Goal: Obtain resource: Download file/media

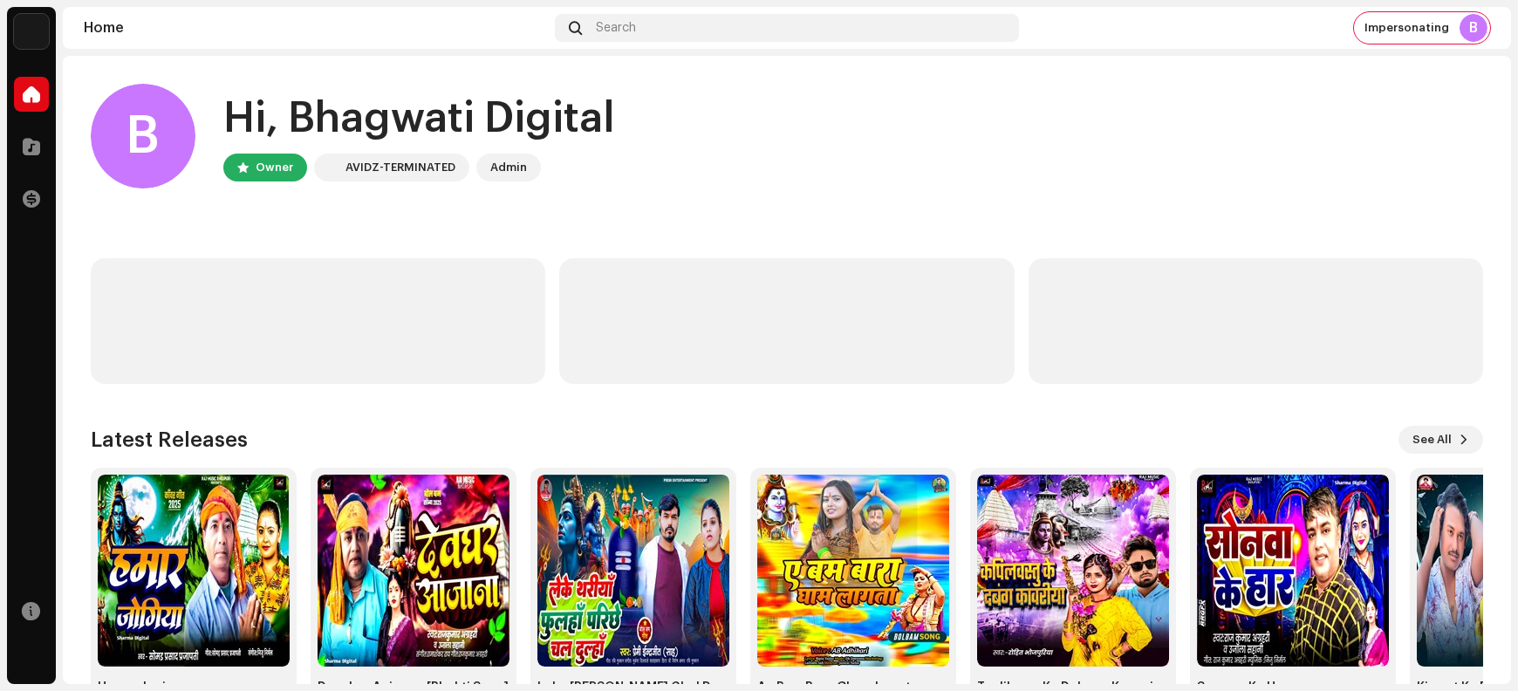
click at [830, 195] on home-user "B Hi, [PERSON_NAME] Digital Owner AVIDZ-TERMINATED Admin" at bounding box center [787, 150] width 1393 height 133
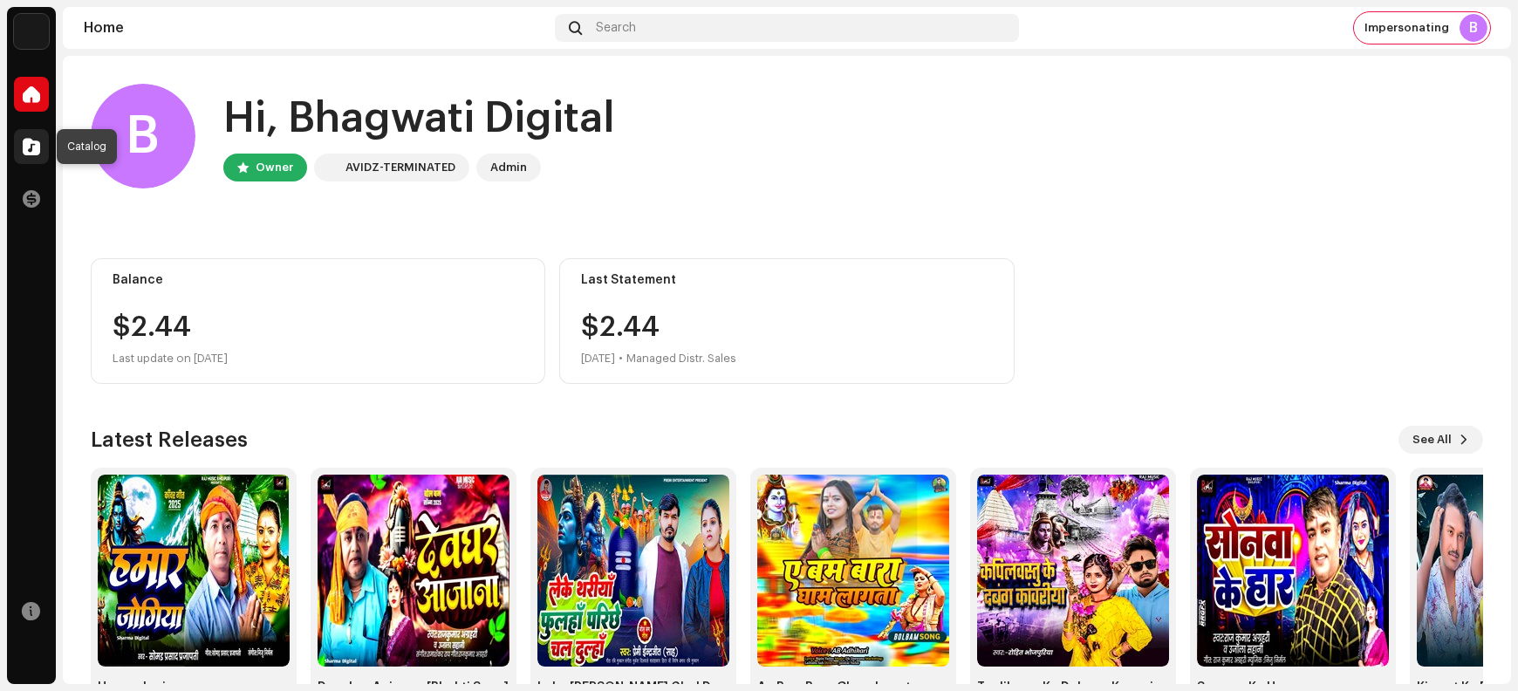
click at [20, 149] on div at bounding box center [31, 146] width 35 height 35
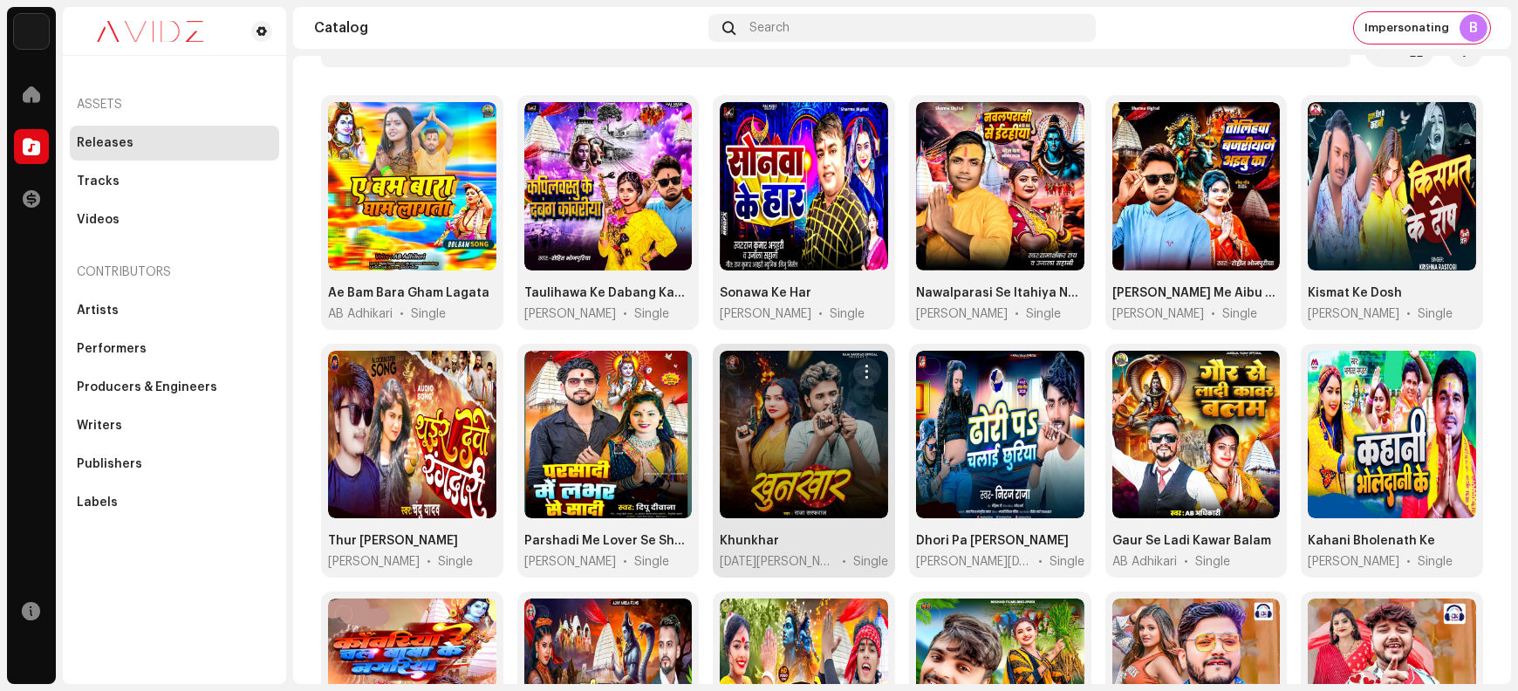
scroll to position [145, 0]
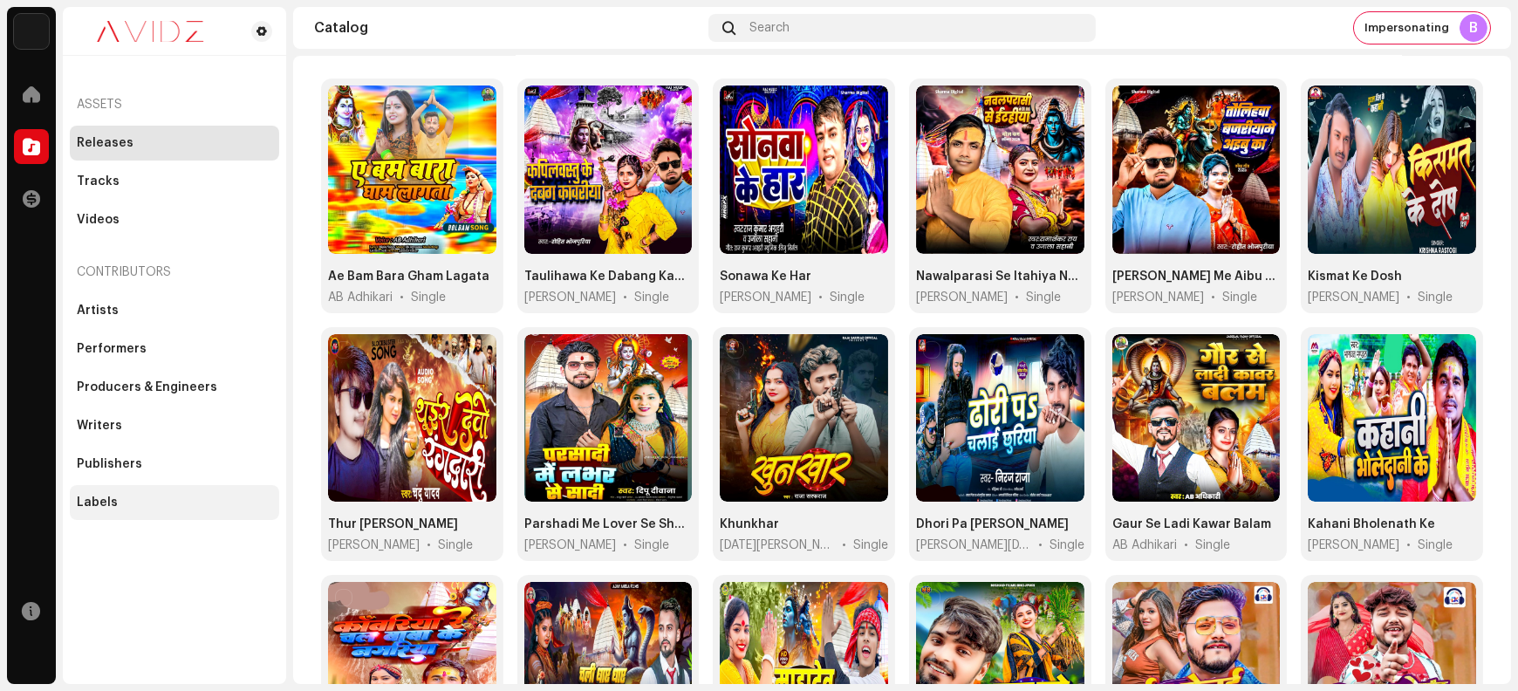
click at [168, 510] on div "Labels" at bounding box center [174, 502] width 209 height 35
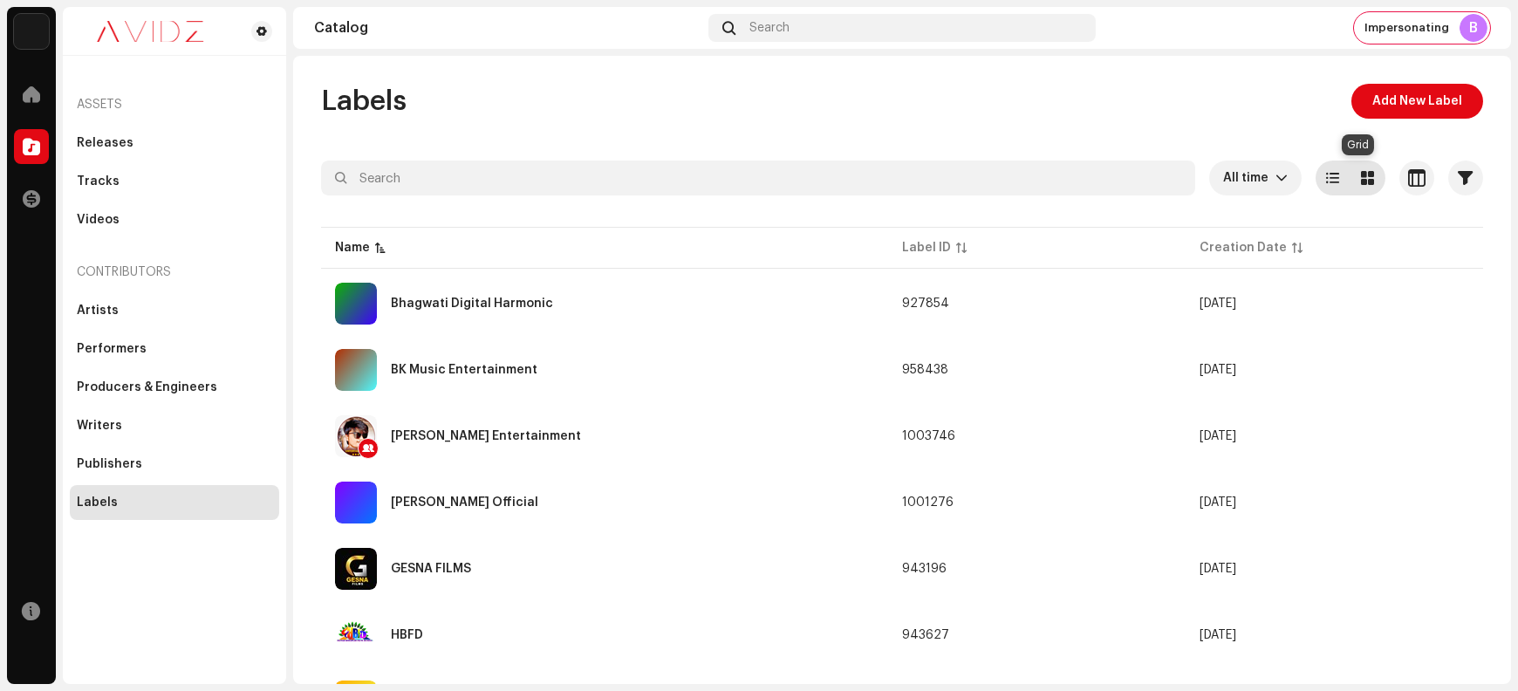
click at [1362, 183] on span at bounding box center [1368, 178] width 13 height 14
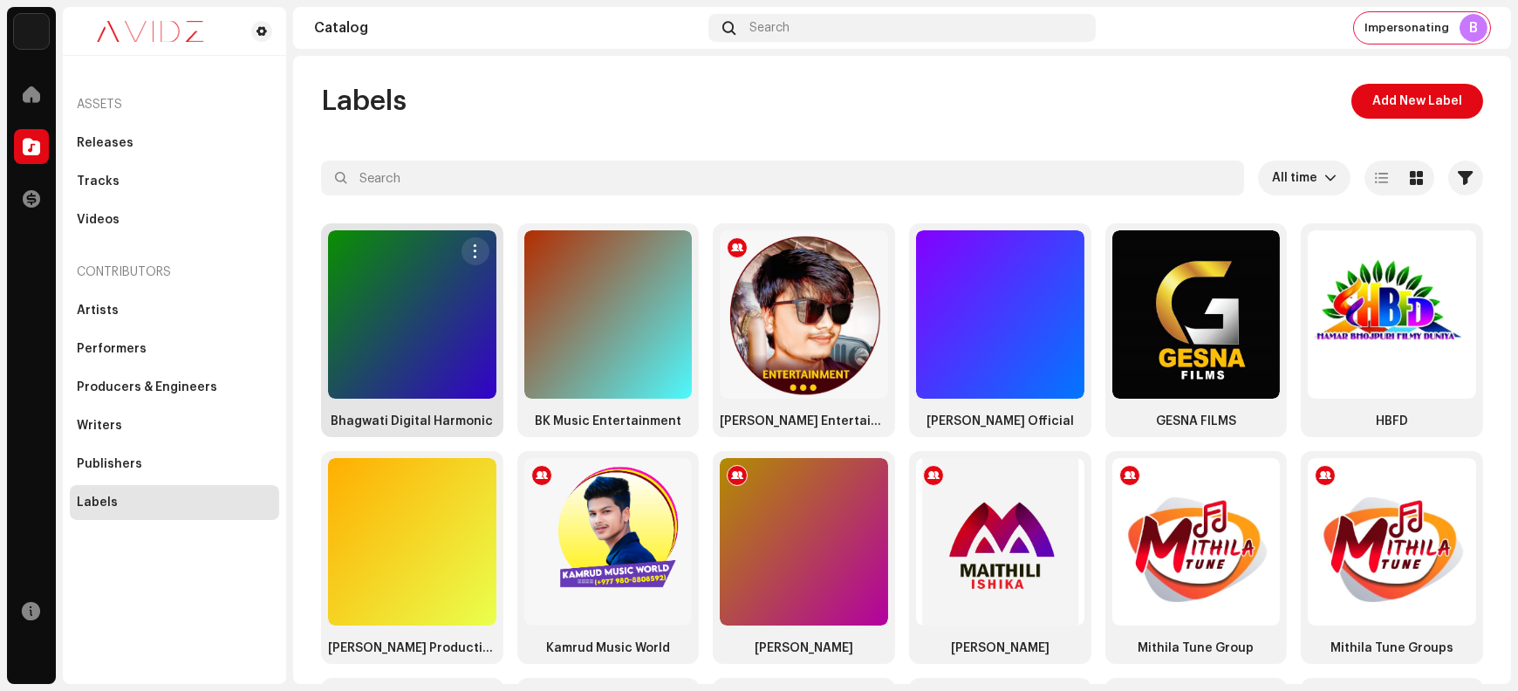
click at [401, 310] on div at bounding box center [412, 314] width 168 height 168
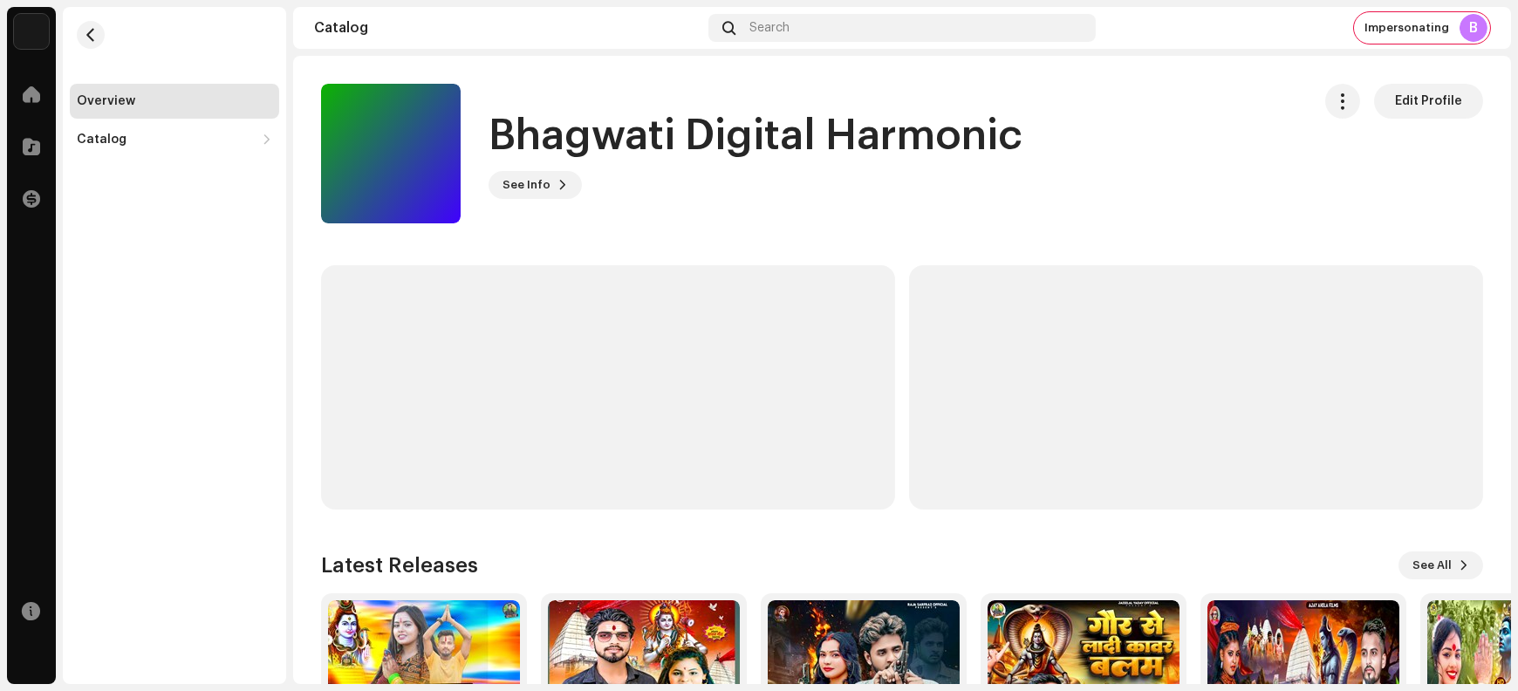
click at [583, 136] on h1 "Bhagwati Digital Harmonic" at bounding box center [756, 136] width 534 height 56
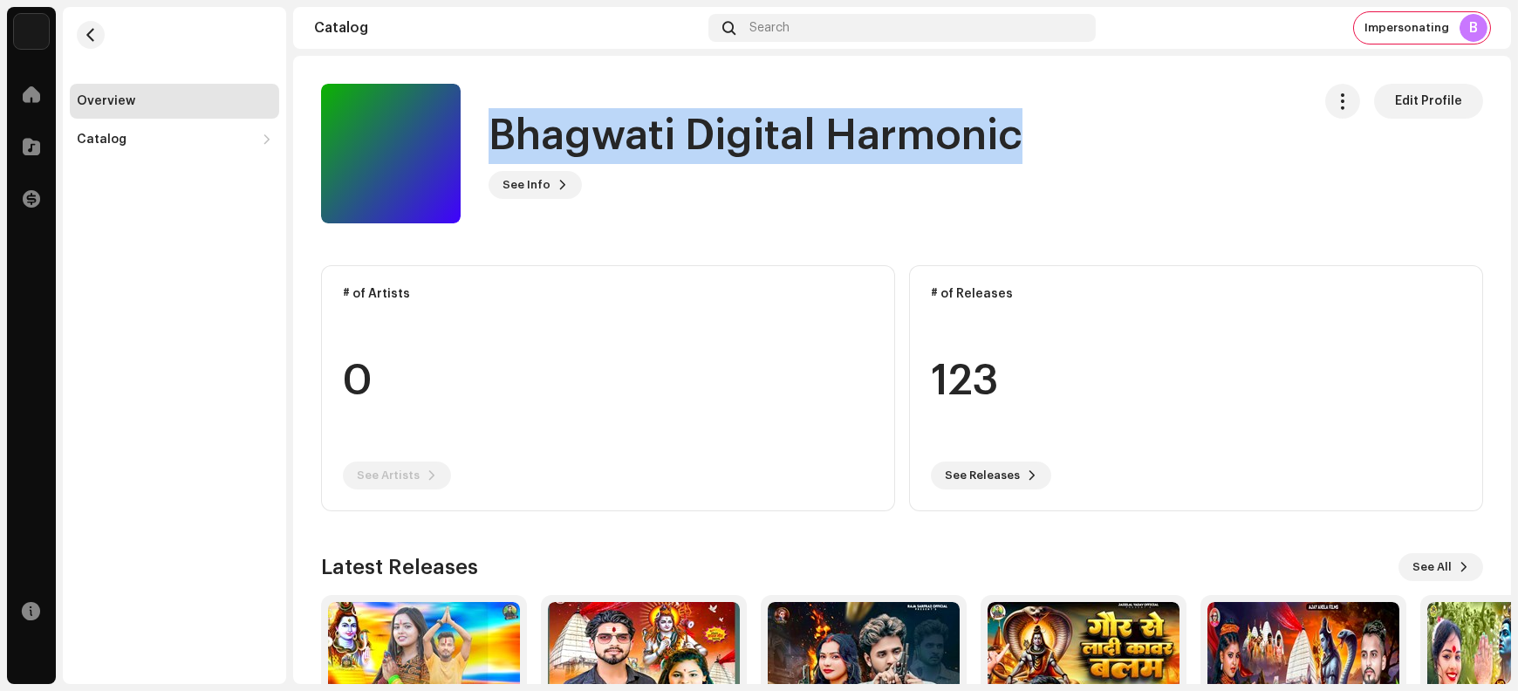
drag, startPoint x: 583, startPoint y: 136, endPoint x: 869, endPoint y: 134, distance: 286.2
click at [869, 134] on h1 "Bhagwati Digital Harmonic" at bounding box center [756, 136] width 534 height 56
copy h1 "Bhagwati Digital Harmonic"
click at [82, 33] on button "button" at bounding box center [91, 35] width 28 height 28
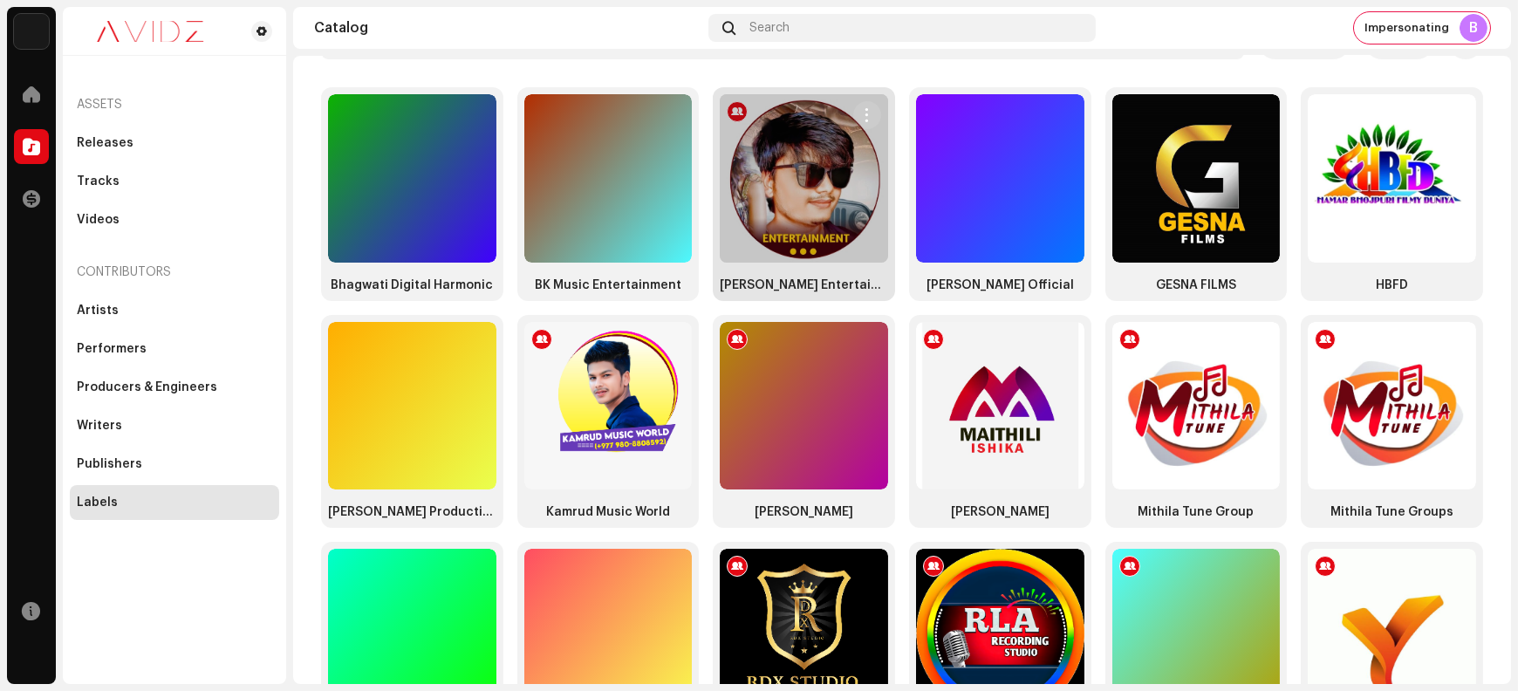
scroll to position [40, 0]
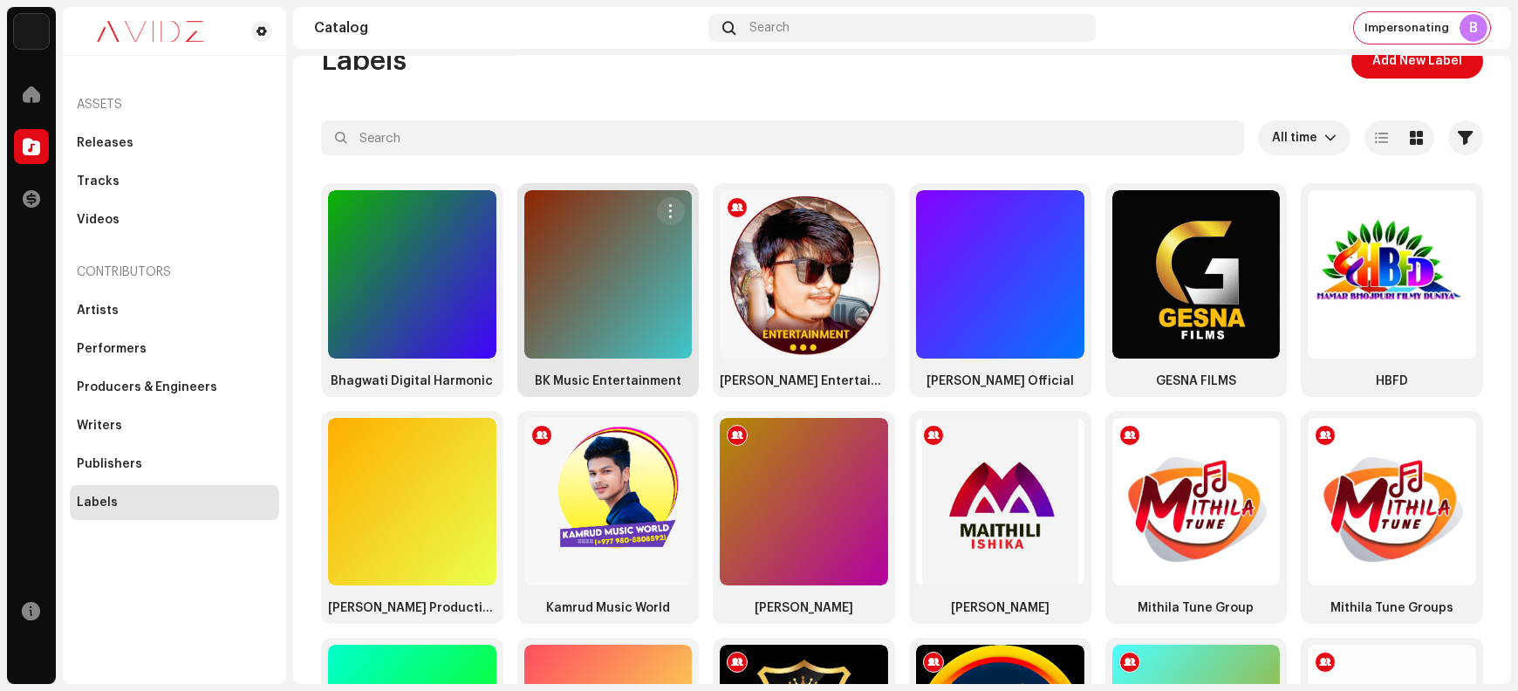
click at [629, 278] on div at bounding box center [608, 274] width 168 height 168
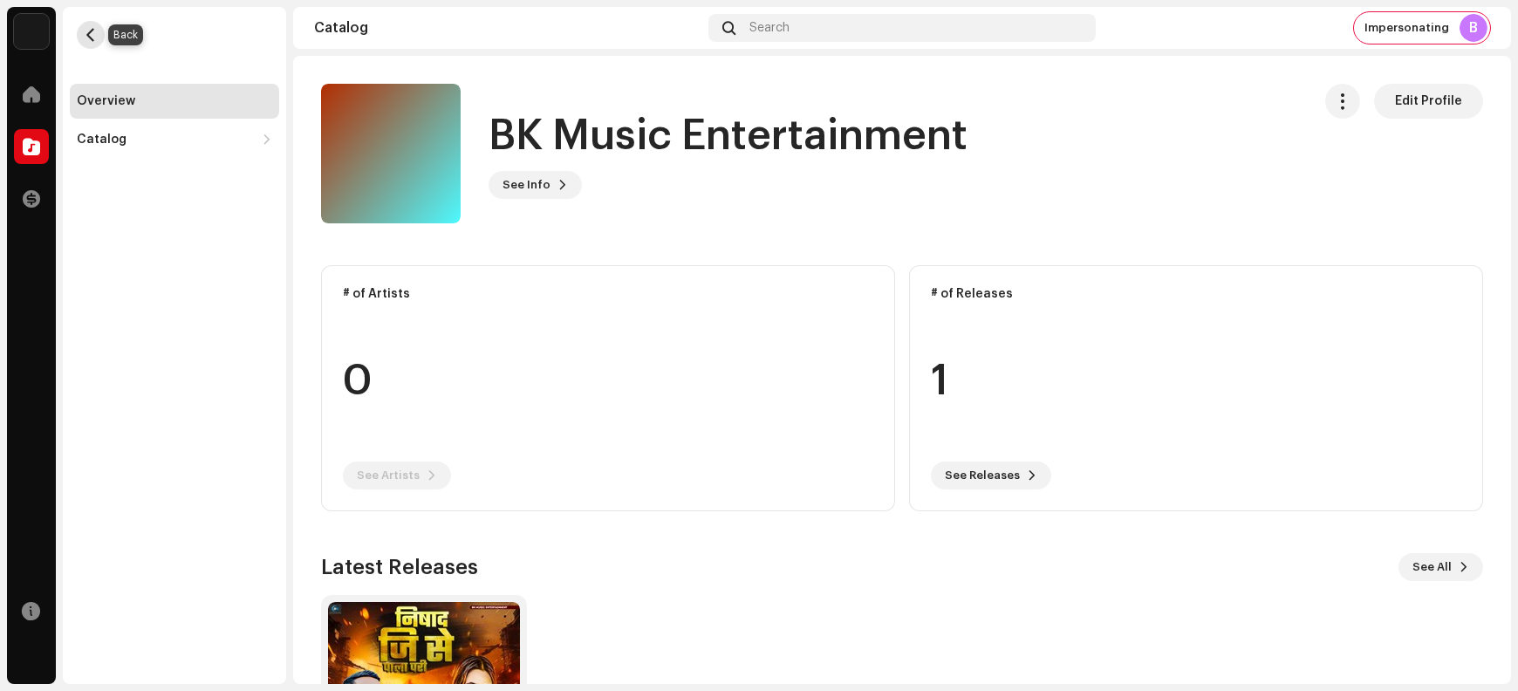
click at [94, 32] on span "button" at bounding box center [91, 35] width 13 height 14
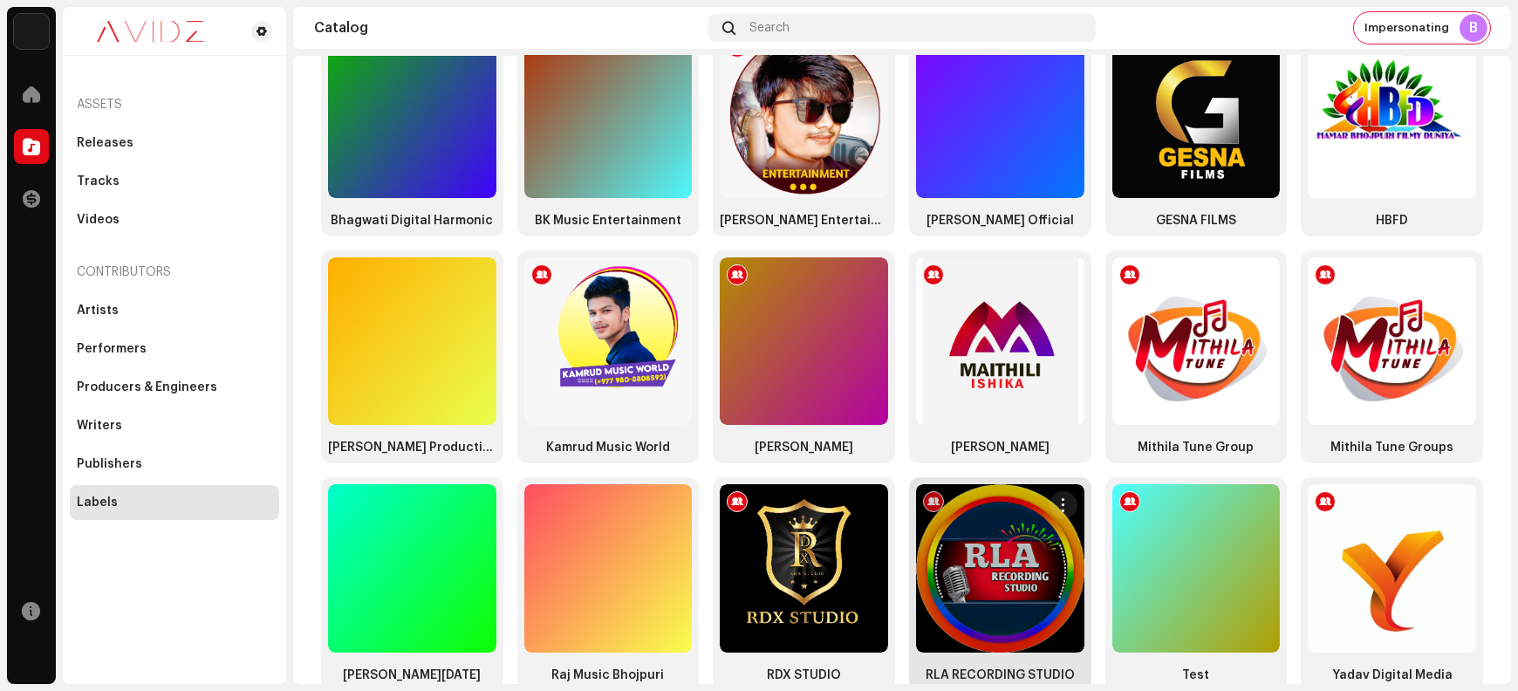
scroll to position [254, 0]
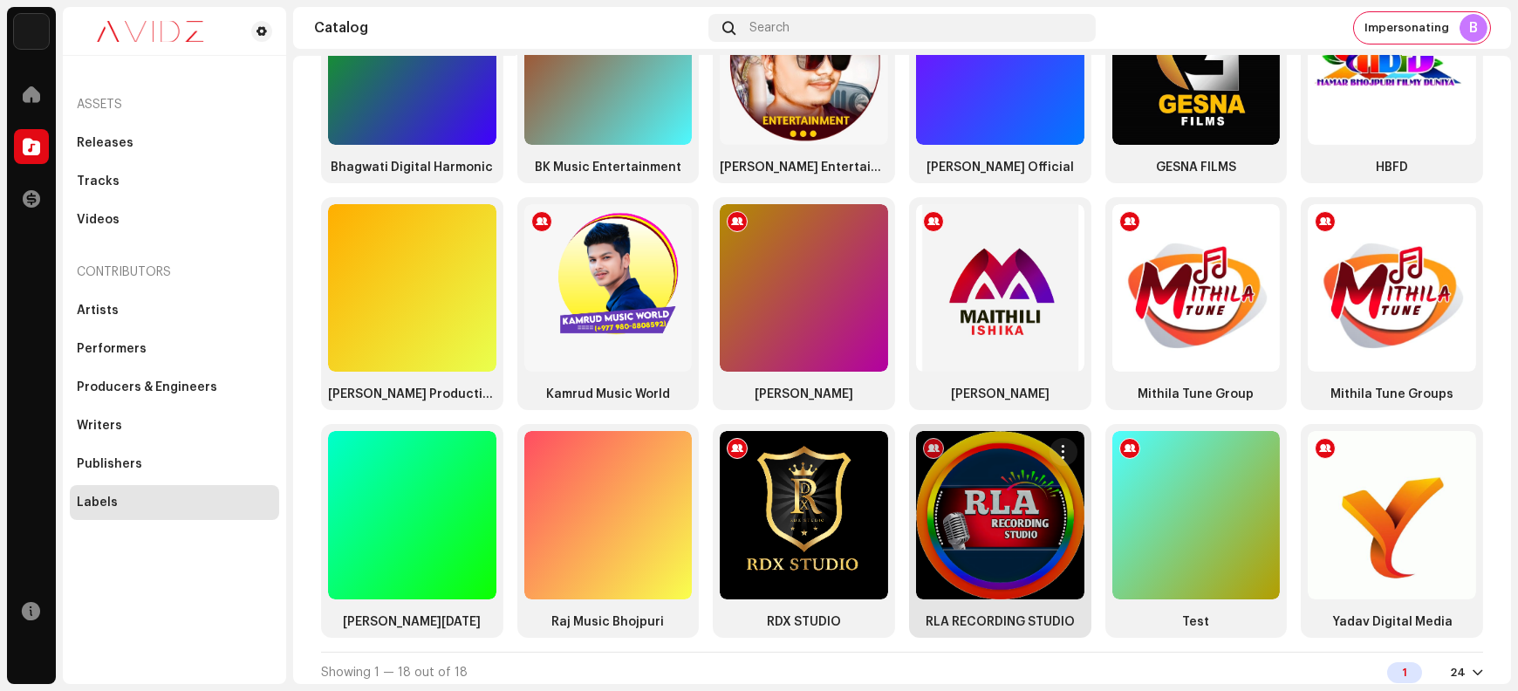
click at [992, 504] on div at bounding box center [1000, 515] width 168 height 168
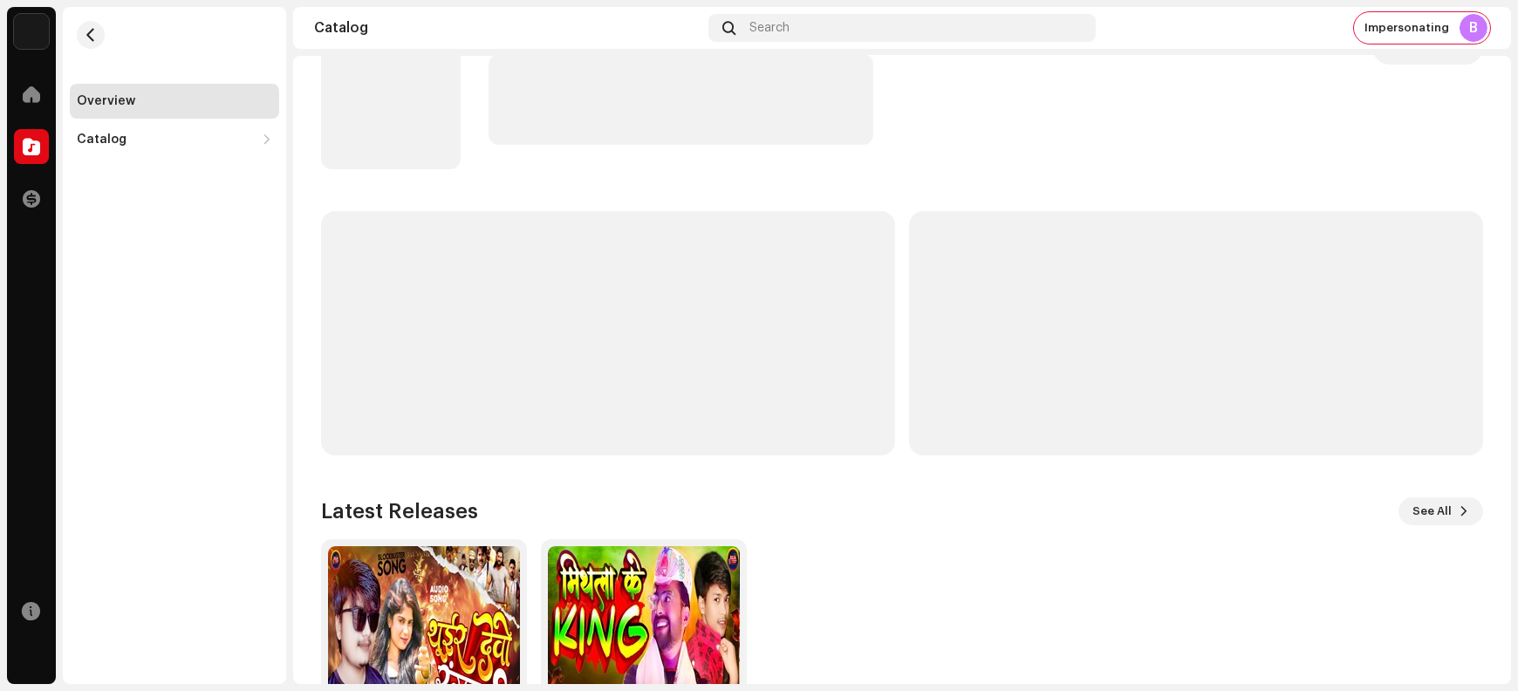
scroll to position [188, 0]
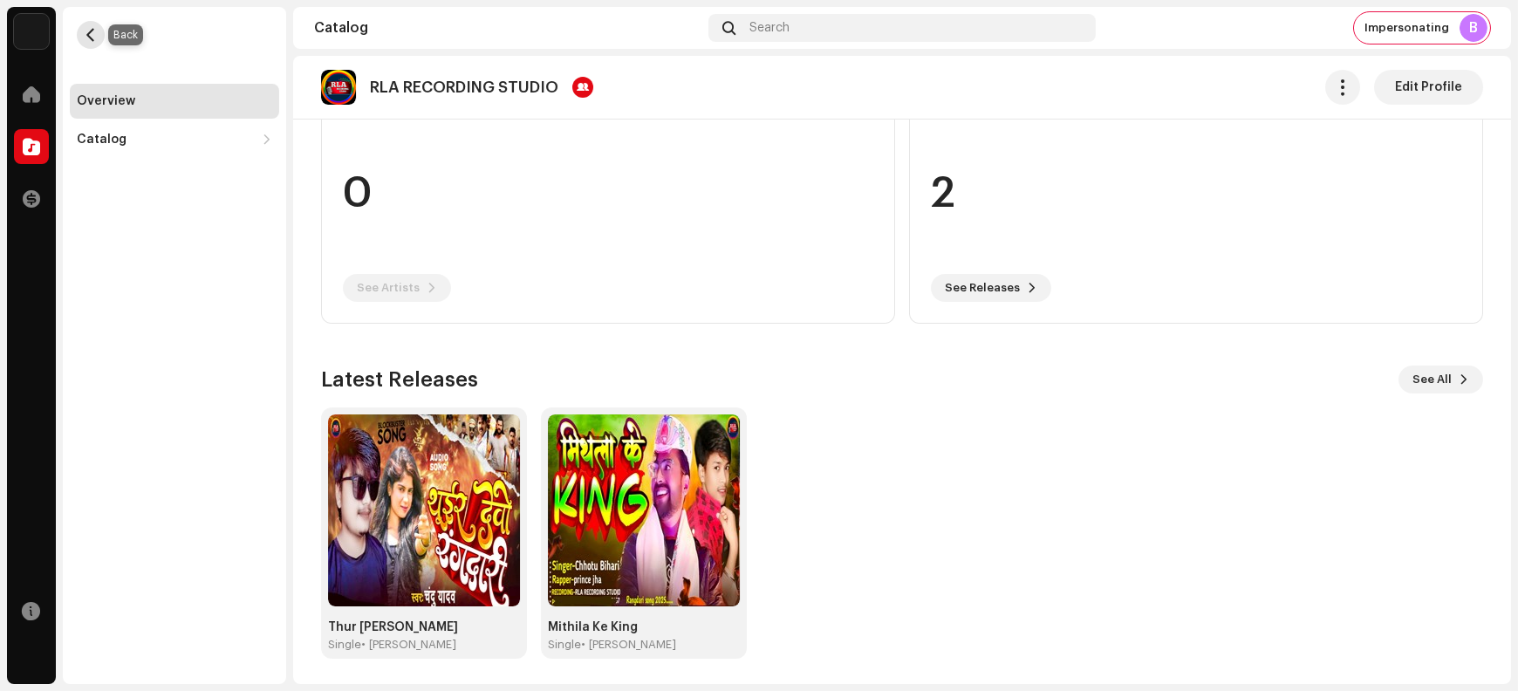
click at [93, 33] on span "button" at bounding box center [91, 35] width 13 height 14
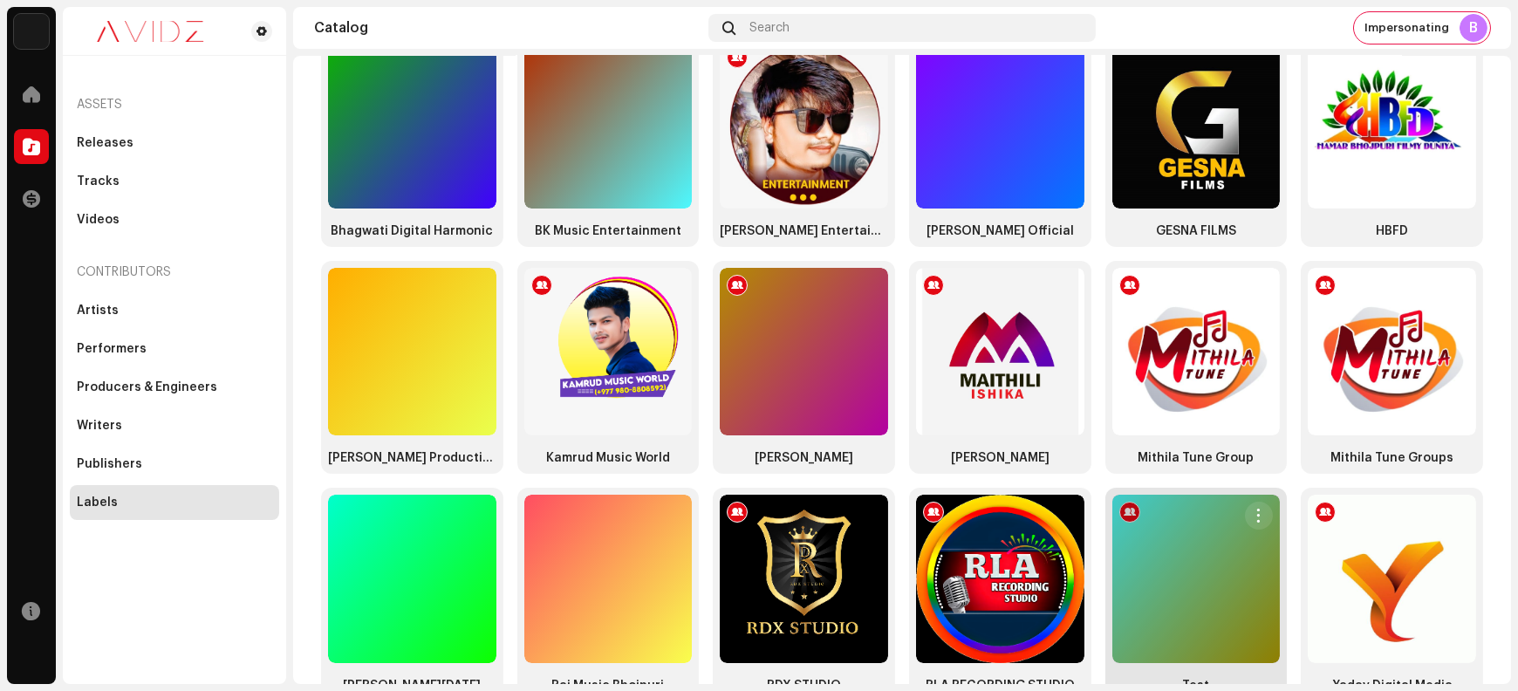
scroll to position [258, 0]
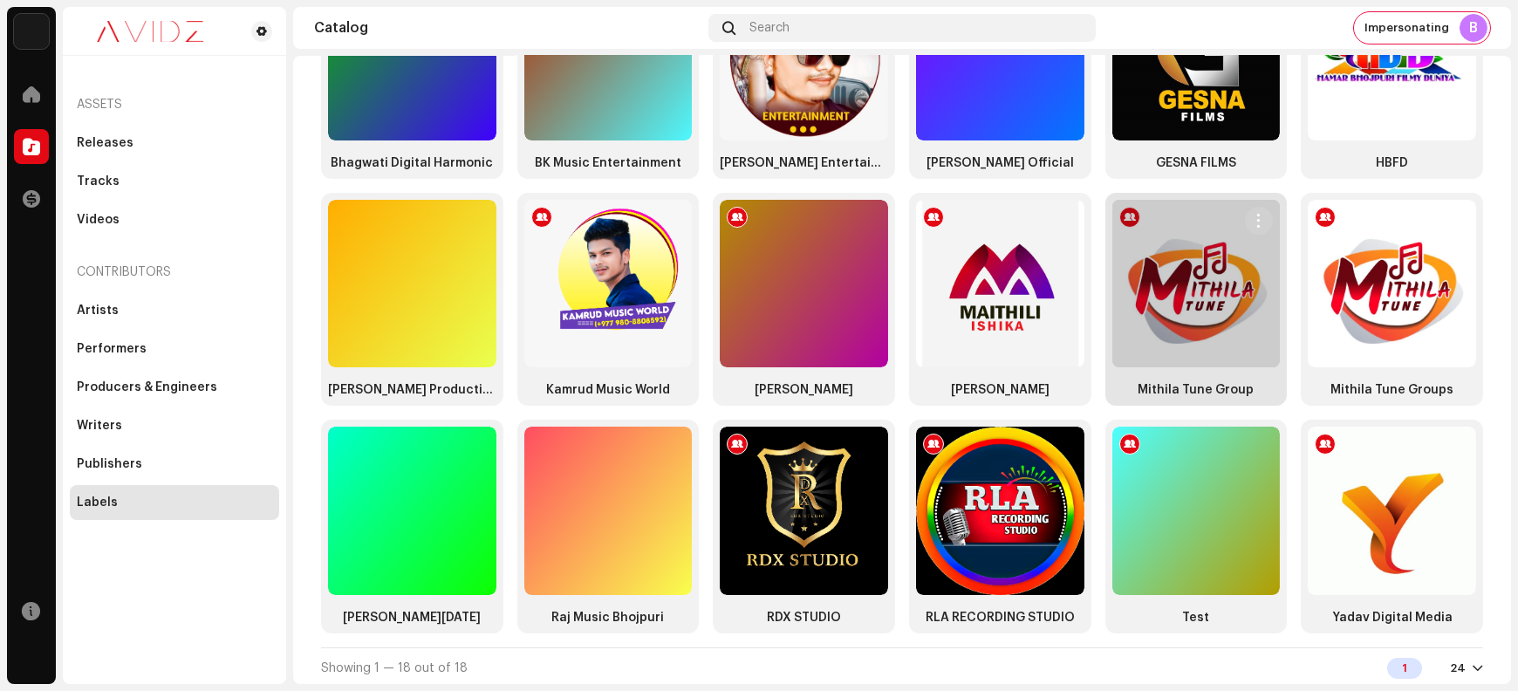
click at [1166, 298] on div at bounding box center [1197, 284] width 168 height 168
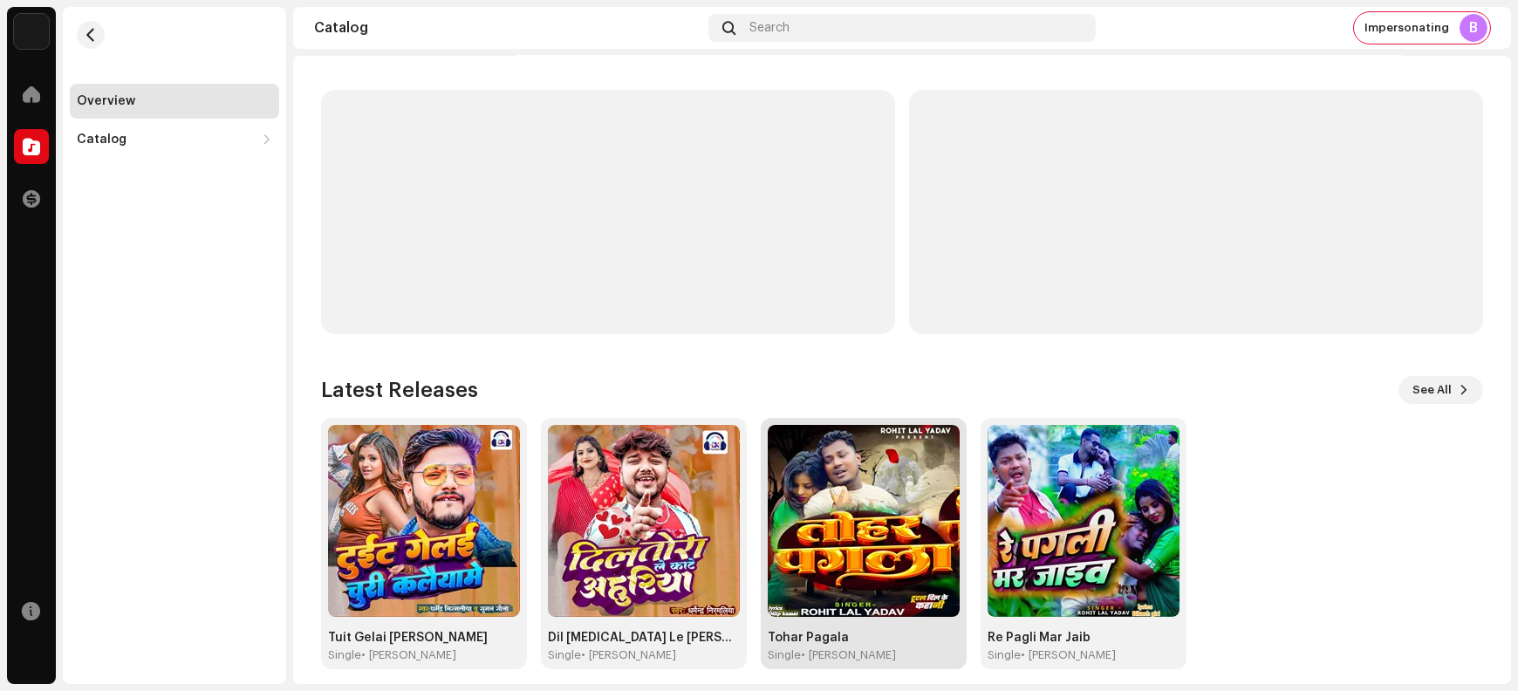
scroll to position [188, 0]
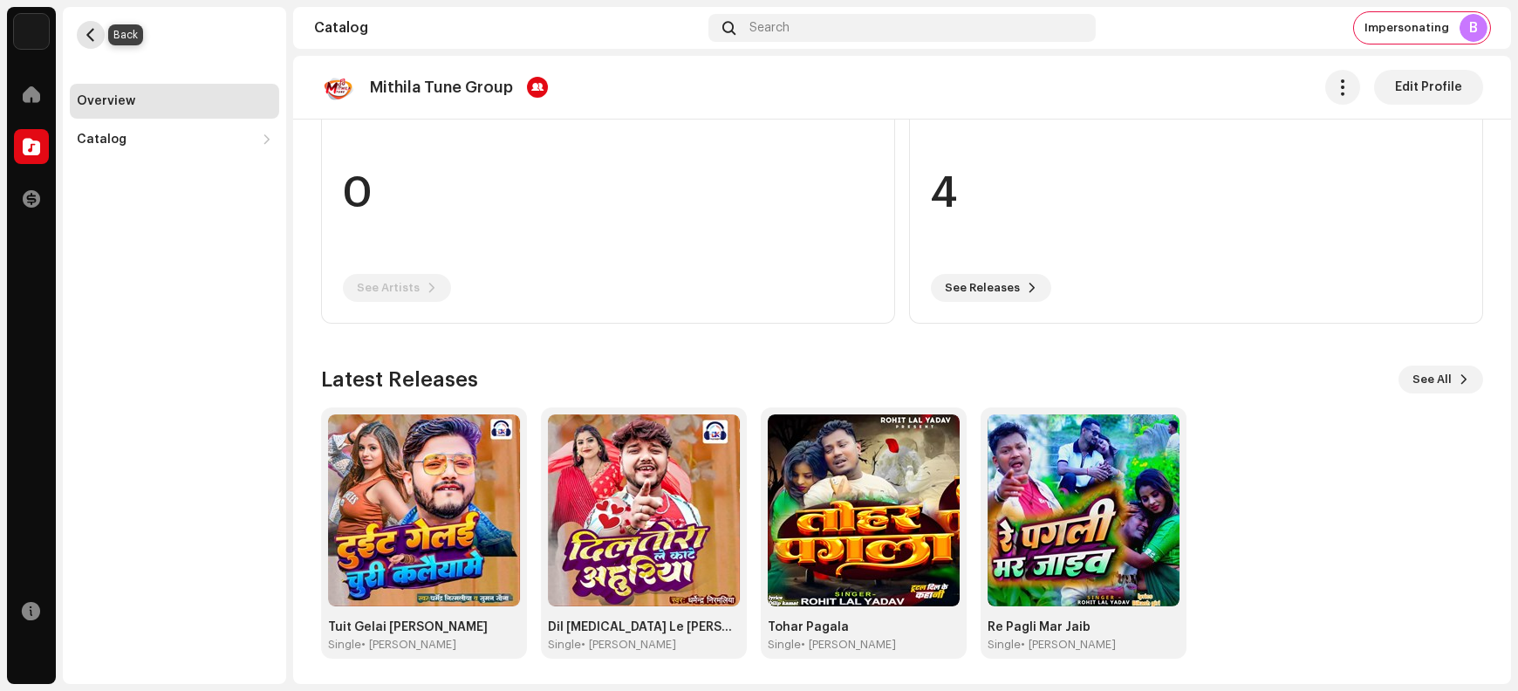
click at [92, 30] on span "button" at bounding box center [91, 35] width 13 height 14
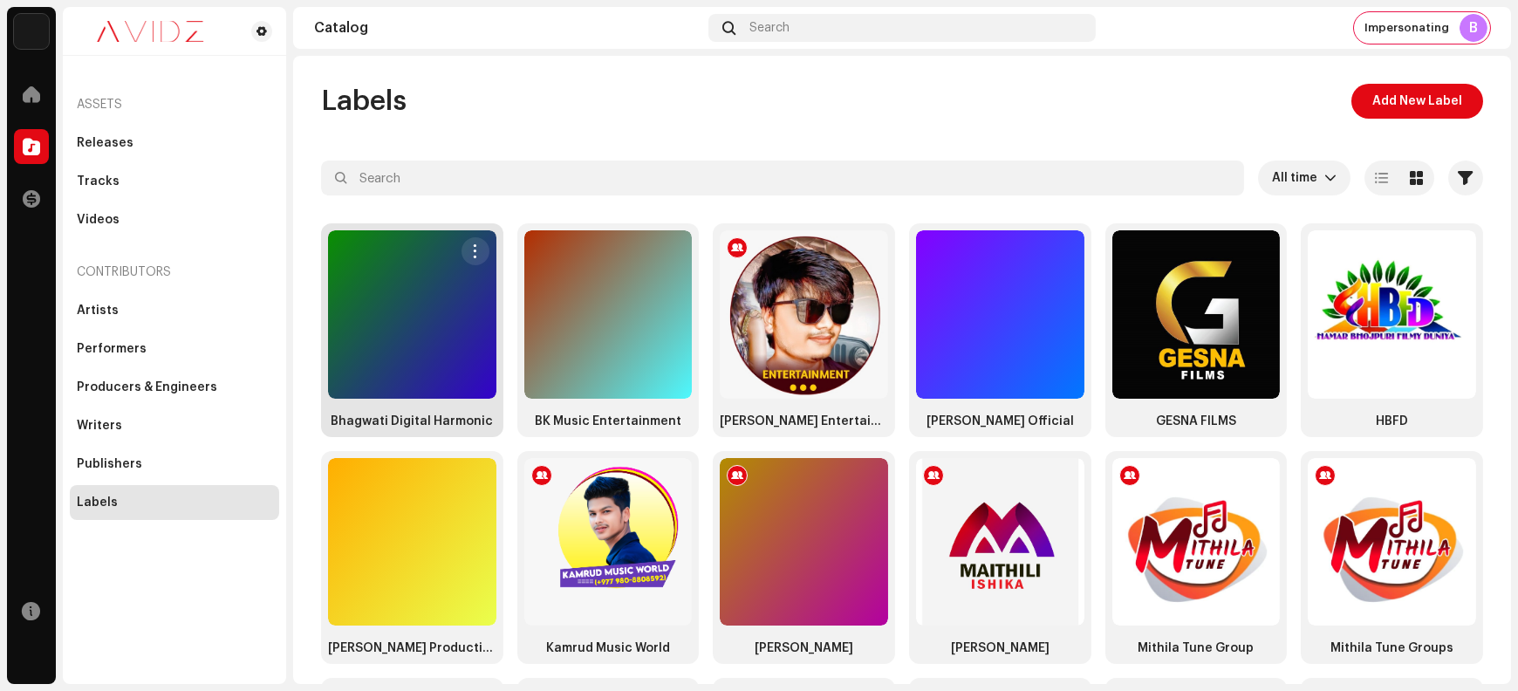
click at [446, 331] on div at bounding box center [412, 314] width 168 height 168
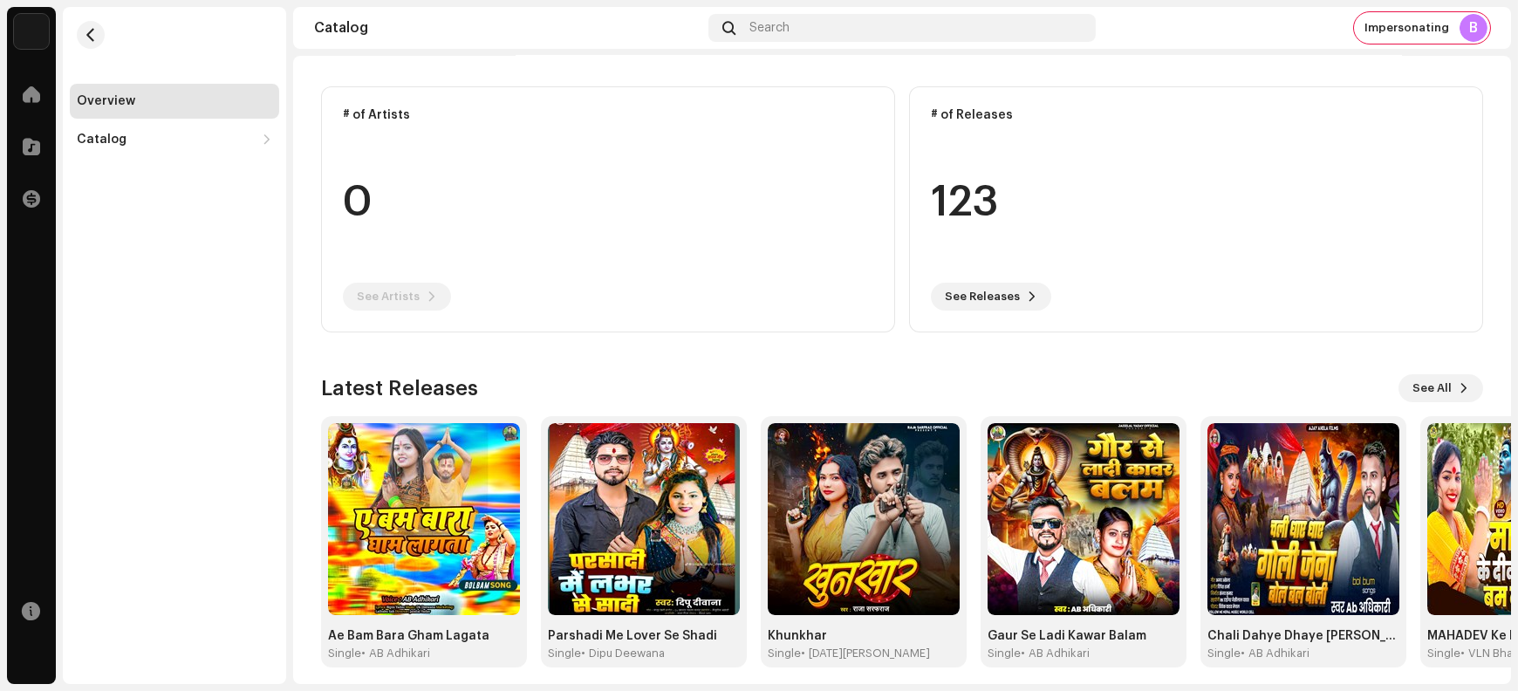
scroll to position [189, 0]
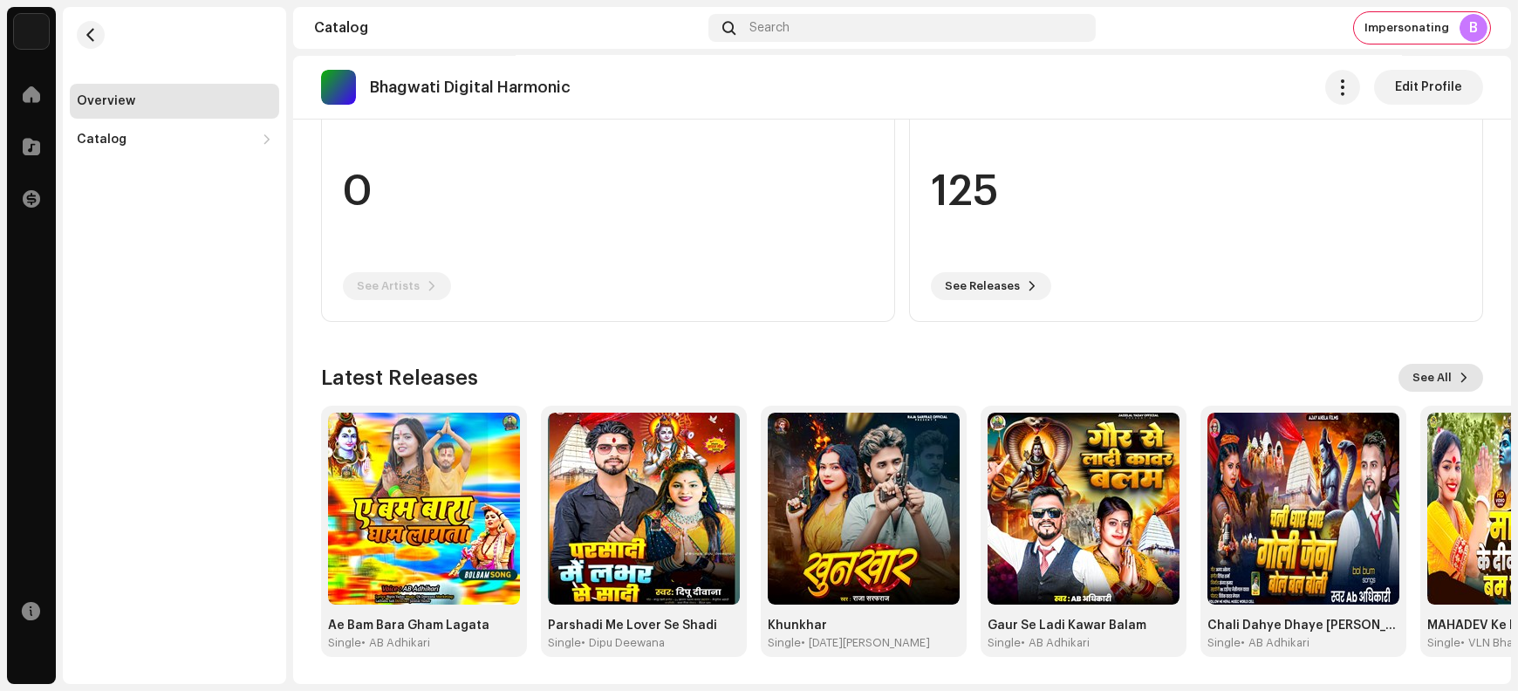
click at [1417, 390] on span "See All" at bounding box center [1432, 377] width 39 height 35
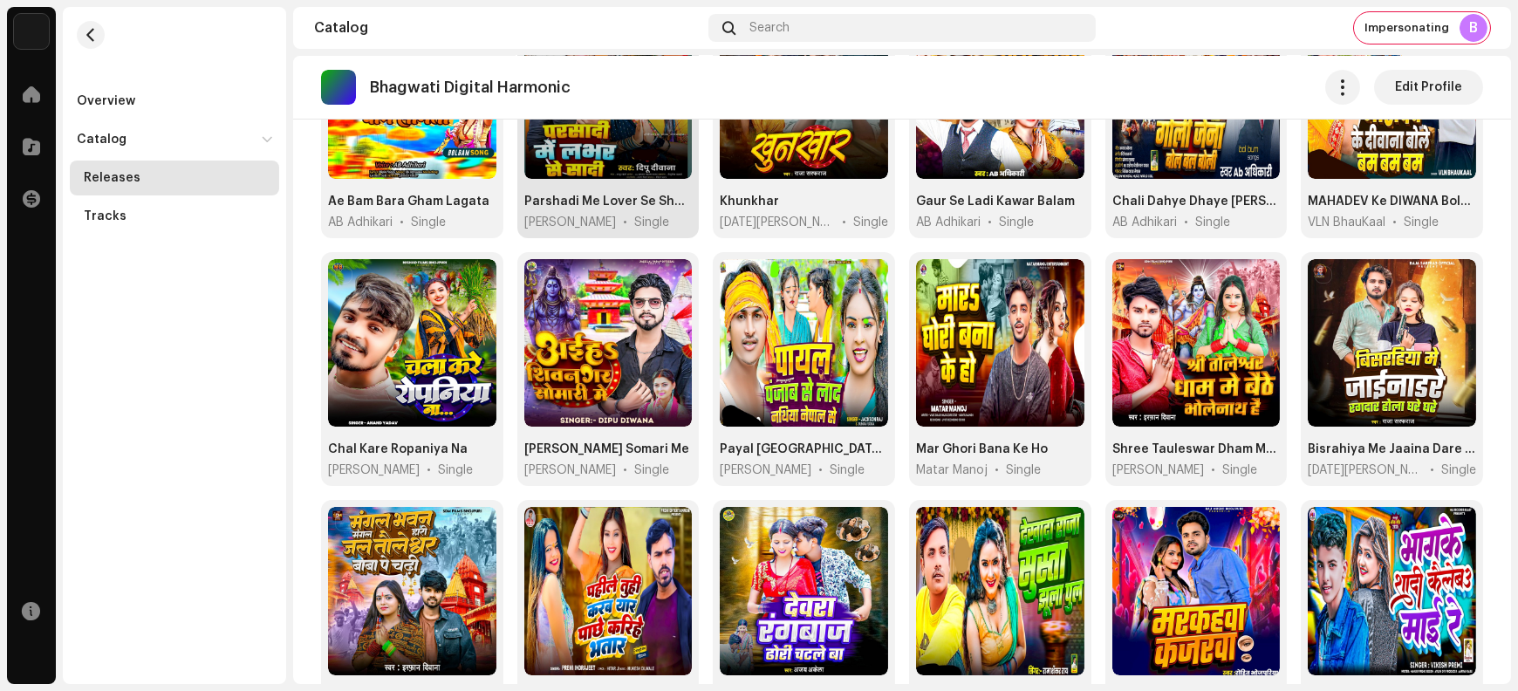
scroll to position [122, 0]
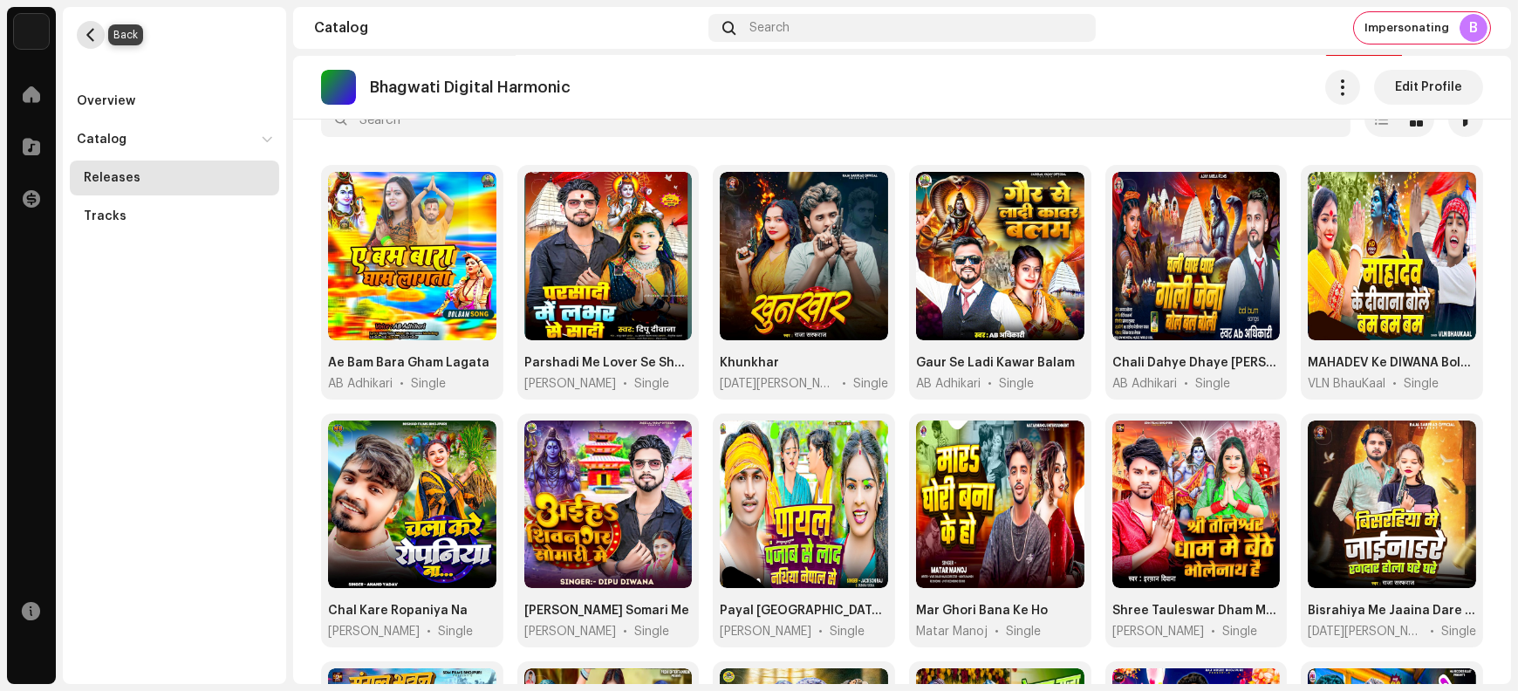
click at [89, 36] on span "button" at bounding box center [91, 35] width 13 height 14
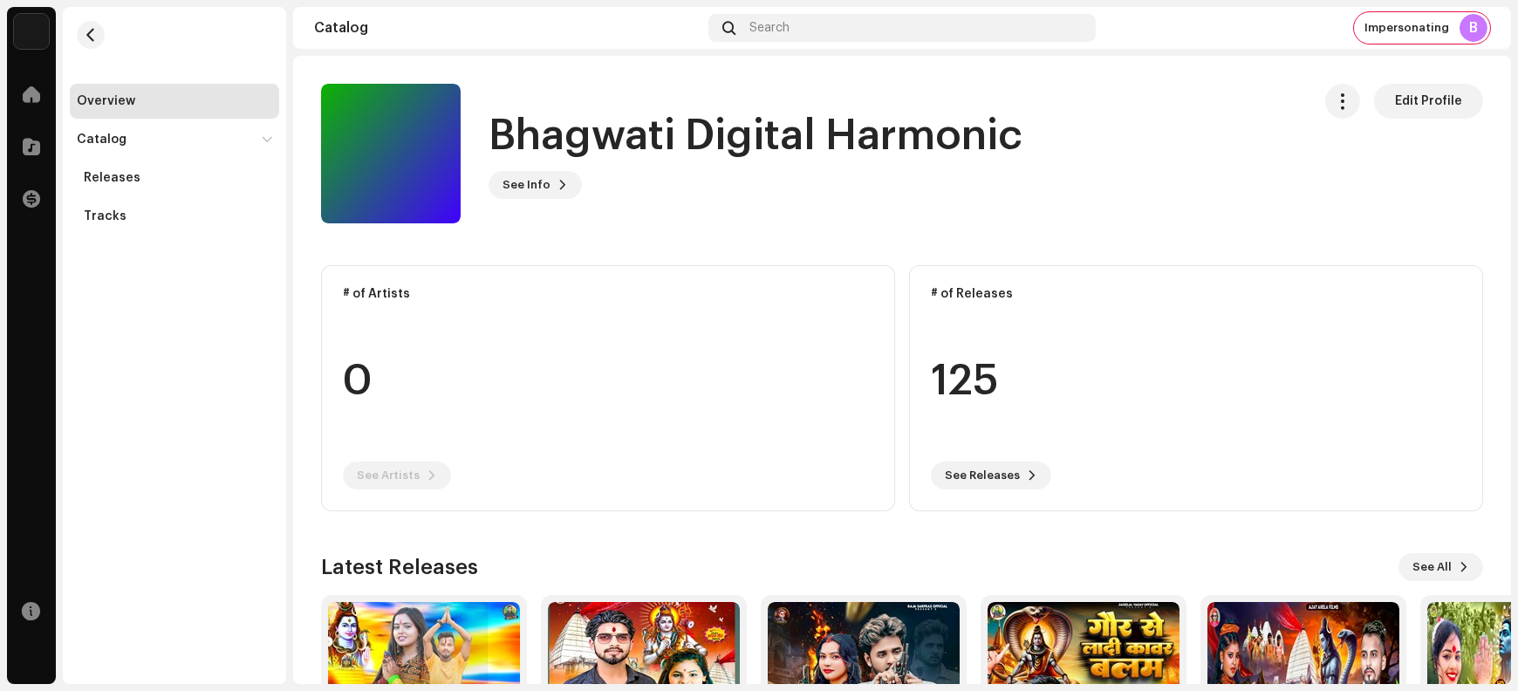
click at [555, 138] on h1 "Bhagwati Digital Harmonic" at bounding box center [756, 136] width 534 height 56
drag, startPoint x: 553, startPoint y: 138, endPoint x: 898, endPoint y: 127, distance: 344.9
click at [898, 127] on h1 "Bhagwati Digital Harmonic" at bounding box center [756, 136] width 534 height 56
click at [83, 38] on button "button" at bounding box center [91, 35] width 28 height 28
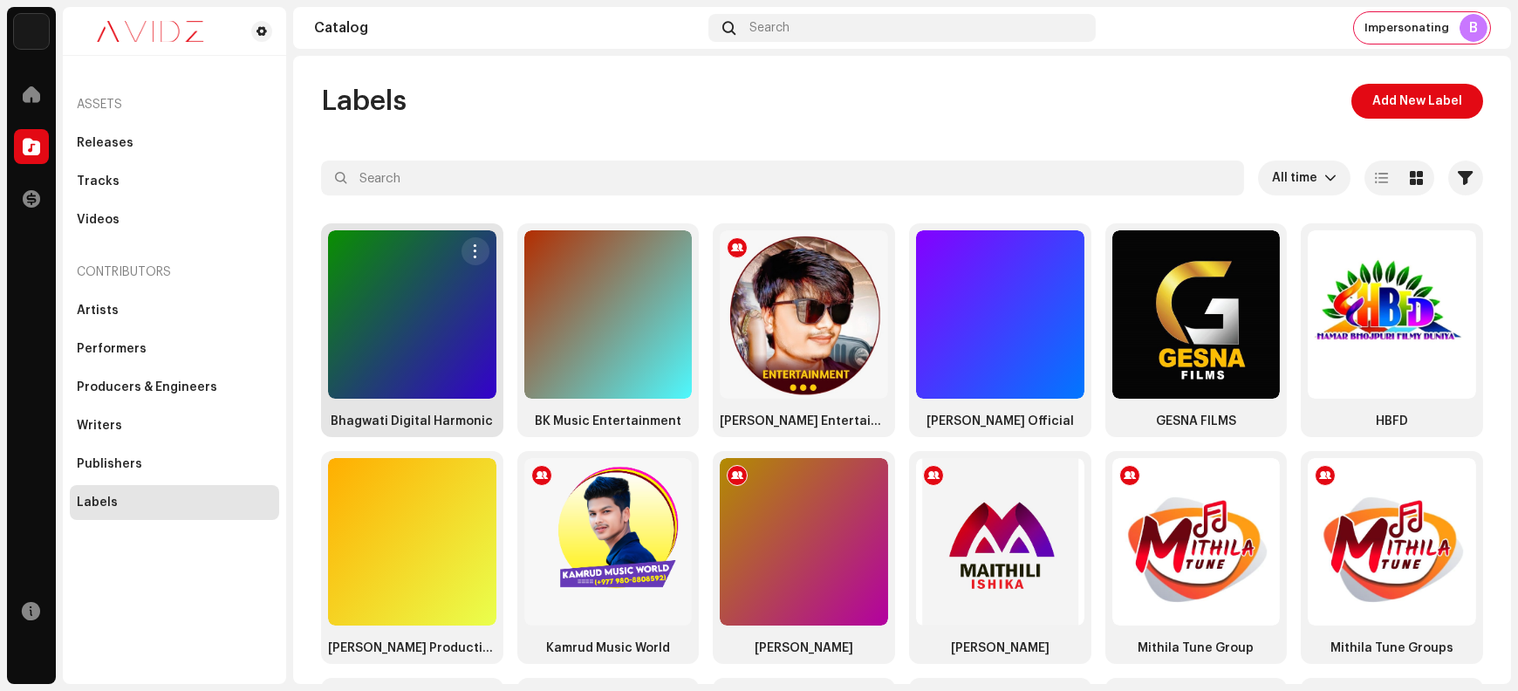
click at [408, 321] on div at bounding box center [412, 314] width 168 height 168
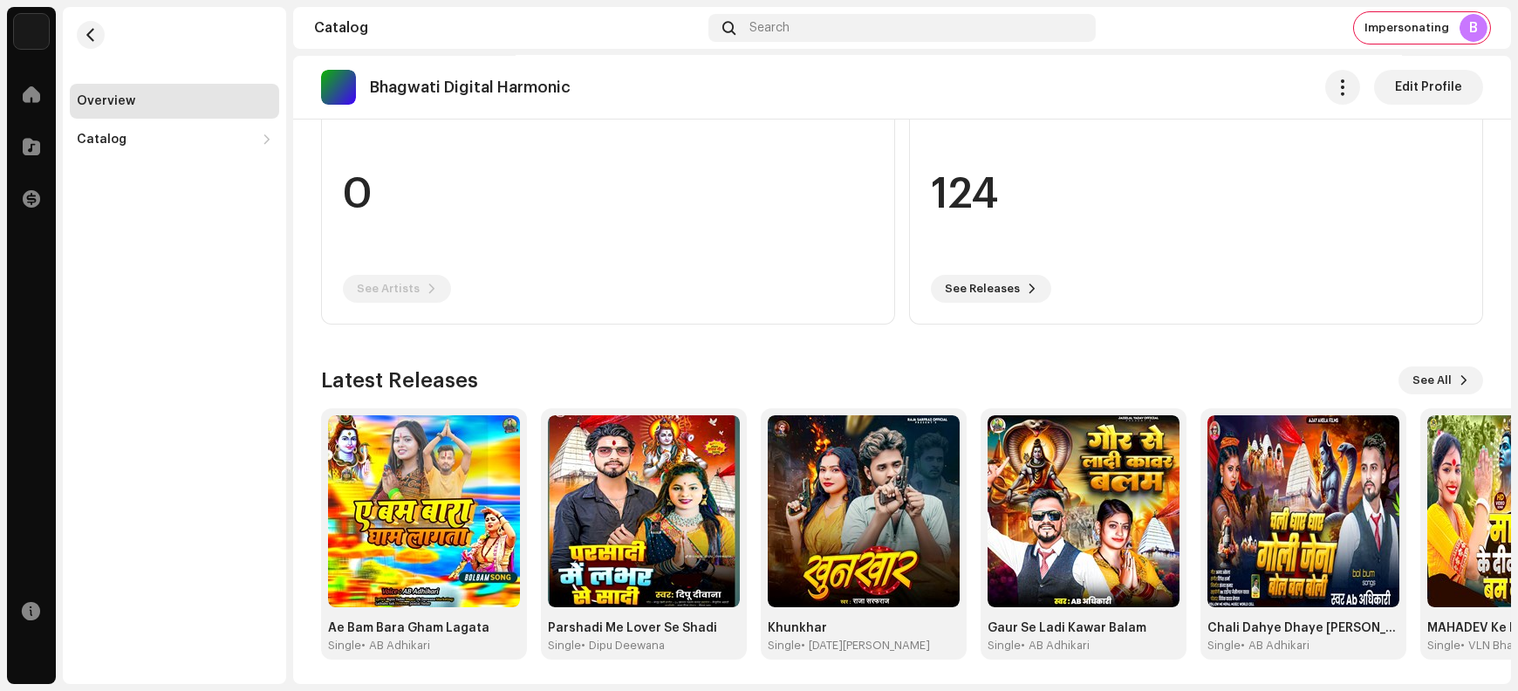
scroll to position [189, 0]
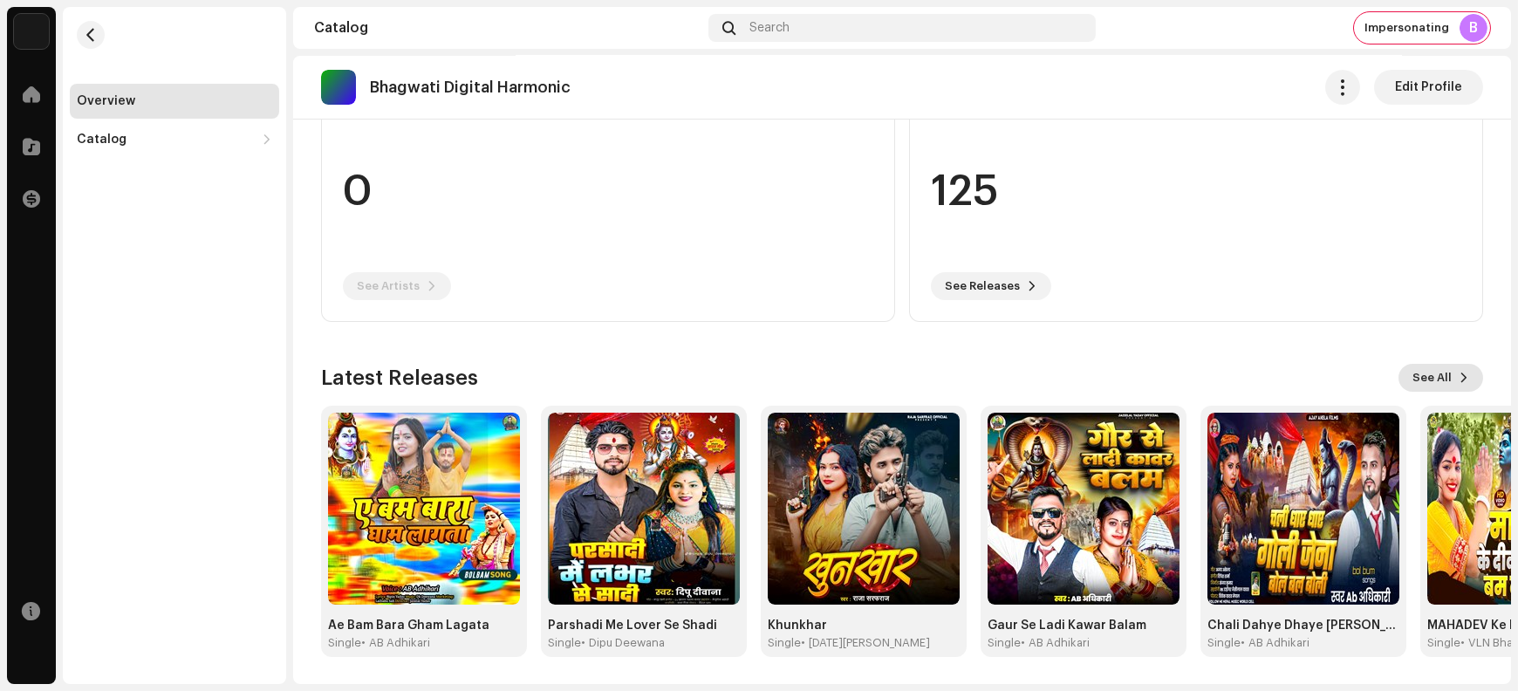
click at [1428, 374] on span "See All" at bounding box center [1432, 377] width 39 height 35
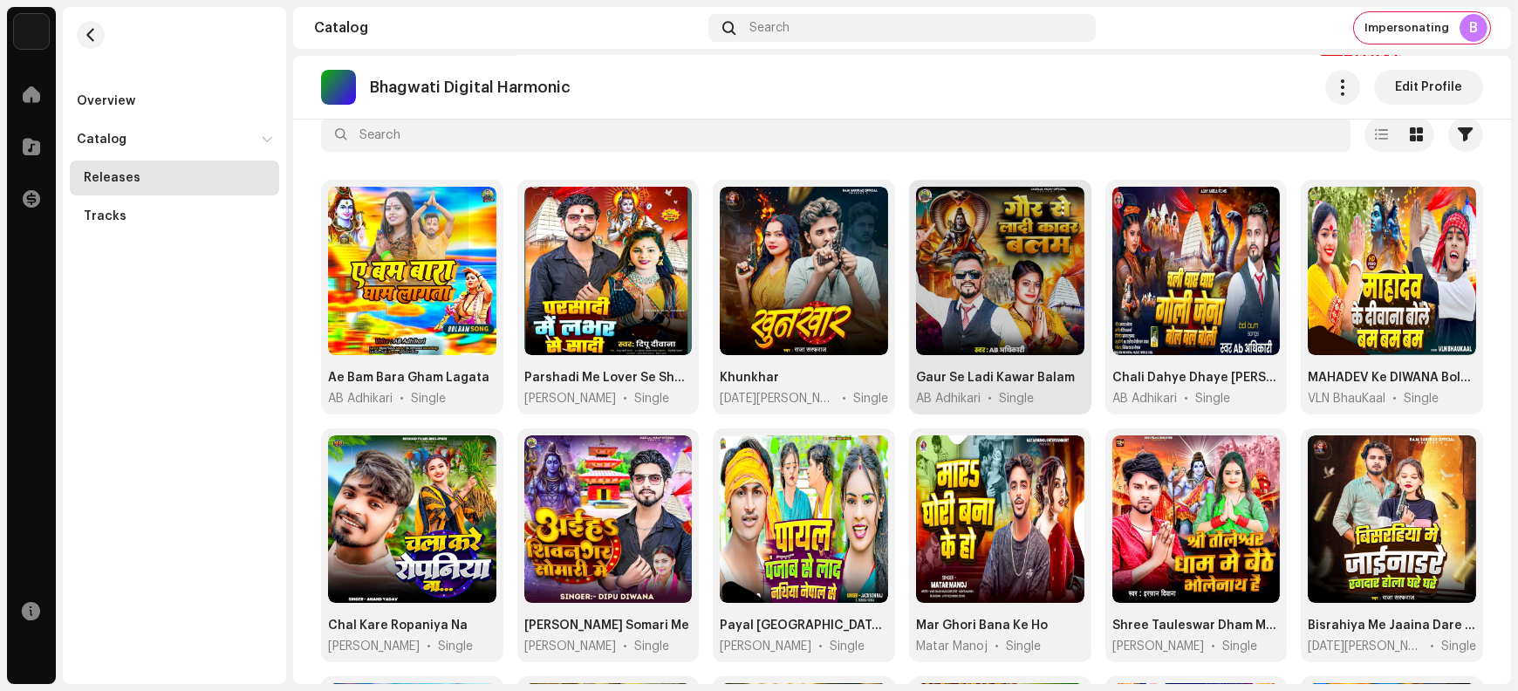
scroll to position [109, 0]
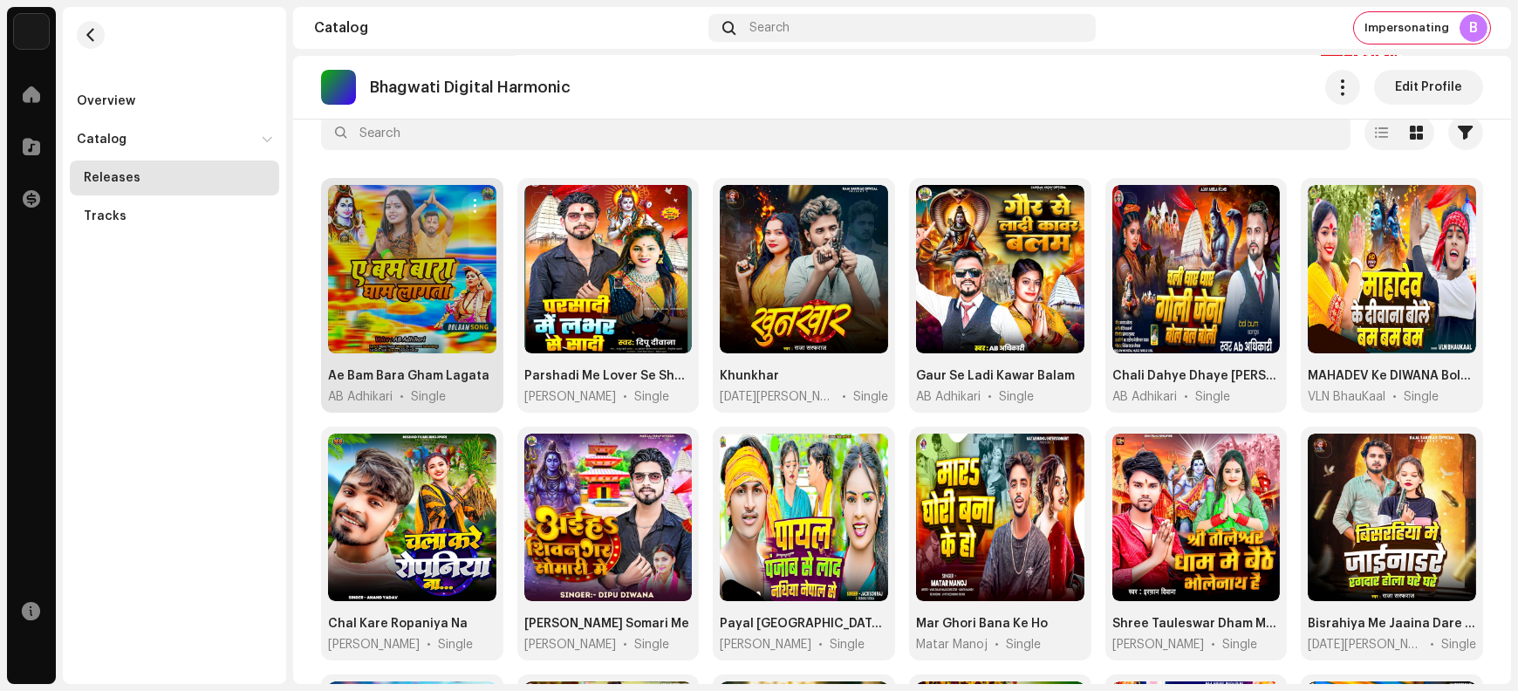
click at [472, 202] on span "button" at bounding box center [475, 206] width 13 height 14
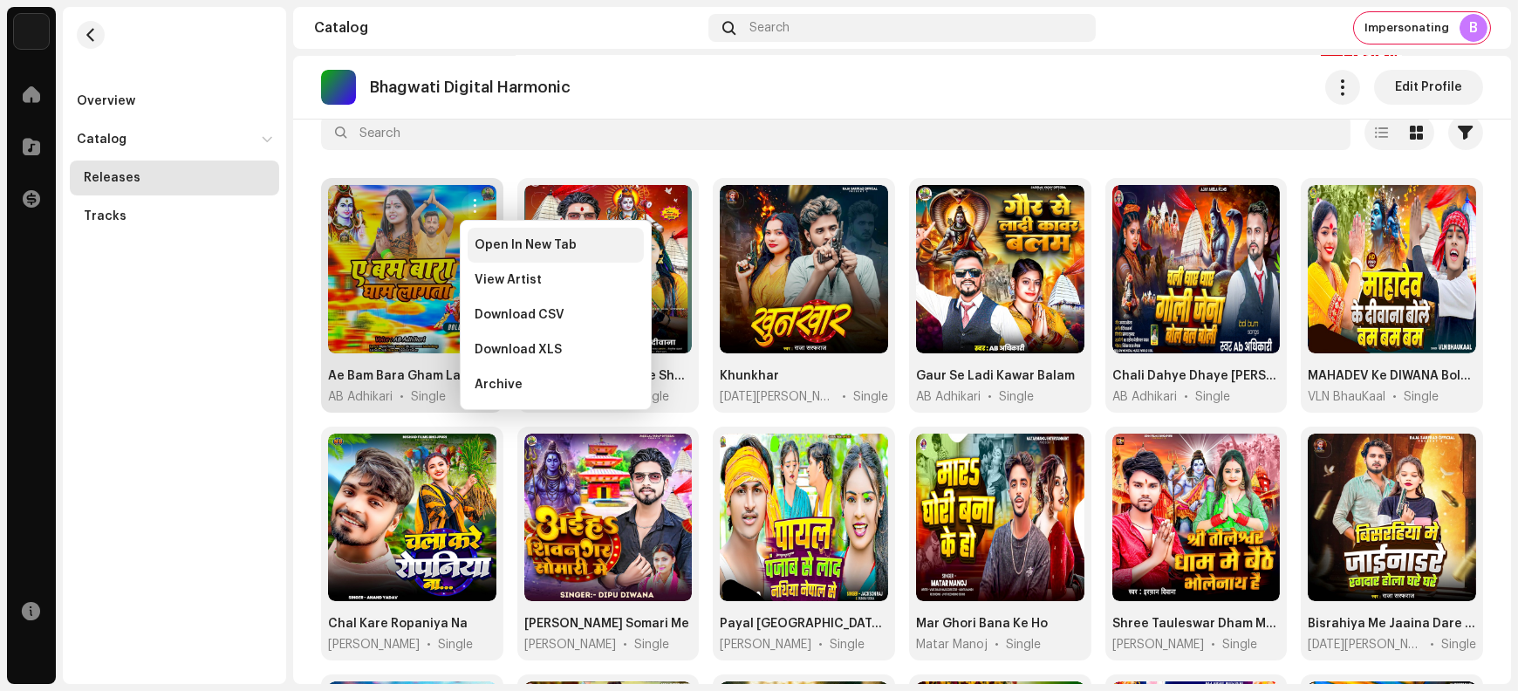
click at [507, 250] on span "Open In New Tab" at bounding box center [526, 245] width 102 height 14
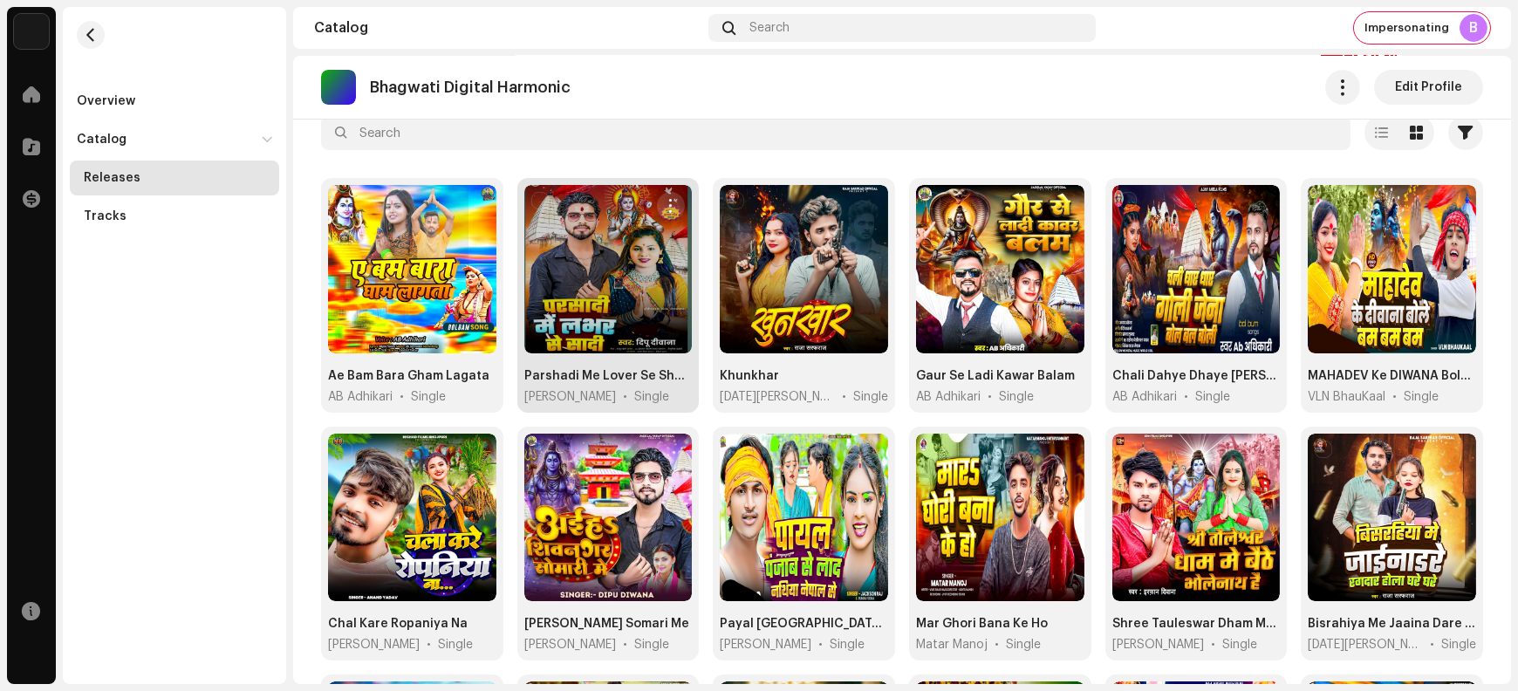
click at [665, 201] on span "button" at bounding box center [671, 206] width 13 height 14
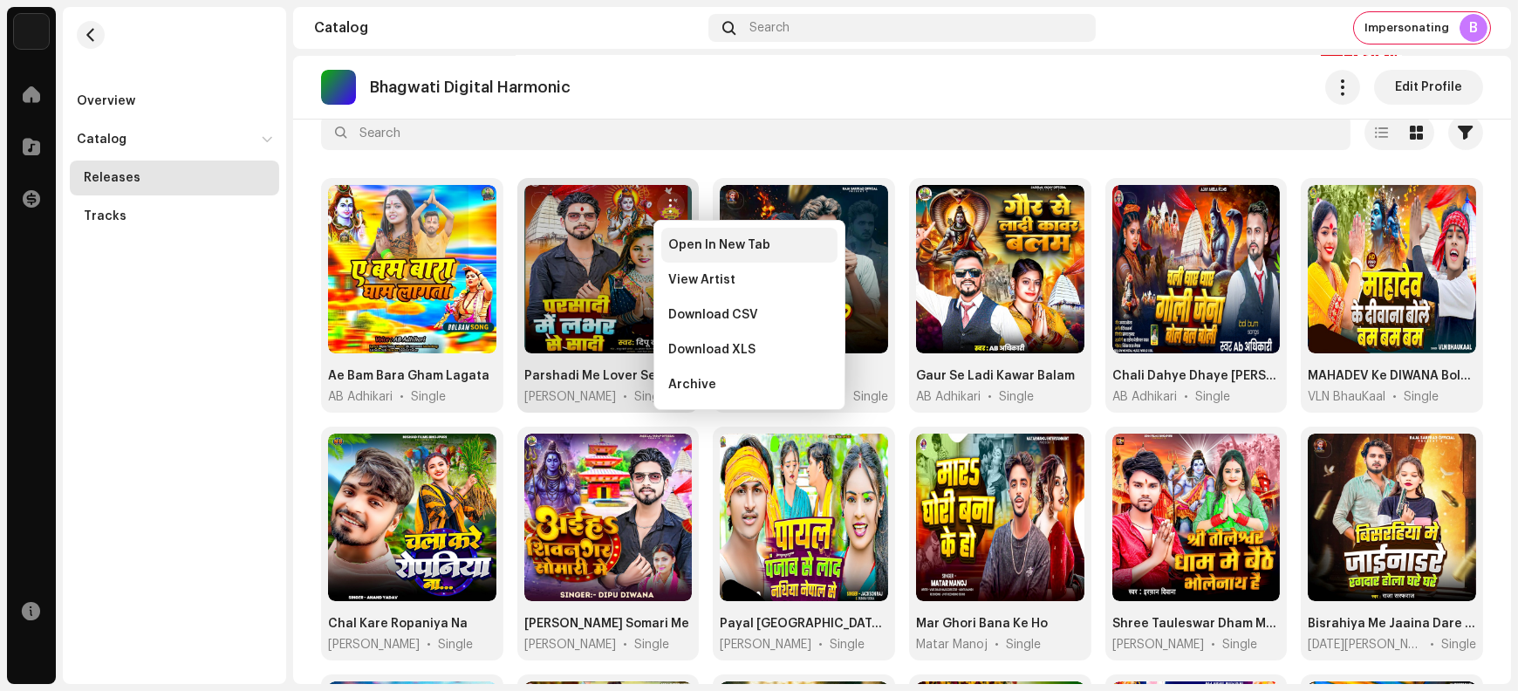
click at [688, 246] on span "Open In New Tab" at bounding box center [719, 245] width 102 height 14
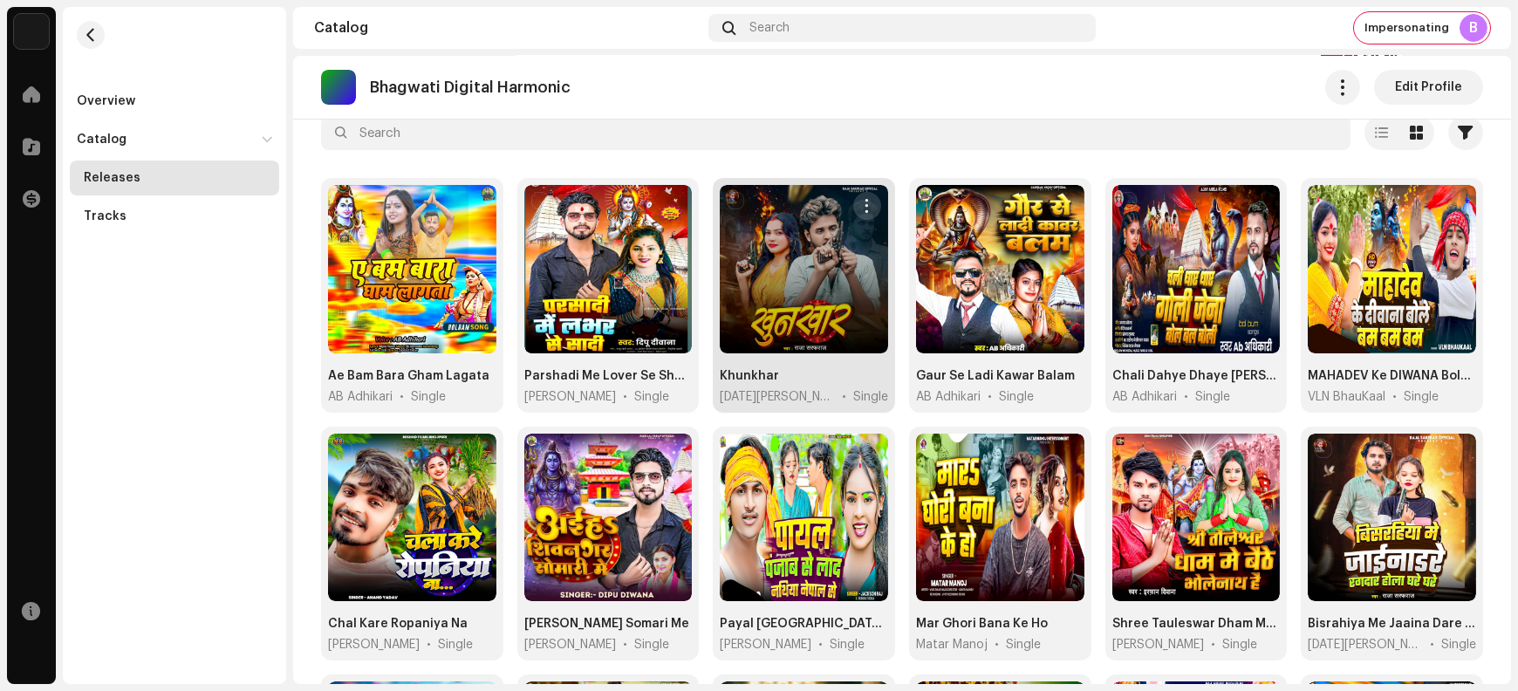
click at [860, 208] on span "button" at bounding box center [866, 206] width 13 height 14
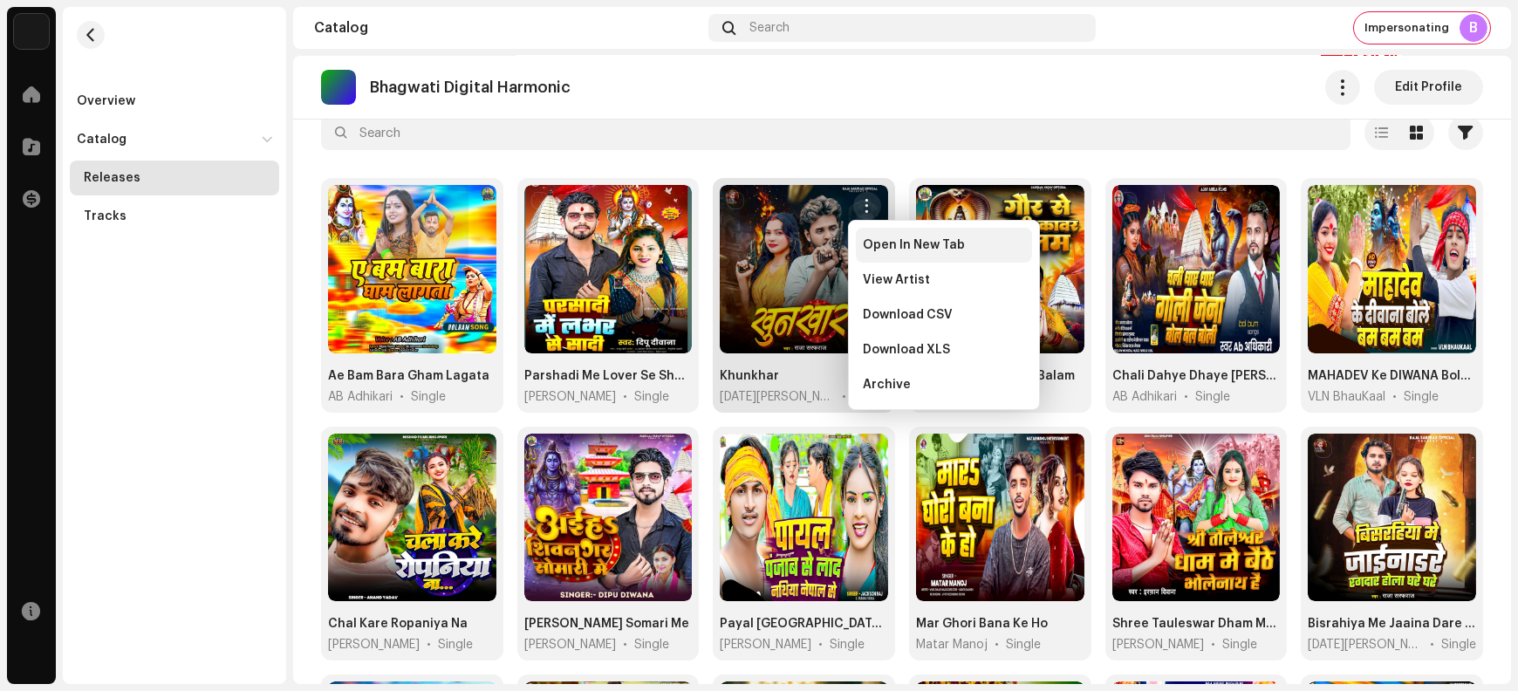
click at [874, 249] on span "Open In New Tab" at bounding box center [914, 245] width 102 height 14
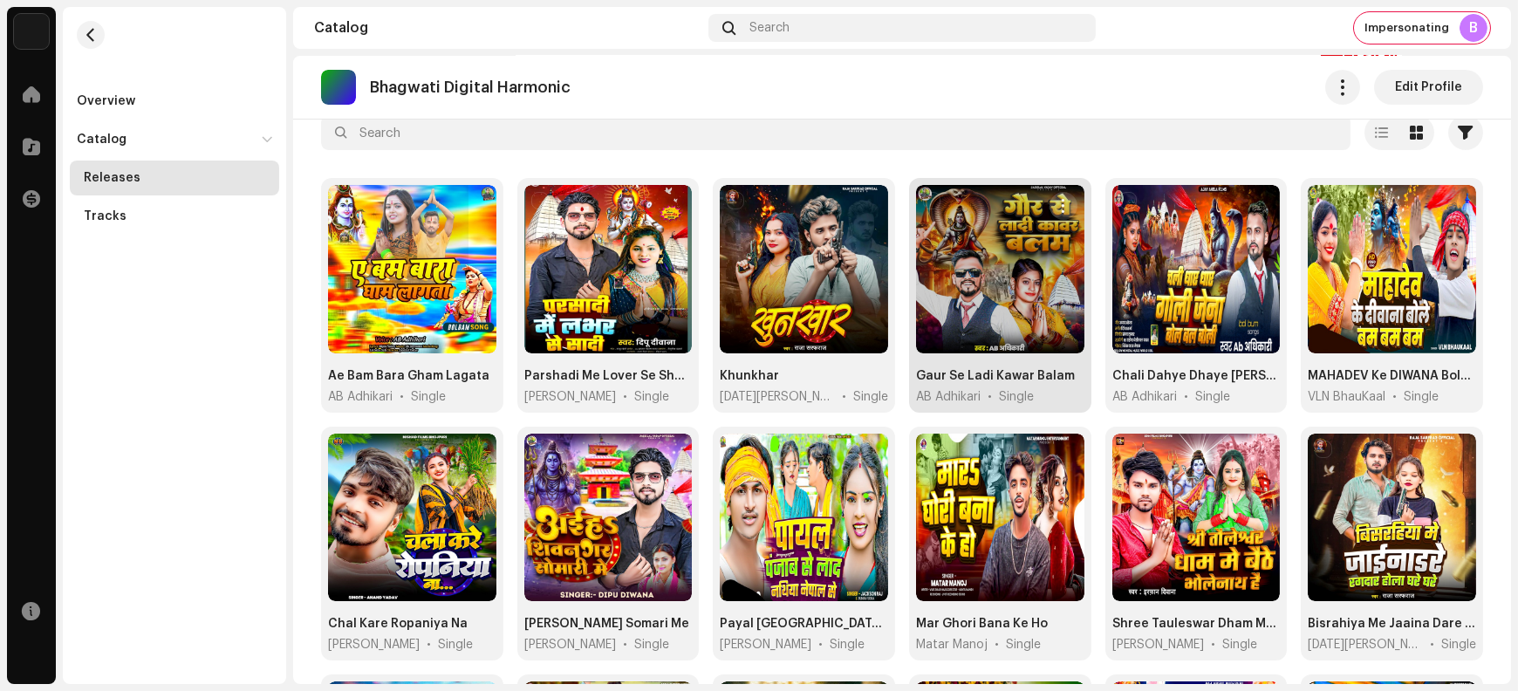
click at [1058, 201] on span "button" at bounding box center [1063, 206] width 13 height 14
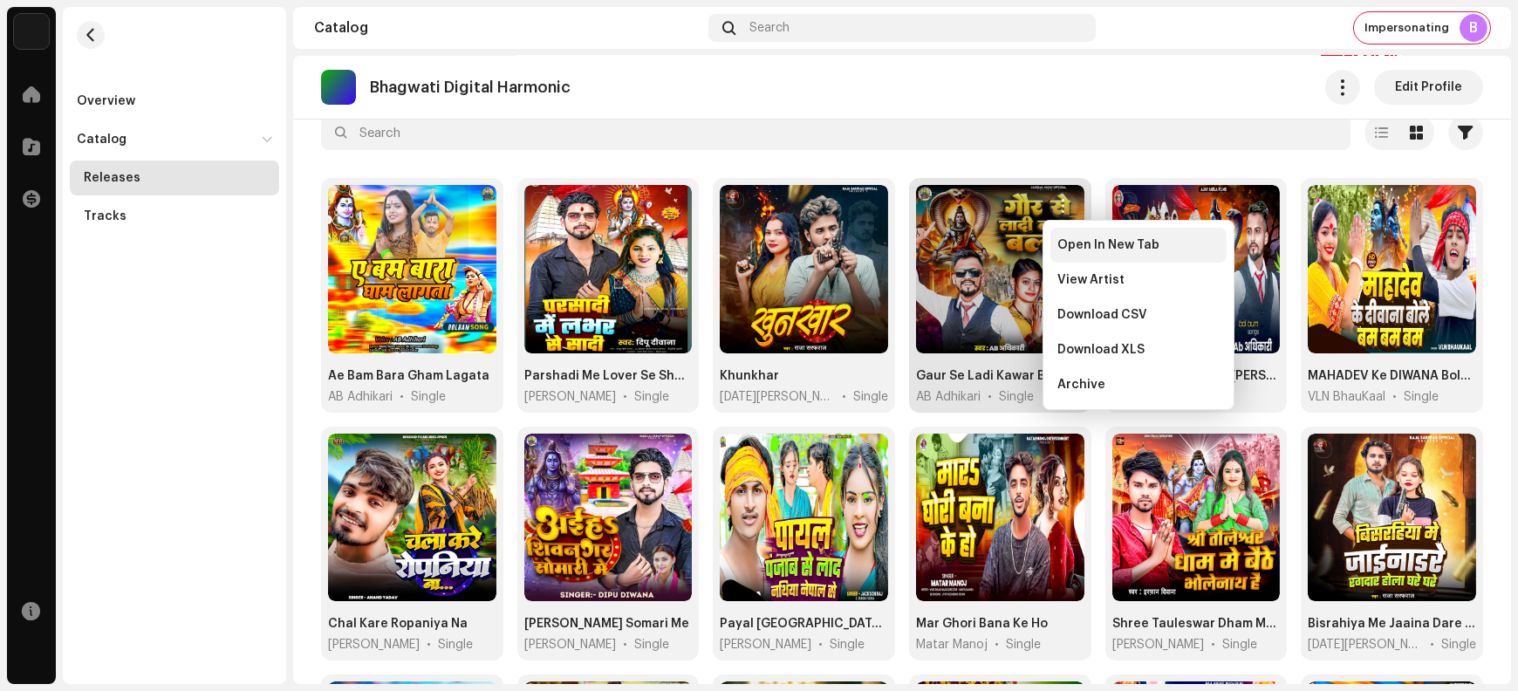
click at [1070, 242] on span "Open In New Tab" at bounding box center [1109, 245] width 102 height 14
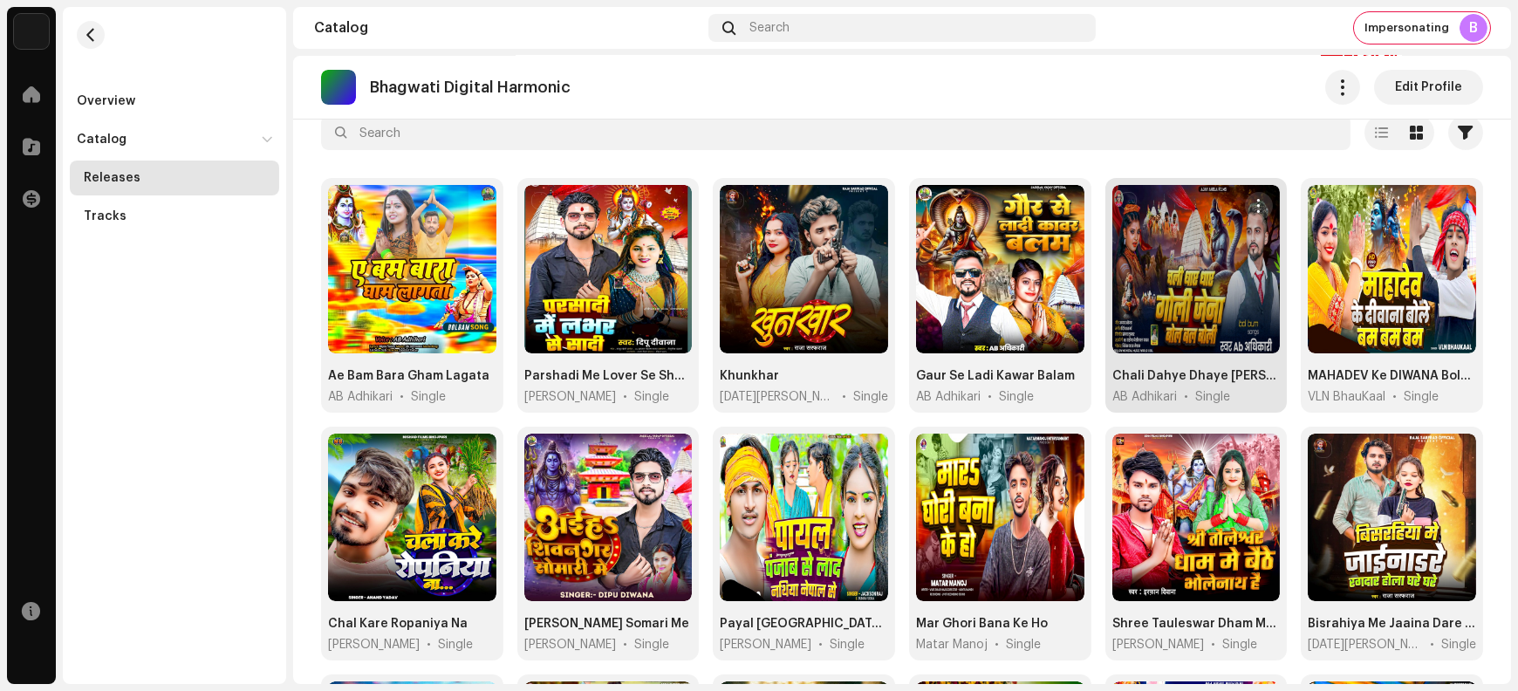
click at [1257, 209] on span "button" at bounding box center [1259, 206] width 13 height 14
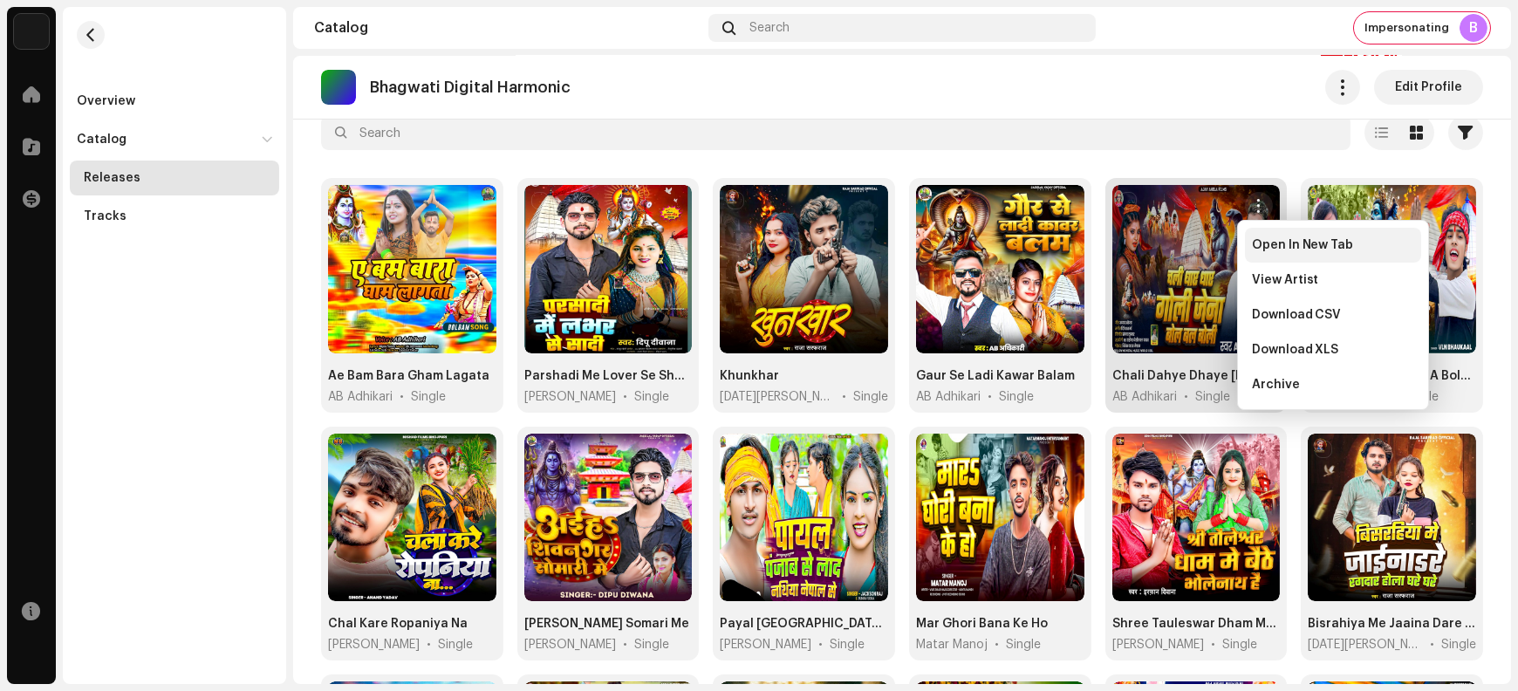
click at [1264, 251] on div "Open In New Tab" at bounding box center [1333, 245] width 176 height 35
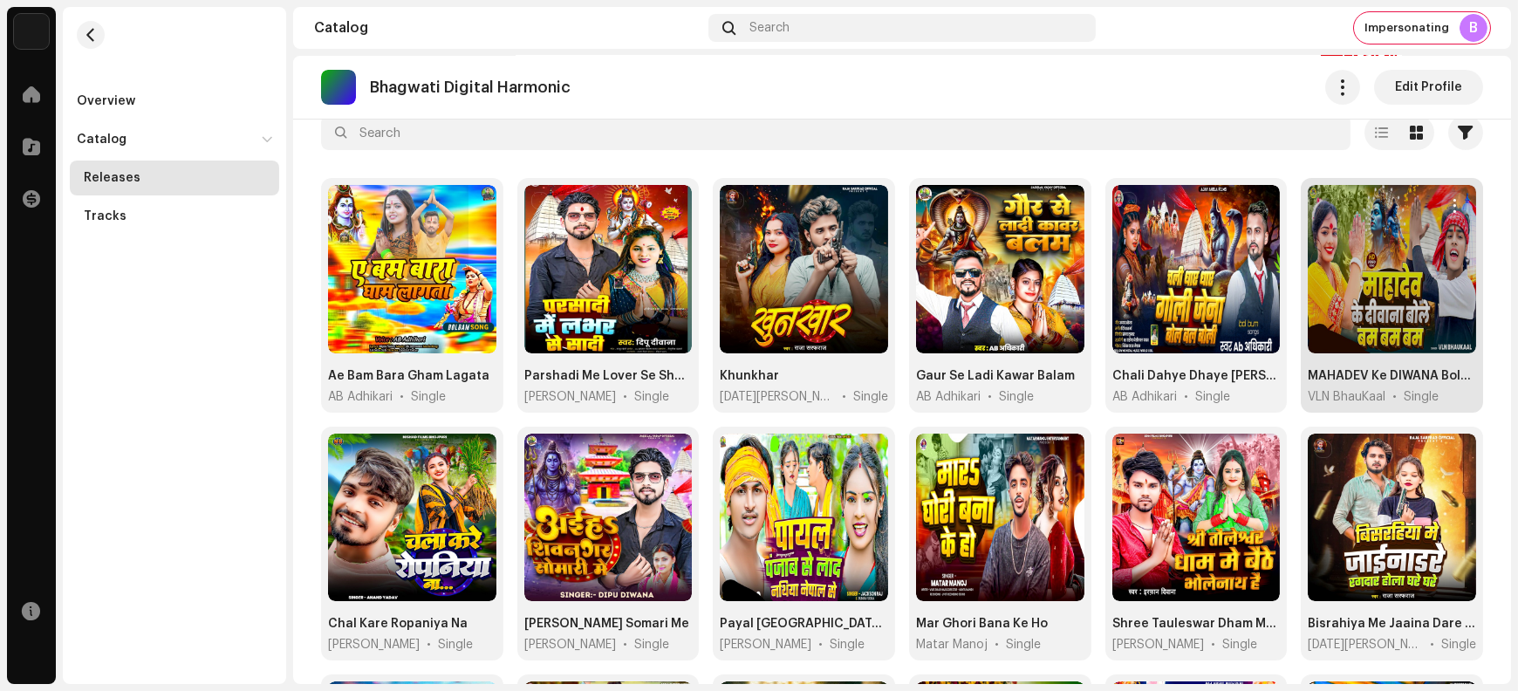
click at [1449, 202] on span "button" at bounding box center [1455, 206] width 13 height 14
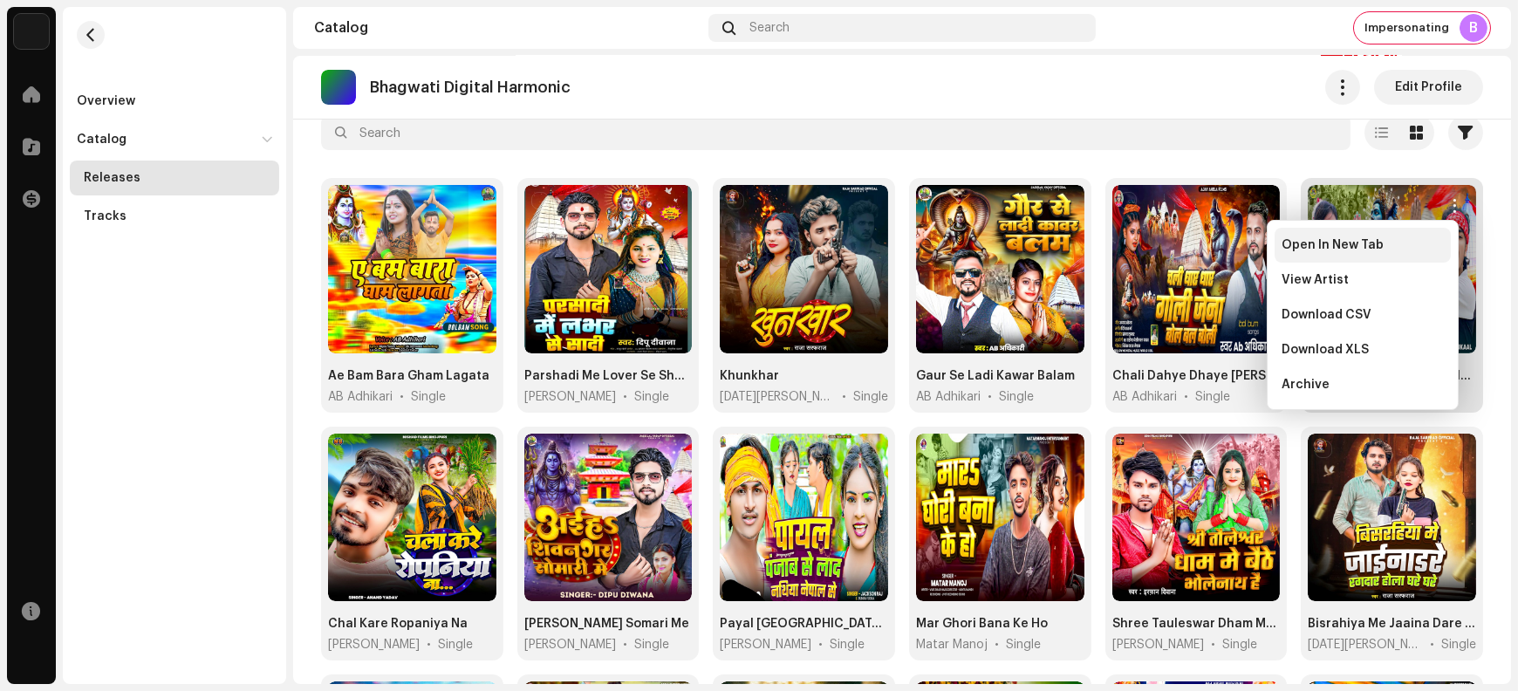
click at [1404, 249] on div "Open In New Tab" at bounding box center [1363, 245] width 162 height 14
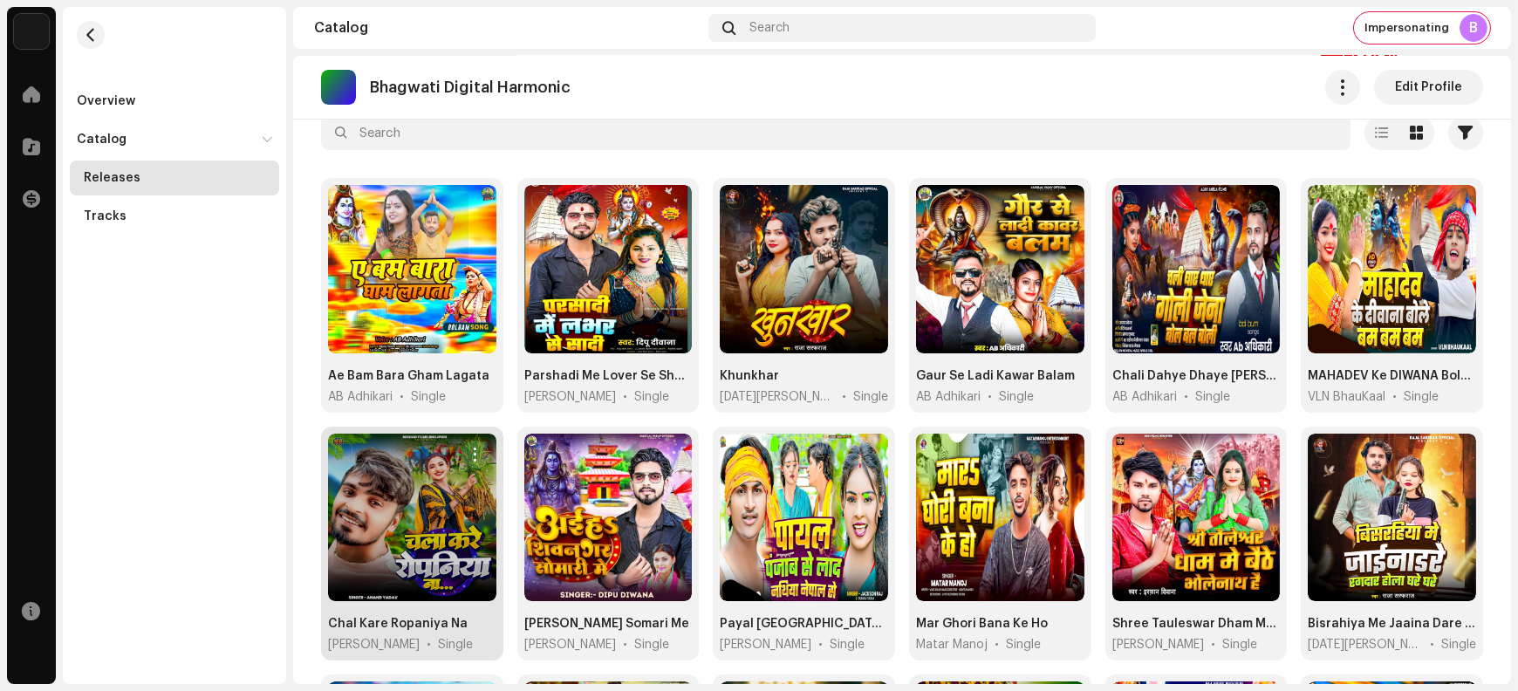
click at [470, 454] on span "button" at bounding box center [475, 455] width 13 height 14
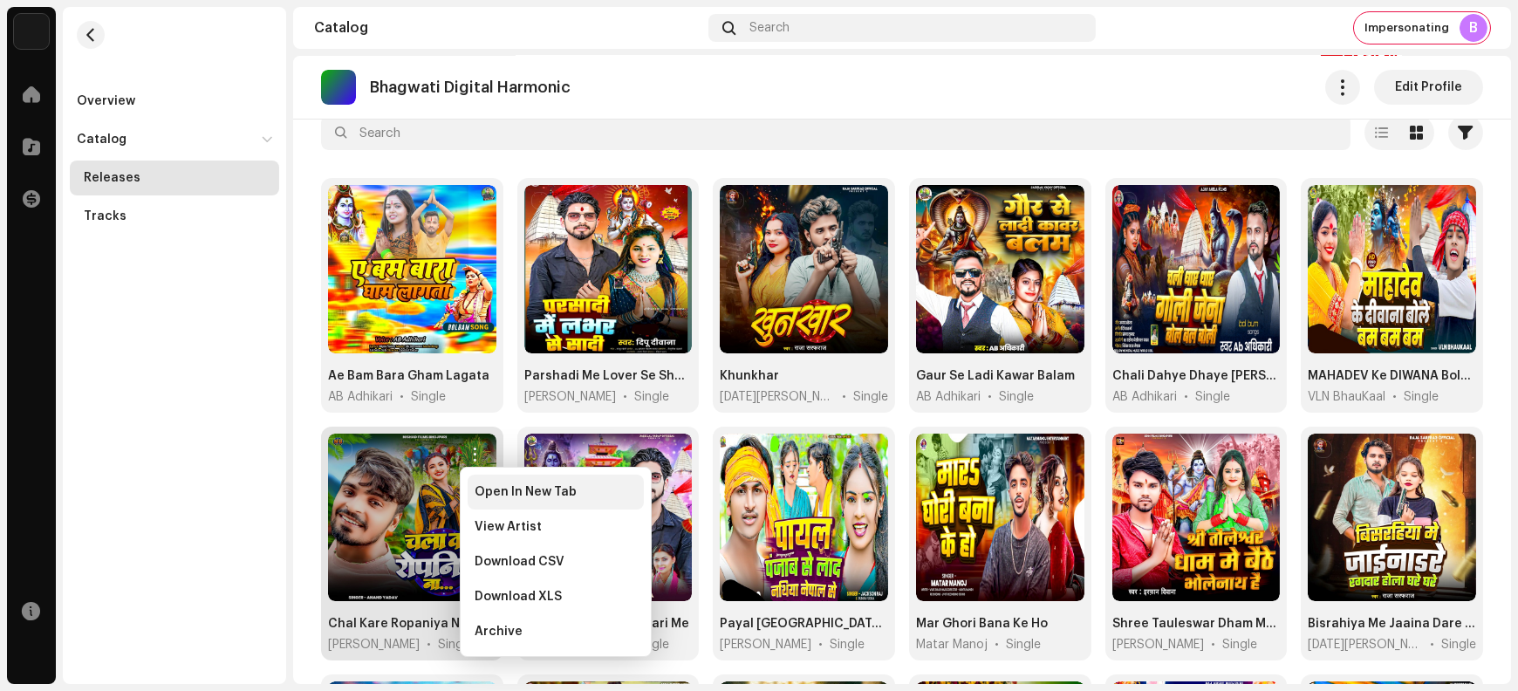
click at [490, 497] on span "Open In New Tab" at bounding box center [526, 492] width 102 height 14
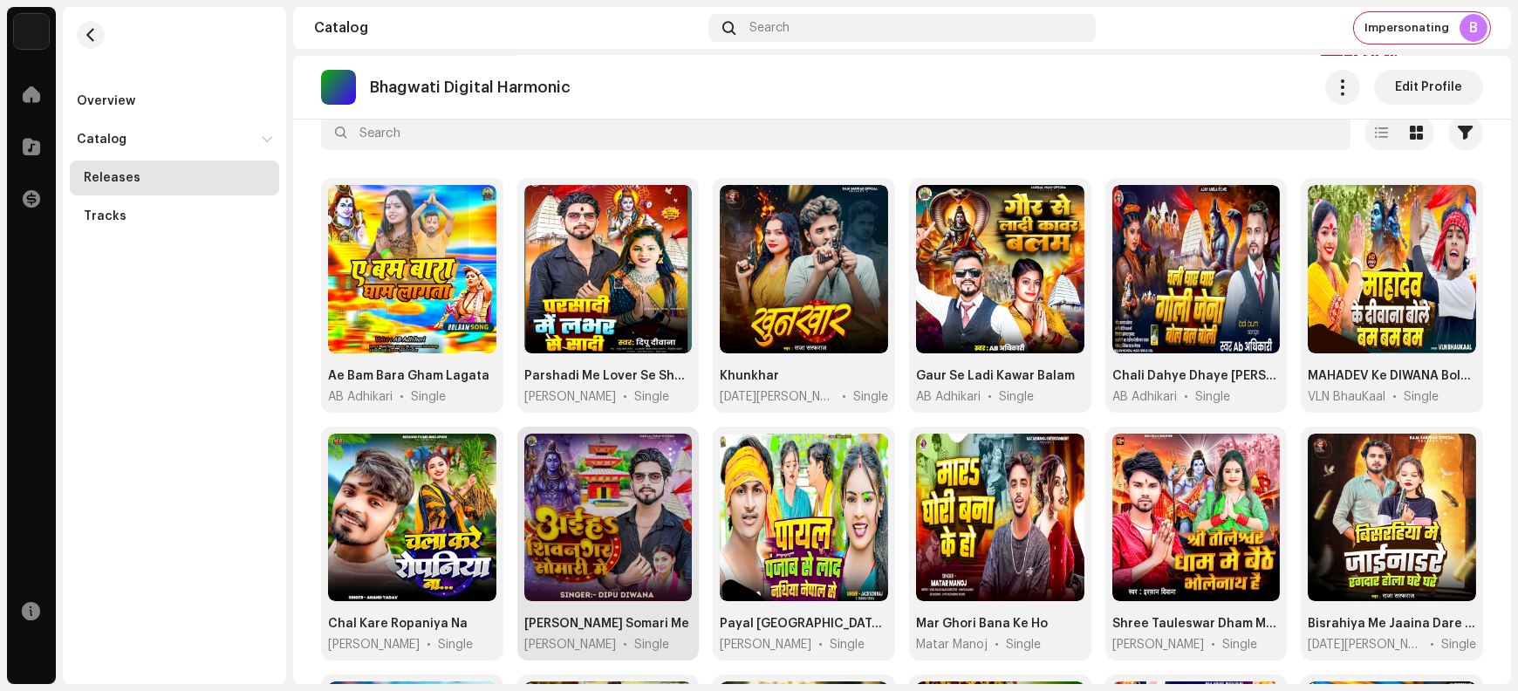
click at [671, 456] on span "button" at bounding box center [671, 455] width 13 height 14
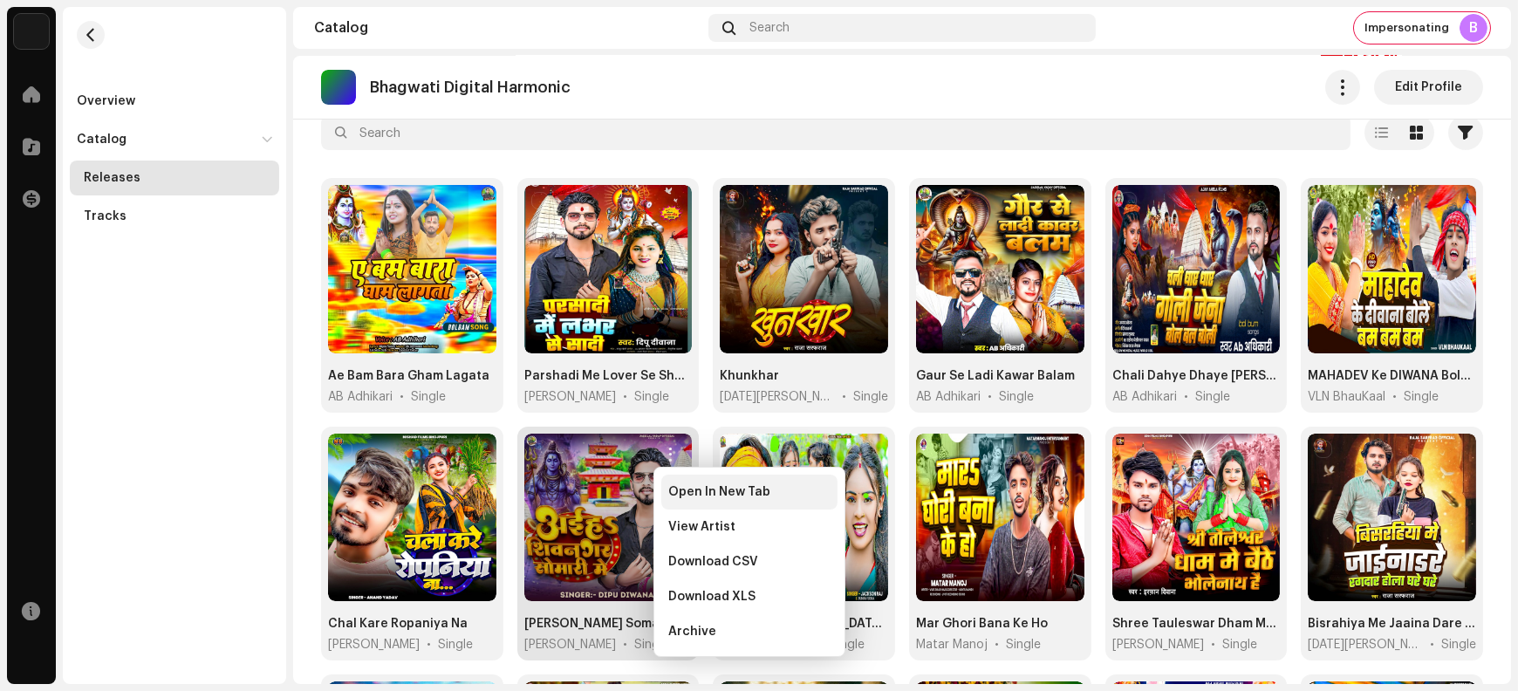
click at [685, 493] on span "Open In New Tab" at bounding box center [719, 492] width 102 height 14
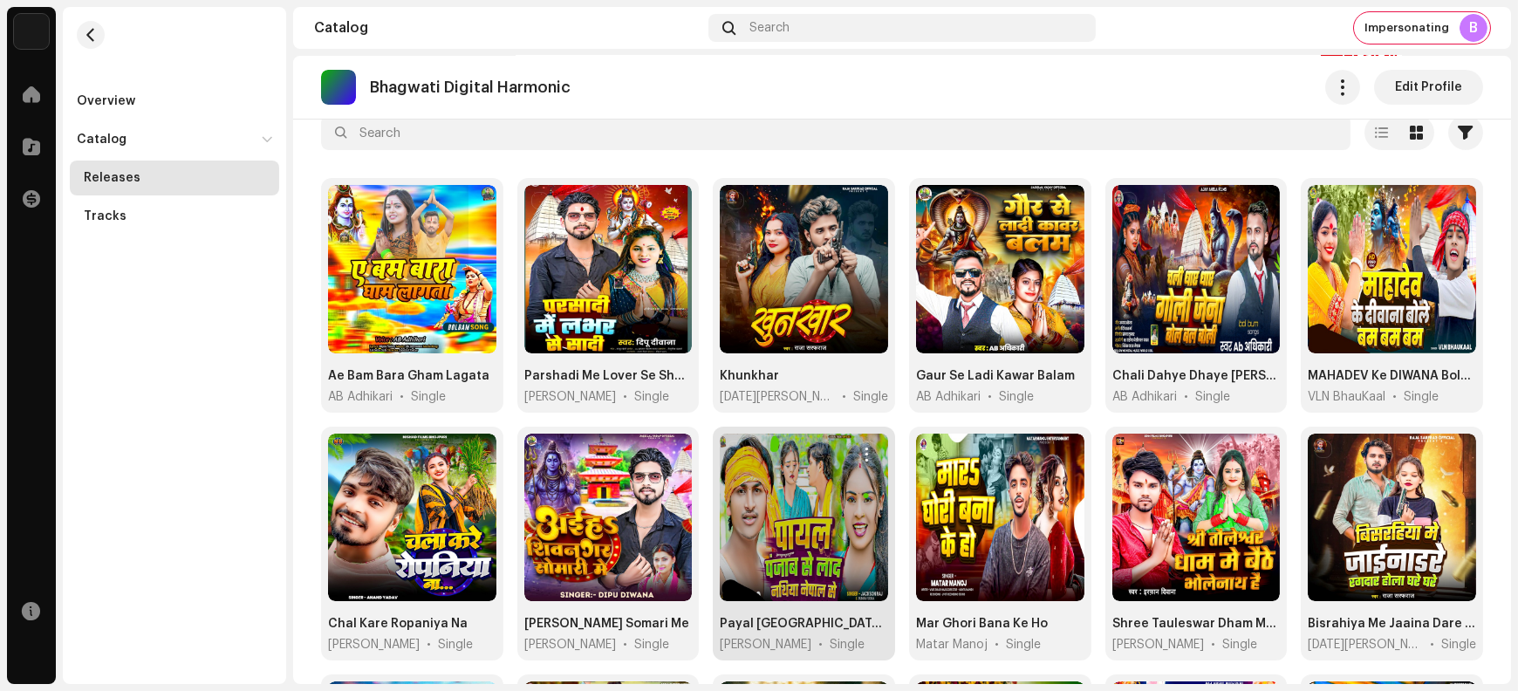
click at [865, 451] on span "button" at bounding box center [866, 455] width 13 height 14
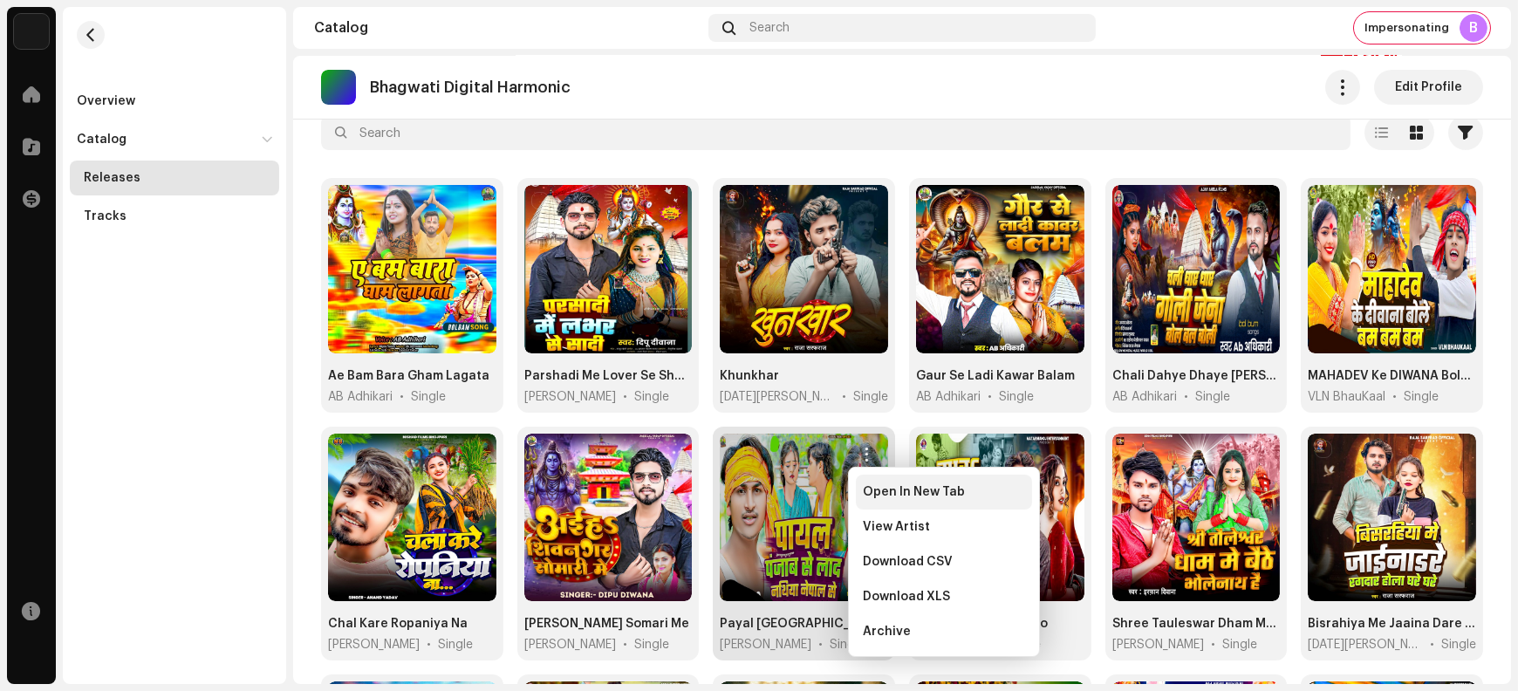
click at [887, 497] on span "Open In New Tab" at bounding box center [914, 492] width 102 height 14
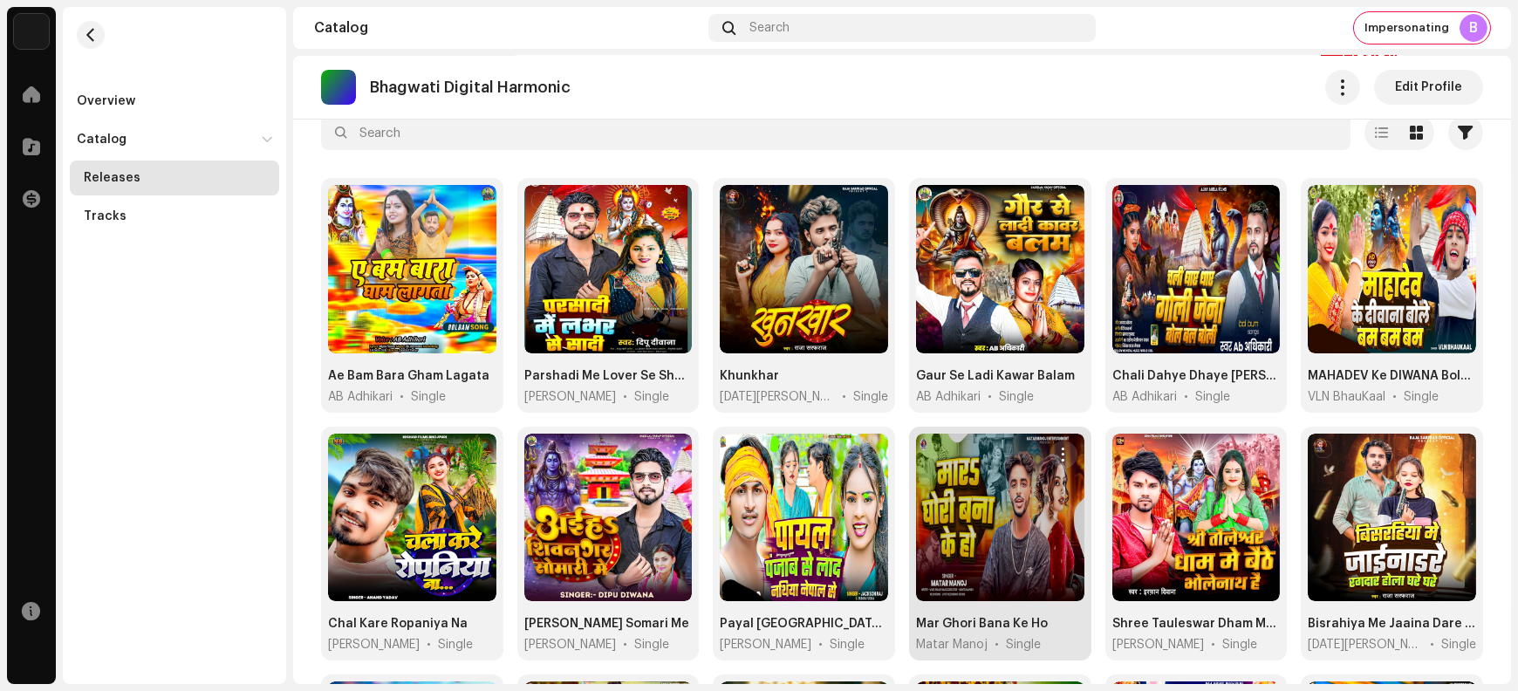
click at [1058, 452] on span "button" at bounding box center [1063, 455] width 13 height 14
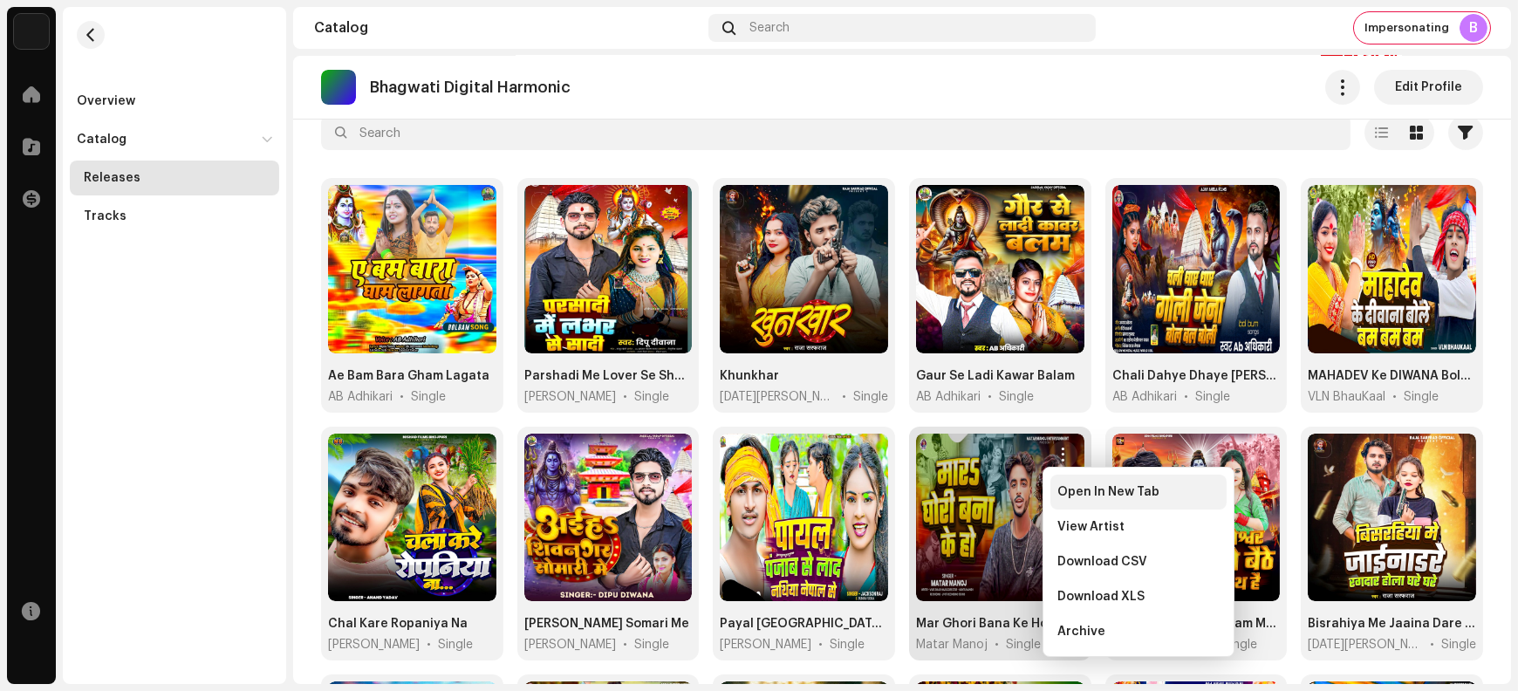
click at [1082, 497] on span "Open In New Tab" at bounding box center [1109, 492] width 102 height 14
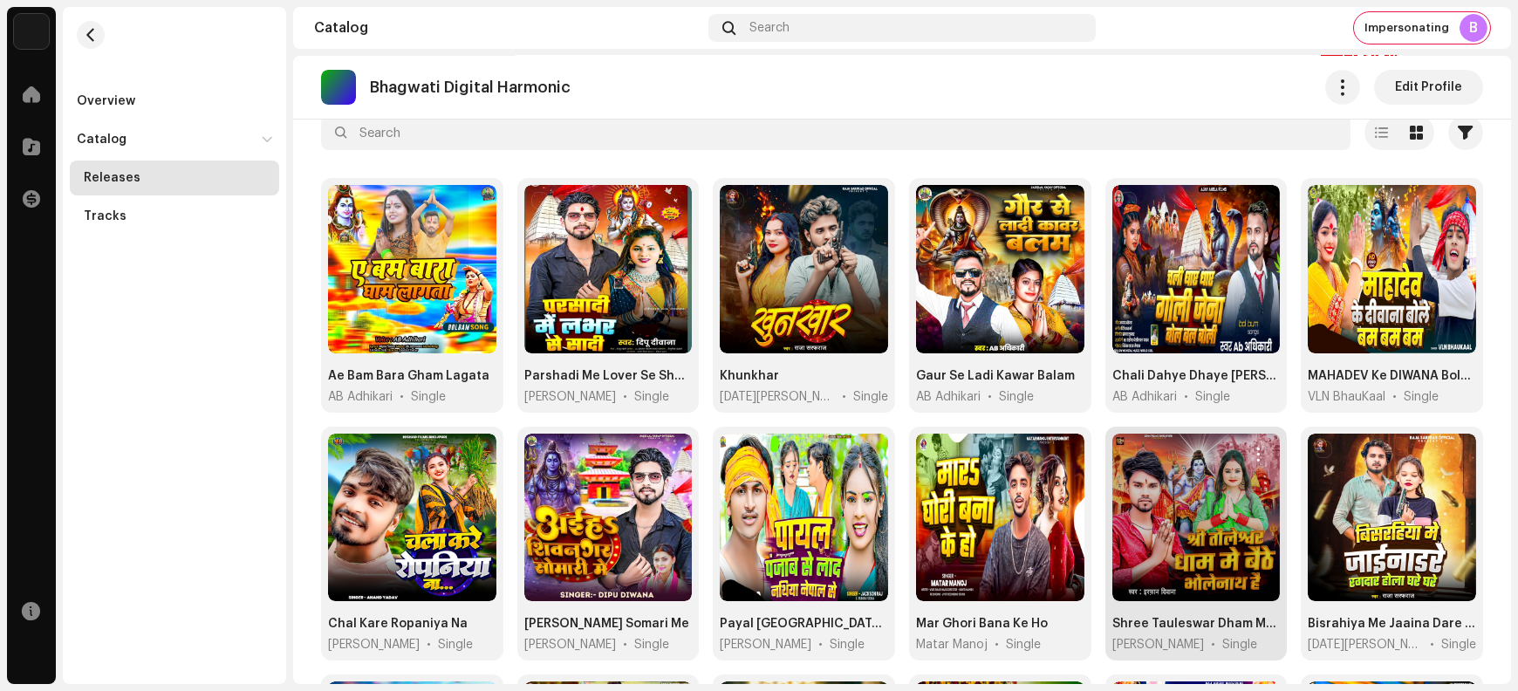
click at [1254, 455] on span "button" at bounding box center [1259, 455] width 13 height 14
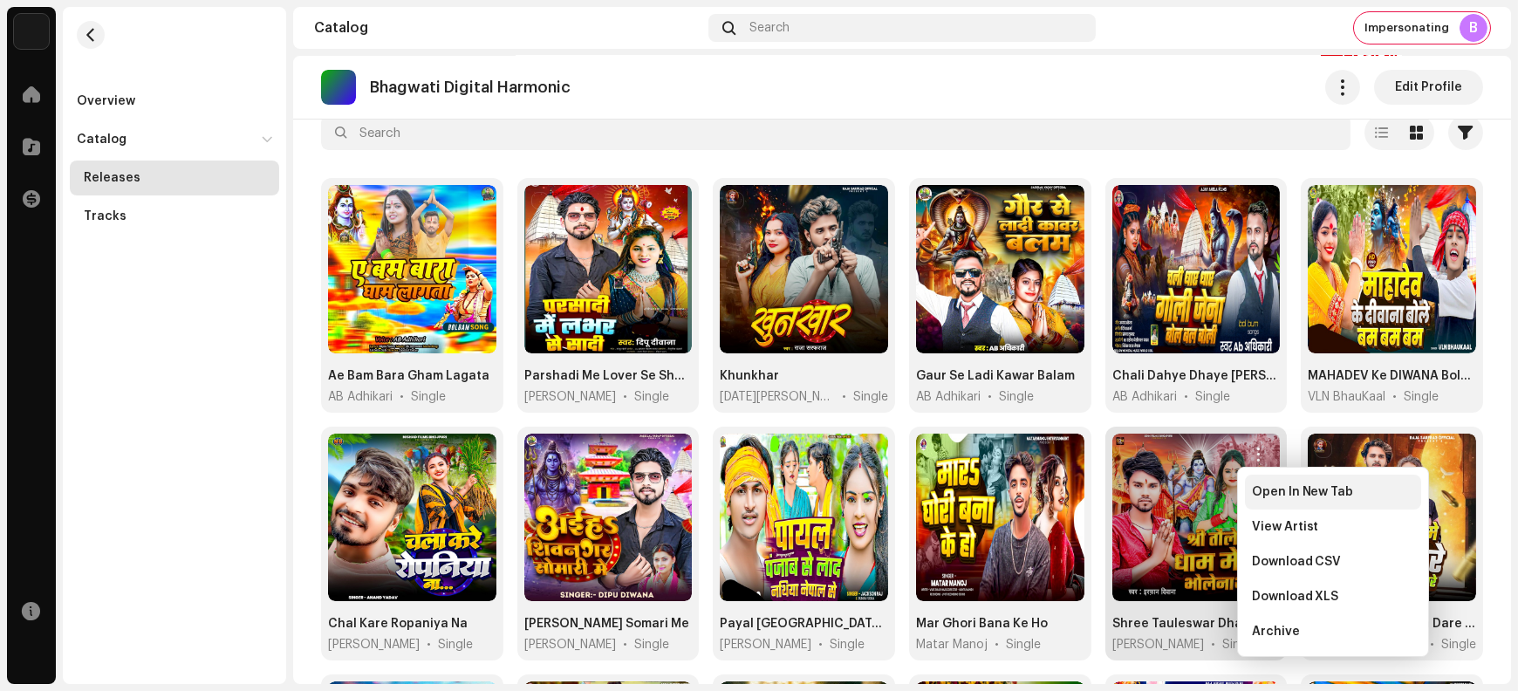
click at [1268, 500] on div "Open In New Tab" at bounding box center [1333, 492] width 176 height 35
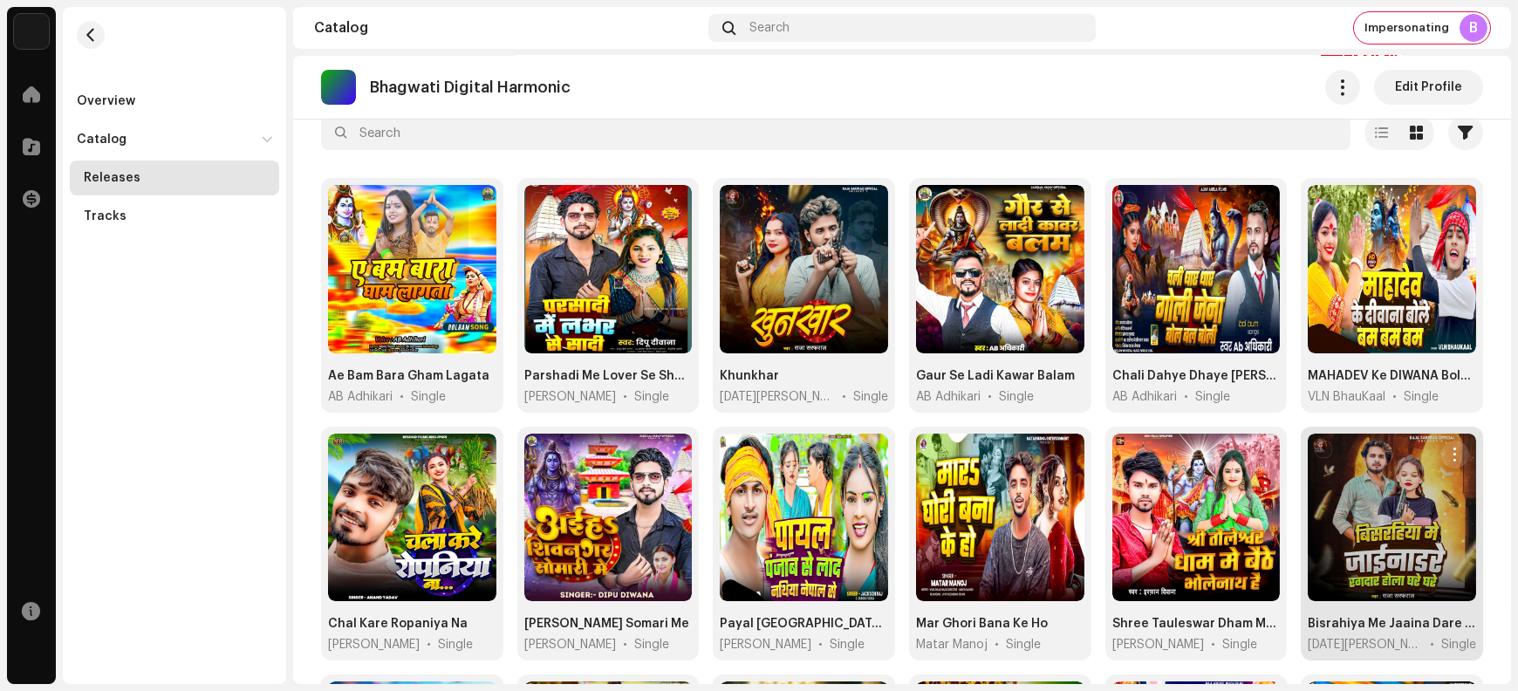
click at [1449, 454] on span "button" at bounding box center [1455, 455] width 13 height 14
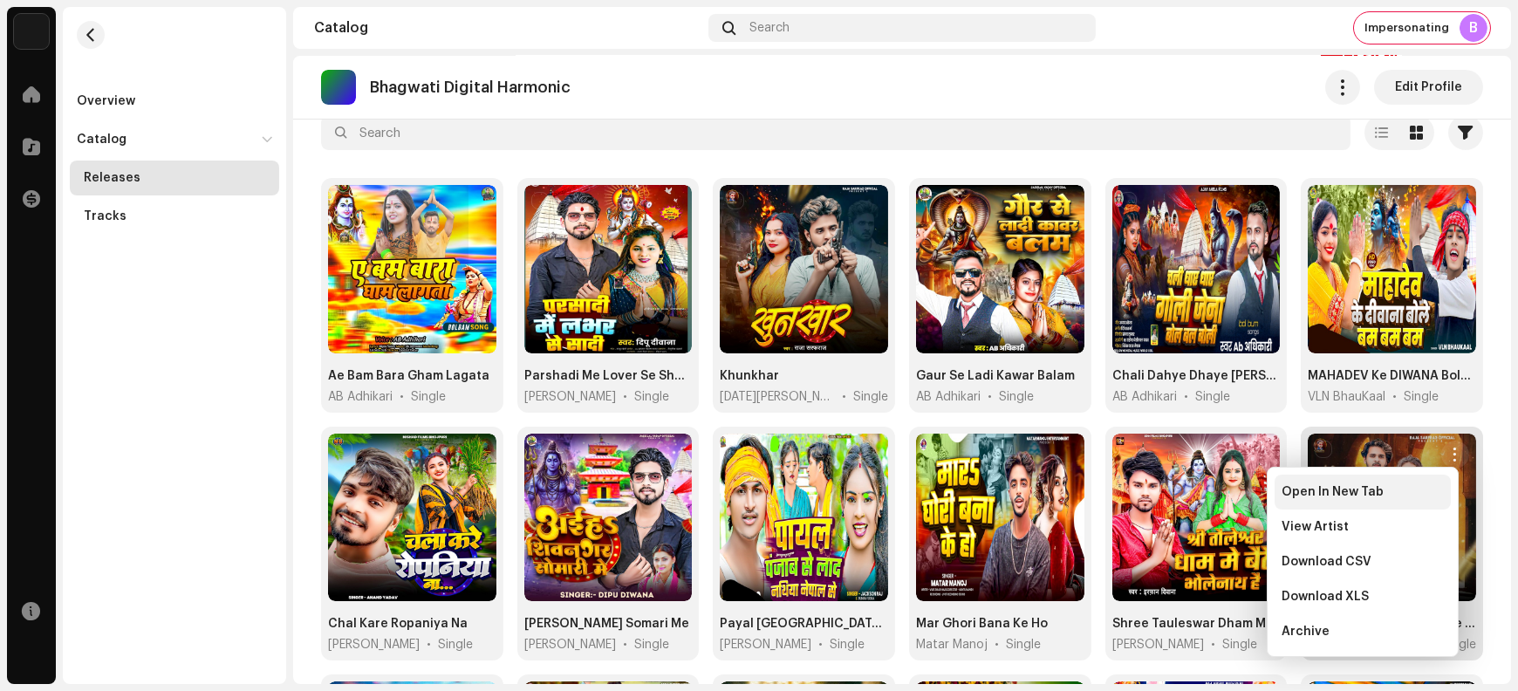
click at [1369, 498] on div "Open In New Tab" at bounding box center [1363, 492] width 176 height 35
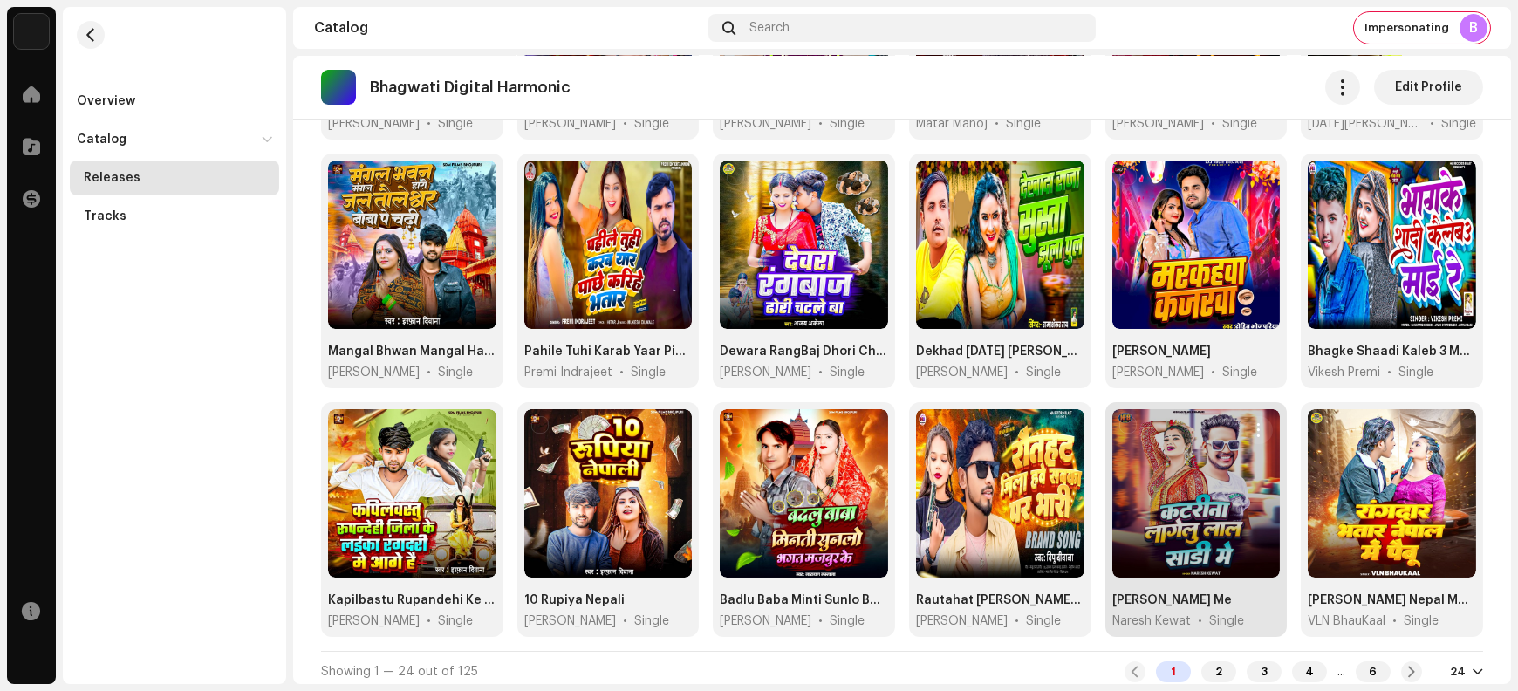
scroll to position [631, 0]
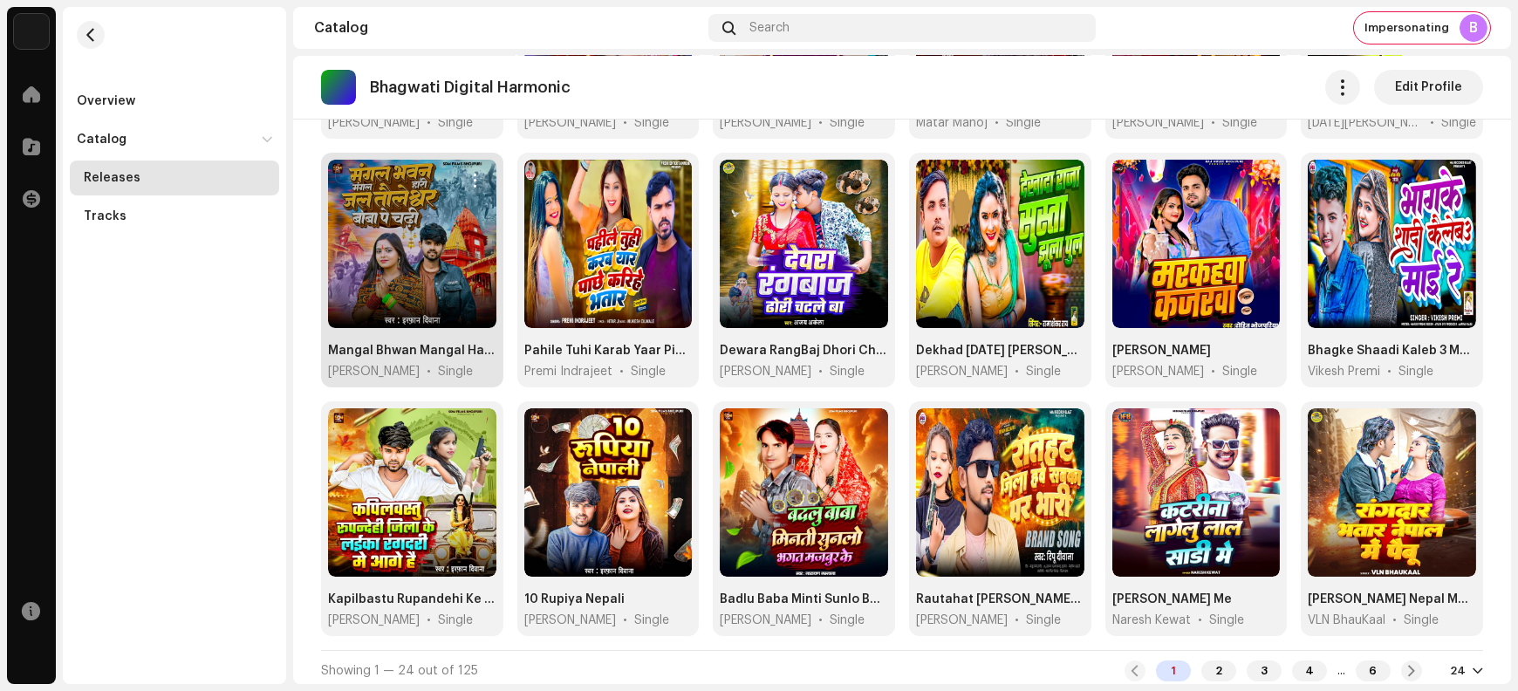
click at [469, 176] on span "button" at bounding box center [475, 181] width 13 height 14
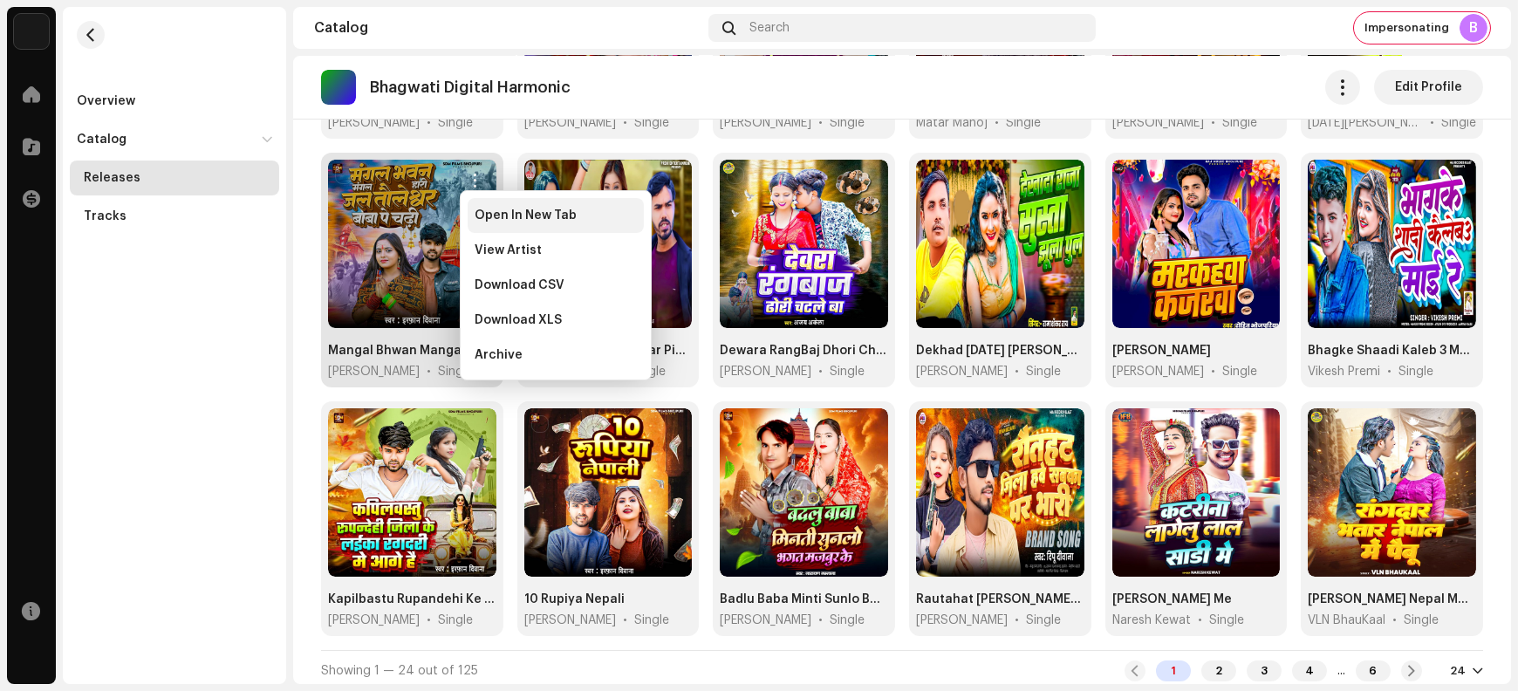
click at [490, 218] on span "Open In New Tab" at bounding box center [526, 216] width 102 height 14
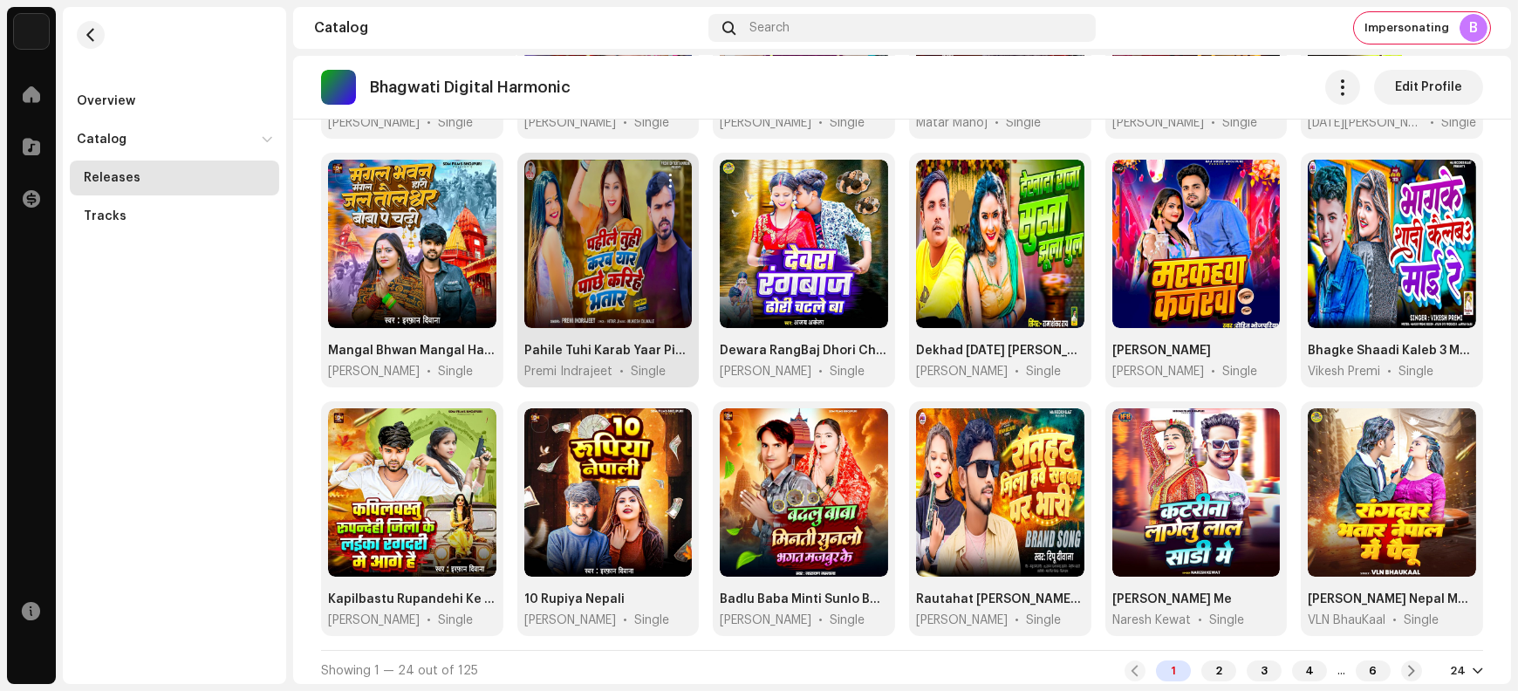
click at [670, 174] on span "button" at bounding box center [671, 181] width 13 height 14
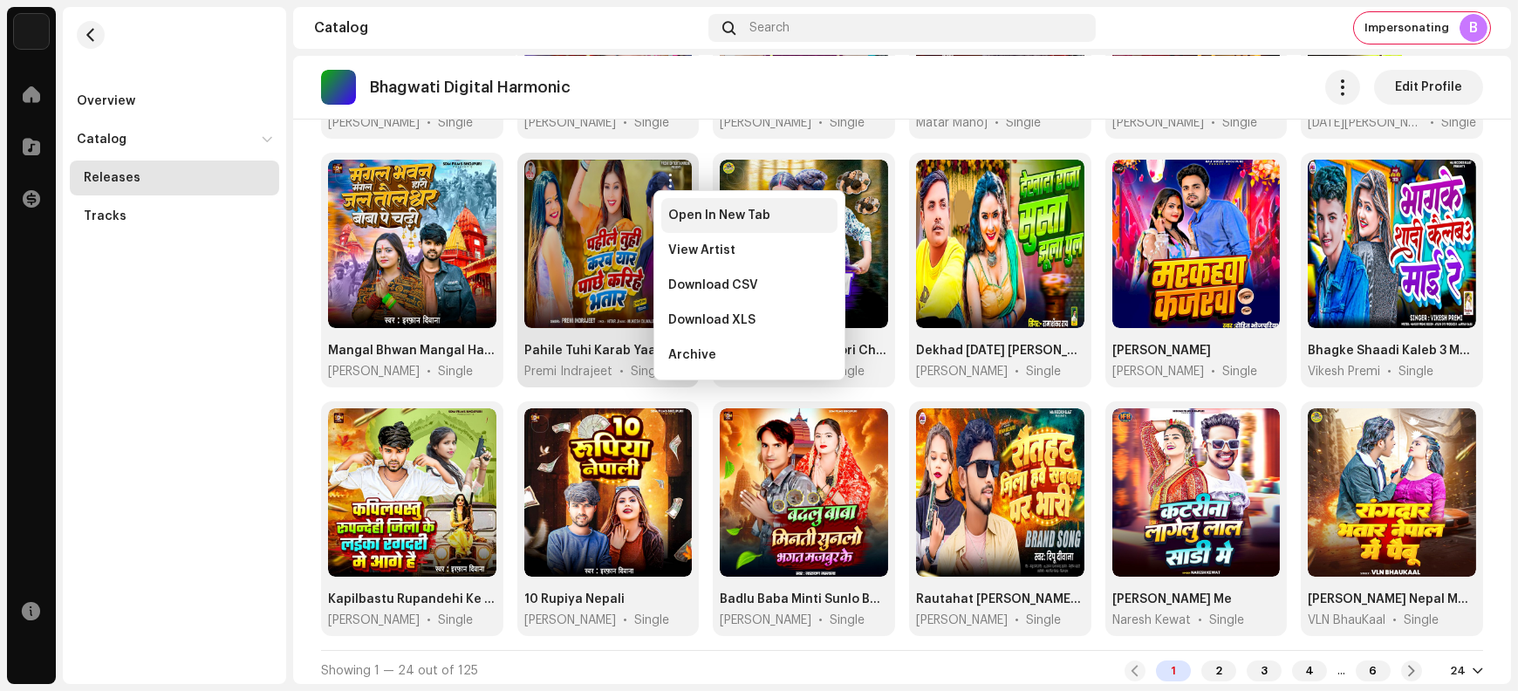
click at [688, 218] on span "Open In New Tab" at bounding box center [719, 216] width 102 height 14
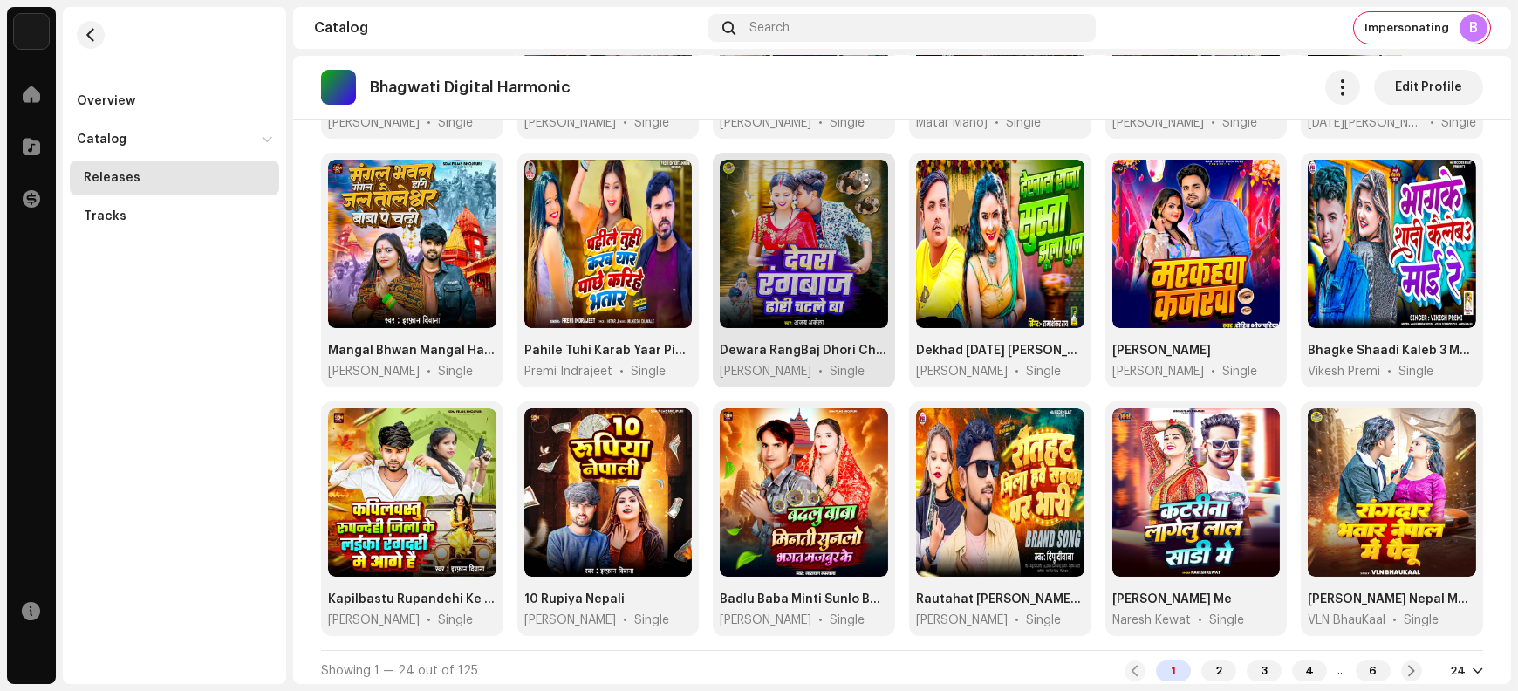
click at [873, 175] on button "button" at bounding box center [867, 181] width 28 height 28
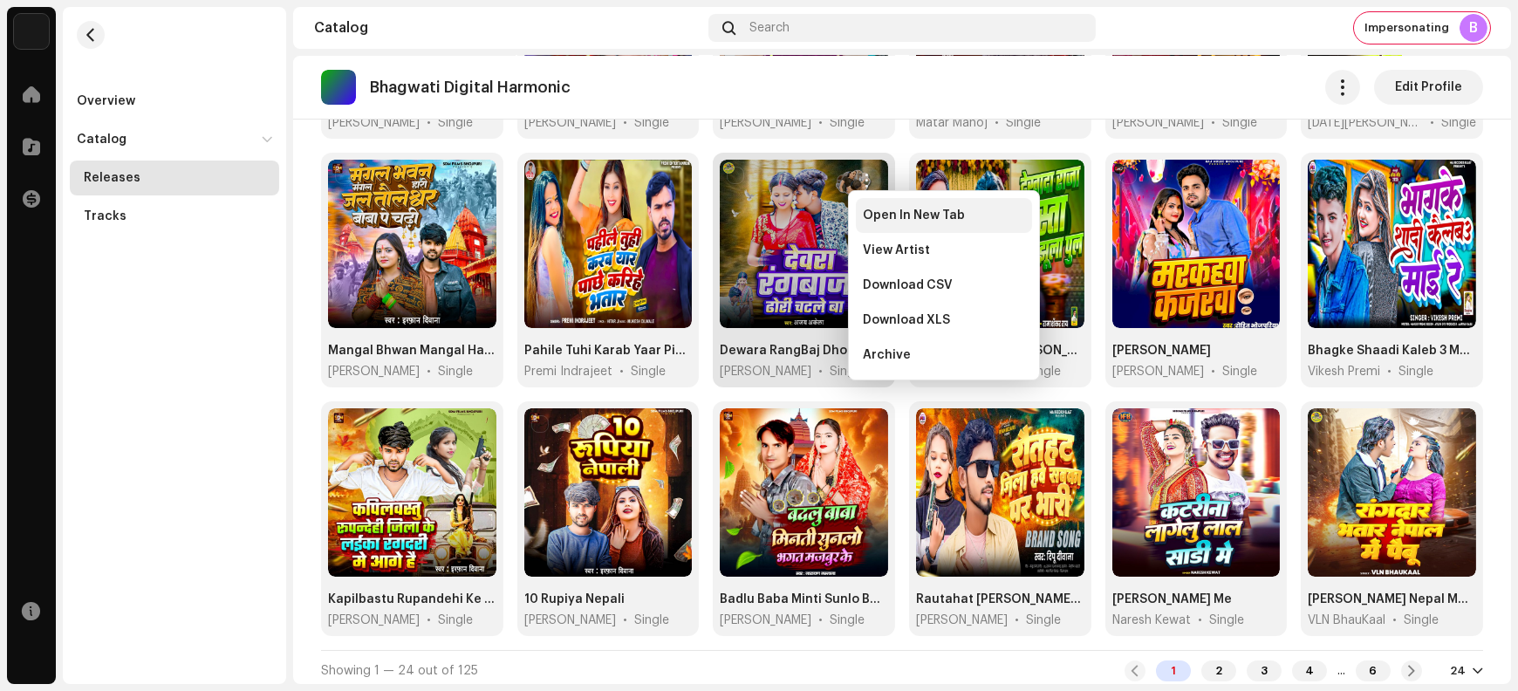
click at [881, 218] on span "Open In New Tab" at bounding box center [914, 216] width 102 height 14
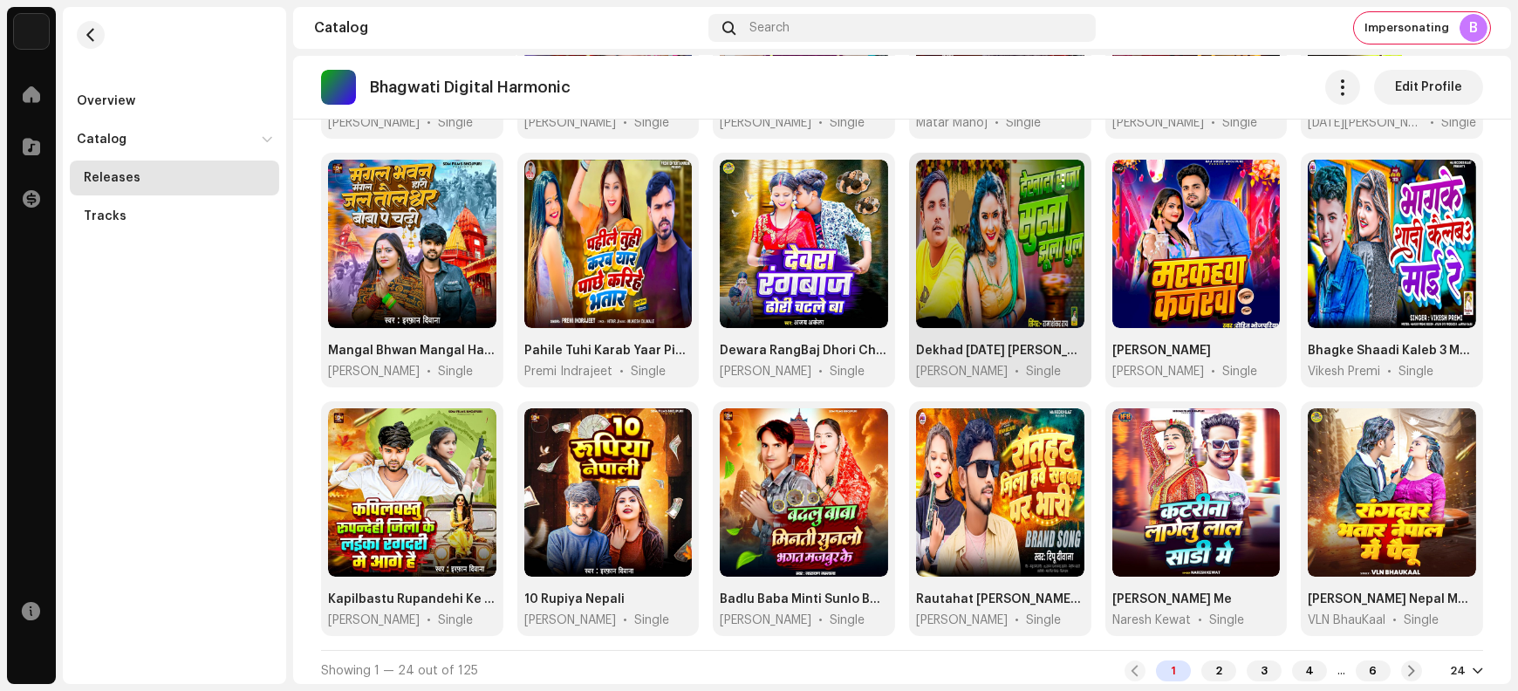
click at [1059, 180] on span "button" at bounding box center [1063, 181] width 13 height 14
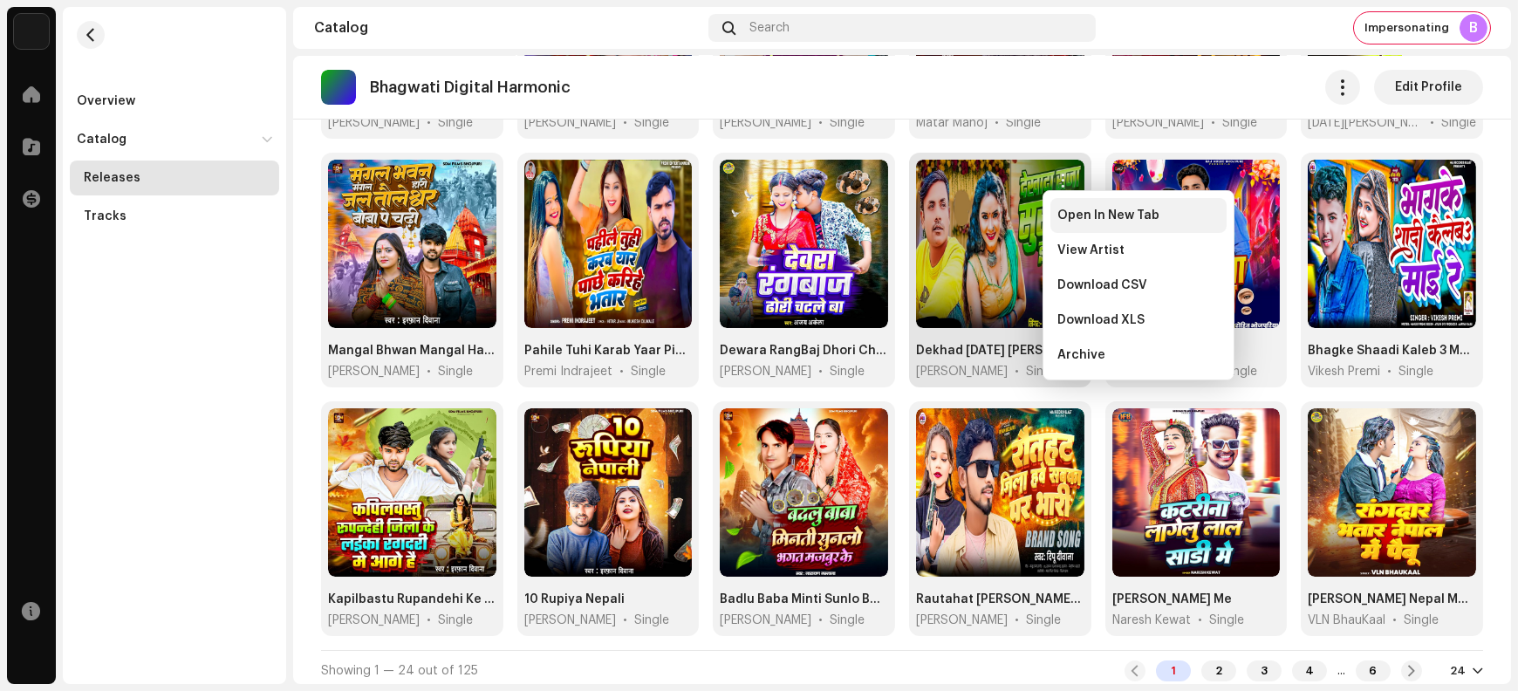
click at [1075, 226] on div "Open In New Tab" at bounding box center [1139, 215] width 176 height 35
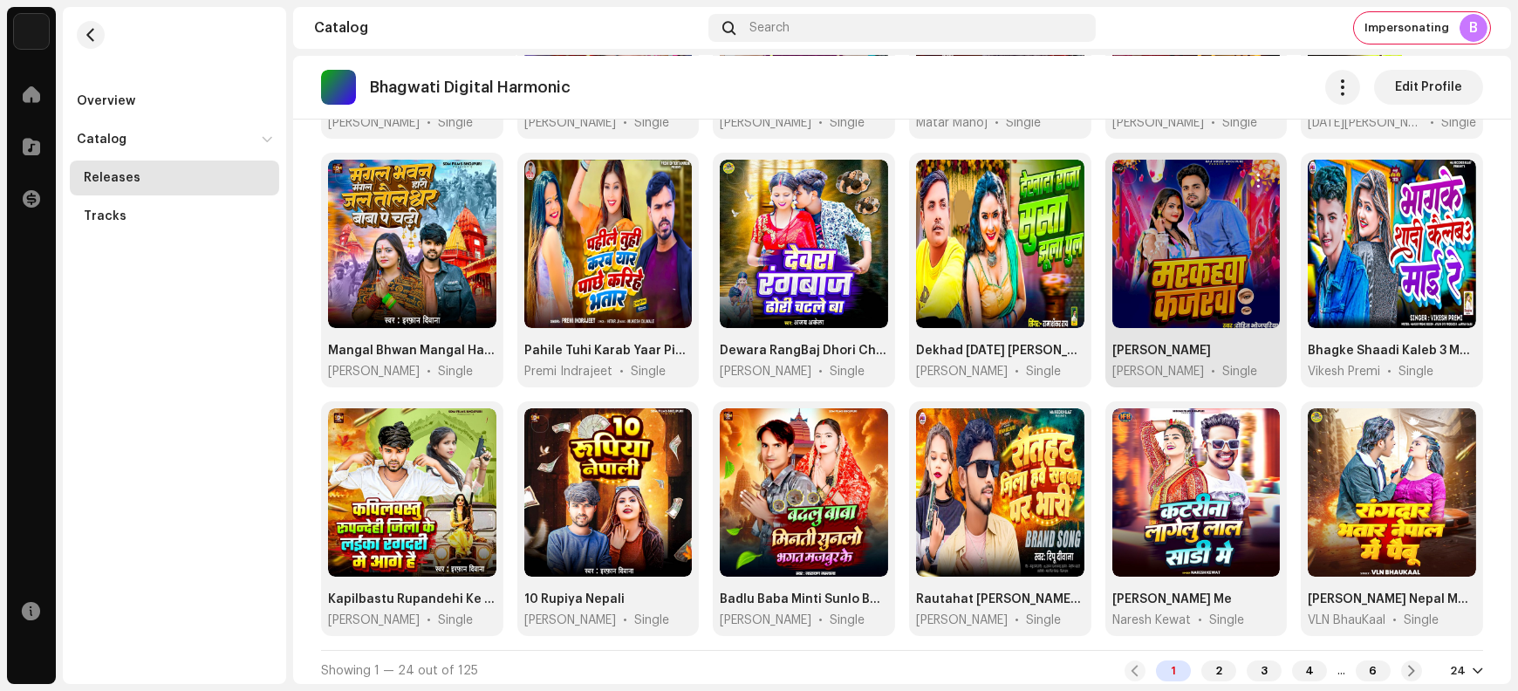
click at [1253, 179] on span "button" at bounding box center [1259, 181] width 13 height 14
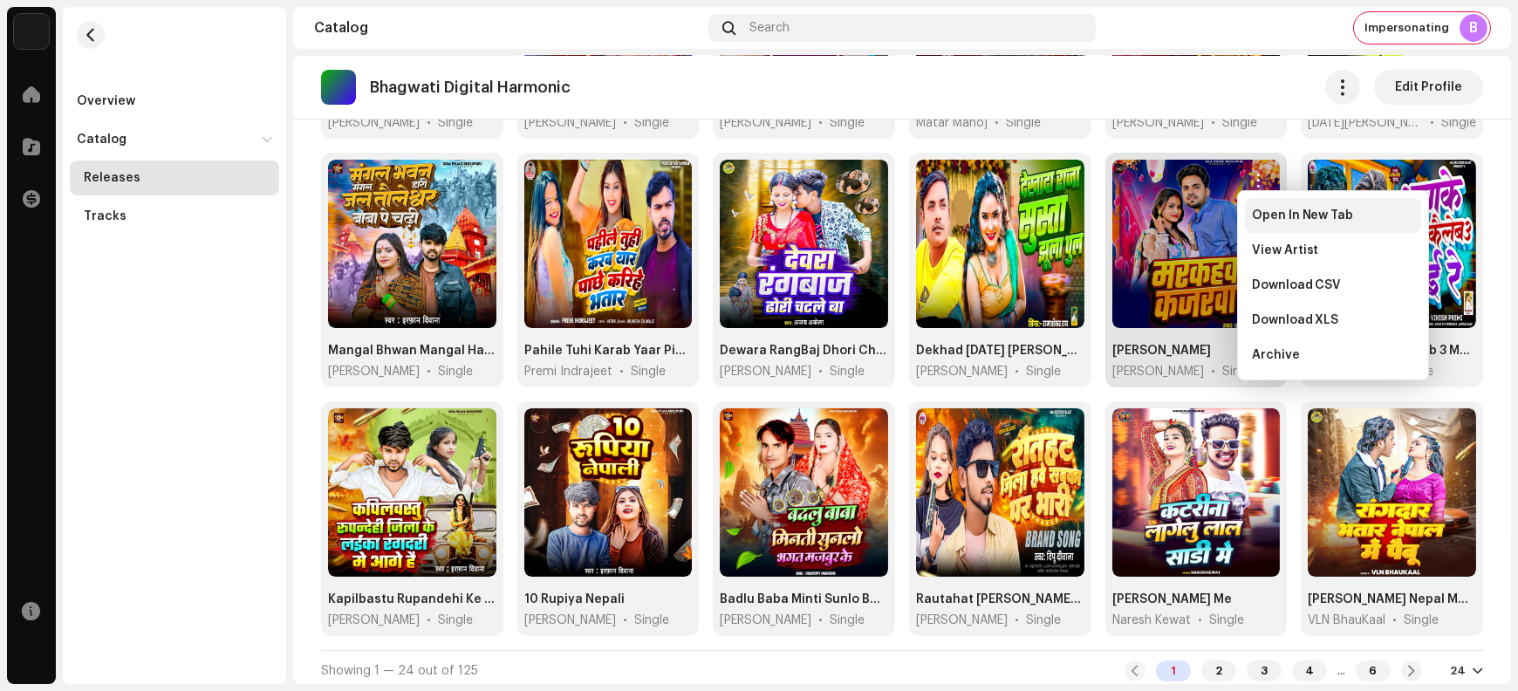
click at [1264, 218] on span "Open In New Tab" at bounding box center [1303, 216] width 102 height 14
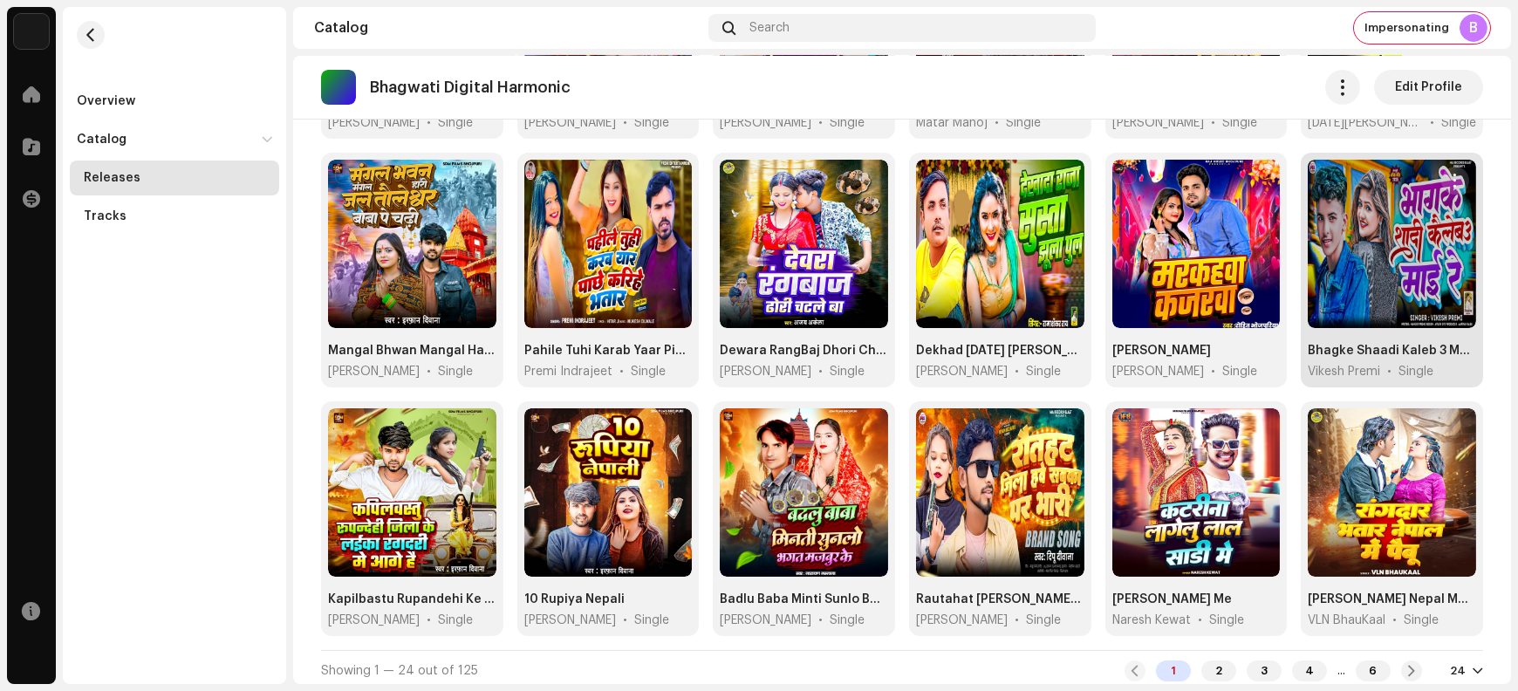
click at [1449, 181] on span "button" at bounding box center [1455, 181] width 13 height 14
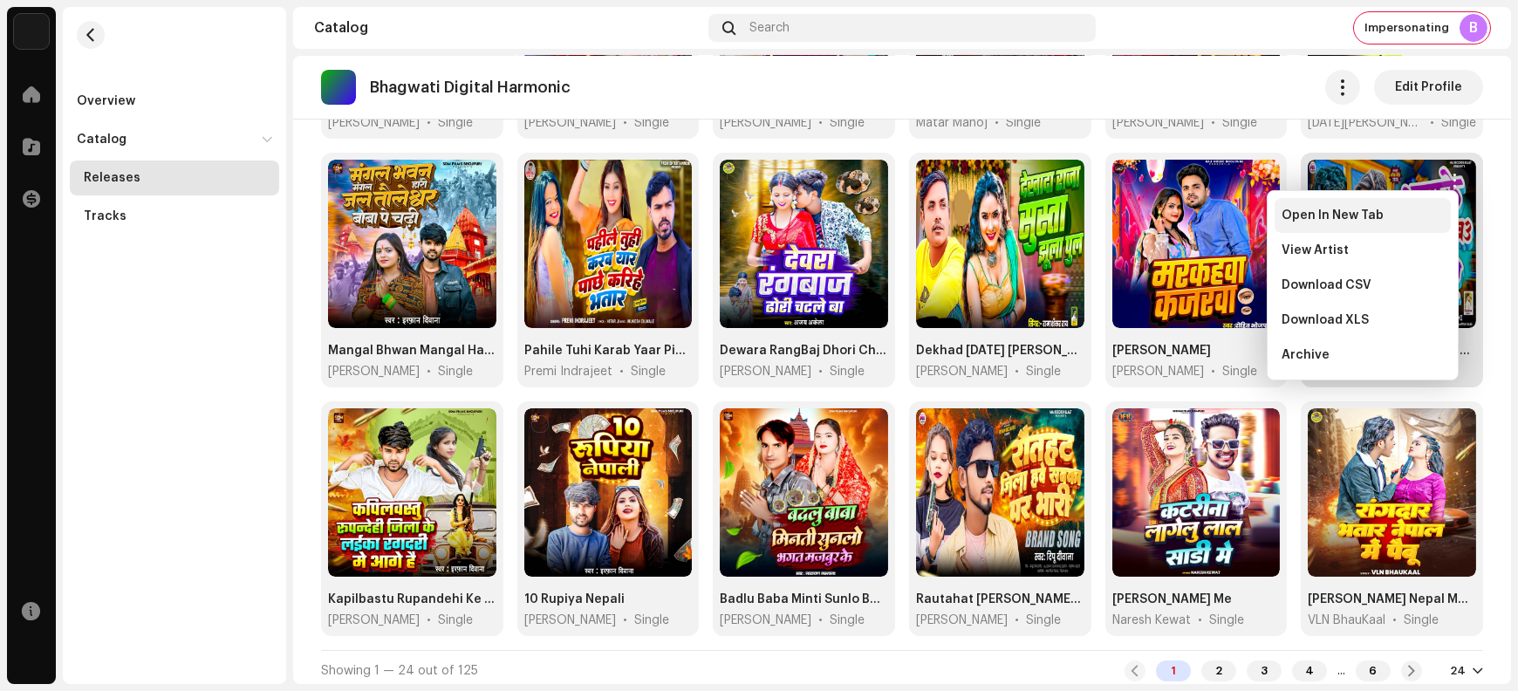
click at [1359, 222] on span "Open In New Tab" at bounding box center [1333, 216] width 102 height 14
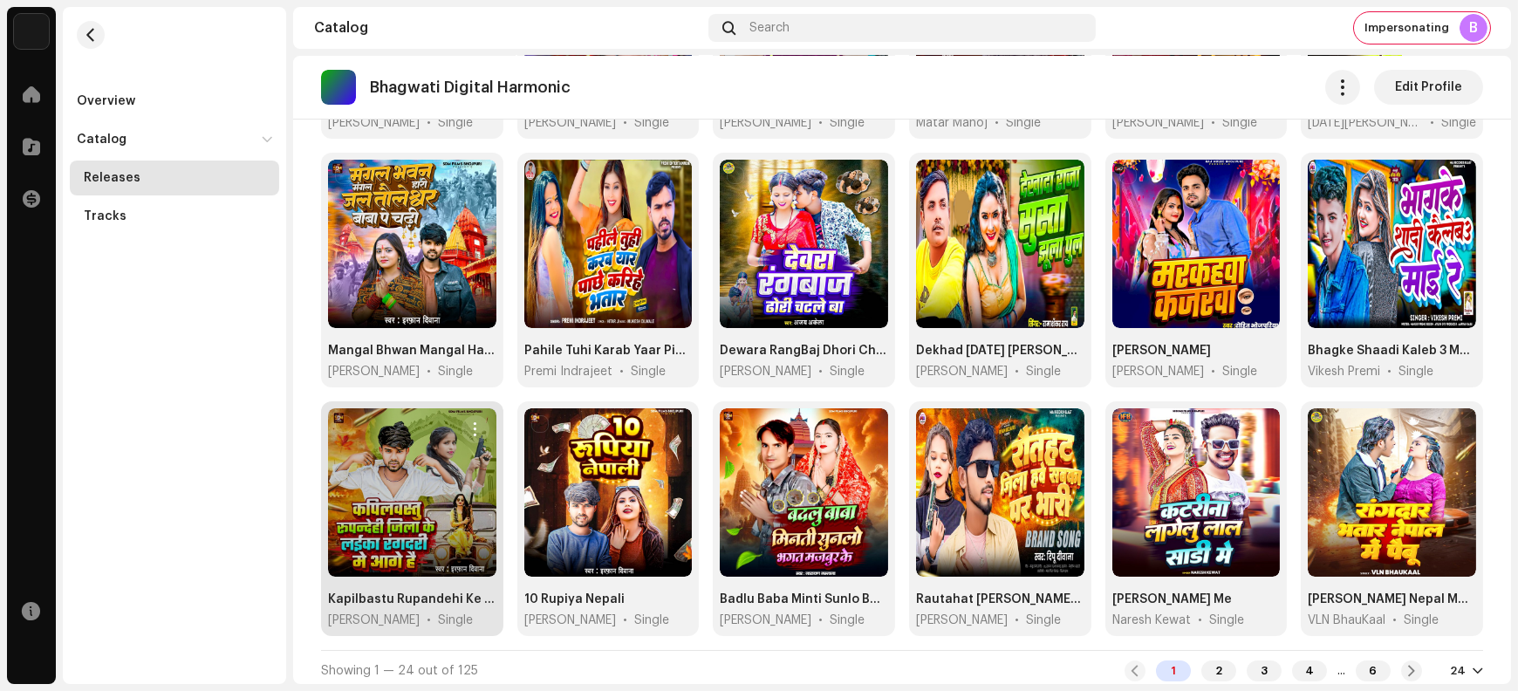
click at [474, 423] on span "button" at bounding box center [475, 429] width 13 height 14
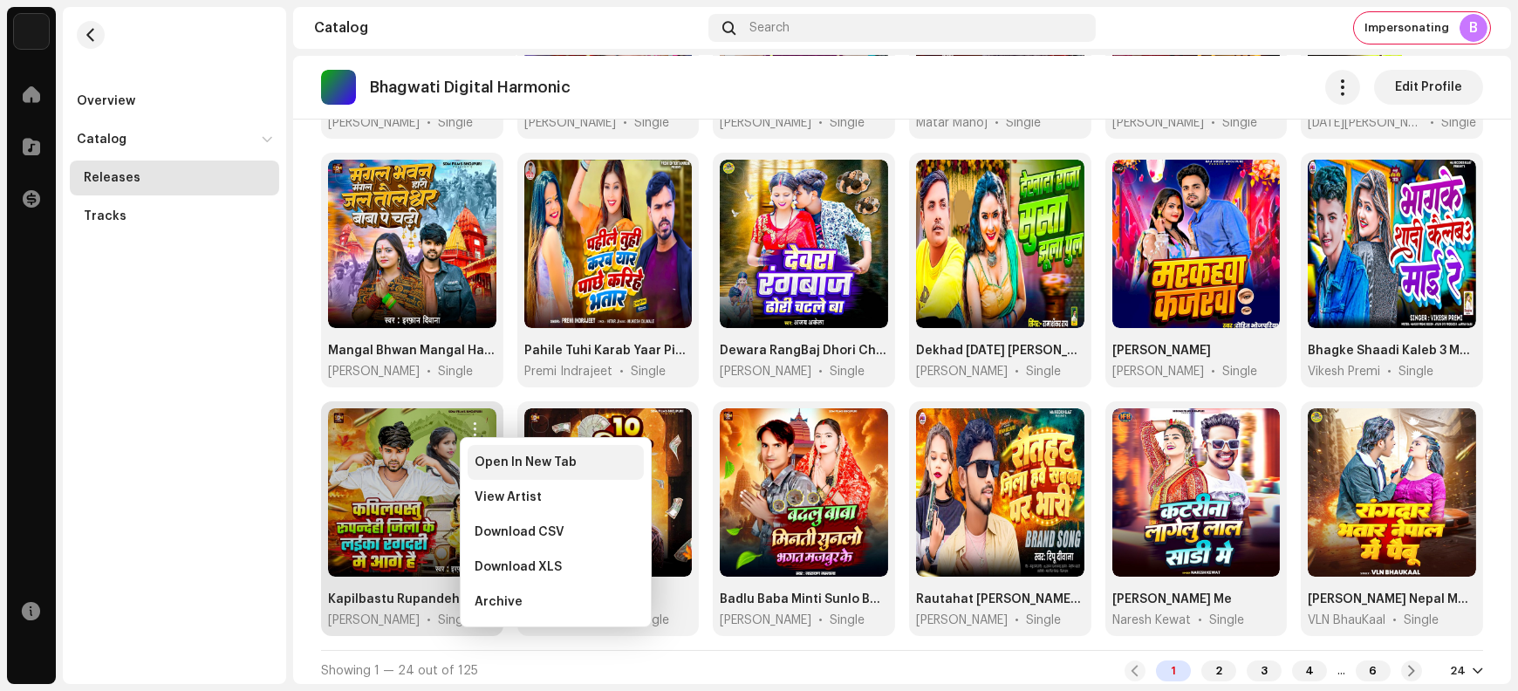
click at [492, 462] on span "Open In New Tab" at bounding box center [526, 463] width 102 height 14
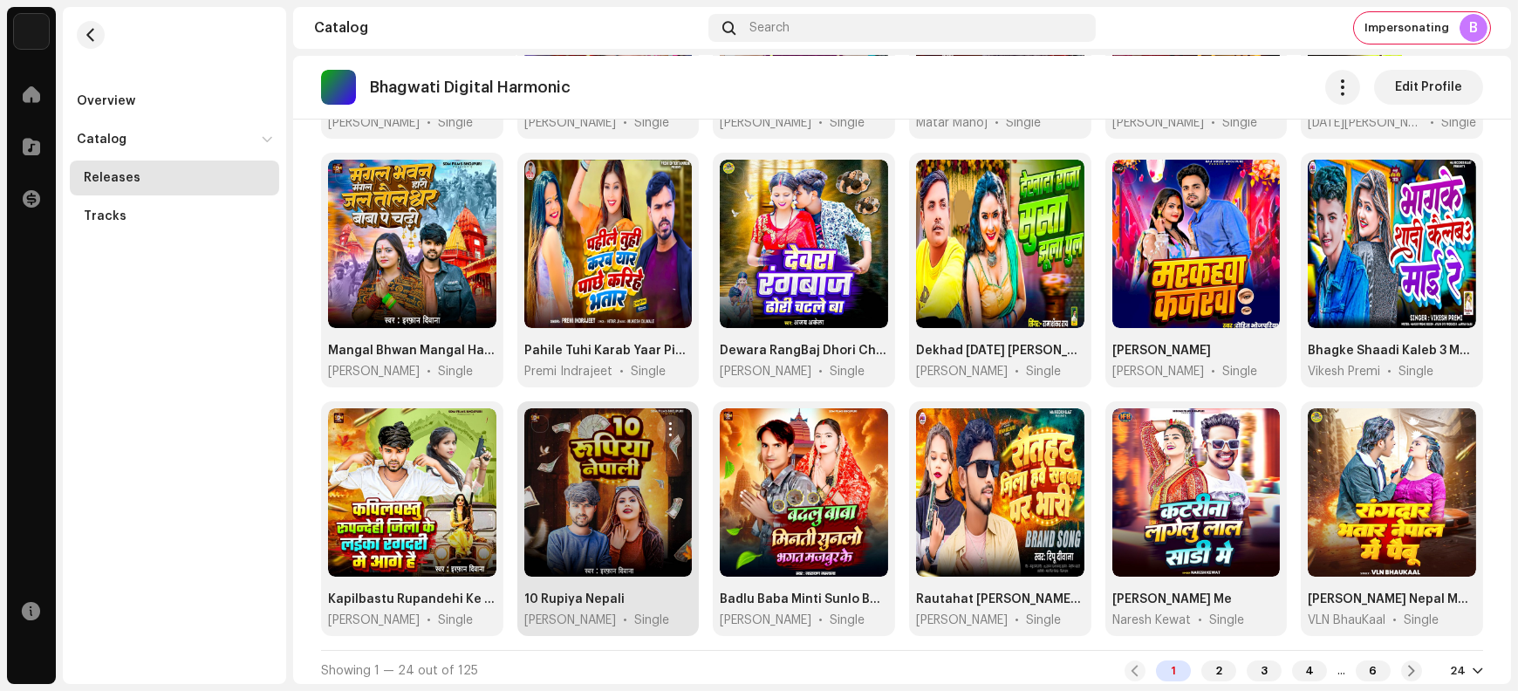
click at [659, 428] on button "button" at bounding box center [671, 429] width 28 height 28
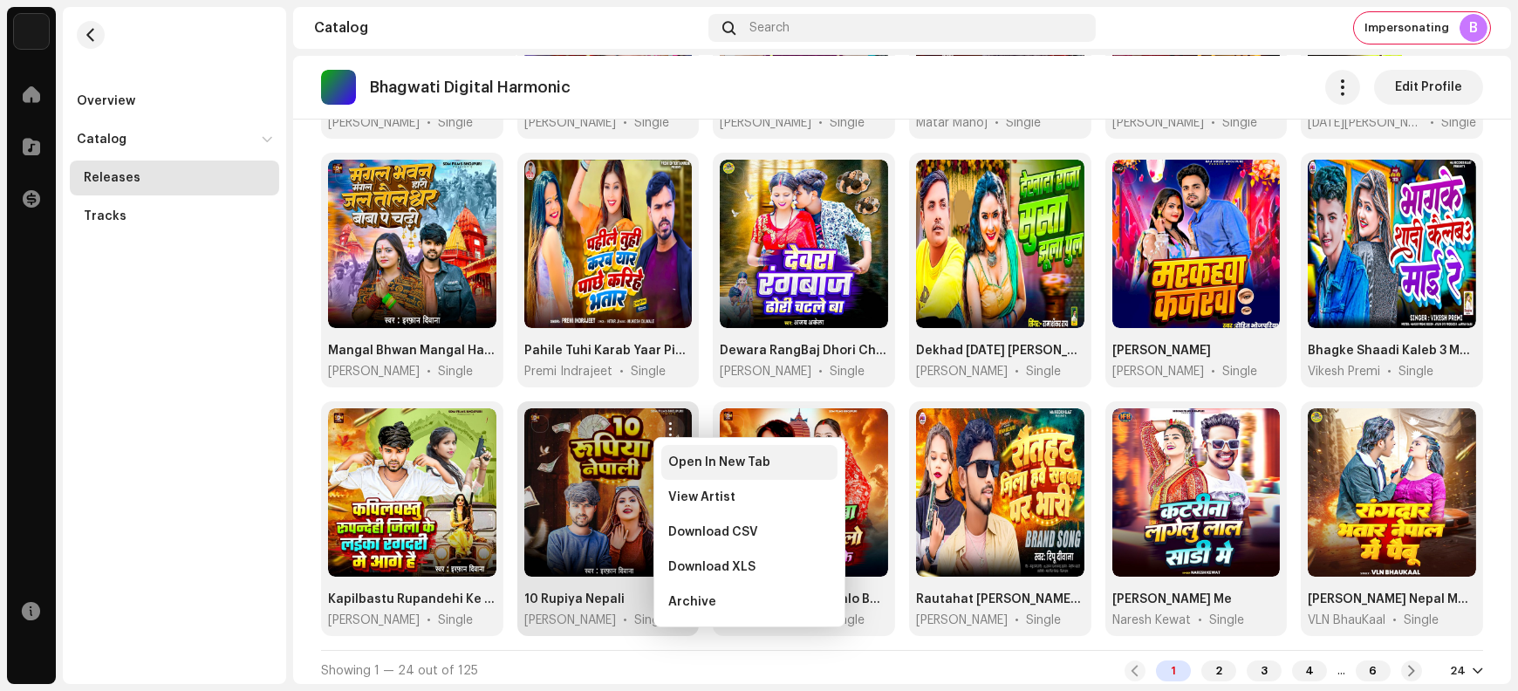
click at [691, 462] on span "Open In New Tab" at bounding box center [719, 463] width 102 height 14
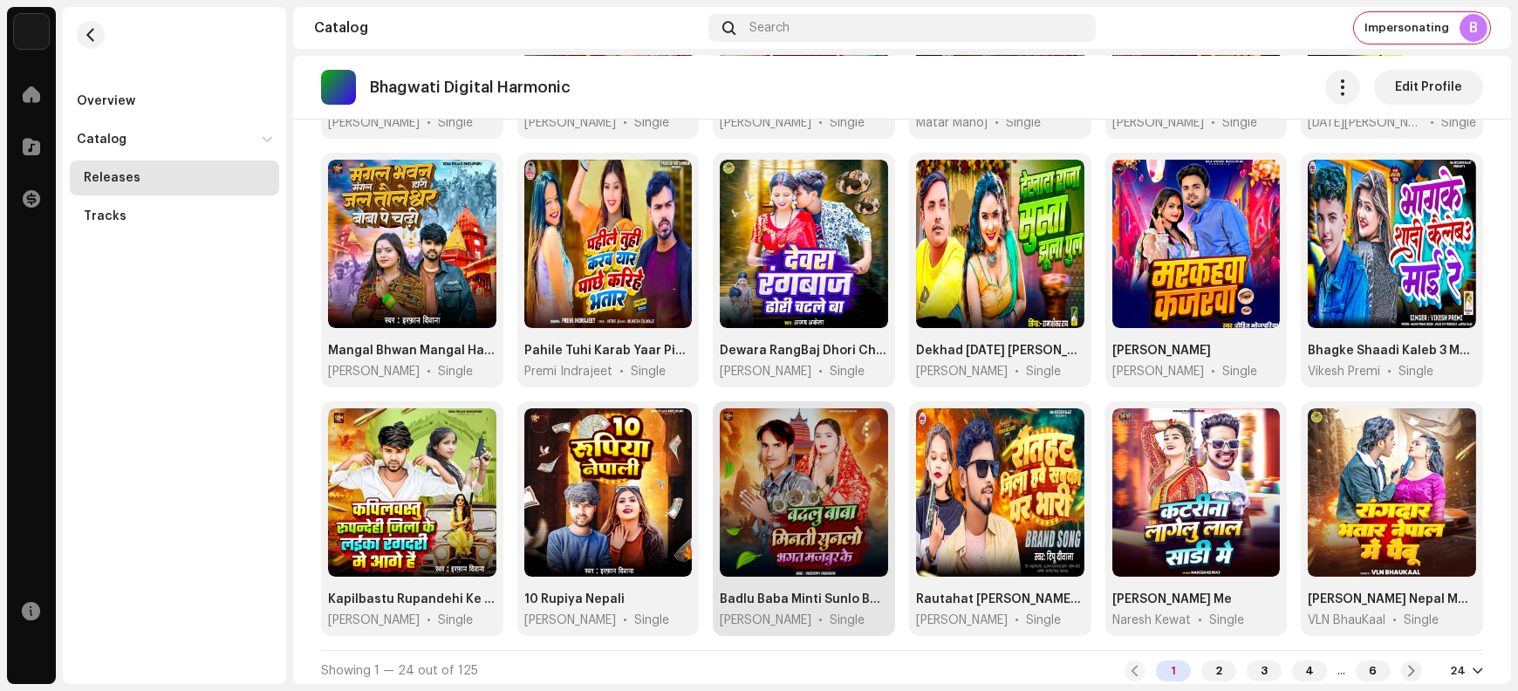
click at [860, 422] on span "button" at bounding box center [866, 429] width 13 height 14
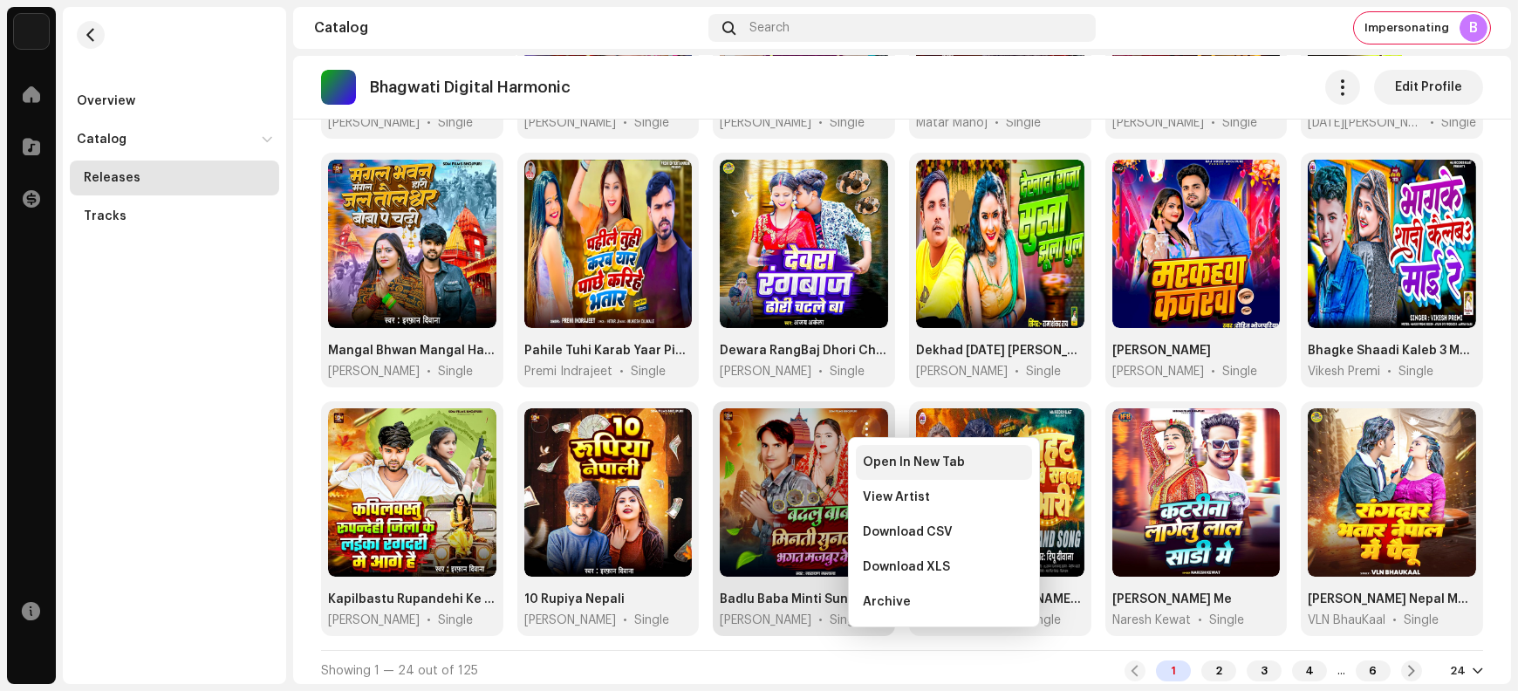
click at [882, 466] on span "Open In New Tab" at bounding box center [914, 463] width 102 height 14
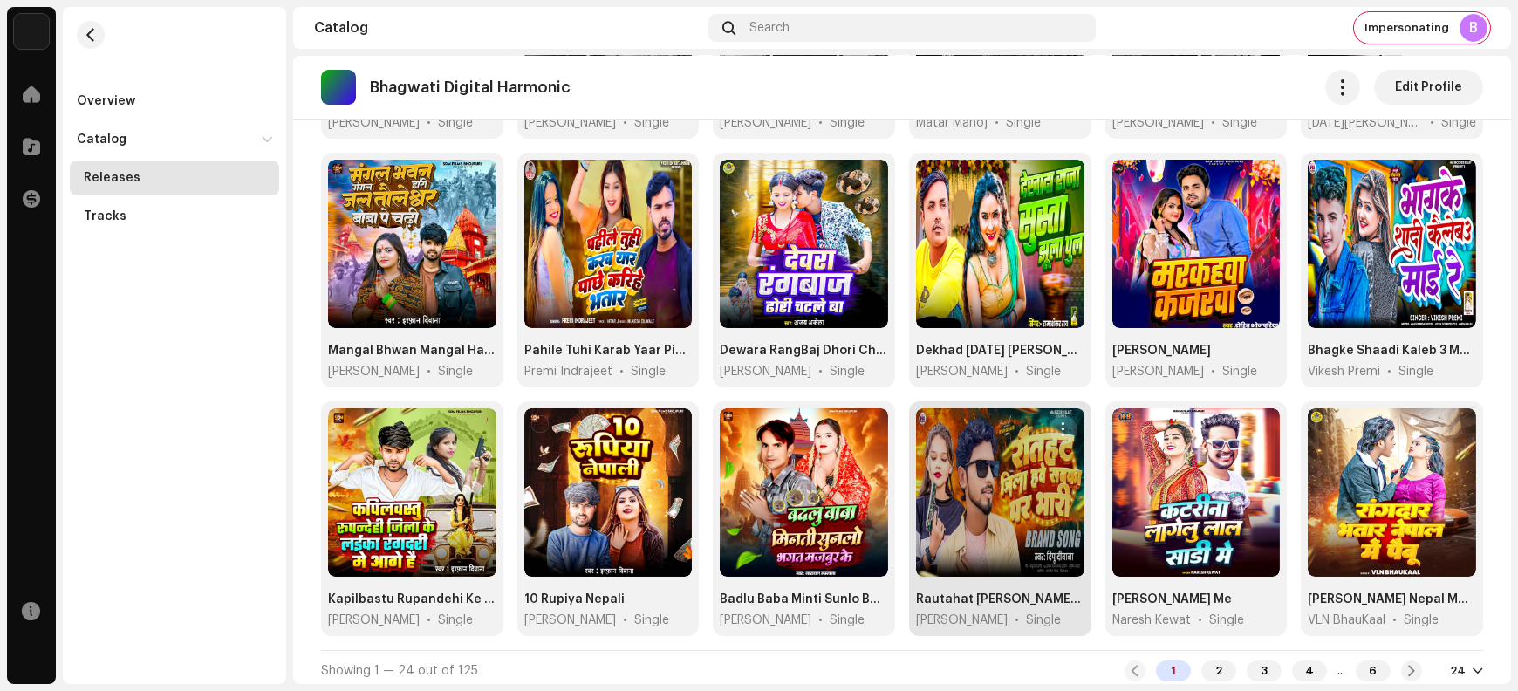
click at [1059, 427] on span "button" at bounding box center [1063, 429] width 13 height 14
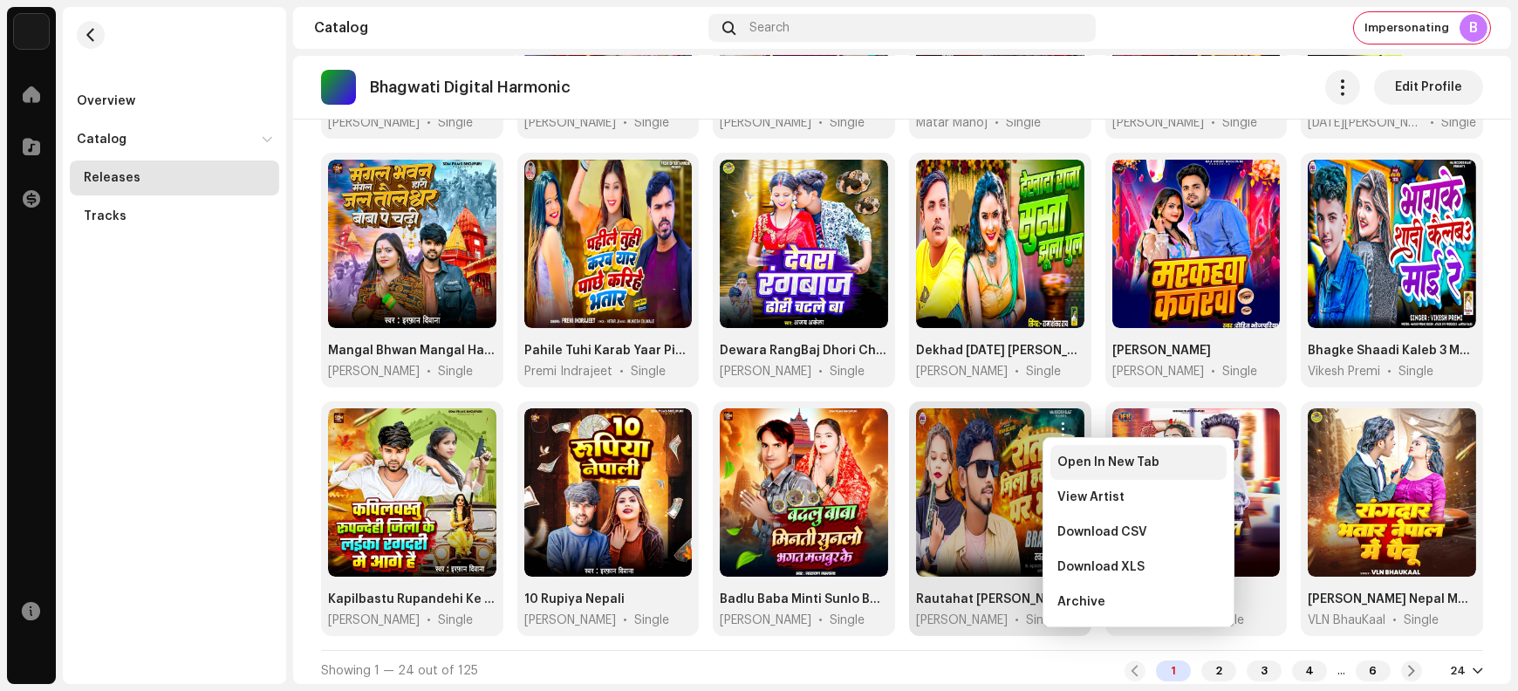
click at [1066, 463] on span "Open In New Tab" at bounding box center [1109, 463] width 102 height 14
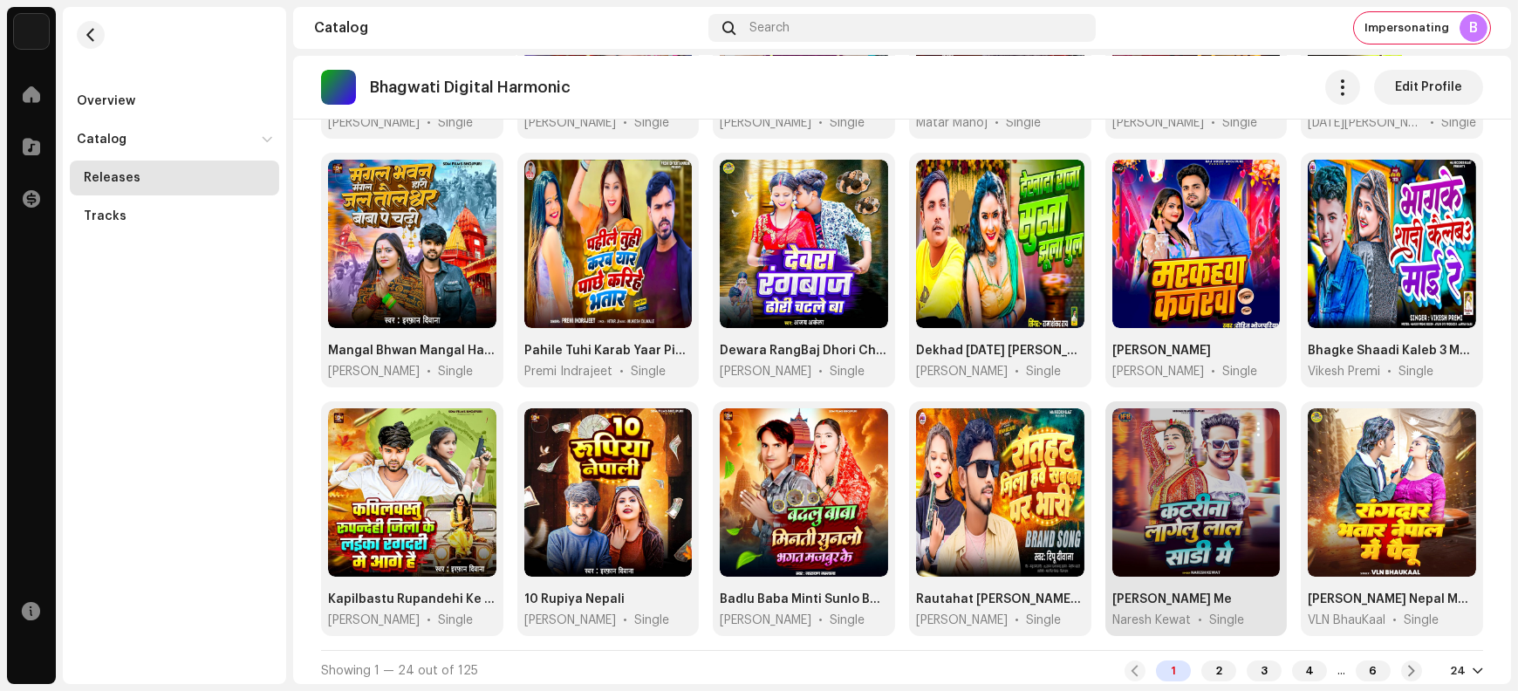
click at [1253, 426] on span "button" at bounding box center [1259, 429] width 13 height 14
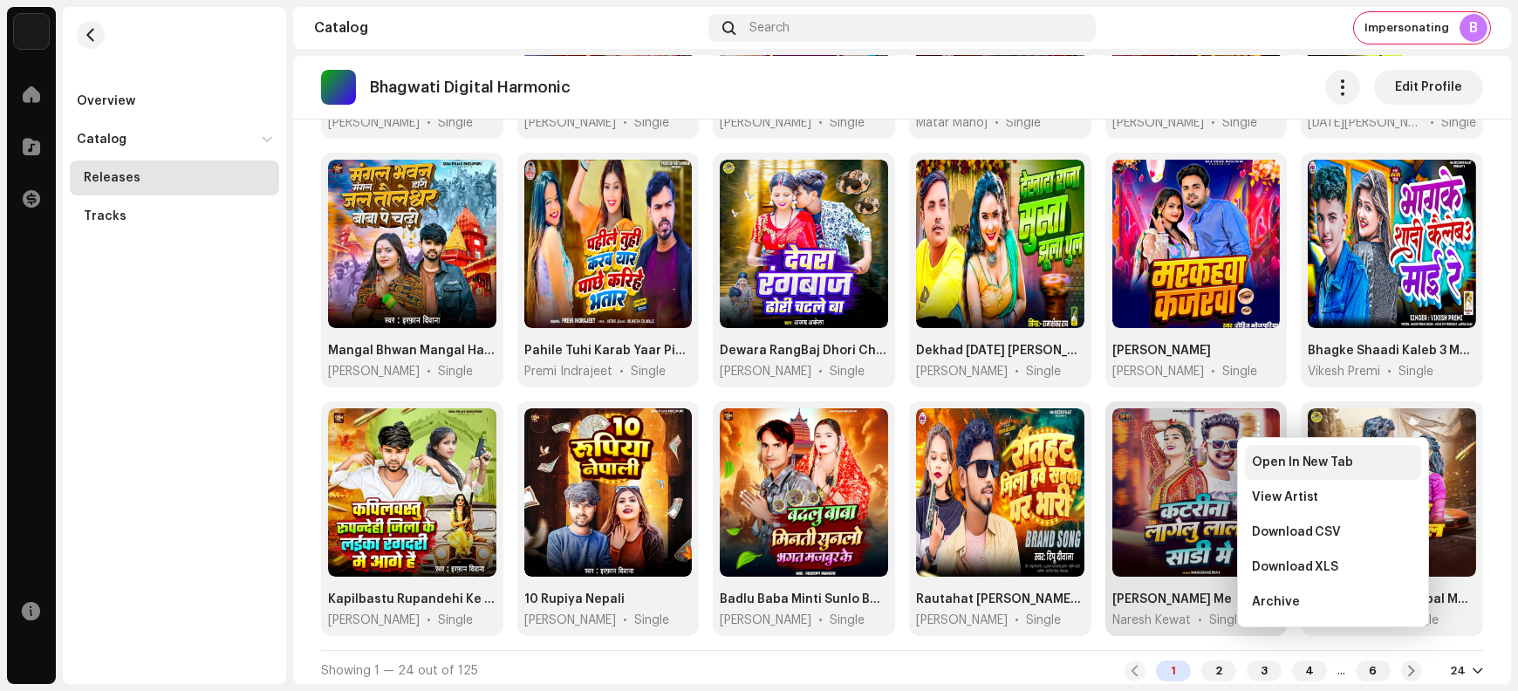
click at [1264, 467] on span "Open In New Tab" at bounding box center [1303, 463] width 102 height 14
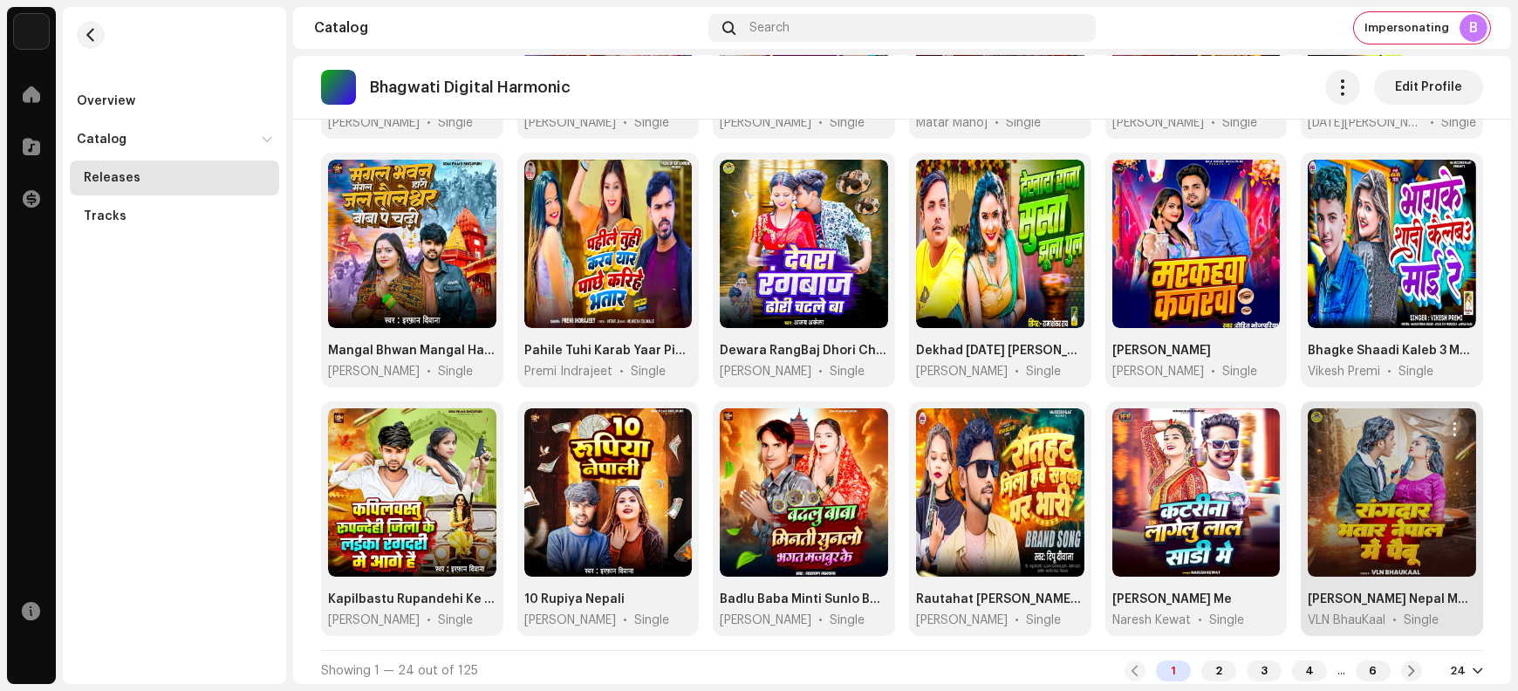
click at [1449, 425] on span "button" at bounding box center [1455, 429] width 13 height 14
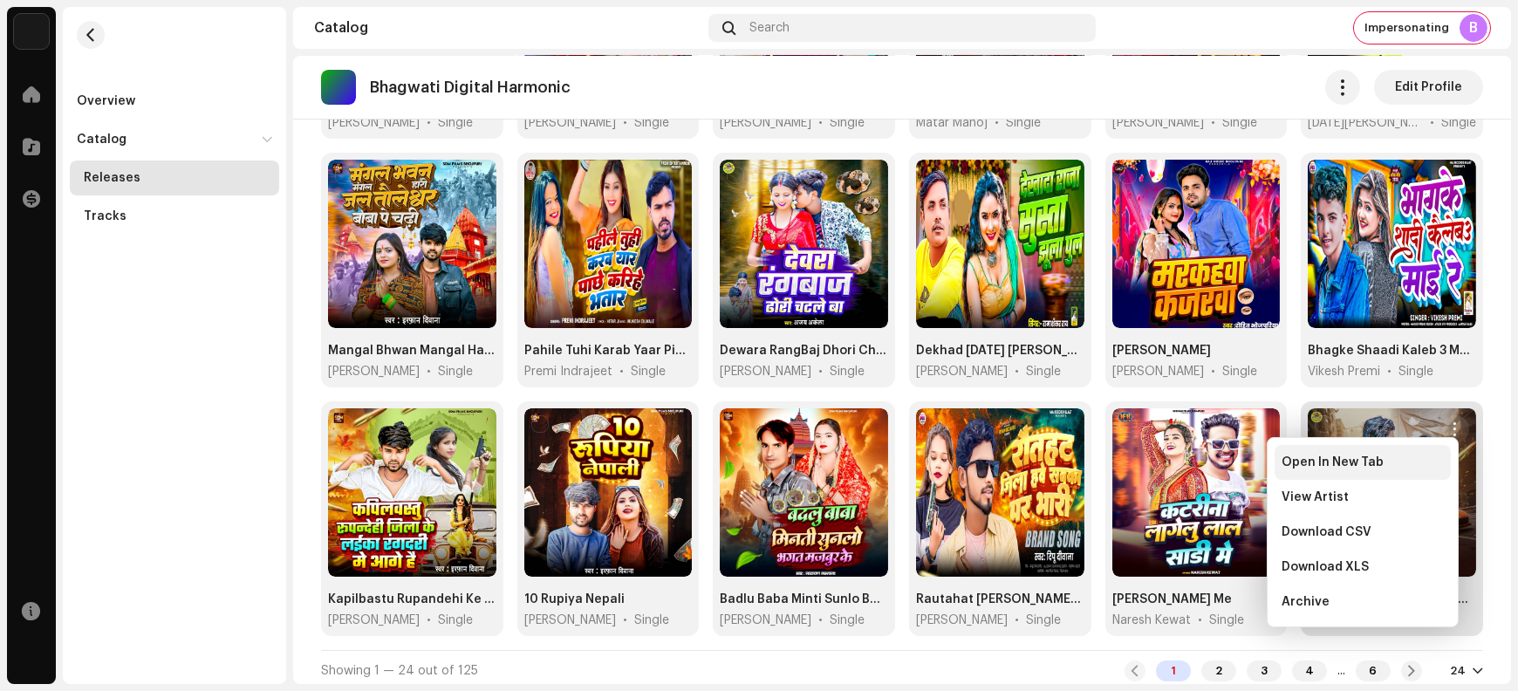
click at [1368, 466] on span "Open In New Tab" at bounding box center [1333, 463] width 102 height 14
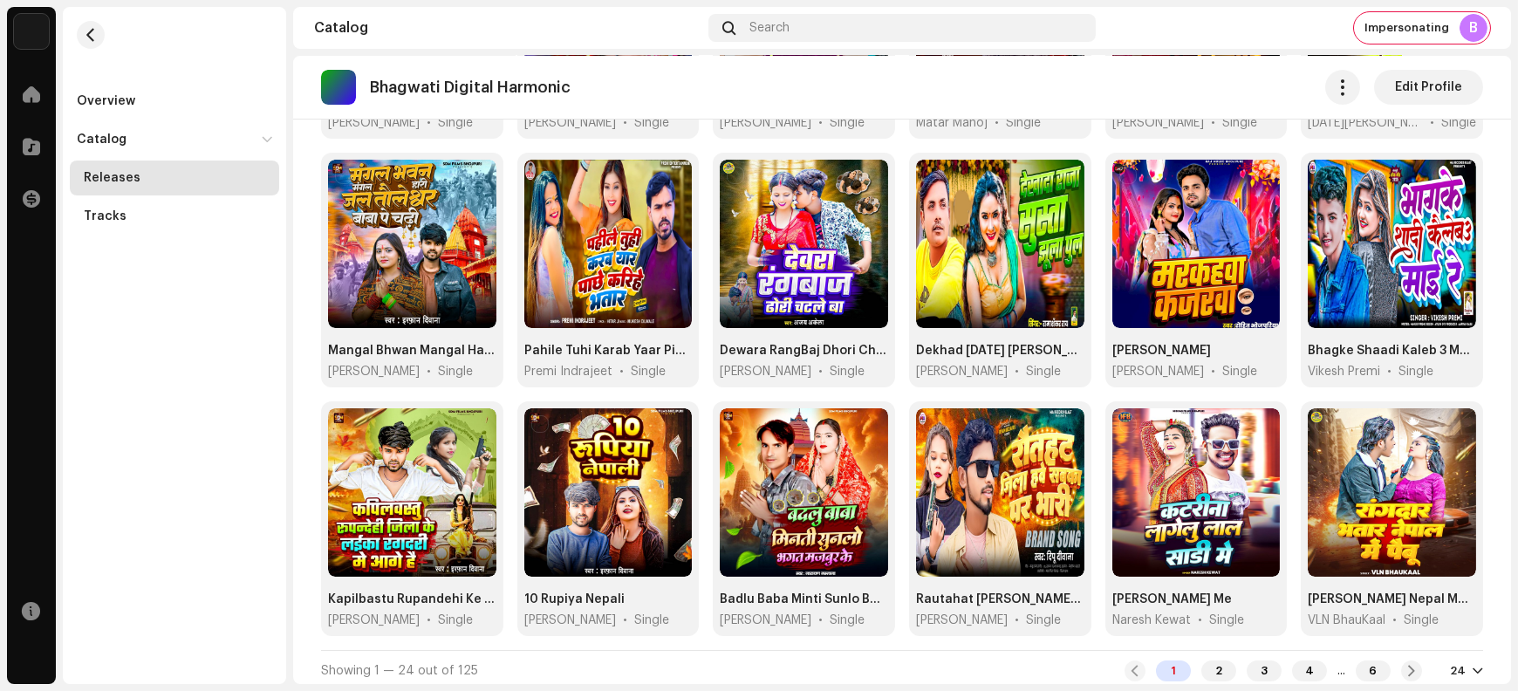
click at [1473, 668] on div at bounding box center [1478, 671] width 10 height 14
click at [1443, 636] on div "72" at bounding box center [1430, 630] width 72 height 35
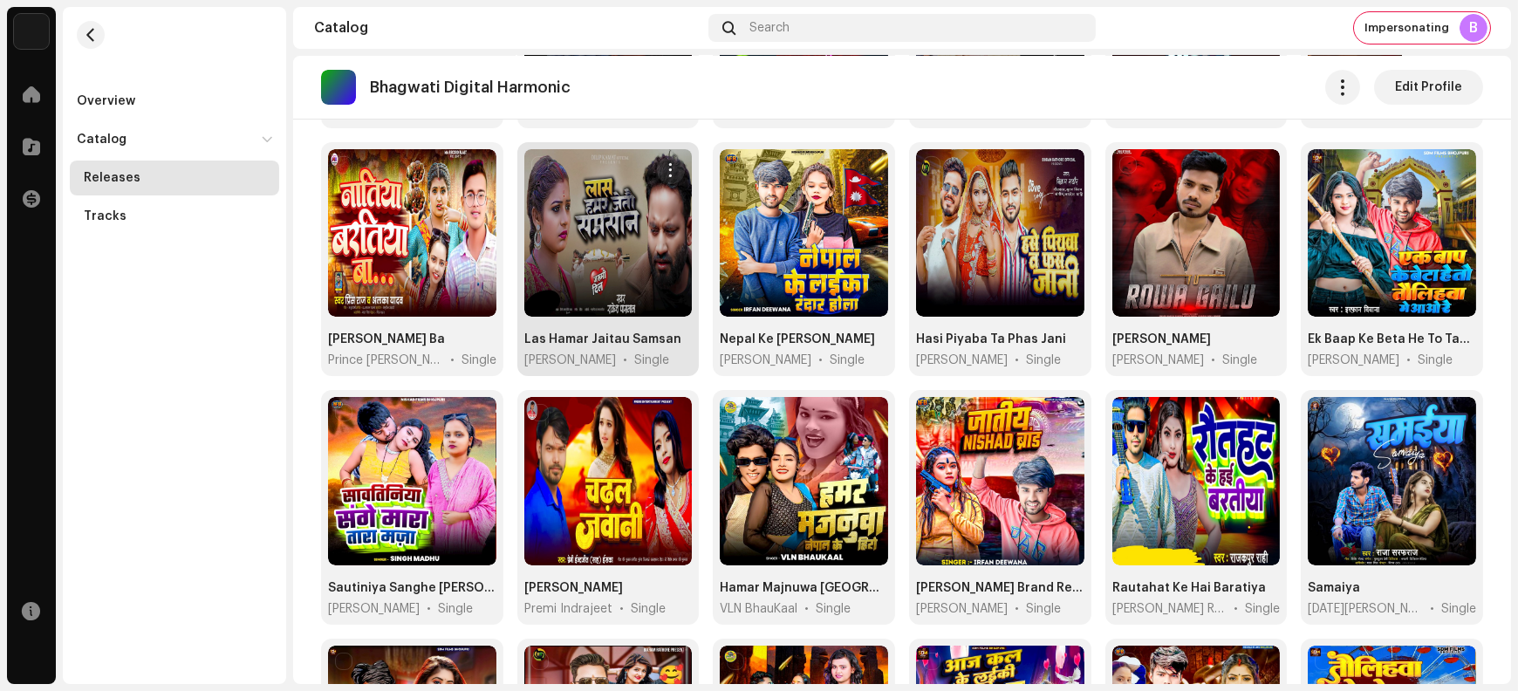
scroll to position [1150, 0]
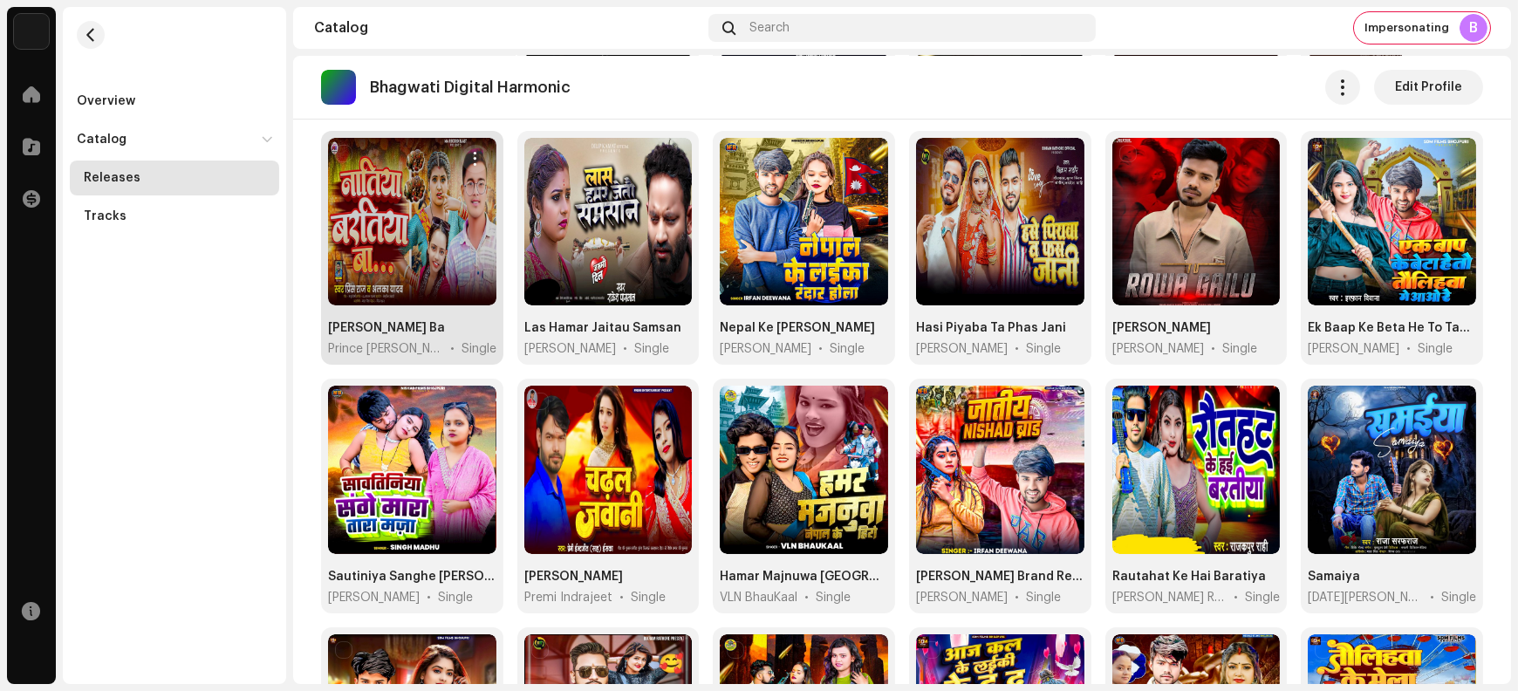
click at [477, 152] on span "button" at bounding box center [475, 159] width 13 height 14
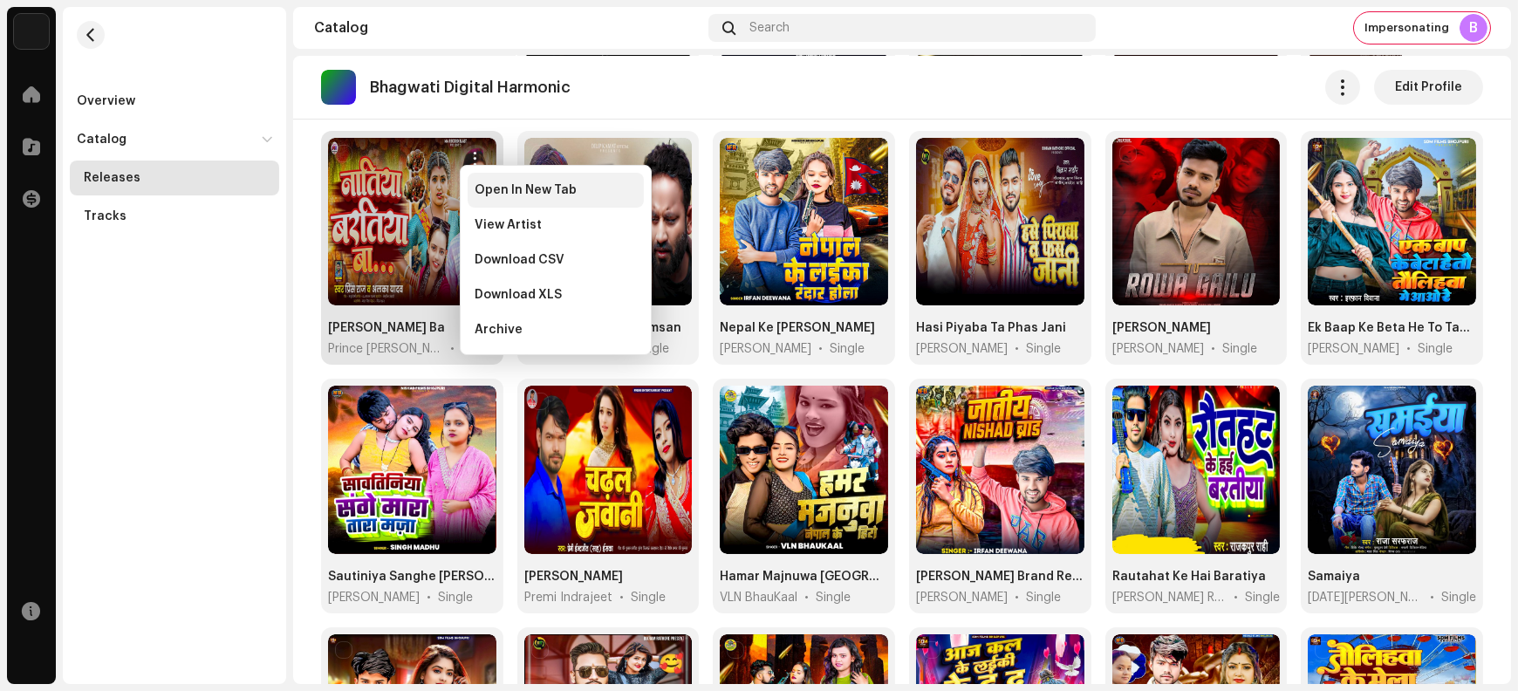
click at [511, 192] on span "Open In New Tab" at bounding box center [526, 190] width 102 height 14
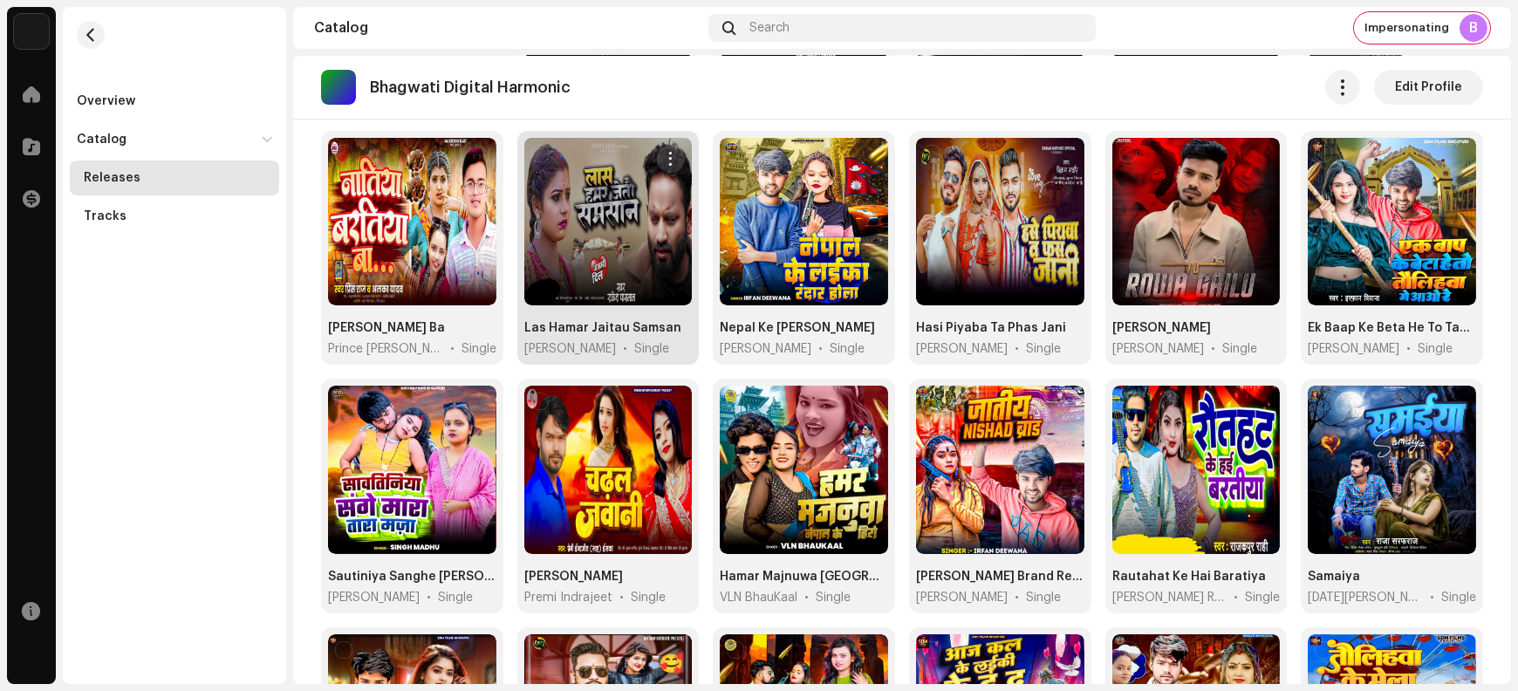
click at [671, 154] on span "button" at bounding box center [671, 159] width 13 height 14
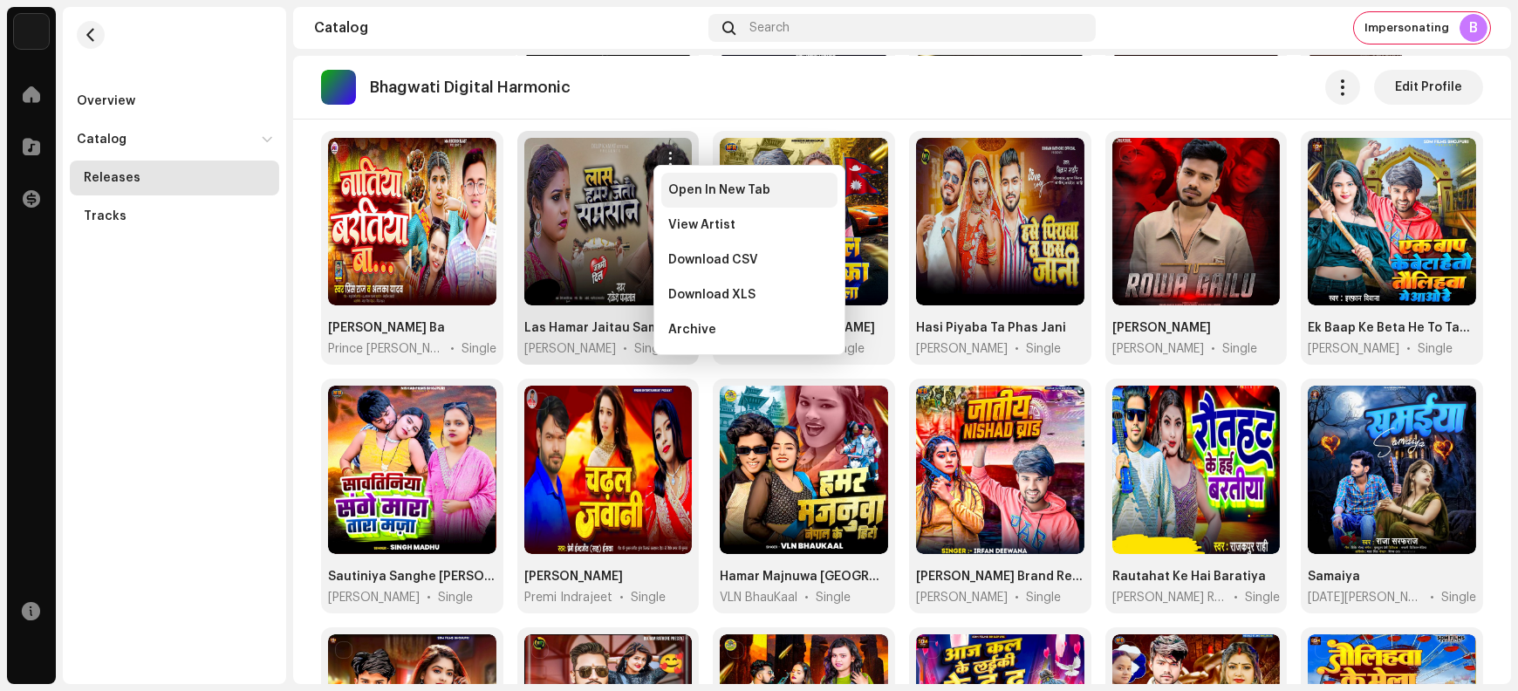
click at [683, 189] on span "Open In New Tab" at bounding box center [719, 190] width 102 height 14
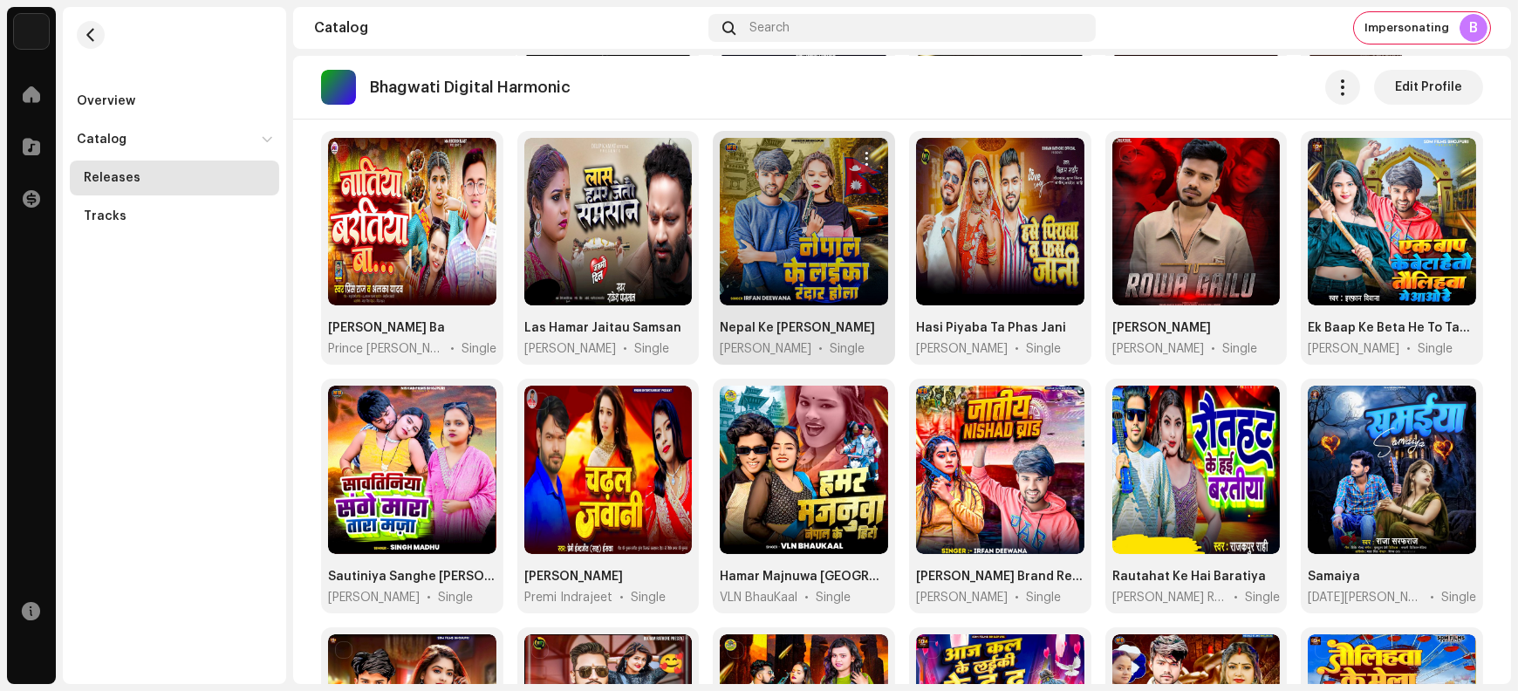
click at [860, 152] on span "button" at bounding box center [866, 159] width 13 height 14
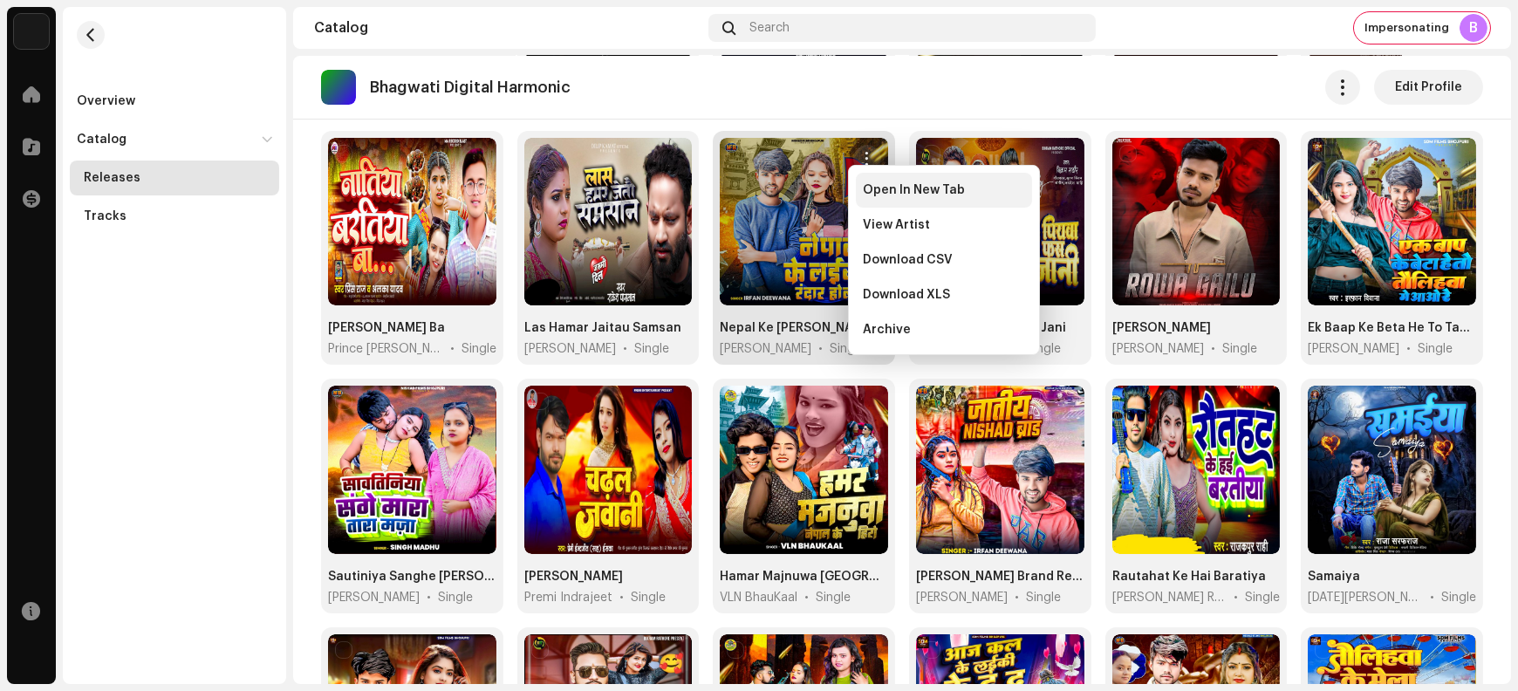
click at [878, 195] on span "Open In New Tab" at bounding box center [914, 190] width 102 height 14
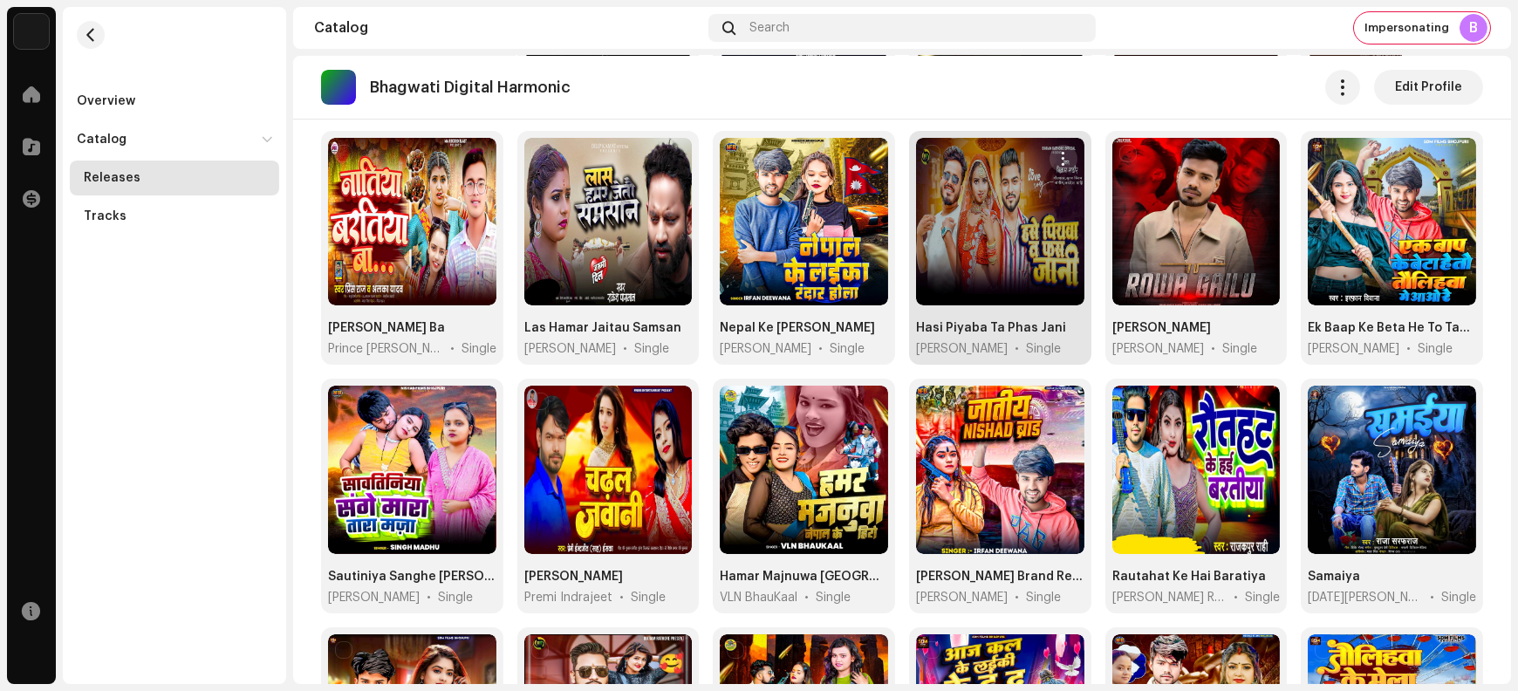
click at [1057, 152] on span "button" at bounding box center [1063, 159] width 13 height 14
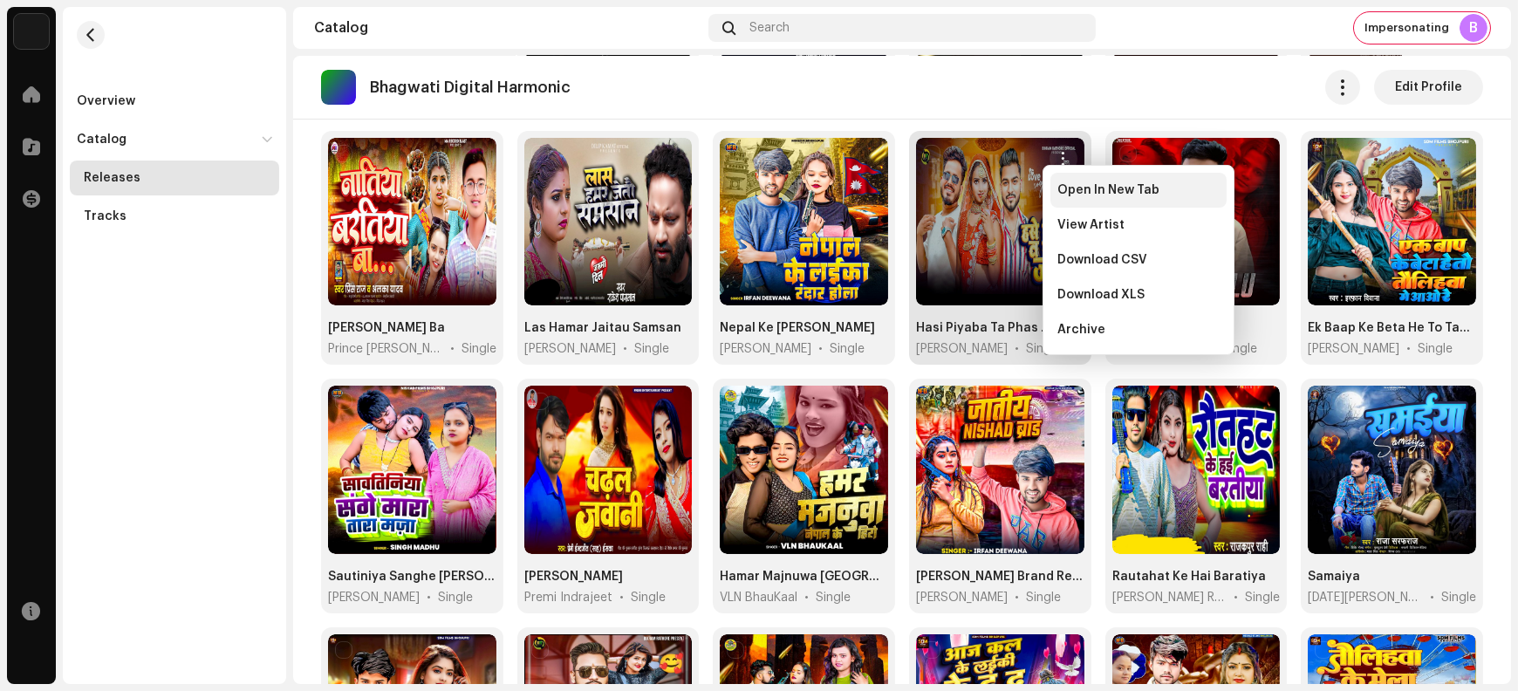
click at [1078, 196] on span "Open In New Tab" at bounding box center [1109, 190] width 102 height 14
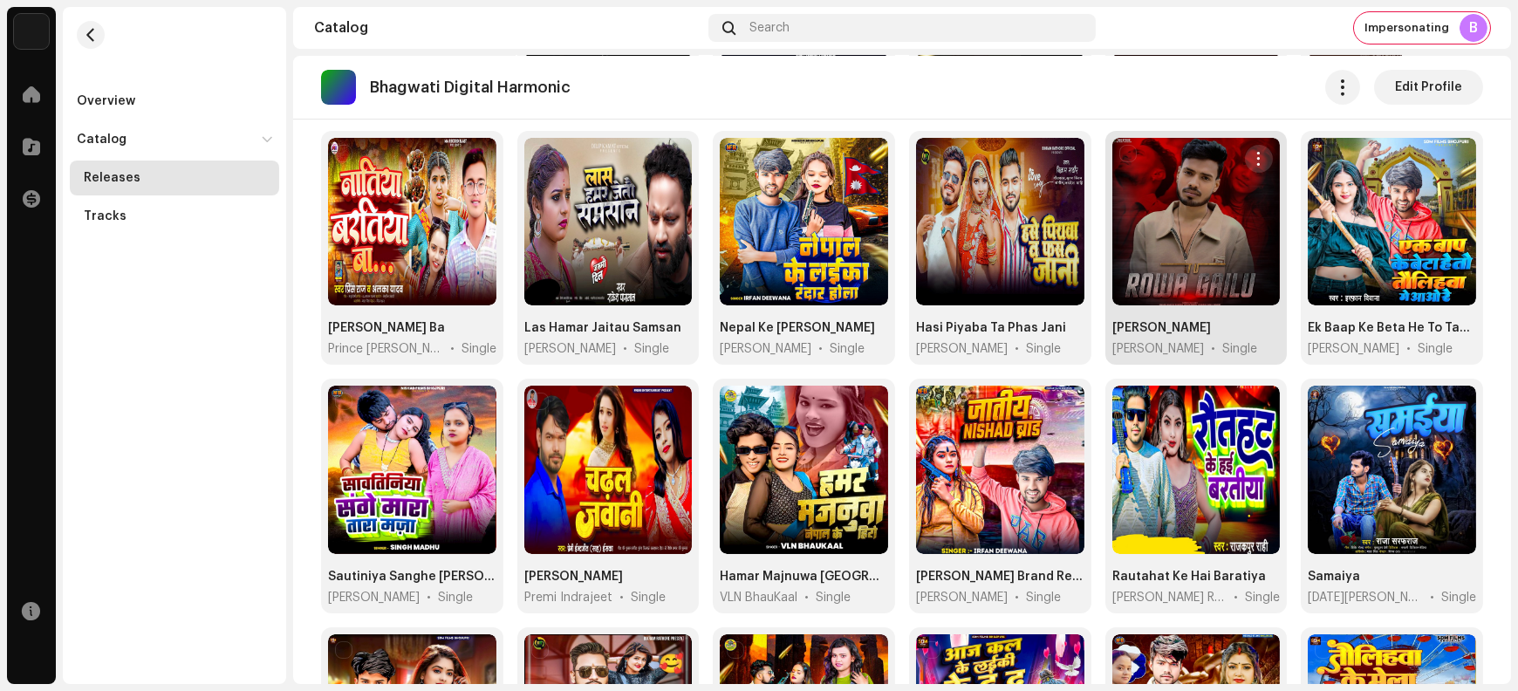
click at [1253, 152] on span "button" at bounding box center [1259, 159] width 13 height 14
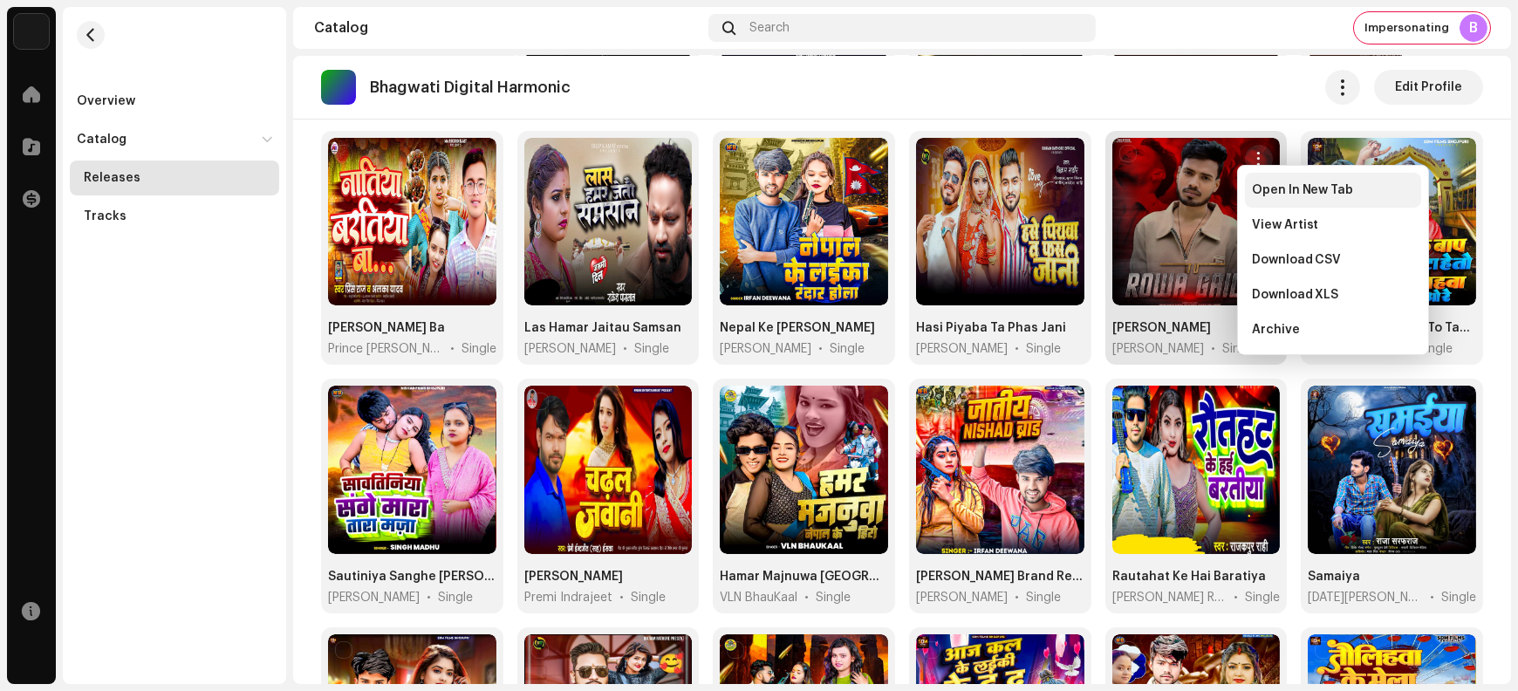
click at [1263, 192] on span "Open In New Tab" at bounding box center [1303, 190] width 102 height 14
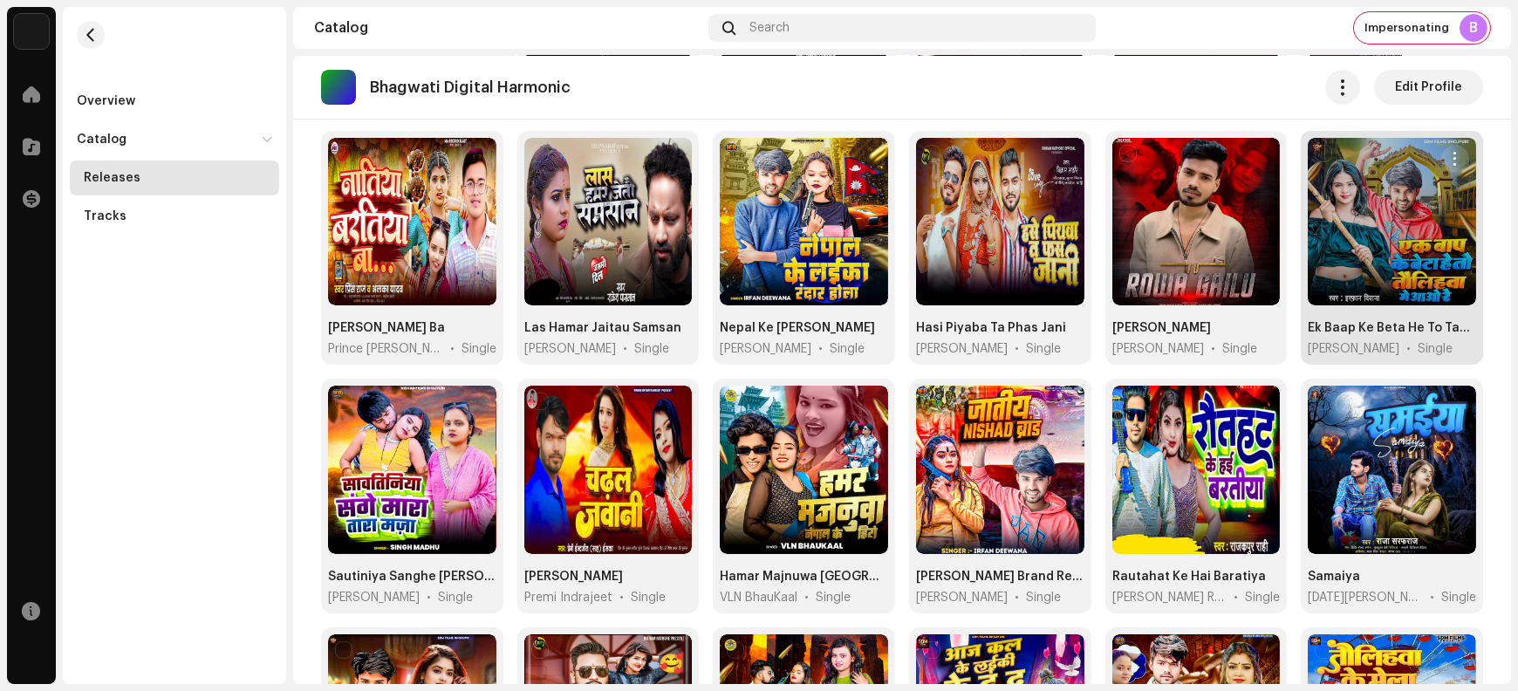
click at [1449, 152] on span "button" at bounding box center [1455, 159] width 13 height 14
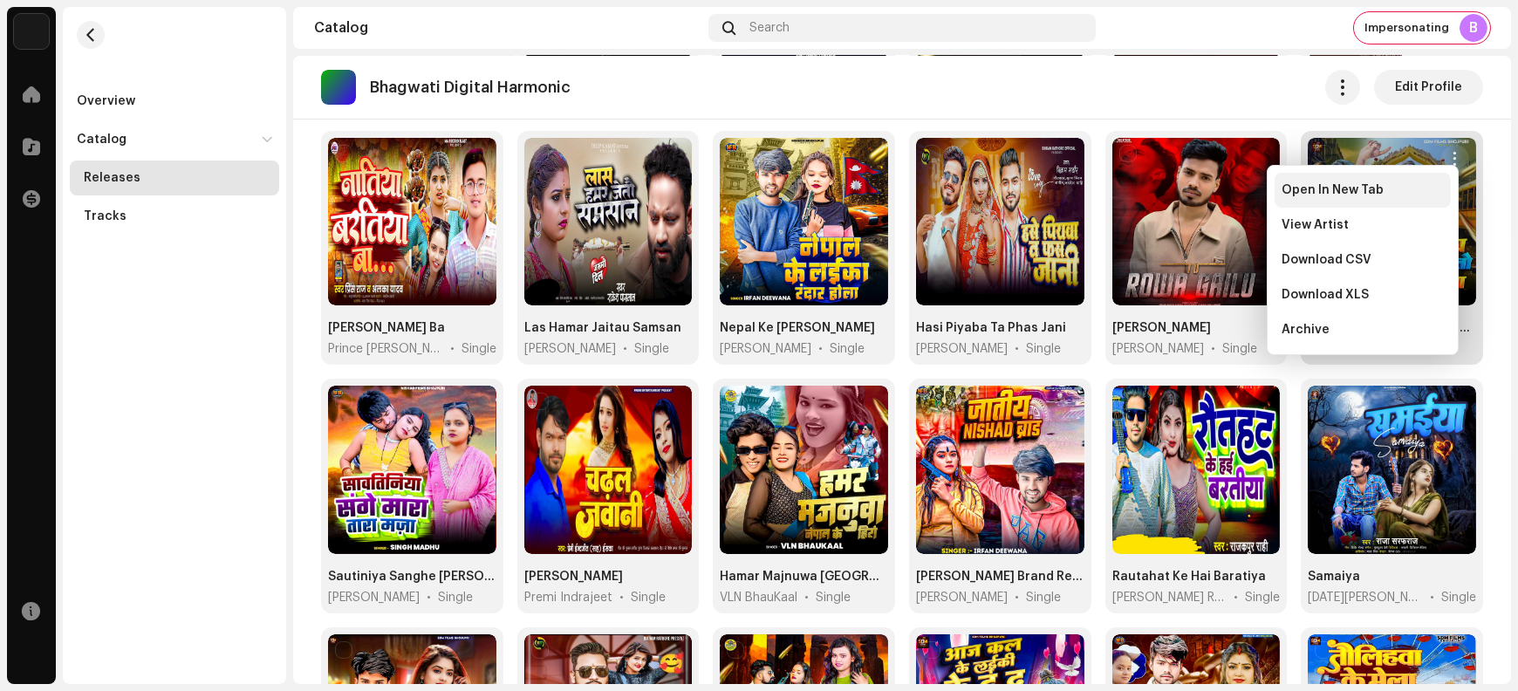
click at [1367, 193] on span "Open In New Tab" at bounding box center [1333, 190] width 102 height 14
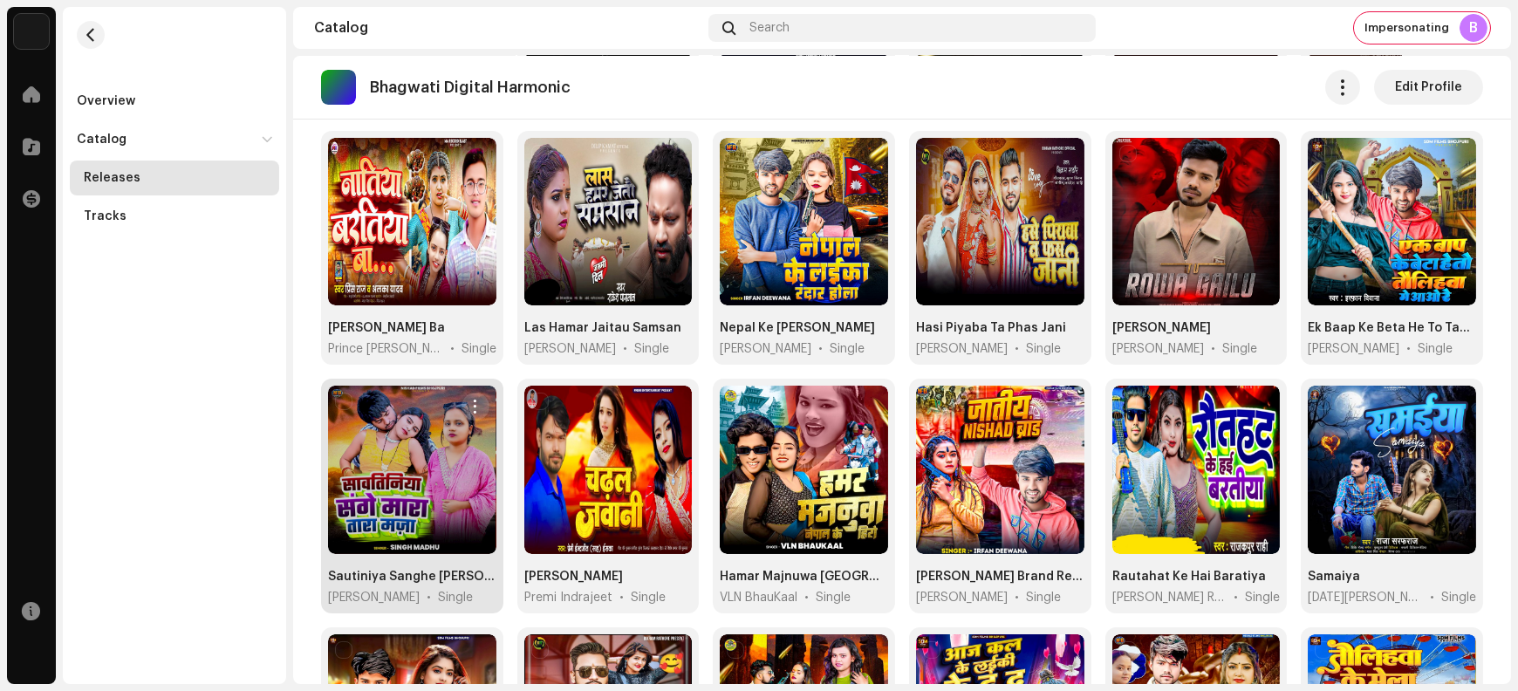
click at [481, 401] on button "button" at bounding box center [476, 407] width 28 height 28
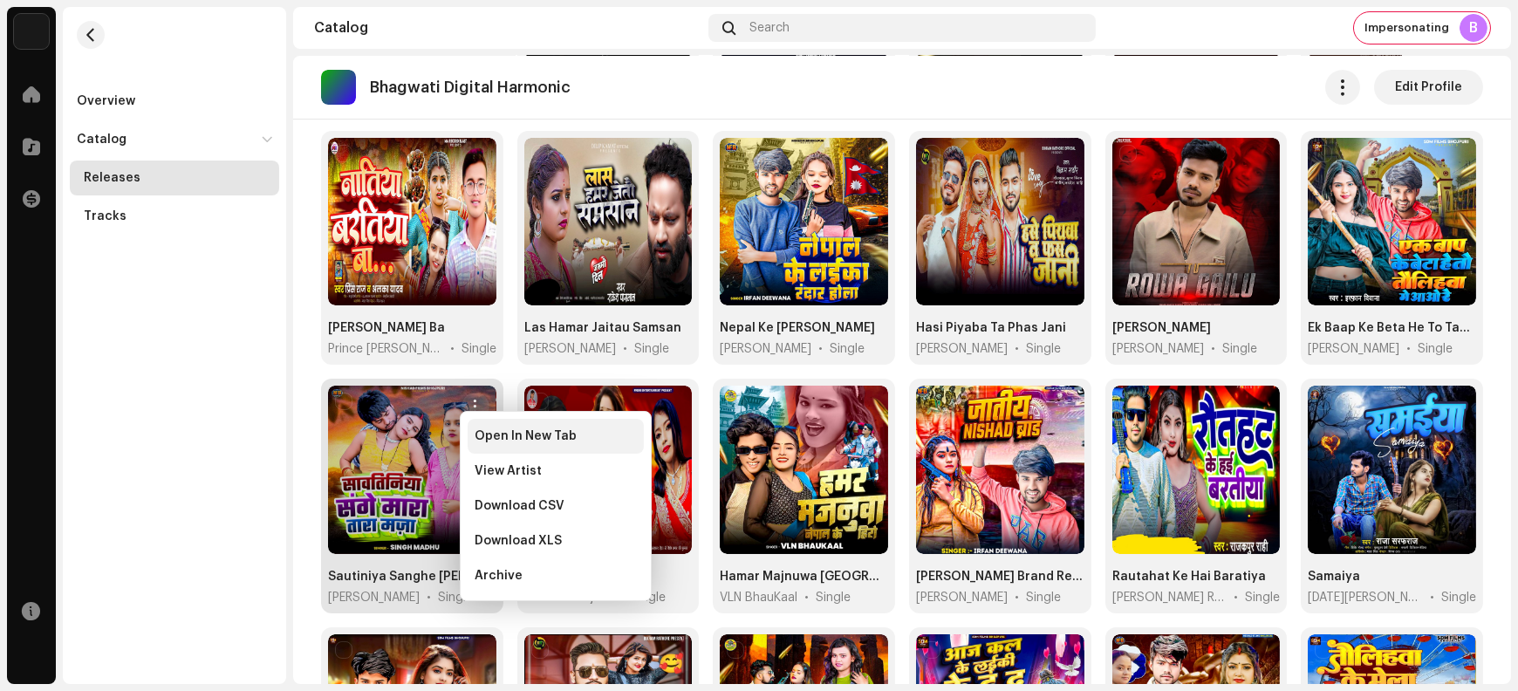
click at [495, 441] on span "Open In New Tab" at bounding box center [526, 436] width 102 height 14
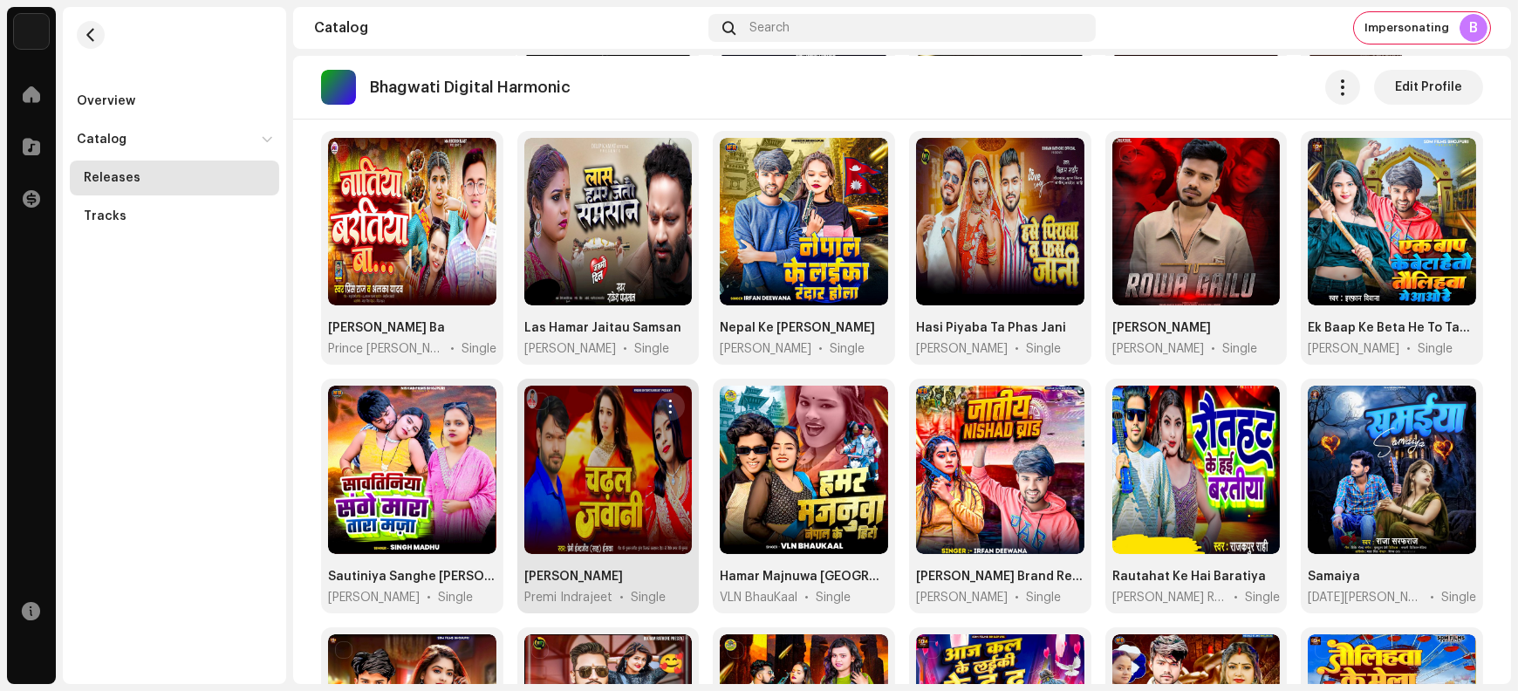
click at [671, 400] on span "button" at bounding box center [671, 407] width 13 height 14
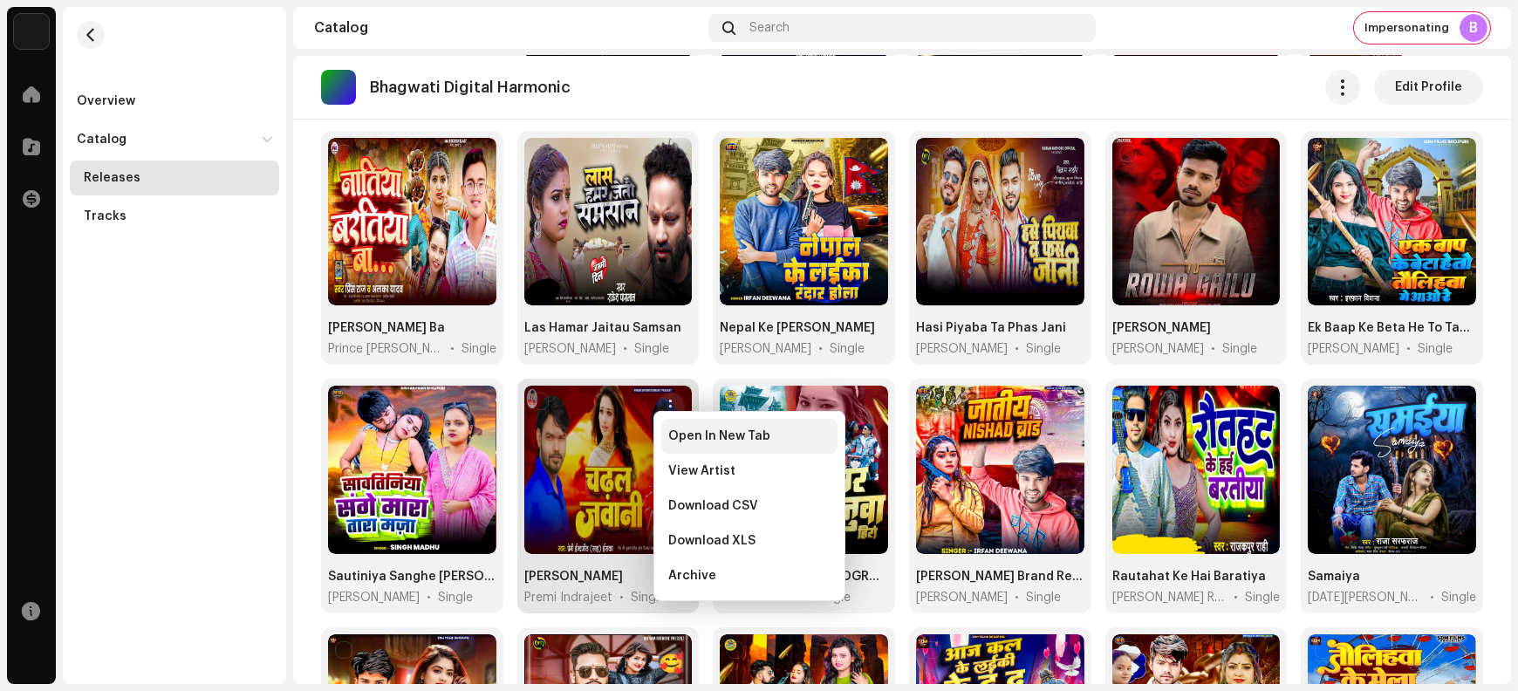
click at [678, 442] on span "Open In New Tab" at bounding box center [719, 436] width 102 height 14
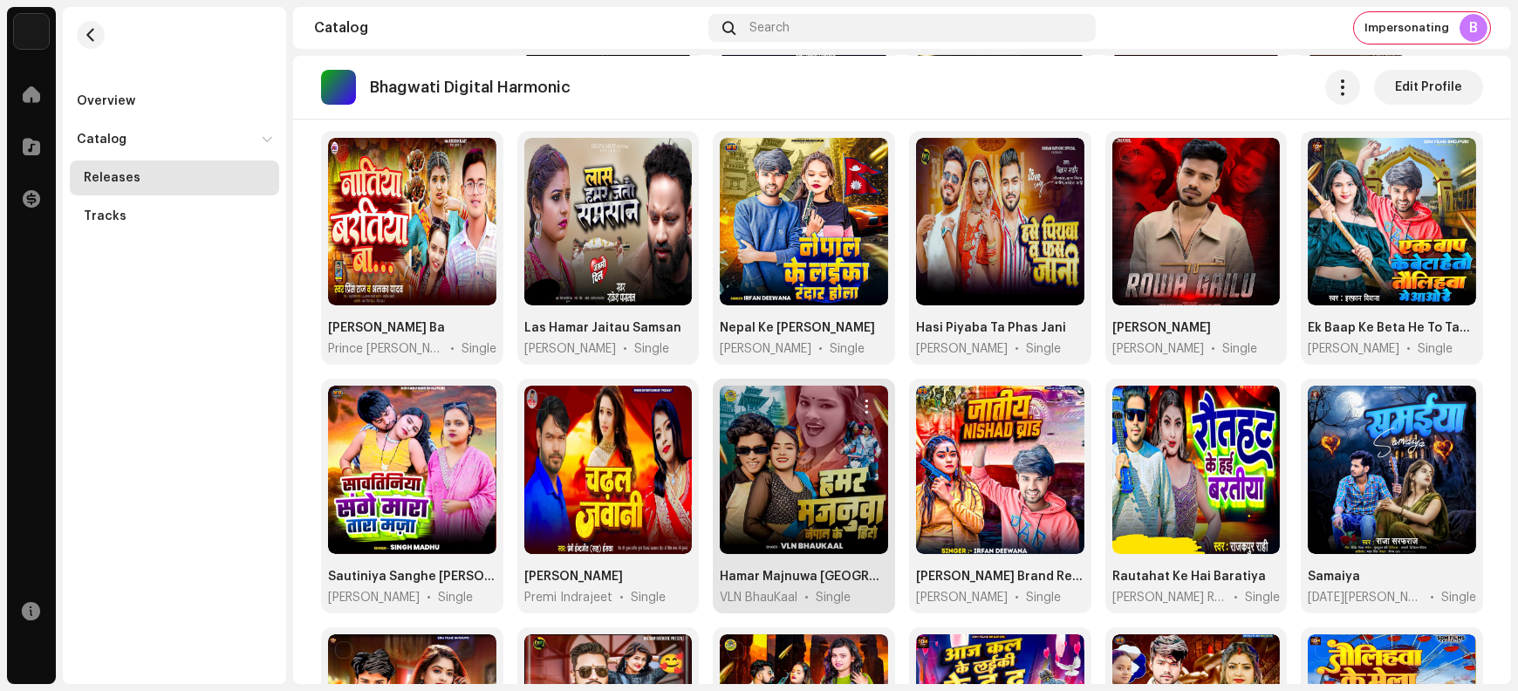
click at [869, 398] on button "button" at bounding box center [867, 407] width 28 height 28
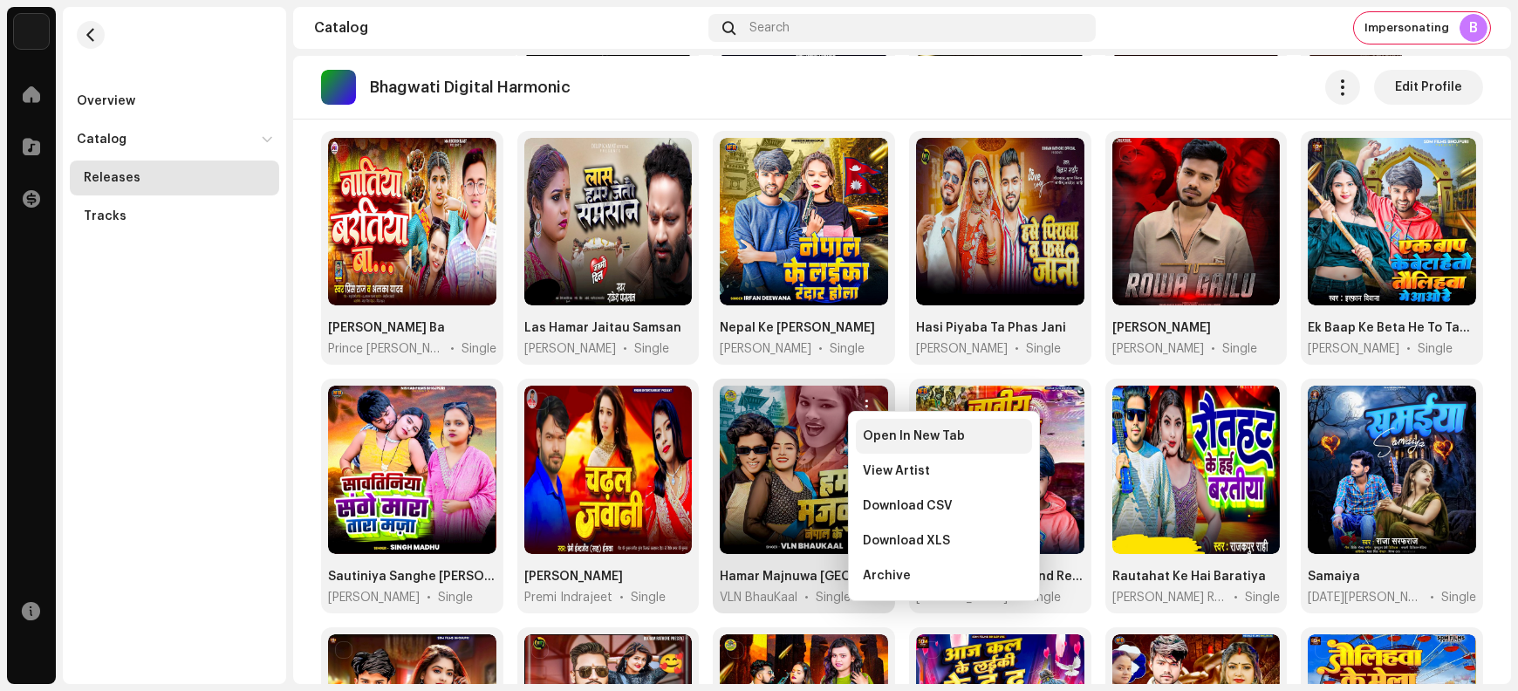
click at [872, 442] on span "Open In New Tab" at bounding box center [914, 436] width 102 height 14
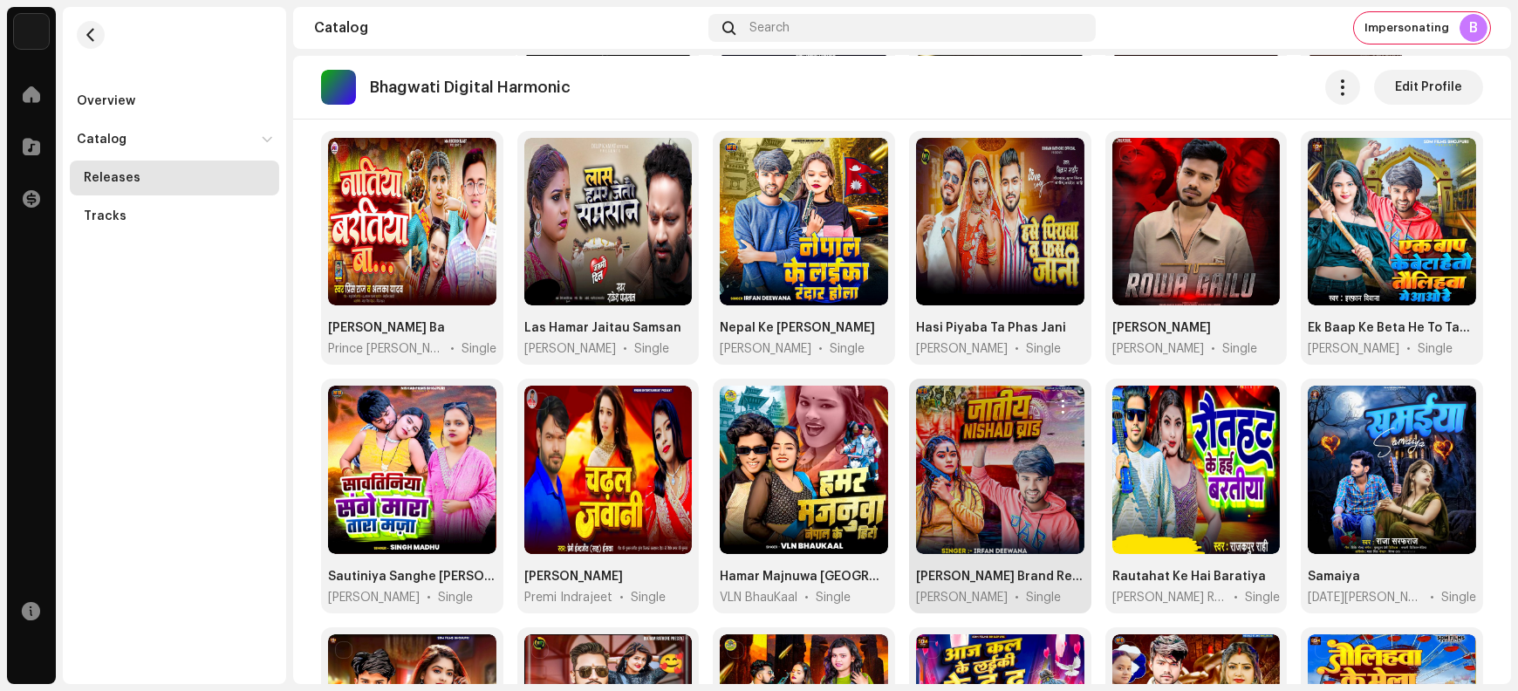
click at [1058, 400] on span "button" at bounding box center [1063, 407] width 13 height 14
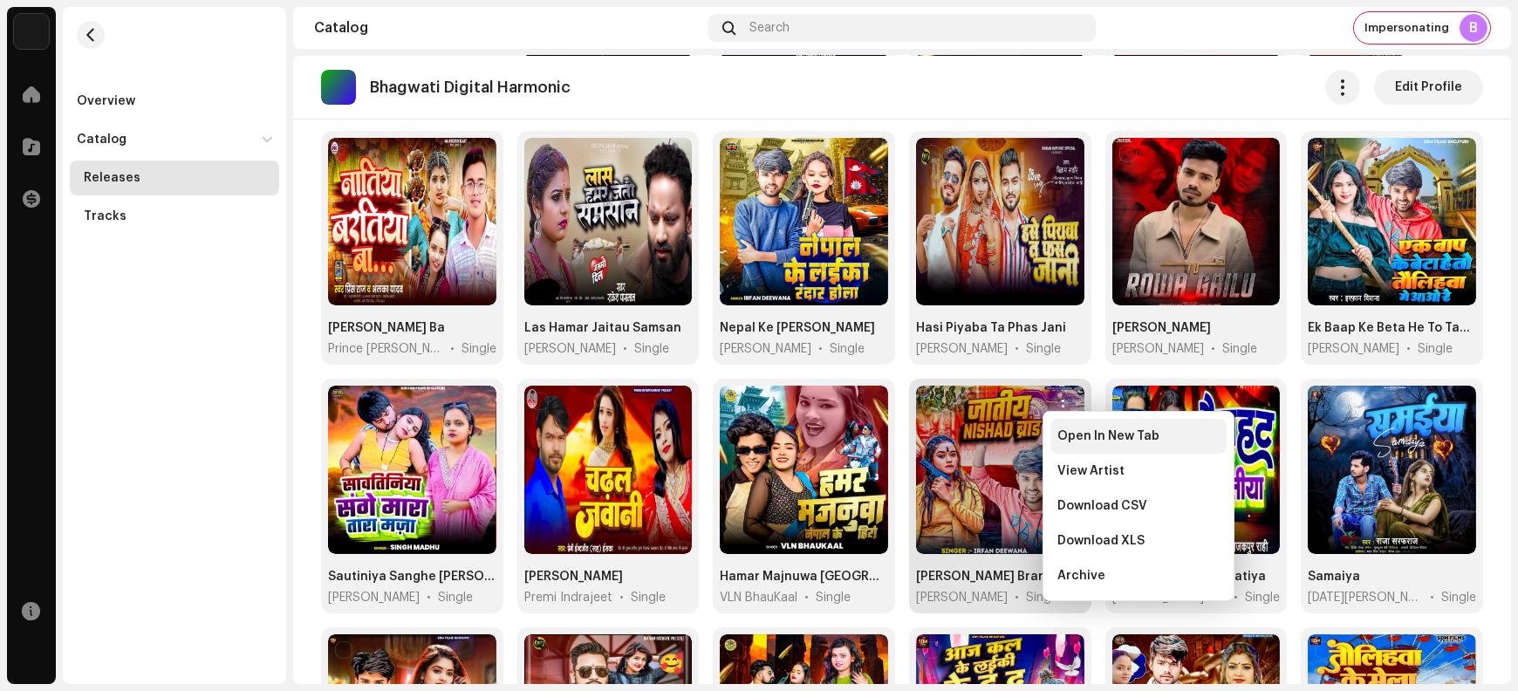
click at [1062, 444] on div "Open In New Tab" at bounding box center [1139, 436] width 176 height 35
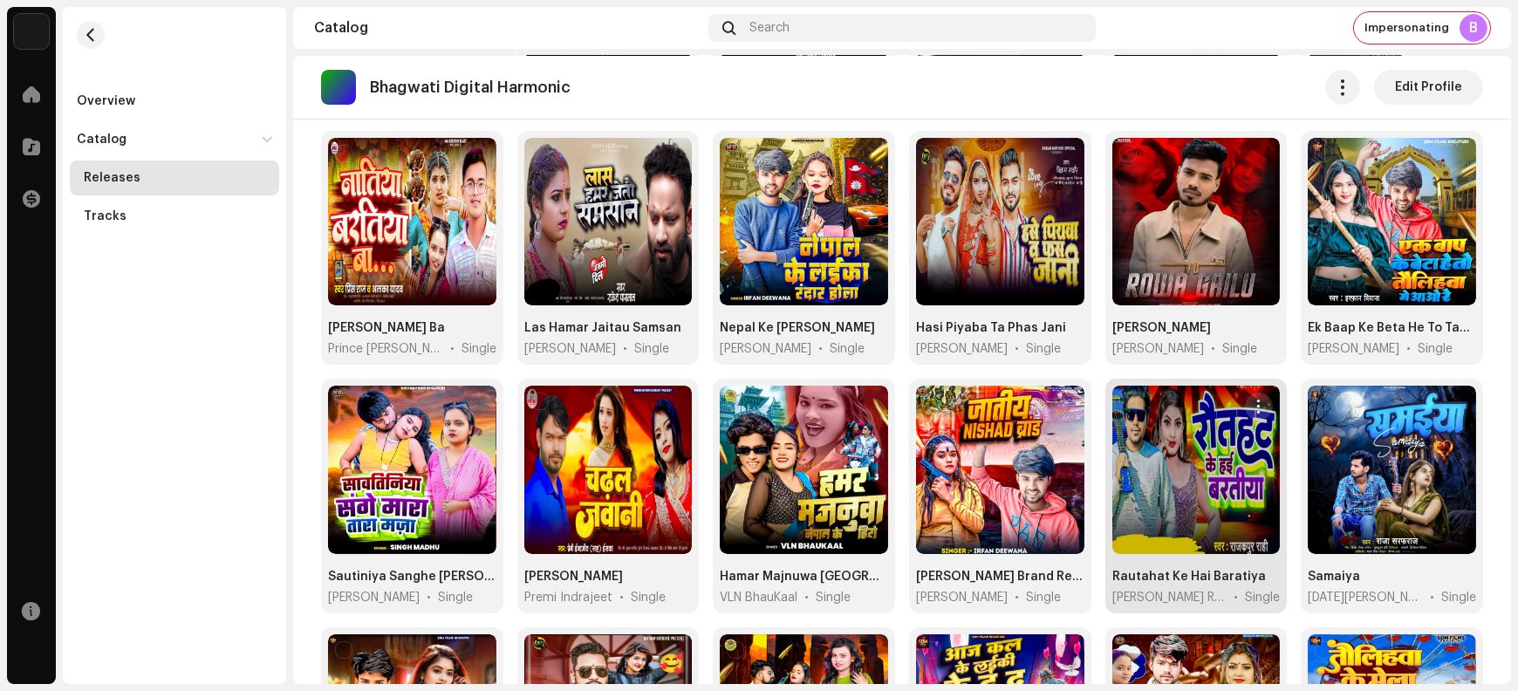
click at [1254, 400] on span "button" at bounding box center [1259, 407] width 13 height 14
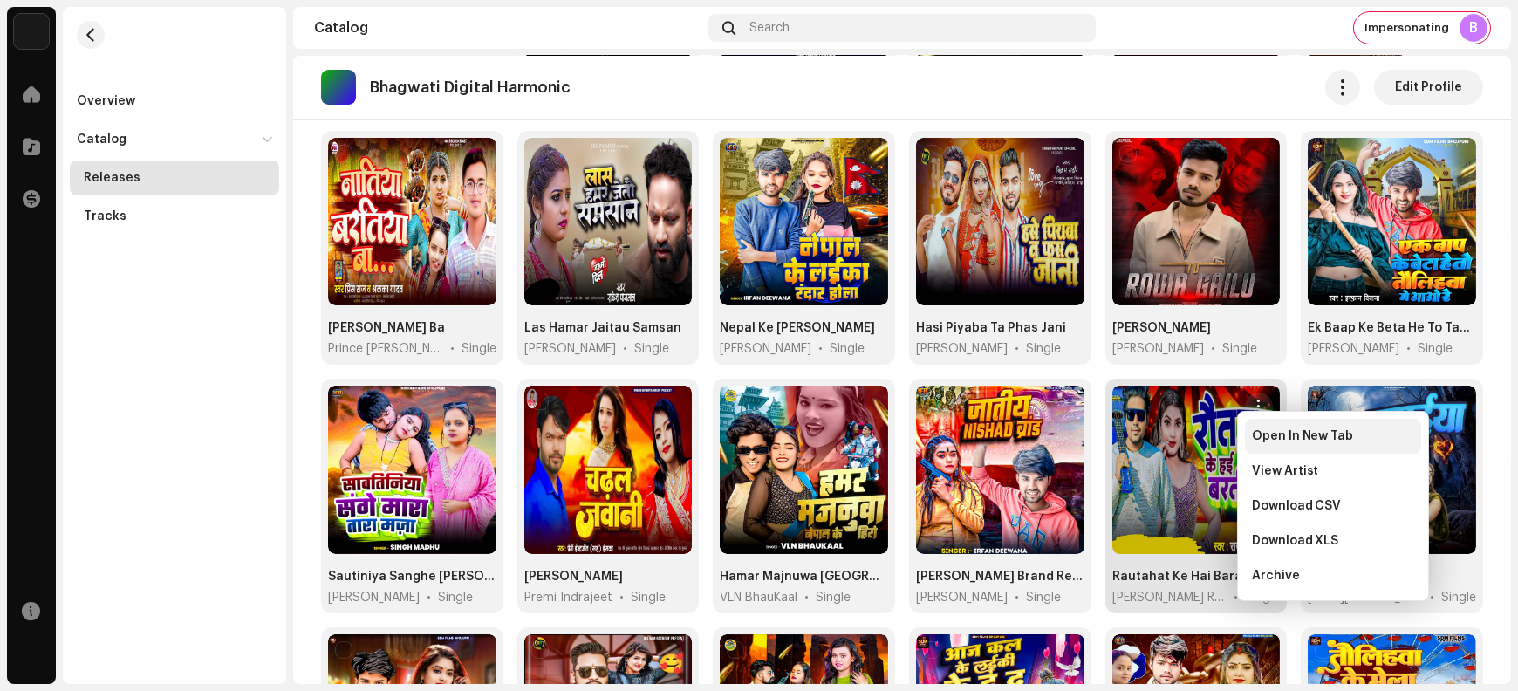
click at [1271, 443] on span "Open In New Tab" at bounding box center [1303, 436] width 102 height 14
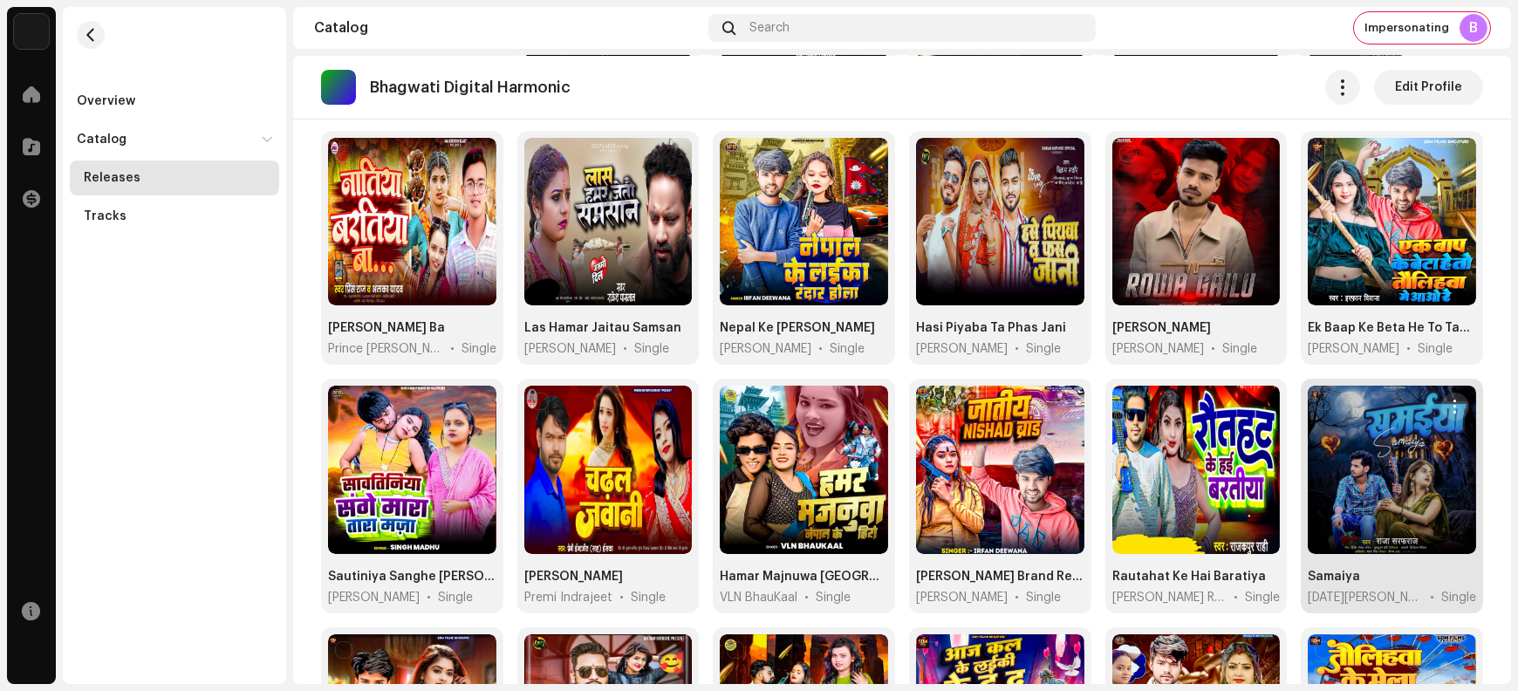
click at [1449, 400] on span "button" at bounding box center [1455, 407] width 13 height 14
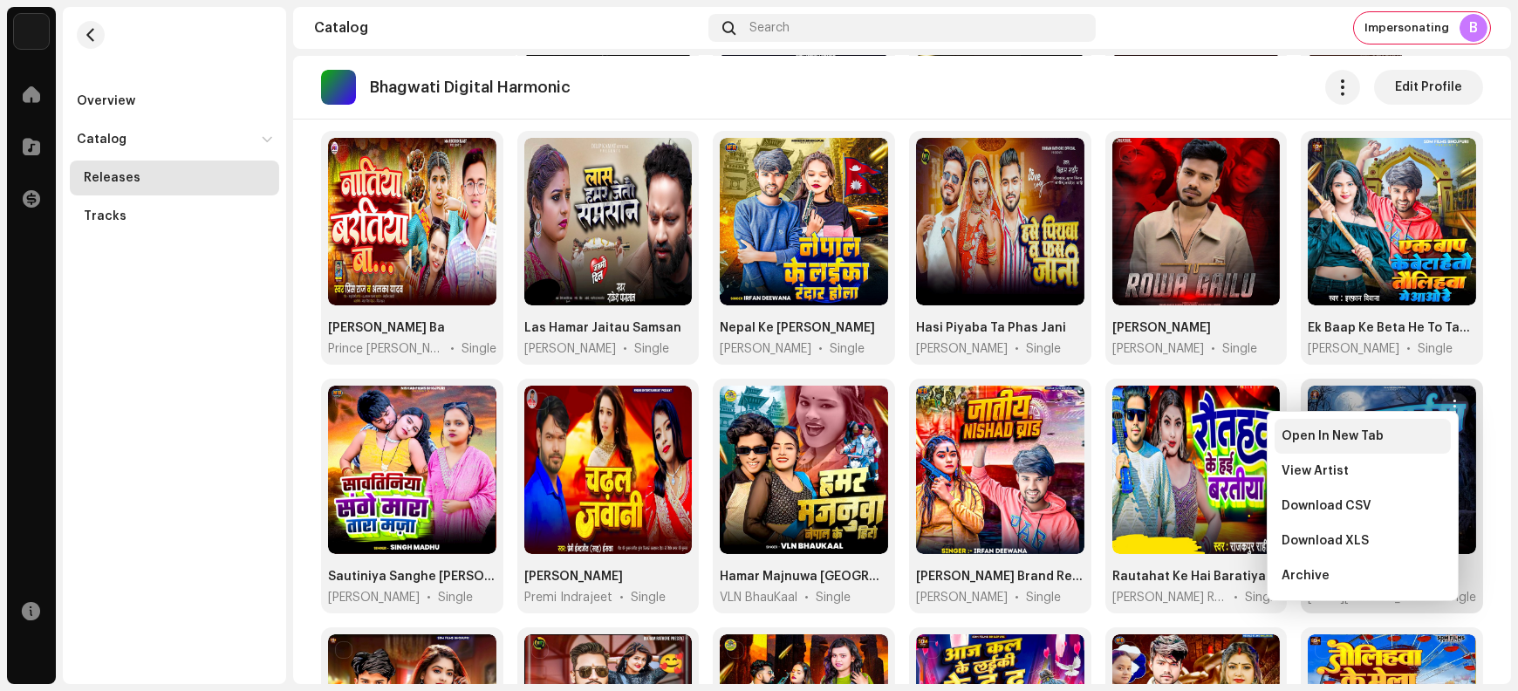
click at [1340, 444] on div "Open In New Tab" at bounding box center [1363, 436] width 176 height 35
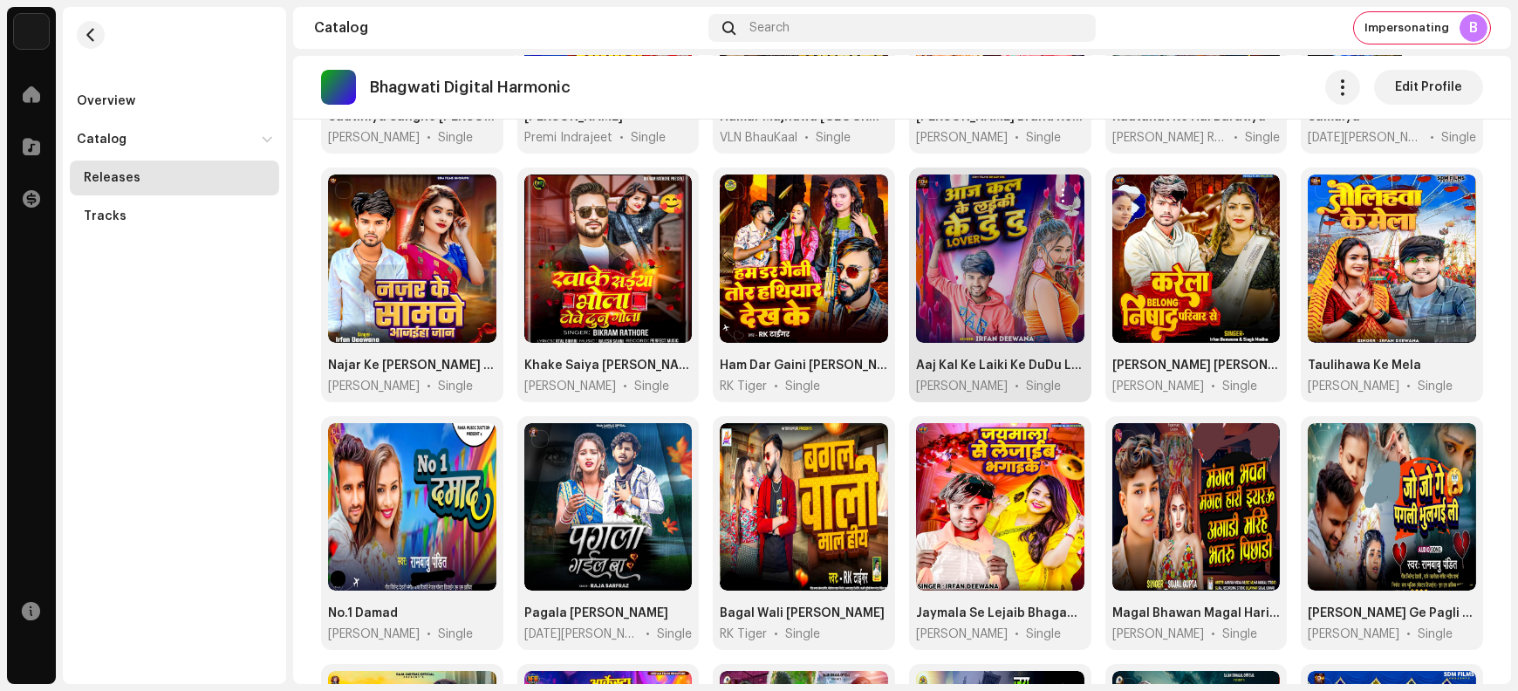
scroll to position [1623, 0]
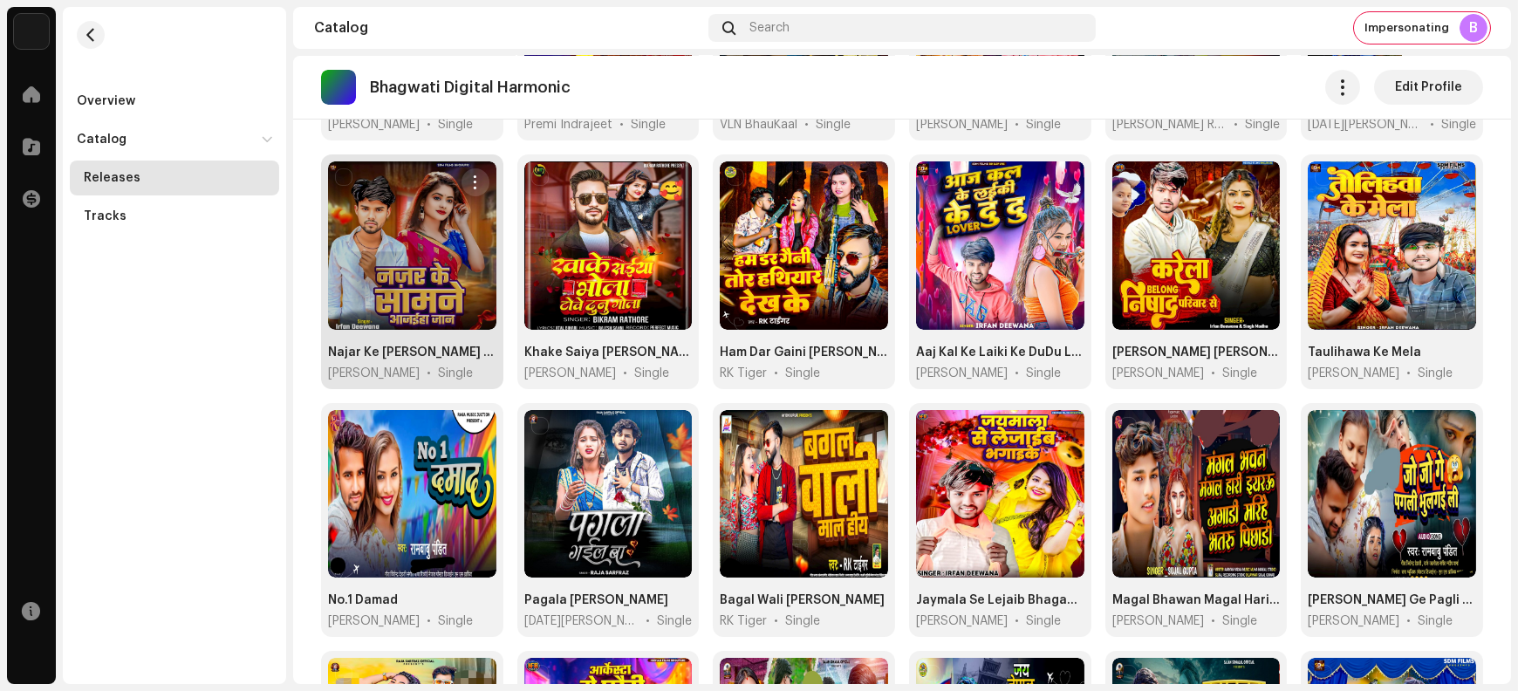
click at [473, 175] on span "button" at bounding box center [475, 182] width 13 height 14
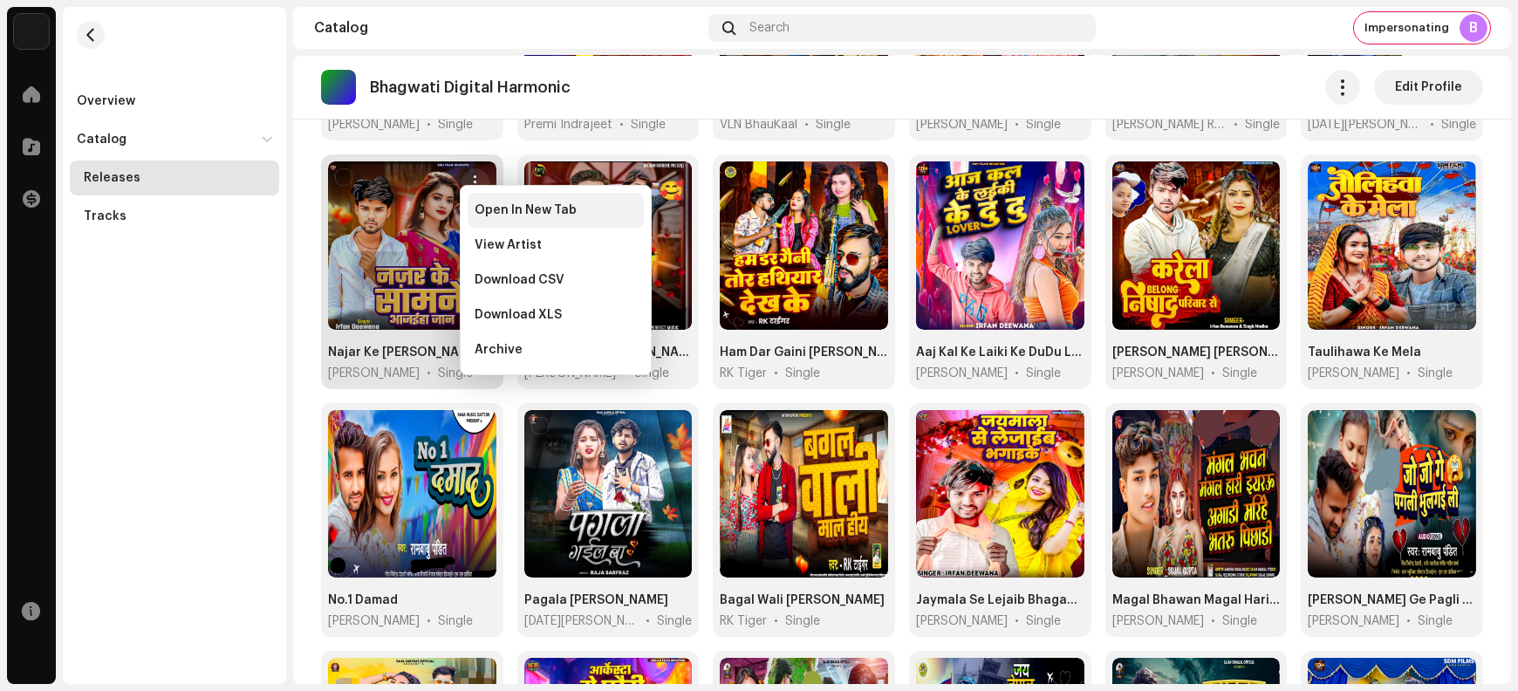
click at [495, 212] on span "Open In New Tab" at bounding box center [526, 210] width 102 height 14
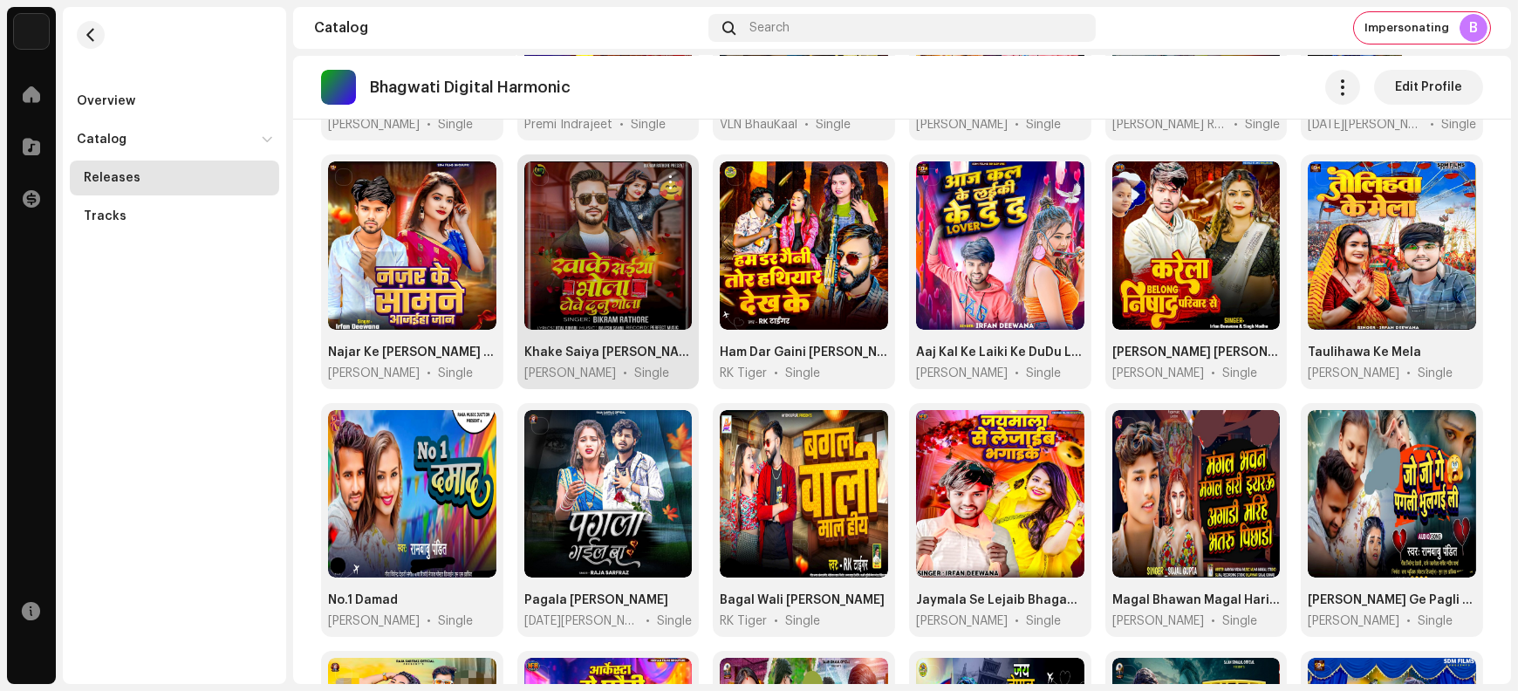
click at [670, 175] on span "button" at bounding box center [671, 182] width 13 height 14
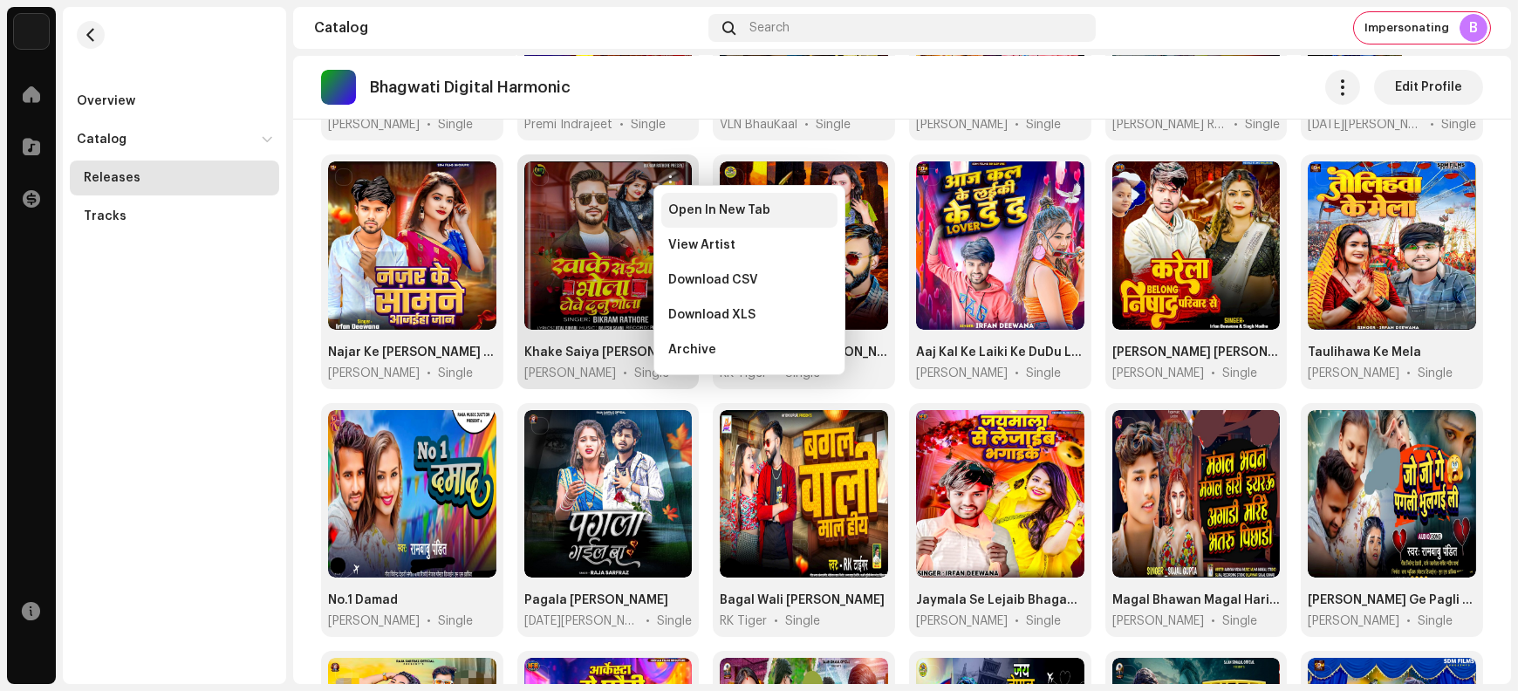
click at [684, 216] on span "Open In New Tab" at bounding box center [719, 210] width 102 height 14
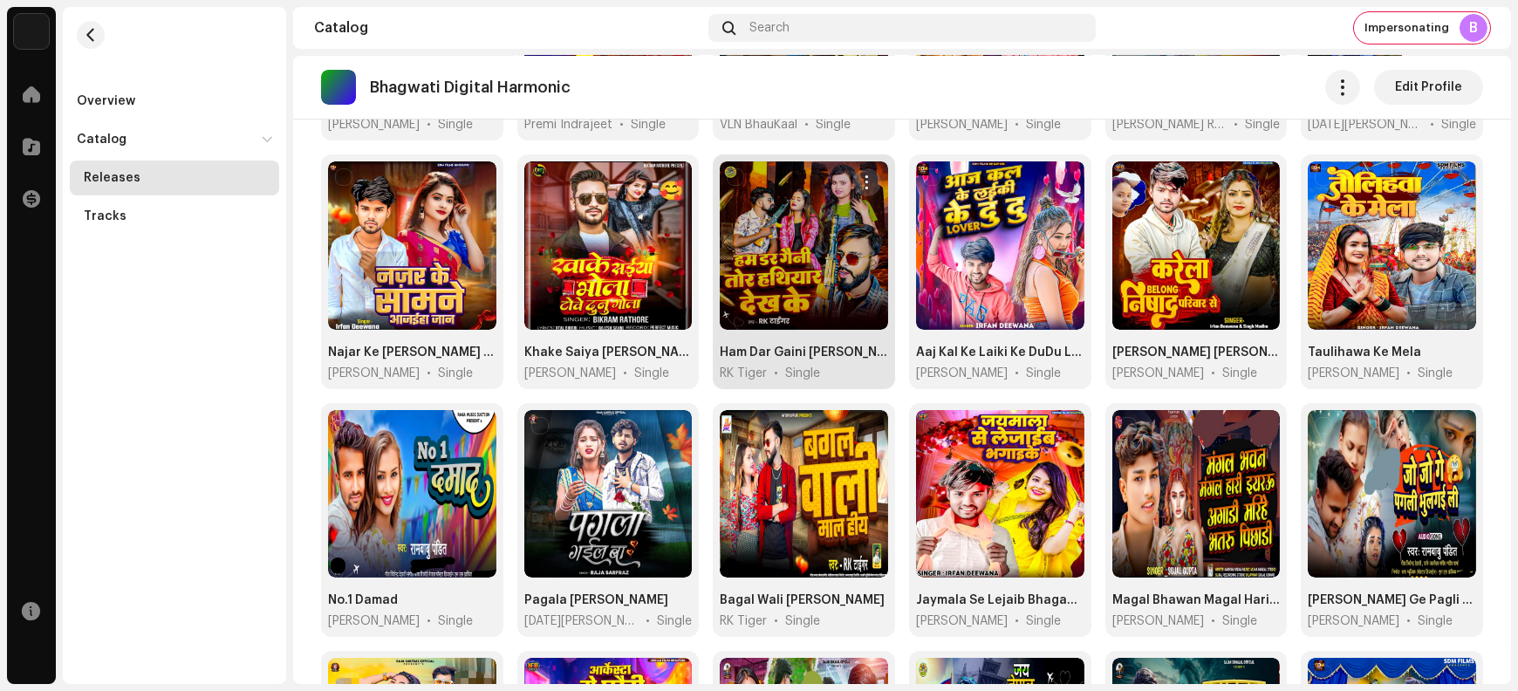
click at [862, 175] on span "button" at bounding box center [866, 182] width 13 height 14
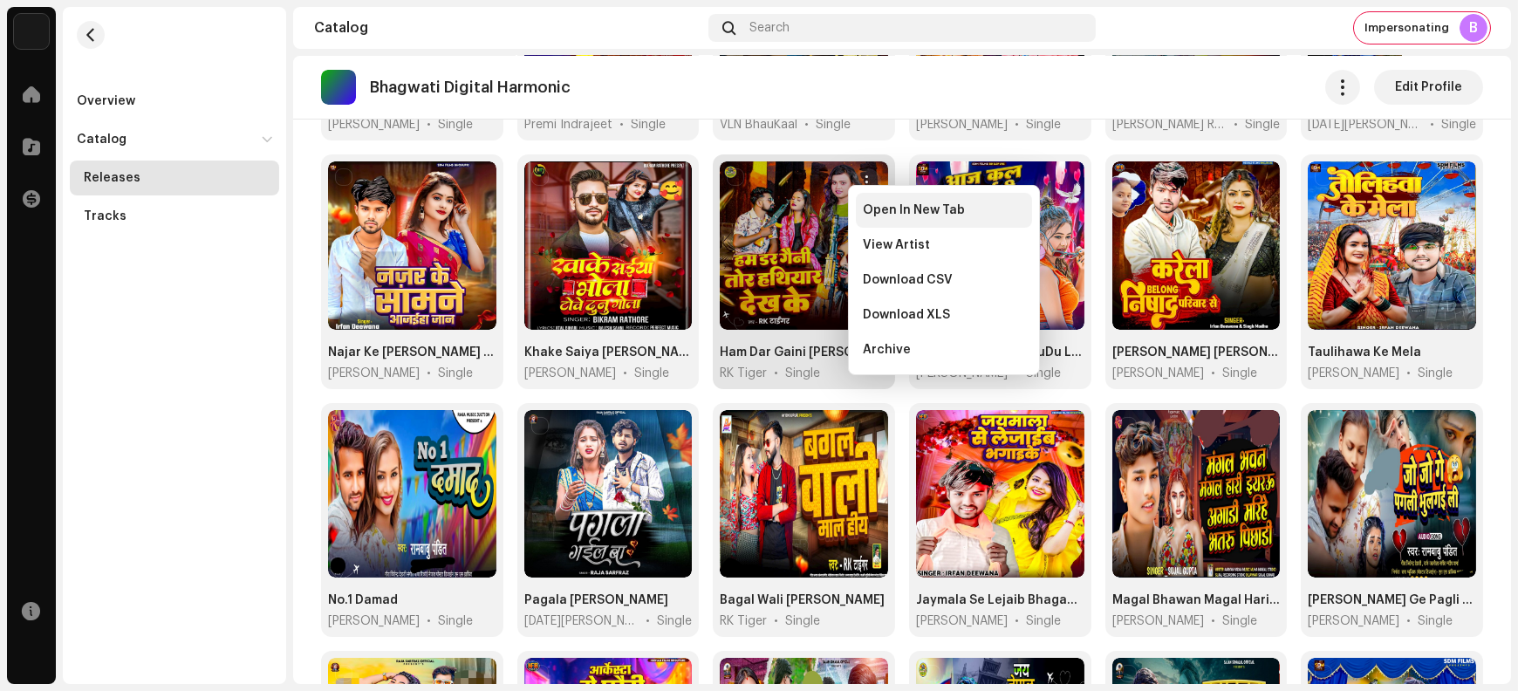
click at [873, 216] on span "Open In New Tab" at bounding box center [914, 210] width 102 height 14
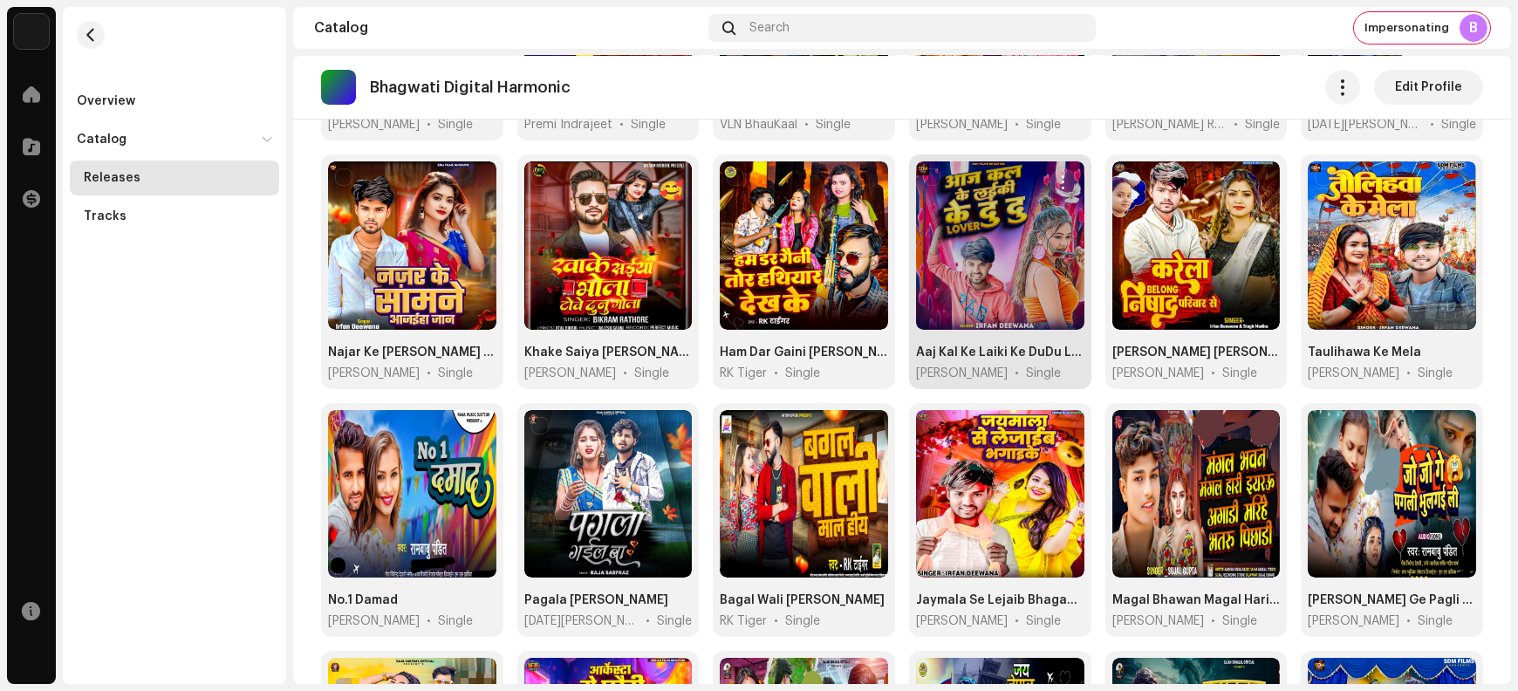
click at [1057, 175] on span "button" at bounding box center [1063, 182] width 13 height 14
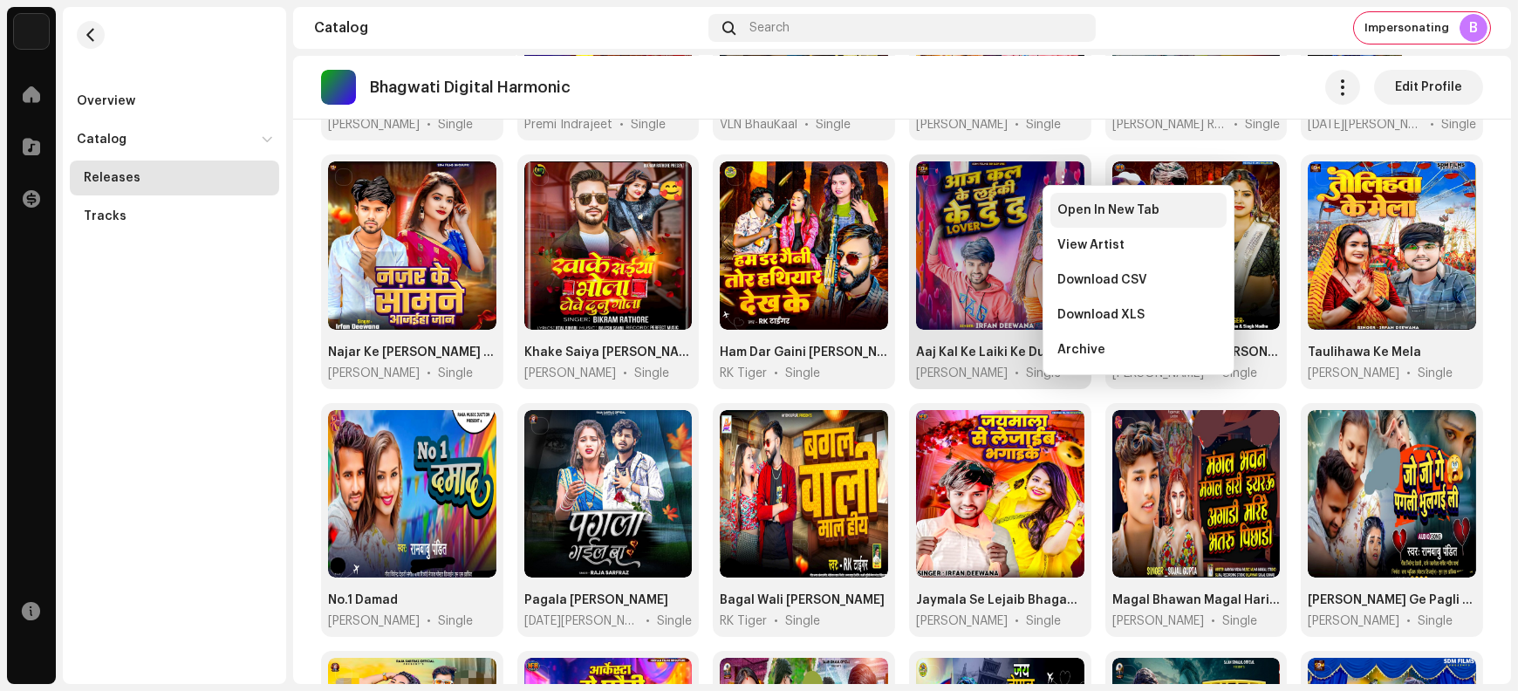
click at [1066, 209] on span "Open In New Tab" at bounding box center [1109, 210] width 102 height 14
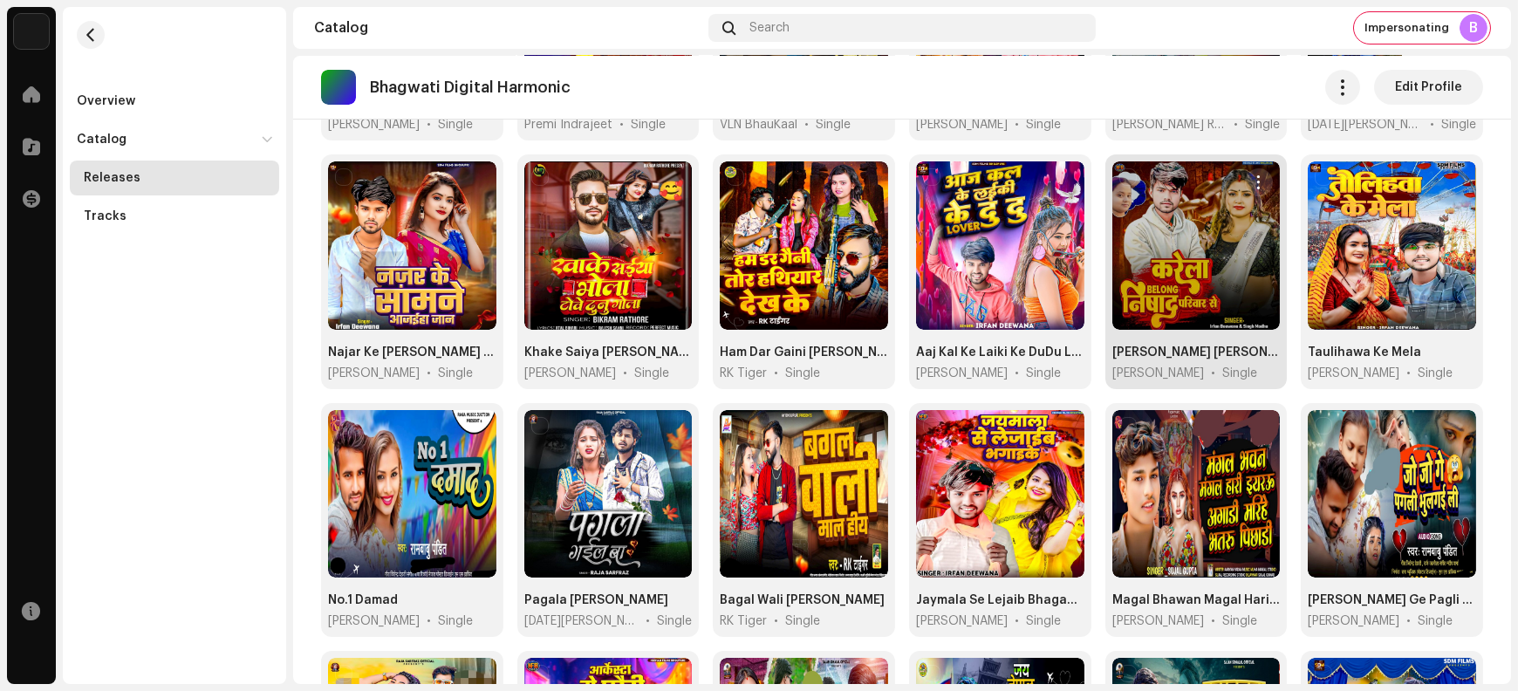
click at [1254, 175] on span "button" at bounding box center [1259, 182] width 13 height 14
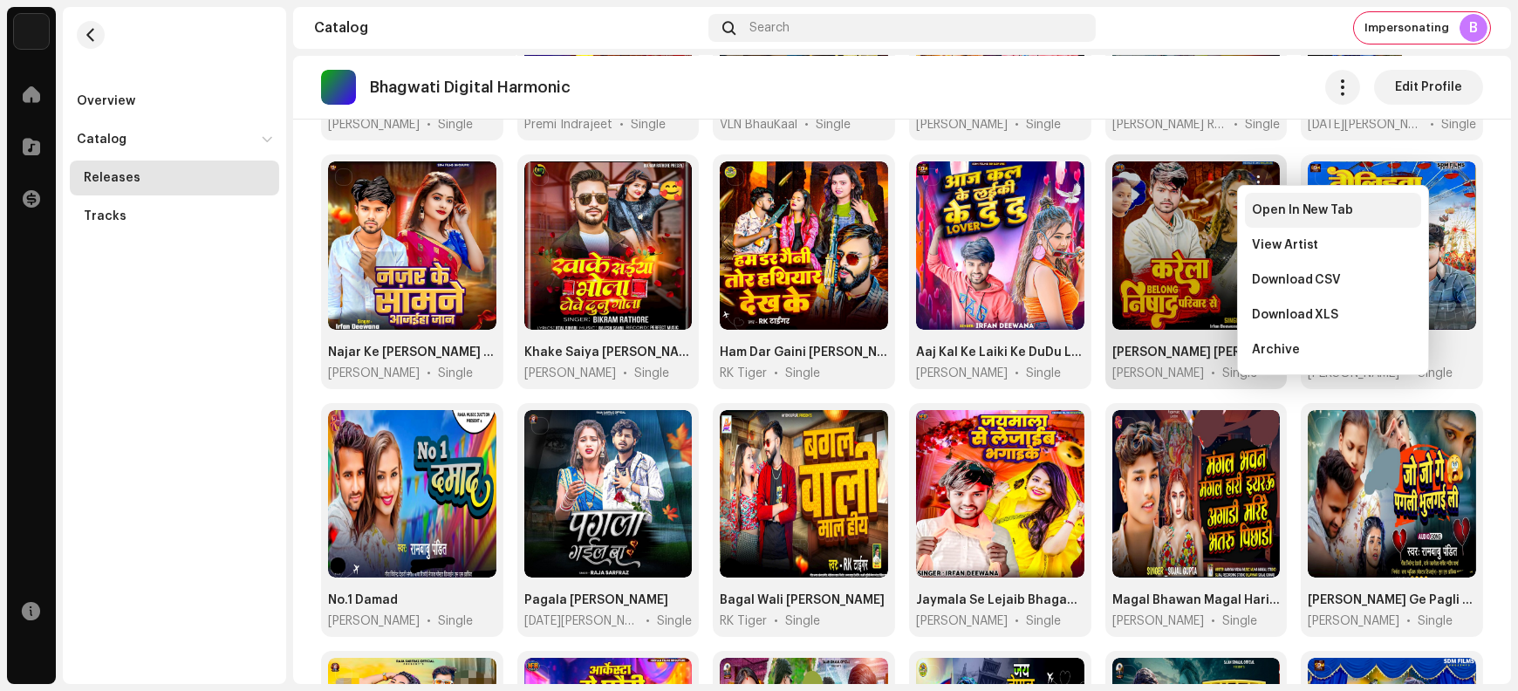
click at [1263, 218] on div "Open In New Tab" at bounding box center [1333, 210] width 176 height 35
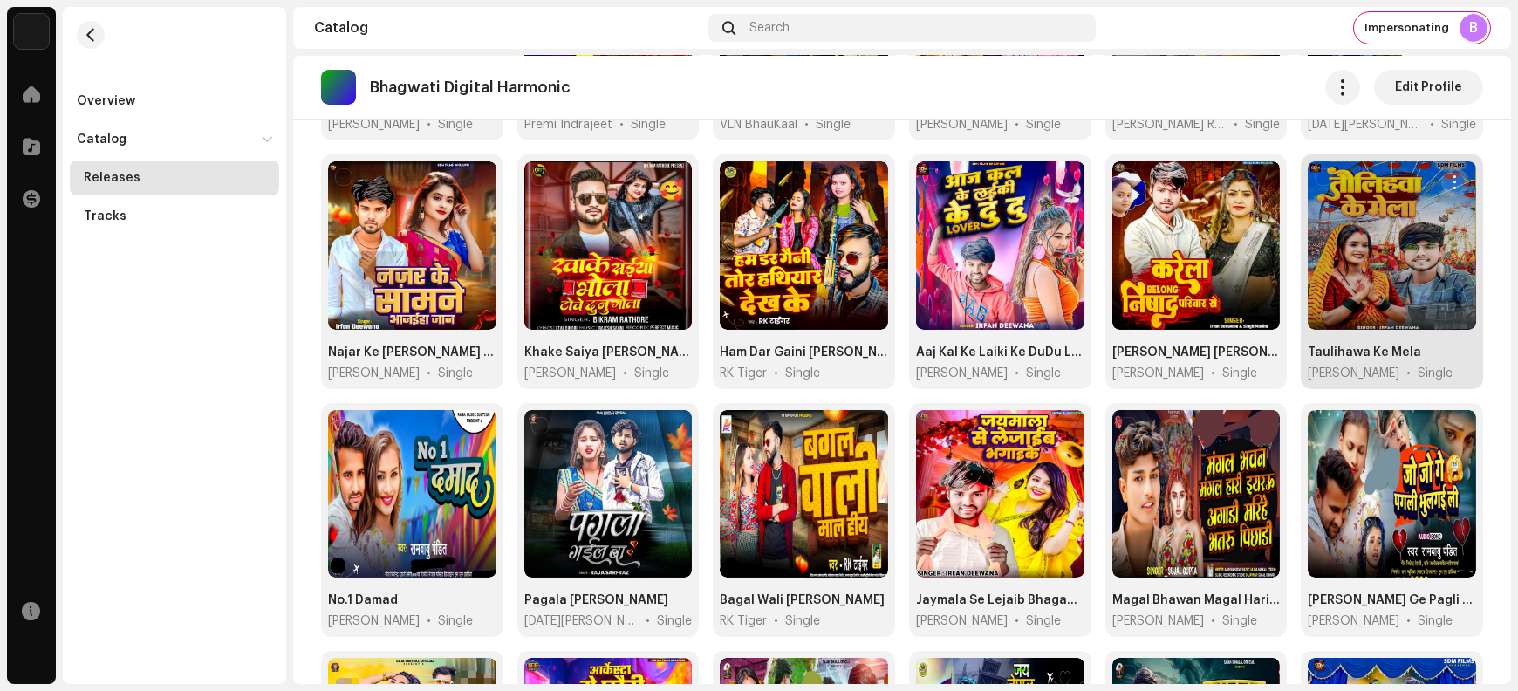
click at [1449, 175] on span "button" at bounding box center [1455, 182] width 13 height 14
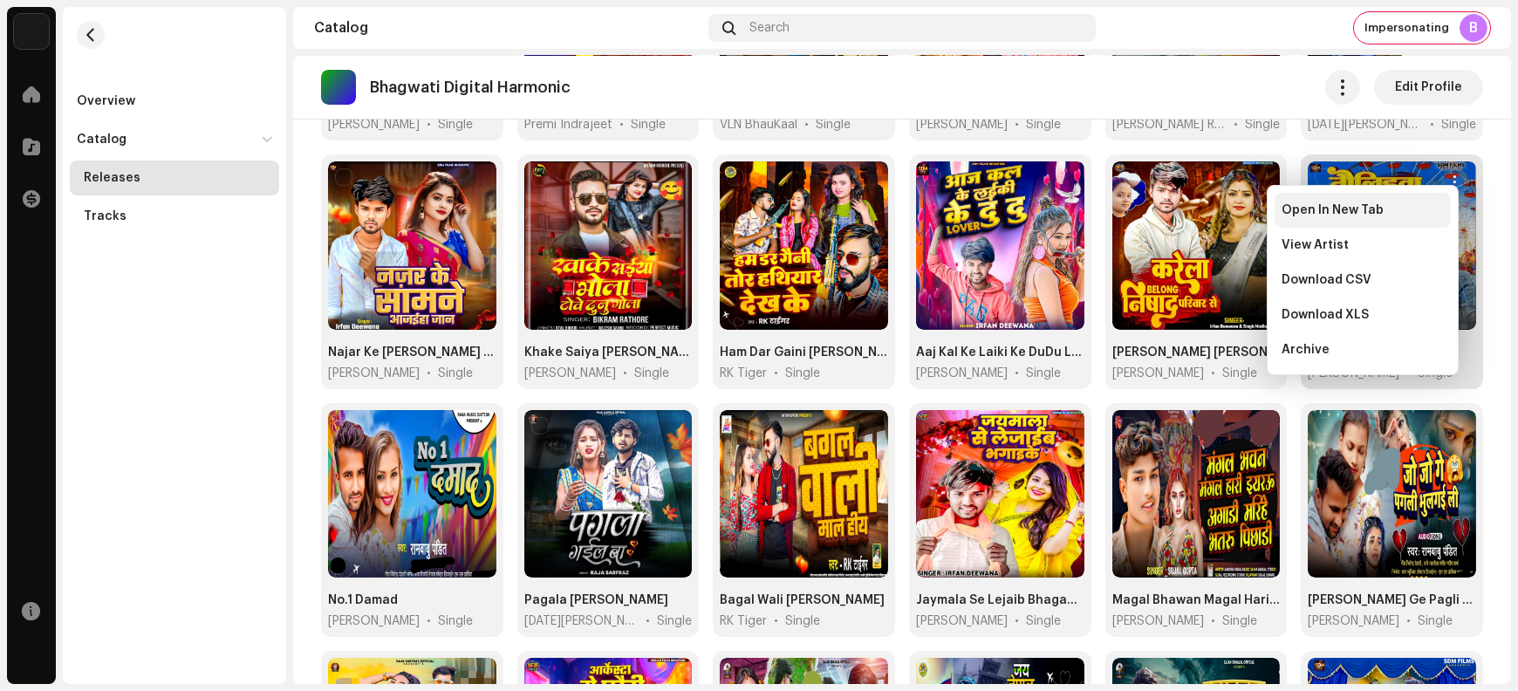
click at [1366, 216] on span "Open In New Tab" at bounding box center [1333, 210] width 102 height 14
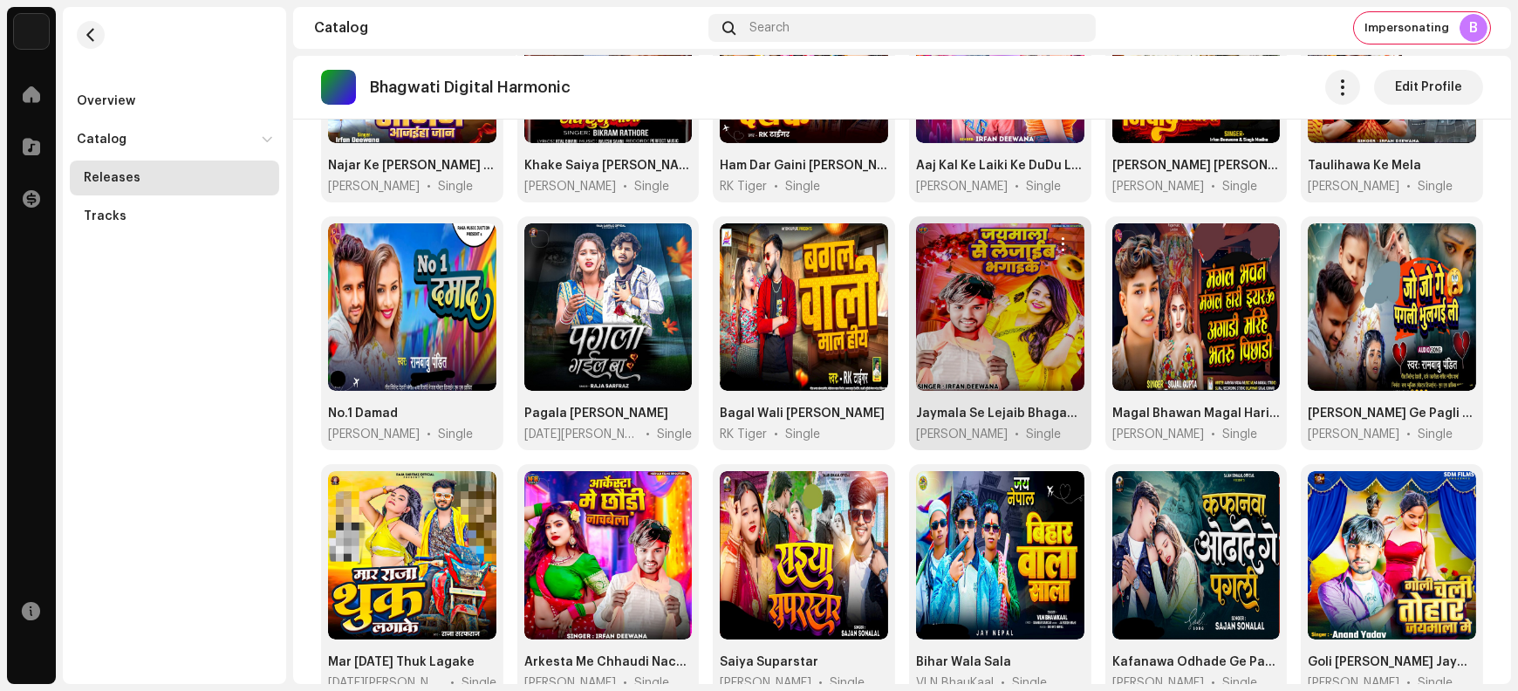
scroll to position [1878, 0]
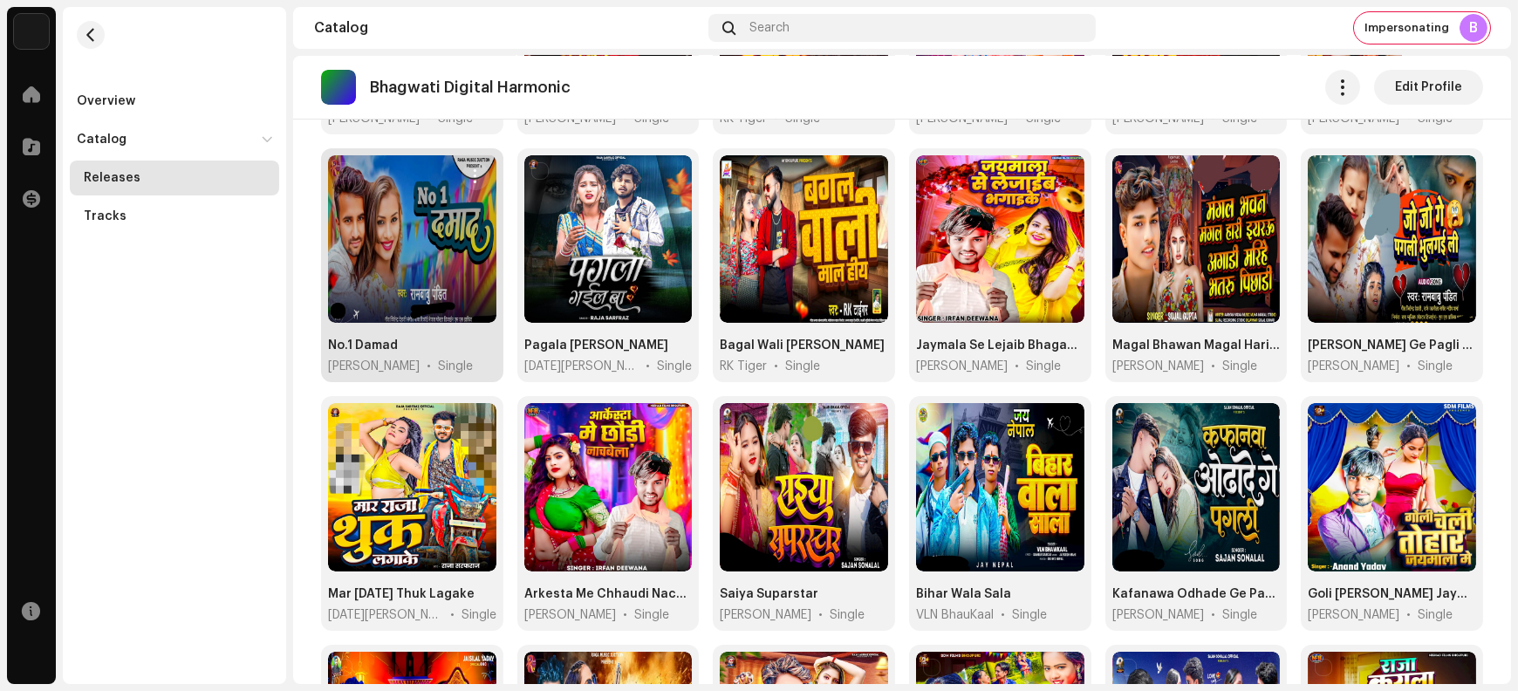
click at [475, 169] on span "button" at bounding box center [475, 176] width 13 height 14
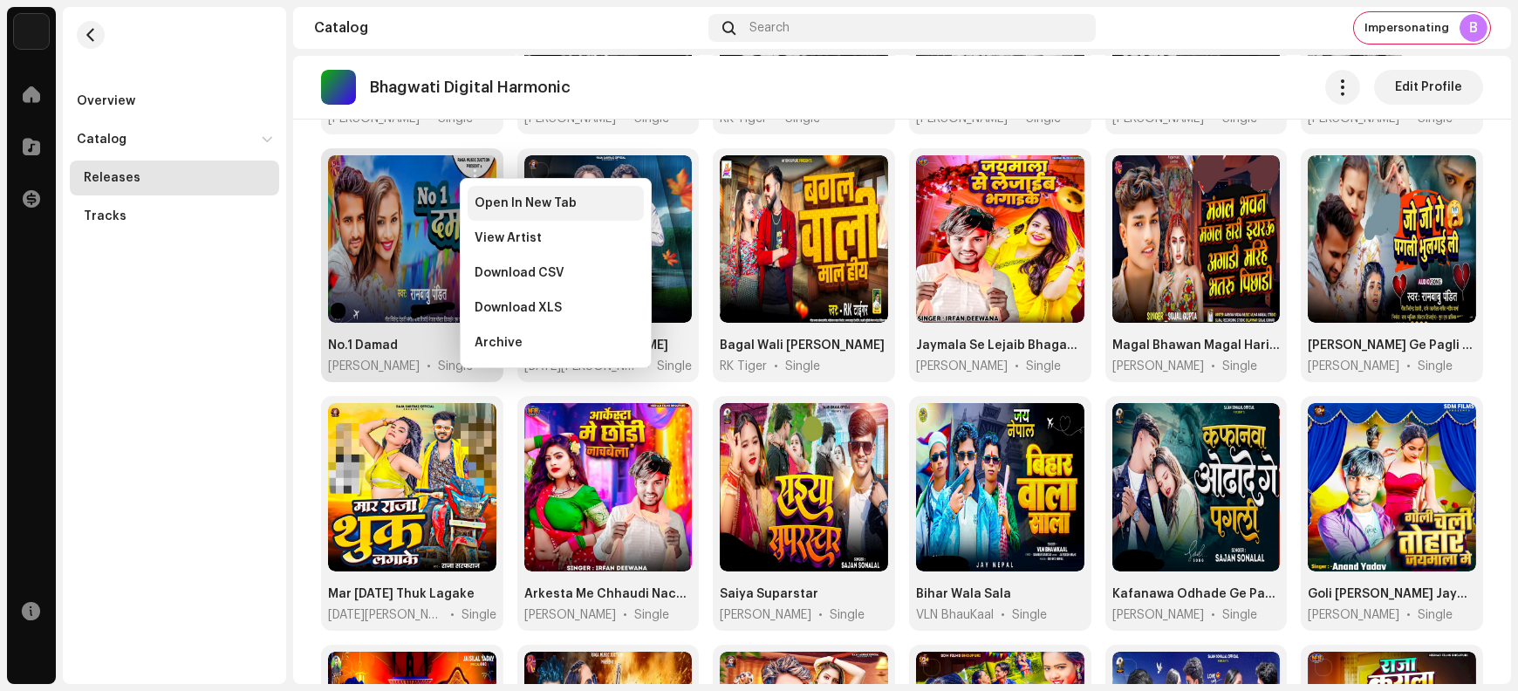
click at [499, 207] on span "Open In New Tab" at bounding box center [526, 203] width 102 height 14
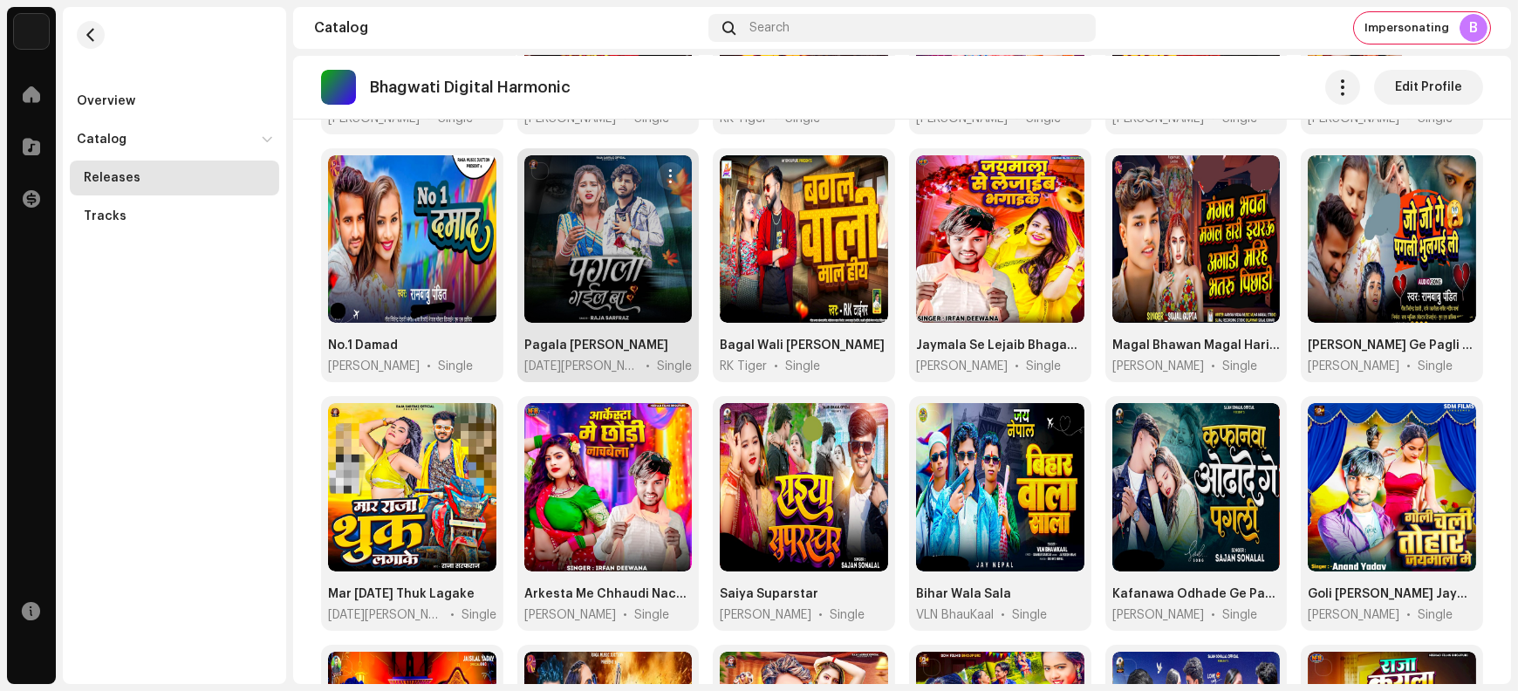
click at [671, 169] on span "button" at bounding box center [671, 176] width 13 height 14
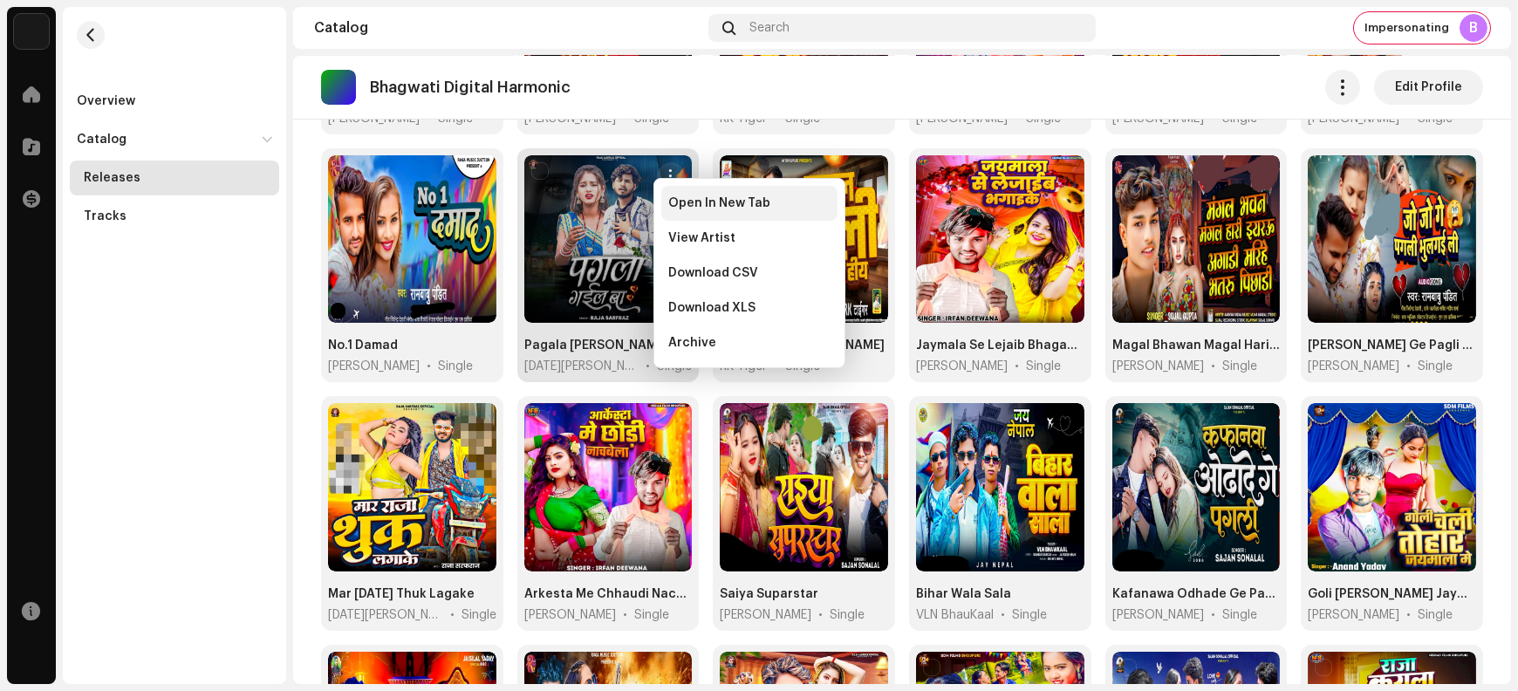
click at [684, 209] on div "Open In New Tab" at bounding box center [749, 203] width 176 height 35
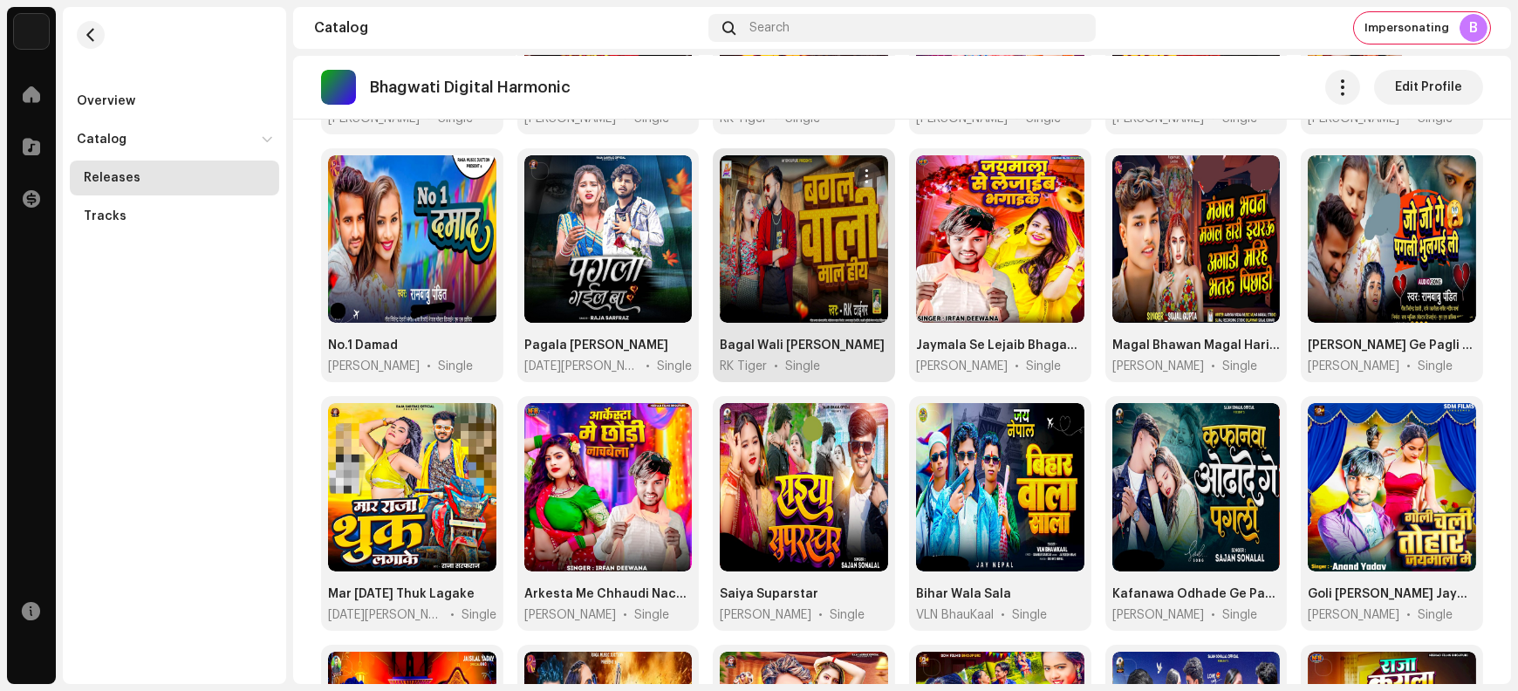
click at [860, 169] on span "button" at bounding box center [866, 176] width 13 height 14
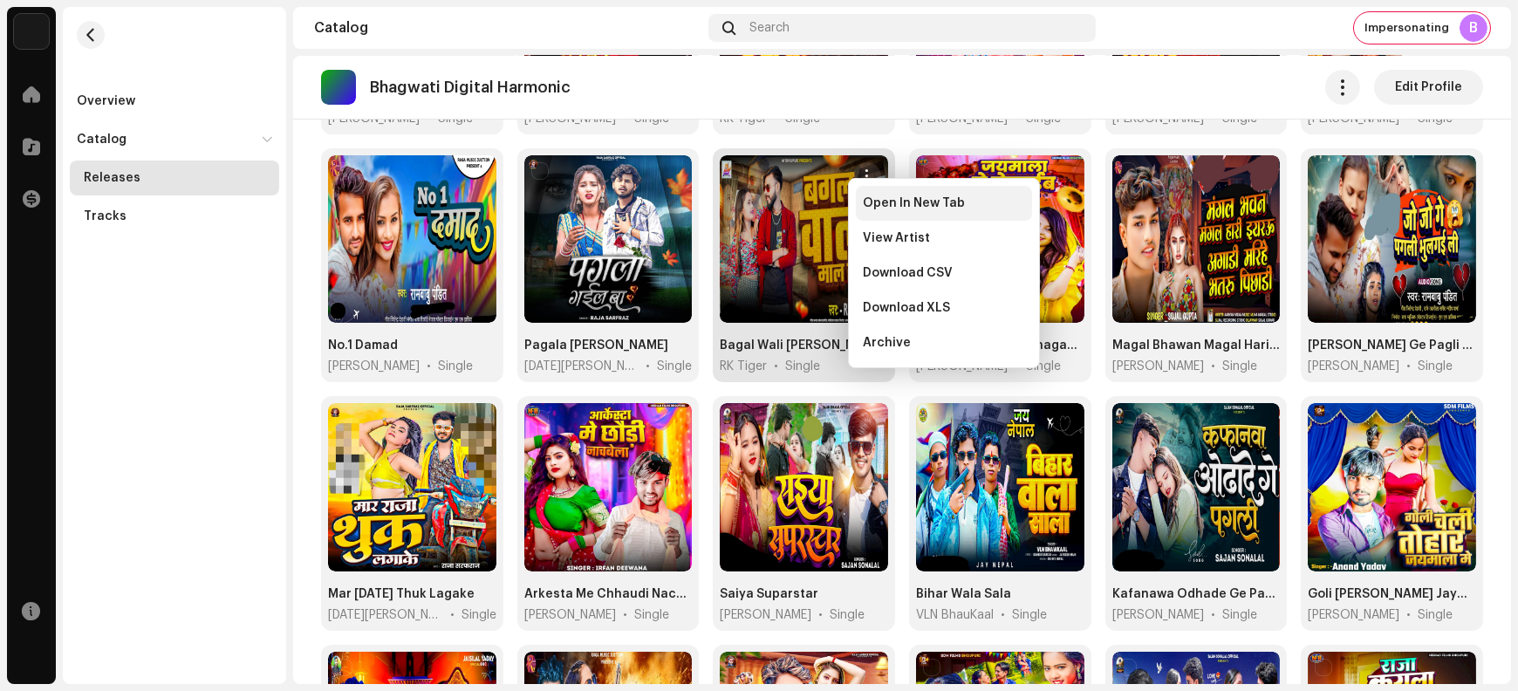
click at [873, 204] on span "Open In New Tab" at bounding box center [914, 203] width 102 height 14
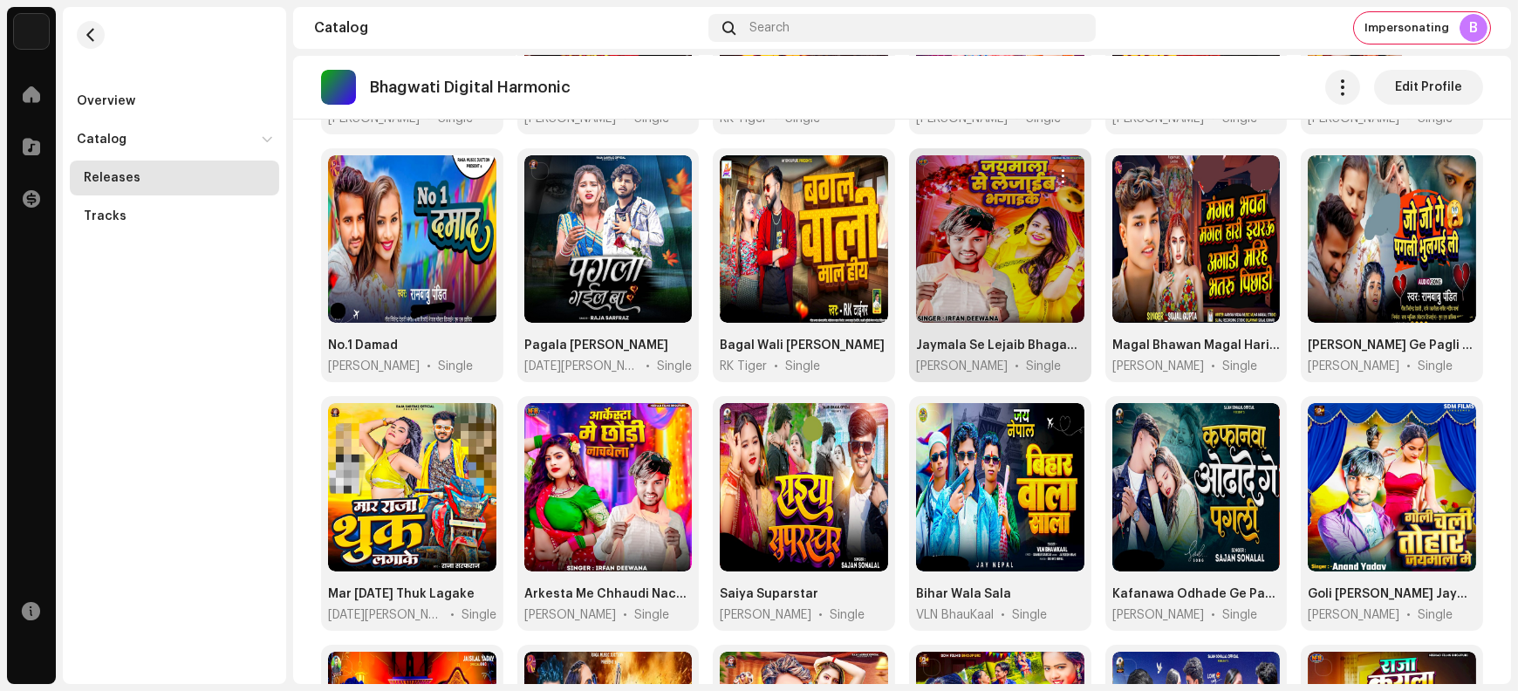
click at [1057, 169] on span "button" at bounding box center [1063, 176] width 13 height 14
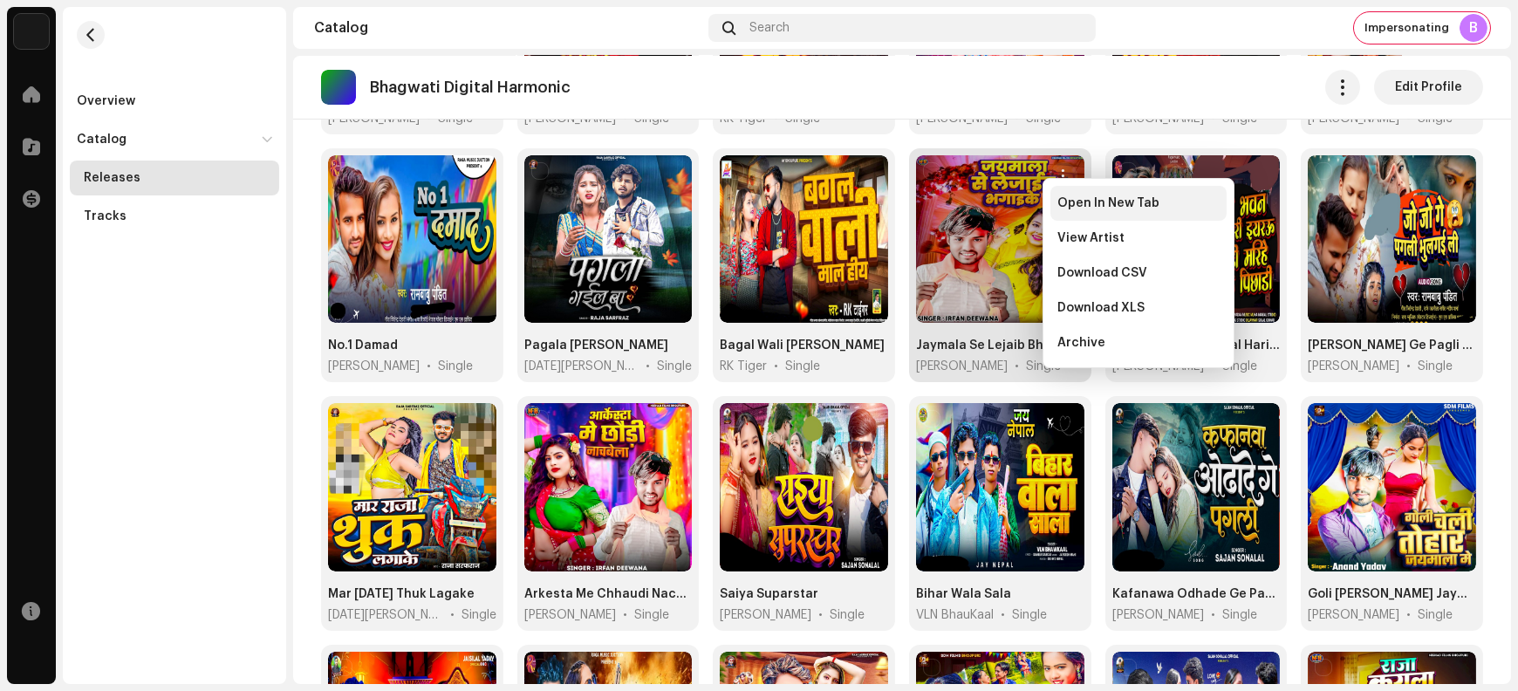
click at [1075, 208] on span "Open In New Tab" at bounding box center [1109, 203] width 102 height 14
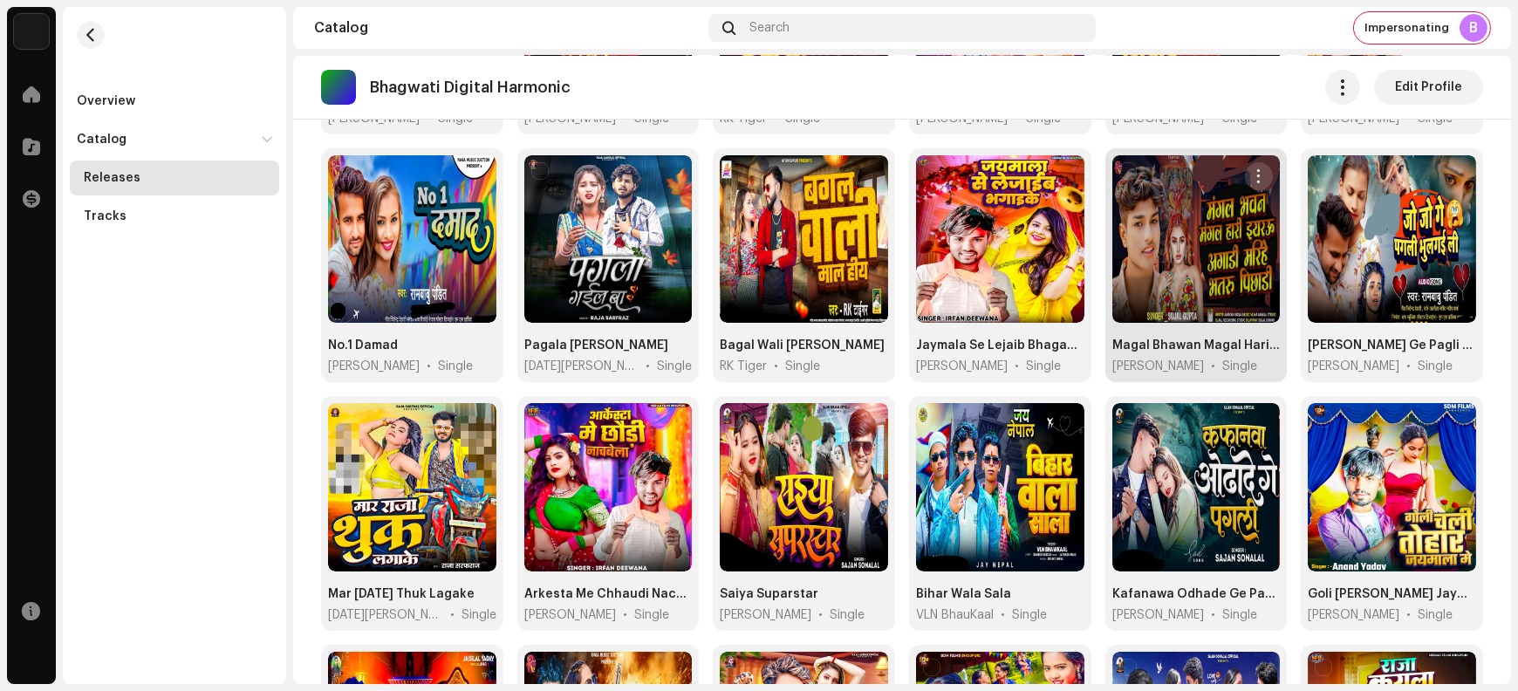
click at [1253, 169] on span "button" at bounding box center [1259, 176] width 13 height 14
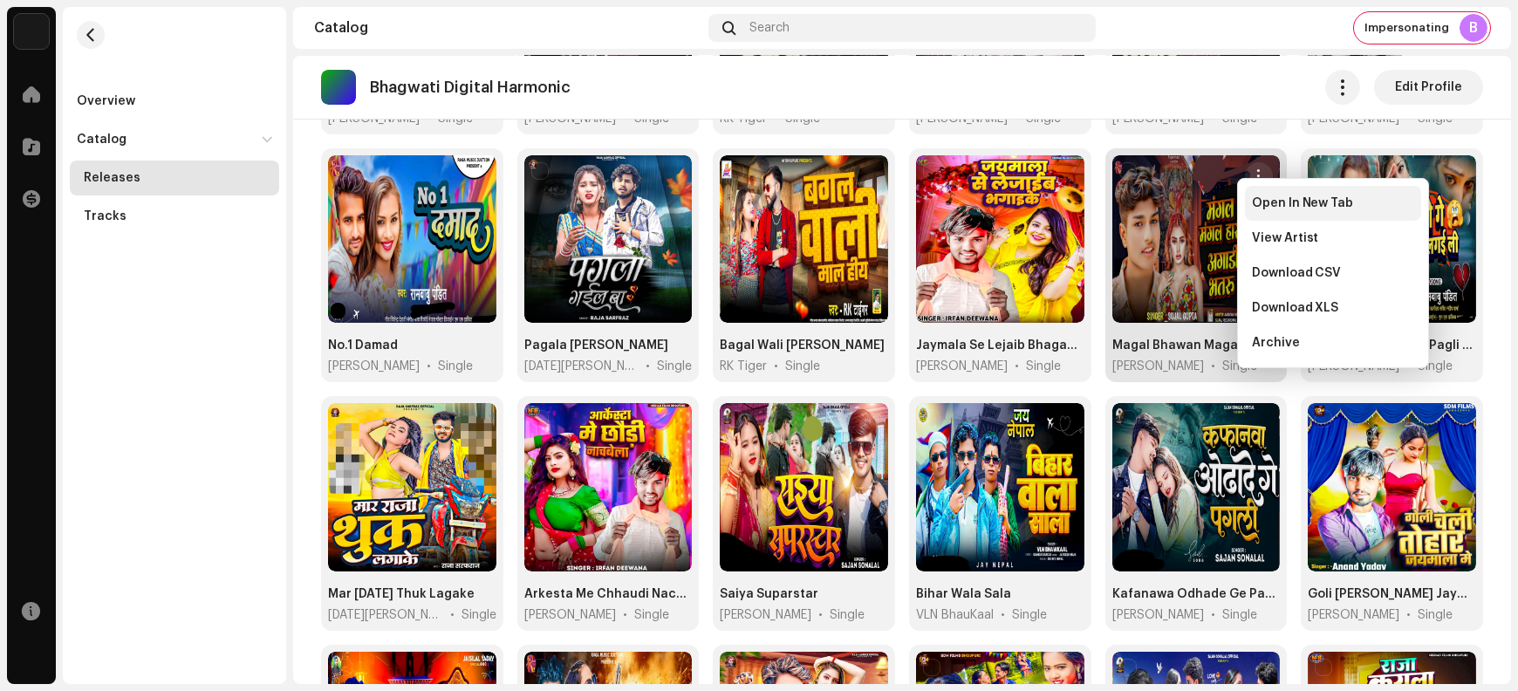
click at [1266, 210] on div "Open In New Tab" at bounding box center [1333, 203] width 176 height 35
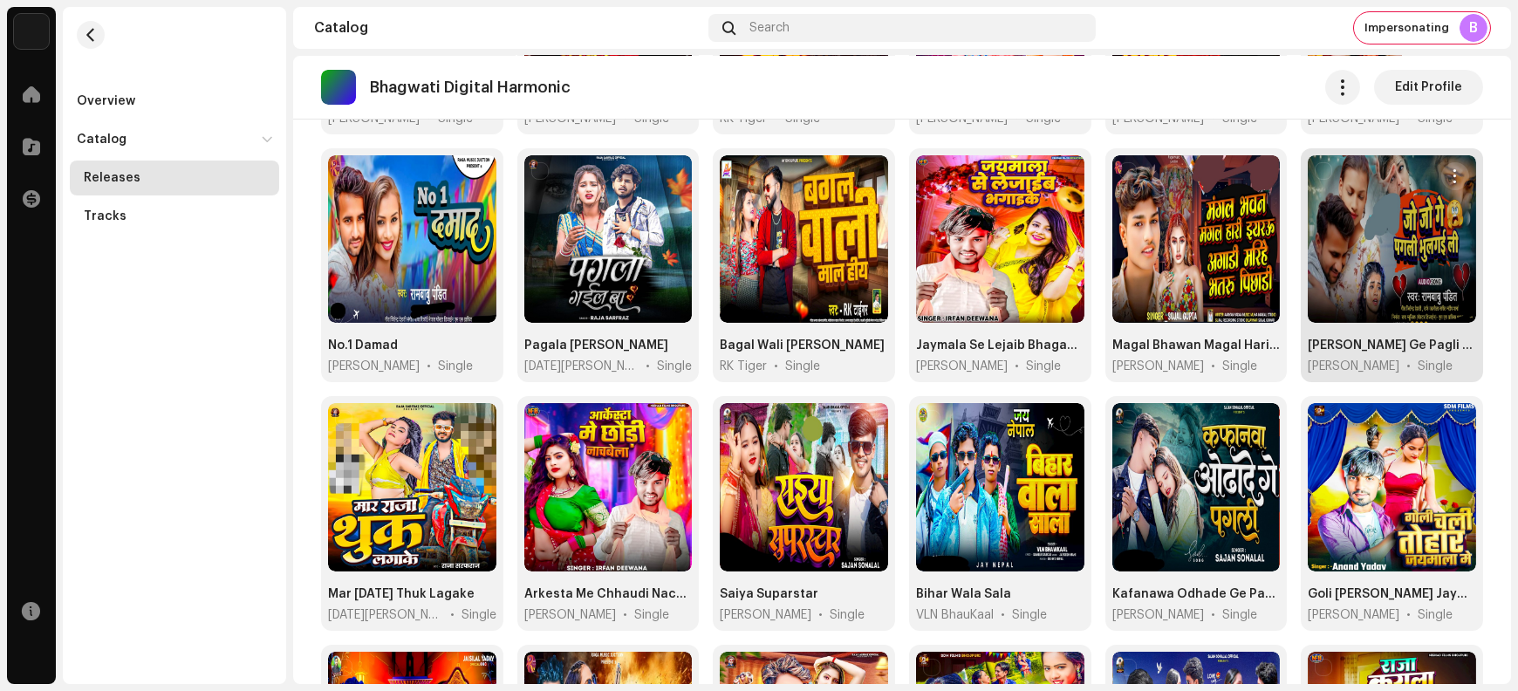
click at [1449, 169] on span "button" at bounding box center [1455, 176] width 13 height 14
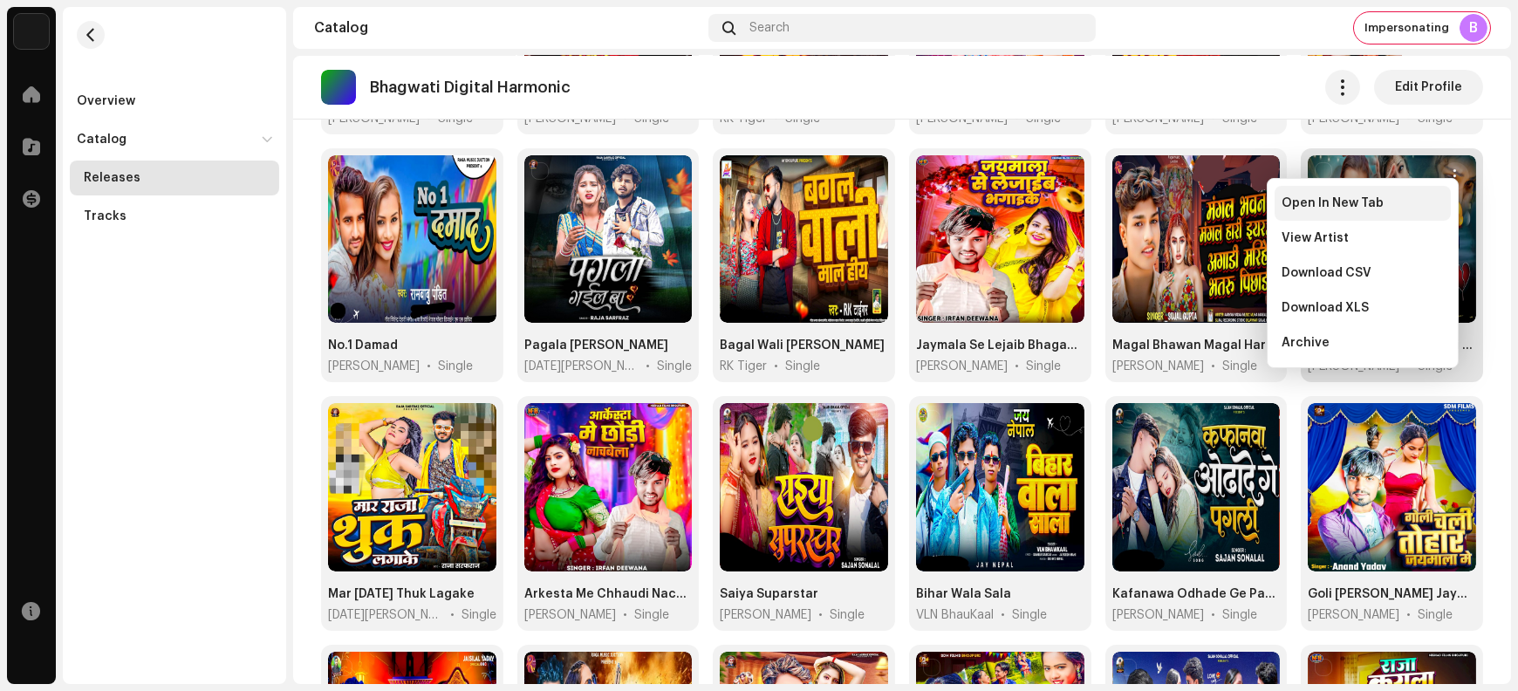
click at [1367, 208] on span "Open In New Tab" at bounding box center [1333, 203] width 102 height 14
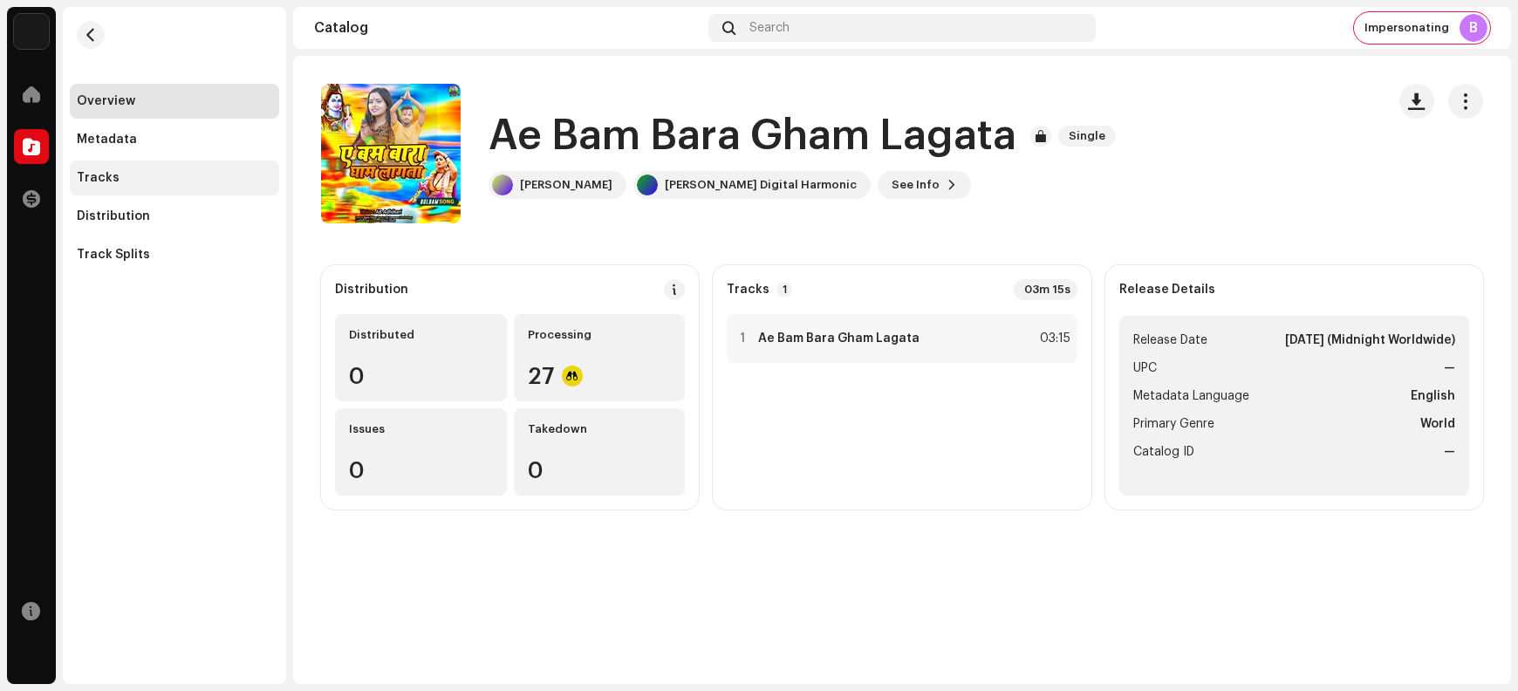
click at [118, 183] on div "Tracks" at bounding box center [174, 178] width 195 height 14
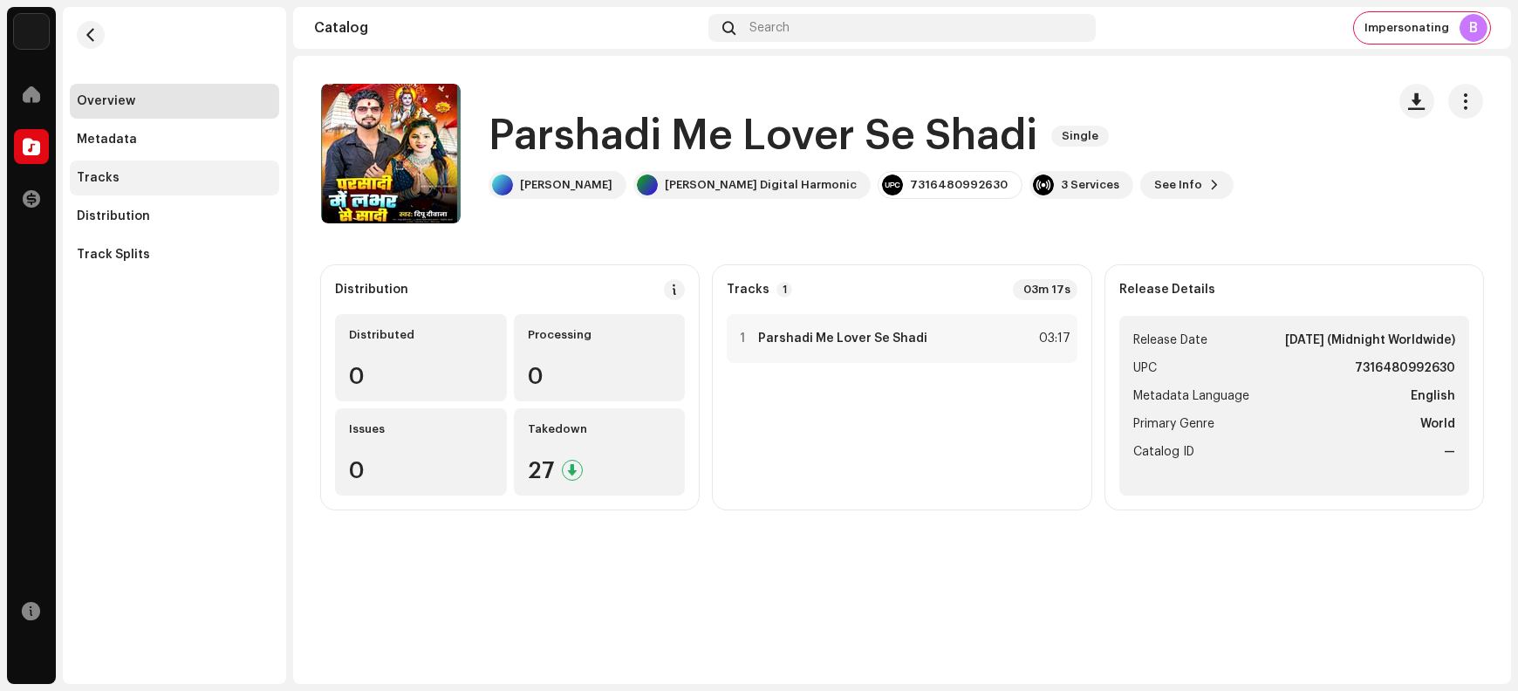
click at [142, 184] on div "Tracks" at bounding box center [174, 178] width 195 height 14
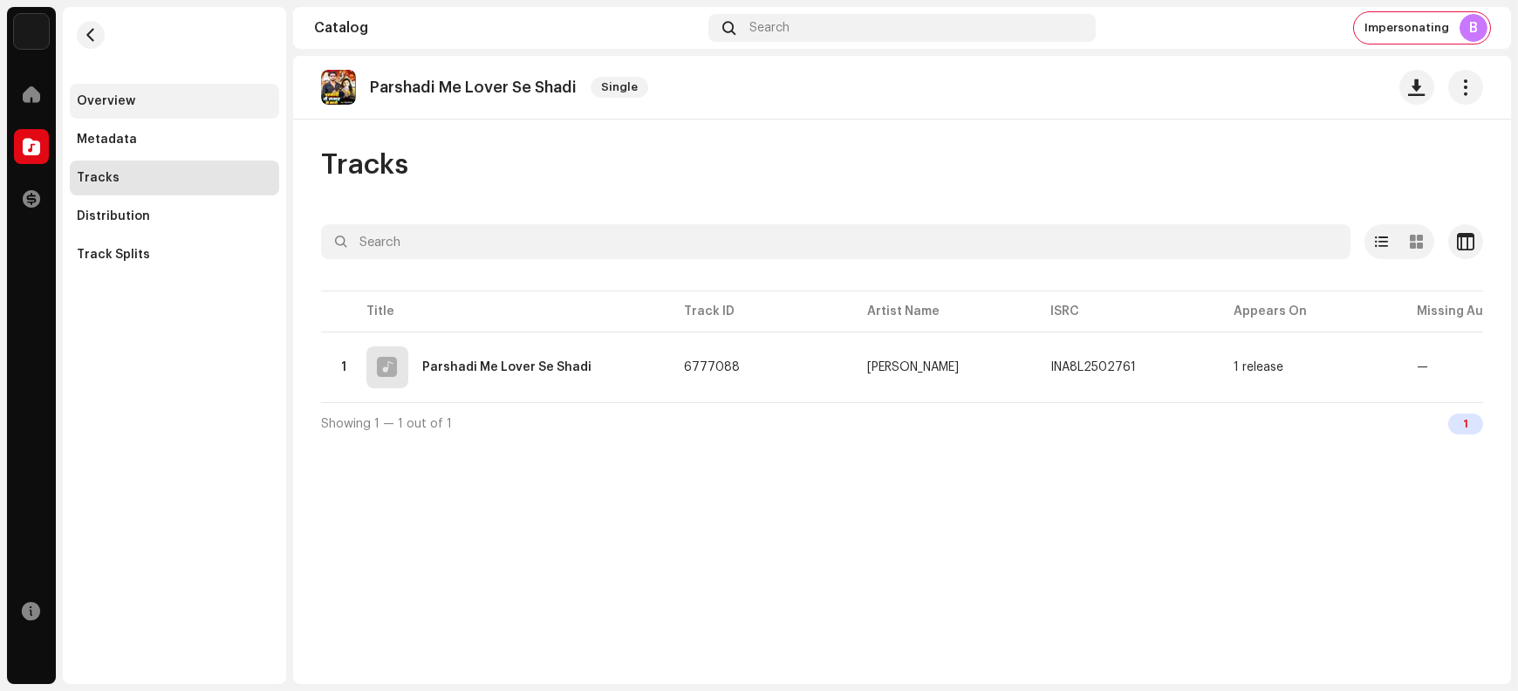
click at [134, 100] on div "Overview" at bounding box center [174, 101] width 195 height 14
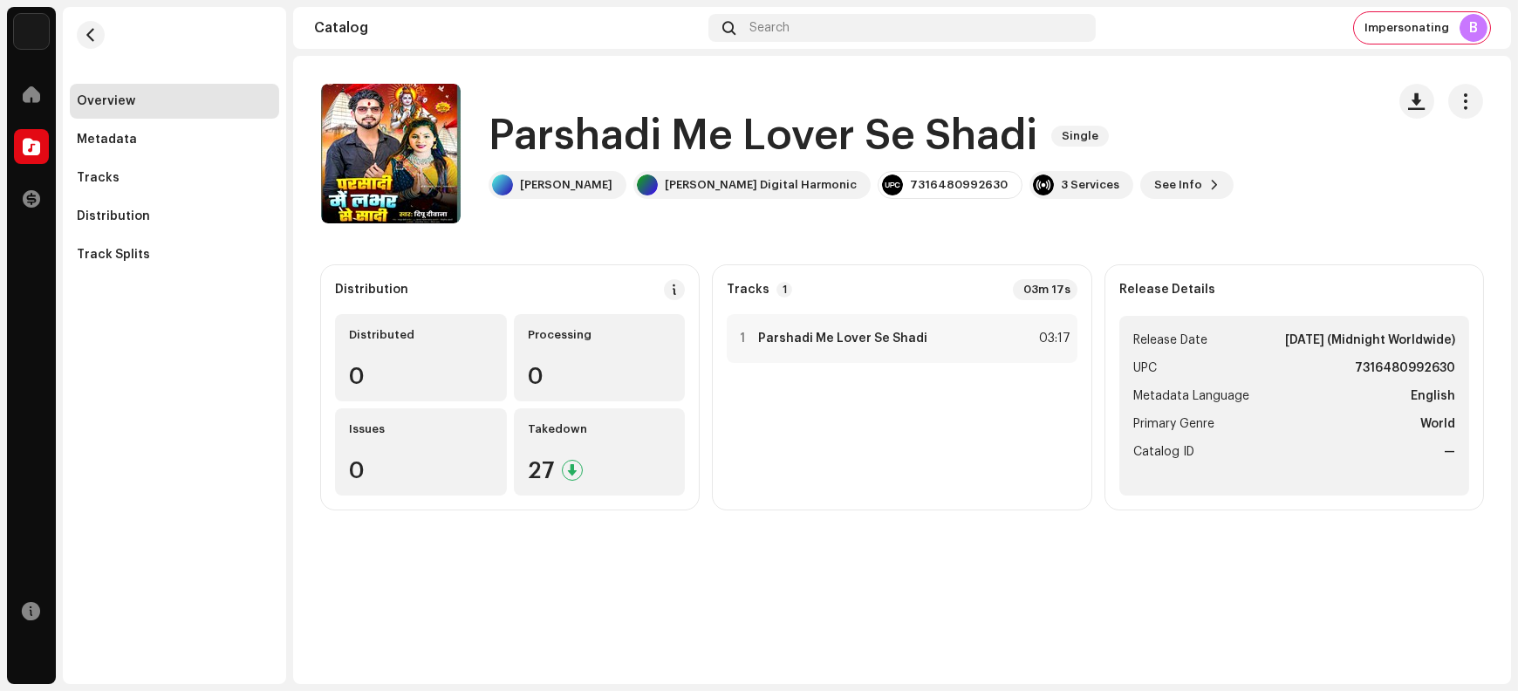
click at [576, 130] on h1 "Parshadi Me Lover Se Shadi" at bounding box center [763, 136] width 549 height 56
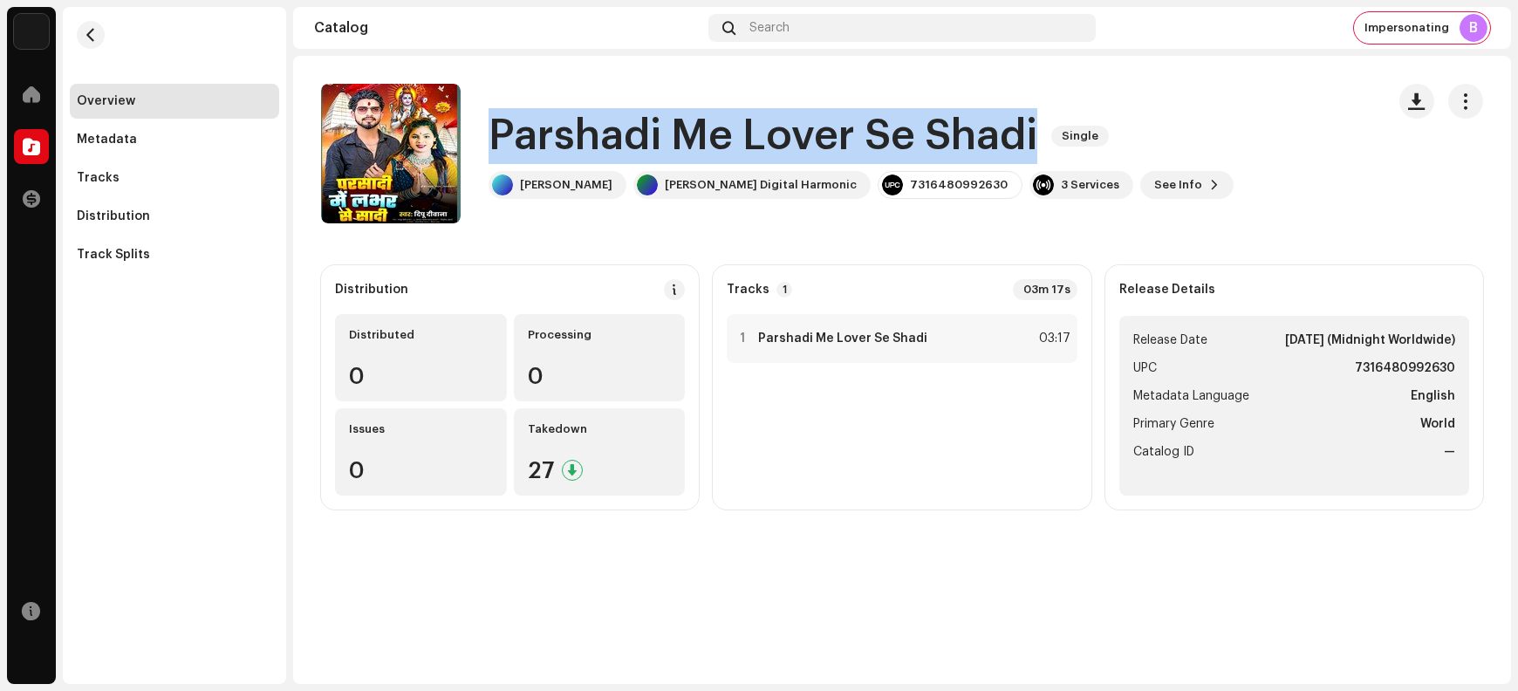
drag, startPoint x: 576, startPoint y: 130, endPoint x: 932, endPoint y: 144, distance: 356.3
click at [932, 144] on h1 "Parshadi Me Lover Se Shadi" at bounding box center [763, 136] width 549 height 56
copy h1 "Parshadi Me Lover Se Shadi"
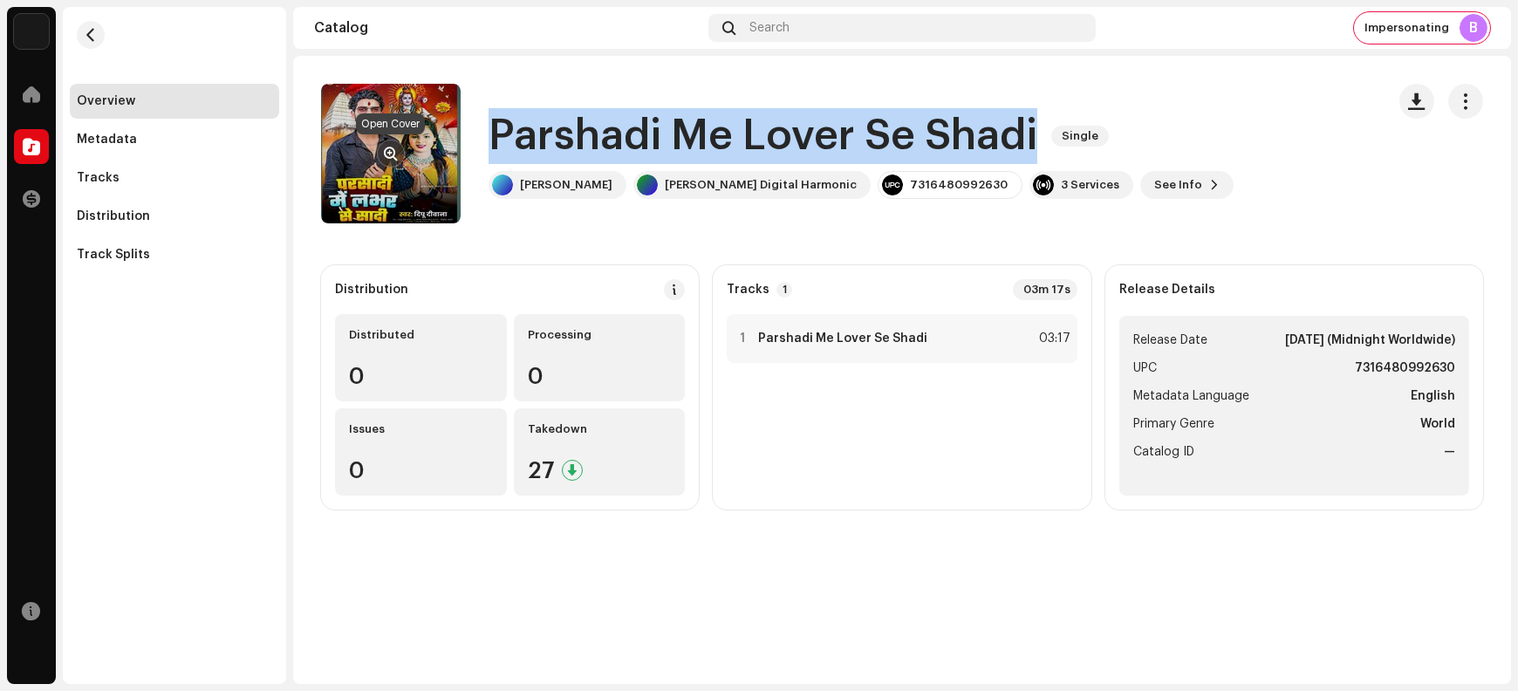
click at [391, 154] on span "button" at bounding box center [391, 154] width 13 height 14
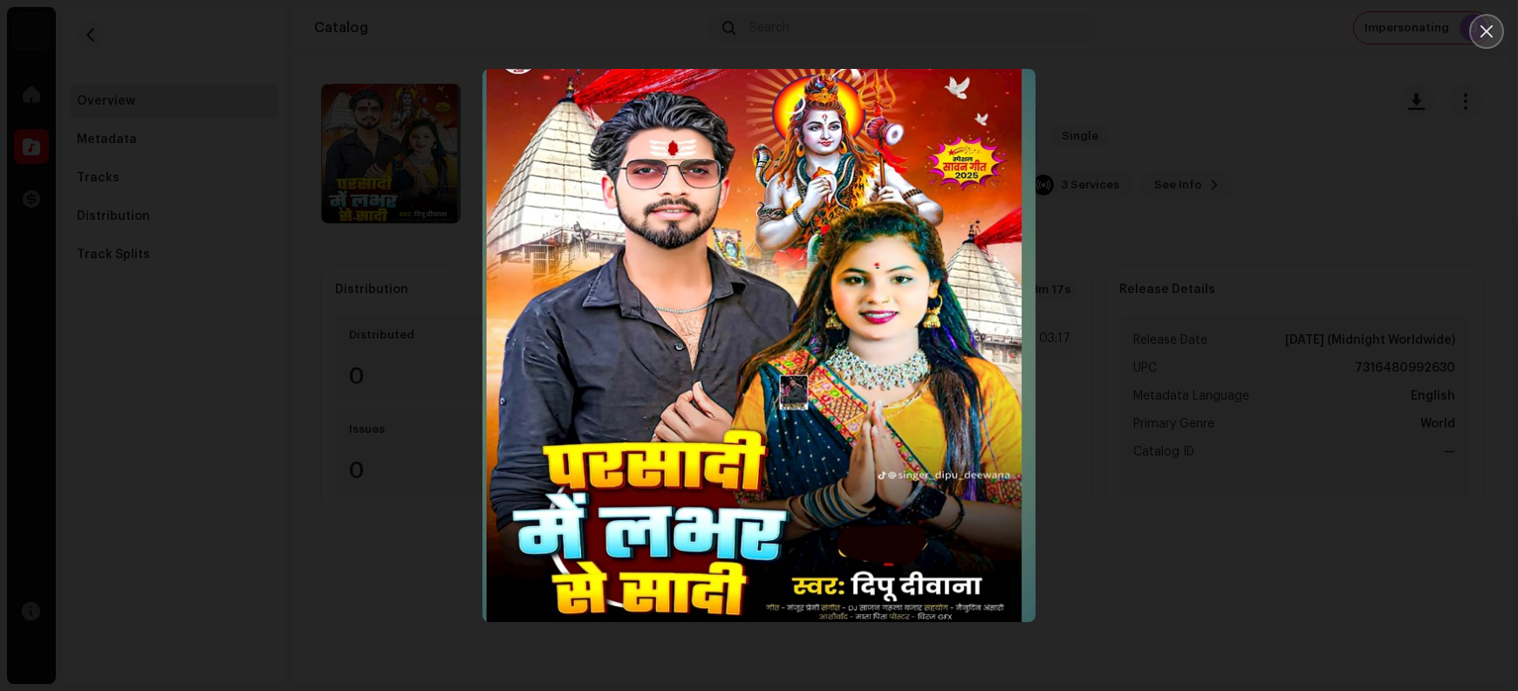
click at [1214, 40] on button "Close" at bounding box center [1487, 31] width 35 height 35
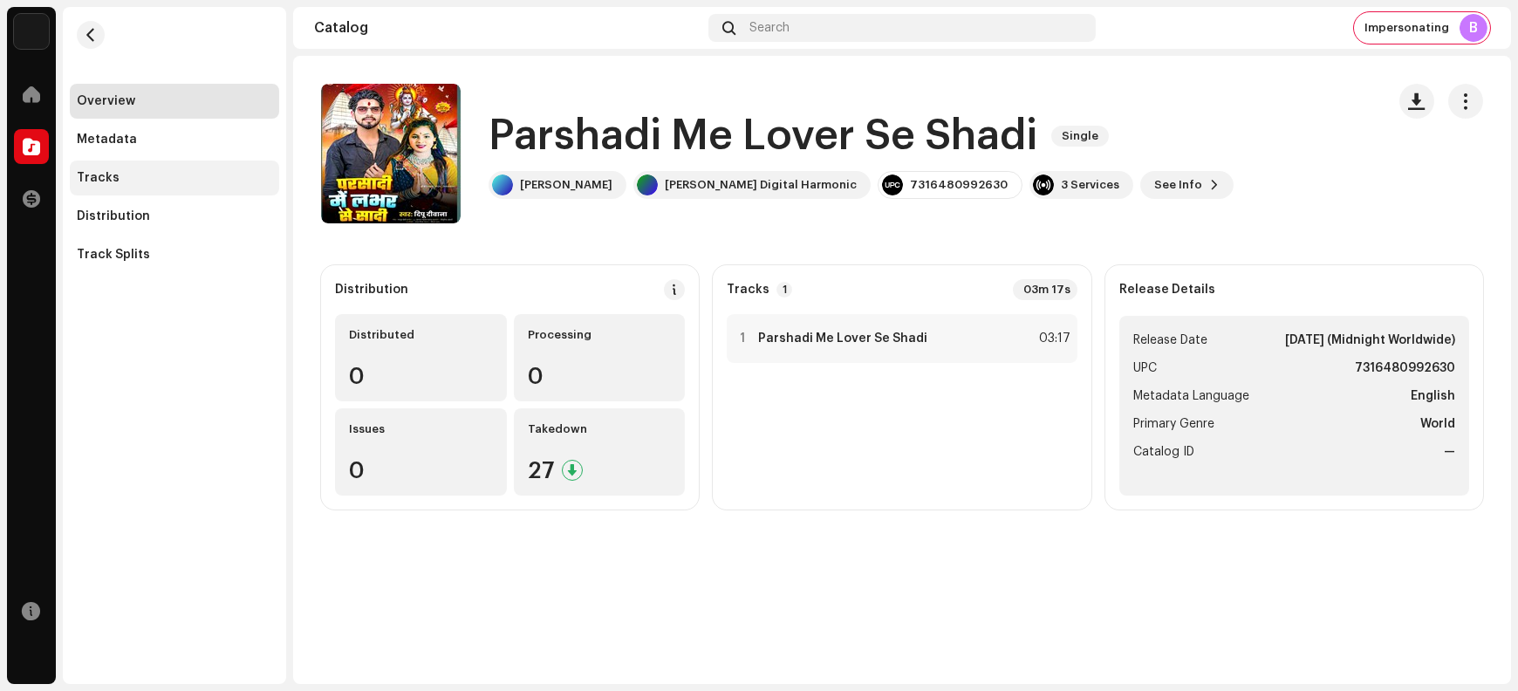
click at [124, 182] on div "Tracks" at bounding box center [174, 178] width 195 height 14
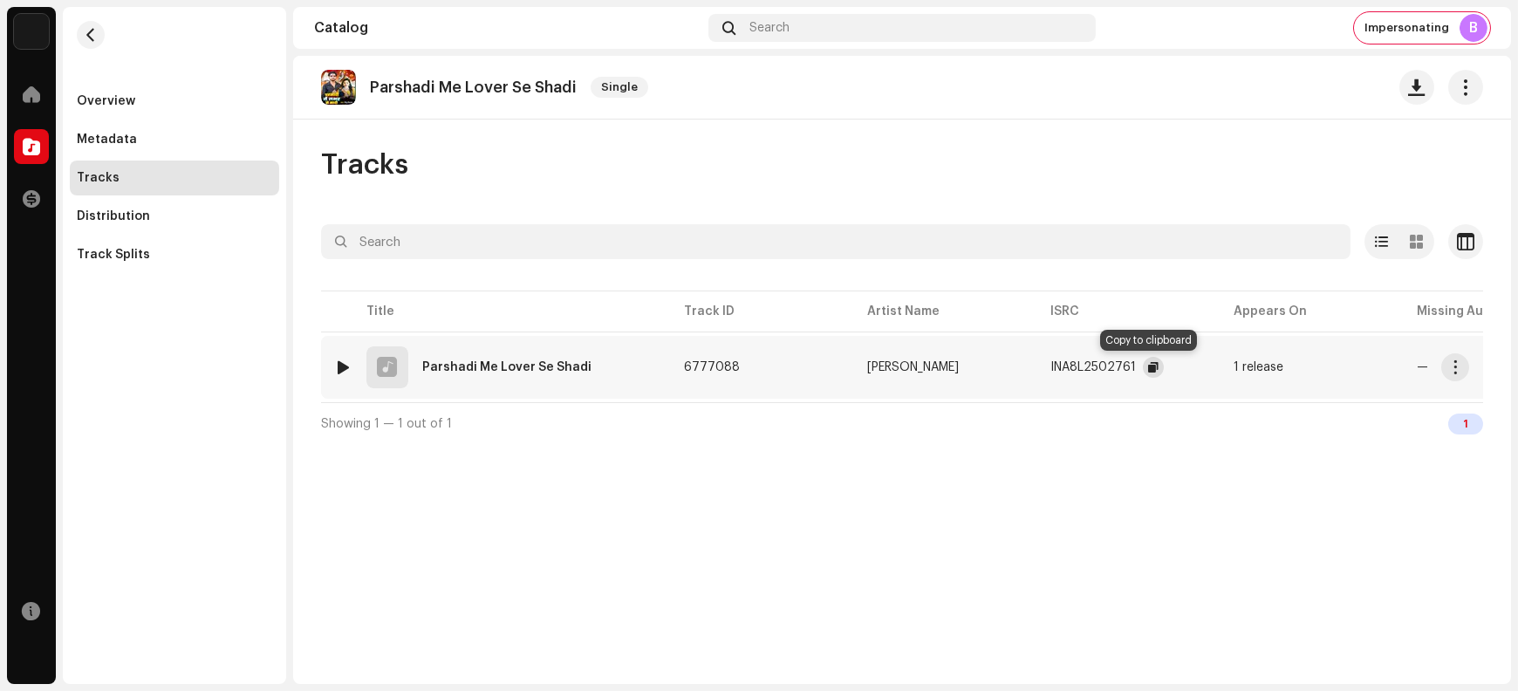
click at [1149, 369] on span "button" at bounding box center [1153, 367] width 10 height 14
click at [1214, 368] on span "button" at bounding box center [1455, 367] width 13 height 14
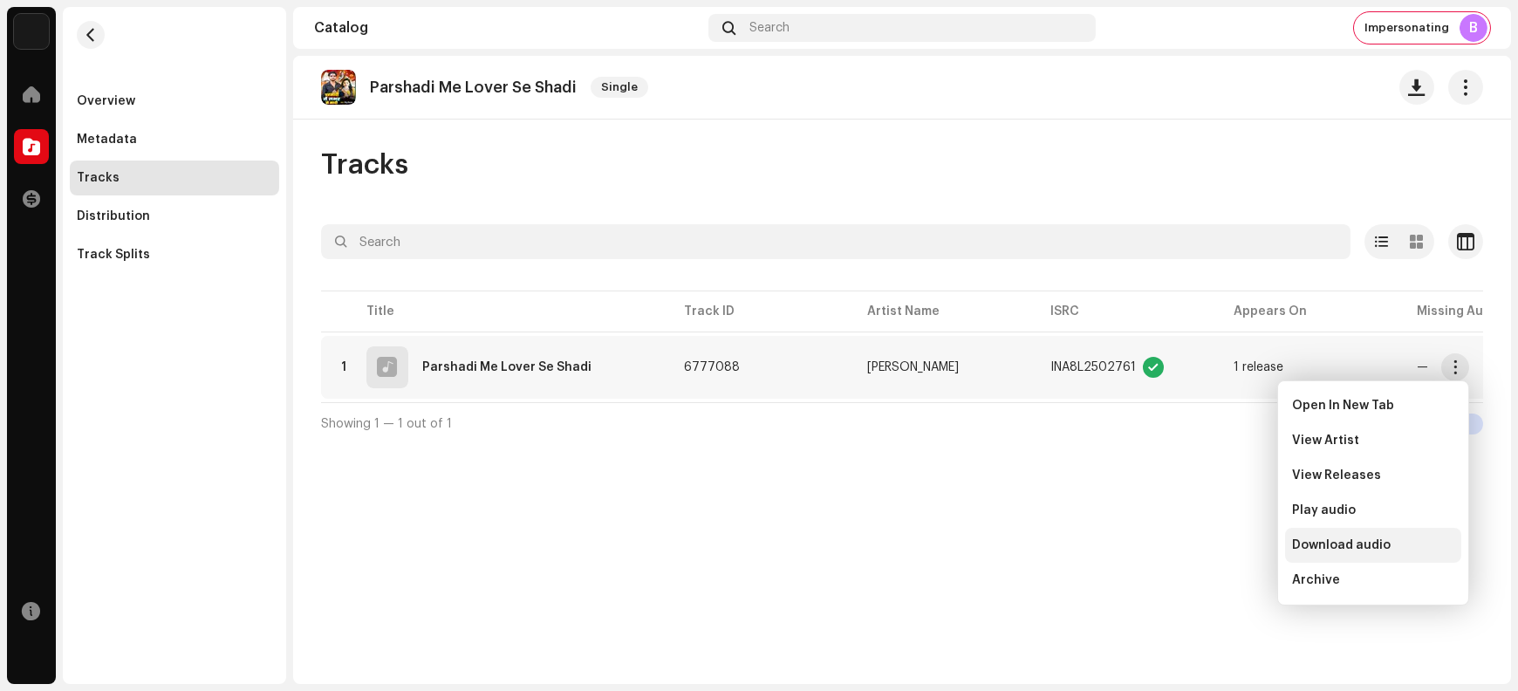
click at [1214, 552] on div "Download audio" at bounding box center [1373, 545] width 176 height 35
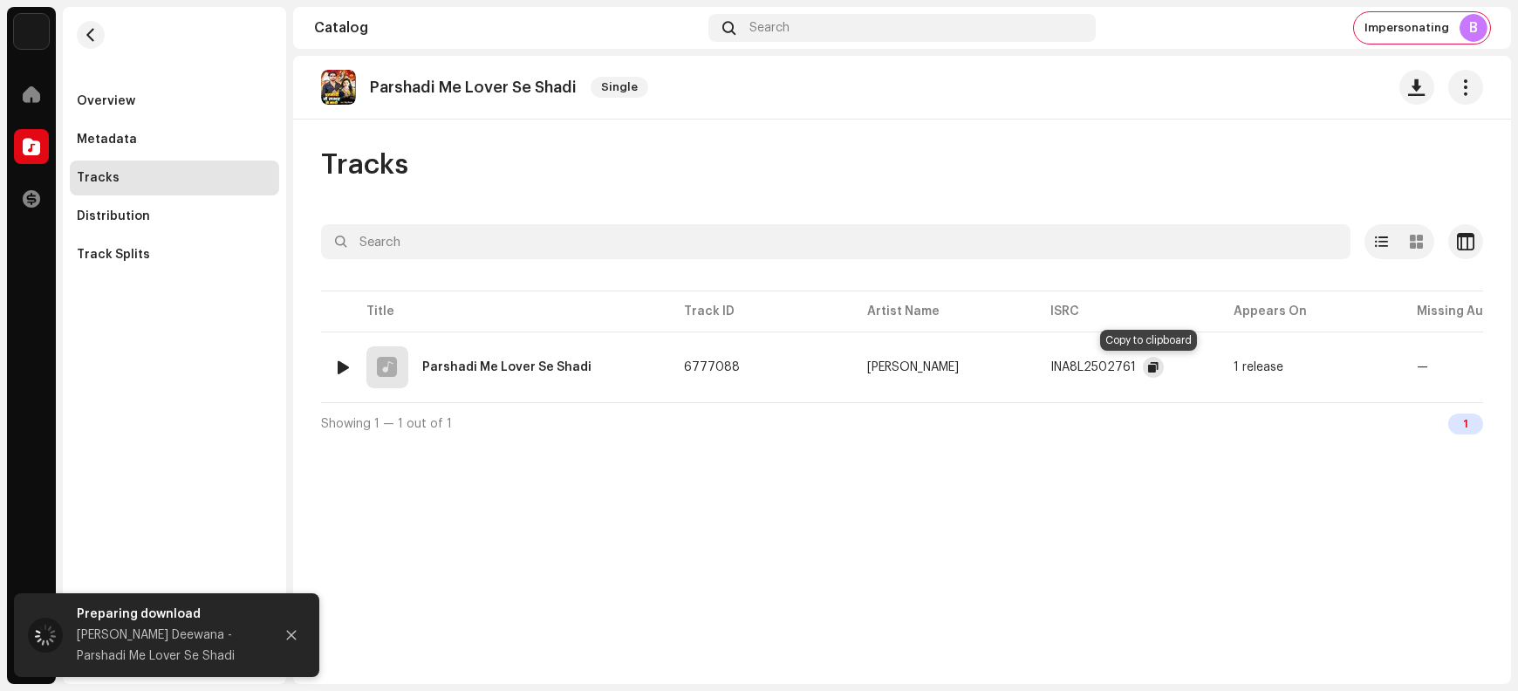
click at [1149, 367] on span "button" at bounding box center [1153, 367] width 10 height 14
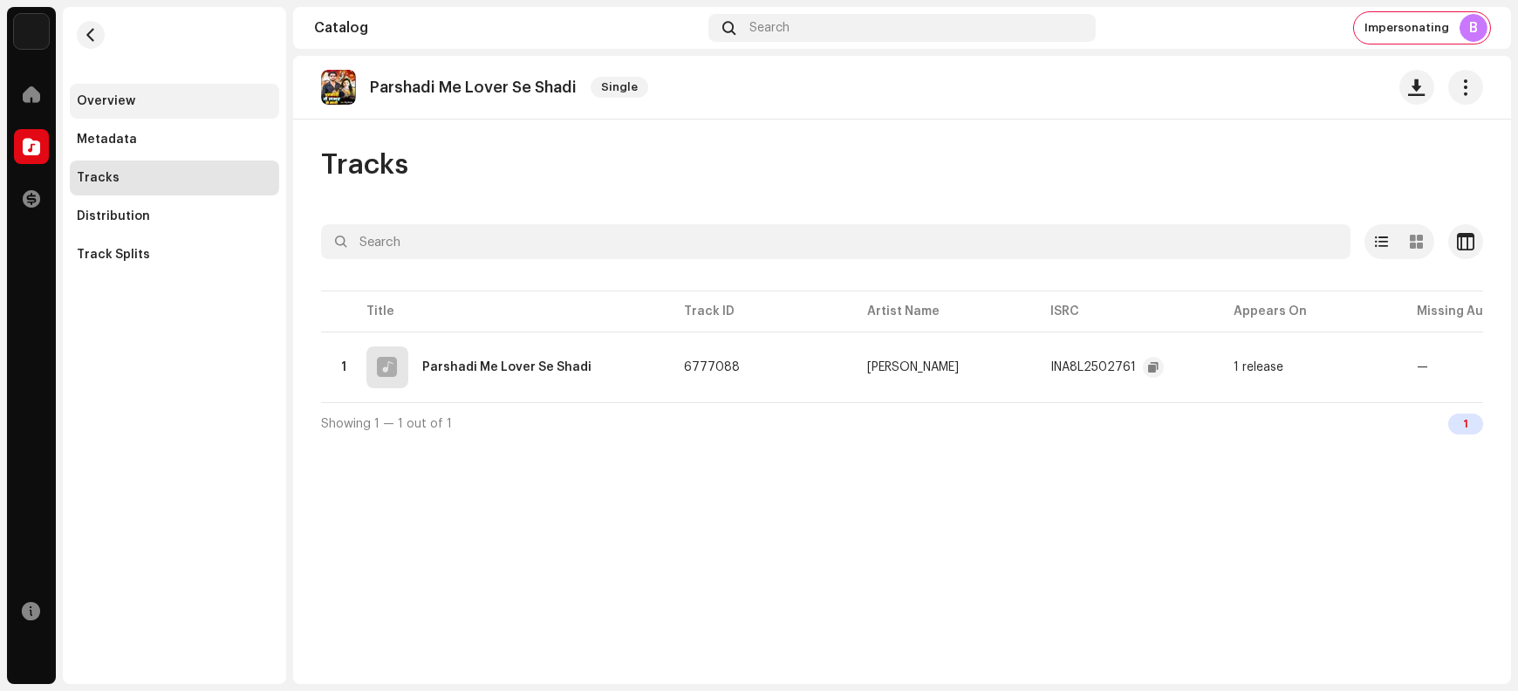
click at [140, 100] on div "Overview" at bounding box center [174, 101] width 195 height 14
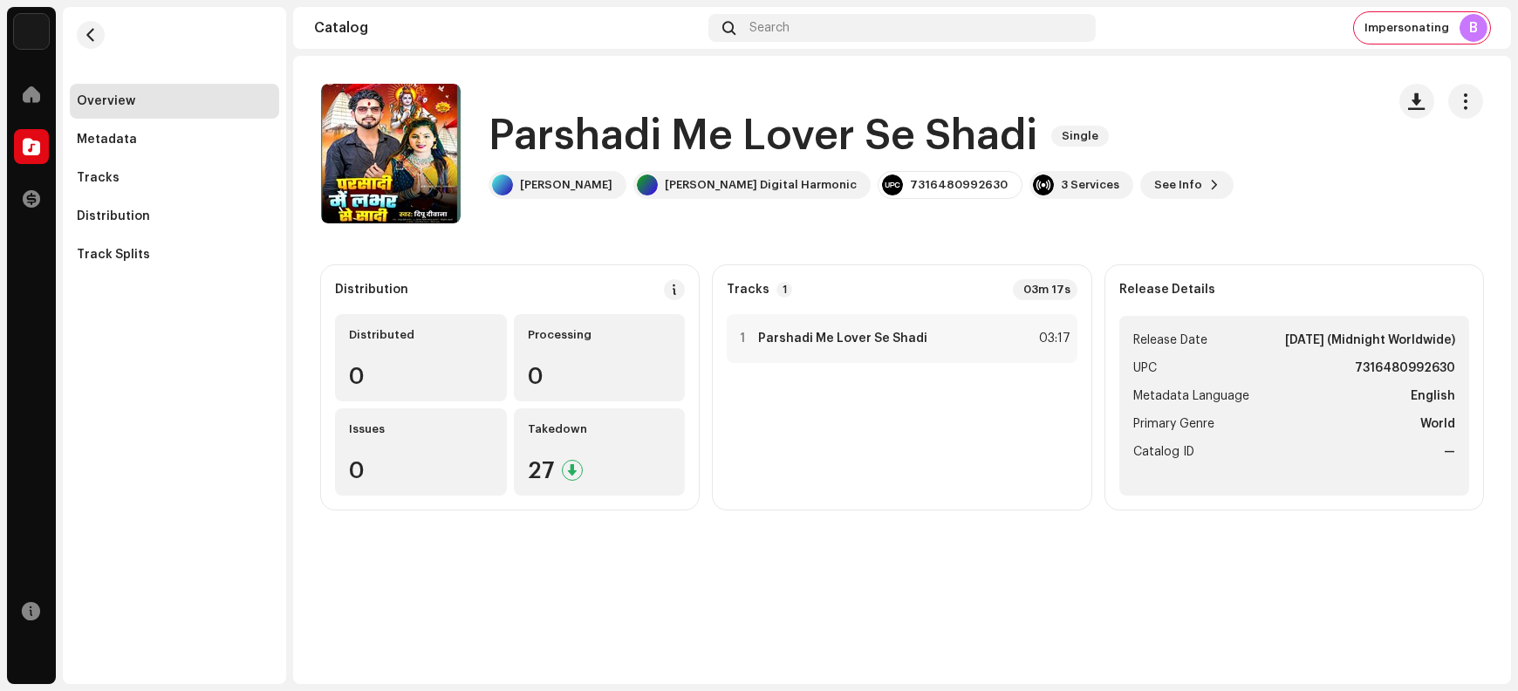
click at [608, 130] on h1 "Parshadi Me Lover Se Shadi" at bounding box center [763, 136] width 549 height 56
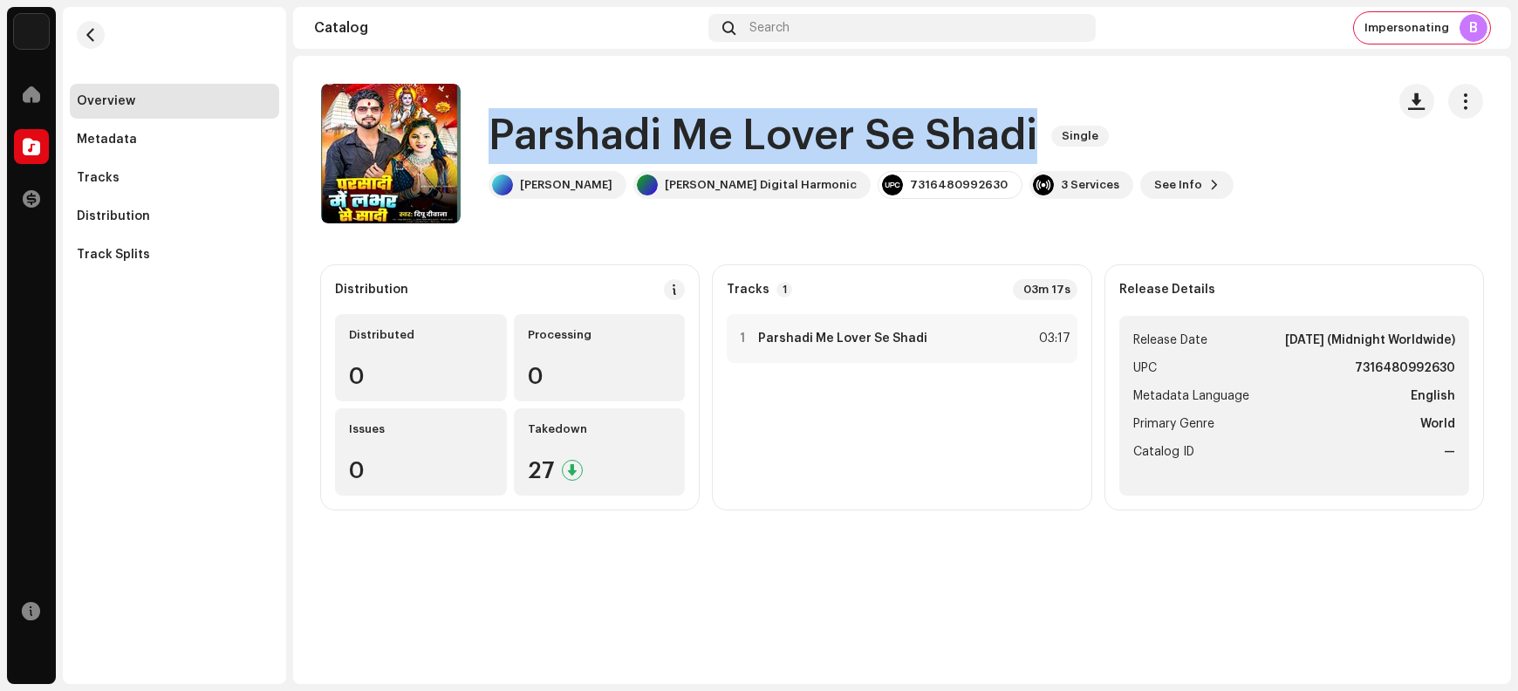
drag, startPoint x: 608, startPoint y: 130, endPoint x: 941, endPoint y: 134, distance: 332.5
click at [941, 134] on h1 "Parshadi Me Lover Se Shadi" at bounding box center [763, 136] width 549 height 56
copy h1 "Parshadi Me Lover Se Shadi"
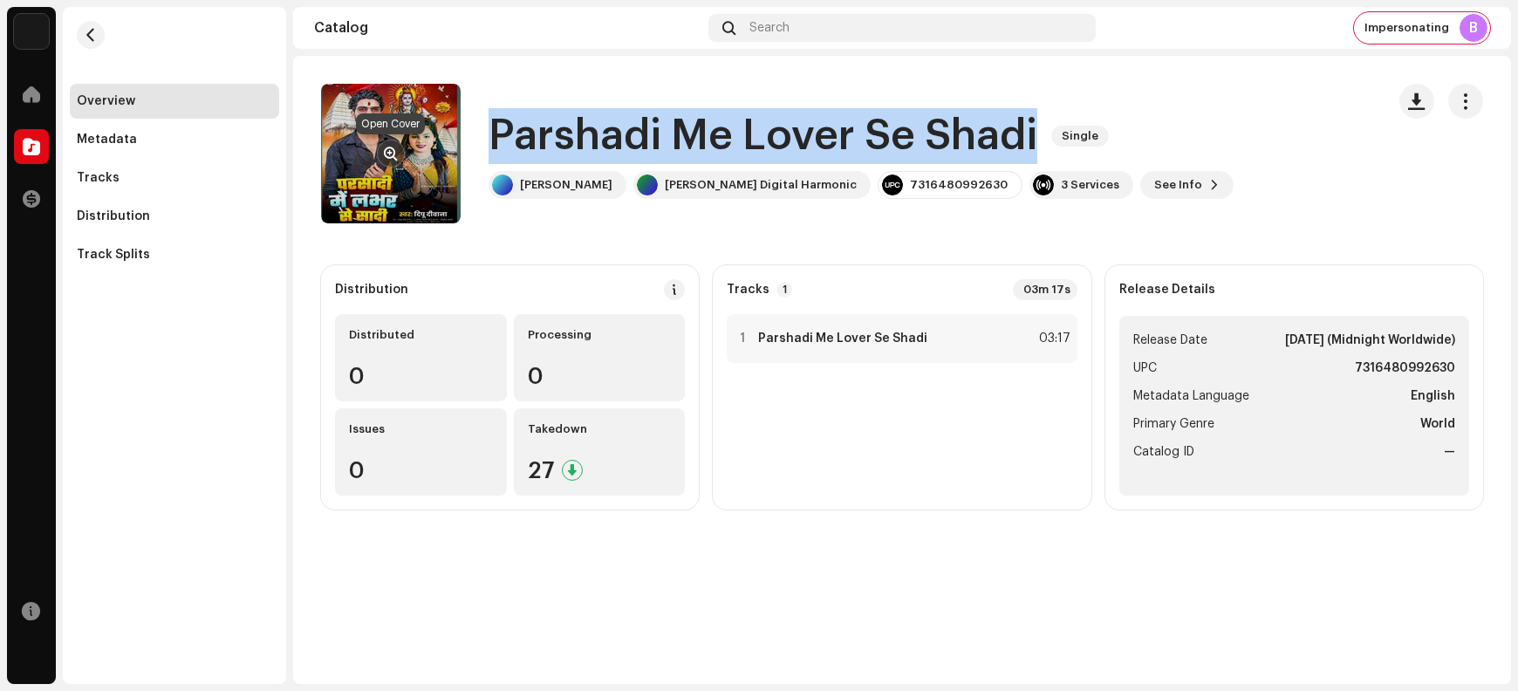
click at [386, 149] on span "button" at bounding box center [391, 154] width 13 height 14
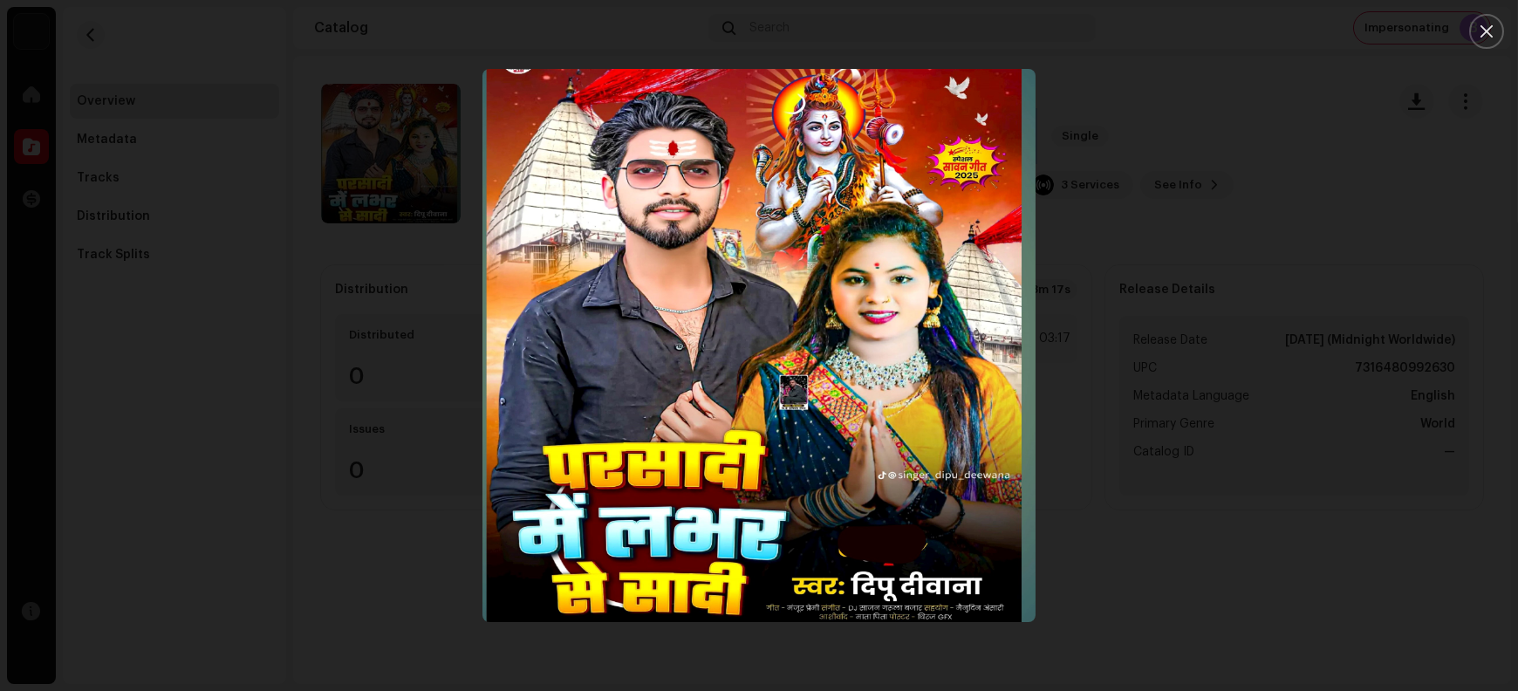
drag, startPoint x: 713, startPoint y: 310, endPoint x: 613, endPoint y: 319, distance: 100.7
click at [613, 319] on img "1" at bounding box center [759, 345] width 553 height 553
click at [700, 339] on img "1" at bounding box center [759, 345] width 553 height 553
click at [1214, 38] on icon "Close" at bounding box center [1487, 32] width 16 height 16
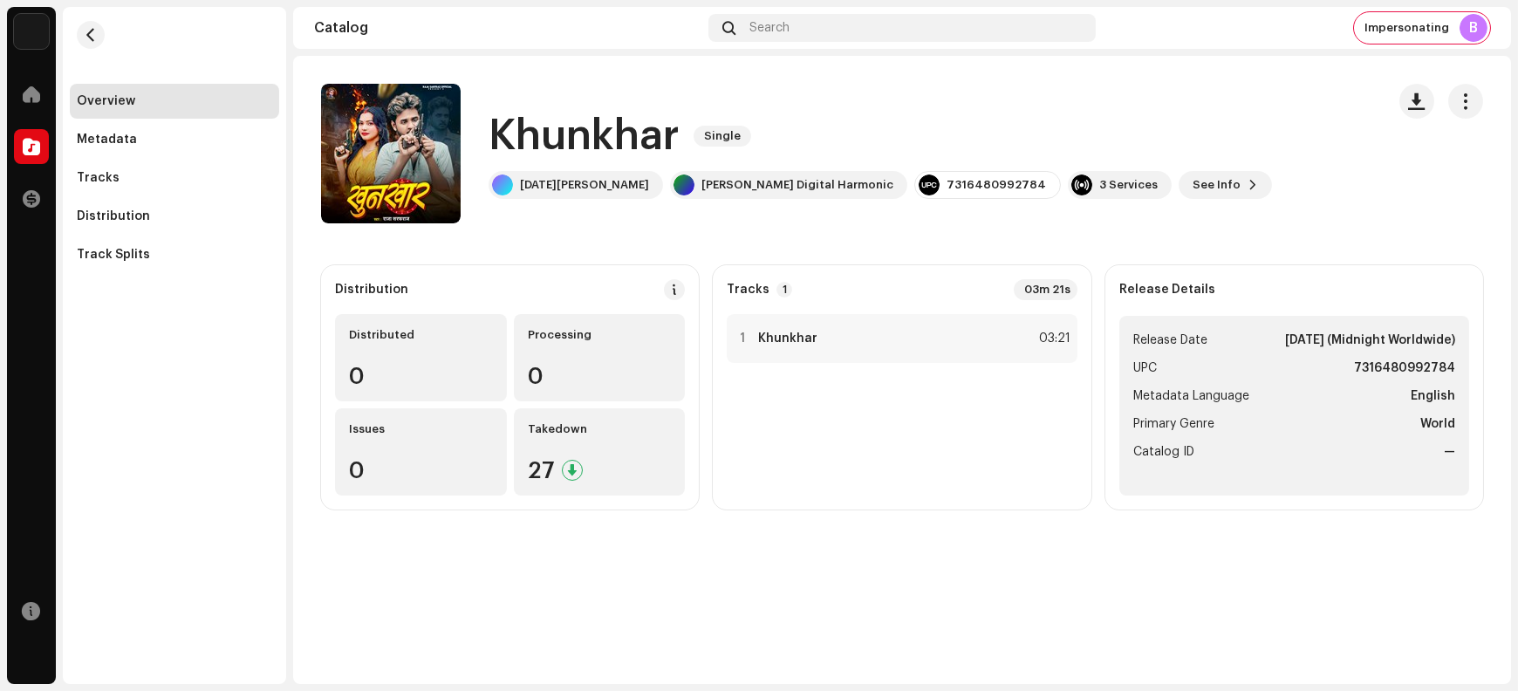
click at [543, 127] on h1 "Khunkhar" at bounding box center [584, 136] width 191 height 56
copy h1 "Khunkhar"
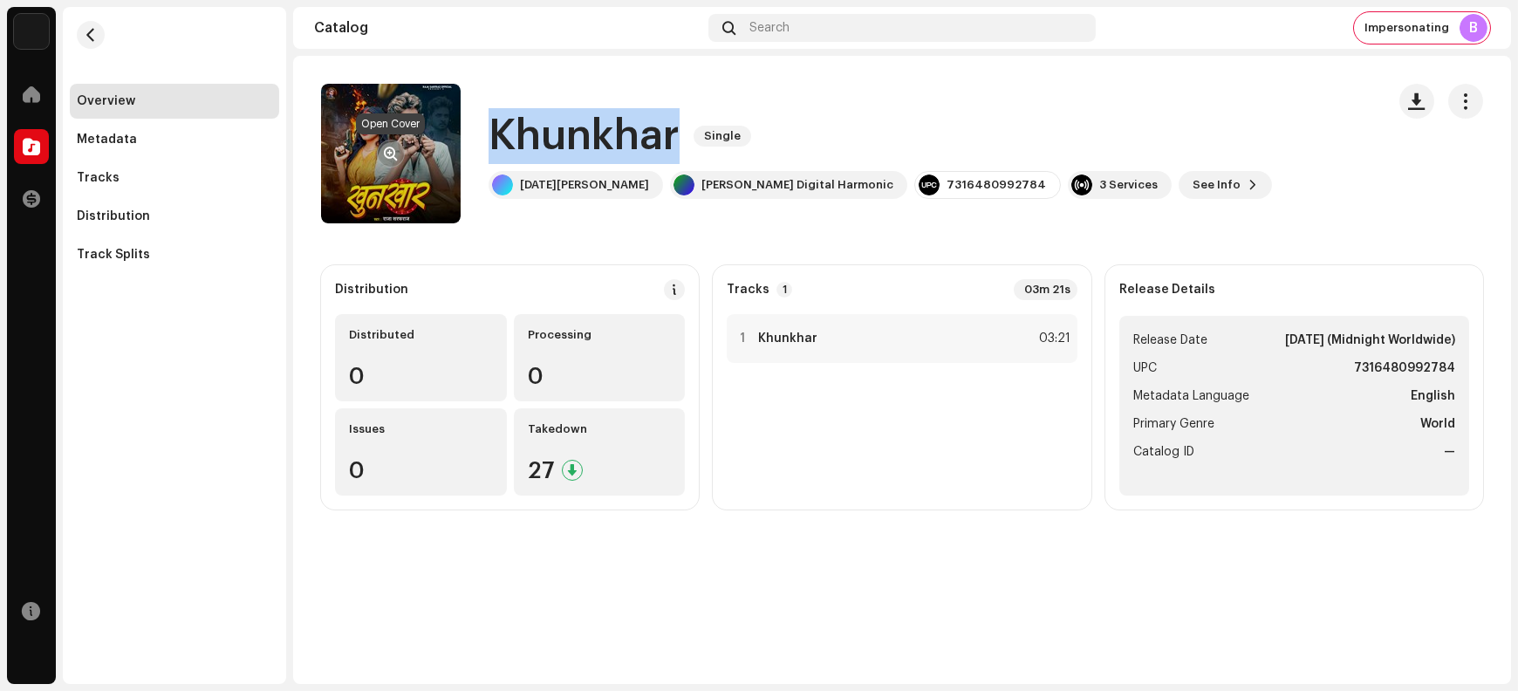
click at [385, 151] on span "button" at bounding box center [391, 154] width 13 height 14
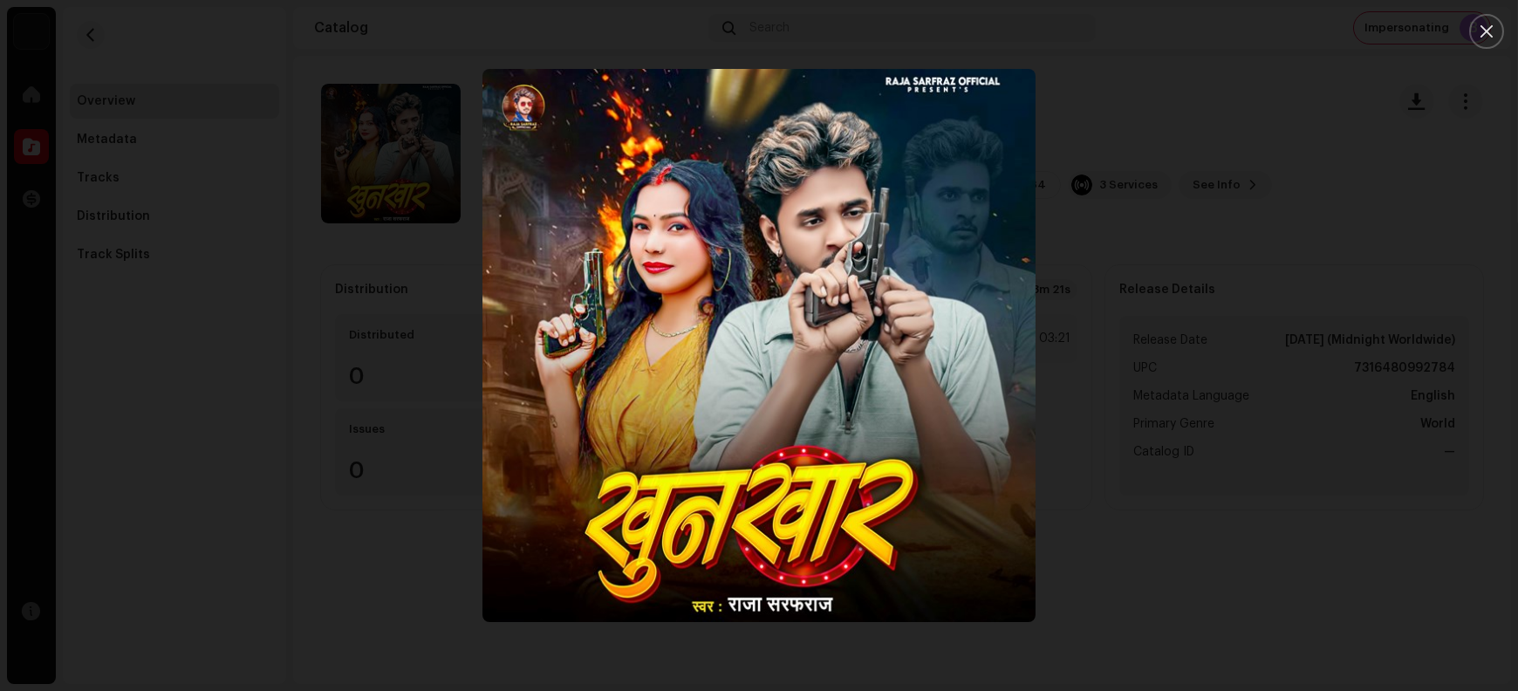
click at [1214, 35] on button "Close" at bounding box center [1487, 31] width 35 height 35
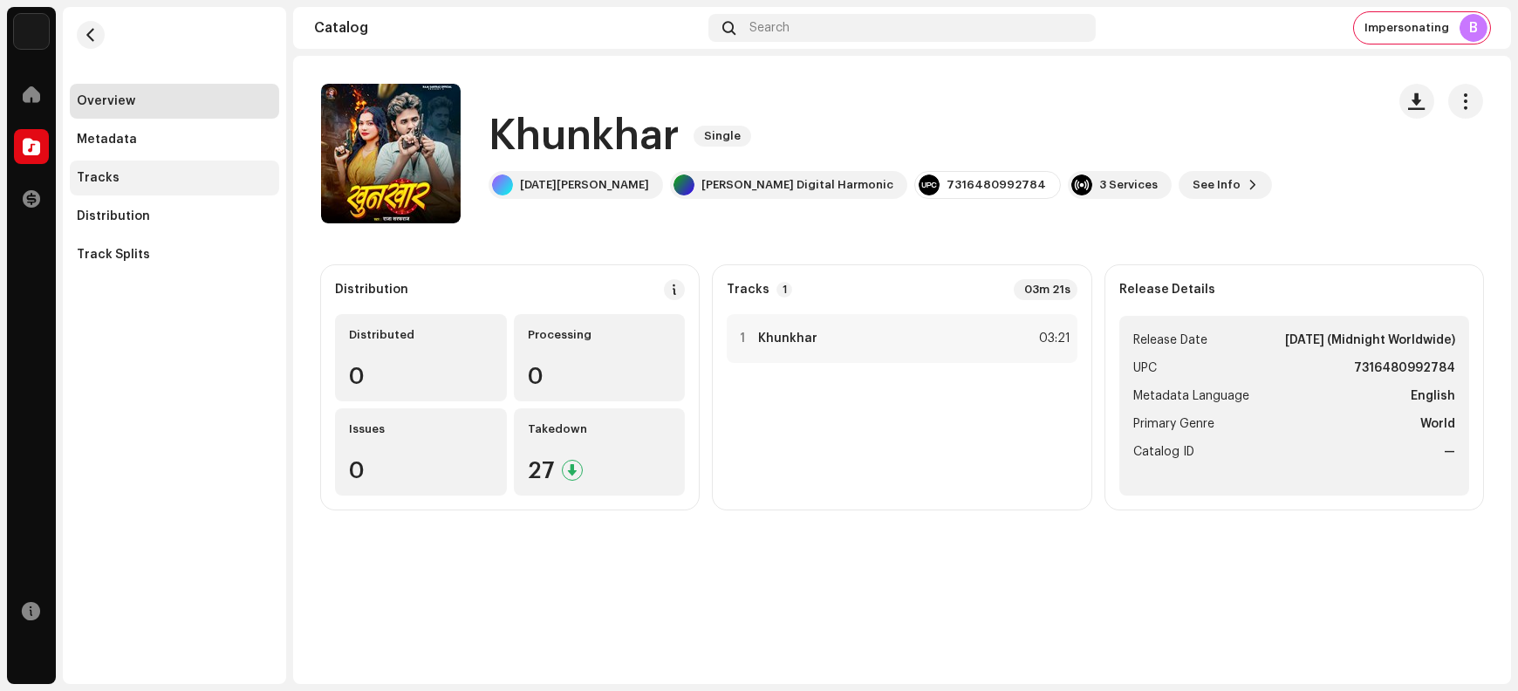
click at [116, 178] on div "Tracks" at bounding box center [174, 178] width 195 height 14
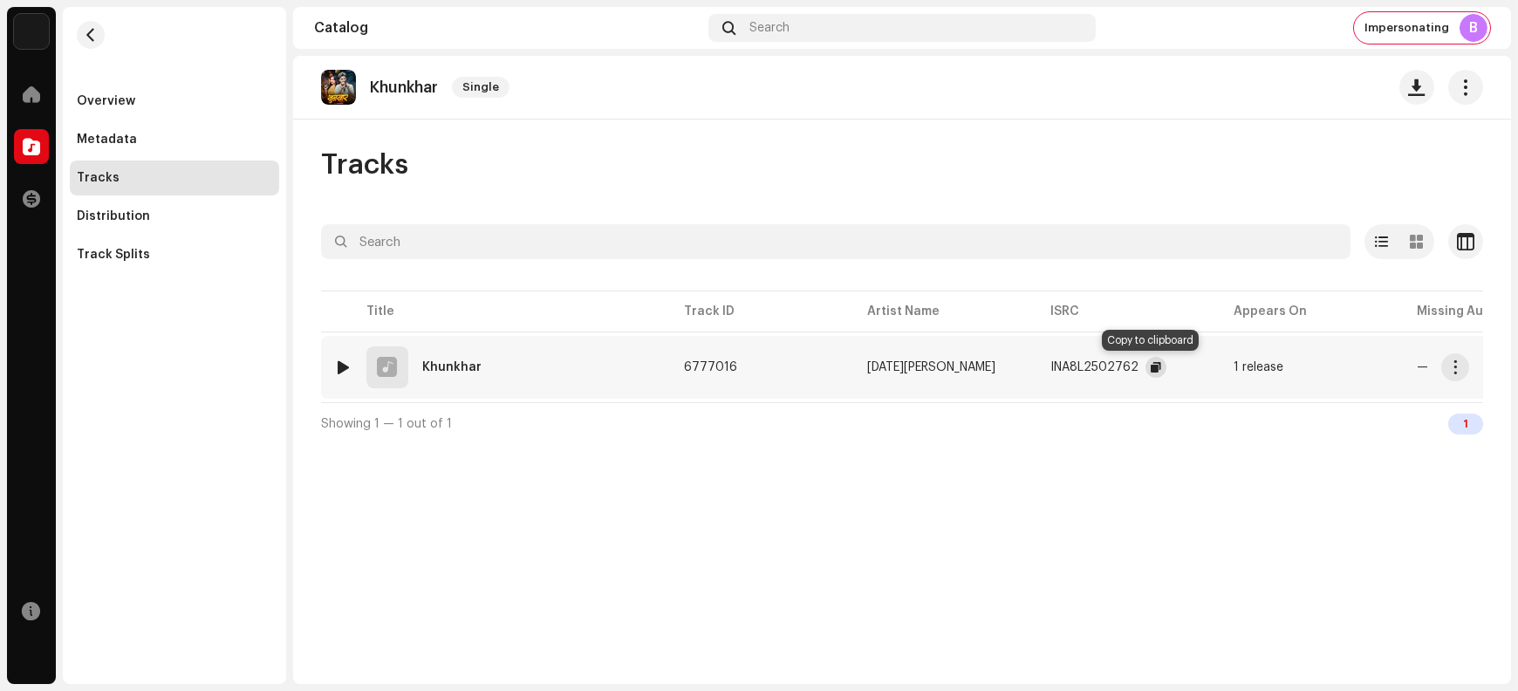
click at [1151, 369] on span "button" at bounding box center [1156, 367] width 10 height 14
click at [1214, 371] on span "button" at bounding box center [1455, 367] width 13 height 14
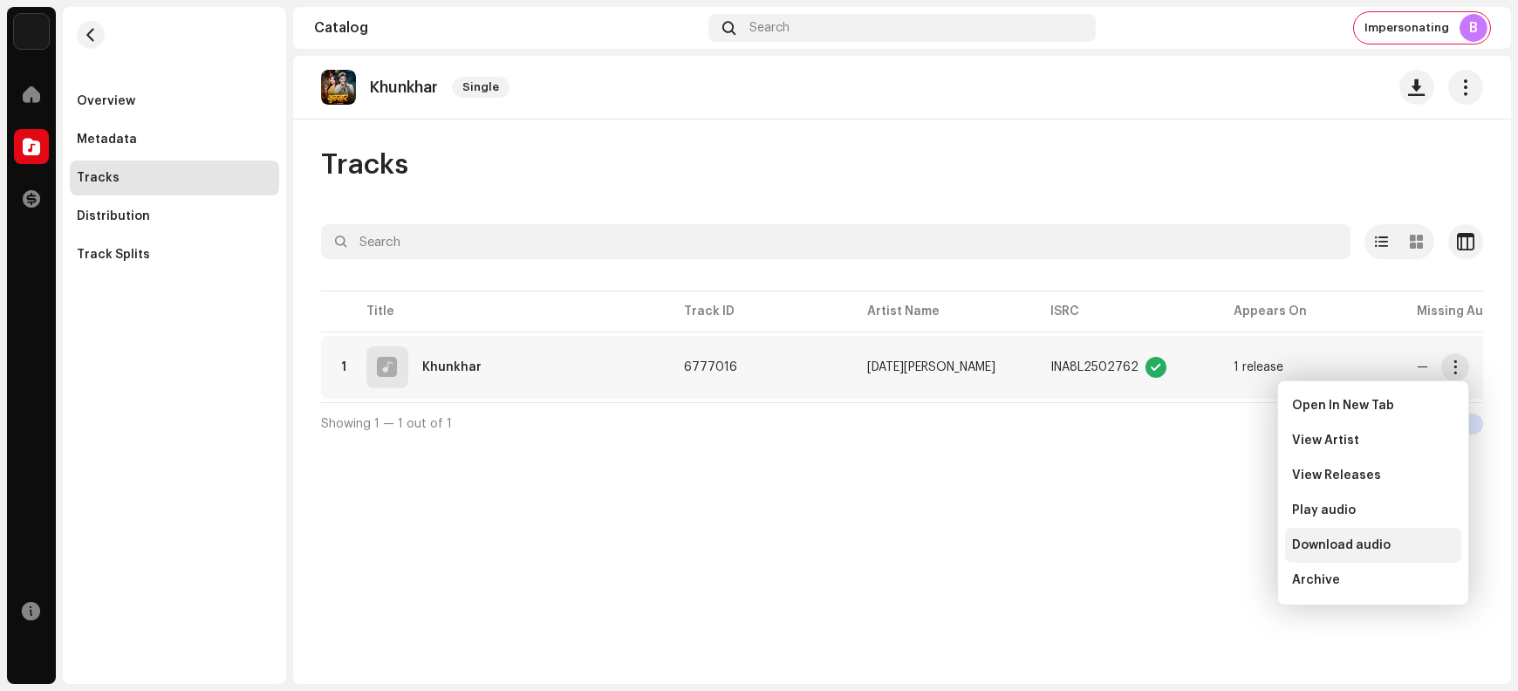
click at [1214, 551] on span "Download audio" at bounding box center [1341, 545] width 99 height 14
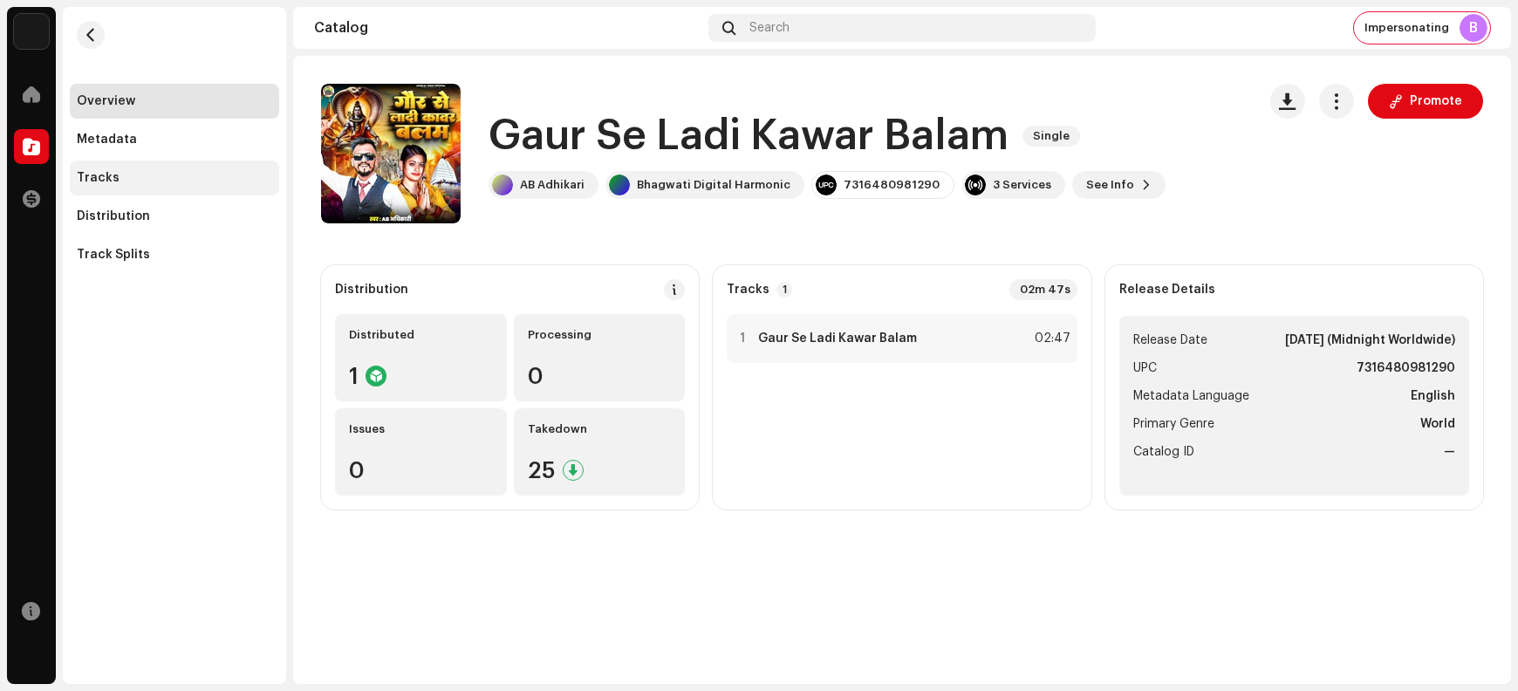
click at [152, 178] on div "Tracks" at bounding box center [174, 178] width 195 height 14
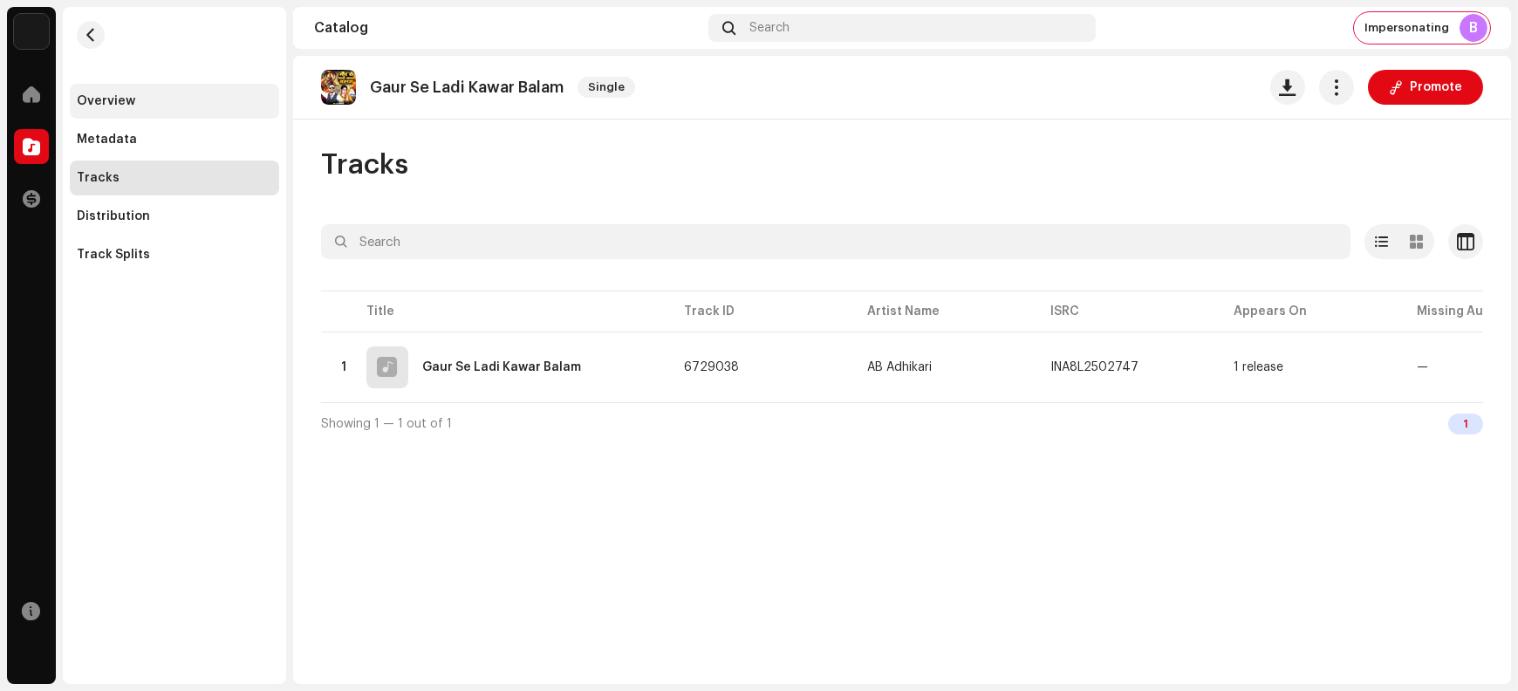
click at [161, 91] on div "Overview" at bounding box center [174, 101] width 209 height 35
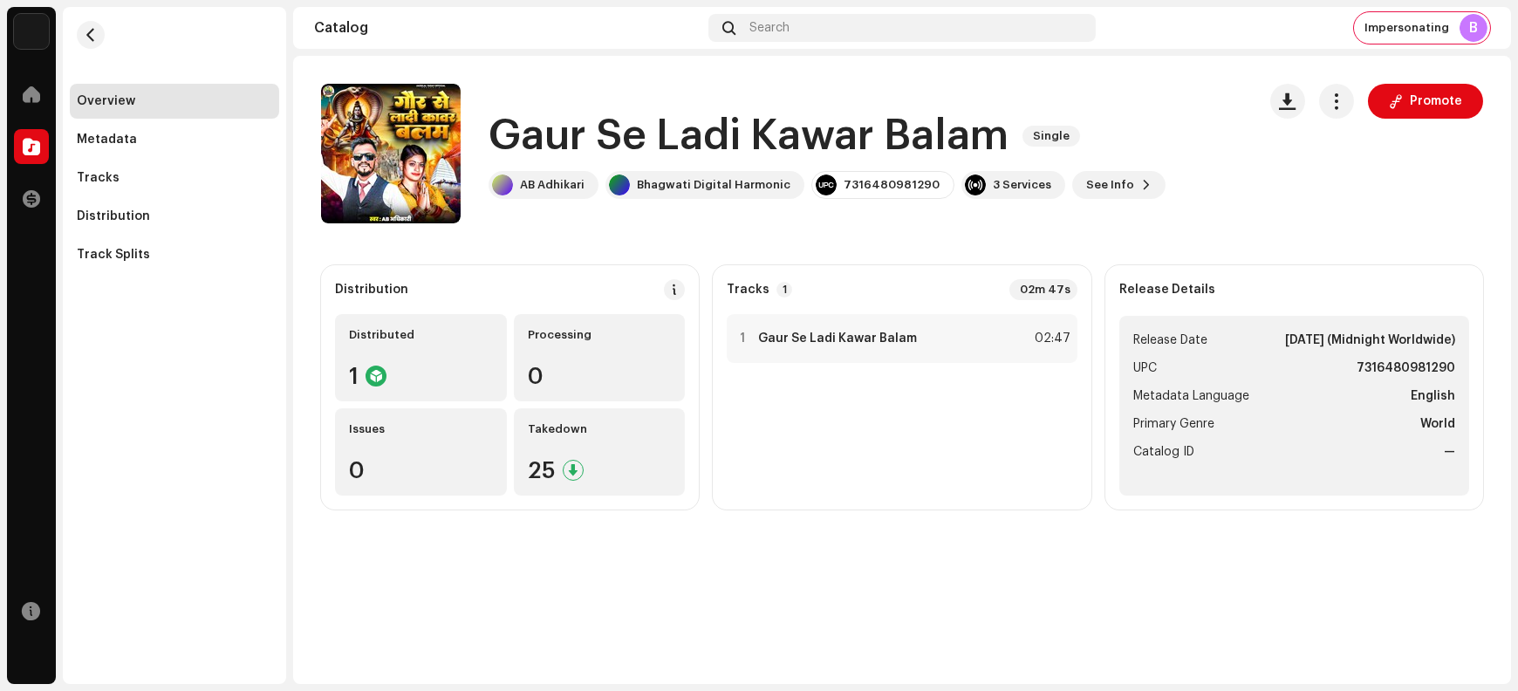
click at [534, 142] on h1 "Gaur Se Ladi Kawar Balam" at bounding box center [749, 136] width 520 height 56
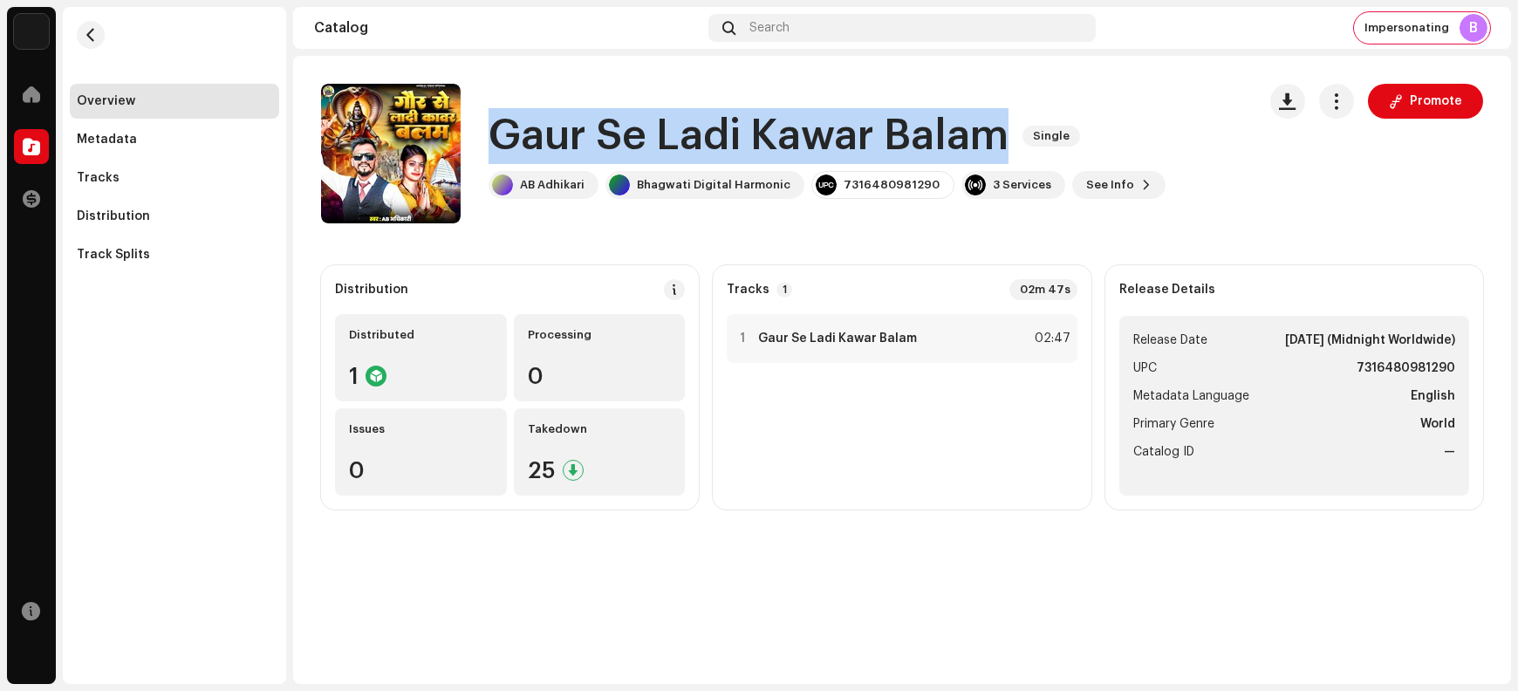
drag, startPoint x: 534, startPoint y: 142, endPoint x: 906, endPoint y: 133, distance: 371.9
click at [906, 133] on h1 "Gaur Se Ladi Kawar Balam" at bounding box center [749, 136] width 520 height 56
copy h1 "Gaur Se Ladi Kawar Balam"
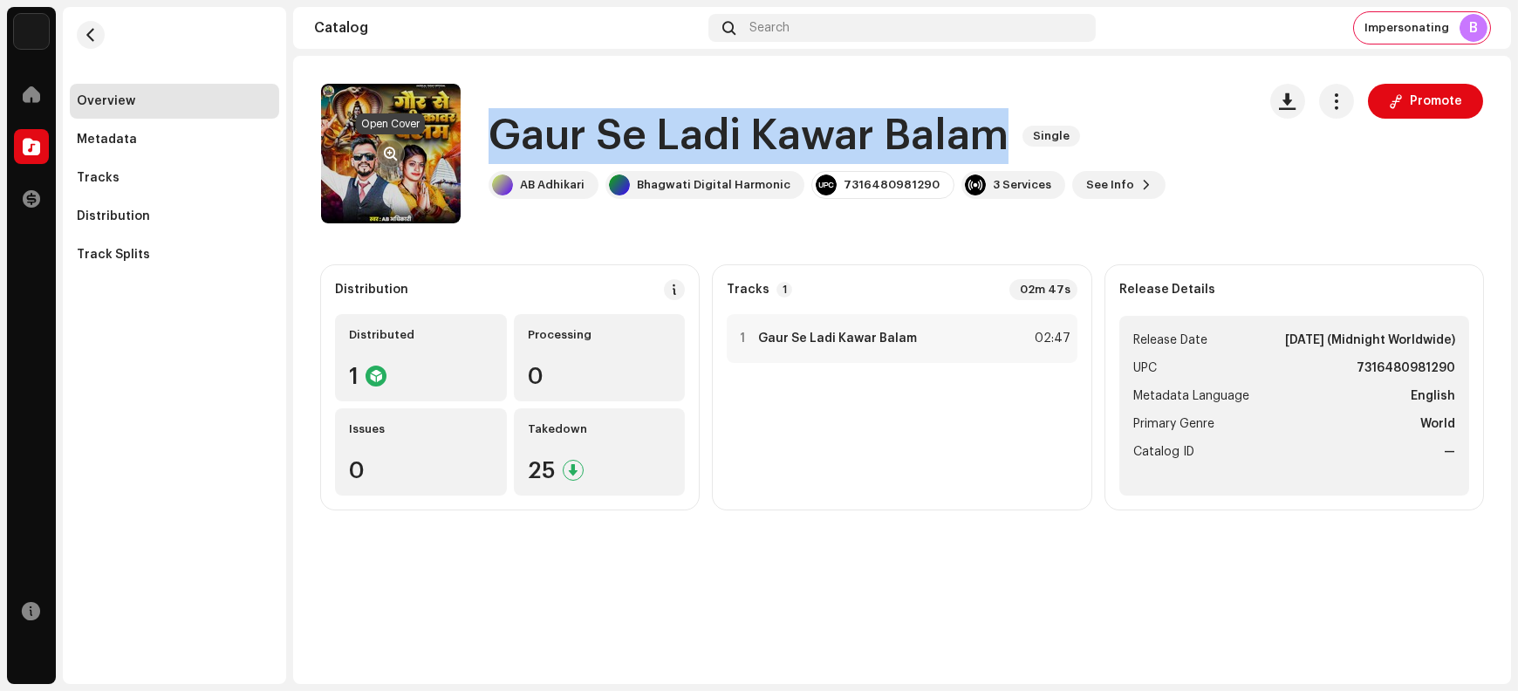
click at [392, 147] on span "button" at bounding box center [391, 154] width 13 height 14
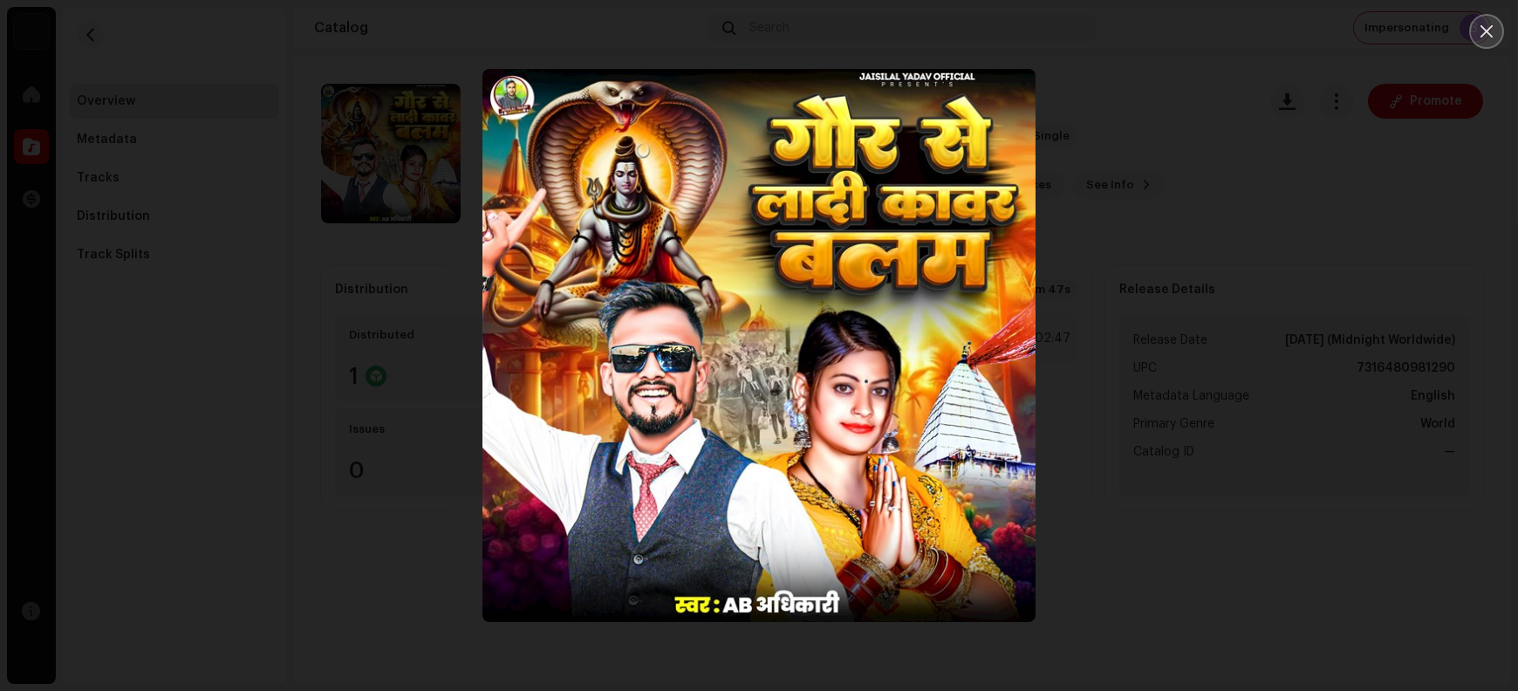
click at [1214, 24] on button "Close" at bounding box center [1487, 31] width 35 height 35
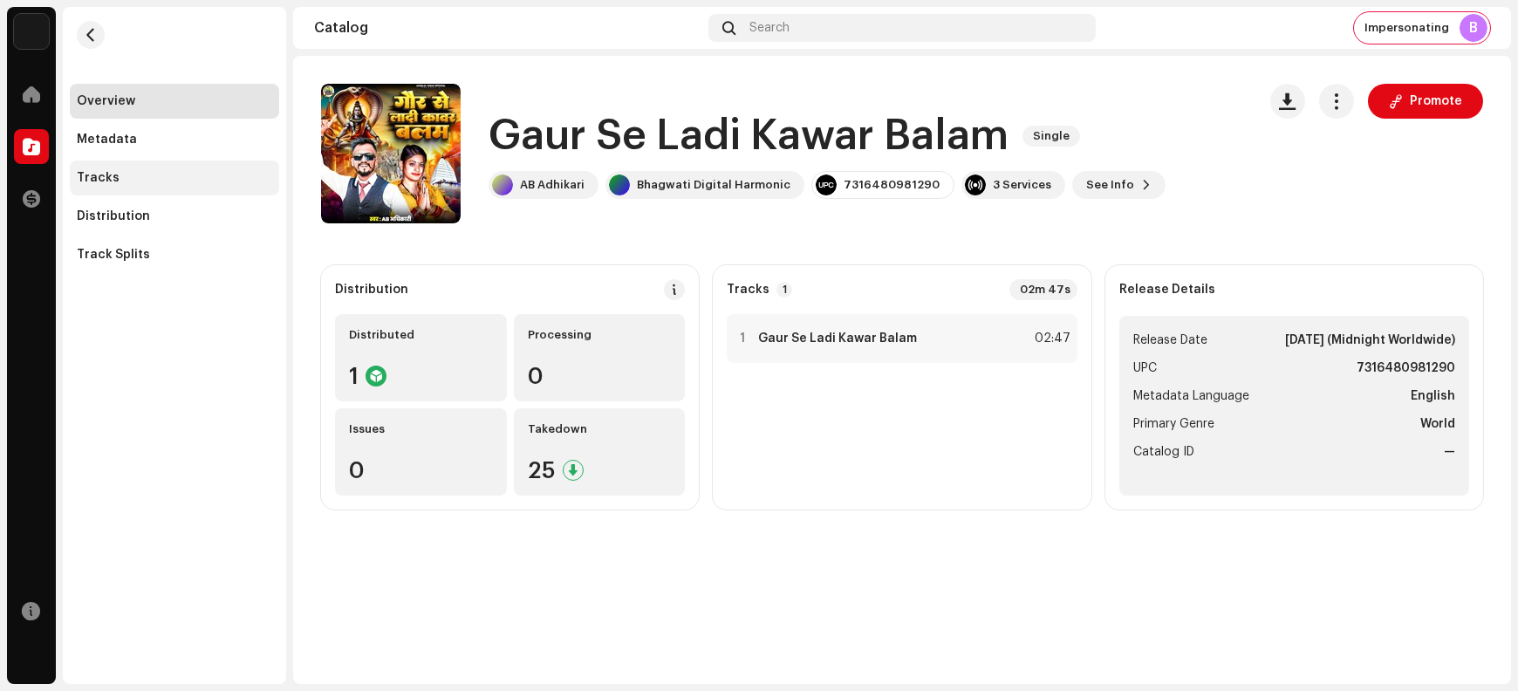
click at [175, 181] on div "Tracks" at bounding box center [174, 178] width 195 height 14
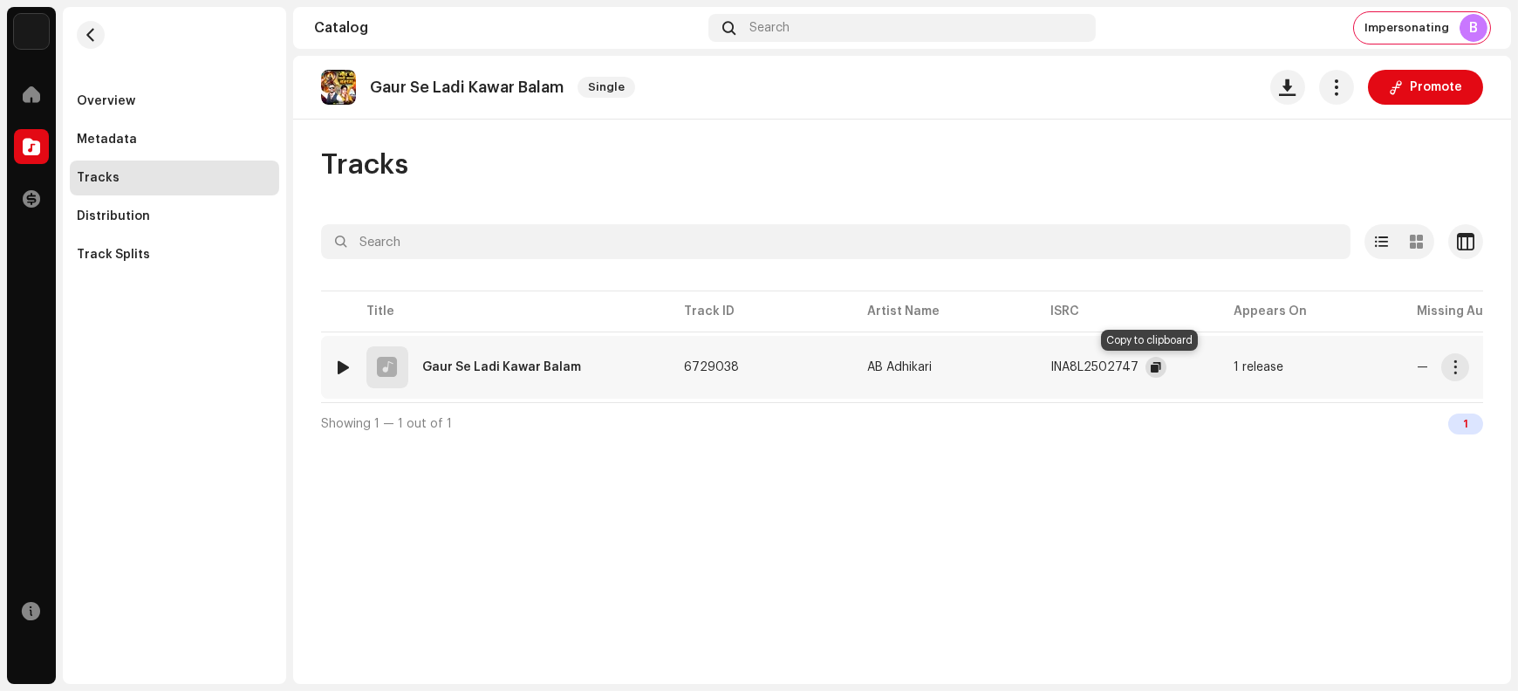
click at [1151, 363] on span "button" at bounding box center [1156, 367] width 10 height 14
click at [1214, 367] on span "button" at bounding box center [1455, 367] width 13 height 14
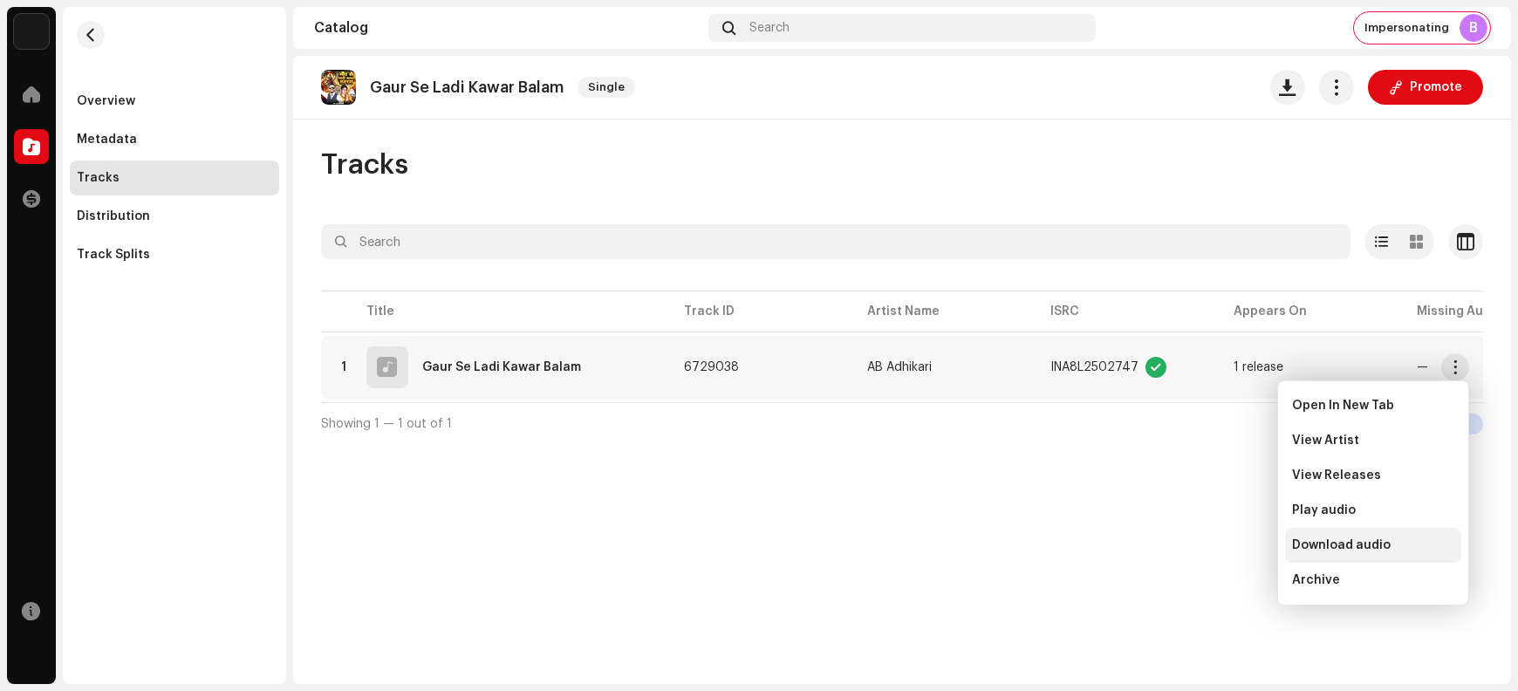
click at [1214, 552] on div "Download audio" at bounding box center [1373, 545] width 176 height 35
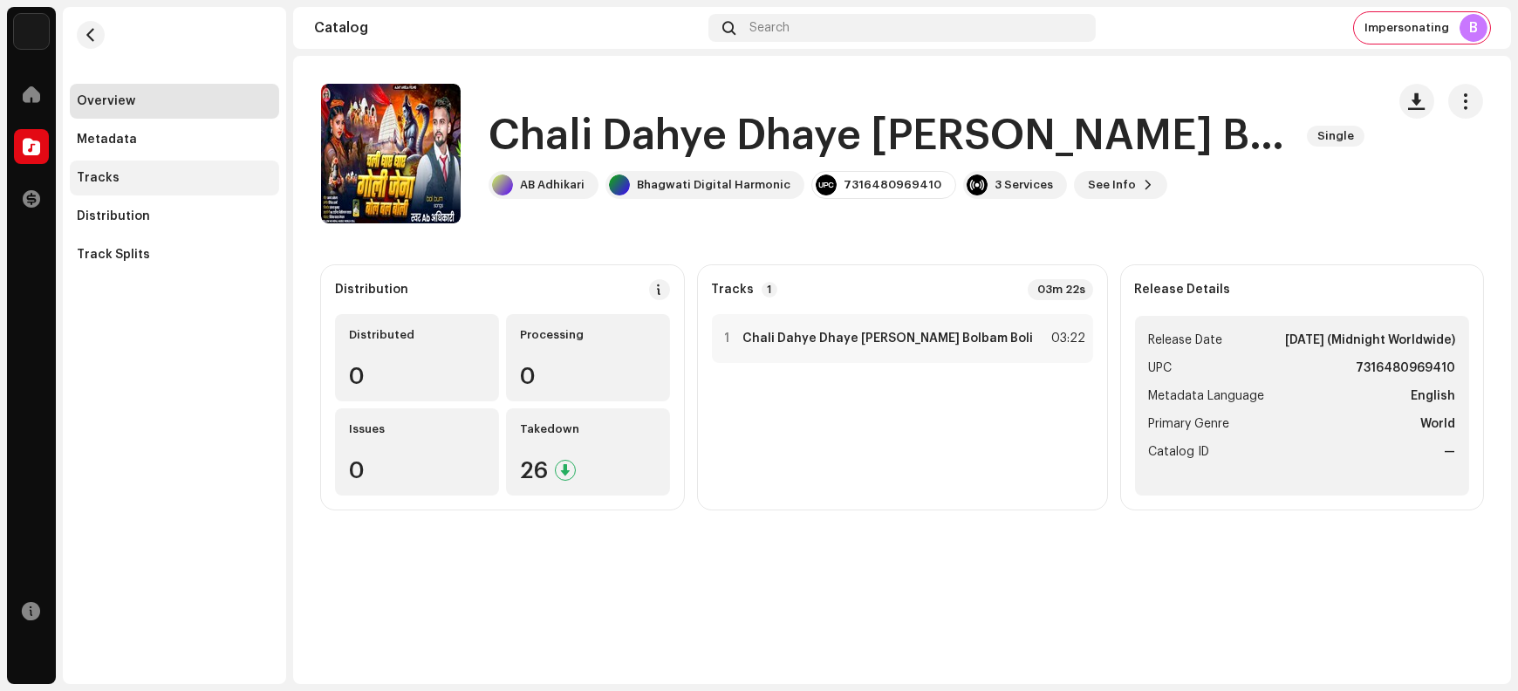
click at [161, 175] on div "Tracks" at bounding box center [174, 178] width 195 height 14
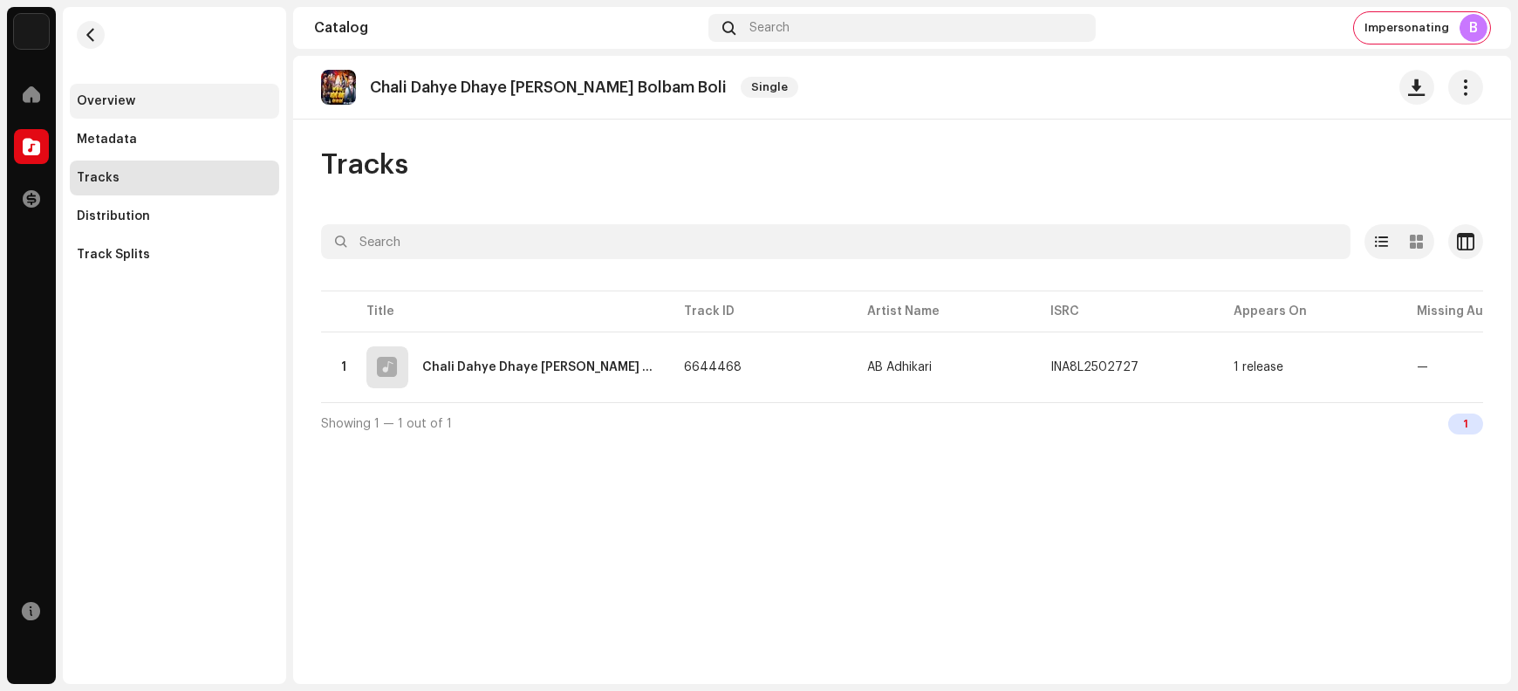
click at [137, 88] on div "Overview" at bounding box center [174, 101] width 209 height 35
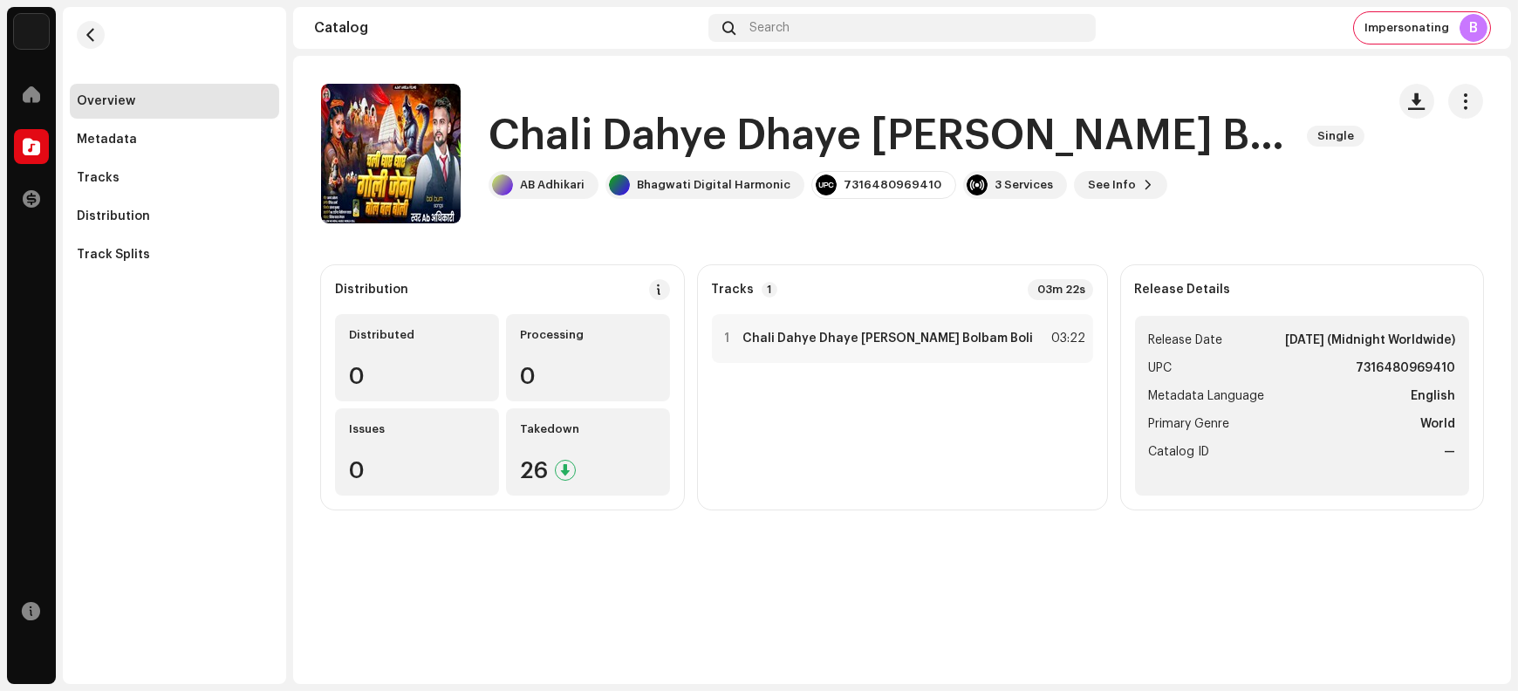
click at [531, 136] on h1 "Chali Dahye Dhaye [PERSON_NAME] Bolbam Boli" at bounding box center [891, 136] width 805 height 56
click at [879, 343] on strong "Chali Dahye Dhaye [PERSON_NAME] Bolbam Boli" at bounding box center [889, 339] width 291 height 14
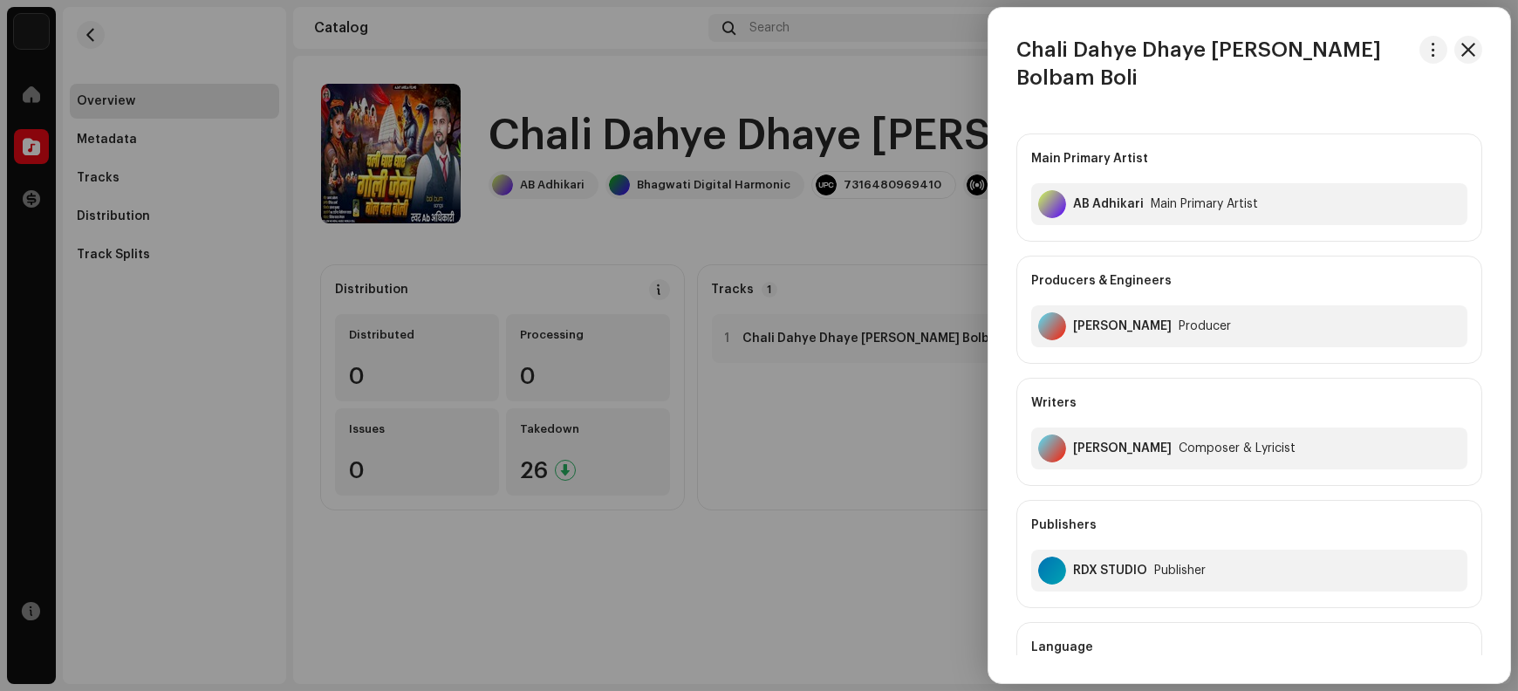
click at [1033, 52] on h3 "Chali Dahye Dhaye [PERSON_NAME] Bolbam Boli" at bounding box center [1215, 64] width 396 height 56
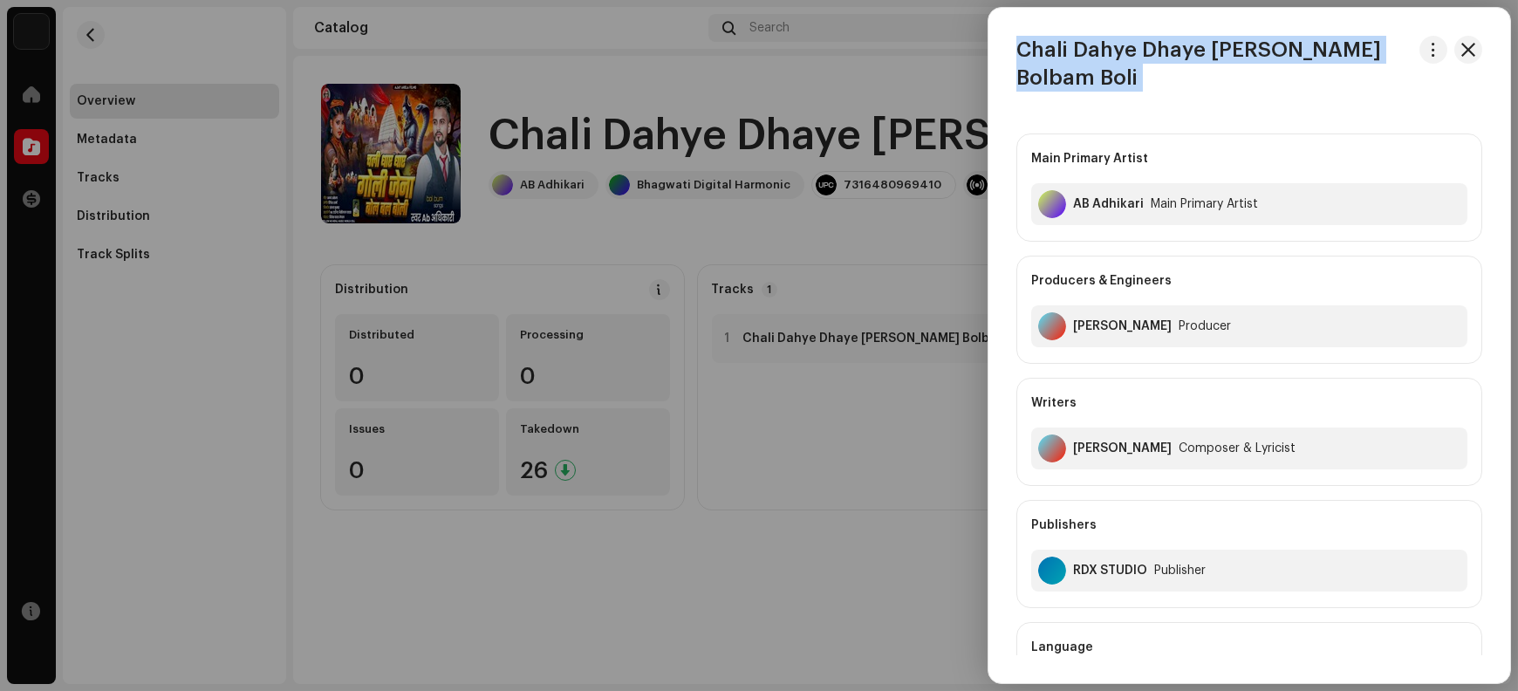
click at [1033, 52] on h3 "Chali Dahye Dhaye [PERSON_NAME] Bolbam Boli" at bounding box center [1215, 64] width 396 height 56
copy div "Chali Dahye Dhaye [PERSON_NAME] Bolbam Boli"
click at [1214, 54] on span "button" at bounding box center [1469, 50] width 14 height 14
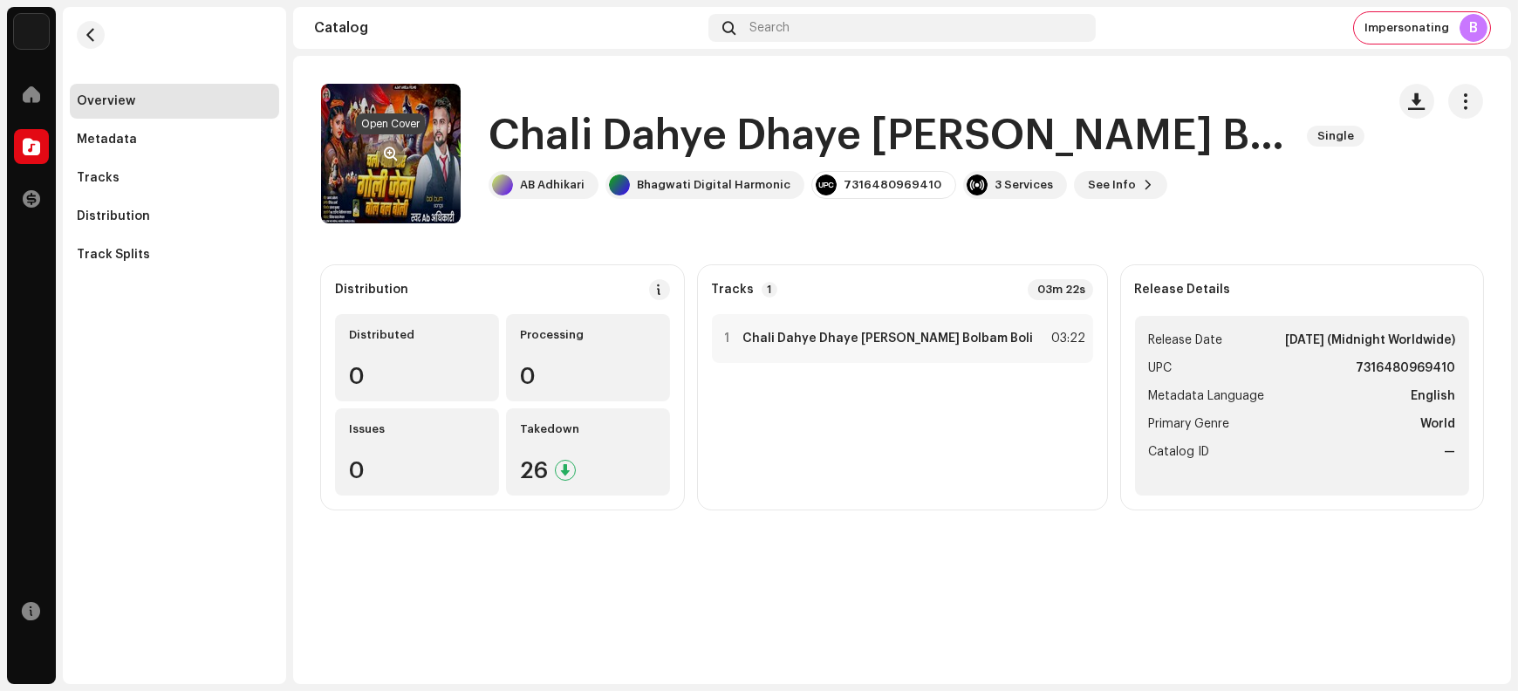
click at [389, 151] on span "button" at bounding box center [391, 154] width 13 height 14
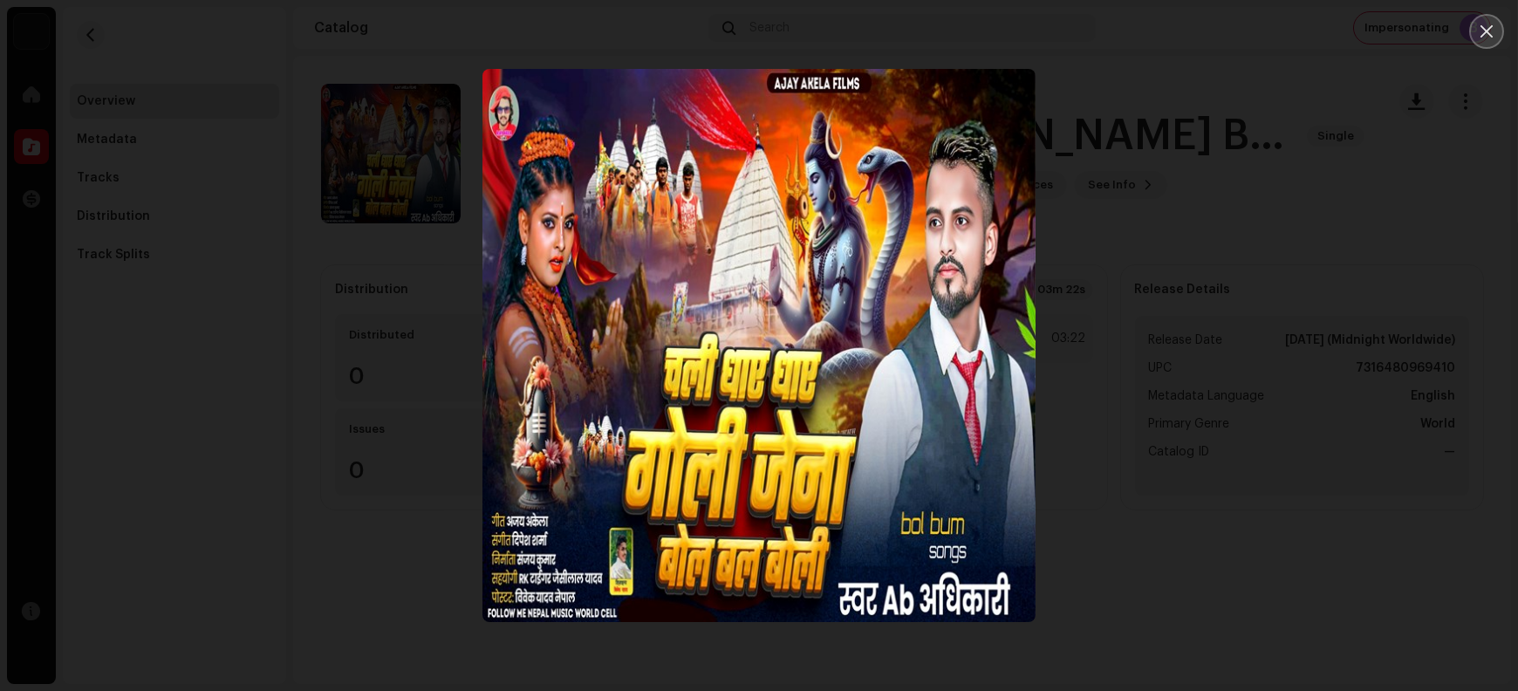
click at [1214, 35] on icon "Close" at bounding box center [1487, 32] width 16 height 16
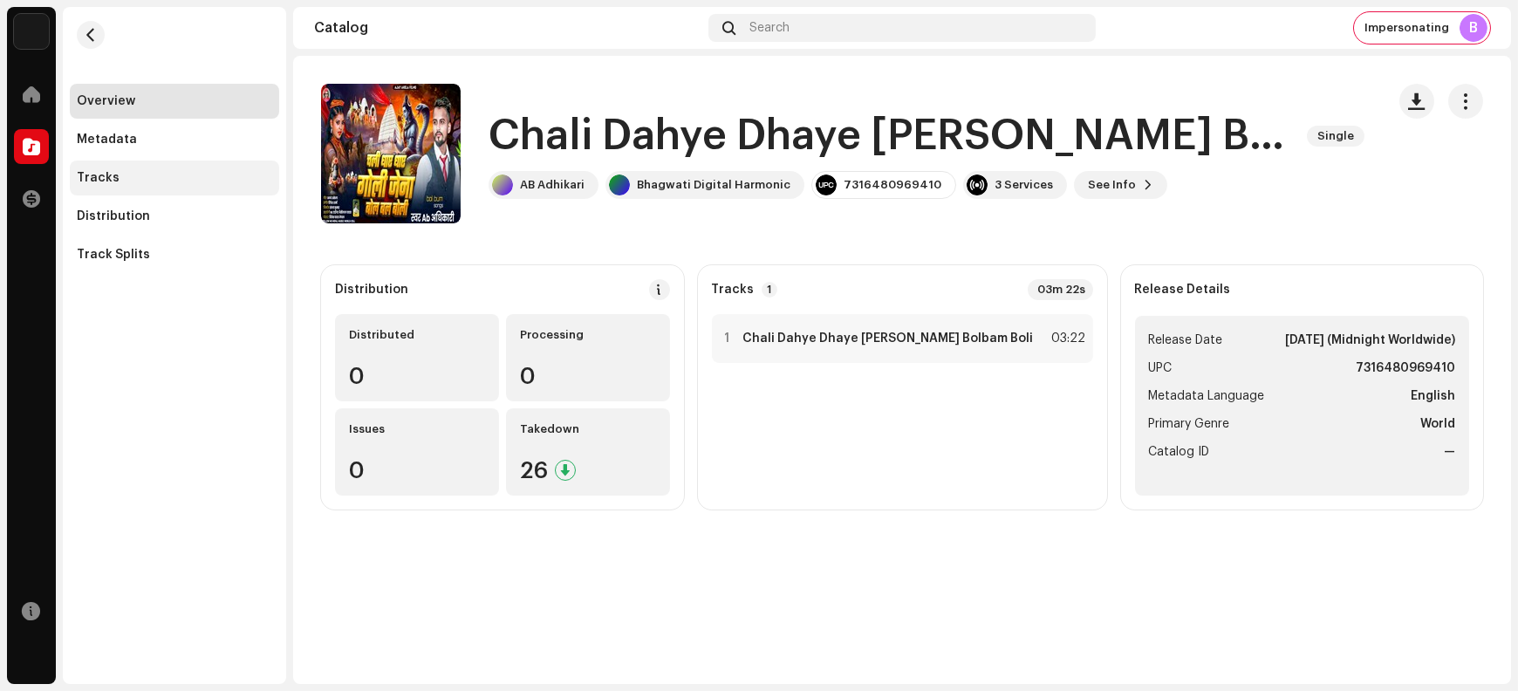
click at [135, 184] on div "Tracks" at bounding box center [174, 178] width 195 height 14
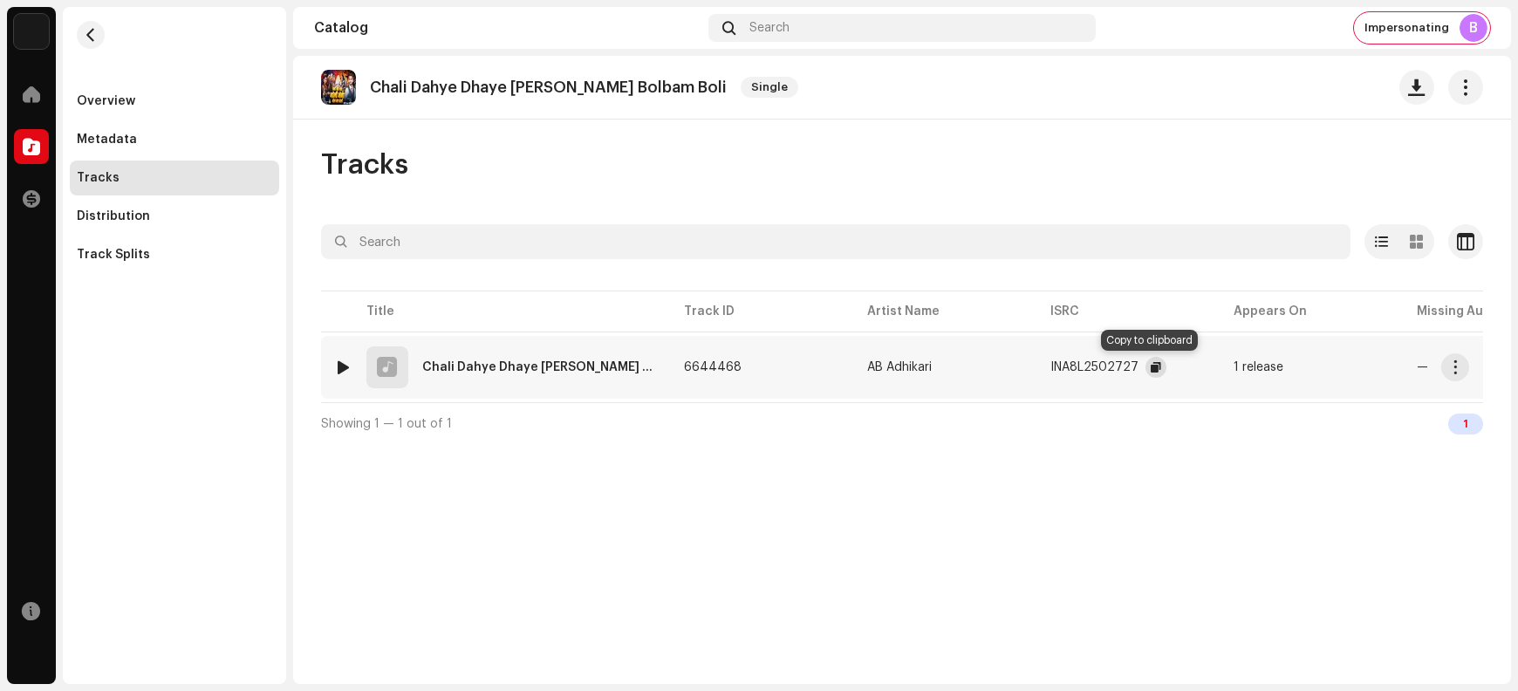
click at [1152, 366] on span "button" at bounding box center [1156, 367] width 10 height 14
click at [1214, 365] on span "button" at bounding box center [1455, 367] width 13 height 14
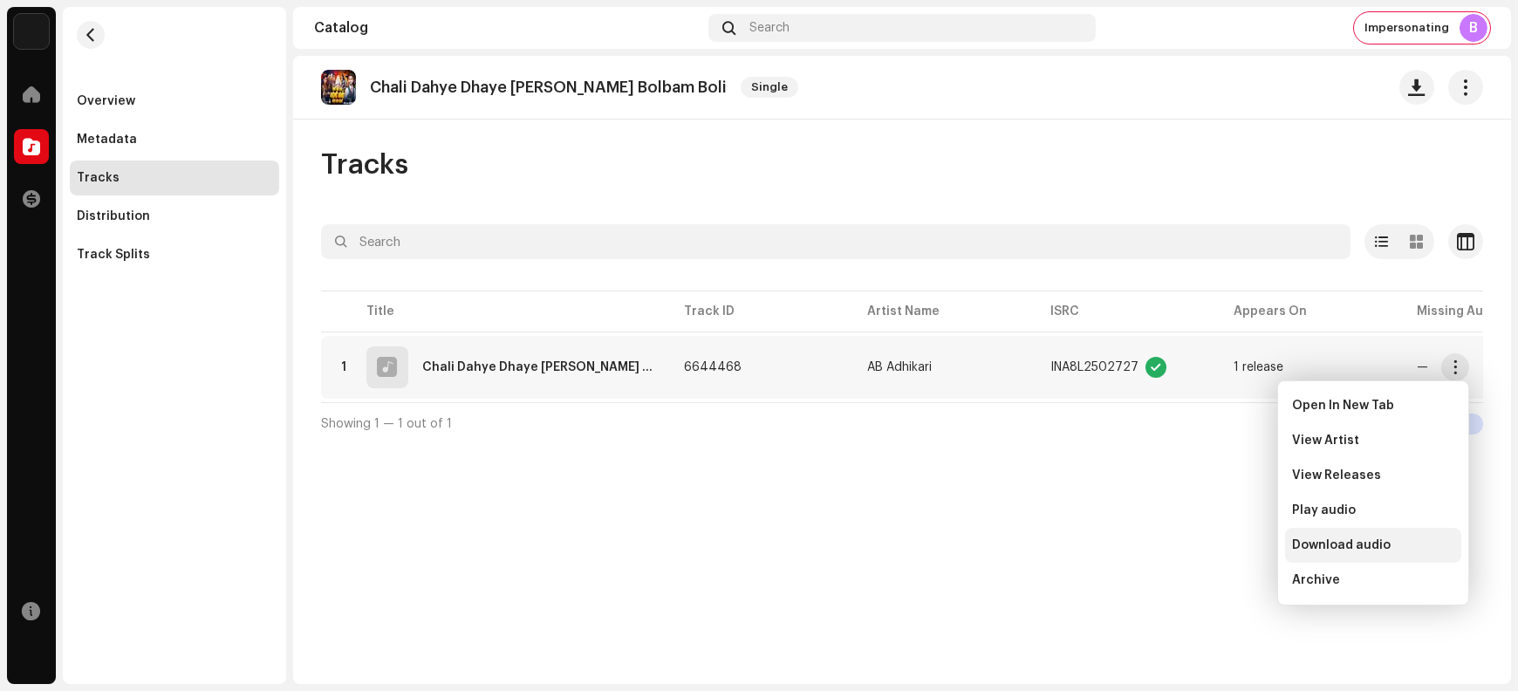
click at [1214, 546] on span "Download audio" at bounding box center [1341, 545] width 99 height 14
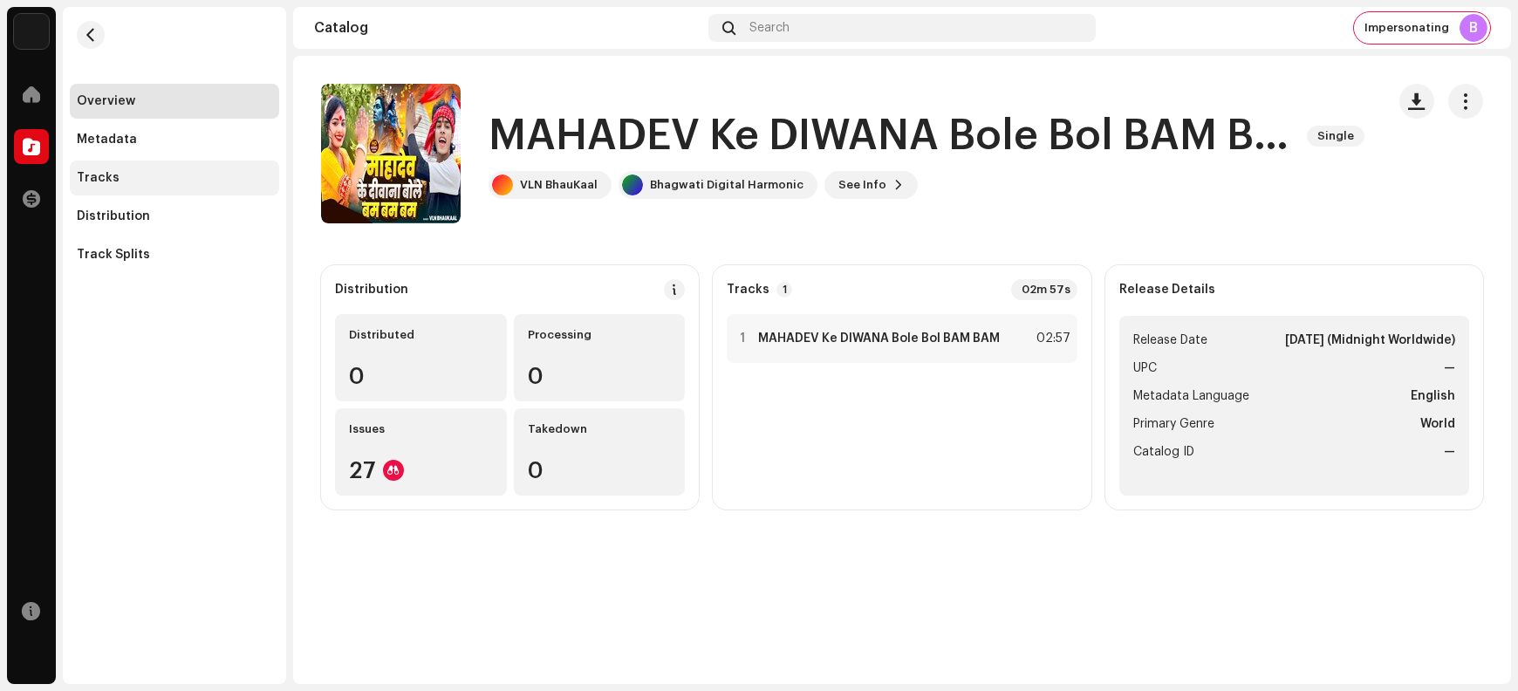
click at [156, 177] on div "Tracks" at bounding box center [174, 178] width 195 height 14
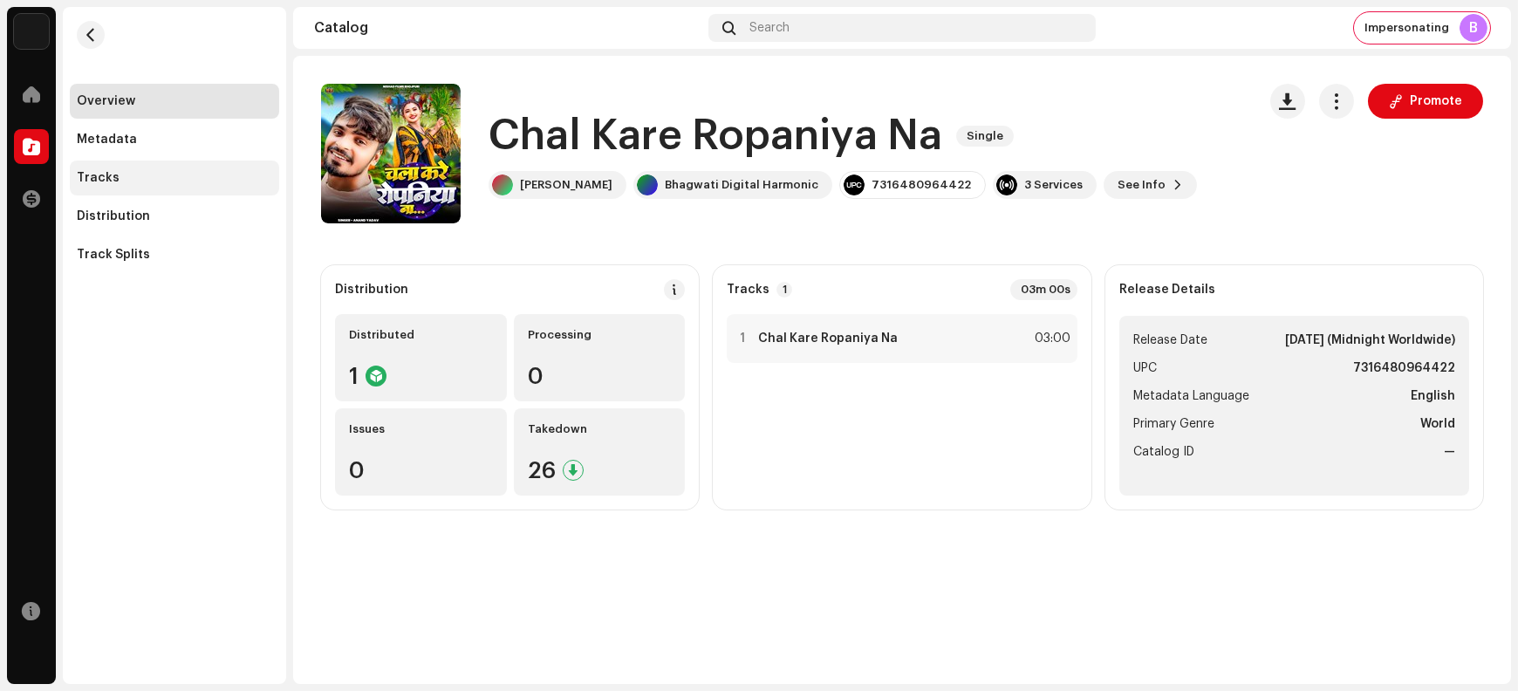
click at [110, 182] on div "Tracks" at bounding box center [98, 178] width 43 height 14
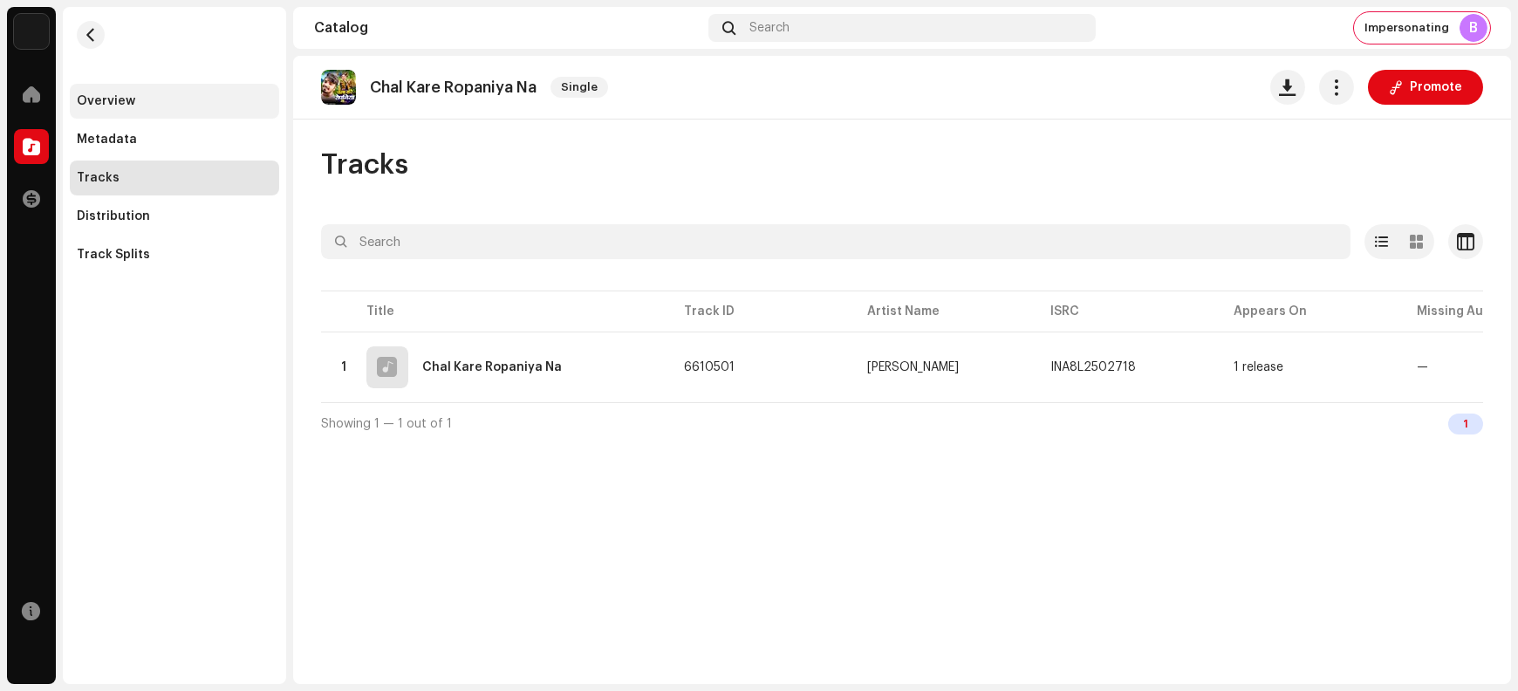
click at [122, 106] on div "Overview" at bounding box center [106, 101] width 58 height 14
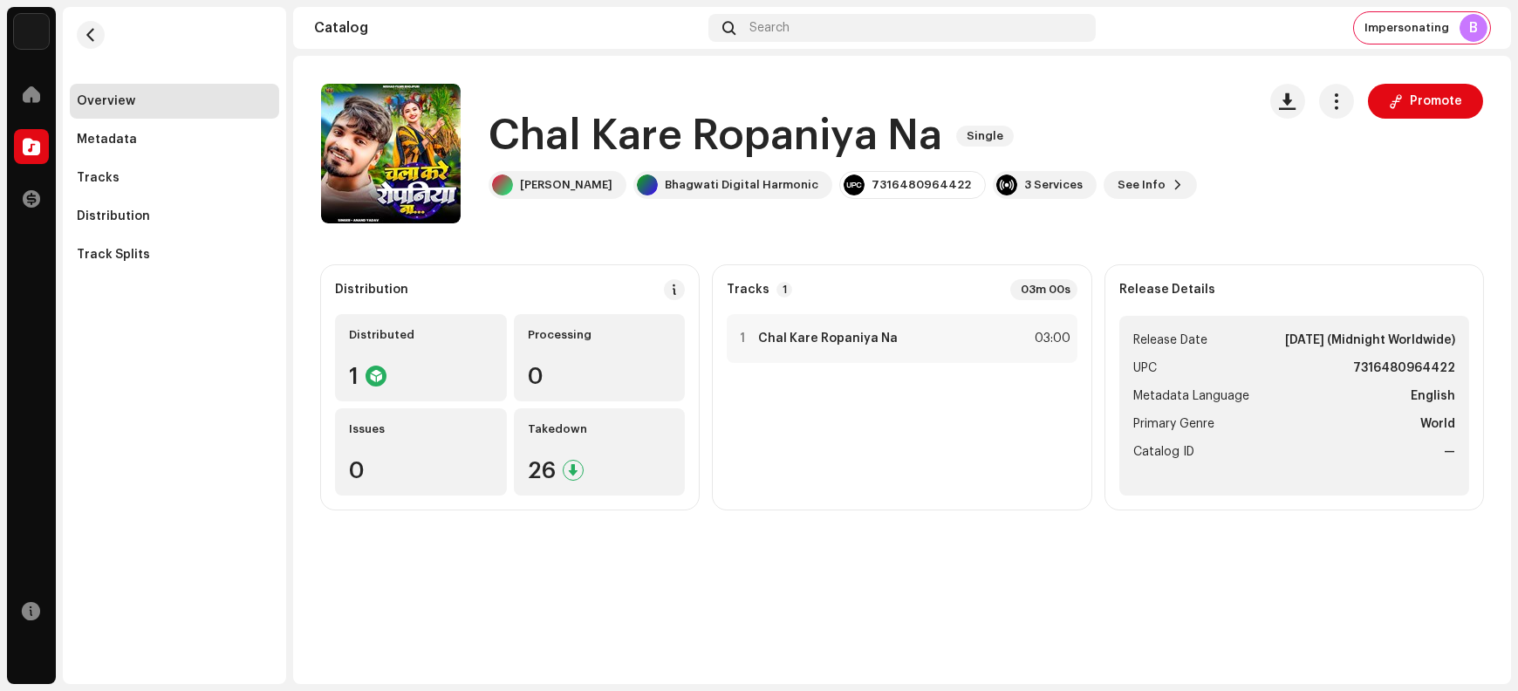
click at [531, 129] on h1 "Chal Kare Ropaniya Na" at bounding box center [716, 136] width 454 height 56
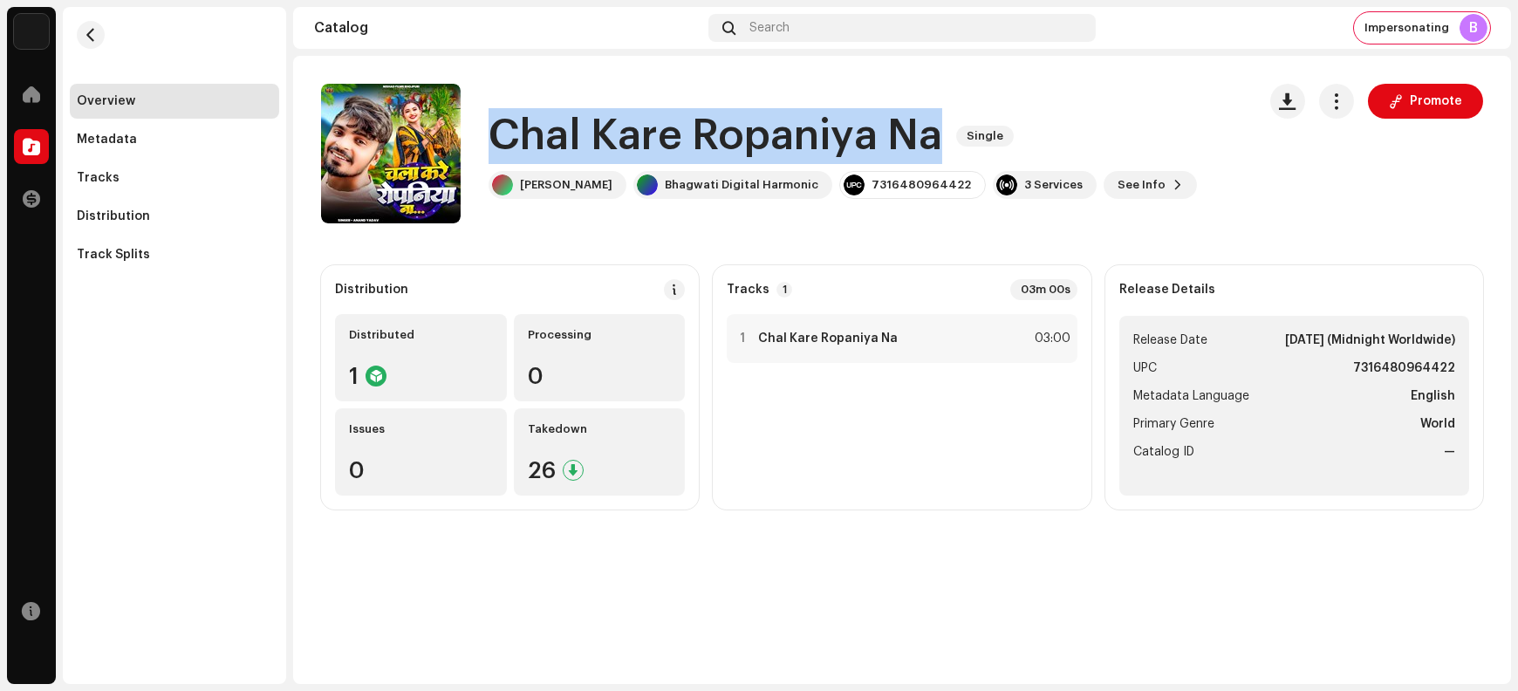
click at [531, 129] on h1 "Chal Kare Ropaniya Na" at bounding box center [716, 136] width 454 height 56
copy div "Chal Kare Ropaniya Na Single"
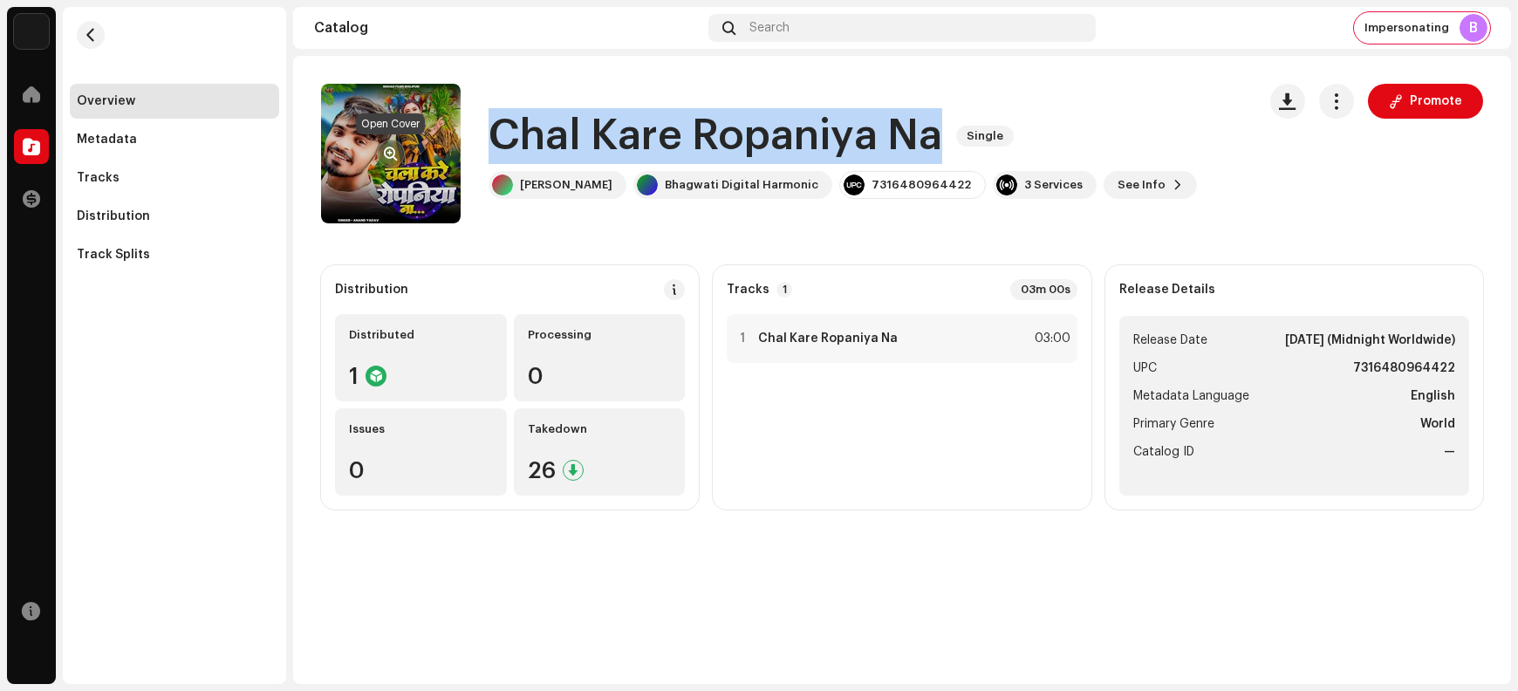
click at [394, 147] on span "button" at bounding box center [391, 154] width 13 height 14
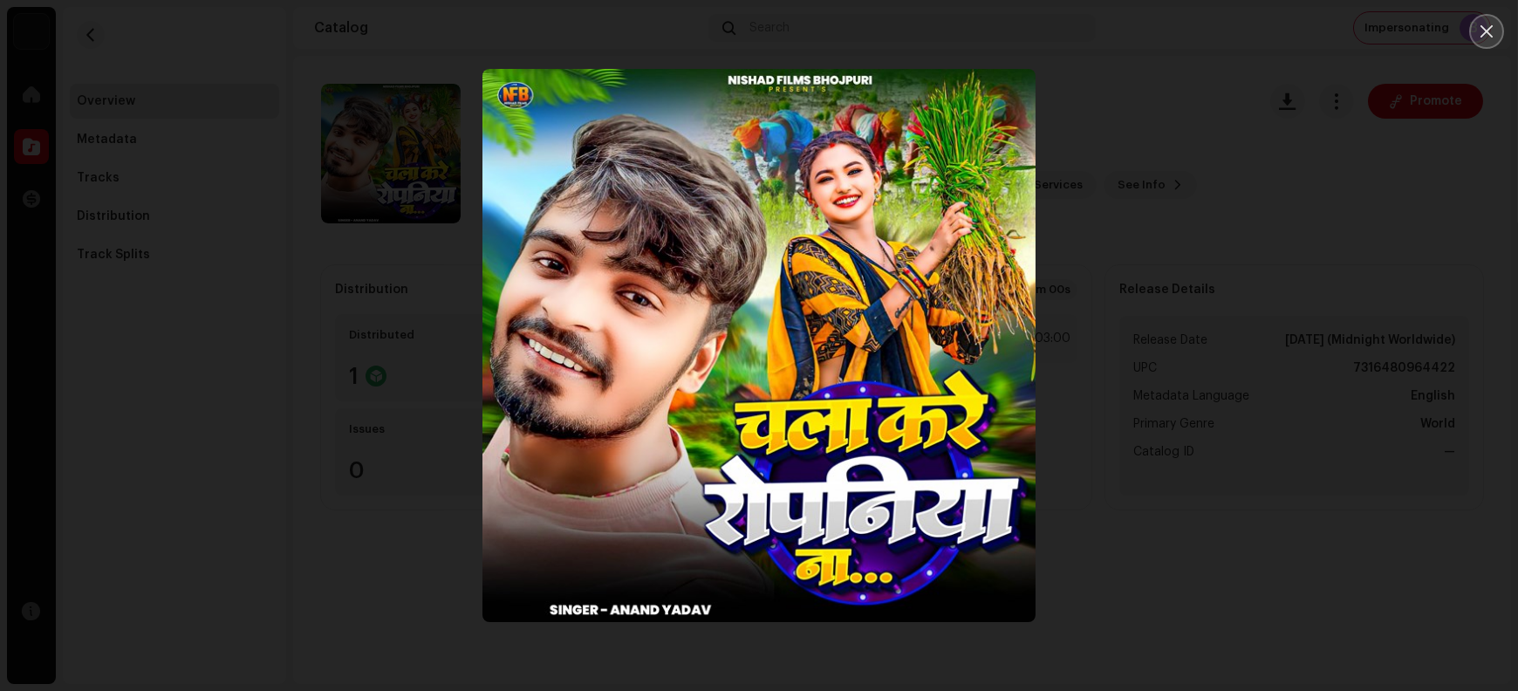
click at [1214, 34] on icon "Close" at bounding box center [1487, 32] width 16 height 16
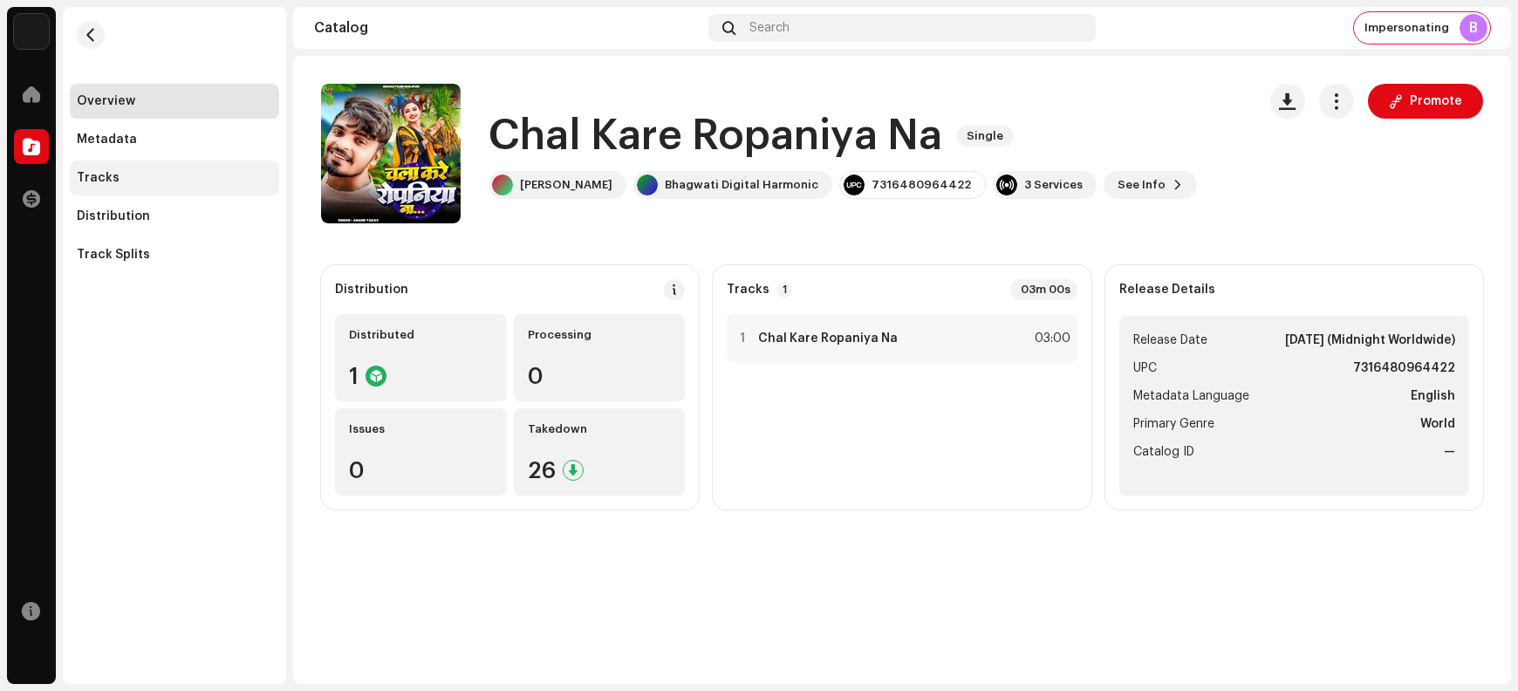
click at [174, 182] on div "Tracks" at bounding box center [174, 178] width 195 height 14
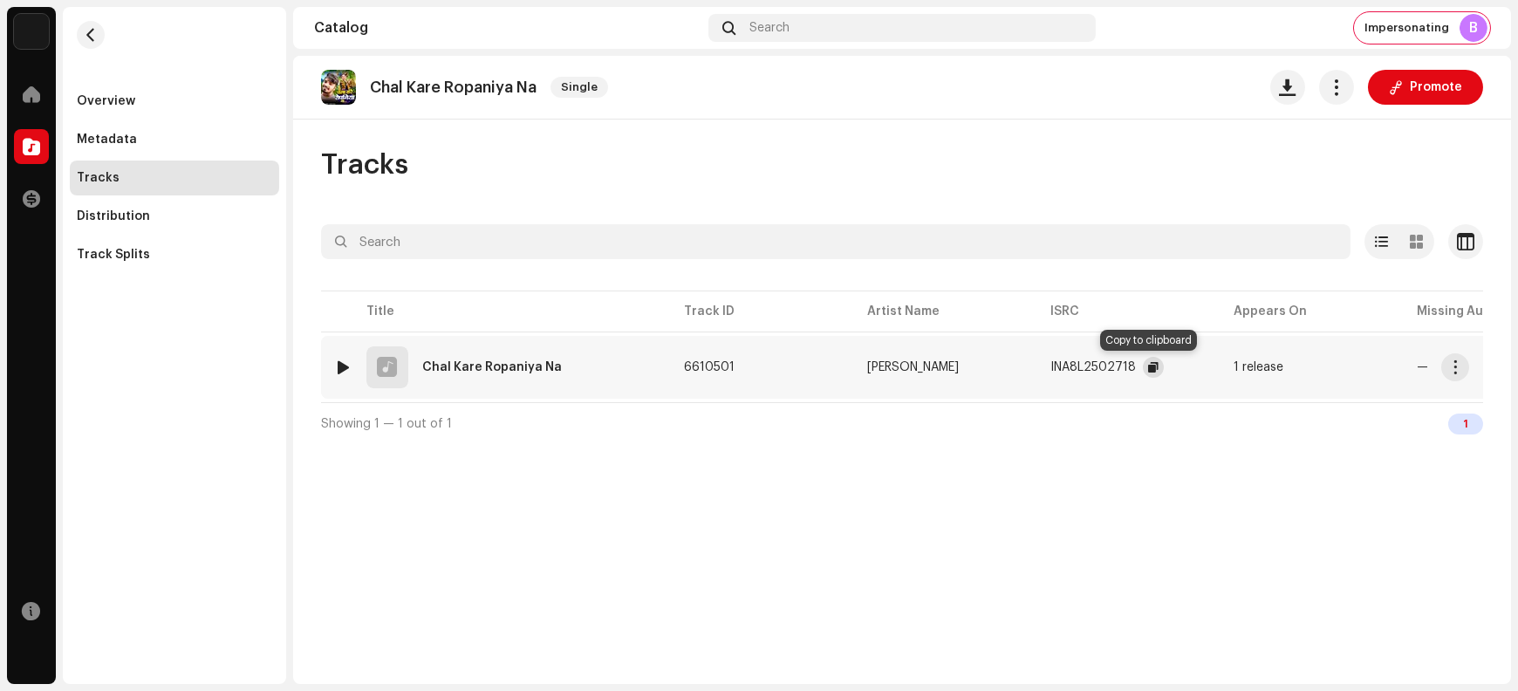
click at [1149, 366] on span "button" at bounding box center [1153, 367] width 10 height 14
click at [1214, 370] on span "button" at bounding box center [1455, 367] width 13 height 14
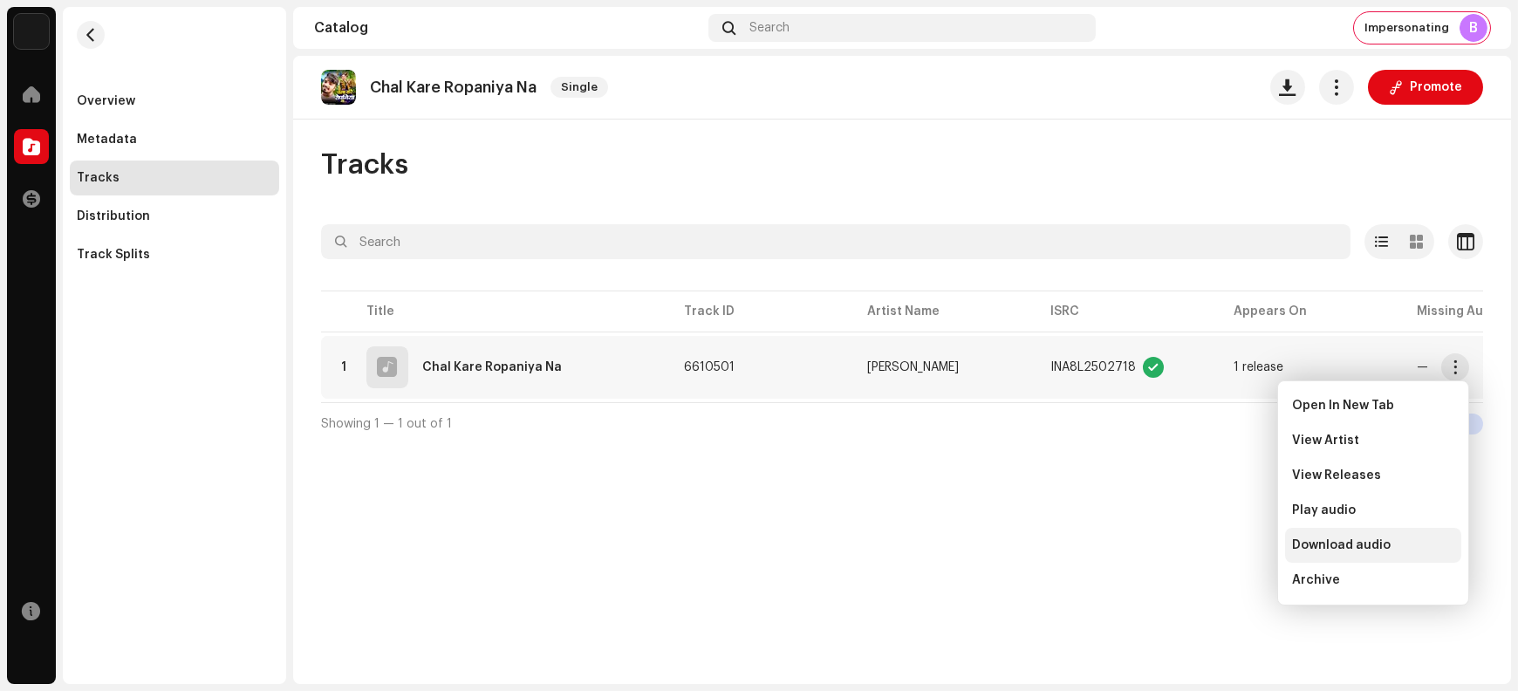
click at [1214, 547] on span "Download audio" at bounding box center [1341, 545] width 99 height 14
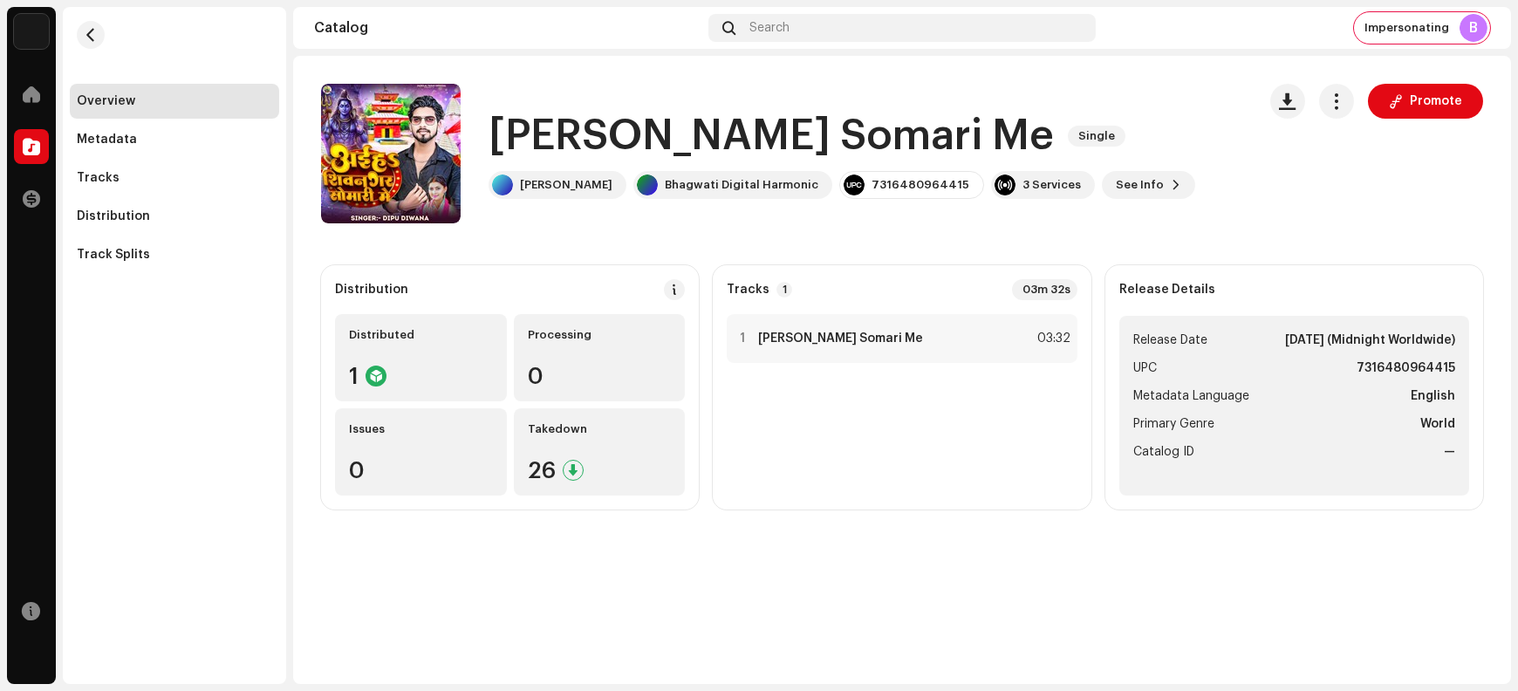
click at [527, 136] on h1 "[PERSON_NAME] Somari Me" at bounding box center [771, 136] width 565 height 56
drag, startPoint x: 527, startPoint y: 136, endPoint x: 982, endPoint y: 131, distance: 454.7
click at [982, 131] on h1 "[PERSON_NAME] Somari Me" at bounding box center [771, 136] width 565 height 56
copy h1 "[PERSON_NAME] Somari Me"
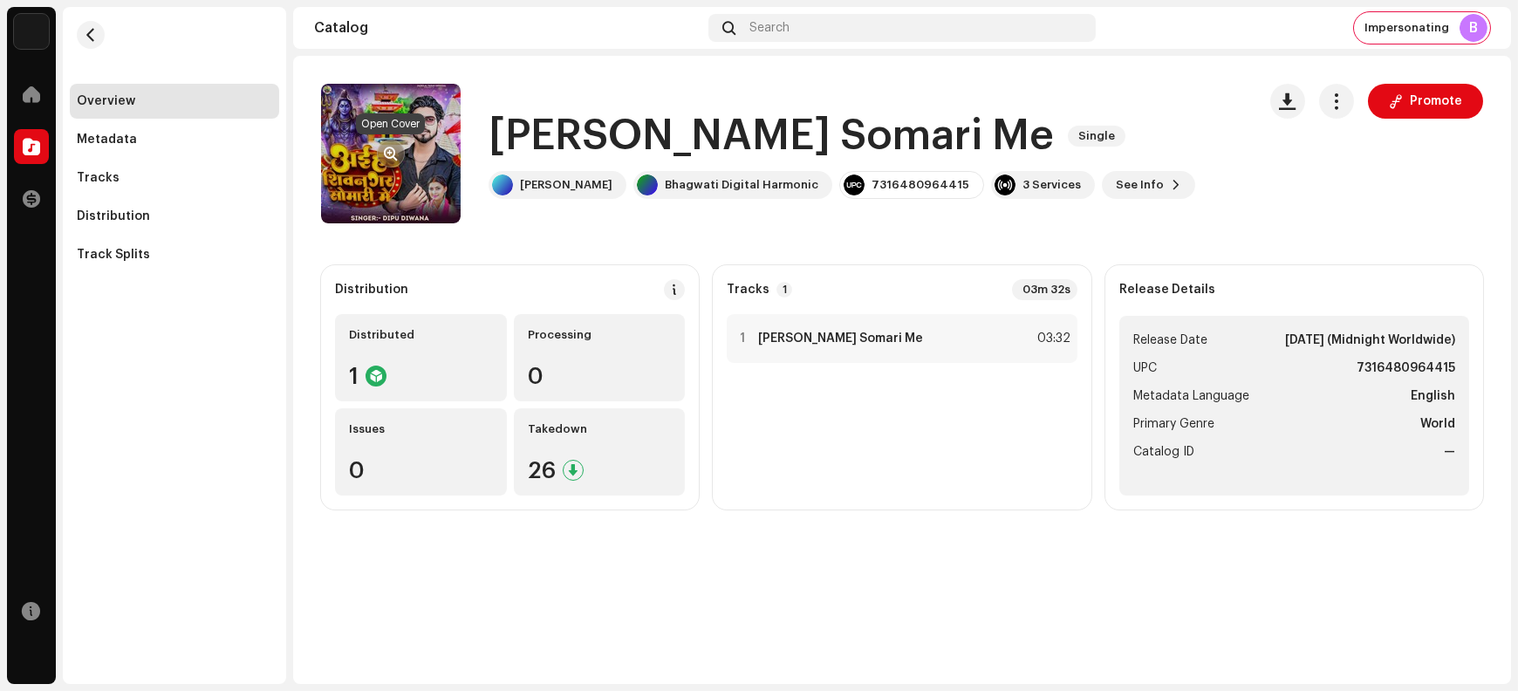
click at [386, 155] on span "button" at bounding box center [391, 154] width 13 height 14
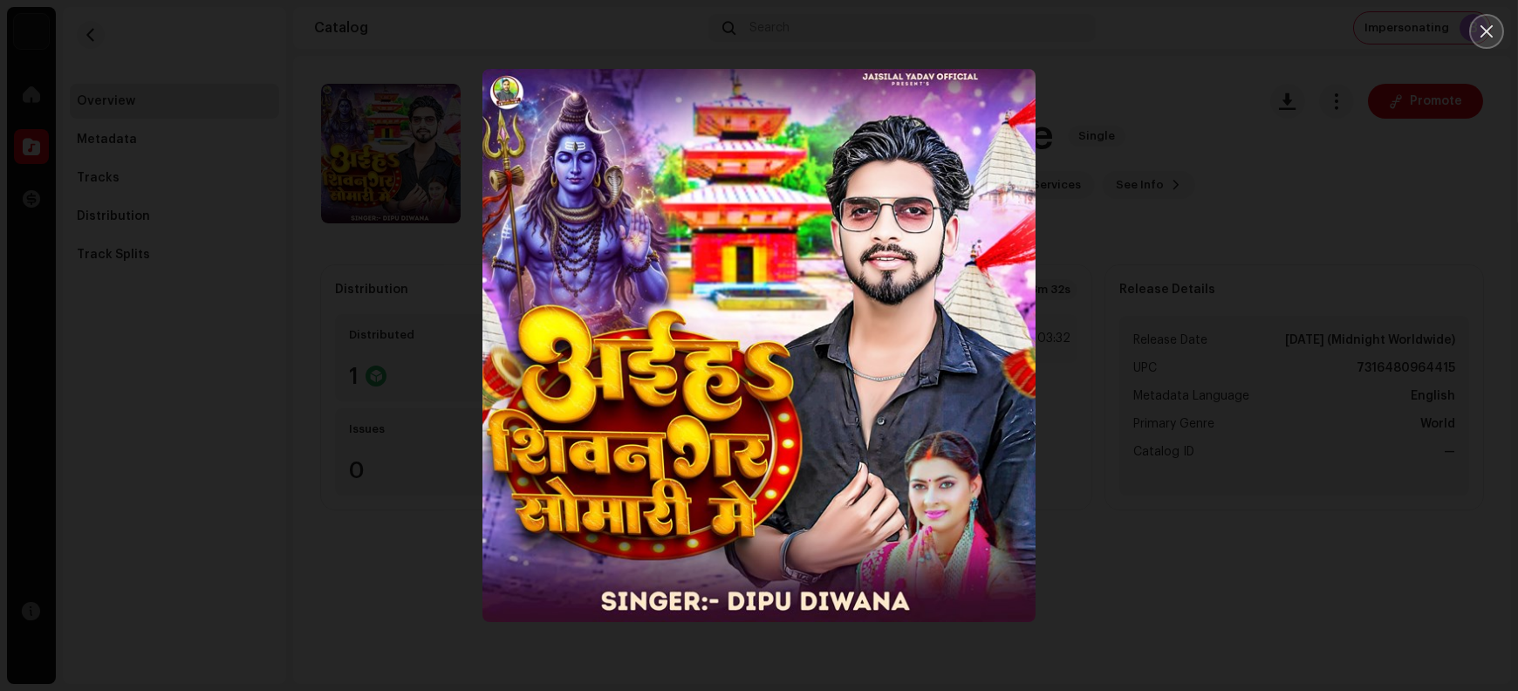
click at [1214, 39] on button "Close" at bounding box center [1487, 31] width 35 height 35
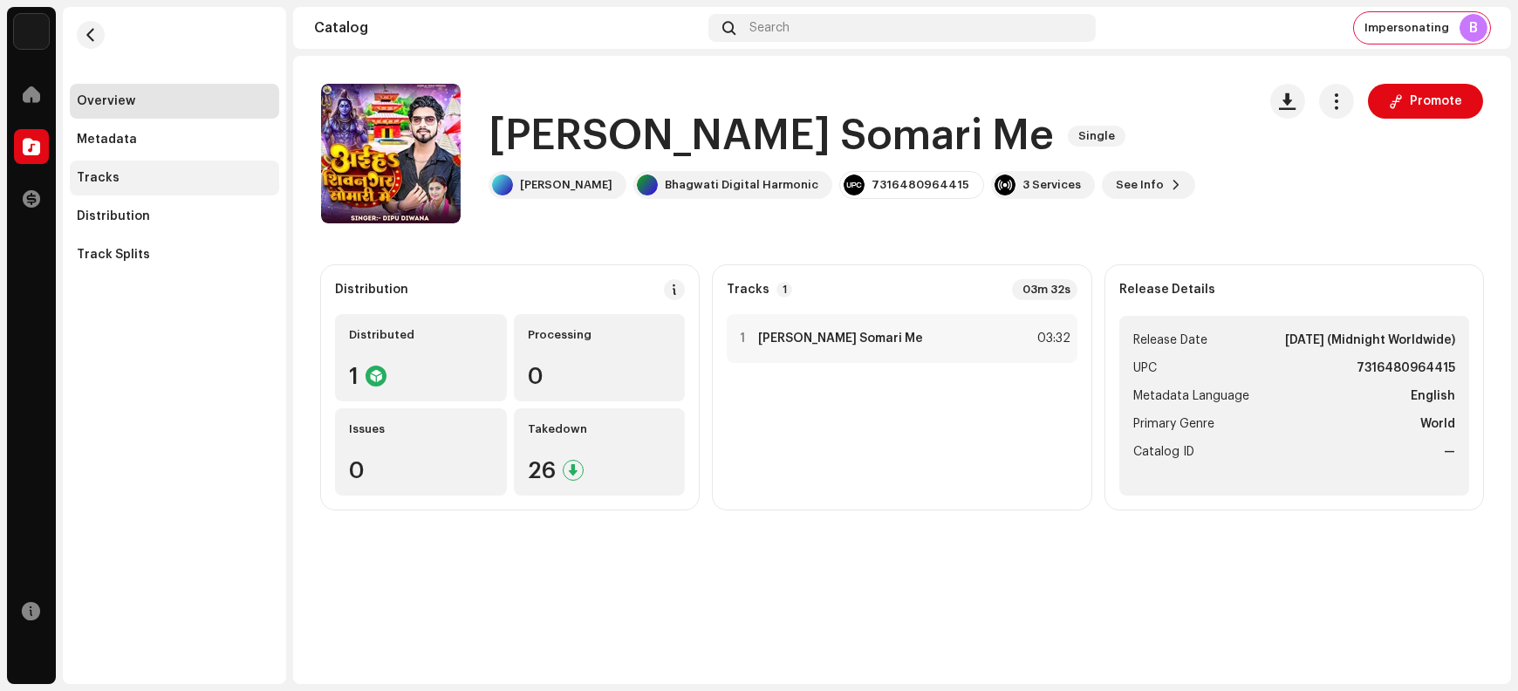
click at [129, 175] on div "Tracks" at bounding box center [174, 178] width 195 height 14
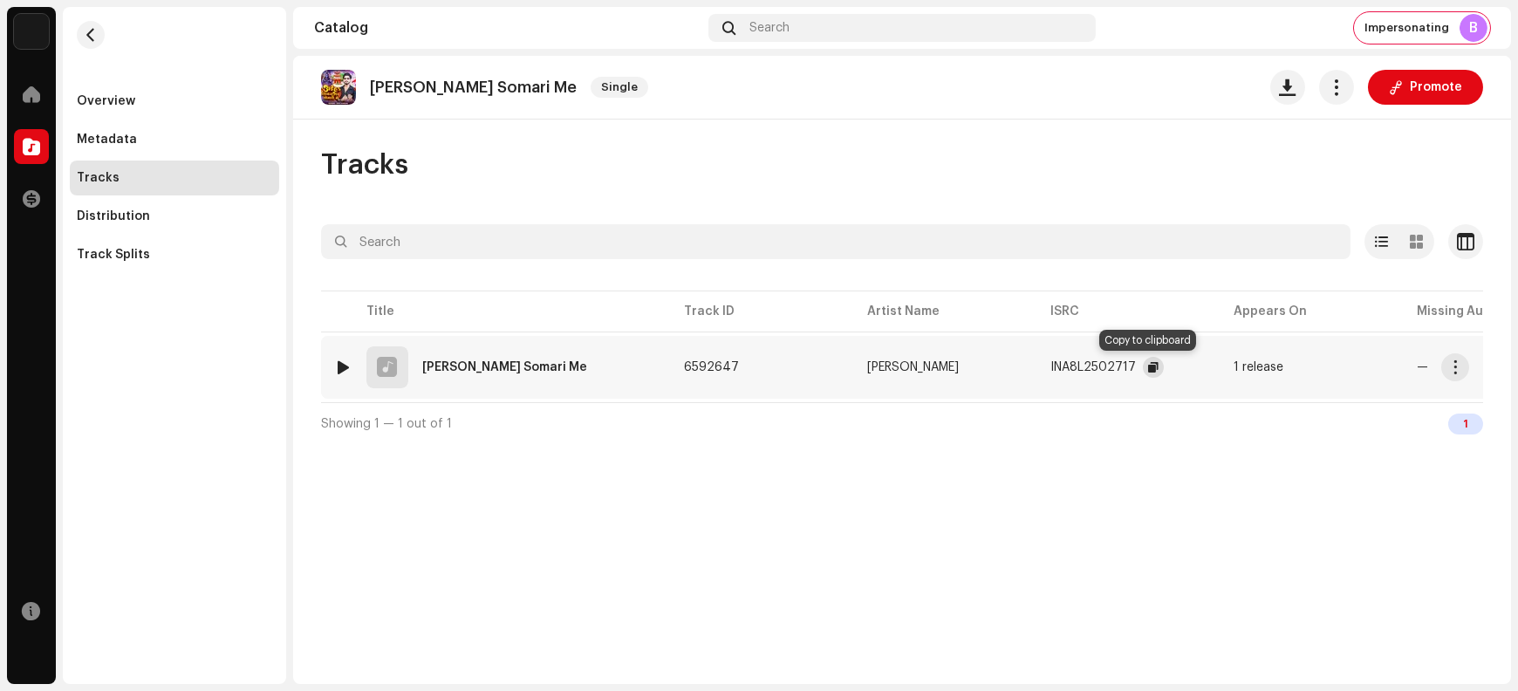
click at [1148, 367] on span "button" at bounding box center [1153, 367] width 10 height 14
click at [1214, 367] on span "button" at bounding box center [1455, 367] width 13 height 14
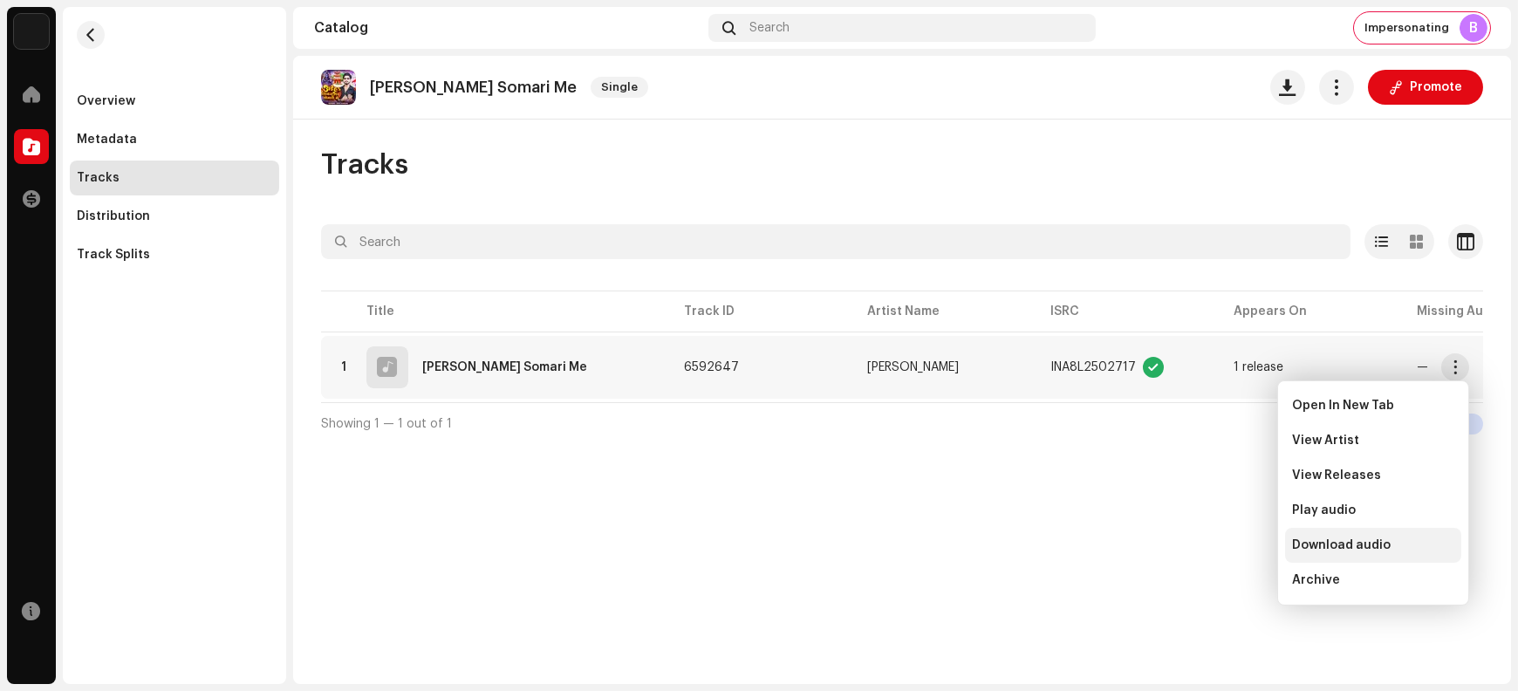
click at [1214, 547] on span "Download audio" at bounding box center [1341, 545] width 99 height 14
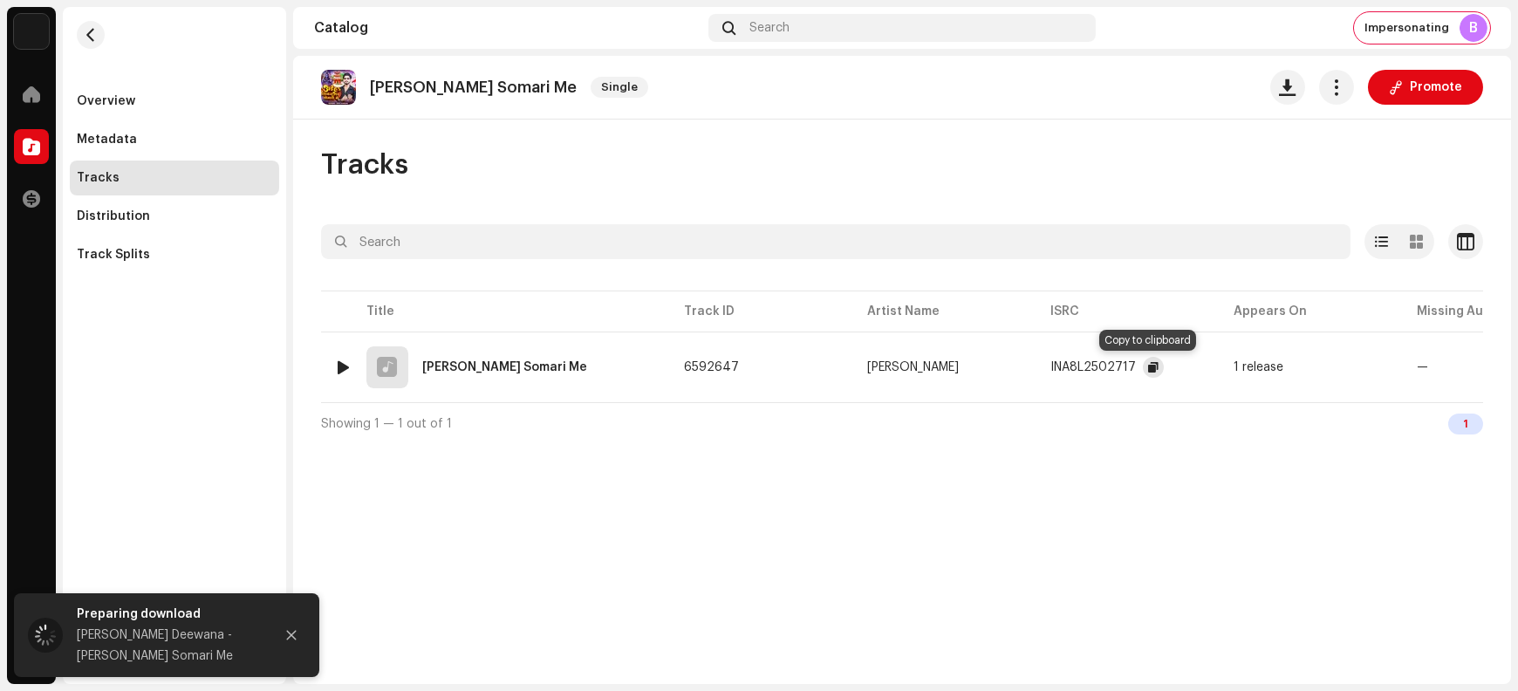
click at [1143, 369] on button "button" at bounding box center [1153, 367] width 21 height 21
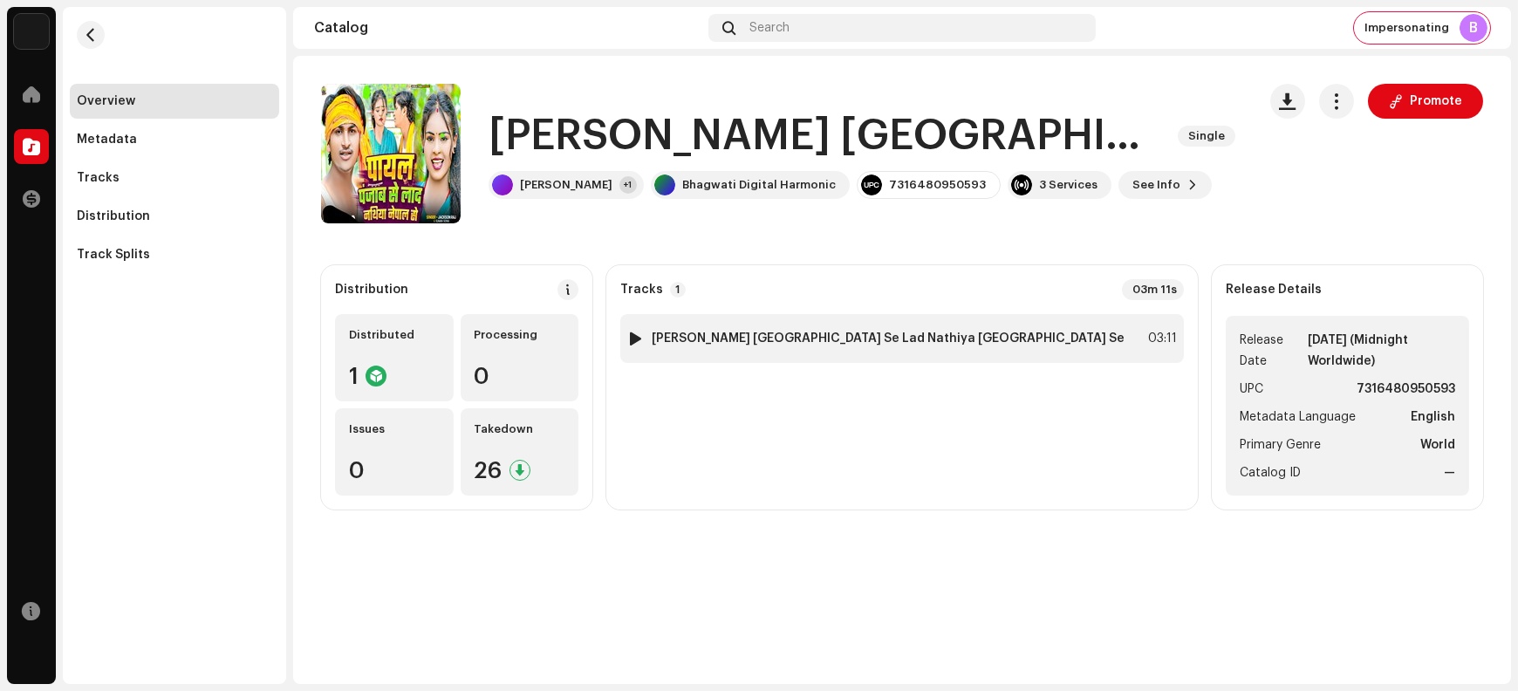
click at [895, 337] on strong "[PERSON_NAME] [GEOGRAPHIC_DATA] Se Lad Nathiya [GEOGRAPHIC_DATA] Se" at bounding box center [888, 339] width 473 height 14
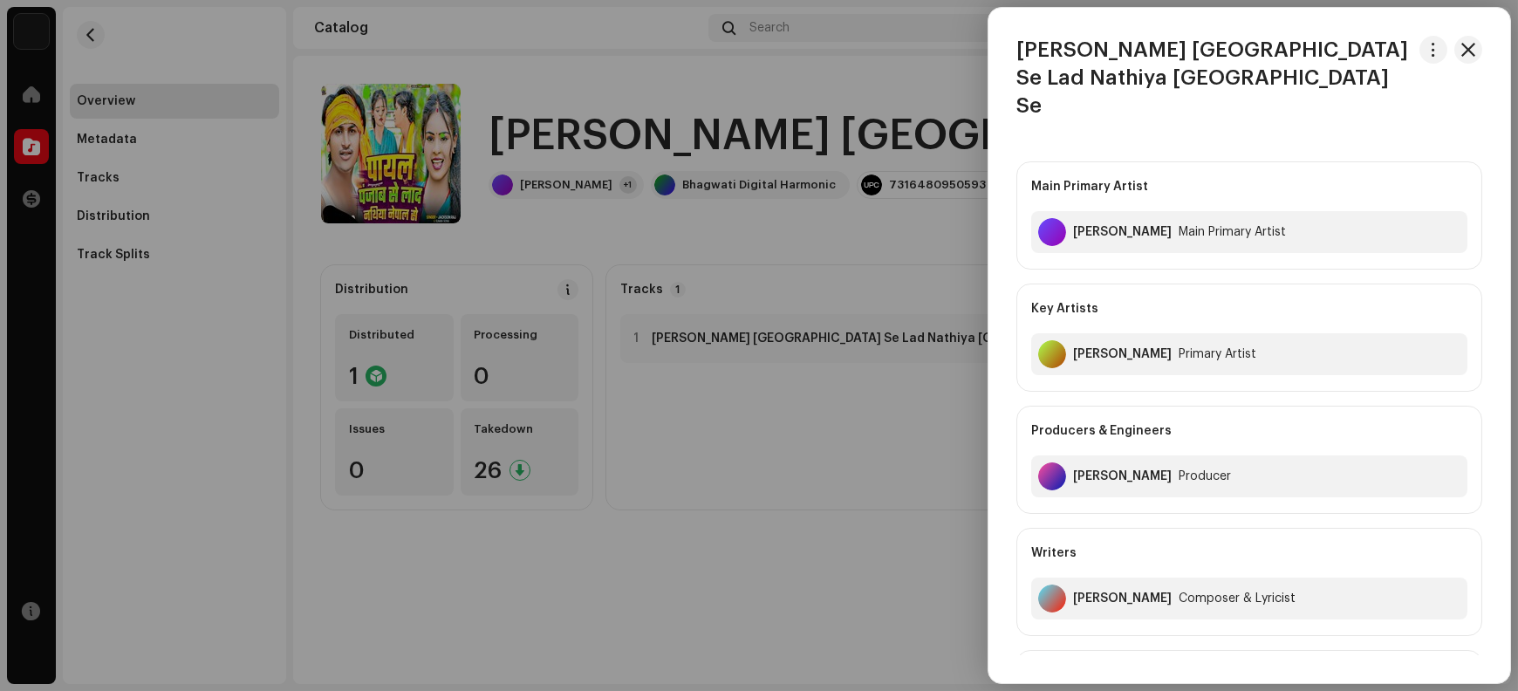
click at [1033, 45] on h3 "[PERSON_NAME] [GEOGRAPHIC_DATA] Se Lad Nathiya [GEOGRAPHIC_DATA] Se" at bounding box center [1215, 78] width 396 height 84
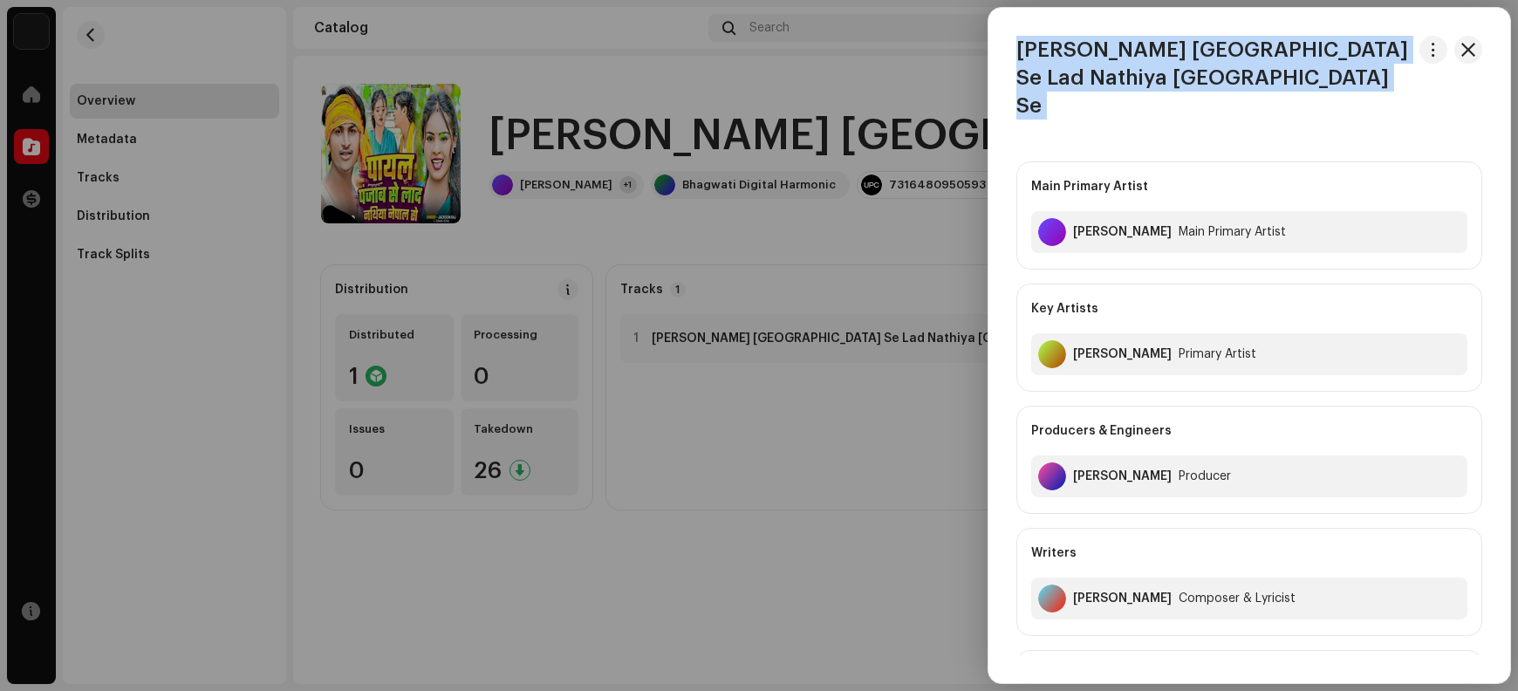
click at [1033, 45] on h3 "[PERSON_NAME] [GEOGRAPHIC_DATA] Se Lad Nathiya [GEOGRAPHIC_DATA] Se" at bounding box center [1215, 78] width 396 height 84
copy div "[PERSON_NAME] [GEOGRAPHIC_DATA] Se Lad Nathiya [GEOGRAPHIC_DATA] Se"
click at [1214, 53] on span "button" at bounding box center [1469, 50] width 14 height 14
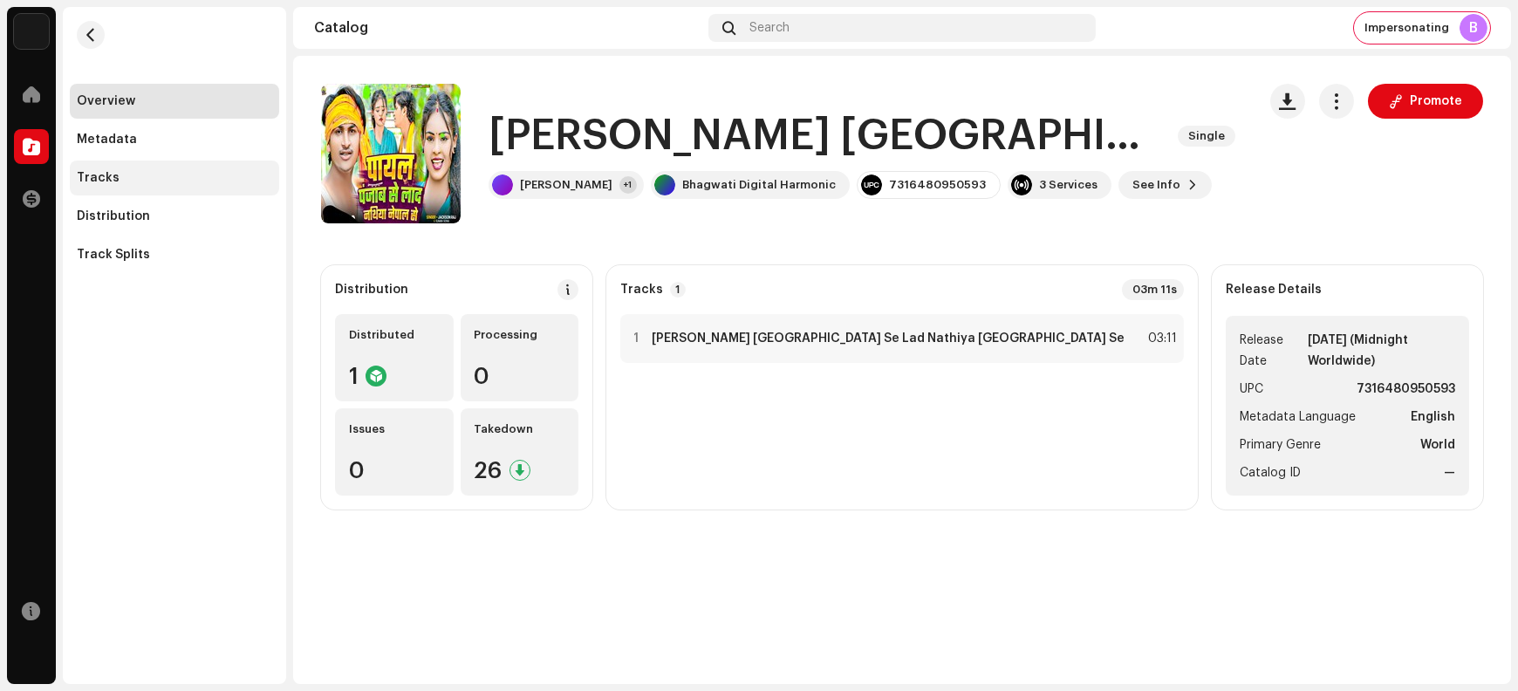
click at [142, 181] on div "Tracks" at bounding box center [174, 178] width 195 height 14
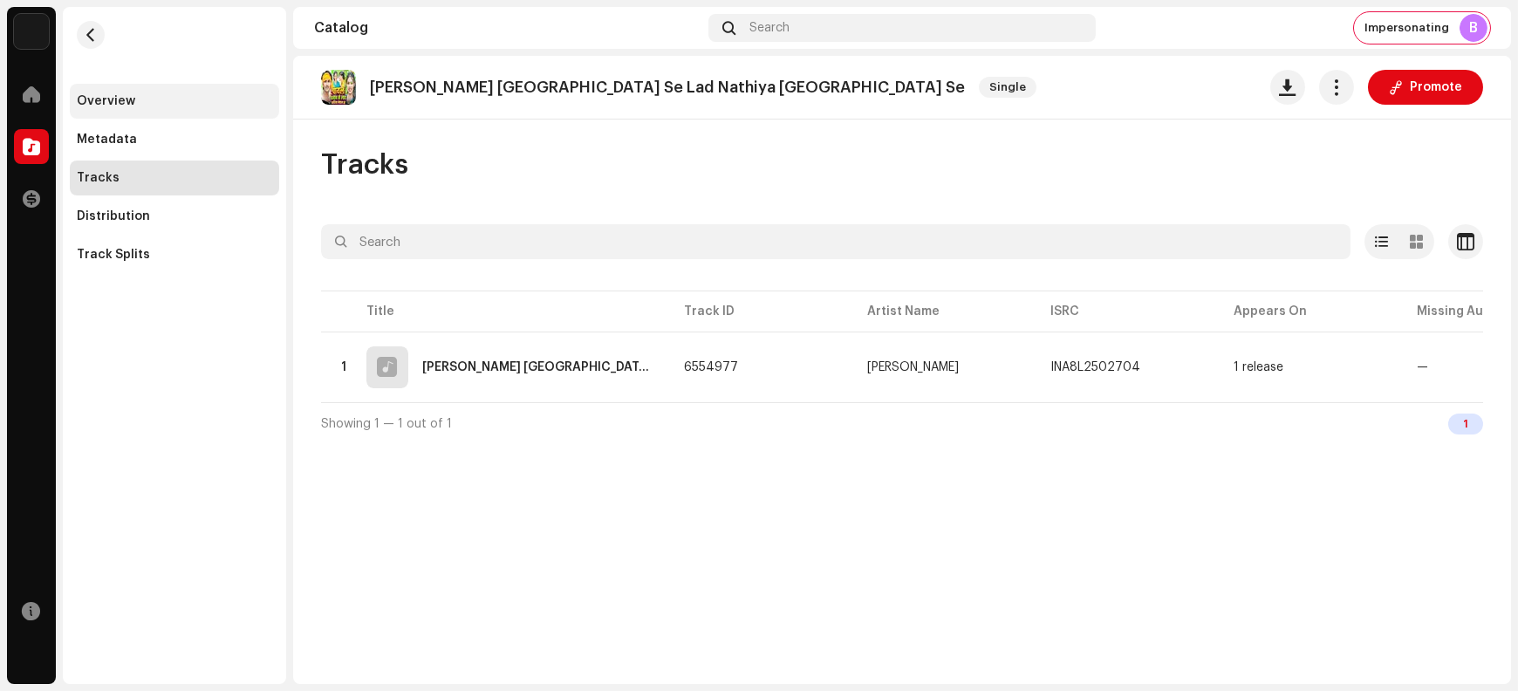
click at [99, 107] on div "Overview" at bounding box center [174, 101] width 209 height 35
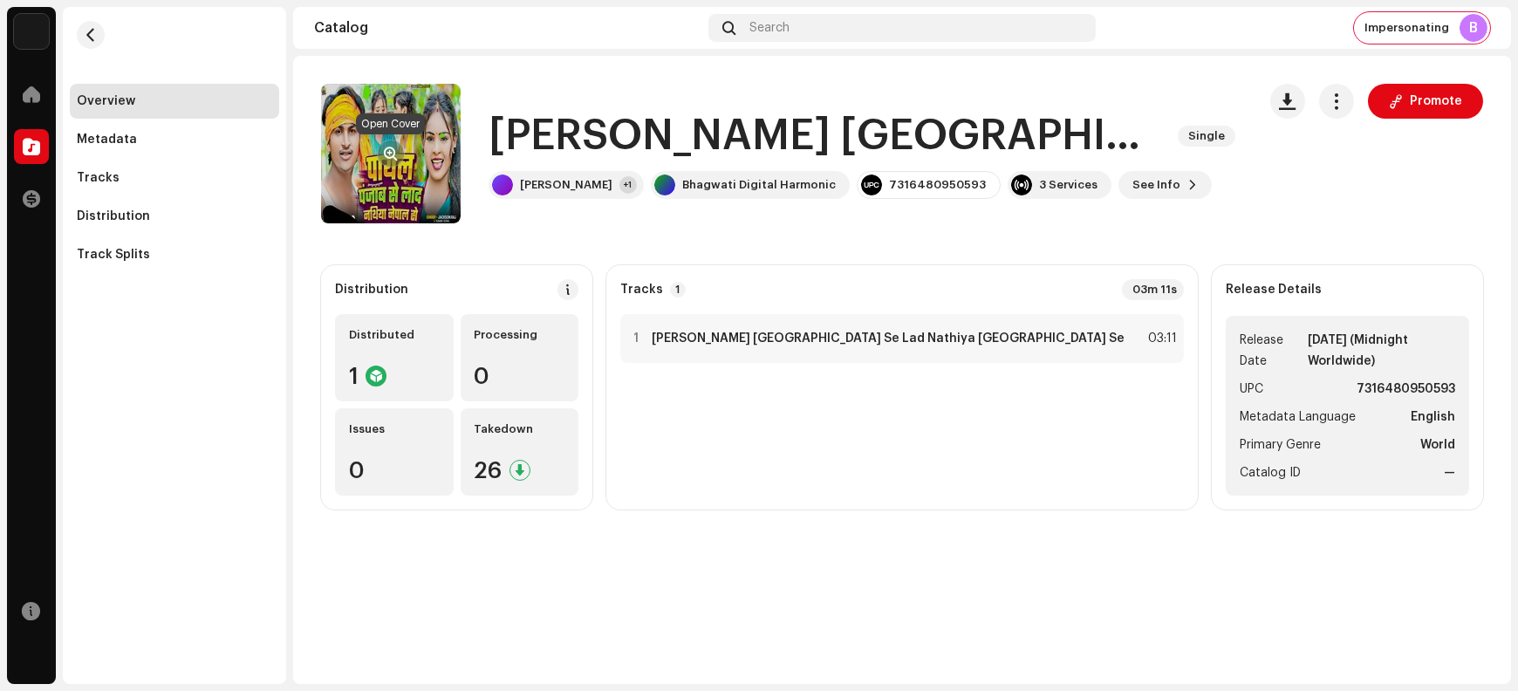
click at [386, 155] on span "button" at bounding box center [391, 154] width 13 height 14
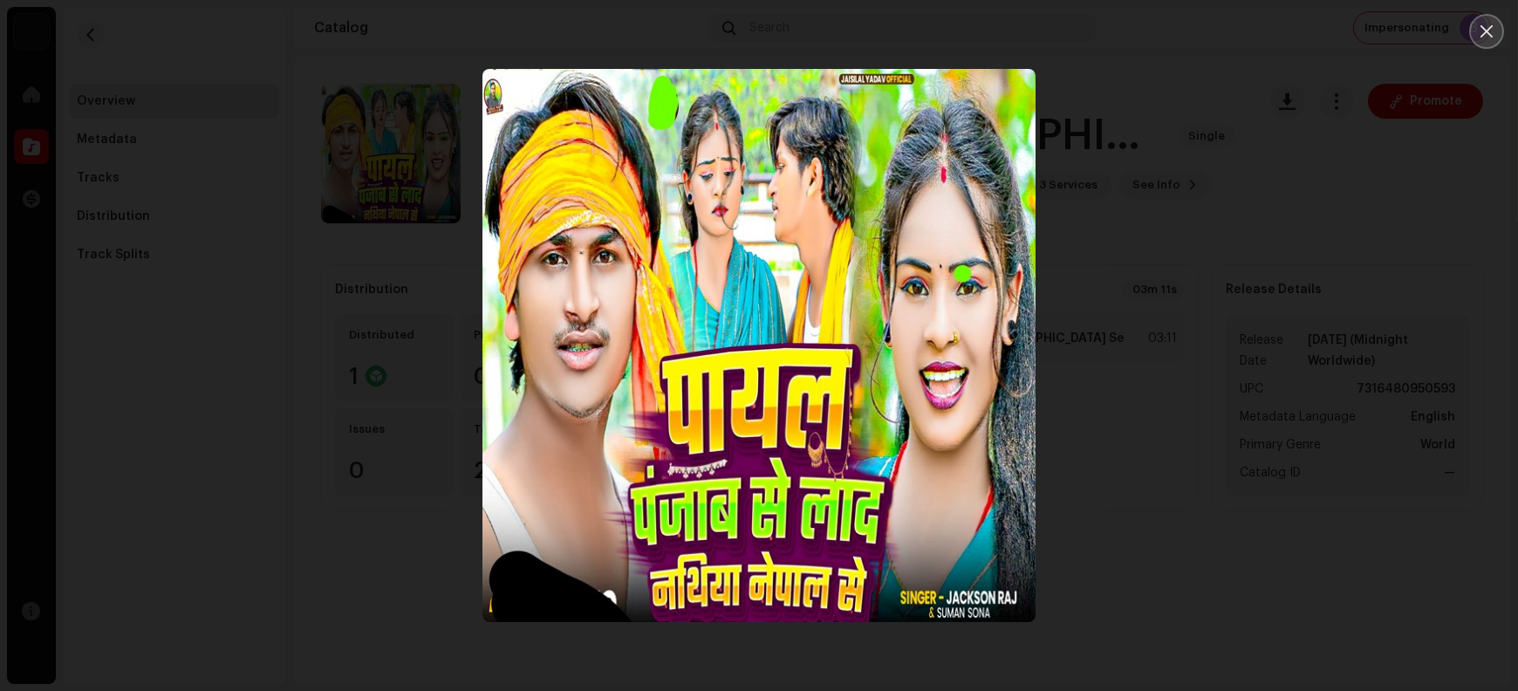
click at [1214, 34] on icon "Close" at bounding box center [1487, 31] width 12 height 12
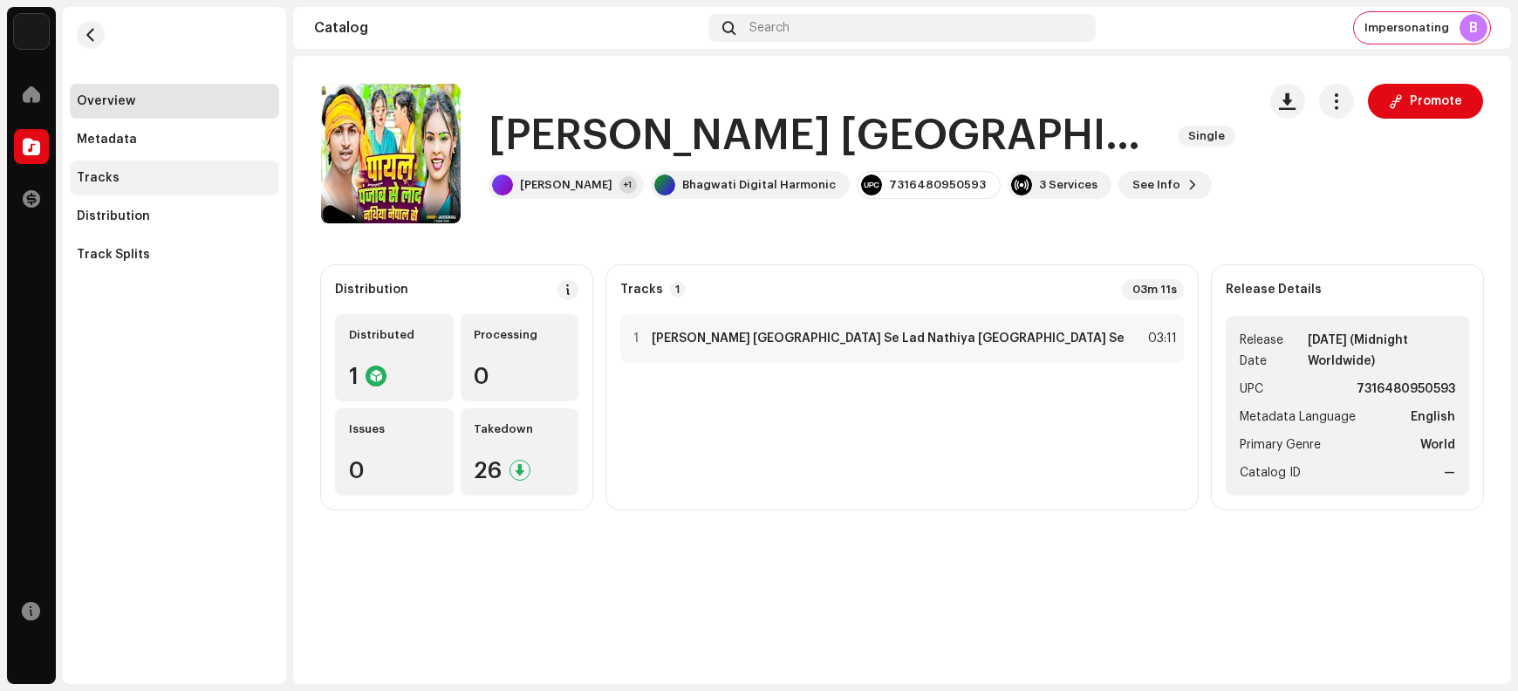
click at [134, 191] on div "Tracks" at bounding box center [174, 178] width 209 height 35
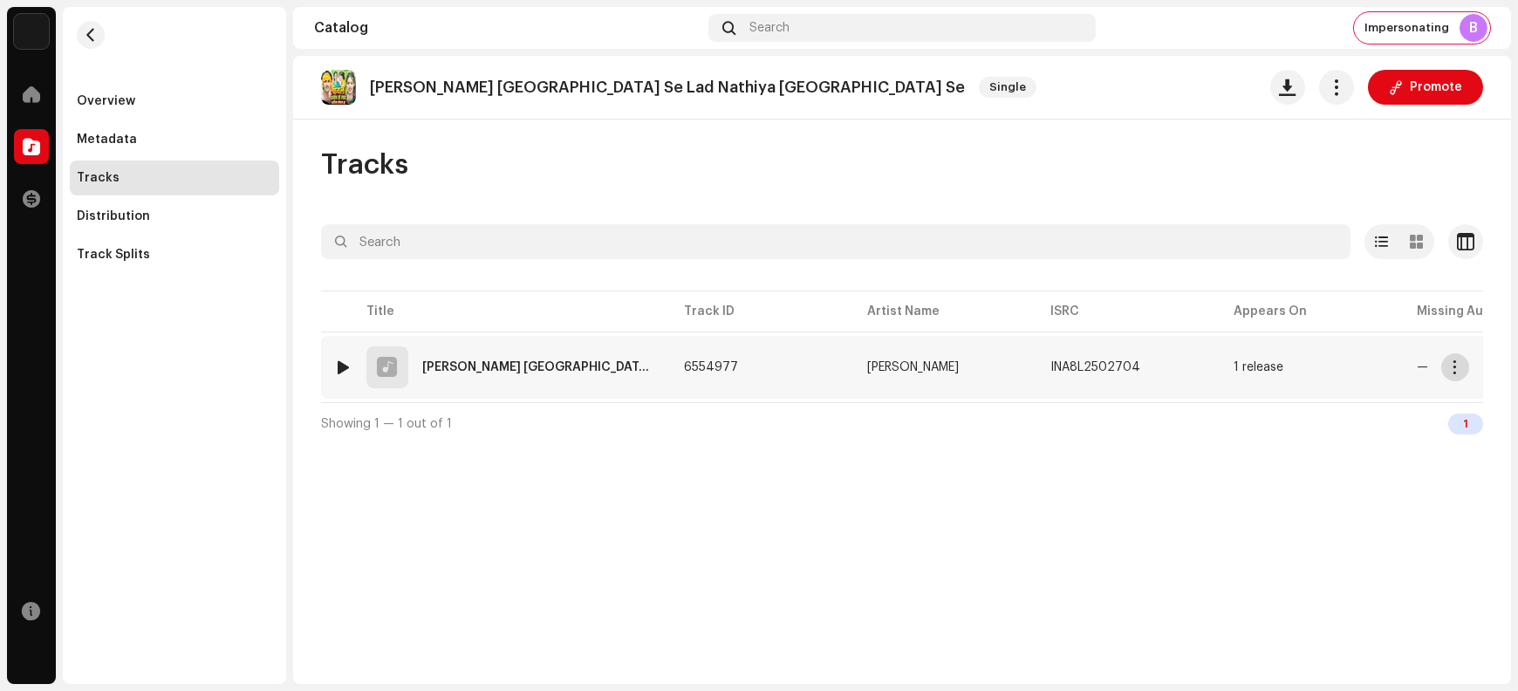
click at [1214, 367] on span "button" at bounding box center [1455, 367] width 13 height 14
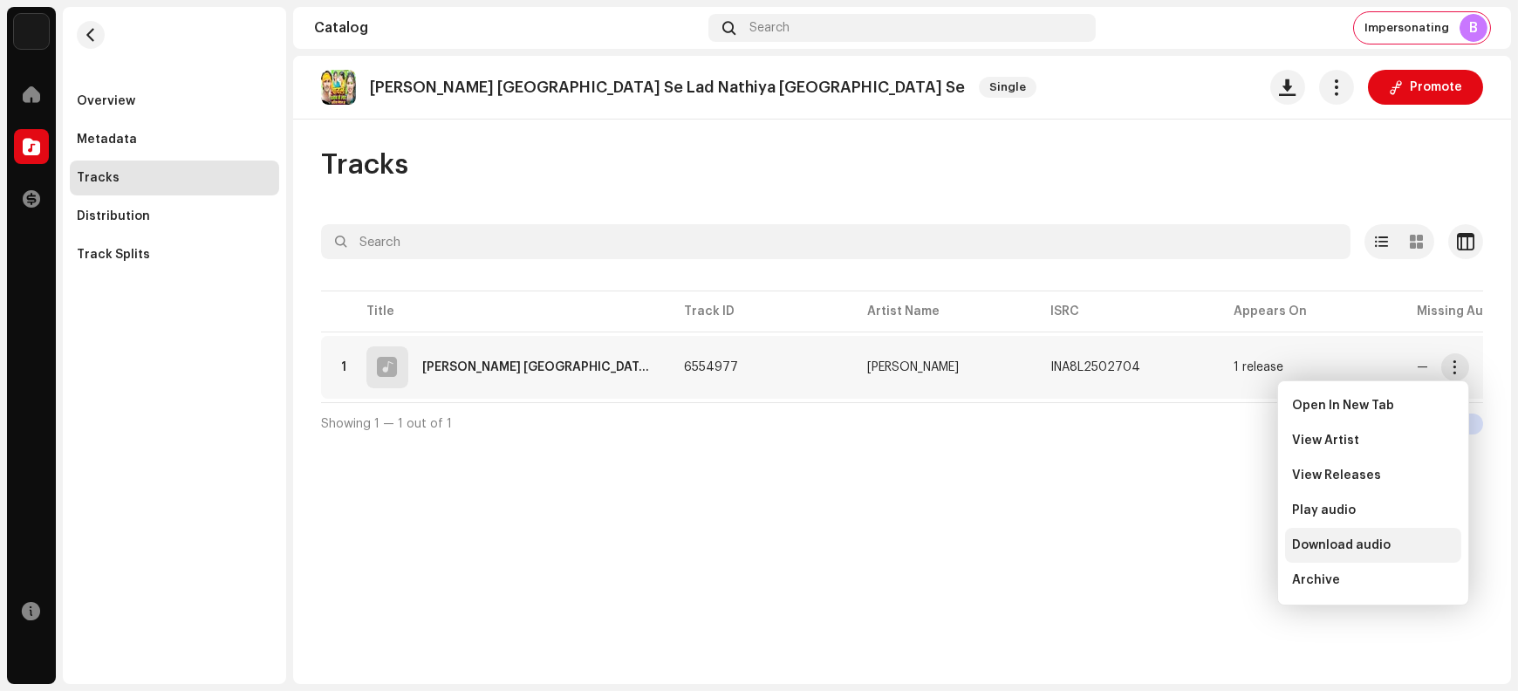
click at [1214, 546] on span "Download audio" at bounding box center [1341, 545] width 99 height 14
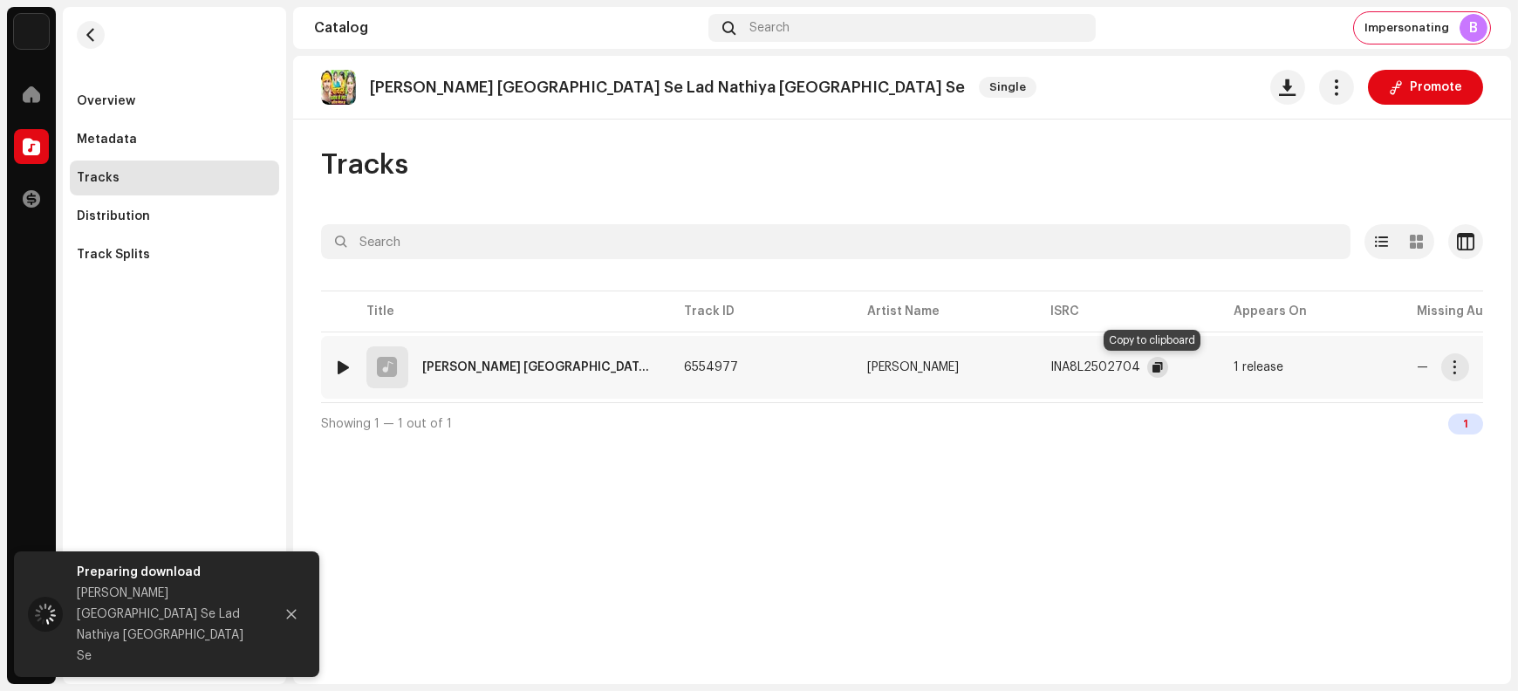
click at [1148, 367] on button "button" at bounding box center [1158, 367] width 21 height 21
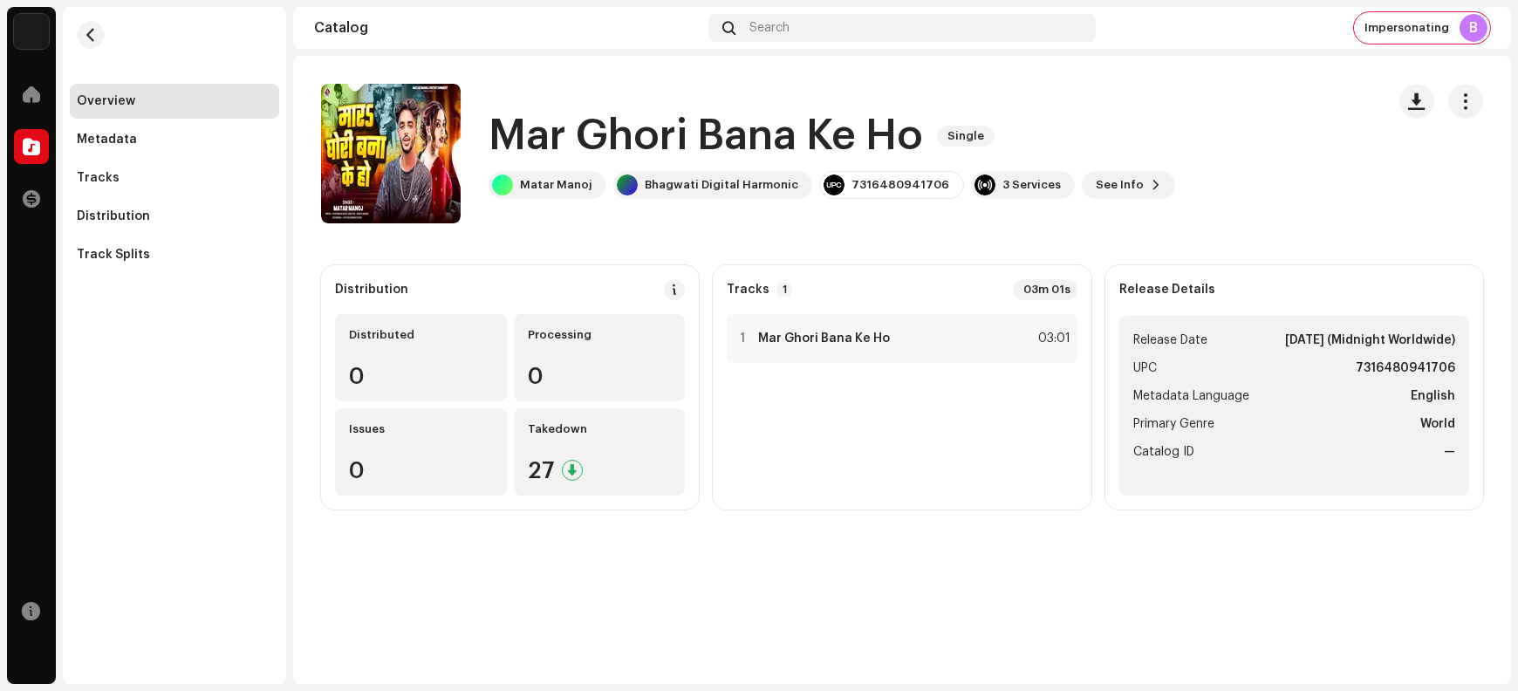
click at [538, 127] on h1 "Mar Ghori Bana Ke Ho" at bounding box center [706, 136] width 435 height 56
click at [152, 183] on div "Tracks" at bounding box center [174, 178] width 195 height 14
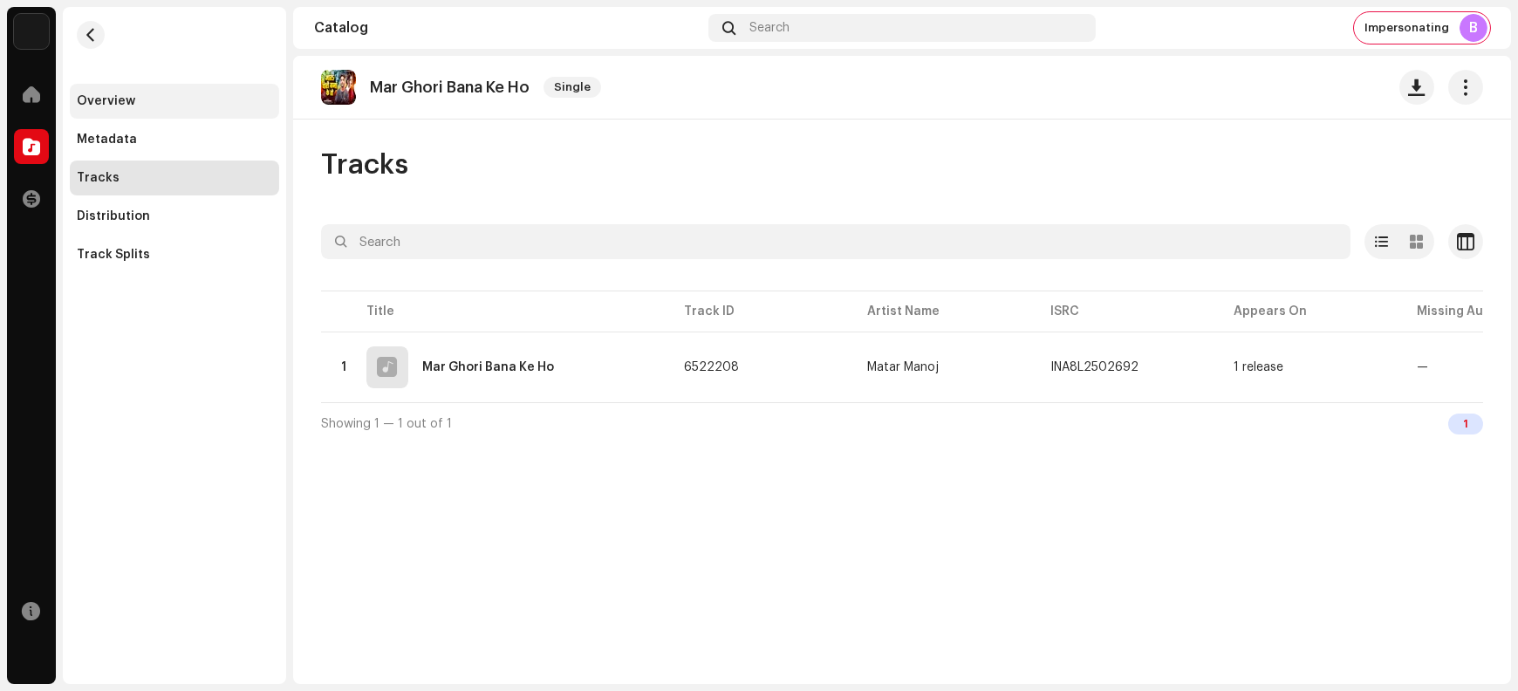
click at [157, 92] on div "Overview" at bounding box center [174, 101] width 209 height 35
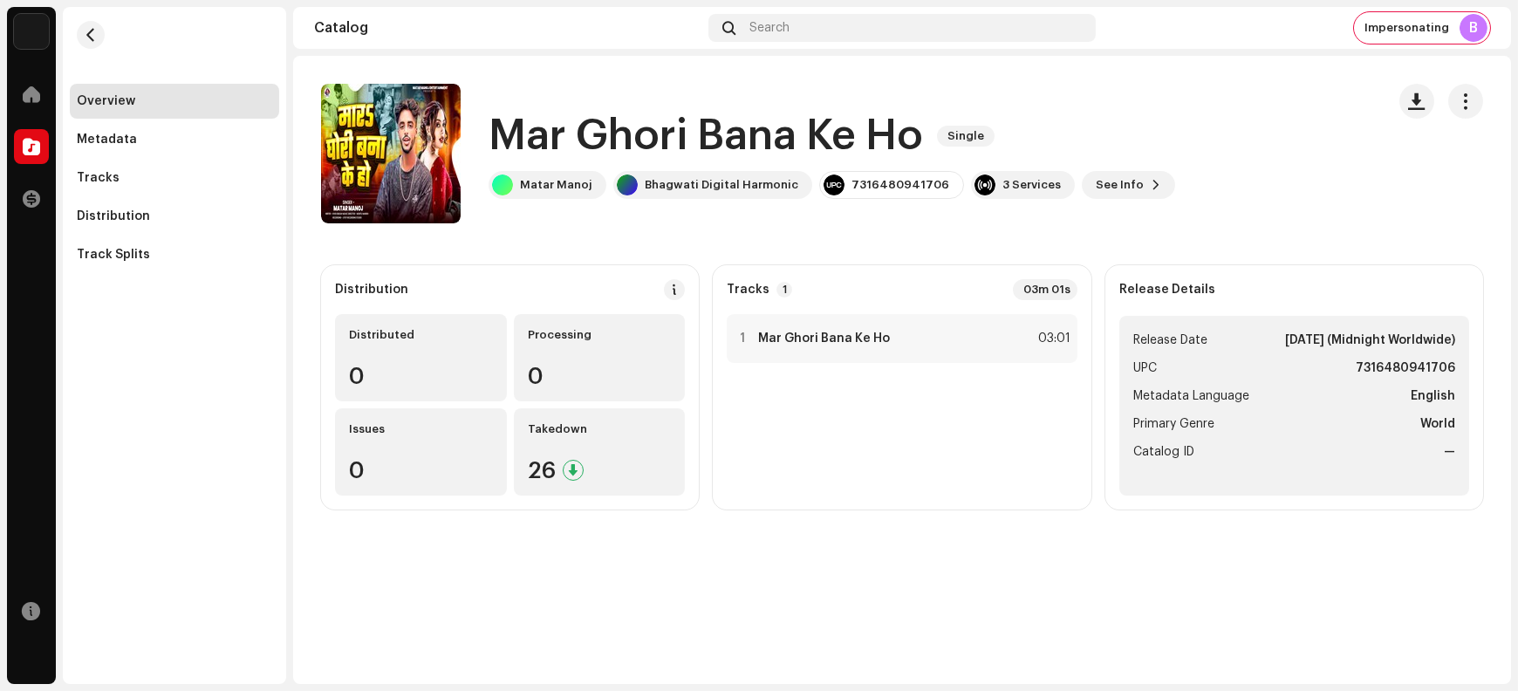
click at [525, 134] on h1 "Mar Ghori Bana Ke Ho" at bounding box center [706, 136] width 435 height 56
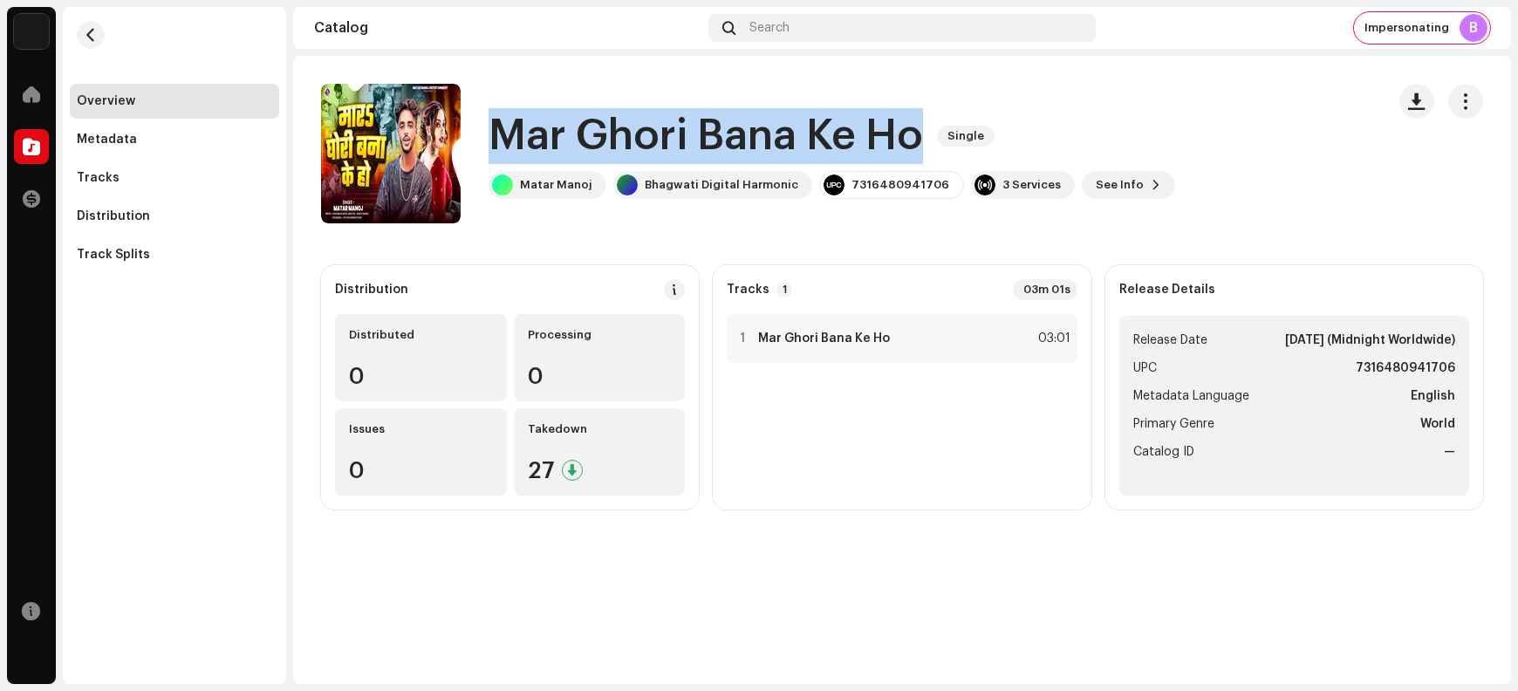
click at [525, 134] on h1 "Mar Ghori Bana Ke Ho" at bounding box center [706, 136] width 435 height 56
copy div "Mar Ghori Bana [PERSON_NAME] Single"
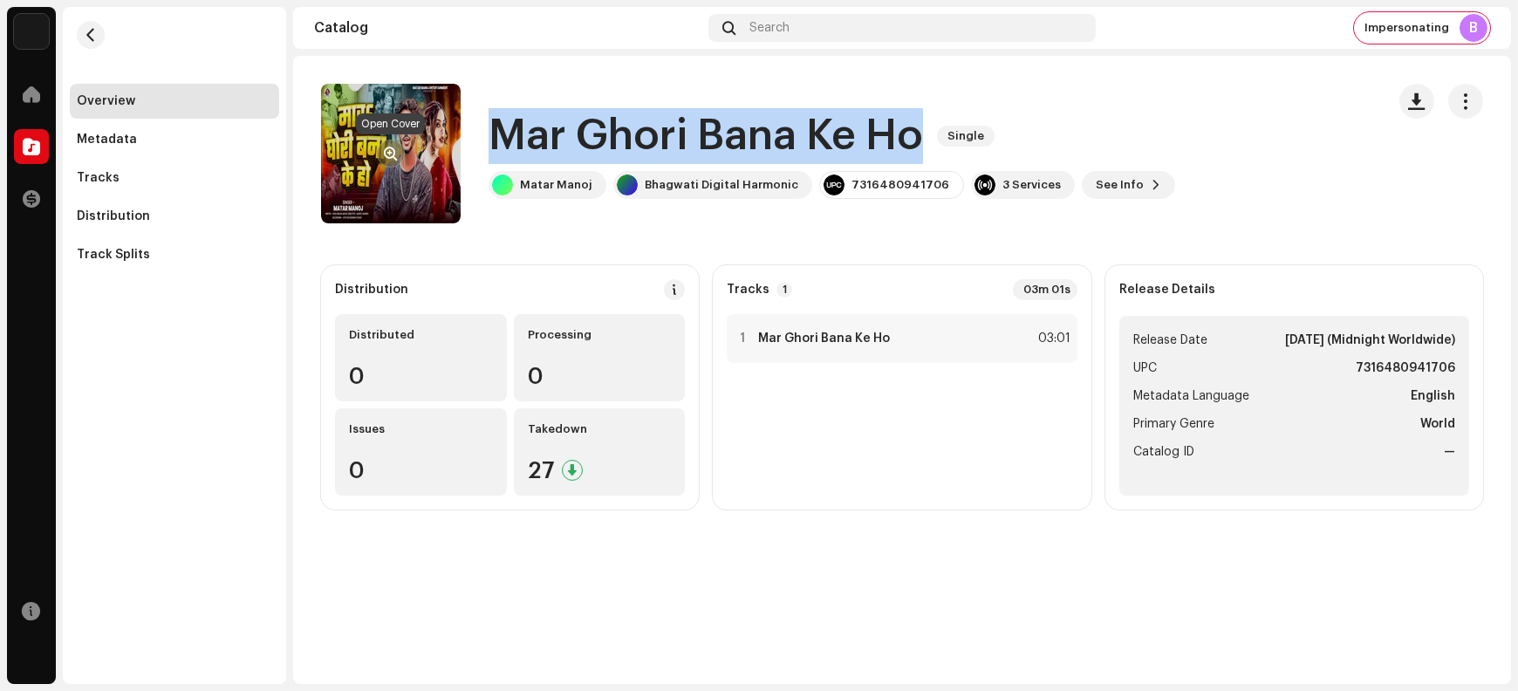
click at [390, 147] on span "button" at bounding box center [391, 154] width 13 height 14
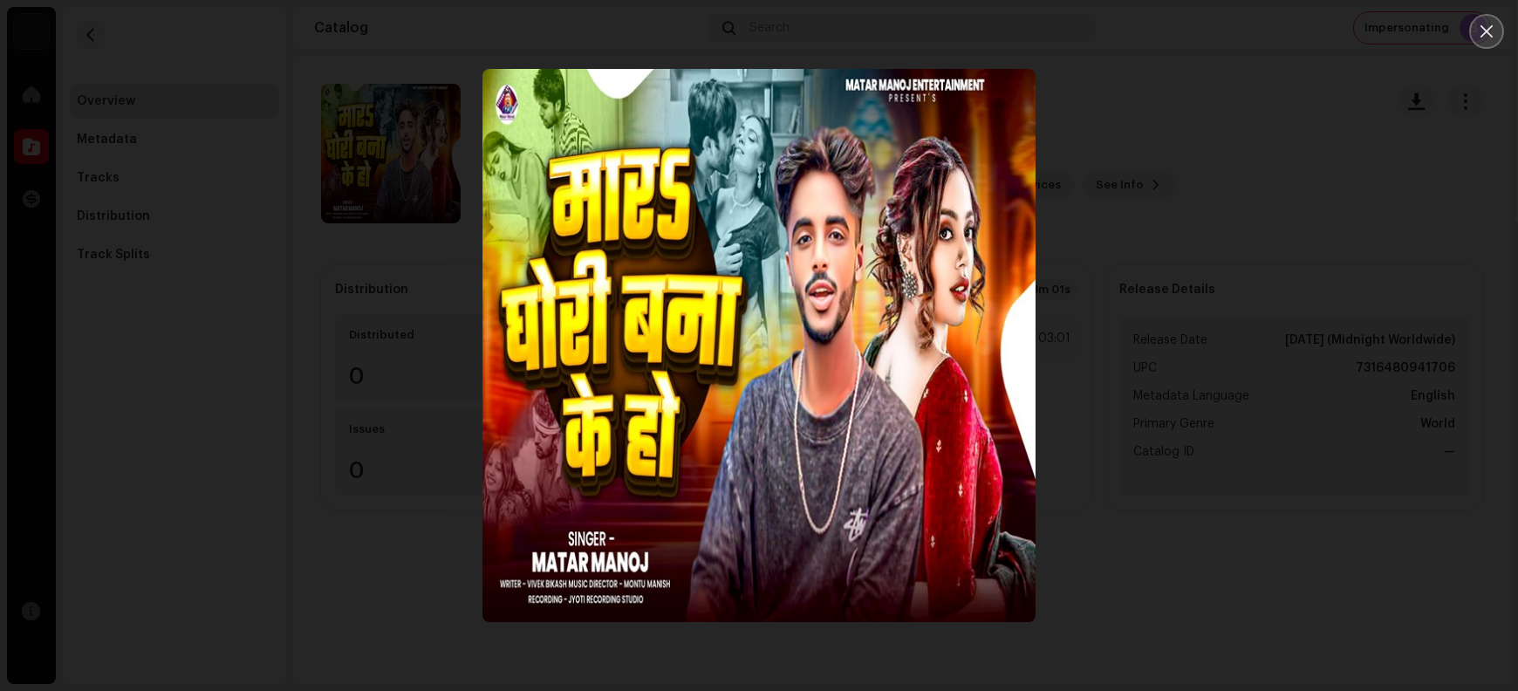
click at [1214, 31] on icon "Close" at bounding box center [1487, 31] width 12 height 12
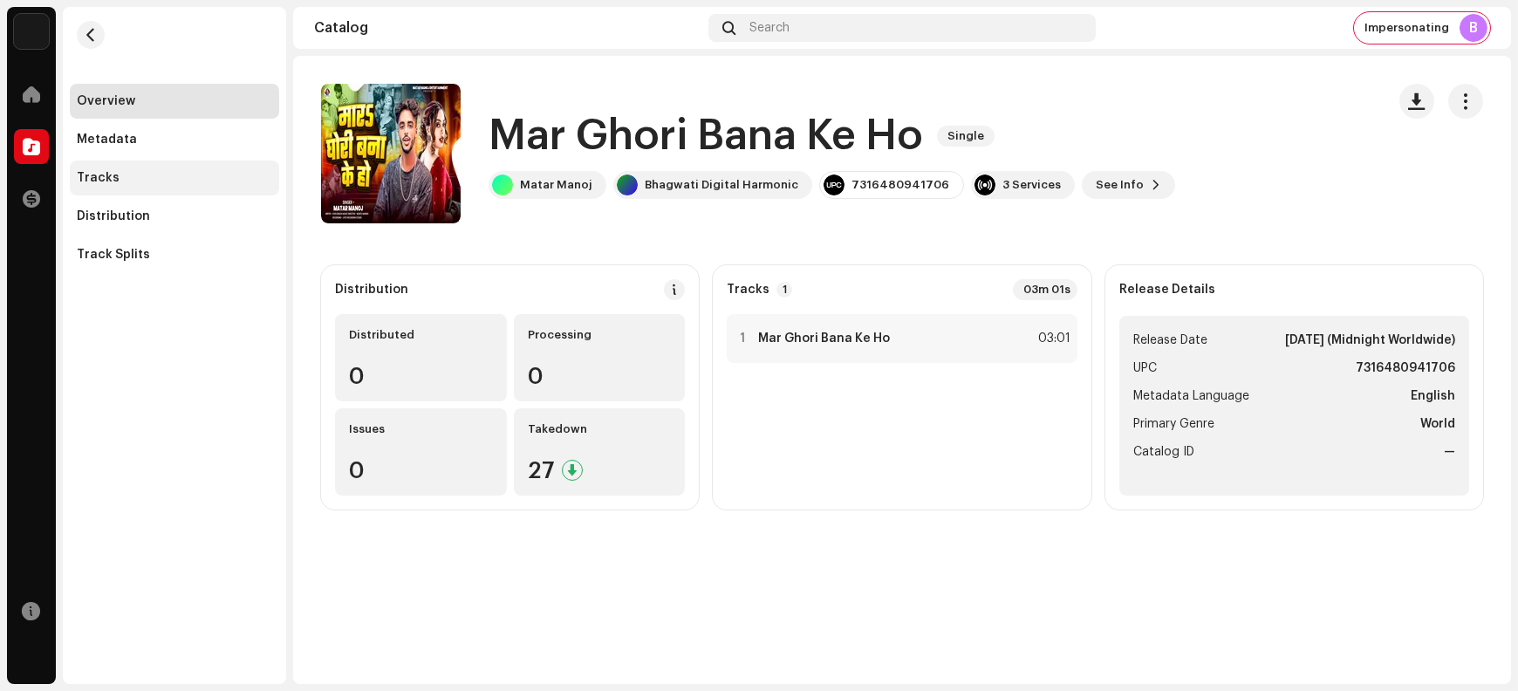
click at [154, 179] on div "Tracks" at bounding box center [174, 178] width 195 height 14
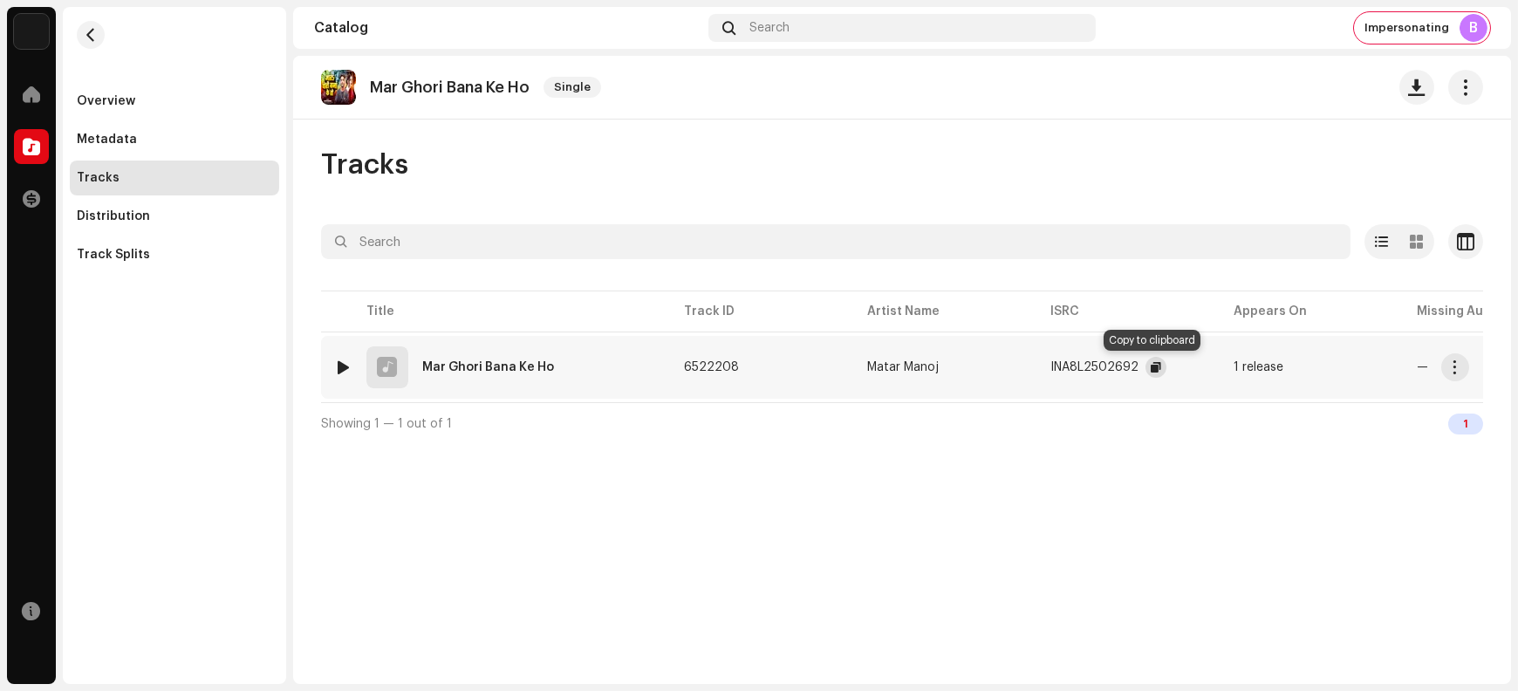
click at [1146, 366] on button "button" at bounding box center [1156, 367] width 21 height 21
click at [1214, 369] on span "button" at bounding box center [1455, 367] width 13 height 14
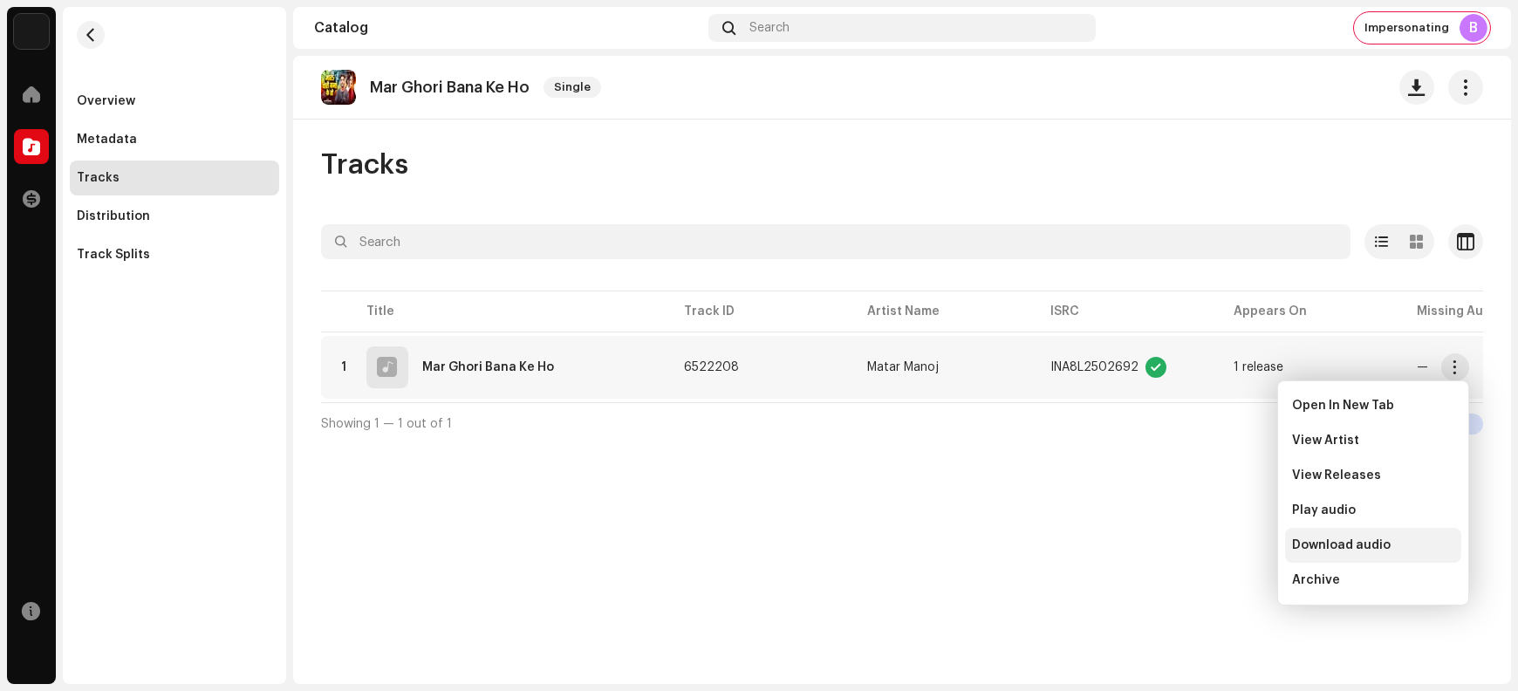
click at [1214, 545] on span "Download audio" at bounding box center [1341, 545] width 99 height 14
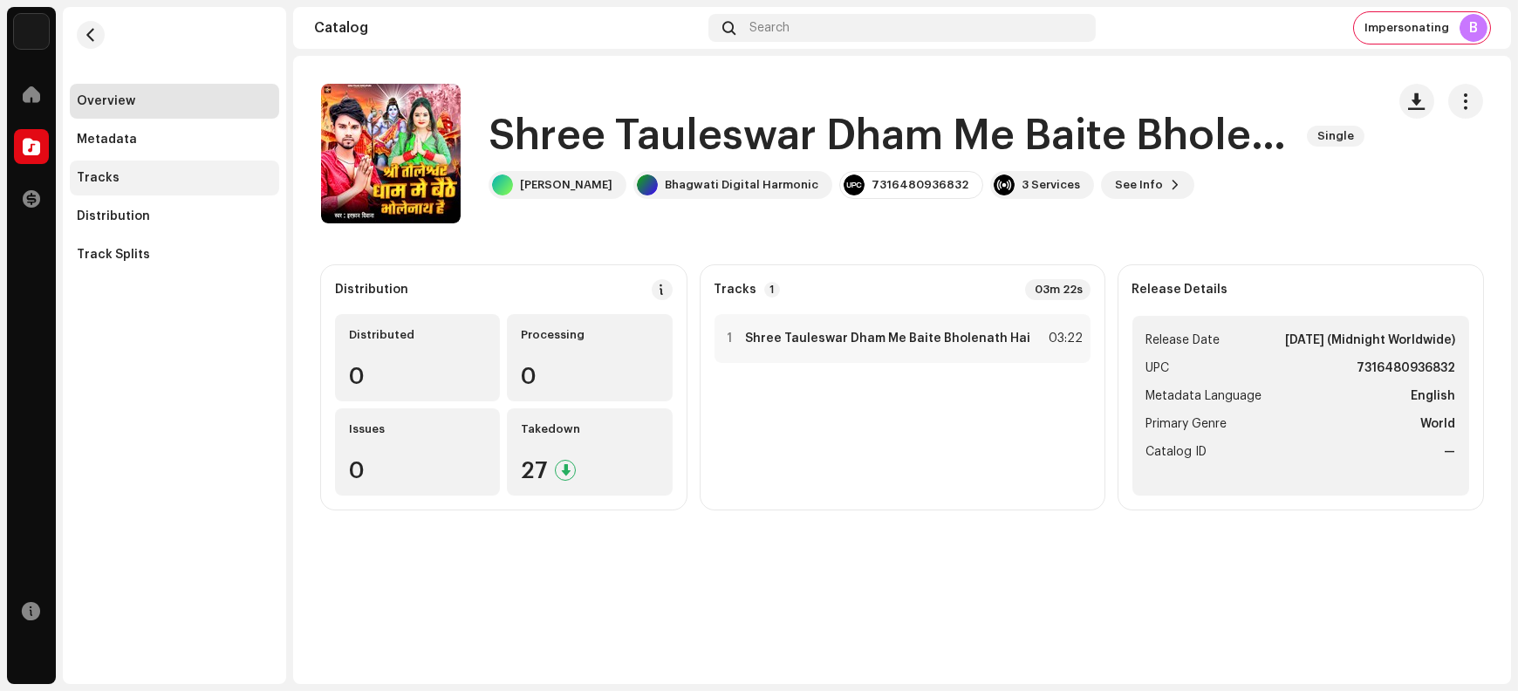
click at [159, 173] on div "Tracks" at bounding box center [174, 178] width 195 height 14
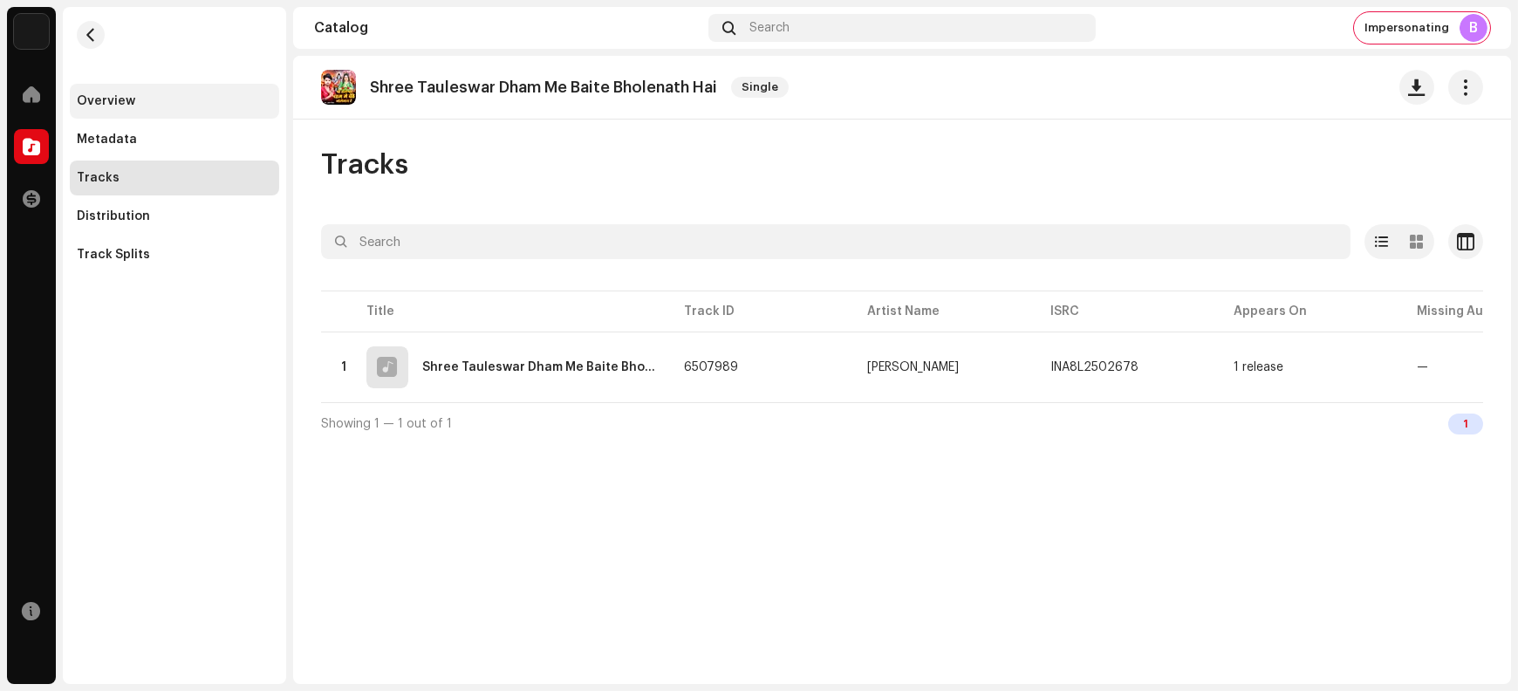
click at [142, 112] on div "Overview" at bounding box center [174, 101] width 209 height 35
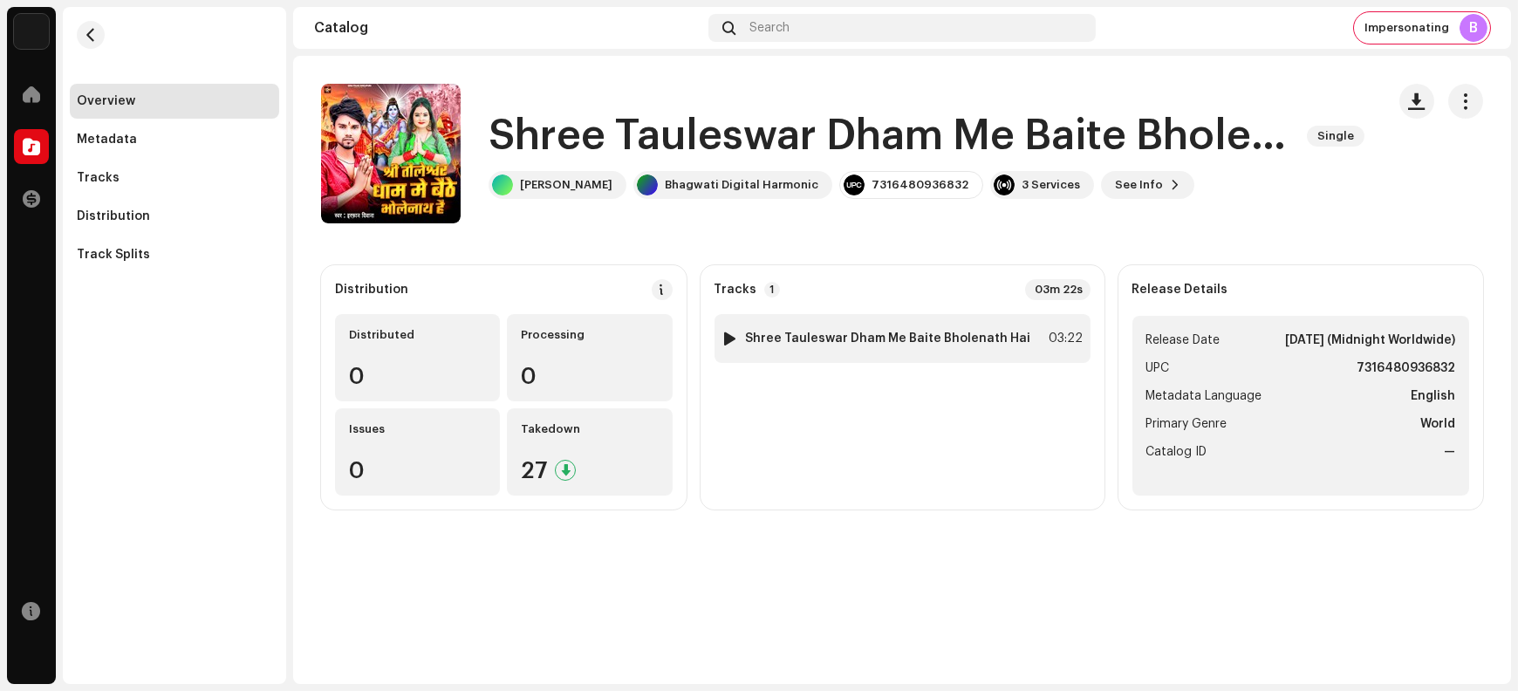
click at [857, 328] on div "1 Shree Tauleswar Dham Me Baite Bholenath Hai 03:22" at bounding box center [903, 338] width 376 height 49
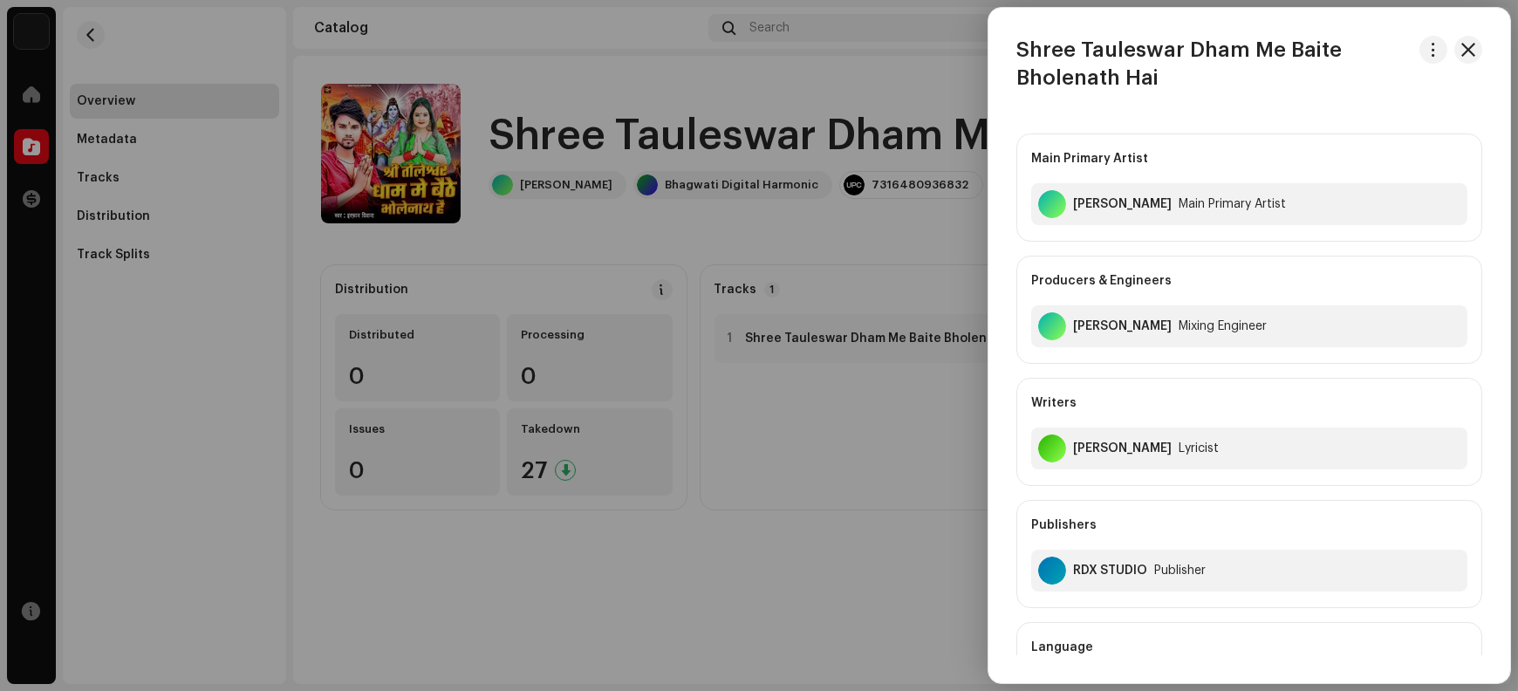
click at [1046, 50] on h3 "Shree Tauleswar Dham Me Baite Bholenath Hai" at bounding box center [1215, 64] width 396 height 56
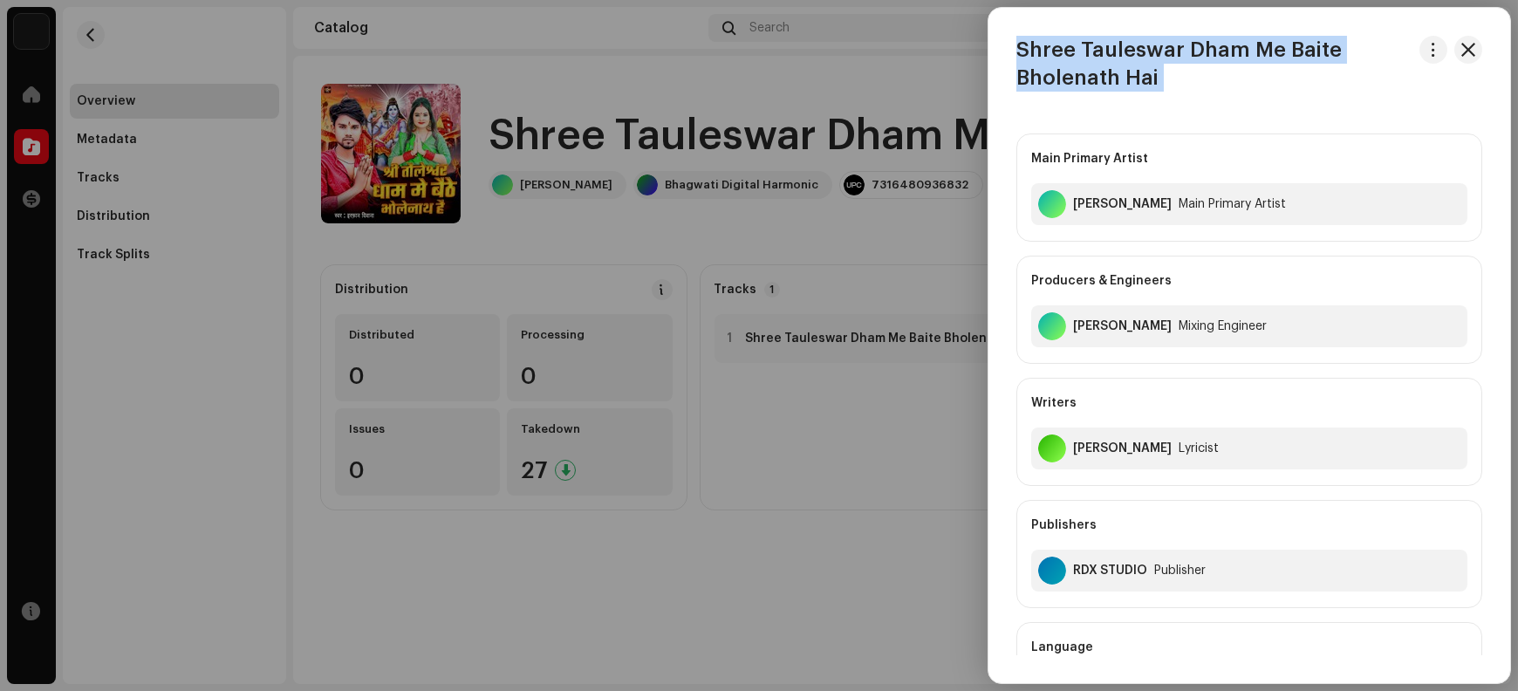
click at [1046, 50] on h3 "Shree Tauleswar Dham Me Baite Bholenath Hai" at bounding box center [1215, 64] width 396 height 56
copy div "Shree Tauleswar Dham Me Baite Bholenath Hai"
click at [1214, 56] on button "button" at bounding box center [1469, 50] width 28 height 28
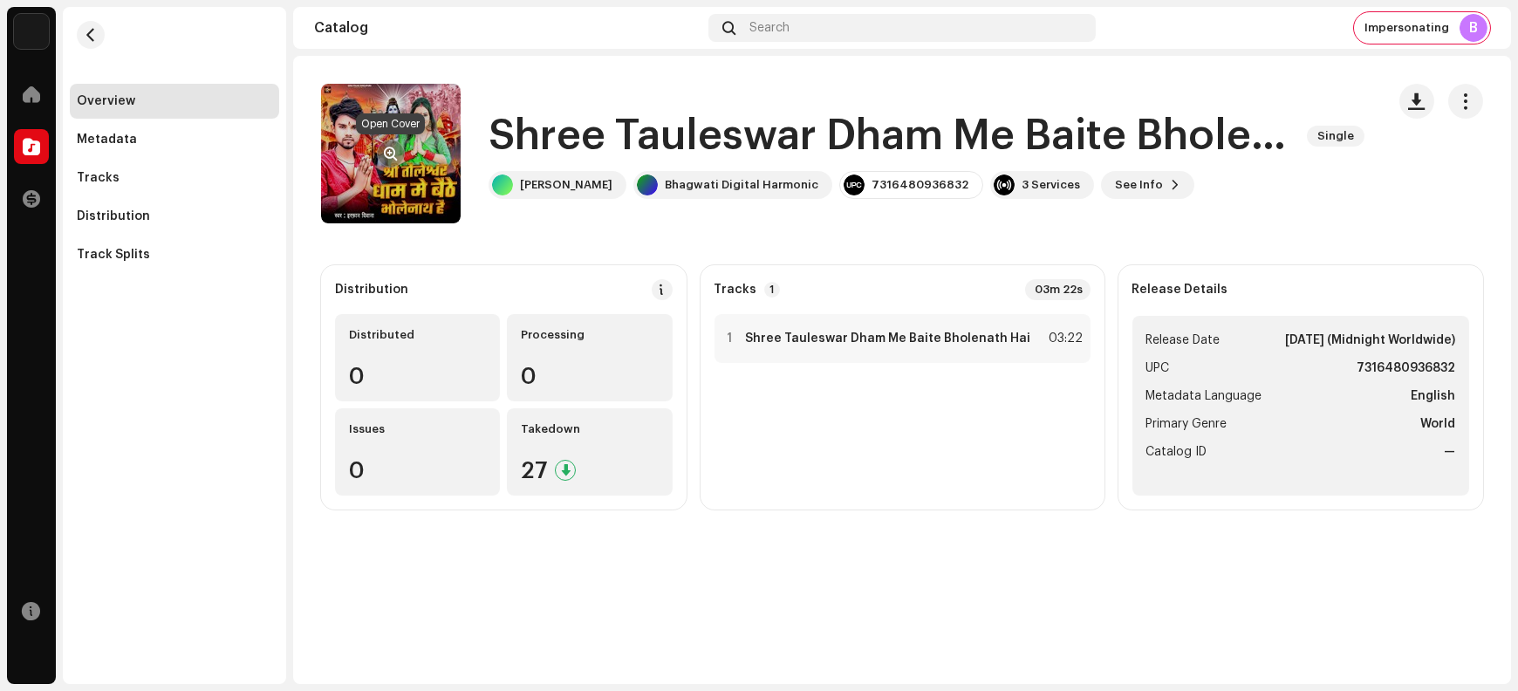
click at [385, 151] on span "button" at bounding box center [391, 154] width 13 height 14
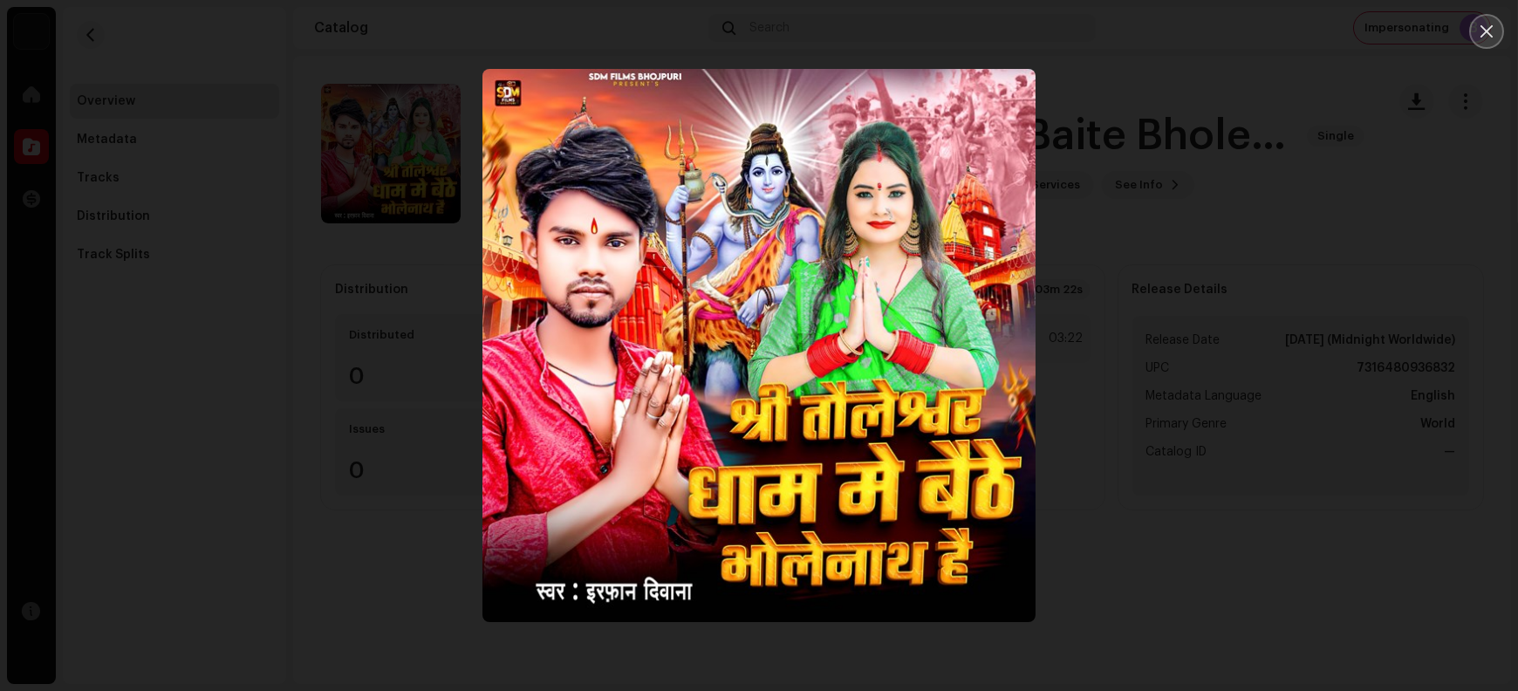
click at [1214, 36] on icon "Close" at bounding box center [1487, 32] width 16 height 16
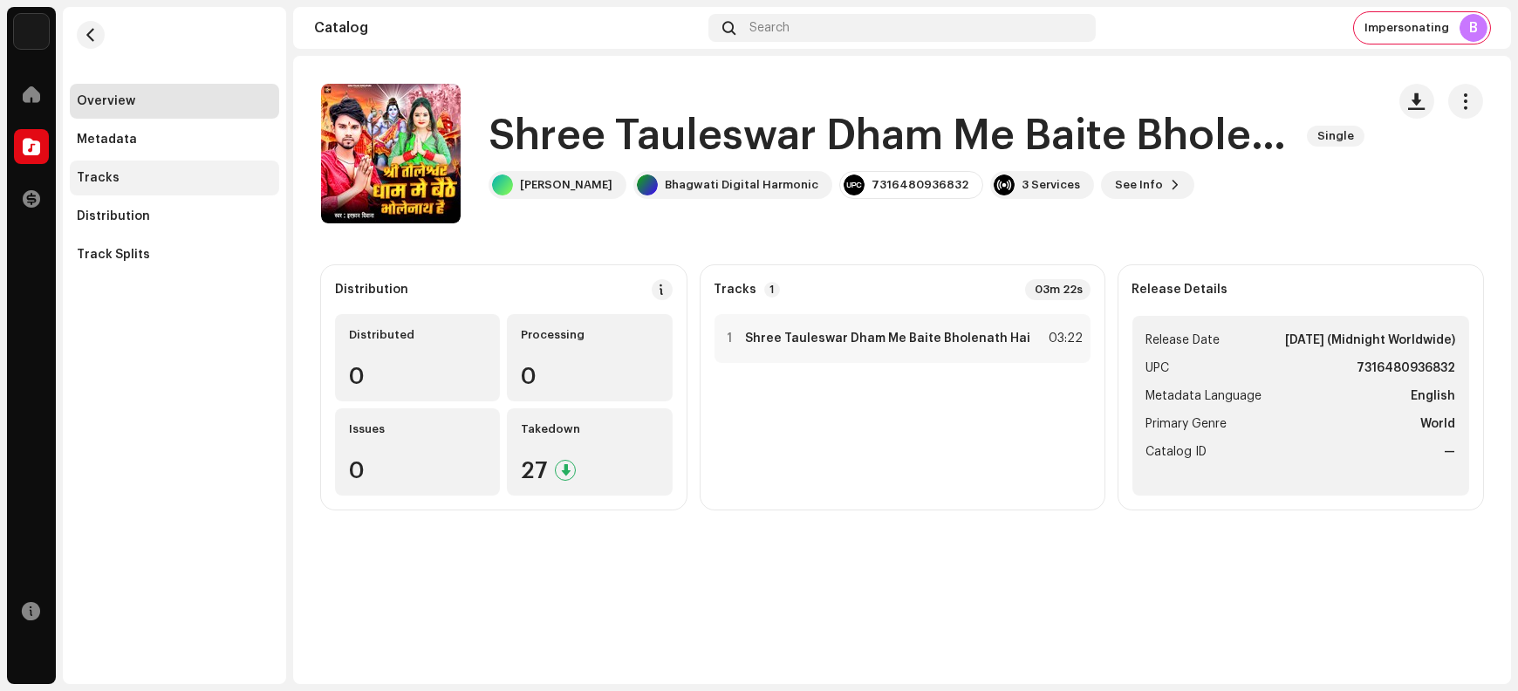
click at [164, 175] on div "Tracks" at bounding box center [174, 178] width 195 height 14
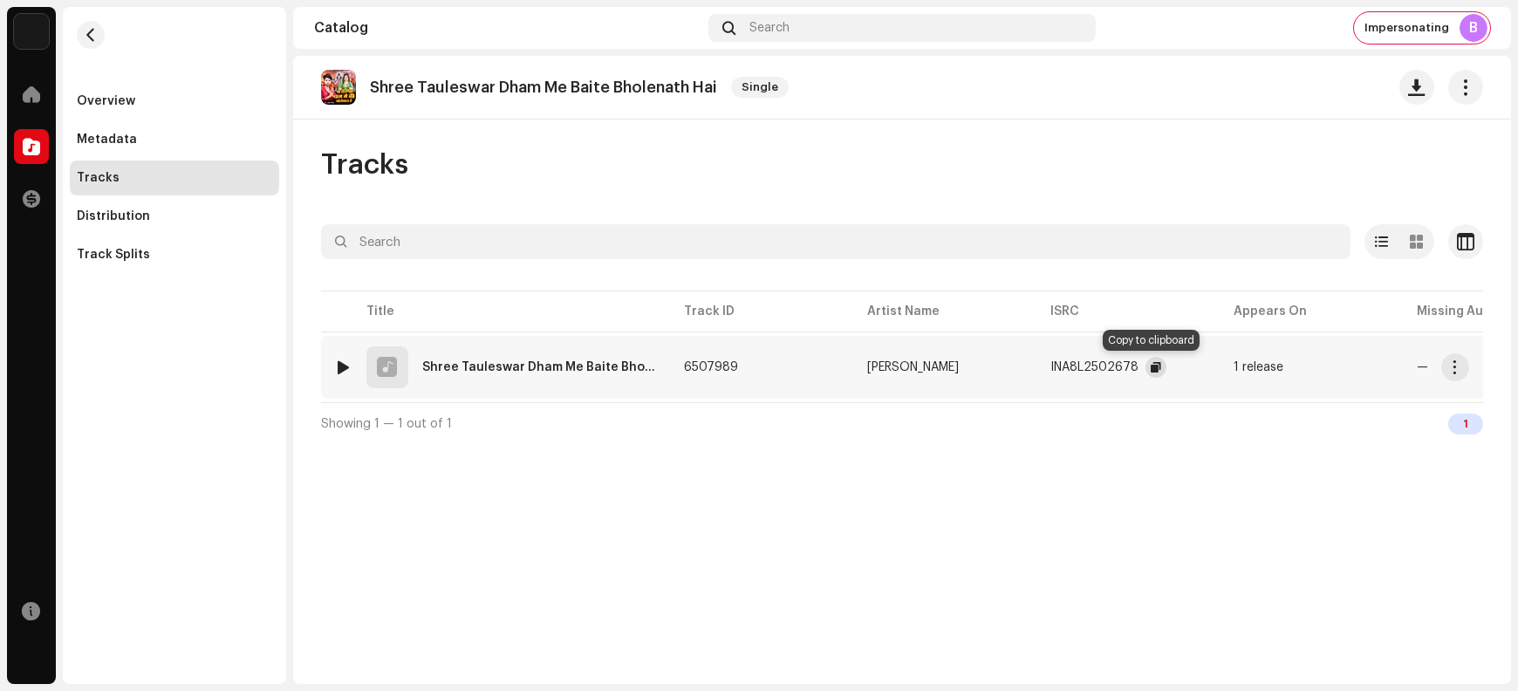
click at [1151, 364] on span "button" at bounding box center [1156, 367] width 10 height 14
click at [1214, 377] on button "button" at bounding box center [1456, 367] width 28 height 28
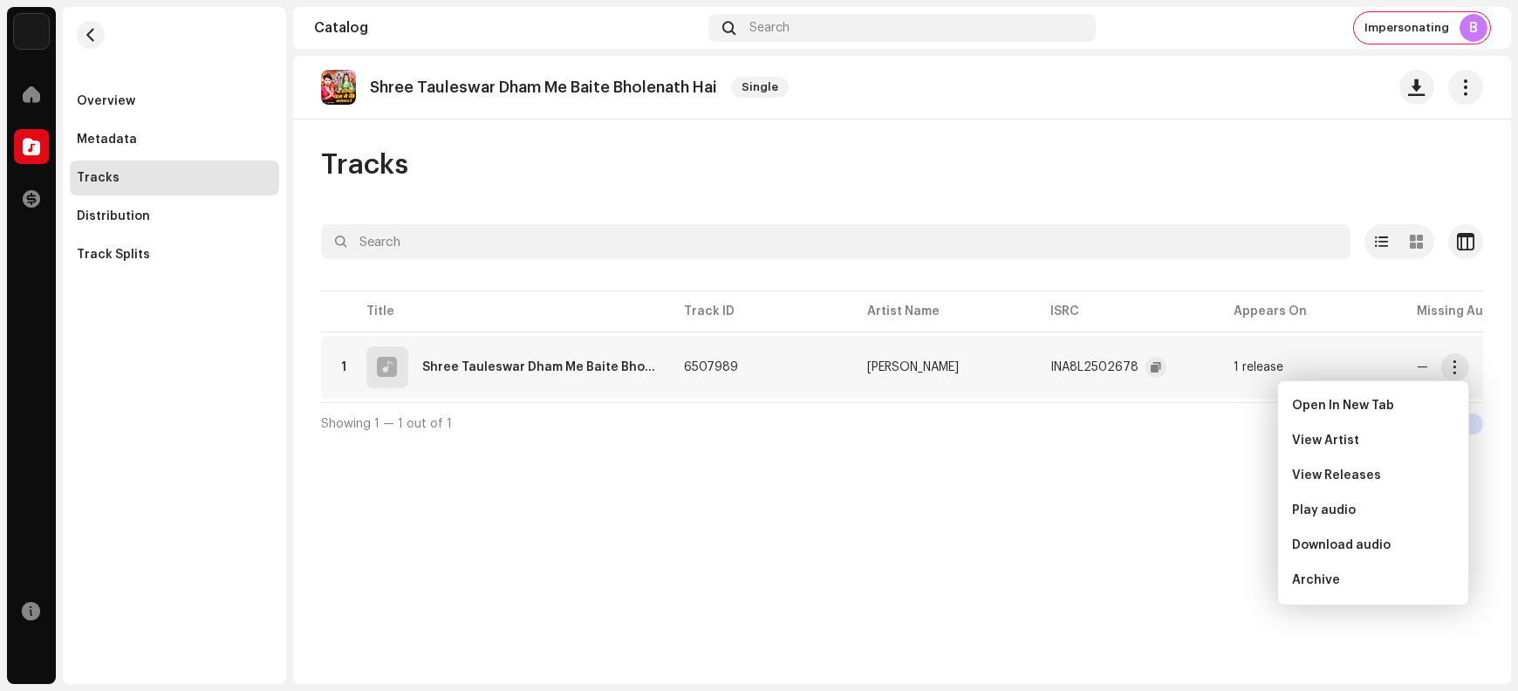
click at [1190, 542] on div "Shree Tauleswar Dham Me Baite Bholenath Hai Single Tracks Selected 0 Select all…" at bounding box center [902, 370] width 1218 height 628
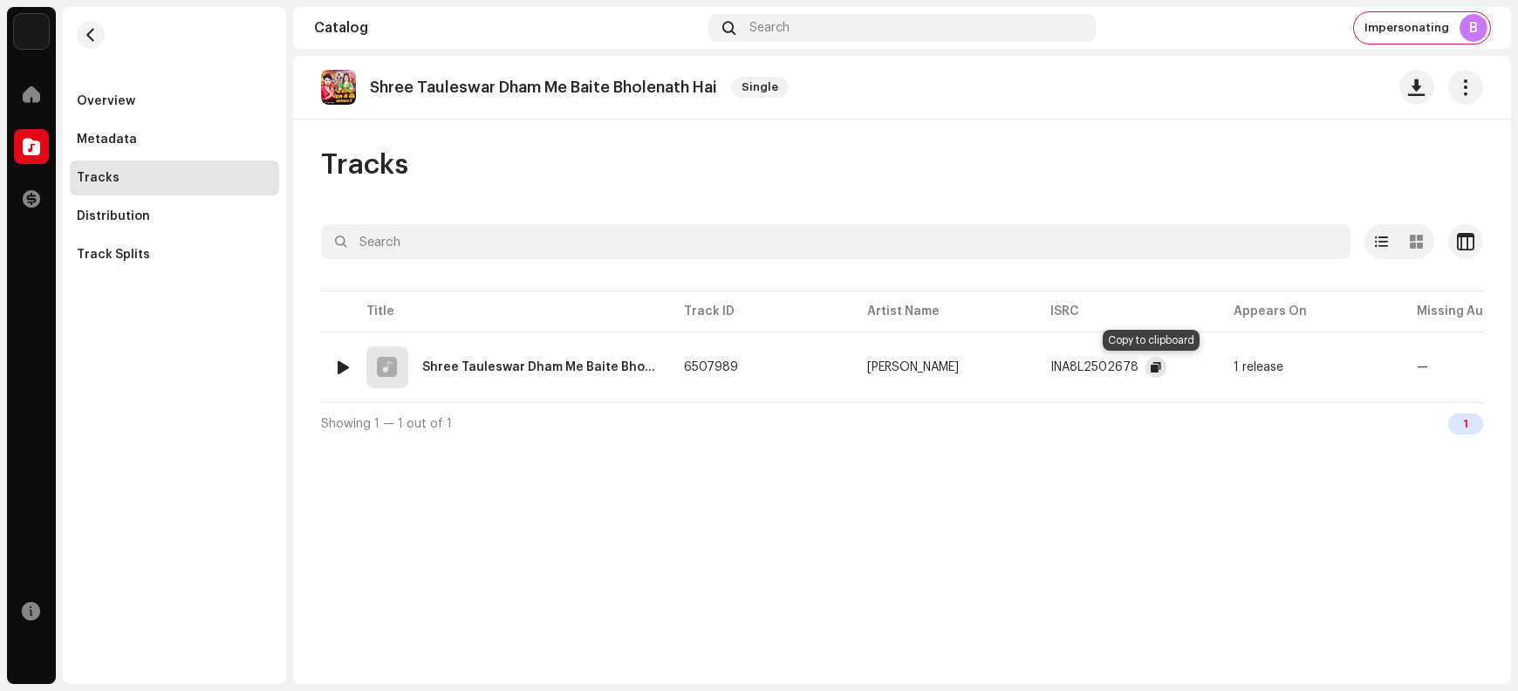
click at [1151, 368] on span "button" at bounding box center [1156, 367] width 10 height 14
click at [1214, 368] on span "button" at bounding box center [1455, 367] width 13 height 14
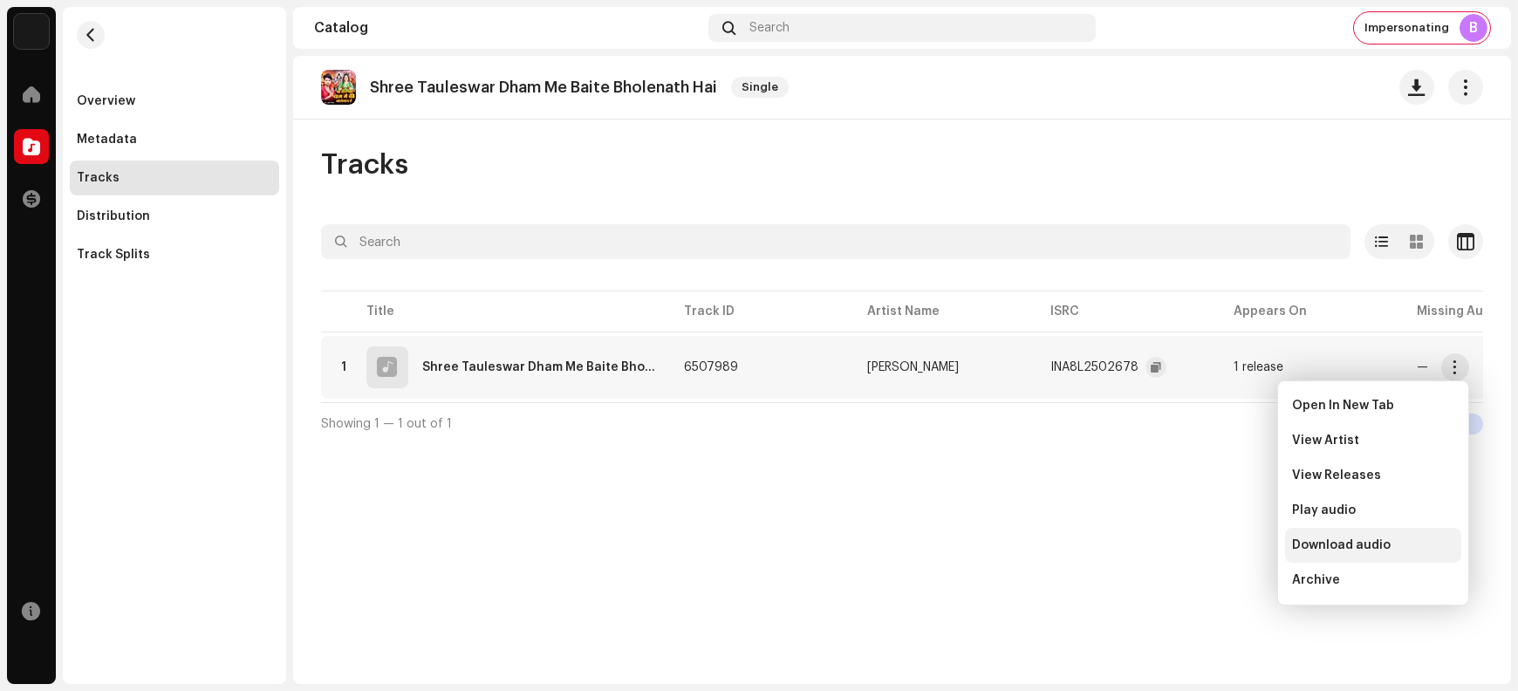
click at [1214, 547] on div "Download audio" at bounding box center [1373, 545] width 162 height 14
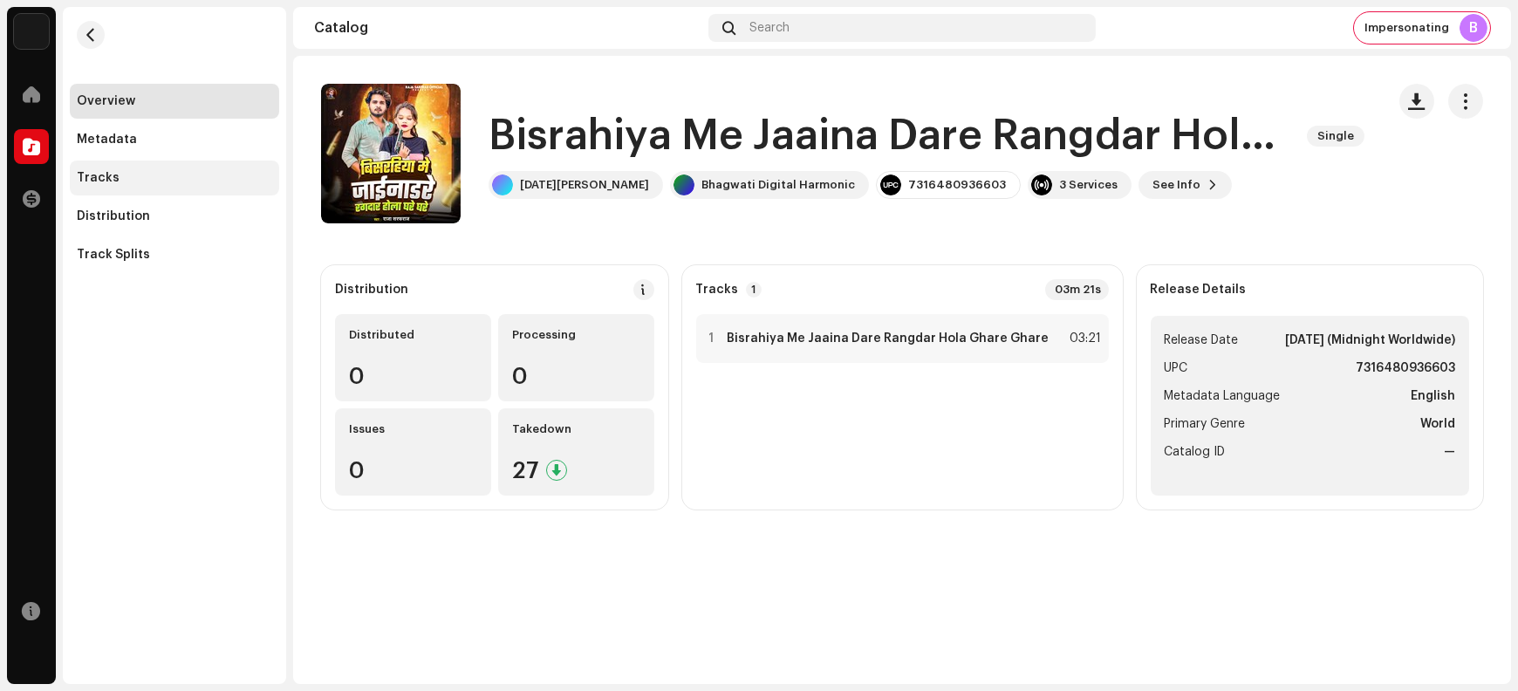
click at [161, 179] on div "Tracks" at bounding box center [174, 178] width 195 height 14
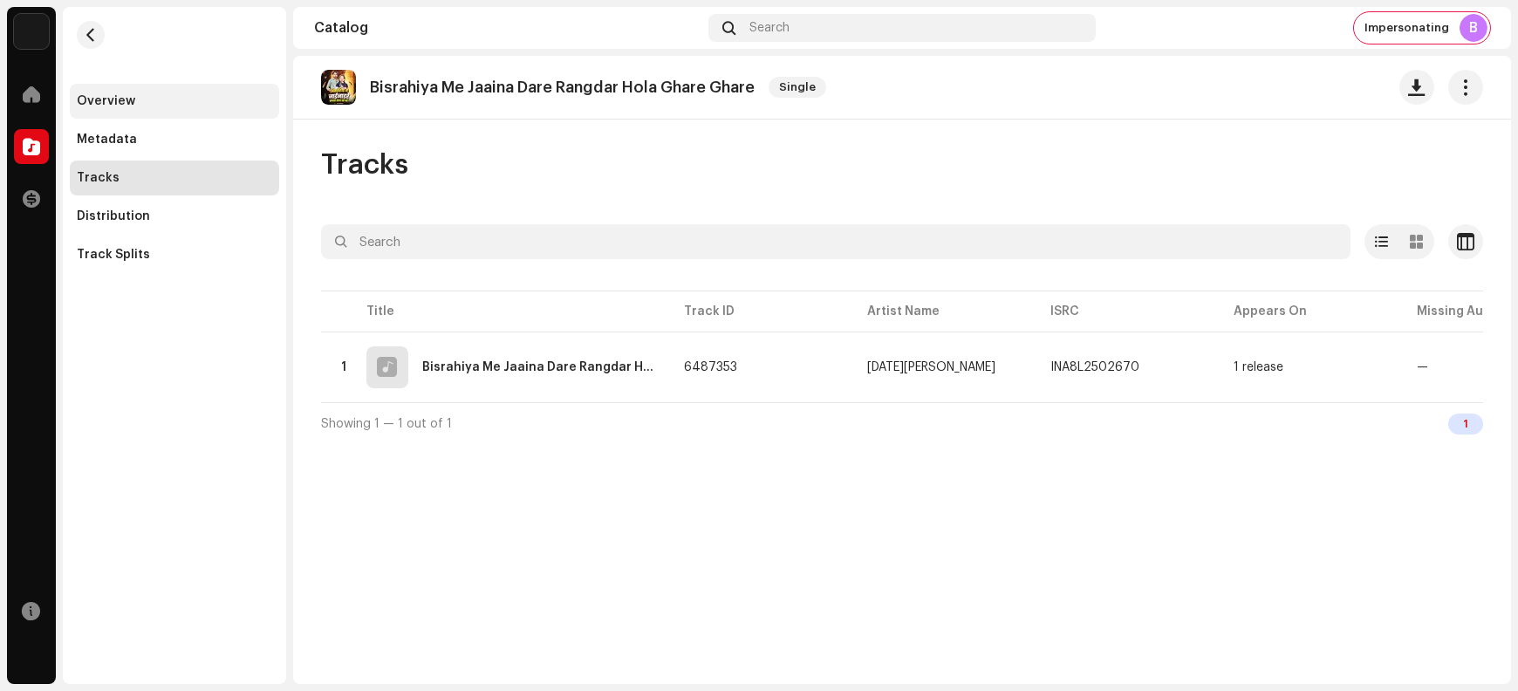
click at [134, 101] on div "Overview" at bounding box center [174, 101] width 195 height 14
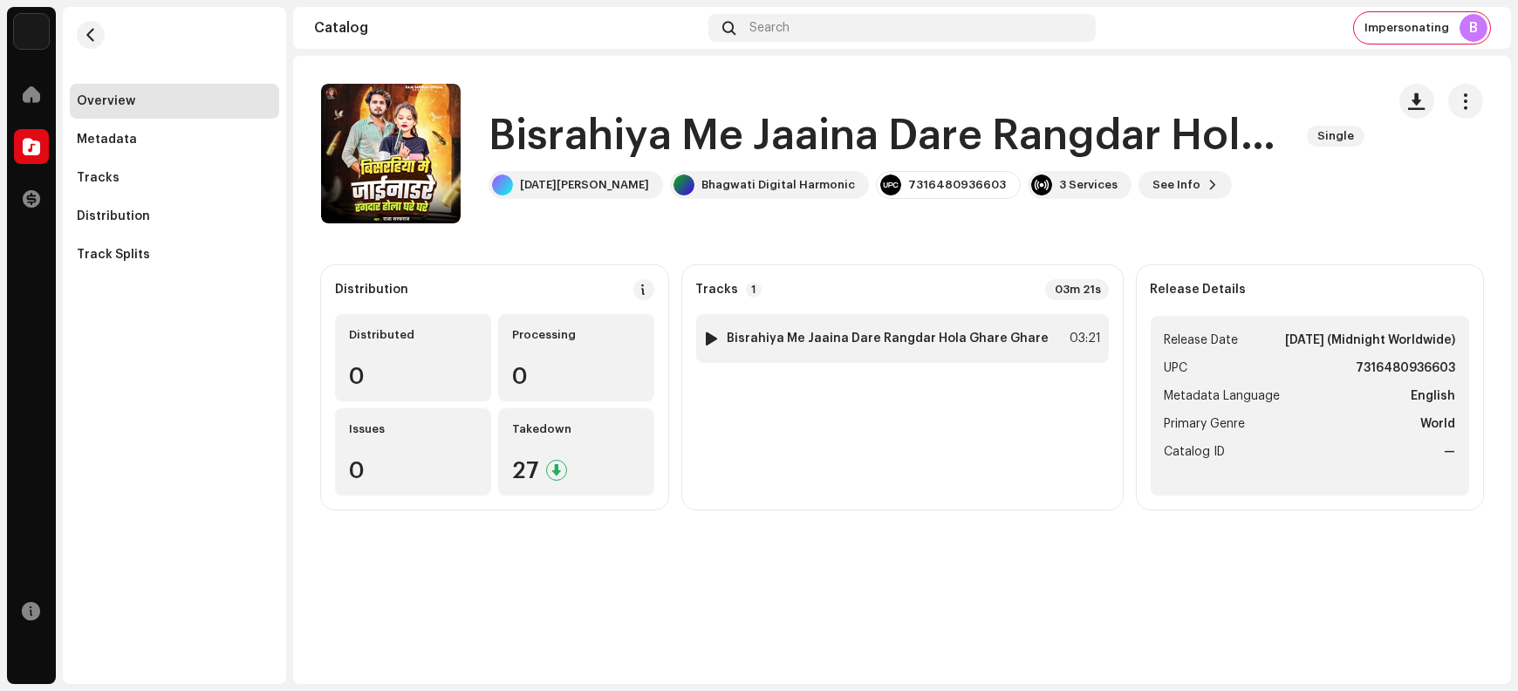
click at [805, 346] on div "1 Bisrahiya Me Jaaina Dare Rangdar Hola Ghare Ghare" at bounding box center [876, 338] width 346 height 17
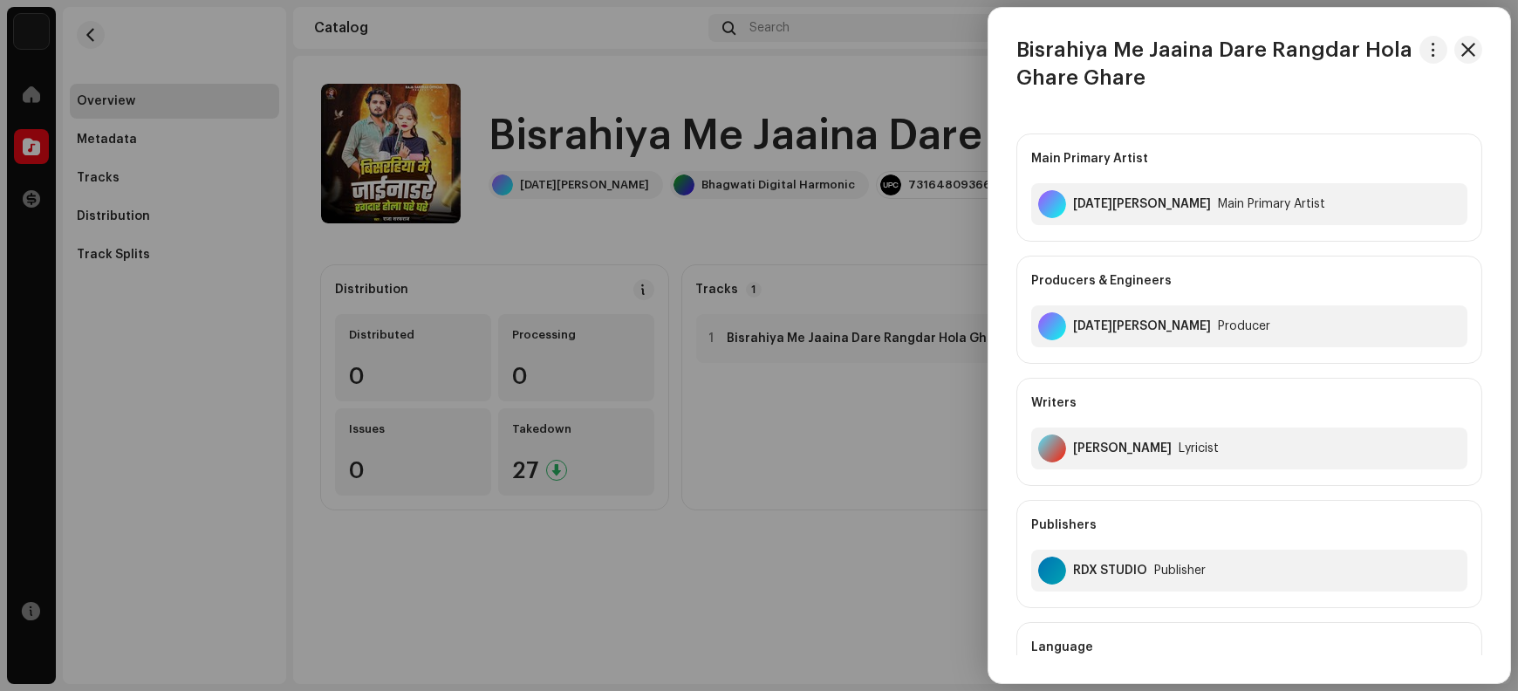
click at [1065, 46] on h3 "Bisrahiya Me Jaaina Dare Rangdar Hola Ghare Ghare" at bounding box center [1215, 64] width 396 height 56
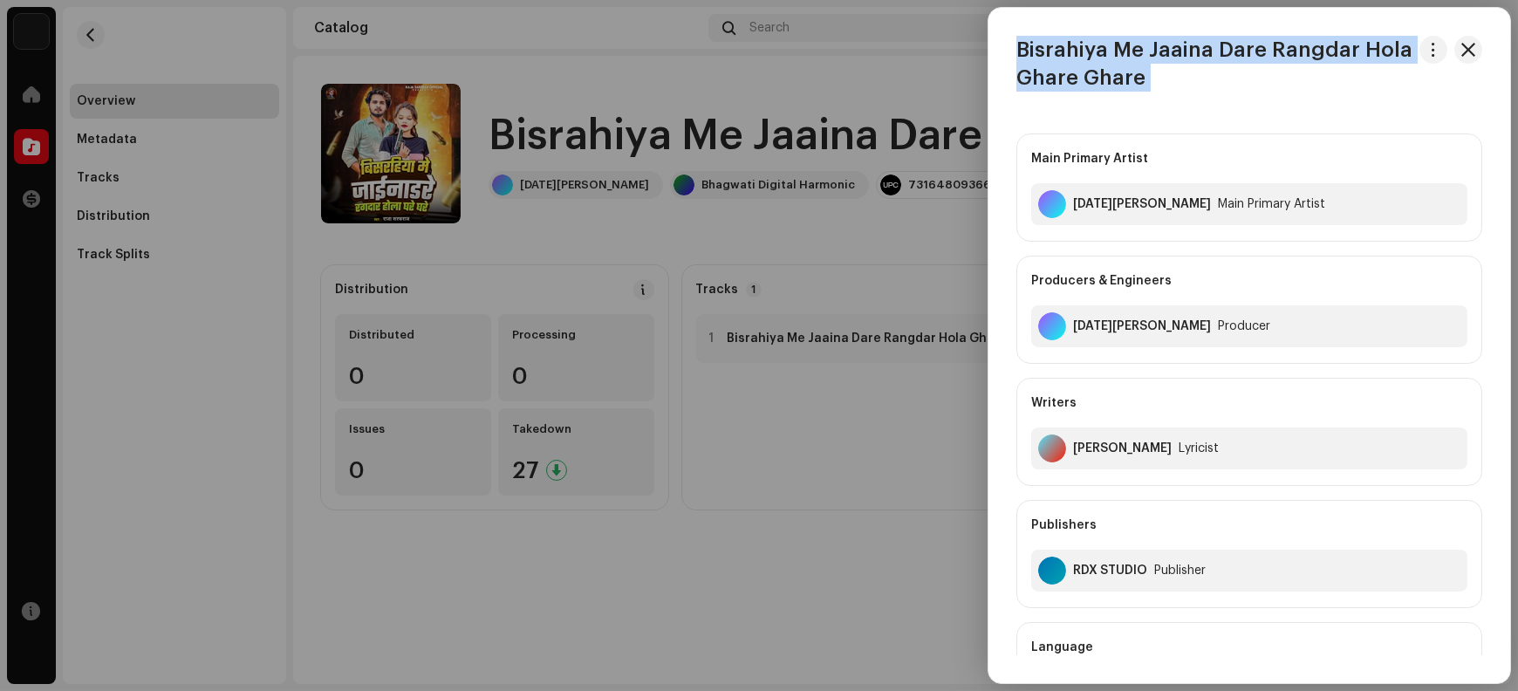
click at [1065, 46] on h3 "Bisrahiya Me Jaaina Dare Rangdar Hola Ghare Ghare" at bounding box center [1215, 64] width 396 height 56
copy div "Bisrahiya Me Jaaina Dare Rangdar Hola Ghare Ghare"
click at [1214, 58] on button "button" at bounding box center [1469, 50] width 28 height 28
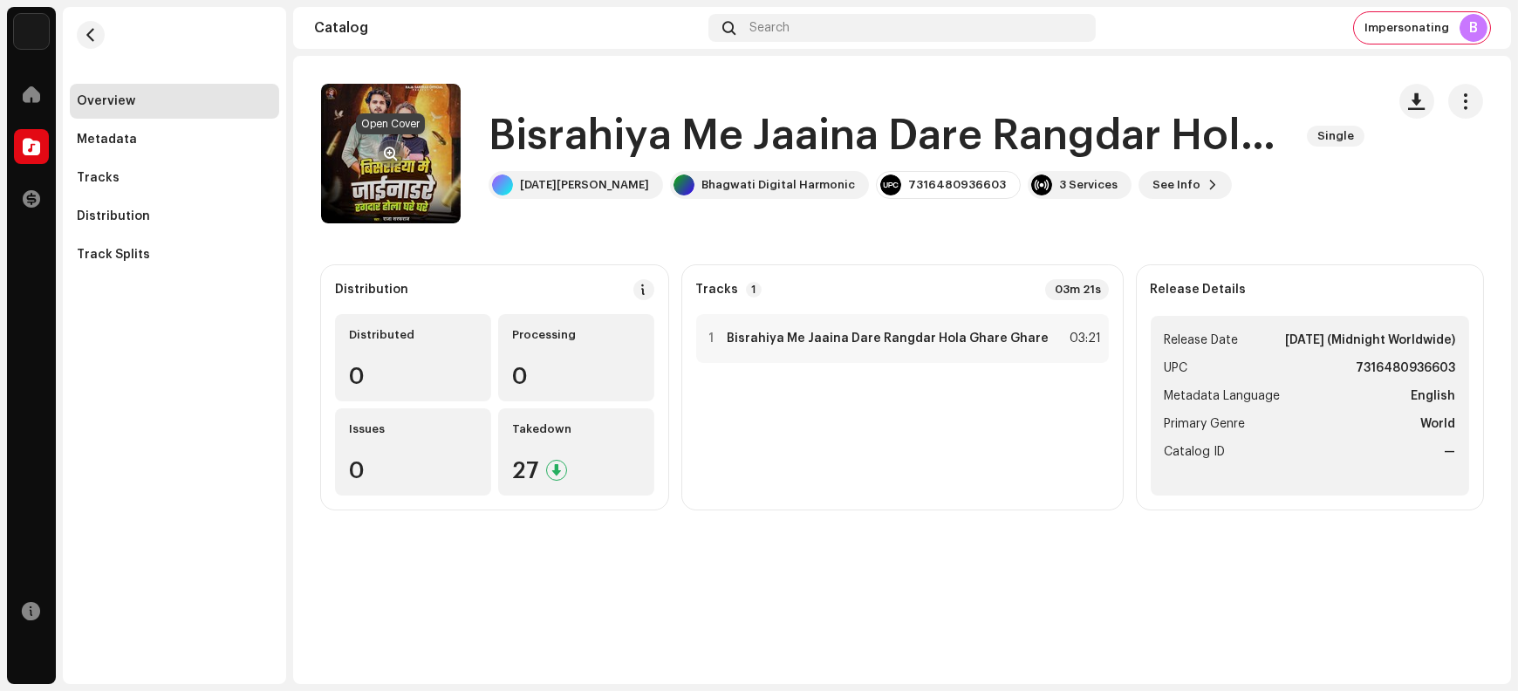
click at [387, 152] on span "button" at bounding box center [391, 154] width 13 height 14
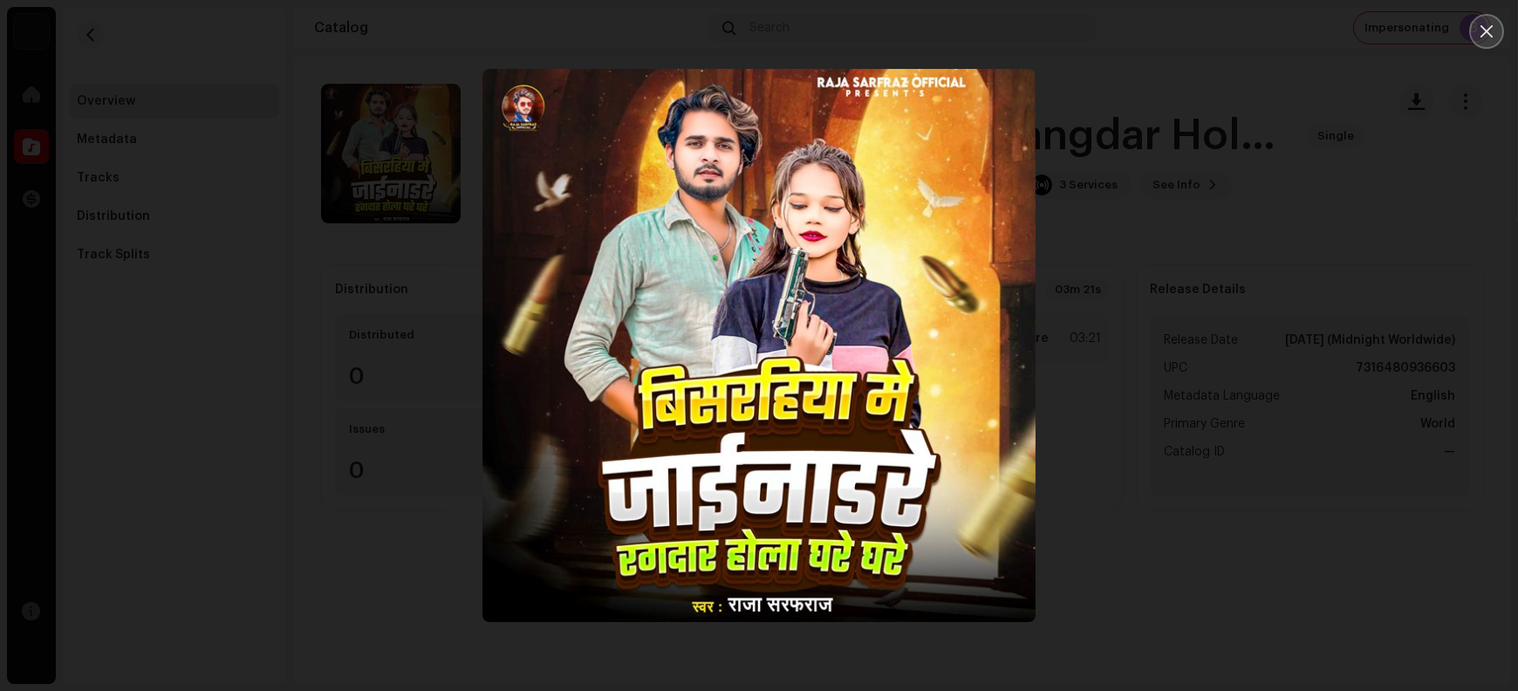
click at [1214, 39] on button "Close" at bounding box center [1487, 31] width 35 height 35
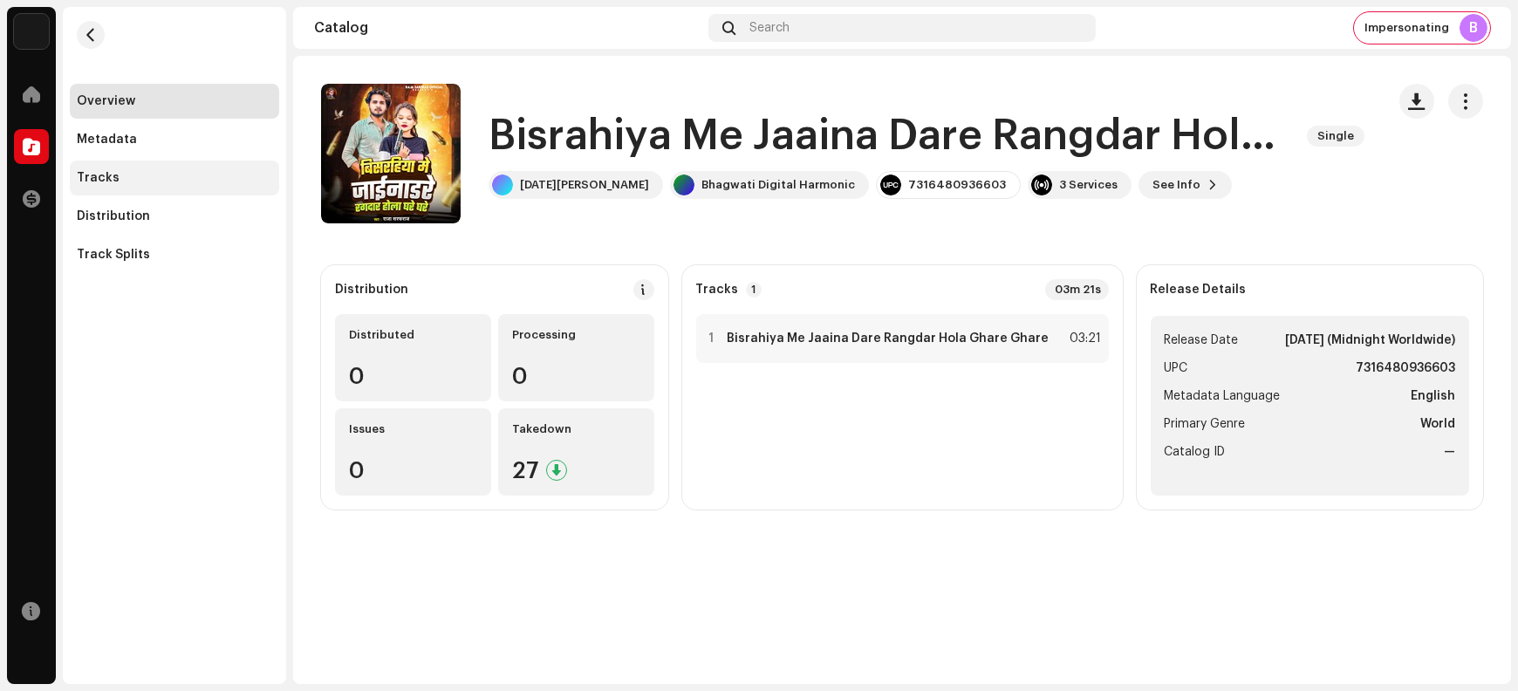
click at [164, 181] on div "Tracks" at bounding box center [174, 178] width 195 height 14
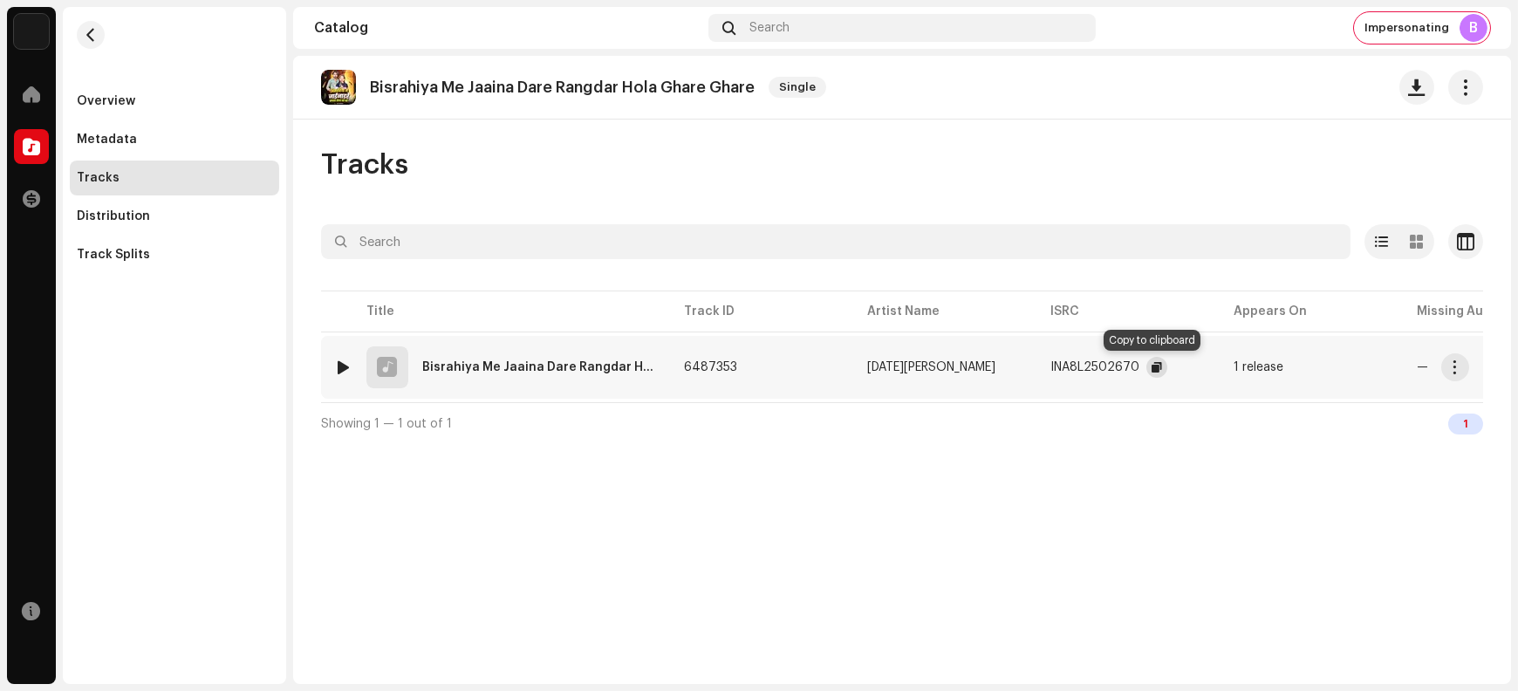
click at [1152, 364] on span "button" at bounding box center [1157, 367] width 10 height 14
click at [1214, 365] on span "button" at bounding box center [1455, 367] width 13 height 14
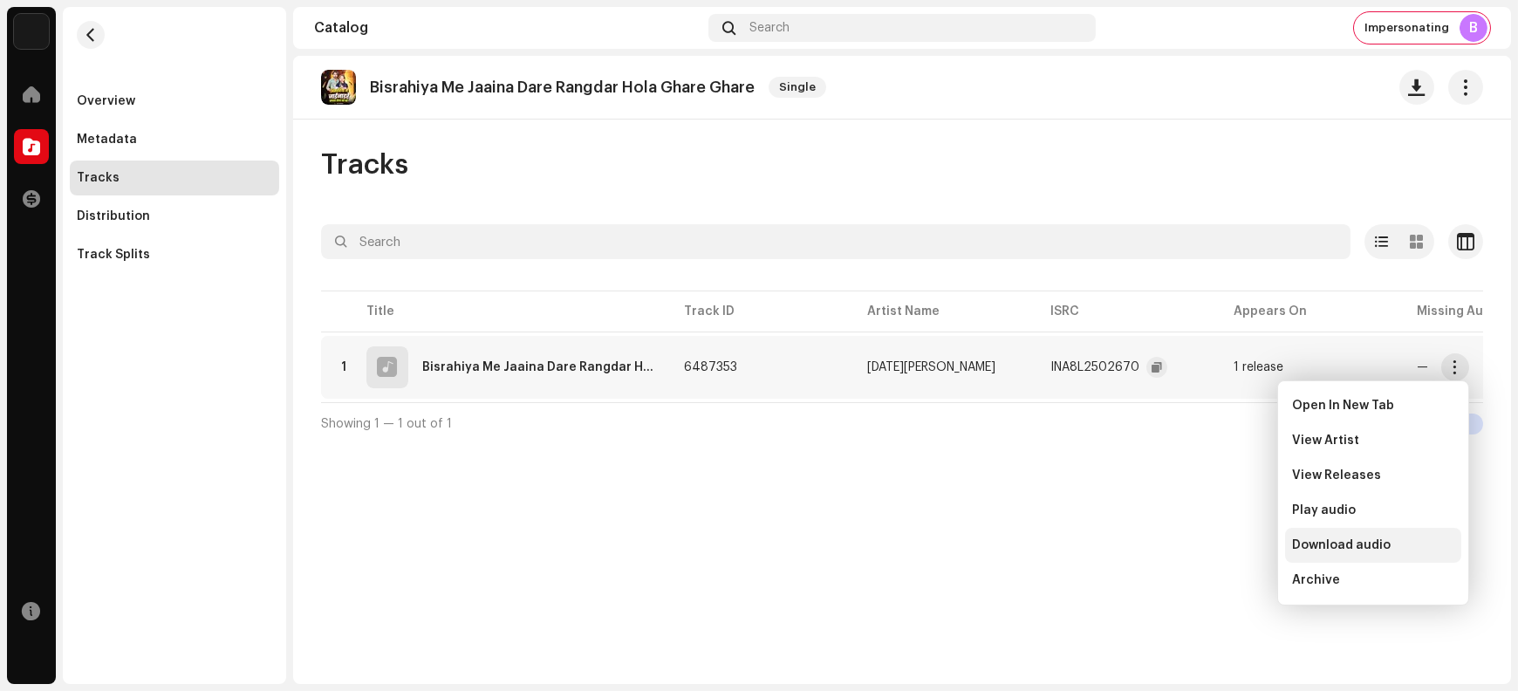
click at [1214, 546] on span "Download audio" at bounding box center [1341, 545] width 99 height 14
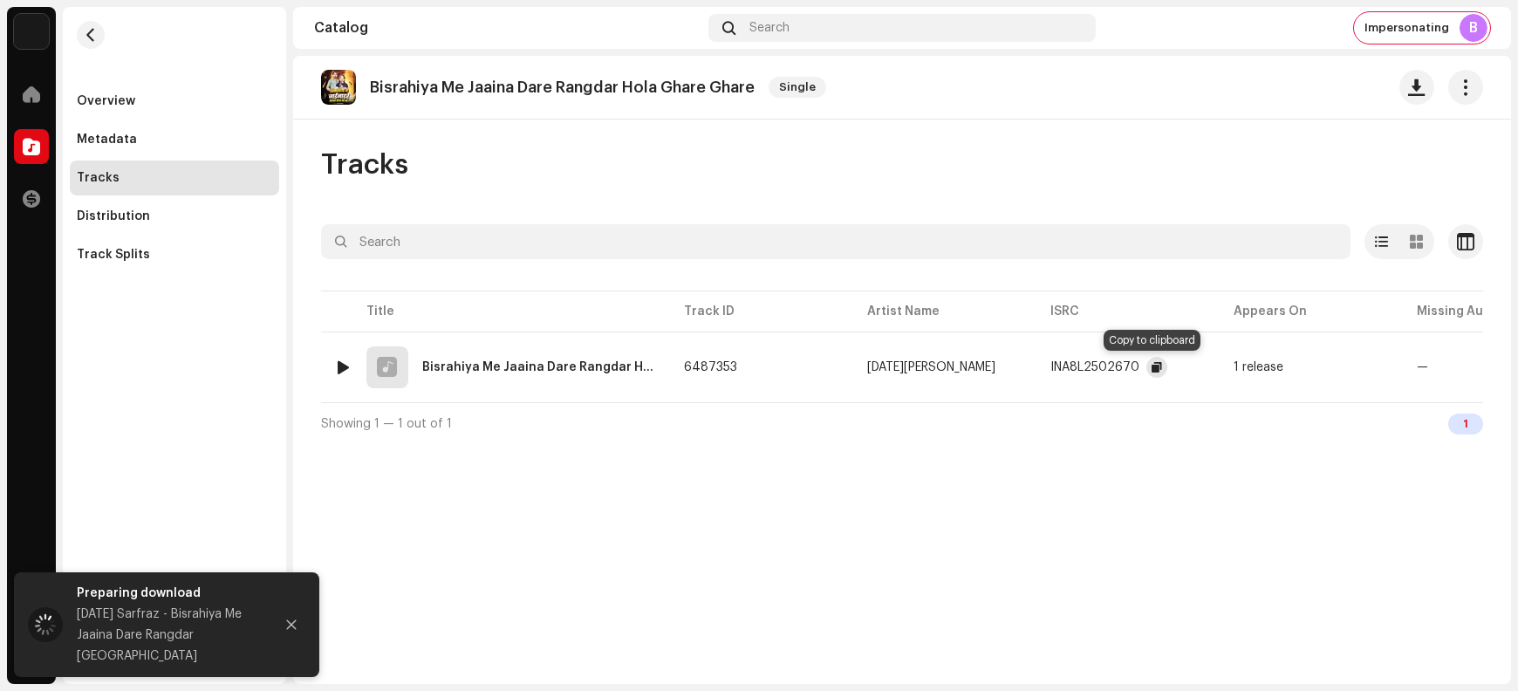
click at [1147, 368] on button "button" at bounding box center [1157, 367] width 21 height 21
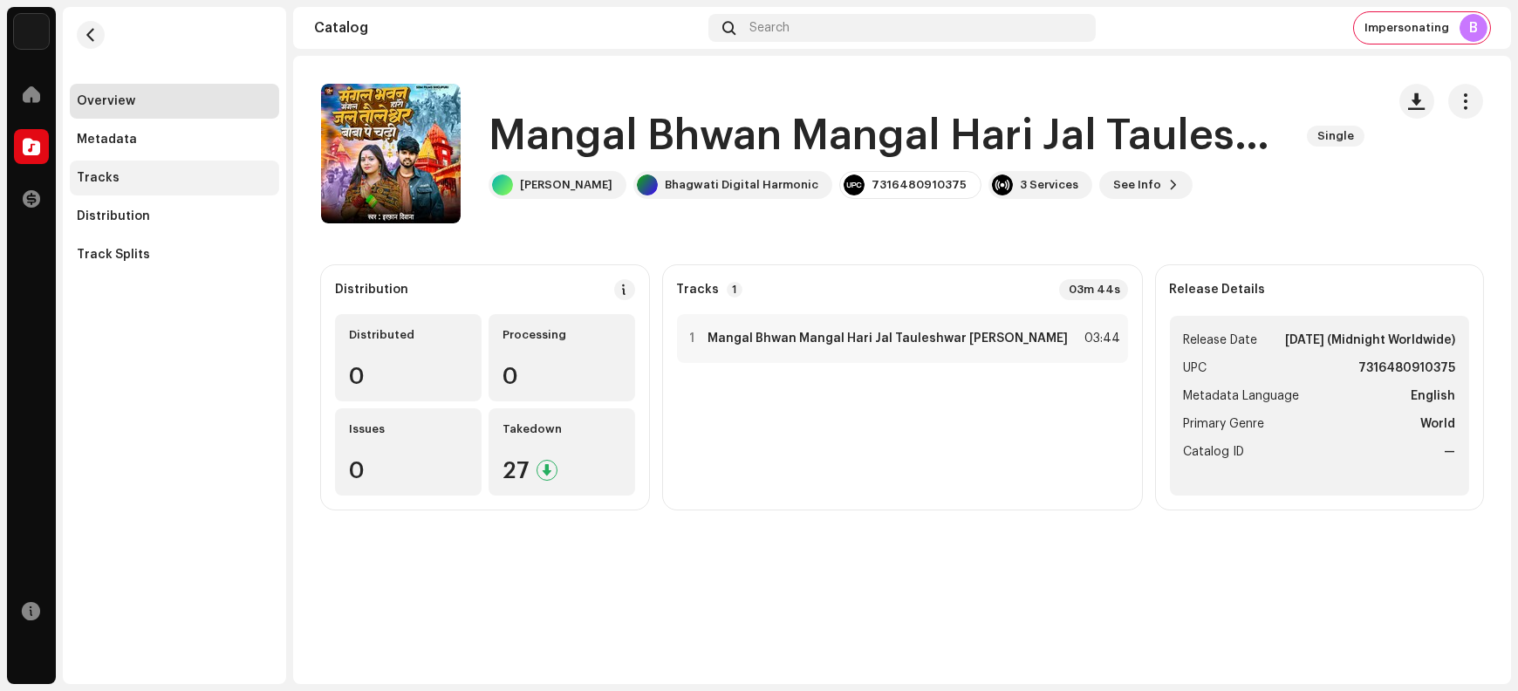
click at [120, 183] on div "Tracks" at bounding box center [174, 178] width 195 height 14
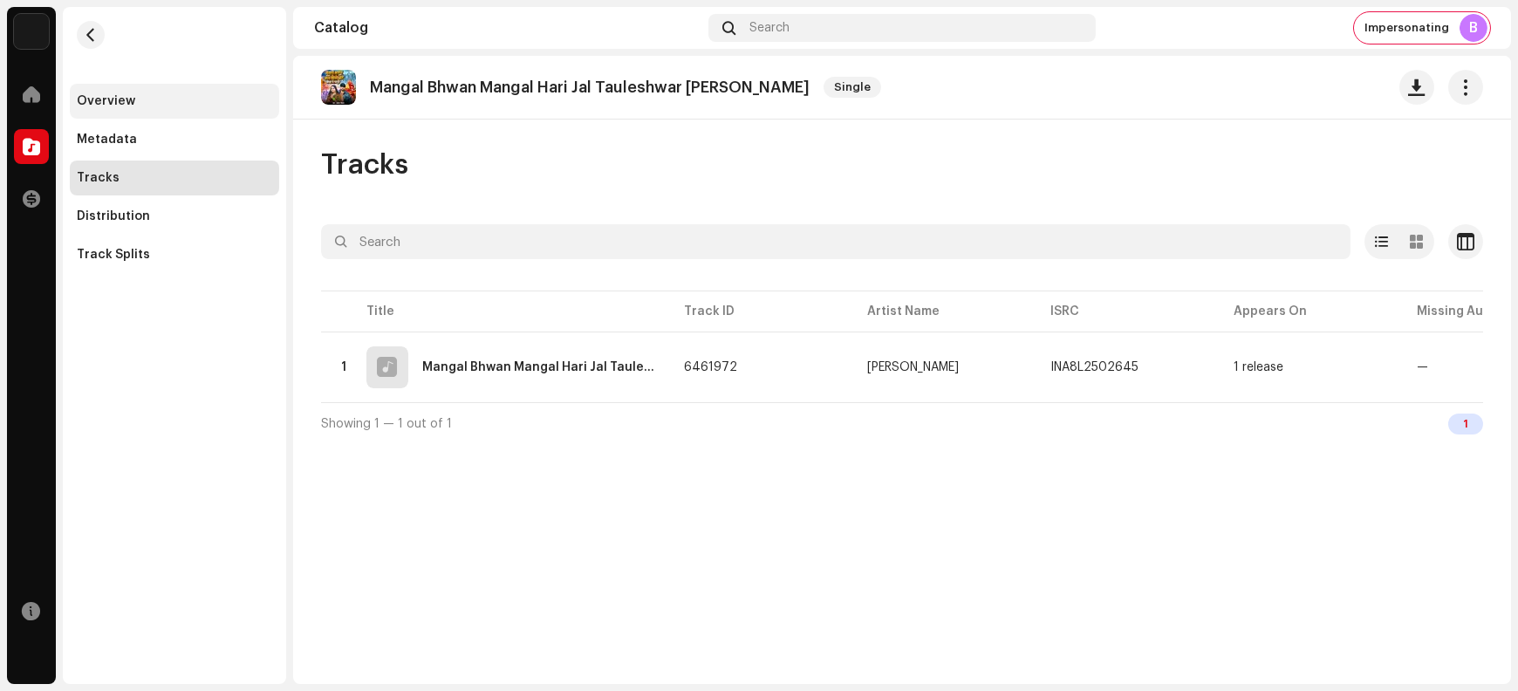
click at [139, 104] on div "Overview" at bounding box center [174, 101] width 195 height 14
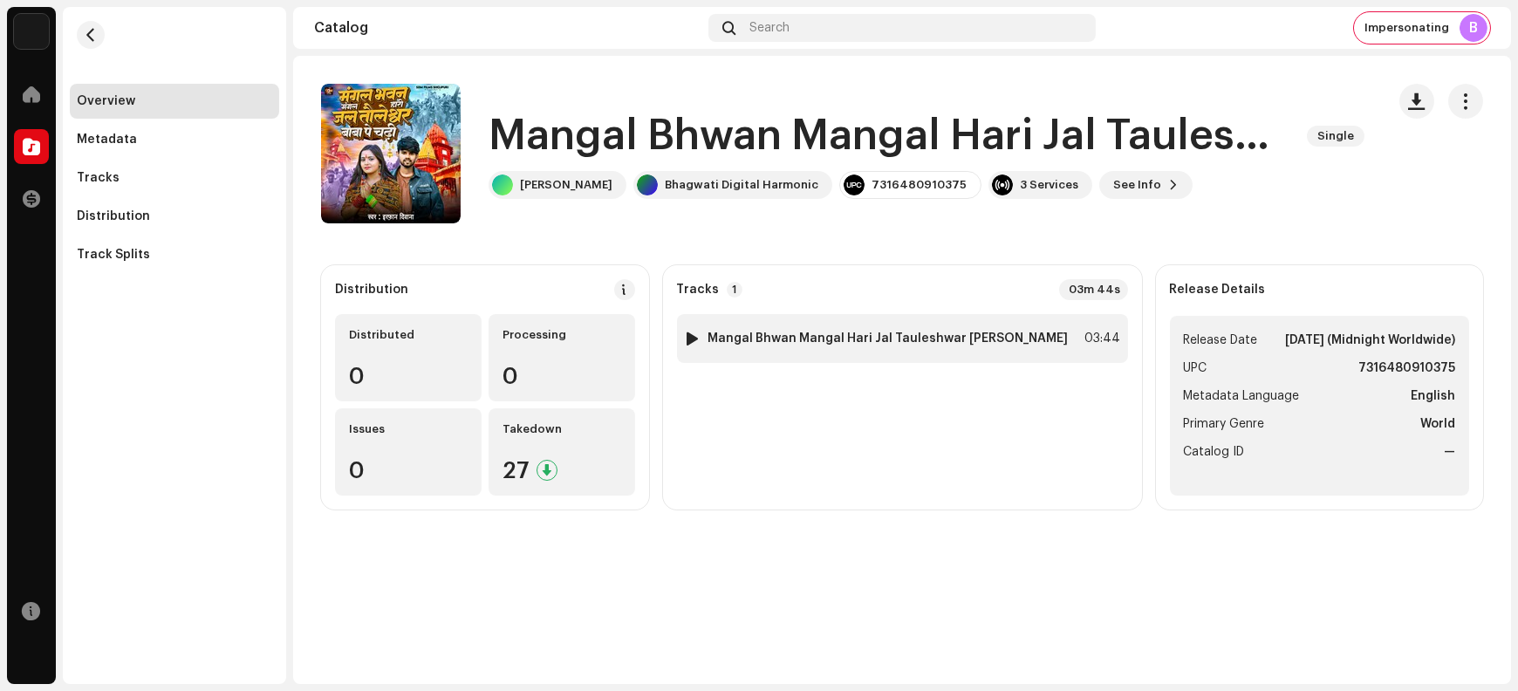
click at [950, 341] on strong "Mangal Bhwan Mangal Hari Jal Tauleshwar [PERSON_NAME]" at bounding box center [889, 339] width 360 height 14
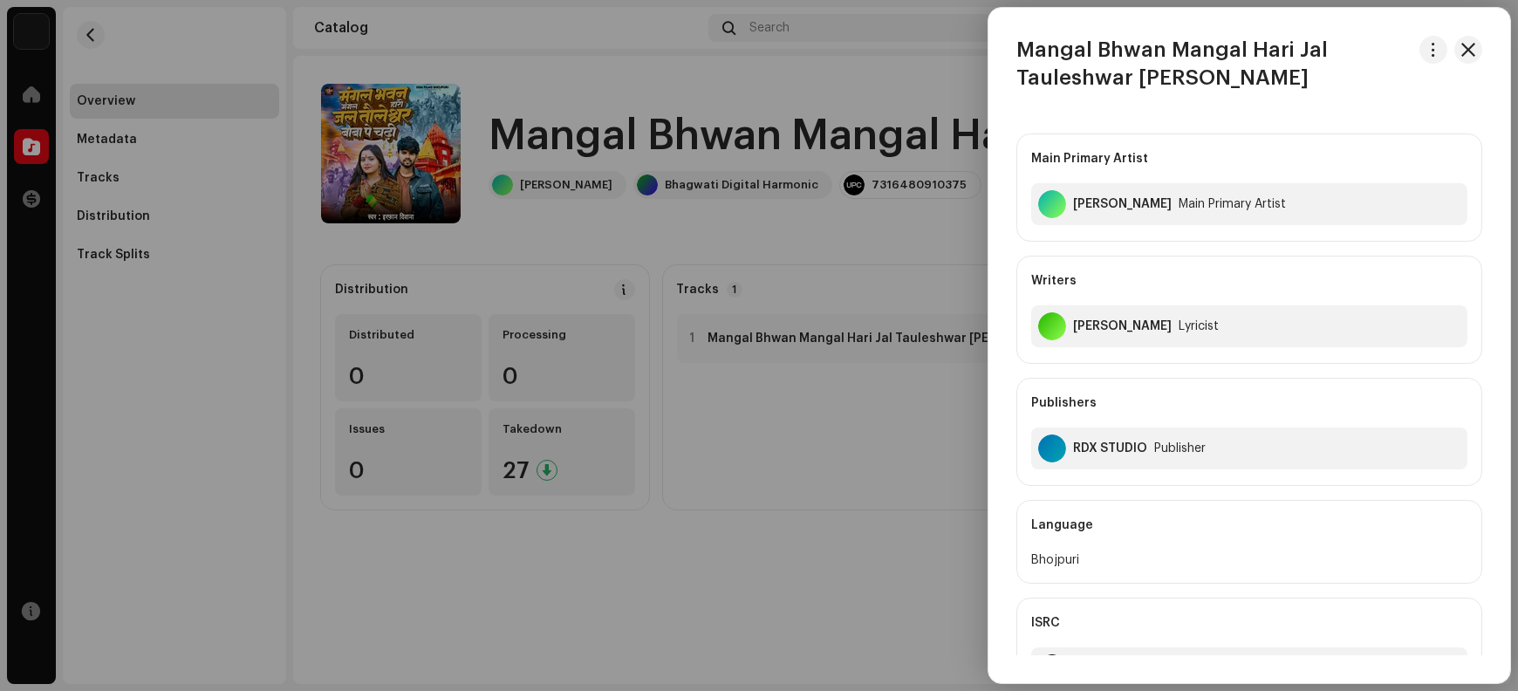
click at [1055, 48] on h3 "Mangal Bhwan Mangal Hari Jal Tauleshwar [PERSON_NAME]" at bounding box center [1215, 64] width 396 height 56
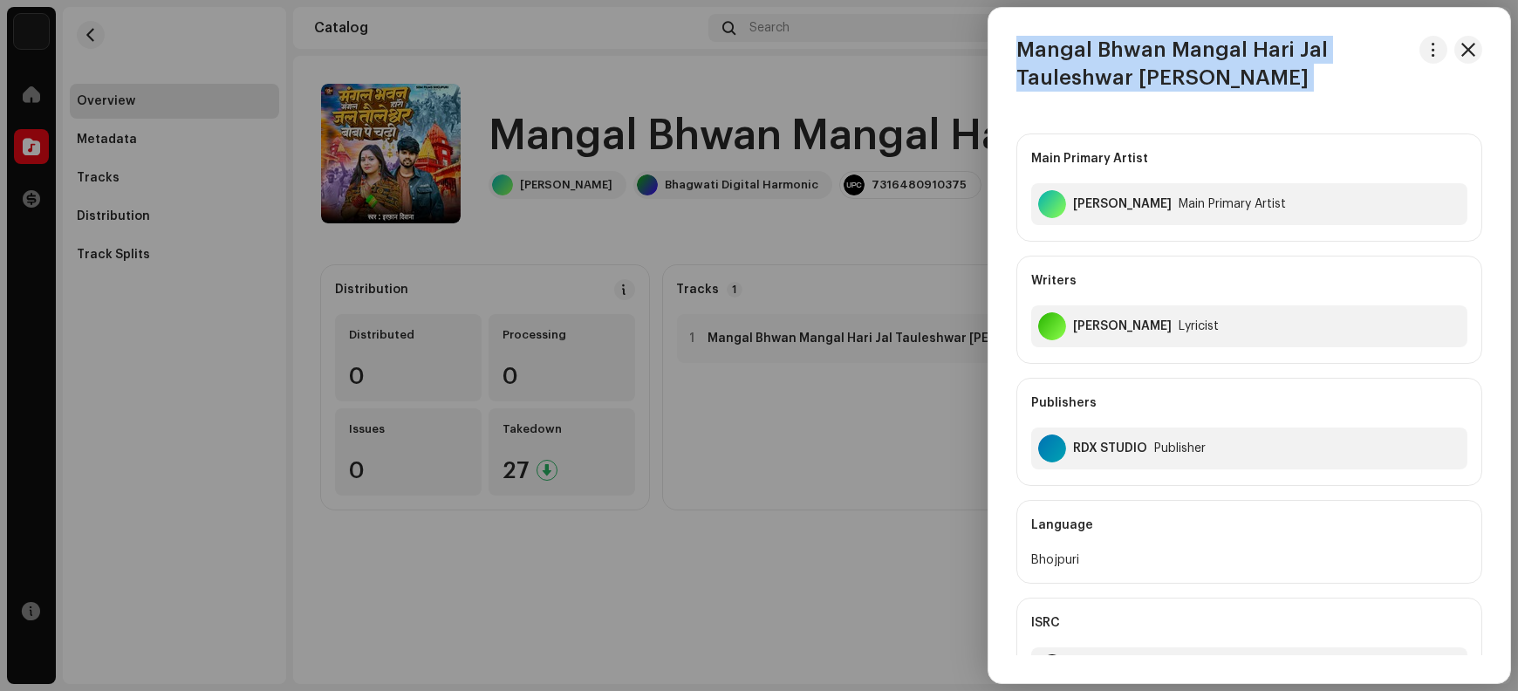
click at [1055, 48] on h3 "Mangal Bhwan Mangal Hari Jal Tauleshwar [PERSON_NAME]" at bounding box center [1215, 64] width 396 height 56
copy div "Mangal Bhwan Mangal Hari Jal Tauleshwar [PERSON_NAME]"
click at [1214, 50] on span "button" at bounding box center [1469, 50] width 14 height 14
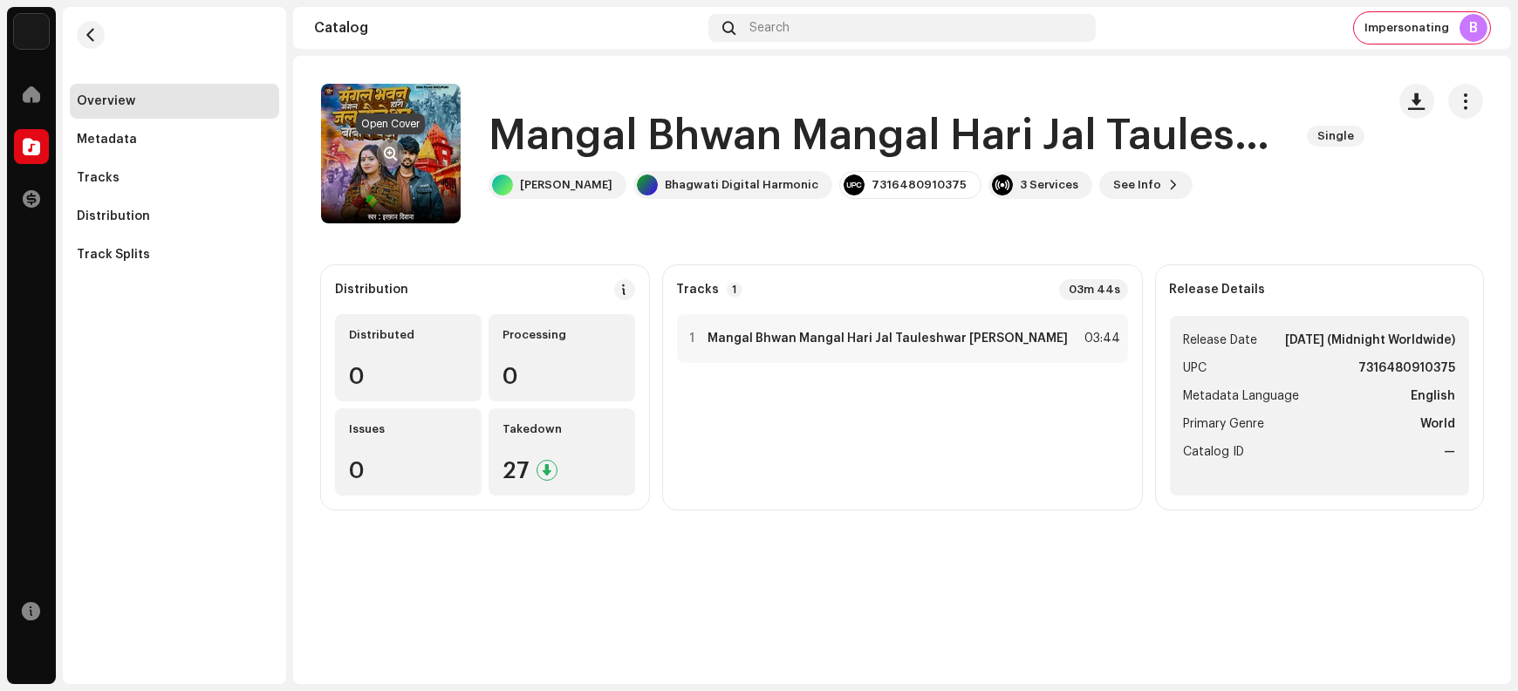
click at [394, 154] on span "button" at bounding box center [391, 154] width 13 height 14
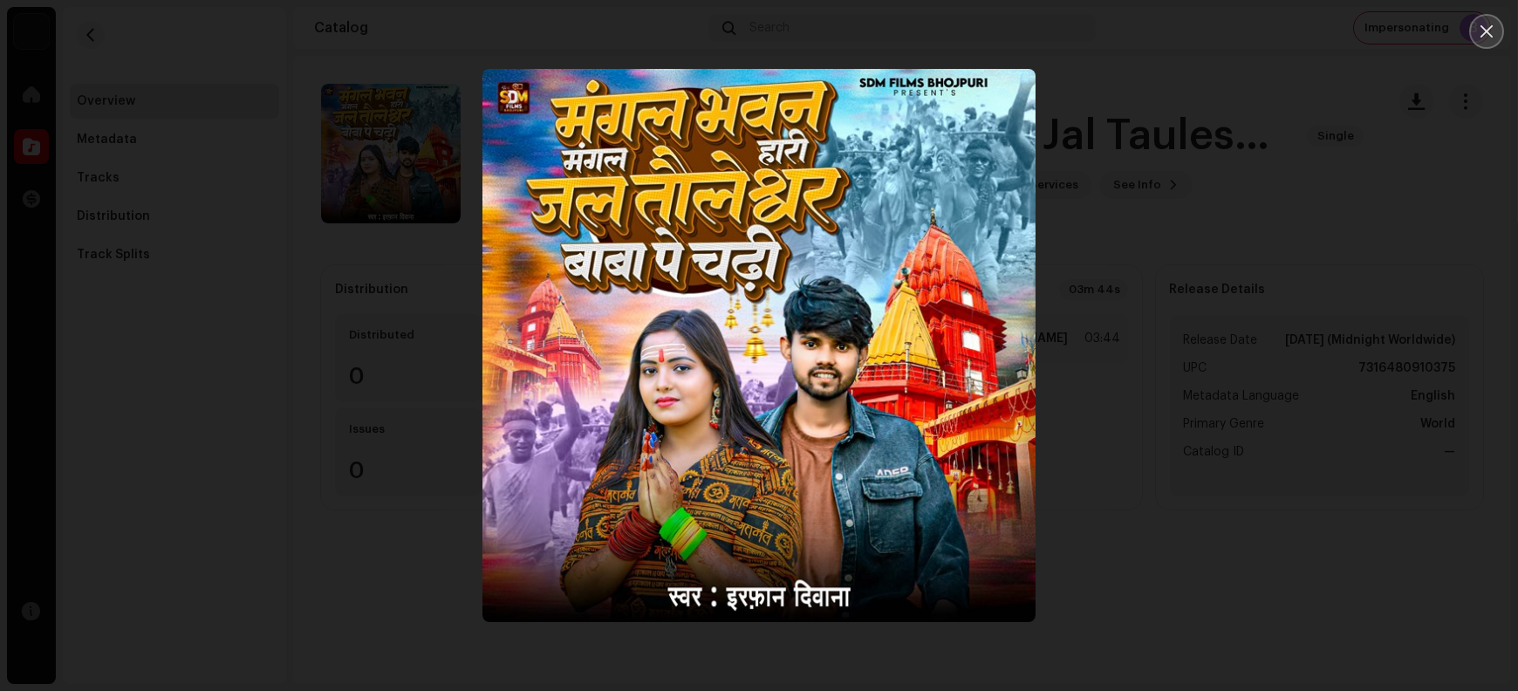
click at [1214, 43] on button "Close" at bounding box center [1487, 31] width 35 height 35
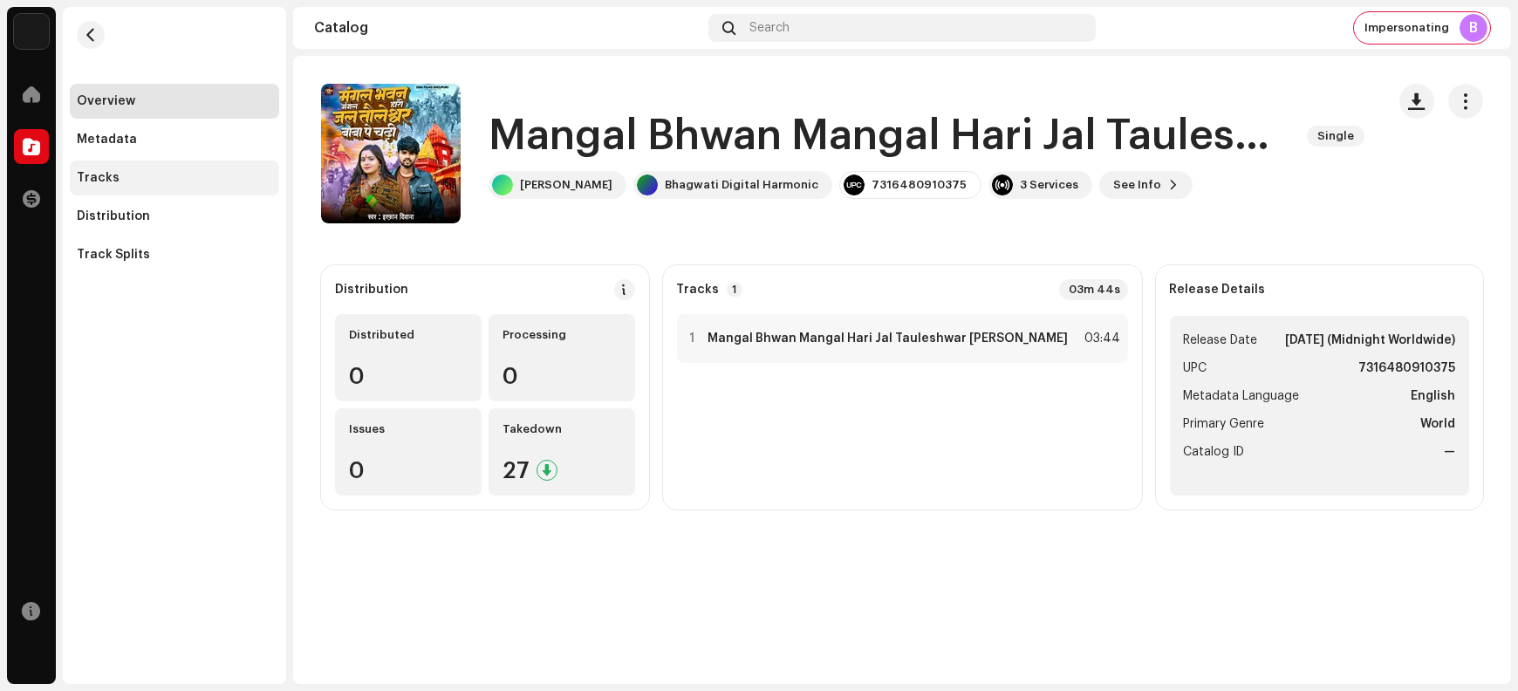
click at [159, 185] on div "Tracks" at bounding box center [174, 178] width 209 height 35
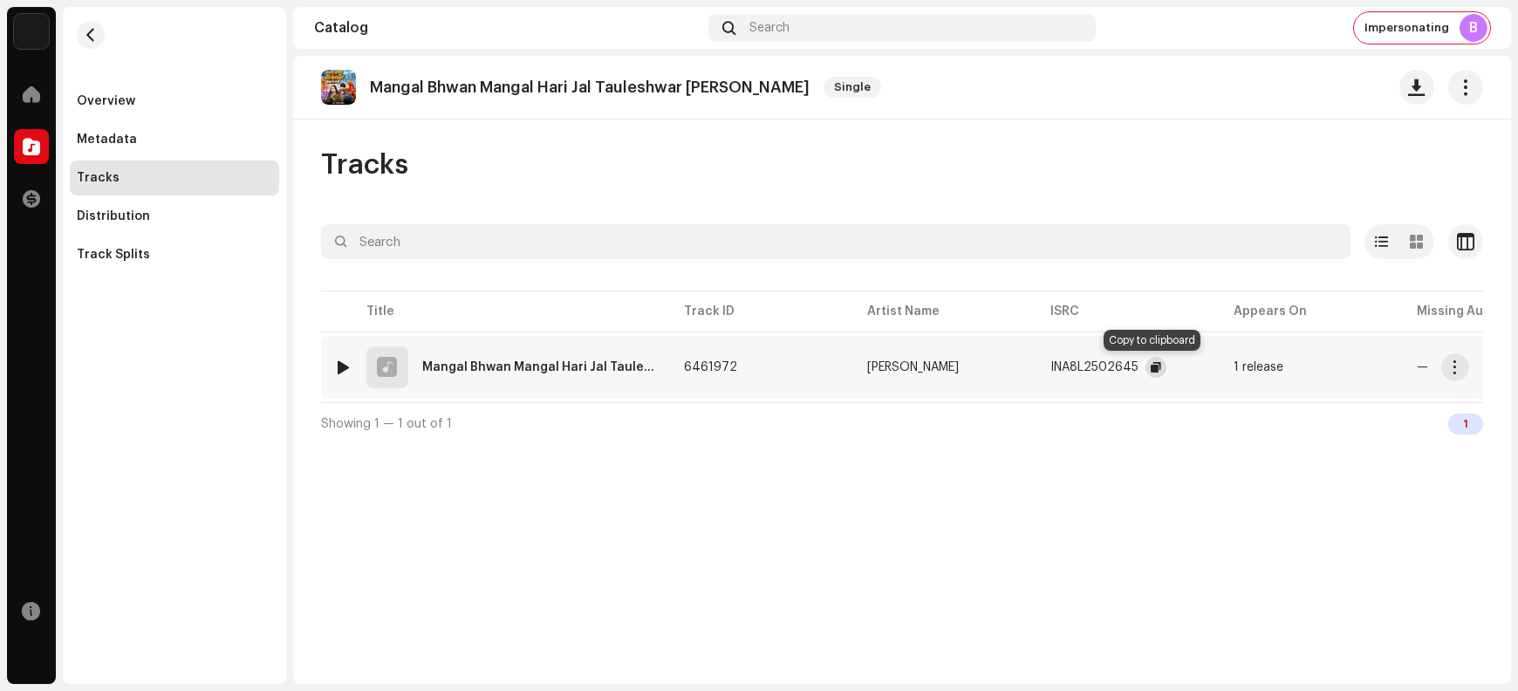
click at [1155, 366] on span "button" at bounding box center [1156, 367] width 10 height 14
click at [1214, 370] on span "button" at bounding box center [1455, 367] width 13 height 14
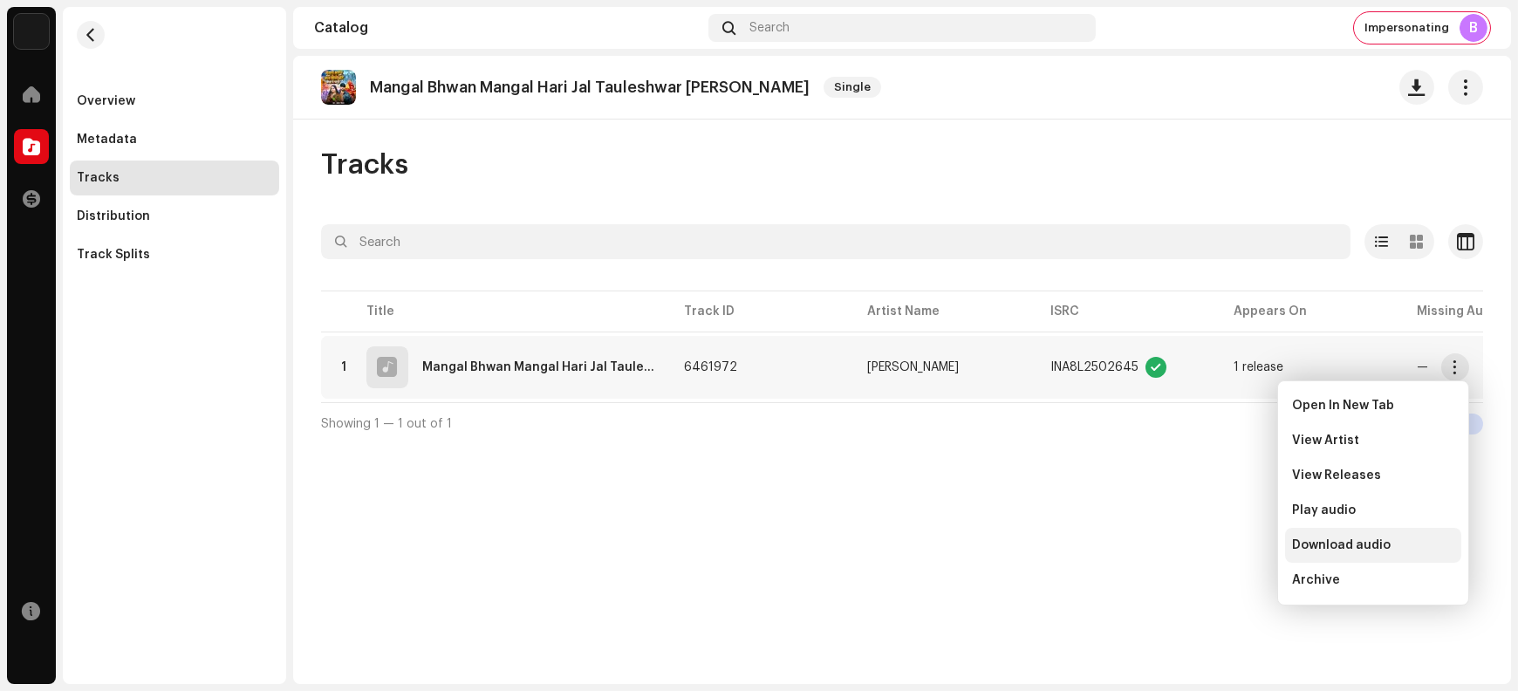
click at [1214, 549] on span "Download audio" at bounding box center [1341, 545] width 99 height 14
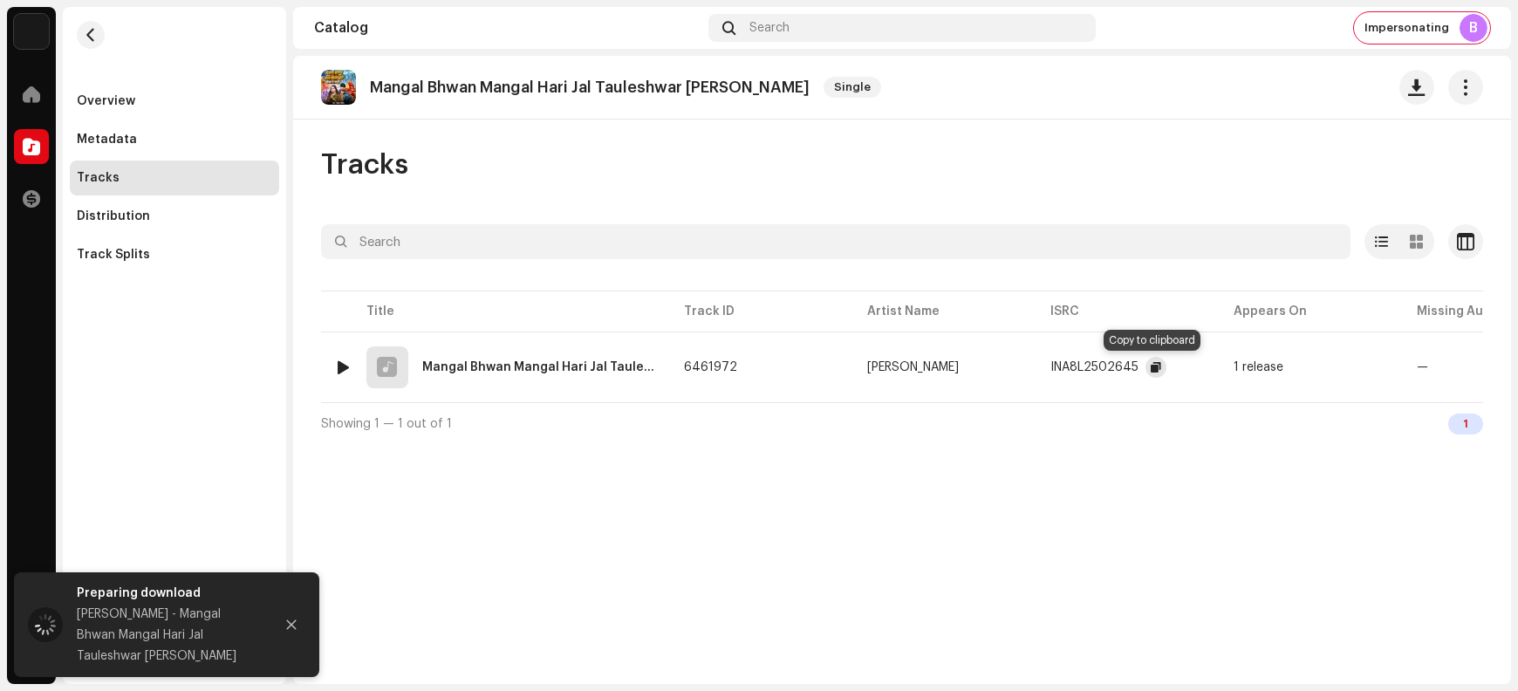
click at [1153, 366] on span "button" at bounding box center [1156, 367] width 10 height 14
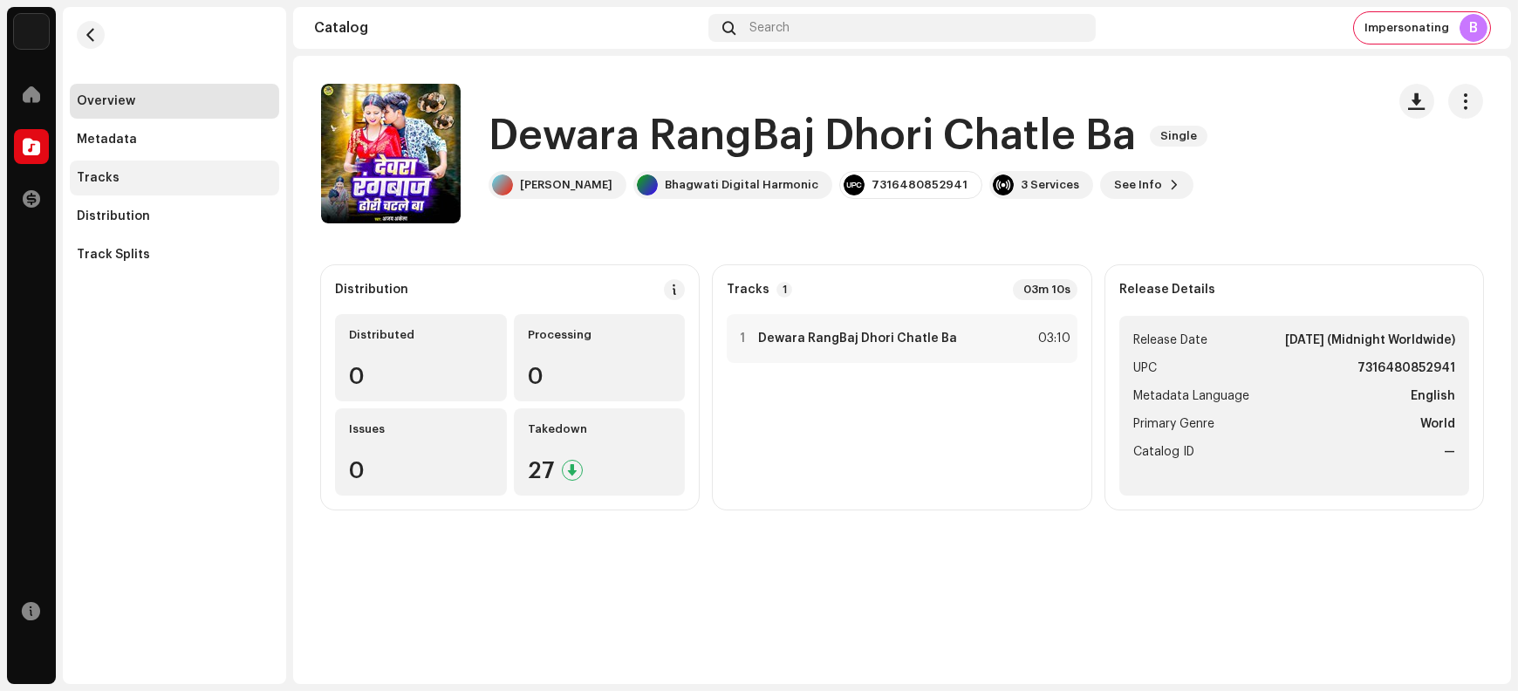
click at [133, 174] on div "Tracks" at bounding box center [174, 178] width 195 height 14
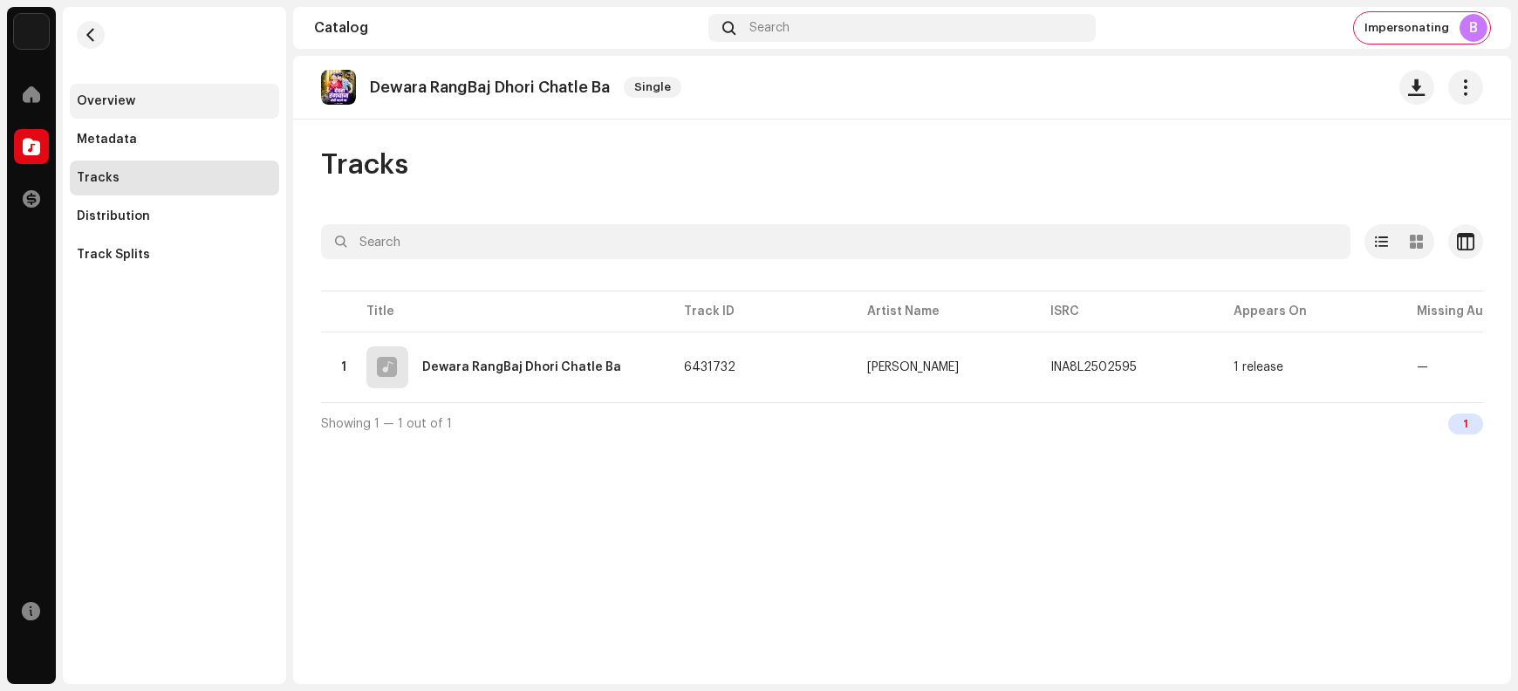
click at [164, 98] on div "Overview" at bounding box center [174, 101] width 195 height 14
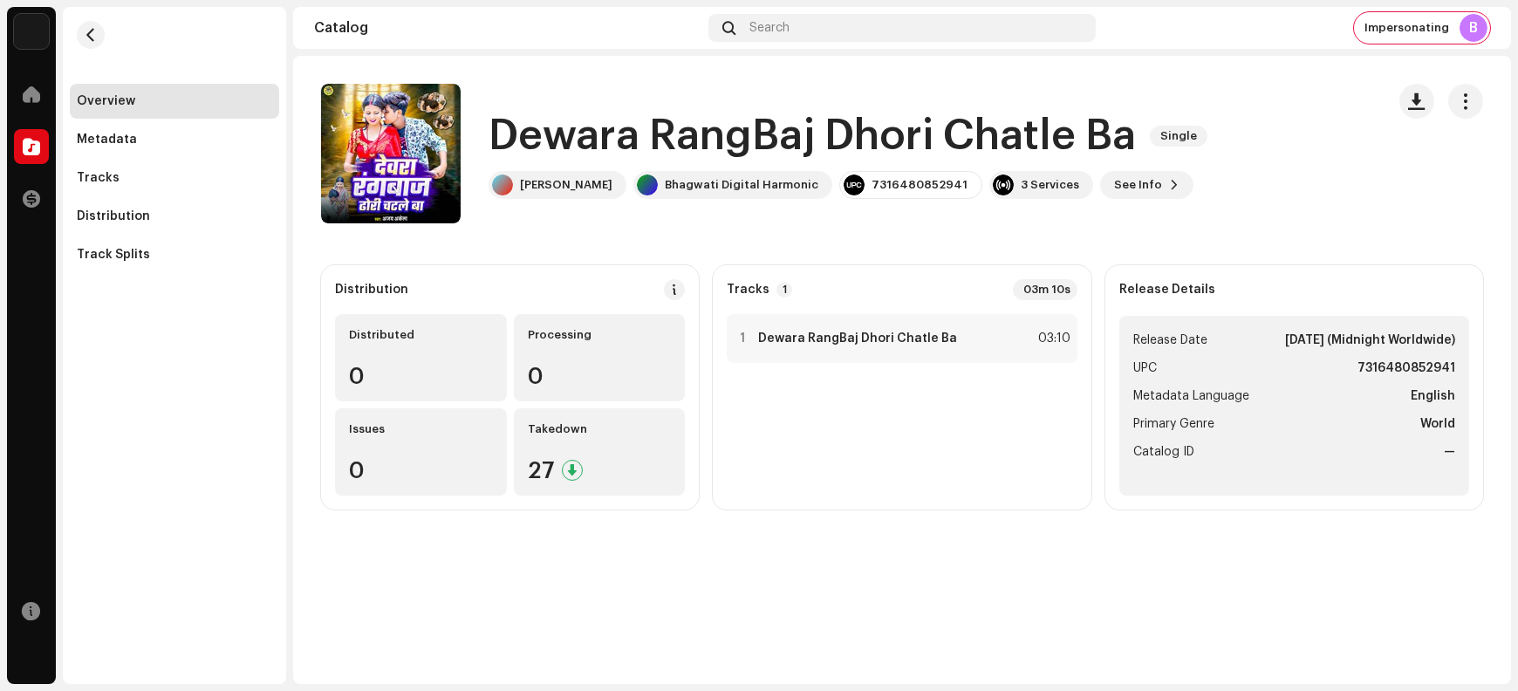
click at [597, 126] on h1 "Dewara RangBaj Dhori Chatle Ba" at bounding box center [813, 136] width 648 height 56
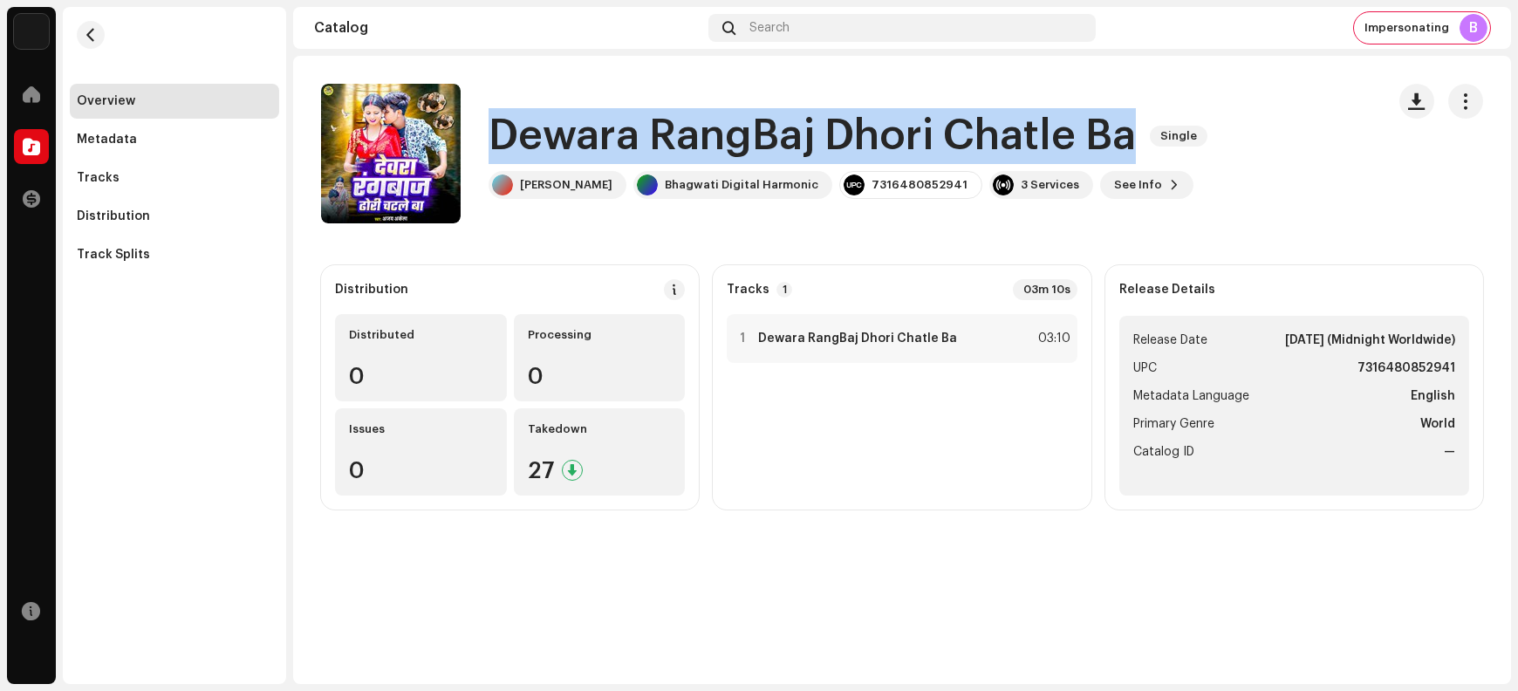
drag, startPoint x: 597, startPoint y: 126, endPoint x: 1078, endPoint y: 132, distance: 480.9
click at [1078, 132] on h1 "Dewara RangBaj Dhori Chatle Ba" at bounding box center [813, 136] width 648 height 56
copy h1 "Dewara RangBaj Dhori Chatle Ba"
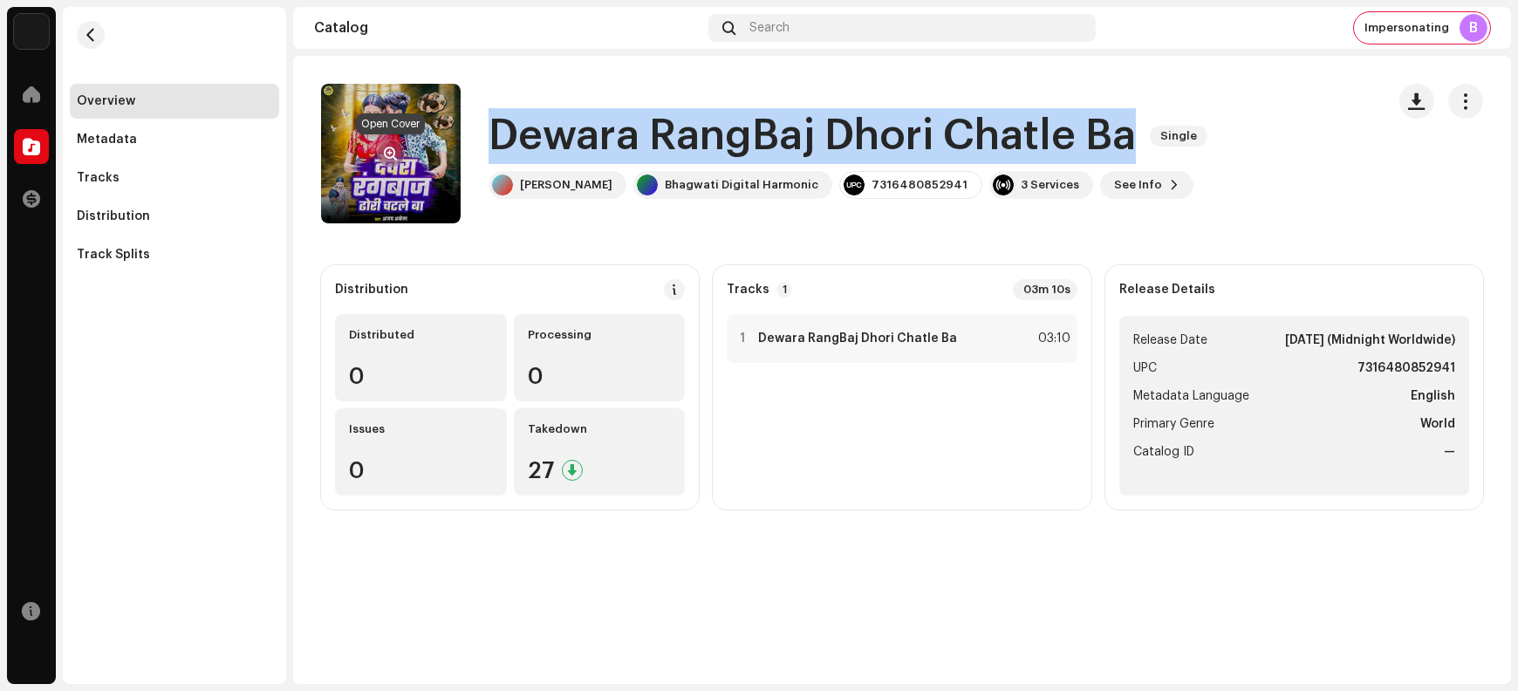
click at [390, 148] on span "button" at bounding box center [391, 154] width 13 height 14
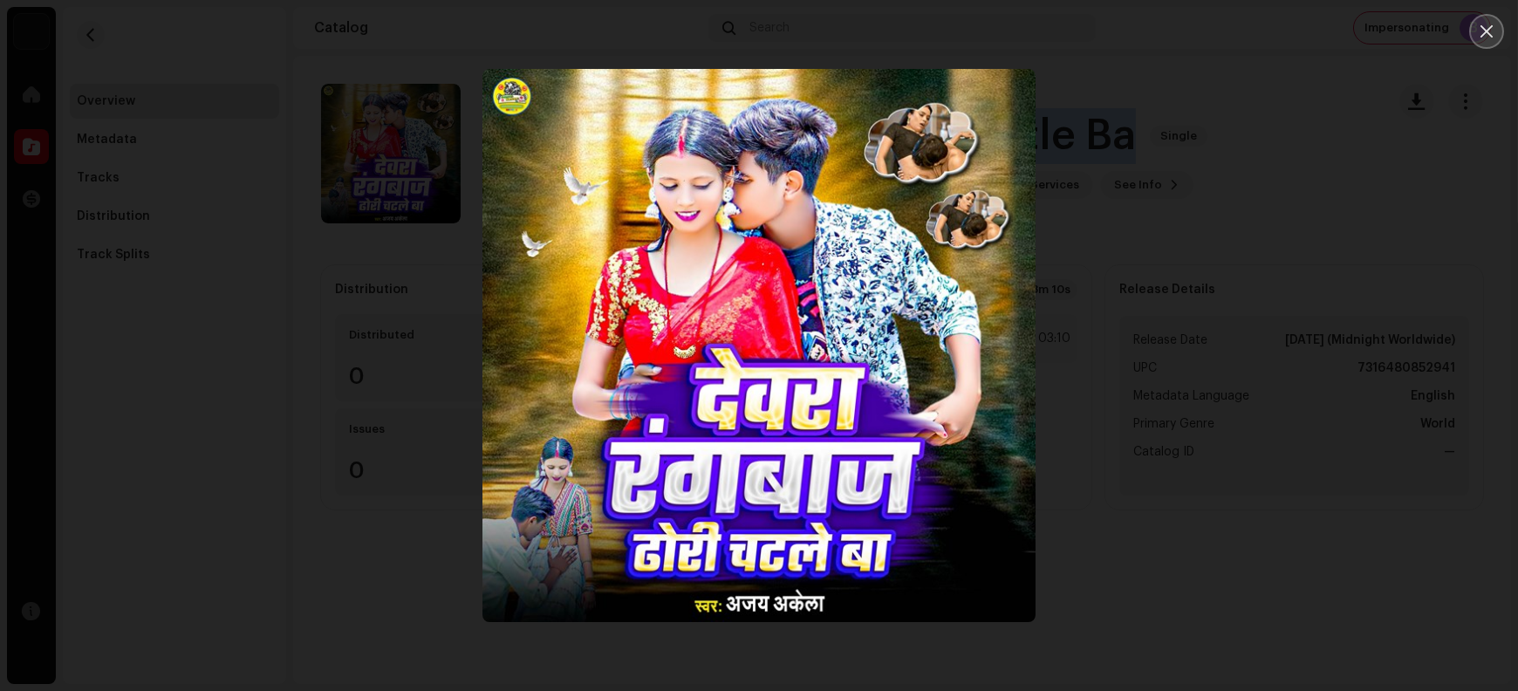
click at [1214, 38] on button "Close" at bounding box center [1487, 31] width 35 height 35
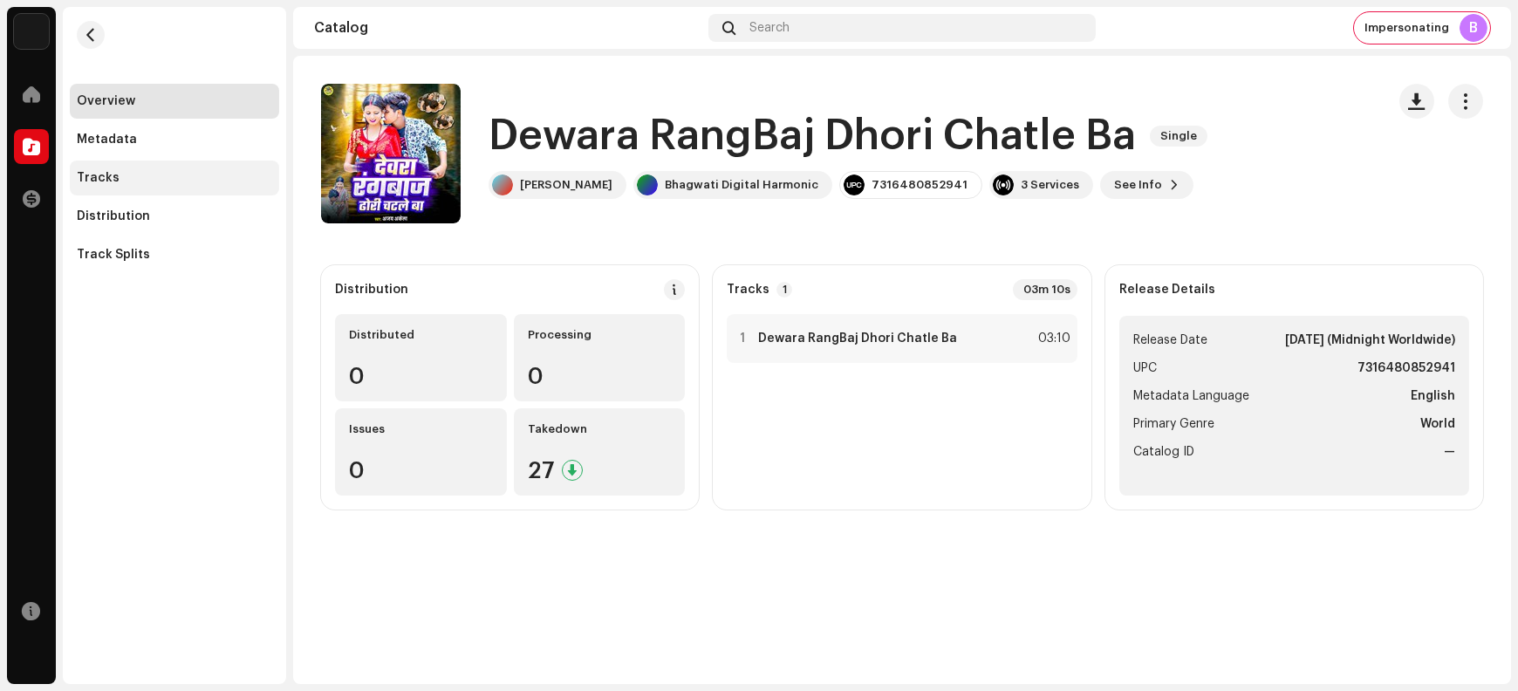
click at [132, 171] on div "Tracks" at bounding box center [174, 178] width 195 height 14
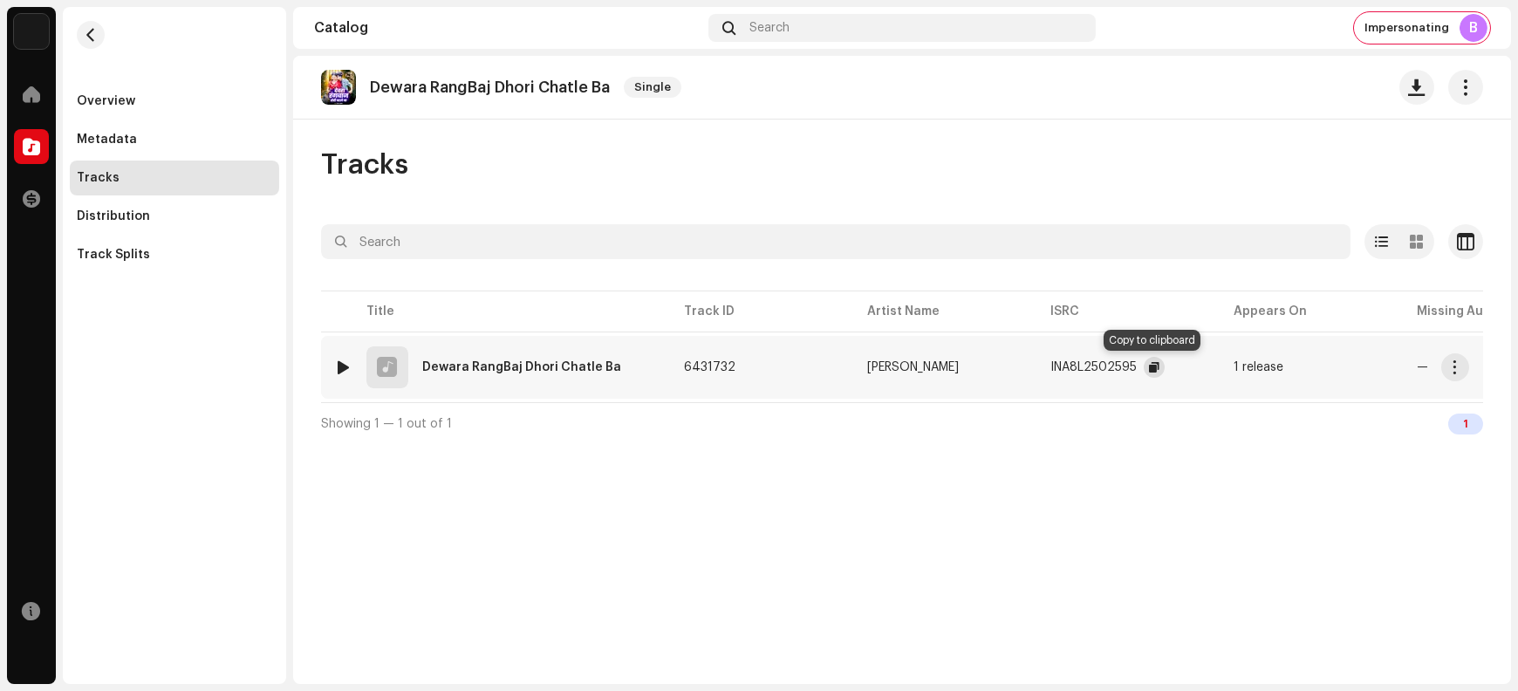
click at [1149, 370] on span "button" at bounding box center [1154, 367] width 10 height 14
click at [1214, 375] on button "button" at bounding box center [1456, 367] width 28 height 28
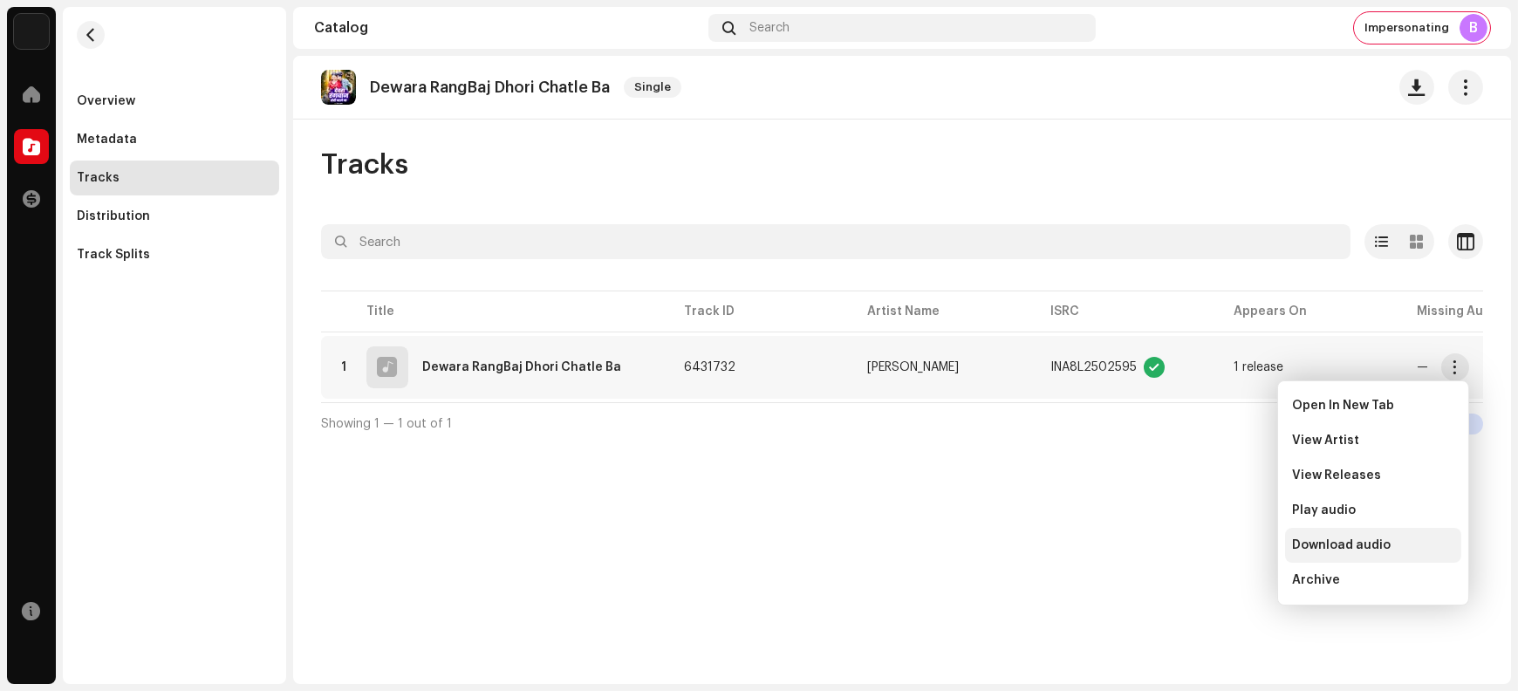
click at [1214, 551] on span "Download audio" at bounding box center [1341, 545] width 99 height 14
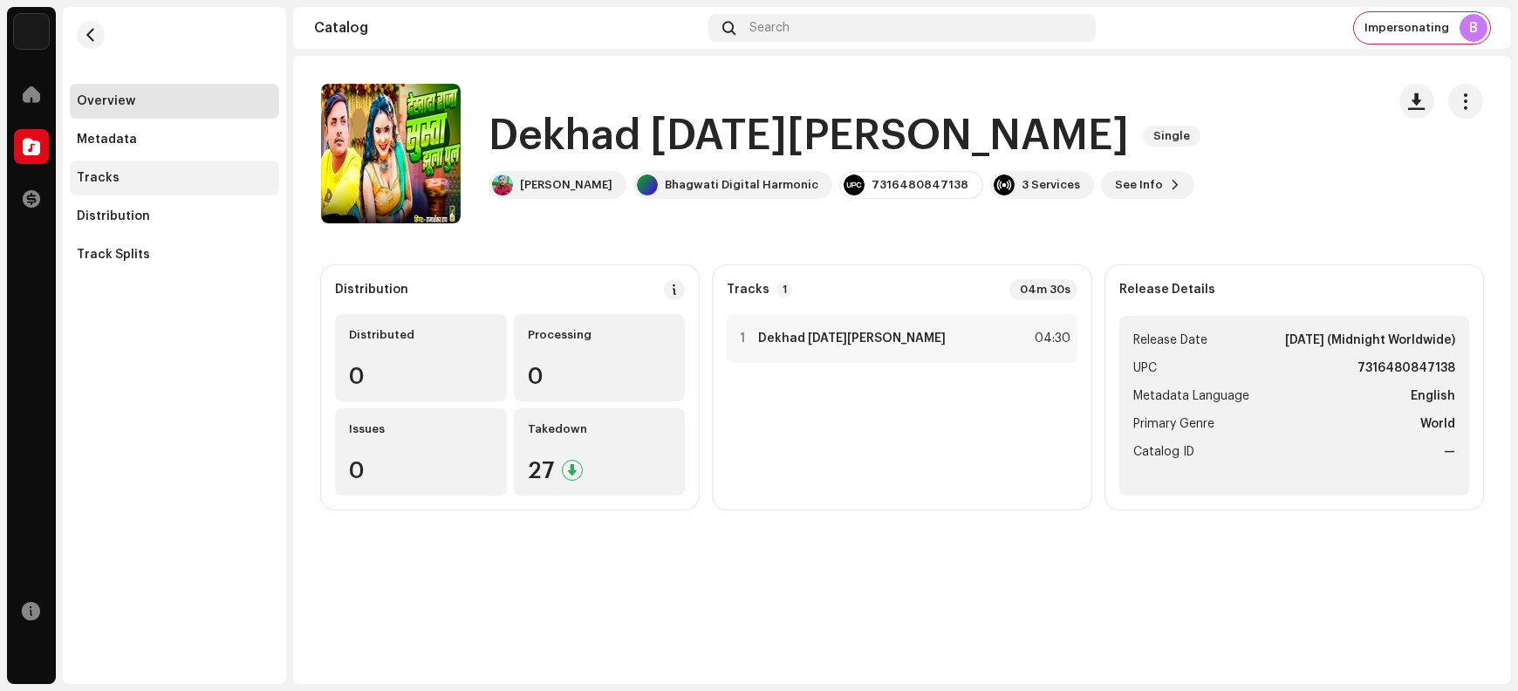
click at [146, 185] on div "Tracks" at bounding box center [174, 178] width 209 height 35
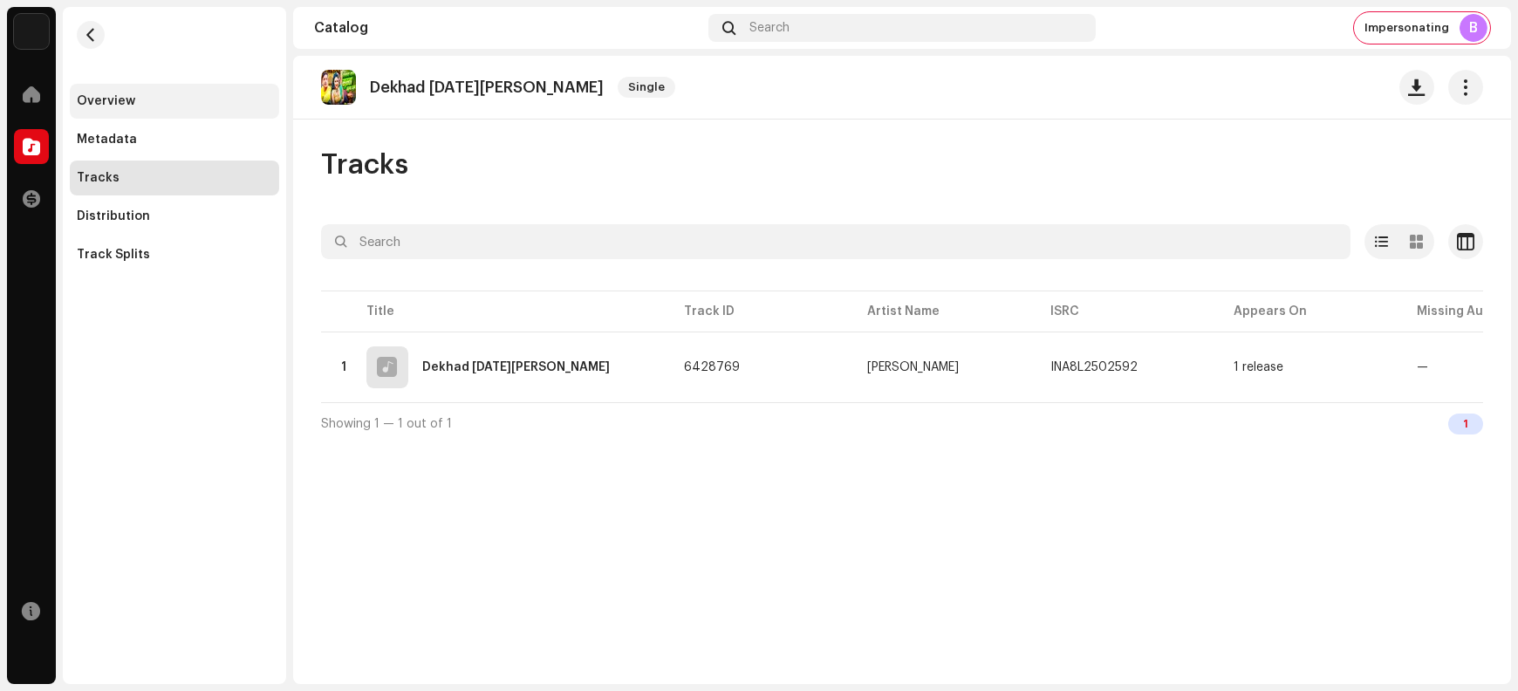
click at [158, 100] on div "Overview" at bounding box center [174, 101] width 195 height 14
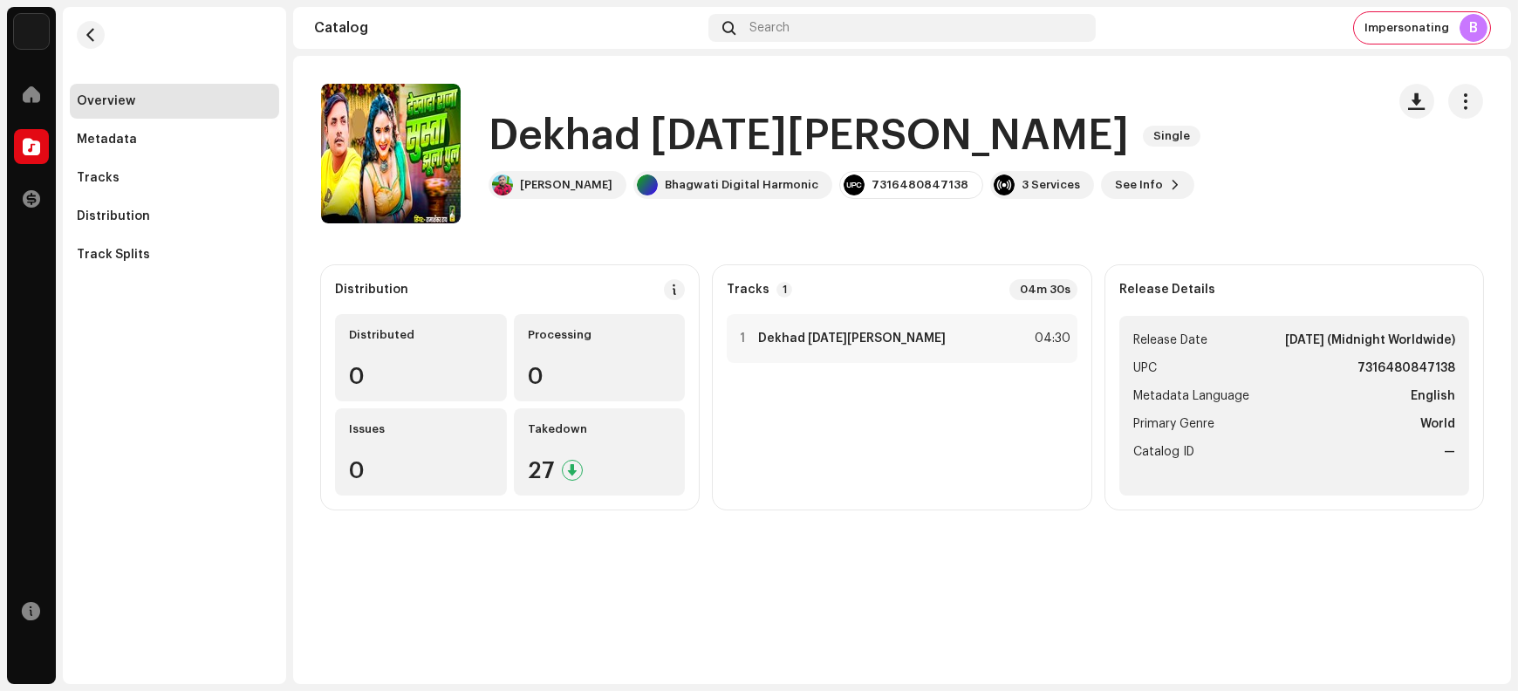
click at [568, 130] on h1 "Dekhad [DATE][PERSON_NAME]" at bounding box center [809, 136] width 641 height 56
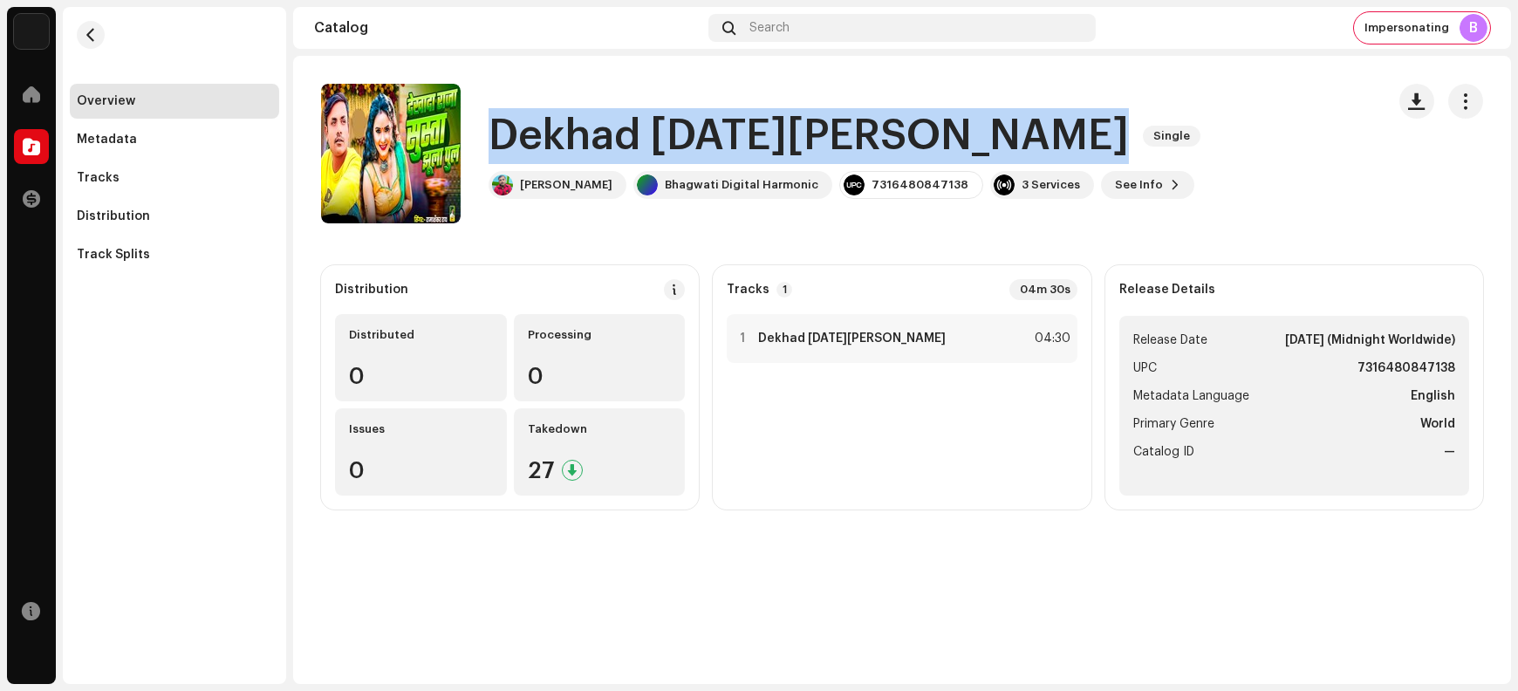
click at [568, 130] on h1 "Dekhad [DATE][PERSON_NAME]" at bounding box center [809, 136] width 641 height 56
copy div "Dekhad [DATE][PERSON_NAME] Single"
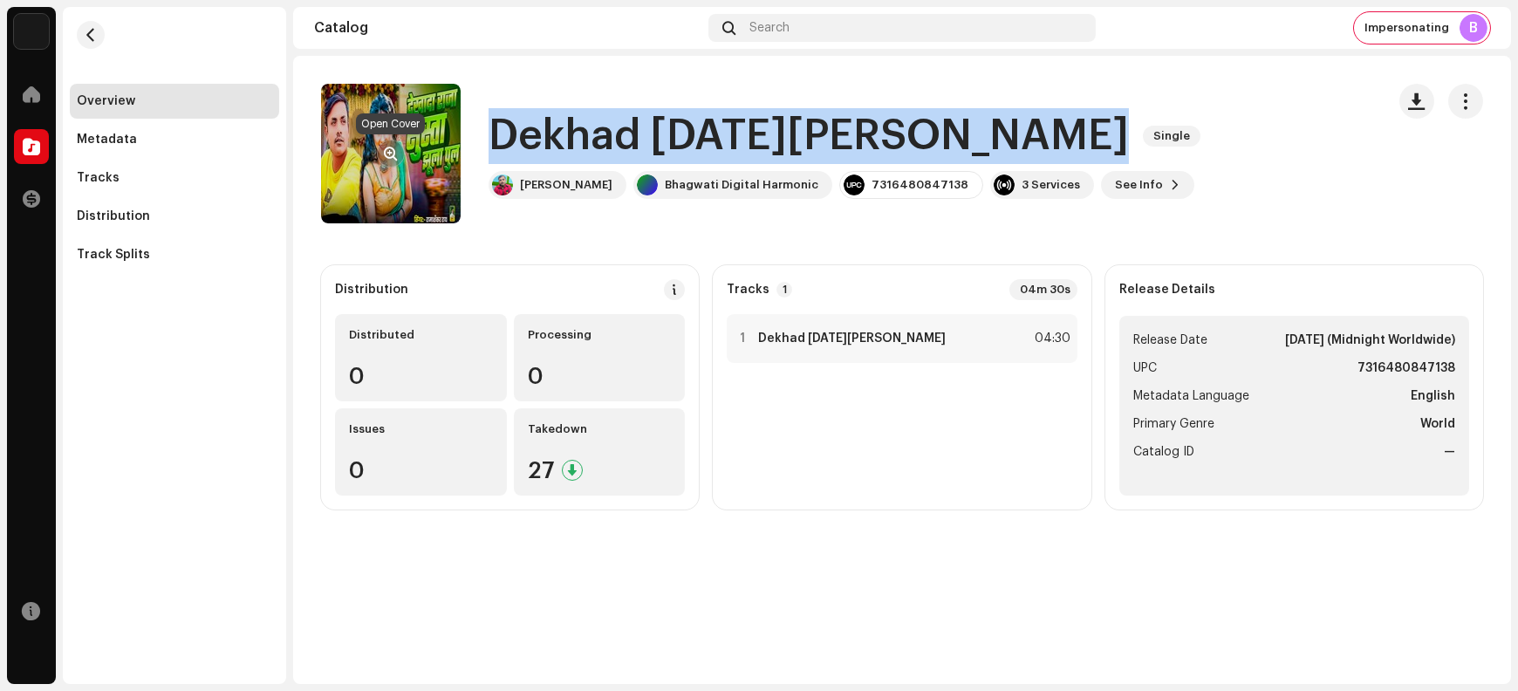
click at [392, 155] on span "button" at bounding box center [391, 154] width 13 height 14
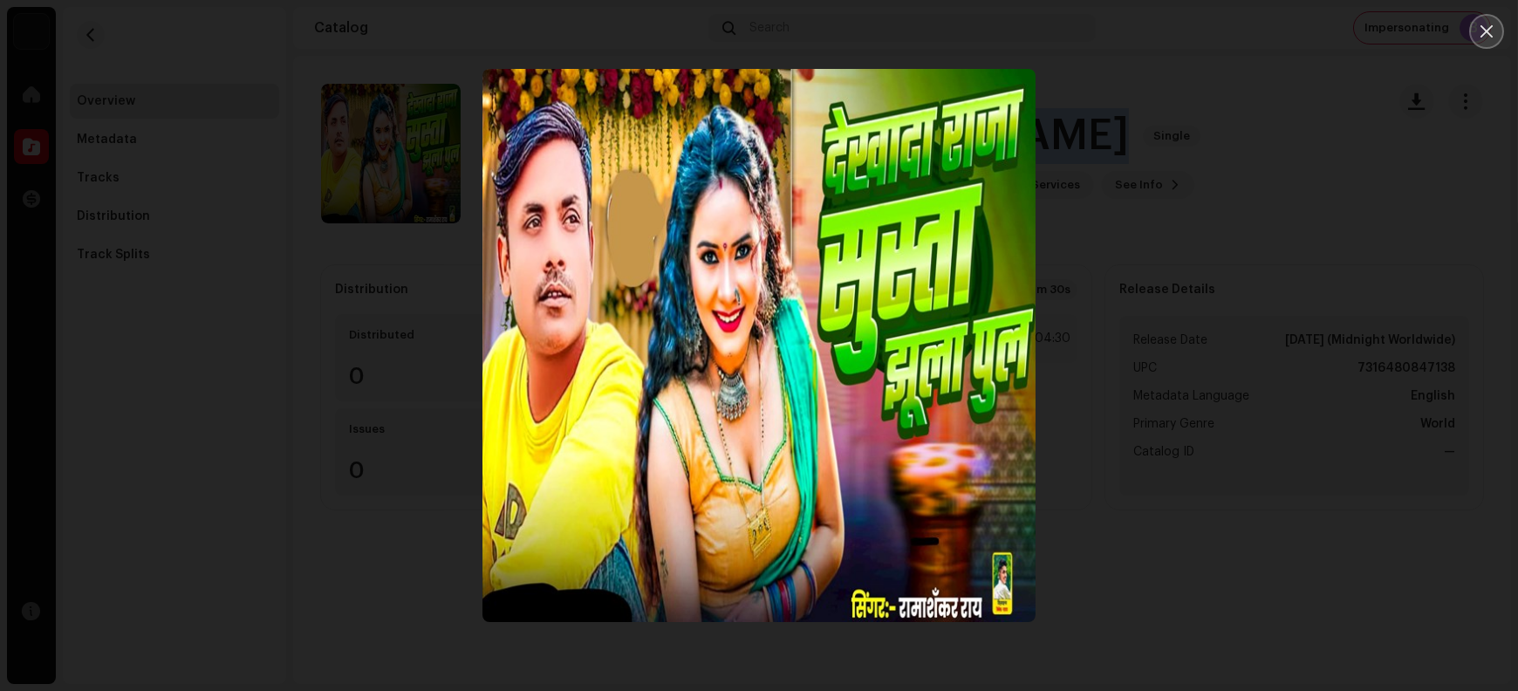
click at [1214, 40] on button "Close" at bounding box center [1487, 31] width 35 height 35
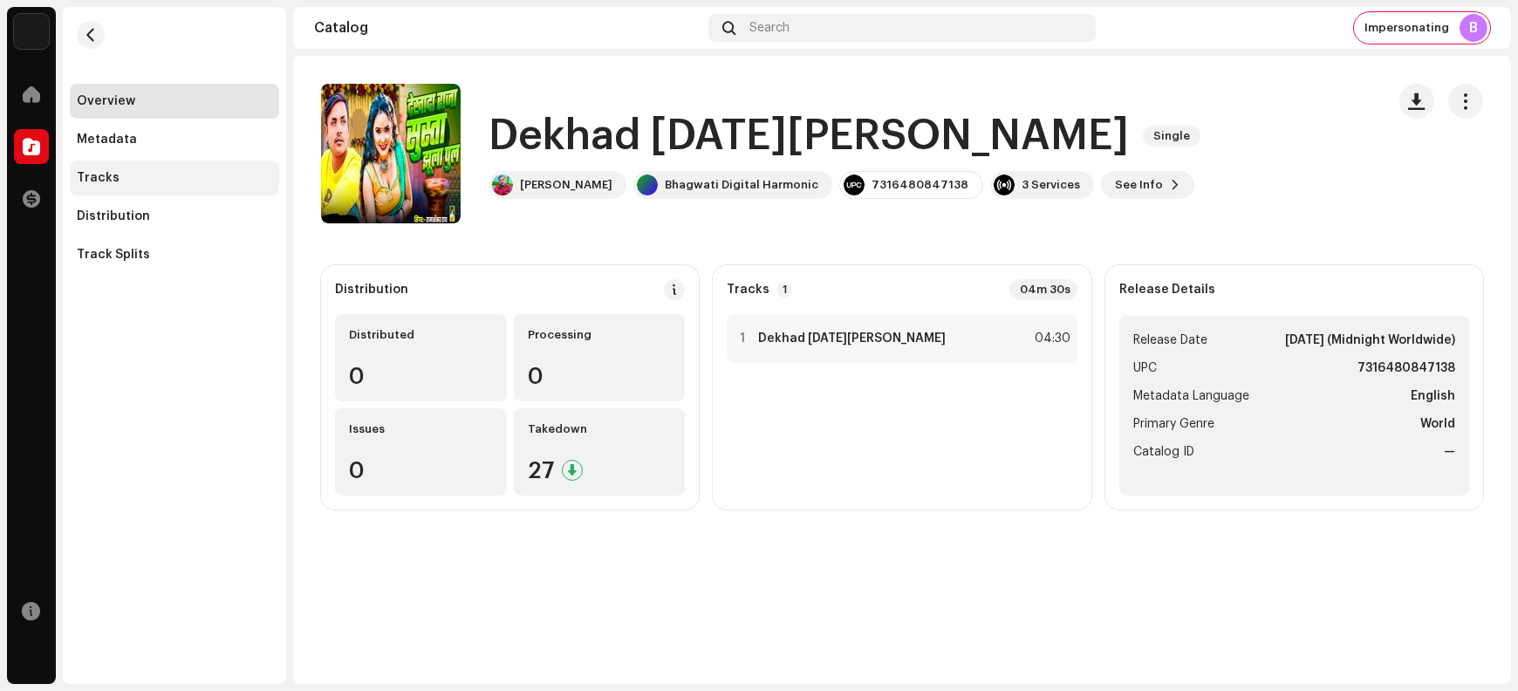
click at [163, 182] on div "Tracks" at bounding box center [174, 178] width 195 height 14
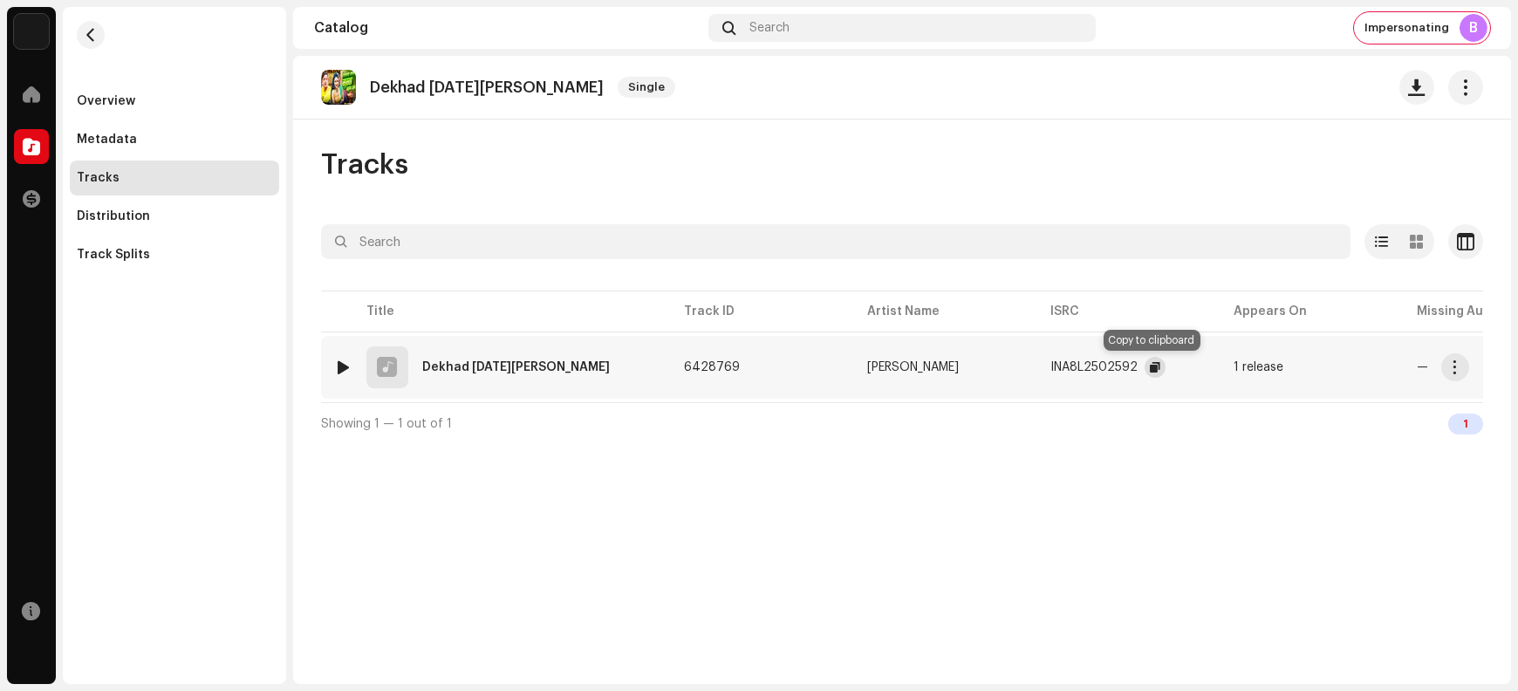
click at [1150, 363] on span "button" at bounding box center [1155, 367] width 10 height 14
click at [1214, 369] on span "button" at bounding box center [1455, 367] width 13 height 14
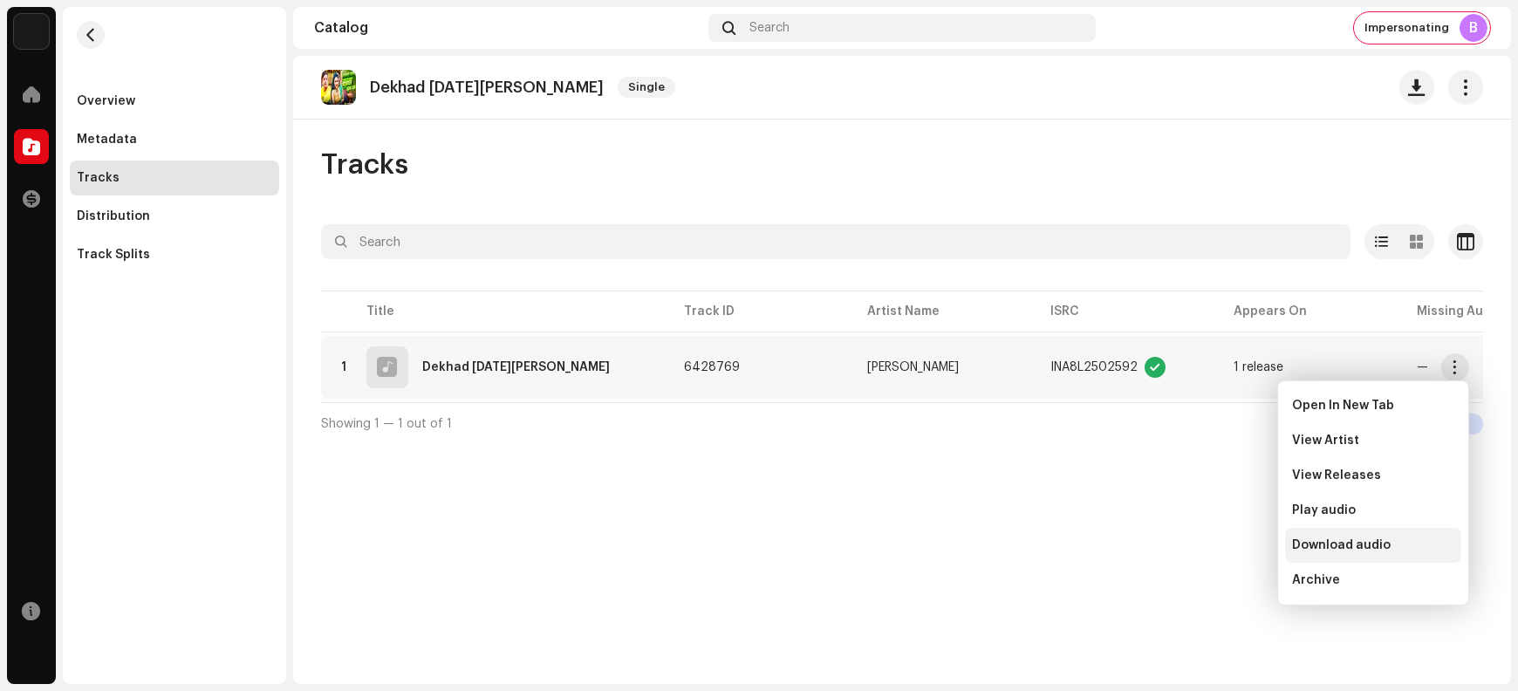
click at [1214, 546] on span "Download audio" at bounding box center [1341, 545] width 99 height 14
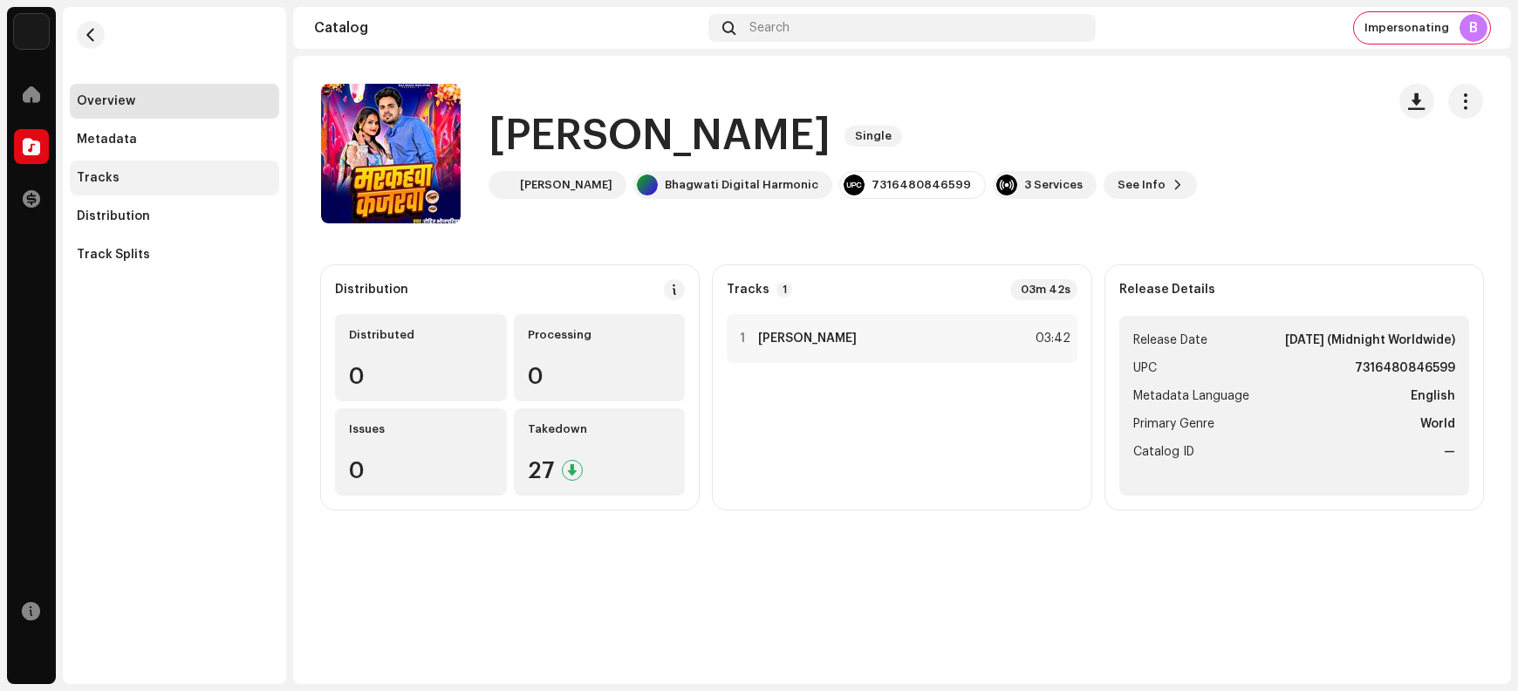
click at [187, 181] on div "Tracks" at bounding box center [174, 178] width 195 height 14
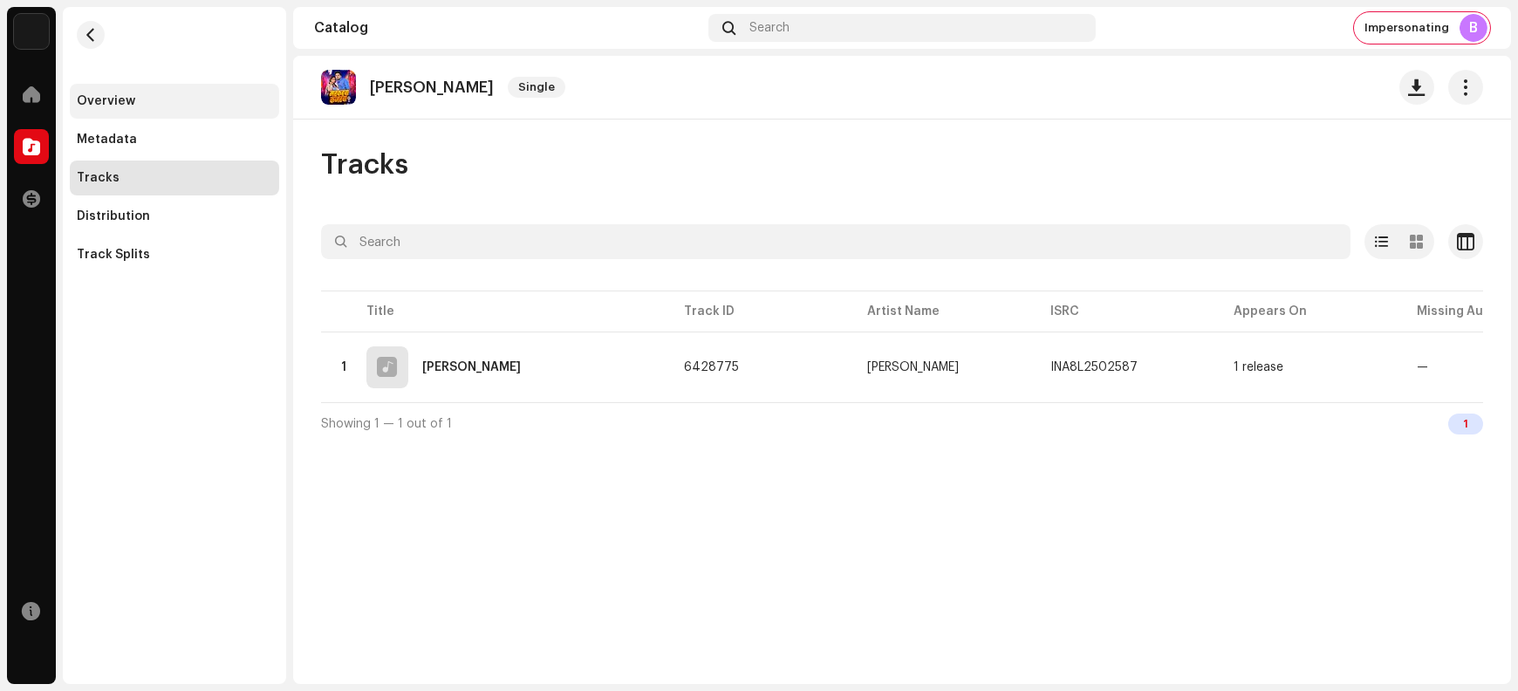
click at [152, 103] on div "Overview" at bounding box center [174, 101] width 195 height 14
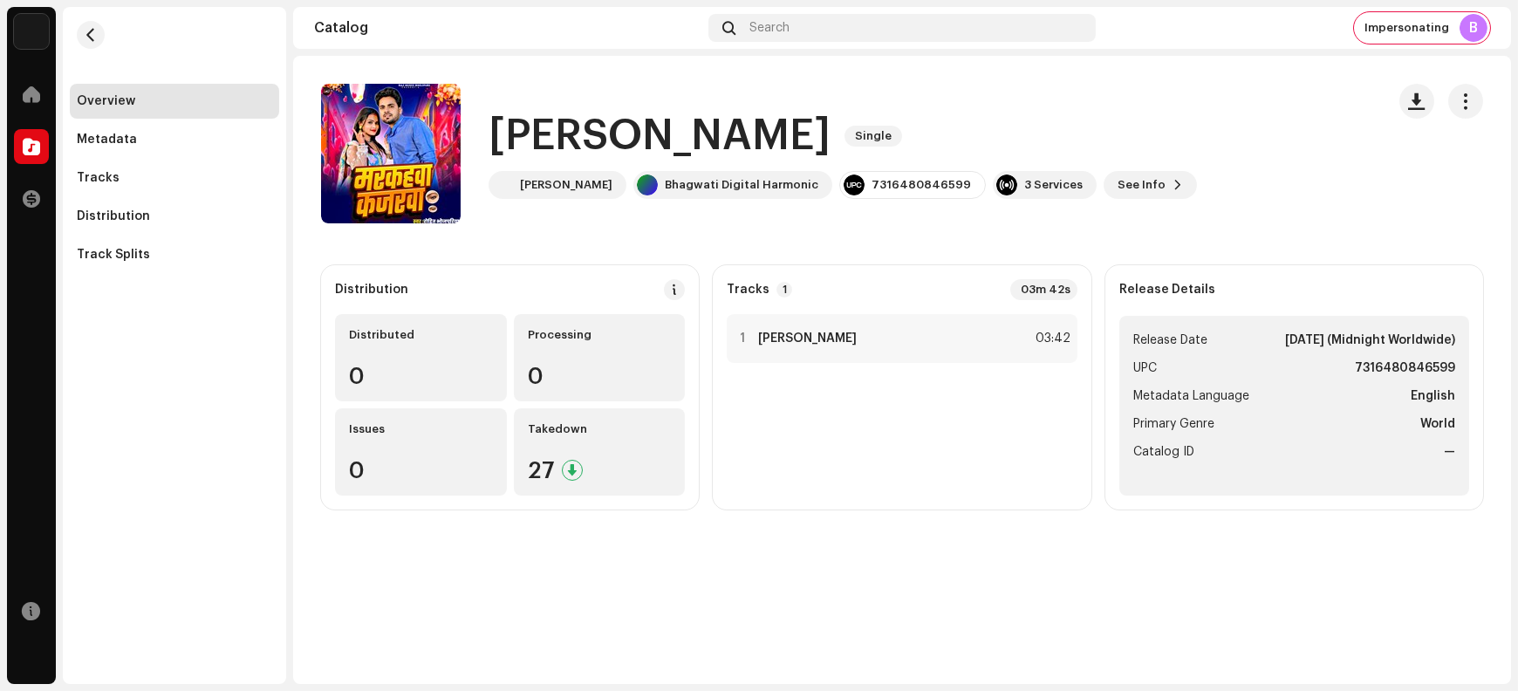
click at [553, 135] on h1 "[PERSON_NAME]" at bounding box center [660, 136] width 342 height 56
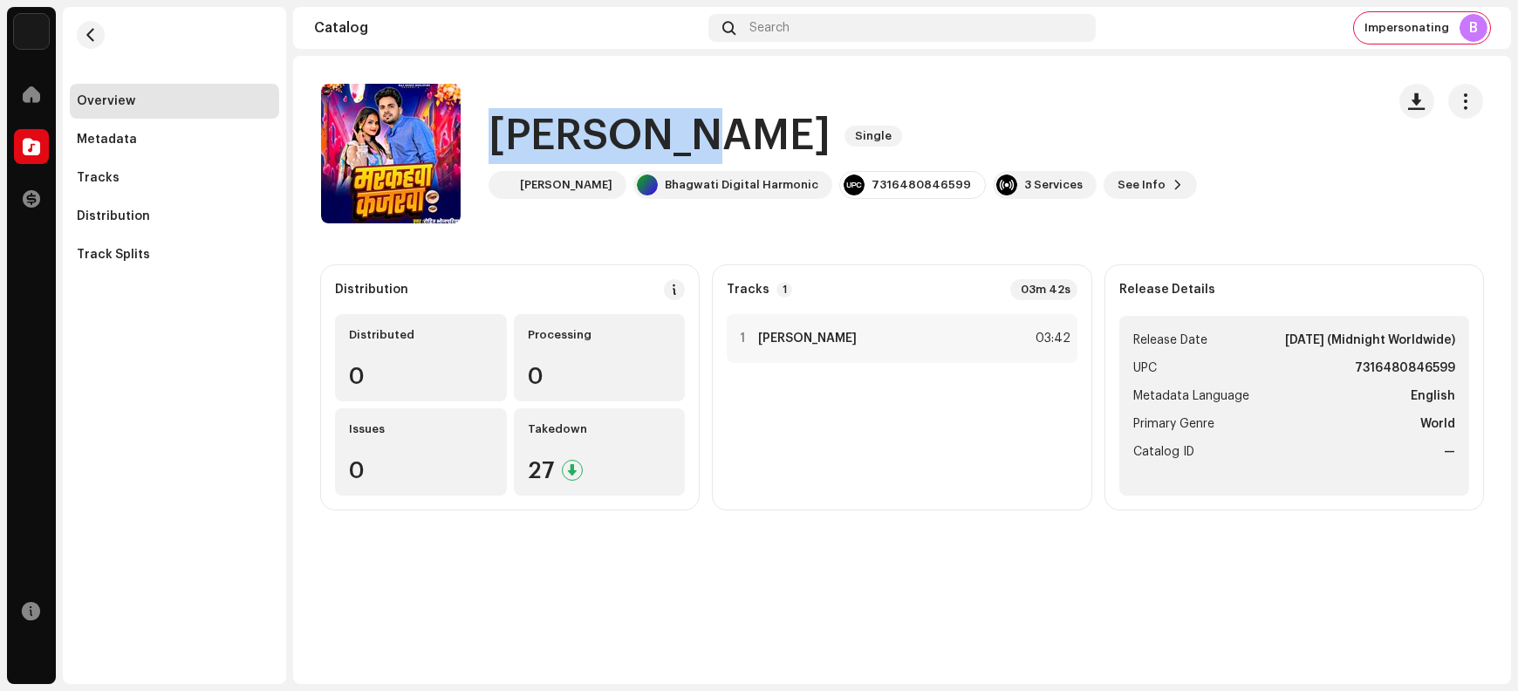
click at [553, 135] on h1 "[PERSON_NAME]" at bounding box center [660, 136] width 342 height 56
copy div "[PERSON_NAME] Single"
click at [608, 134] on h1 "Markahwa Kajarwa" at bounding box center [660, 136] width 342 height 56
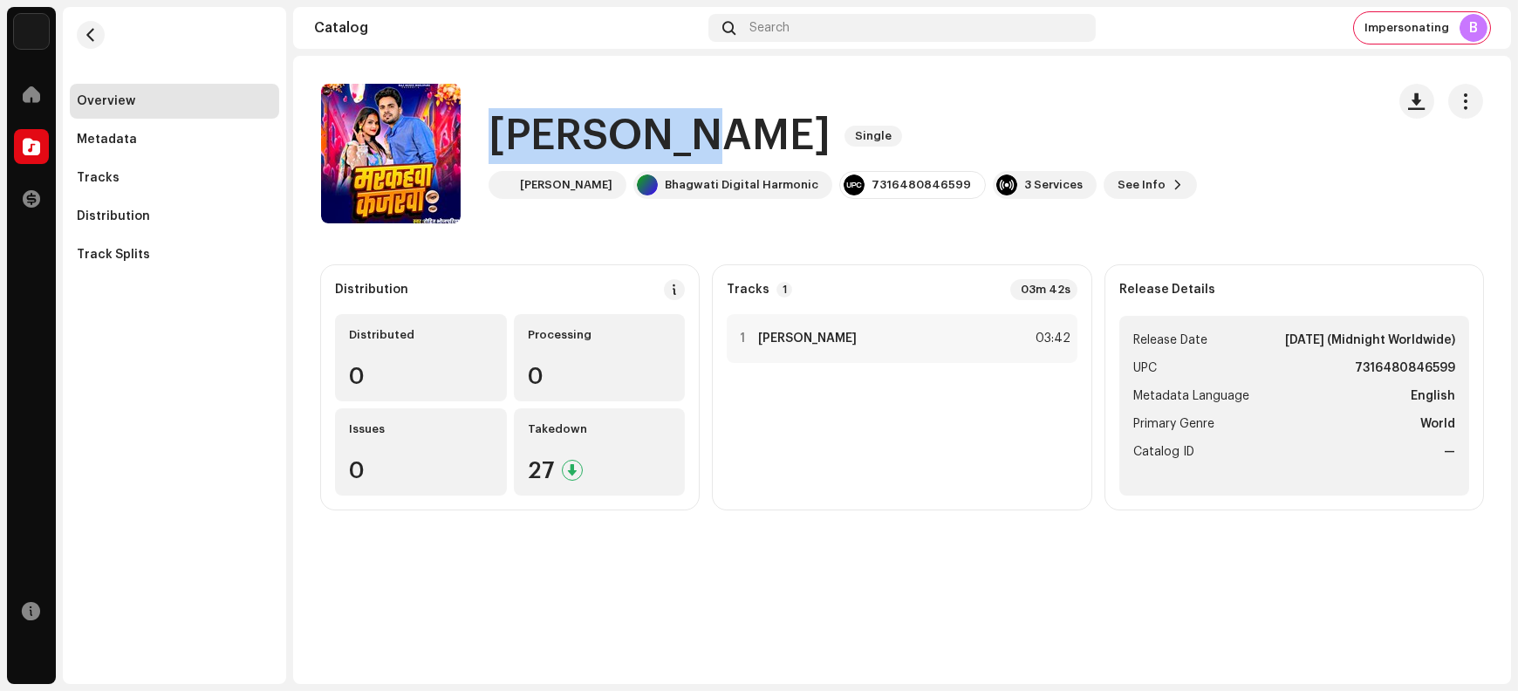
click at [608, 134] on h1 "Markahwa Kajarwa" at bounding box center [660, 136] width 342 height 56
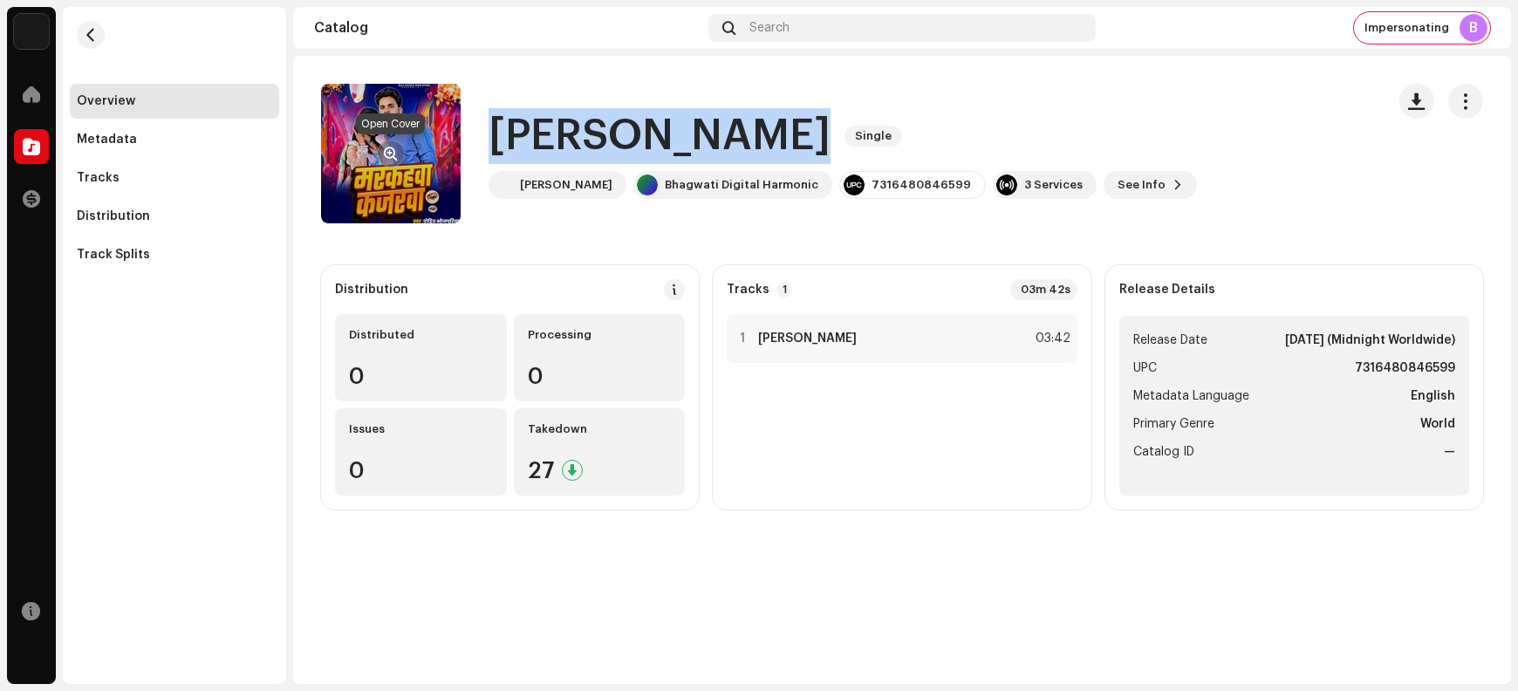
click at [394, 153] on span "button" at bounding box center [391, 154] width 13 height 14
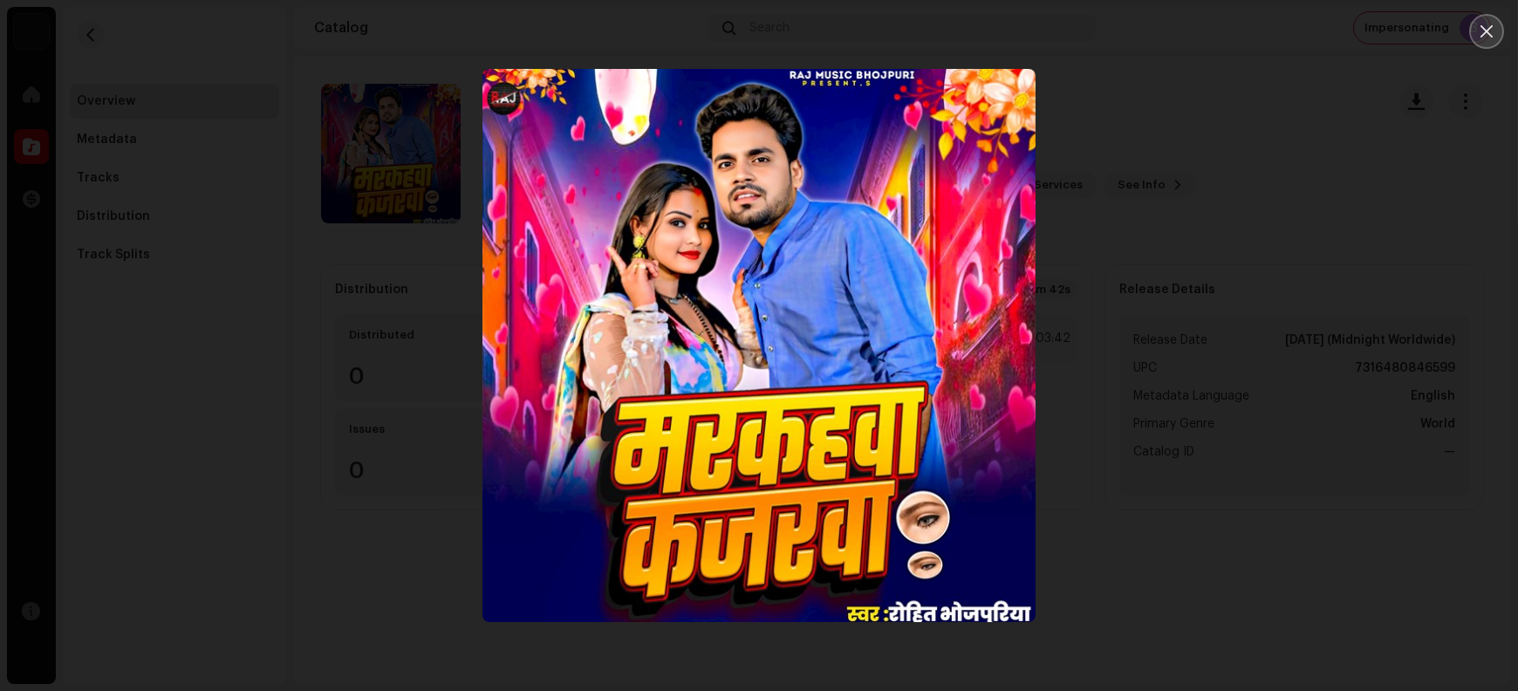
click at [1214, 34] on icon "Close" at bounding box center [1487, 32] width 16 height 16
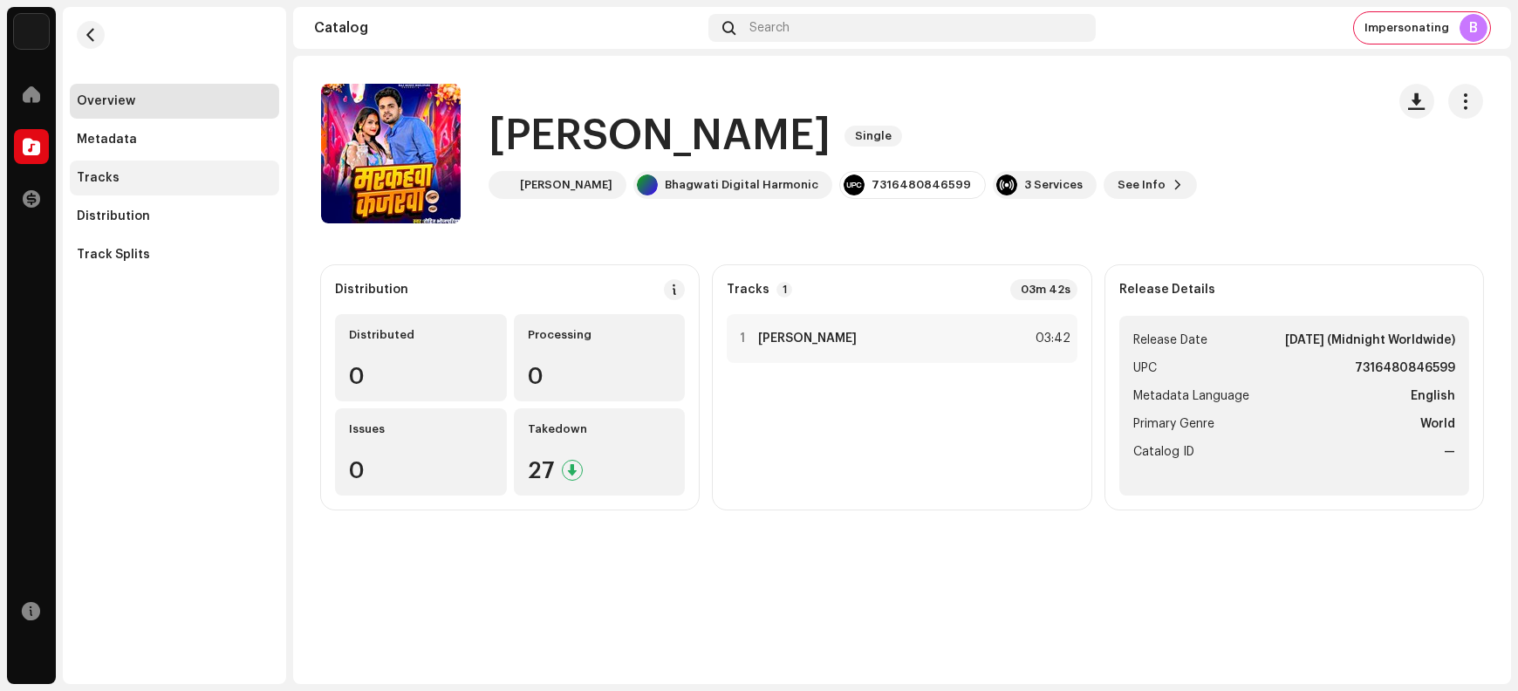
click at [196, 184] on div "Tracks" at bounding box center [174, 178] width 195 height 14
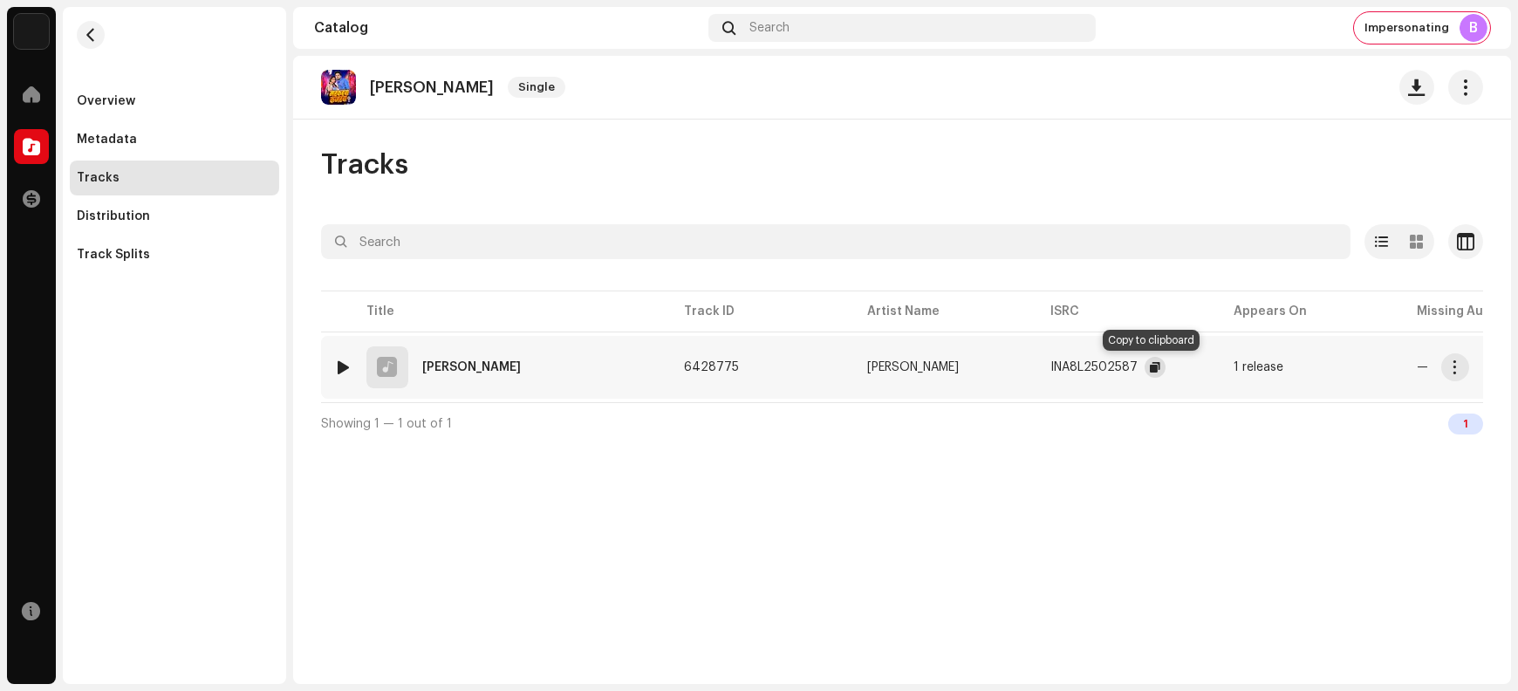
click at [1150, 369] on span "button" at bounding box center [1155, 367] width 10 height 14
click at [1214, 368] on button "button" at bounding box center [1456, 367] width 28 height 28
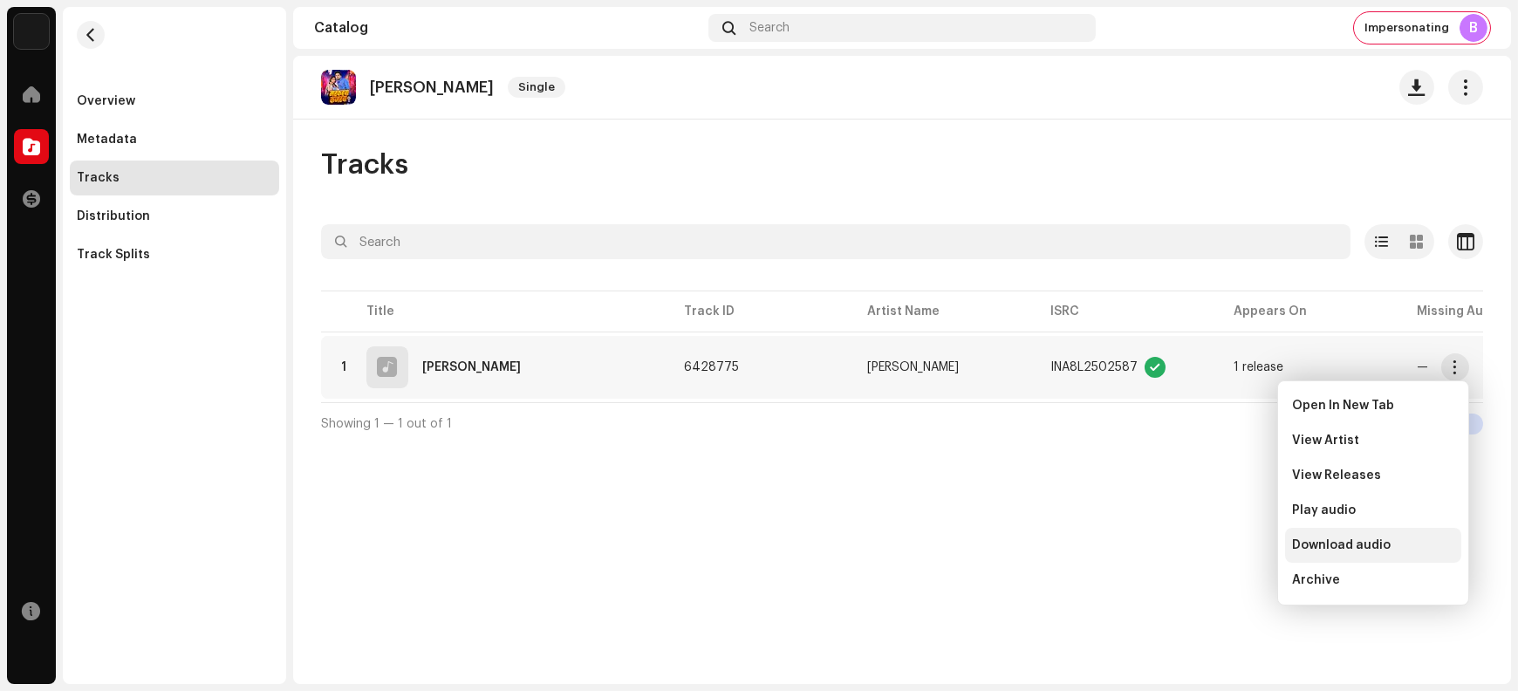
click at [1214, 550] on span "Download audio" at bounding box center [1341, 545] width 99 height 14
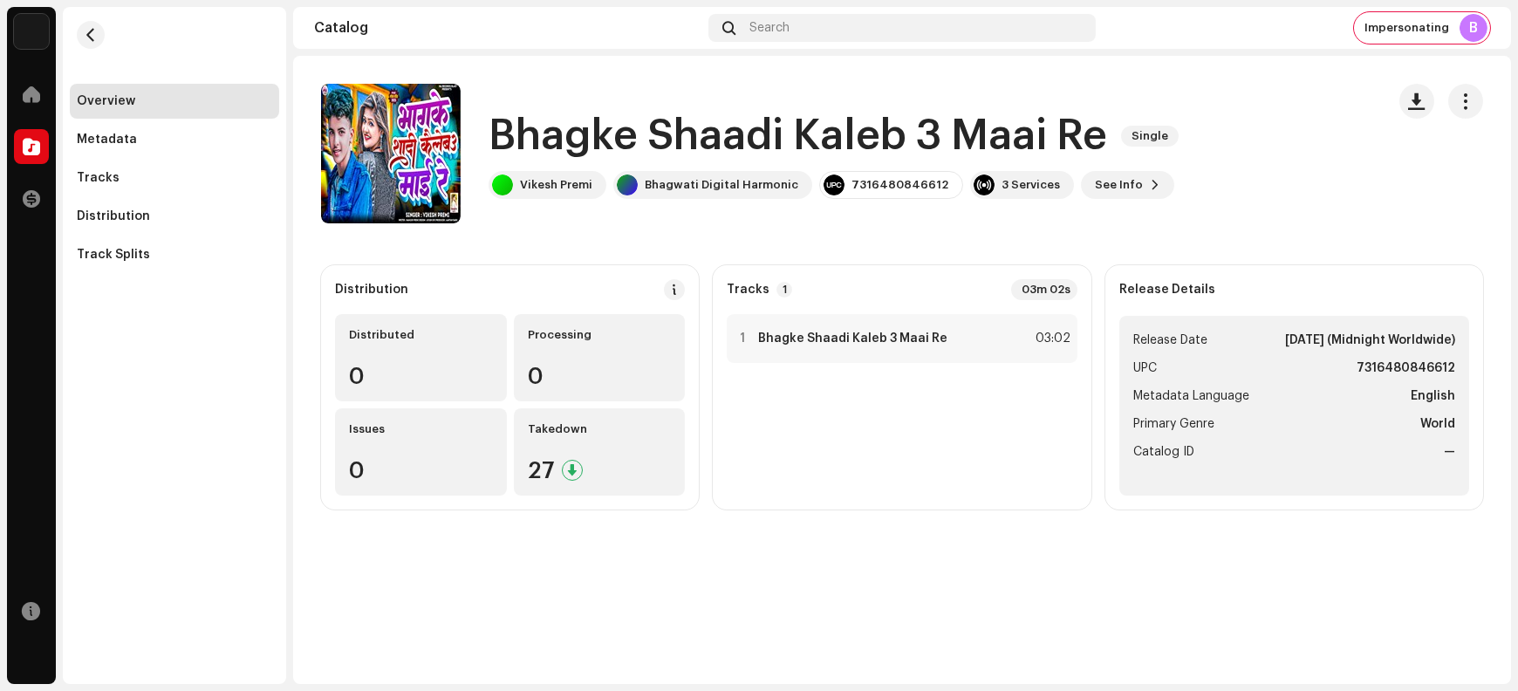
click at [570, 139] on h1 "Bhagke Shaadi Kaleb 3 Maai Re" at bounding box center [798, 136] width 619 height 56
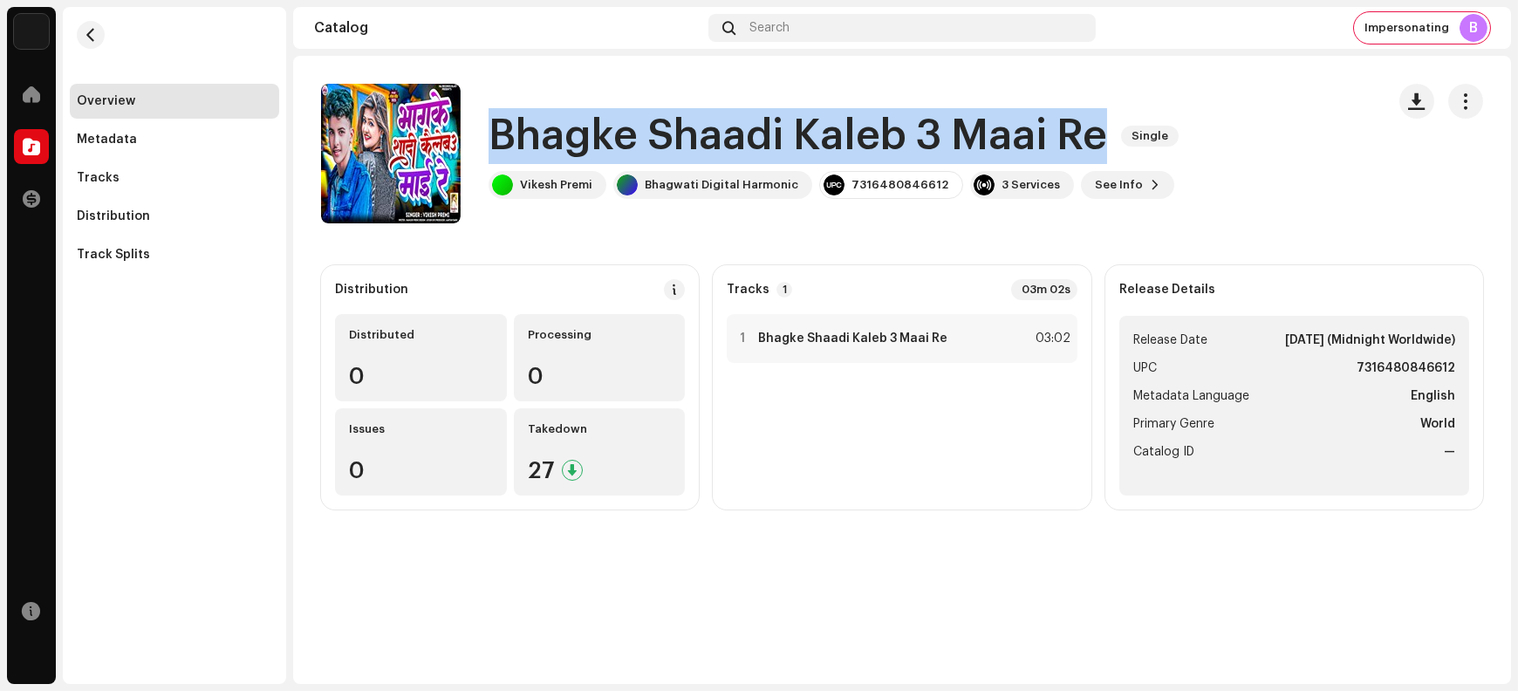
click at [570, 139] on h1 "Bhagke Shaadi Kaleb 3 Maai Re" at bounding box center [798, 136] width 619 height 56
copy div "Bhagke Shaadi Kaleb 3 Maai Re Single"
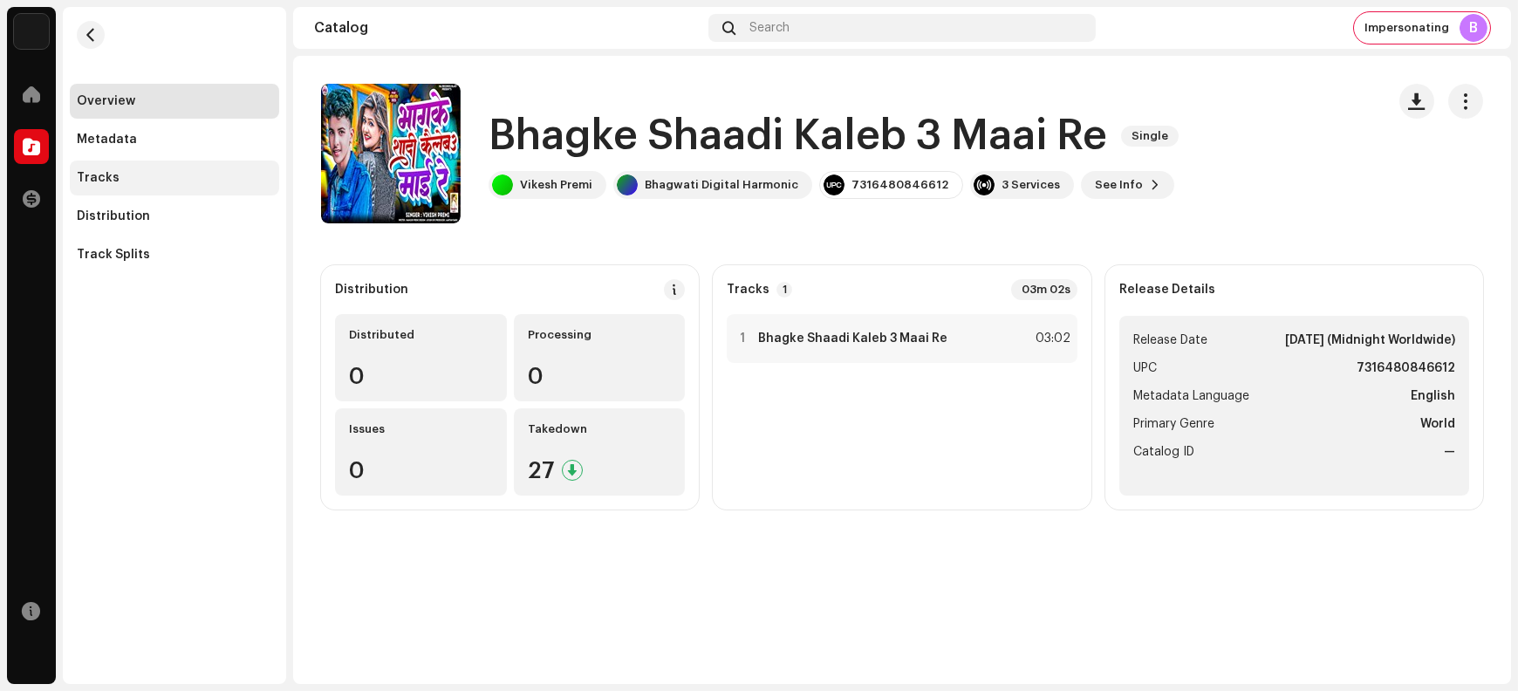
click at [147, 184] on div "Tracks" at bounding box center [174, 178] width 195 height 14
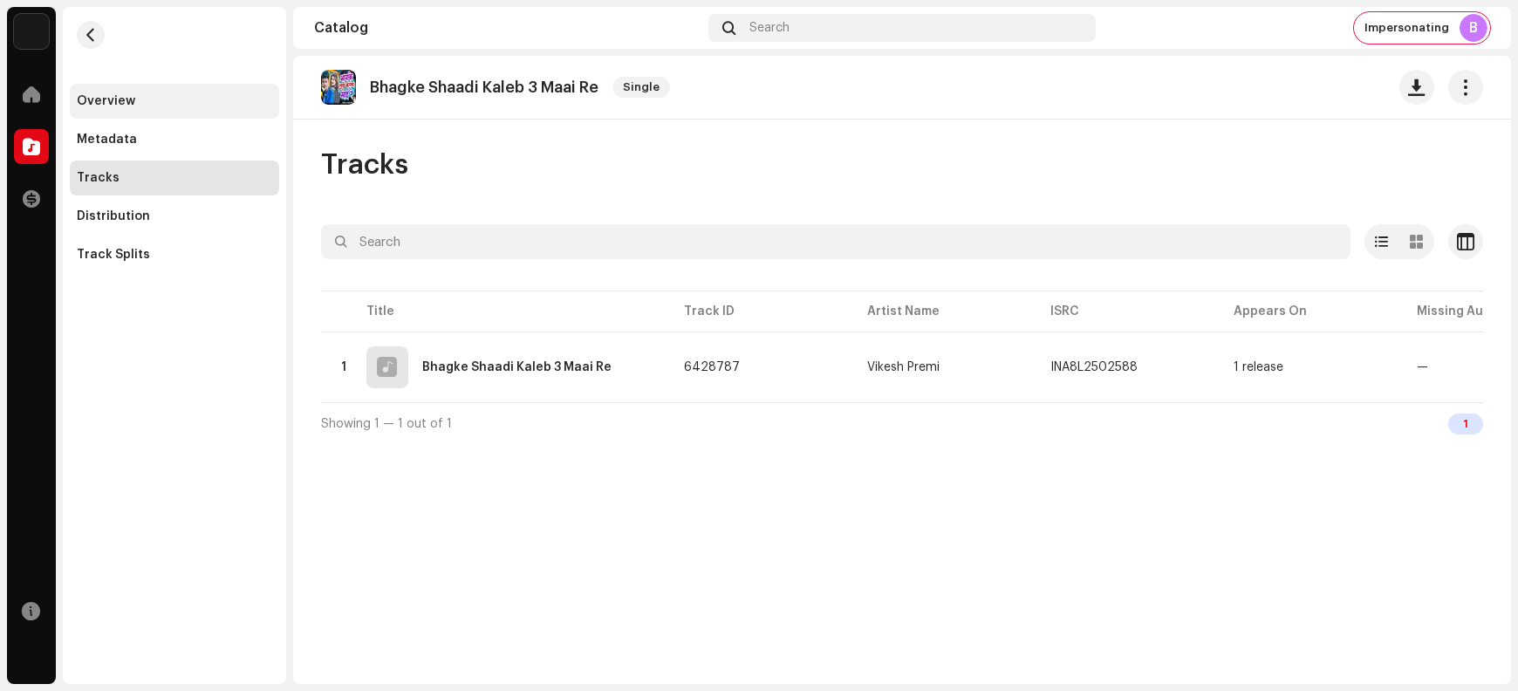
click at [171, 97] on div "Overview" at bounding box center [174, 101] width 195 height 14
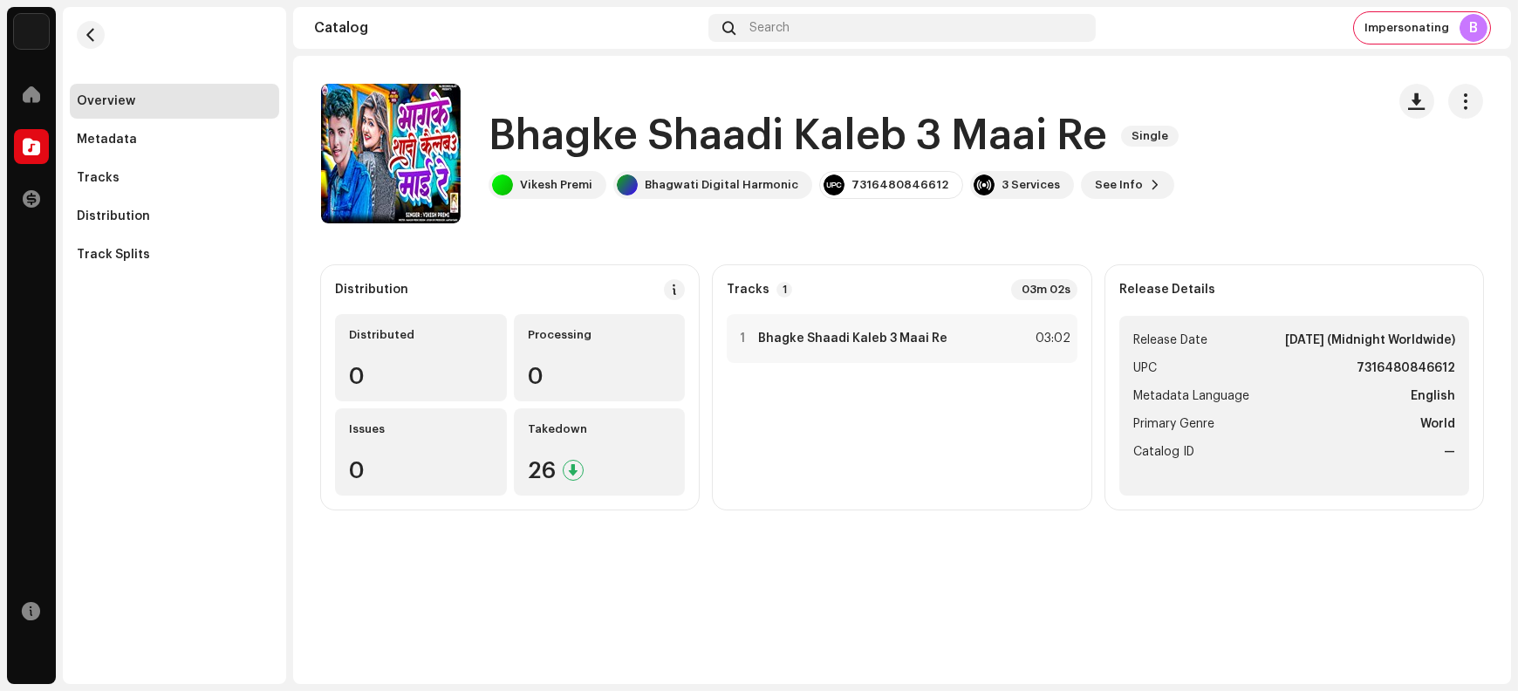
click at [543, 129] on h1 "Bhagke Shaadi Kaleb 3 Maai Re" at bounding box center [798, 136] width 619 height 56
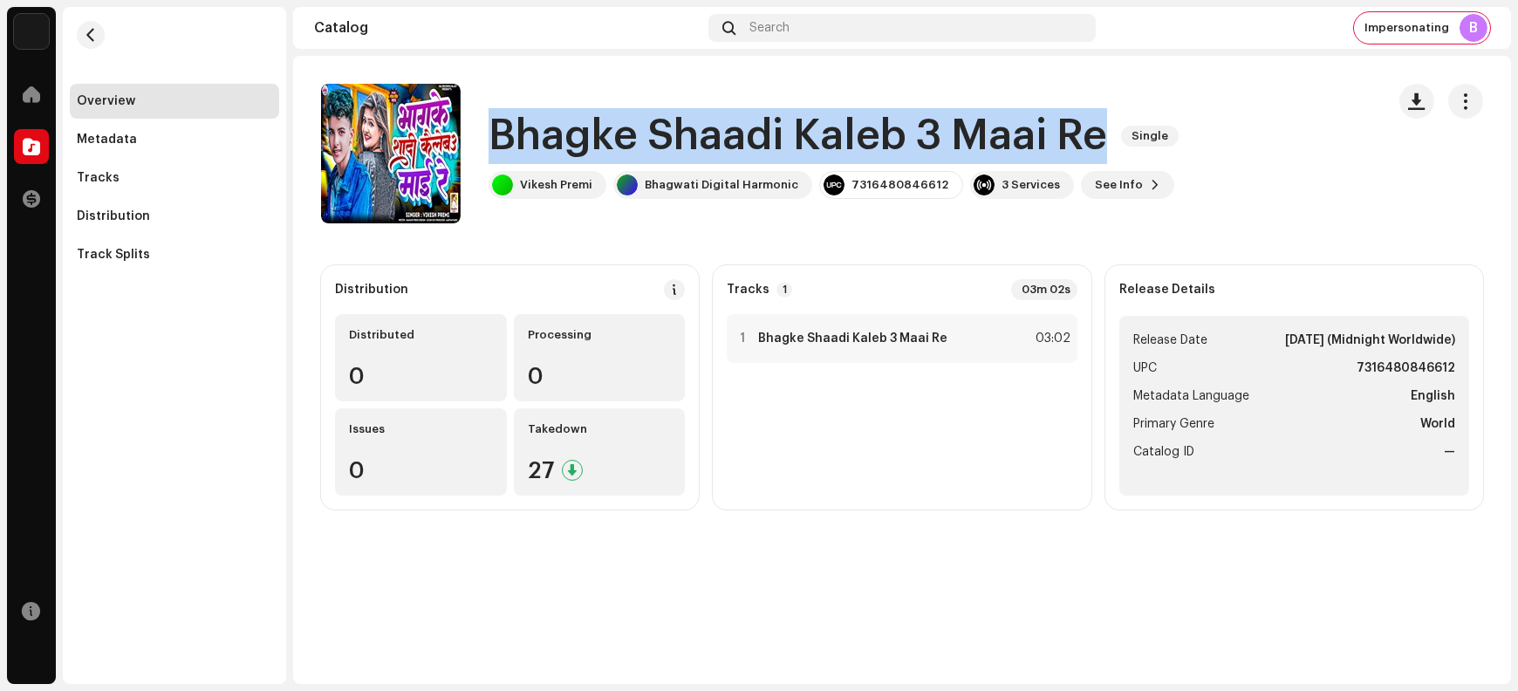
click at [543, 129] on h1 "Bhagke Shaadi Kaleb 3 Maai Re" at bounding box center [798, 136] width 619 height 56
copy div "Bhagke Shaadi Kaleb 3 Maai Re Single"
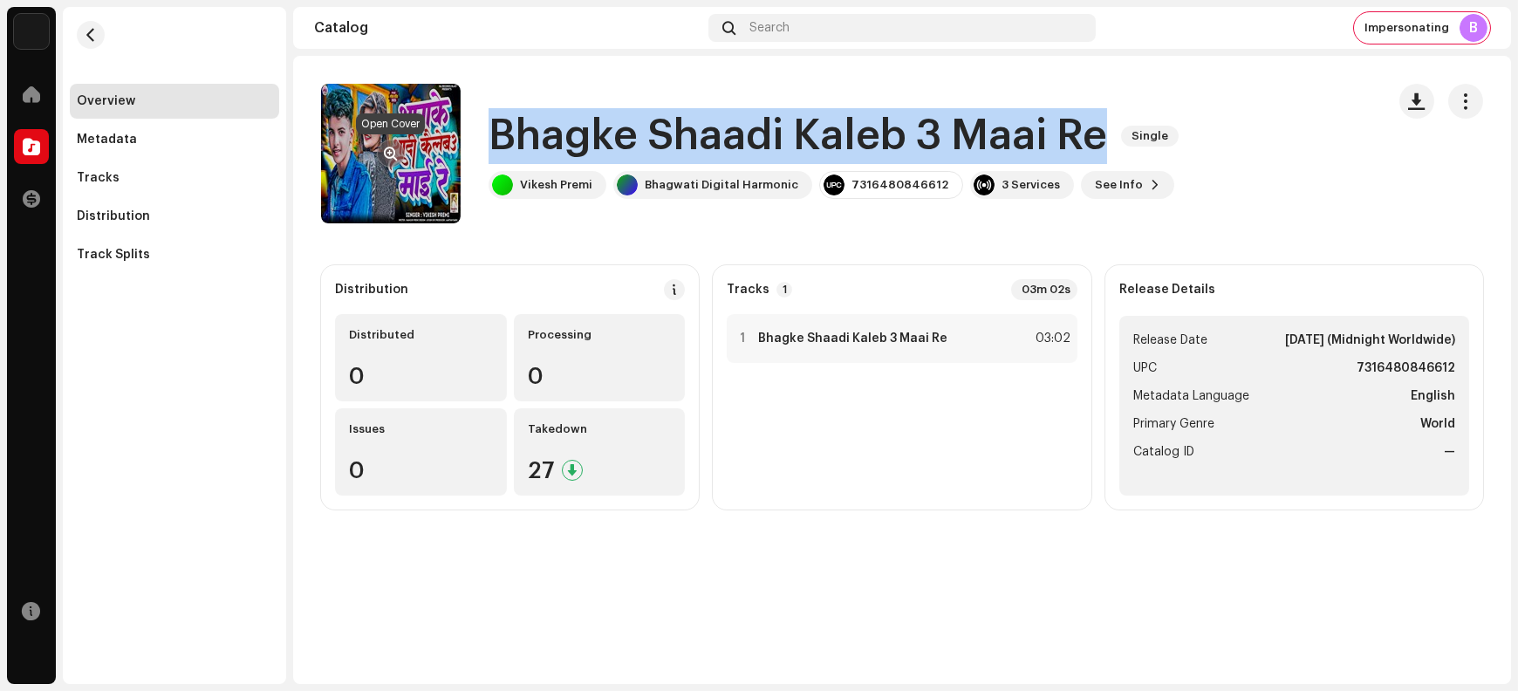
click at [380, 155] on button "button" at bounding box center [391, 154] width 28 height 28
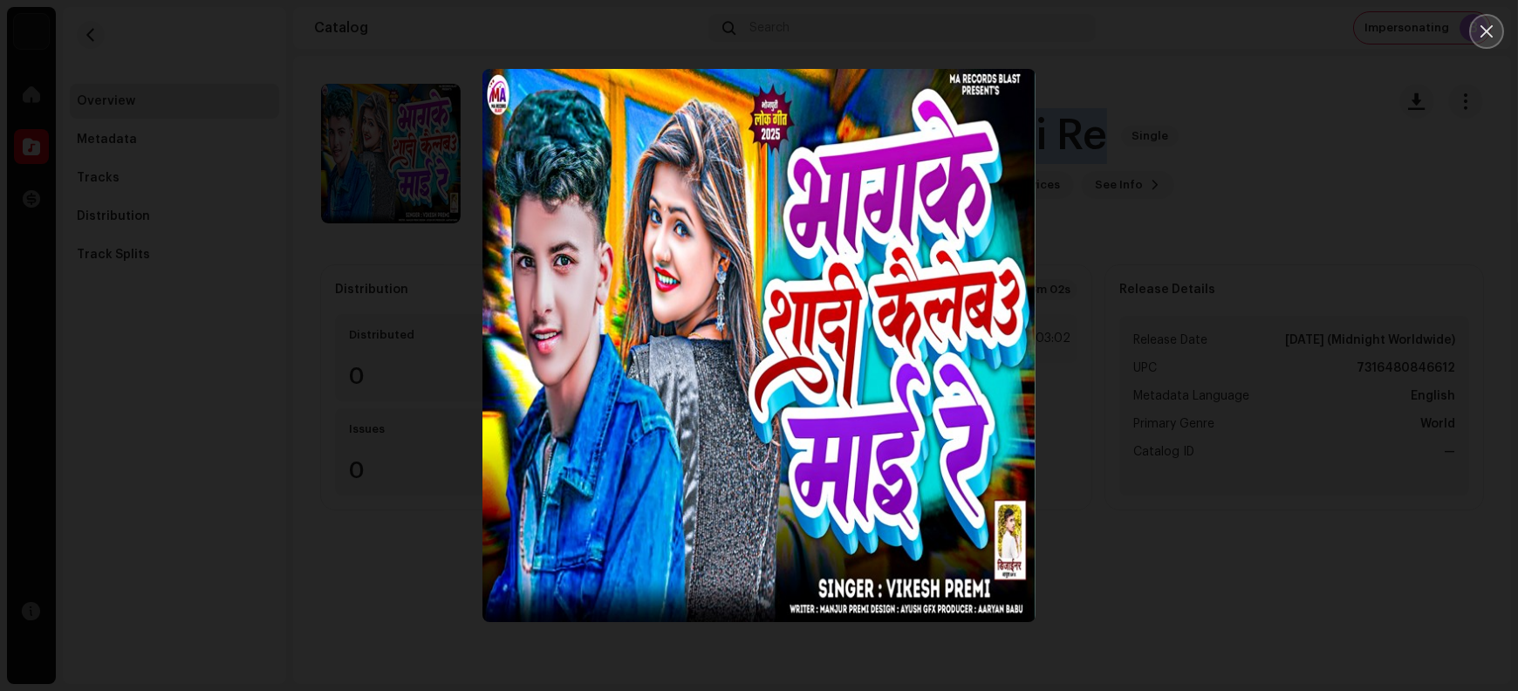
click at [1214, 31] on icon "Close" at bounding box center [1487, 32] width 16 height 16
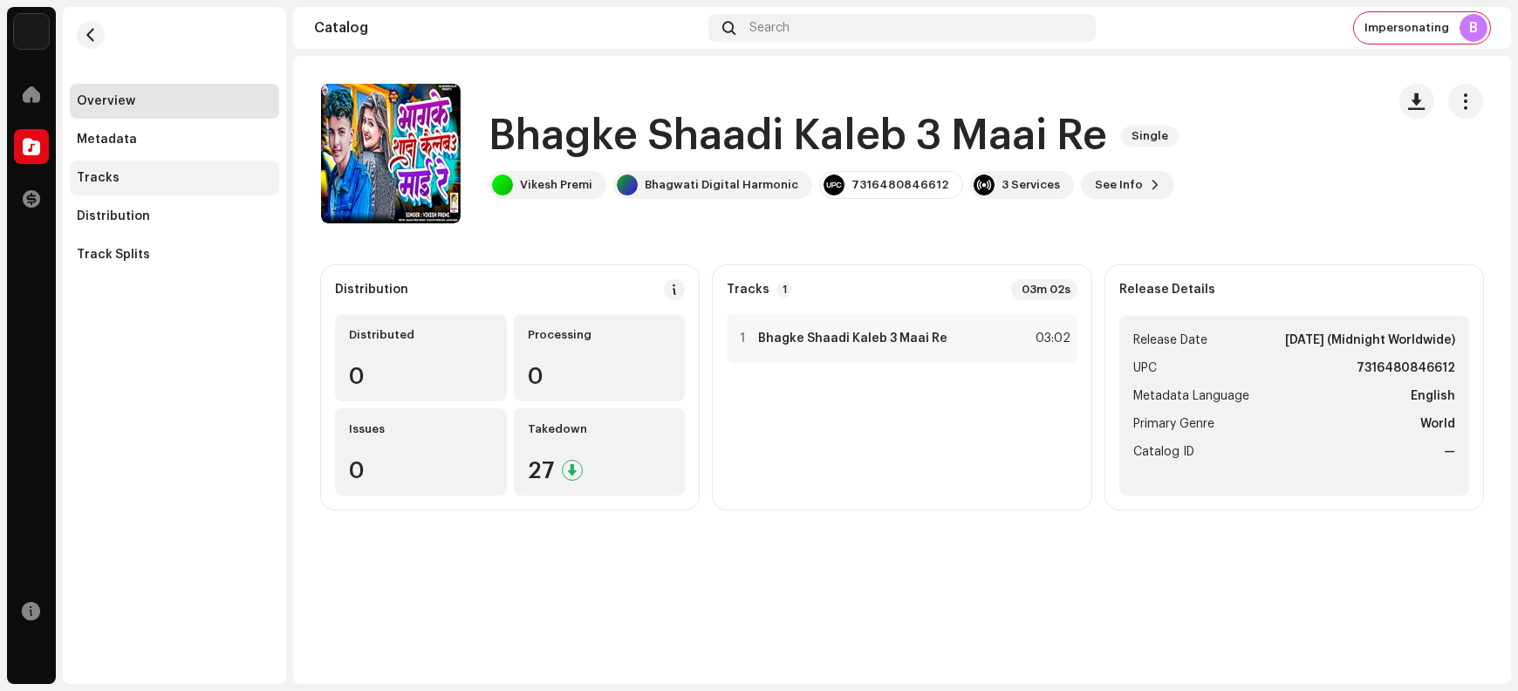
click at [126, 174] on div "Tracks" at bounding box center [174, 178] width 195 height 14
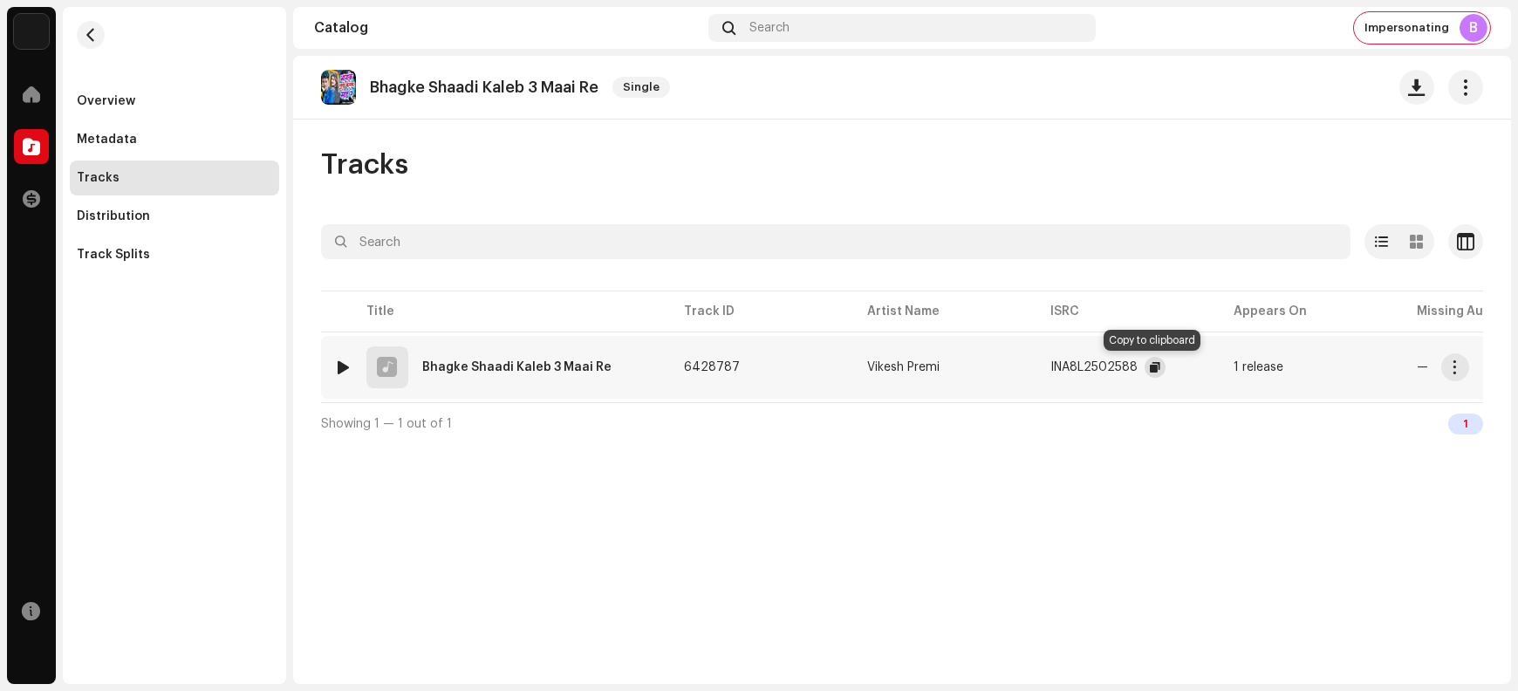
click at [1150, 367] on span "button" at bounding box center [1155, 367] width 10 height 14
click at [1214, 368] on span "button" at bounding box center [1455, 367] width 13 height 14
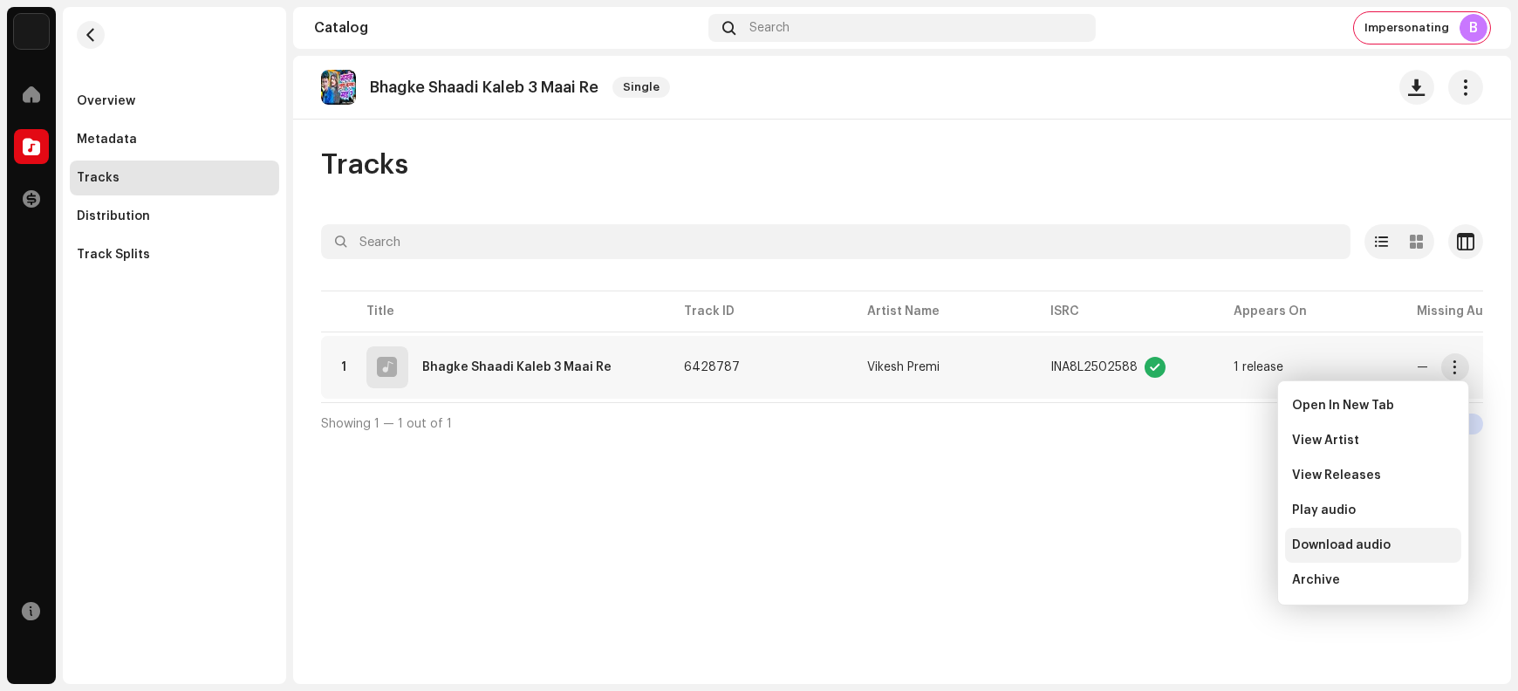
click at [1214, 550] on span "Download audio" at bounding box center [1341, 545] width 99 height 14
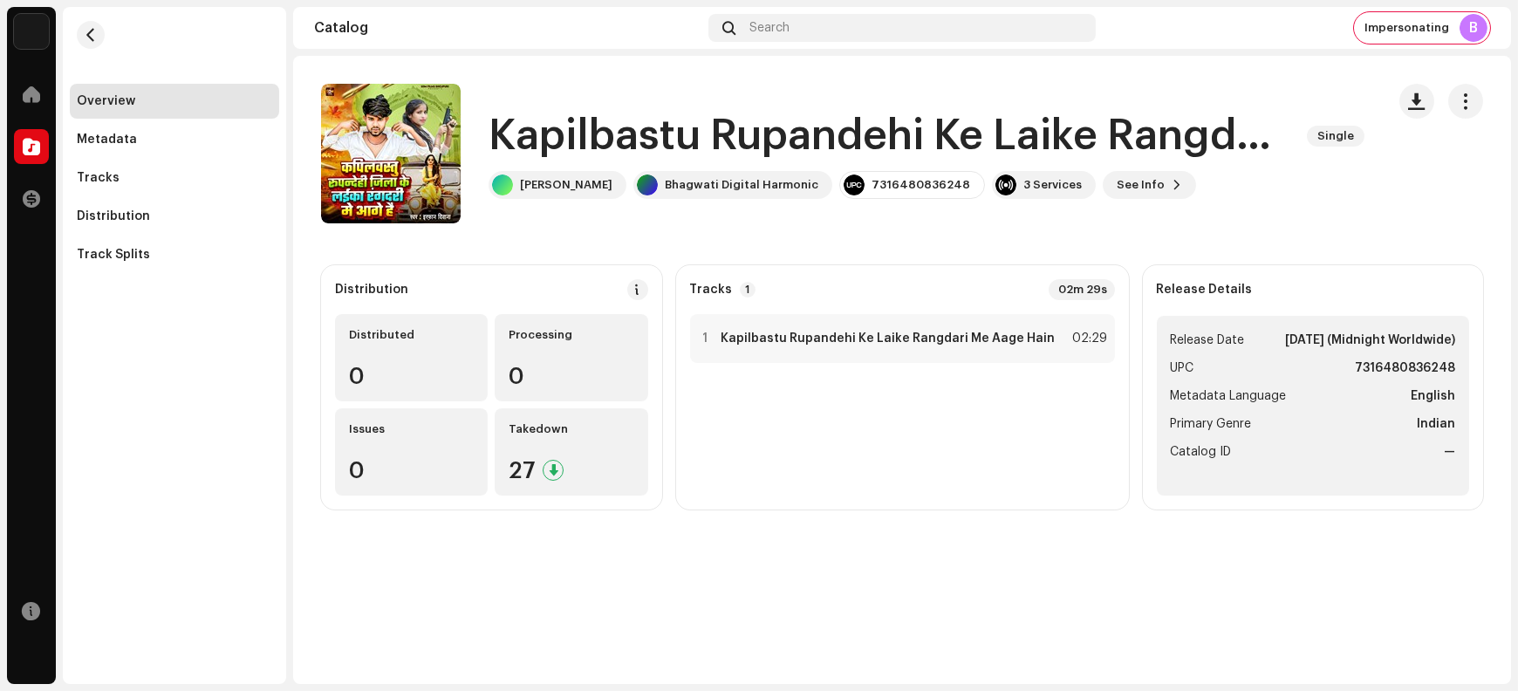
click at [560, 130] on h1 "Kapilbastu Rupandehi Ke Laike Rangdari Me Aage Hain" at bounding box center [891, 136] width 805 height 56
click at [839, 337] on strong "Kapilbastu Rupandehi Ke Laike Rangdari Me Aage Hain" at bounding box center [889, 339] width 334 height 14
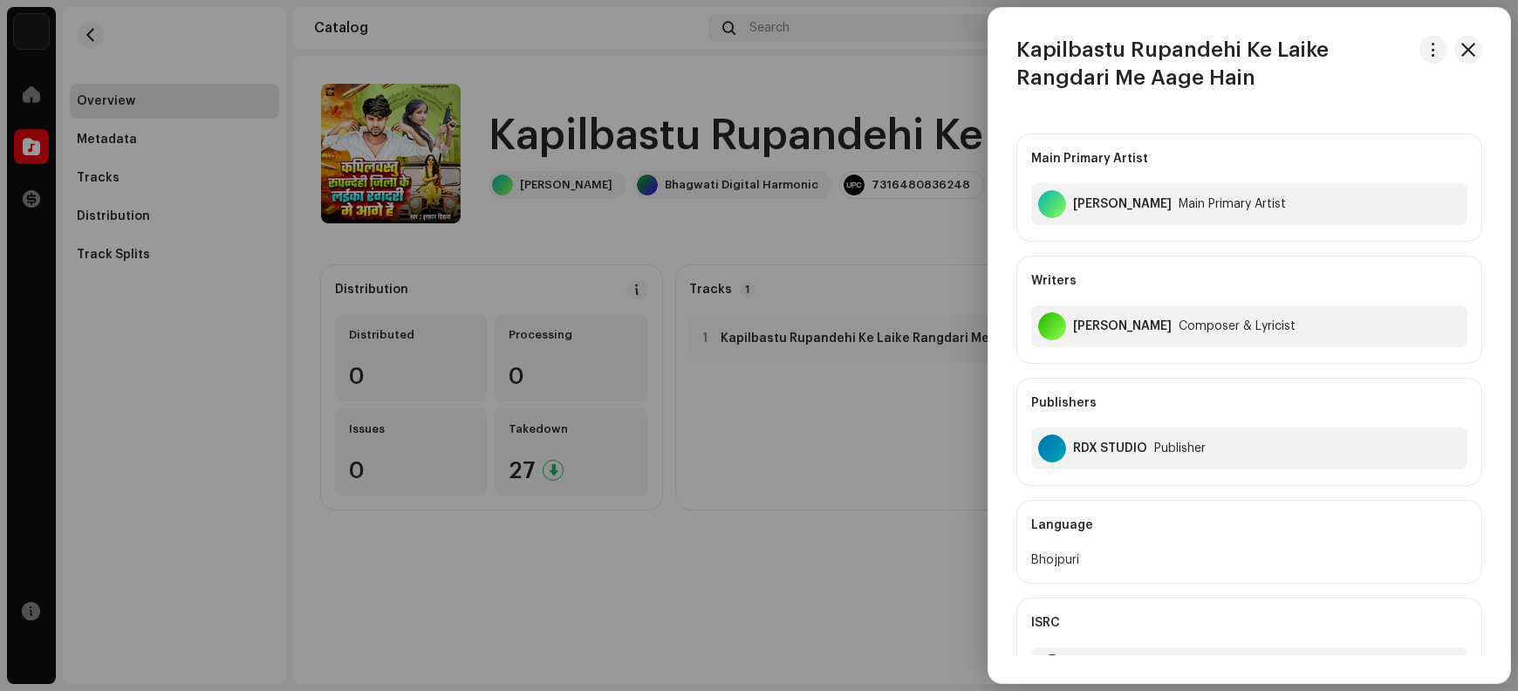
click at [1060, 49] on h3 "Kapilbastu Rupandehi Ke Laike Rangdari Me Aage Hain" at bounding box center [1215, 64] width 396 height 56
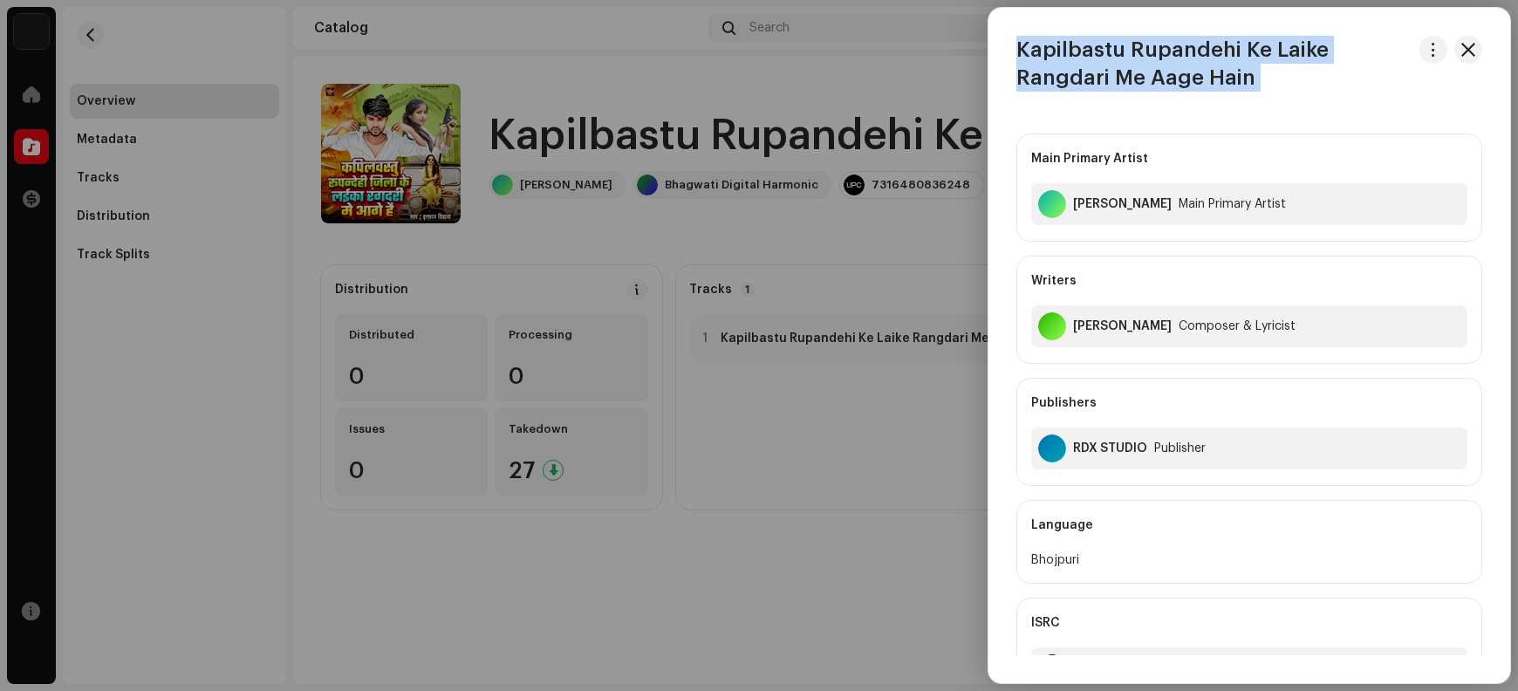
click at [1060, 49] on h3 "Kapilbastu Rupandehi Ke Laike Rangdari Me Aage Hain" at bounding box center [1215, 64] width 396 height 56
copy div "Kapilbastu Rupandehi Ke Laike Rangdari Me Aage Hain"
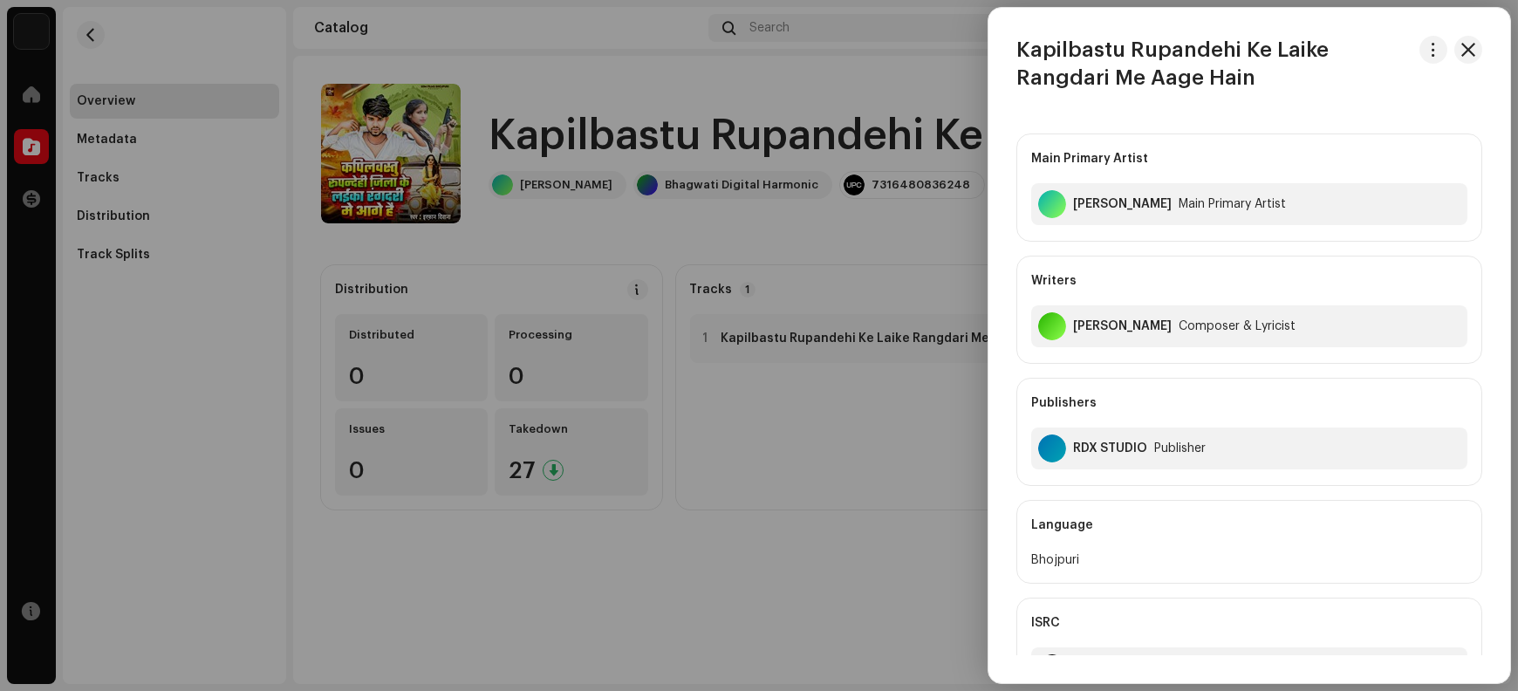
click at [912, 83] on div at bounding box center [759, 345] width 1518 height 691
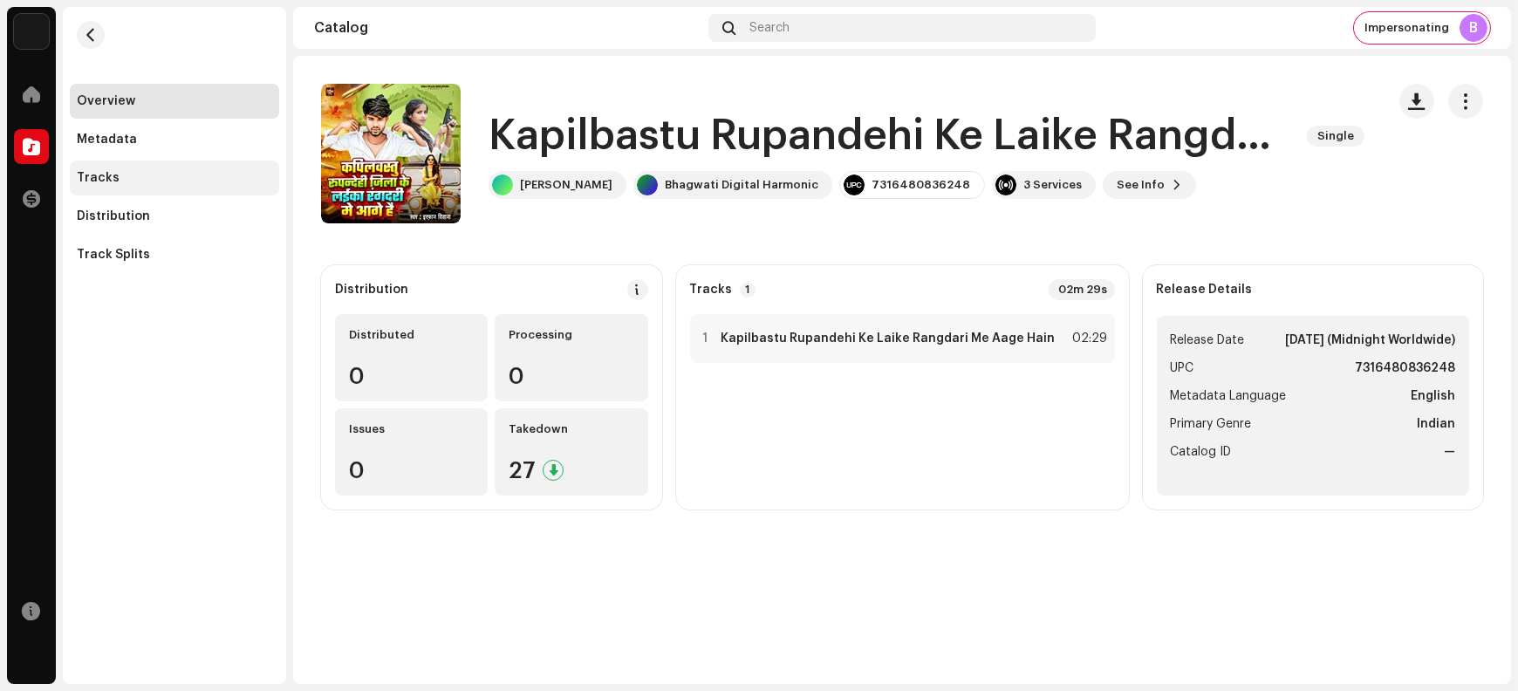
click at [119, 182] on div "Tracks" at bounding box center [174, 178] width 195 height 14
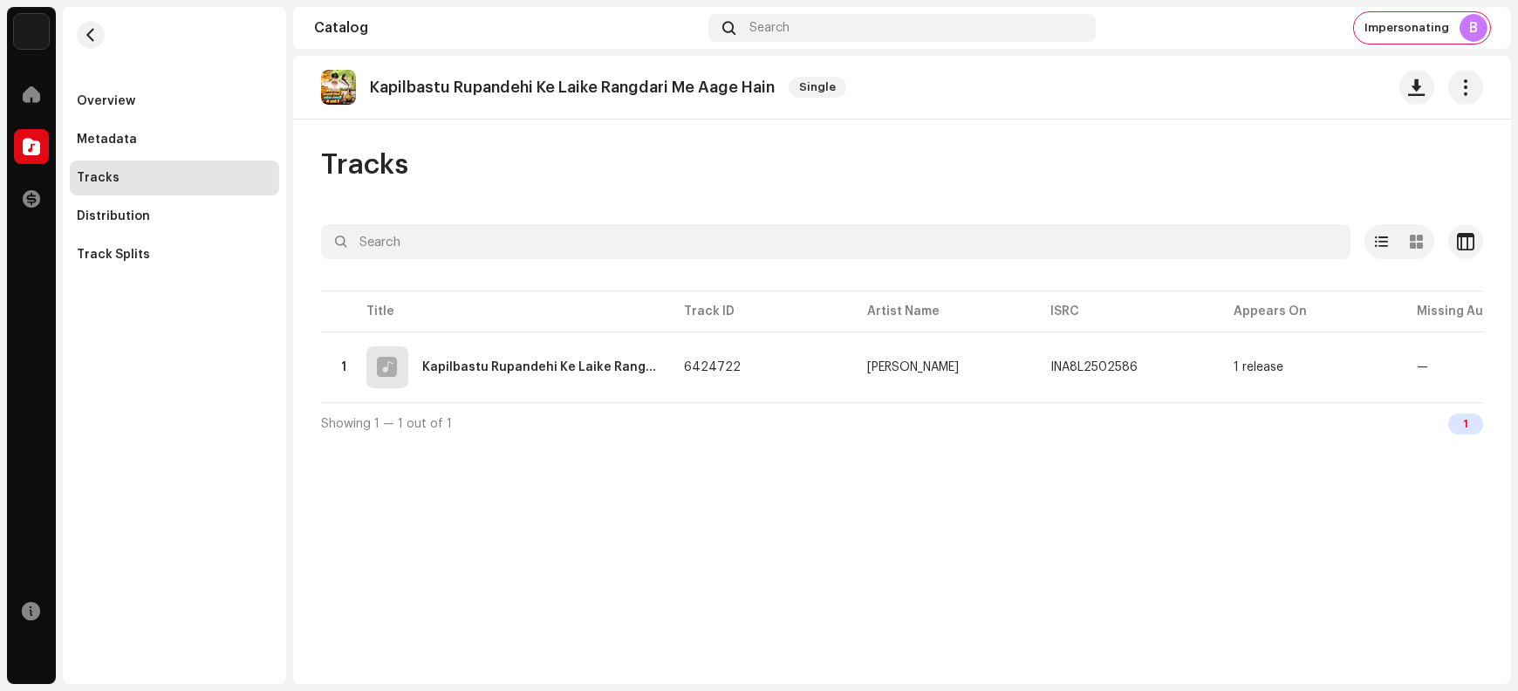
click at [413, 84] on p "Kapilbastu Rupandehi Ke Laike Rangdari Me Aage Hain" at bounding box center [572, 88] width 405 height 18
copy re-o-release-hero "Kapilbastu Rupandehi Ke Laike Rangdari Me Aage Hain Single"
click at [131, 98] on div "Overview" at bounding box center [106, 101] width 58 height 14
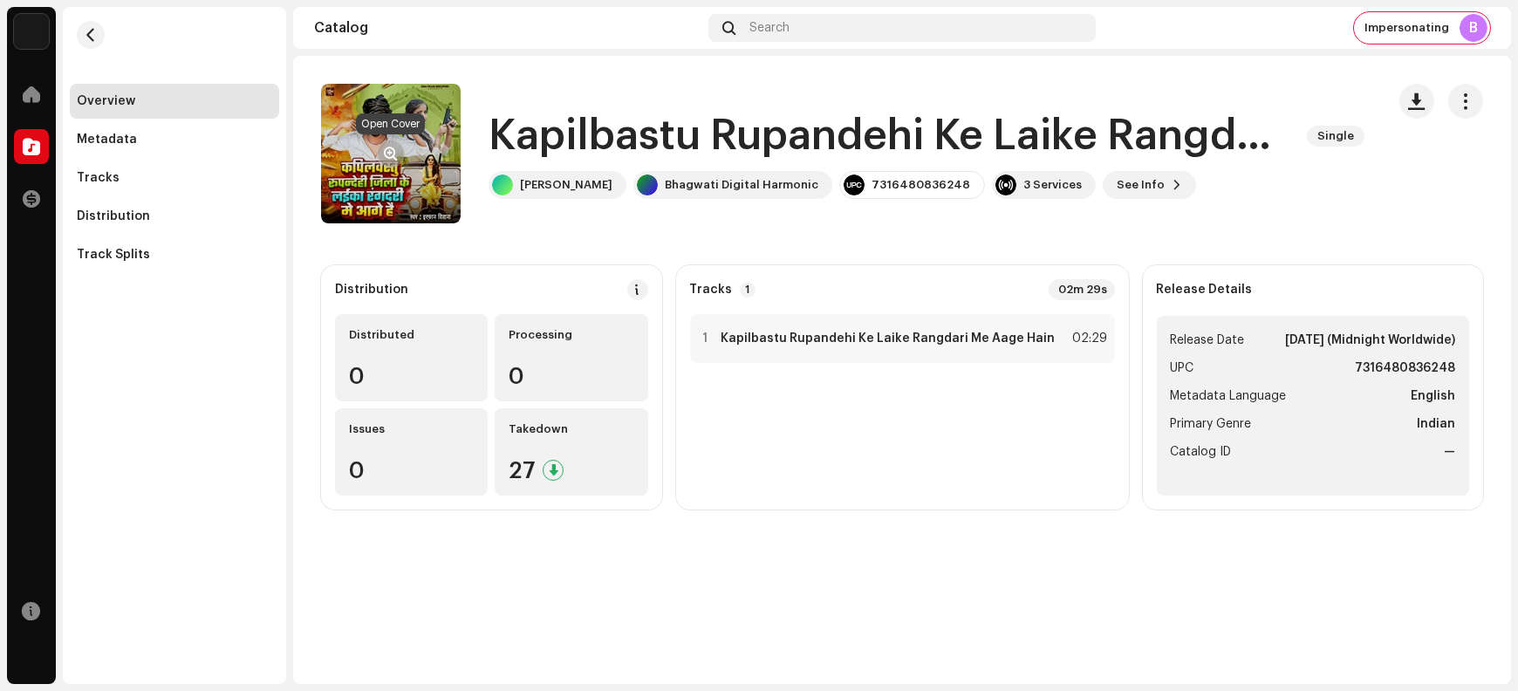
click at [392, 143] on button "button" at bounding box center [391, 154] width 28 height 28
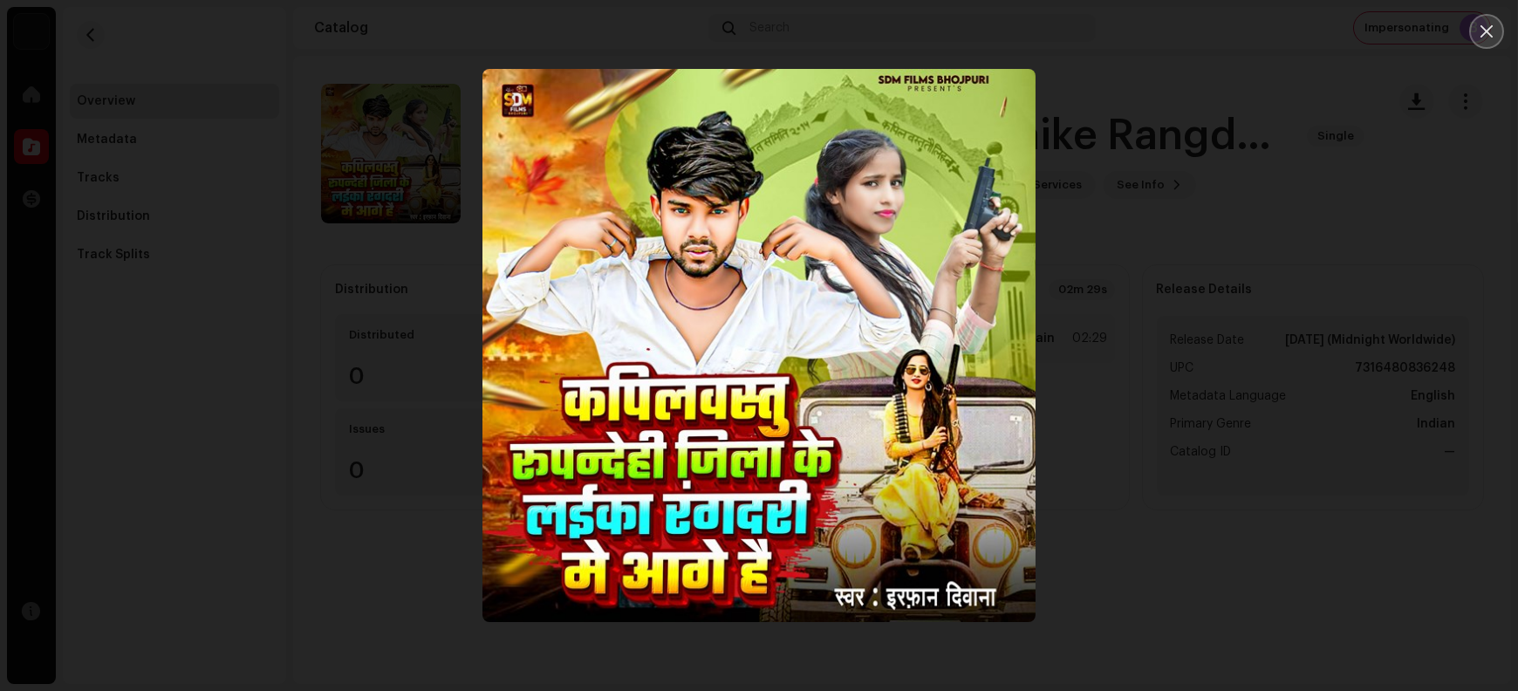
click at [1214, 30] on icon "Close" at bounding box center [1487, 32] width 16 height 16
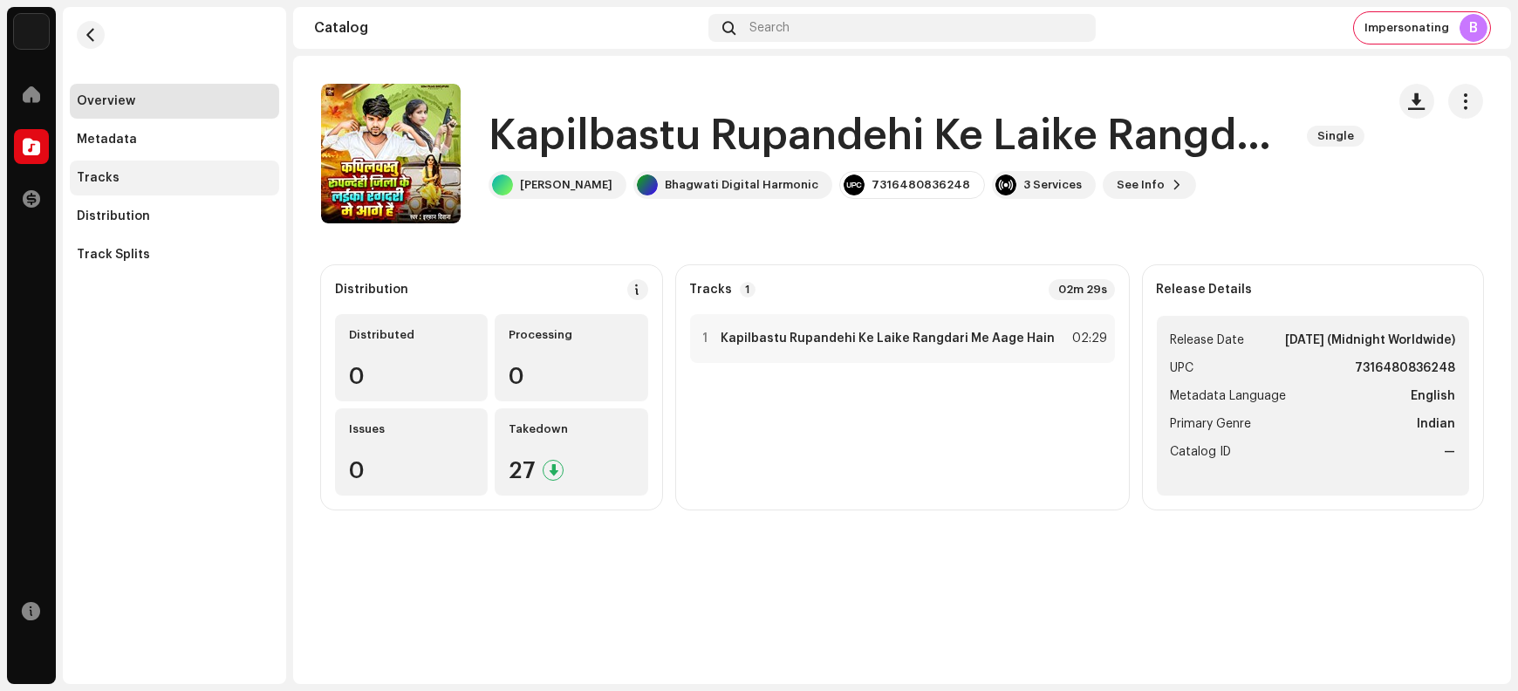
click at [154, 176] on div "Tracks" at bounding box center [174, 178] width 195 height 14
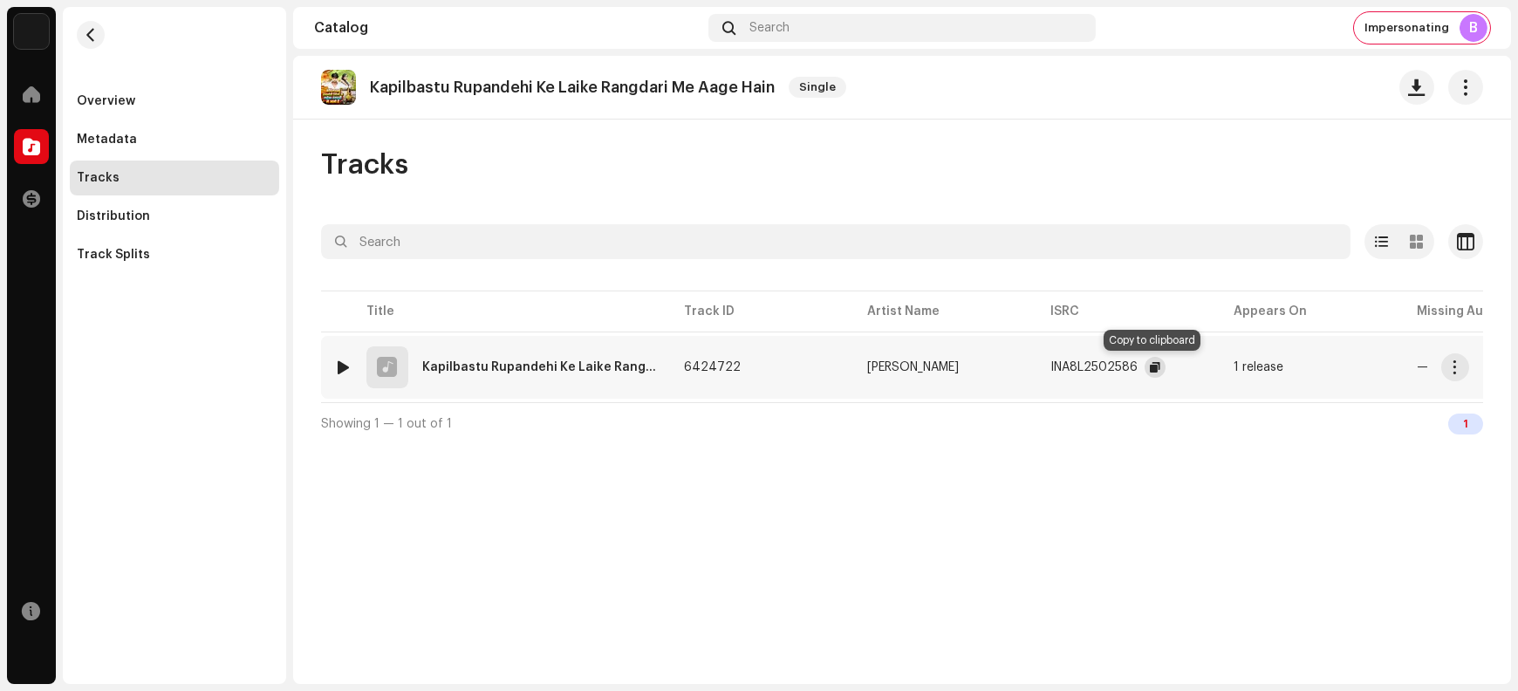
click at [1150, 363] on span "button" at bounding box center [1155, 367] width 10 height 14
click at [1214, 367] on span "button" at bounding box center [1455, 367] width 13 height 14
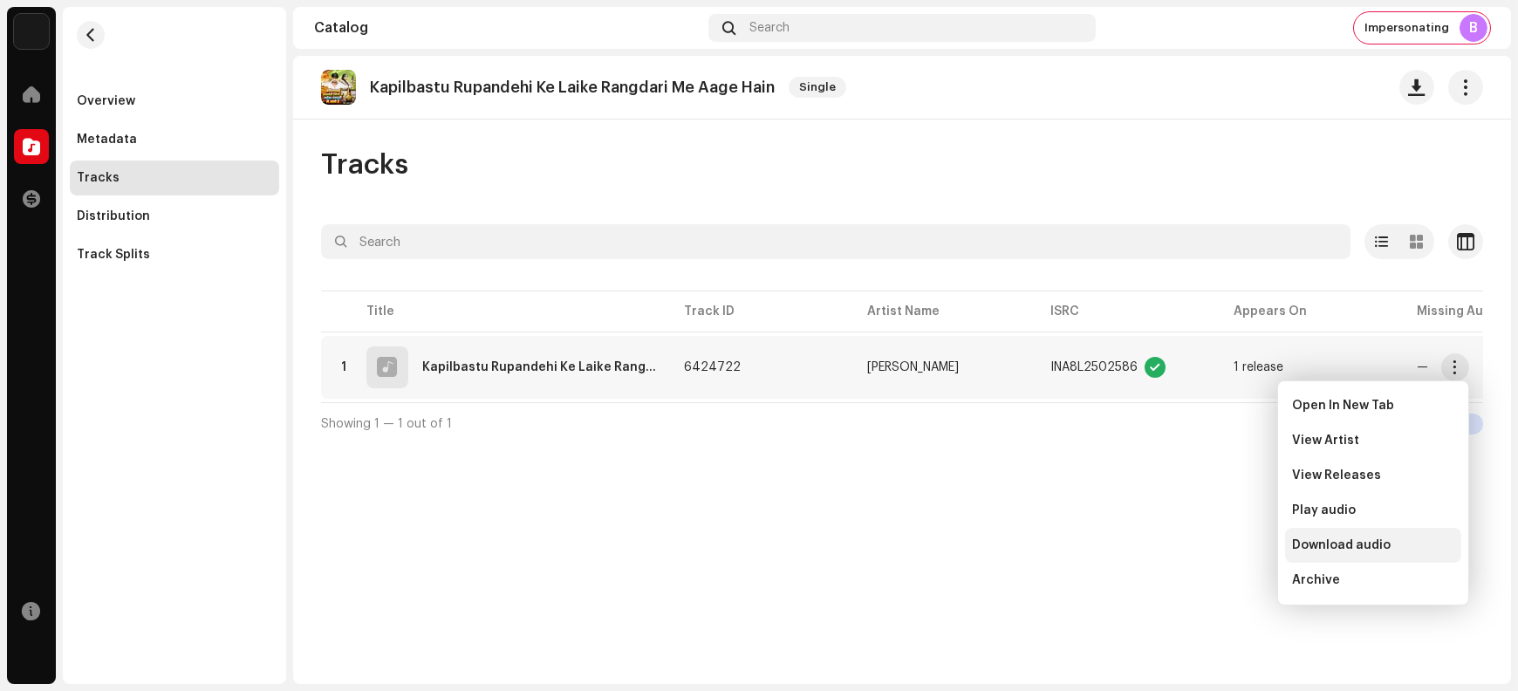
click at [1214, 545] on span "Download audio" at bounding box center [1341, 545] width 99 height 14
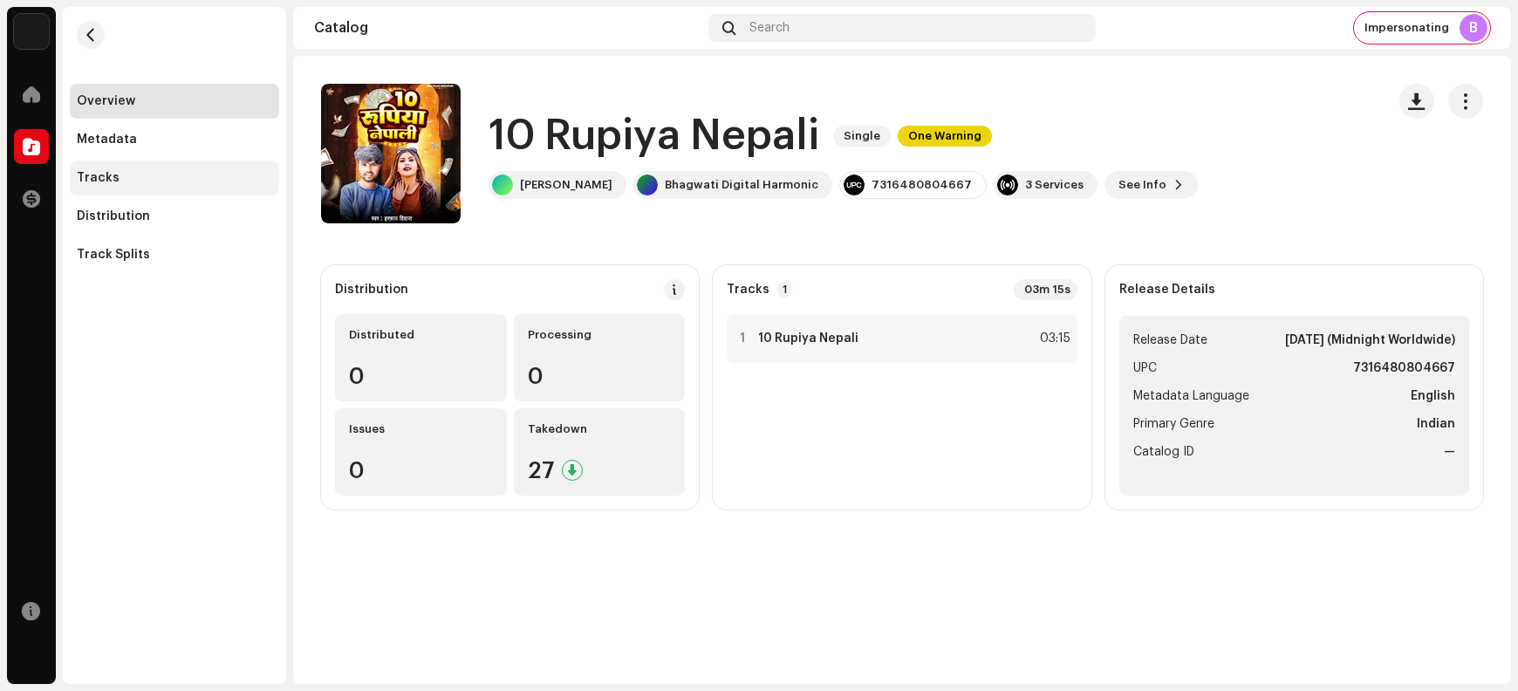
click at [155, 171] on div "Tracks" at bounding box center [174, 178] width 195 height 14
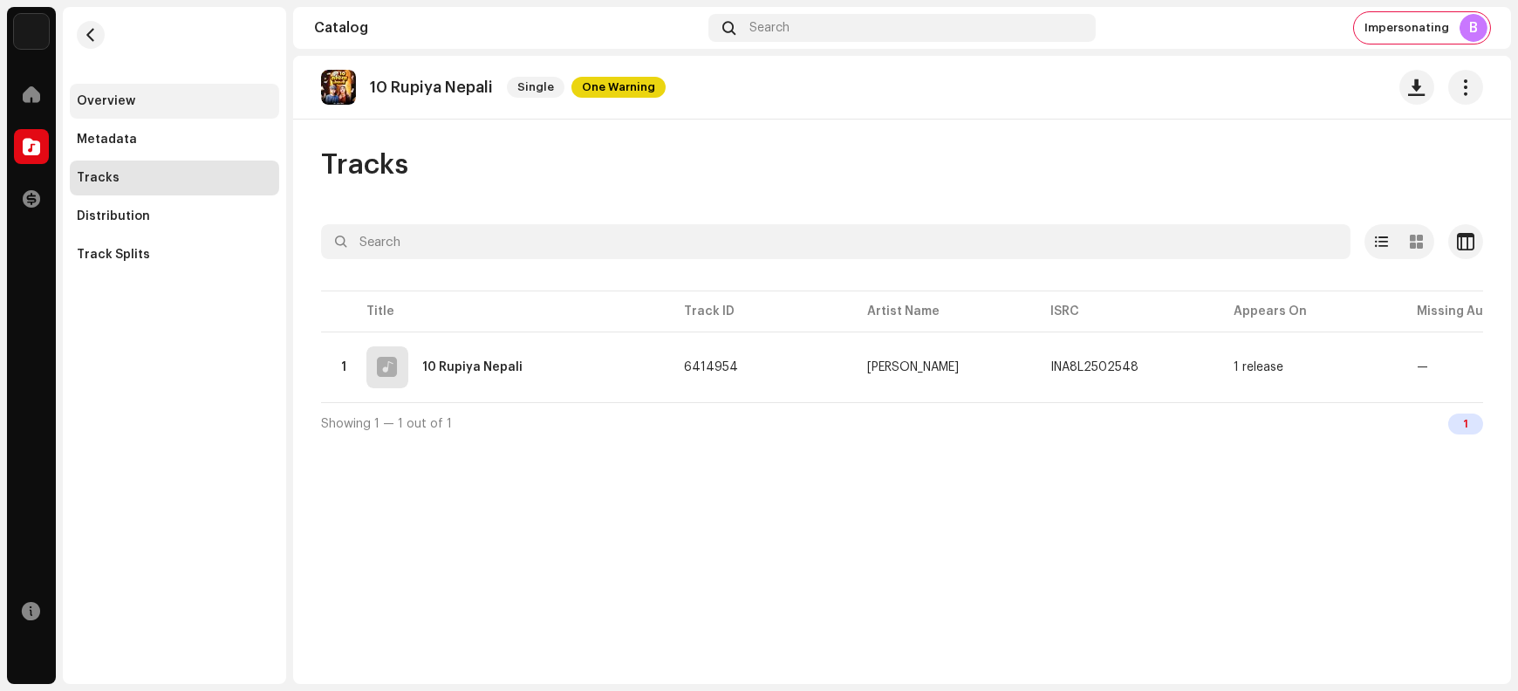
click at [162, 100] on div "Overview" at bounding box center [174, 101] width 195 height 14
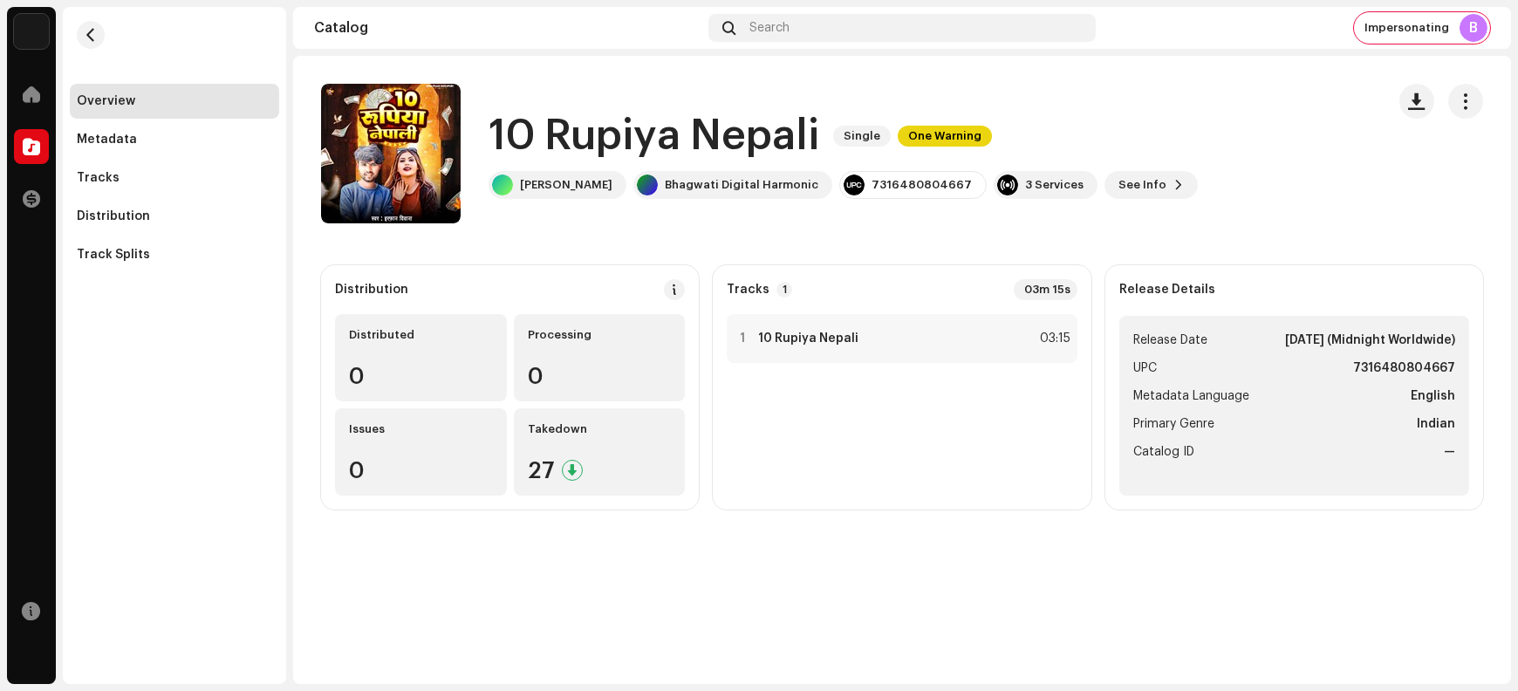
click at [721, 134] on h1 "10 Rupiya Nepali" at bounding box center [654, 136] width 331 height 56
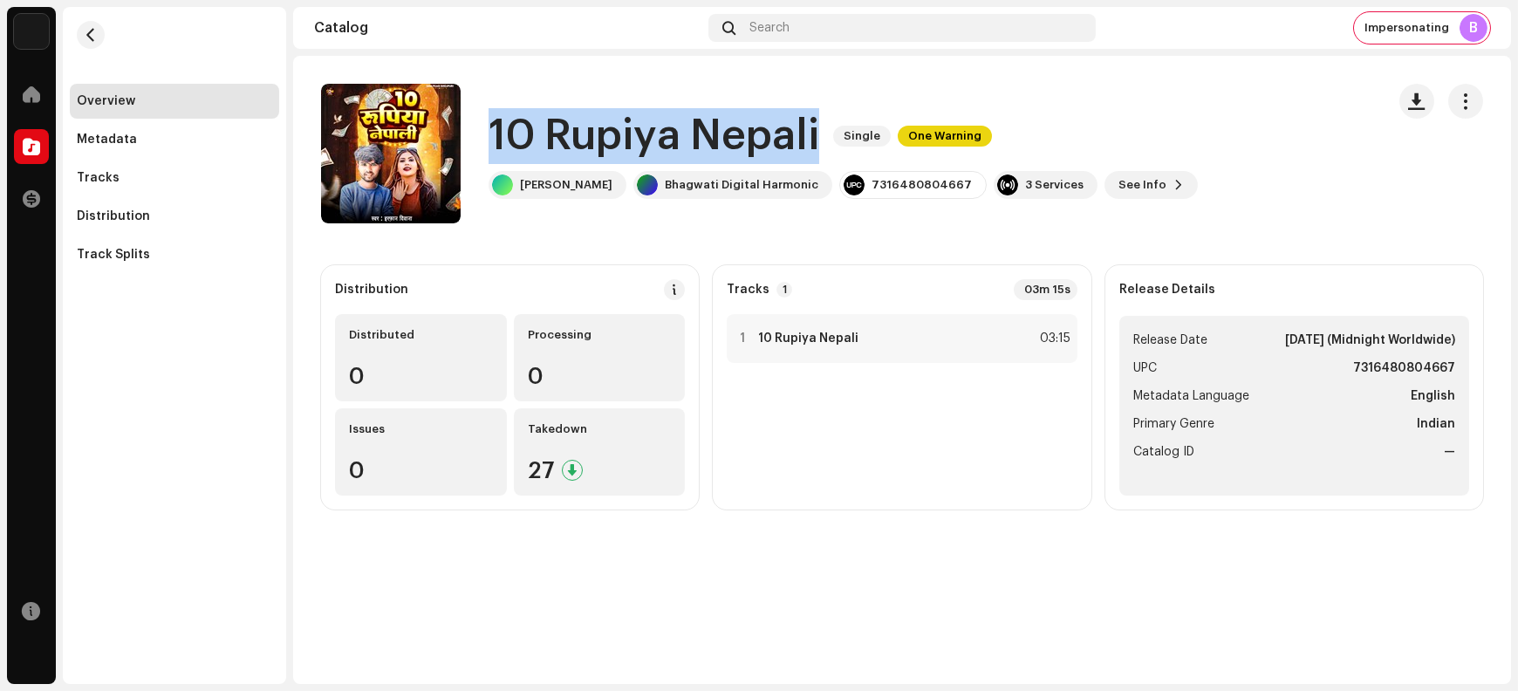
drag, startPoint x: 721, startPoint y: 134, endPoint x: 607, endPoint y: 140, distance: 113.6
click at [607, 140] on h1 "10 Rupiya Nepali" at bounding box center [654, 136] width 331 height 56
copy div "10 Rupiya Nepali Single One Warning"
click at [391, 154] on span "button" at bounding box center [391, 154] width 13 height 14
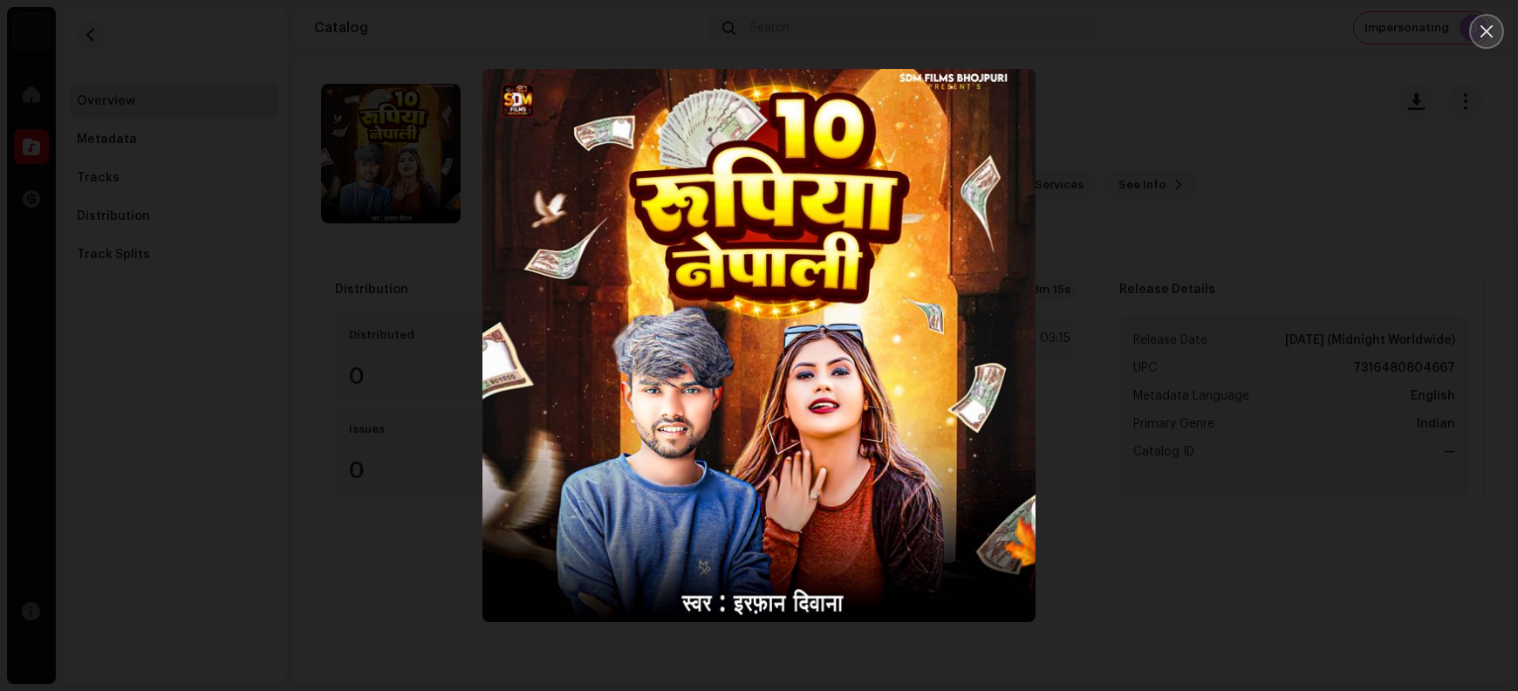
click at [1214, 33] on icon "Close" at bounding box center [1487, 31] width 12 height 12
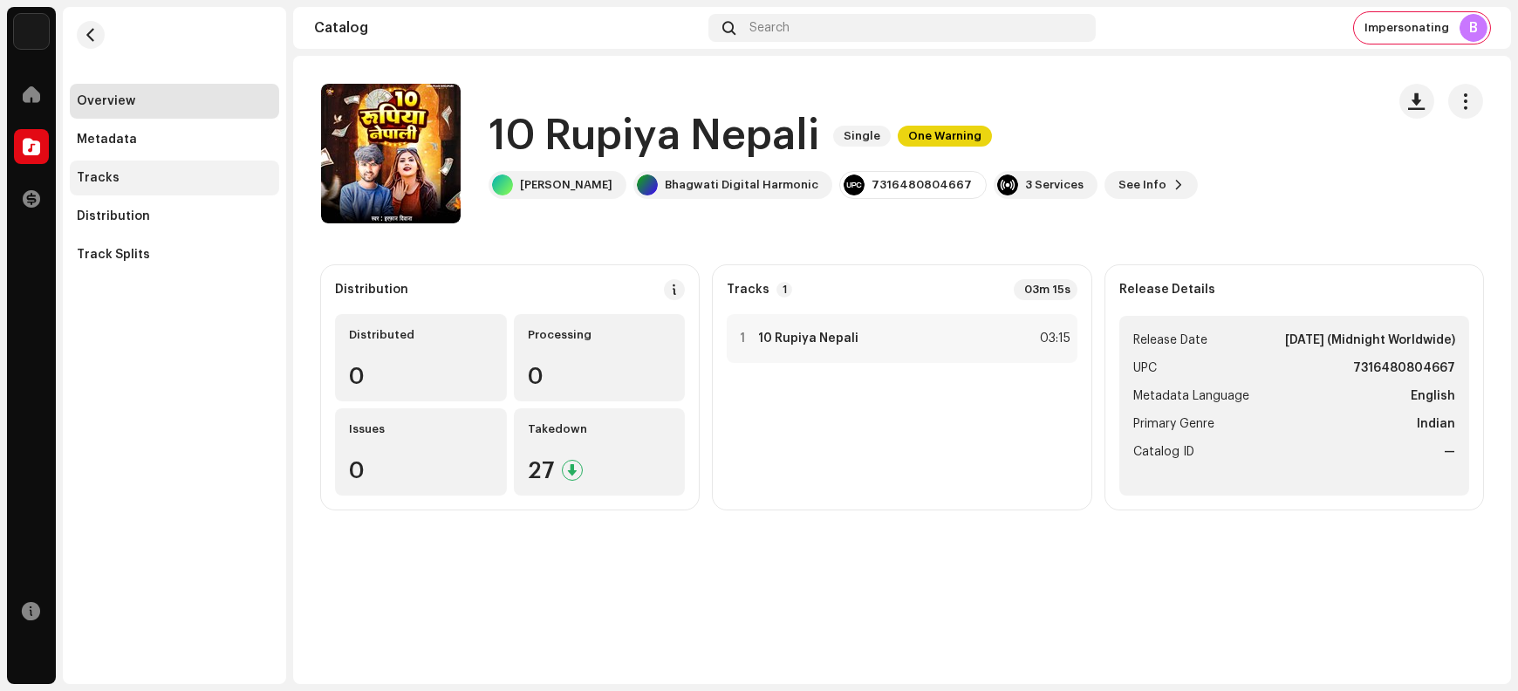
click at [157, 186] on div "Tracks" at bounding box center [174, 178] width 209 height 35
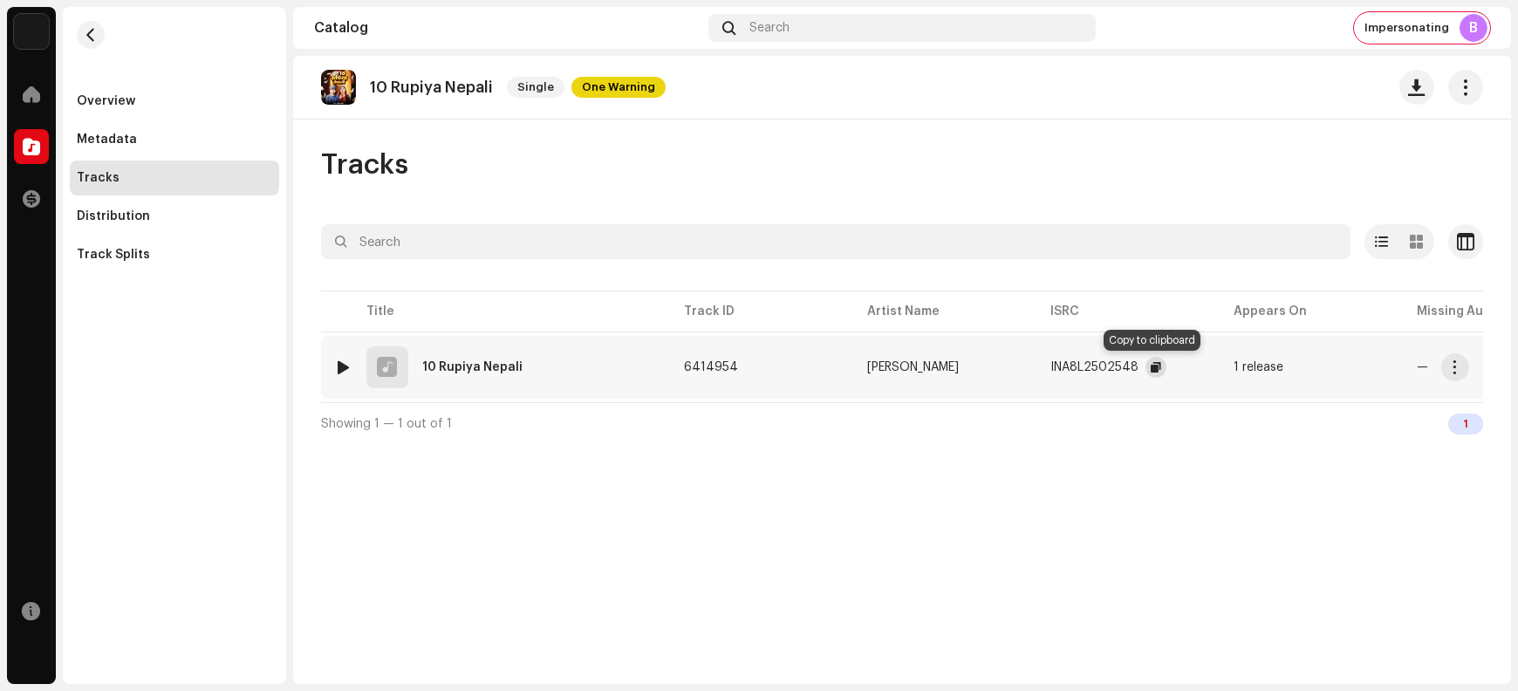
click at [1153, 370] on span "button" at bounding box center [1156, 367] width 10 height 14
click at [1214, 364] on span "button" at bounding box center [1455, 367] width 13 height 14
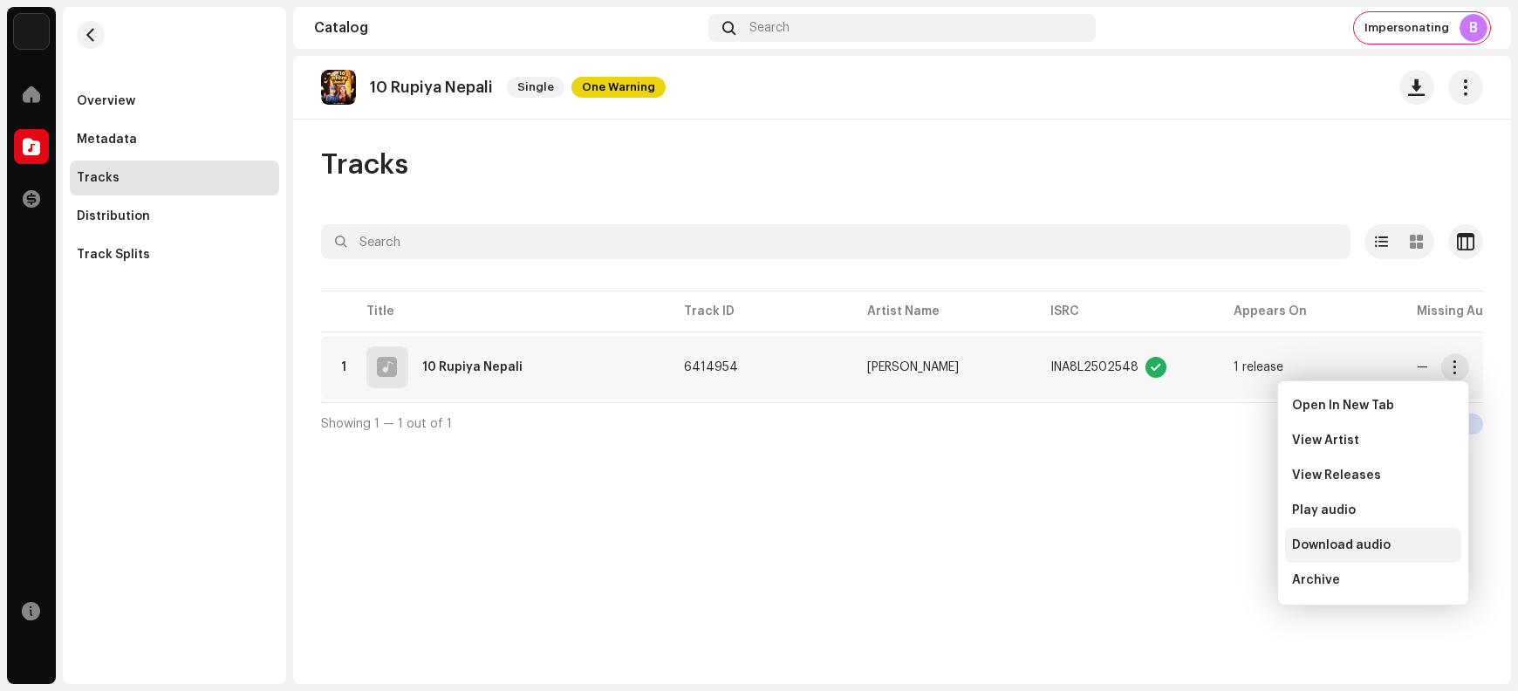
click at [1214, 546] on div "Download audio" at bounding box center [1373, 545] width 162 height 14
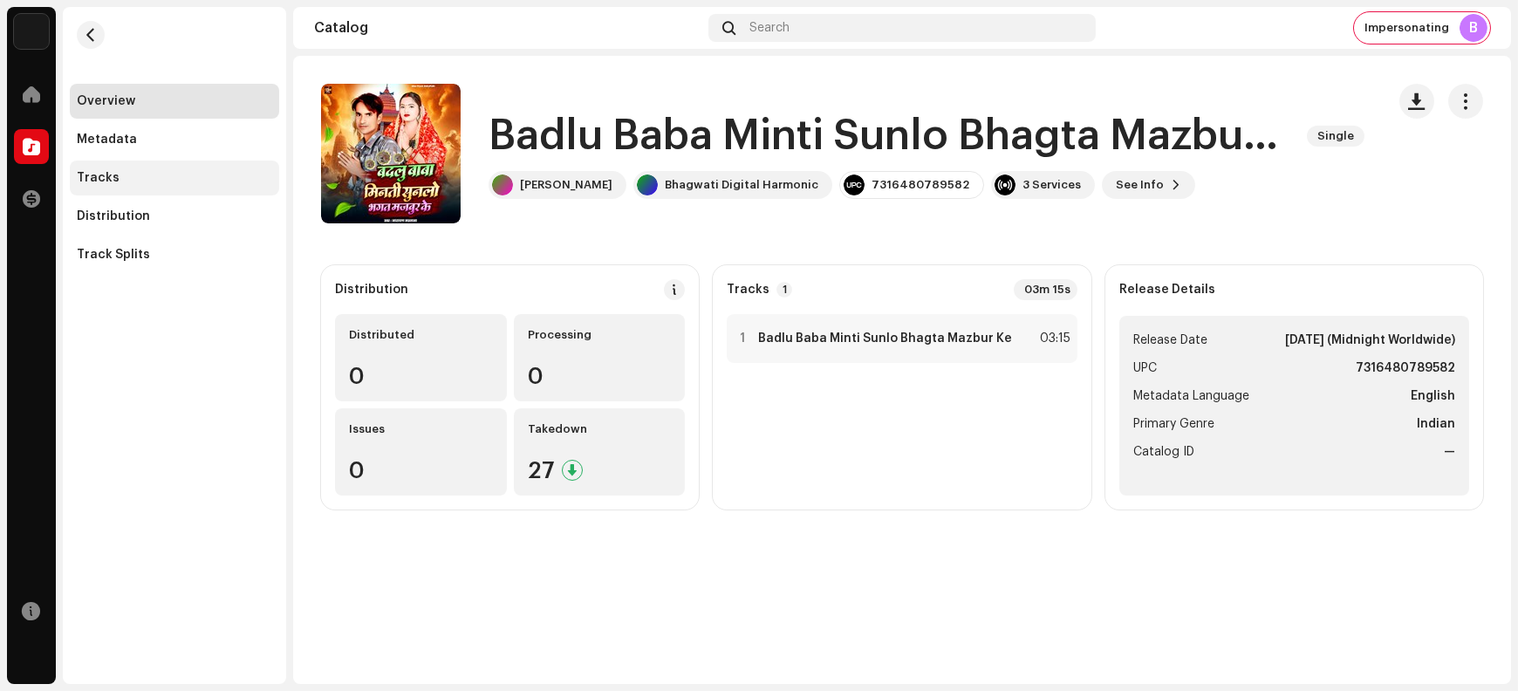
click at [161, 168] on div "Tracks" at bounding box center [174, 178] width 209 height 35
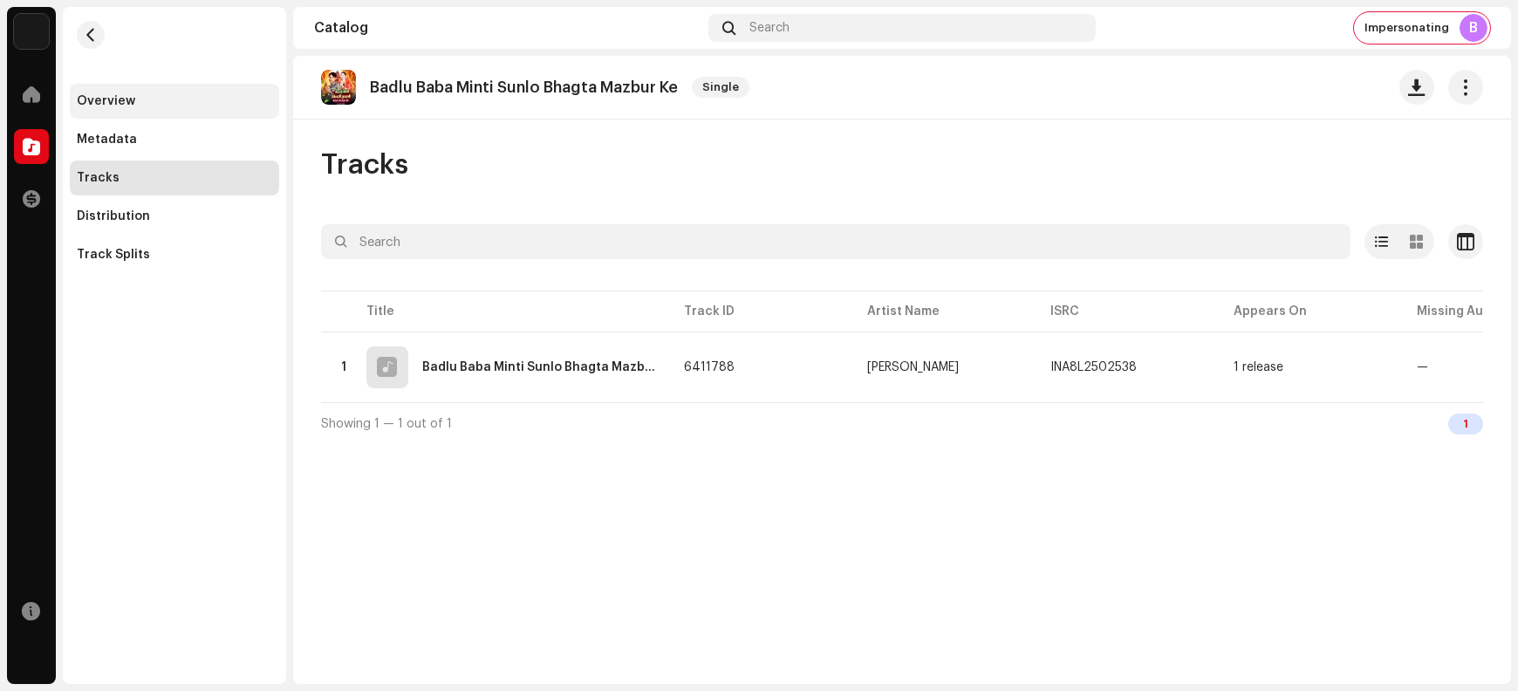
click at [175, 99] on div "Overview" at bounding box center [174, 101] width 195 height 14
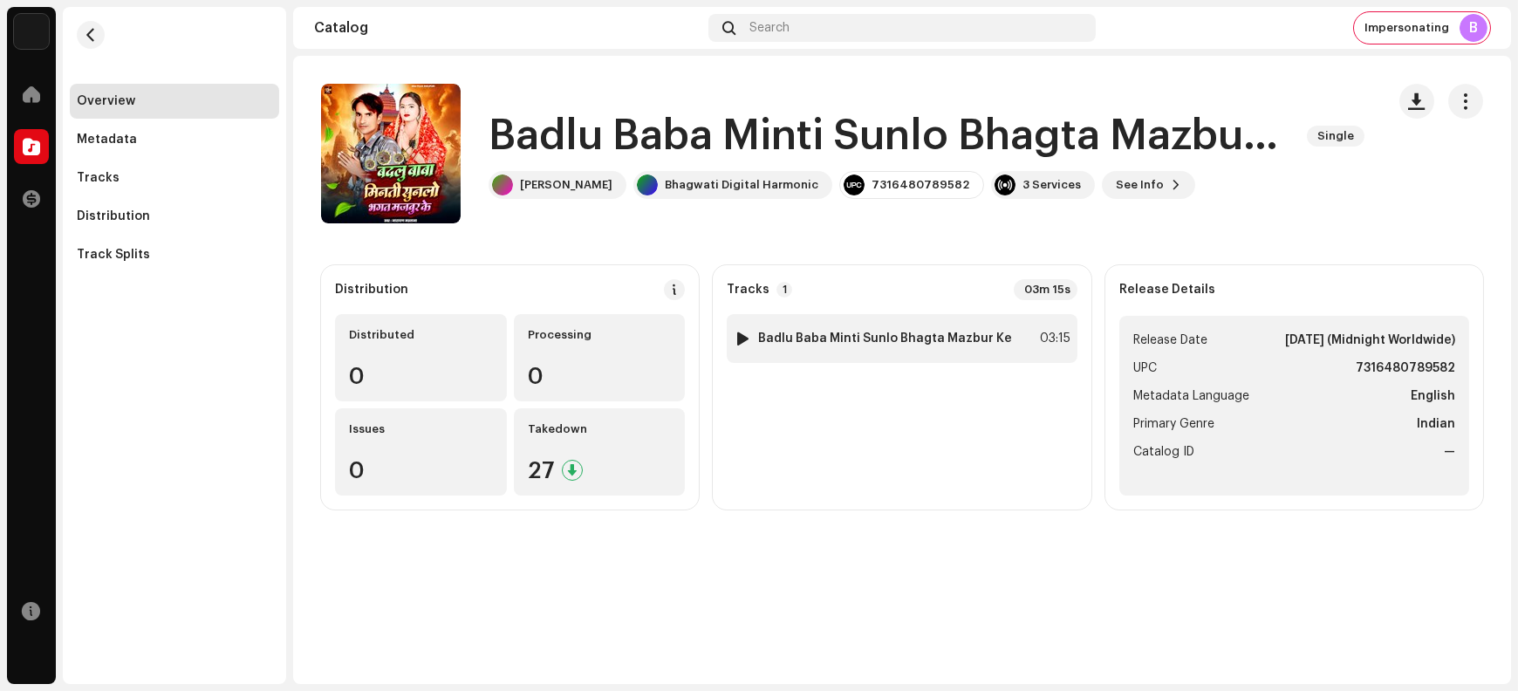
click at [829, 344] on strong "Badlu Baba Minti Sunlo Bhagta Mazbur Ke" at bounding box center [885, 339] width 254 height 14
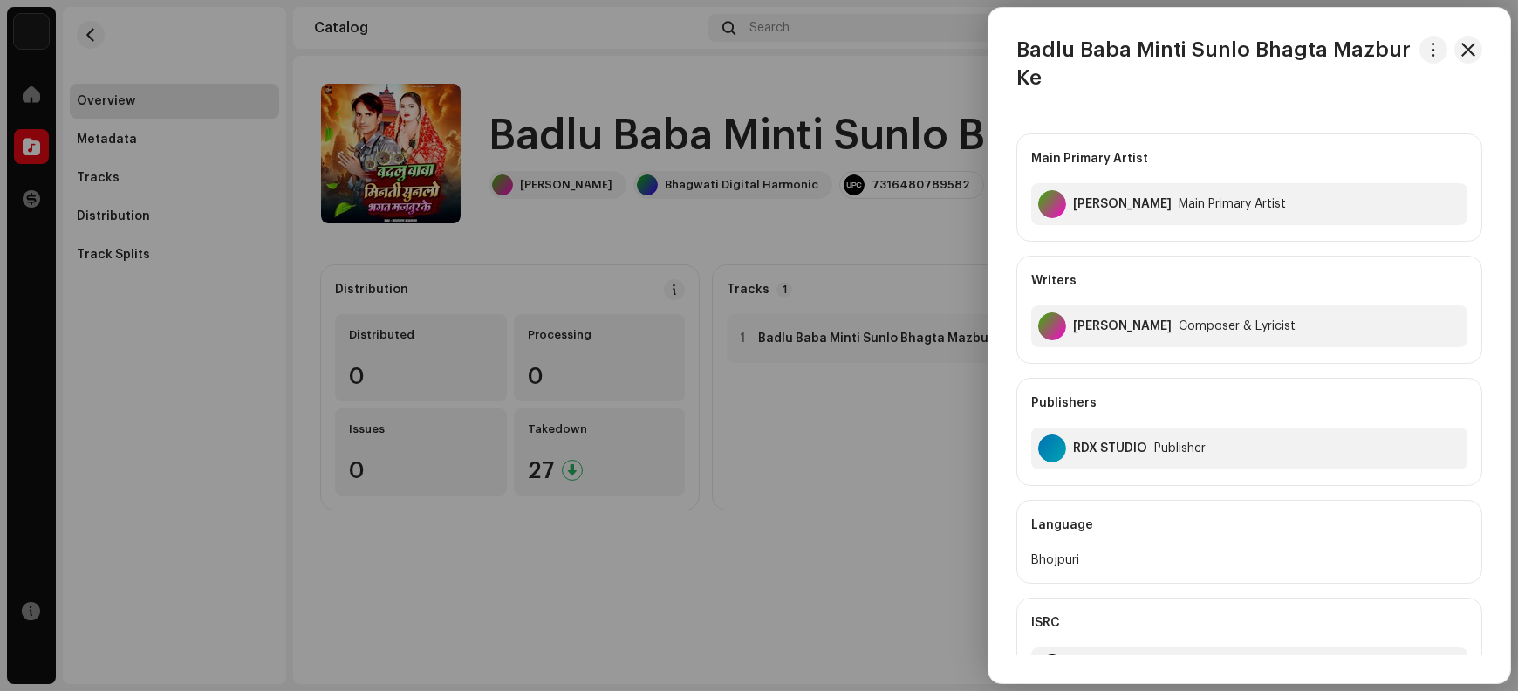
click at [1048, 51] on h3 "Badlu Baba Minti Sunlo Bhagta Mazbur Ke" at bounding box center [1215, 64] width 396 height 56
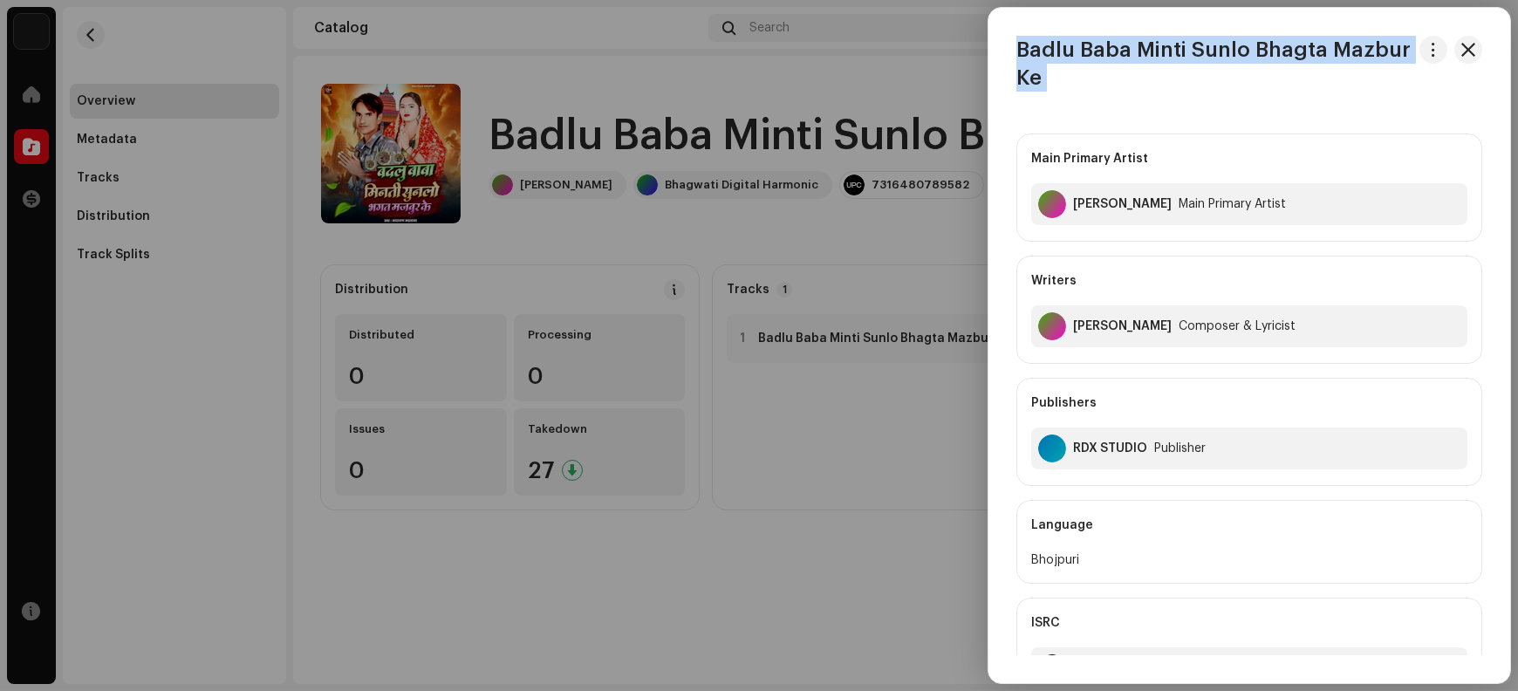
click at [1048, 51] on h3 "Badlu Baba Minti Sunlo Bhagta Mazbur Ke" at bounding box center [1215, 64] width 396 height 56
copy div "Badlu Baba Minti Sunlo Bhagta Mazbur Ke"
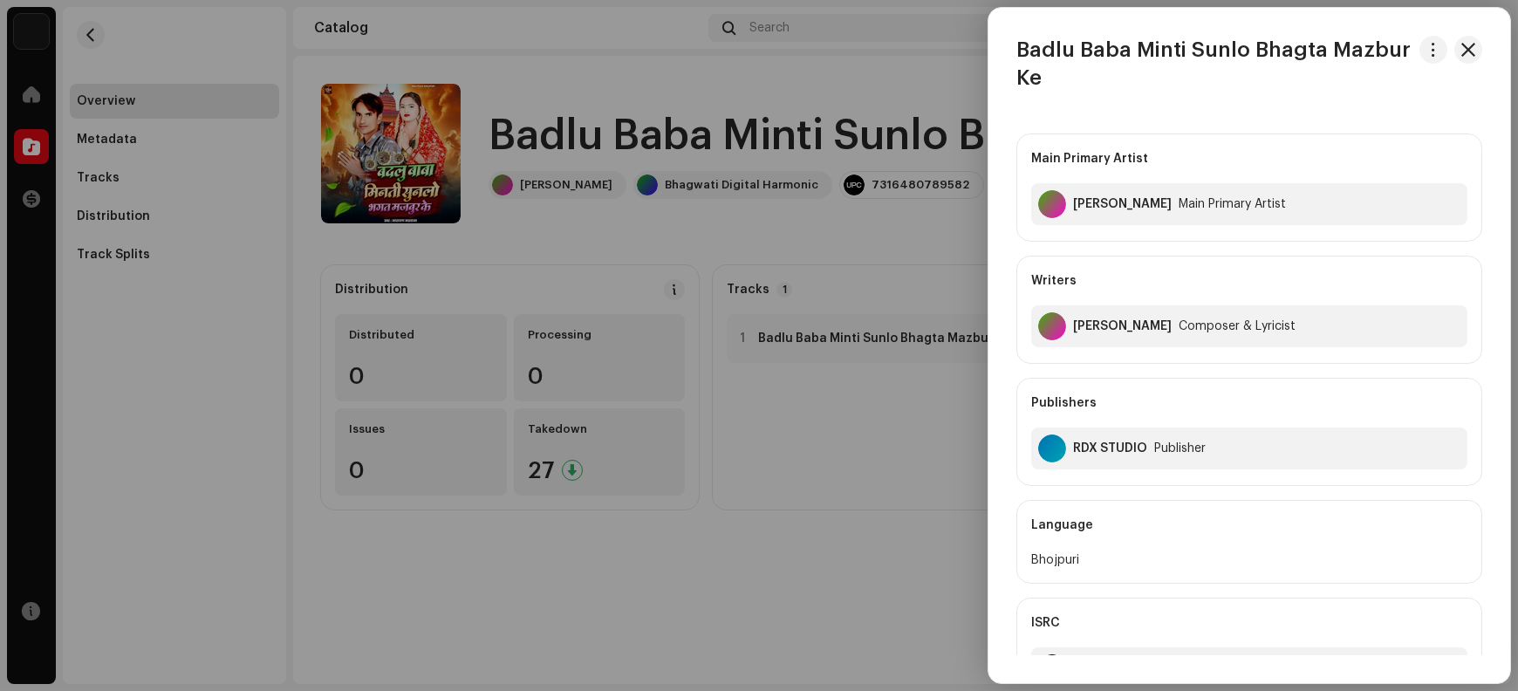
click at [901, 76] on div at bounding box center [759, 345] width 1518 height 691
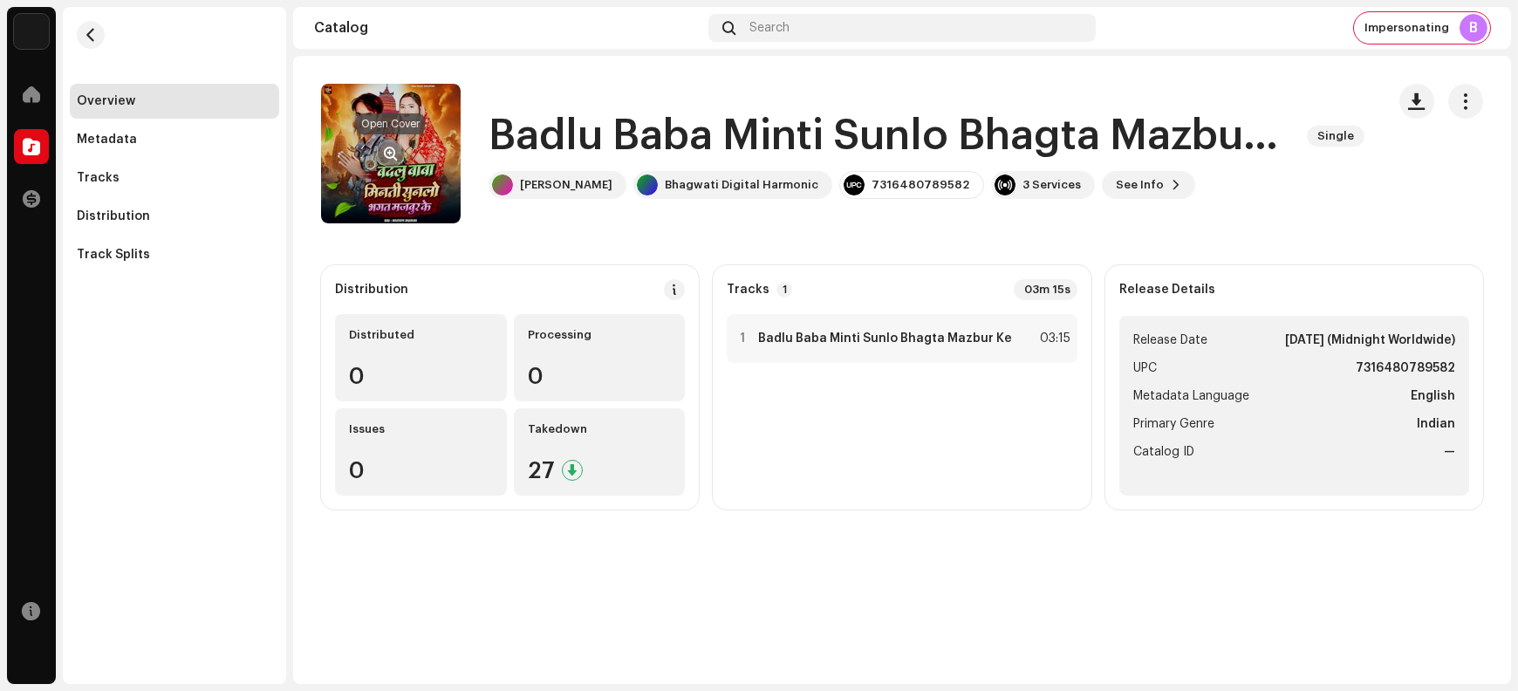
click at [390, 155] on span "button" at bounding box center [391, 154] width 13 height 14
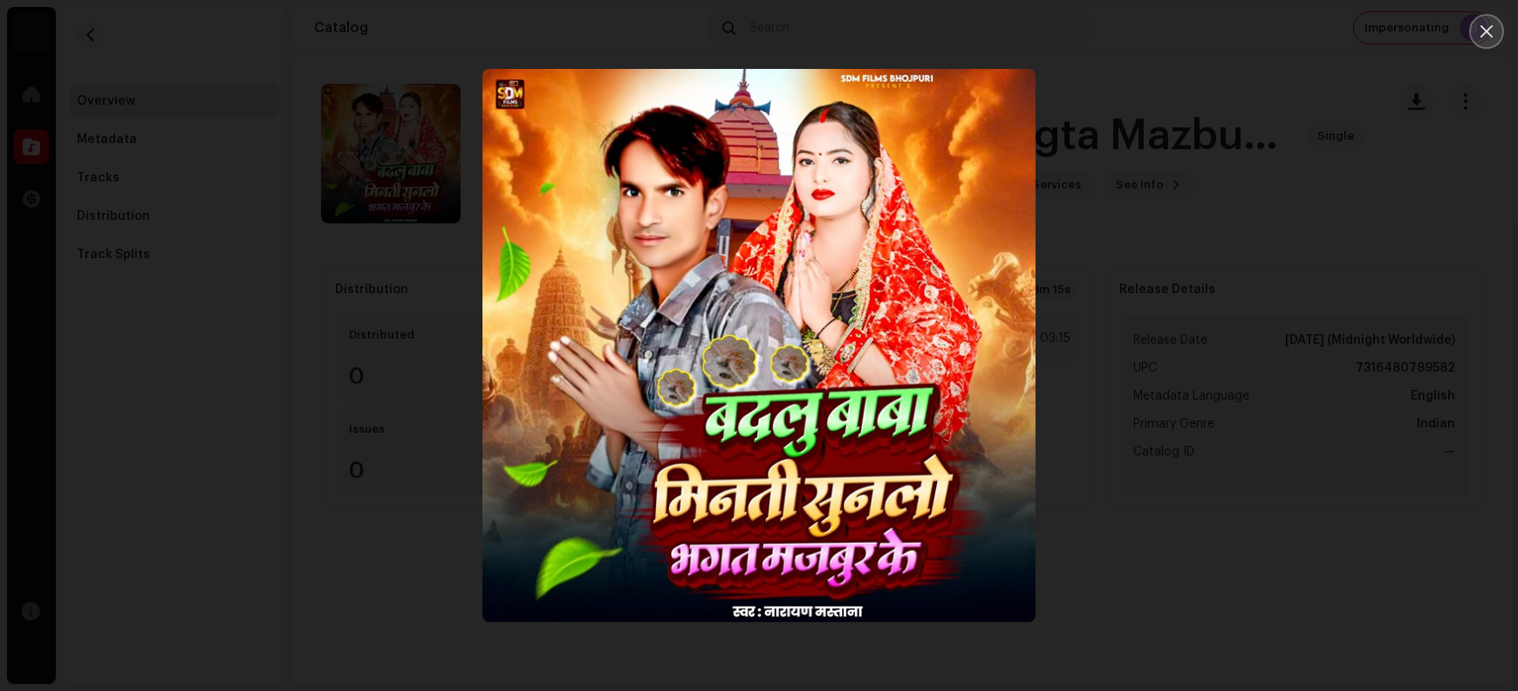
click at [1214, 36] on icon "Close" at bounding box center [1487, 32] width 16 height 16
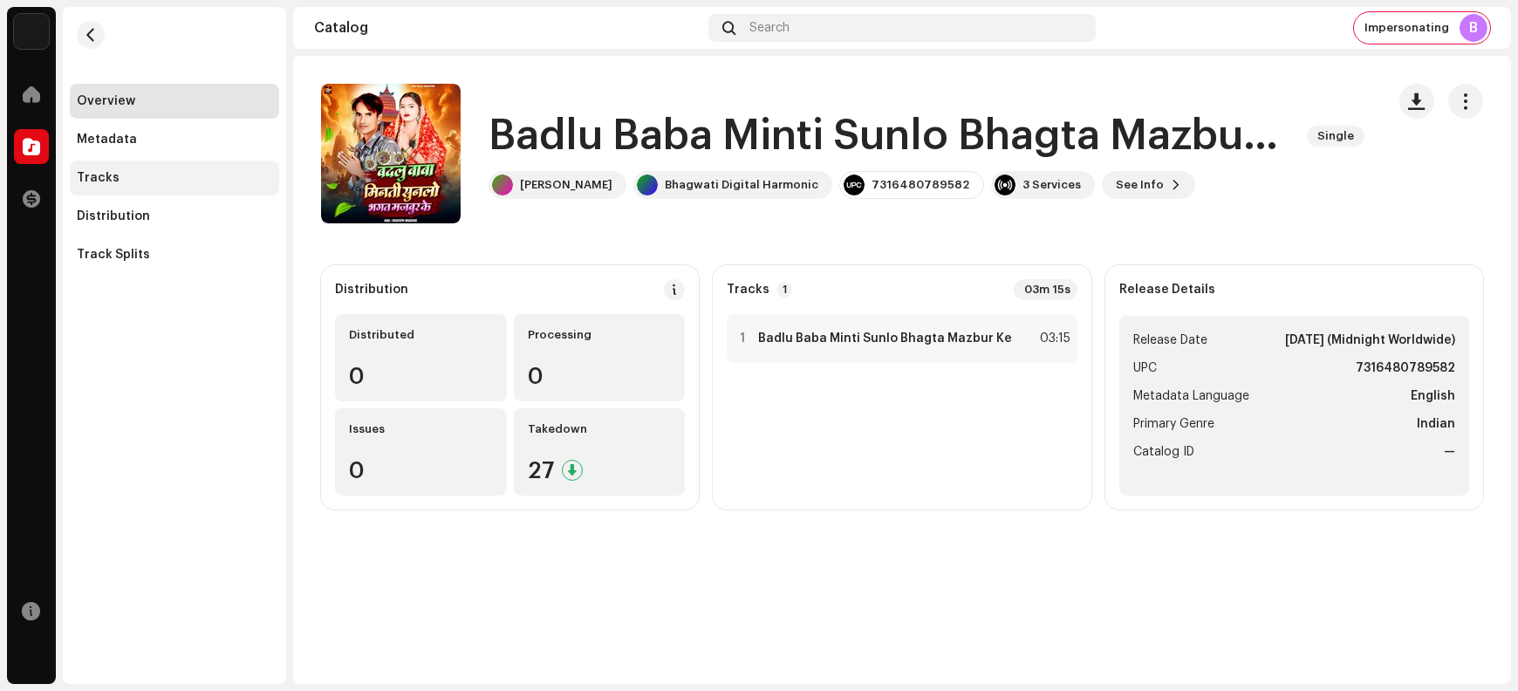
click at [167, 177] on div "Tracks" at bounding box center [174, 178] width 195 height 14
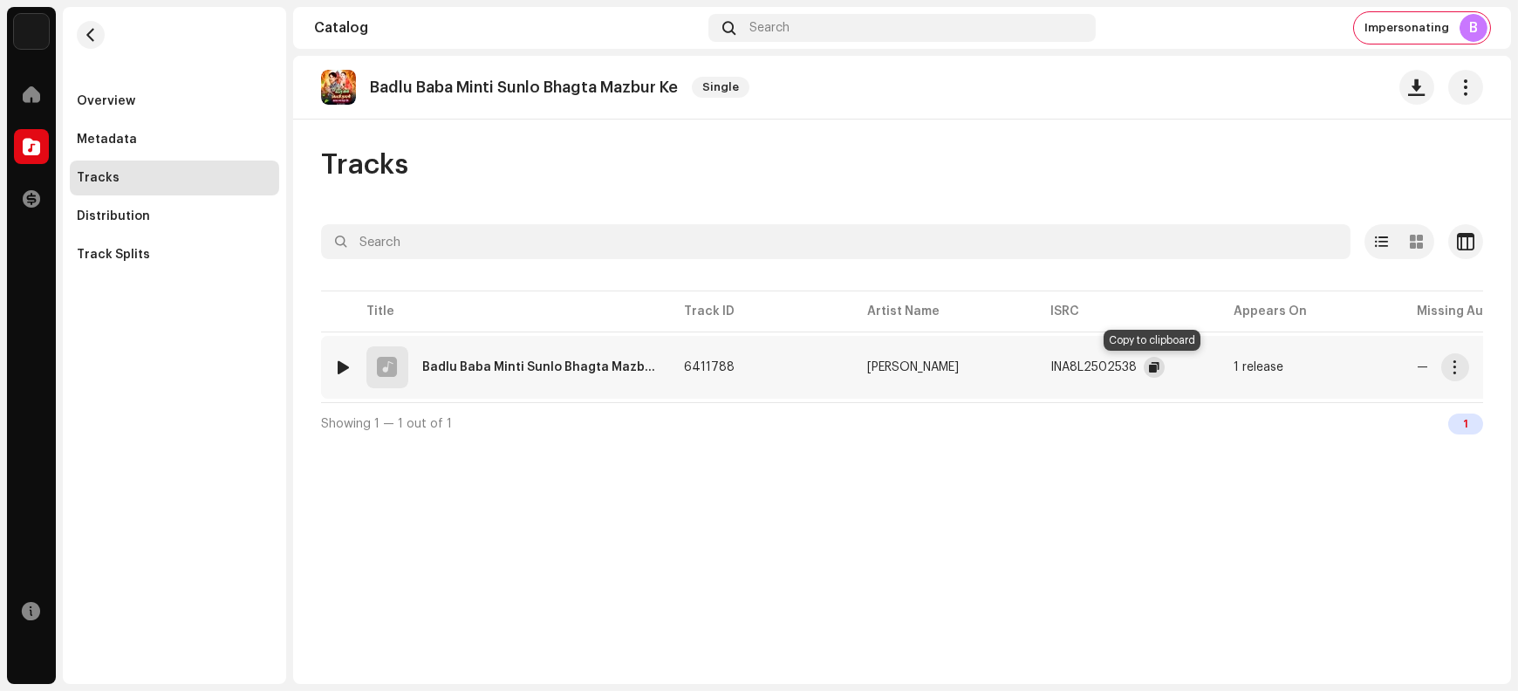
click at [1150, 364] on span "button" at bounding box center [1154, 367] width 10 height 14
click at [1214, 373] on span "button" at bounding box center [1455, 367] width 13 height 14
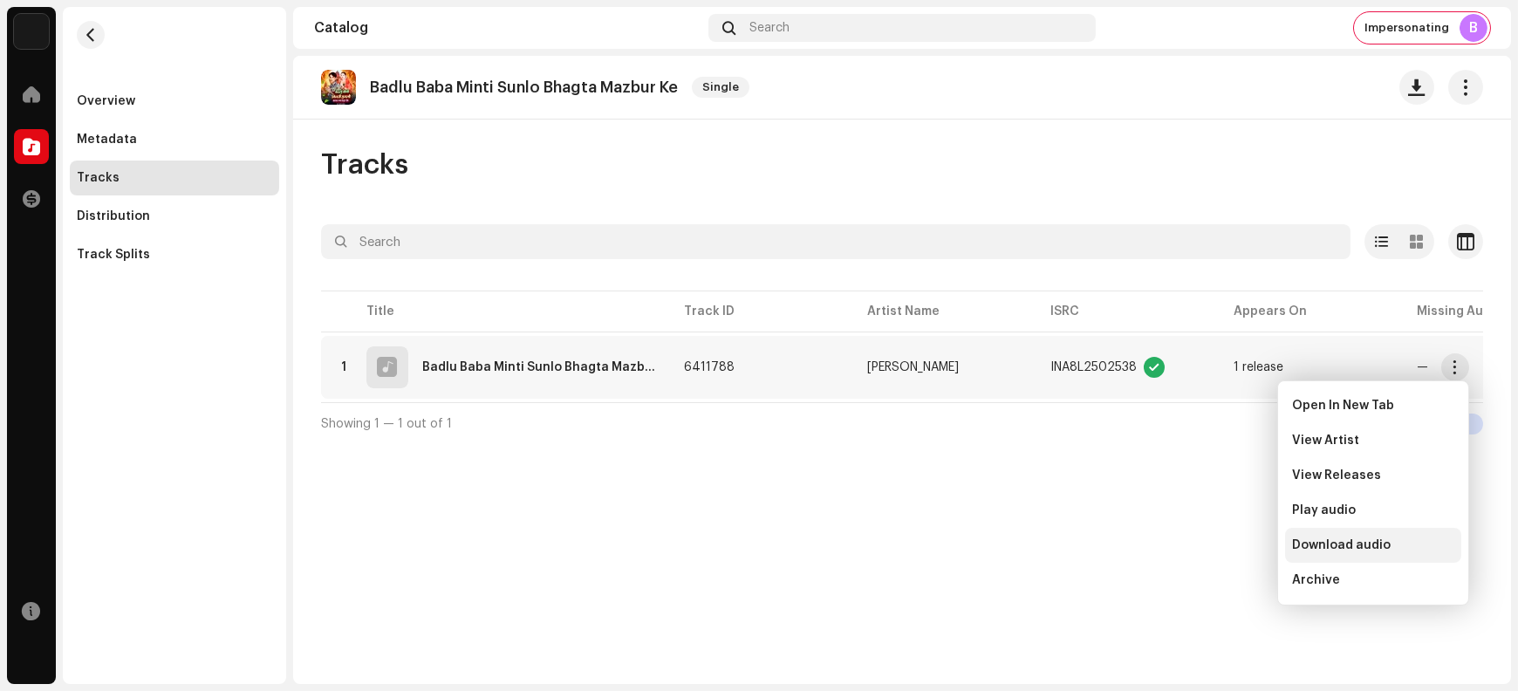
click at [1214, 545] on span "Download audio" at bounding box center [1341, 545] width 99 height 14
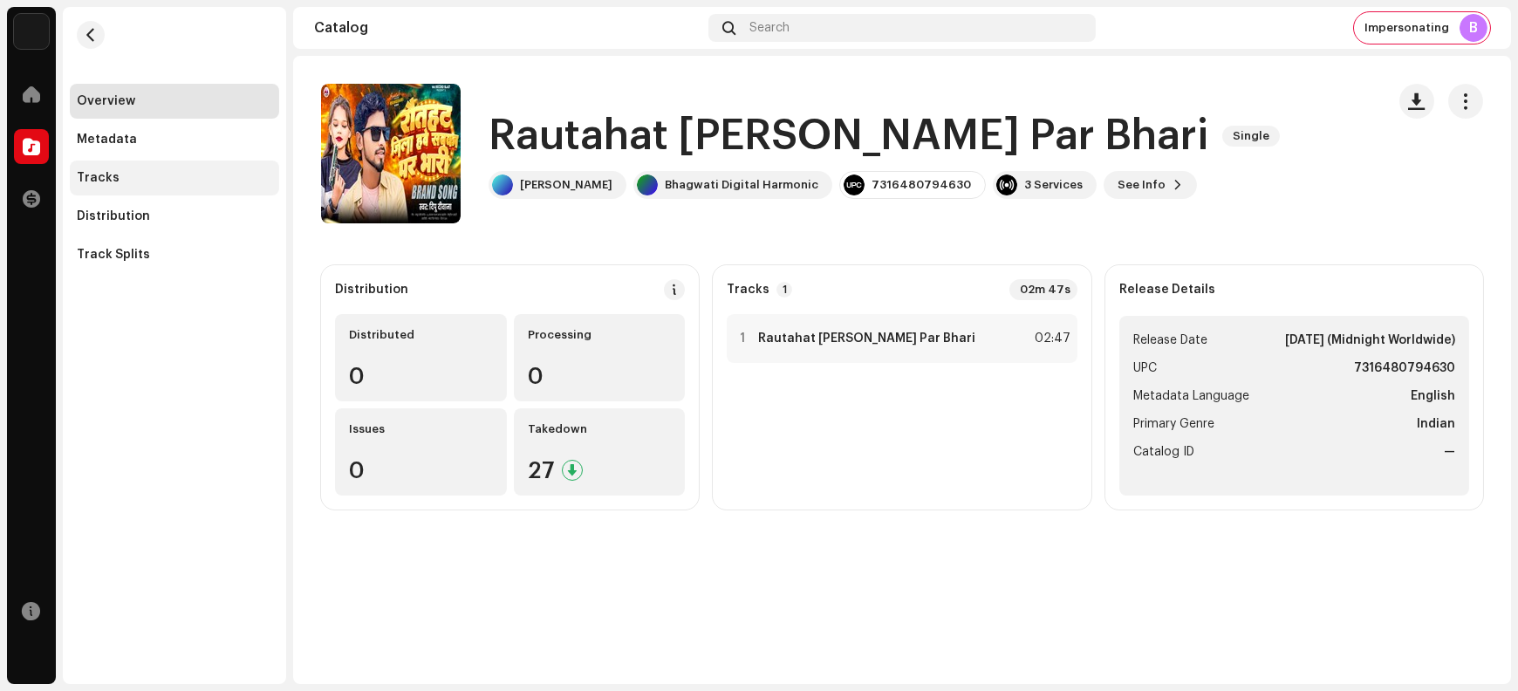
click at [175, 176] on div "Tracks" at bounding box center [174, 178] width 195 height 14
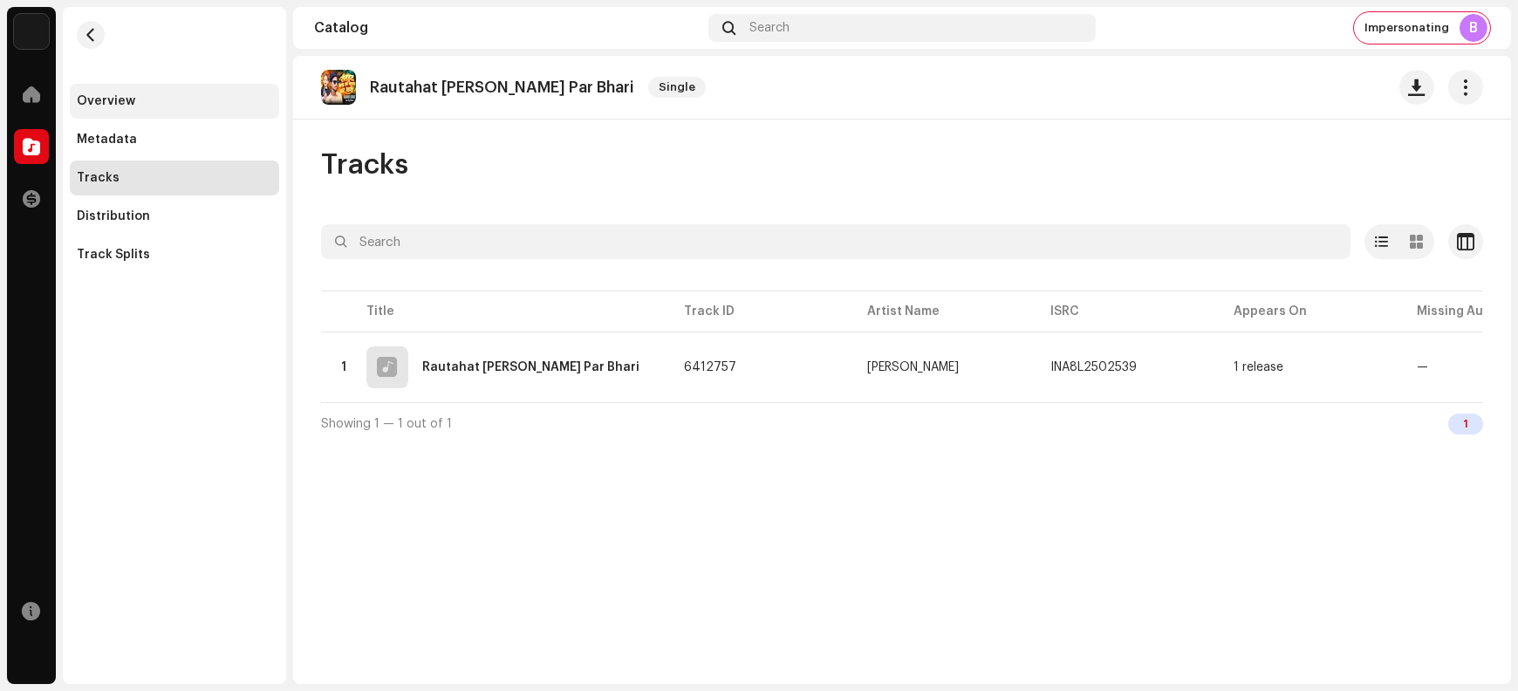
click at [128, 106] on div "Overview" at bounding box center [106, 101] width 58 height 14
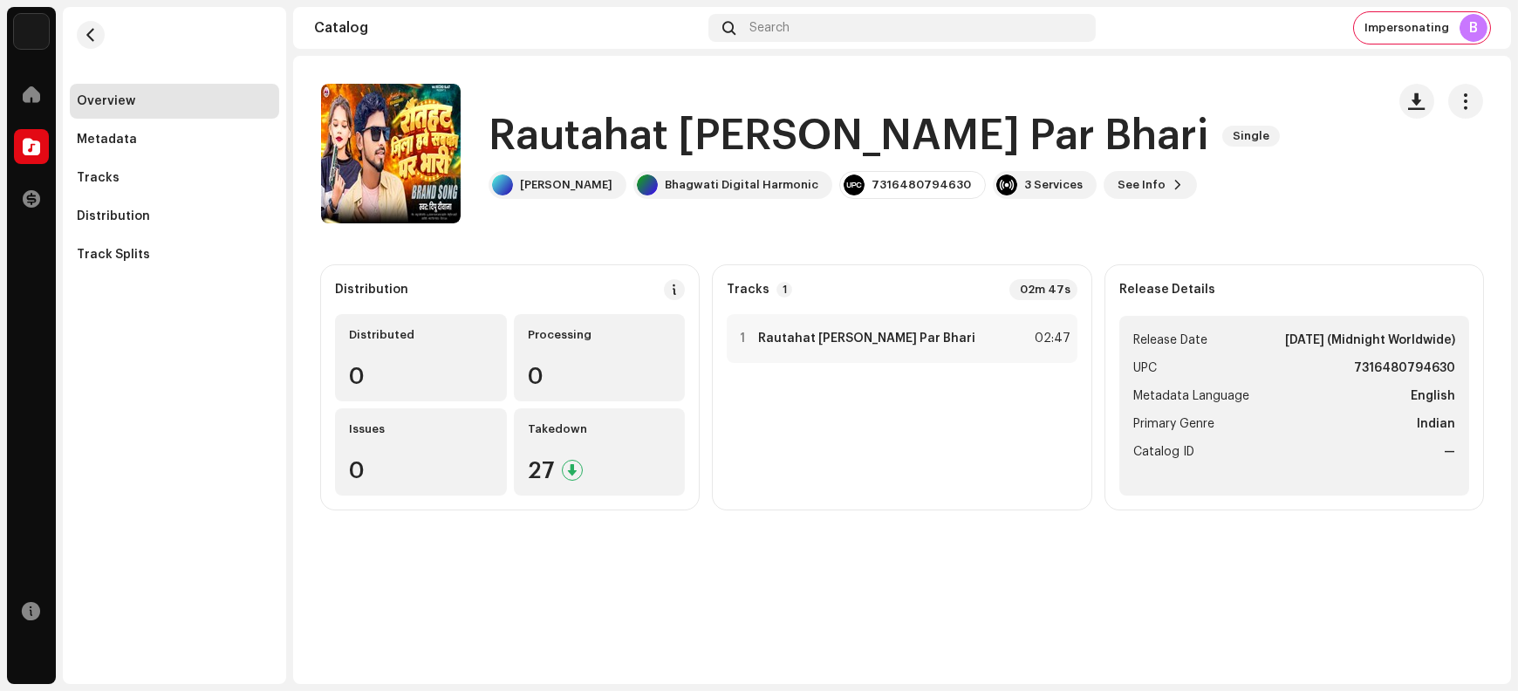
click at [579, 127] on h1 "Rautahat Jila Hawe Sabka Par Bhari" at bounding box center [849, 136] width 720 height 56
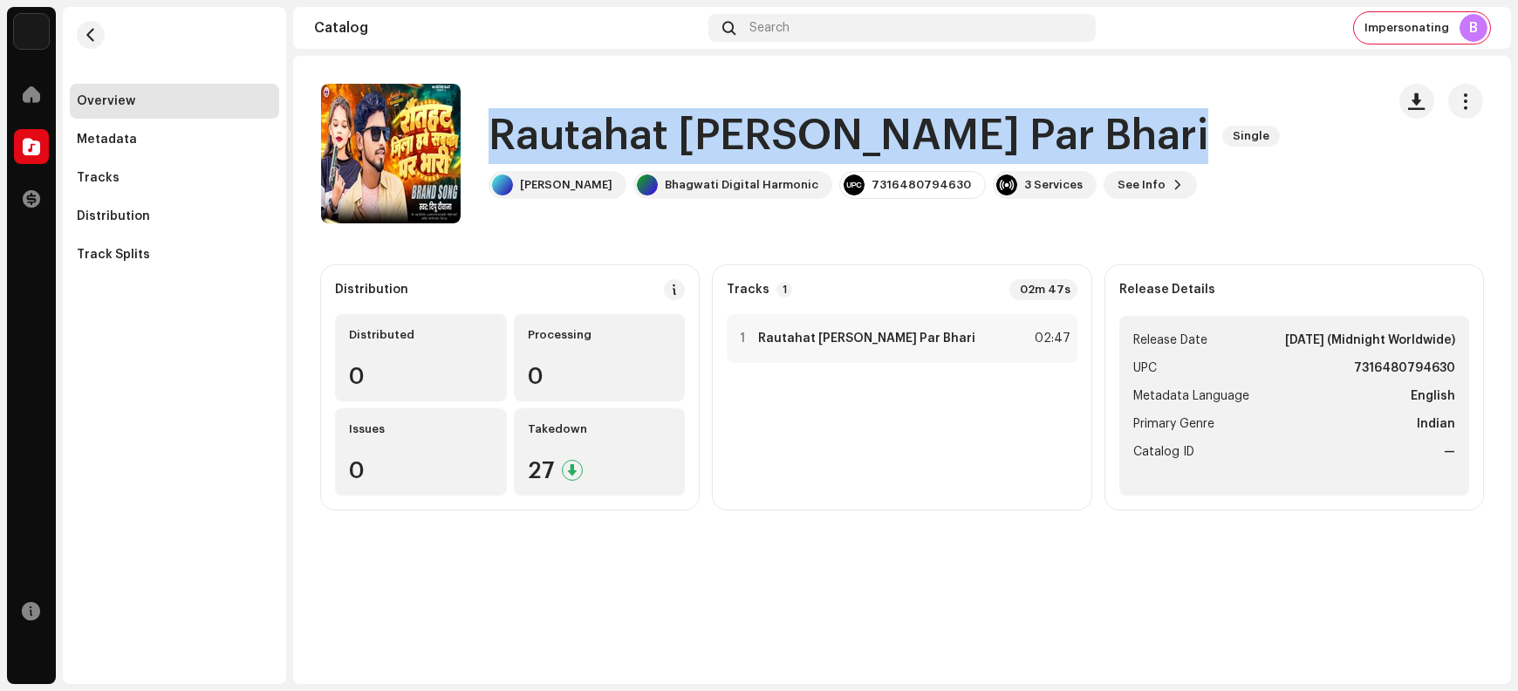
click at [579, 127] on h1 "Rautahat Jila Hawe Sabka Par Bhari" at bounding box center [849, 136] width 720 height 56
copy div "Rautahat Jila Hawe Sabka Par Bhari Single"
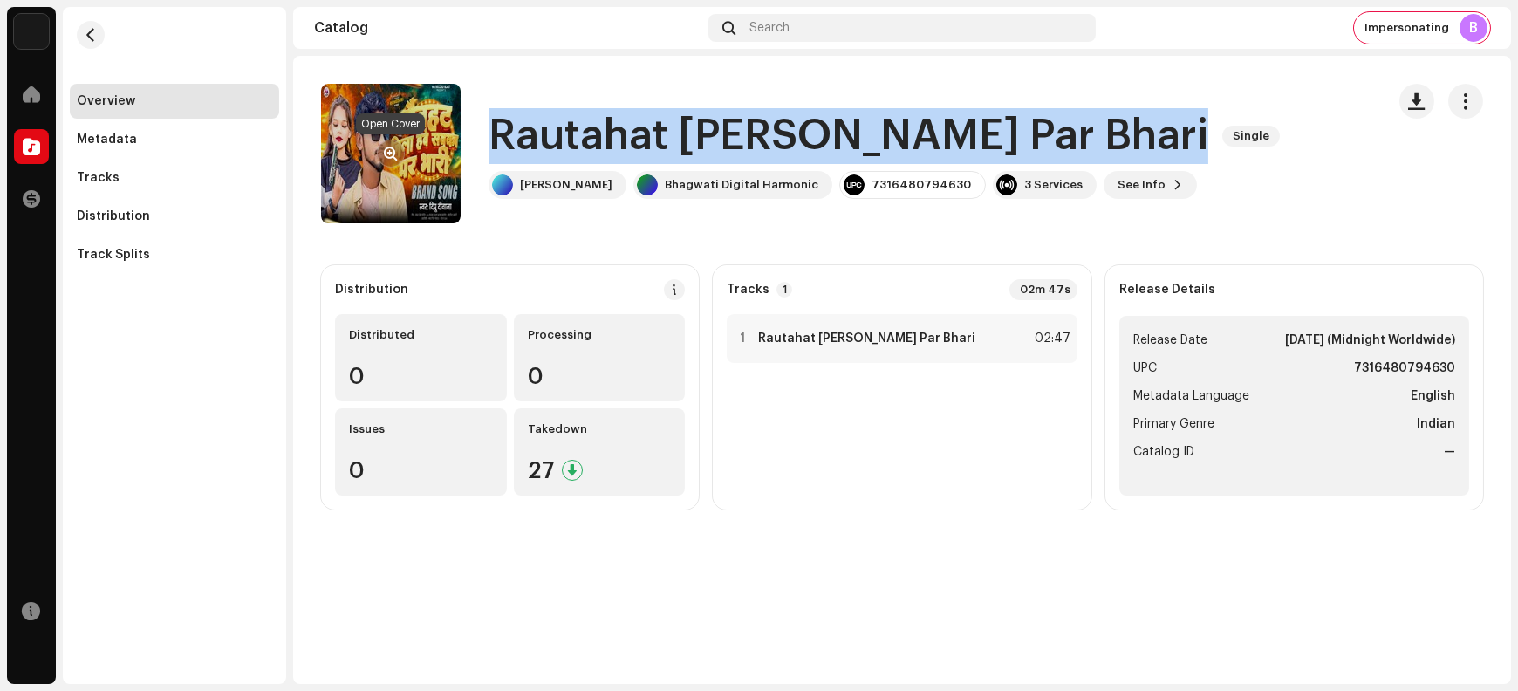
click at [394, 154] on span "button" at bounding box center [391, 154] width 13 height 14
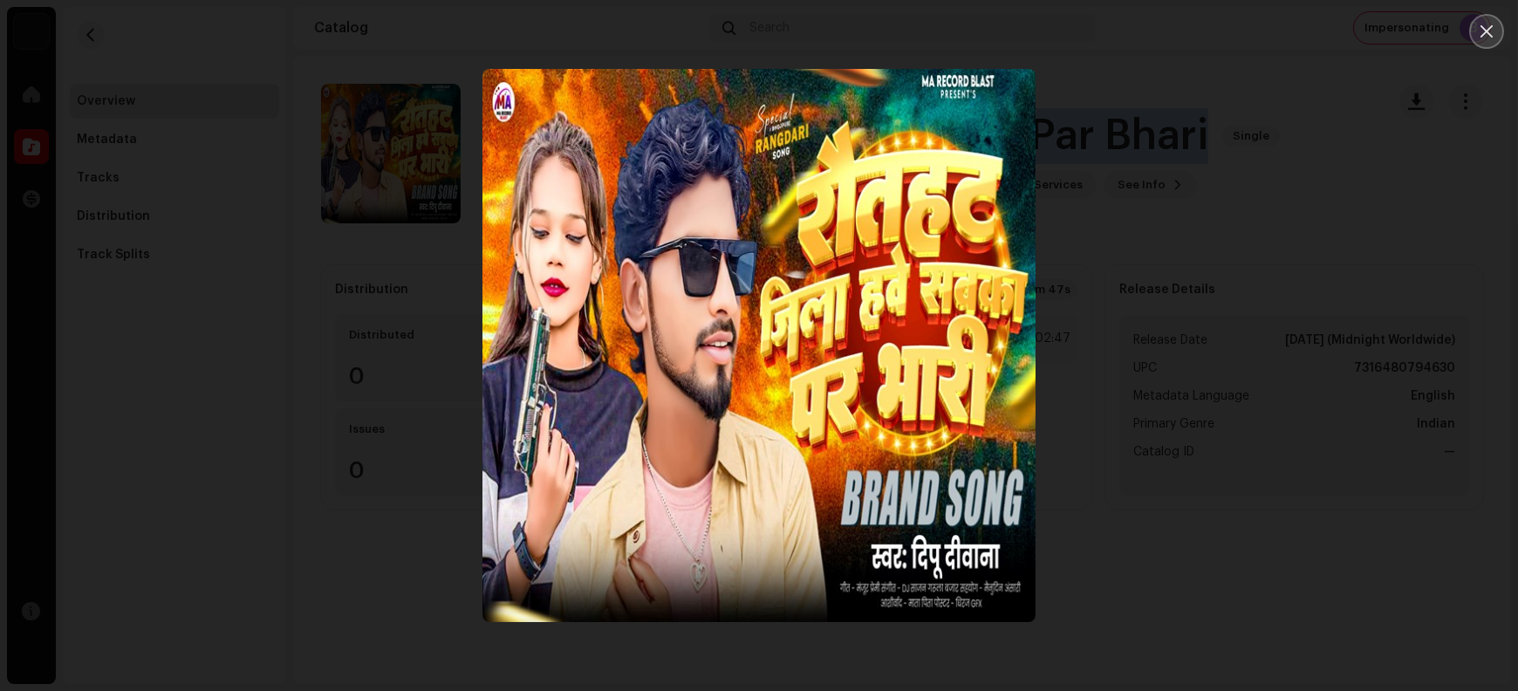
click at [1214, 27] on button "Close" at bounding box center [1487, 31] width 35 height 35
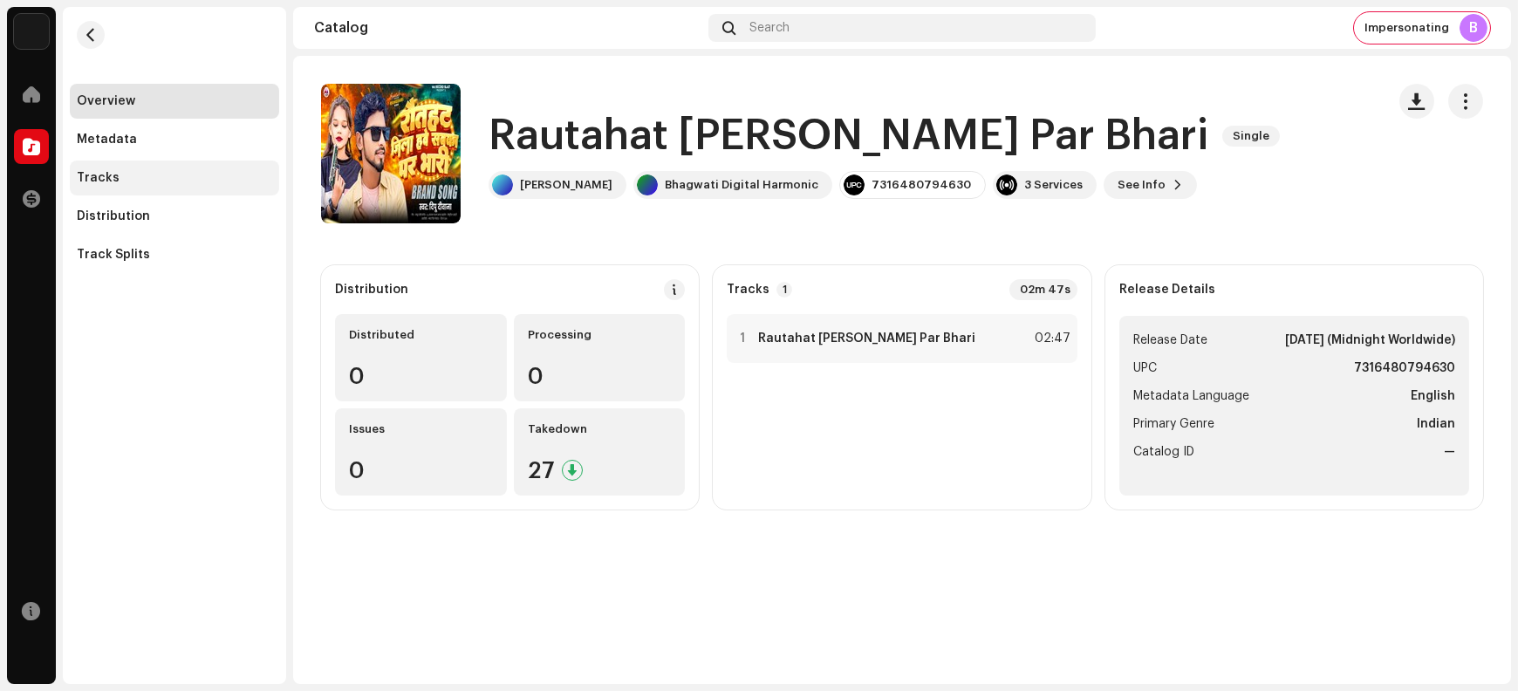
click at [183, 182] on div "Tracks" at bounding box center [174, 178] width 195 height 14
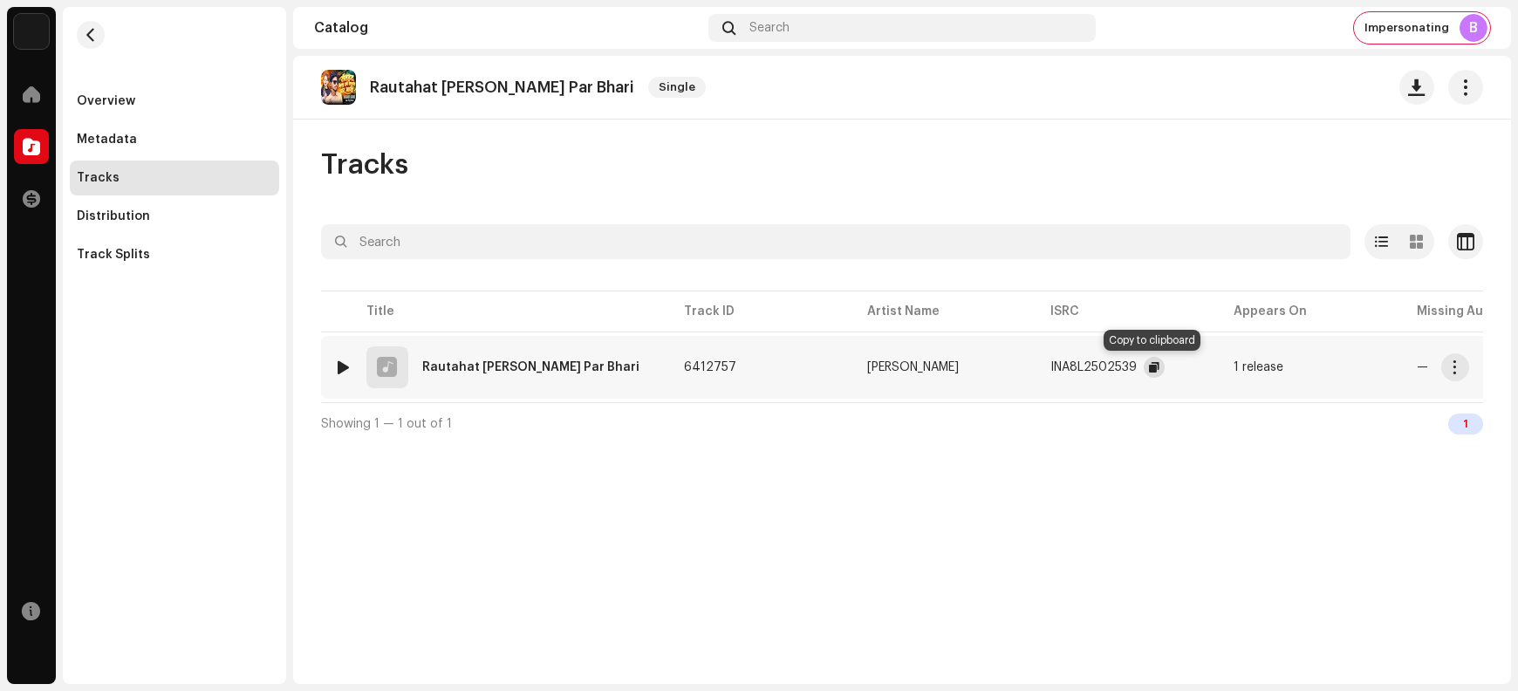
click at [1149, 367] on span "button" at bounding box center [1154, 367] width 10 height 14
click at [1214, 371] on span "button" at bounding box center [1455, 367] width 13 height 14
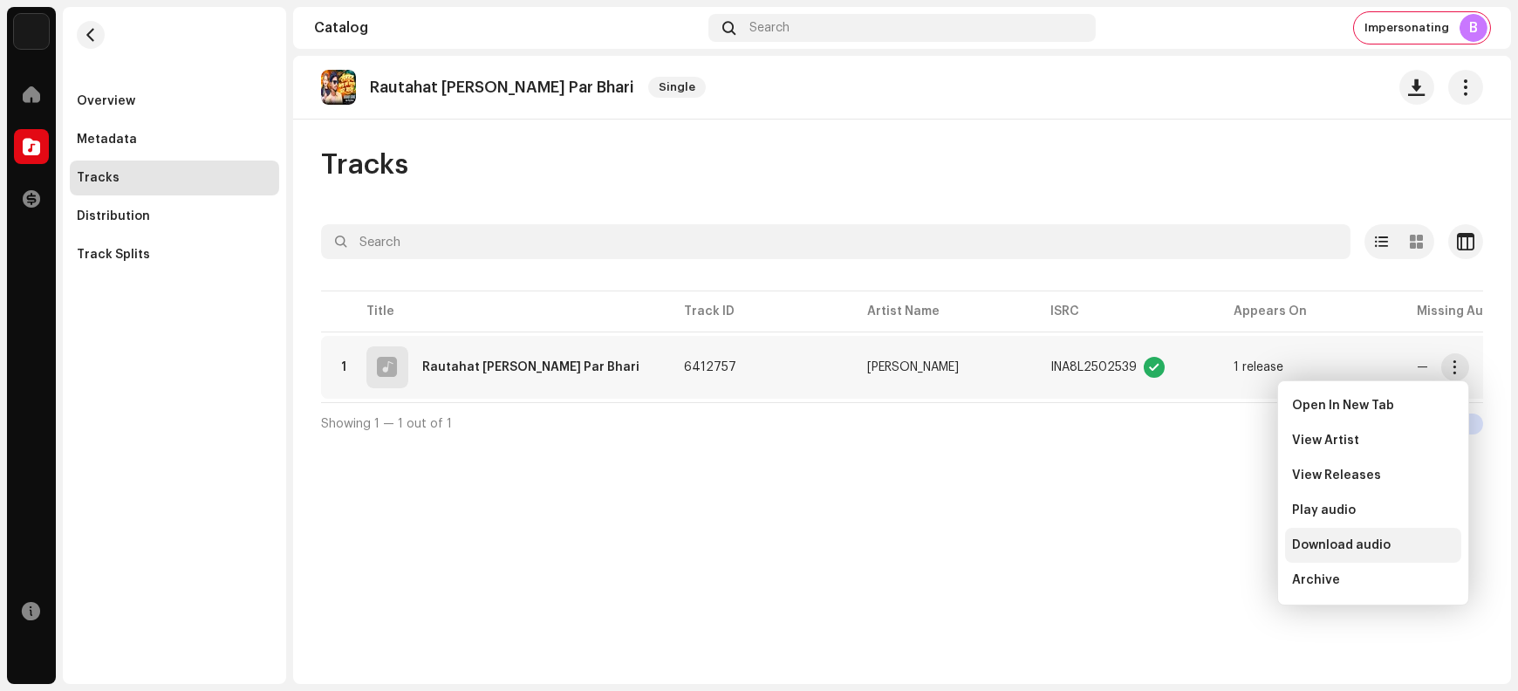
click at [1214, 552] on span "Download audio" at bounding box center [1341, 545] width 99 height 14
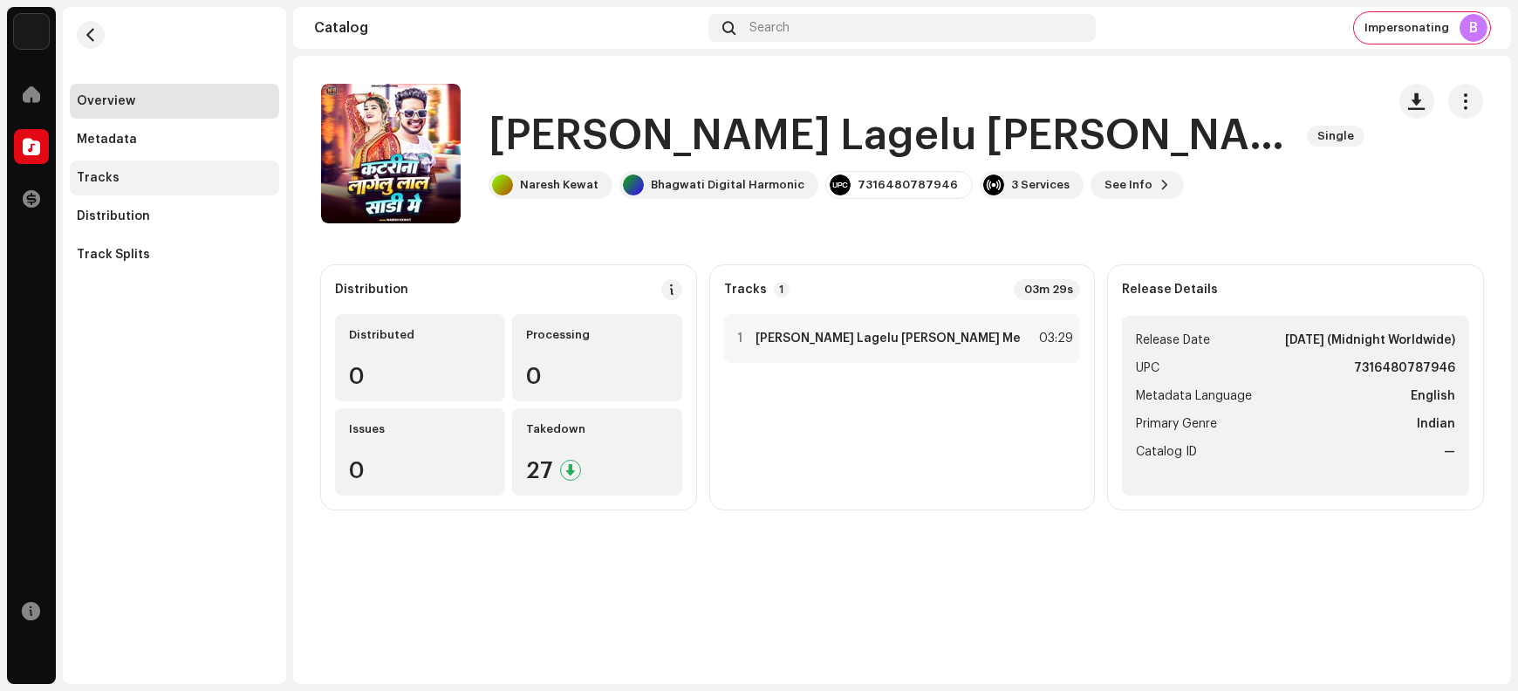
click at [153, 175] on div "Tracks" at bounding box center [174, 178] width 195 height 14
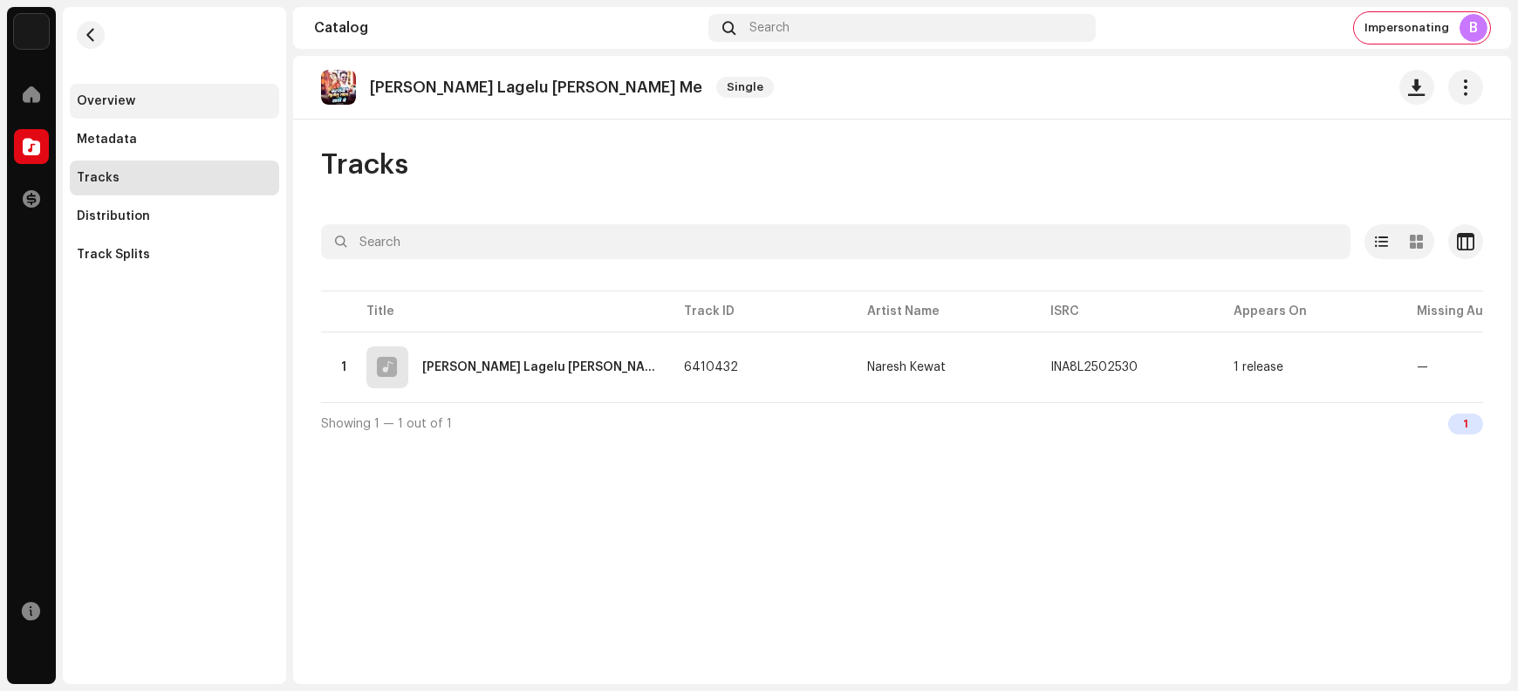
click at [168, 99] on div "Overview" at bounding box center [174, 101] width 195 height 14
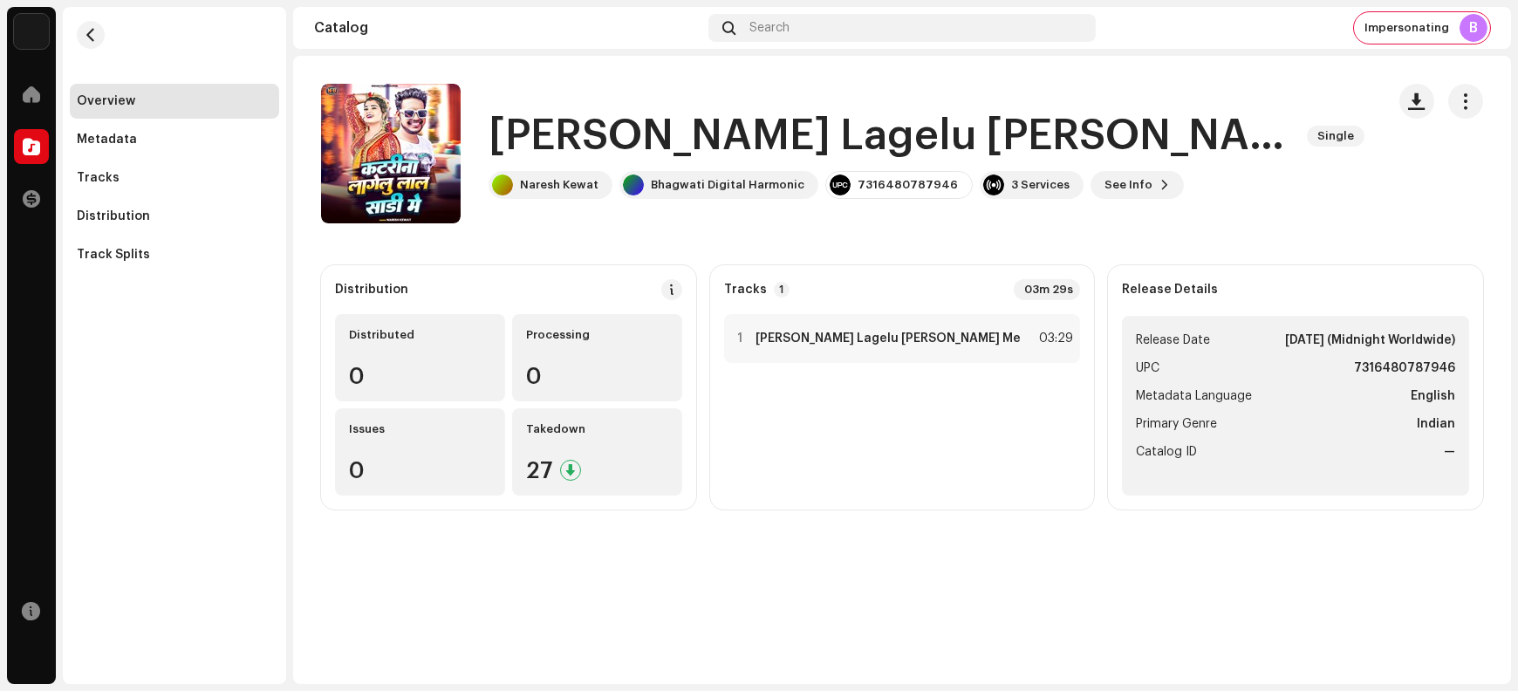
click at [538, 140] on h1 "[PERSON_NAME] Lagelu [PERSON_NAME] Me" at bounding box center [891, 136] width 805 height 56
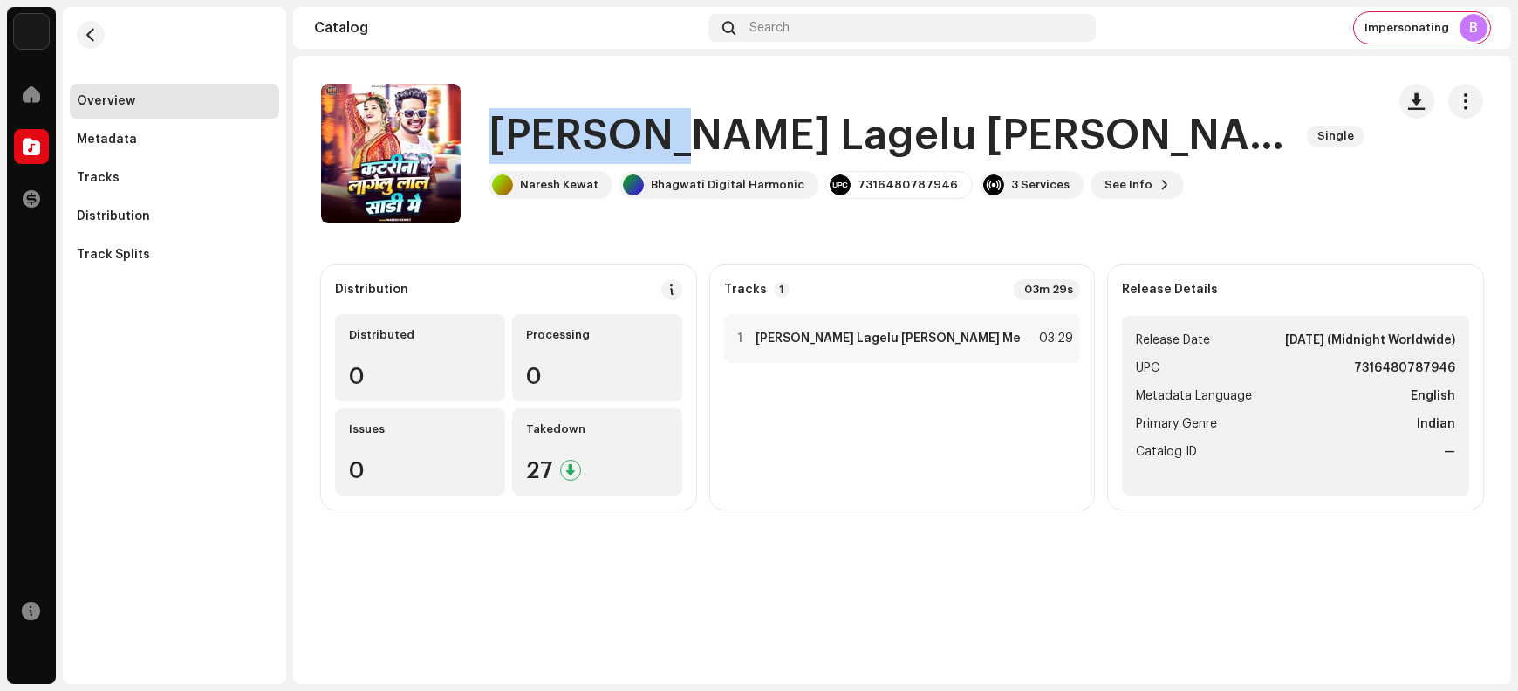
click at [538, 140] on h1 "Katrina Lagelu lal Sadi Me" at bounding box center [891, 136] width 805 height 56
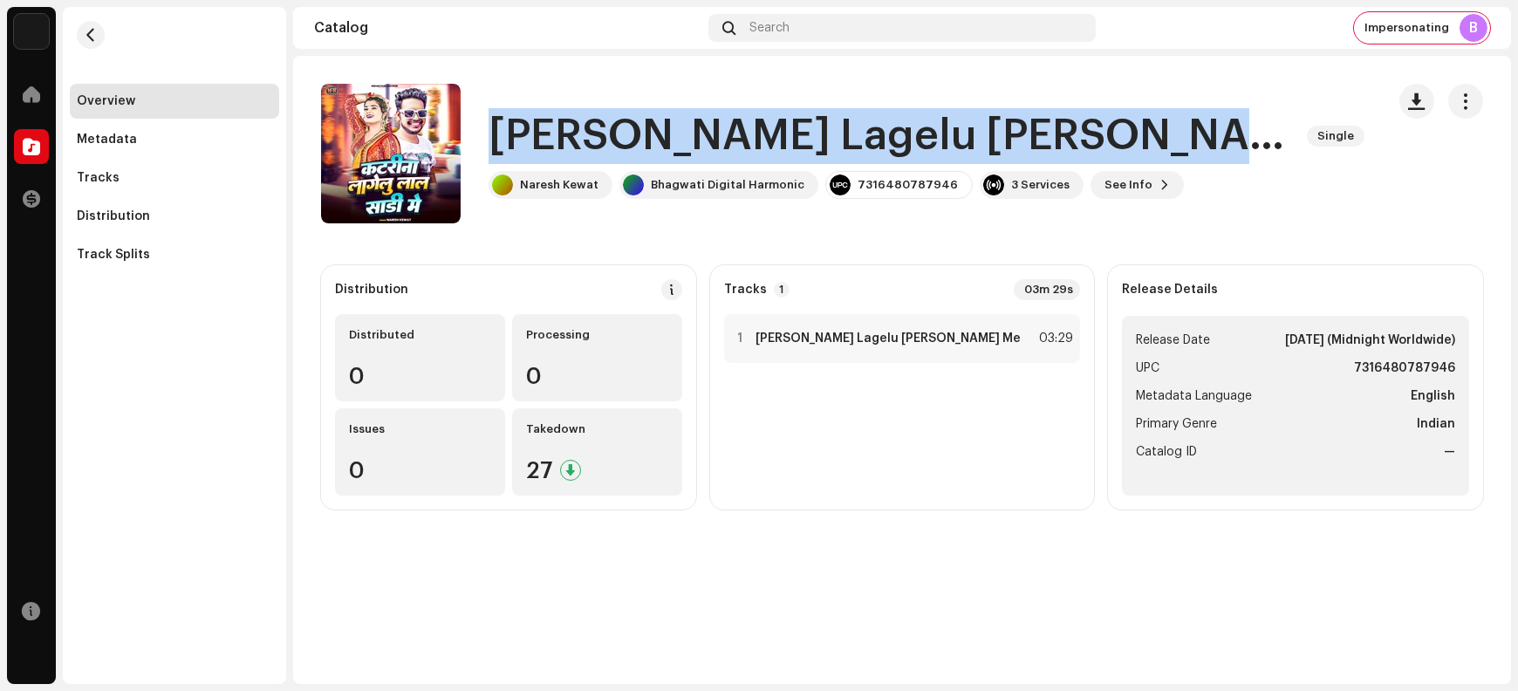
click at [538, 140] on h1 "Katrina Lagelu lal Sadi Me" at bounding box center [891, 136] width 805 height 56
copy div "Katrina Lagelu lal Sadi Me Single"
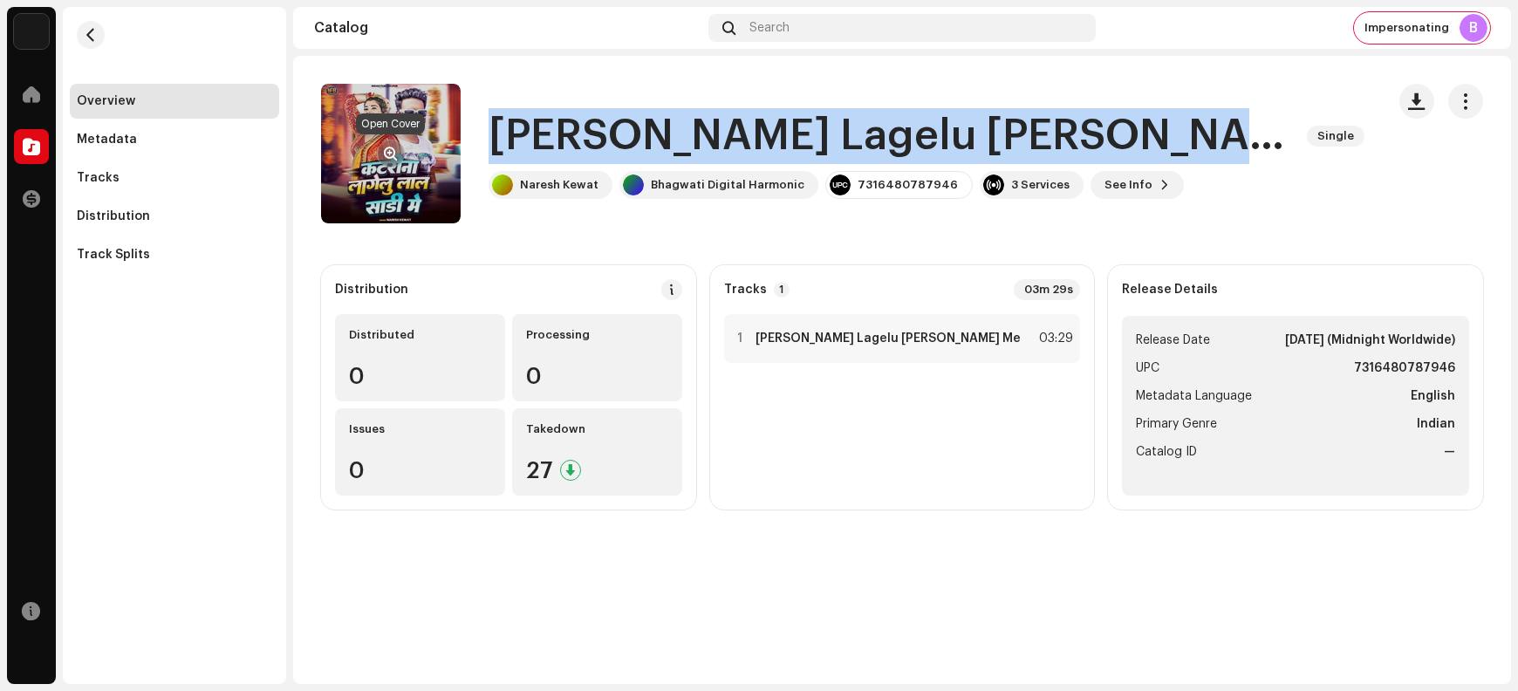
click at [391, 147] on span "button" at bounding box center [391, 154] width 13 height 14
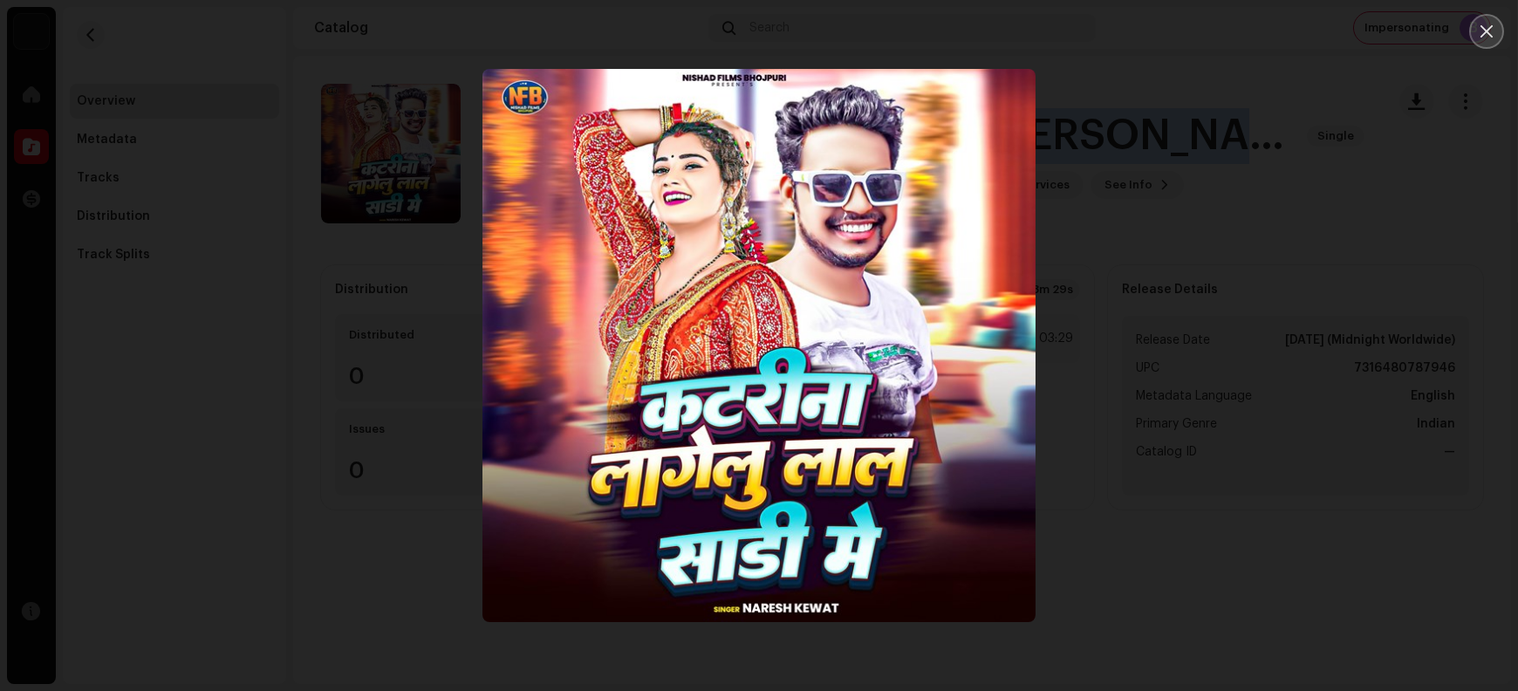
click at [1214, 34] on icon "Close" at bounding box center [1487, 32] width 16 height 16
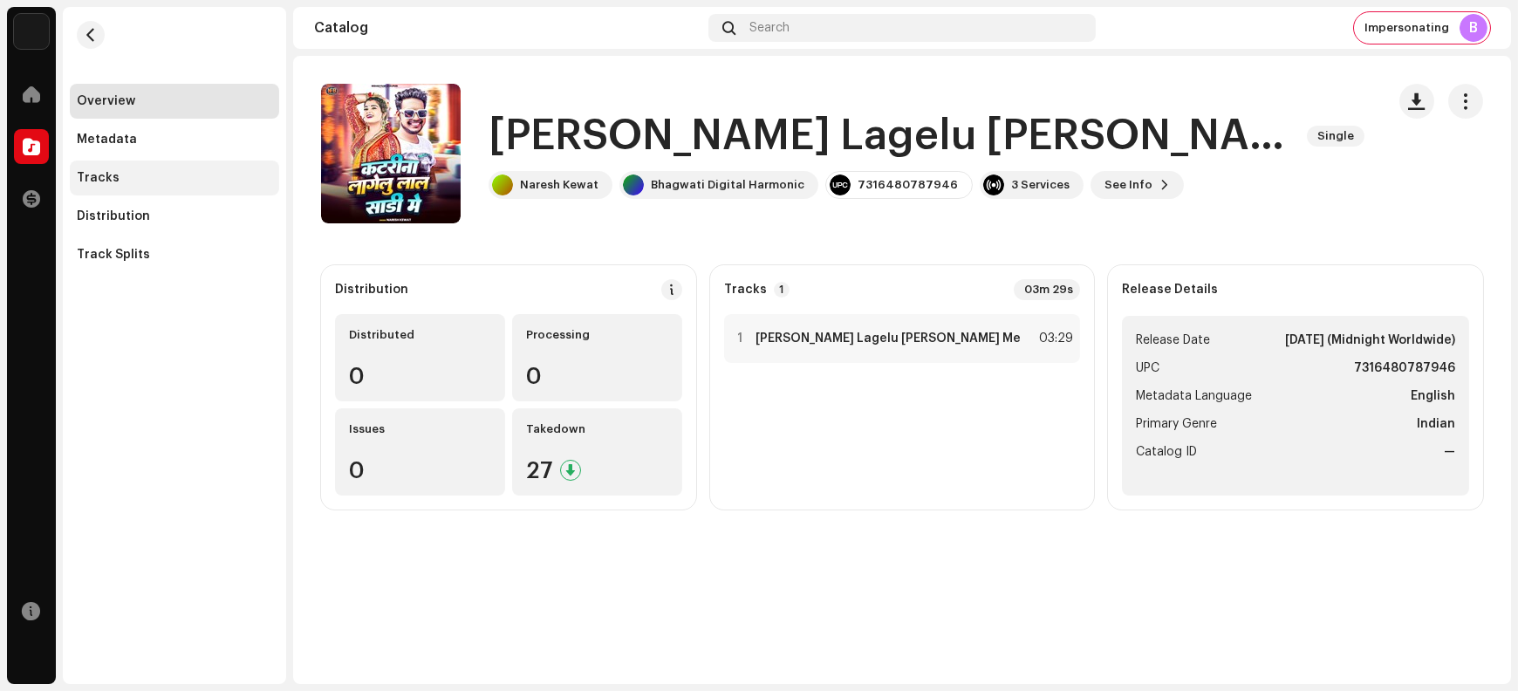
click at [166, 182] on div "Tracks" at bounding box center [174, 178] width 195 height 14
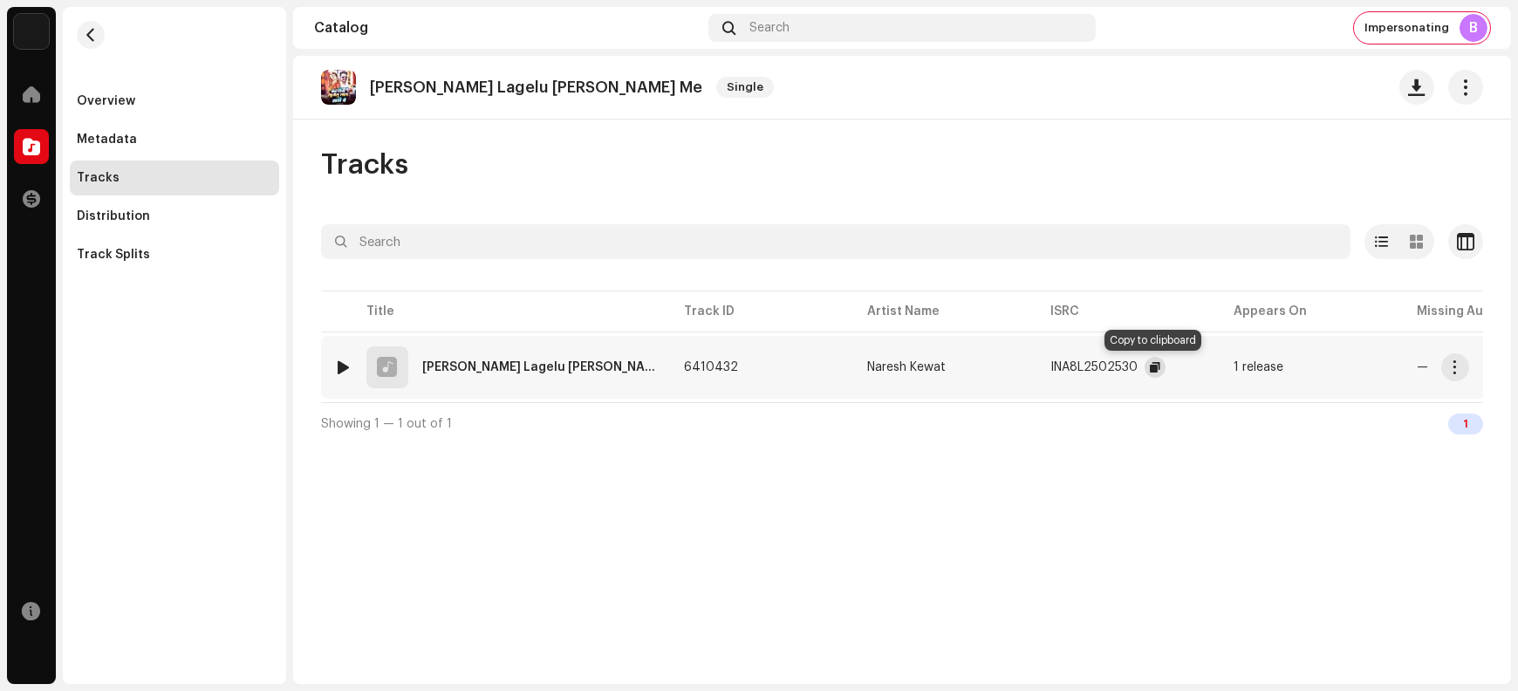
click at [1151, 369] on span "button" at bounding box center [1155, 367] width 10 height 14
click at [1214, 369] on button "button" at bounding box center [1456, 367] width 28 height 28
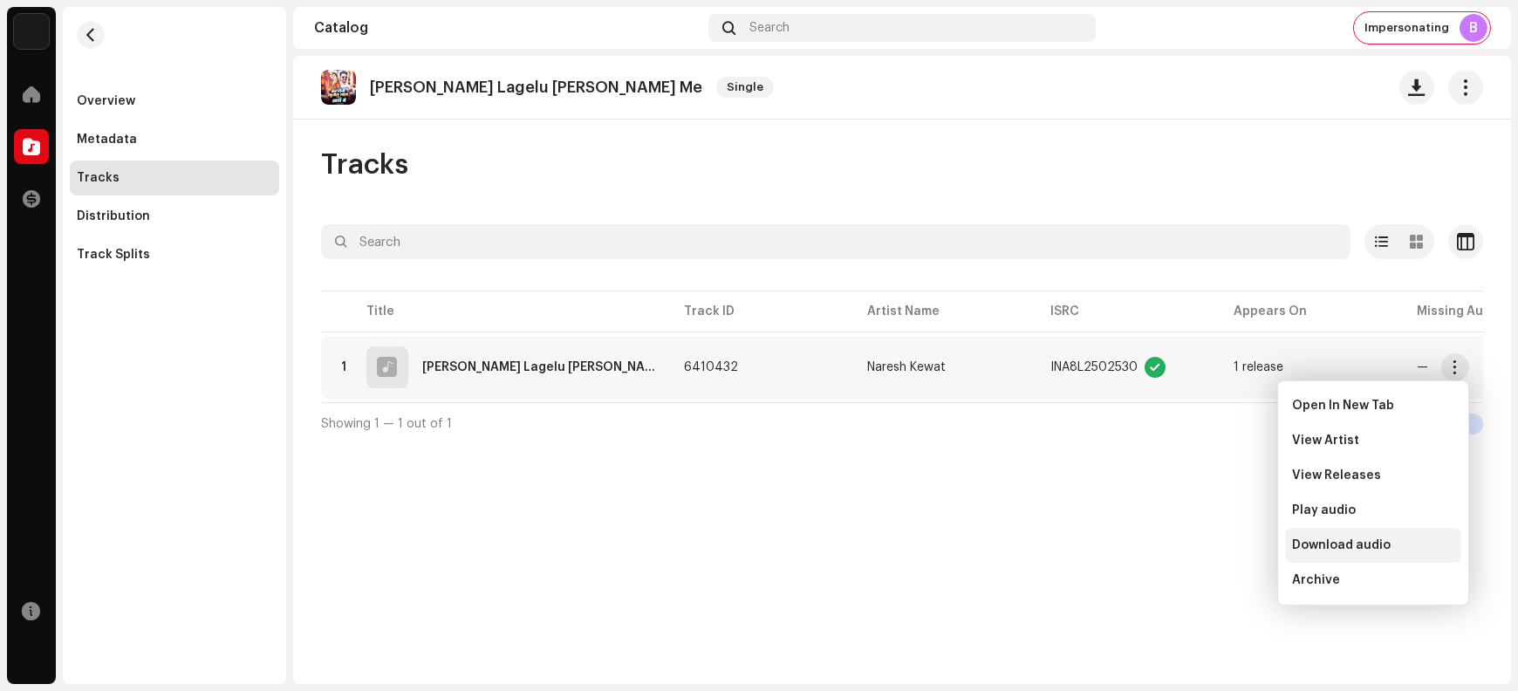
click at [1214, 548] on span "Download audio" at bounding box center [1341, 545] width 99 height 14
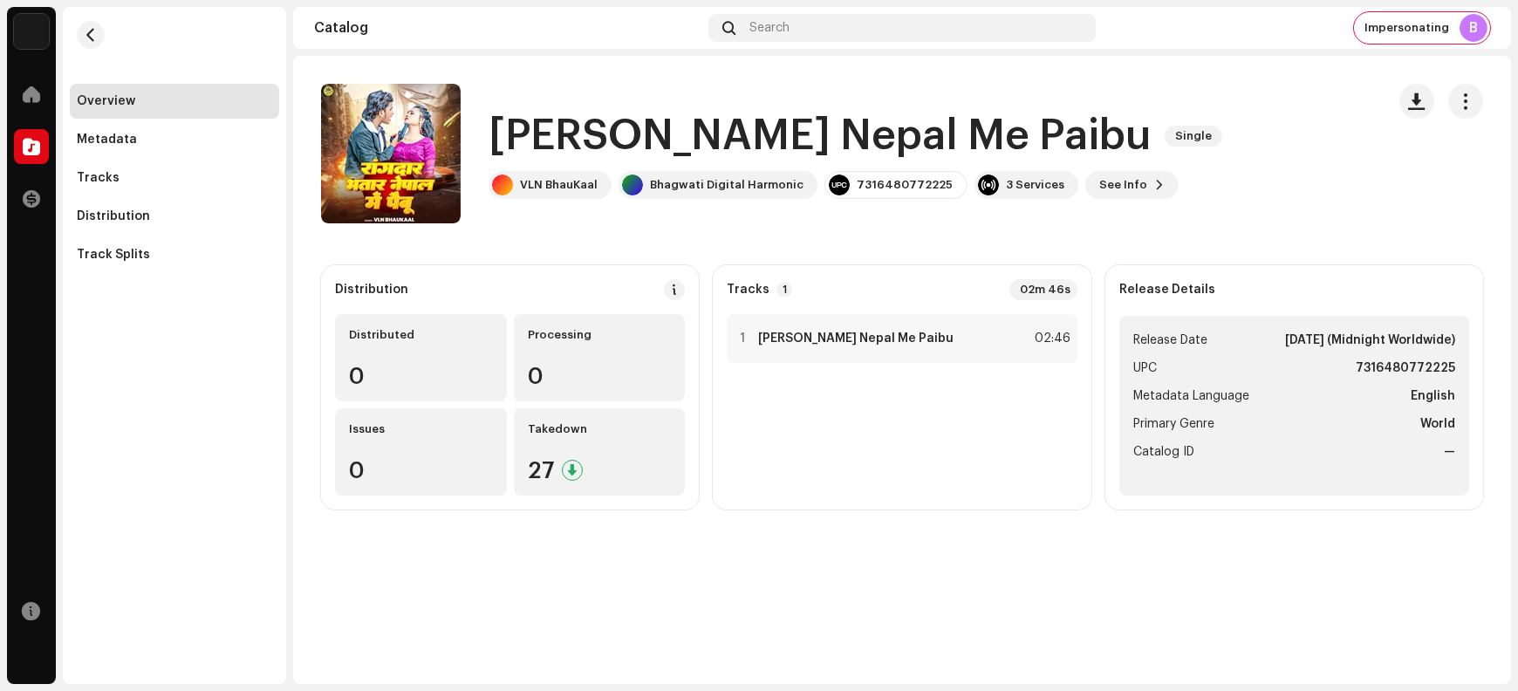
click at [576, 129] on h1 "[PERSON_NAME] Nepal Me Paibu" at bounding box center [820, 136] width 662 height 56
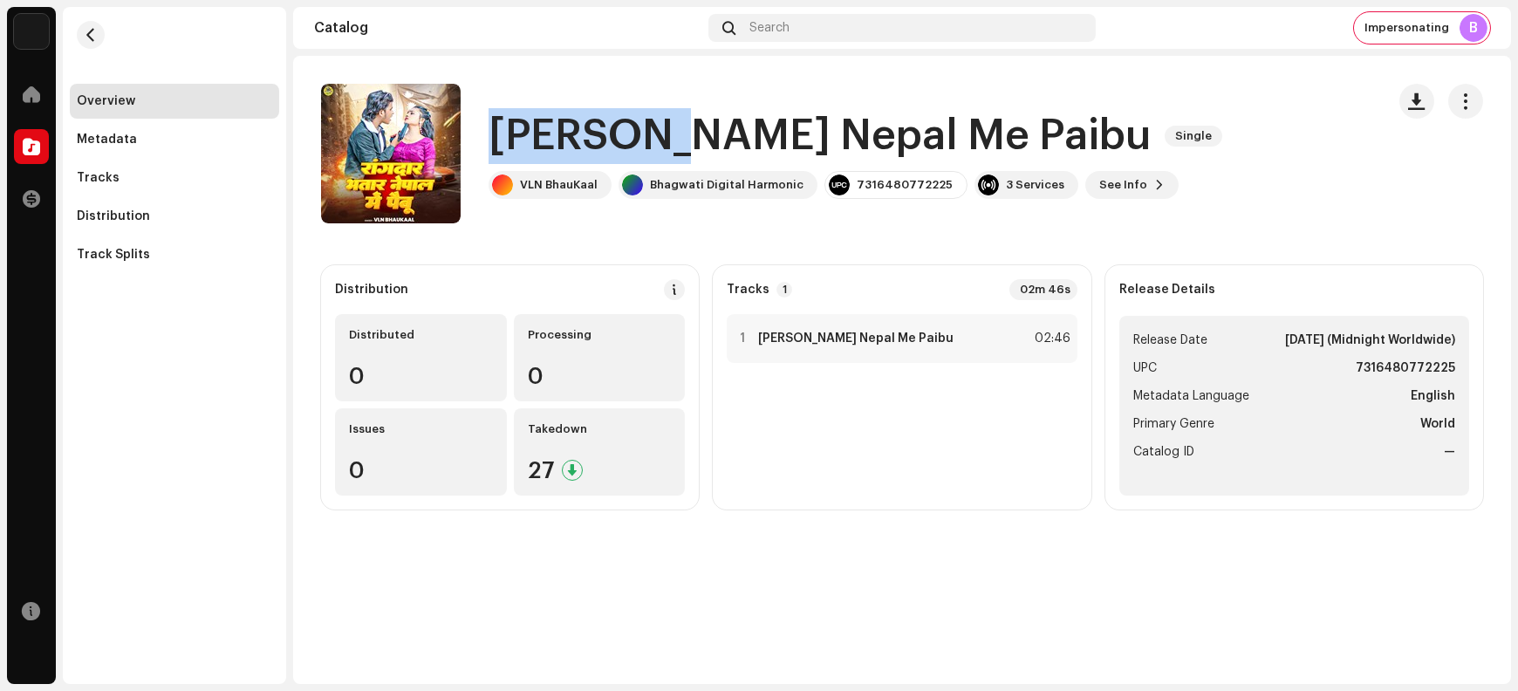
click at [576, 129] on h1 "[PERSON_NAME] Nepal Me Paibu" at bounding box center [820, 136] width 662 height 56
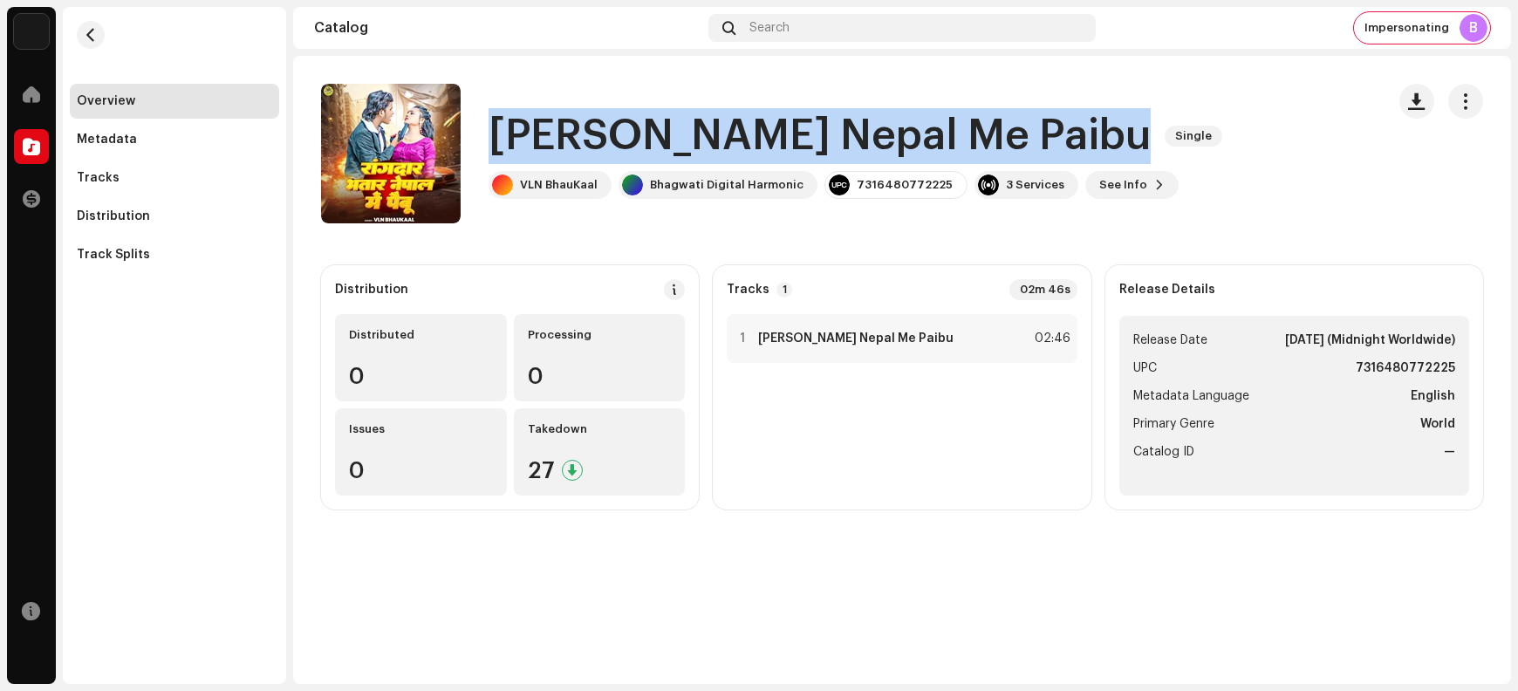
click at [576, 129] on h1 "[PERSON_NAME] Nepal Me Paibu" at bounding box center [820, 136] width 662 height 56
copy div "[PERSON_NAME] Nepal Me Paibu Single"
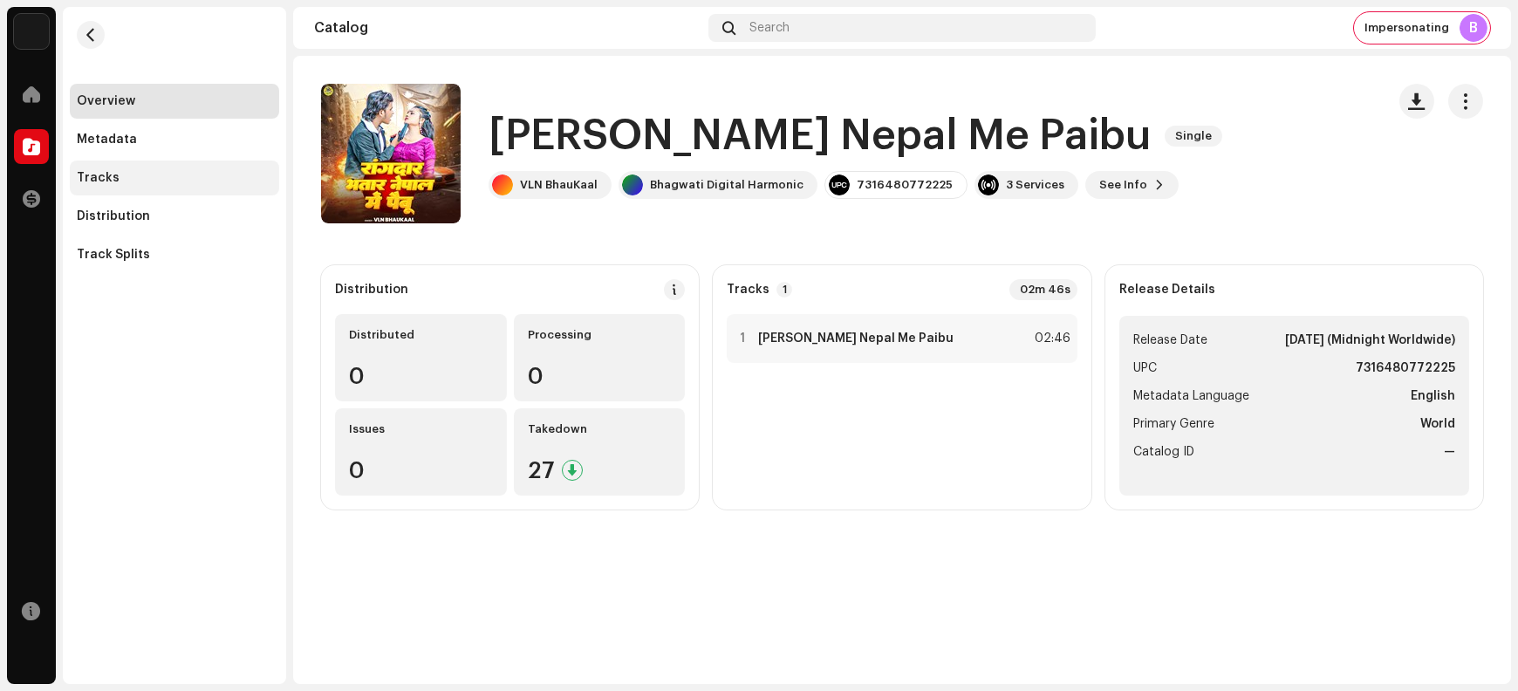
click at [123, 183] on div "Tracks" at bounding box center [174, 178] width 195 height 14
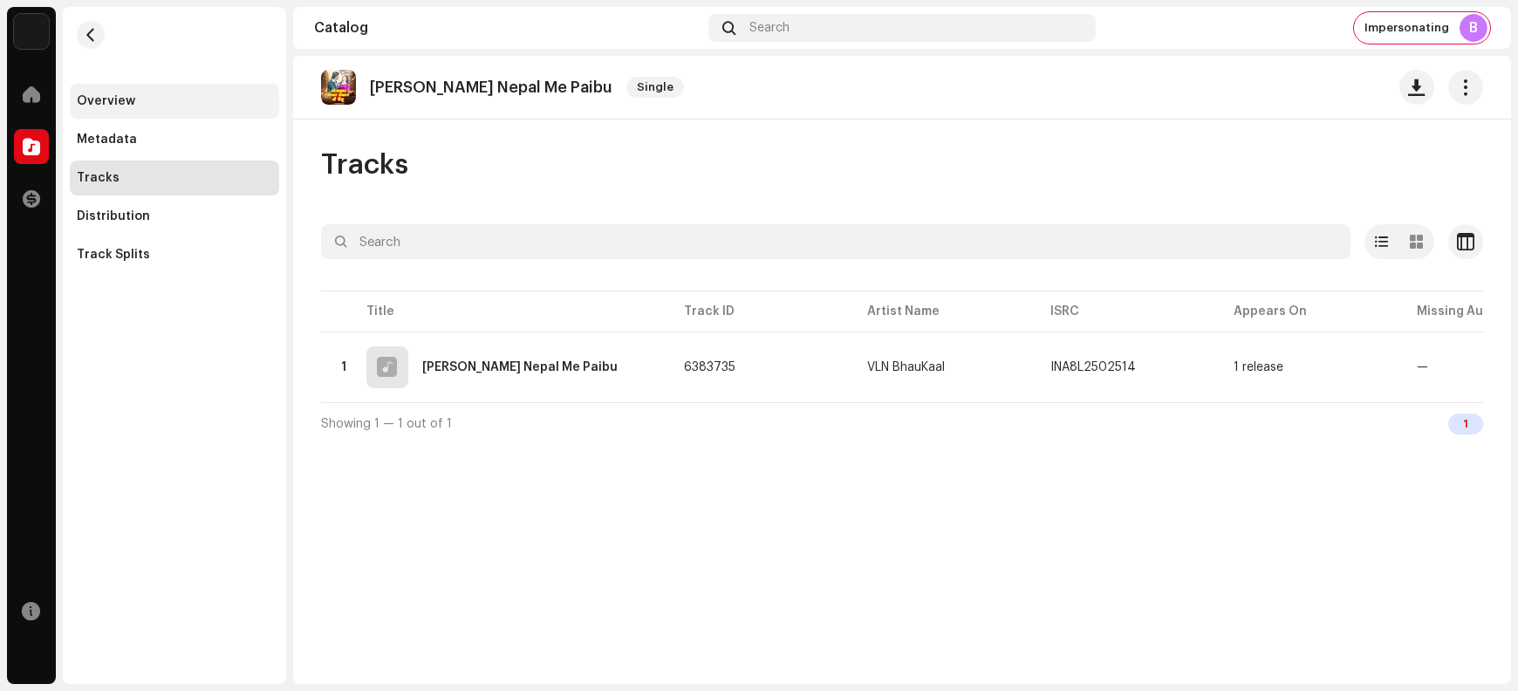
click at [137, 89] on div "Overview" at bounding box center [174, 101] width 209 height 35
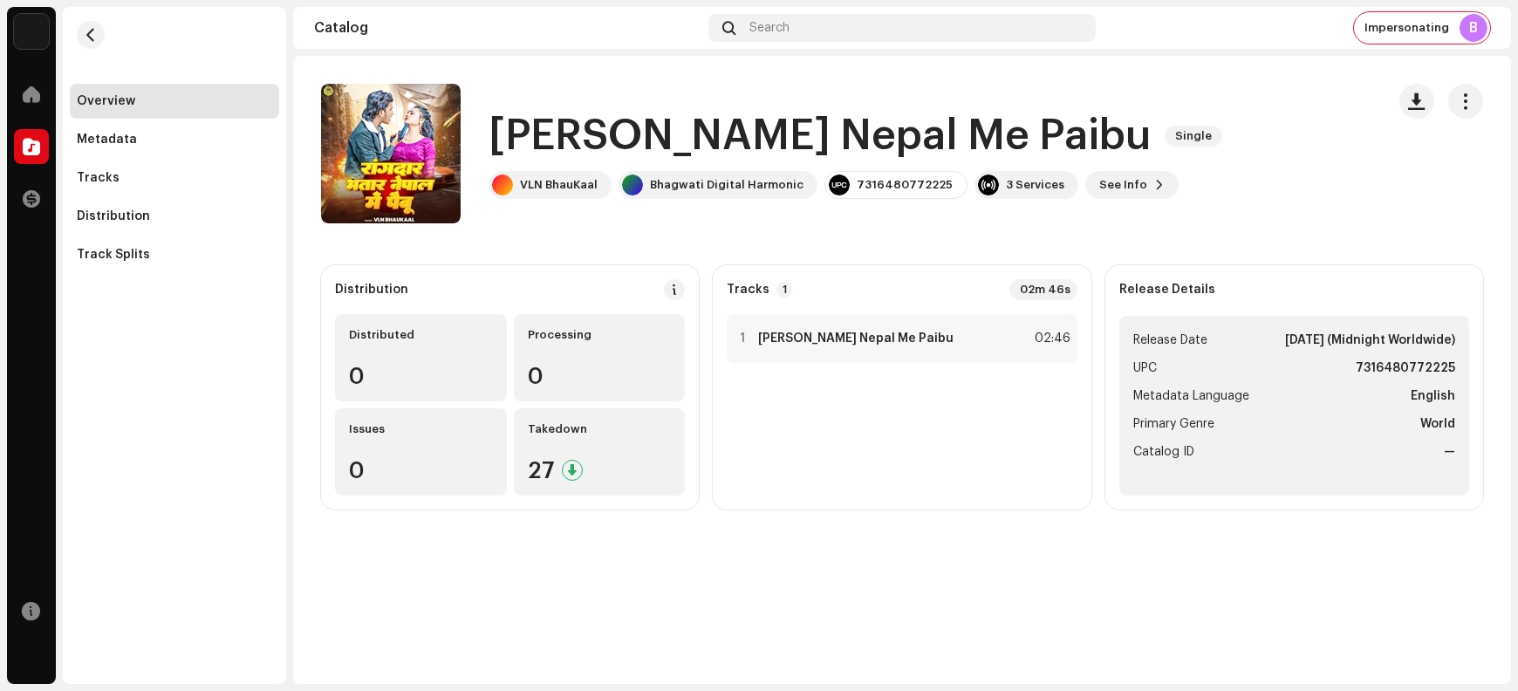
click at [547, 127] on h1 "[PERSON_NAME] Nepal Me Paibu" at bounding box center [820, 136] width 662 height 56
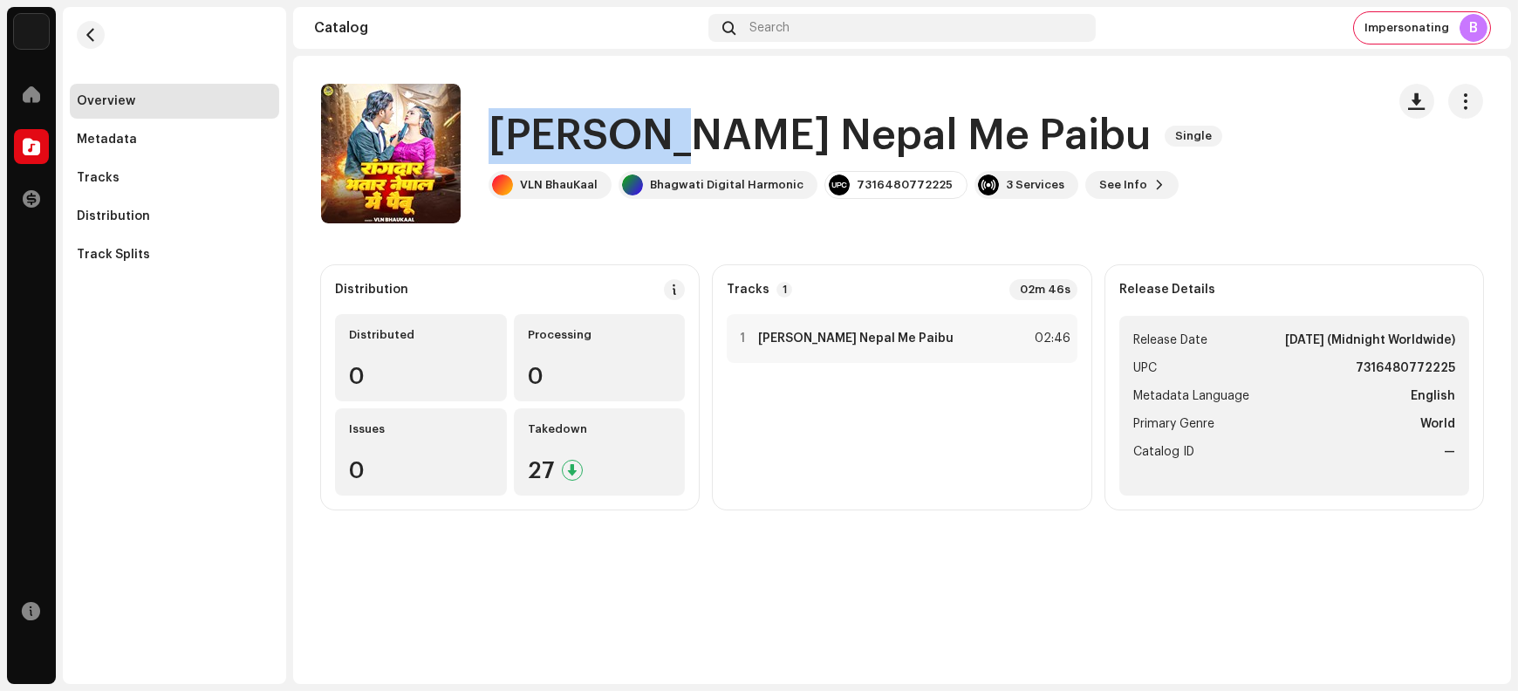
click at [547, 127] on h1 "[PERSON_NAME] Nepal Me Paibu" at bounding box center [820, 136] width 662 height 56
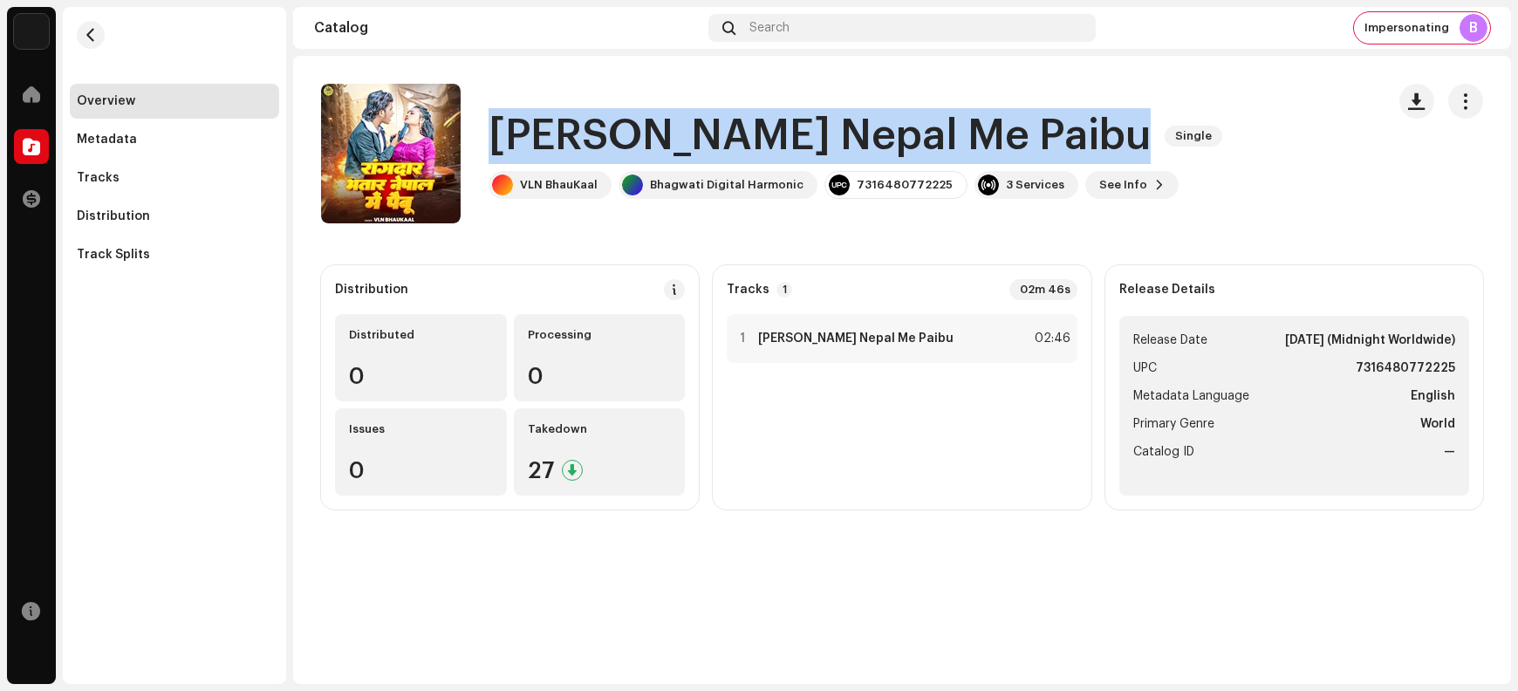
click at [547, 127] on h1 "[PERSON_NAME] Nepal Me Paibu" at bounding box center [820, 136] width 662 height 56
copy div "[PERSON_NAME] Nepal Me Paibu Single"
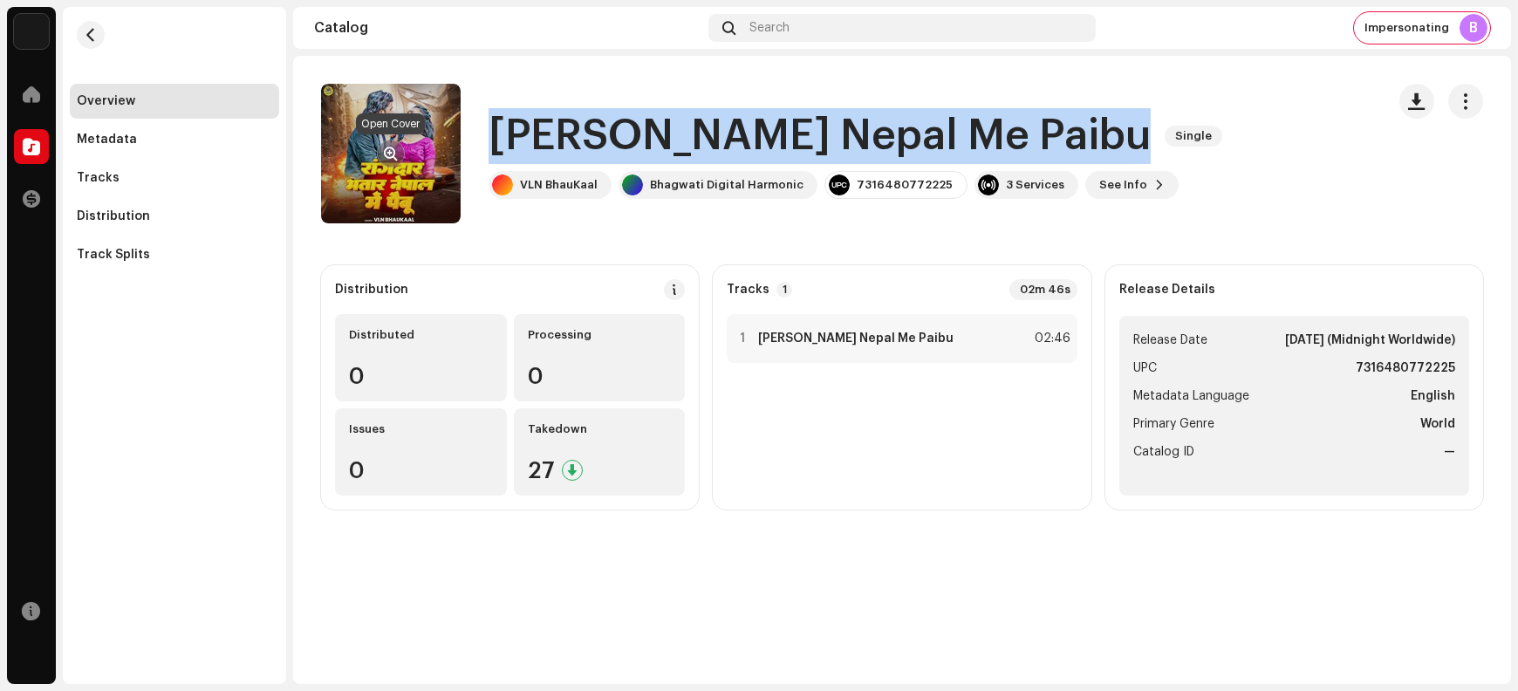
click at [393, 154] on span "button" at bounding box center [391, 154] width 13 height 14
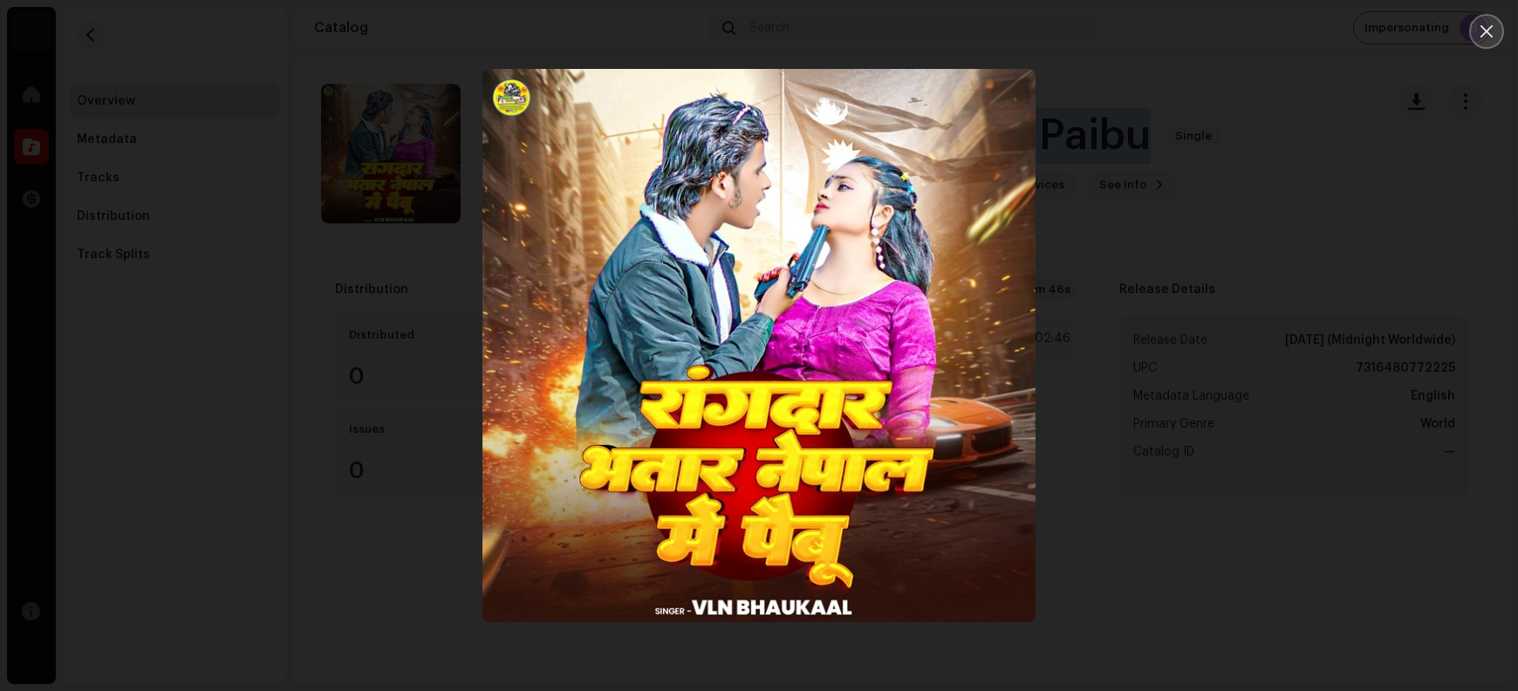
click at [1214, 42] on button "Close" at bounding box center [1487, 31] width 35 height 35
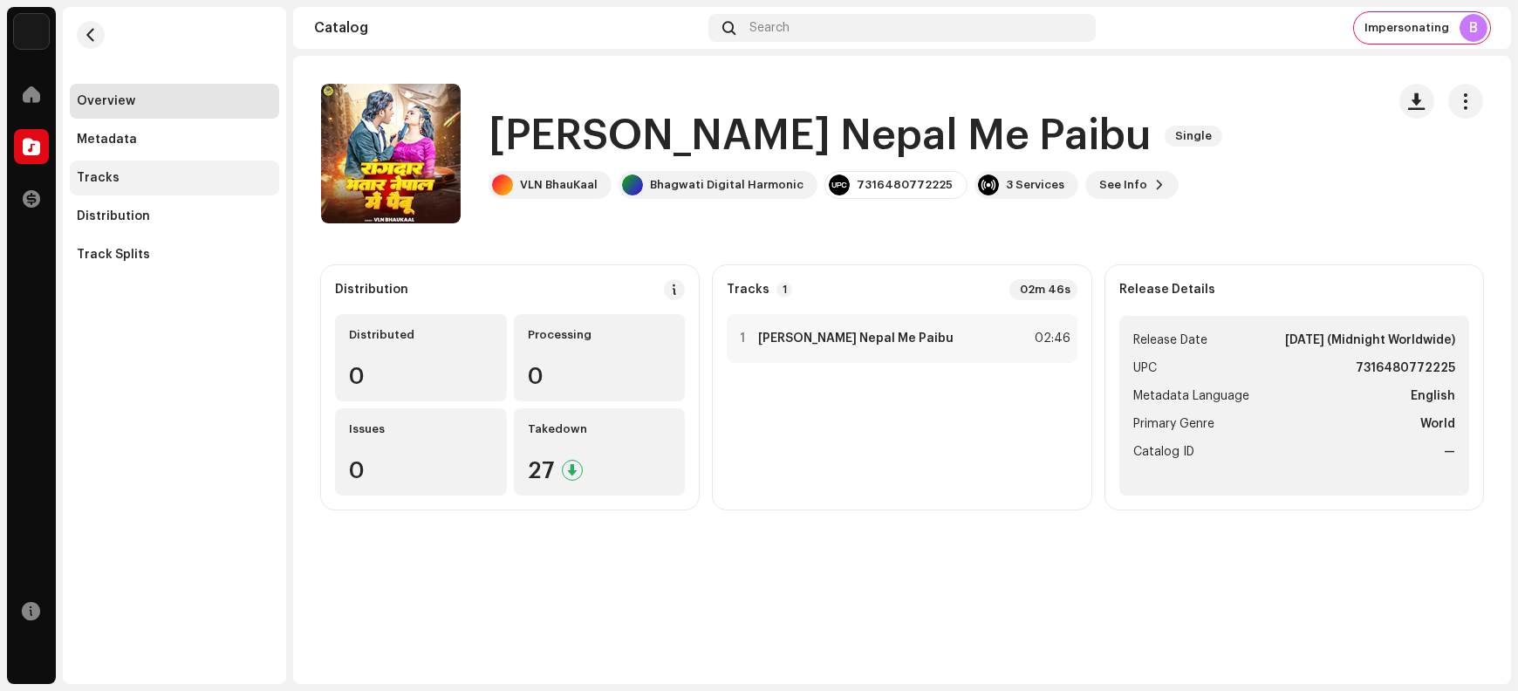
click at [172, 181] on div "Tracks" at bounding box center [174, 178] width 195 height 14
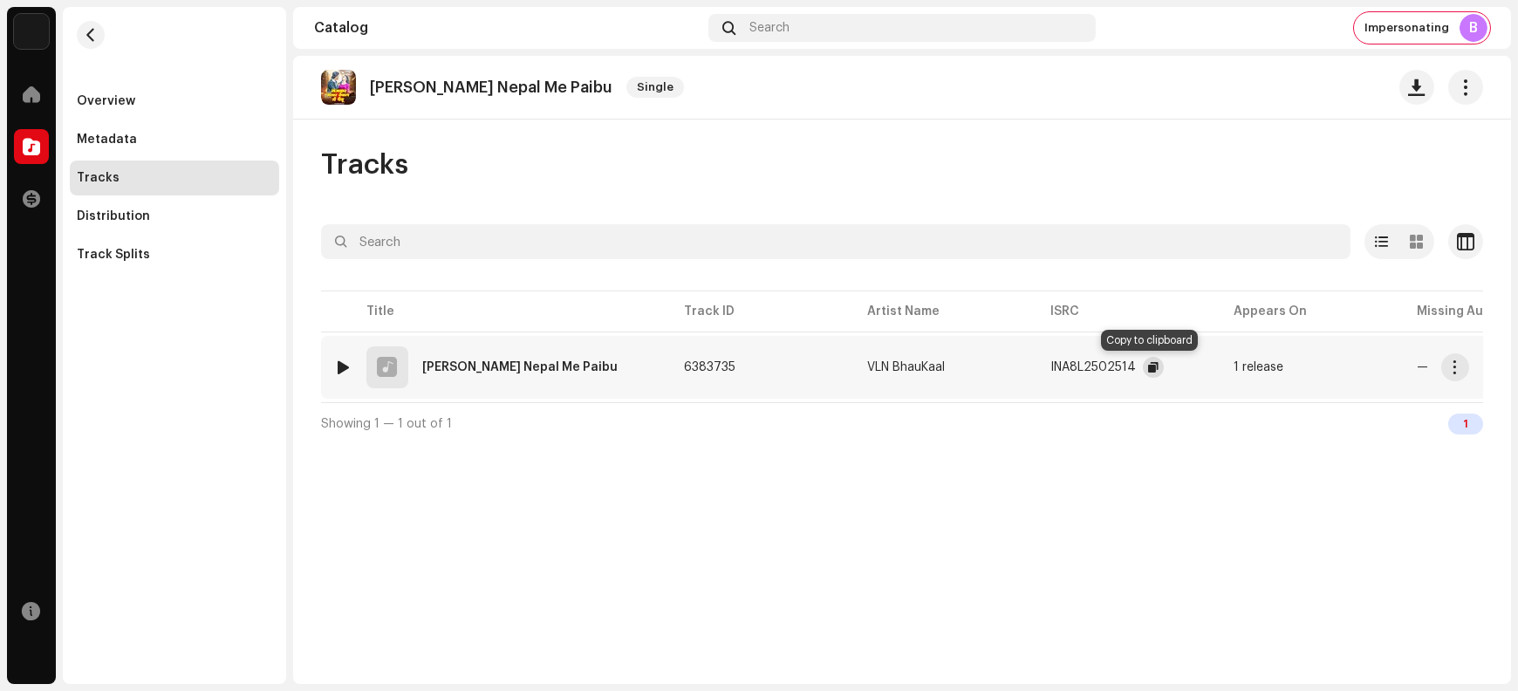
click at [1154, 367] on span "button" at bounding box center [1153, 367] width 10 height 14
click at [1214, 364] on span "button" at bounding box center [1455, 367] width 13 height 14
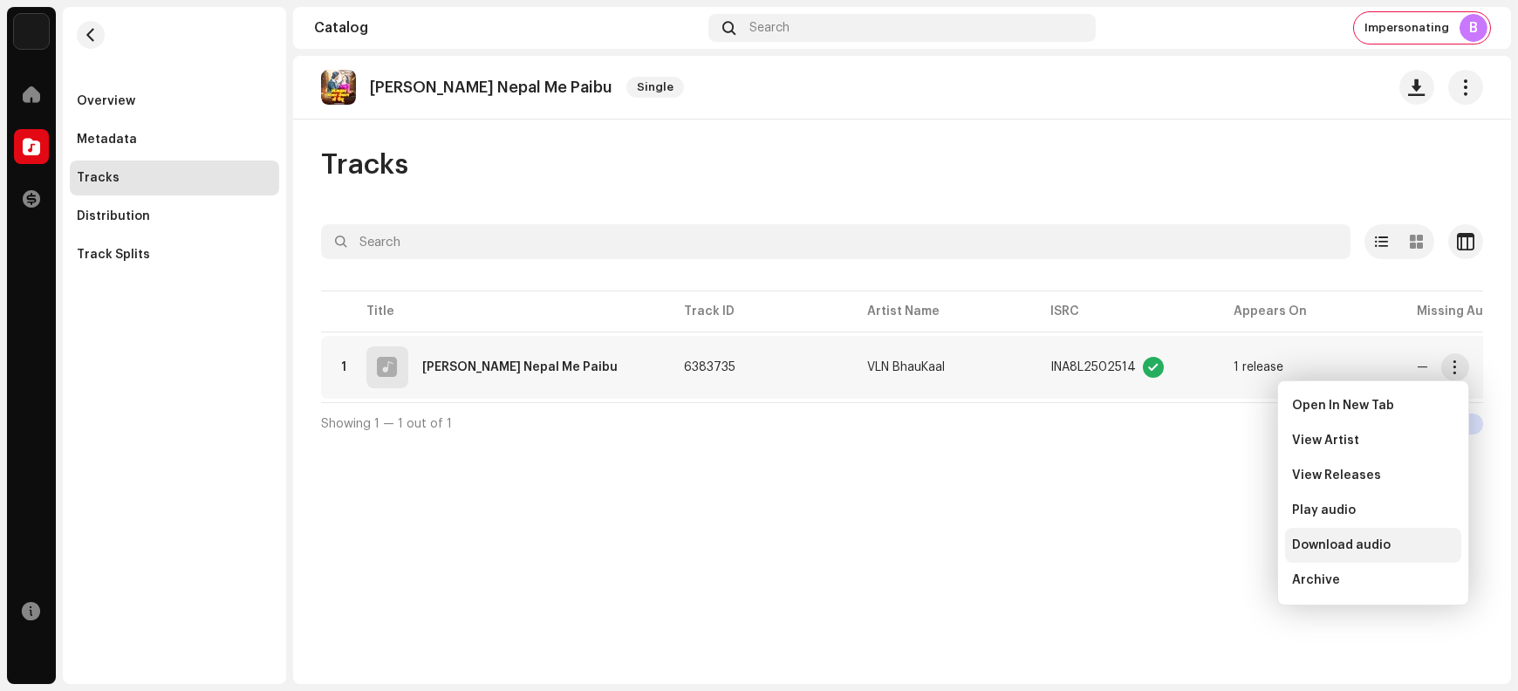
click at [1214, 549] on span "Download audio" at bounding box center [1341, 545] width 99 height 14
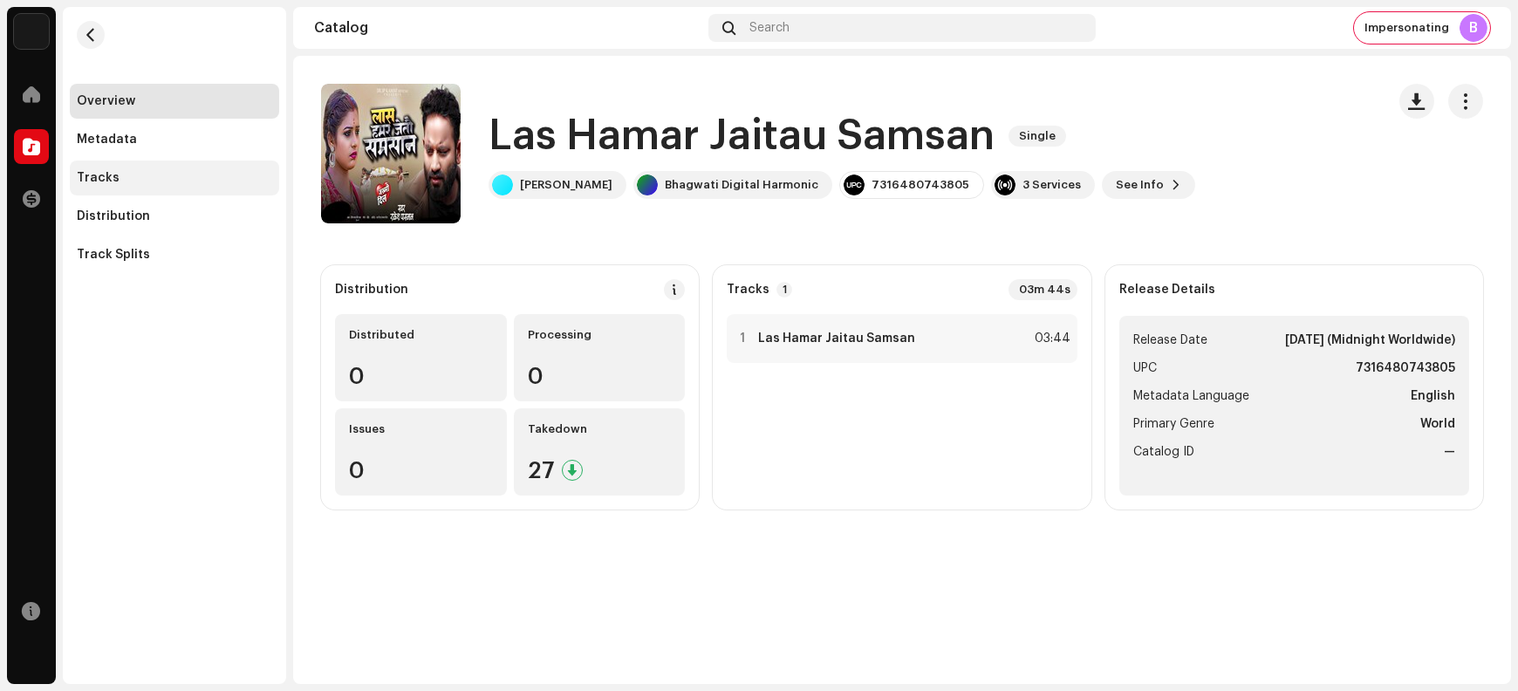
click at [151, 183] on div "Tracks" at bounding box center [174, 178] width 195 height 14
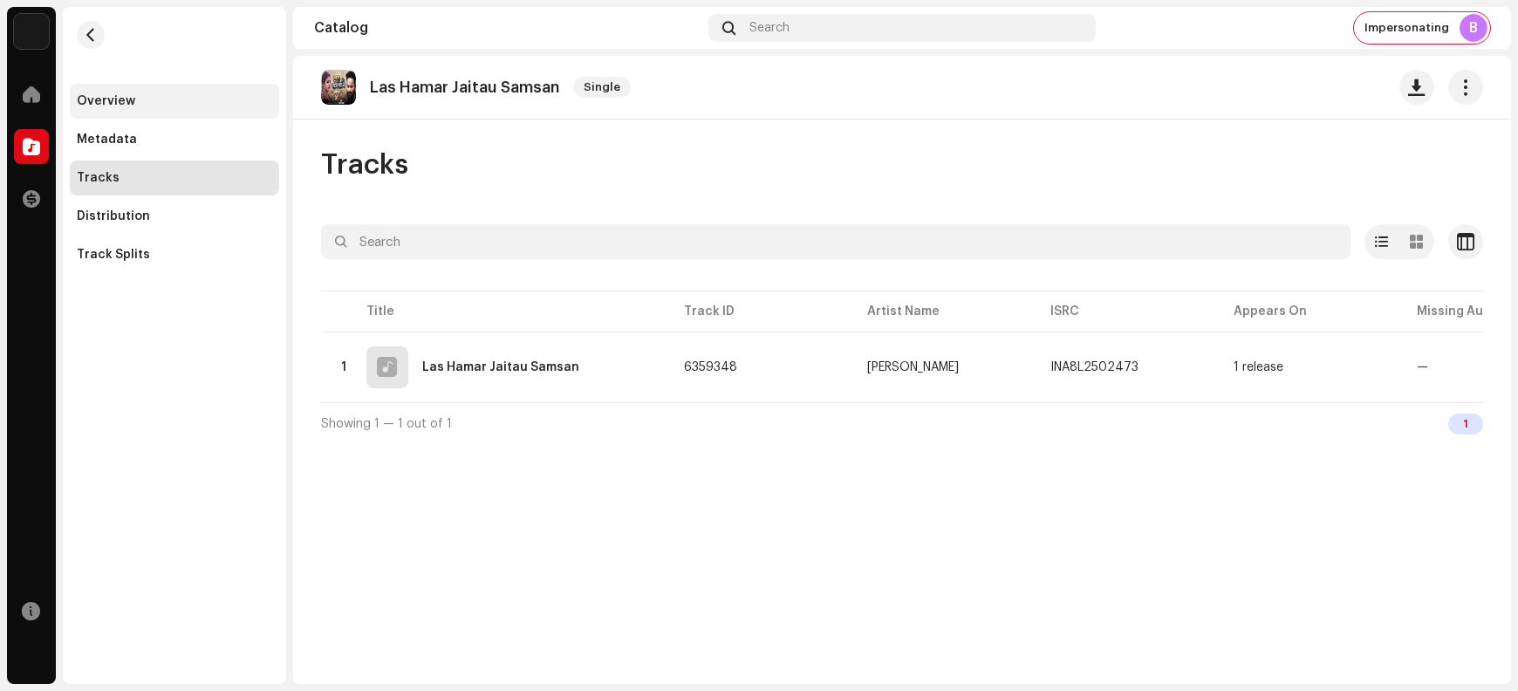
click at [161, 110] on div "Overview" at bounding box center [174, 101] width 209 height 35
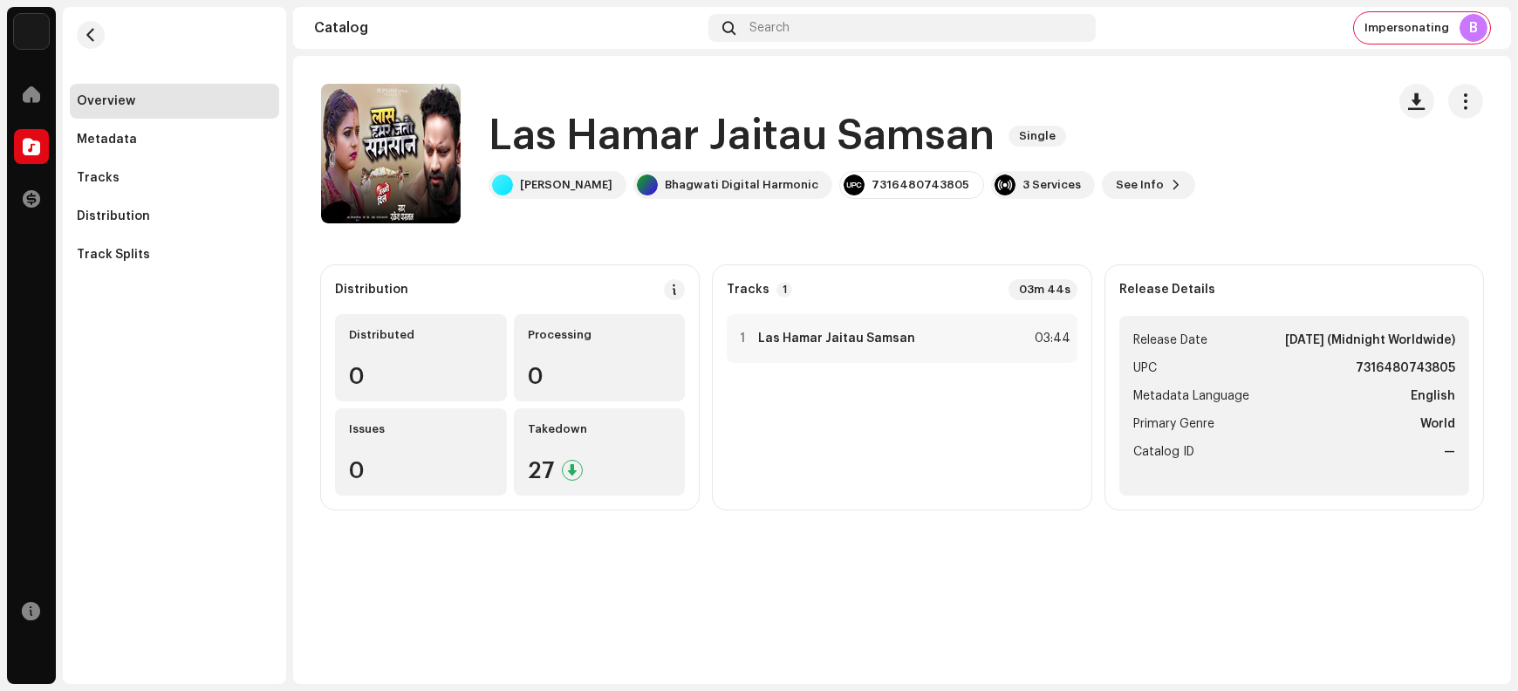
click at [523, 136] on h1 "Las Hamar Jaitau Samsan" at bounding box center [742, 136] width 506 height 56
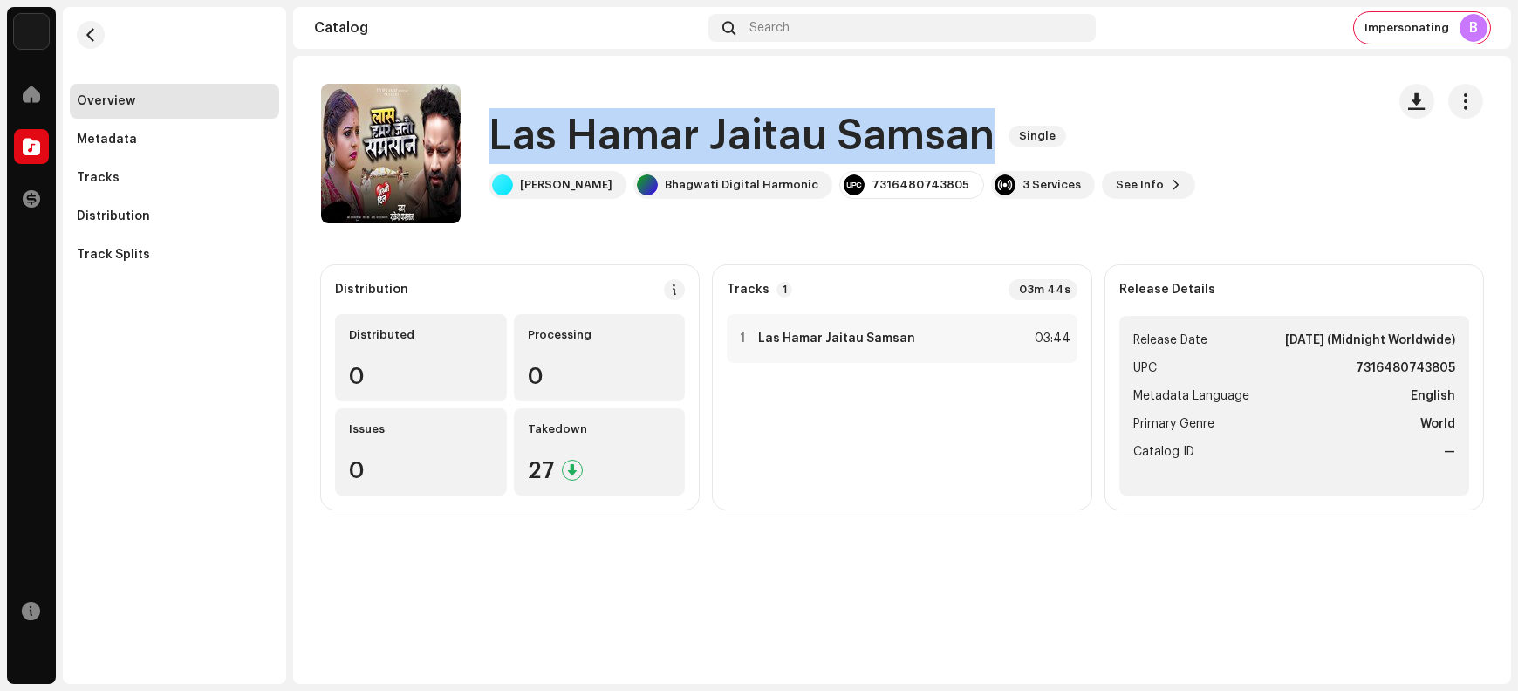
click at [523, 136] on h1 "Las Hamar Jaitau Samsan" at bounding box center [742, 136] width 506 height 56
copy div "Las Hamar Jaitau Samsan Single"
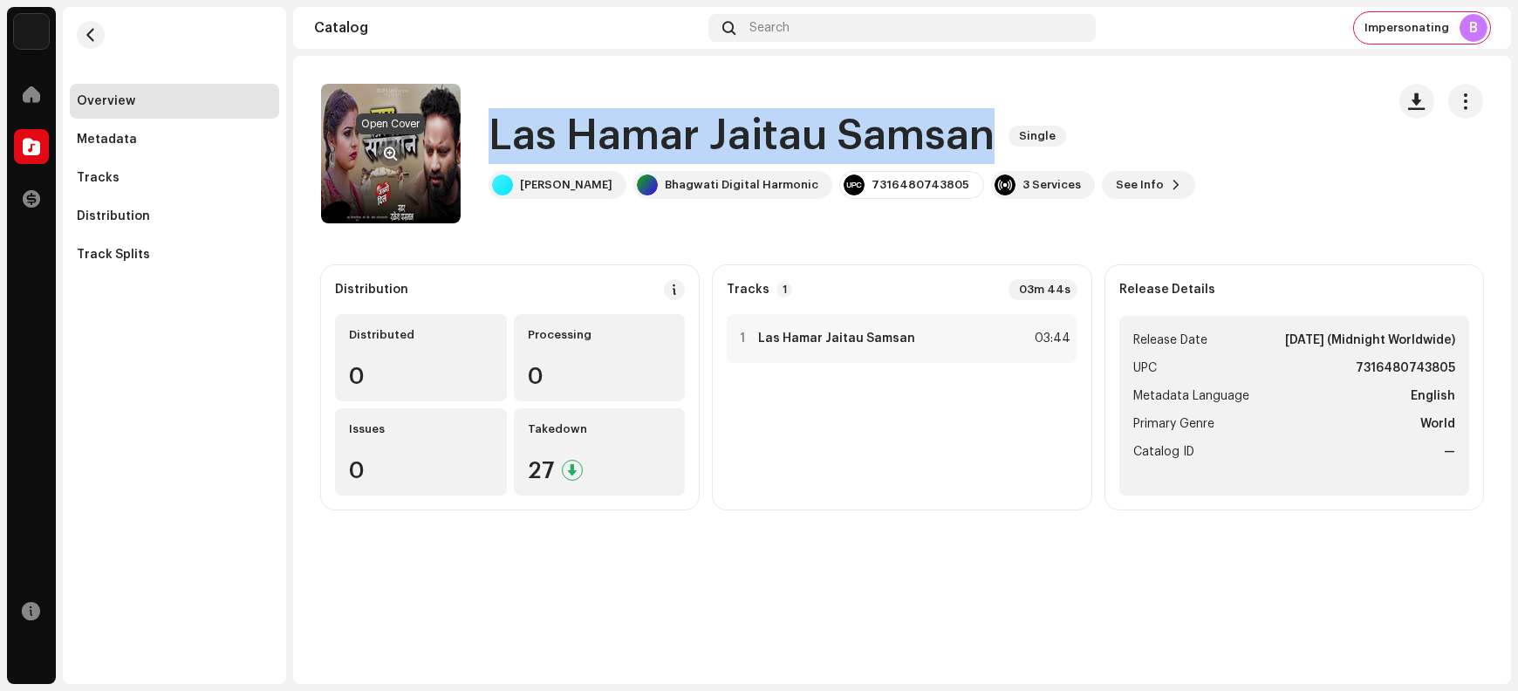
click at [387, 153] on span "button" at bounding box center [391, 154] width 13 height 14
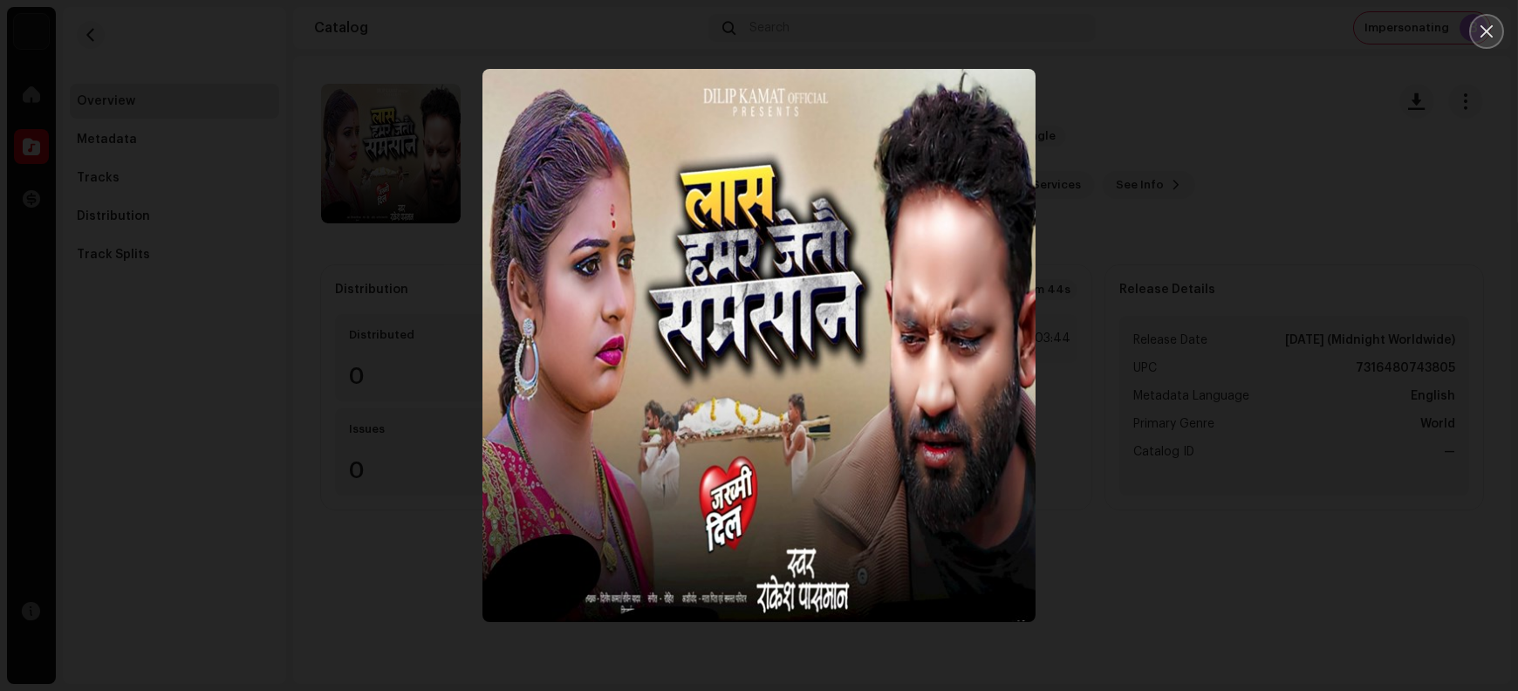
click at [1214, 42] on button "Close" at bounding box center [1487, 31] width 35 height 35
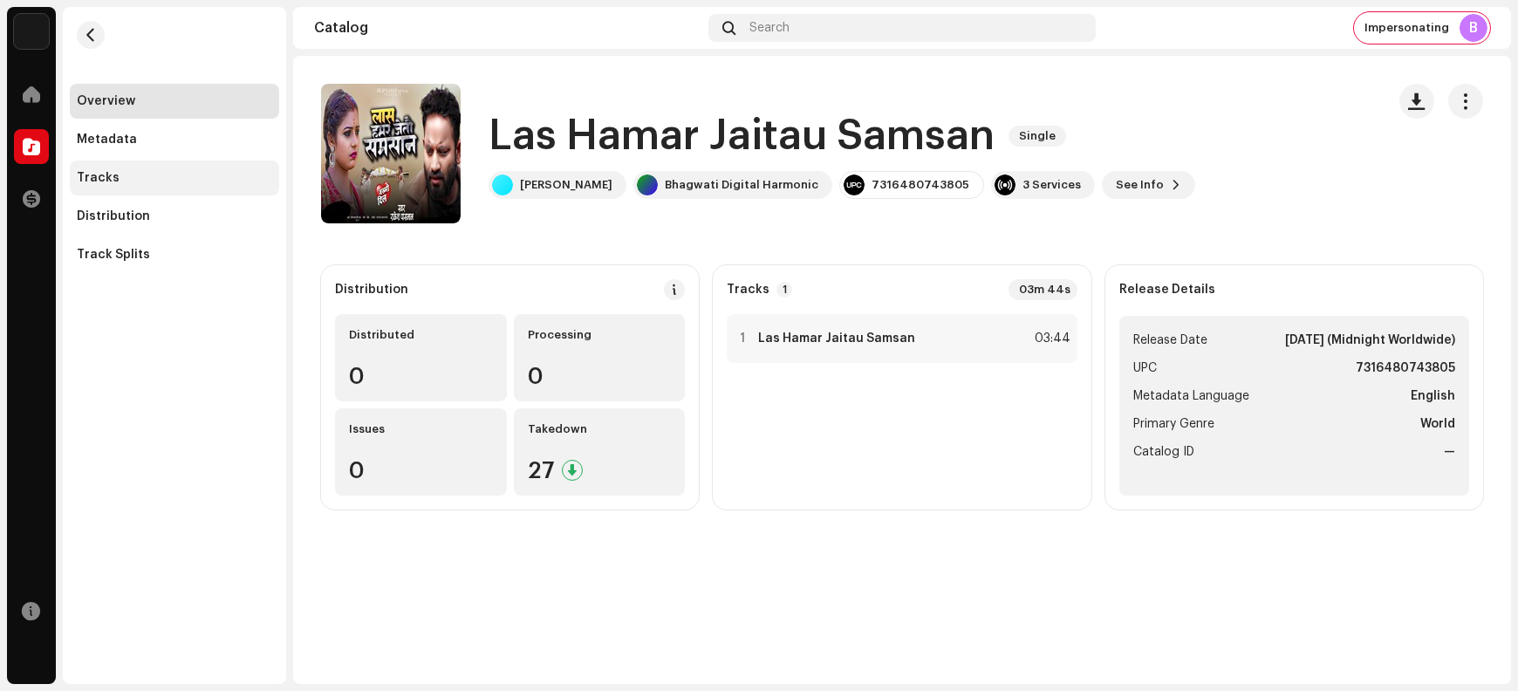
click at [142, 180] on div "Tracks" at bounding box center [174, 178] width 195 height 14
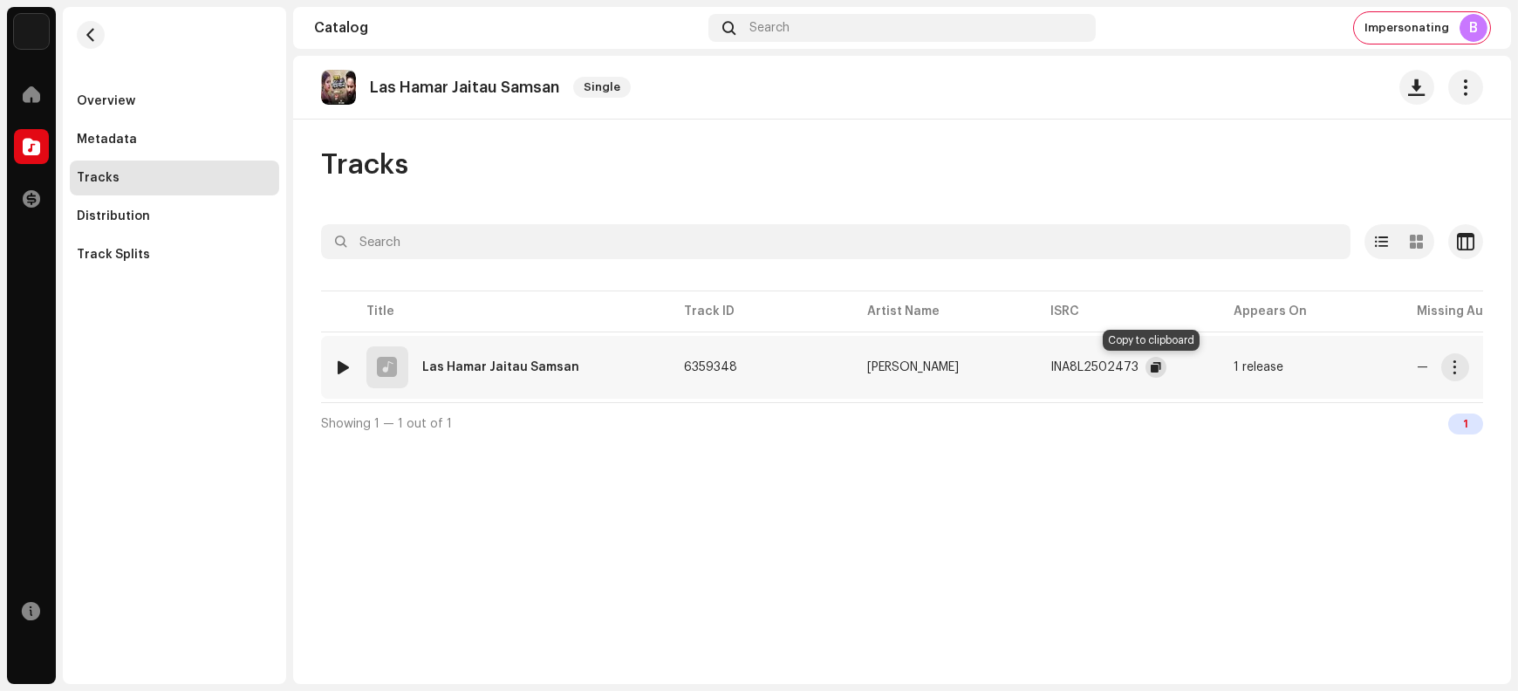
click at [1151, 368] on span "button" at bounding box center [1156, 367] width 10 height 14
click at [1214, 371] on span "button" at bounding box center [1455, 367] width 13 height 14
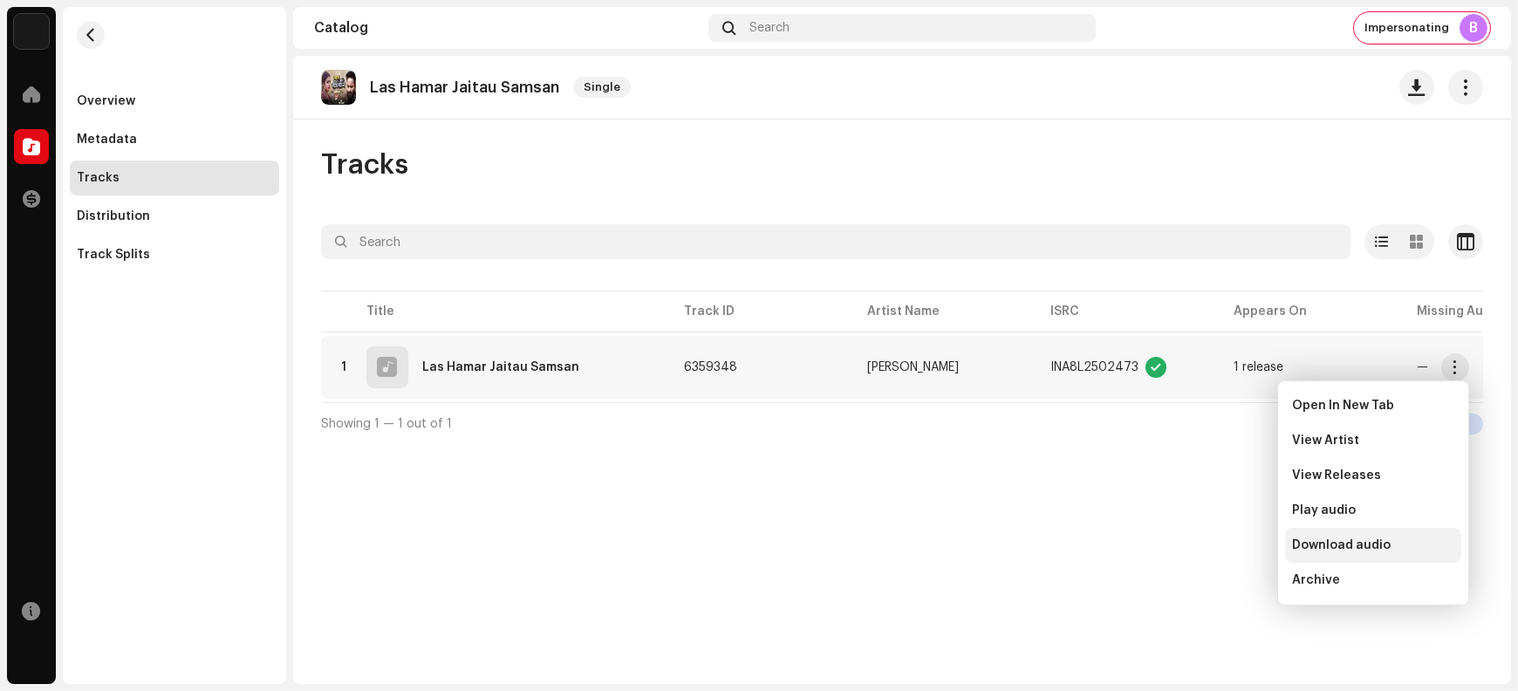
click at [1214, 547] on span "Download audio" at bounding box center [1341, 545] width 99 height 14
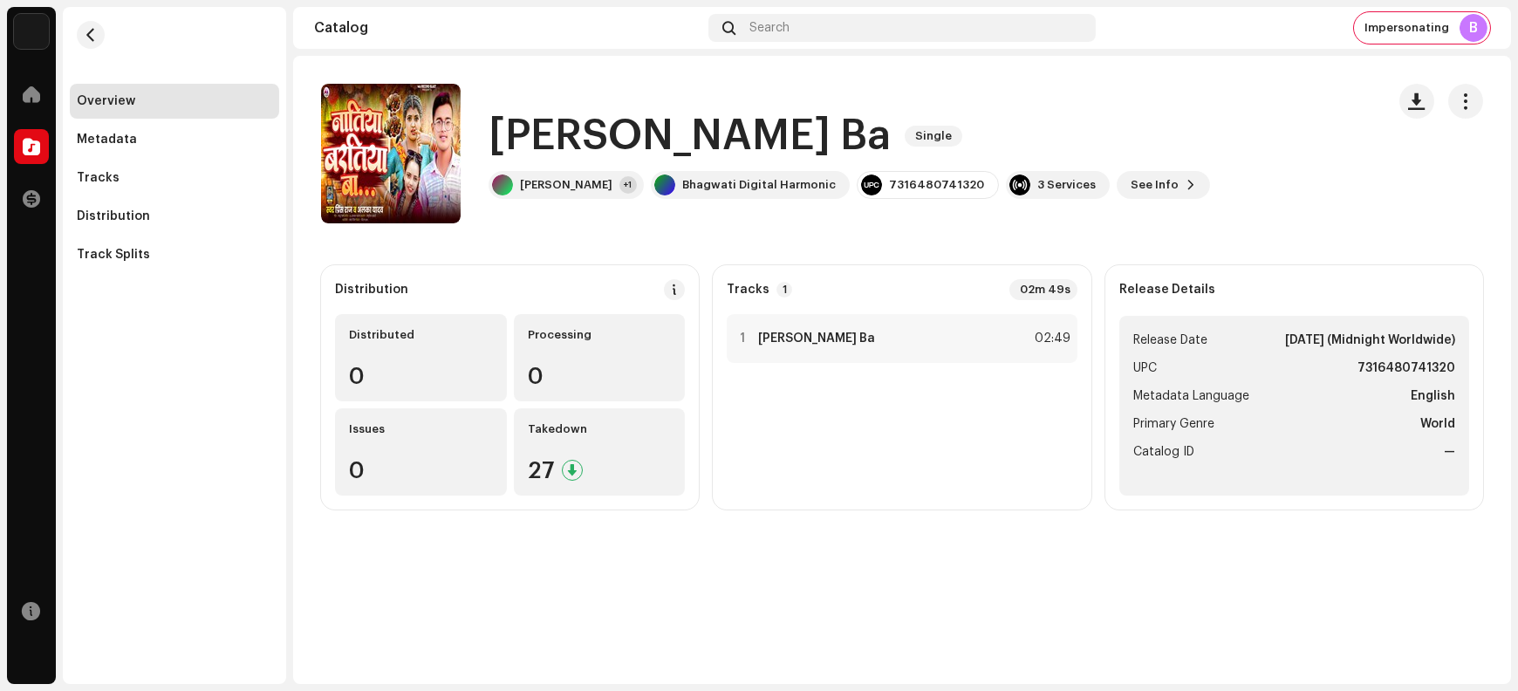
click at [569, 143] on h1 "[PERSON_NAME] Ba" at bounding box center [690, 136] width 402 height 56
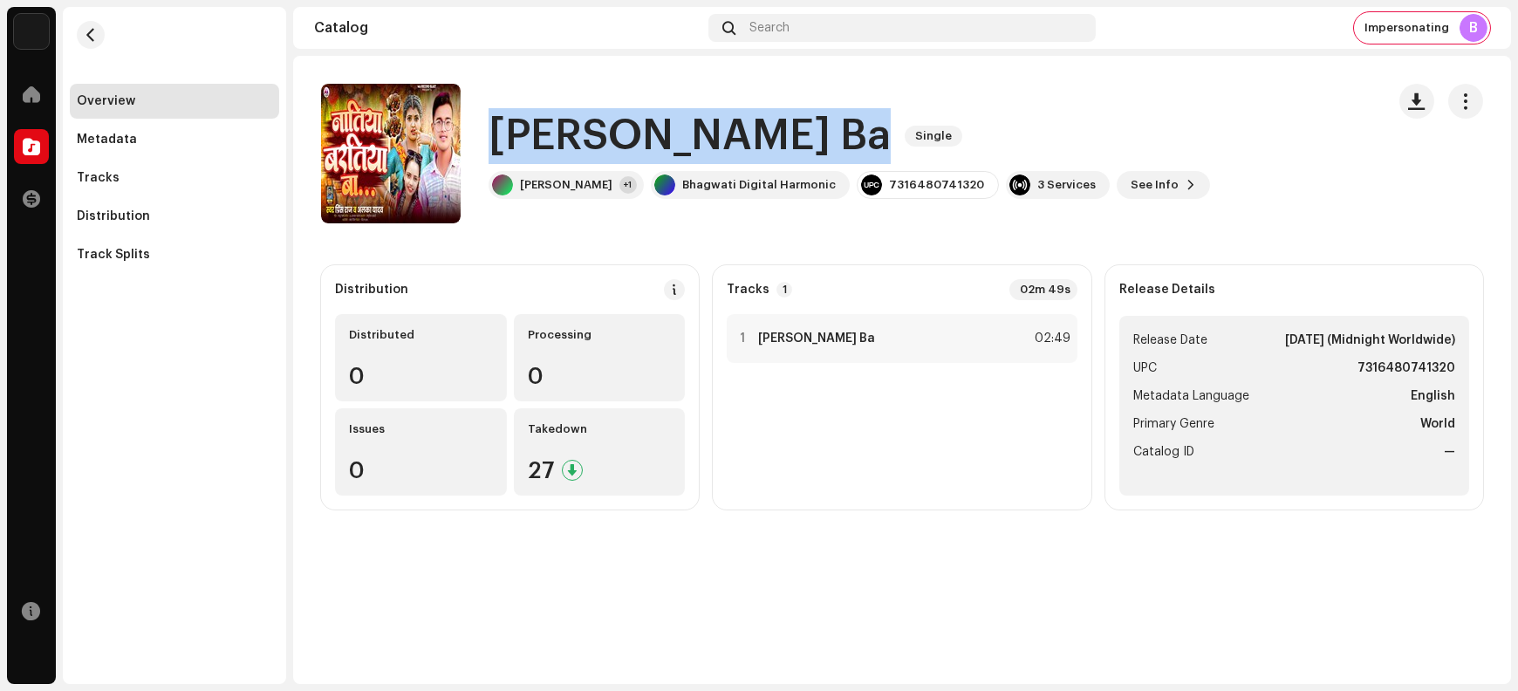
click at [569, 143] on h1 "[PERSON_NAME] Ba" at bounding box center [690, 136] width 402 height 56
copy div "[PERSON_NAME] Ba Single"
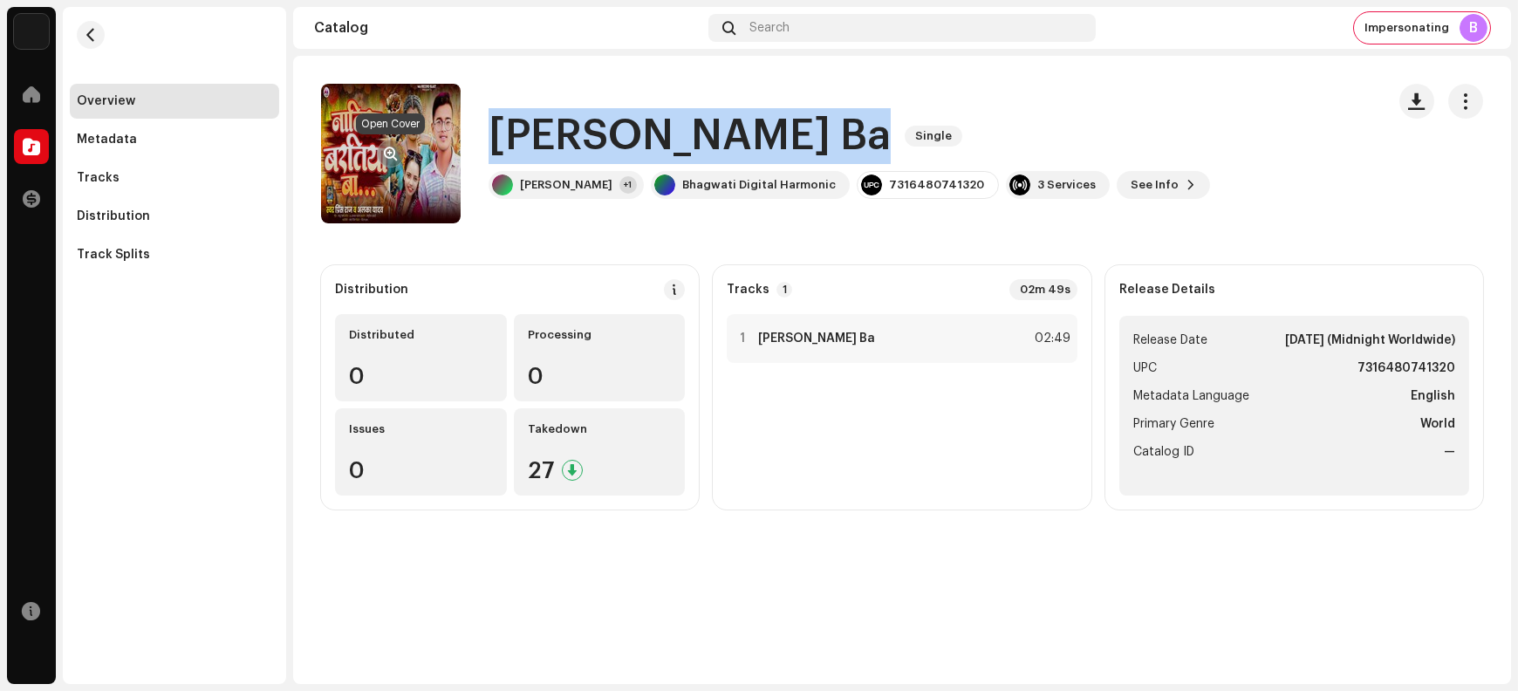
click at [385, 153] on span "button" at bounding box center [391, 154] width 13 height 14
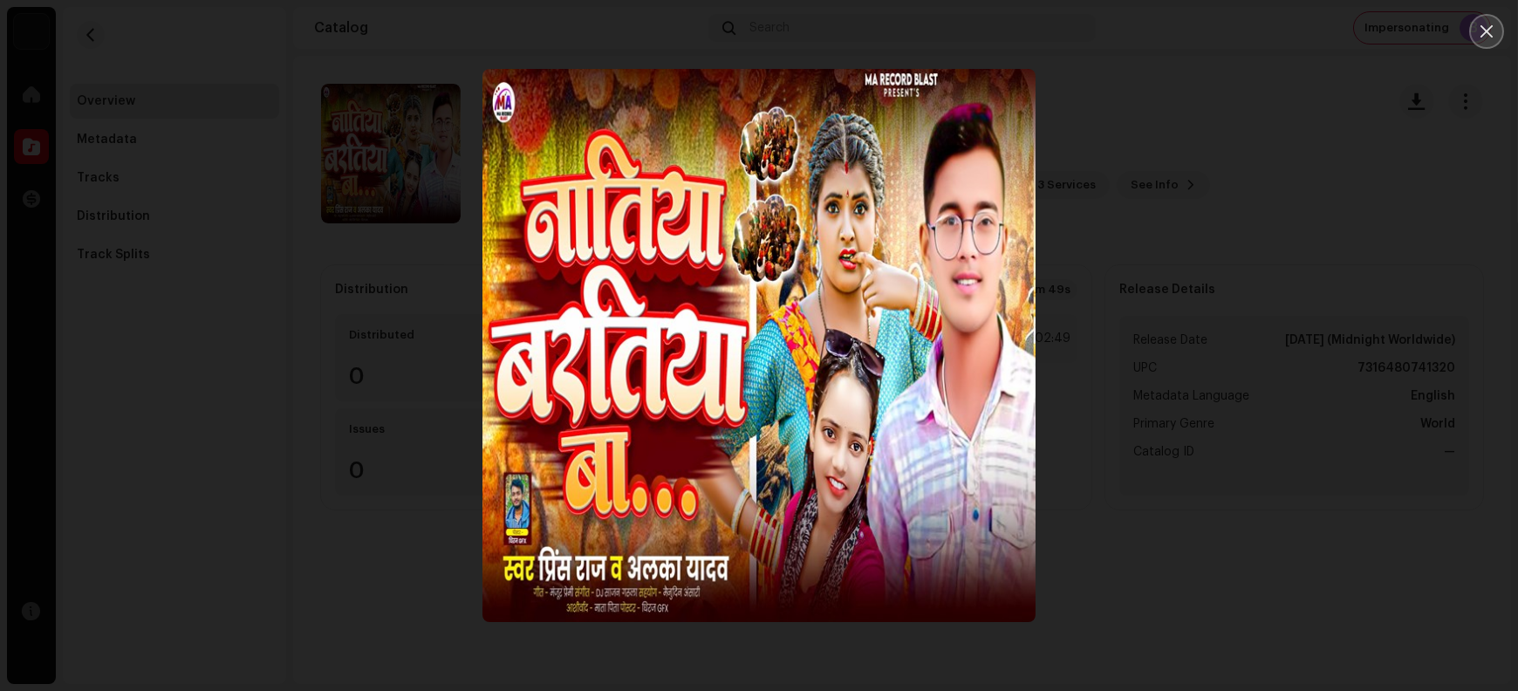
click at [1214, 32] on button "Close" at bounding box center [1487, 31] width 35 height 35
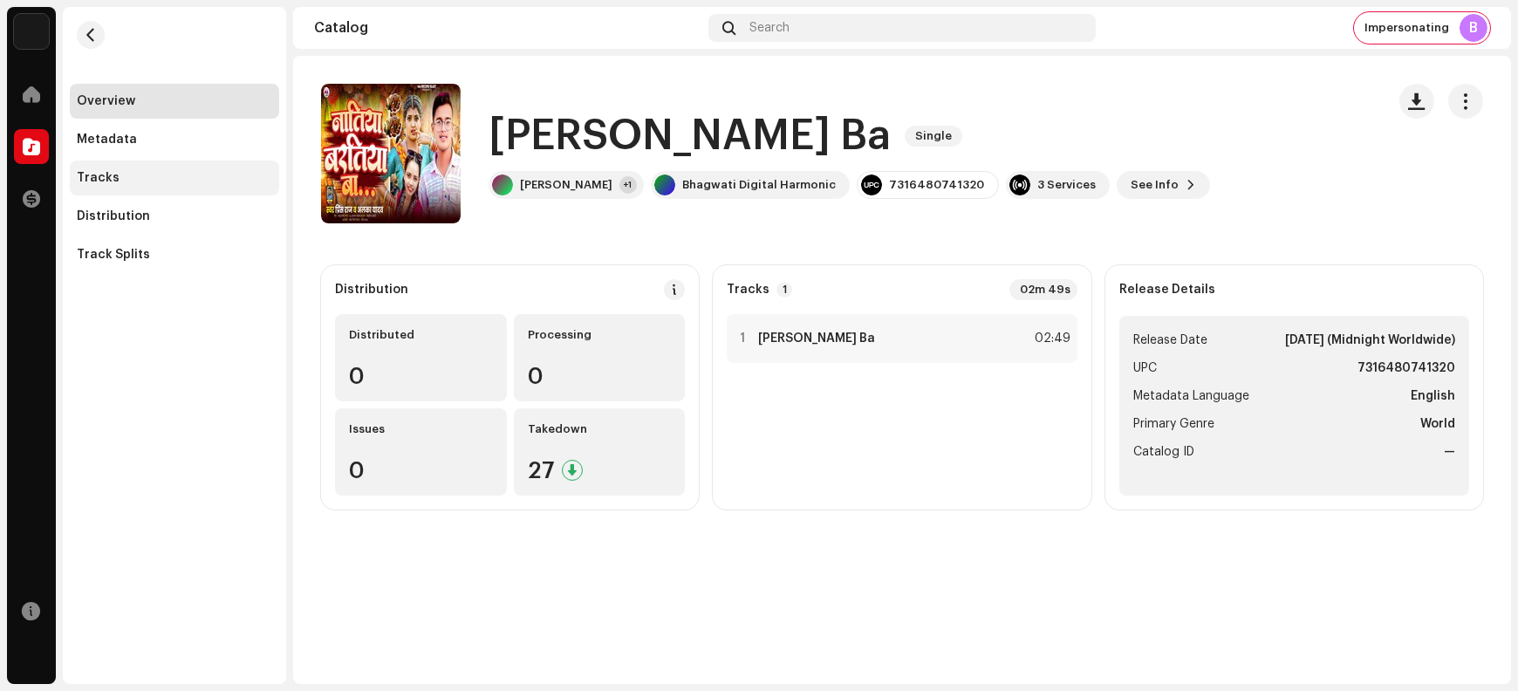
click at [127, 180] on div "Tracks" at bounding box center [174, 178] width 195 height 14
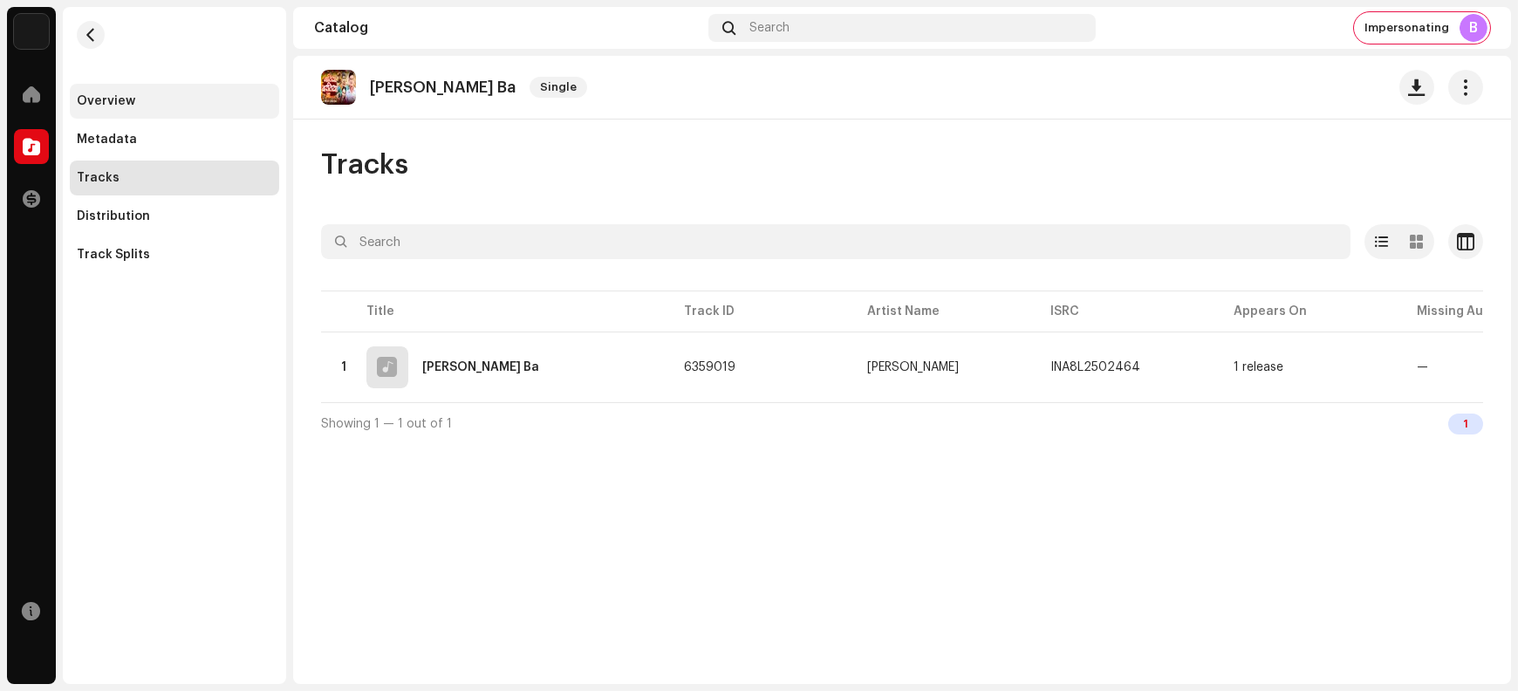
click at [136, 105] on div "Overview" at bounding box center [174, 101] width 195 height 14
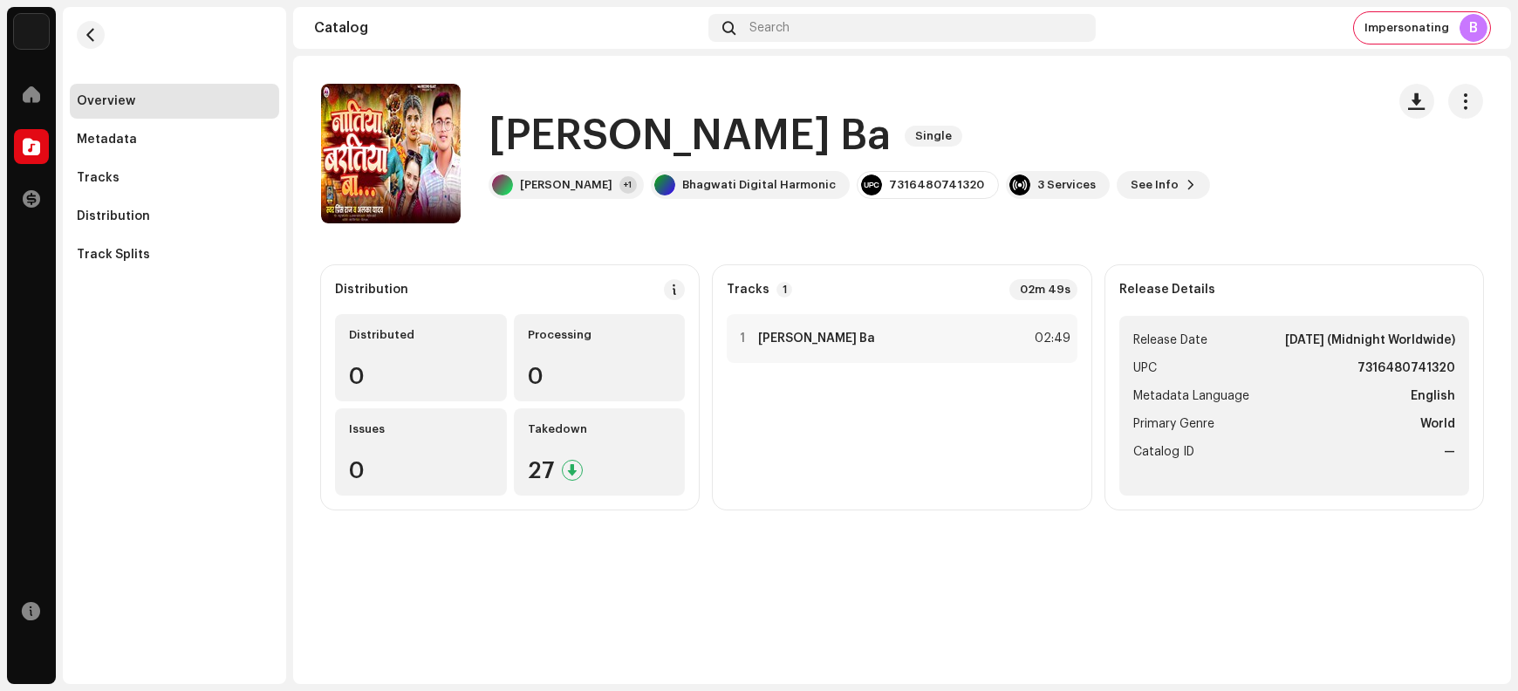
click at [517, 132] on h1 "[PERSON_NAME] Ba" at bounding box center [690, 136] width 402 height 56
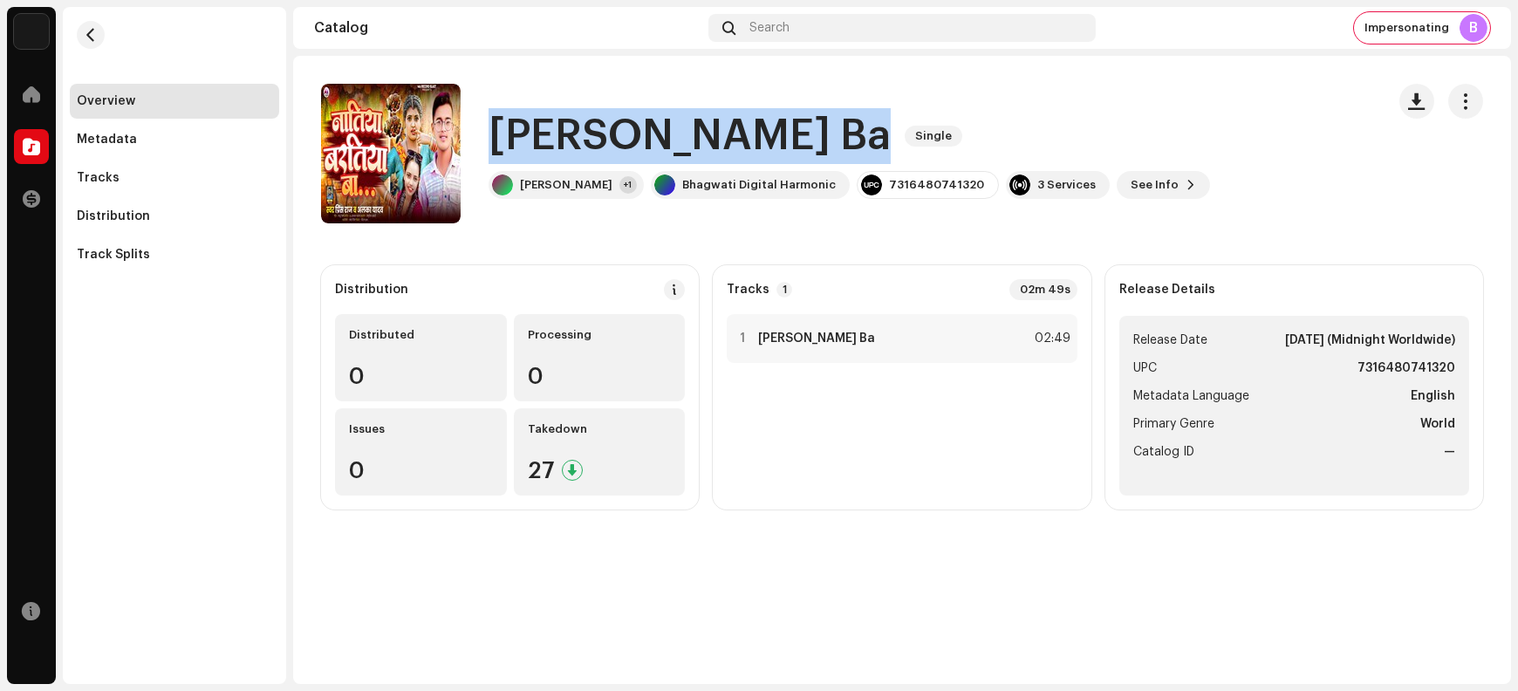
click at [517, 131] on h1 "[PERSON_NAME] Ba" at bounding box center [690, 136] width 402 height 56
copy div "[PERSON_NAME] Ba Single"
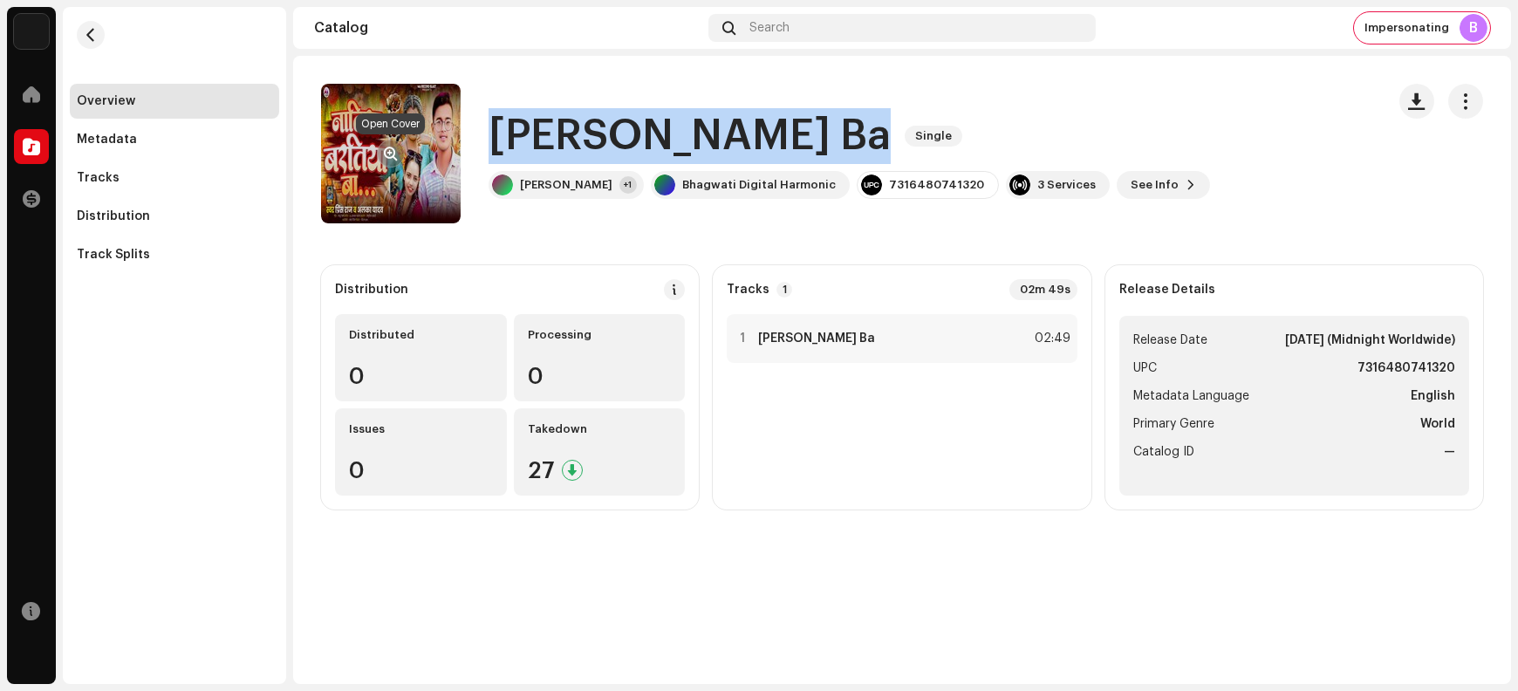
click at [386, 157] on span "button" at bounding box center [391, 154] width 13 height 14
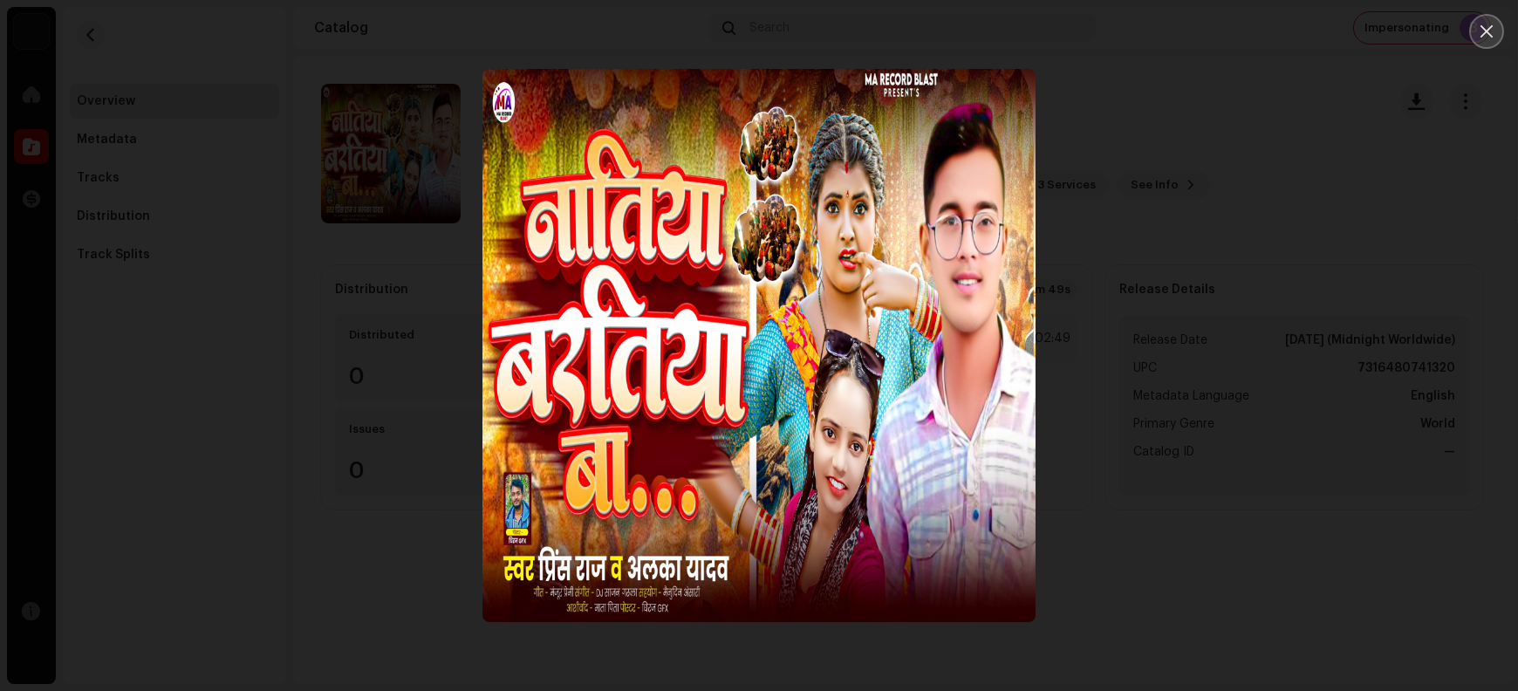
click at [1214, 38] on icon "Close" at bounding box center [1487, 32] width 16 height 16
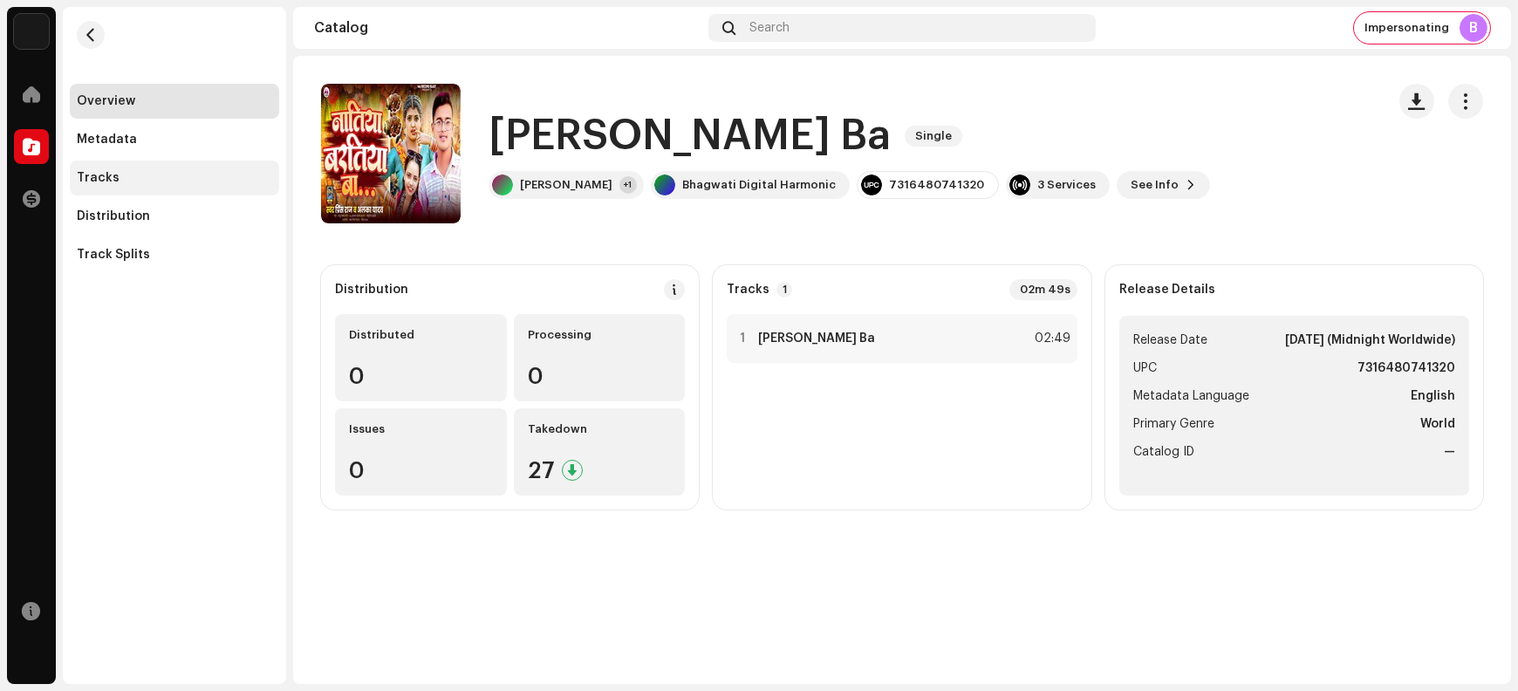
click at [130, 176] on div "Tracks" at bounding box center [174, 178] width 195 height 14
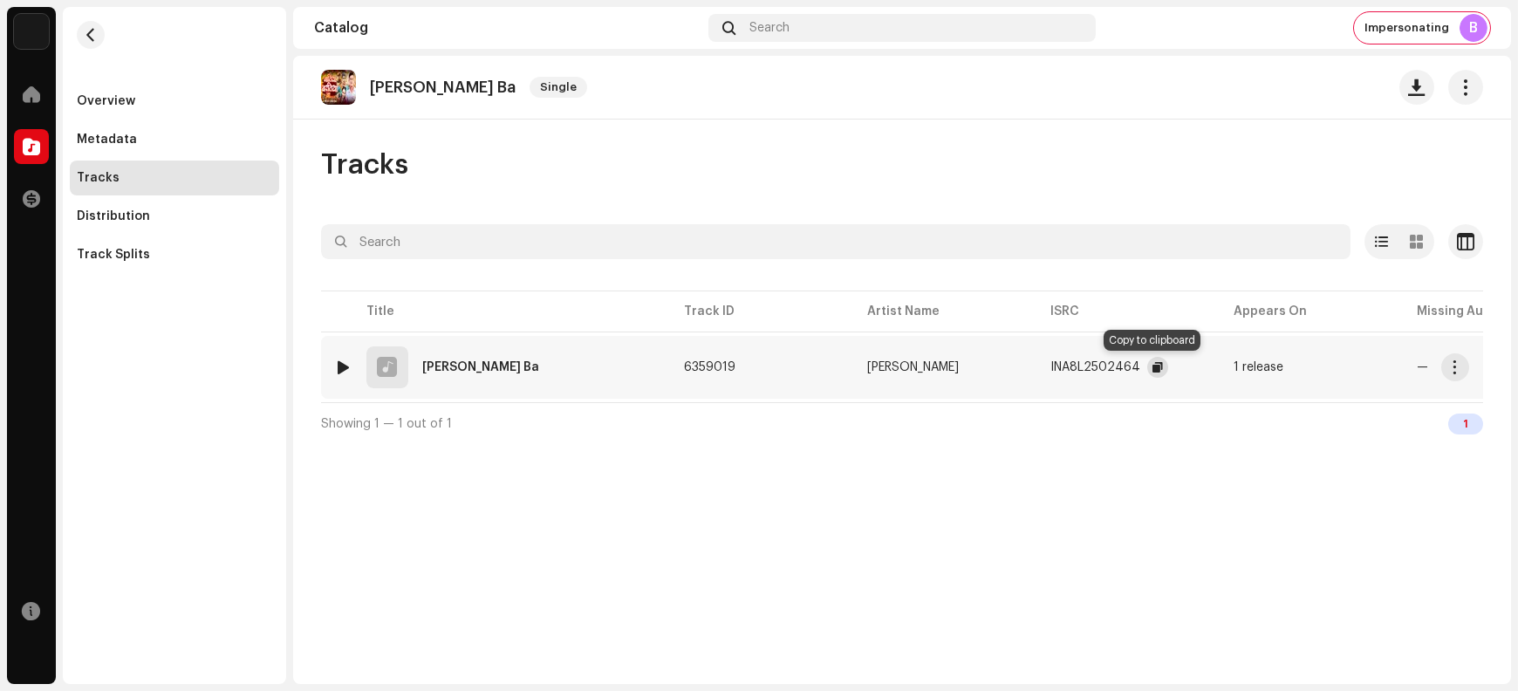
click at [1154, 365] on span "button" at bounding box center [1158, 367] width 10 height 14
click at [1214, 368] on span "button" at bounding box center [1455, 367] width 13 height 14
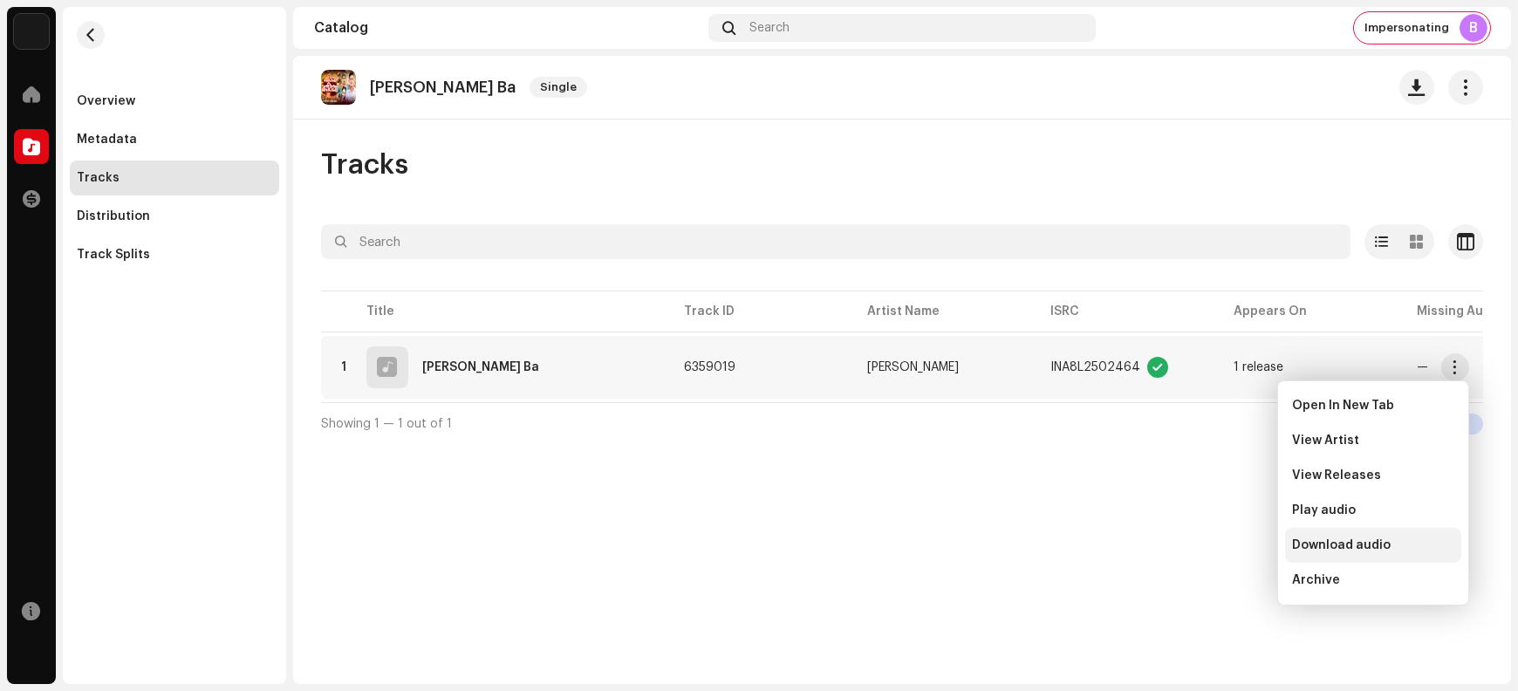
click at [1214, 543] on span "Download audio" at bounding box center [1341, 545] width 99 height 14
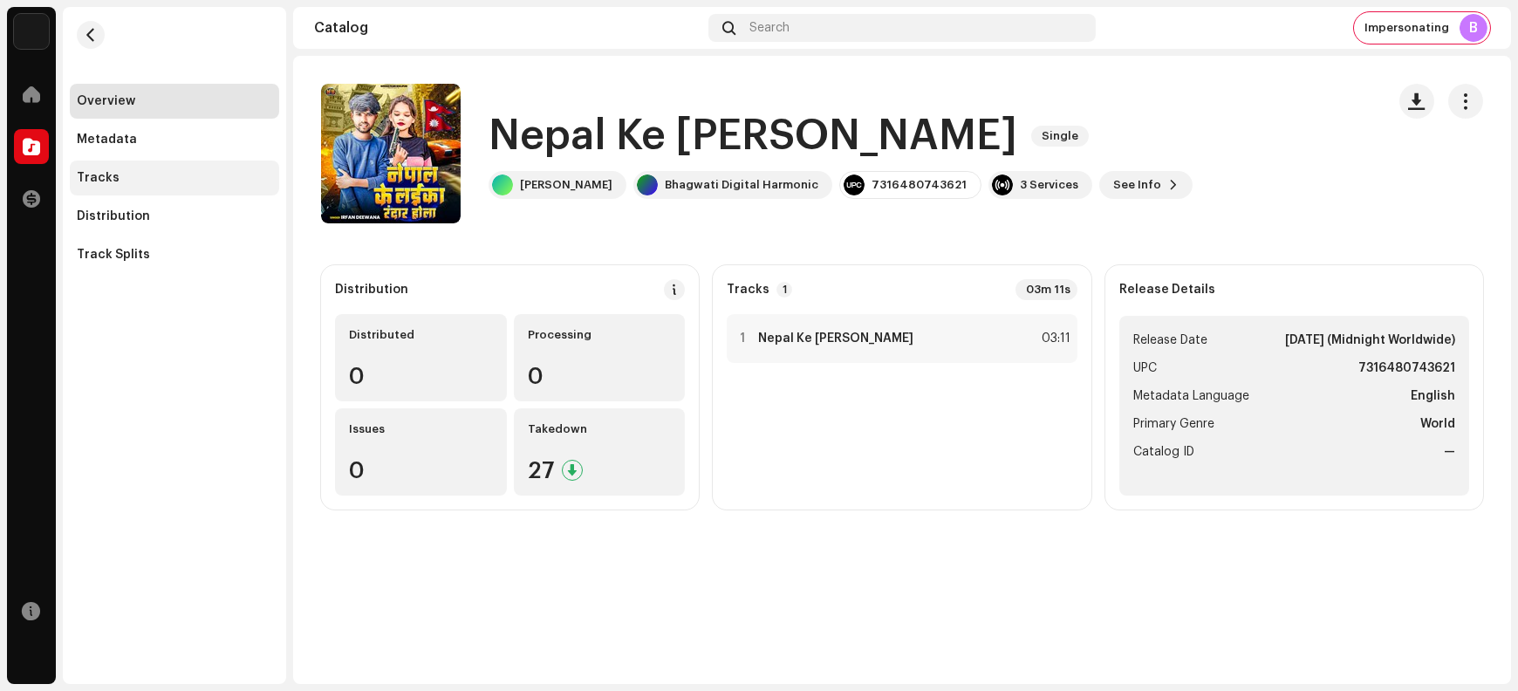
click at [145, 181] on div "Tracks" at bounding box center [174, 178] width 195 height 14
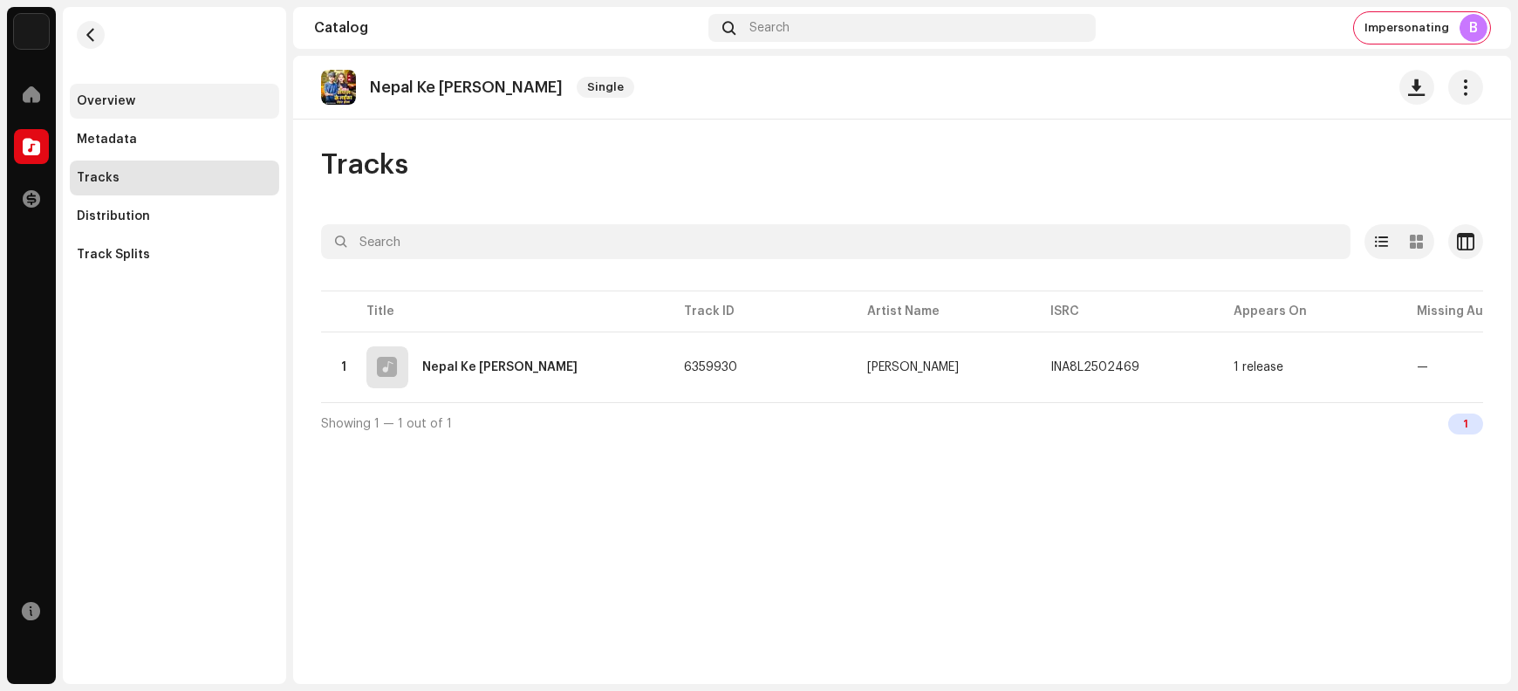
click at [154, 100] on div "Overview" at bounding box center [174, 101] width 195 height 14
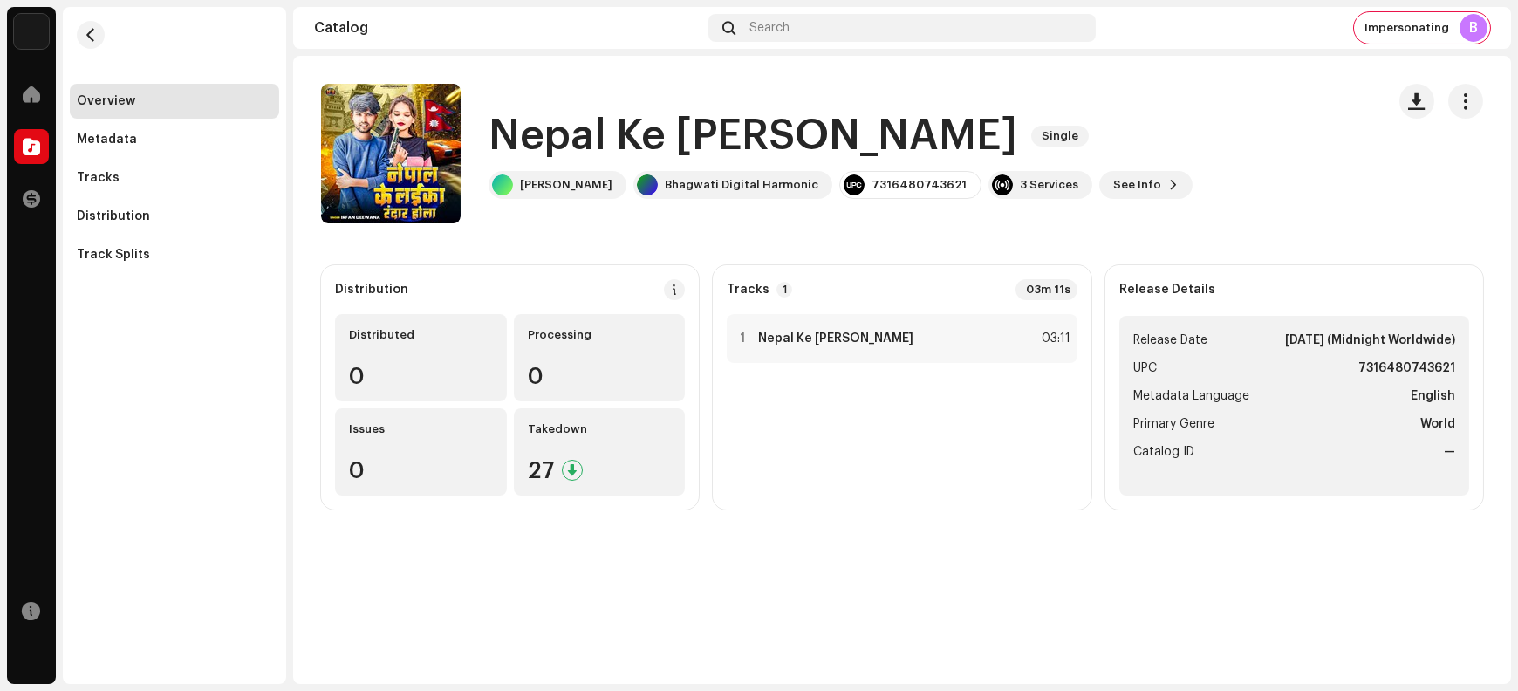
click at [547, 133] on h1 "Nepal Ke [PERSON_NAME]" at bounding box center [753, 136] width 529 height 56
click at [547, 132] on h1 "Nepal Ke [PERSON_NAME]" at bounding box center [753, 136] width 529 height 56
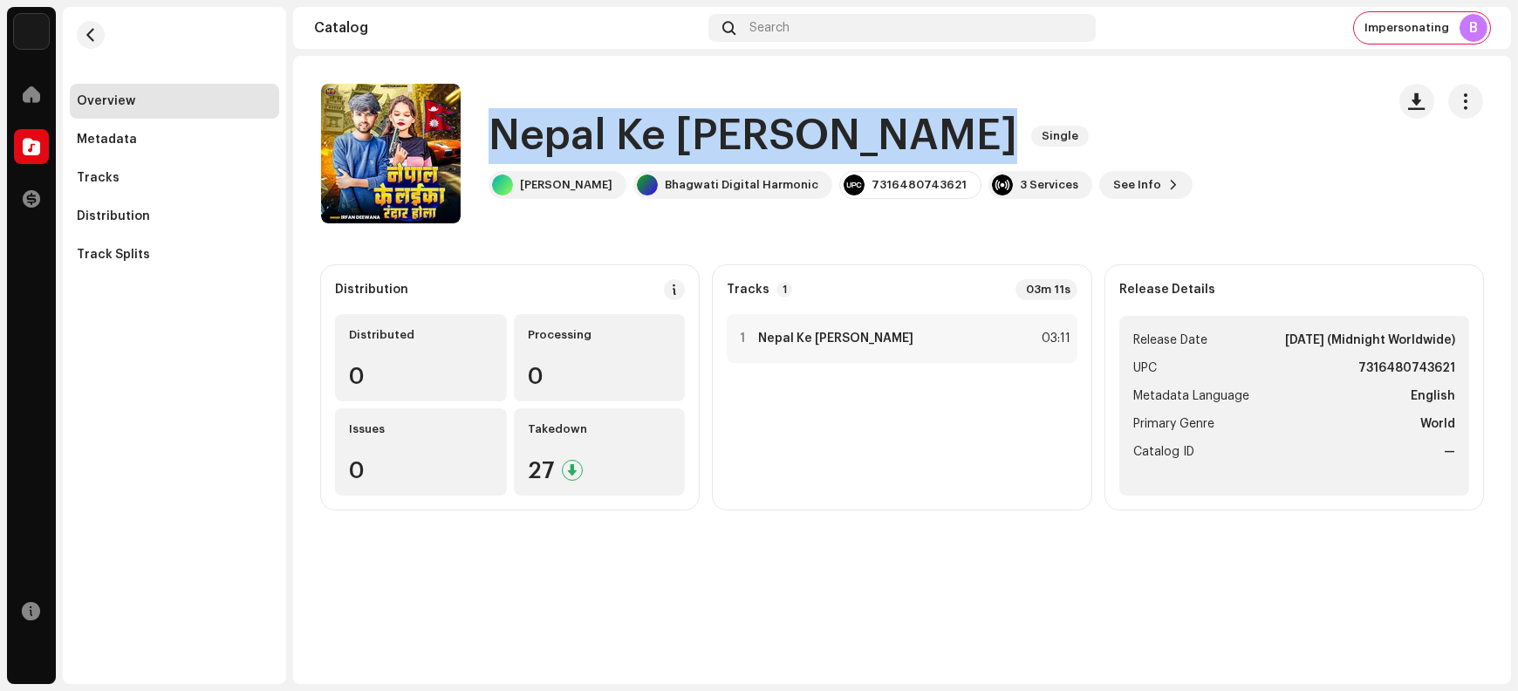
click at [547, 132] on h1 "Nepal Ke [PERSON_NAME]" at bounding box center [753, 136] width 529 height 56
copy div "Nepal Ke Laika Rangdar Hola Single"
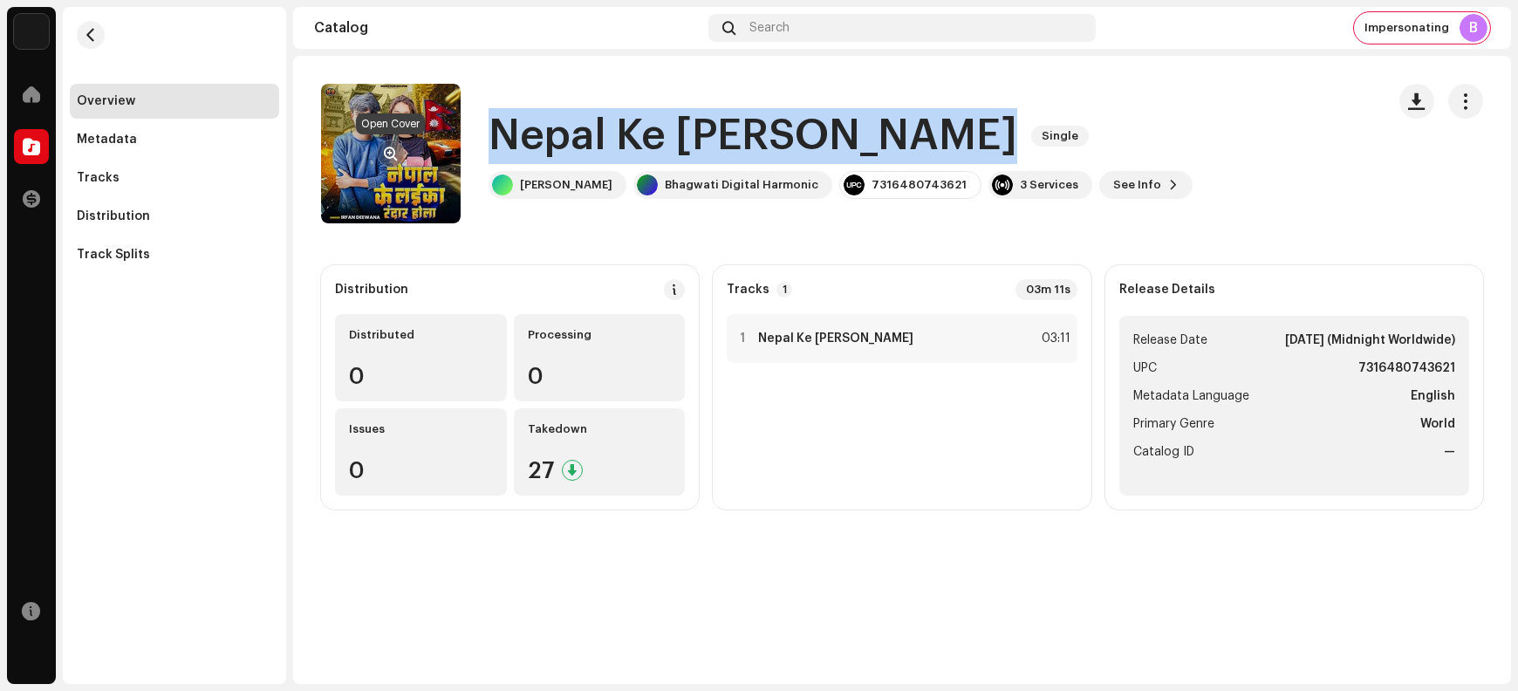
click at [390, 150] on span "button" at bounding box center [391, 154] width 13 height 14
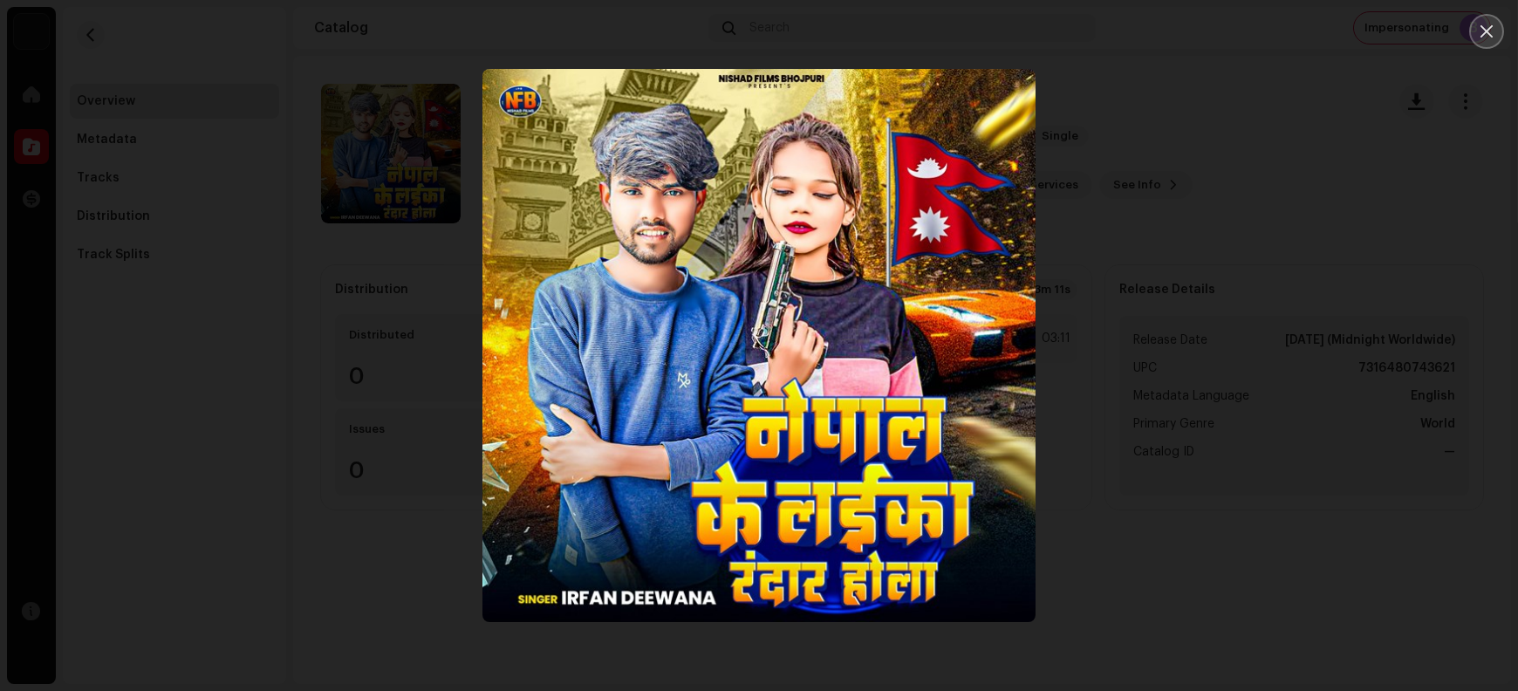
click at [1214, 38] on button "Close" at bounding box center [1487, 31] width 35 height 35
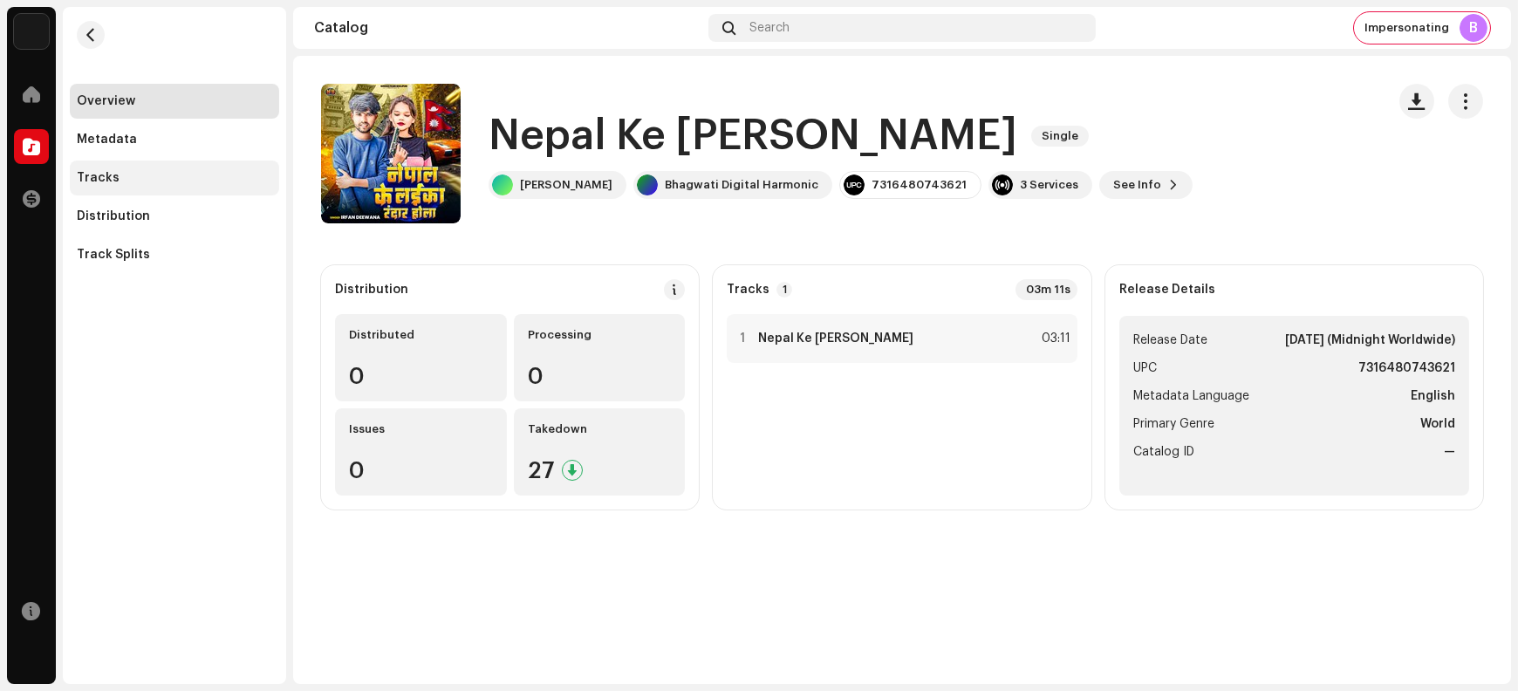
click at [142, 190] on div "Tracks" at bounding box center [174, 178] width 209 height 35
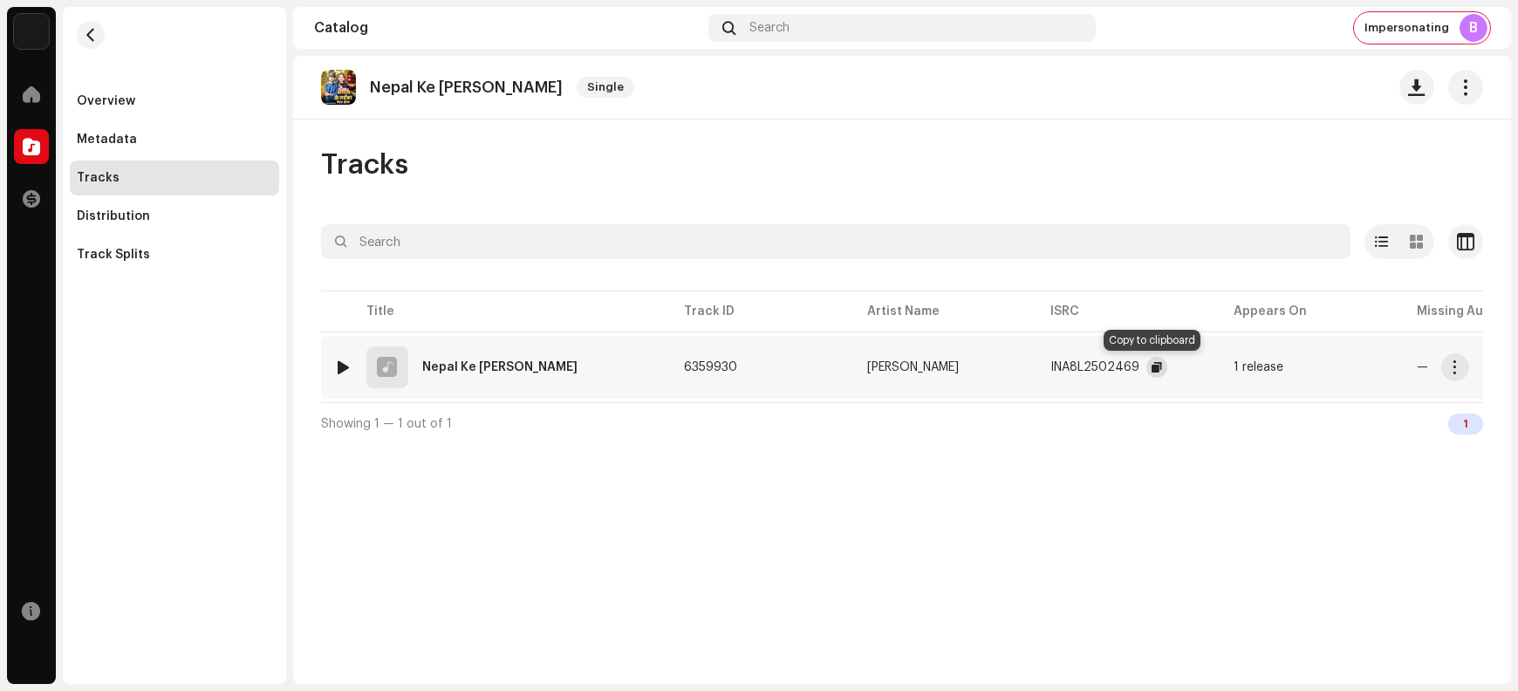
click at [1152, 367] on span "button" at bounding box center [1157, 367] width 10 height 14
click at [1214, 370] on span "button" at bounding box center [1455, 367] width 13 height 14
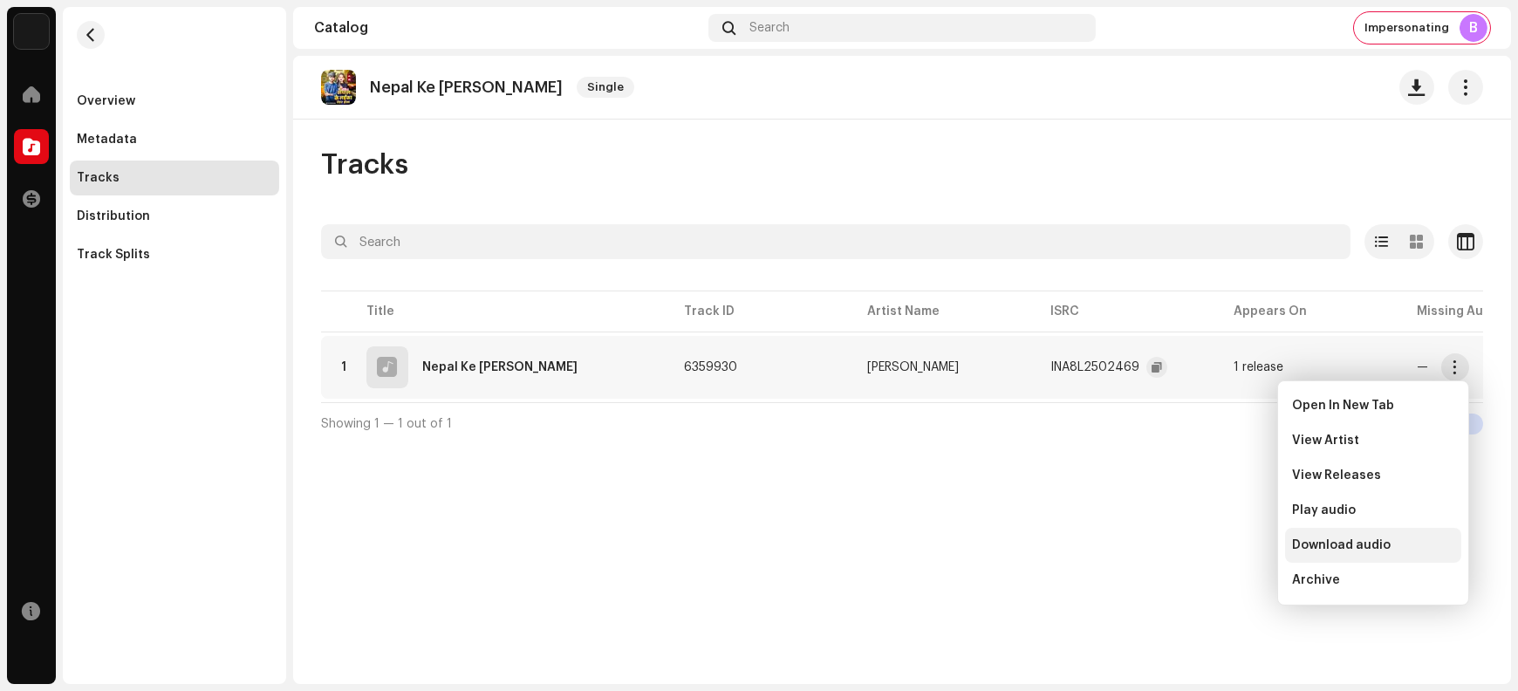
click at [1214, 546] on span "Download audio" at bounding box center [1341, 545] width 99 height 14
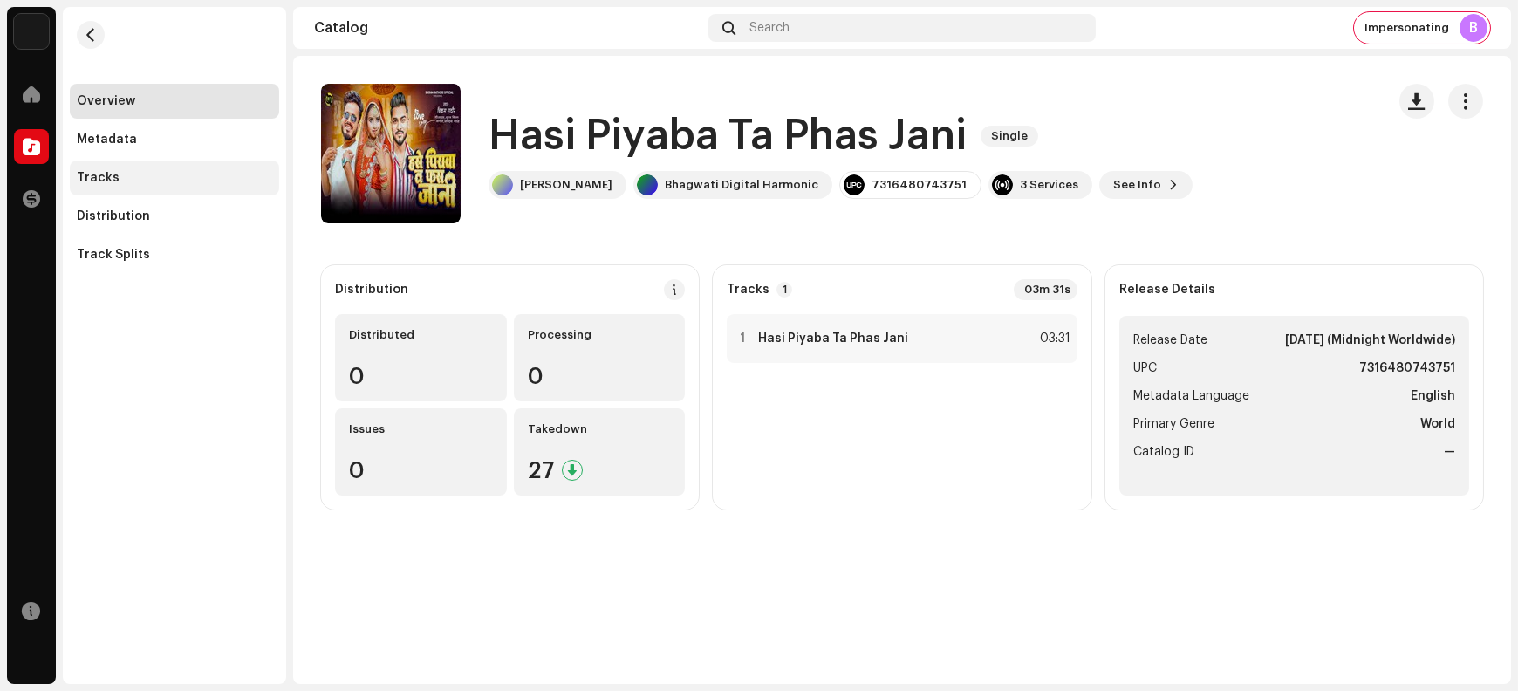
click at [136, 168] on div "Tracks" at bounding box center [174, 178] width 209 height 35
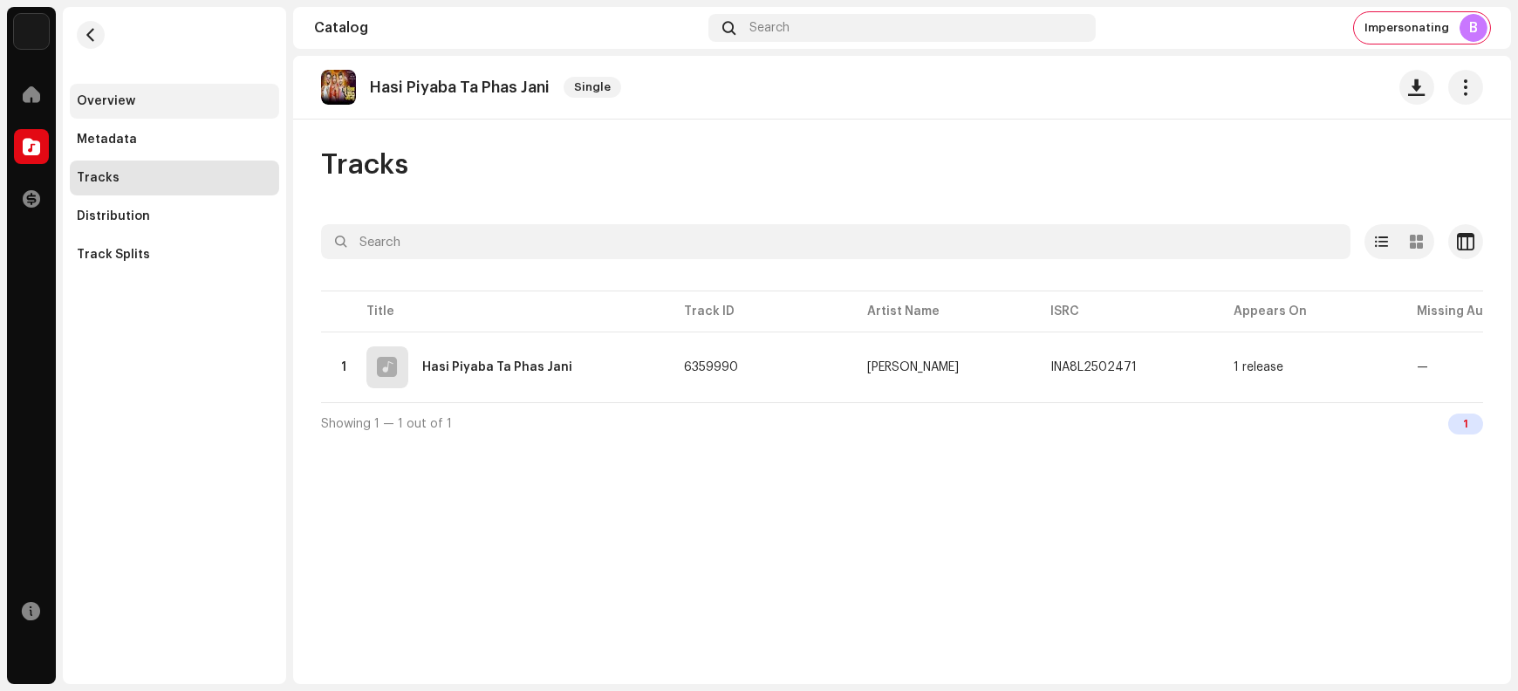
click at [134, 101] on div "Overview" at bounding box center [174, 101] width 195 height 14
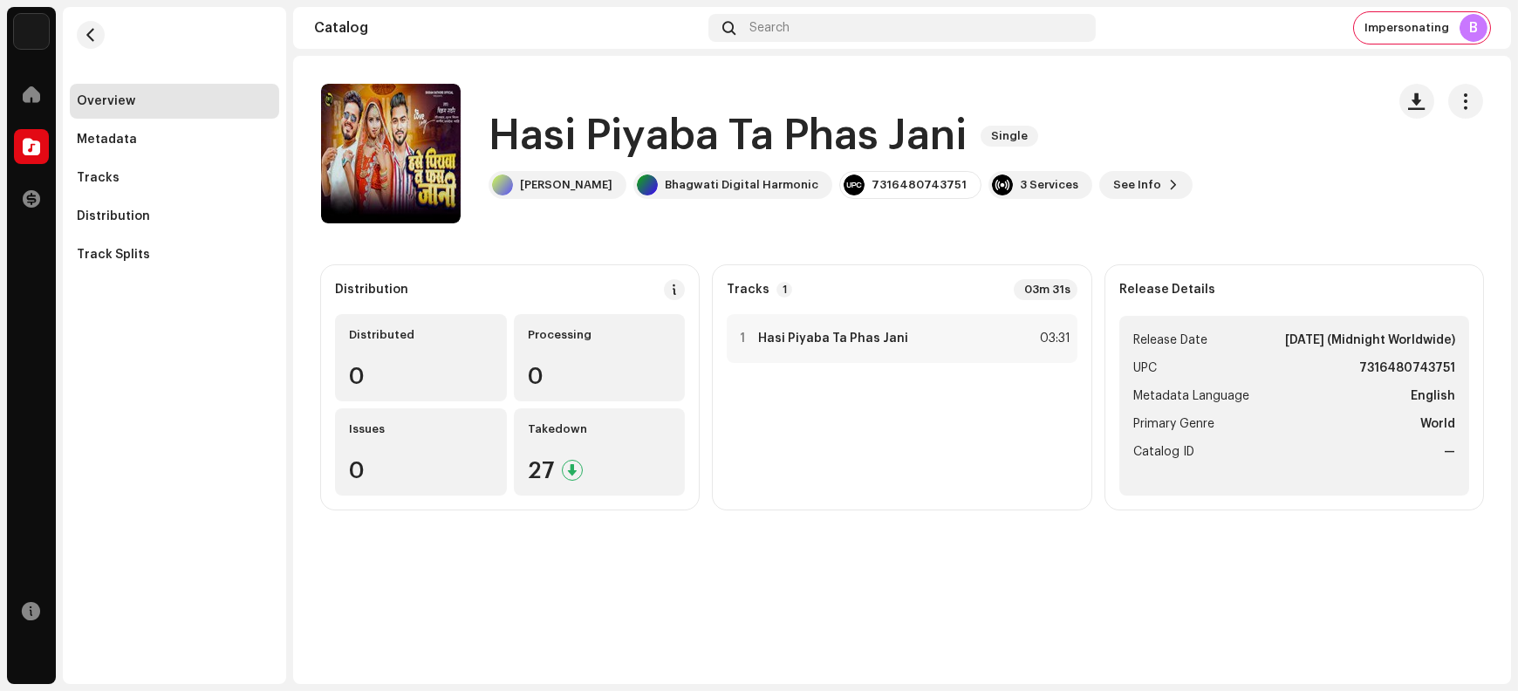
click at [545, 132] on h1 "Hasi Piyaba Ta Phas Jani" at bounding box center [728, 136] width 478 height 56
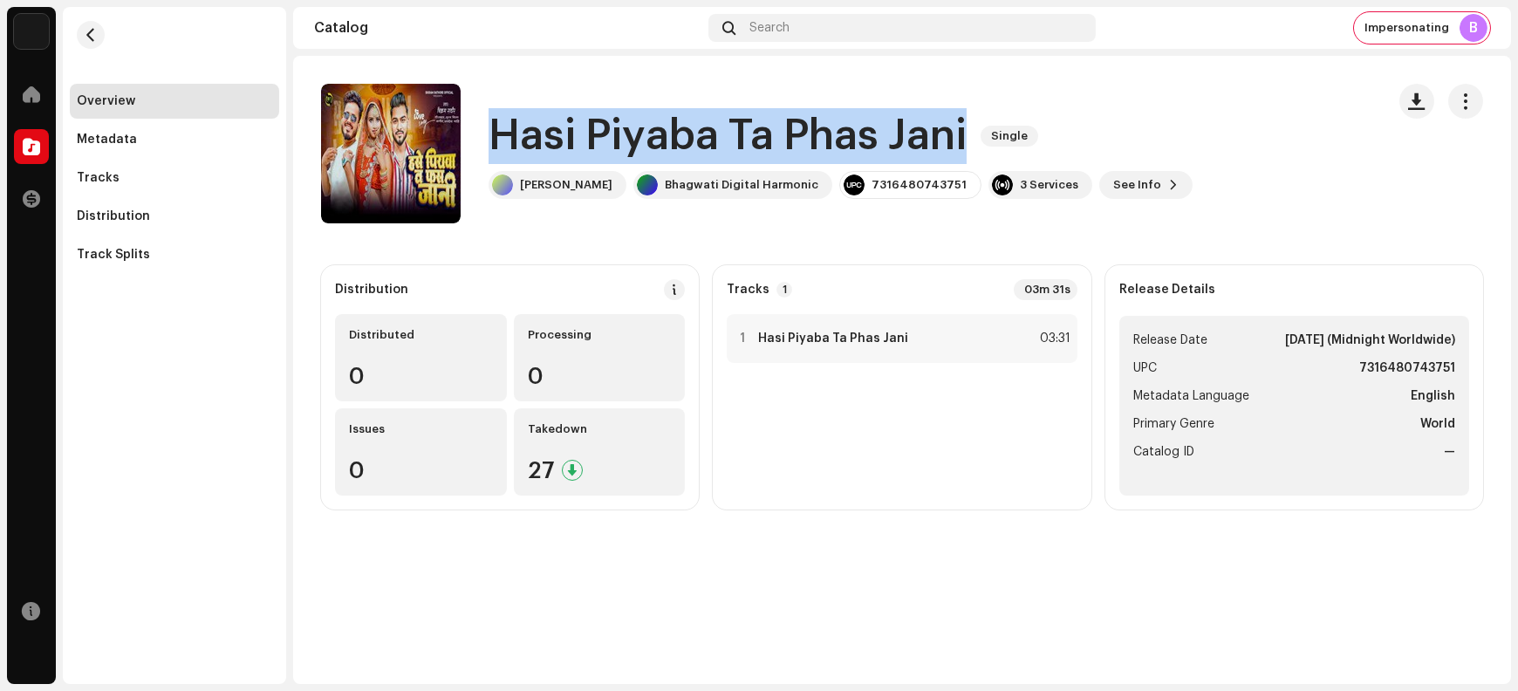
click at [545, 132] on h1 "Hasi Piyaba Ta Phas Jani" at bounding box center [728, 136] width 478 height 56
copy div "Hasi Piyaba Ta Phas Jani Single"
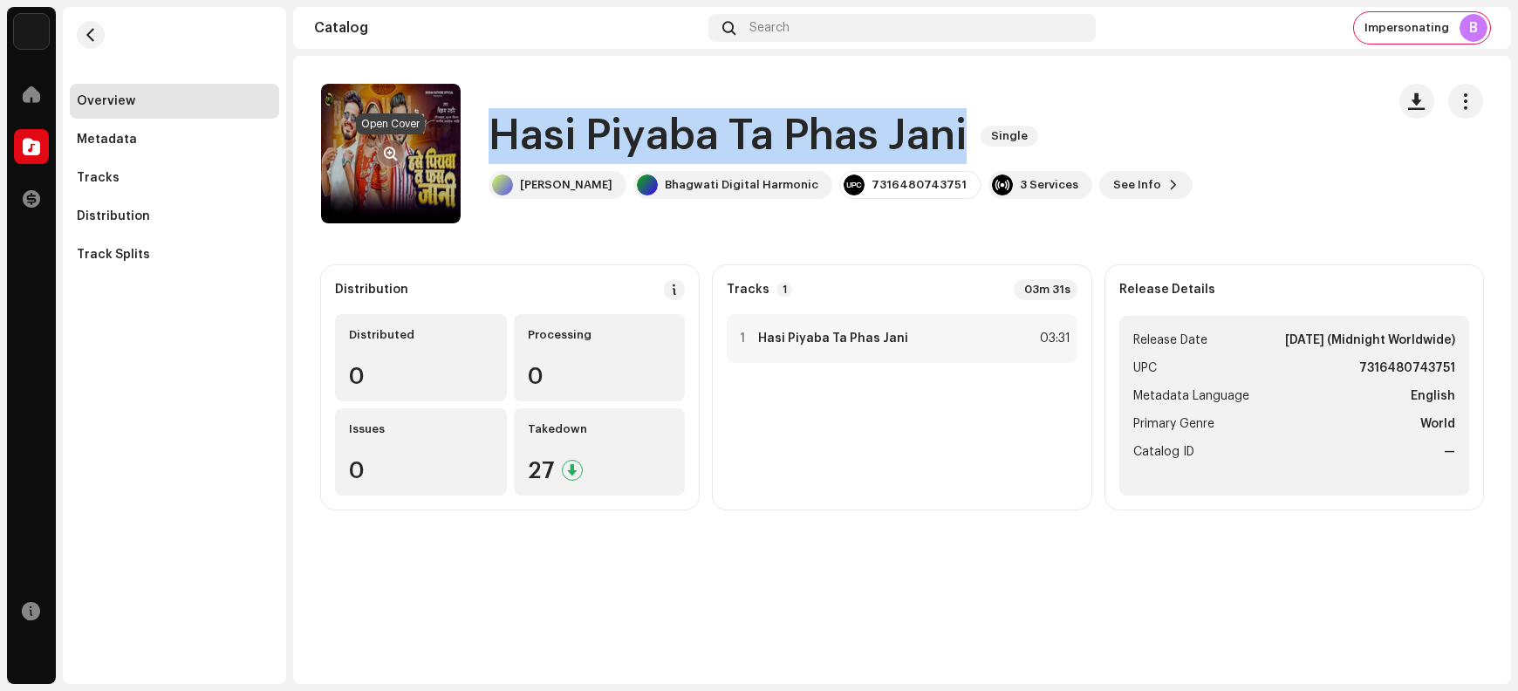
click at [392, 151] on span "button" at bounding box center [391, 154] width 13 height 14
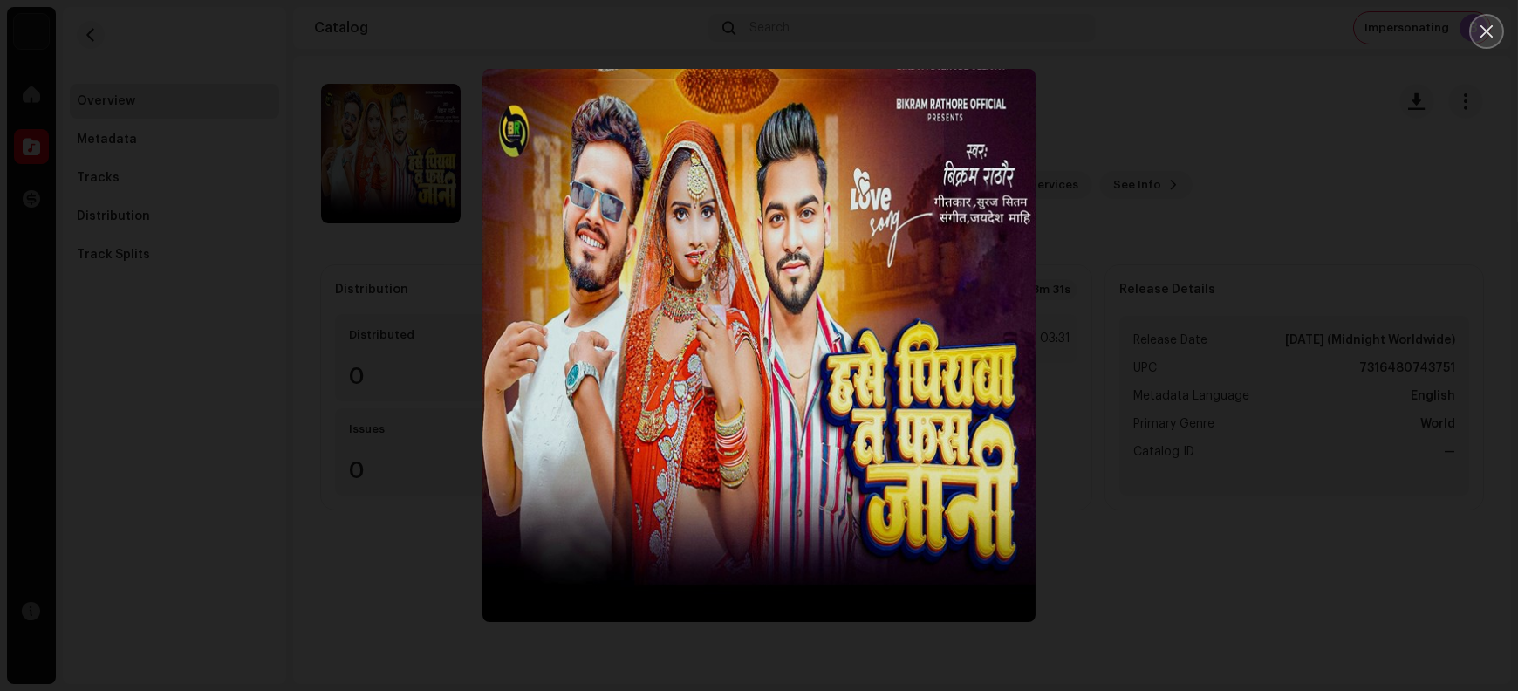
click at [1214, 38] on icon "Close" at bounding box center [1487, 32] width 16 height 16
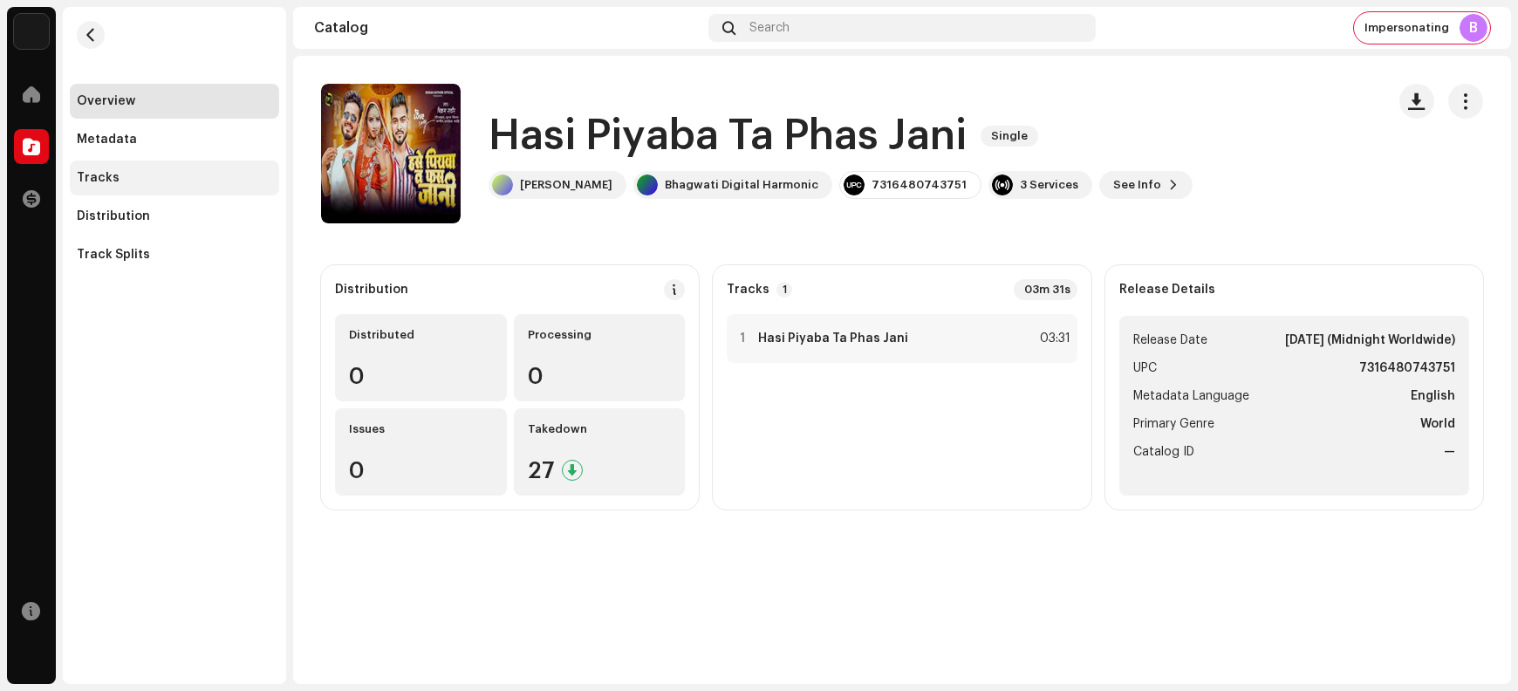
click at [157, 173] on div "Tracks" at bounding box center [174, 178] width 195 height 14
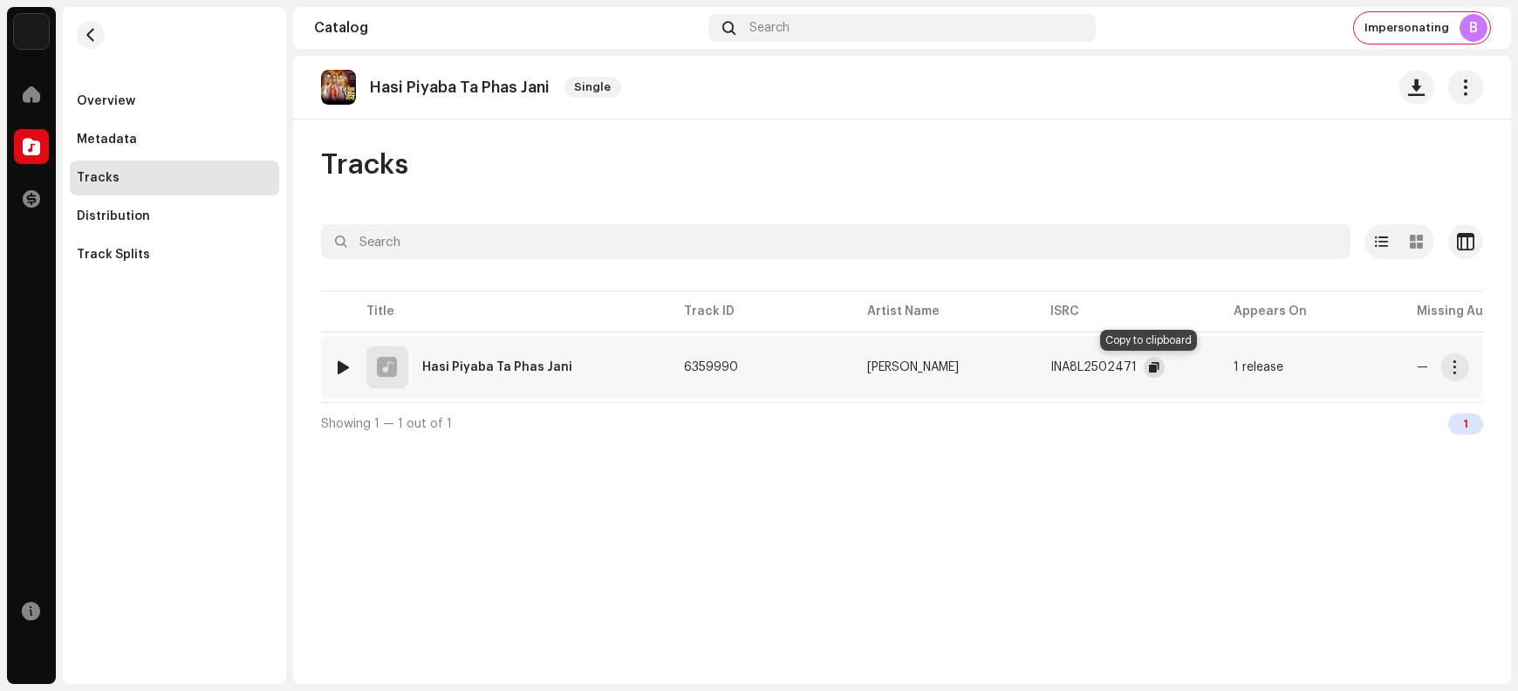
click at [1149, 367] on span "button" at bounding box center [1154, 367] width 10 height 14
click at [1214, 369] on span "button" at bounding box center [1455, 367] width 13 height 14
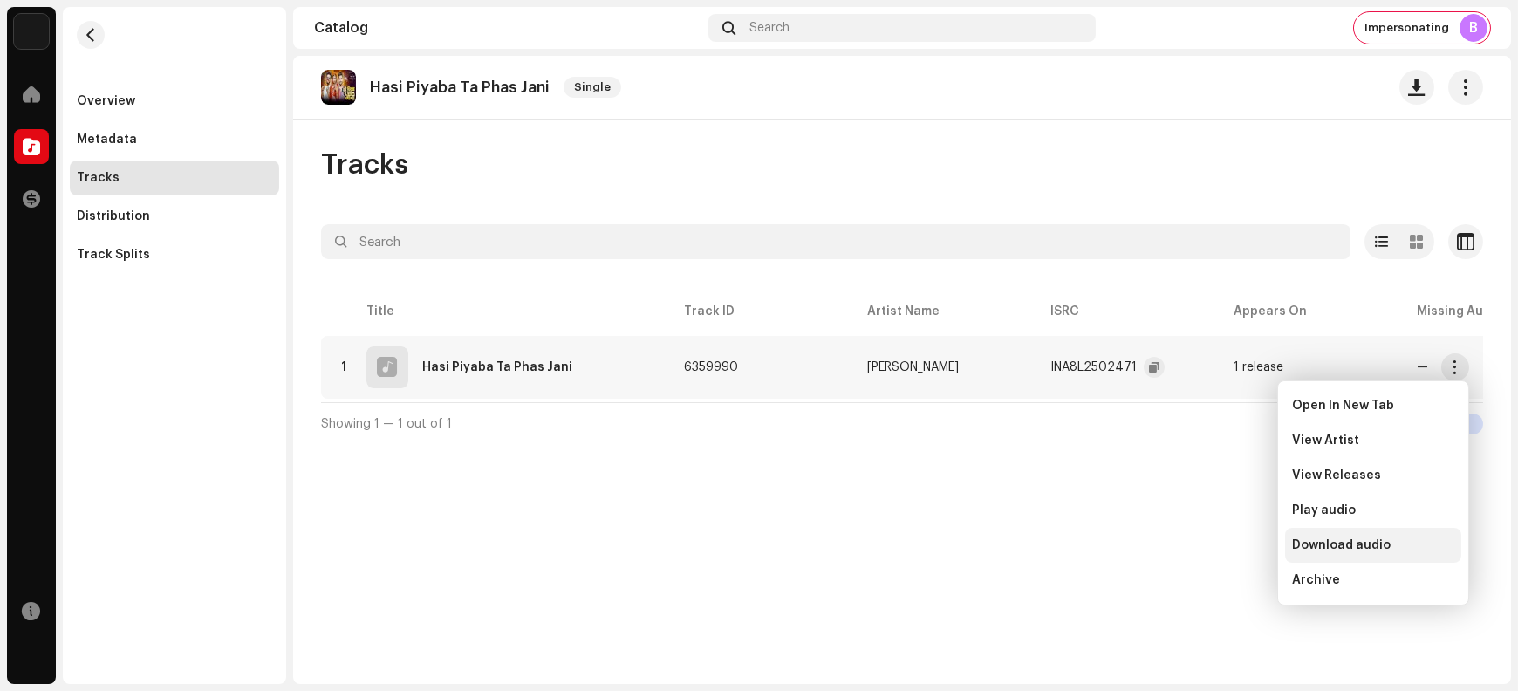
click at [1214, 548] on span "Download audio" at bounding box center [1341, 545] width 99 height 14
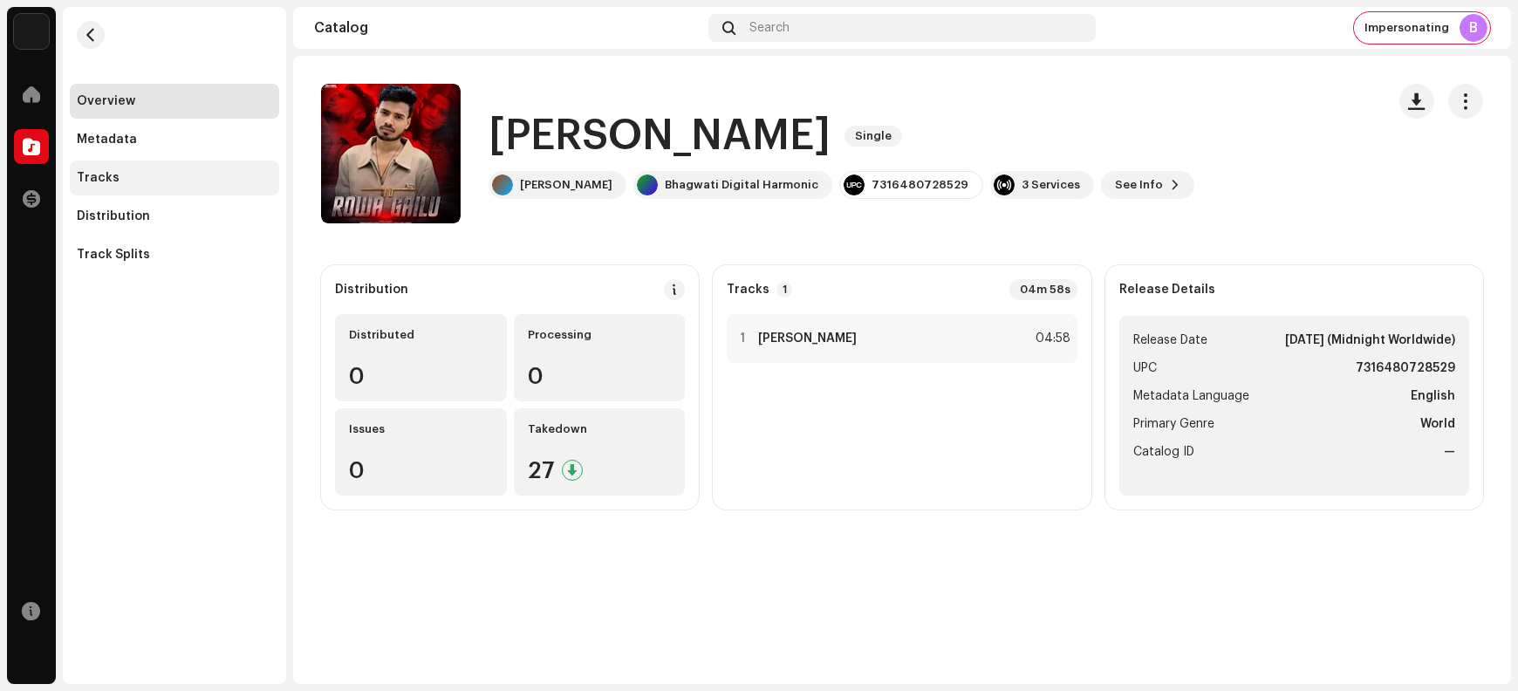
click at [127, 178] on div "Tracks" at bounding box center [174, 178] width 195 height 14
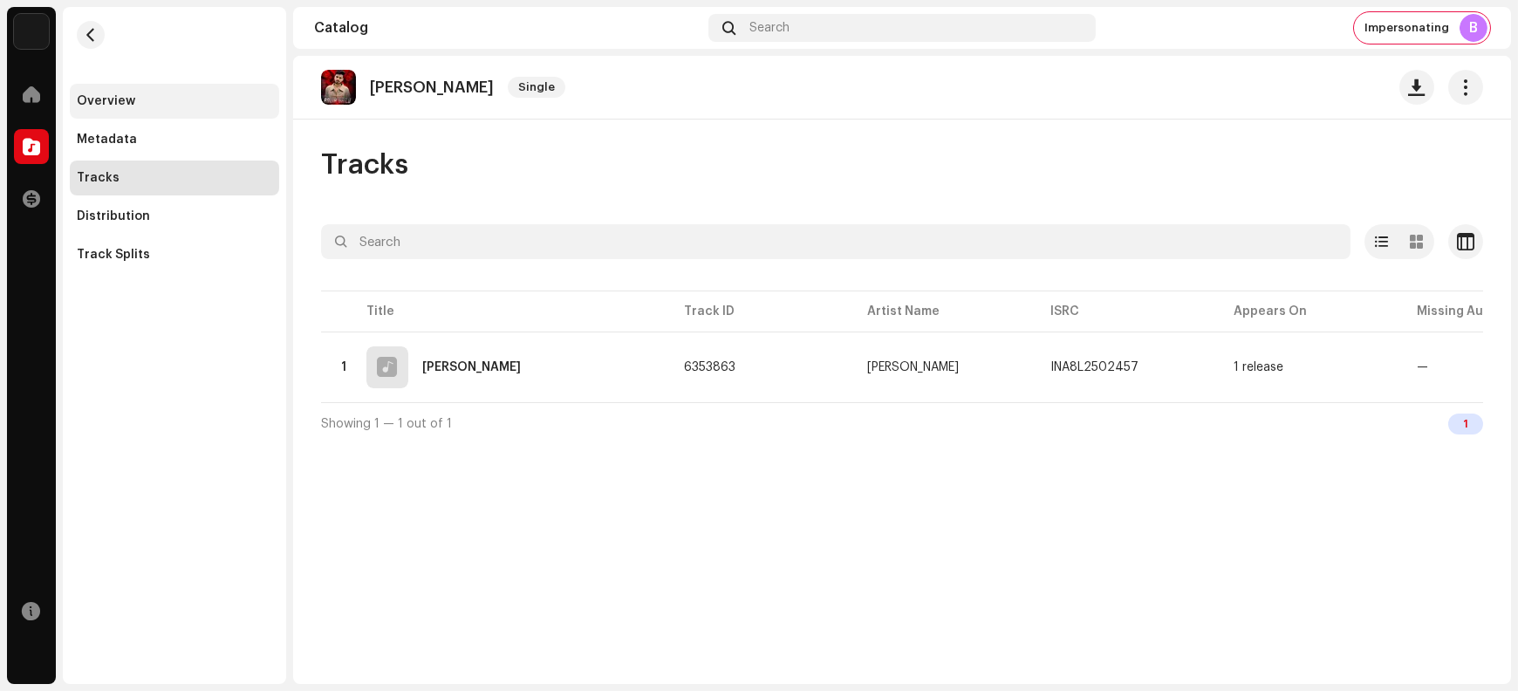
click at [128, 105] on div "Overview" at bounding box center [174, 101] width 195 height 14
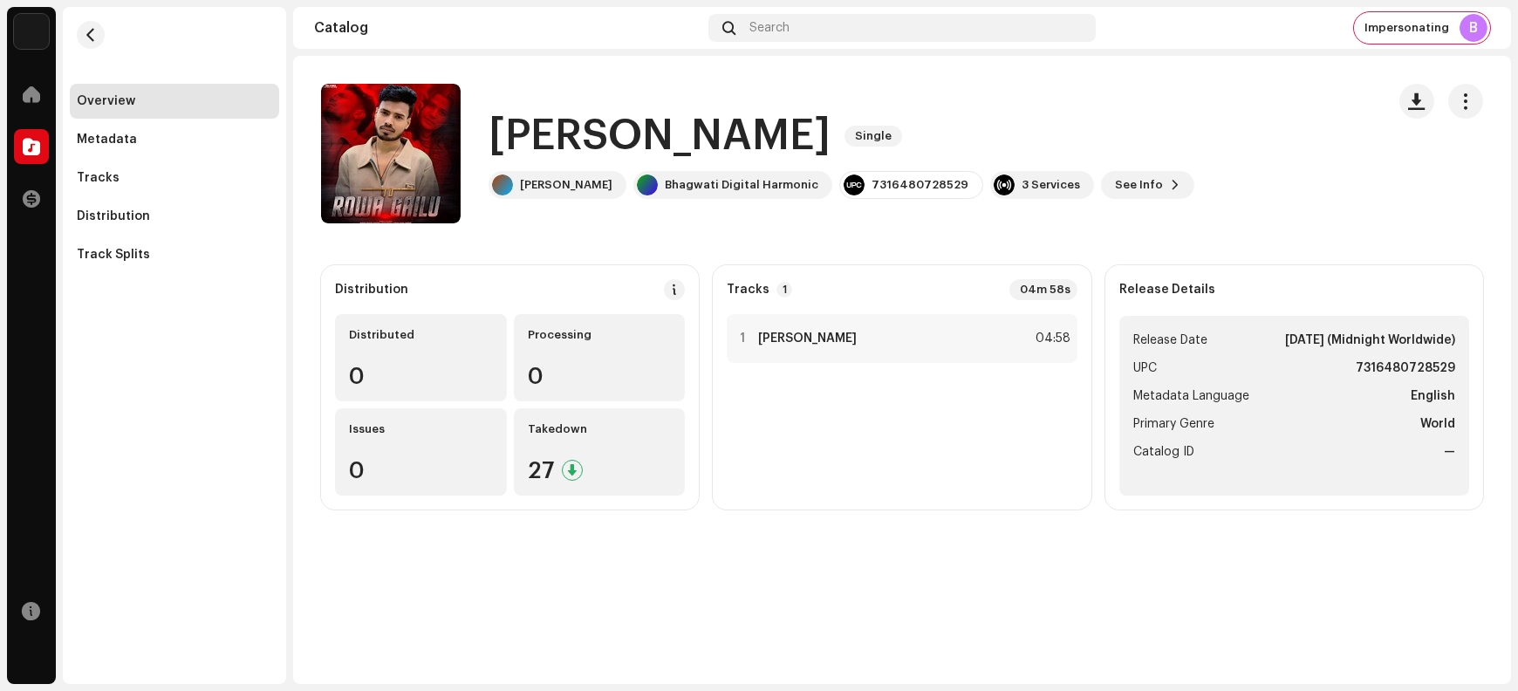
click at [548, 128] on h1 "Rowa Gailu" at bounding box center [660, 136] width 342 height 56
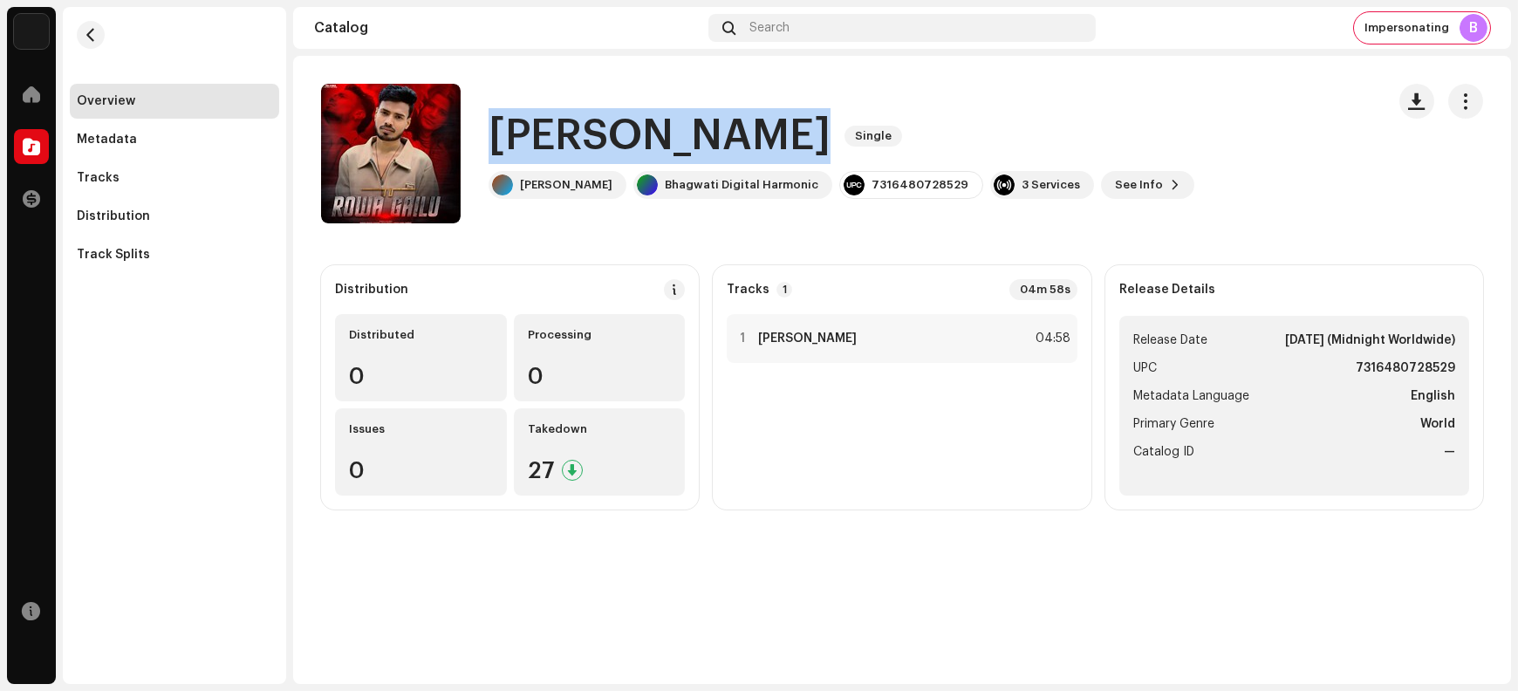
click at [548, 128] on h1 "Rowa Gailu" at bounding box center [660, 136] width 342 height 56
copy div "Rowa Gailu Single"
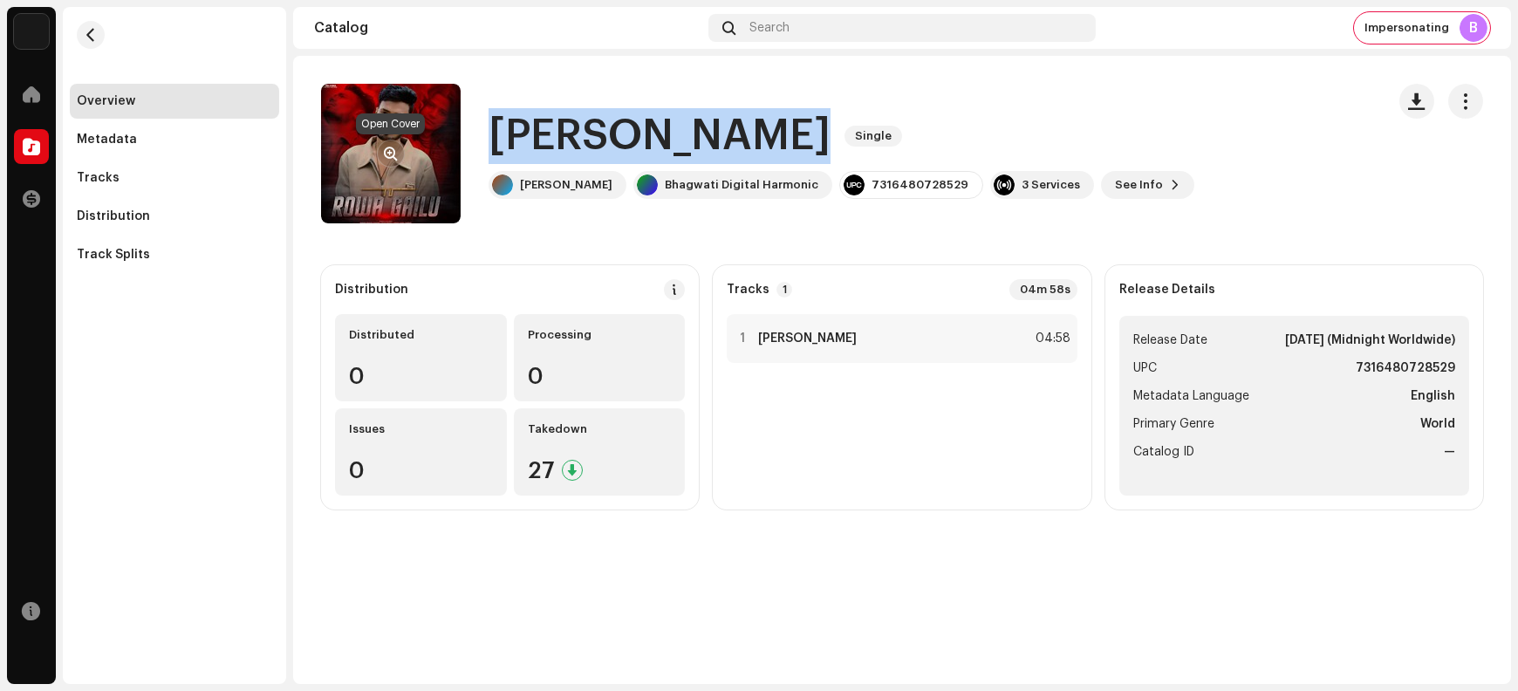
click at [390, 151] on span "button" at bounding box center [391, 154] width 13 height 14
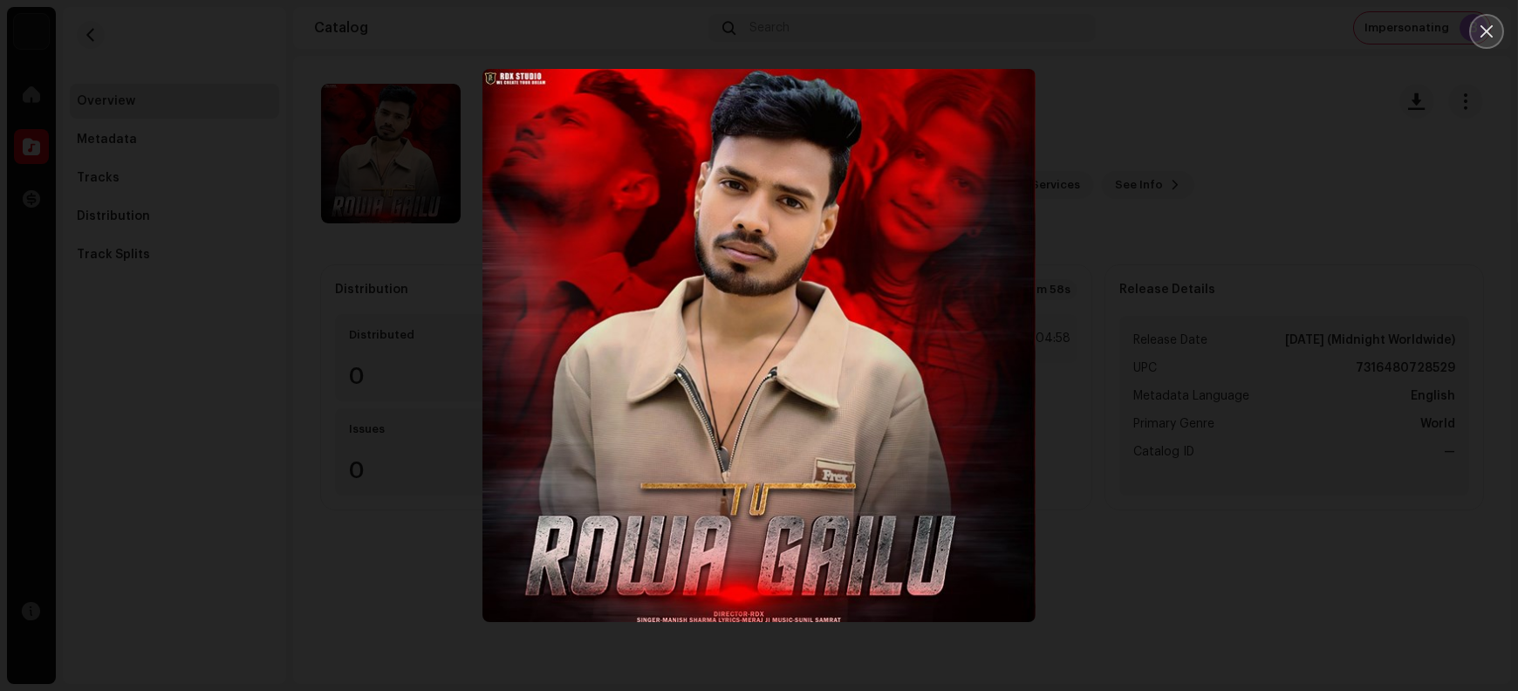
click at [1214, 34] on button "Close" at bounding box center [1487, 31] width 35 height 35
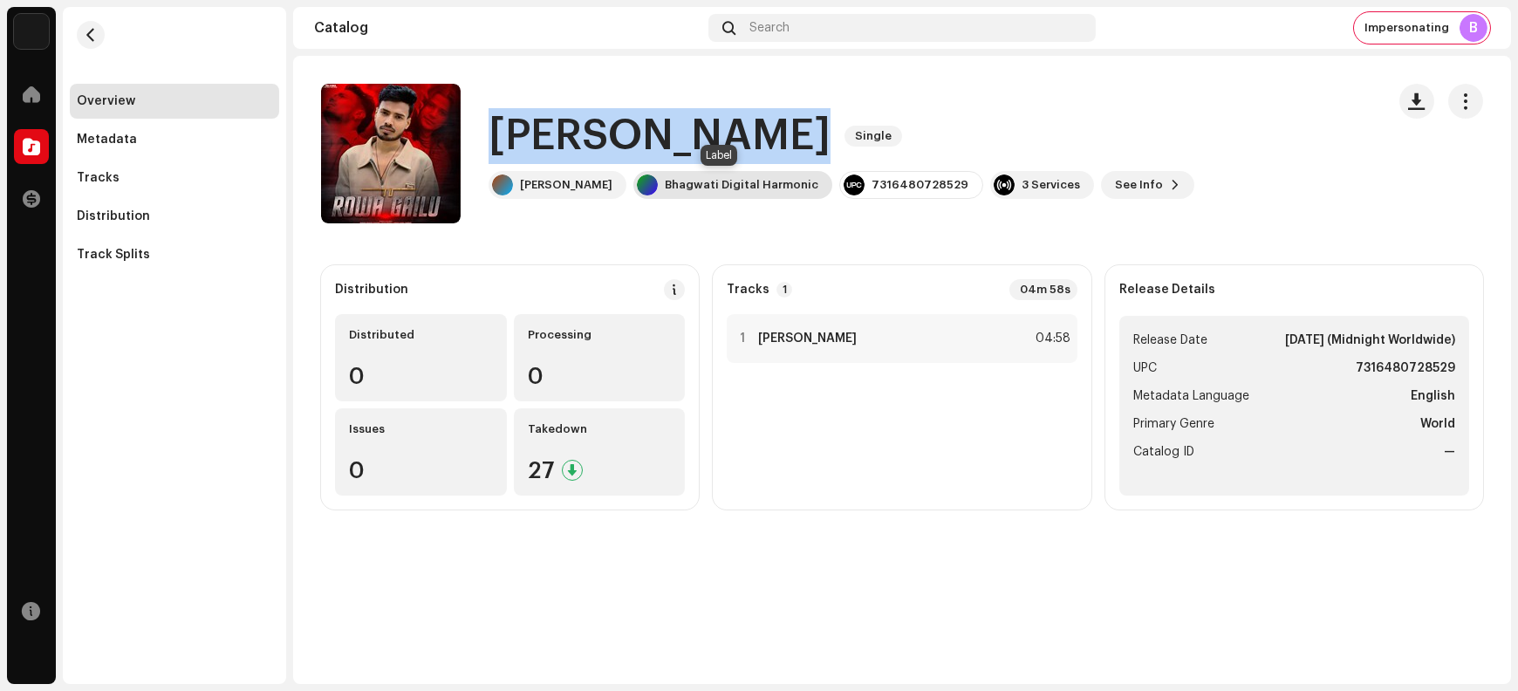
copy div "Rowa Gailu Single"
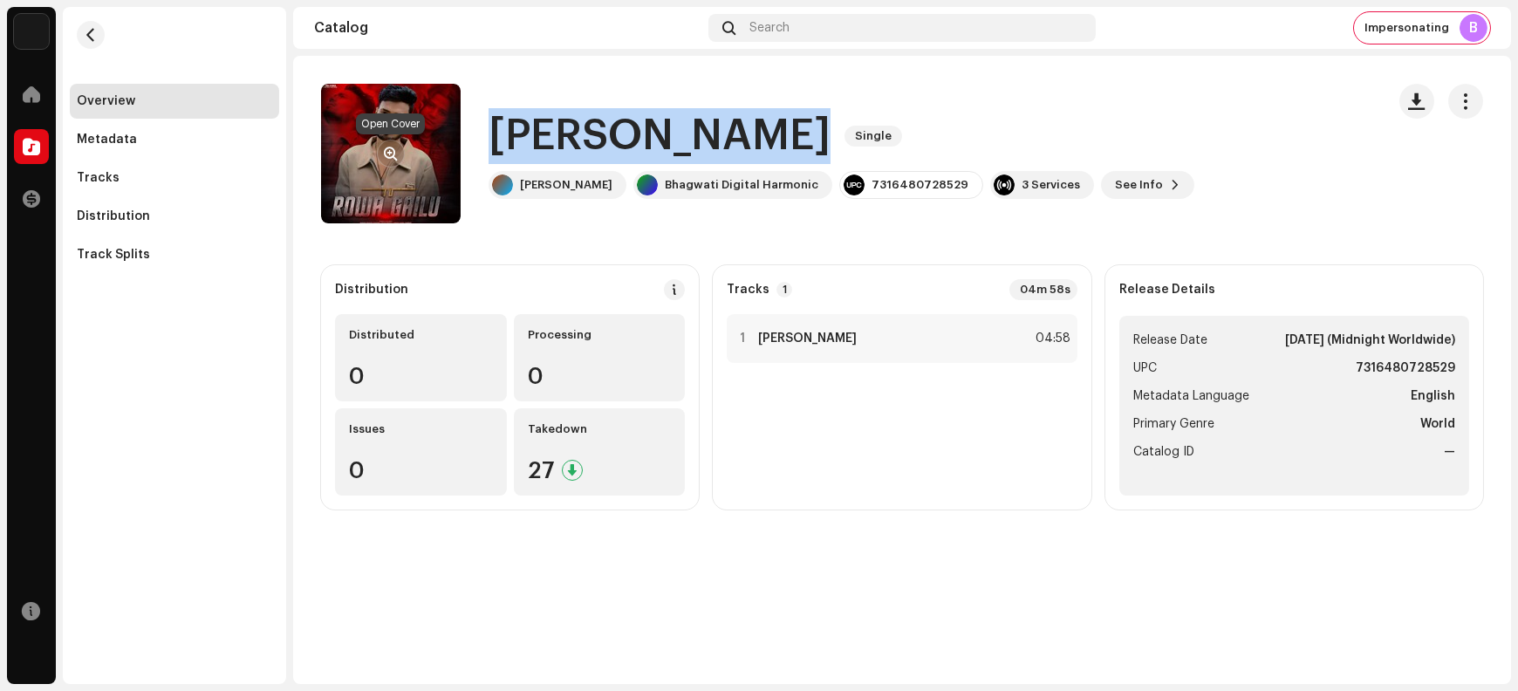
click at [385, 152] on span "button" at bounding box center [391, 154] width 13 height 14
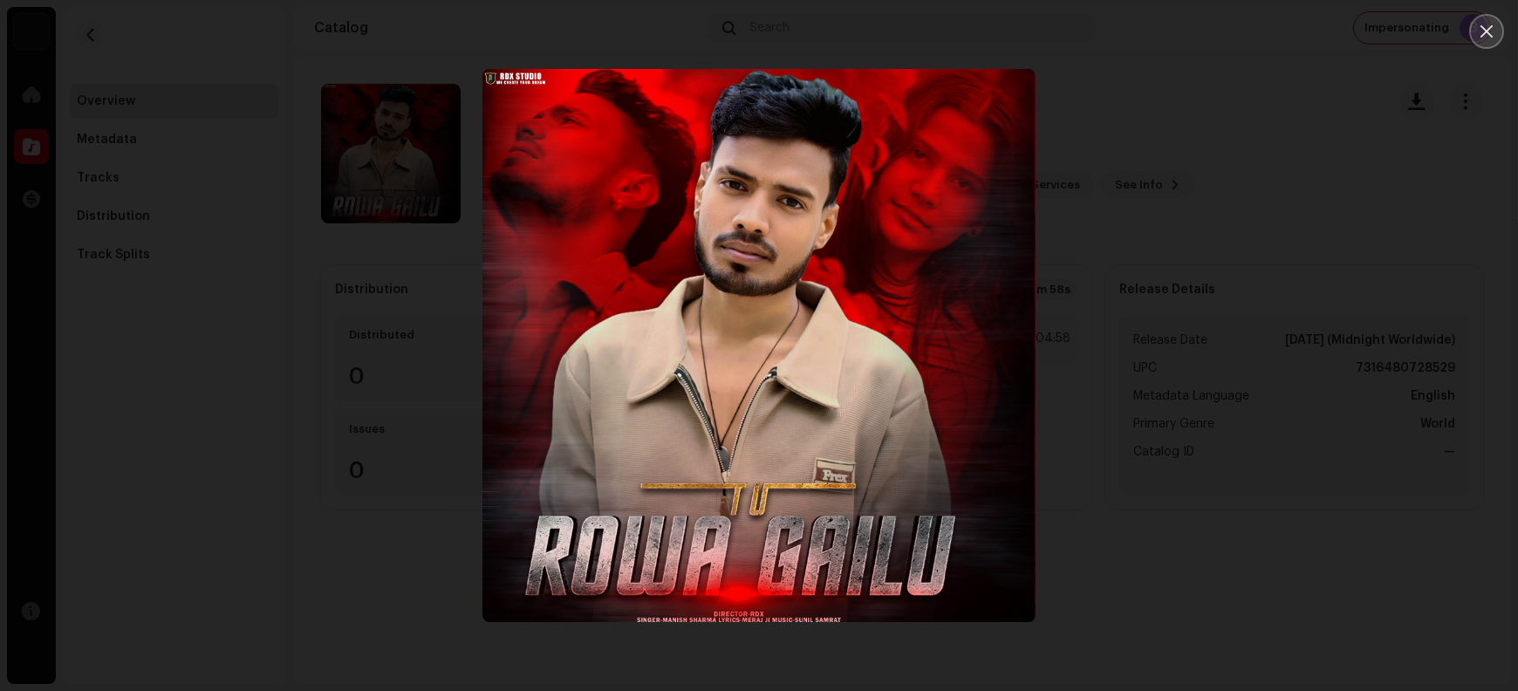
click at [1214, 37] on icon "Close" at bounding box center [1487, 32] width 16 height 16
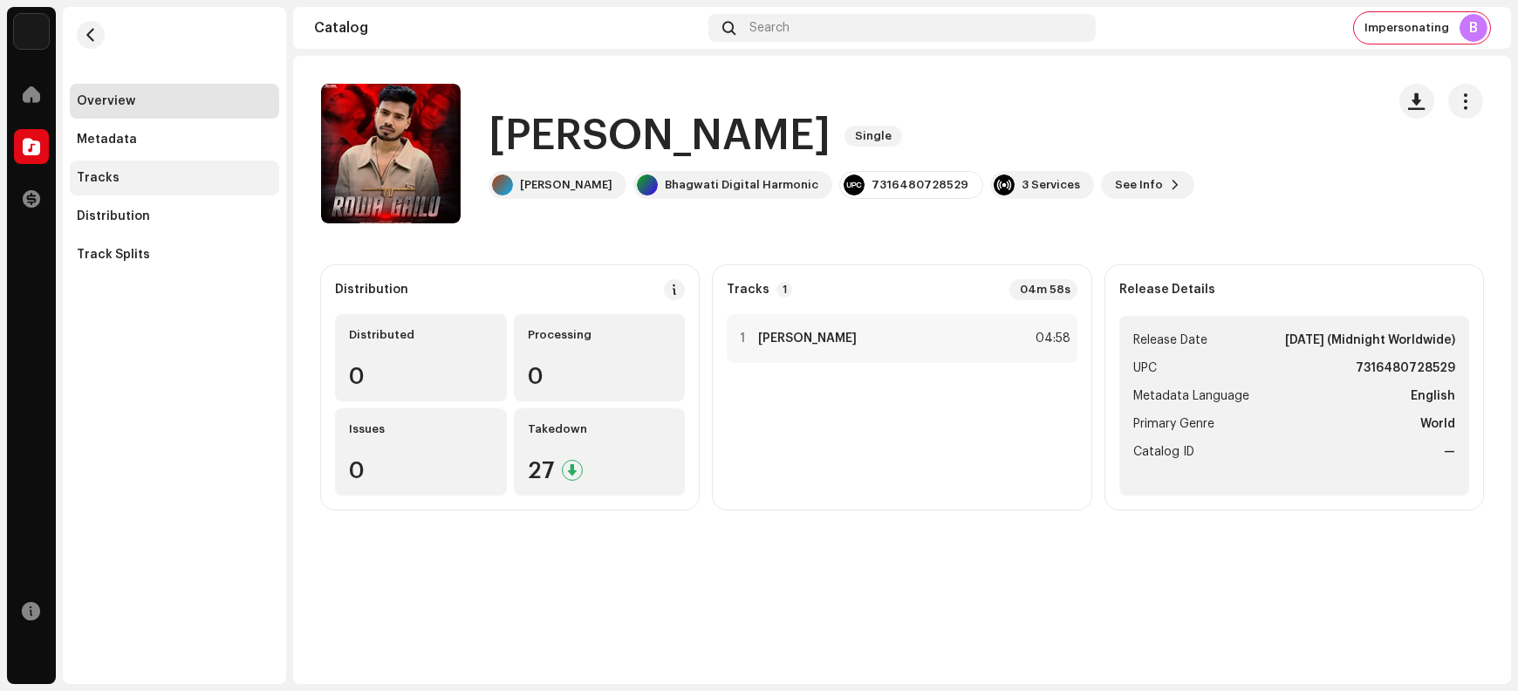
click at [147, 183] on div "Tracks" at bounding box center [174, 178] width 195 height 14
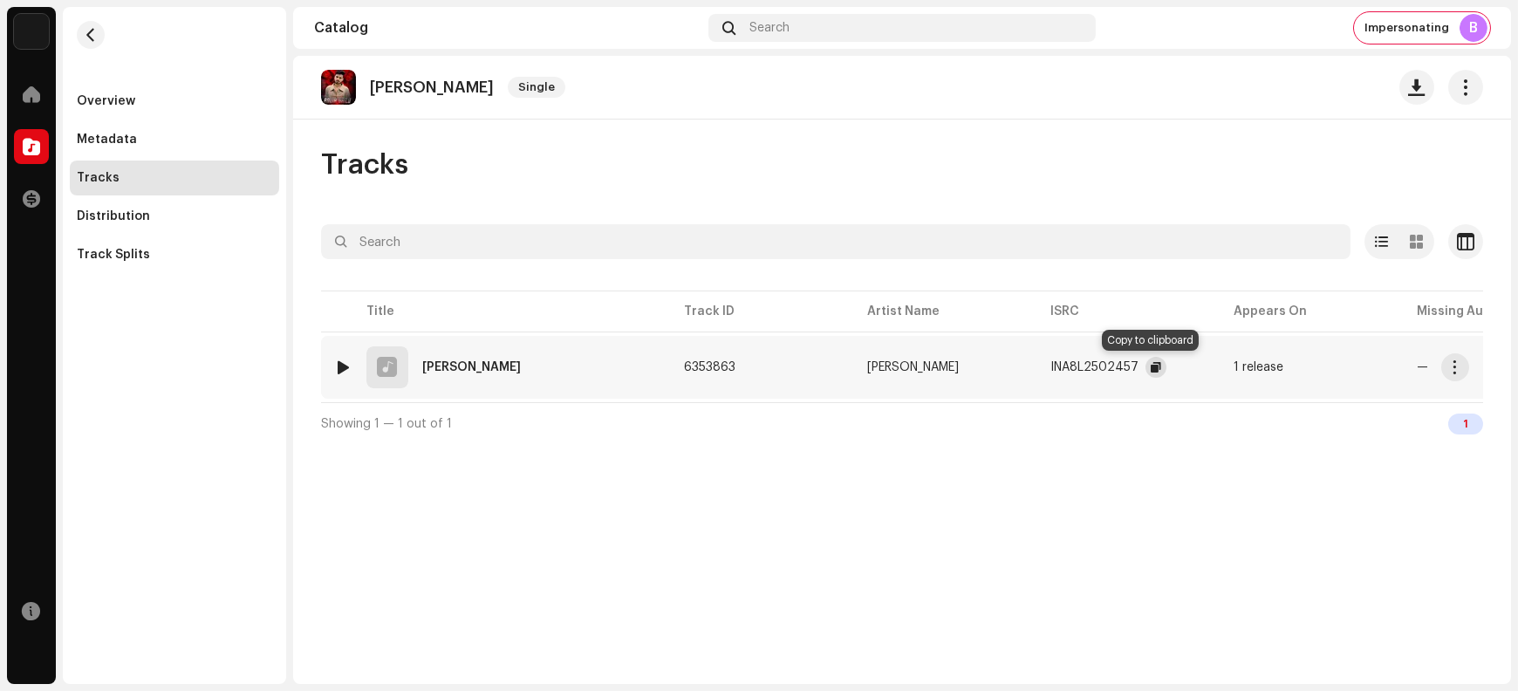
click at [1151, 366] on span "button" at bounding box center [1156, 367] width 10 height 14
click at [1214, 370] on span "button" at bounding box center [1455, 367] width 13 height 14
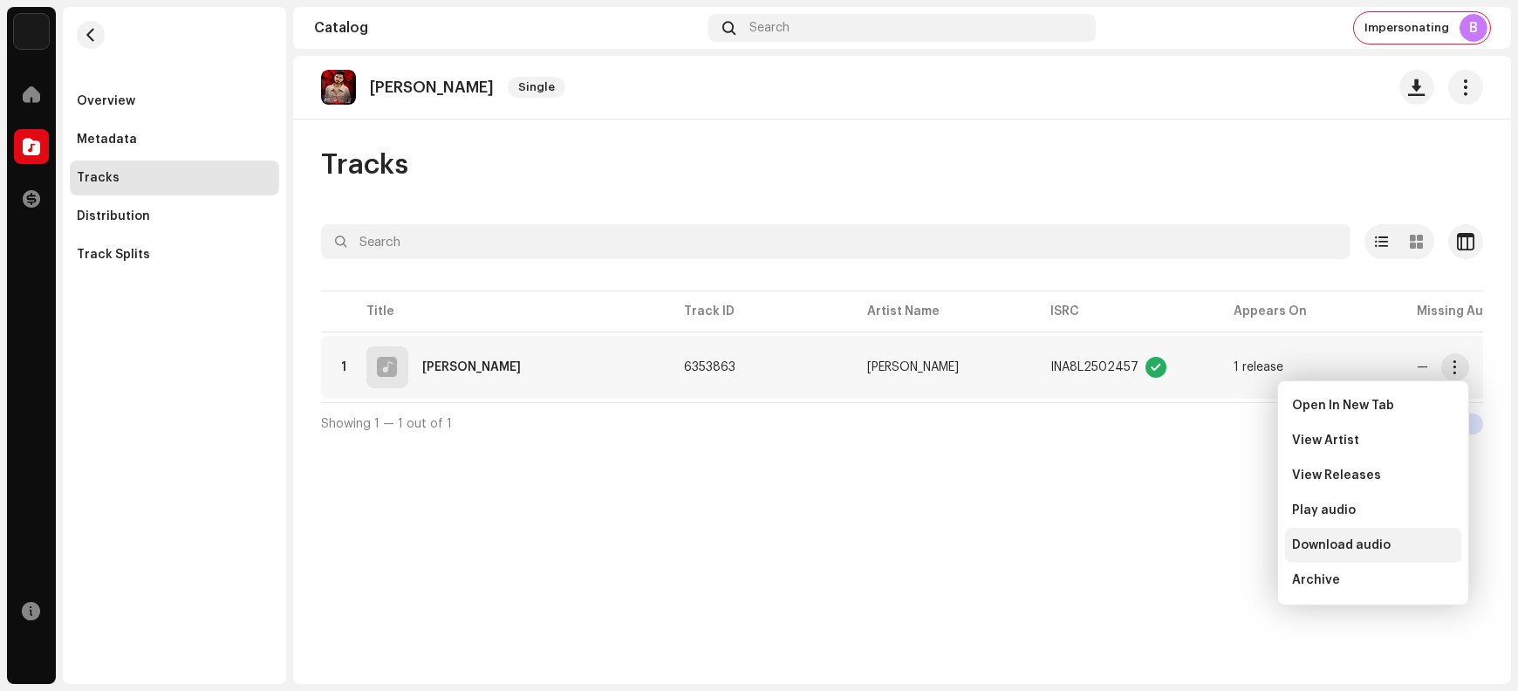
click at [1214, 547] on div "Download audio" at bounding box center [1373, 545] width 162 height 14
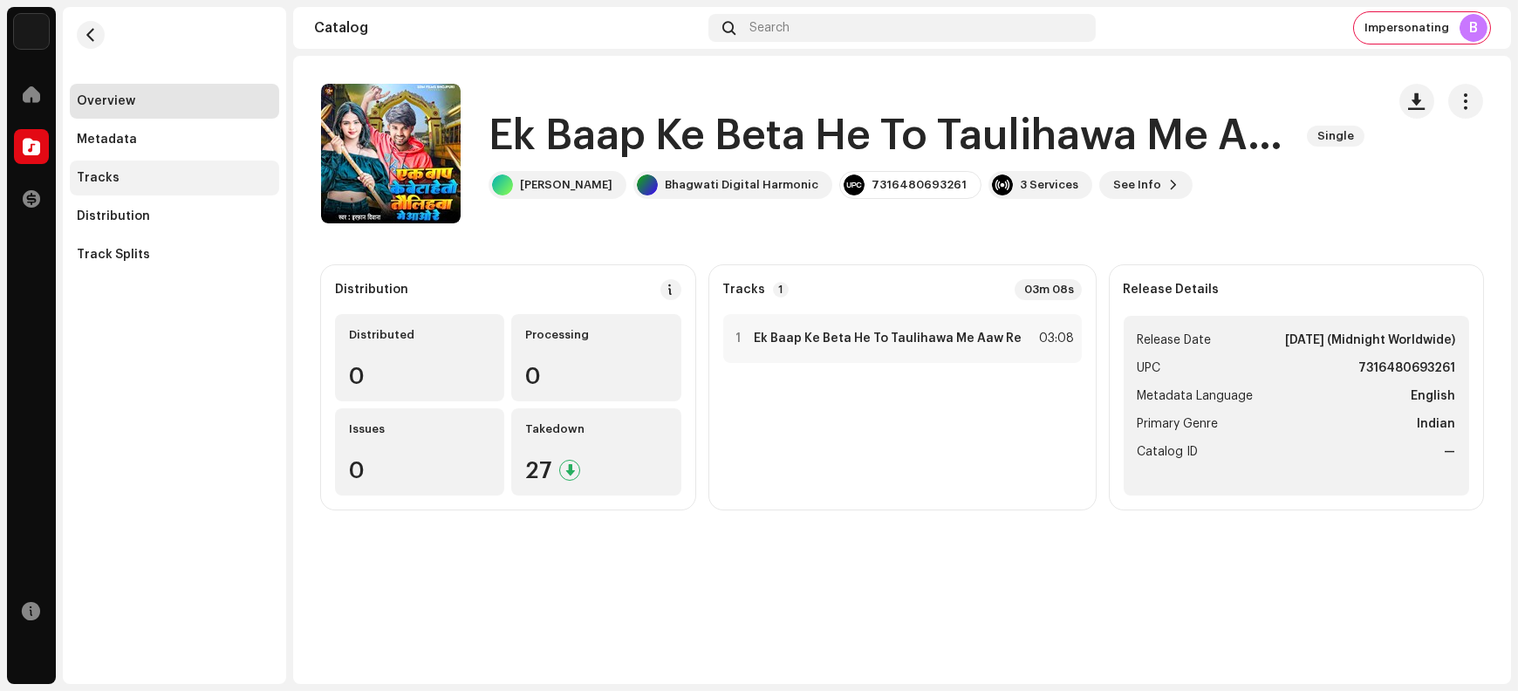
click at [117, 177] on div "Tracks" at bounding box center [174, 178] width 195 height 14
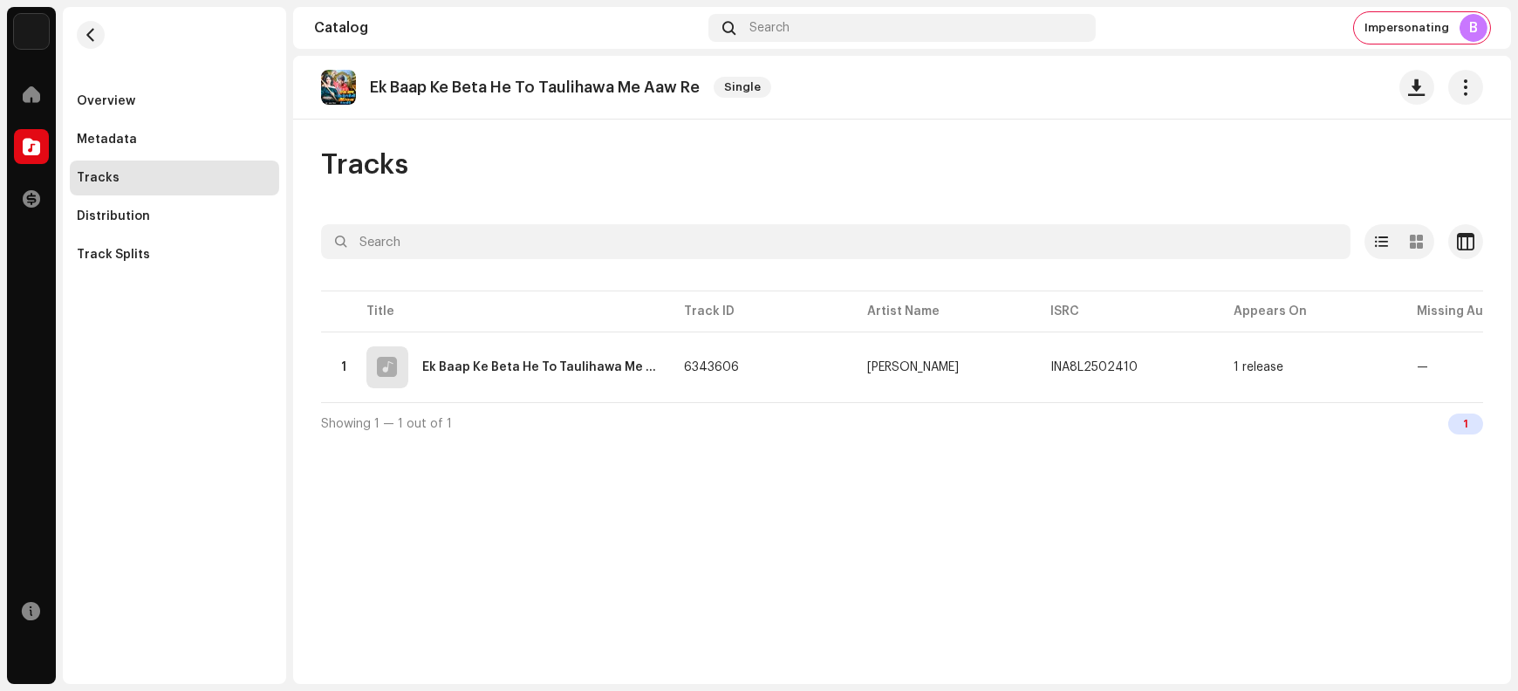
click at [408, 86] on p "Ek Baap Ke Beta He To Taulihawa Me Aaw Re" at bounding box center [535, 88] width 330 height 18
copy re-o-release-hero "Ek Baap Ke Beta He To Taulihawa Me Aaw Re Single"
click at [103, 96] on div "Overview" at bounding box center [106, 101] width 58 height 14
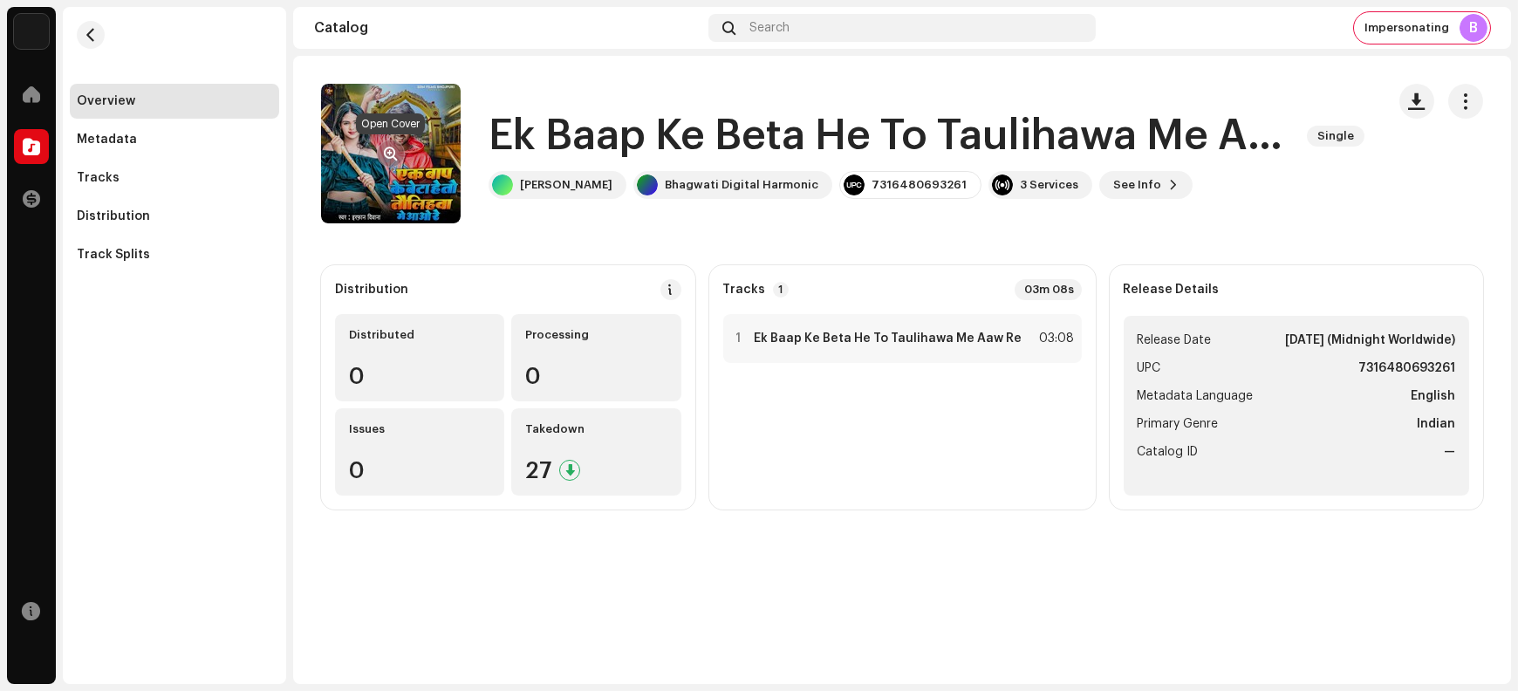
click at [386, 152] on span "button" at bounding box center [391, 154] width 13 height 14
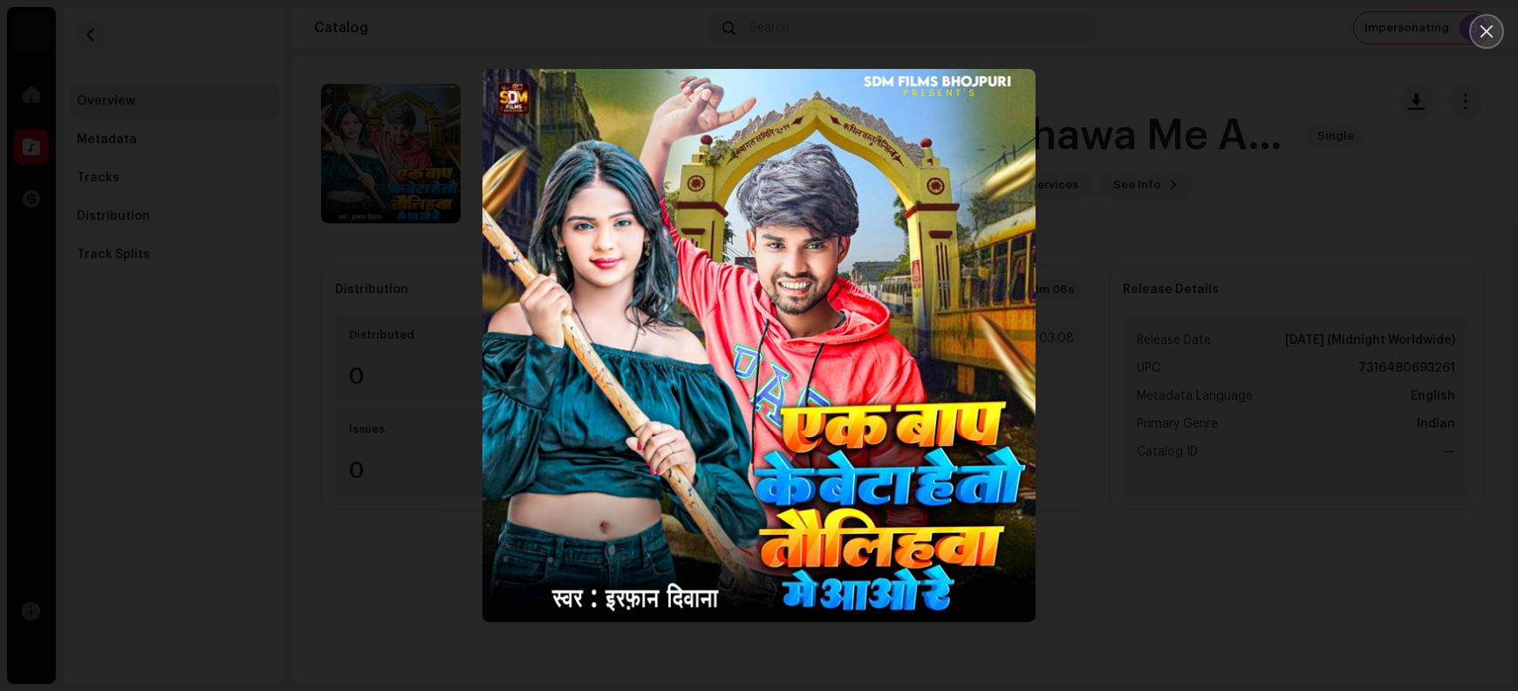
click at [1214, 40] on button "Close" at bounding box center [1487, 31] width 35 height 35
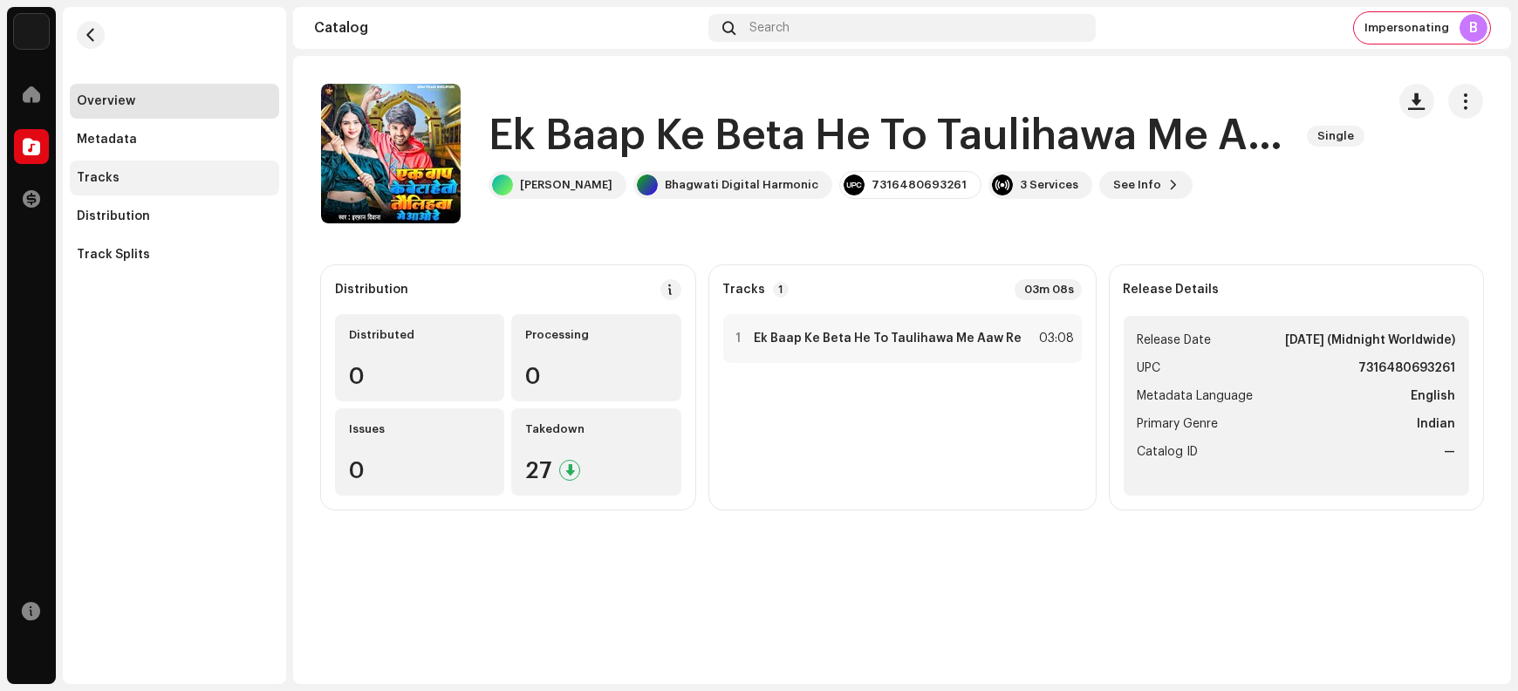
click at [187, 179] on div "Tracks" at bounding box center [174, 178] width 195 height 14
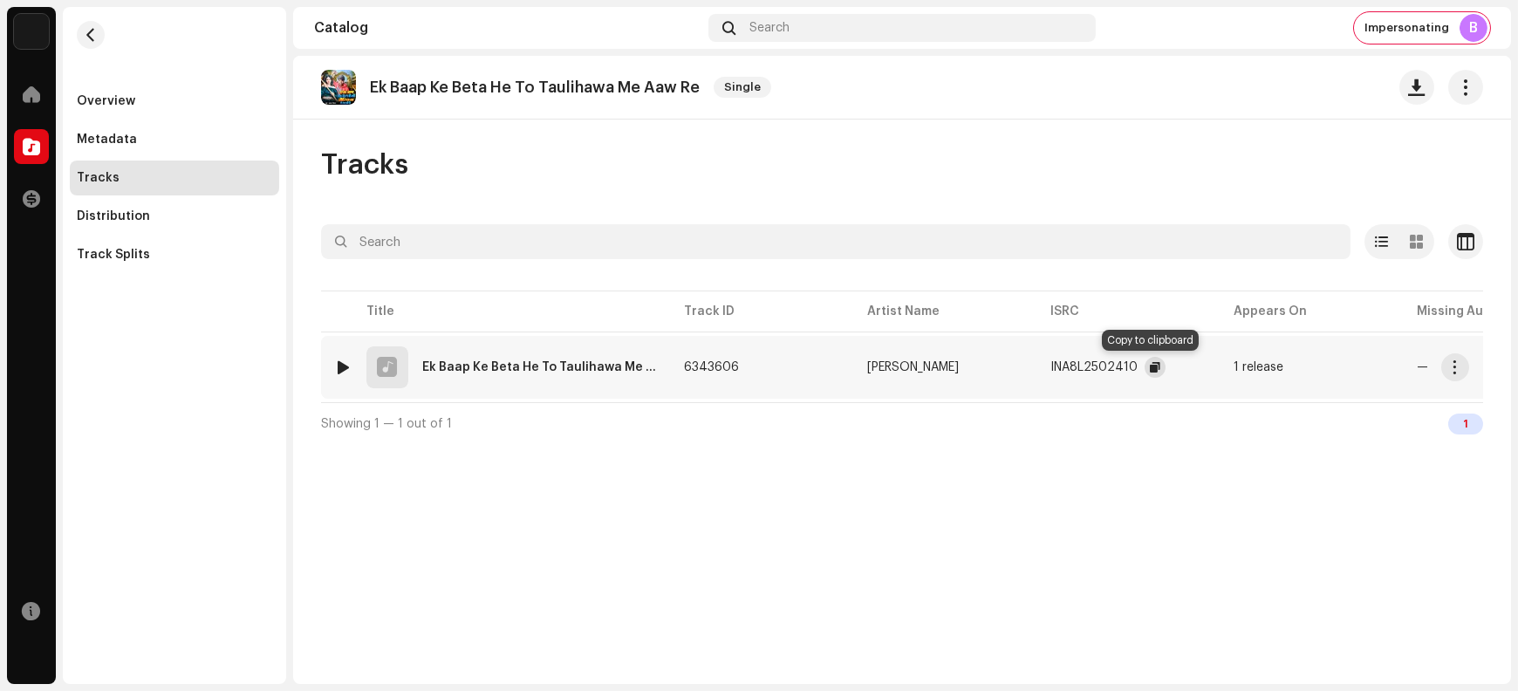
click at [1150, 368] on span "button" at bounding box center [1155, 367] width 10 height 14
click at [1214, 369] on span "button" at bounding box center [1455, 367] width 13 height 14
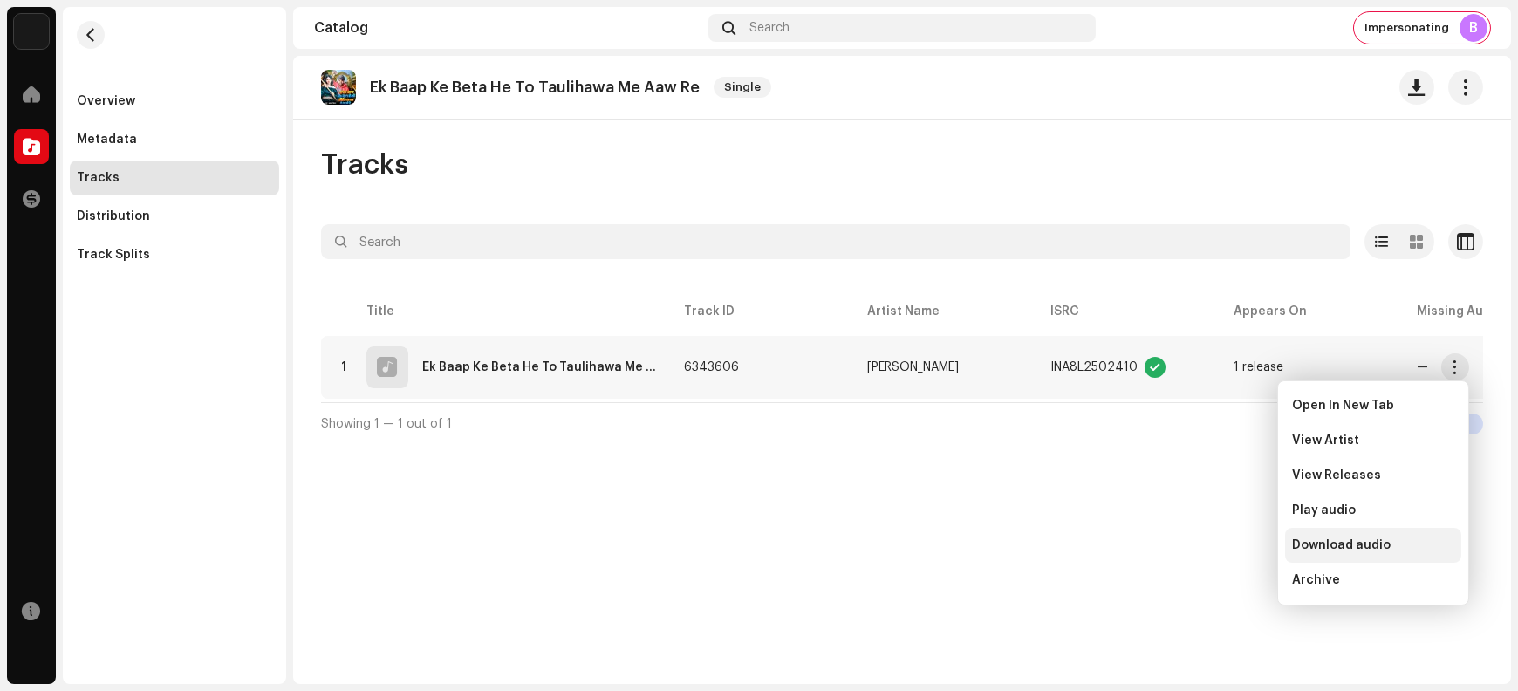
drag, startPoint x: 1366, startPoint y: 542, endPoint x: 1352, endPoint y: 537, distance: 14.9
click at [1214, 545] on span "Download audio" at bounding box center [1341, 545] width 99 height 14
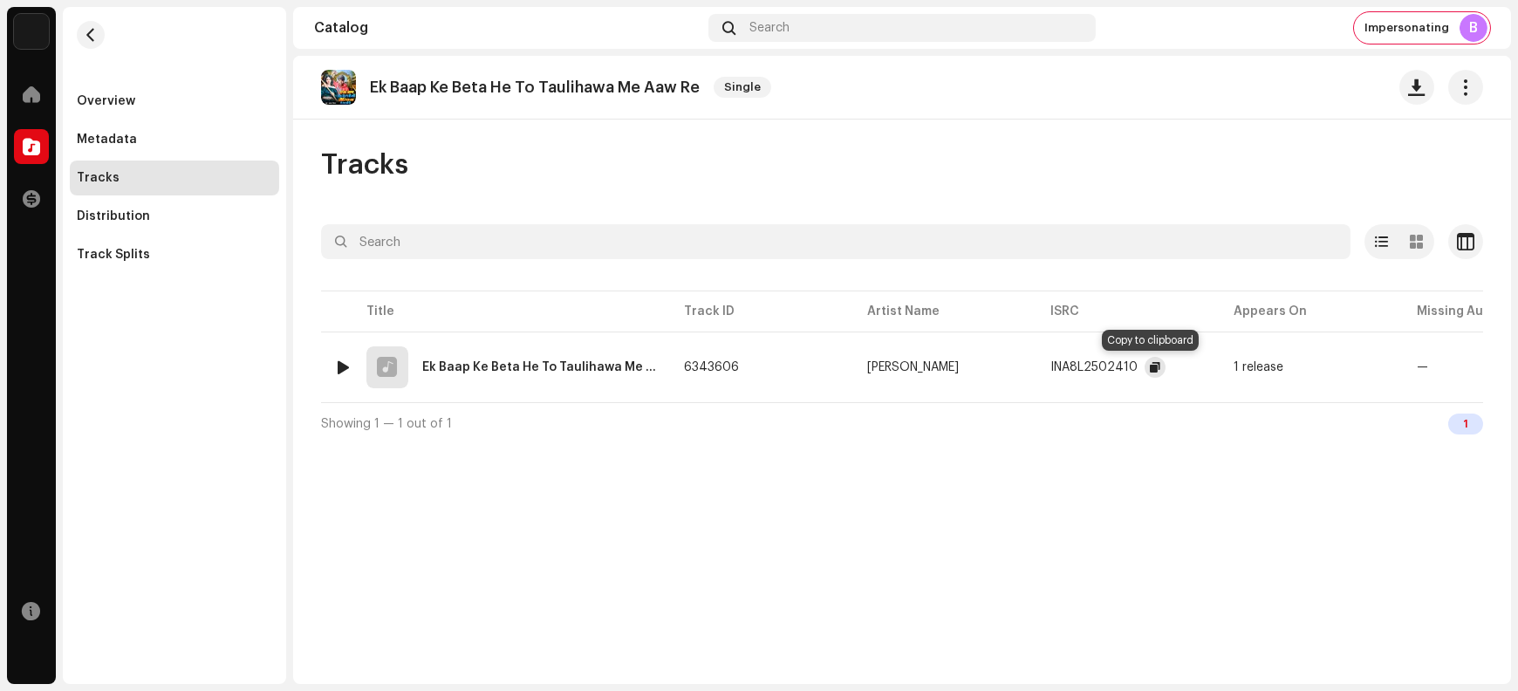
click at [1150, 370] on span "button" at bounding box center [1155, 367] width 10 height 14
click at [1214, 359] on button "button" at bounding box center [1456, 367] width 28 height 28
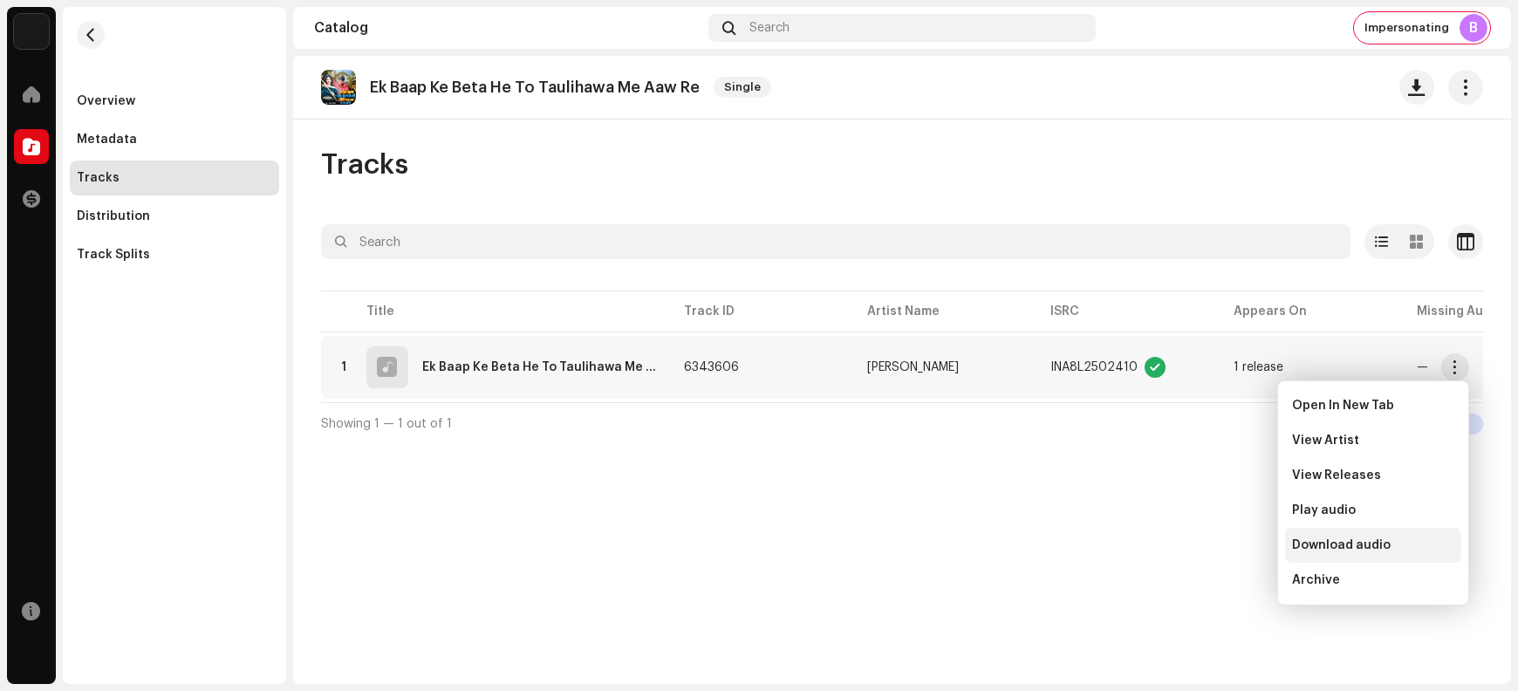
click at [1214, 550] on span "Download audio" at bounding box center [1341, 545] width 99 height 14
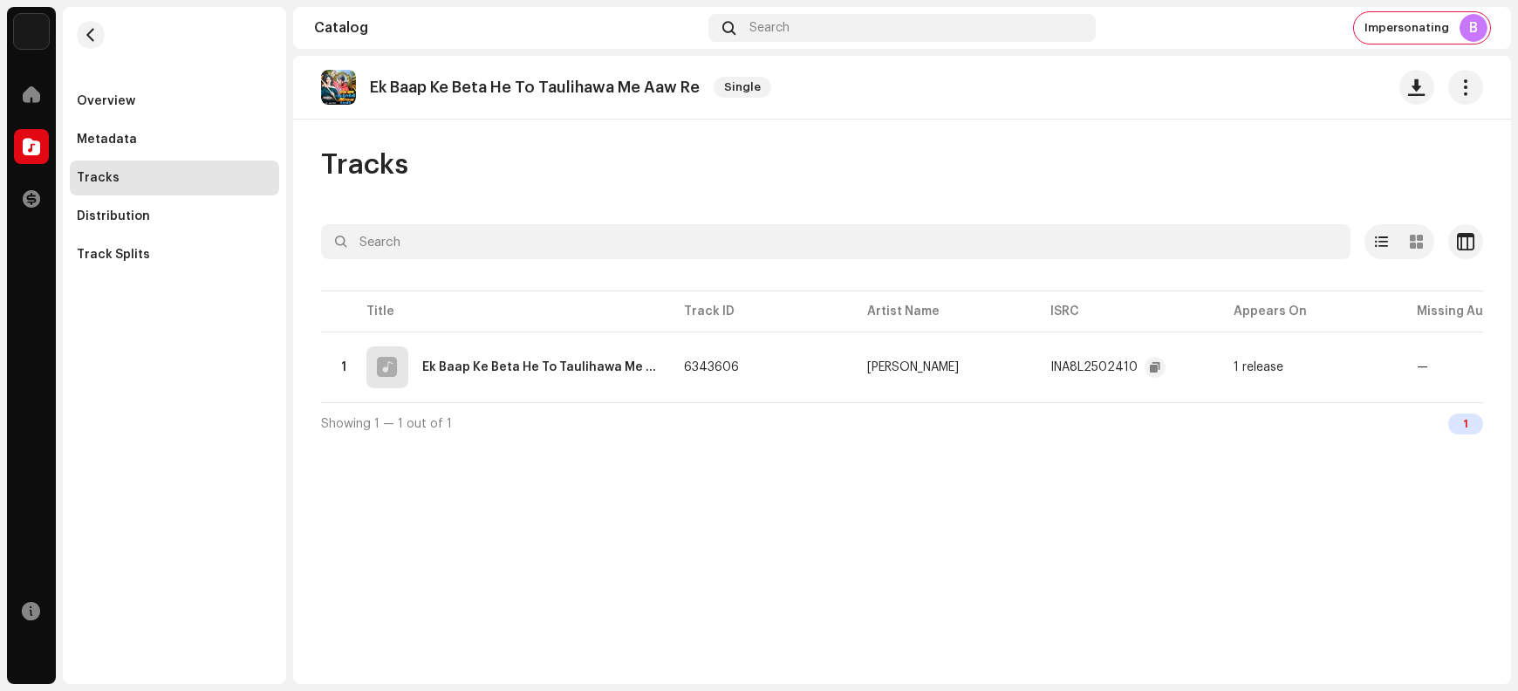
click at [921, 552] on div "Ek Baap Ke Beta He To Taulihawa Me Aaw Re Single Tracks Selected 0 Select all 1…" at bounding box center [902, 370] width 1218 height 628
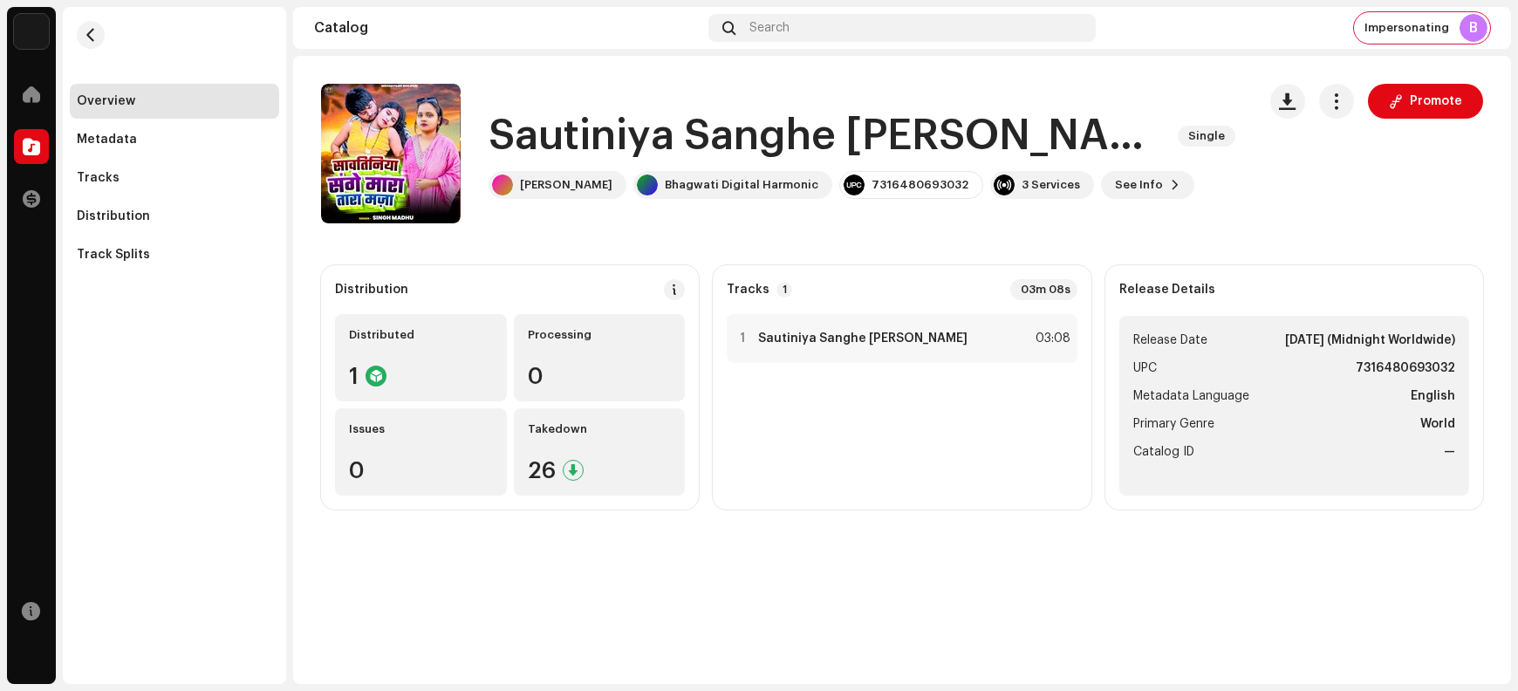
click at [600, 141] on h1 "Sautiniya Sanghe [PERSON_NAME]" at bounding box center [826, 136] width 675 height 56
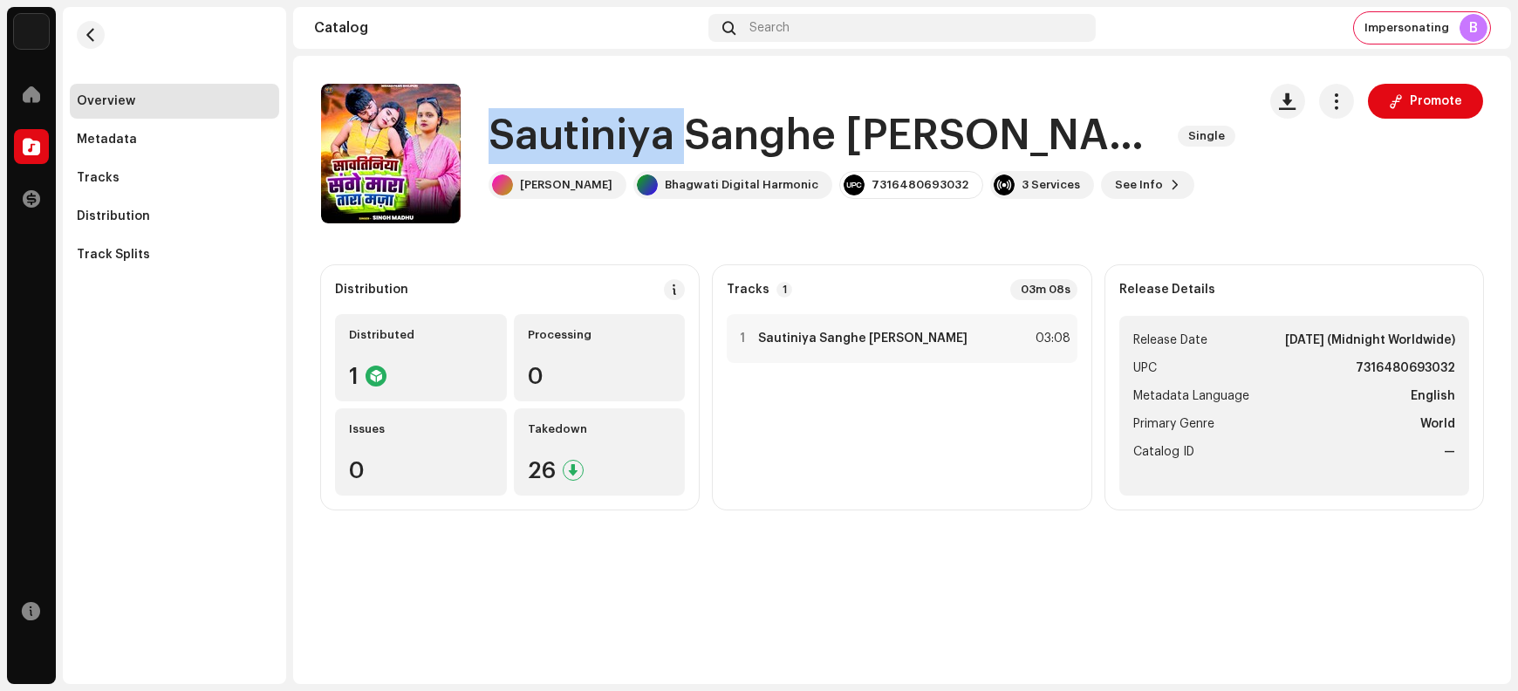
click at [600, 141] on h1 "Sautiniya Sanghe [PERSON_NAME]" at bounding box center [826, 136] width 675 height 56
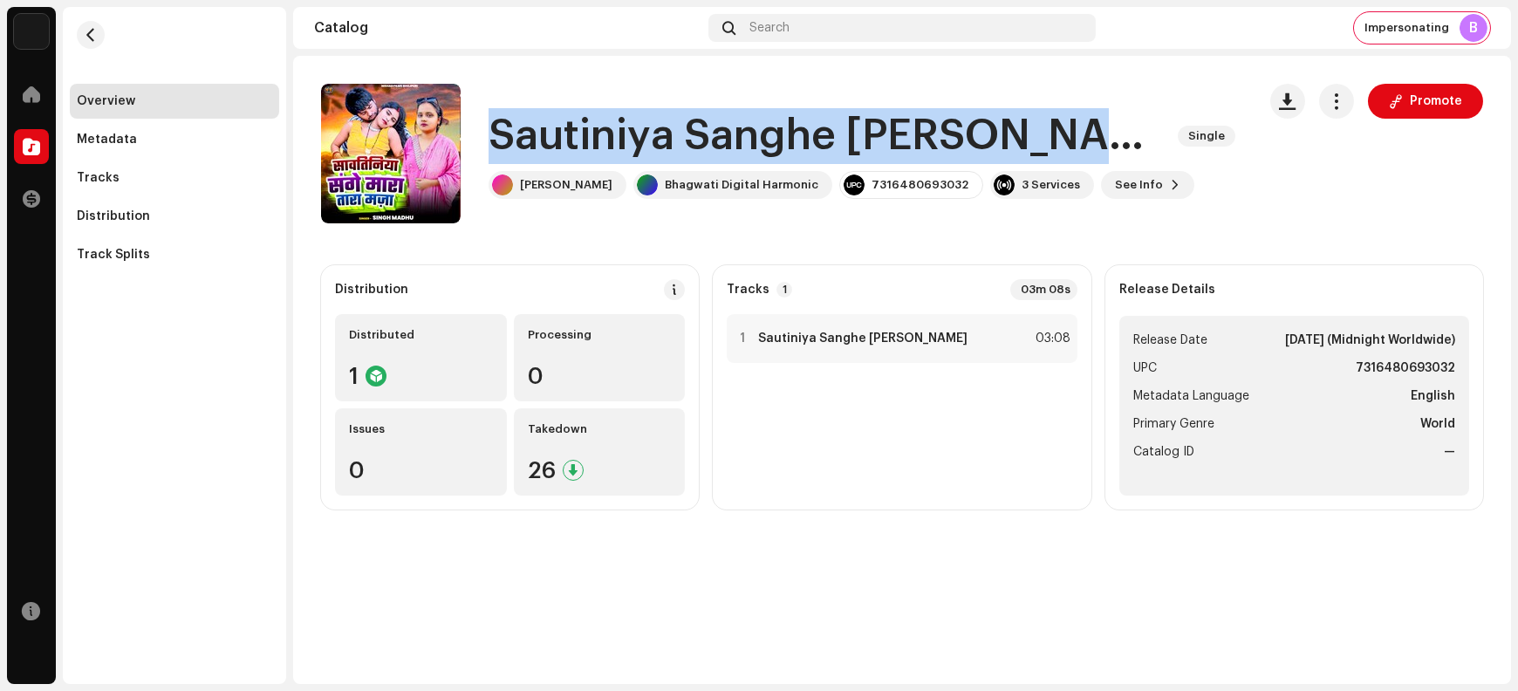
click at [600, 141] on h1 "Sautiniya Sanghe [PERSON_NAME]" at bounding box center [826, 136] width 675 height 56
copy div "Sautiniya Sanghe [PERSON_NAME] Maja Single"
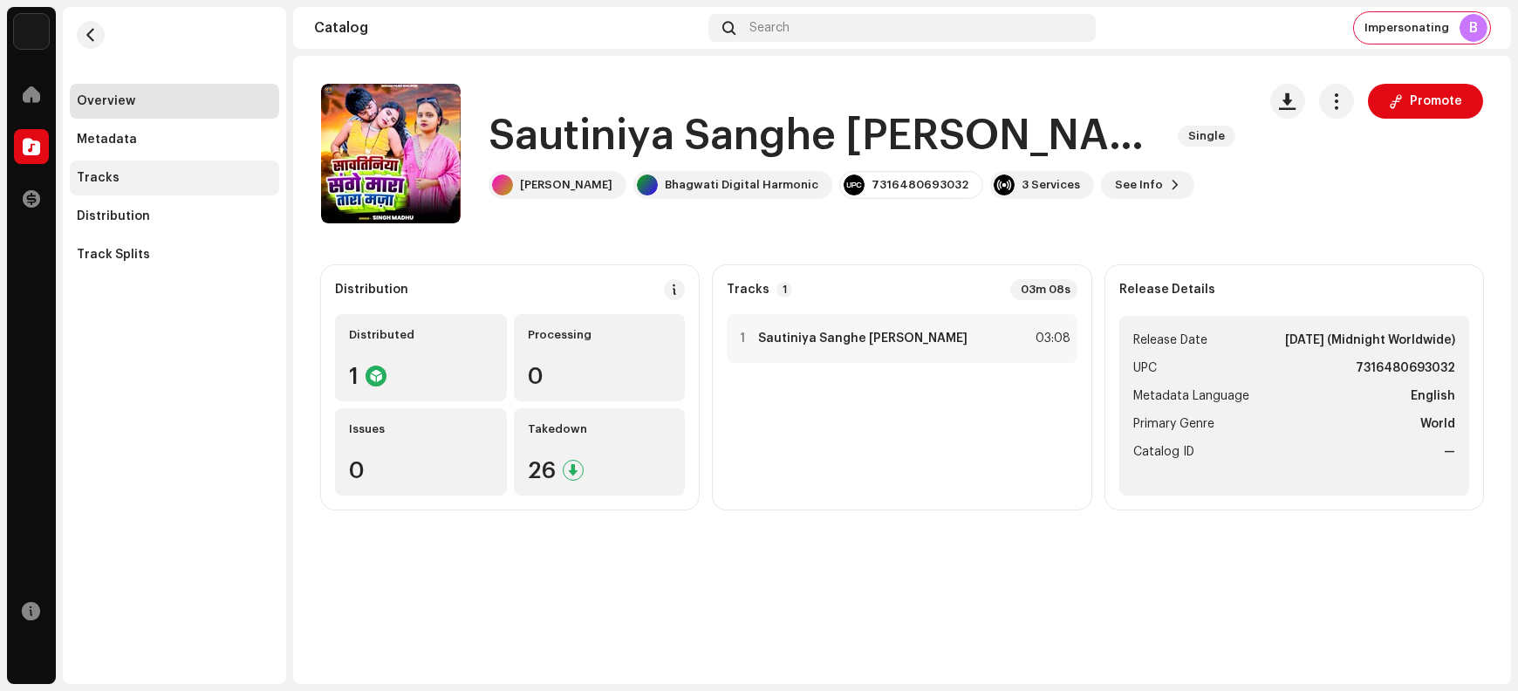
click at [125, 176] on div "Tracks" at bounding box center [174, 178] width 195 height 14
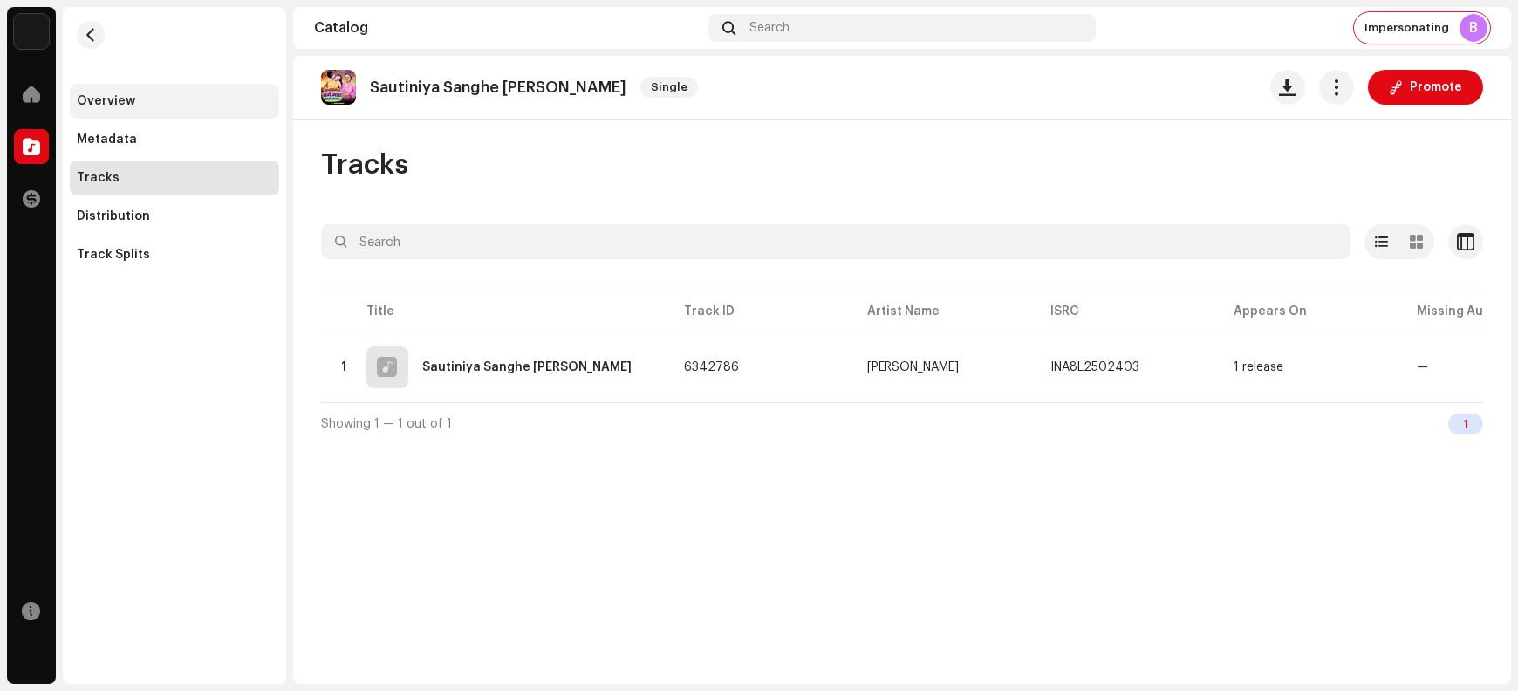
click at [140, 110] on div "Overview" at bounding box center [174, 101] width 209 height 35
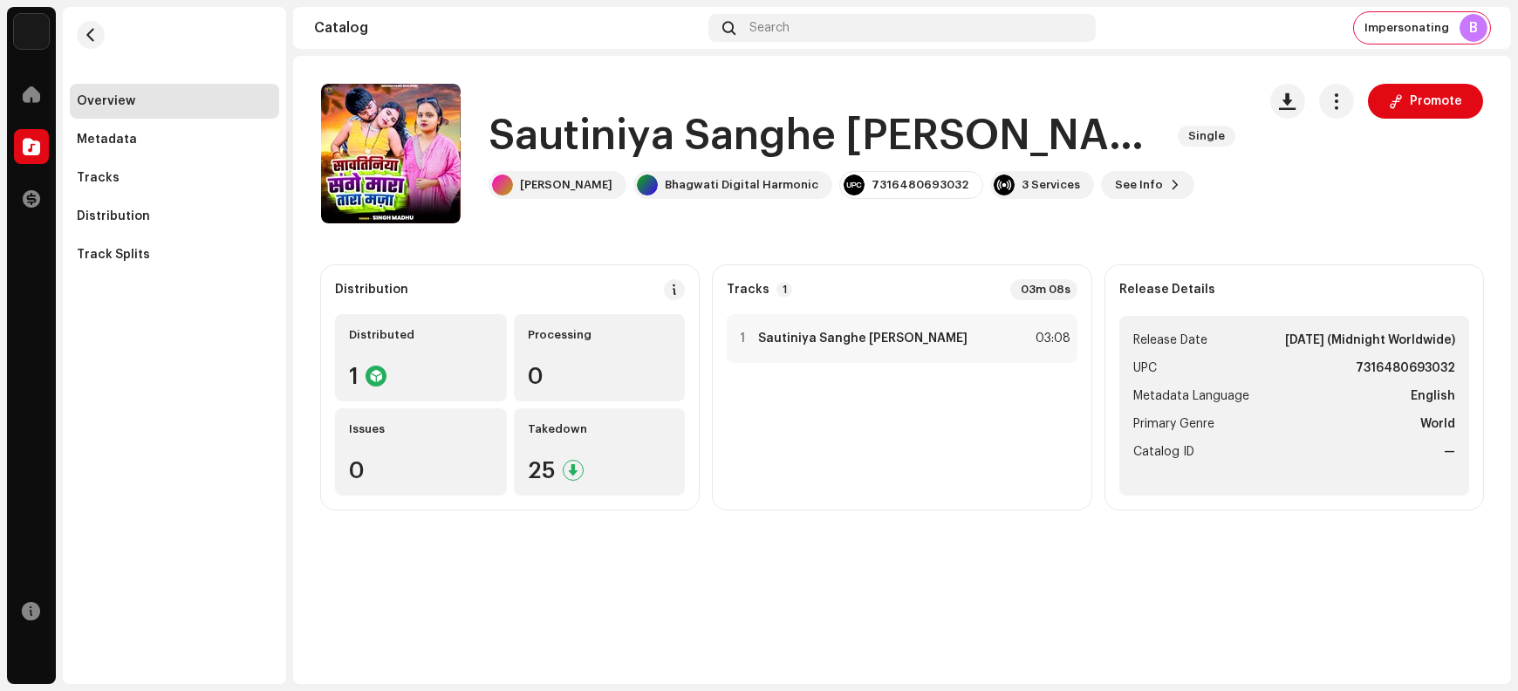
click at [572, 140] on h1 "Sautiniya Sanghe [PERSON_NAME]" at bounding box center [826, 136] width 675 height 56
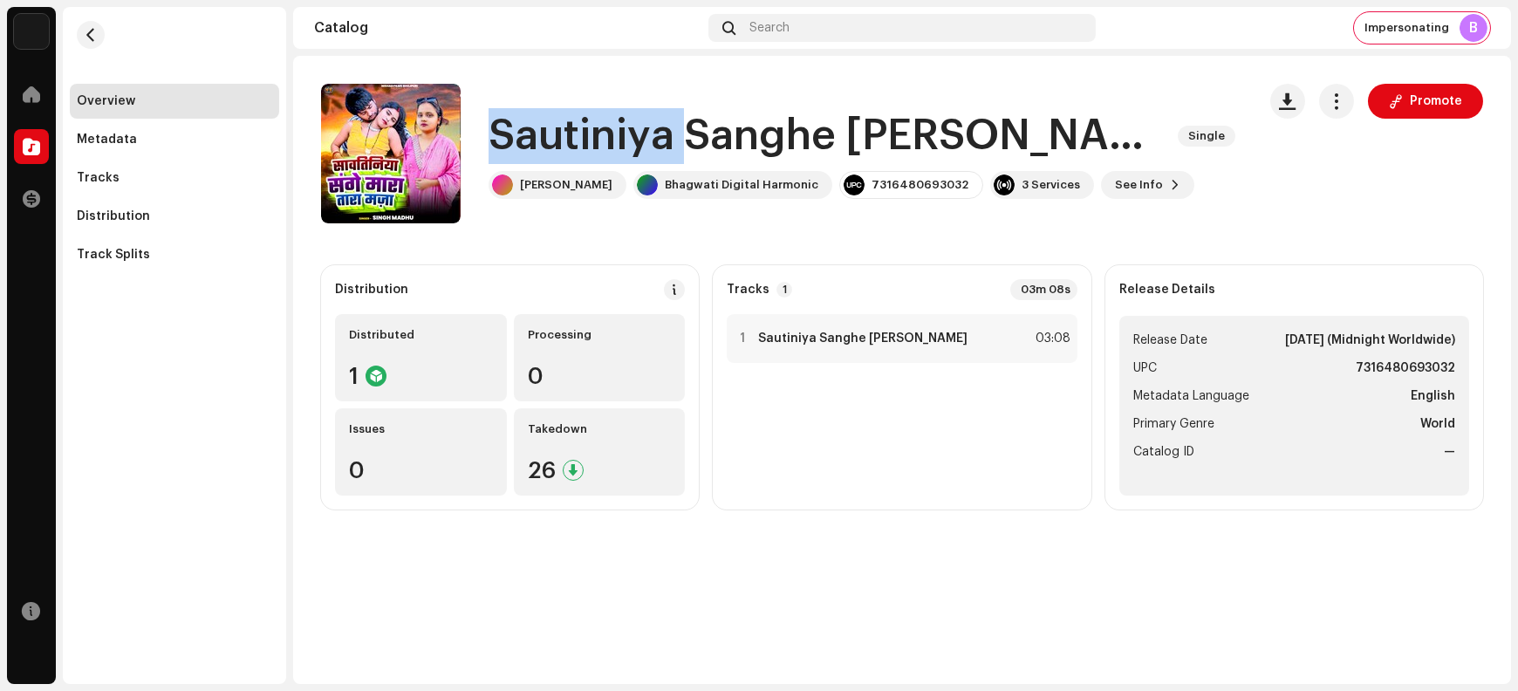
click at [572, 140] on h1 "Sautiniya Sanghe [PERSON_NAME]" at bounding box center [826, 136] width 675 height 56
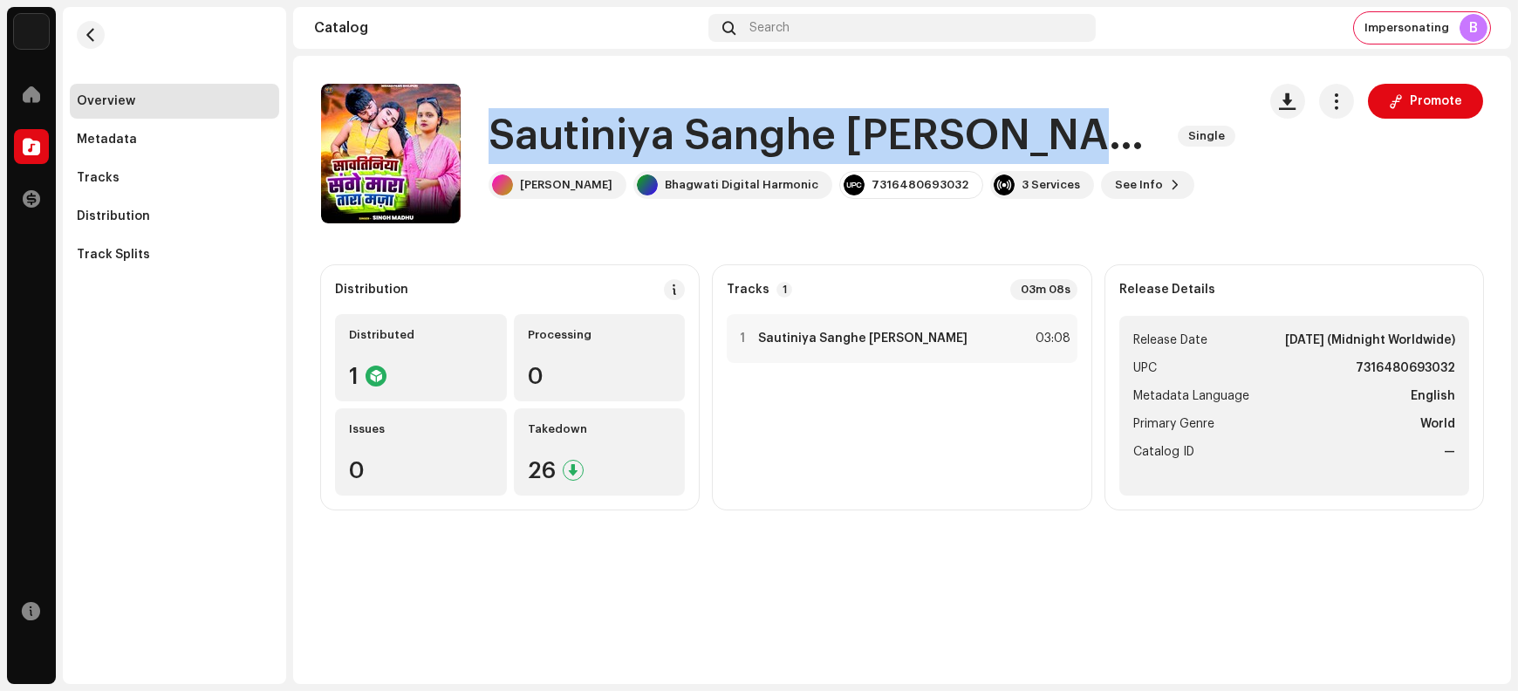
click at [572, 140] on h1 "Sautiniya Sanghe [PERSON_NAME]" at bounding box center [826, 136] width 675 height 56
copy div "Sautiniya Sanghe [PERSON_NAME] Maja Single"
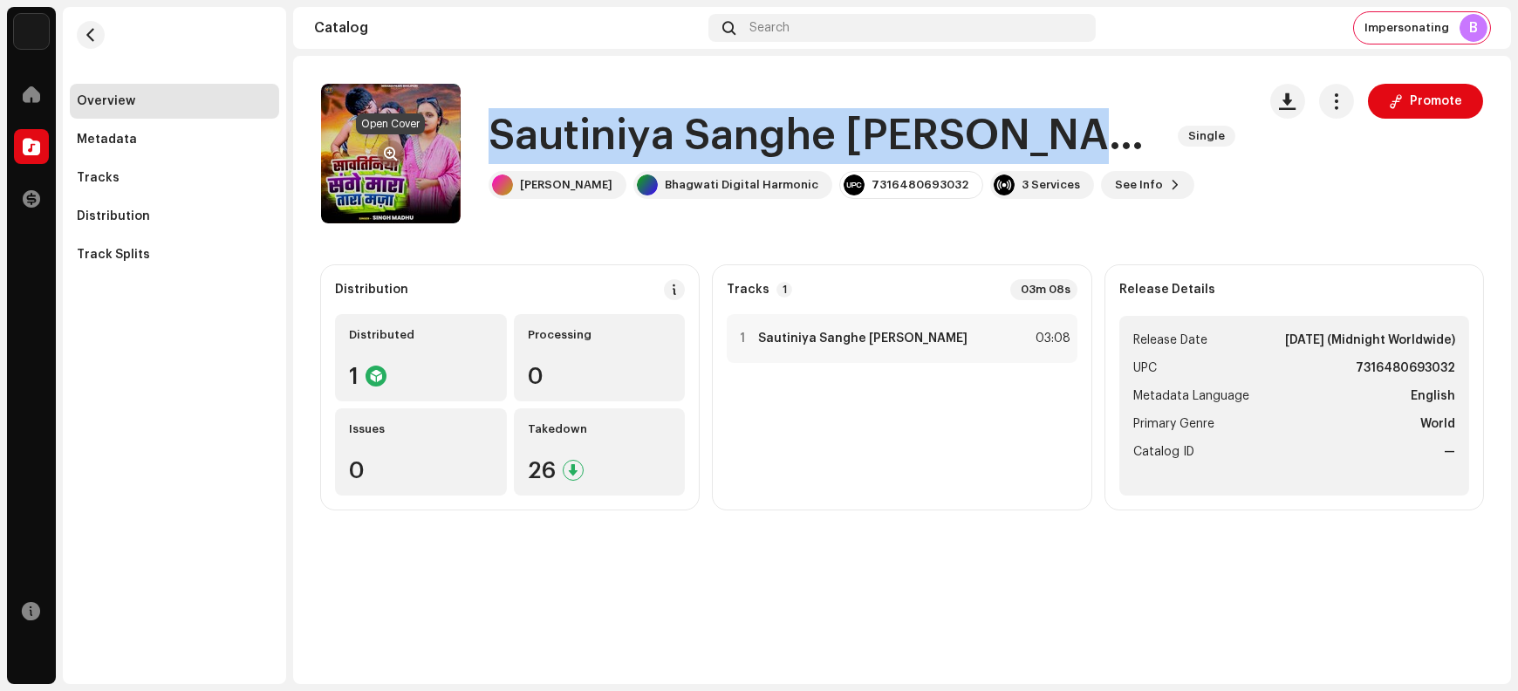
click at [392, 153] on span "button" at bounding box center [391, 154] width 13 height 14
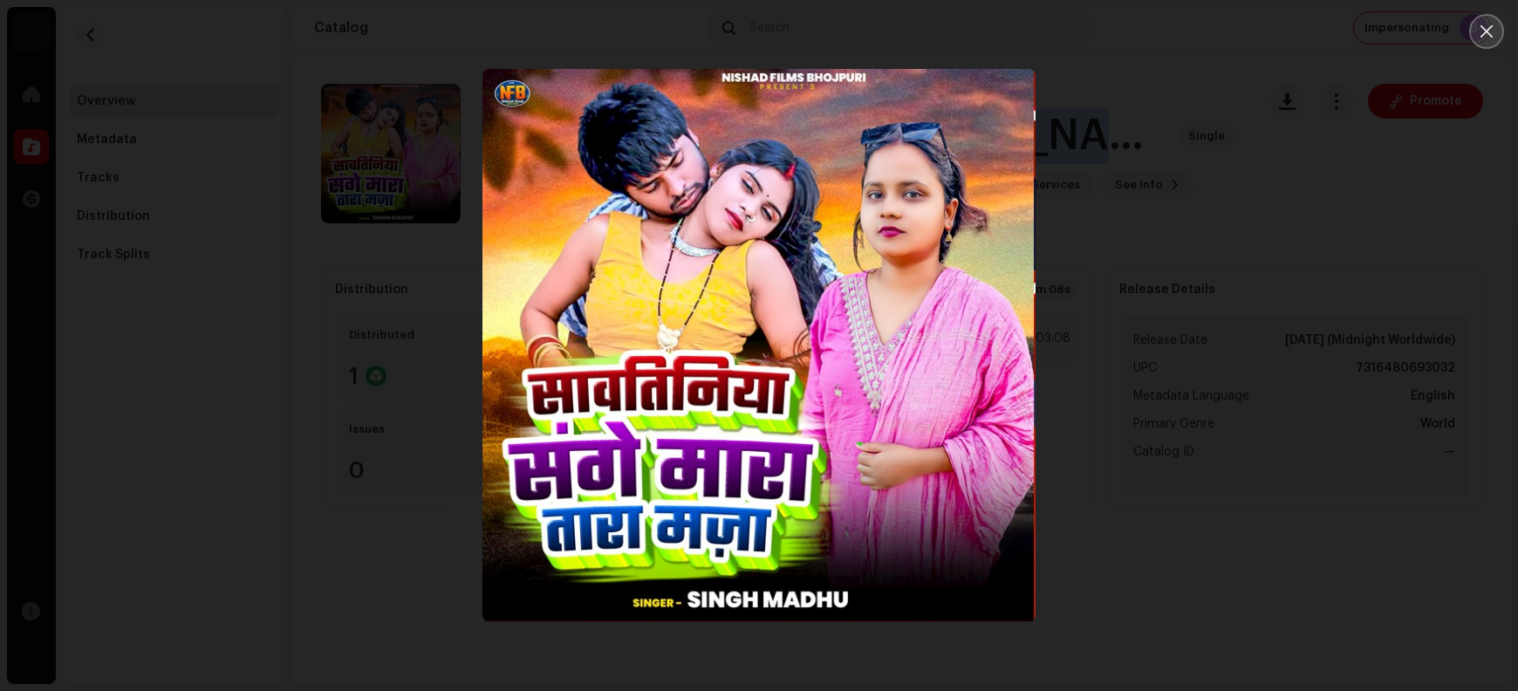
click at [1214, 36] on icon "Close" at bounding box center [1487, 32] width 16 height 16
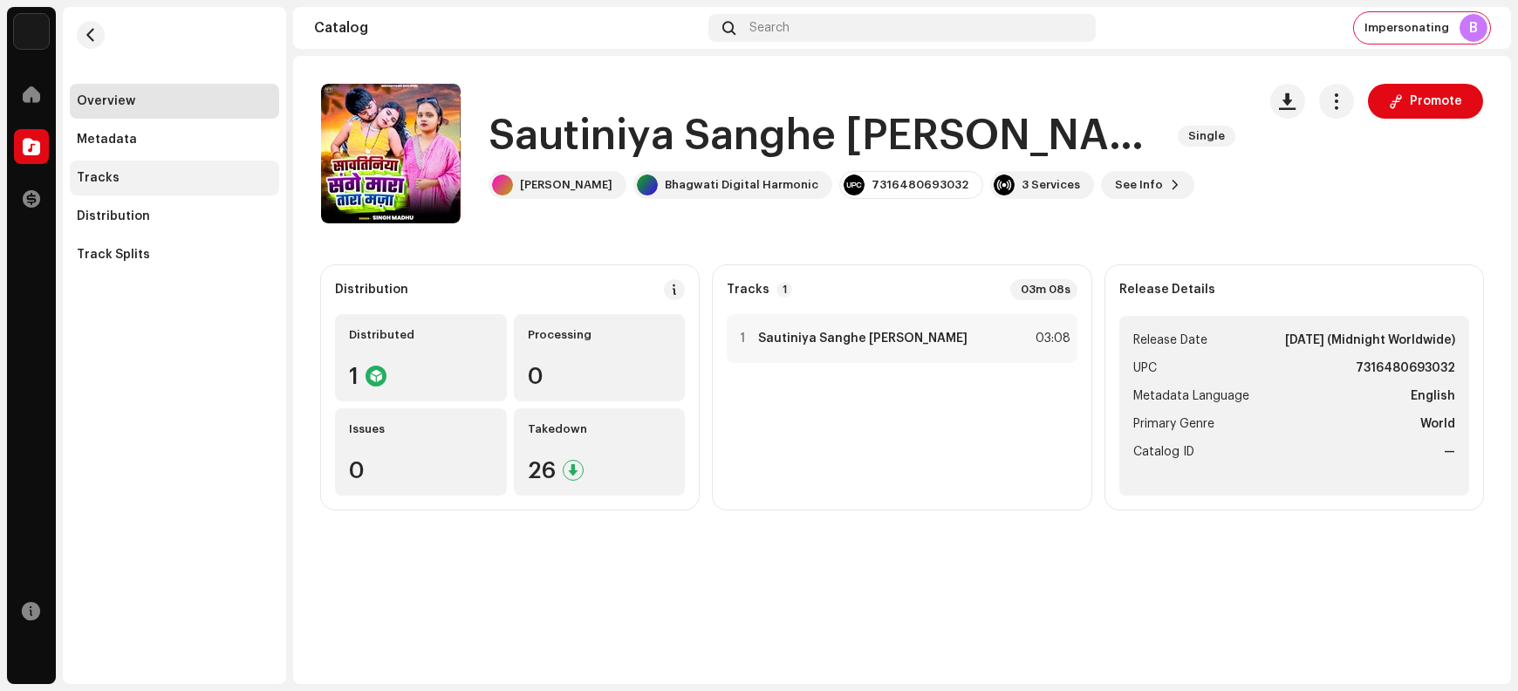
click at [149, 176] on div "Tracks" at bounding box center [174, 178] width 195 height 14
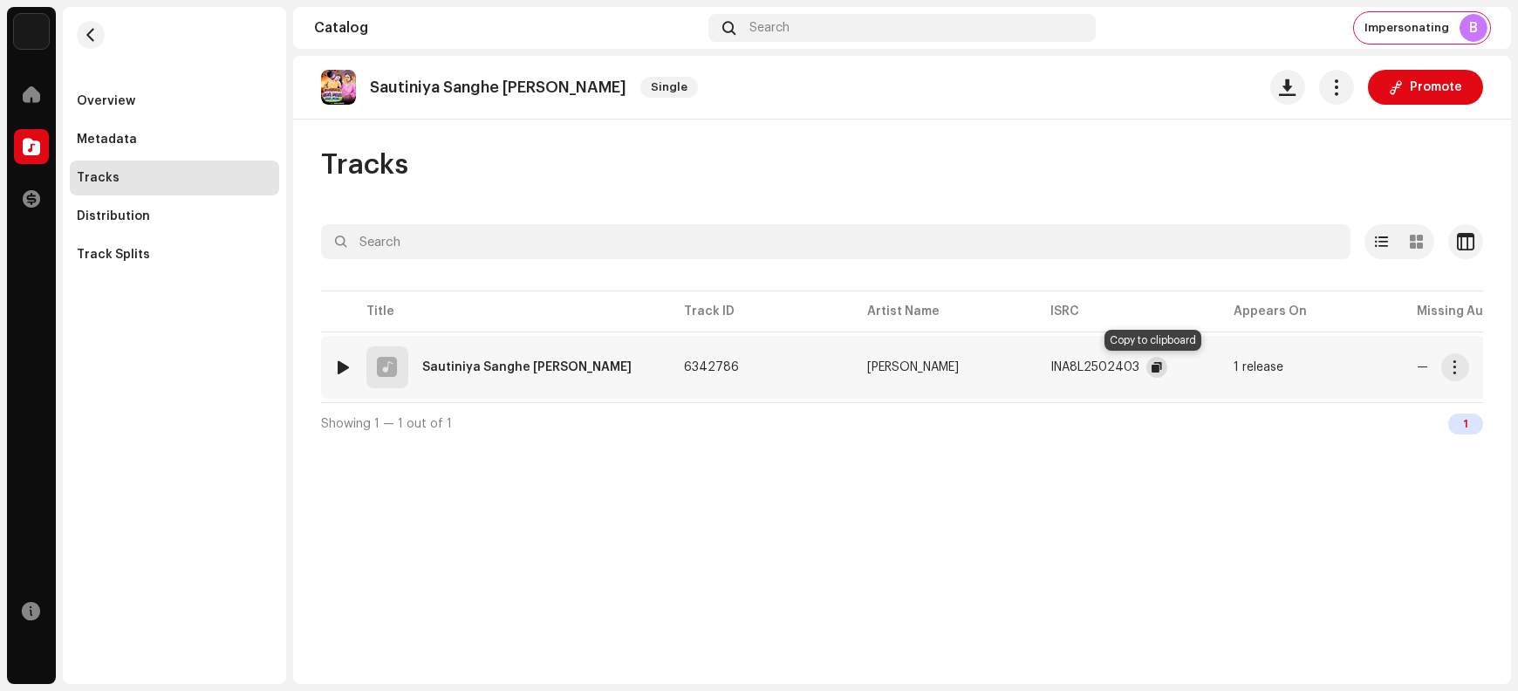
click at [1153, 368] on span "button" at bounding box center [1157, 367] width 10 height 14
click at [1214, 367] on span "button" at bounding box center [1455, 367] width 13 height 14
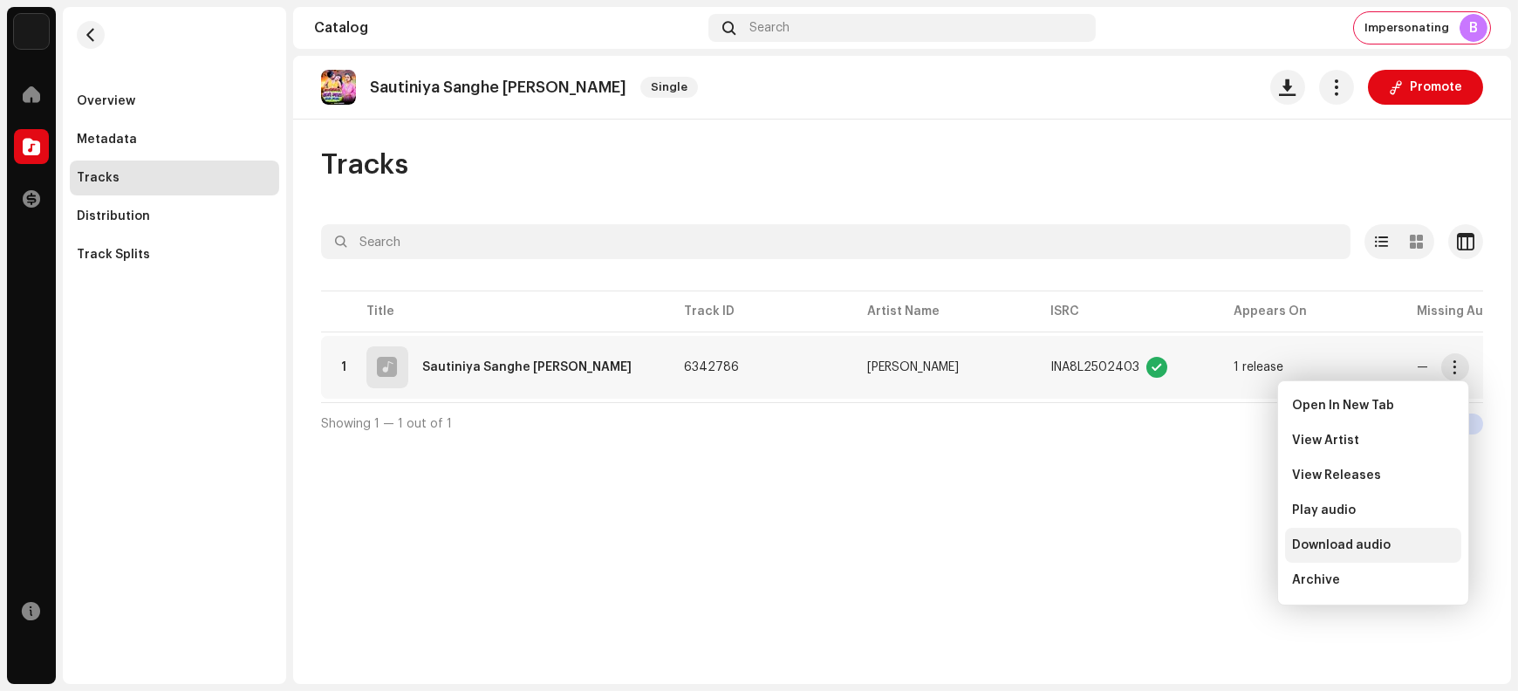
click at [1214, 552] on div "Download audio" at bounding box center [1373, 545] width 176 height 35
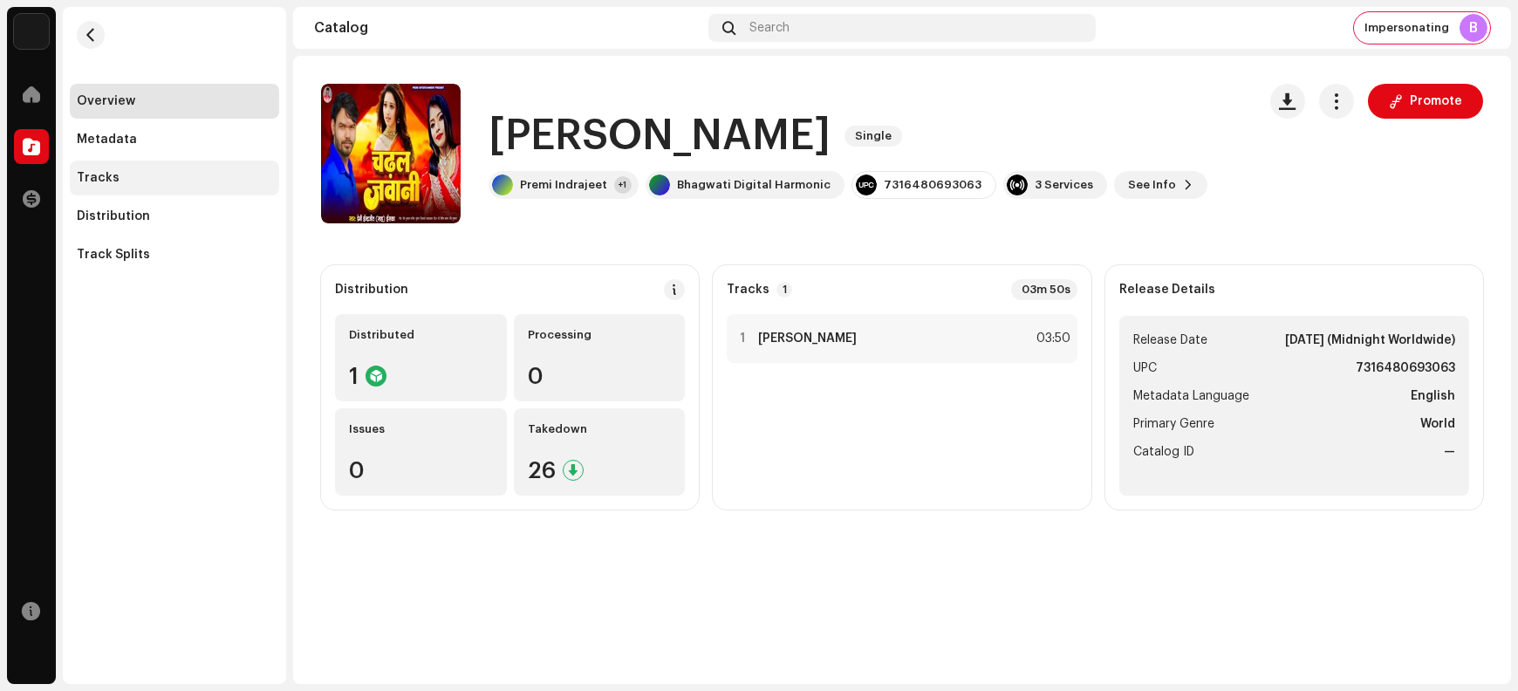
click at [168, 181] on div "Tracks" at bounding box center [174, 178] width 195 height 14
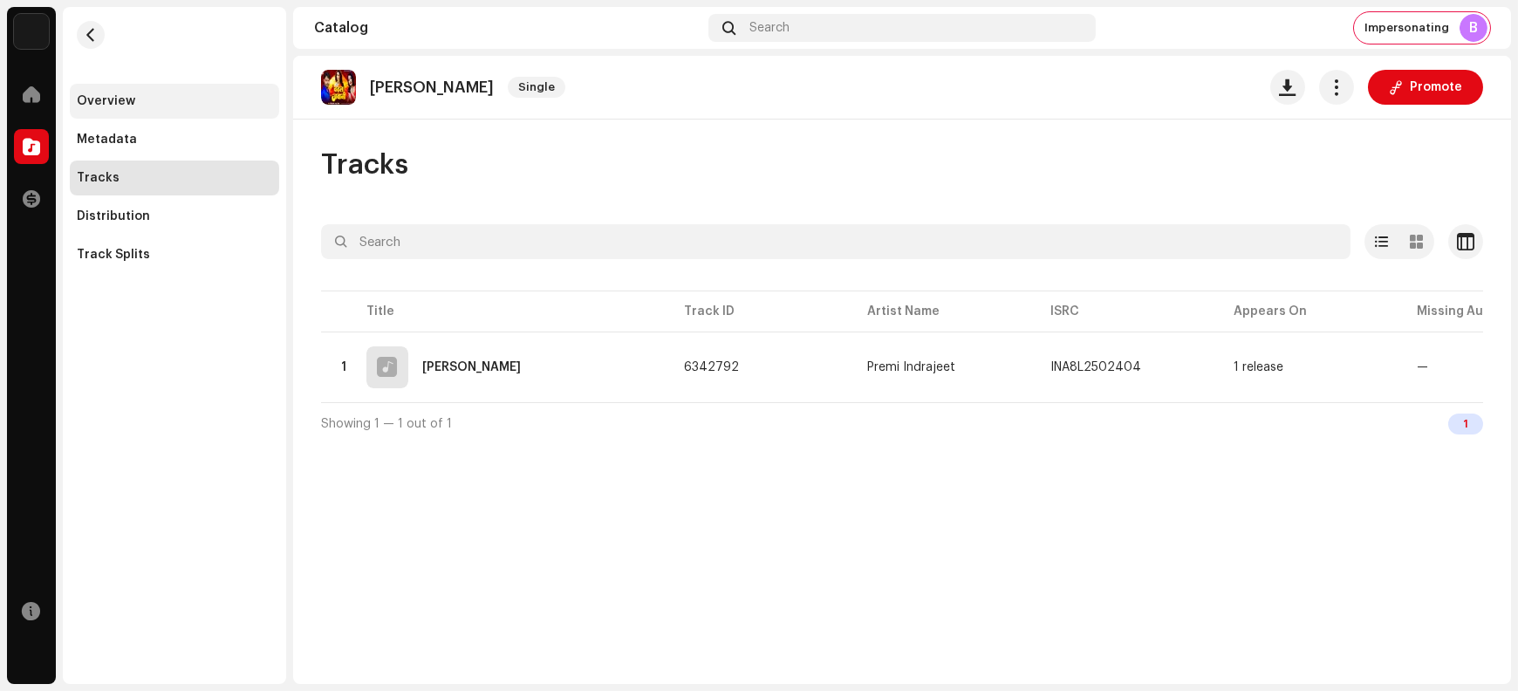
click at [141, 100] on div "Overview" at bounding box center [174, 101] width 195 height 14
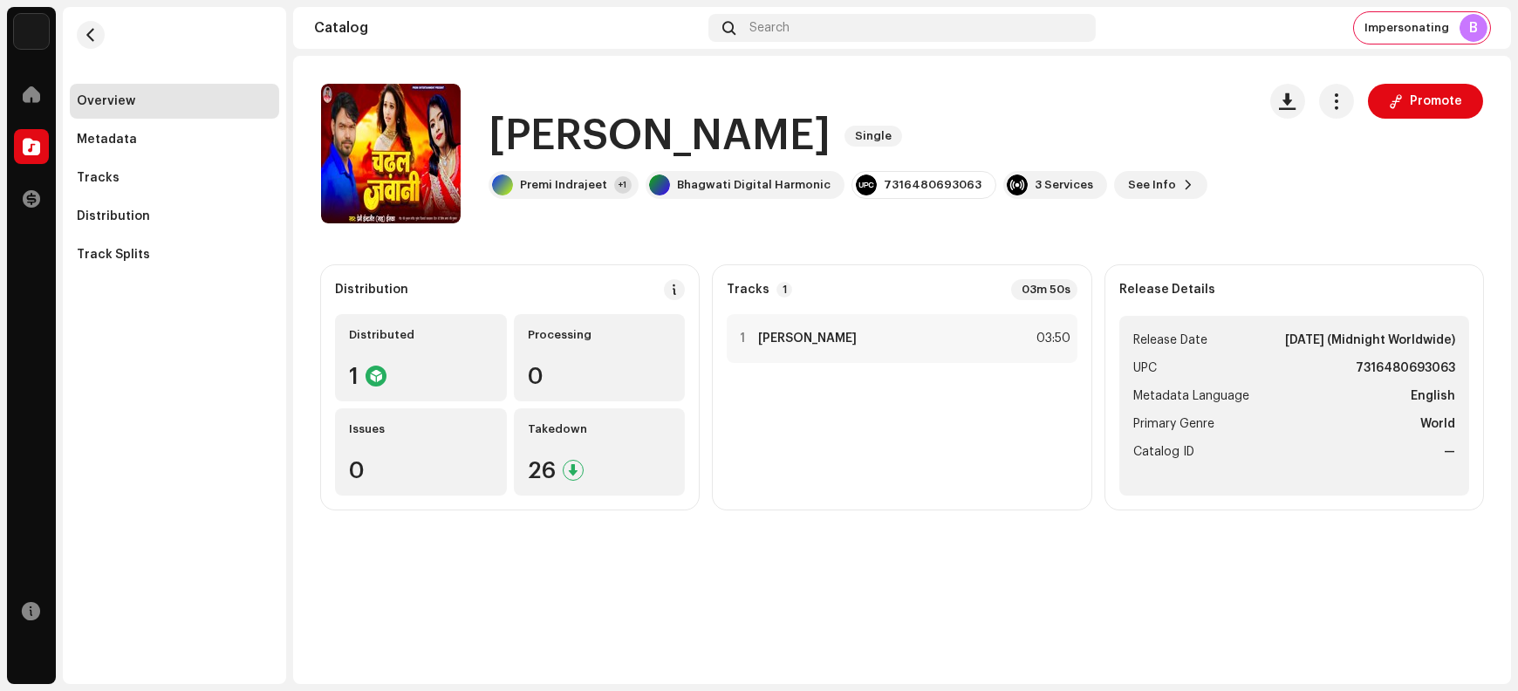
click at [538, 140] on h1 "[PERSON_NAME]" at bounding box center [660, 136] width 342 height 56
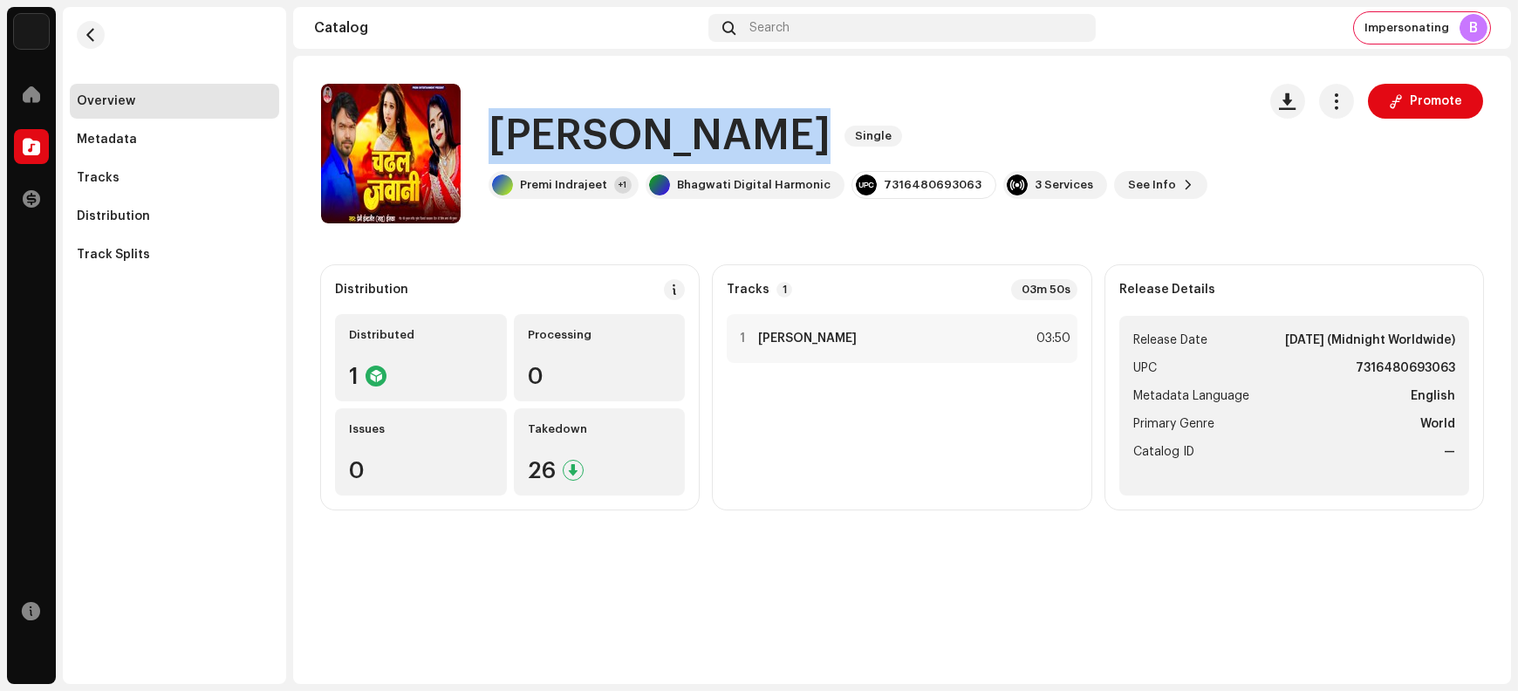
click at [538, 140] on h1 "[PERSON_NAME]" at bounding box center [660, 136] width 342 height 56
copy div "[PERSON_NAME] Single"
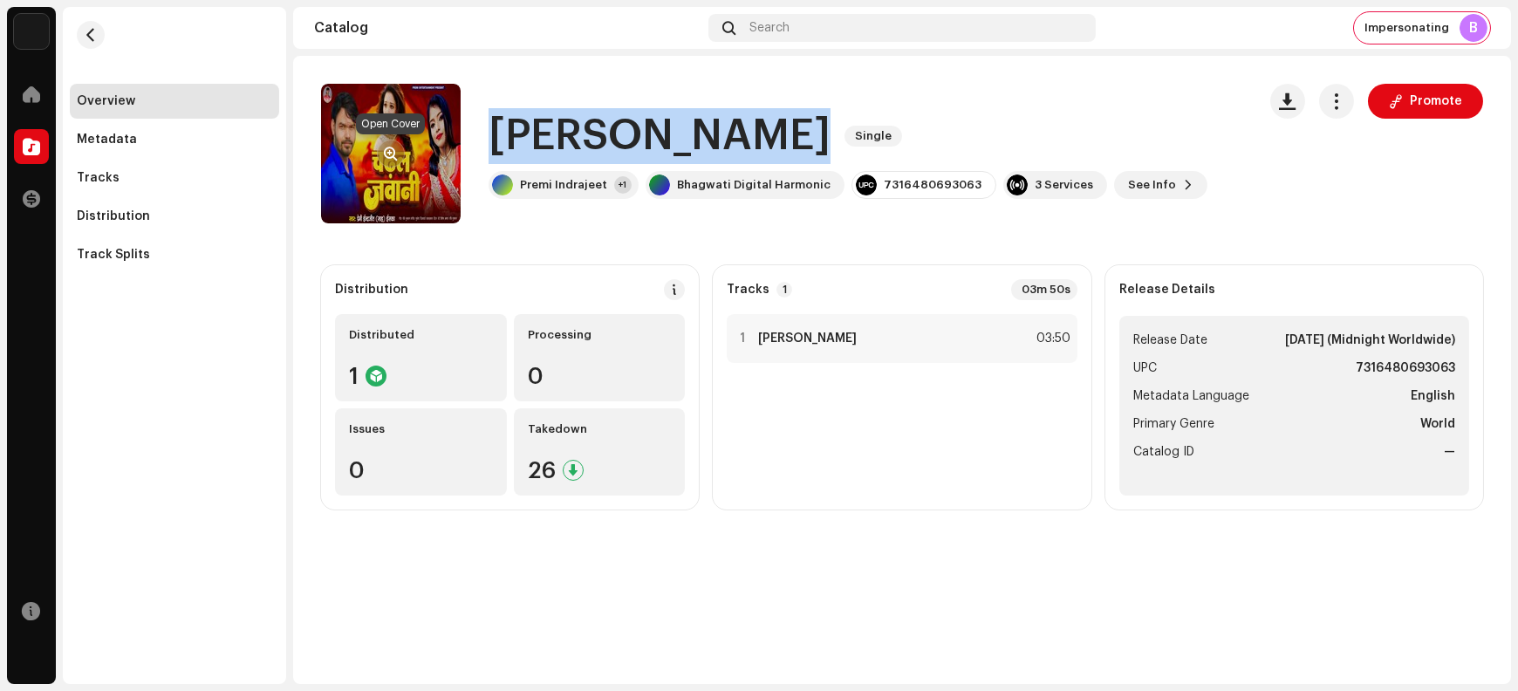
click at [393, 154] on span "button" at bounding box center [391, 154] width 13 height 14
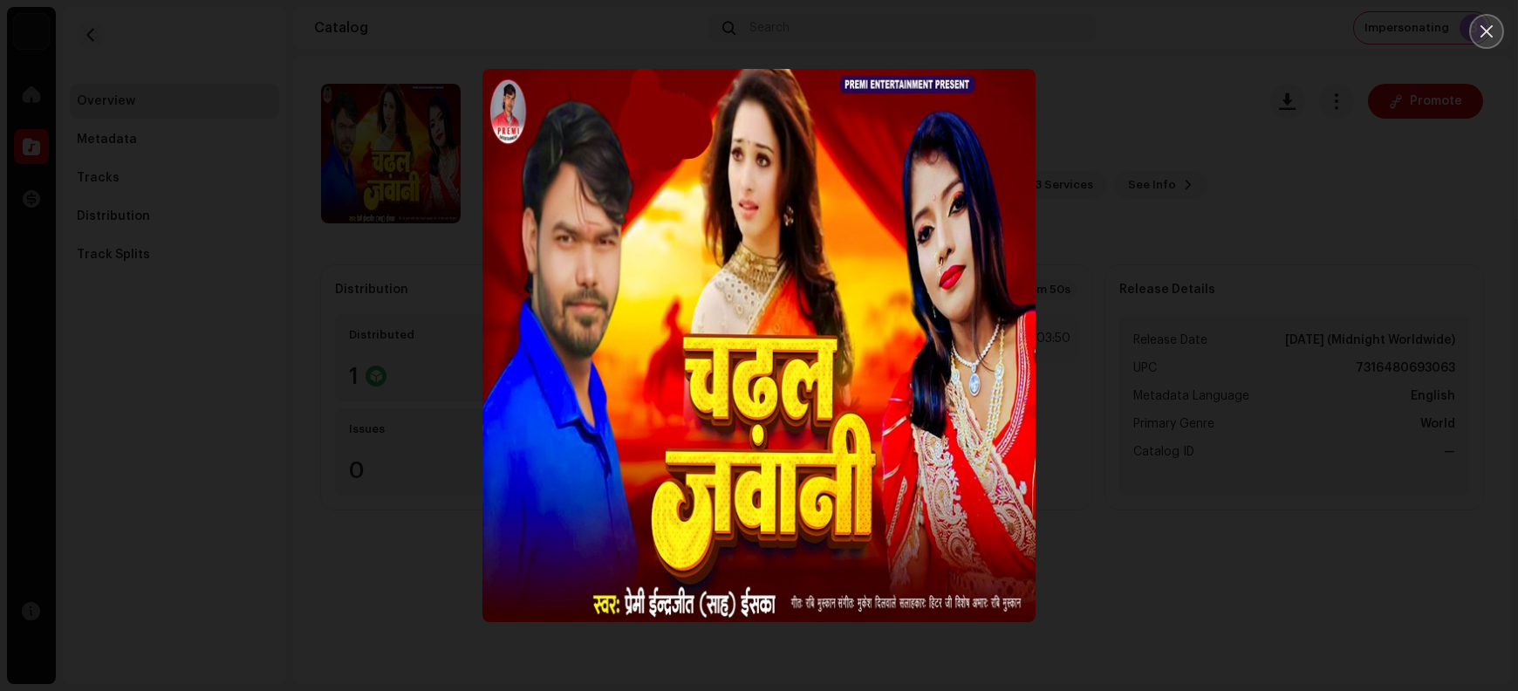
click at [1214, 39] on button "Close" at bounding box center [1487, 31] width 35 height 35
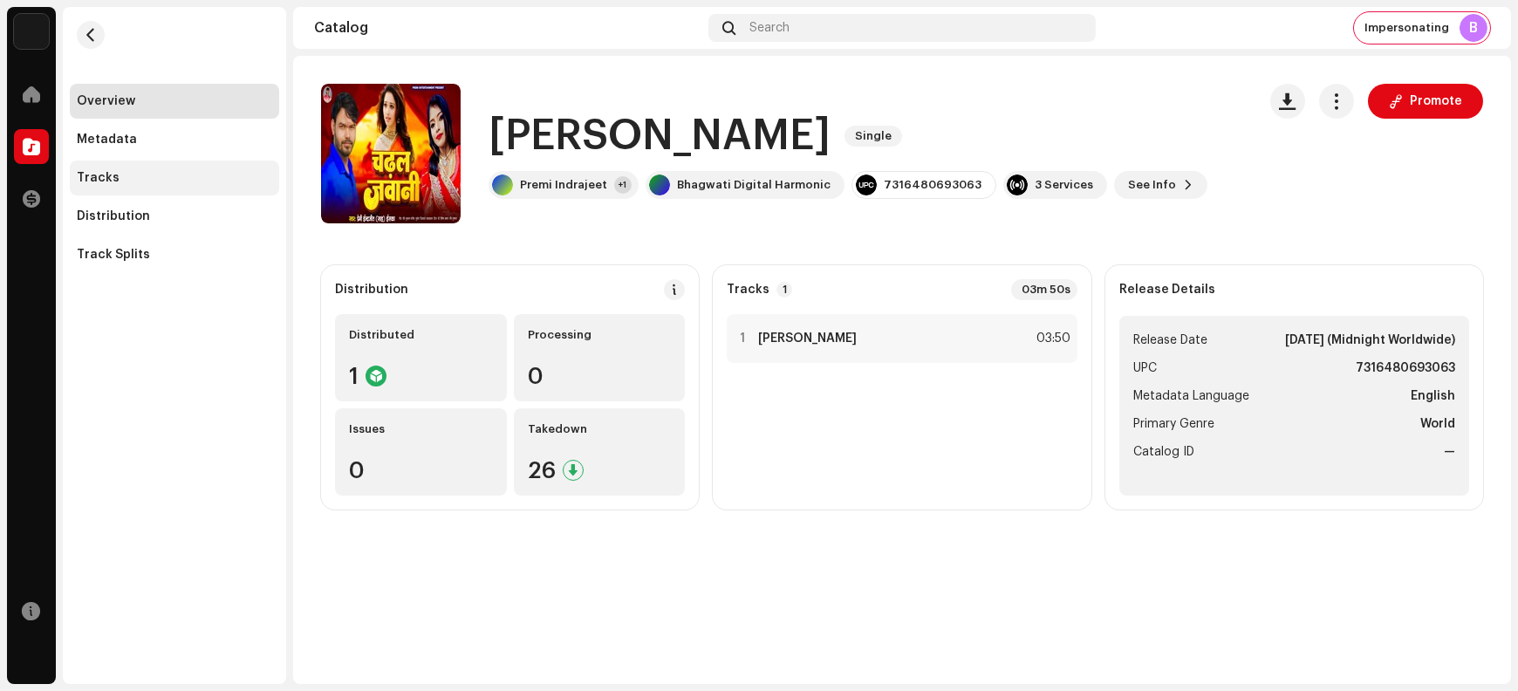
click at [137, 184] on div "Tracks" at bounding box center [174, 178] width 209 height 35
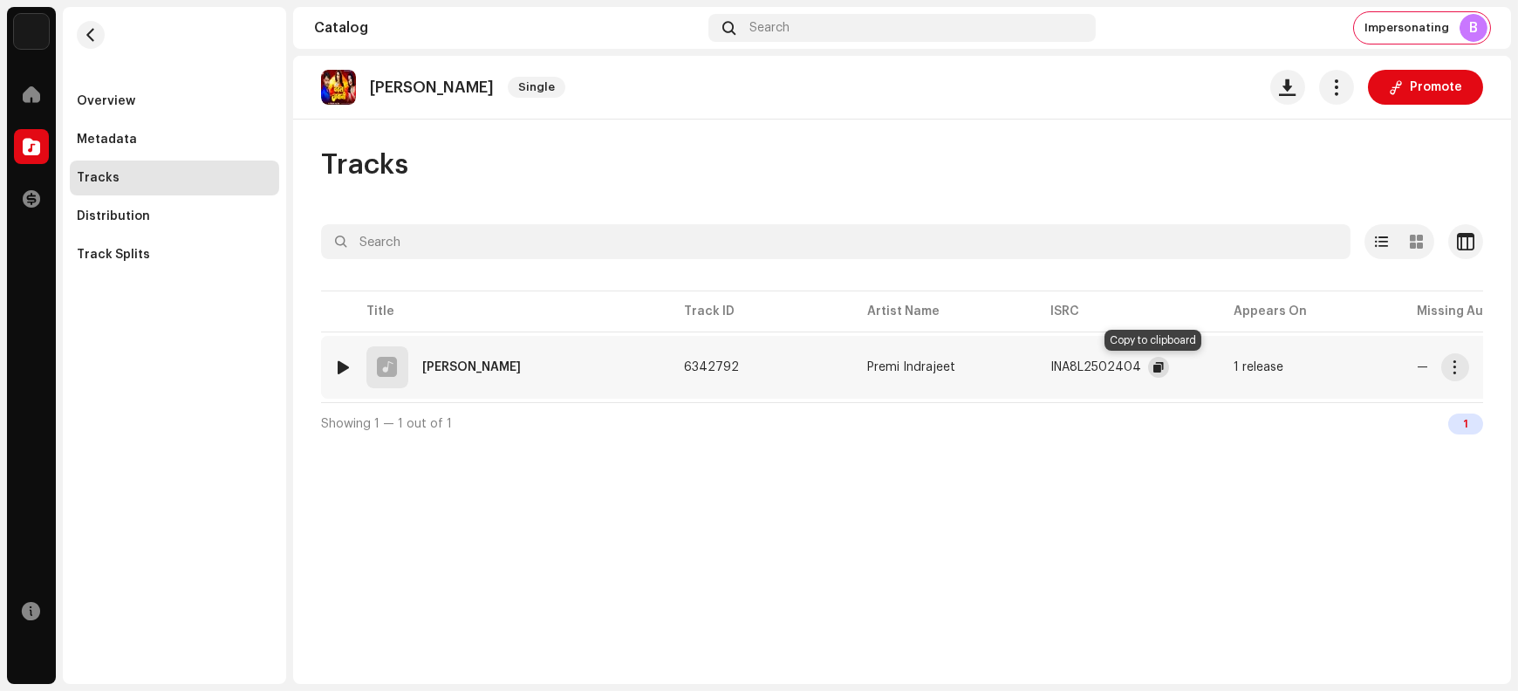
click at [1156, 367] on span "button" at bounding box center [1159, 367] width 10 height 14
click at [1214, 367] on span "button" at bounding box center [1455, 367] width 13 height 14
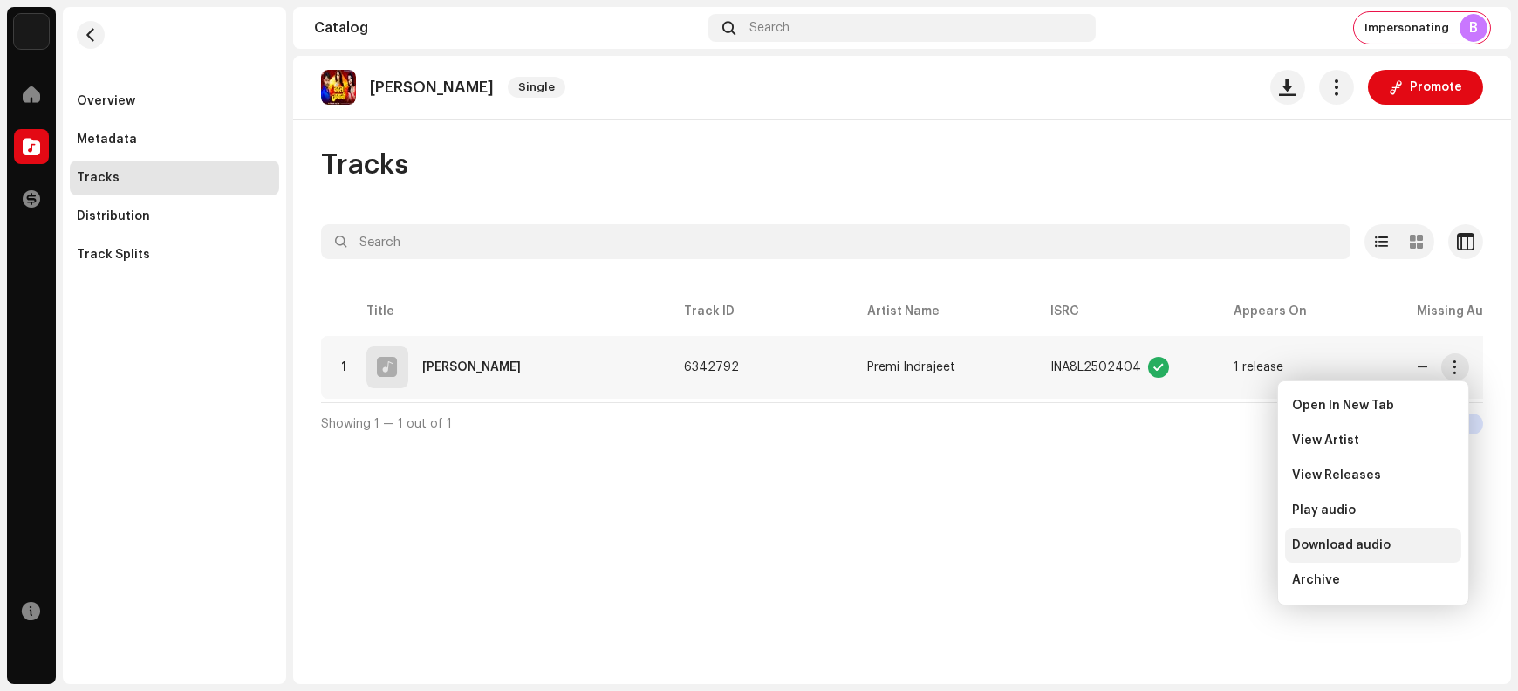
click at [1214, 546] on span "Download audio" at bounding box center [1341, 545] width 99 height 14
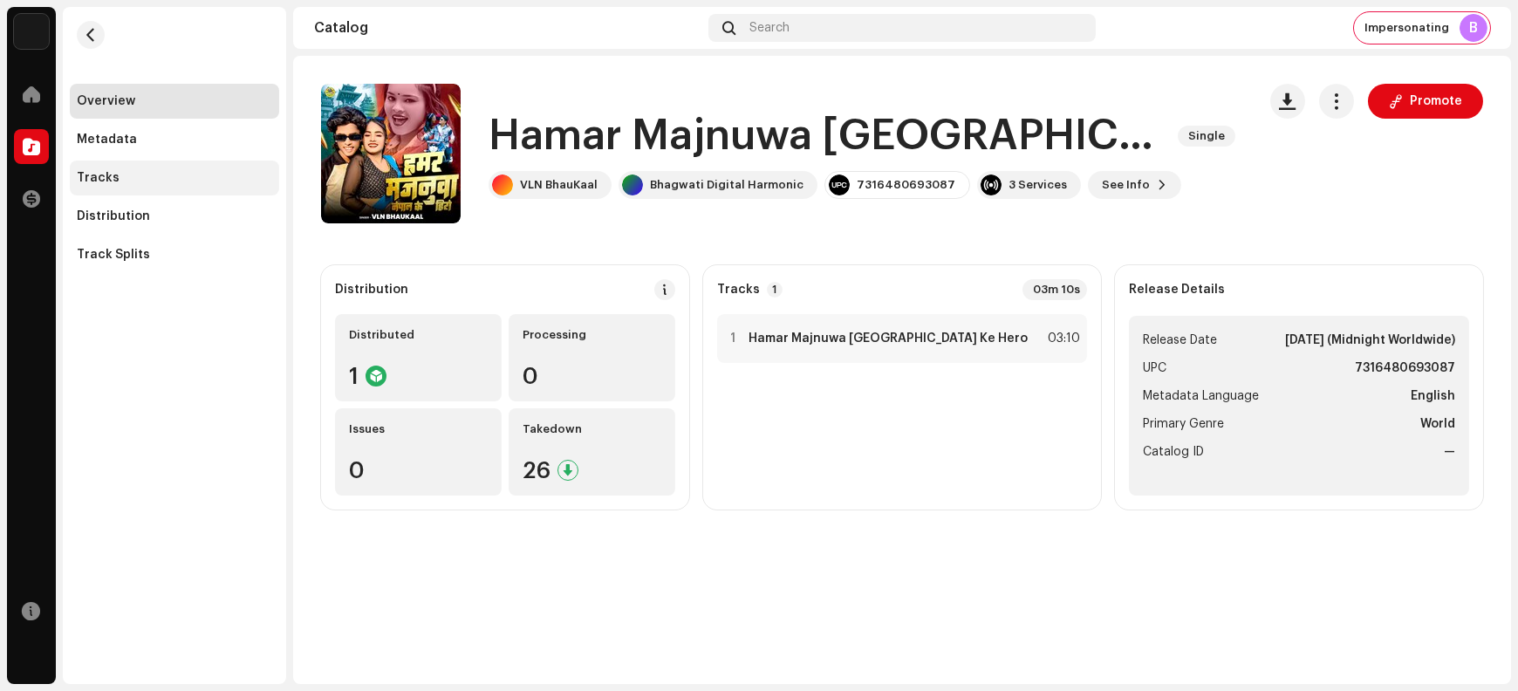
click at [169, 186] on div "Tracks" at bounding box center [174, 178] width 209 height 35
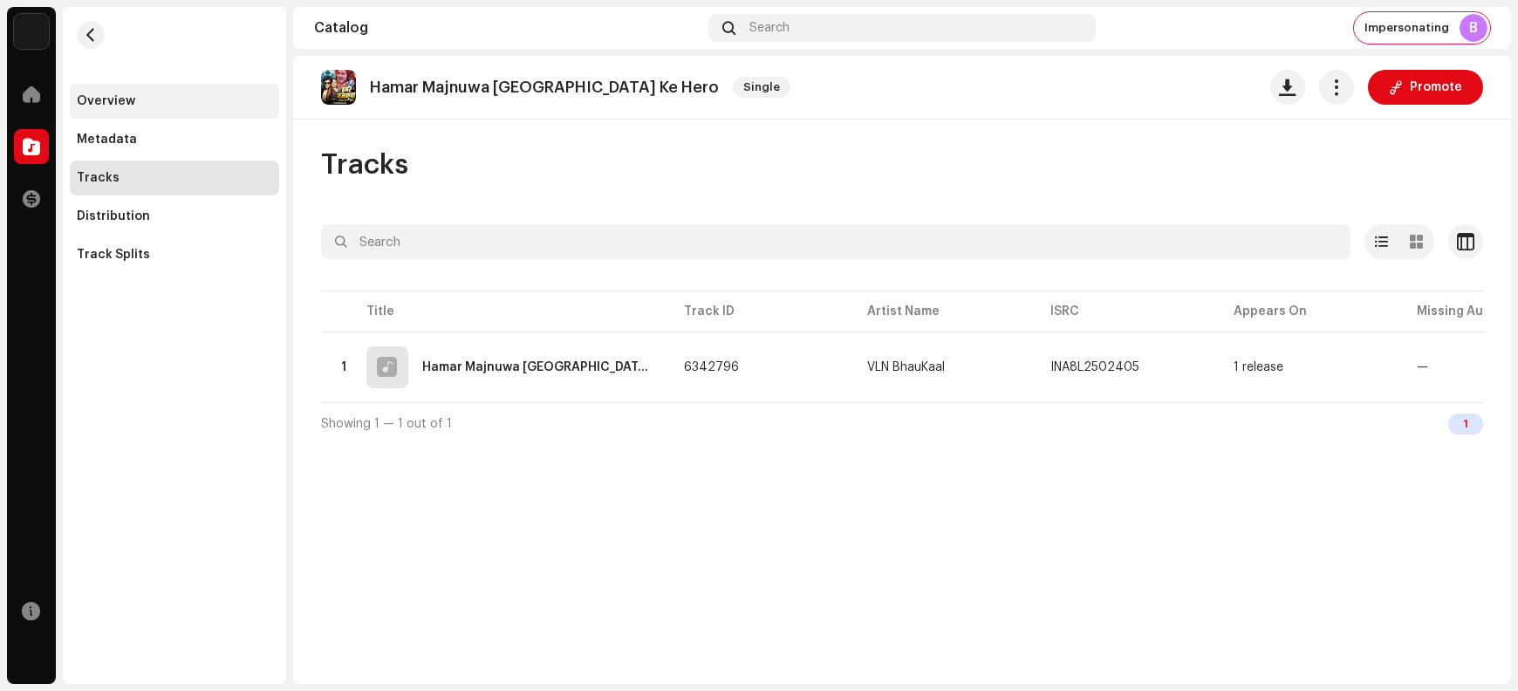
click at [155, 104] on div "Overview" at bounding box center [174, 101] width 195 height 14
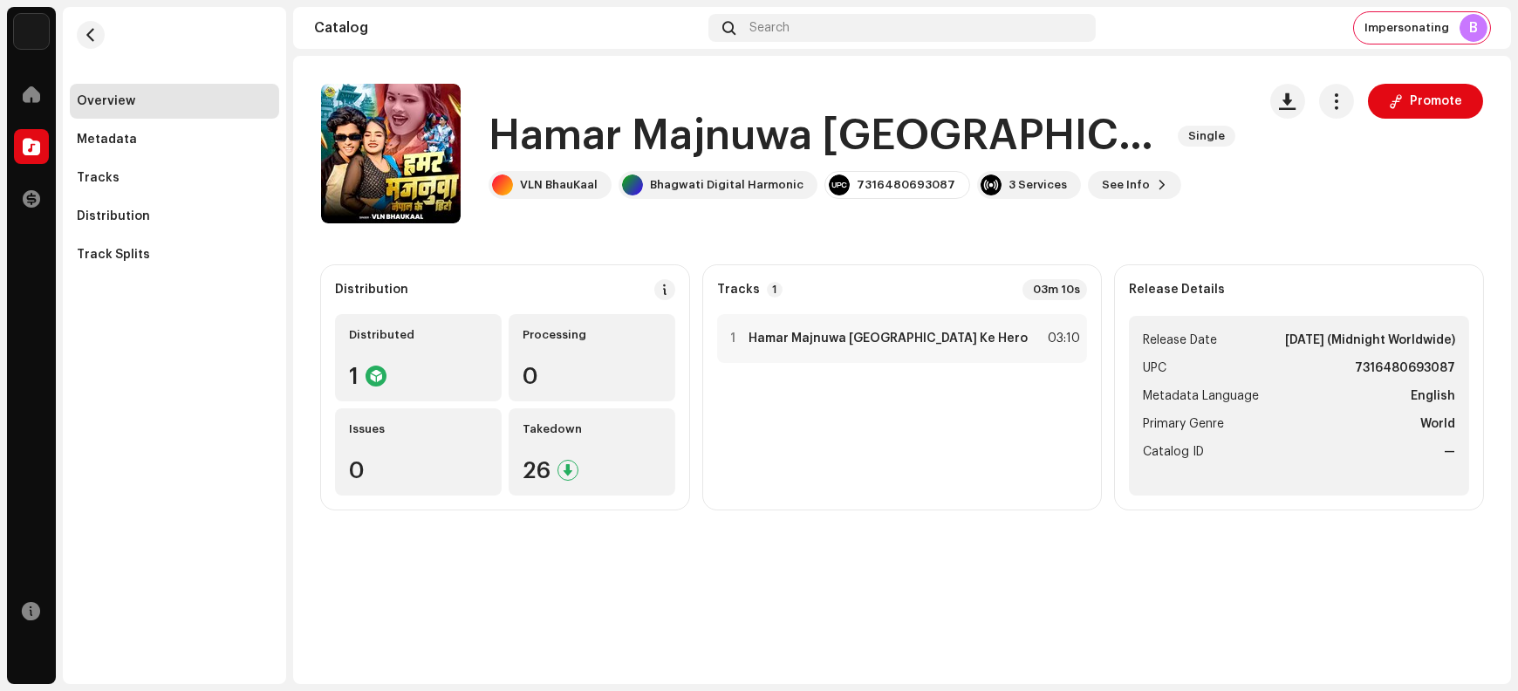
click at [537, 141] on h1 "Hamar Majnuwa Nepal Ke Hero" at bounding box center [826, 136] width 675 height 56
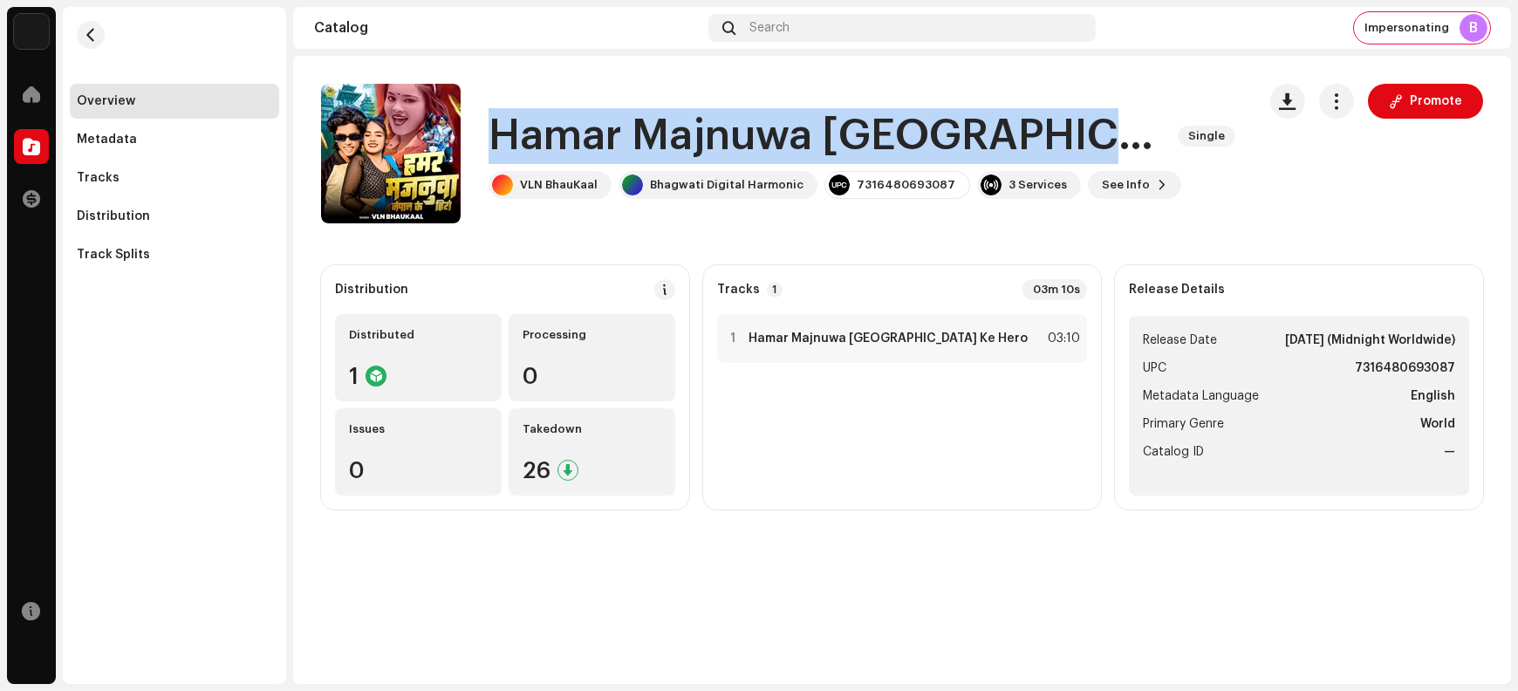
click at [537, 141] on h1 "Hamar Majnuwa Nepal Ke Hero" at bounding box center [826, 136] width 675 height 56
copy div "Hamar Majnuwa Nepal Ke Hero Single"
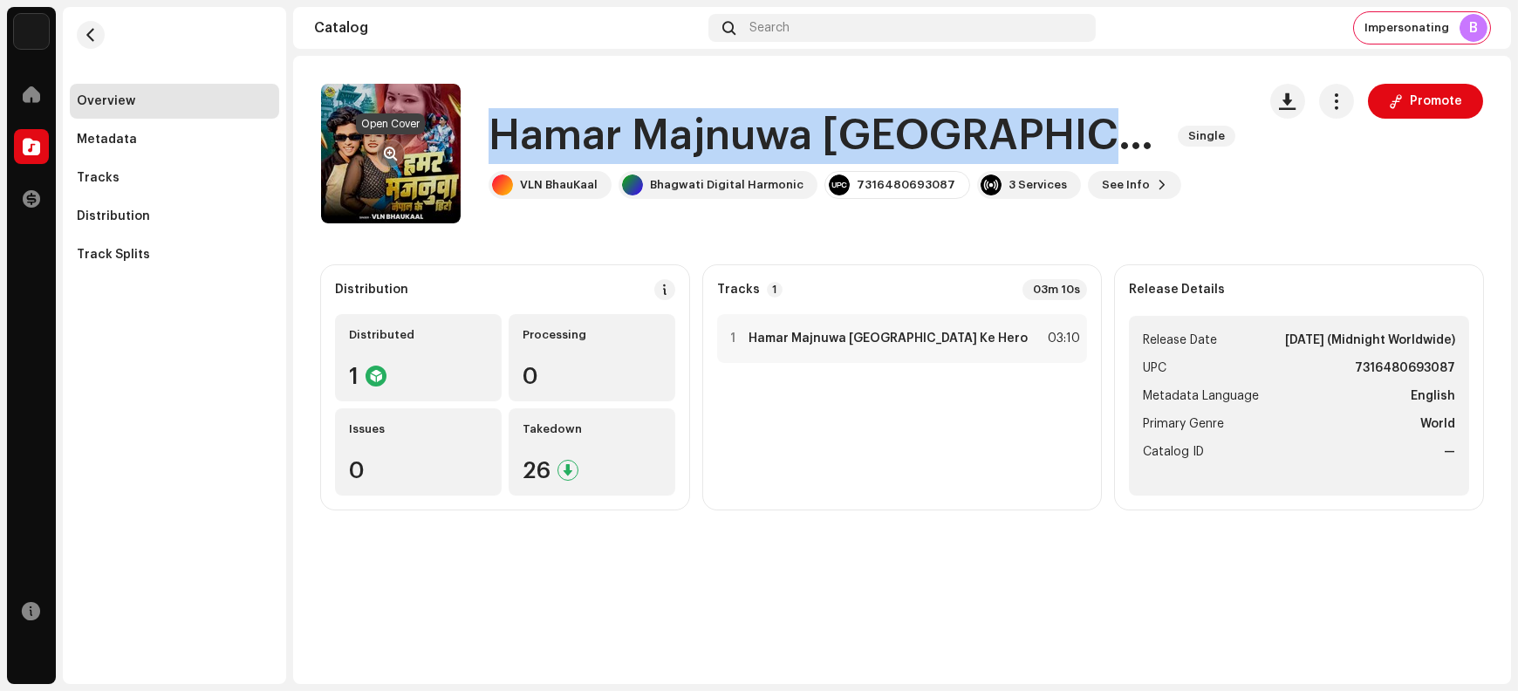
click at [385, 153] on span "button" at bounding box center [391, 154] width 13 height 14
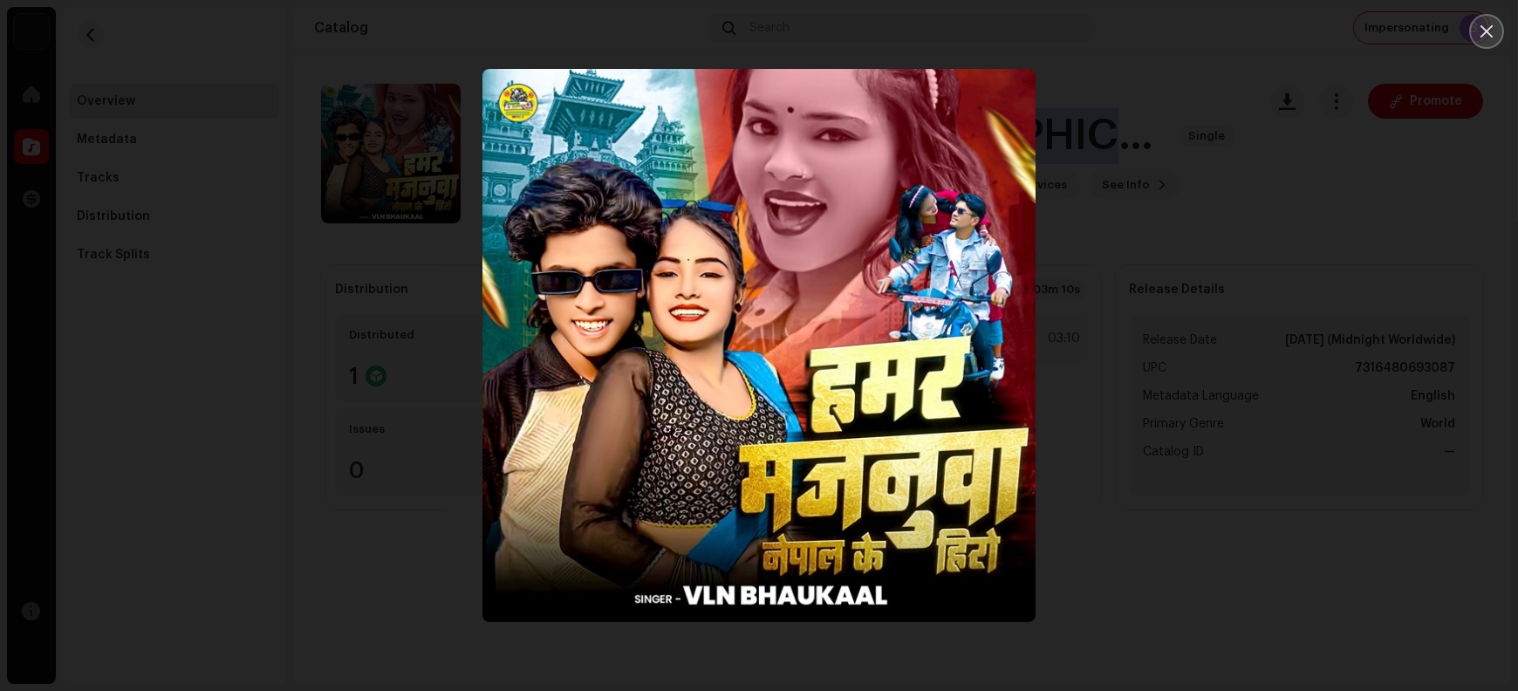
click at [1214, 33] on icon "Close" at bounding box center [1487, 32] width 16 height 16
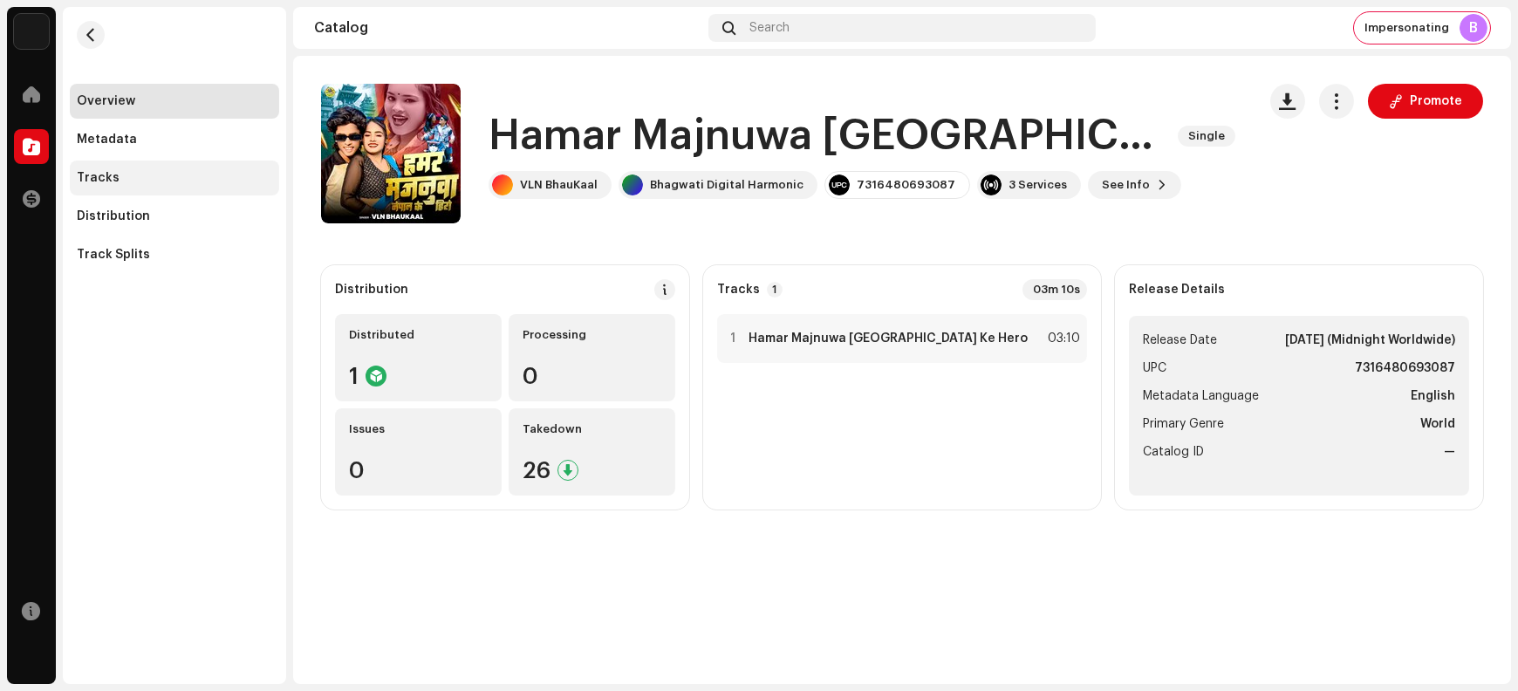
click at [142, 185] on div "Tracks" at bounding box center [174, 178] width 209 height 35
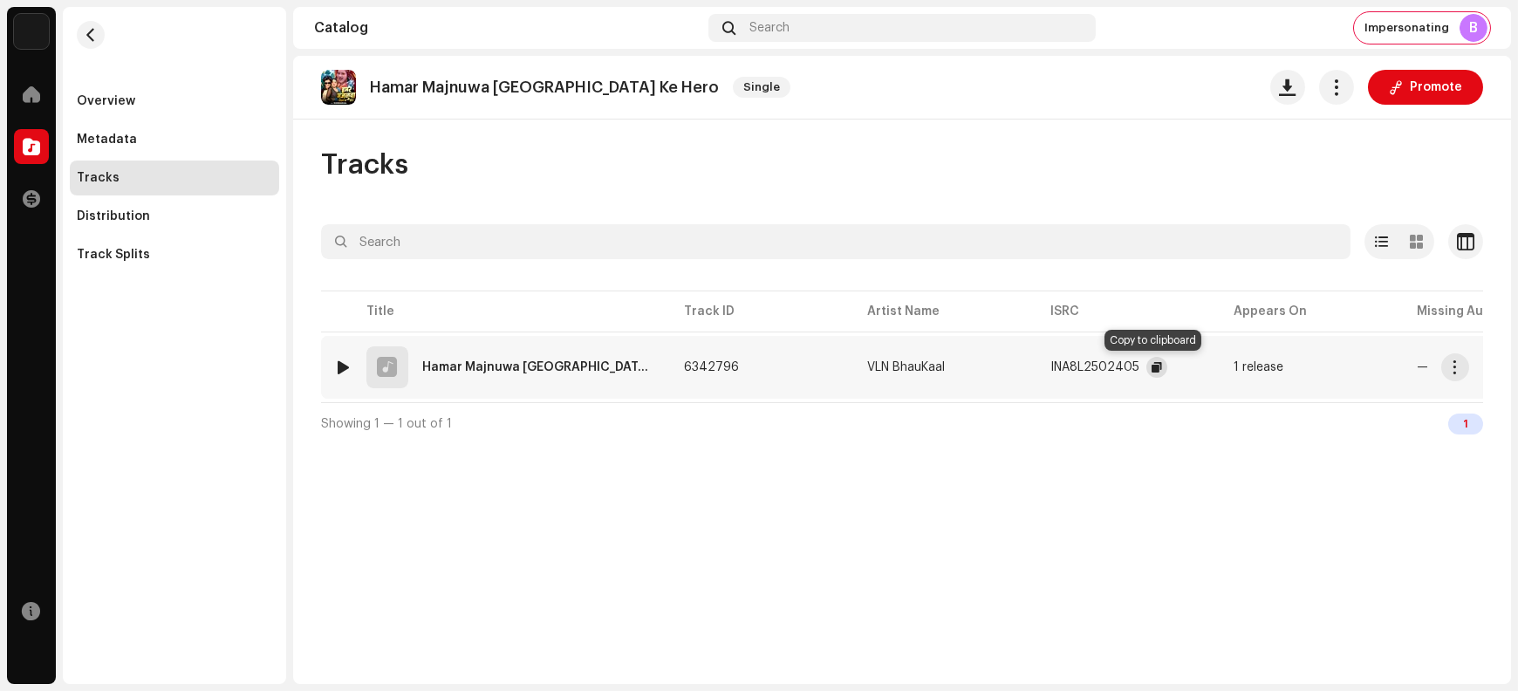
click at [1153, 369] on span "button" at bounding box center [1157, 367] width 10 height 14
click at [1214, 369] on span "button" at bounding box center [1455, 367] width 13 height 14
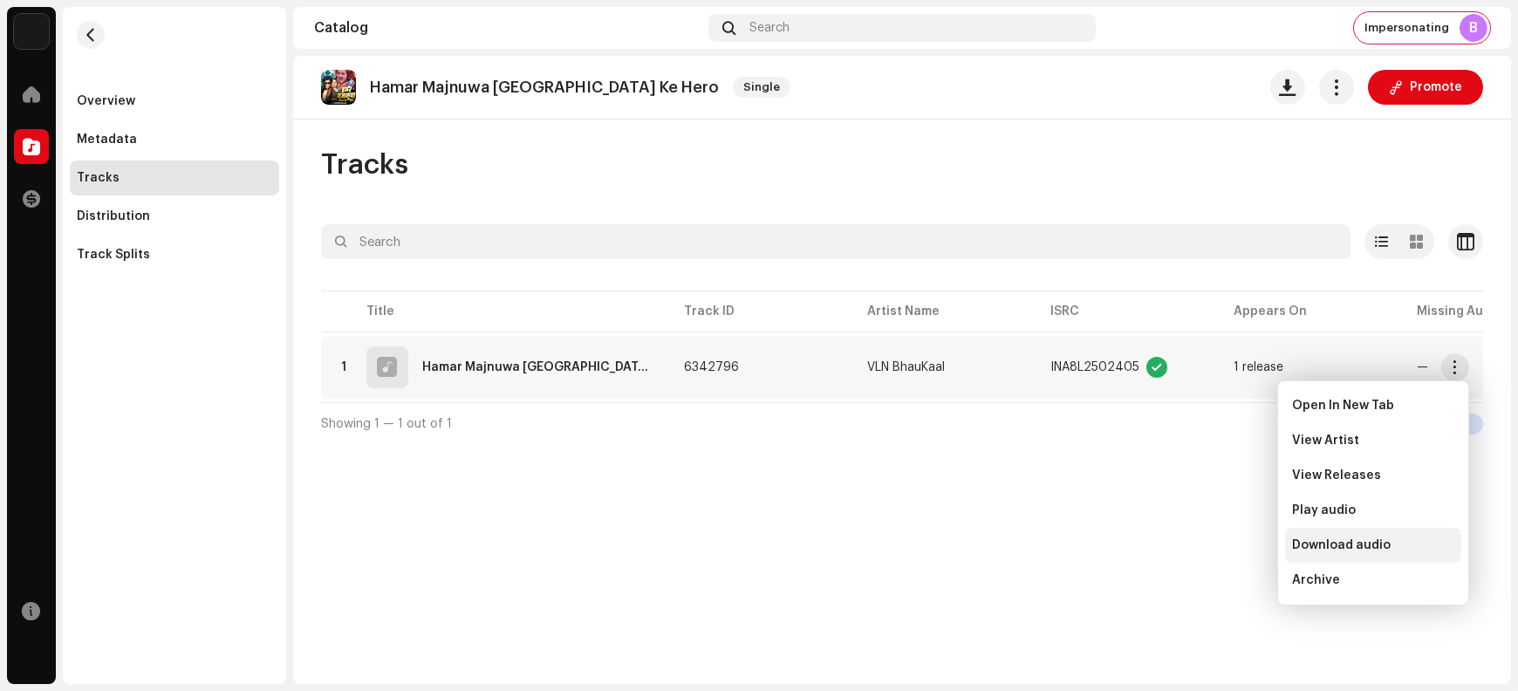
click at [1214, 545] on span "Download audio" at bounding box center [1341, 545] width 99 height 14
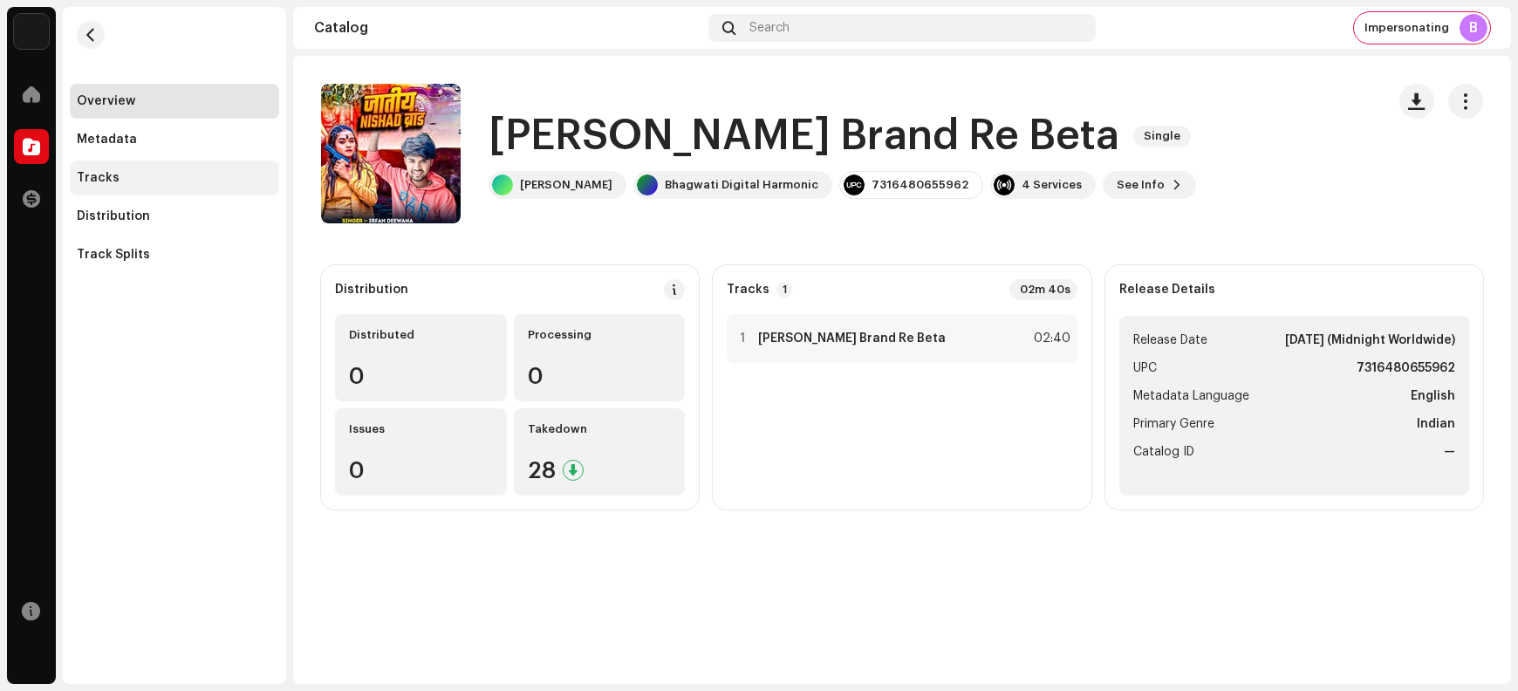
click at [115, 181] on div "Tracks" at bounding box center [174, 178] width 195 height 14
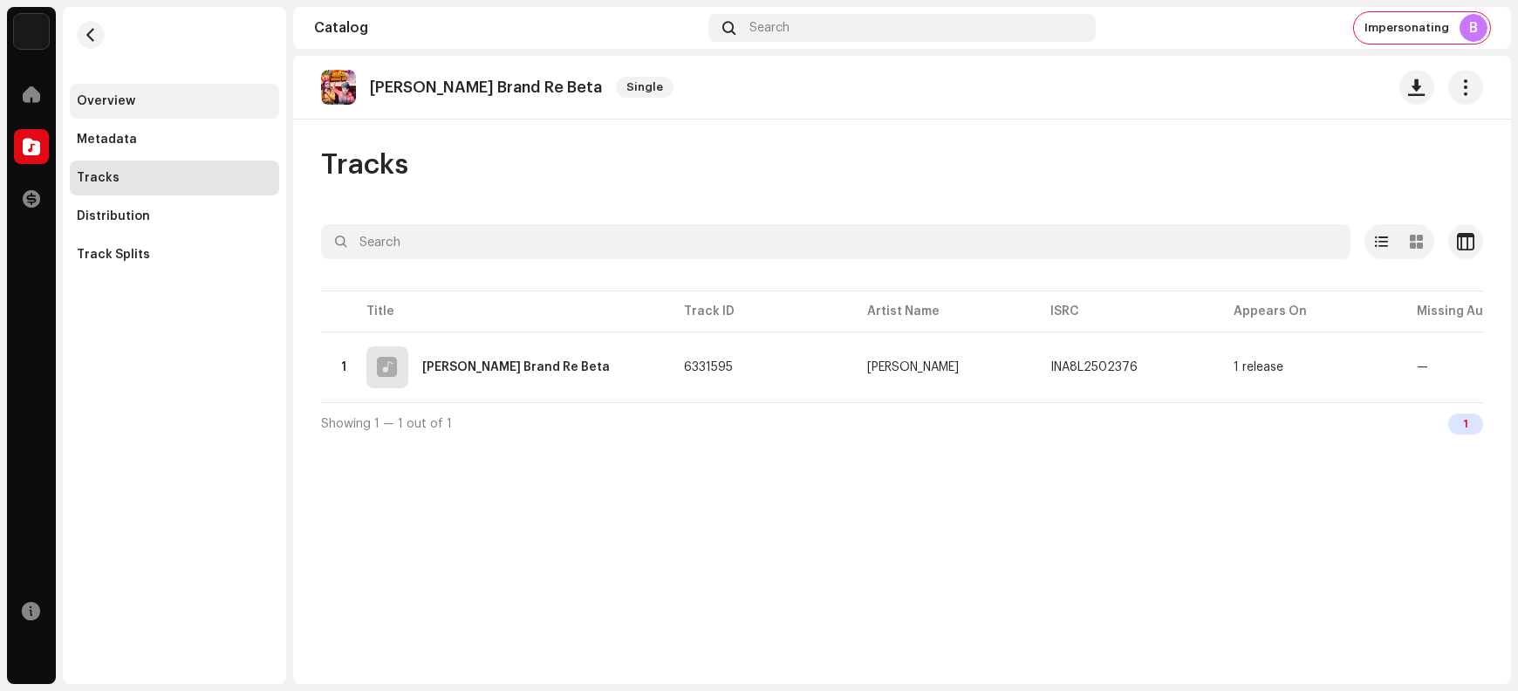
click at [149, 97] on div "Overview" at bounding box center [174, 101] width 195 height 14
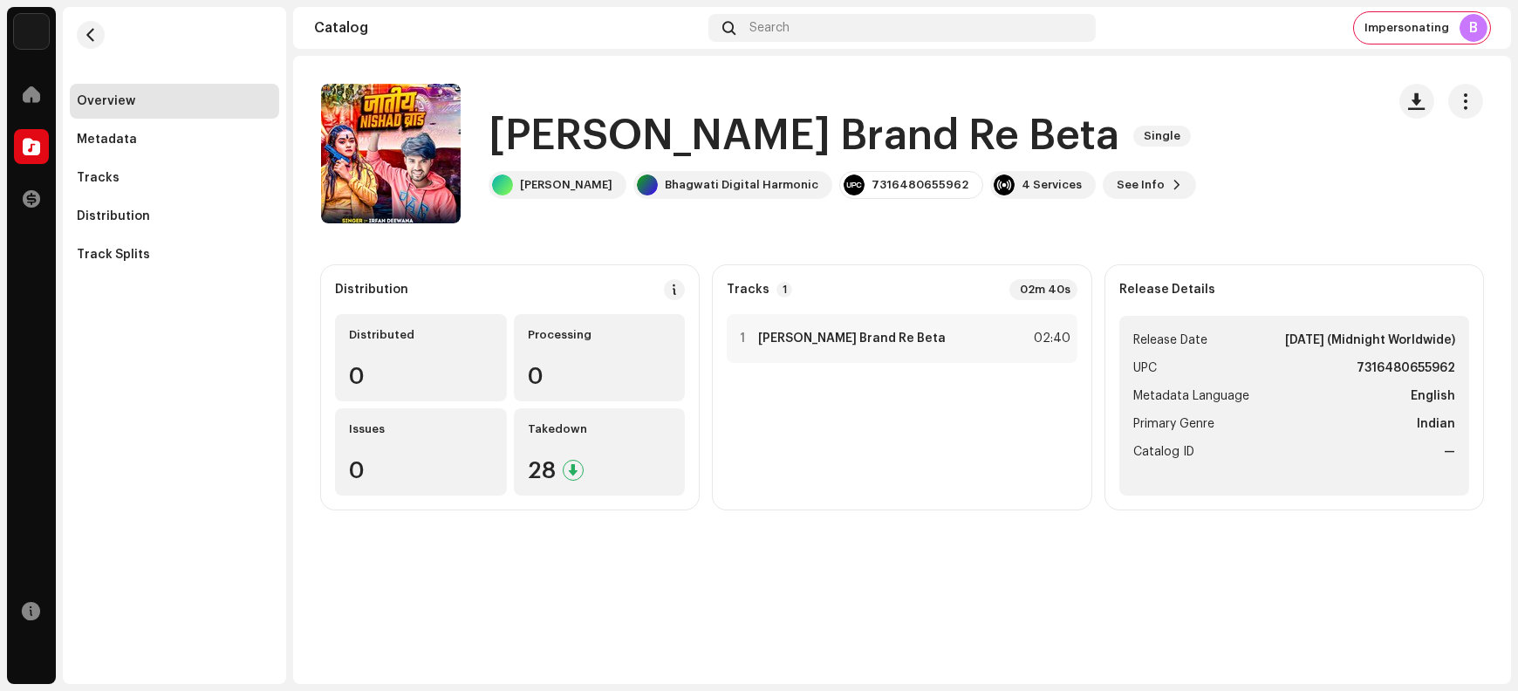
click at [557, 129] on h1 "[PERSON_NAME] Brand Re Beta" at bounding box center [804, 136] width 631 height 56
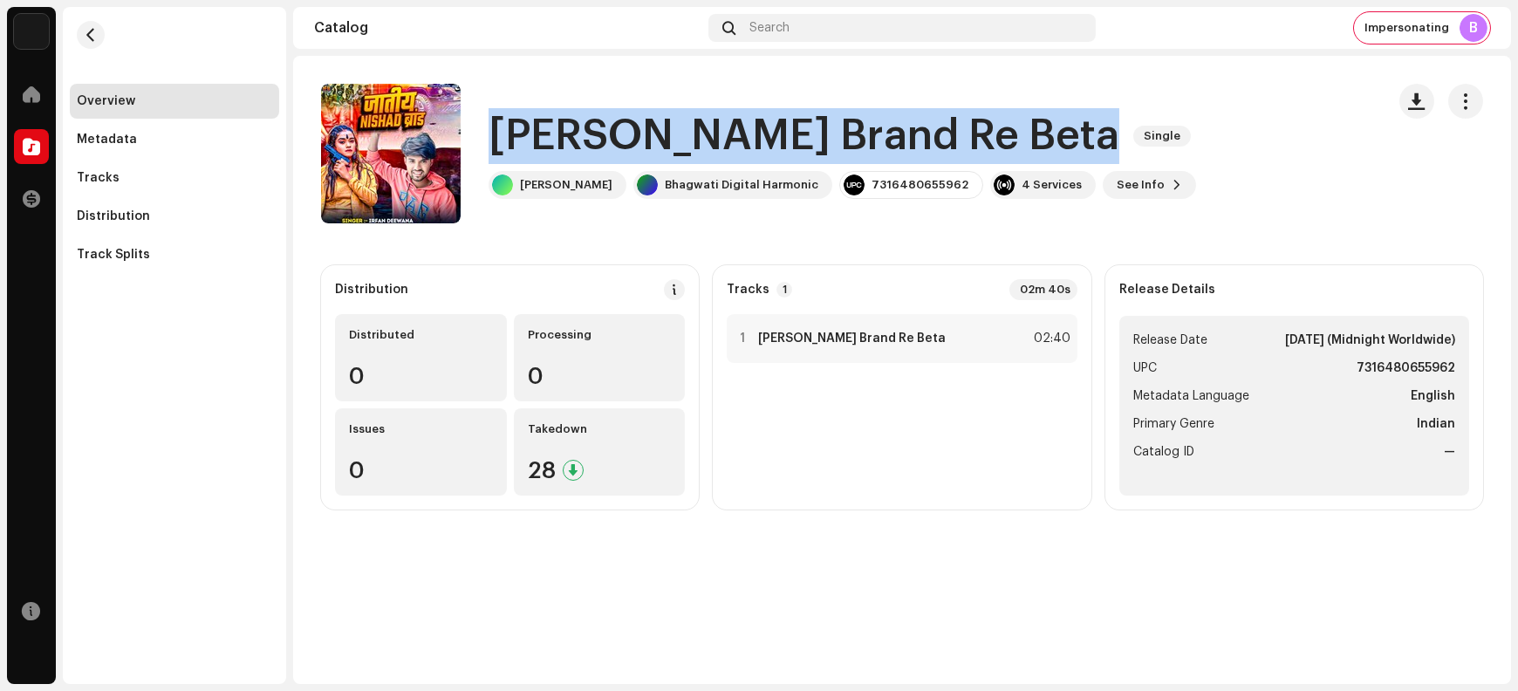
click at [557, 129] on h1 "[PERSON_NAME] Brand Re Beta" at bounding box center [804, 136] width 631 height 56
copy div "Jatiye [PERSON_NAME] Brand Re Beta Single"
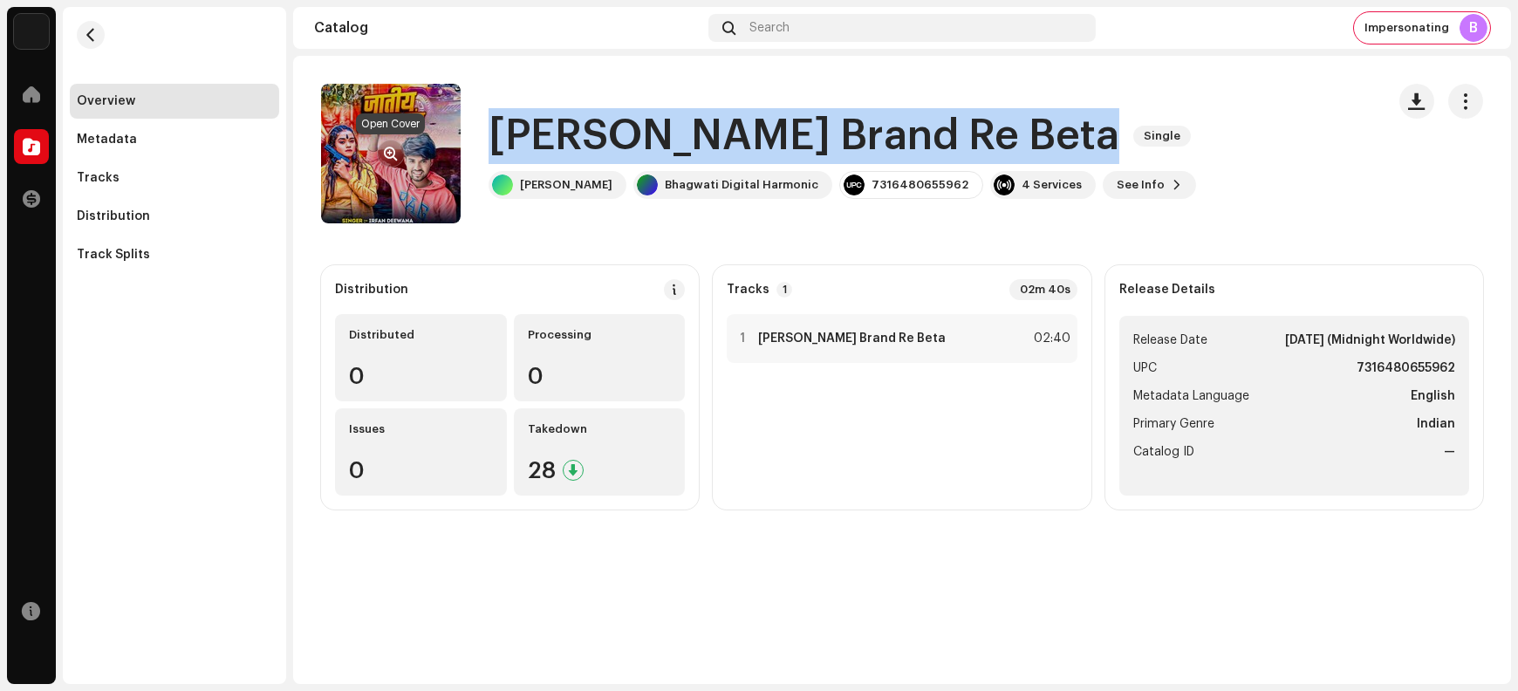
click at [389, 154] on span "button" at bounding box center [391, 154] width 13 height 14
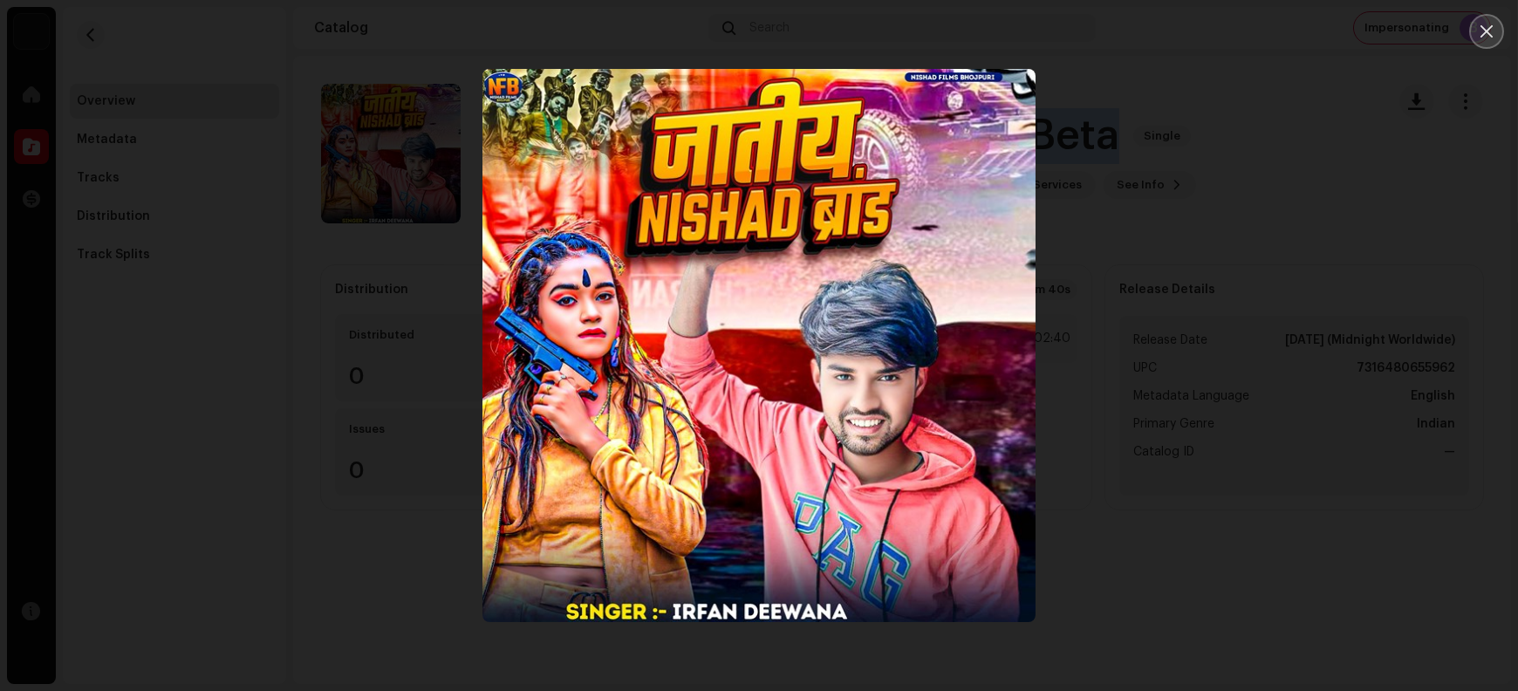
click at [1214, 32] on icon "Close" at bounding box center [1487, 32] width 16 height 16
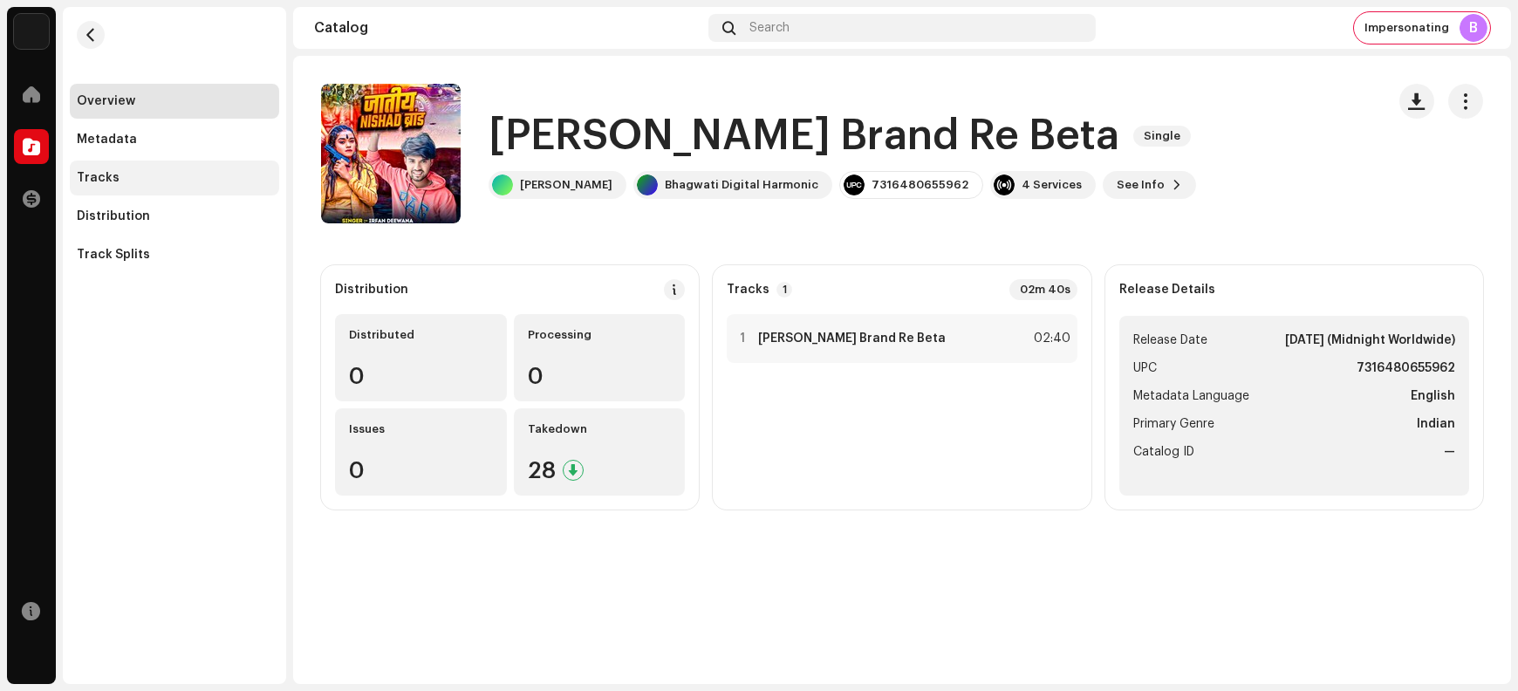
click at [180, 183] on div "Tracks" at bounding box center [174, 178] width 195 height 14
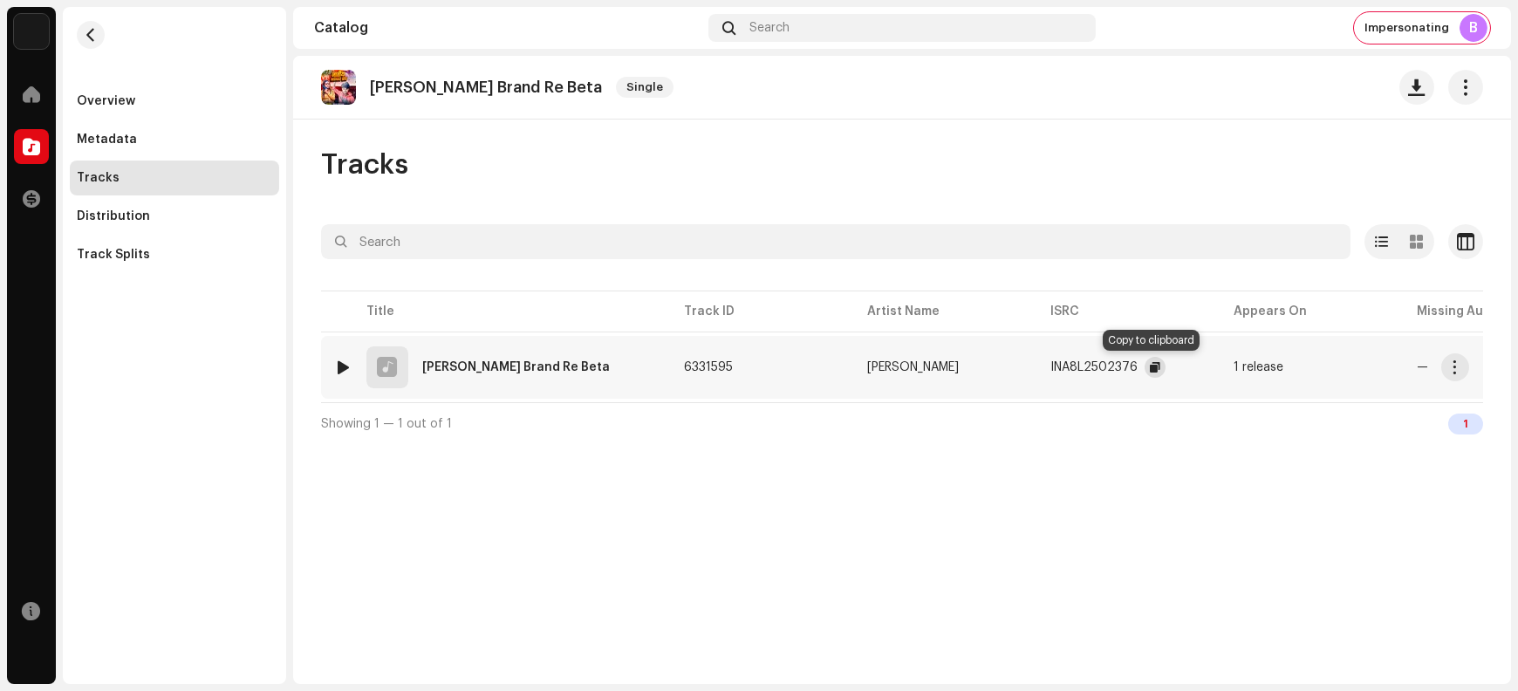
click at [1150, 367] on span "button" at bounding box center [1155, 367] width 10 height 14
click at [1214, 371] on span "button" at bounding box center [1455, 367] width 13 height 14
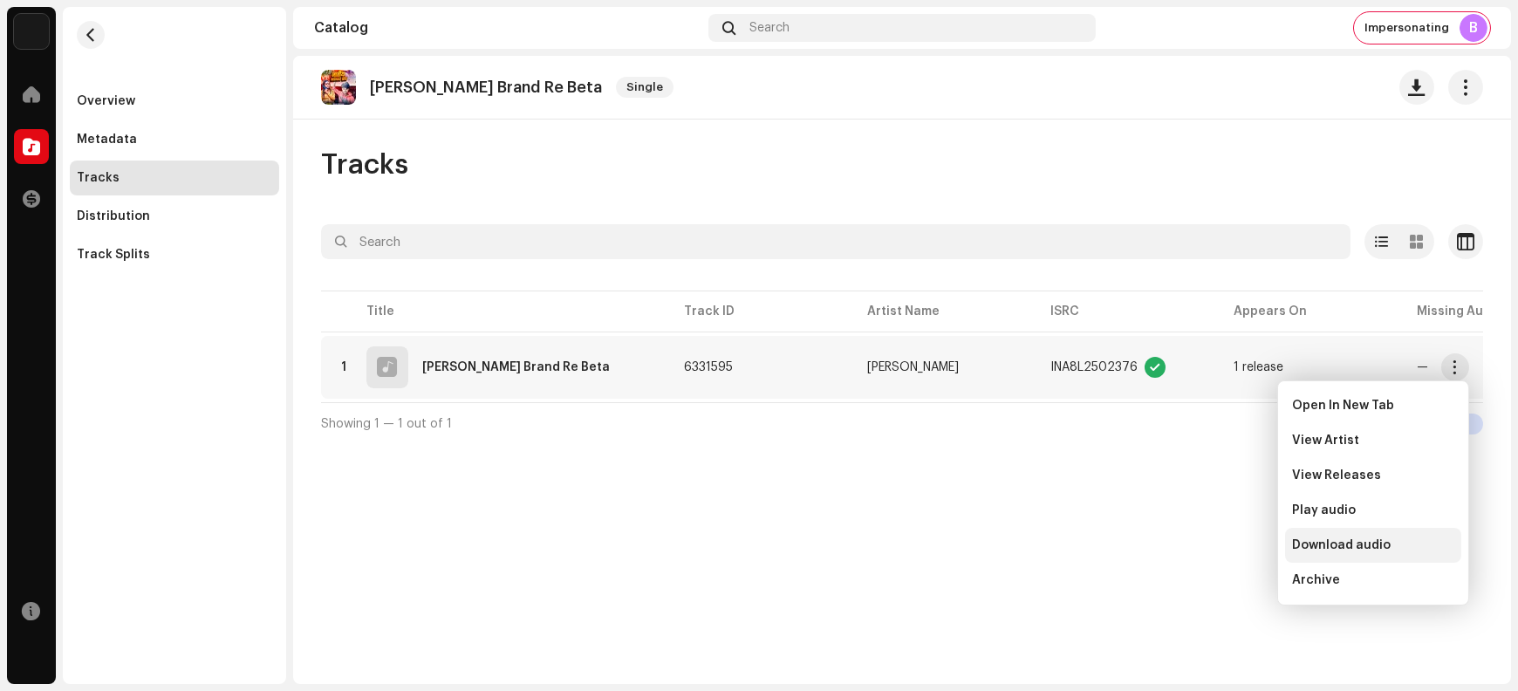
click at [1214, 545] on span "Download audio" at bounding box center [1341, 545] width 99 height 14
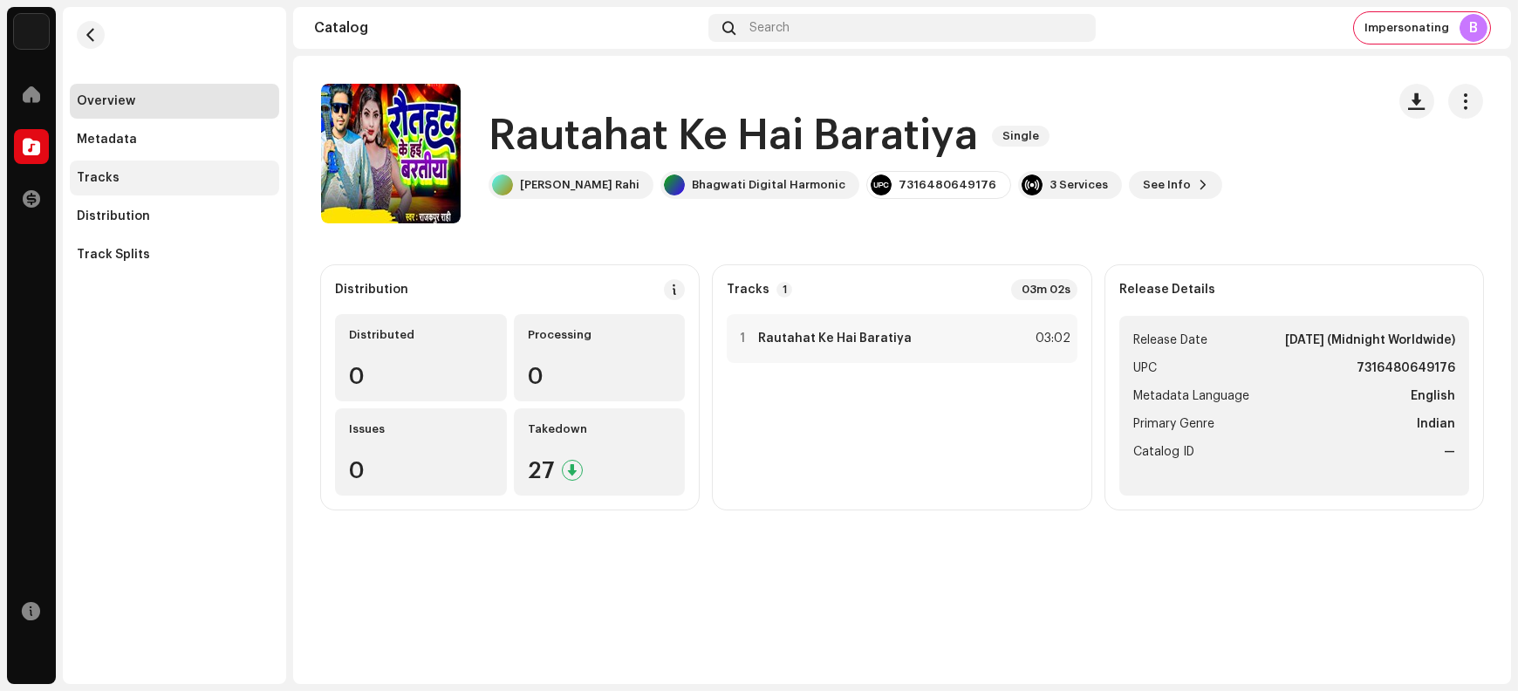
click at [165, 168] on div "Tracks" at bounding box center [174, 178] width 209 height 35
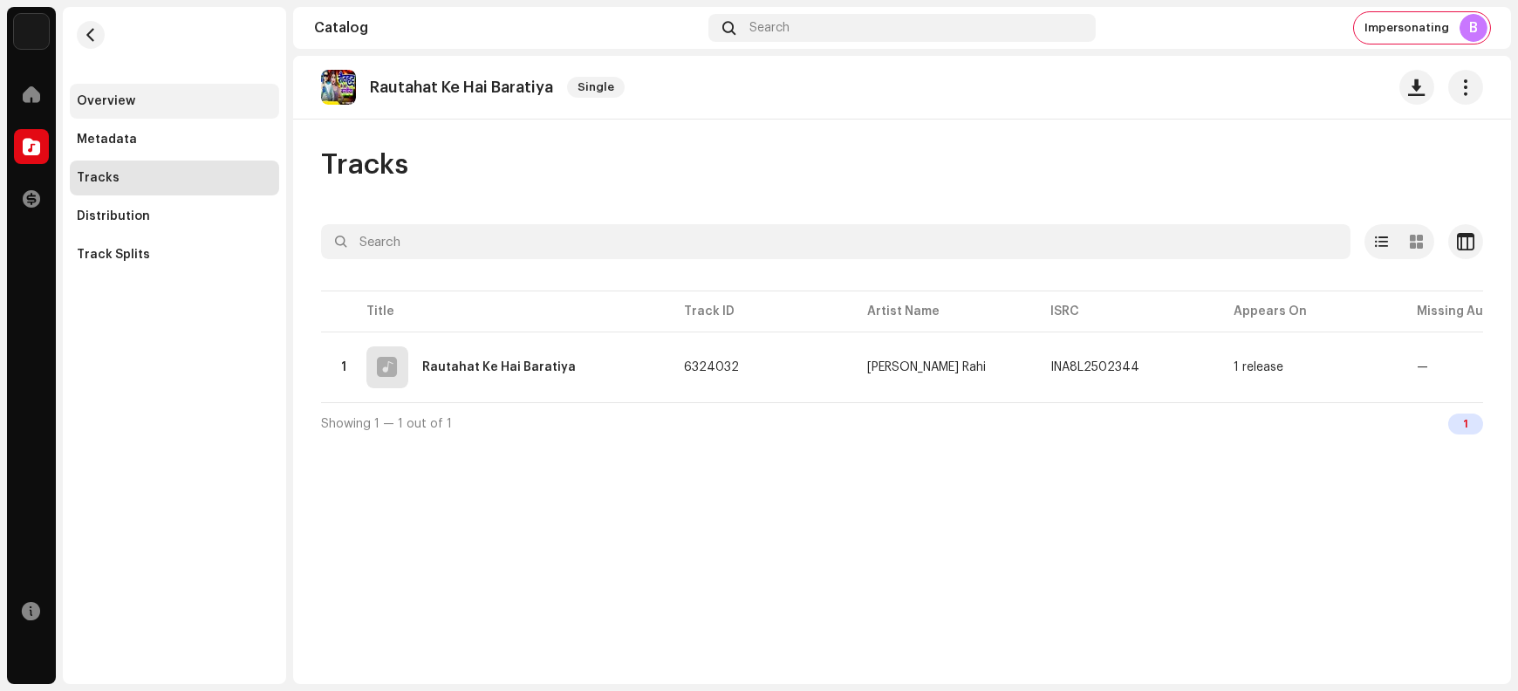
click at [188, 108] on div "Overview" at bounding box center [174, 101] width 209 height 35
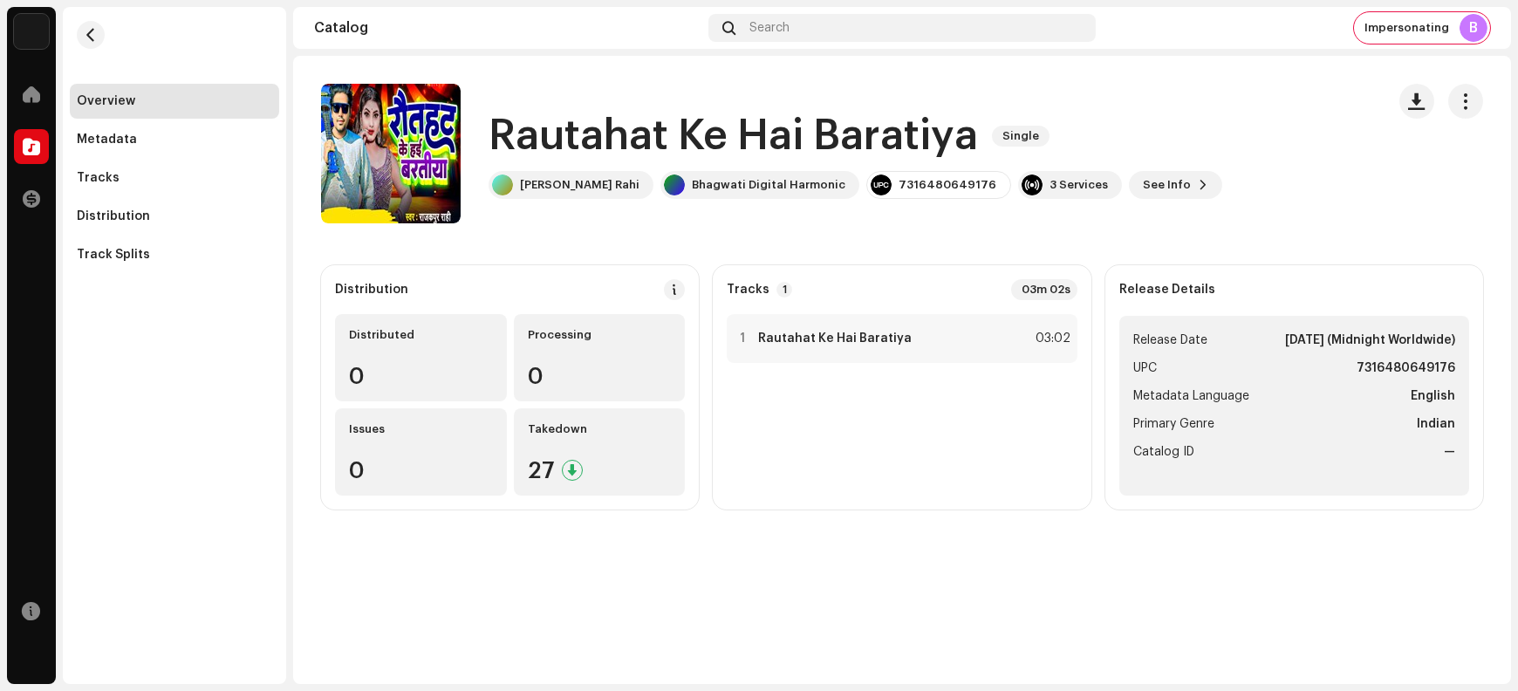
click at [540, 130] on h1 "Rautahat Ke Hai Baratiya" at bounding box center [734, 136] width 490 height 56
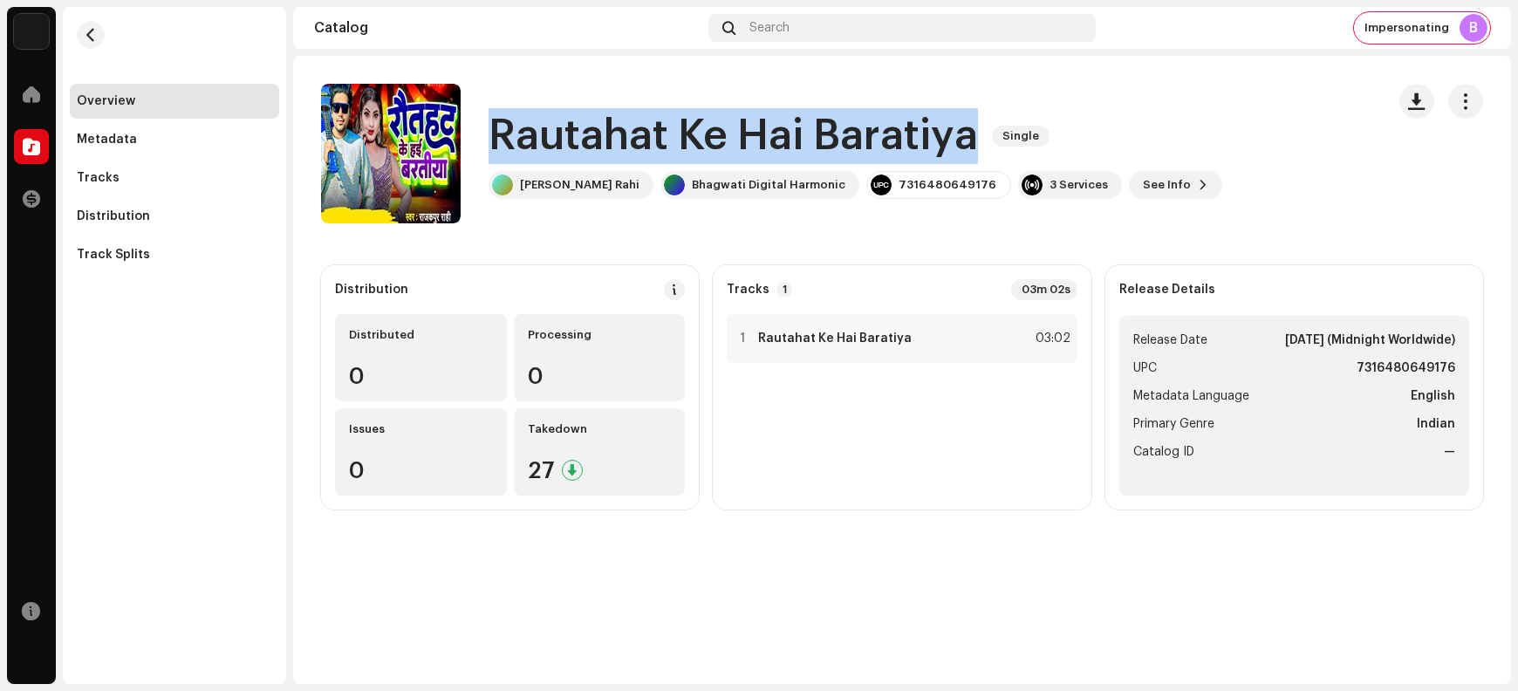
click at [540, 130] on h1 "Rautahat Ke Hai Baratiya" at bounding box center [734, 136] width 490 height 56
copy div "Rautahat Ke Hai Baratiya Single"
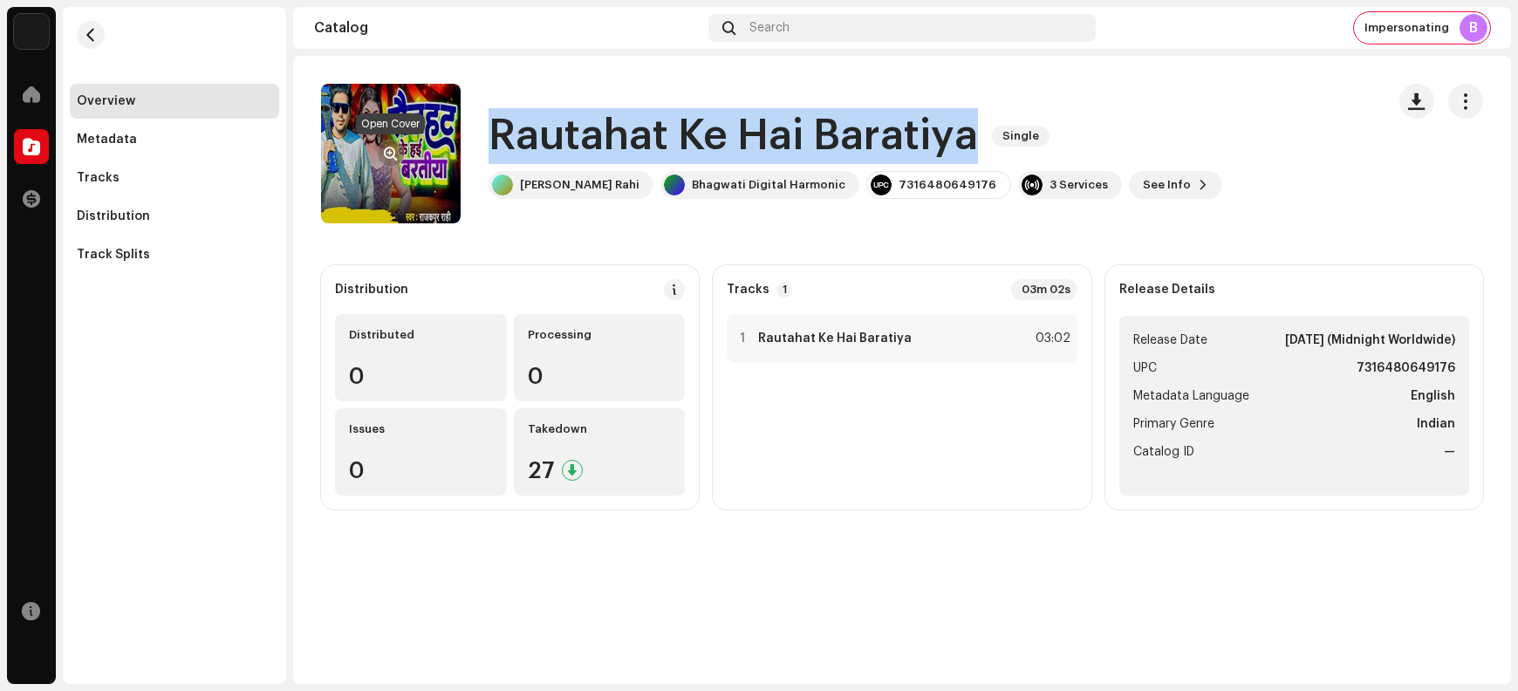
click at [389, 147] on span "button" at bounding box center [391, 154] width 13 height 14
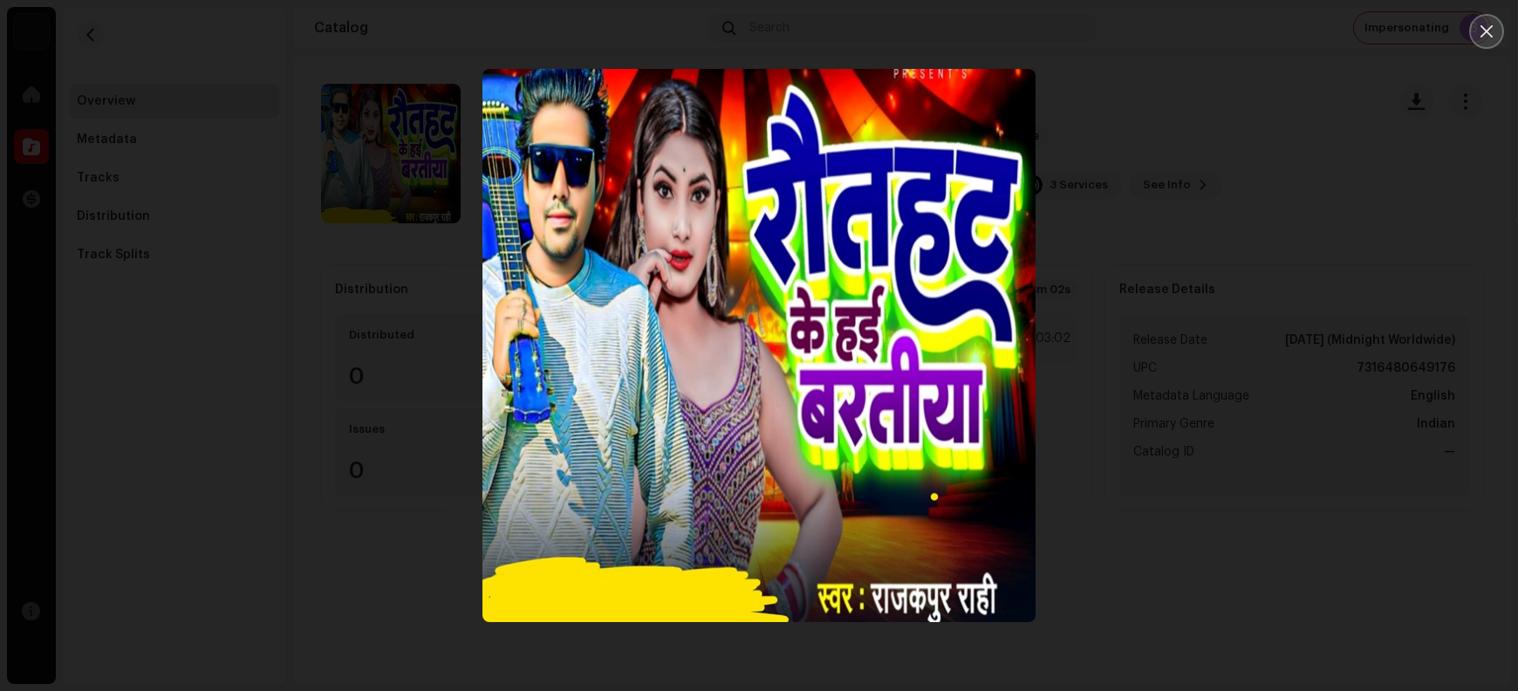
click at [1214, 38] on button "Close" at bounding box center [1487, 31] width 35 height 35
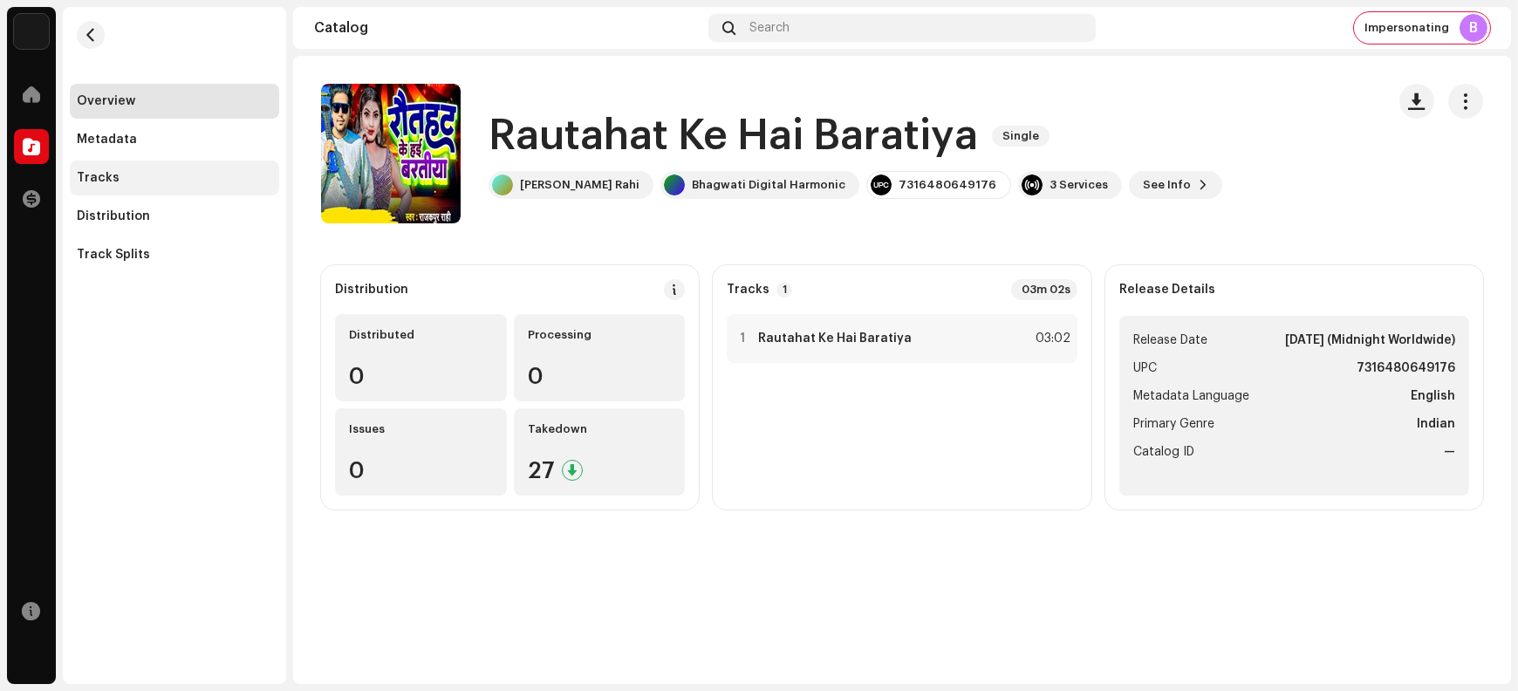
click at [167, 183] on div "Tracks" at bounding box center [174, 178] width 195 height 14
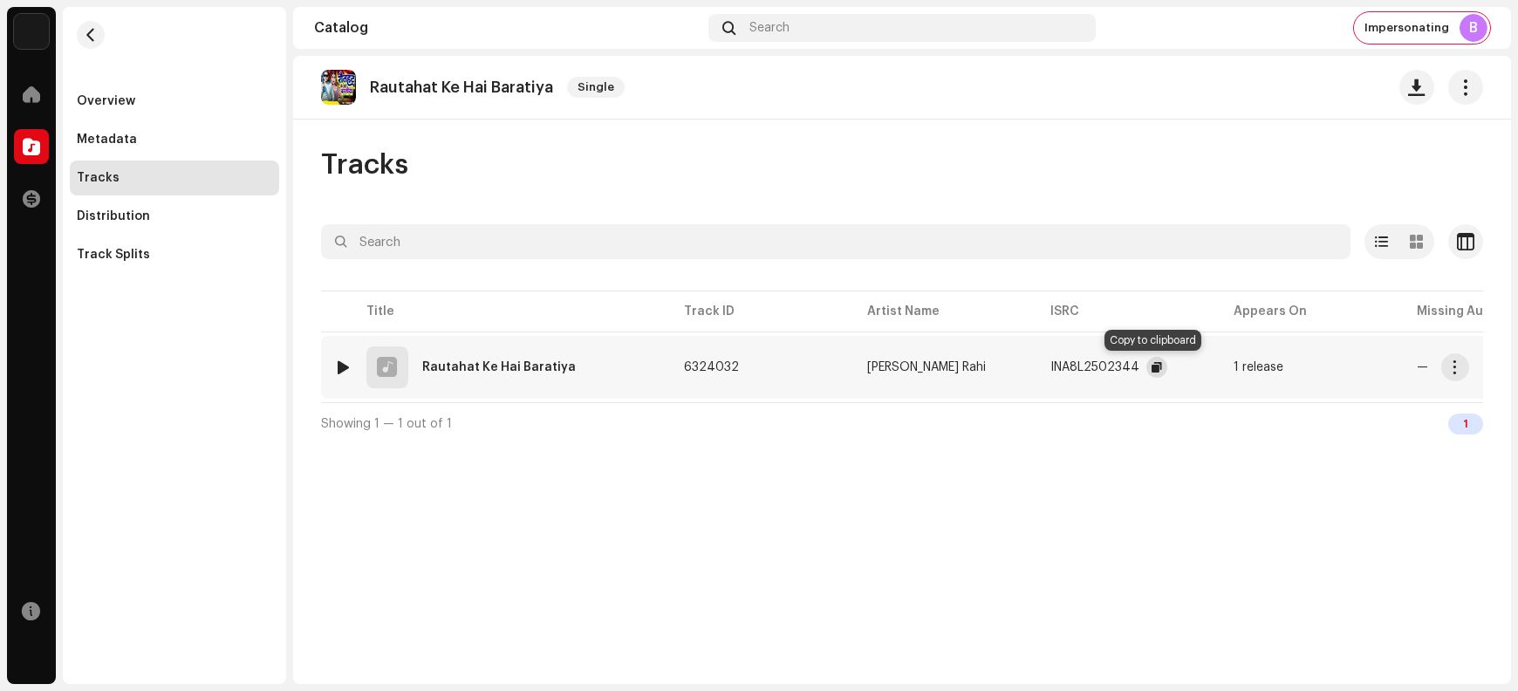
click at [1152, 368] on span "button" at bounding box center [1157, 367] width 10 height 14
click at [1214, 371] on span "button" at bounding box center [1455, 367] width 13 height 14
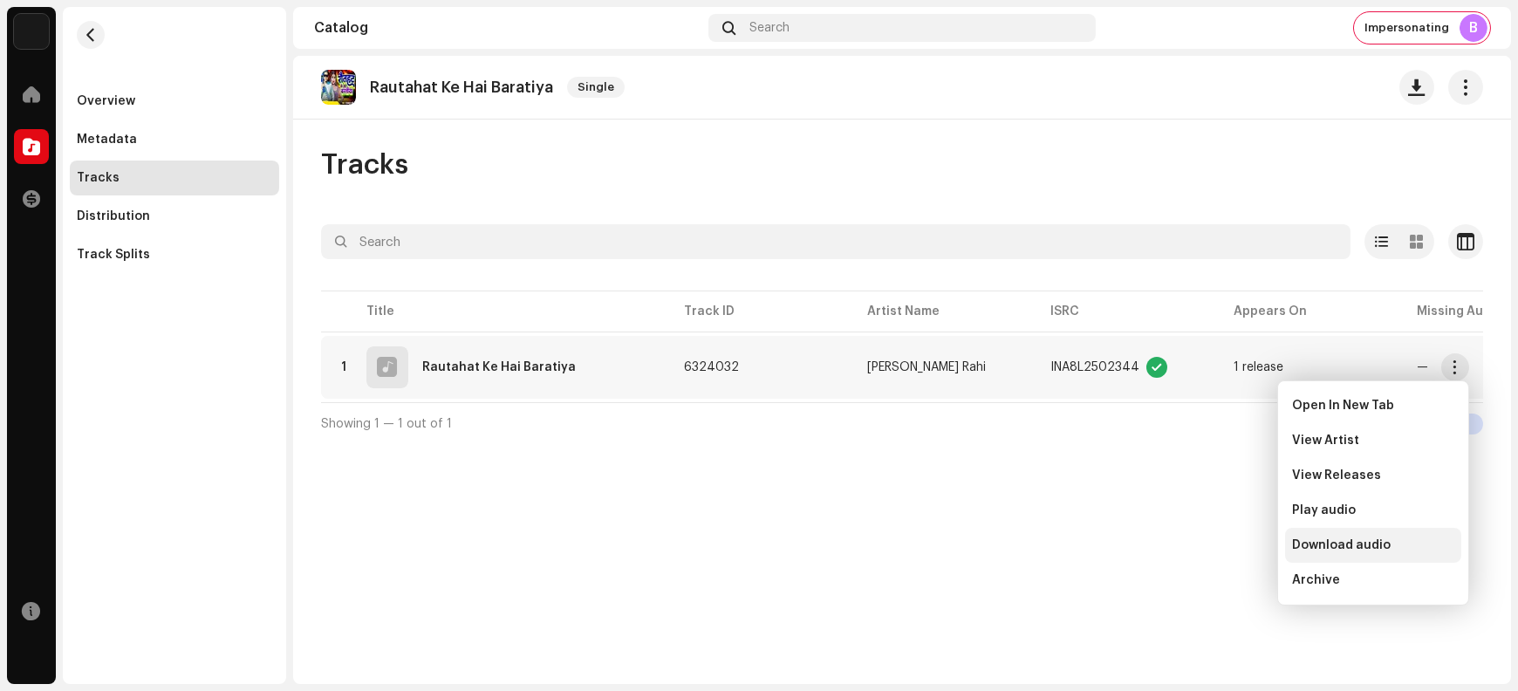
click at [1214, 551] on span "Download audio" at bounding box center [1341, 545] width 99 height 14
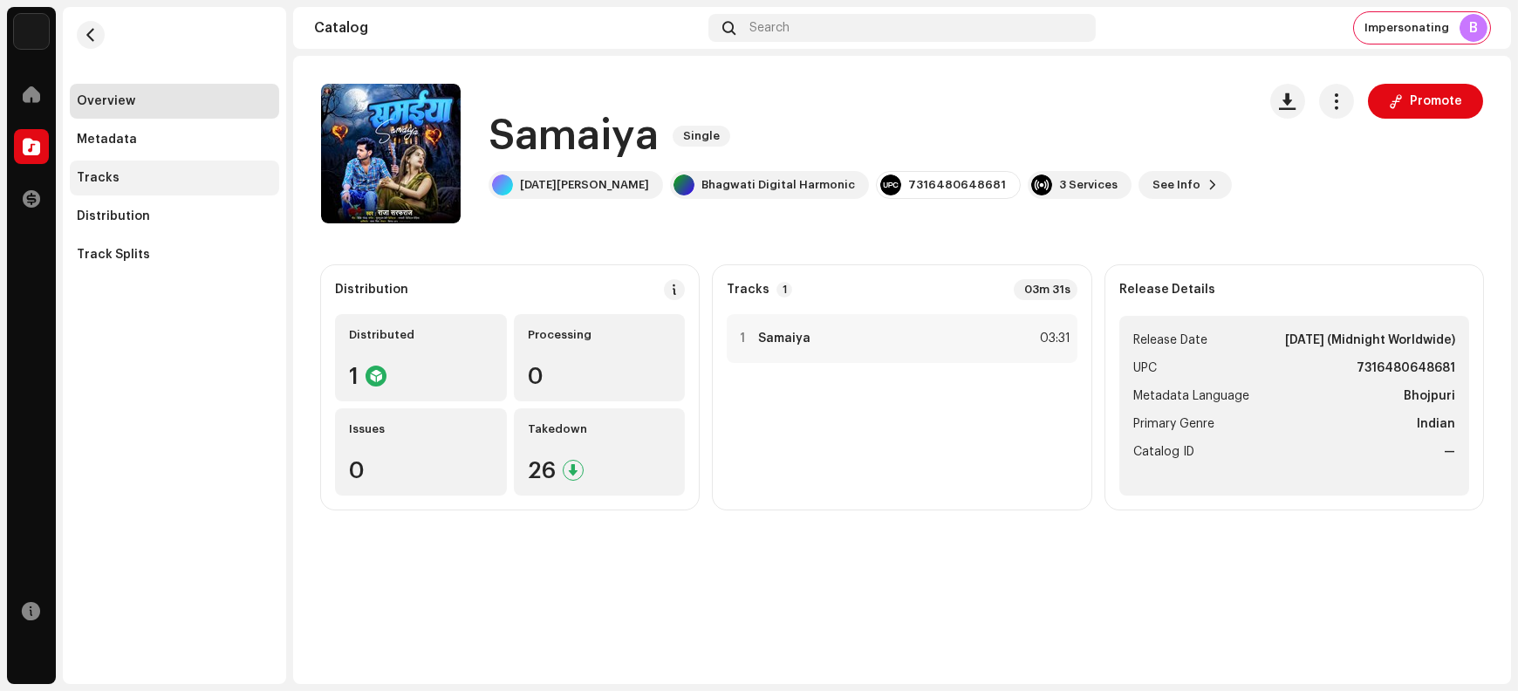
click at [167, 188] on div "Tracks" at bounding box center [174, 178] width 209 height 35
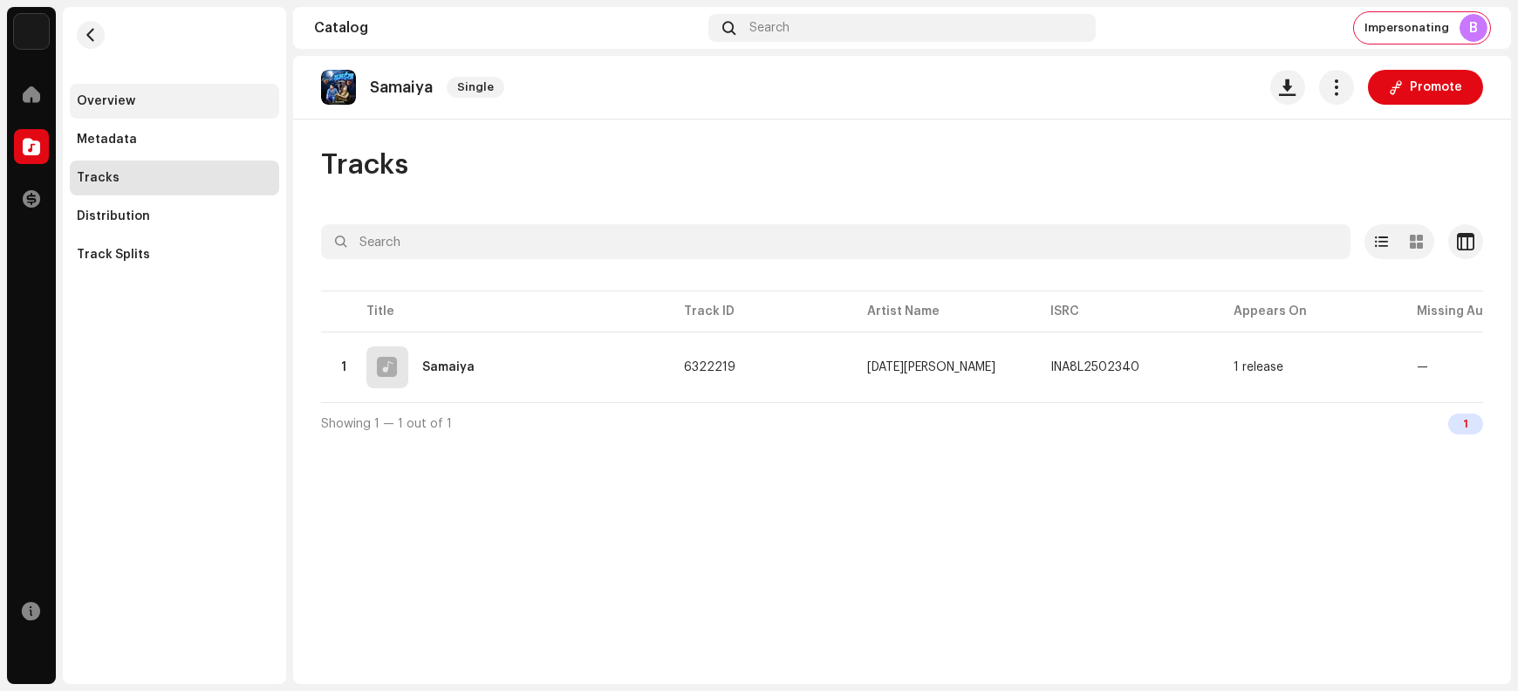
click at [125, 108] on div "Overview" at bounding box center [174, 101] width 209 height 35
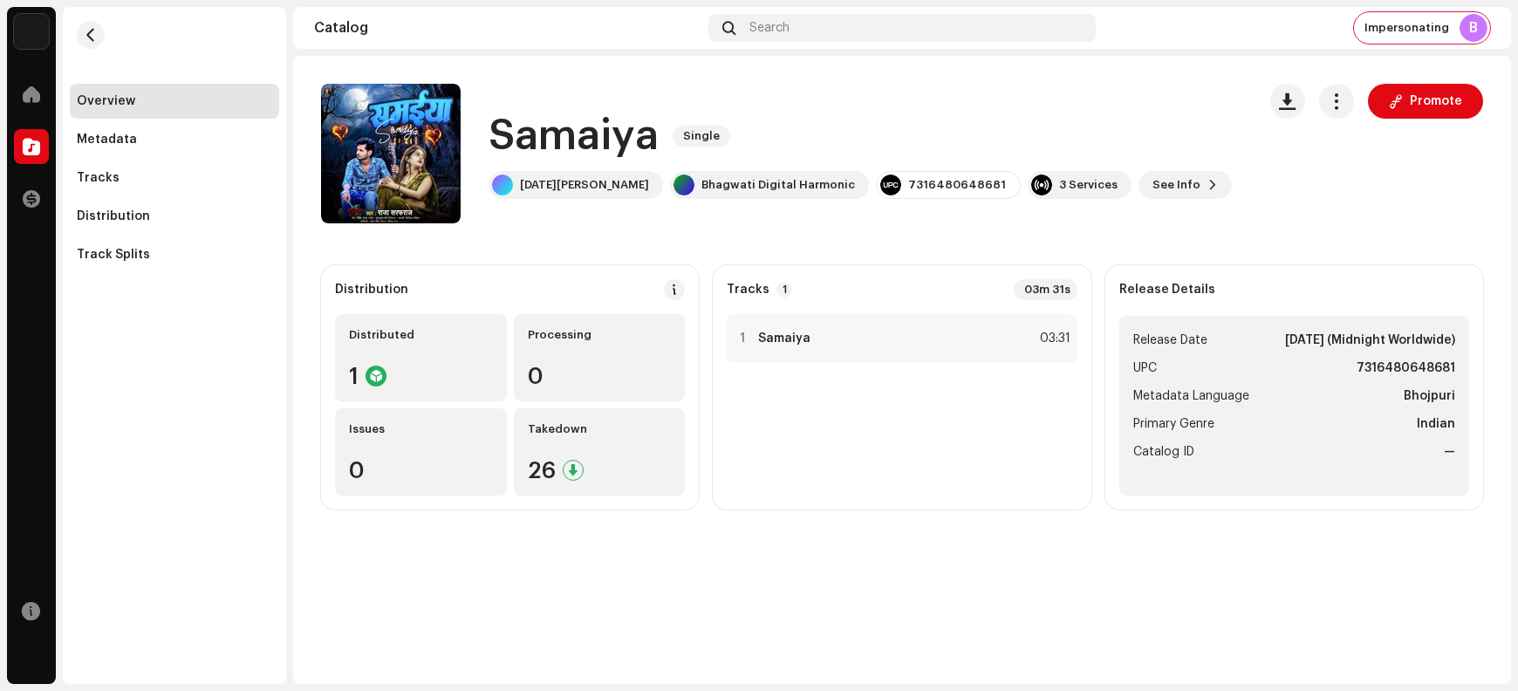
click at [542, 140] on h1 "Samaiya" at bounding box center [574, 136] width 170 height 56
copy div "Samaiya Single"
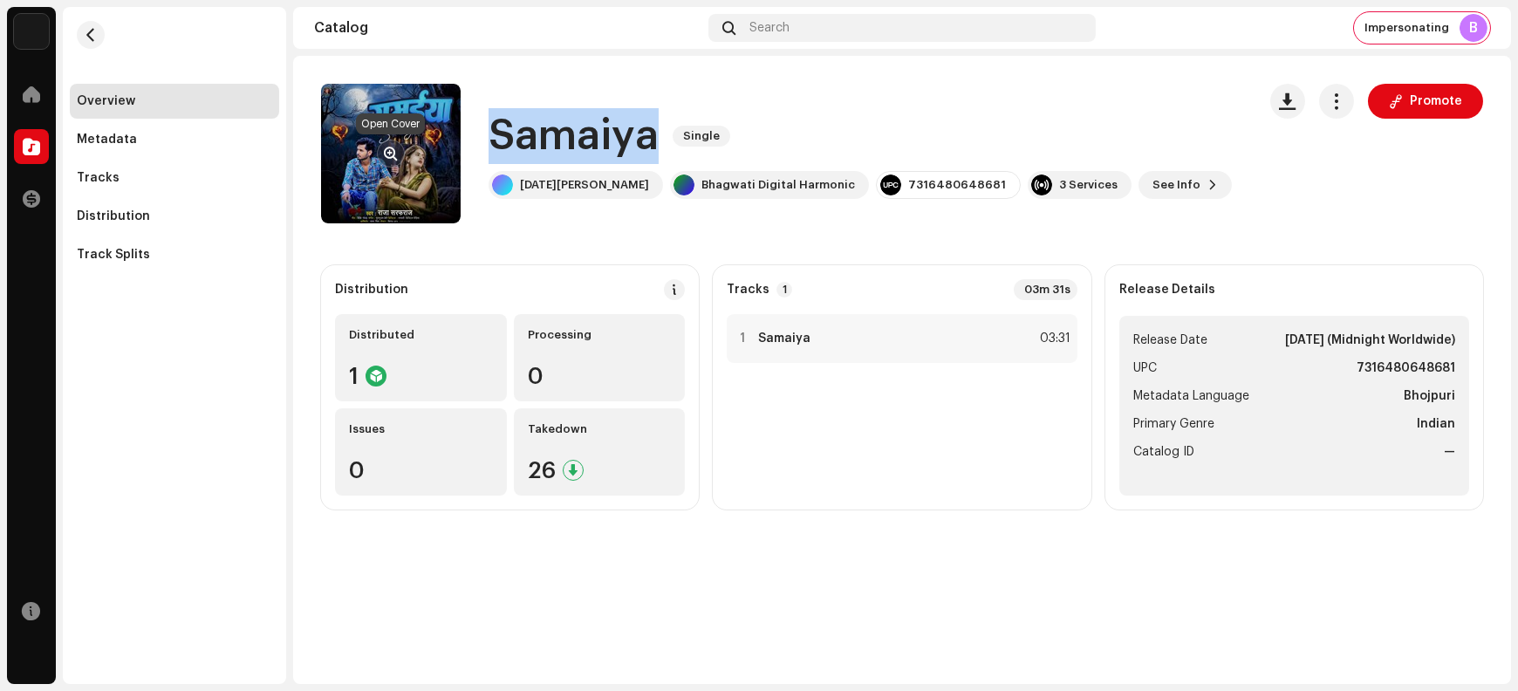
click at [387, 147] on span "button" at bounding box center [391, 154] width 13 height 14
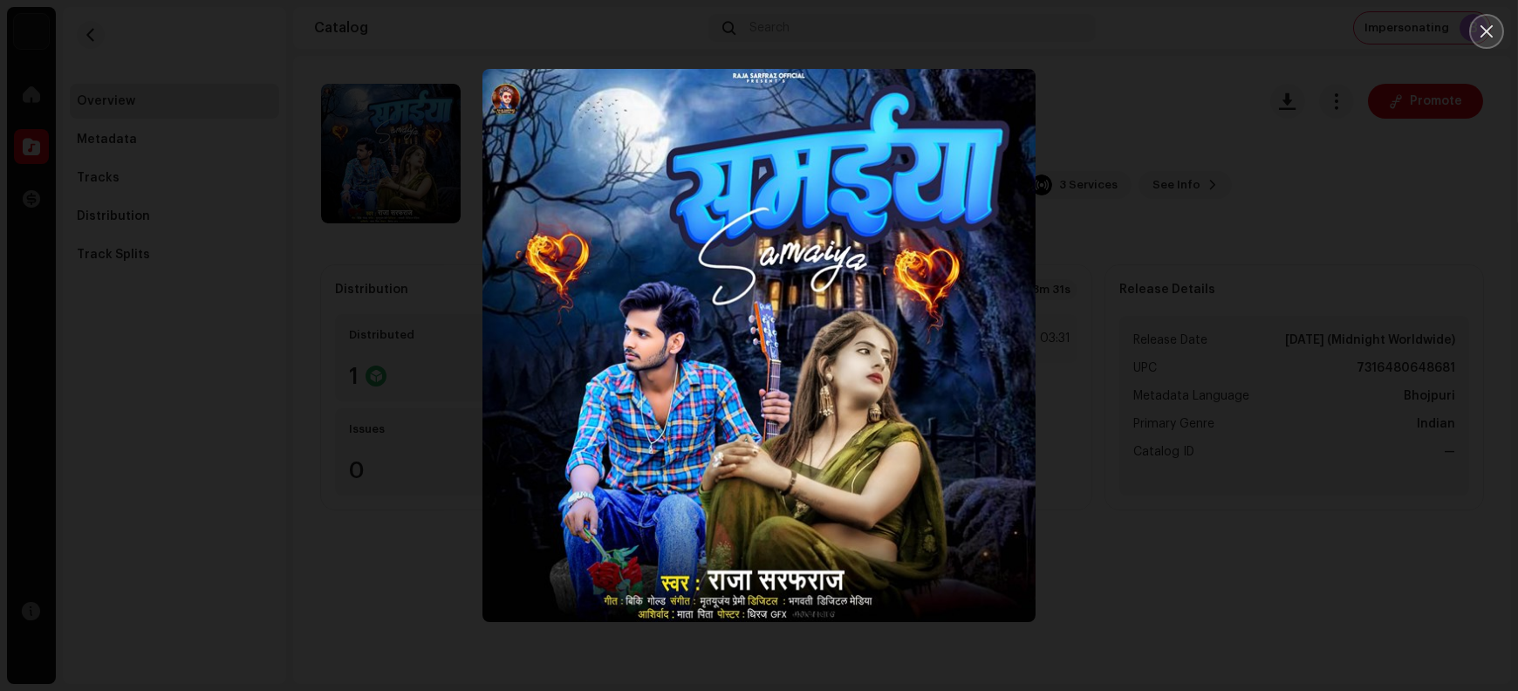
click at [1214, 40] on button "Close" at bounding box center [1487, 31] width 35 height 35
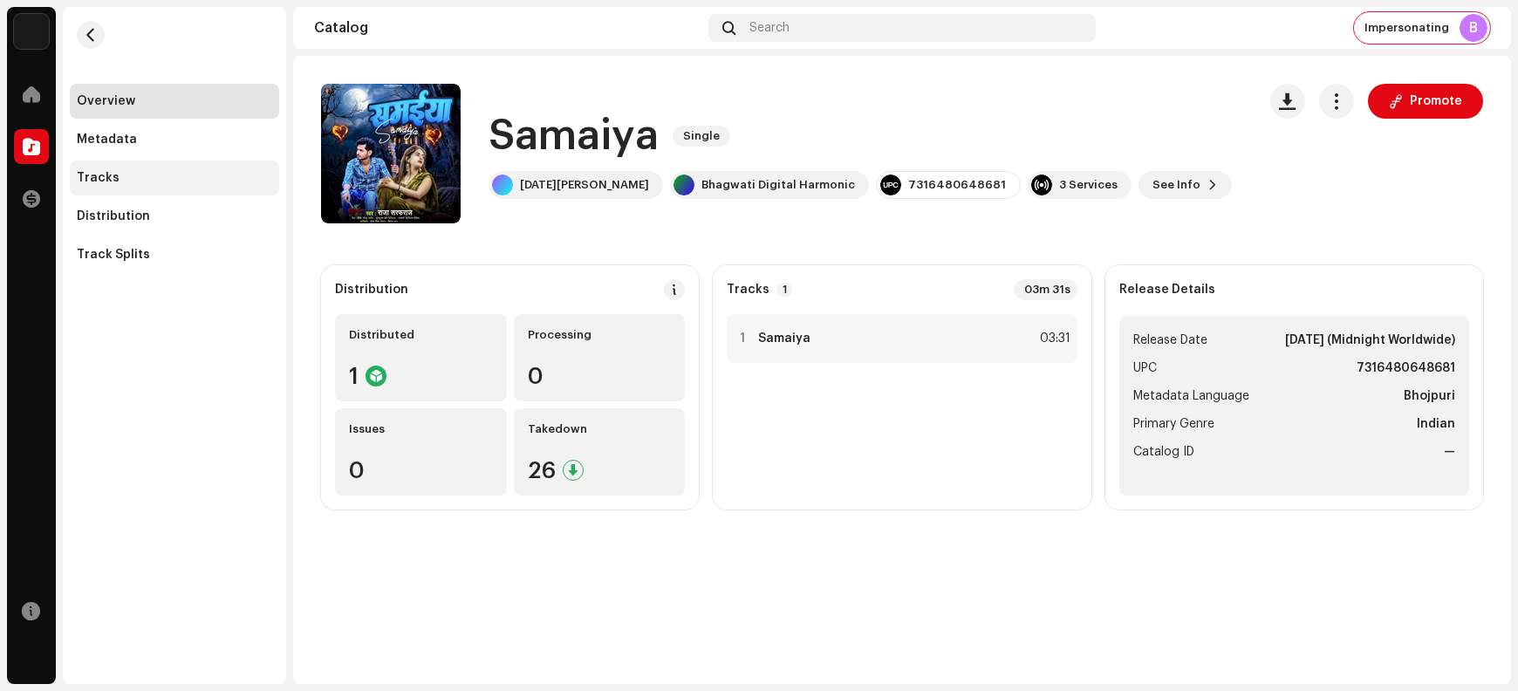
click at [152, 186] on div "Tracks" at bounding box center [174, 178] width 209 height 35
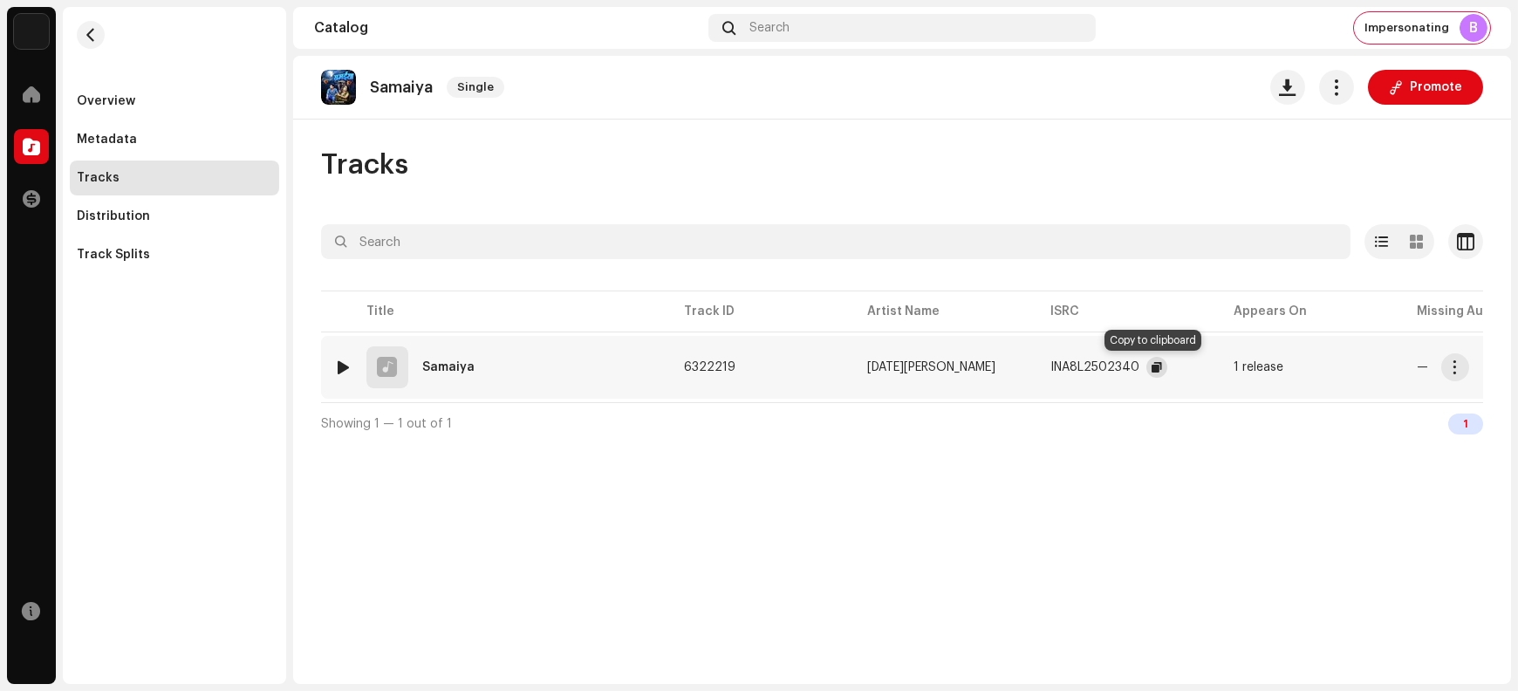
click at [1152, 366] on span "button" at bounding box center [1157, 367] width 10 height 14
click at [1214, 368] on span "button" at bounding box center [1455, 367] width 13 height 14
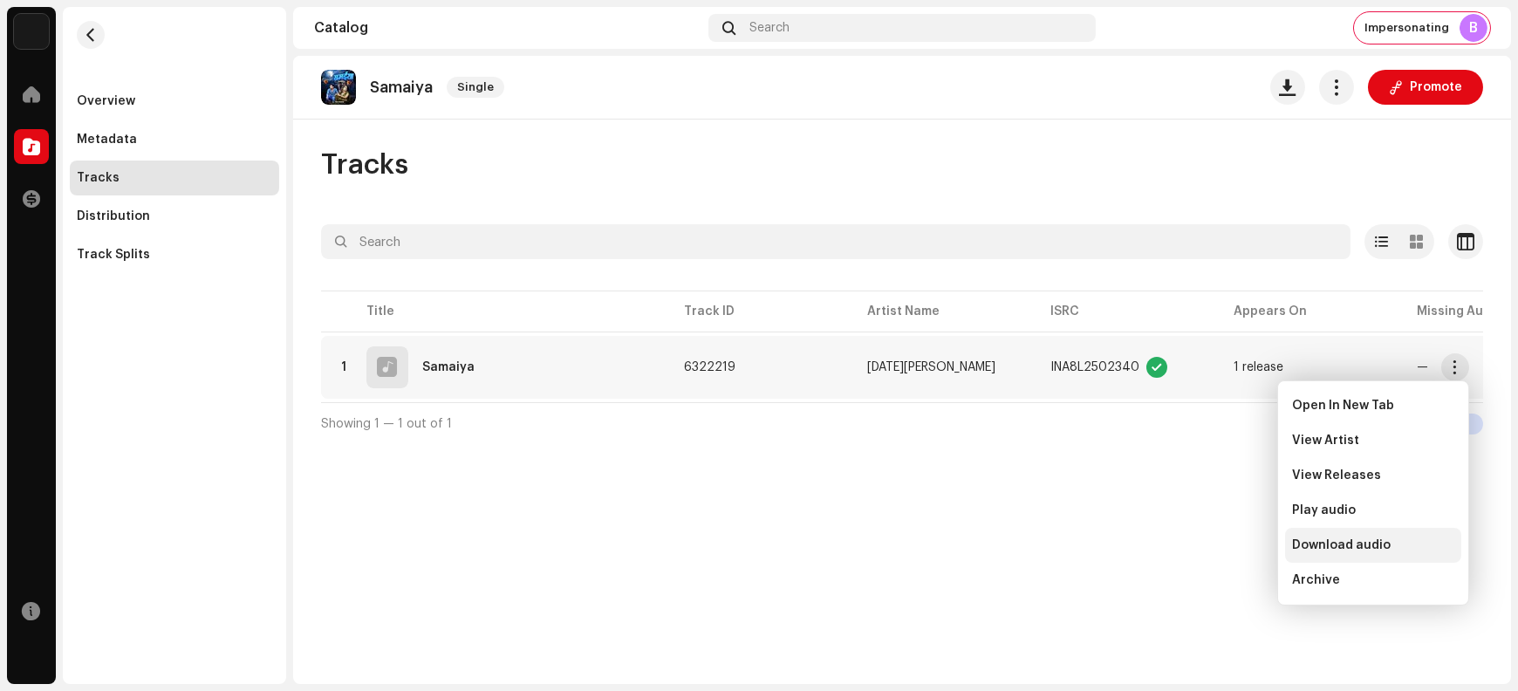
click at [1214, 548] on span "Download audio" at bounding box center [1341, 545] width 99 height 14
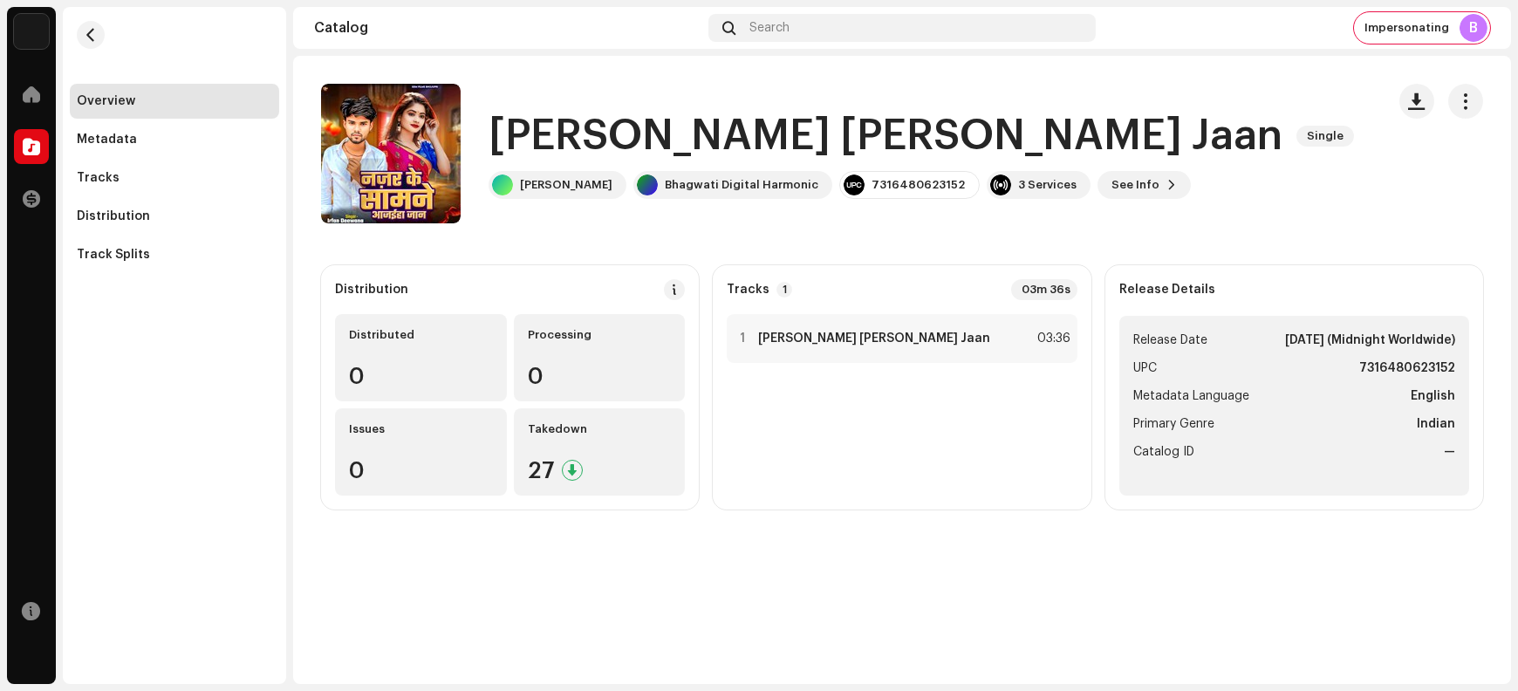
click at [547, 128] on h1 "Najar Ke Samne Aajaiha Jaan" at bounding box center [886, 136] width 794 height 56
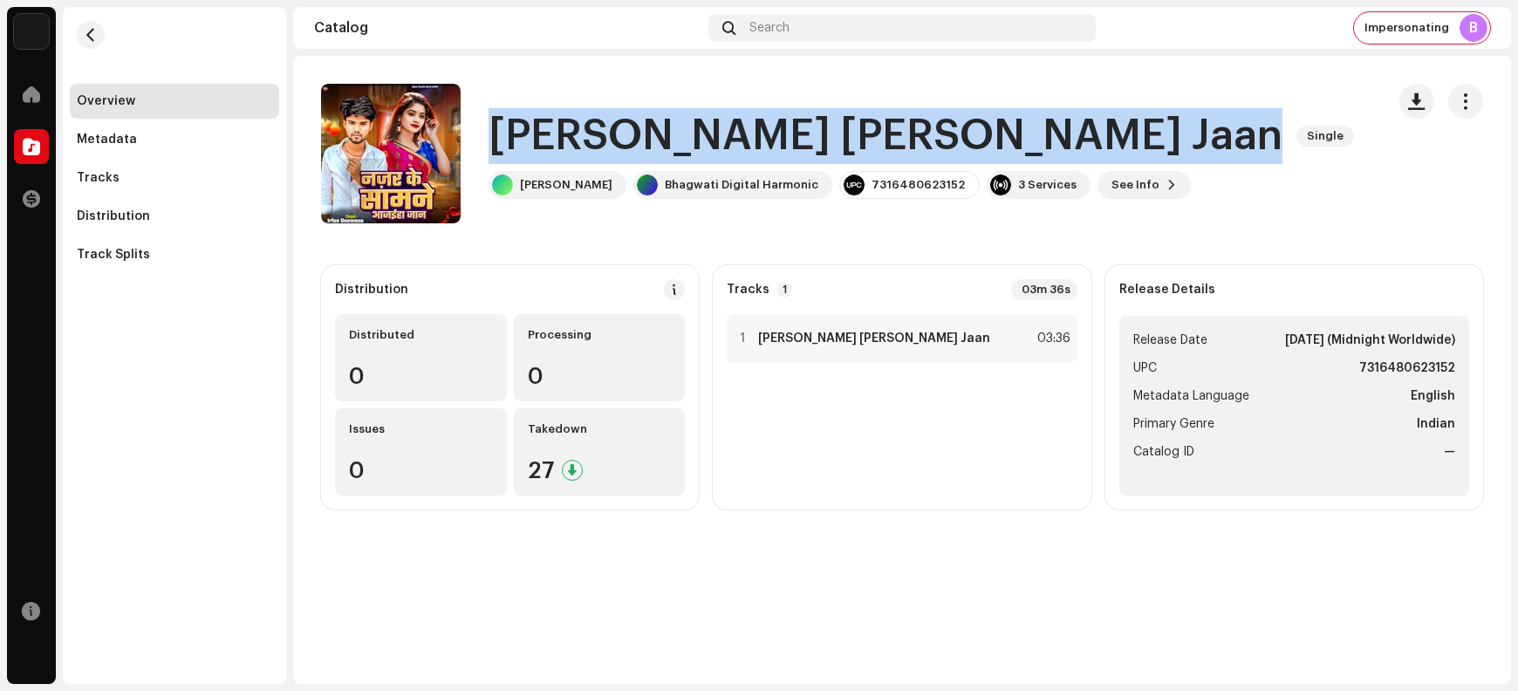
click at [547, 128] on h1 "Najar Ke Samne Aajaiha Jaan" at bounding box center [886, 136] width 794 height 56
copy div "Najar Ke Samne Aajaiha Jaan Single"
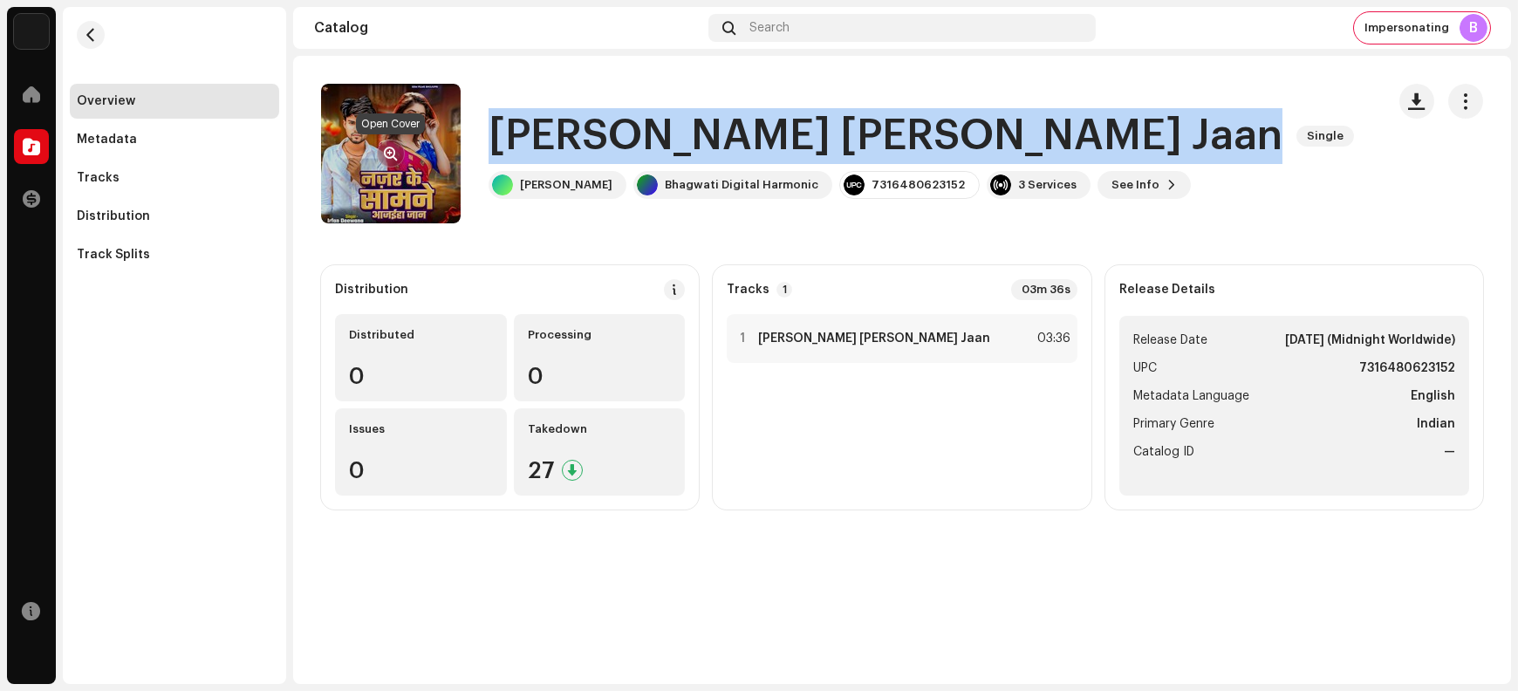
click at [387, 151] on span "button" at bounding box center [391, 154] width 13 height 14
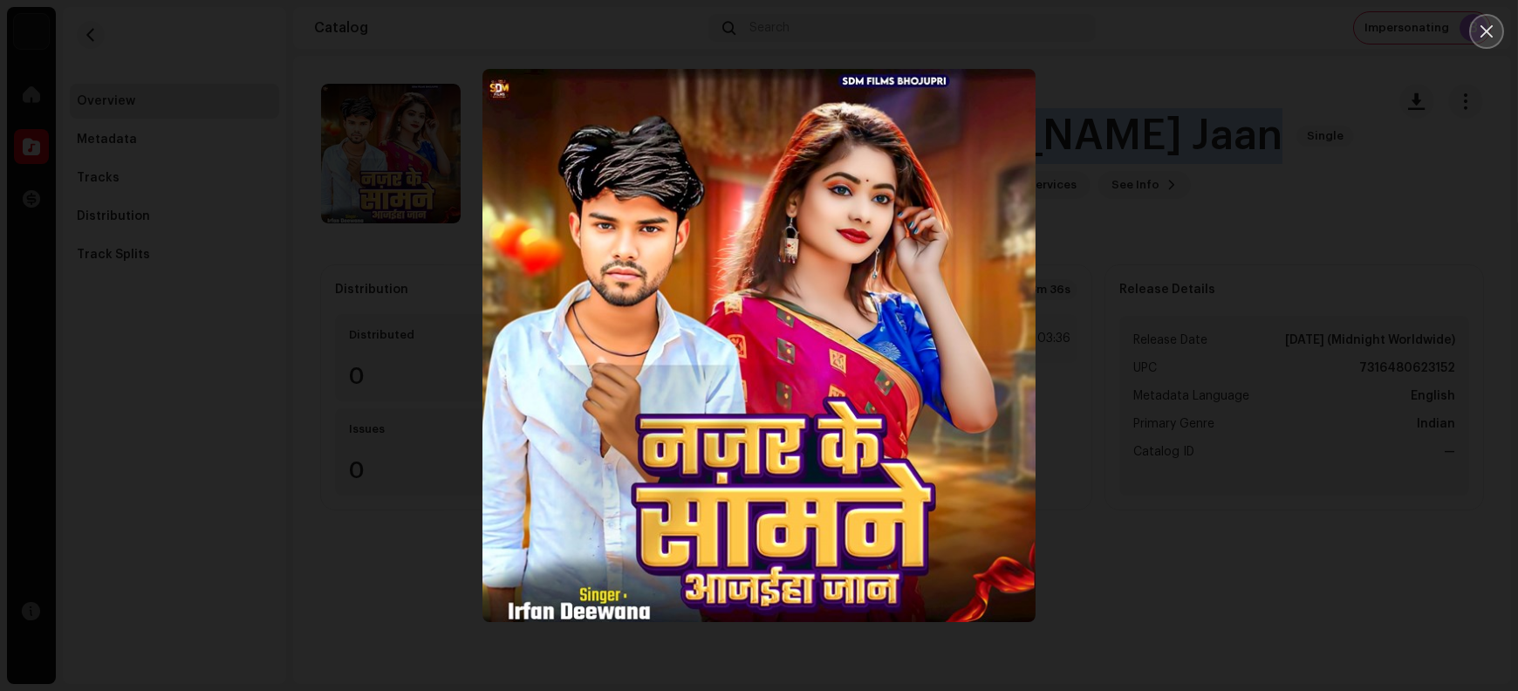
click at [1214, 34] on icon "Close" at bounding box center [1487, 32] width 16 height 16
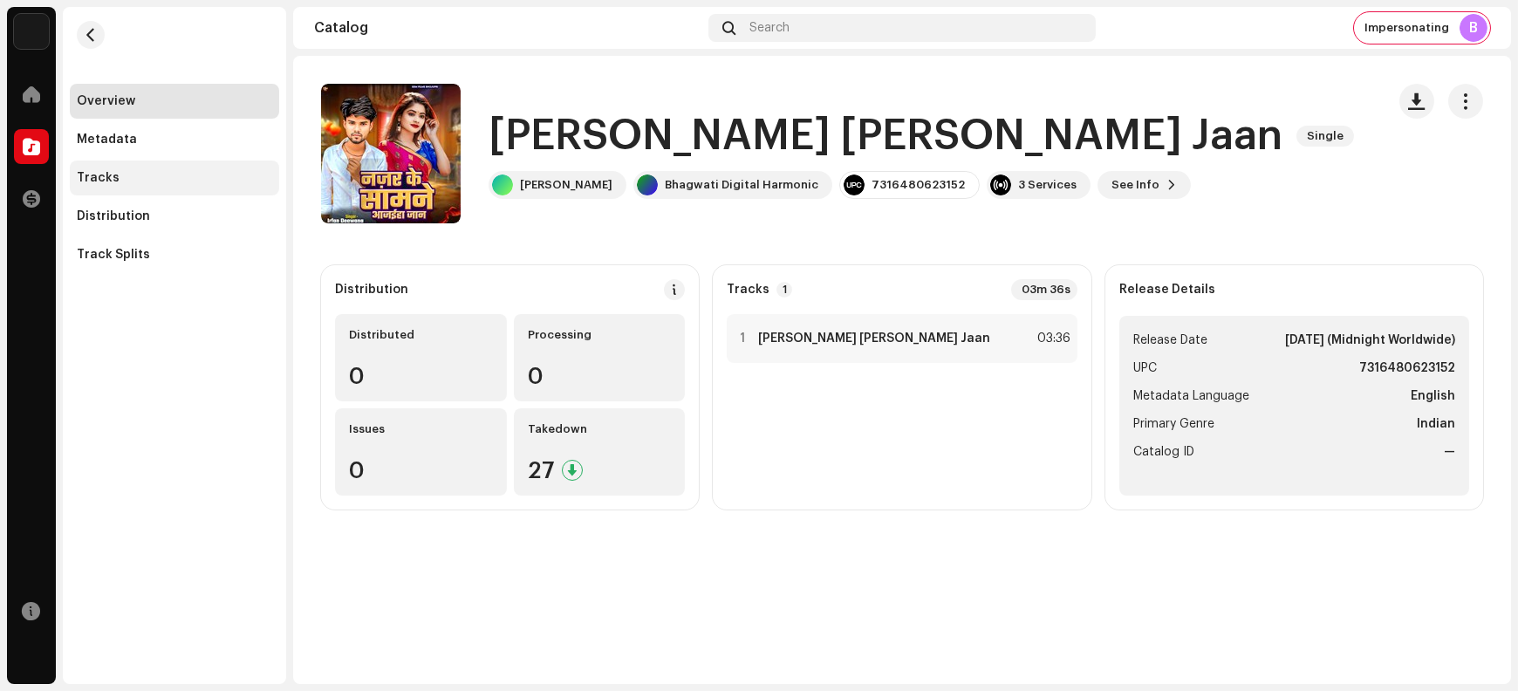
click at [117, 178] on div "Tracks" at bounding box center [174, 178] width 195 height 14
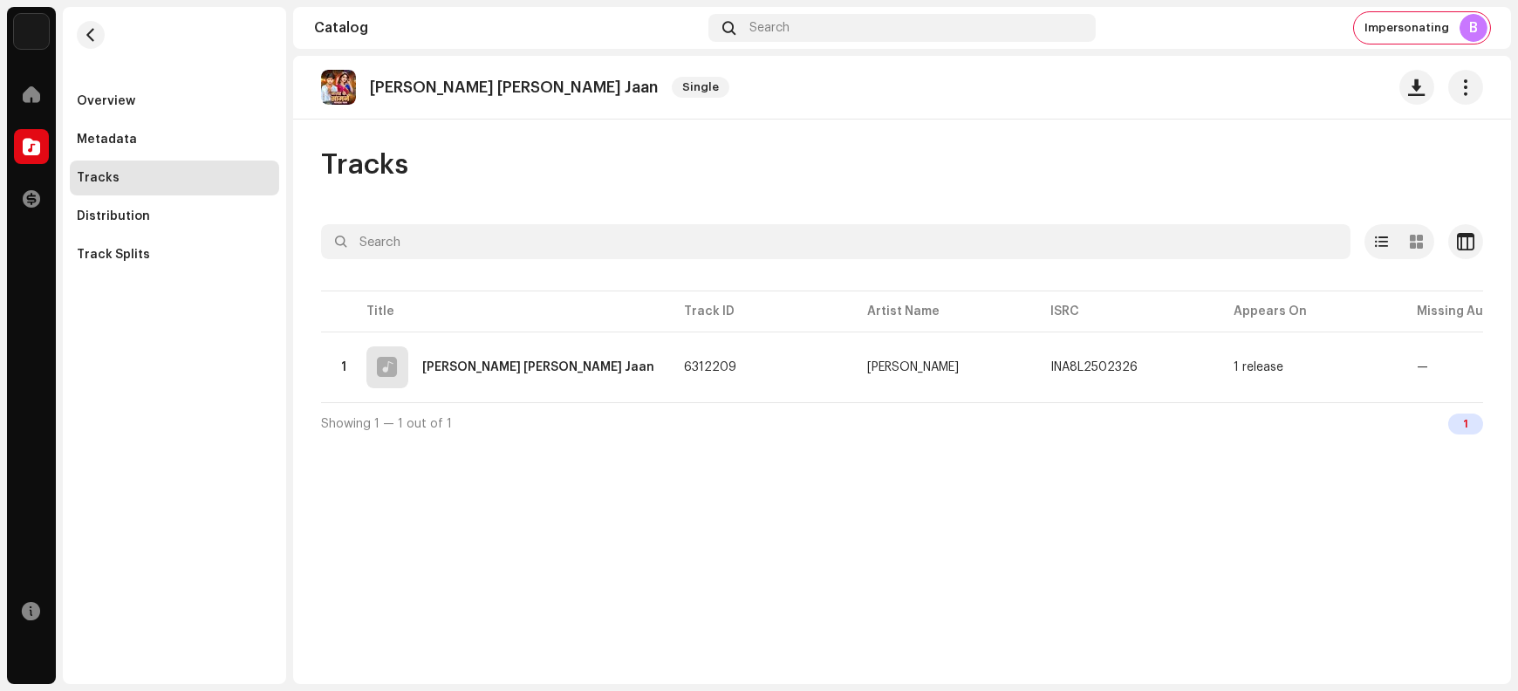
click at [383, 85] on p "Najar Ke Samne Aajaiha Jaan" at bounding box center [514, 88] width 288 height 18
click at [152, 99] on div "Overview" at bounding box center [174, 101] width 195 height 14
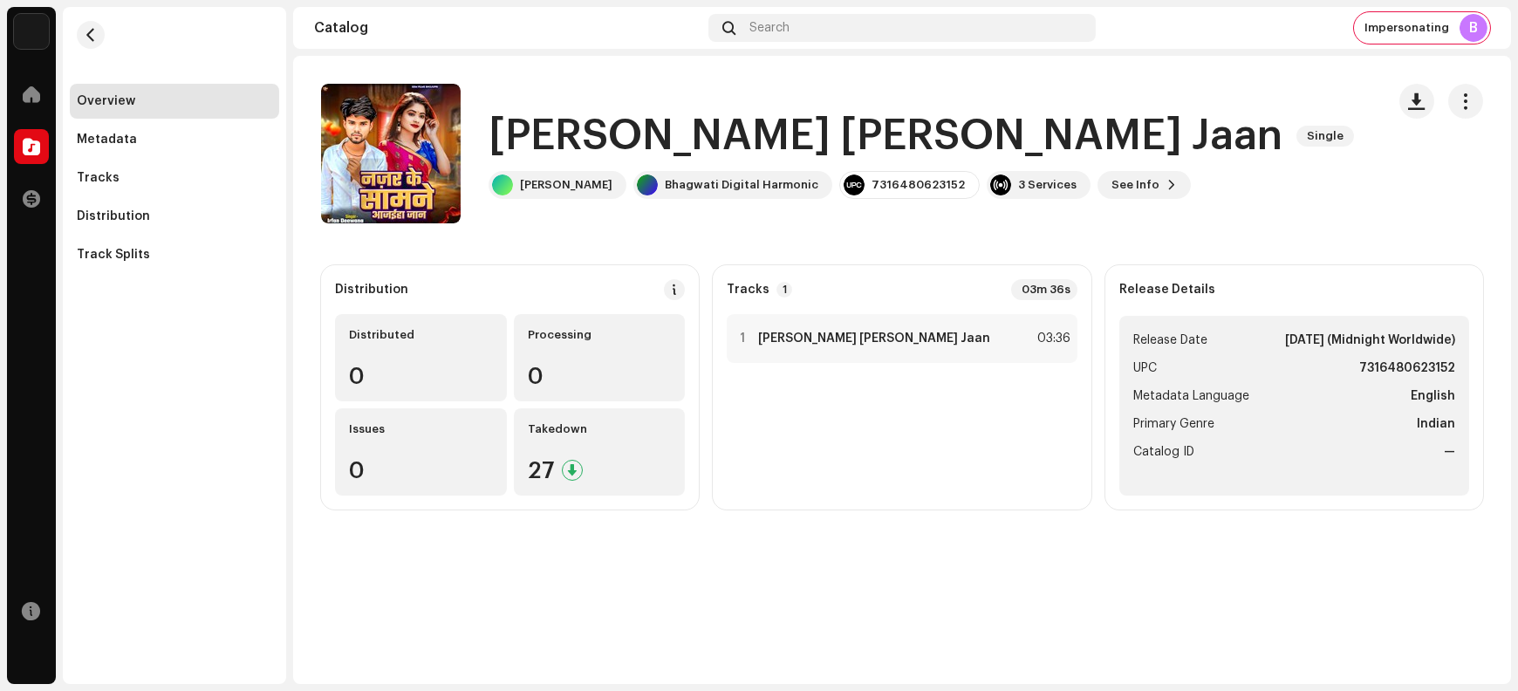
click at [571, 131] on h1 "Najar Ke Samne Aajaiha Jaan" at bounding box center [886, 136] width 794 height 56
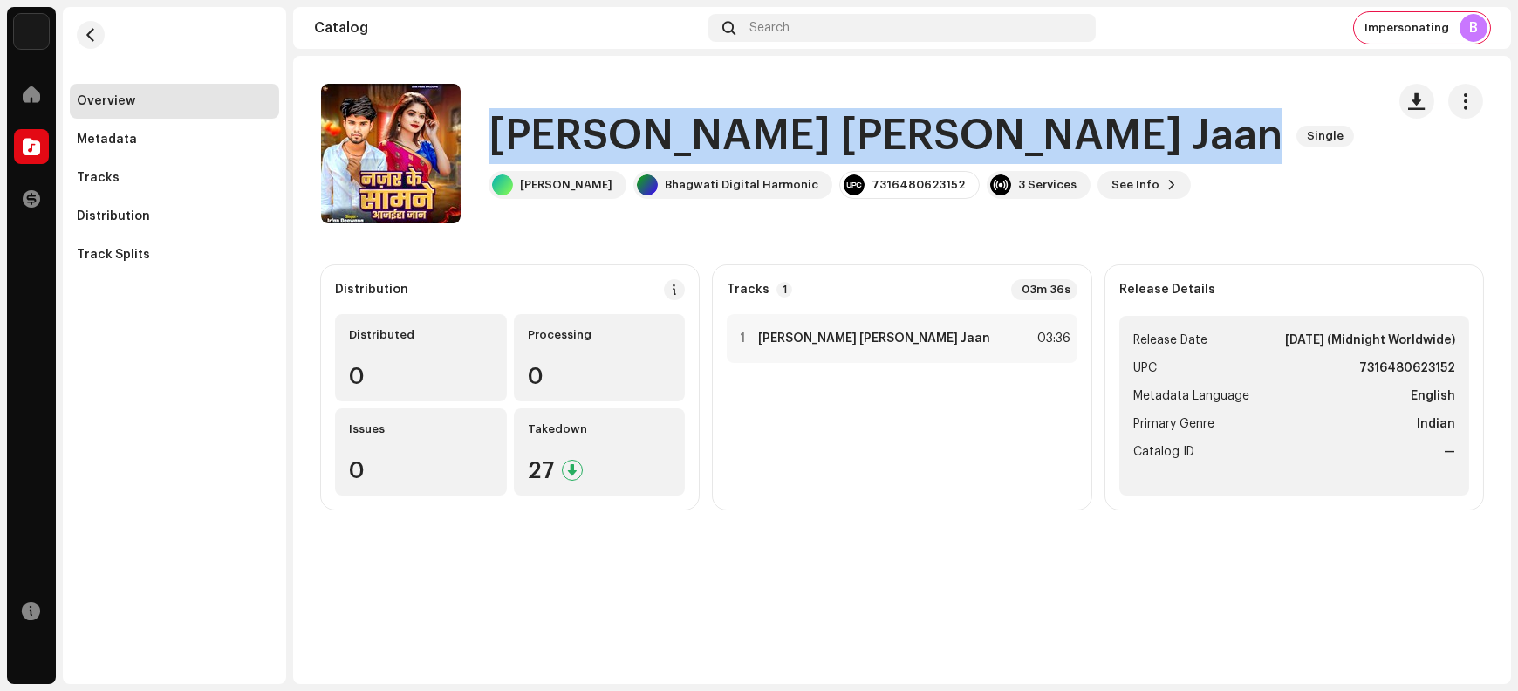
click at [571, 131] on h1 "Najar Ke Samne Aajaiha Jaan" at bounding box center [886, 136] width 794 height 56
copy div "Najar Ke Samne Aajaiha Jaan Single"
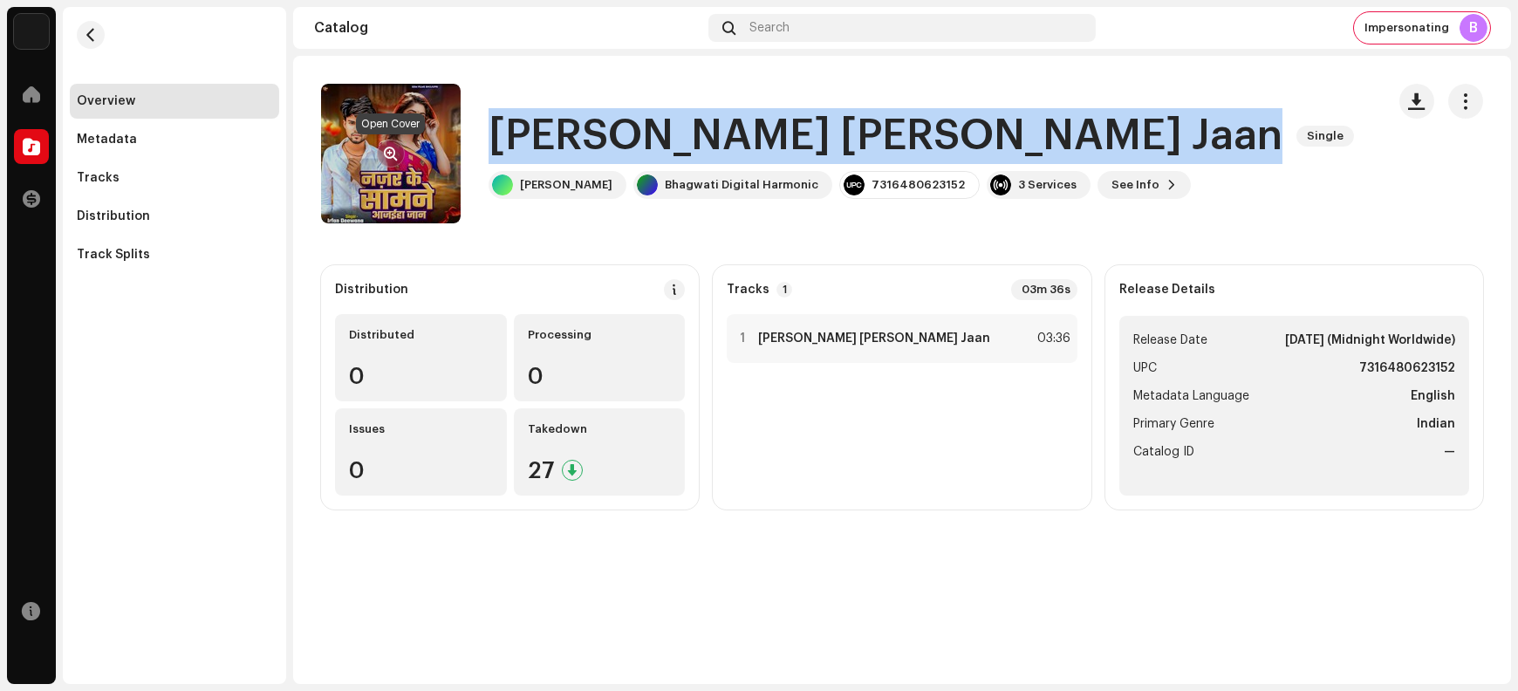
click at [388, 155] on span "button" at bounding box center [391, 154] width 13 height 14
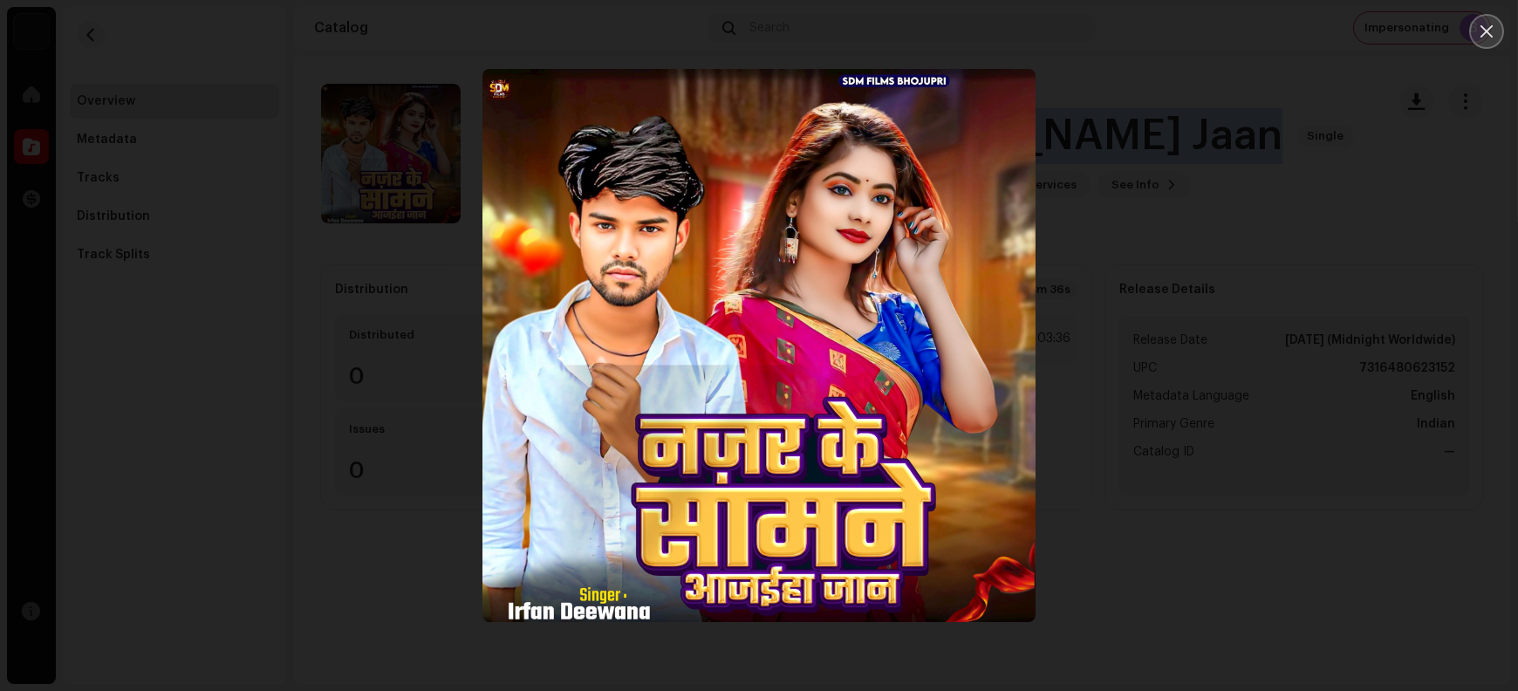
click at [1214, 32] on icon "Close" at bounding box center [1487, 32] width 16 height 16
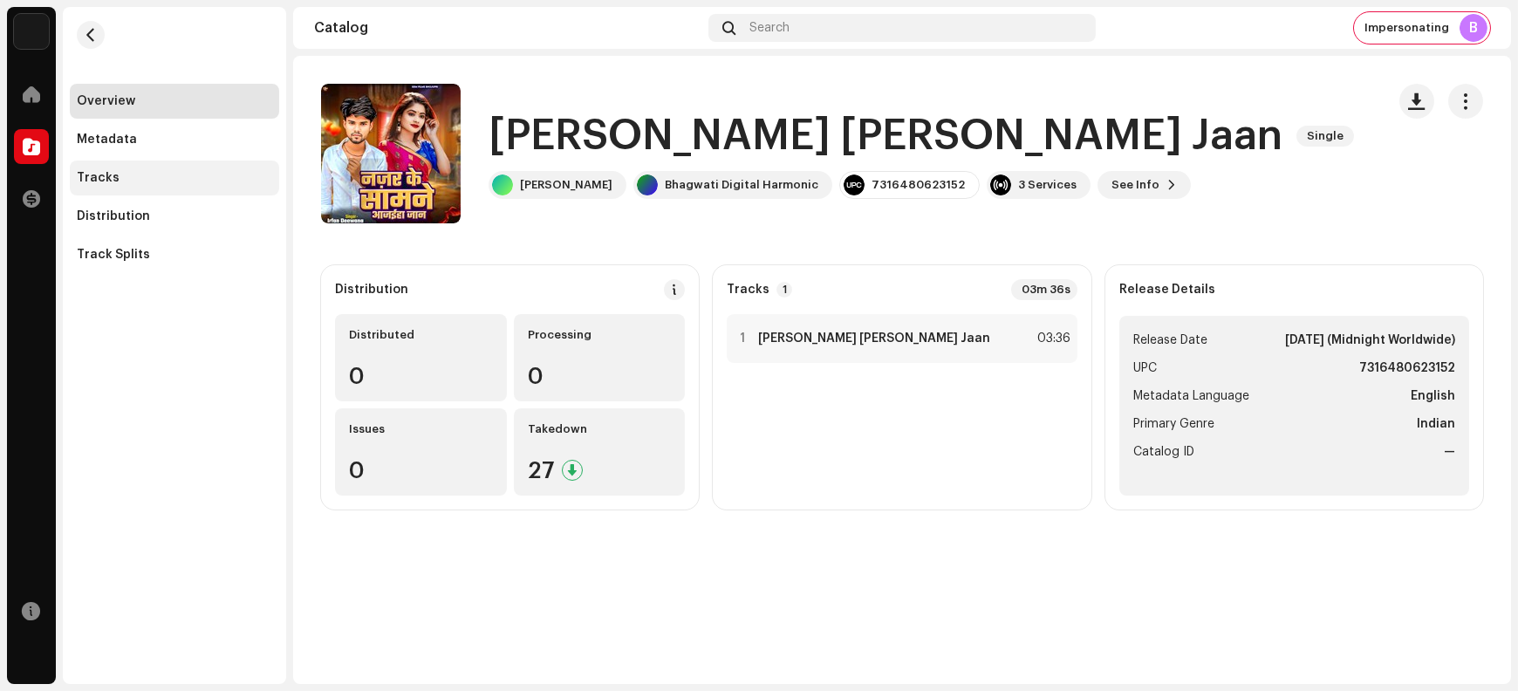
click at [169, 182] on div "Tracks" at bounding box center [174, 178] width 195 height 14
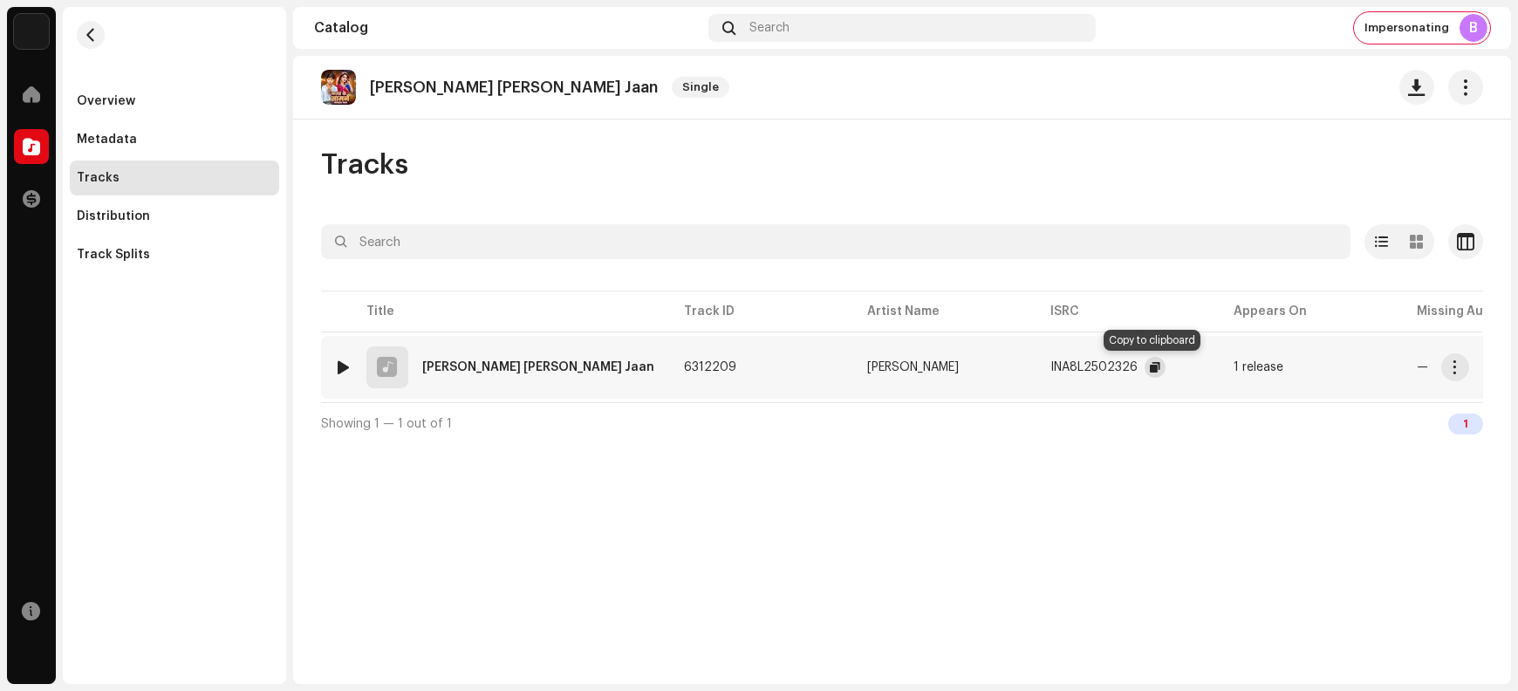
click at [1147, 369] on button "button" at bounding box center [1155, 367] width 21 height 21
click at [1214, 363] on span "button" at bounding box center [1455, 367] width 13 height 14
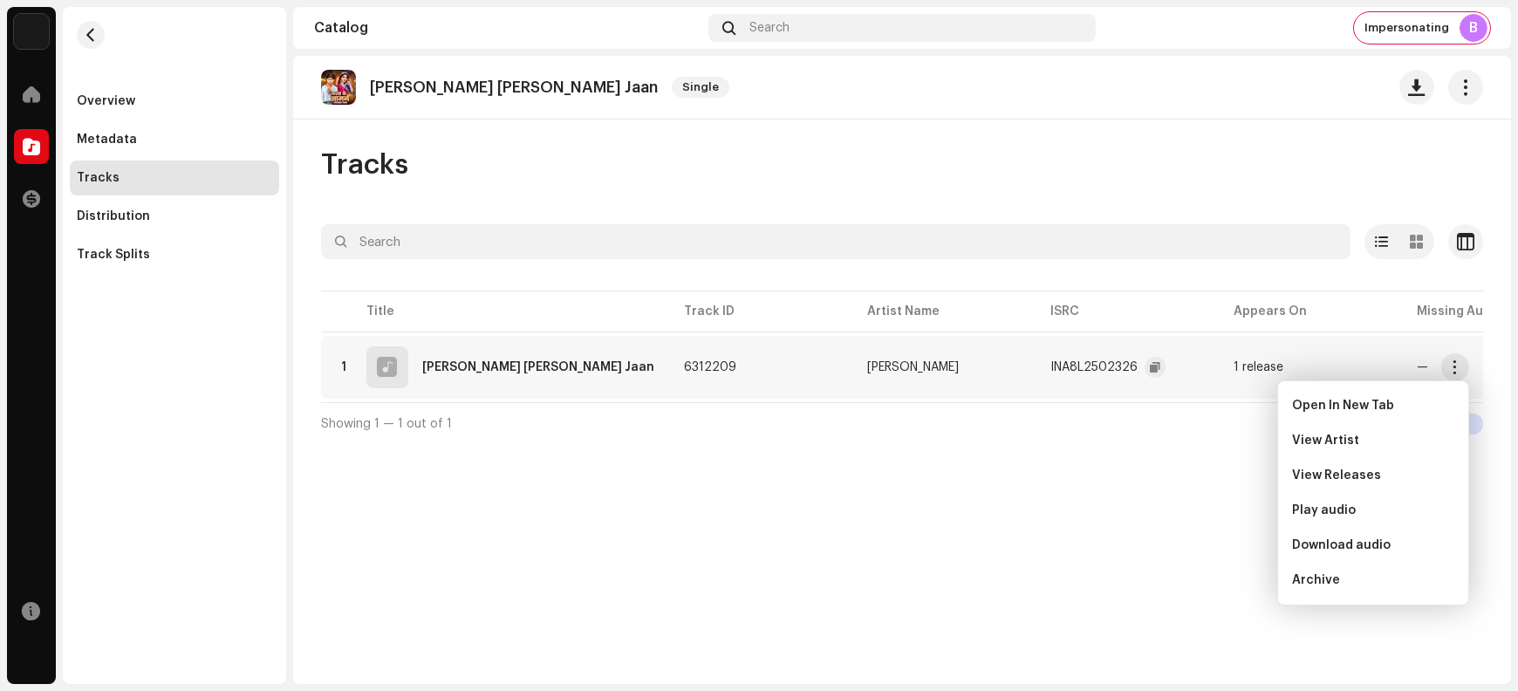
click at [1128, 552] on div "Najar Ke Samne Aajaiha Jaan Single Tracks Selected 0 Select all 1 Options Filte…" at bounding box center [902, 370] width 1218 height 628
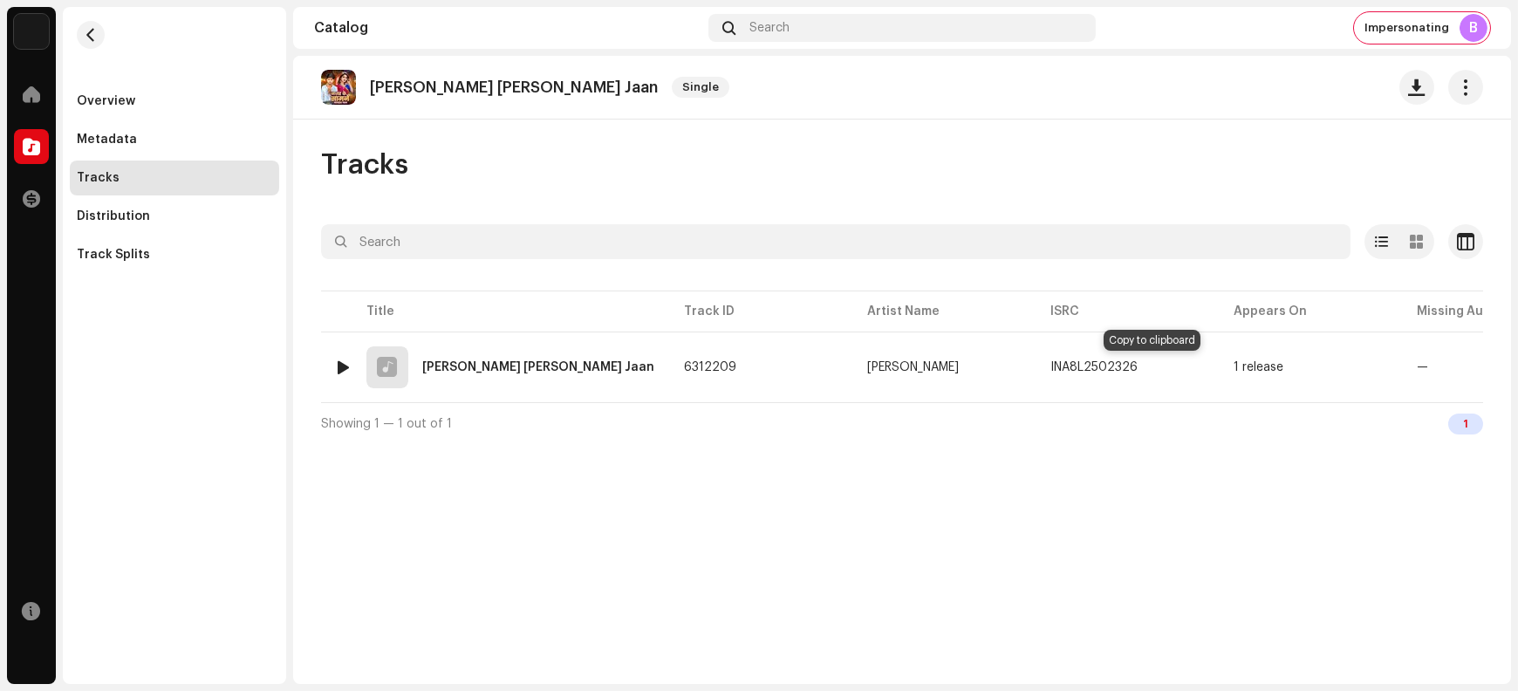
drag, startPoint x: 1148, startPoint y: 367, endPoint x: 1230, endPoint y: 399, distance: 87.8
click at [1153, 372] on span "button" at bounding box center [1155, 367] width 10 height 14
click at [1214, 373] on span "button" at bounding box center [1455, 367] width 13 height 14
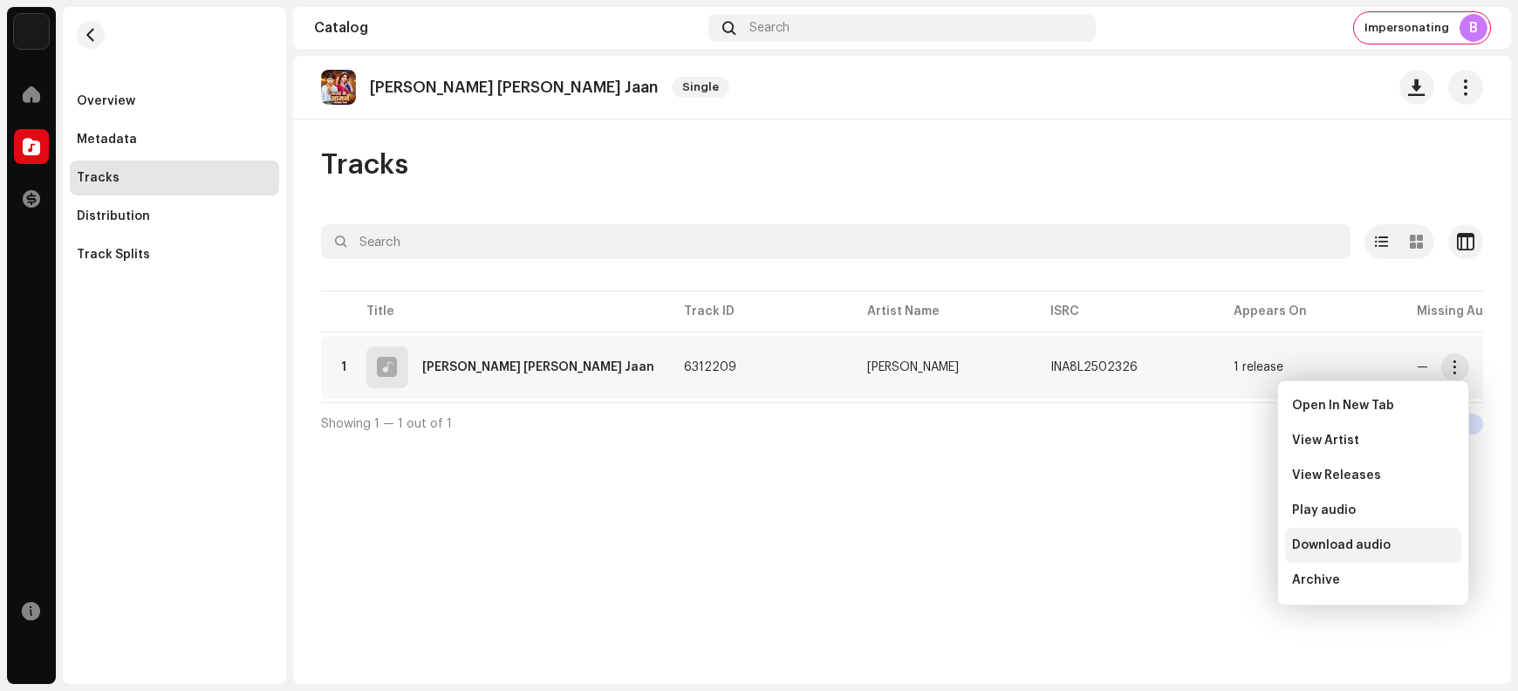
click at [1214, 541] on span "Download audio" at bounding box center [1341, 545] width 99 height 14
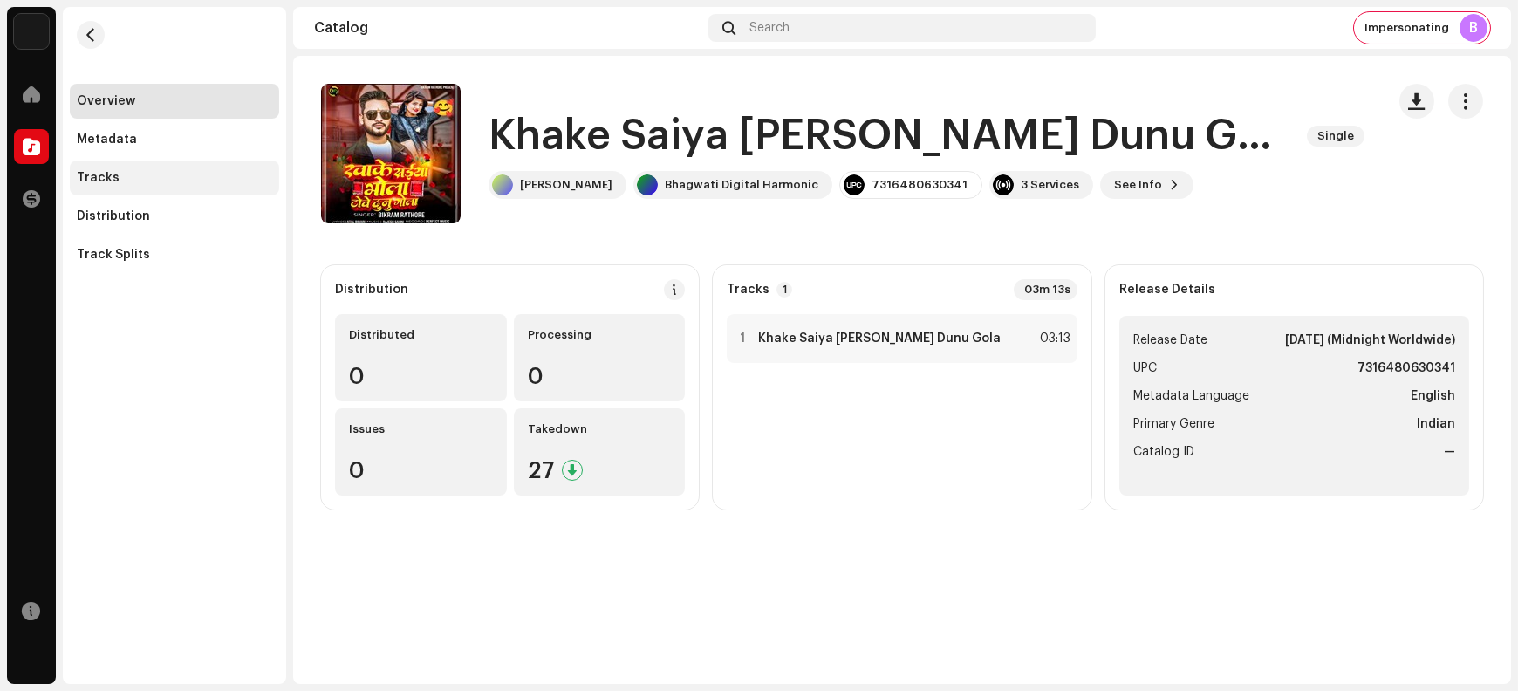
click at [167, 180] on div "Tracks" at bounding box center [174, 178] width 195 height 14
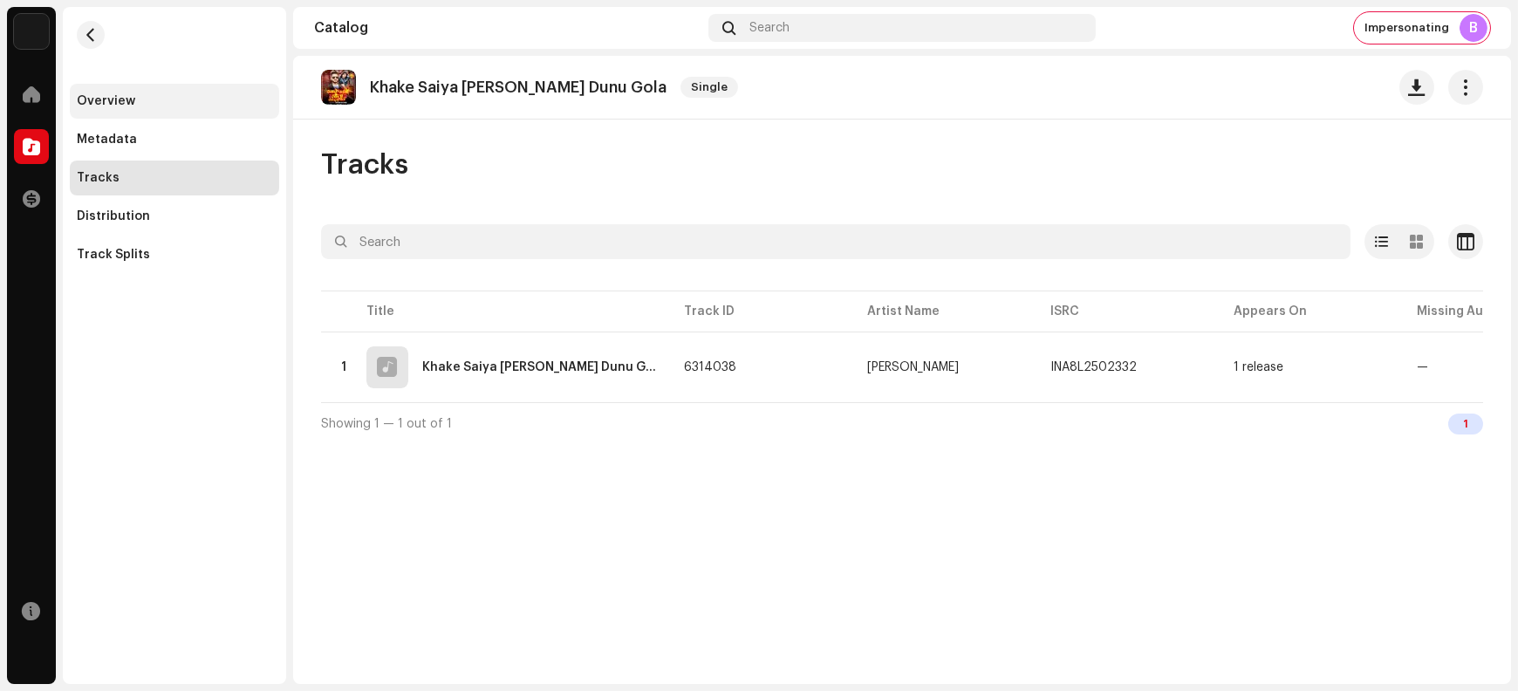
click at [188, 101] on div "Overview" at bounding box center [174, 101] width 195 height 14
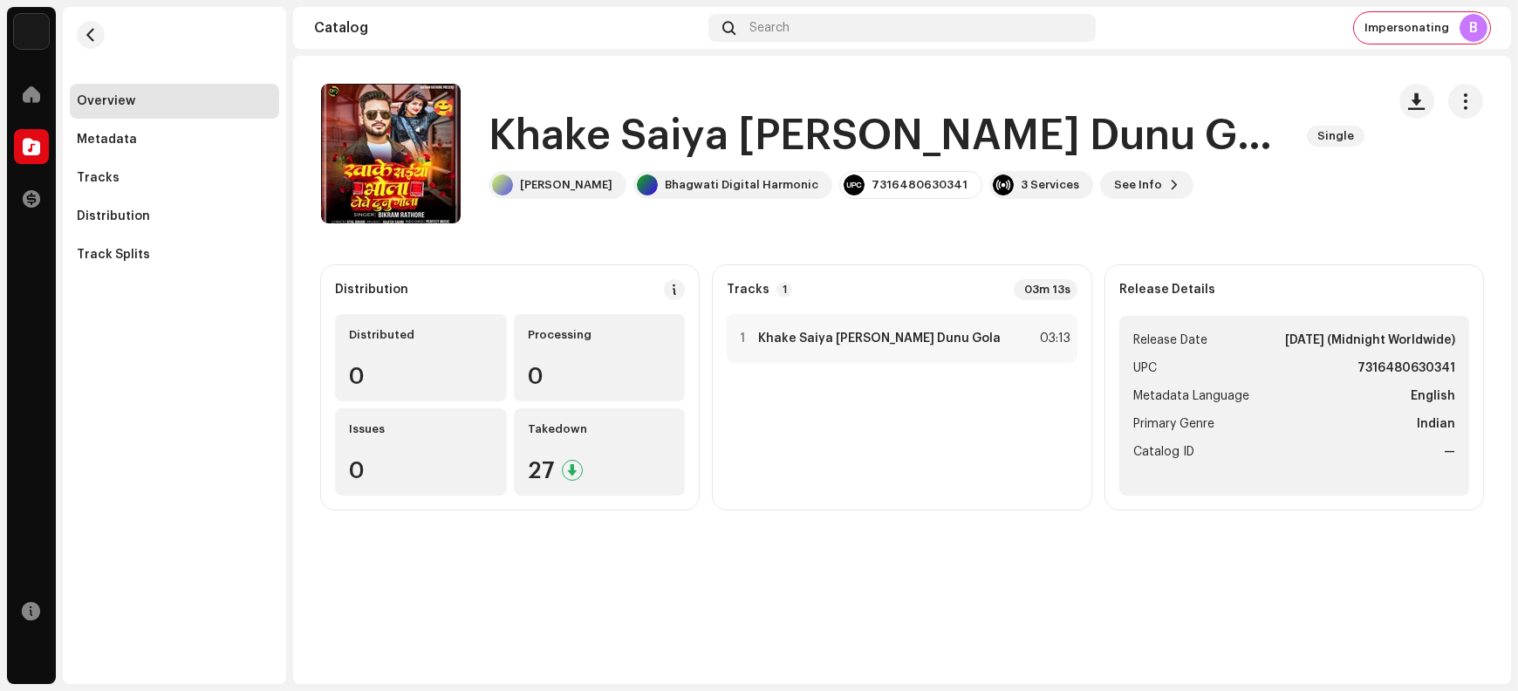
click at [526, 126] on h1 "Khake Saiya [PERSON_NAME] Dunu Gola" at bounding box center [891, 136] width 805 height 56
click at [526, 126] on h1 "Khake Saiya Bhola Towe Dunu Gola" at bounding box center [891, 136] width 805 height 56
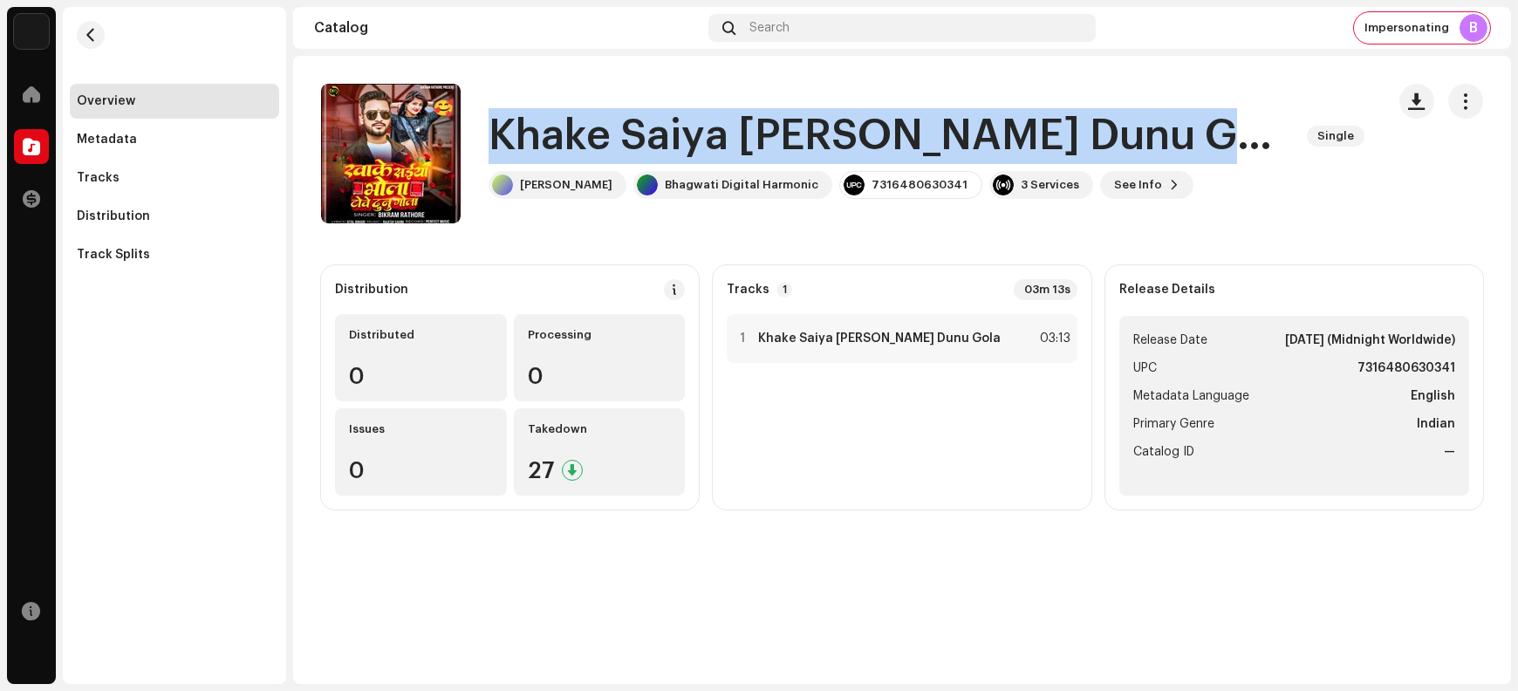
click at [526, 126] on h1 "Khake Saiya Bhola Towe Dunu Gola" at bounding box center [891, 136] width 805 height 56
copy div "Khake Saiya Bhola Towe Dunu Gola Single"
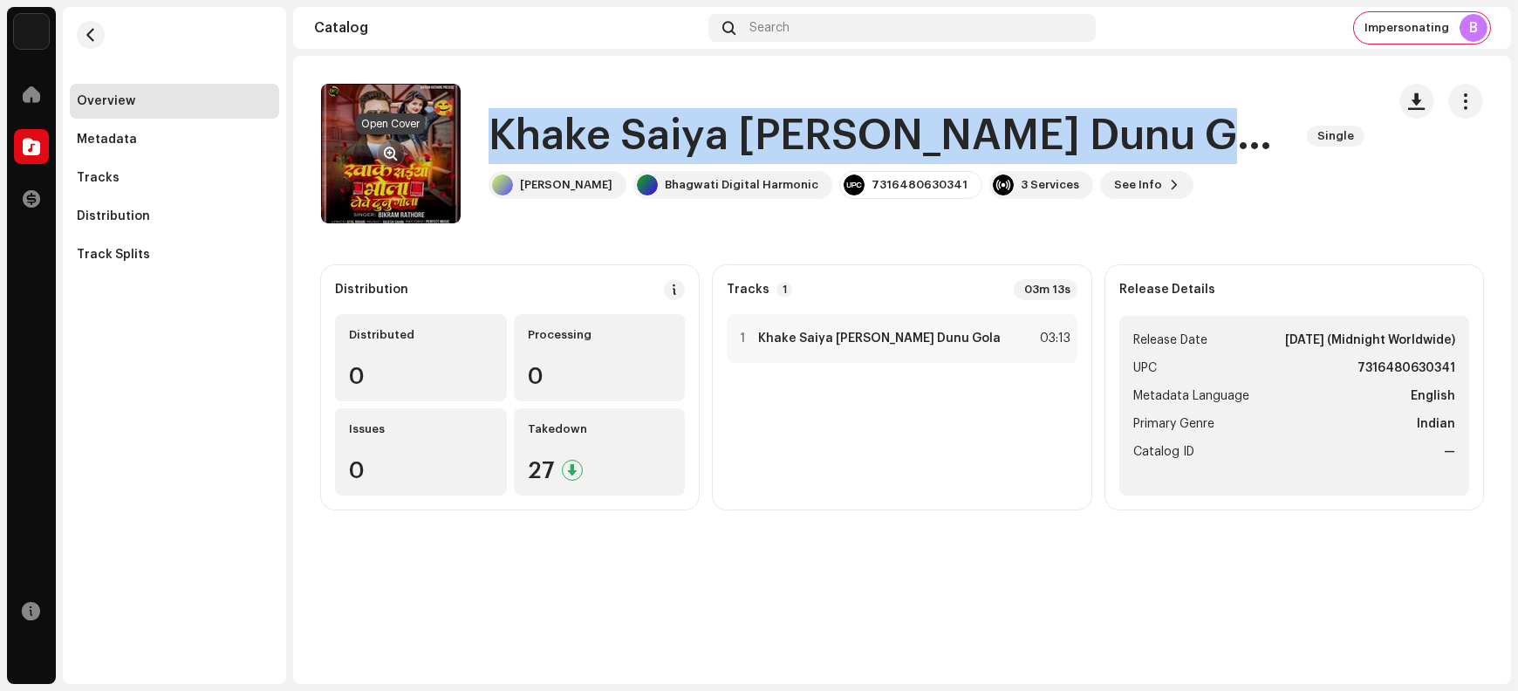
click at [385, 147] on span "button" at bounding box center [391, 154] width 13 height 14
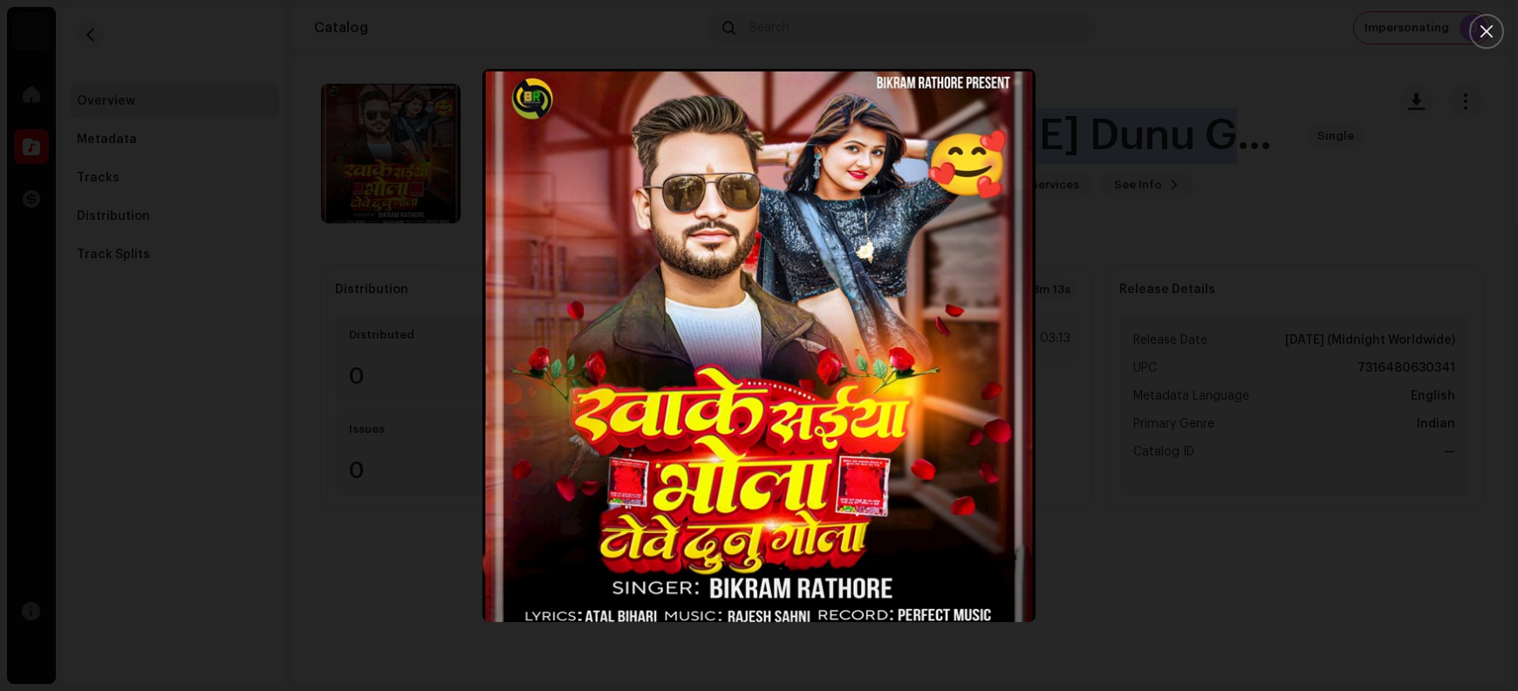
drag, startPoint x: 1476, startPoint y: 31, endPoint x: 1456, endPoint y: 42, distance: 21.9
click at [1214, 31] on button "Close" at bounding box center [1487, 31] width 35 height 35
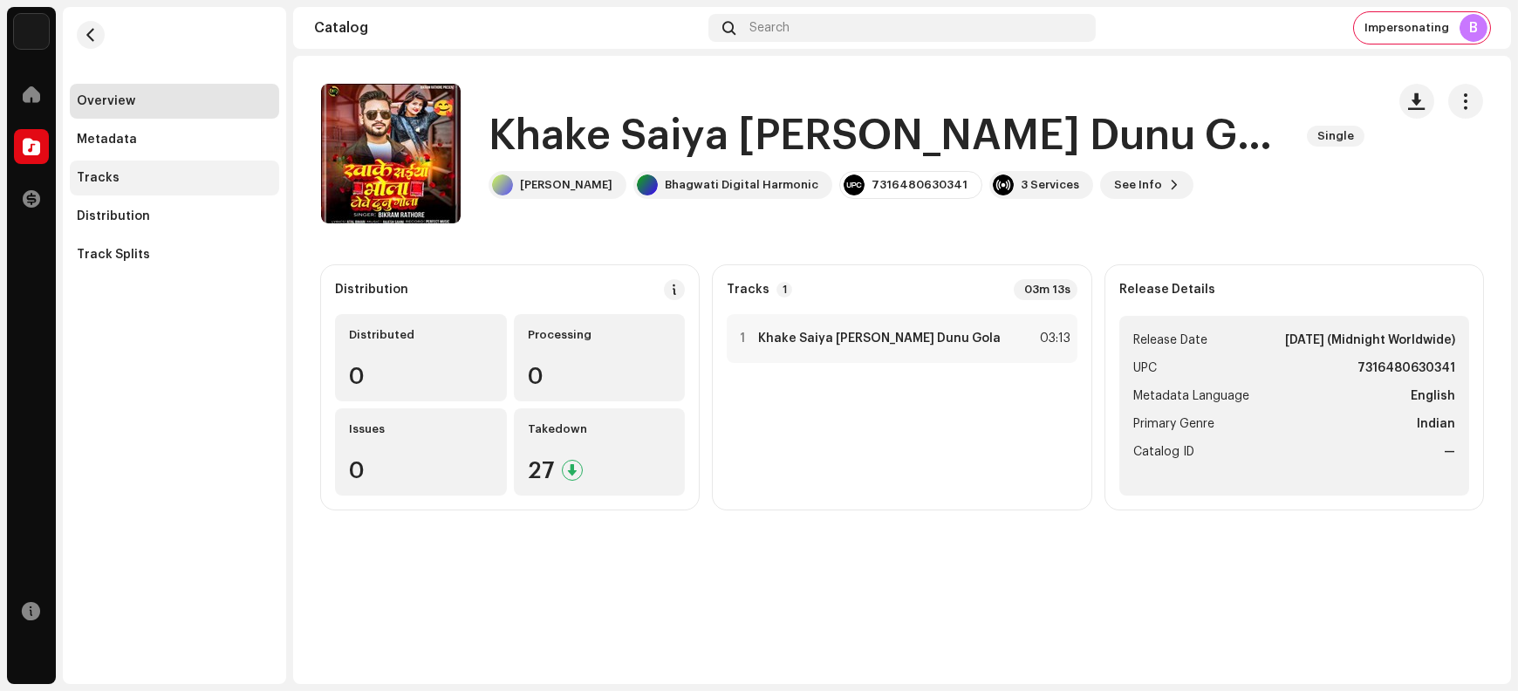
click at [134, 189] on div "Tracks" at bounding box center [174, 178] width 209 height 35
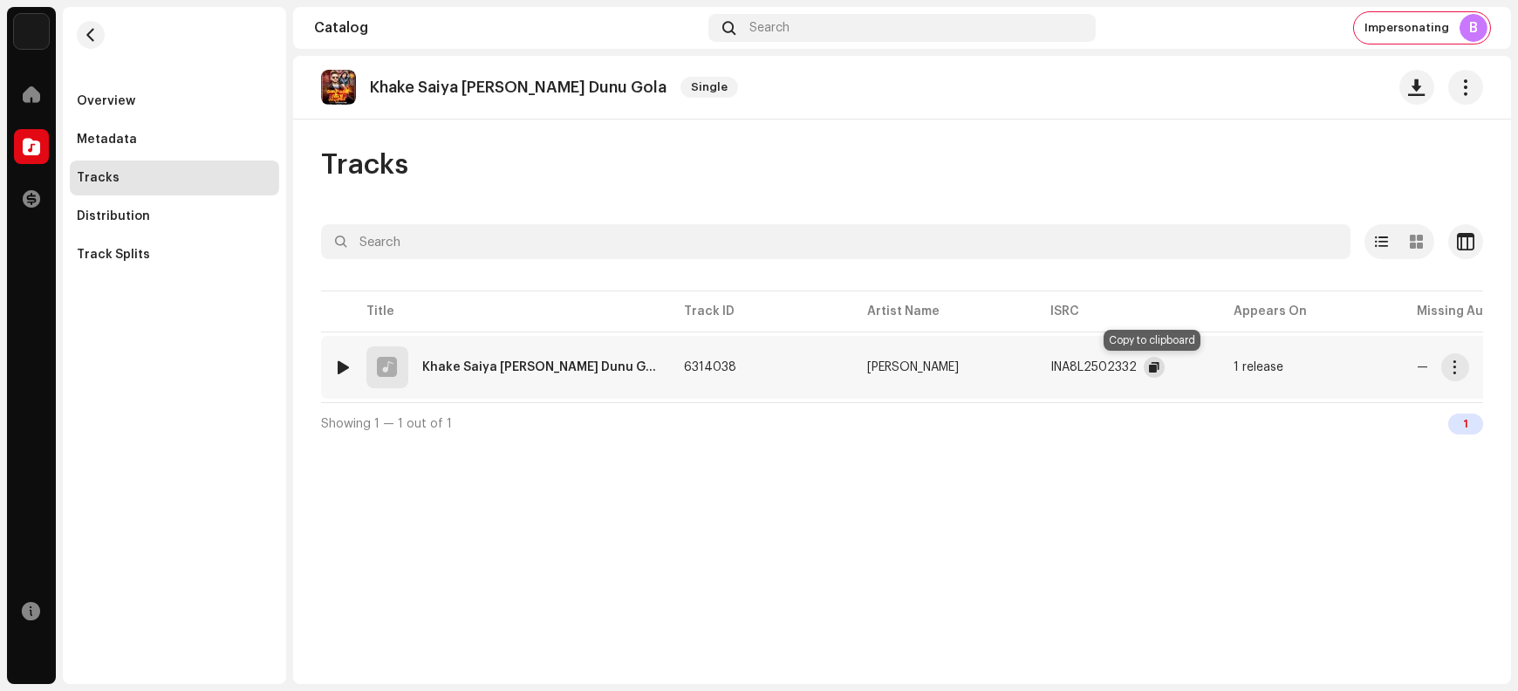
click at [1146, 369] on button "button" at bounding box center [1154, 367] width 21 height 21
click at [1214, 374] on button "button" at bounding box center [1456, 367] width 28 height 28
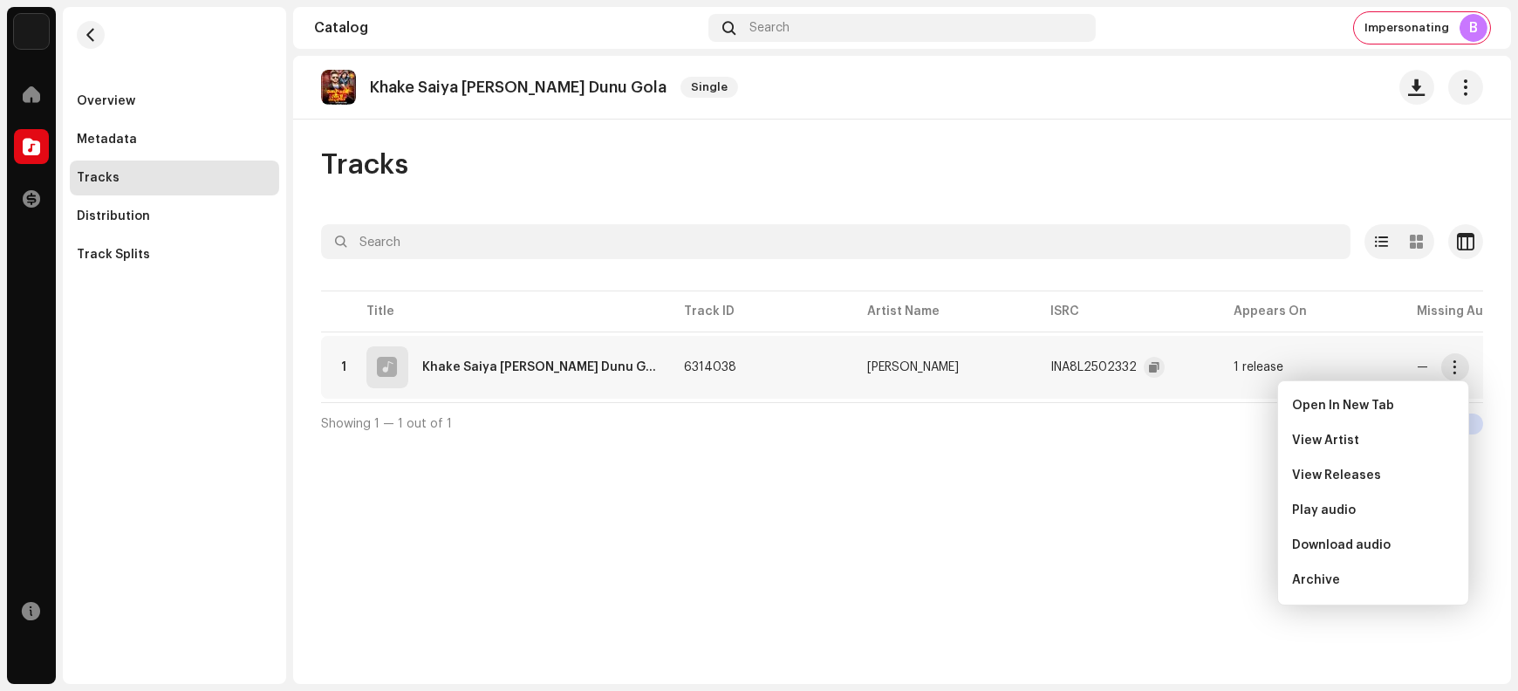
click at [1162, 552] on div "Khake Saiya Bhola Towe Dunu Gola Single Tracks Selected 0 Select all 1 Options …" at bounding box center [902, 370] width 1218 height 628
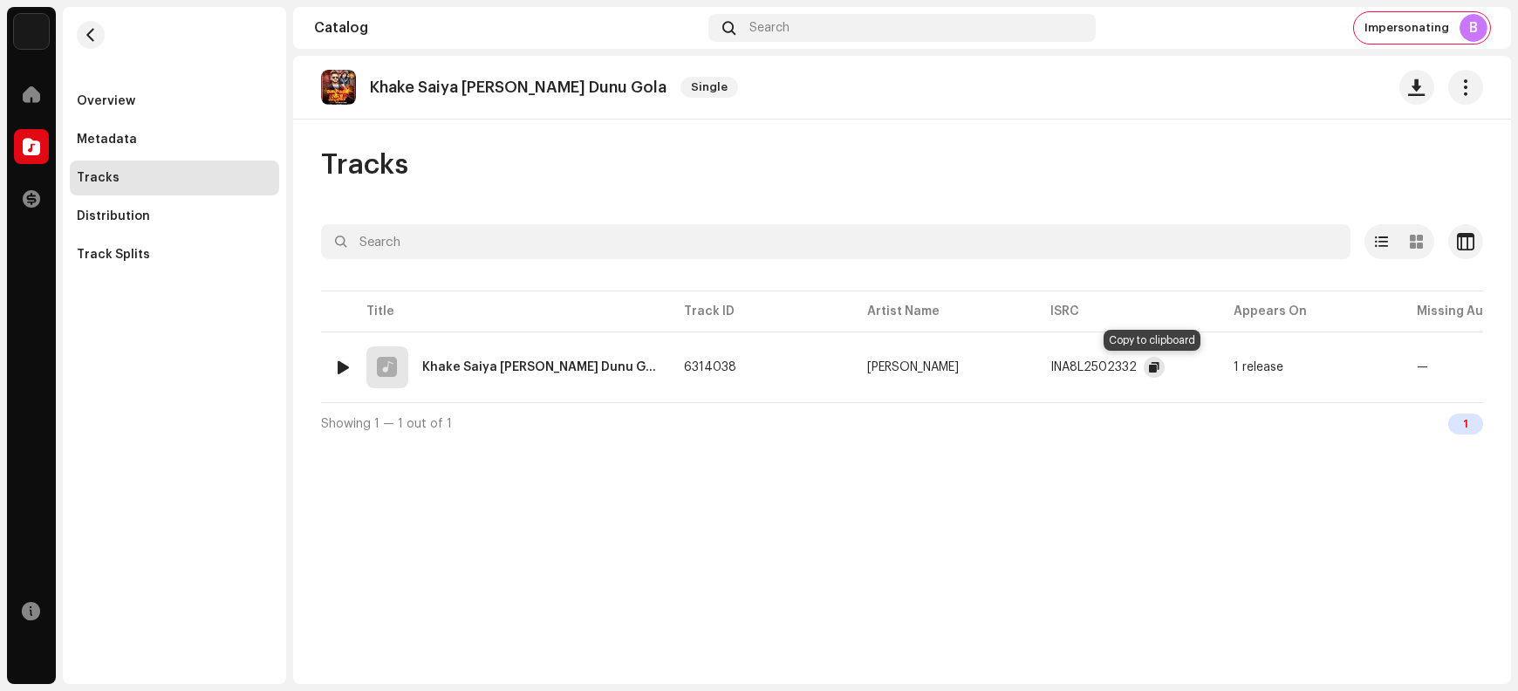
click at [1155, 368] on span "button" at bounding box center [1154, 367] width 10 height 14
click at [1214, 369] on span "button" at bounding box center [1455, 367] width 13 height 14
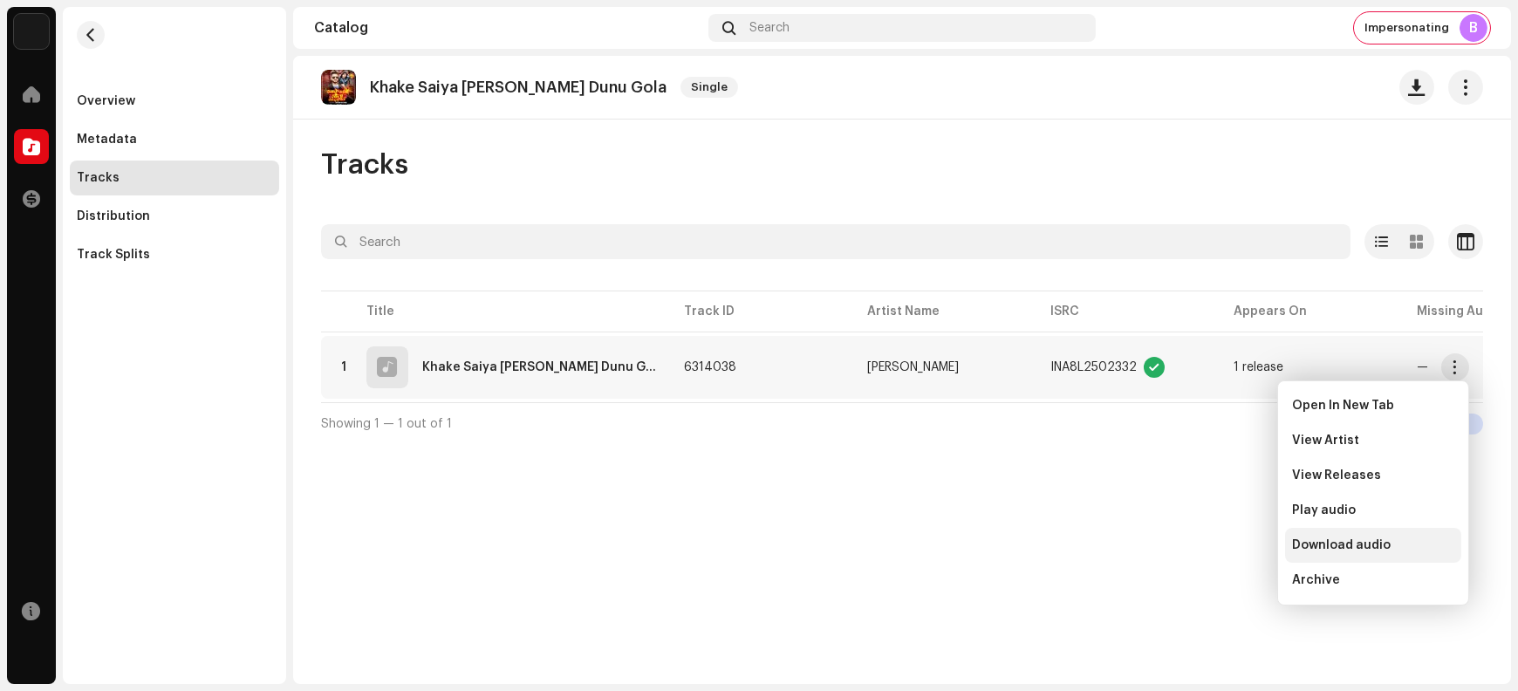
click at [1214, 548] on span "Download audio" at bounding box center [1341, 545] width 99 height 14
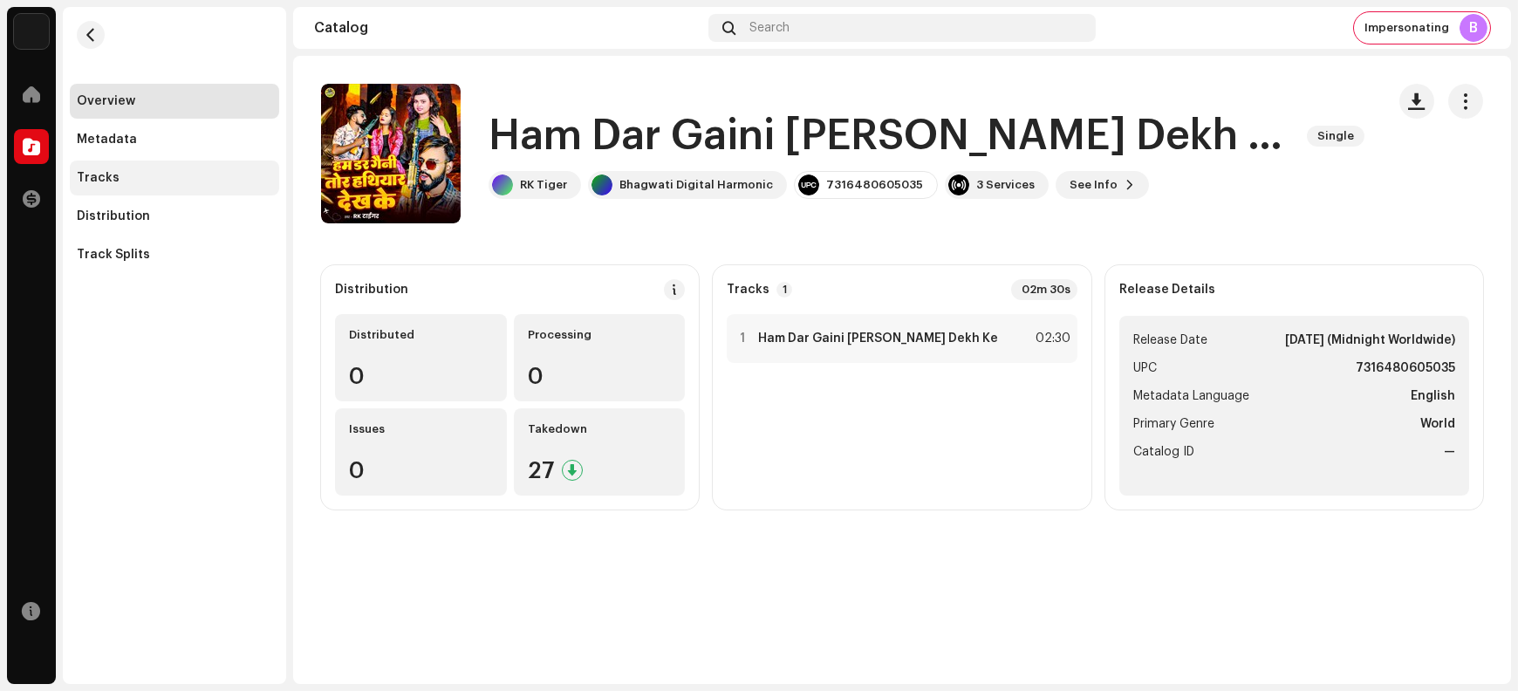
click at [147, 177] on div "Tracks" at bounding box center [174, 178] width 195 height 14
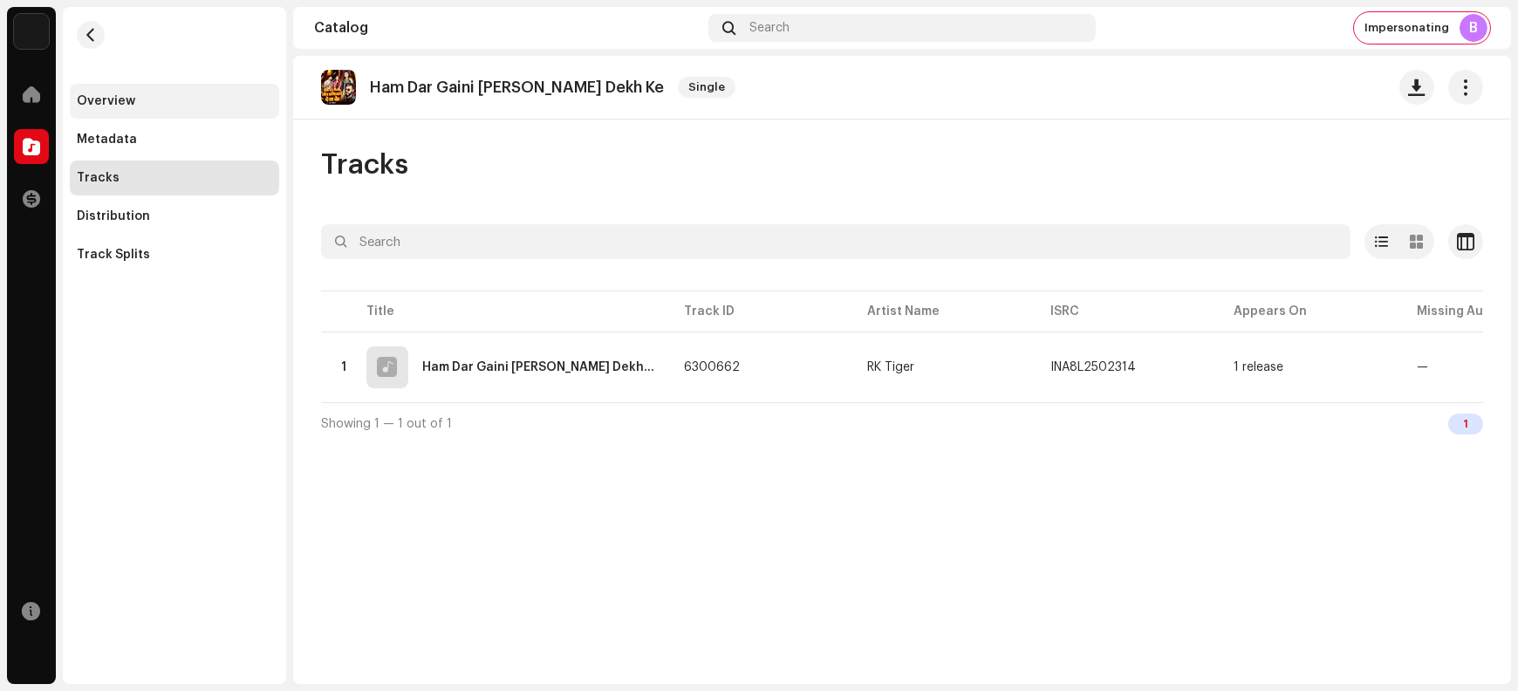
click at [145, 103] on div "Overview" at bounding box center [174, 101] width 195 height 14
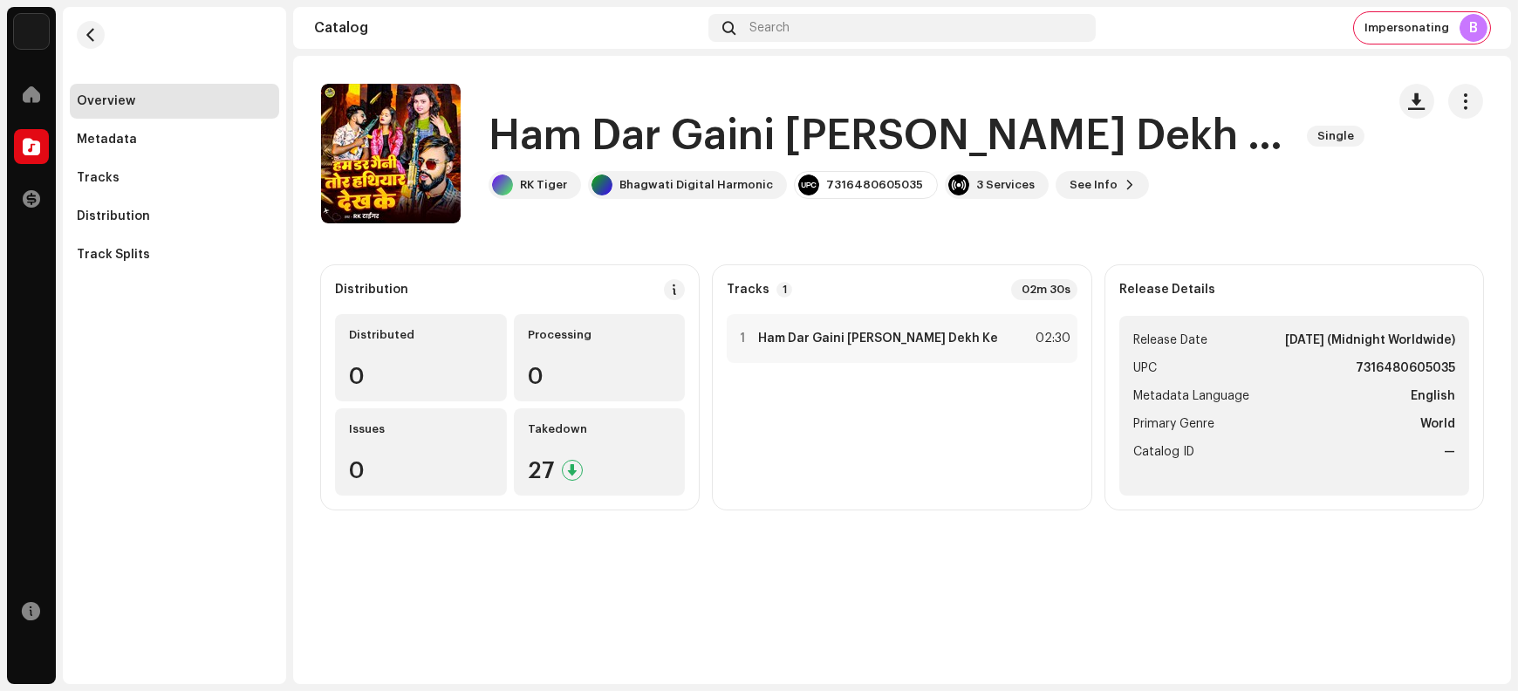
click at [532, 130] on h1 "Ham Dar Gaini [PERSON_NAME] Dekh Ke" at bounding box center [891, 136] width 805 height 56
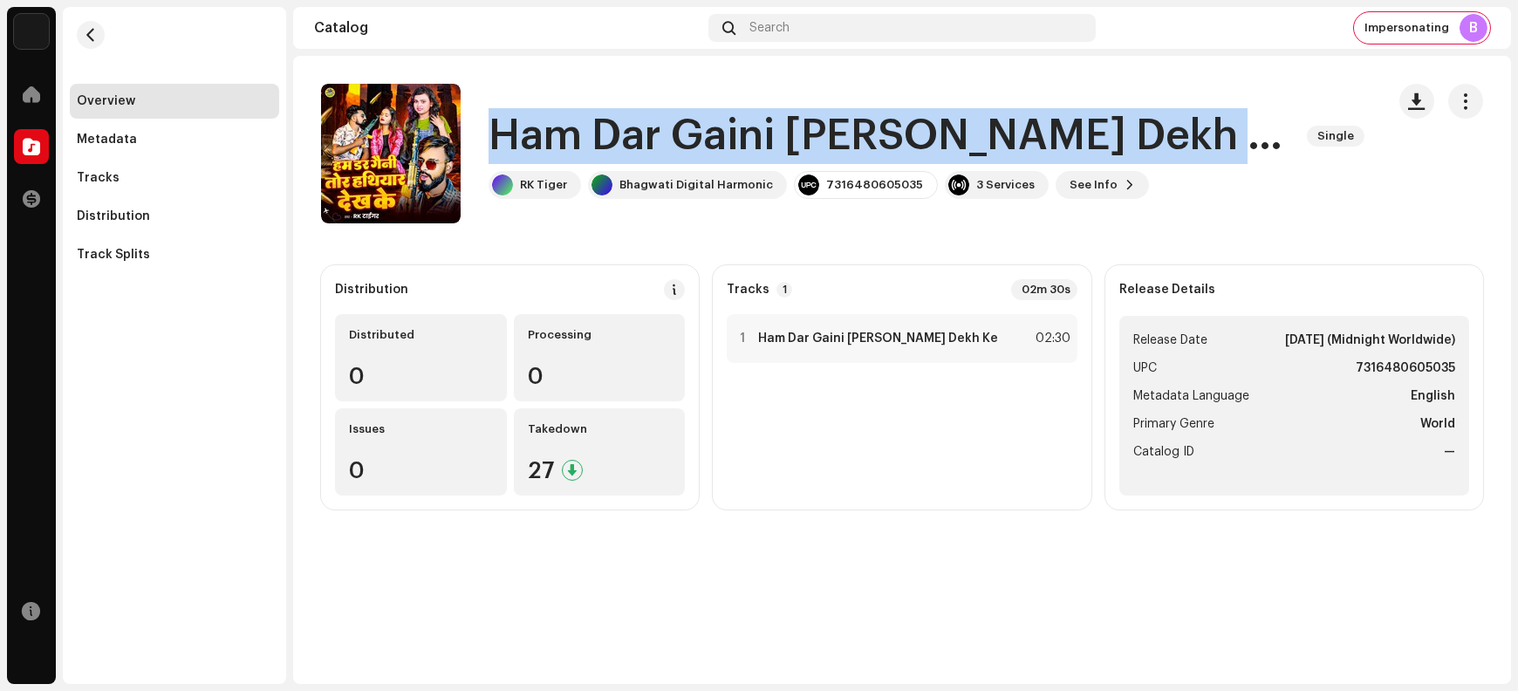
click at [532, 130] on h1 "Ham Dar Gaini [PERSON_NAME] Dekh Ke" at bounding box center [891, 136] width 805 height 56
copy div "Ham Dar Gaini [PERSON_NAME] Dekh Ke Single"
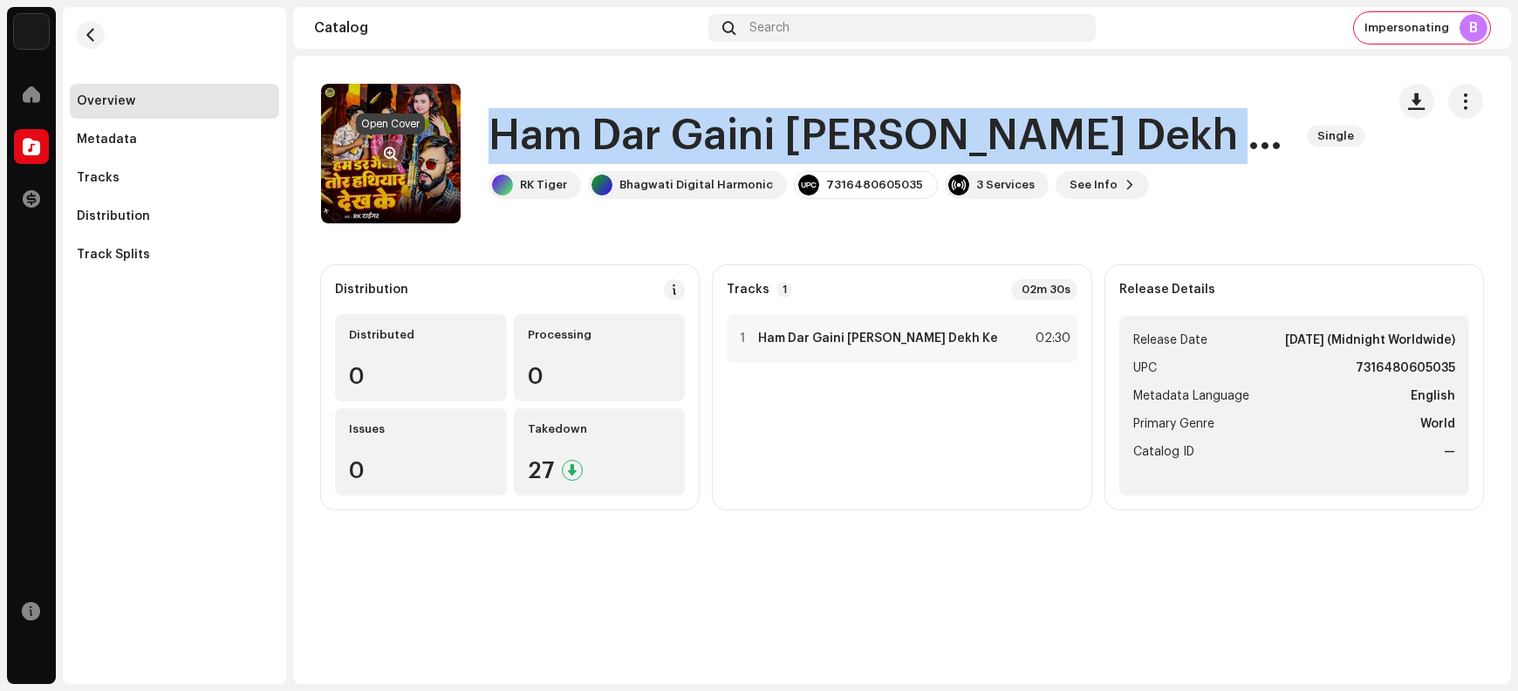
click at [387, 154] on span "button" at bounding box center [391, 154] width 13 height 14
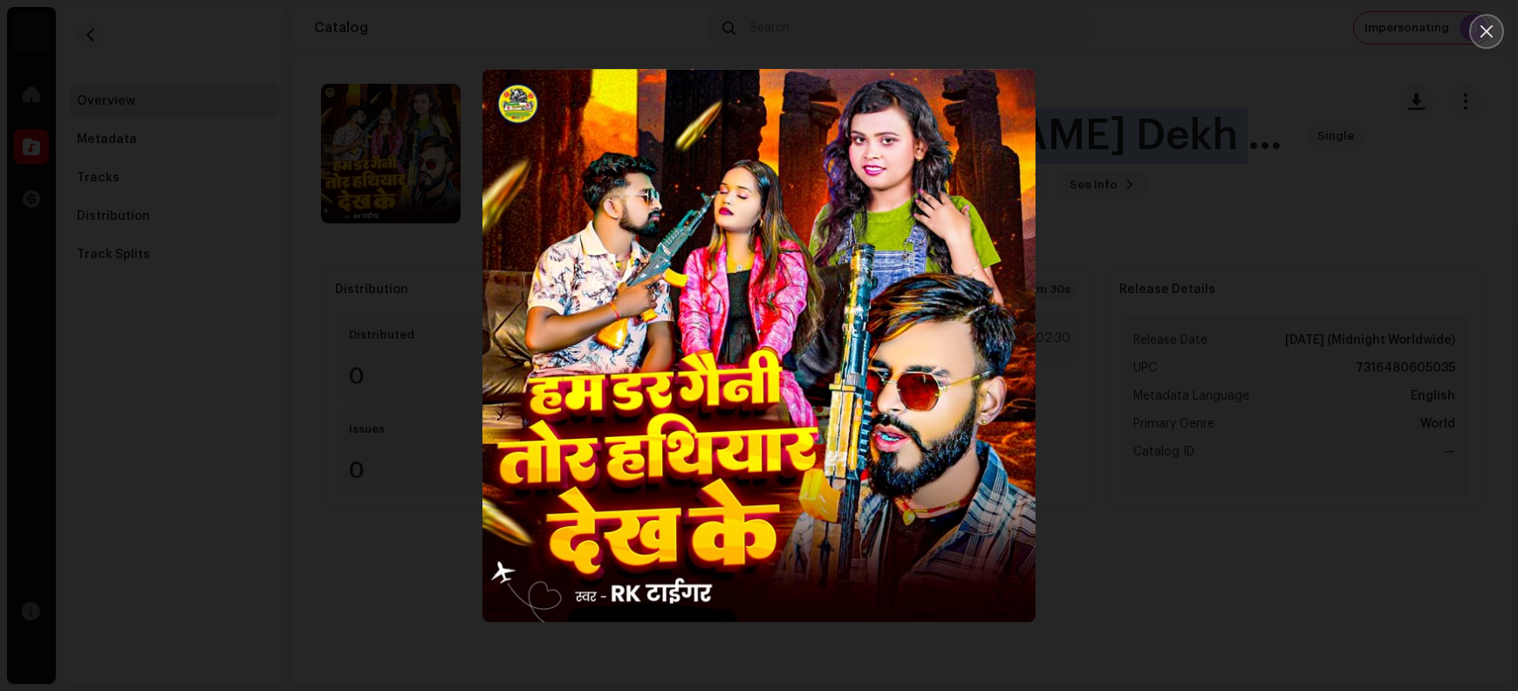
click at [1214, 33] on button "Close" at bounding box center [1487, 31] width 35 height 35
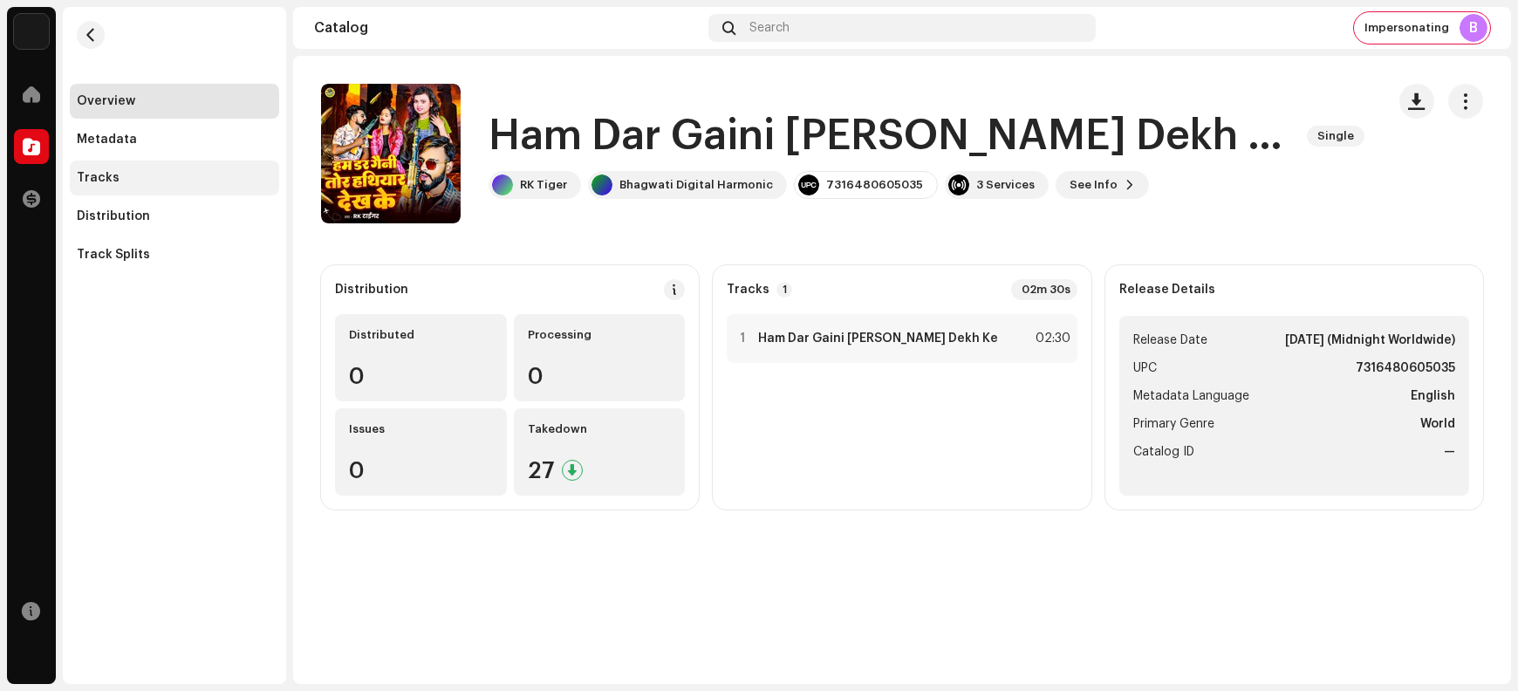
click at [172, 178] on div "Tracks" at bounding box center [174, 178] width 195 height 14
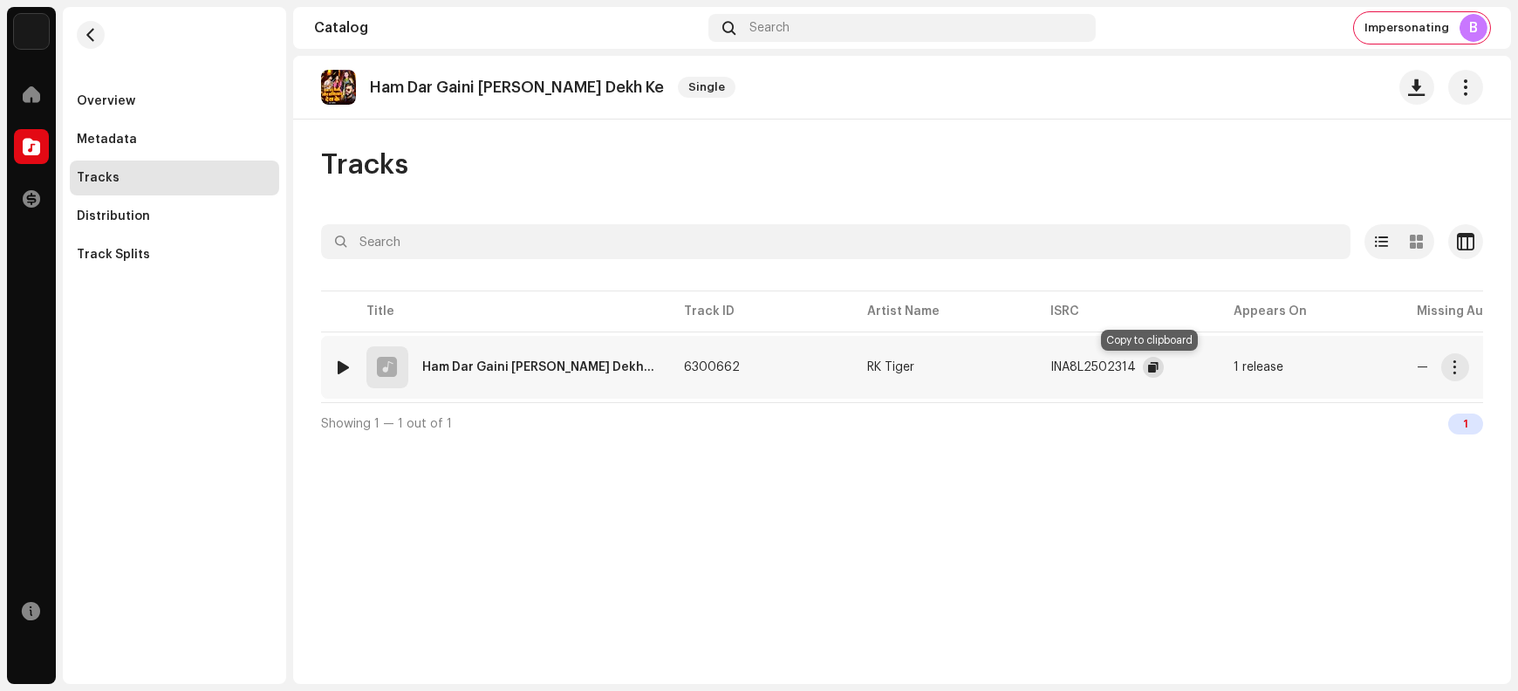
click at [1151, 364] on span "button" at bounding box center [1153, 367] width 10 height 14
click at [1214, 365] on button "button" at bounding box center [1456, 367] width 28 height 28
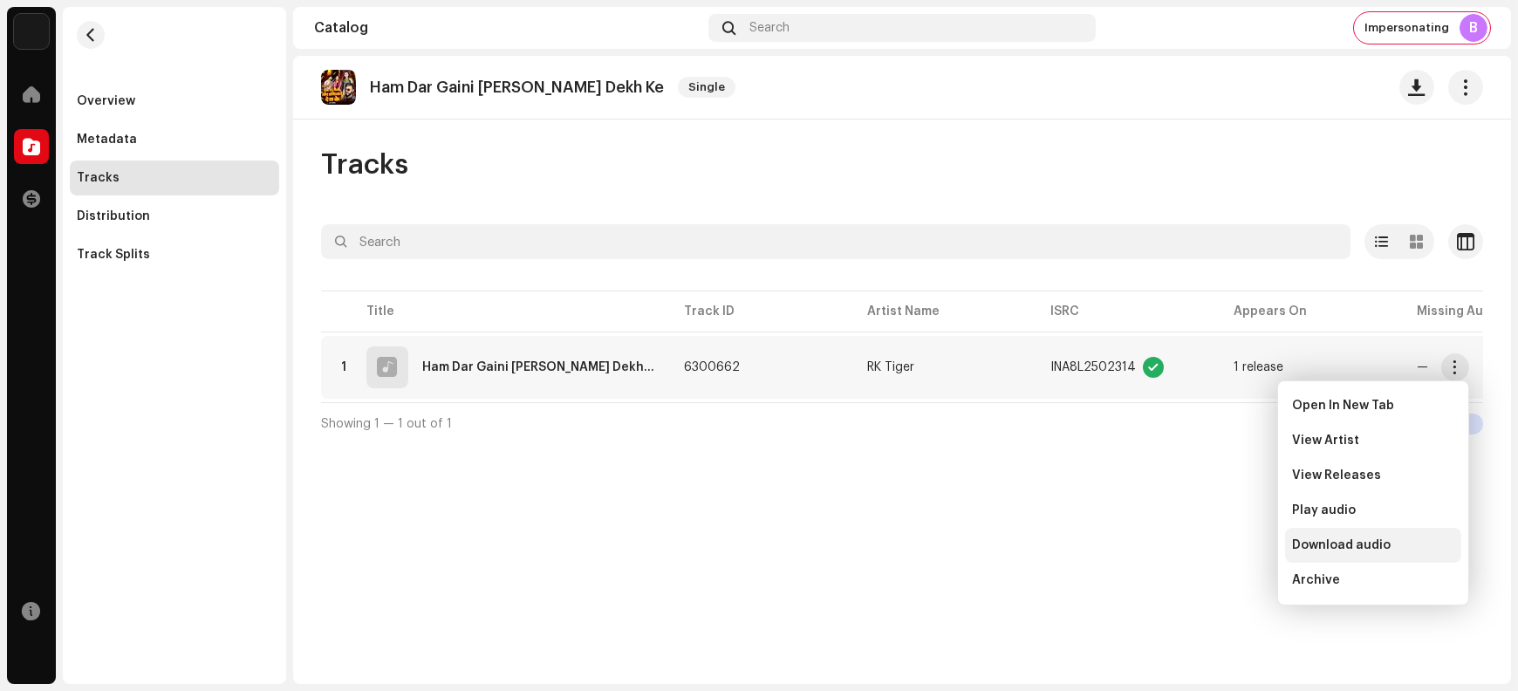
click at [1214, 545] on span "Download audio" at bounding box center [1341, 545] width 99 height 14
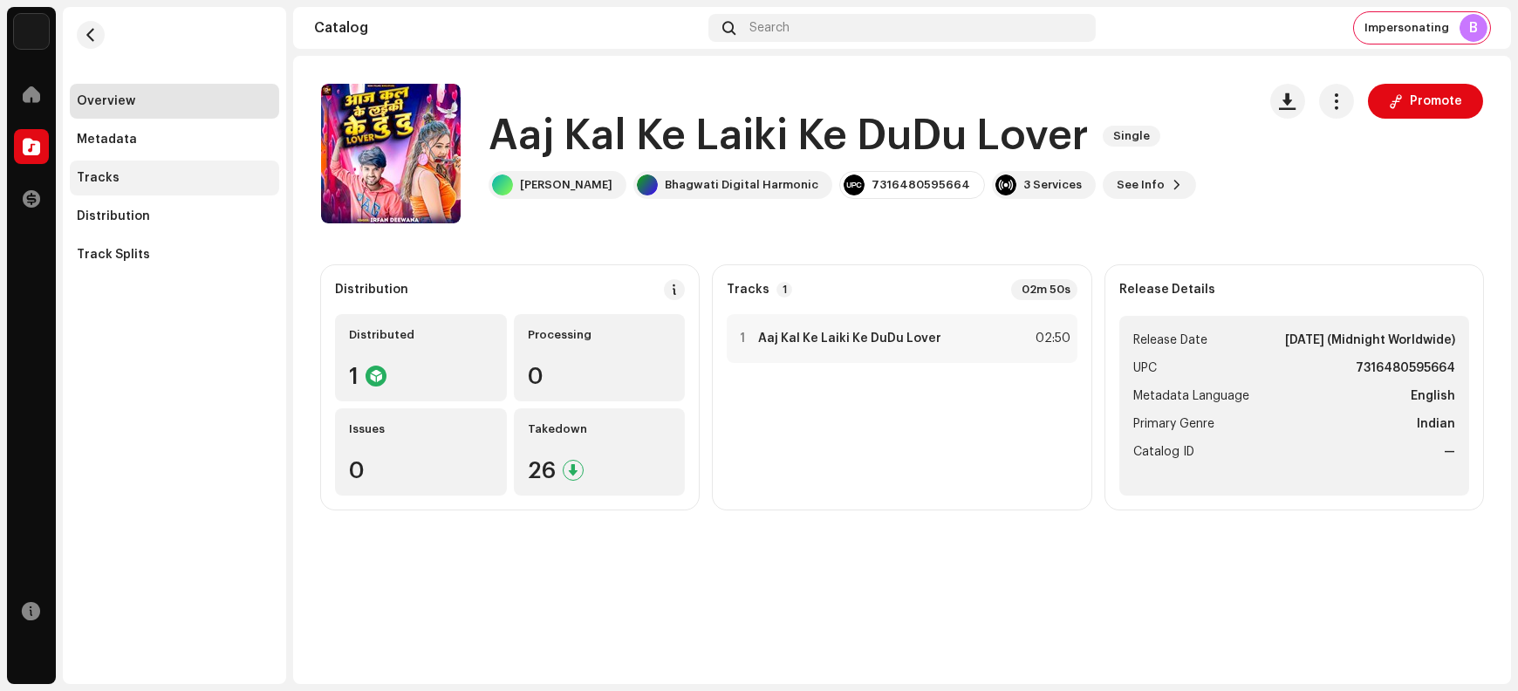
click at [129, 182] on div "Tracks" at bounding box center [174, 178] width 195 height 14
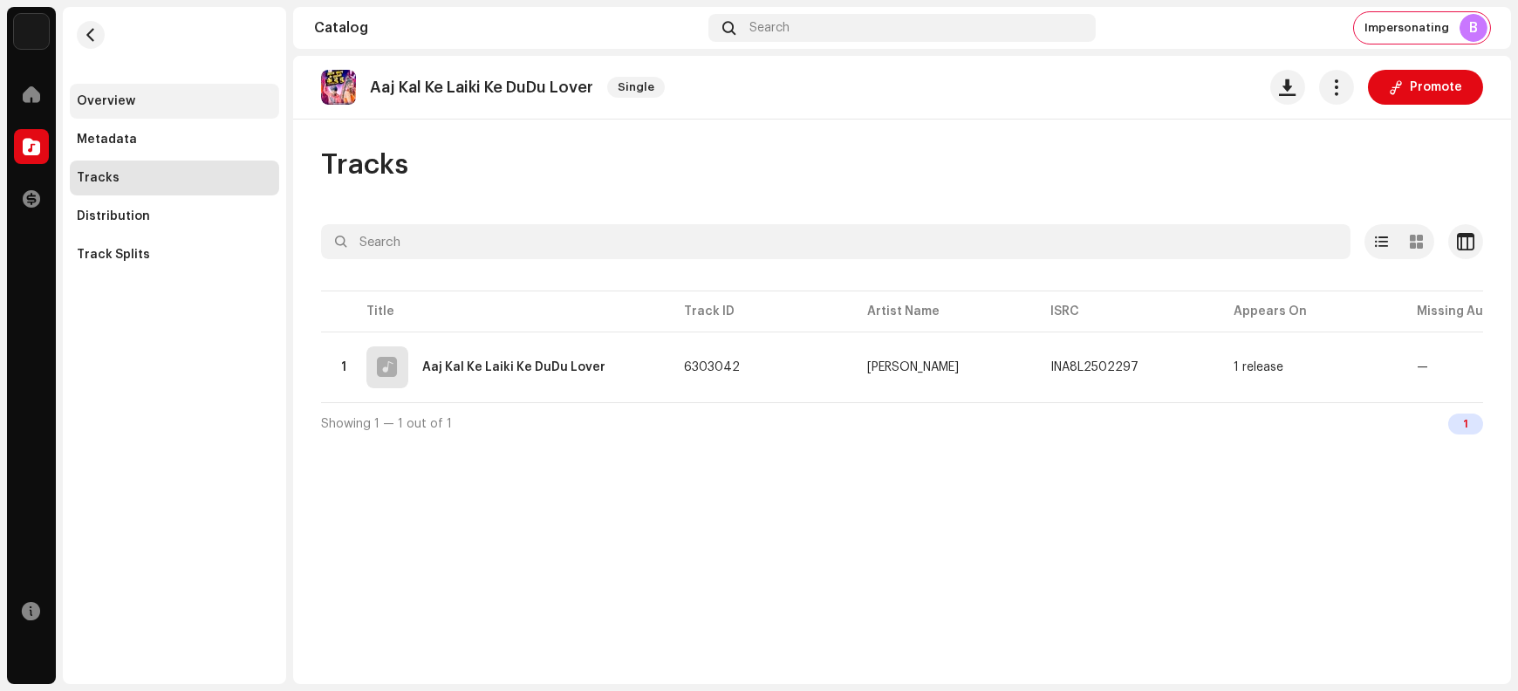
click at [174, 94] on div "Overview" at bounding box center [174, 101] width 195 height 14
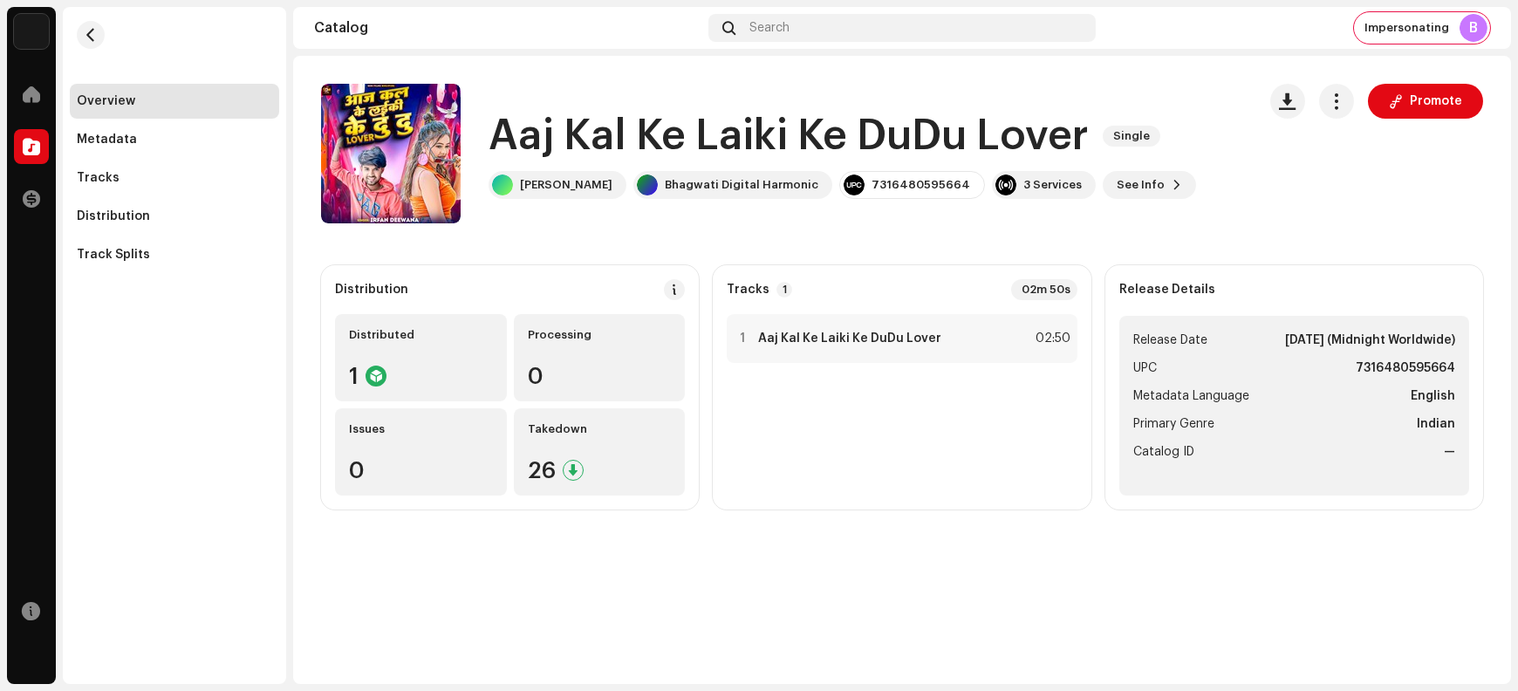
click at [514, 134] on h1 "Aaj Kal Ke Laiki Ke DuDu Lover" at bounding box center [789, 136] width 600 height 56
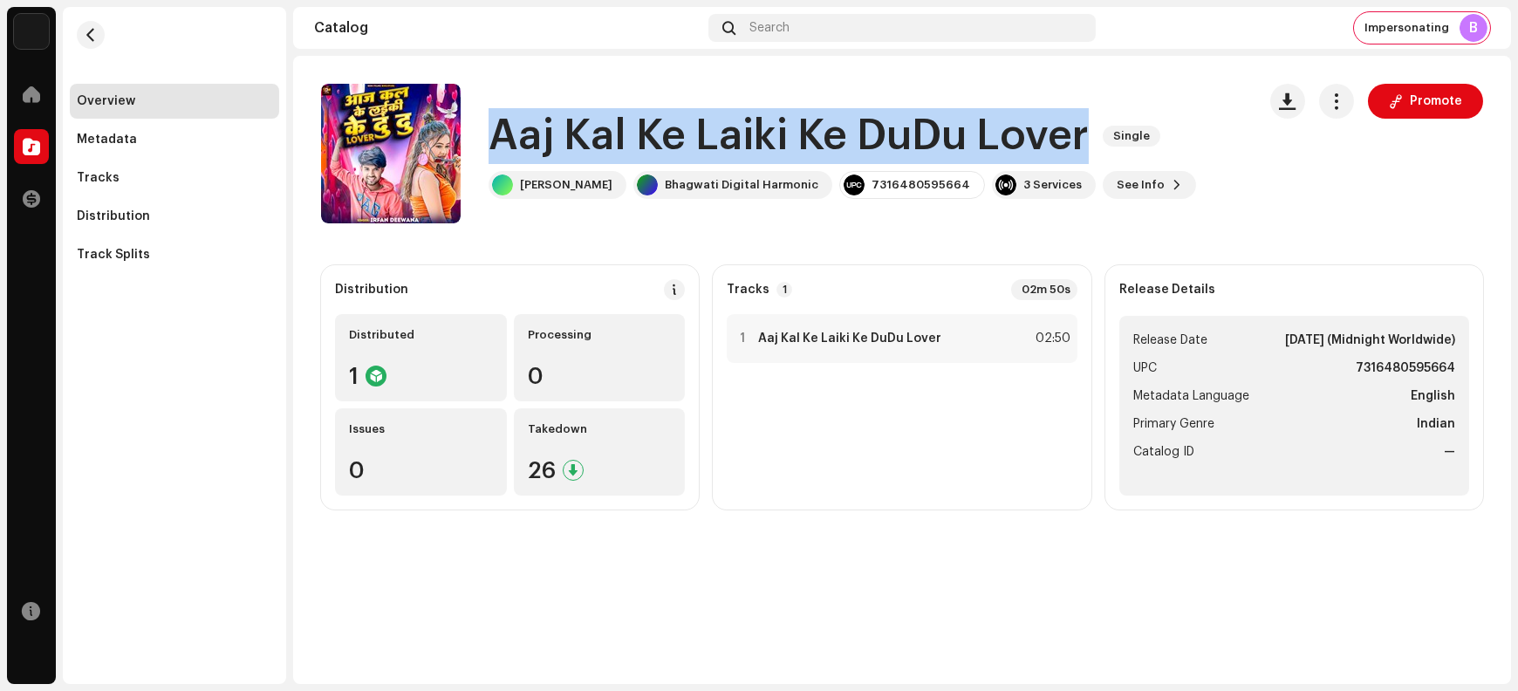
click at [514, 134] on h1 "Aaj Kal Ke Laiki Ke DuDu Lover" at bounding box center [789, 136] width 600 height 56
copy div "Aaj Kal Ke Laiki Ke DuDu Lover Single"
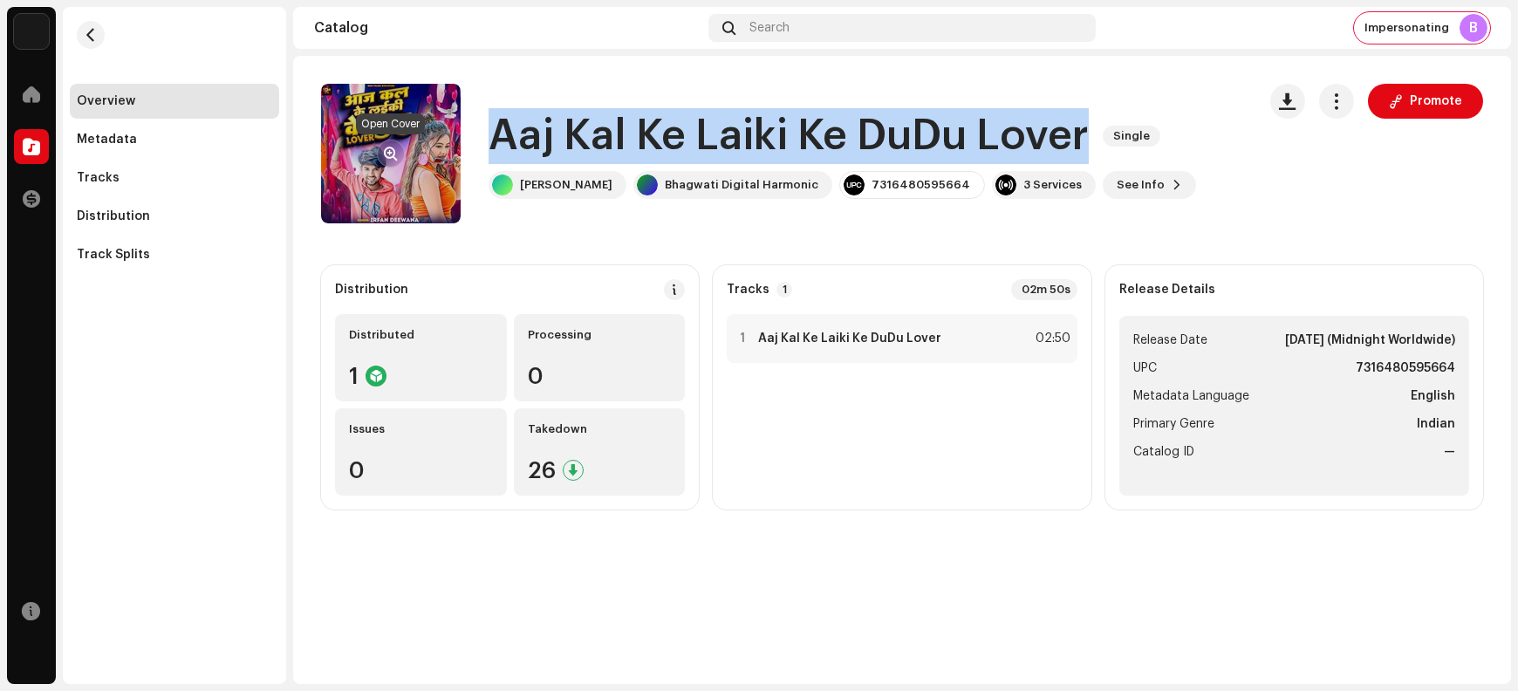
click at [394, 153] on span "button" at bounding box center [391, 154] width 13 height 14
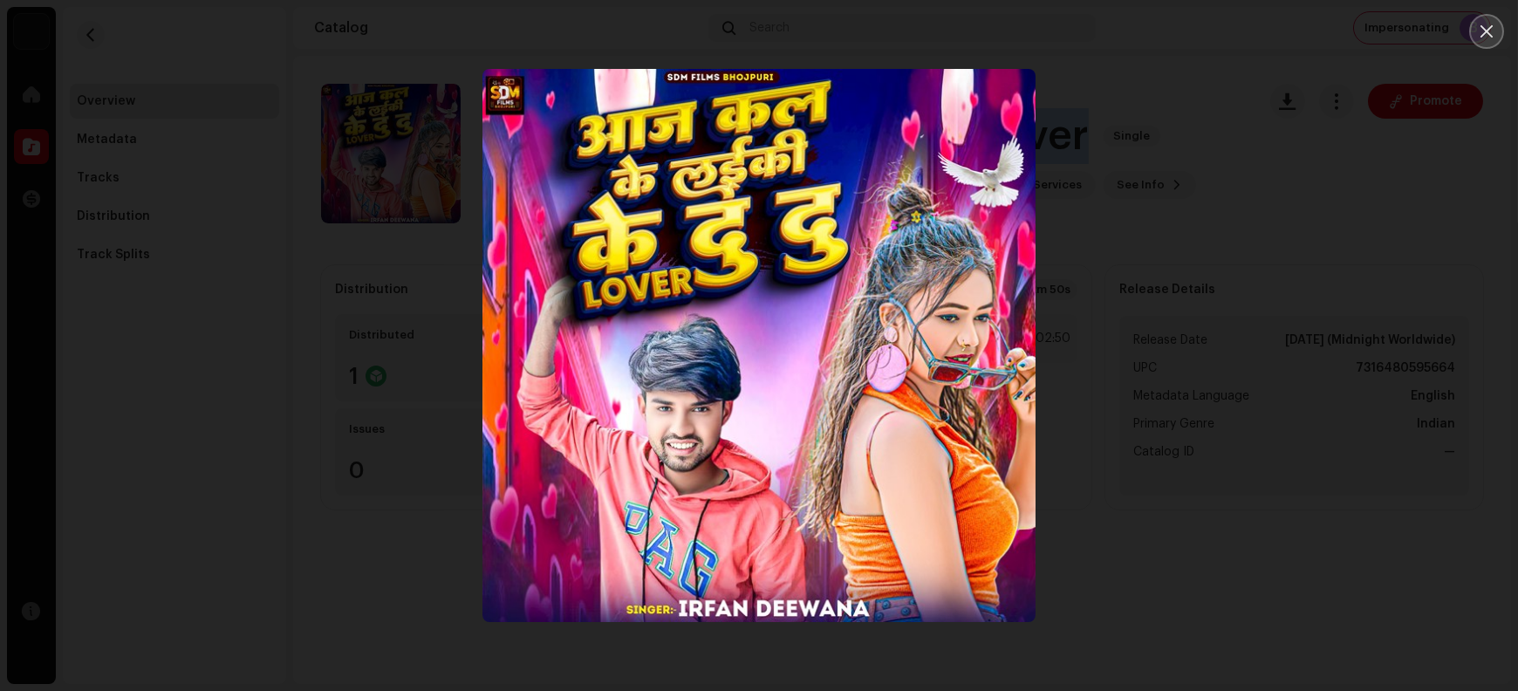
click at [1493, 37] on icon "Close" at bounding box center [1487, 32] width 16 height 16
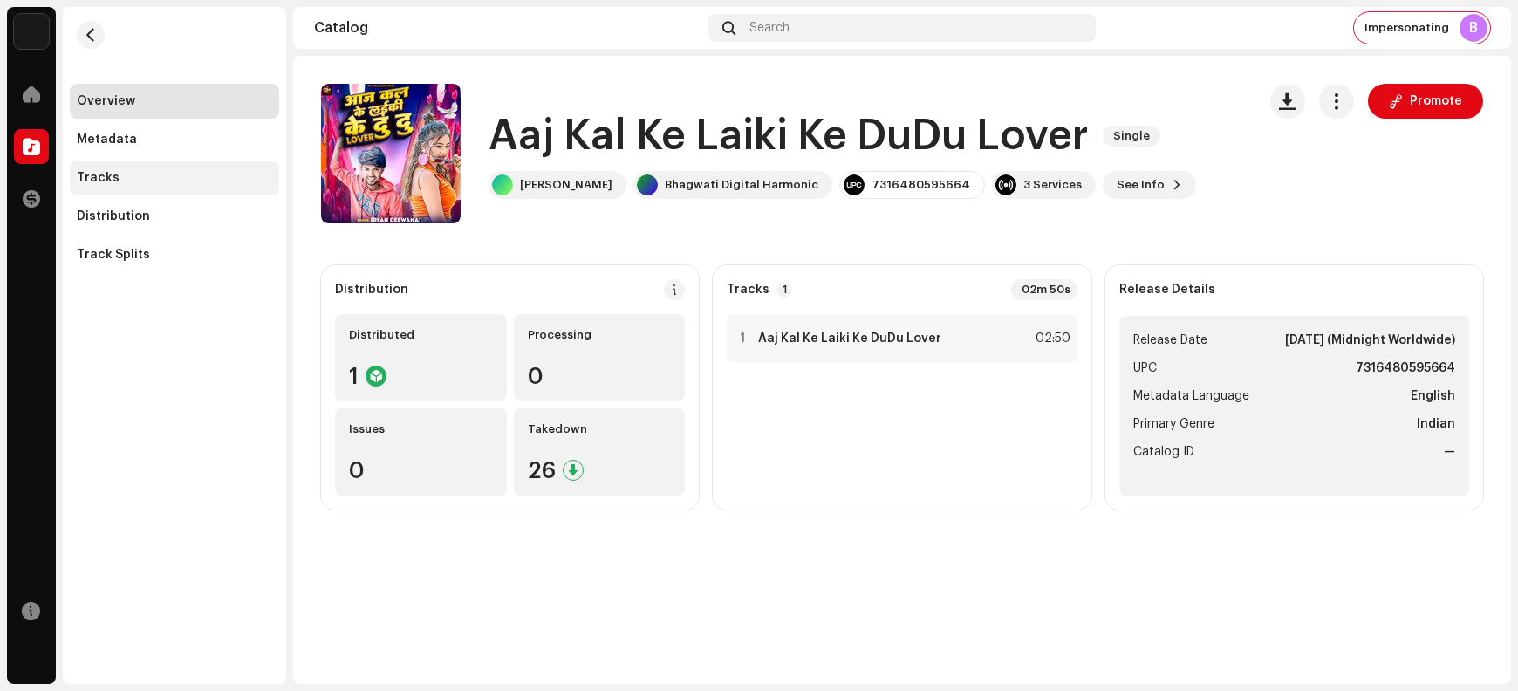
click at [144, 184] on div "Tracks" at bounding box center [174, 178] width 209 height 35
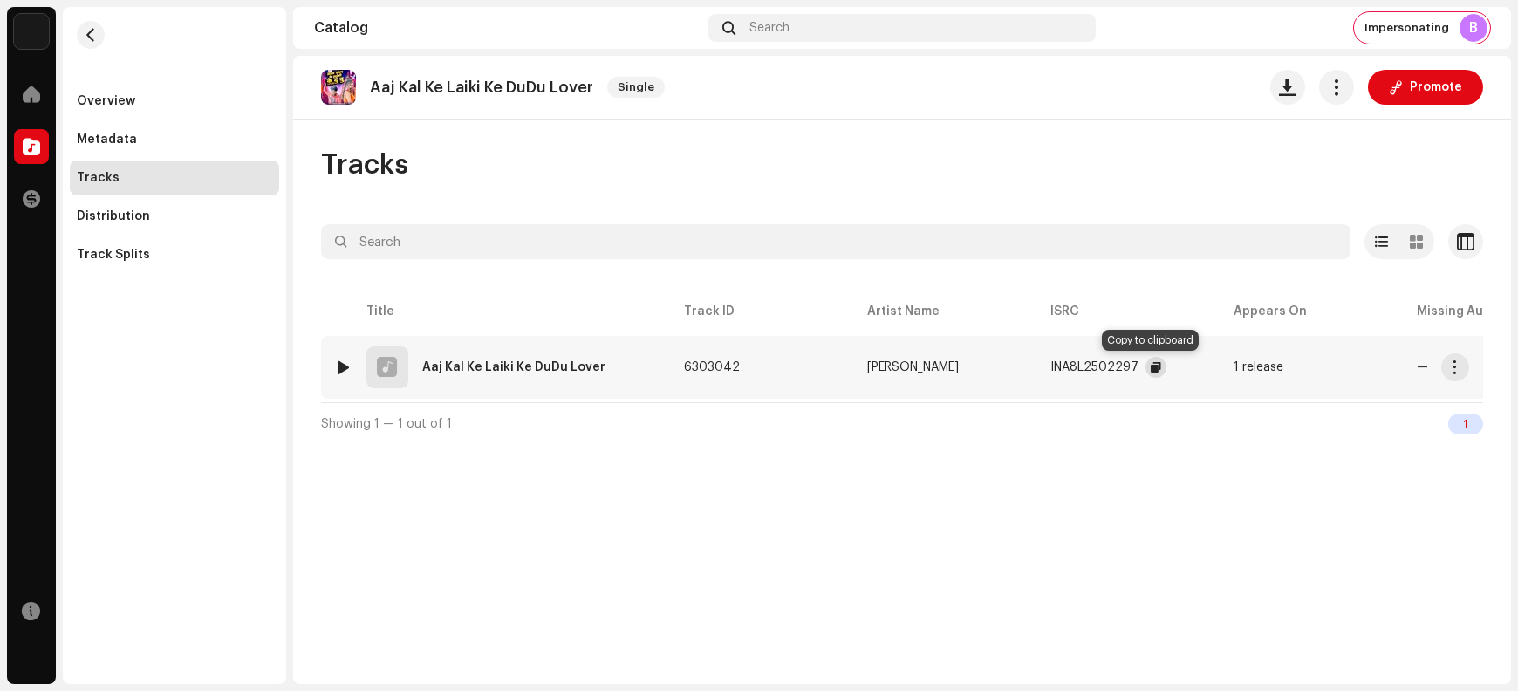
click at [1146, 367] on button "button" at bounding box center [1156, 367] width 21 height 21
click at [1456, 372] on span "button" at bounding box center [1455, 367] width 13 height 14
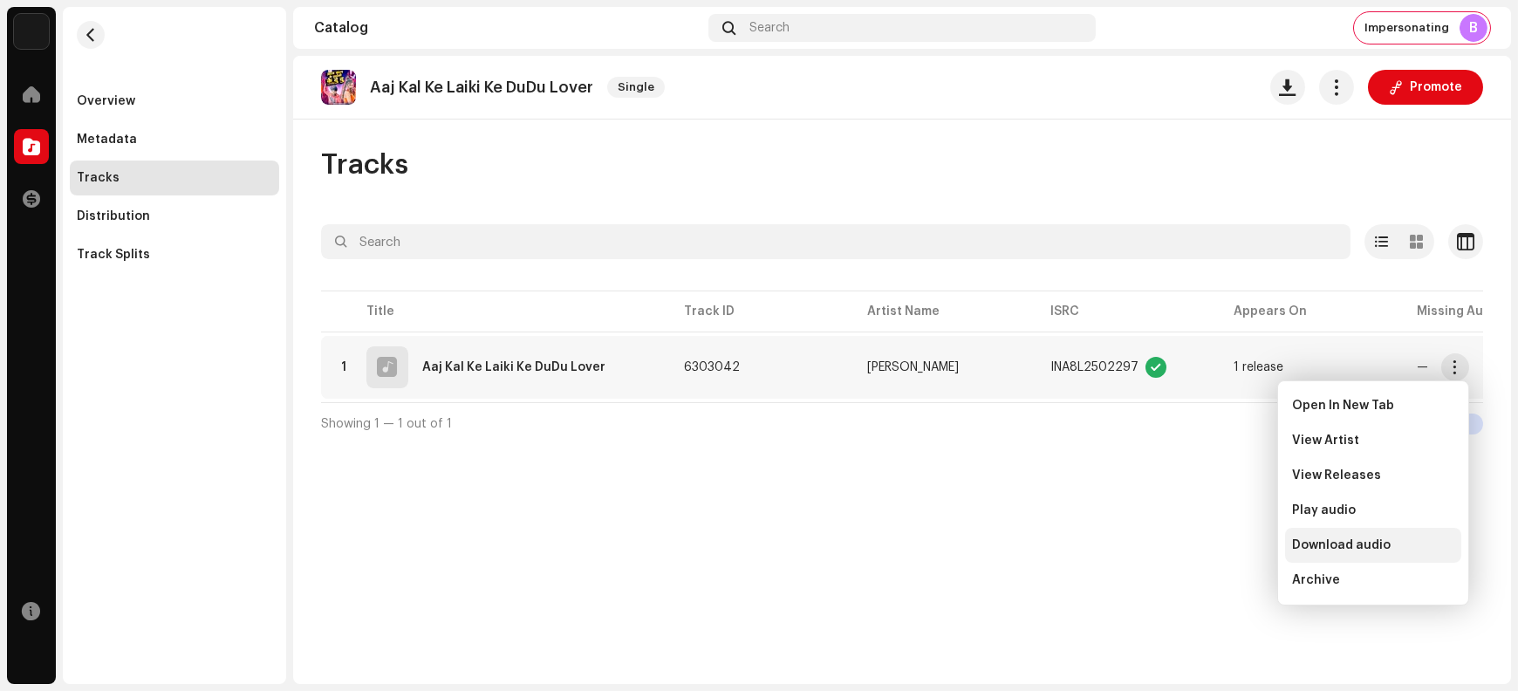
click at [1375, 553] on div "Download audio" at bounding box center [1373, 545] width 176 height 35
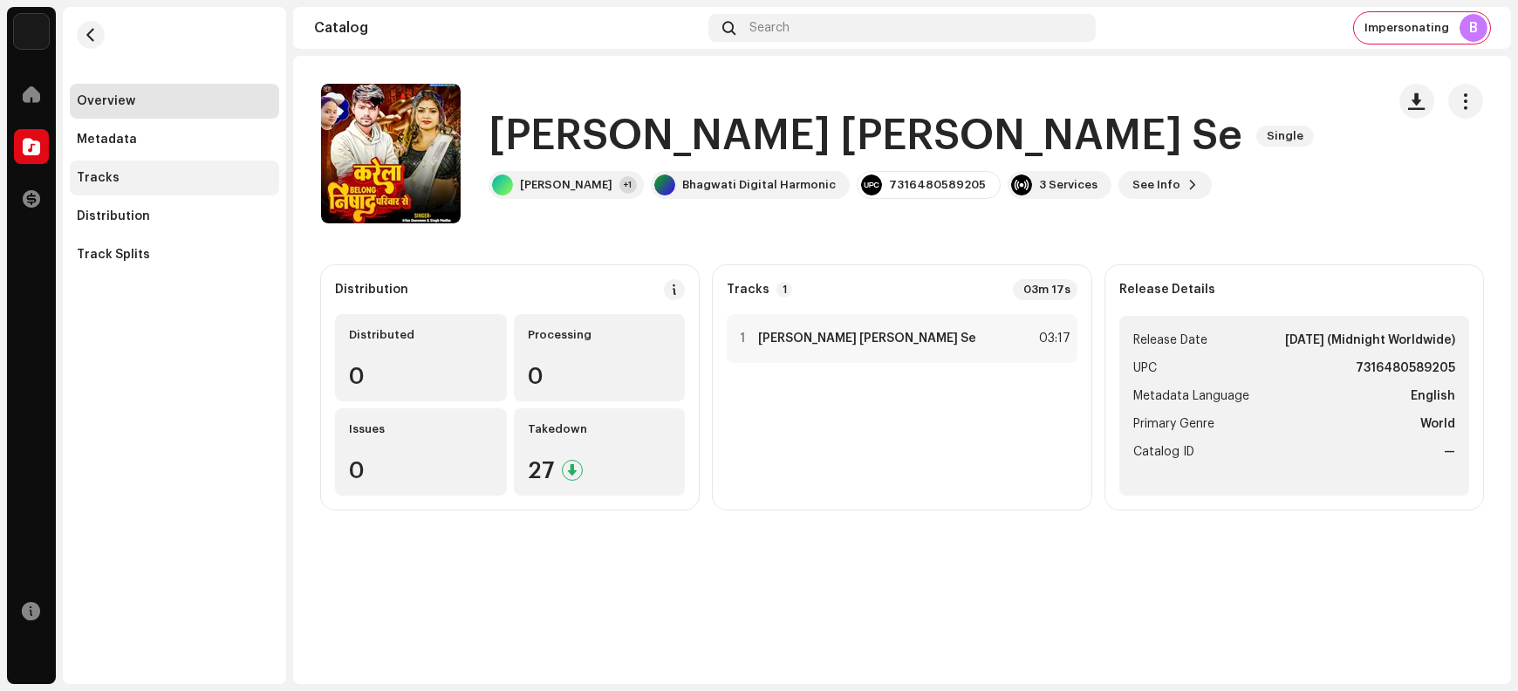
click at [178, 180] on div "Tracks" at bounding box center [174, 178] width 195 height 14
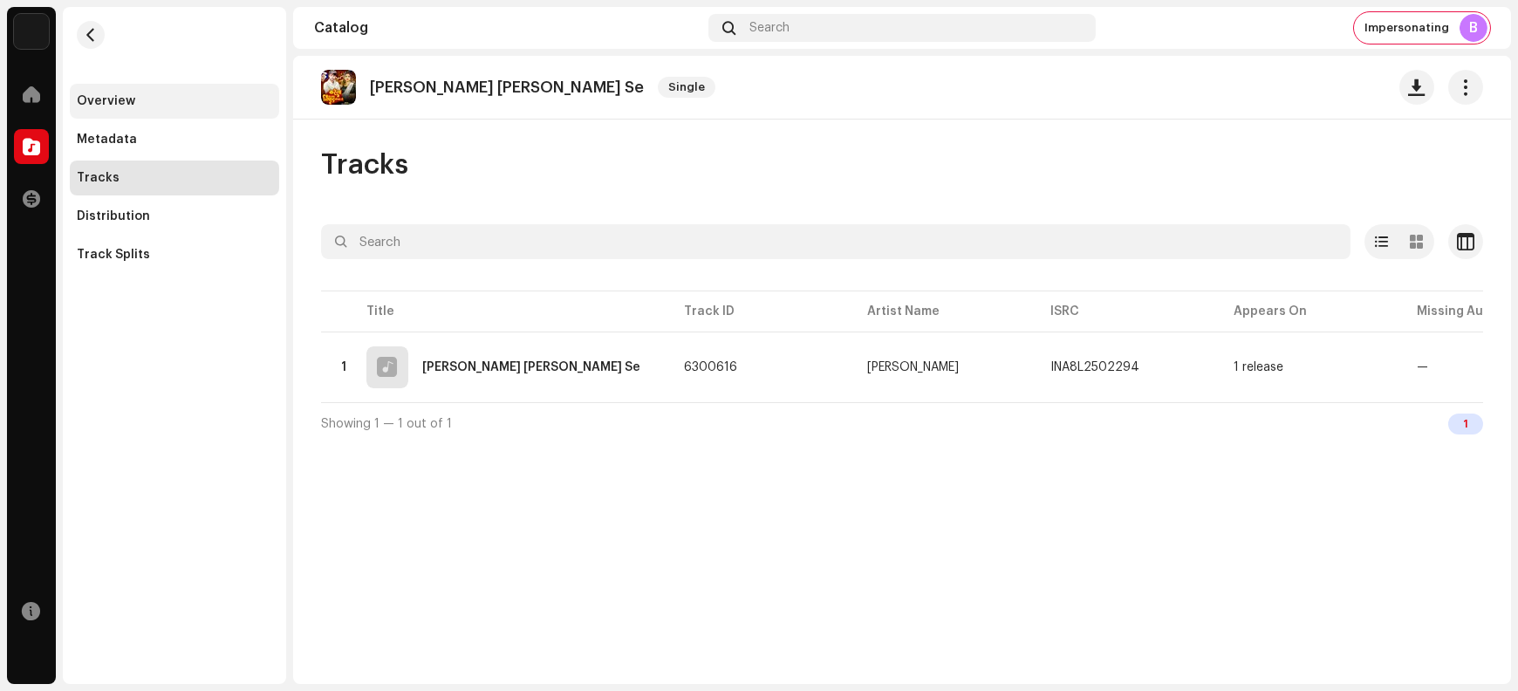
click at [170, 100] on div "Overview" at bounding box center [174, 101] width 195 height 14
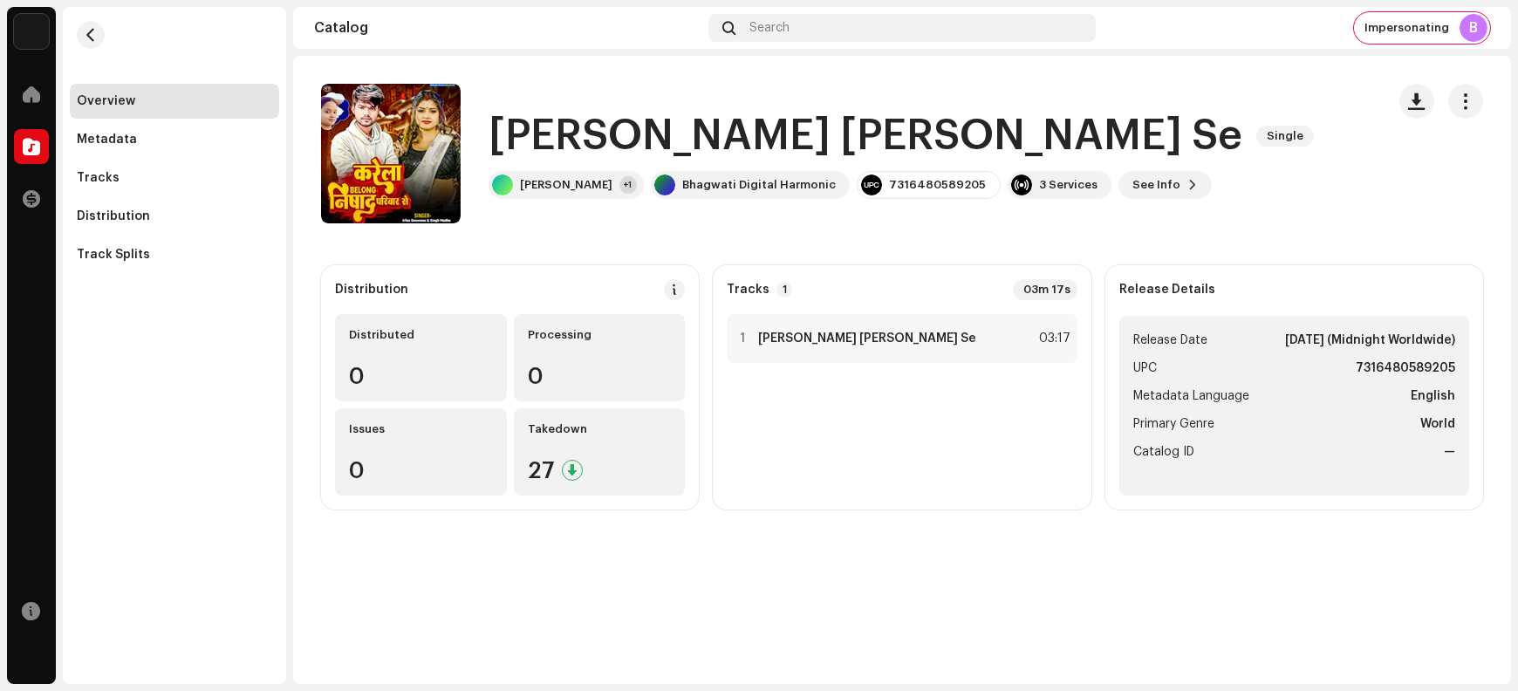
click at [541, 131] on h1 "Karela Belong Nishad Pariwar Se" at bounding box center [866, 136] width 754 height 56
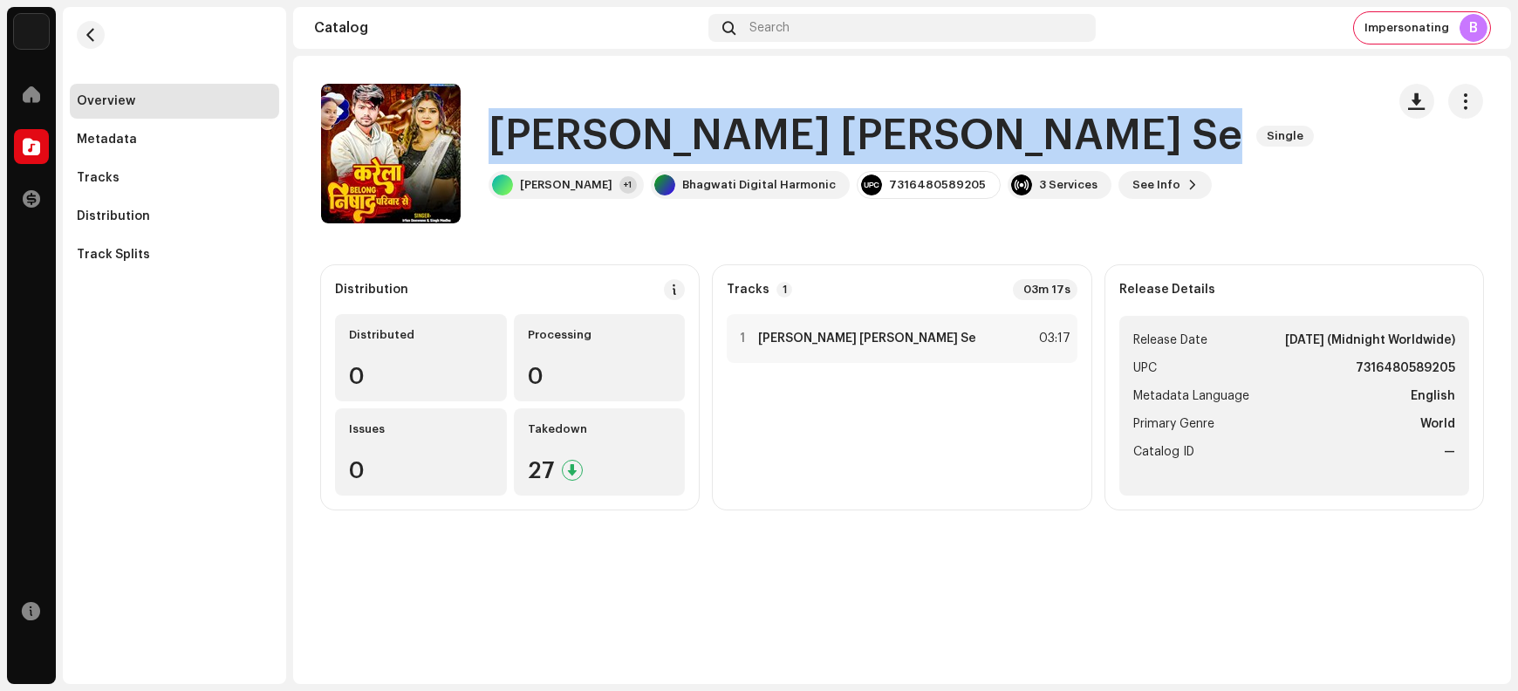
click at [541, 131] on h1 "Karela Belong Nishad Pariwar Se" at bounding box center [866, 136] width 754 height 56
copy div "Karela Belong Nishad Pariwar Se Single"
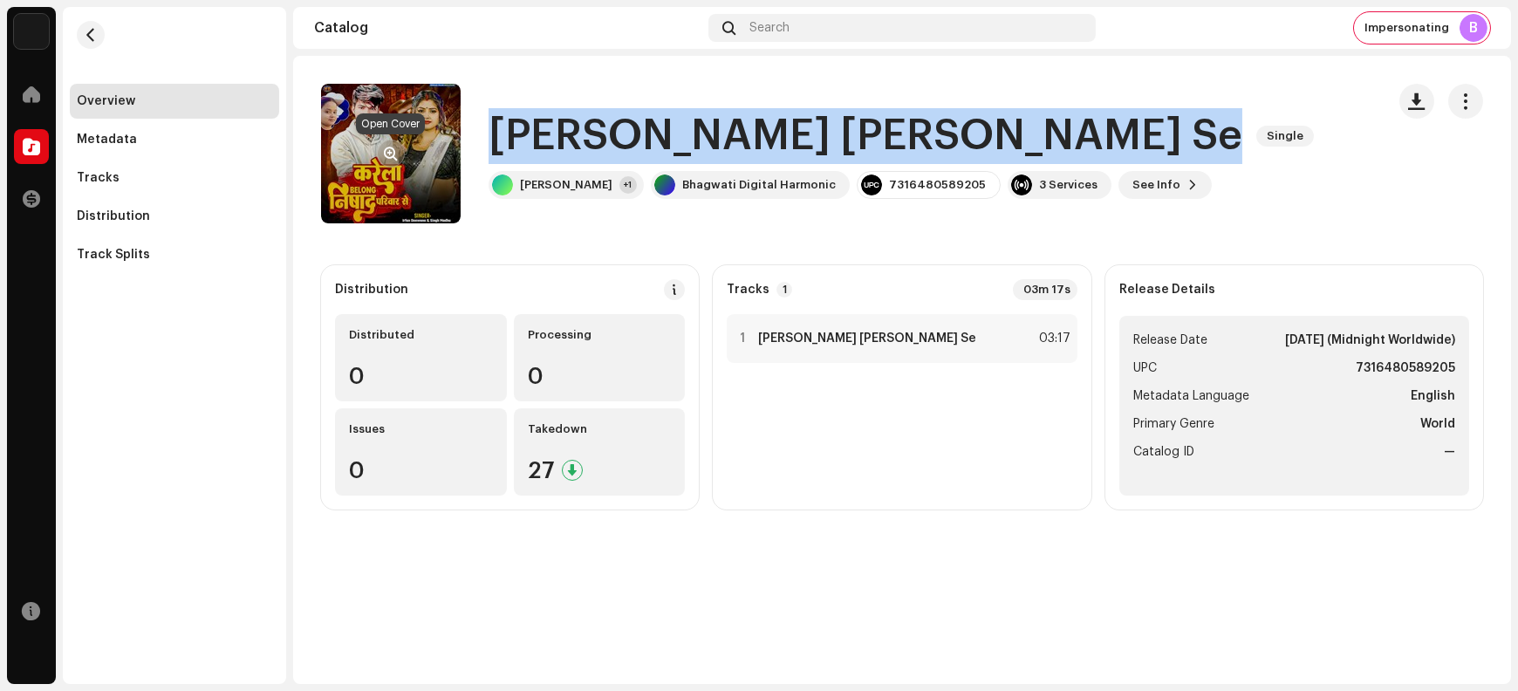
click at [387, 148] on span "button" at bounding box center [391, 154] width 13 height 14
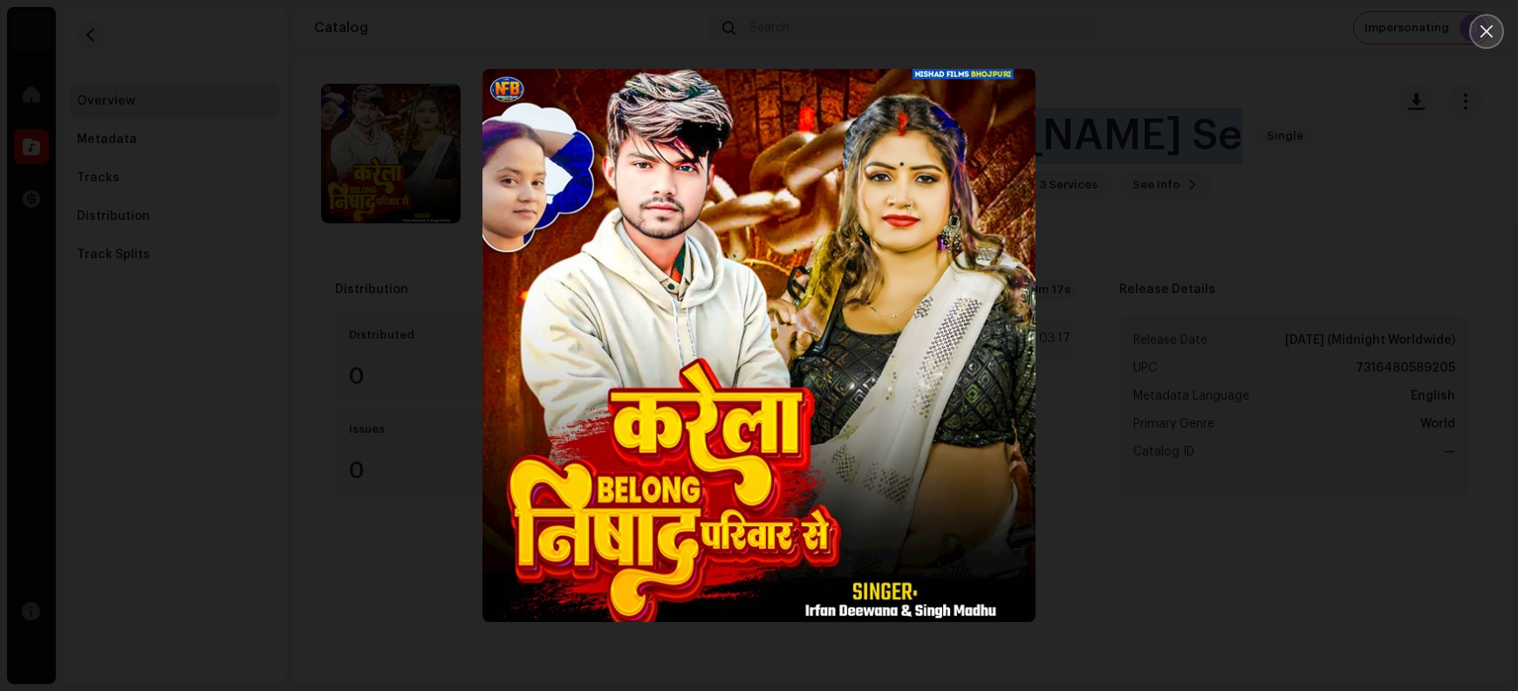
click at [1214, 26] on icon "Close" at bounding box center [1487, 31] width 12 height 12
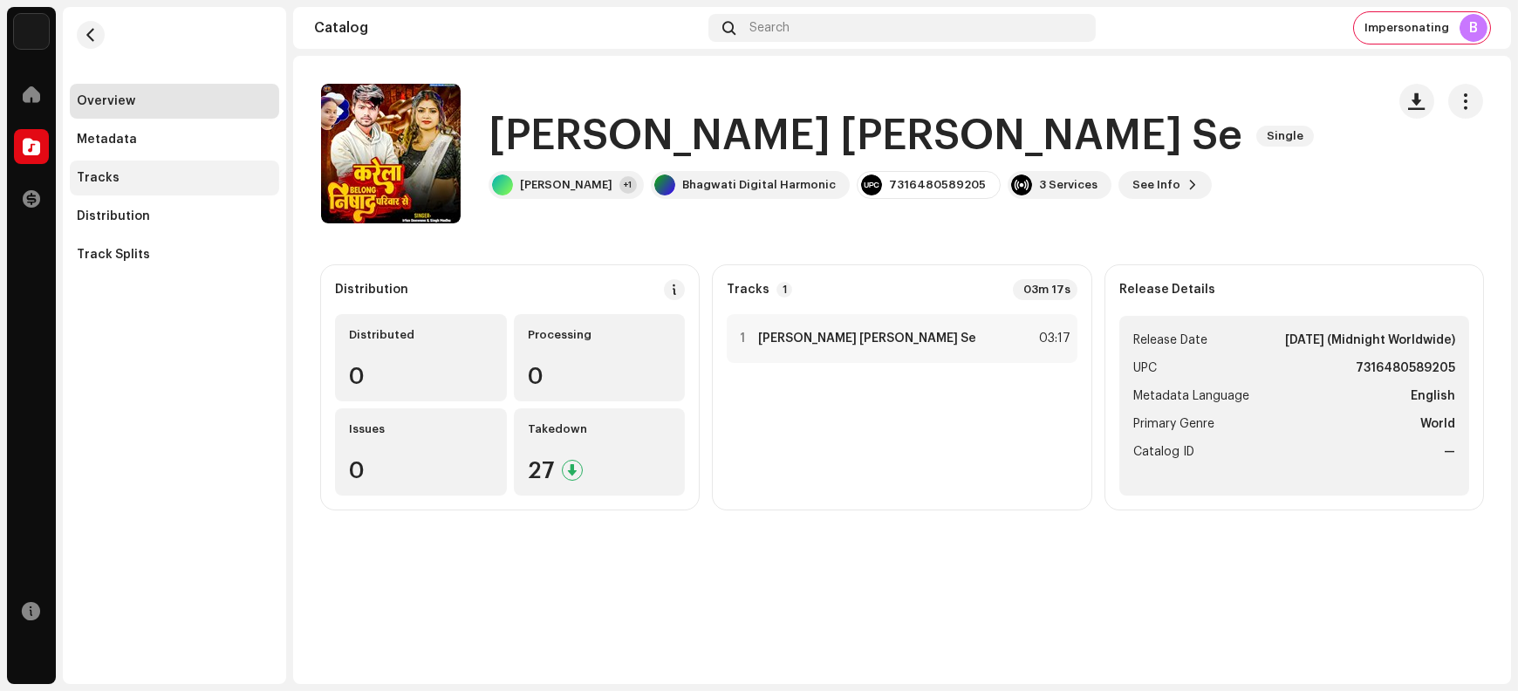
click at [148, 182] on div "Tracks" at bounding box center [174, 178] width 195 height 14
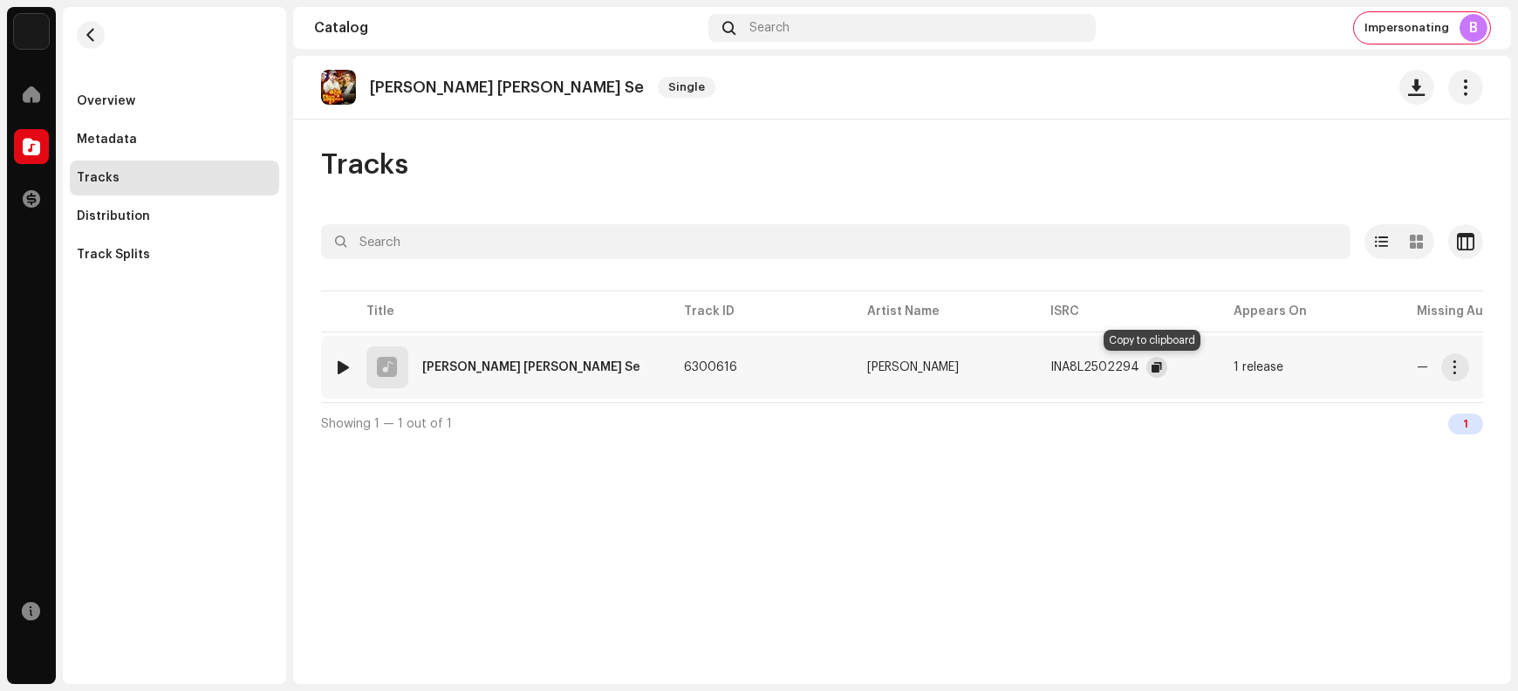
click at [1152, 369] on span "button" at bounding box center [1157, 367] width 10 height 14
click at [1214, 367] on span "button" at bounding box center [1455, 367] width 13 height 14
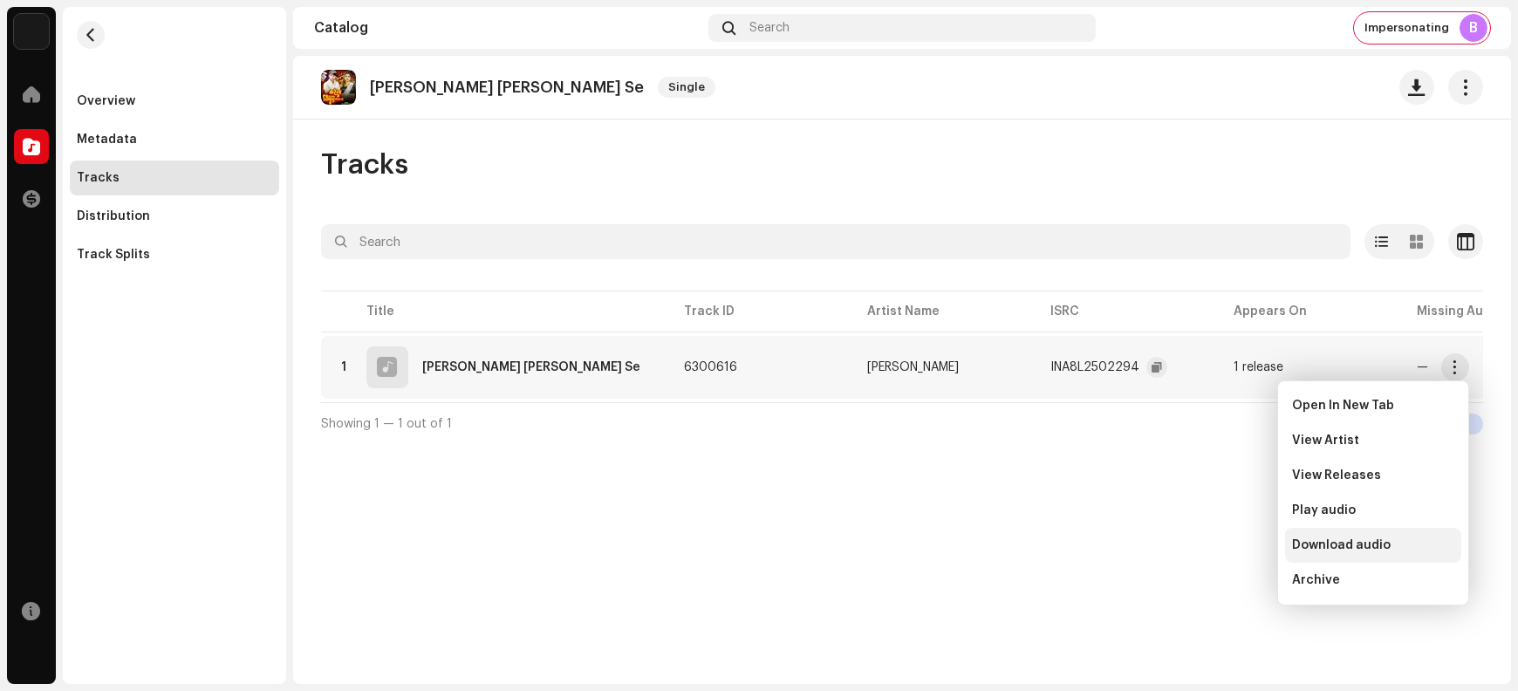
click at [1214, 545] on span "Download audio" at bounding box center [1341, 545] width 99 height 14
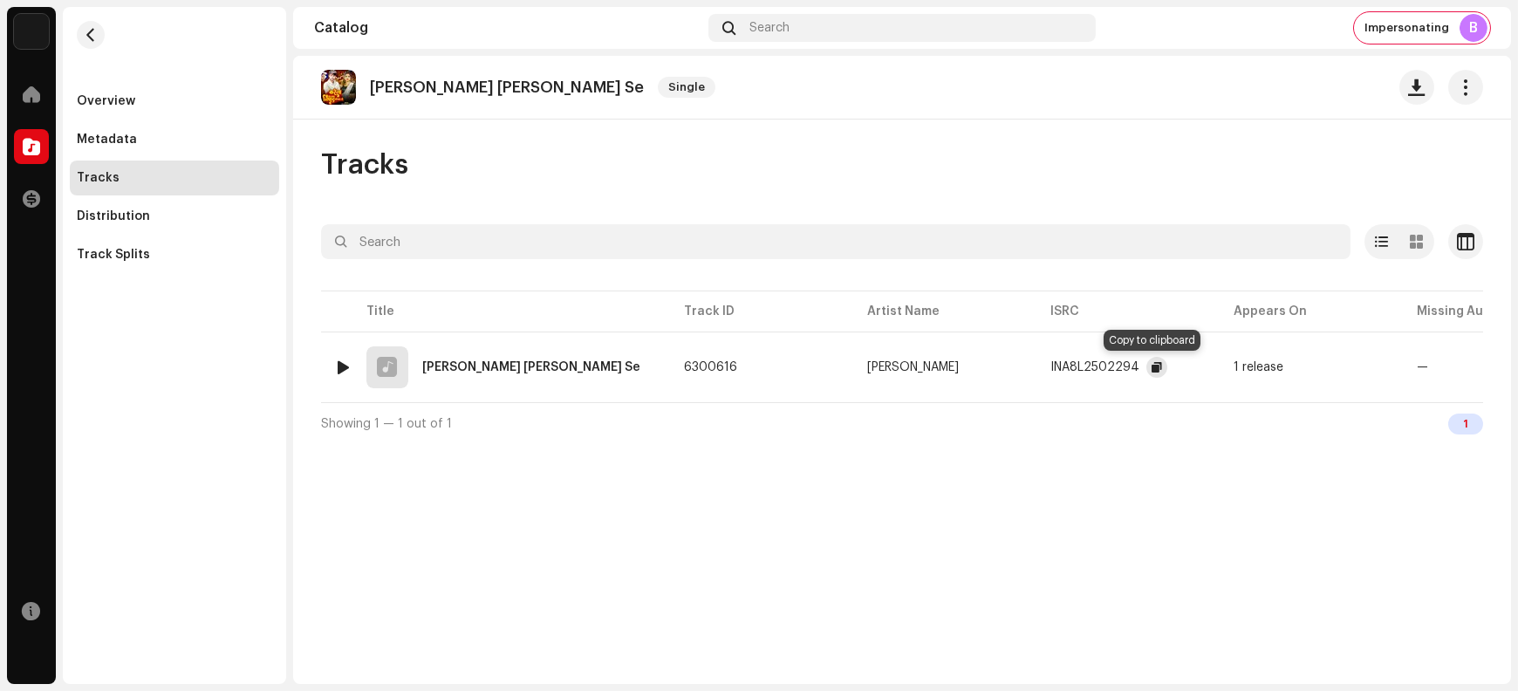
click at [1157, 369] on span "button" at bounding box center [1157, 367] width 10 height 14
click at [1214, 369] on span "button" at bounding box center [1455, 367] width 13 height 14
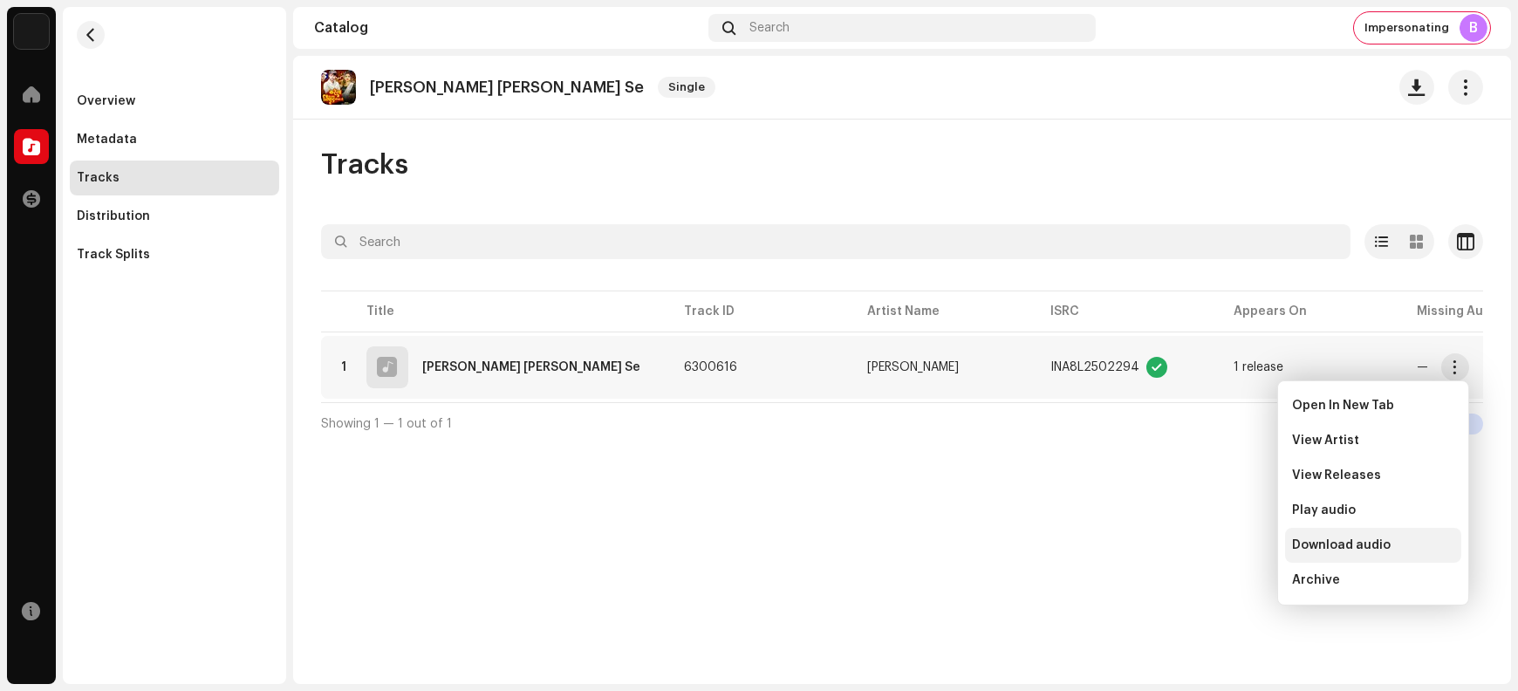
click at [1214, 547] on span "Download audio" at bounding box center [1341, 545] width 99 height 14
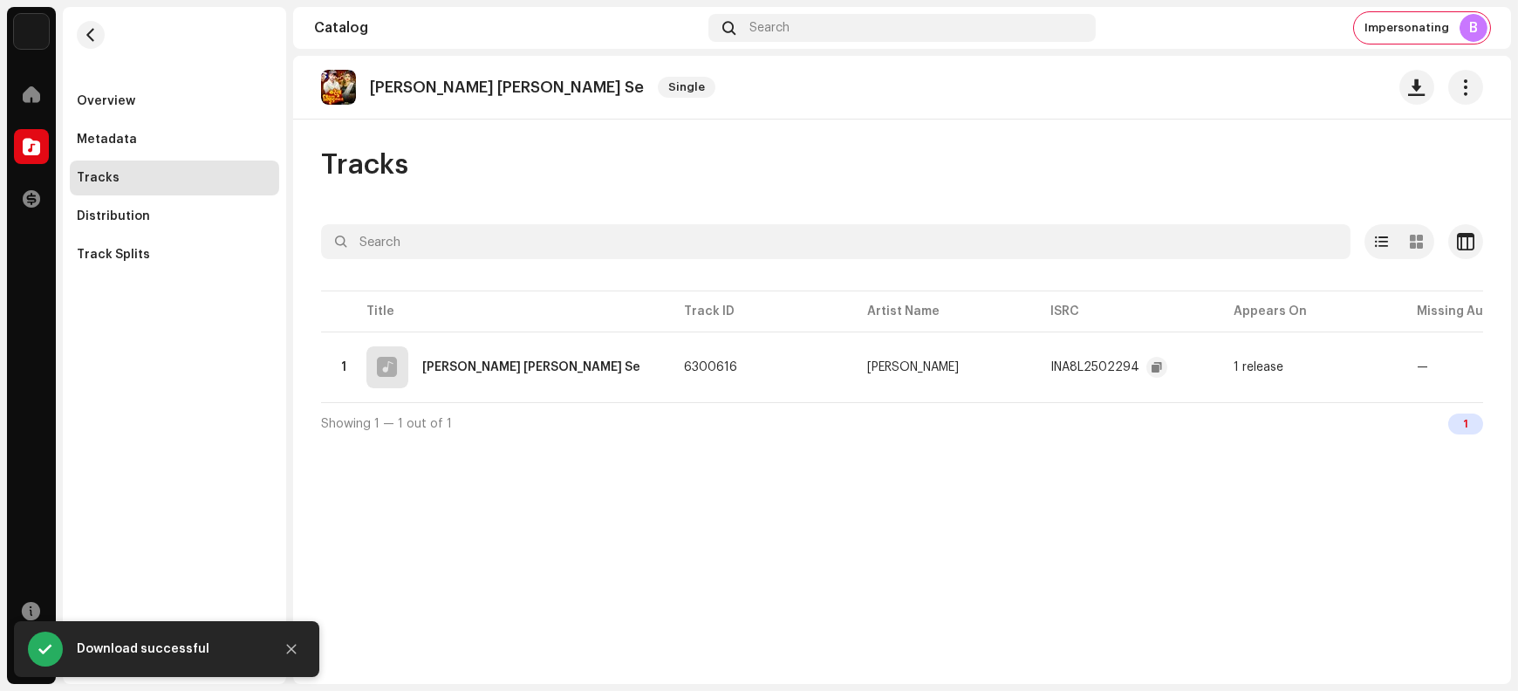
click at [694, 552] on div "Karela Belong Nishad Pariwar Se Single Tracks Selected 0 Select all 1 Options F…" at bounding box center [902, 370] width 1218 height 628
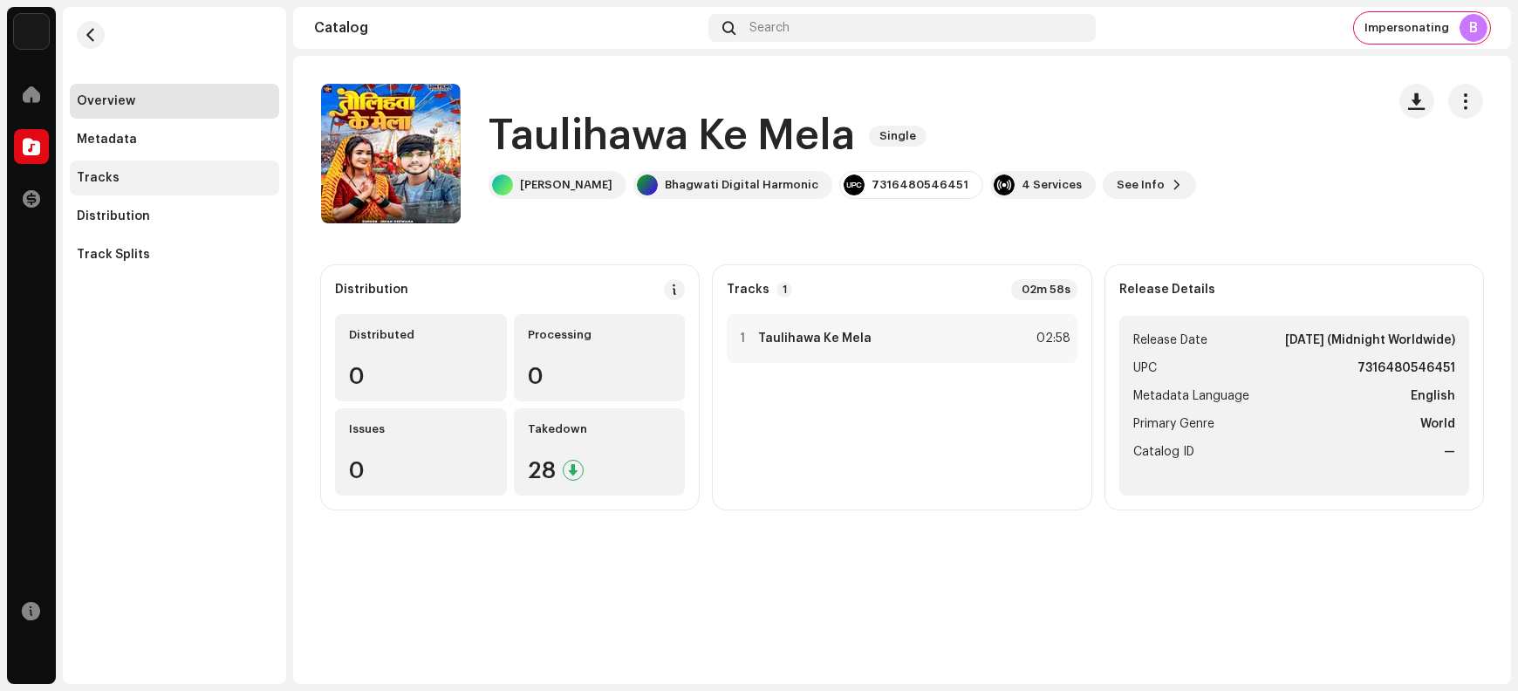
click at [147, 175] on div "Tracks" at bounding box center [174, 178] width 195 height 14
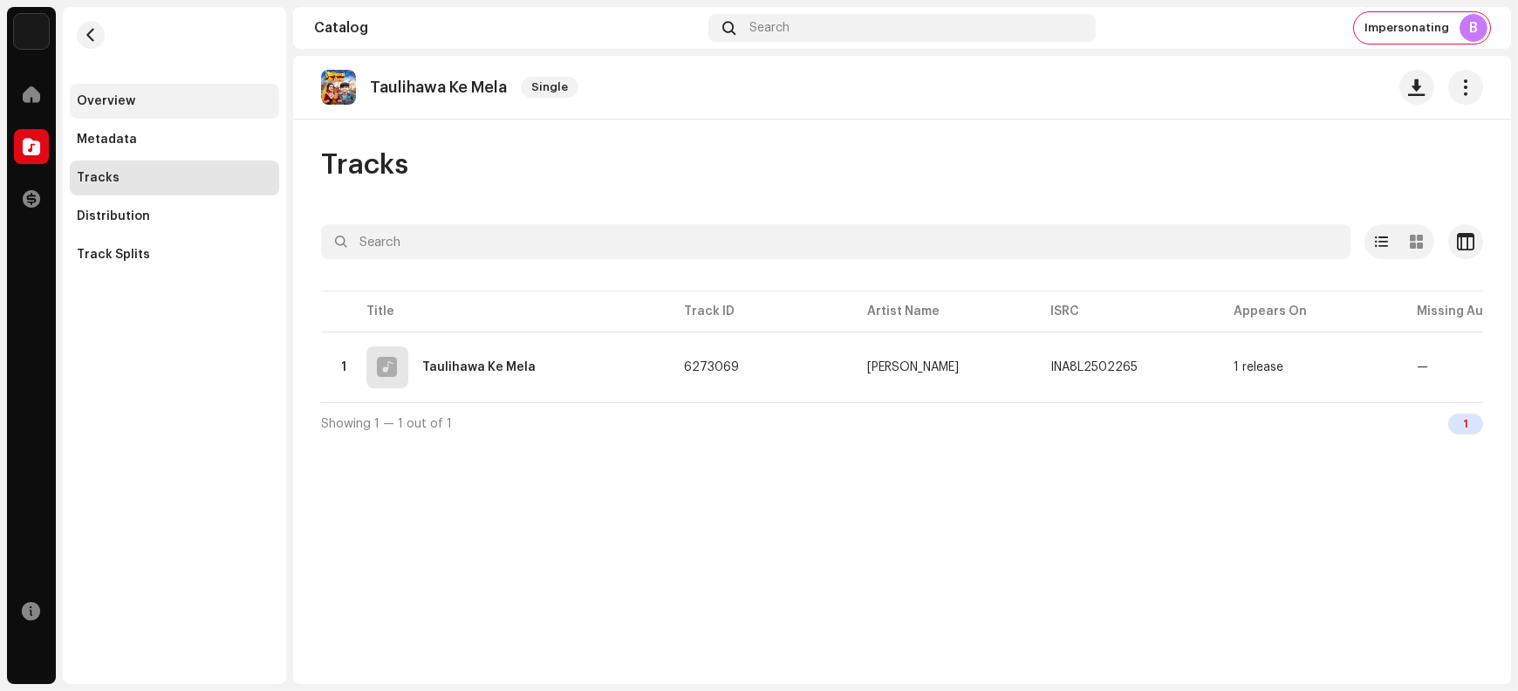
click at [170, 108] on div "Overview" at bounding box center [174, 101] width 209 height 35
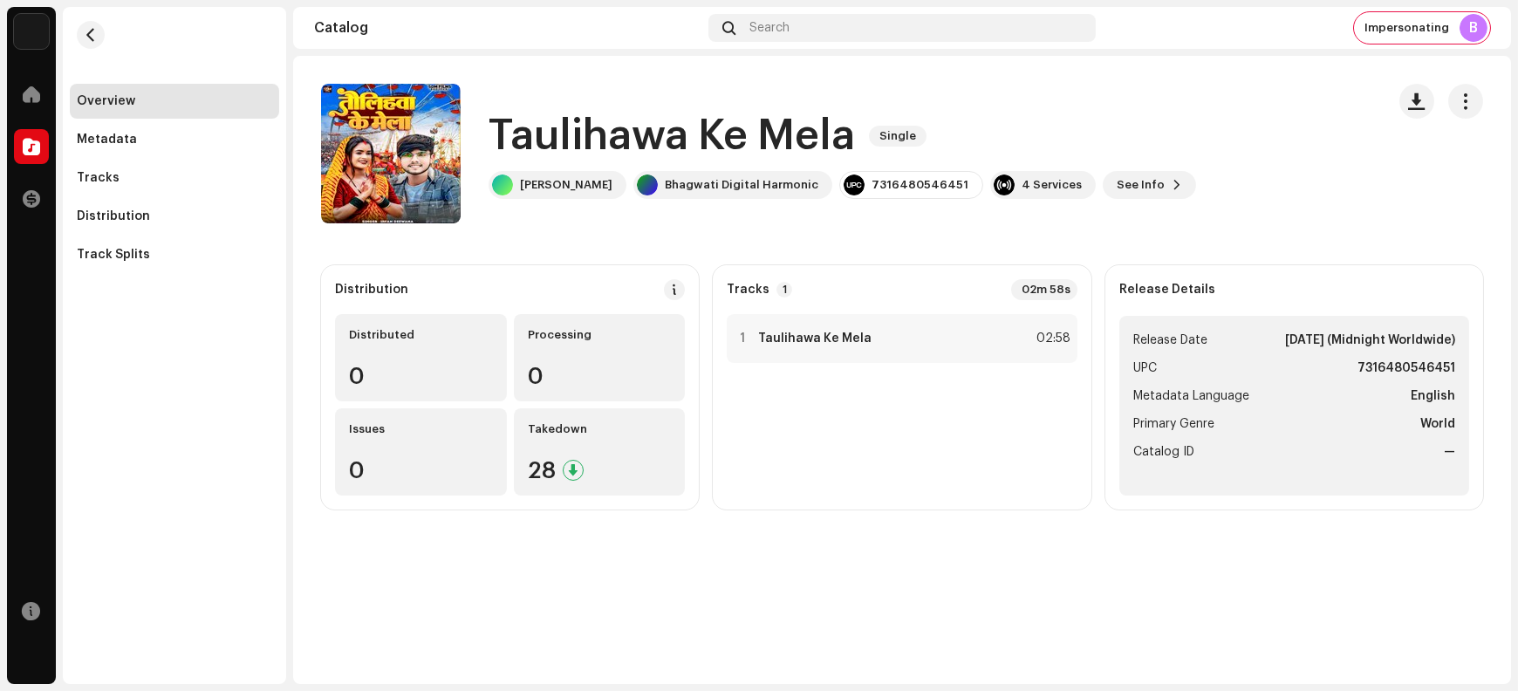
click at [569, 138] on h1 "Taulihawa Ke Mela" at bounding box center [672, 136] width 367 height 56
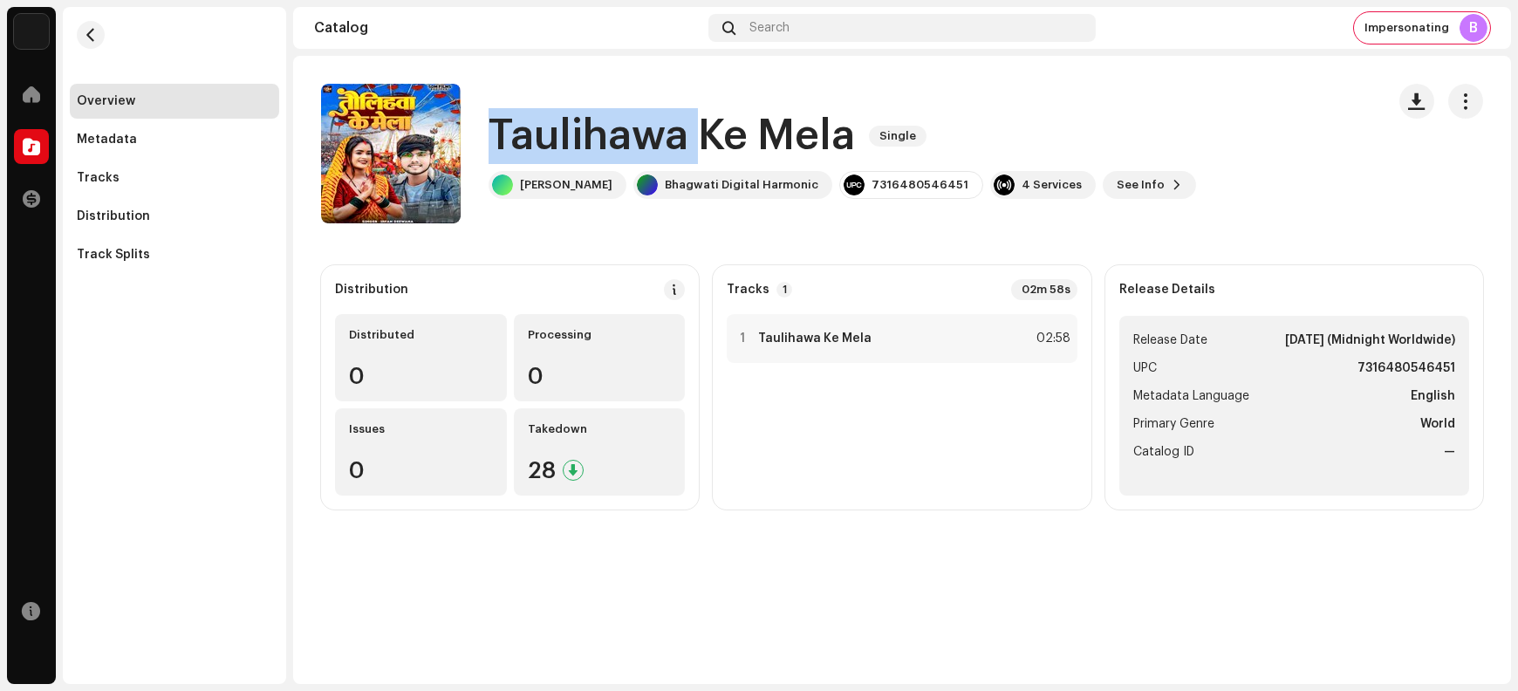
click at [569, 138] on h1 "Taulihawa Ke Mela" at bounding box center [672, 136] width 367 height 56
copy div "Taulihawa Ke Mela Single"
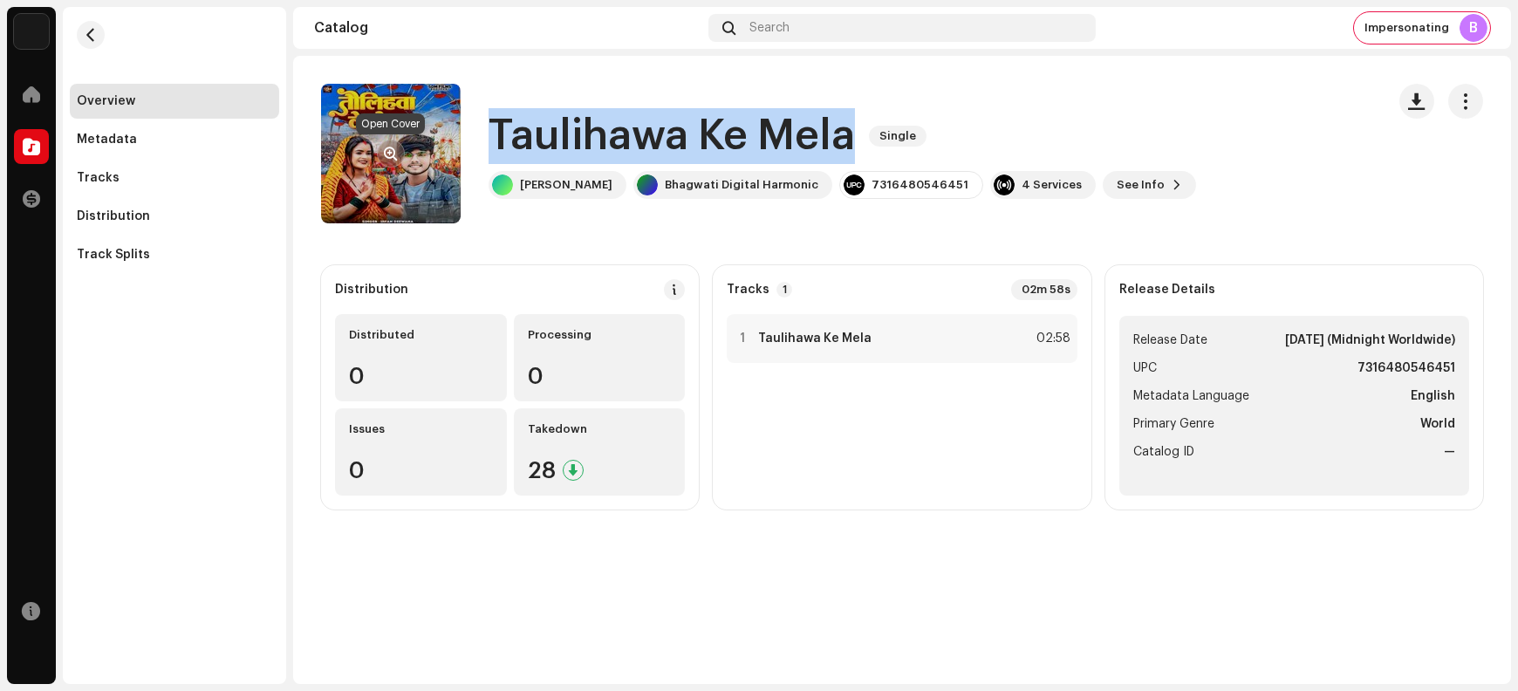
click at [387, 153] on span "button" at bounding box center [391, 154] width 13 height 14
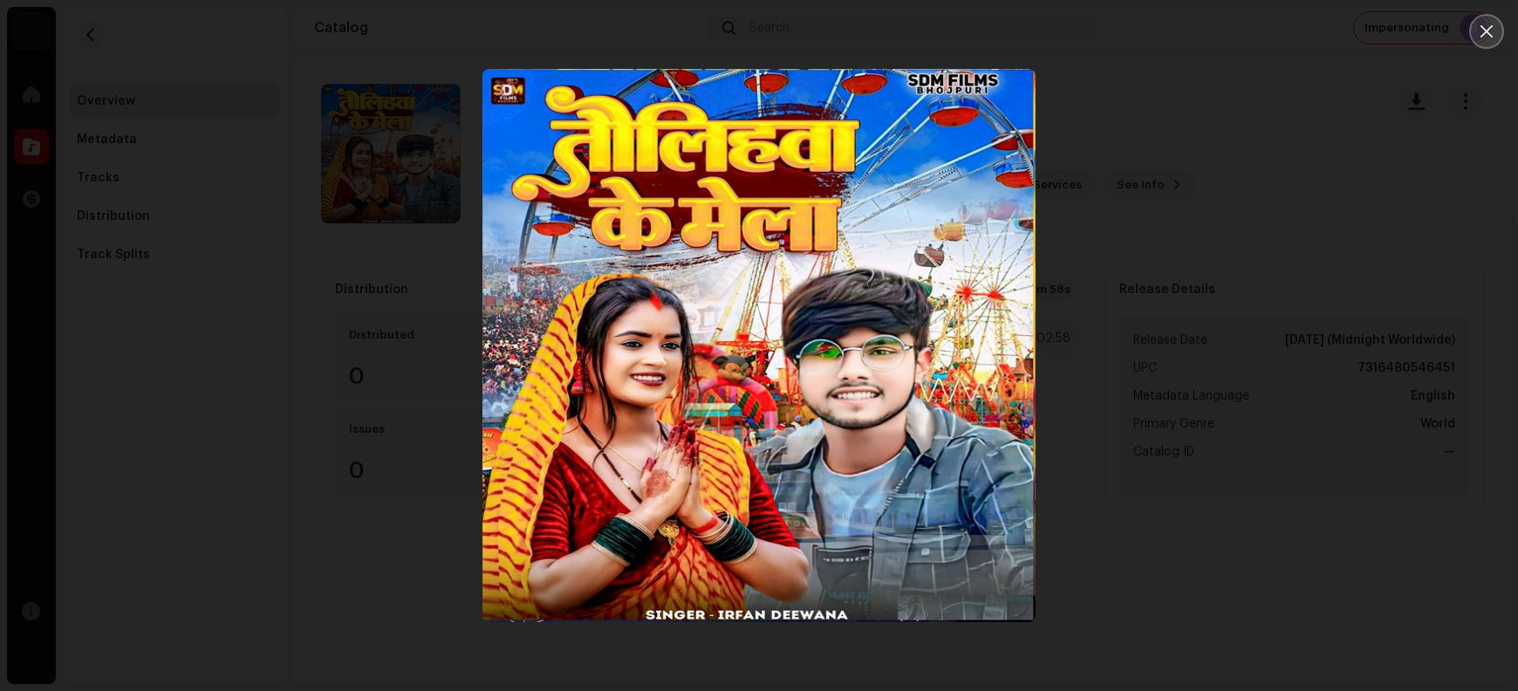
click at [1214, 26] on icon "Close" at bounding box center [1487, 32] width 16 height 16
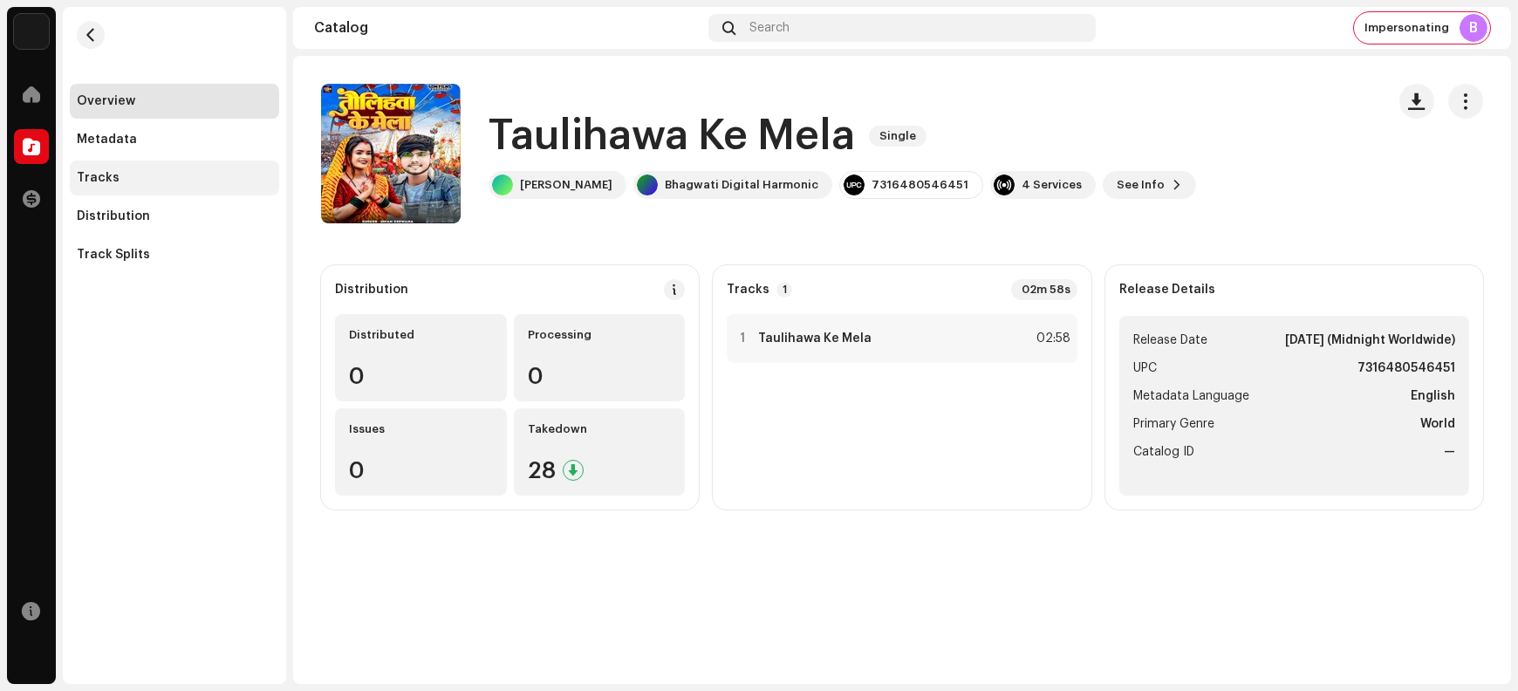
click at [141, 177] on div "Tracks" at bounding box center [174, 178] width 195 height 14
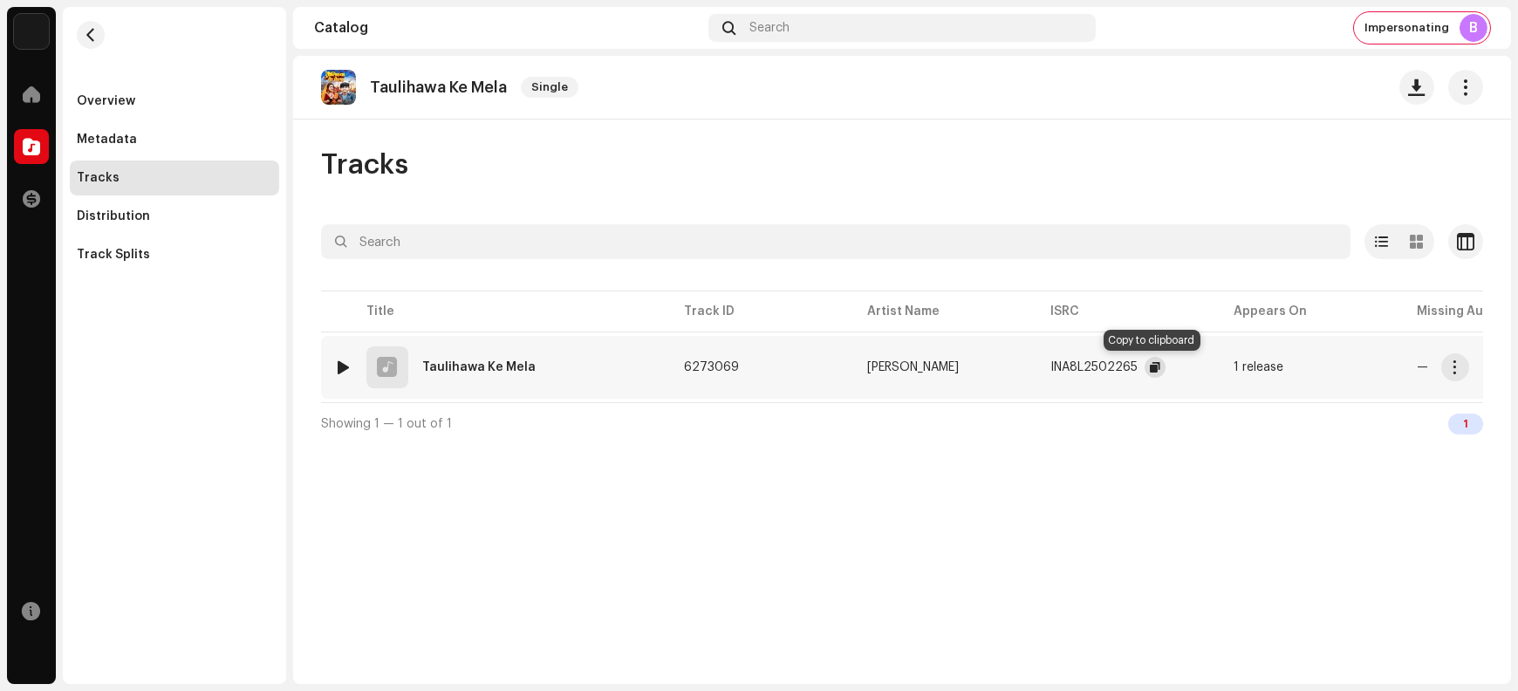
click at [1153, 367] on span "button" at bounding box center [1155, 367] width 10 height 14
click at [1214, 371] on button "button" at bounding box center [1456, 367] width 28 height 28
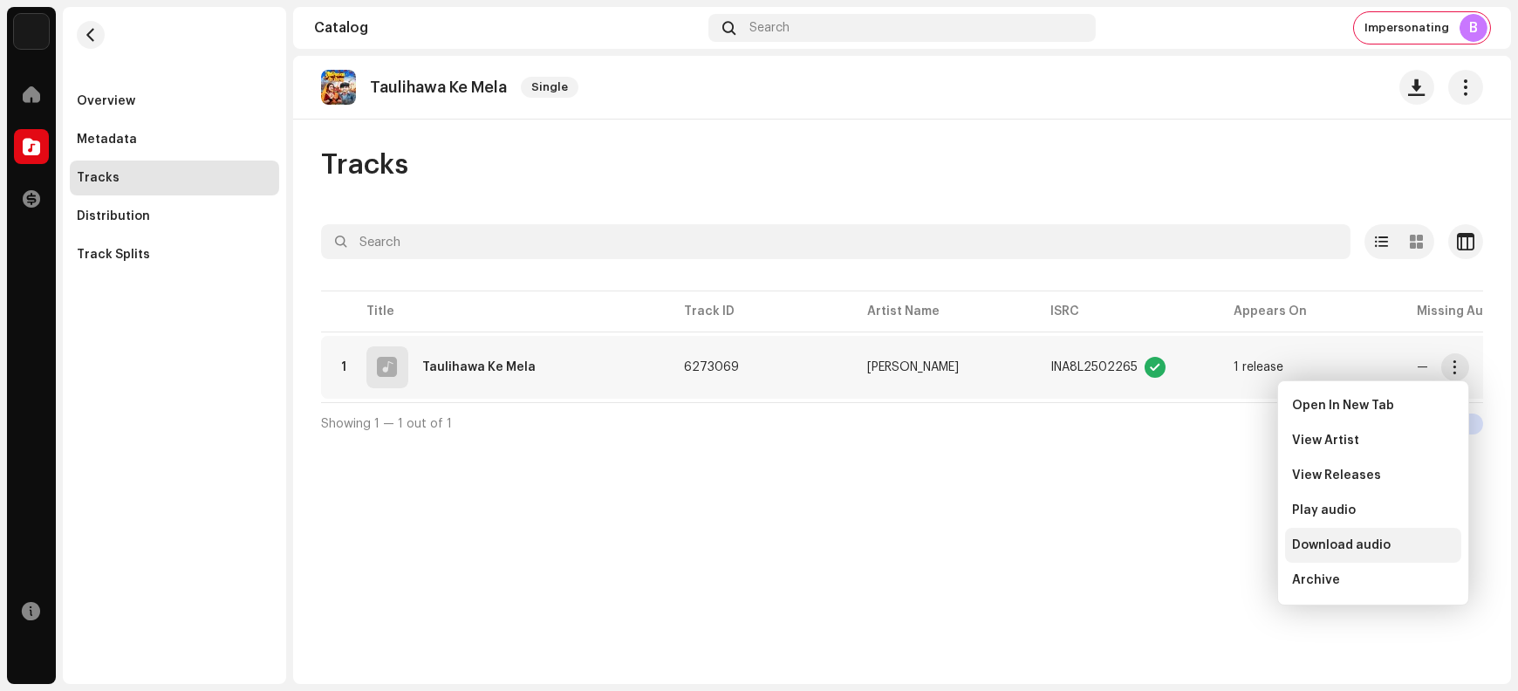
click at [1214, 552] on div "Download audio" at bounding box center [1373, 545] width 176 height 35
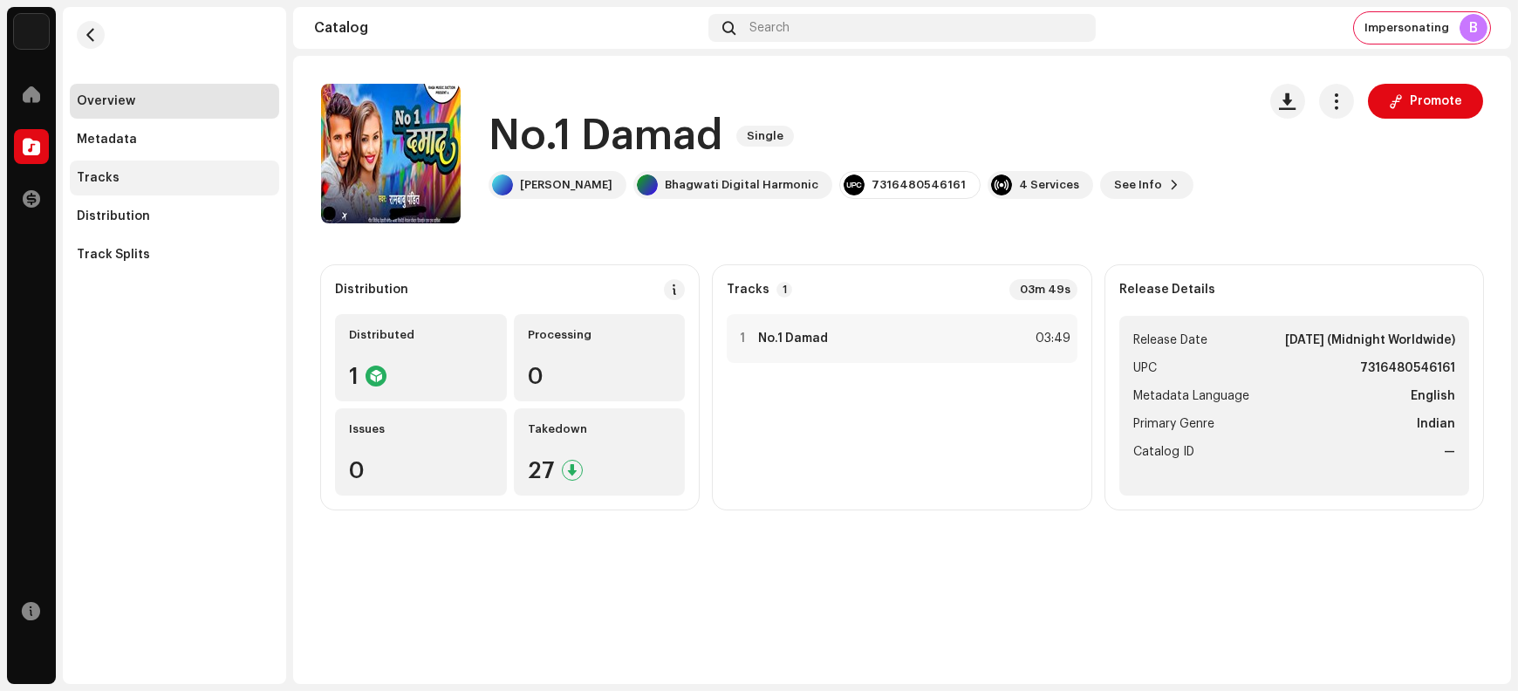
click at [145, 175] on div "Tracks" at bounding box center [174, 178] width 195 height 14
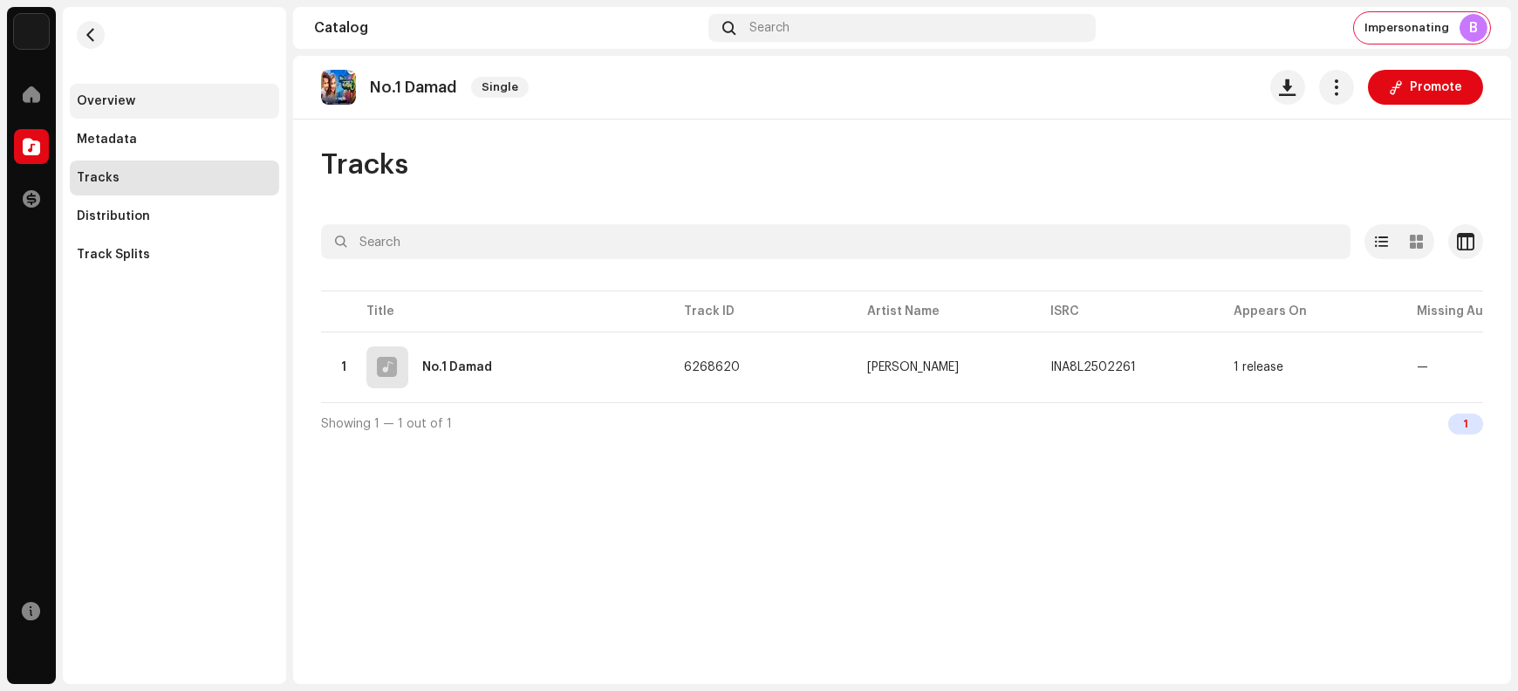
click at [168, 103] on div "Overview" at bounding box center [174, 101] width 195 height 14
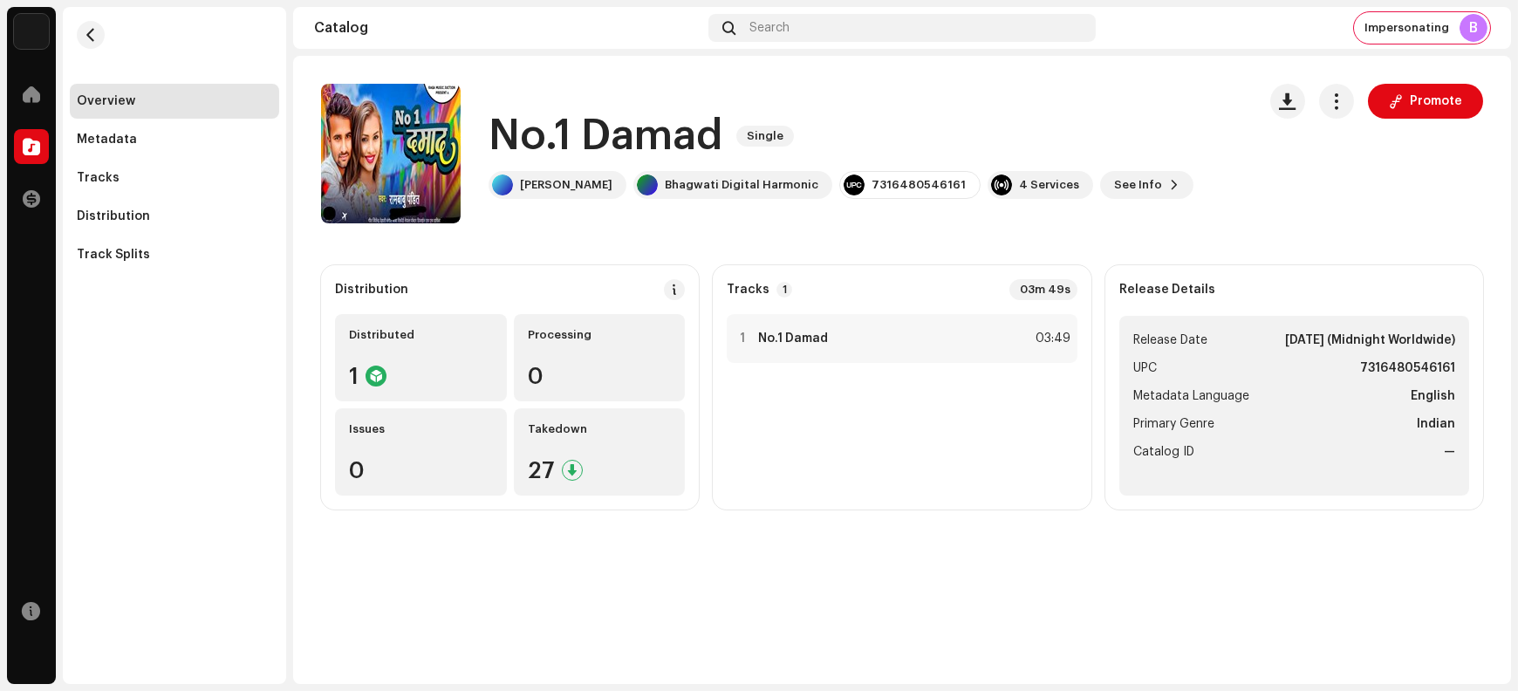
click at [528, 132] on h1 "No.1 Damad" at bounding box center [606, 136] width 234 height 56
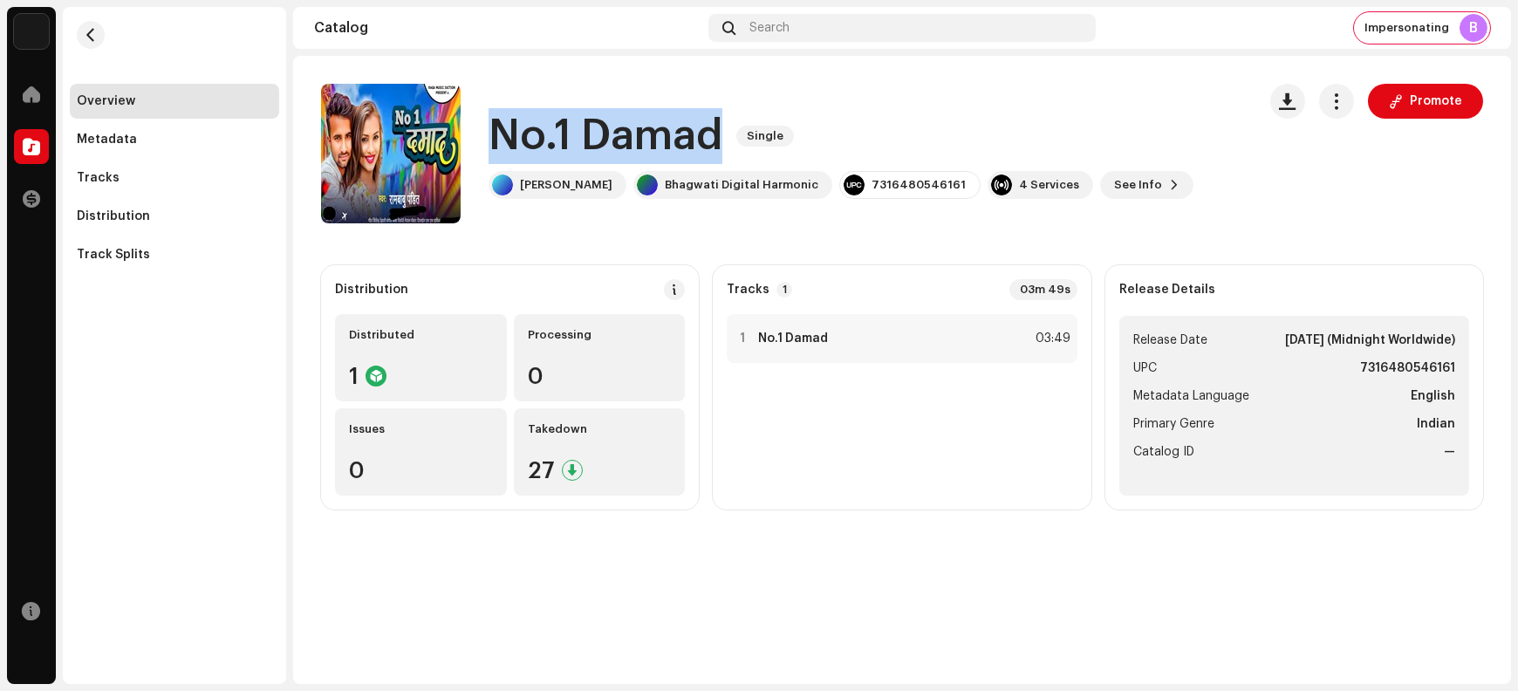
click at [528, 132] on h1 "No.1 Damad" at bounding box center [606, 136] width 234 height 56
copy div "No.1 Damad Single"
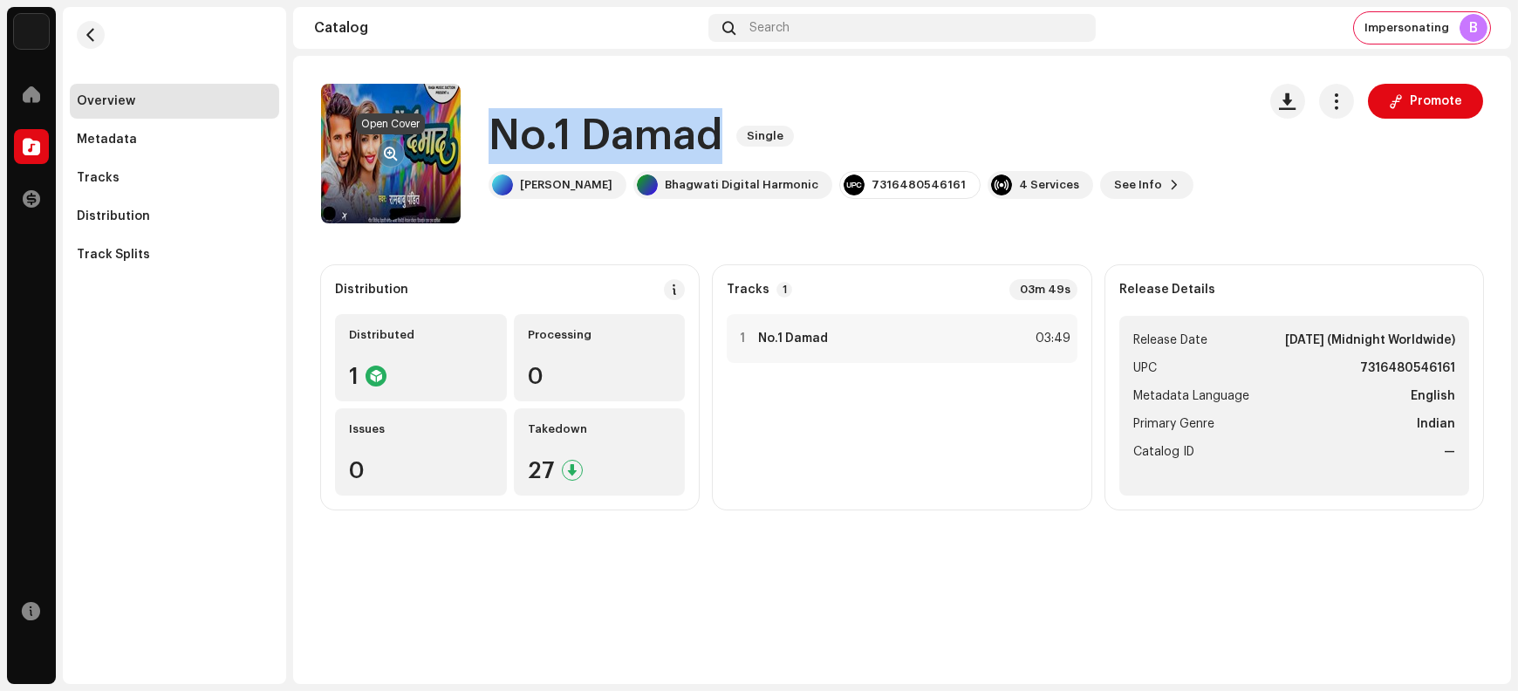
click at [387, 151] on span "button" at bounding box center [391, 154] width 13 height 14
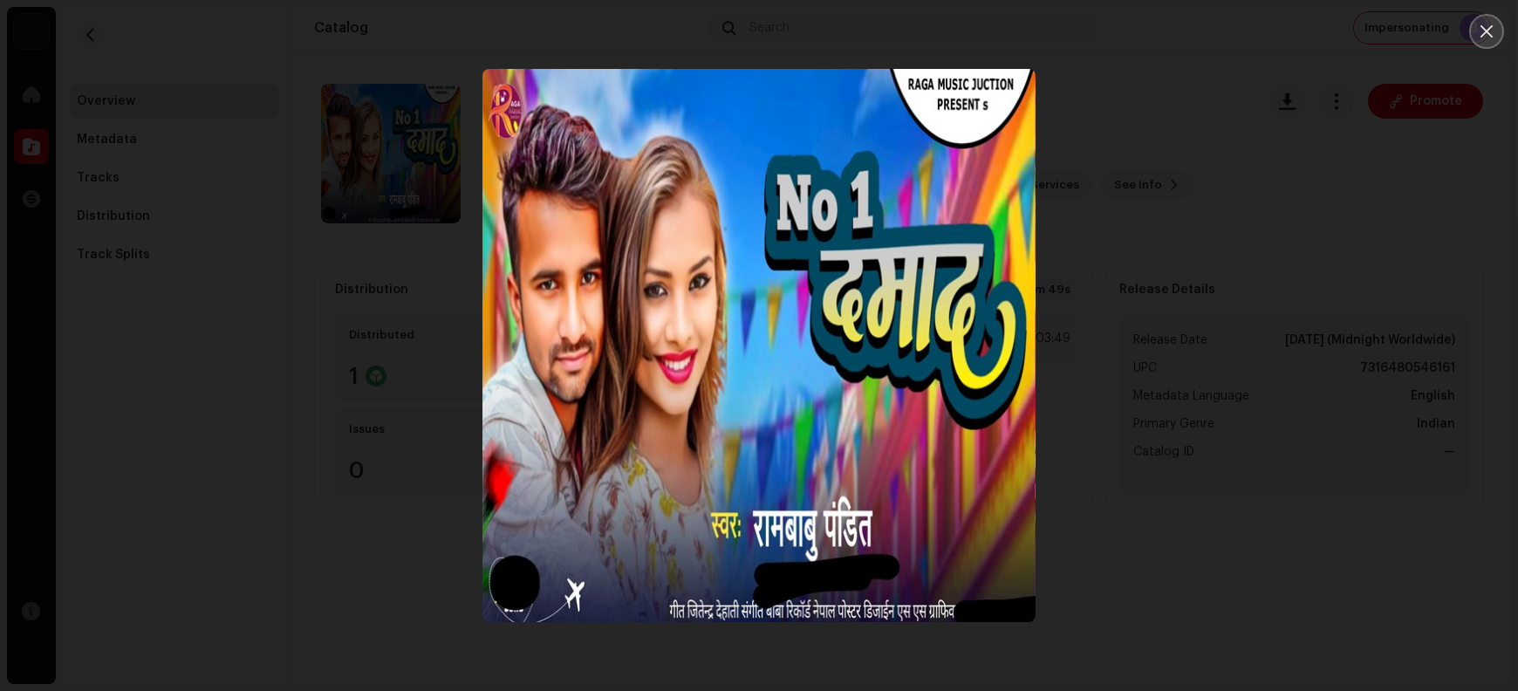
click at [1214, 31] on icon "Close" at bounding box center [1487, 32] width 16 height 16
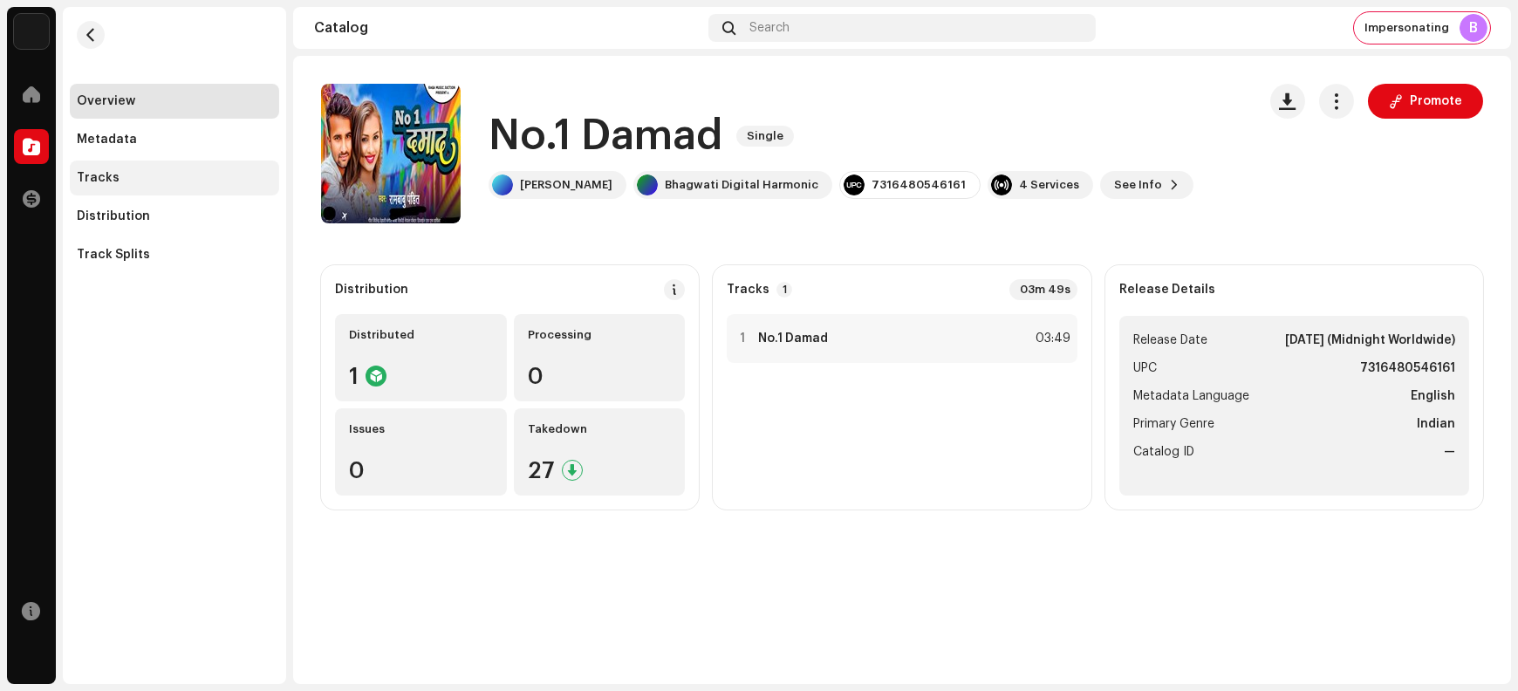
click at [115, 176] on div "Tracks" at bounding box center [174, 178] width 195 height 14
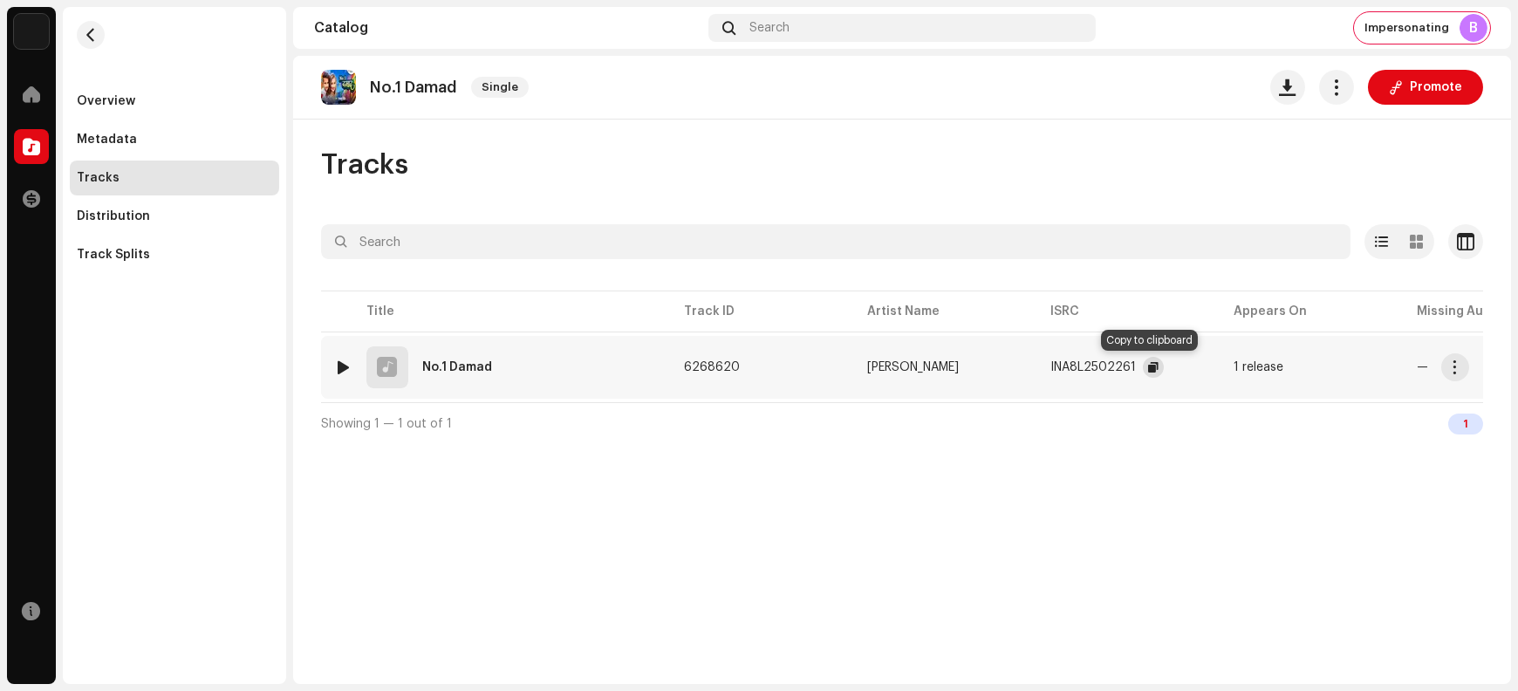
click at [1148, 367] on span "button" at bounding box center [1153, 367] width 10 height 14
click at [1214, 371] on span "button" at bounding box center [1455, 367] width 13 height 14
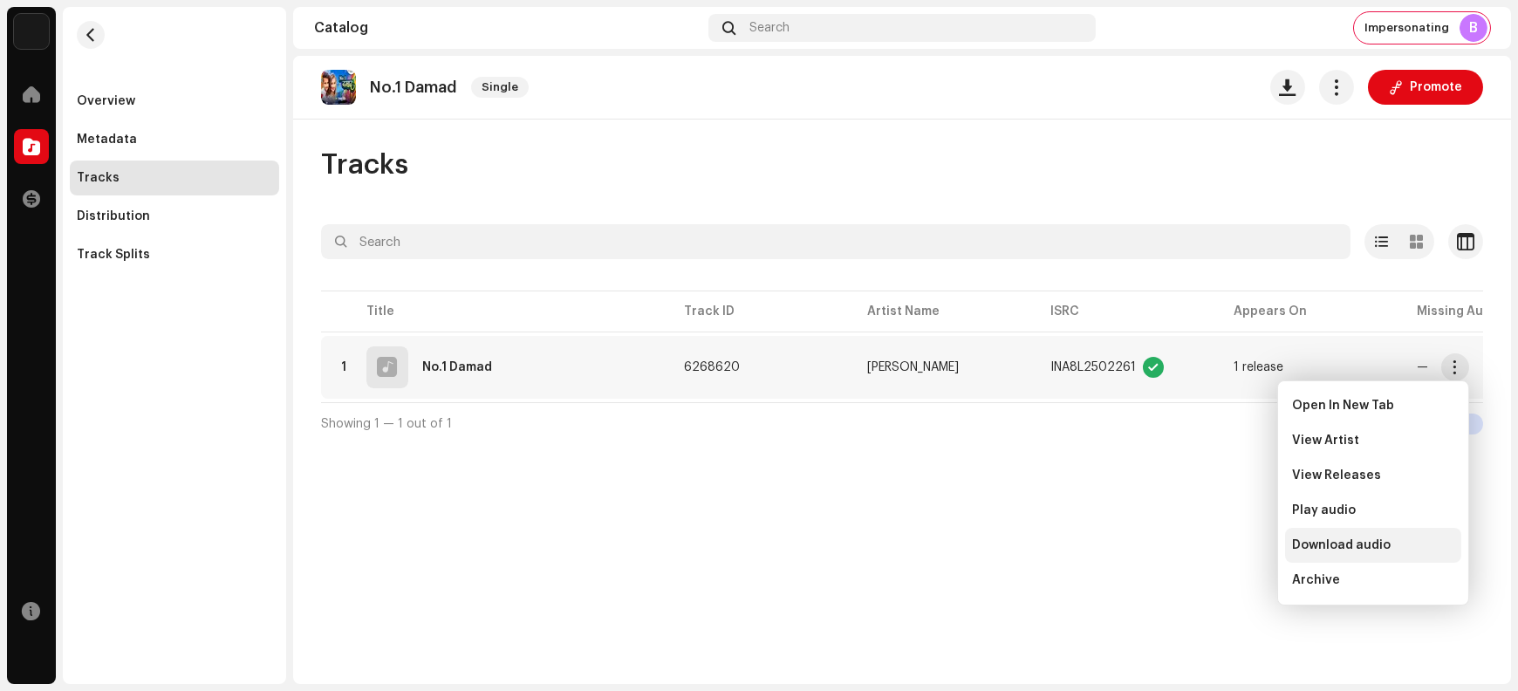
click at [1214, 545] on span "Download audio" at bounding box center [1341, 545] width 99 height 14
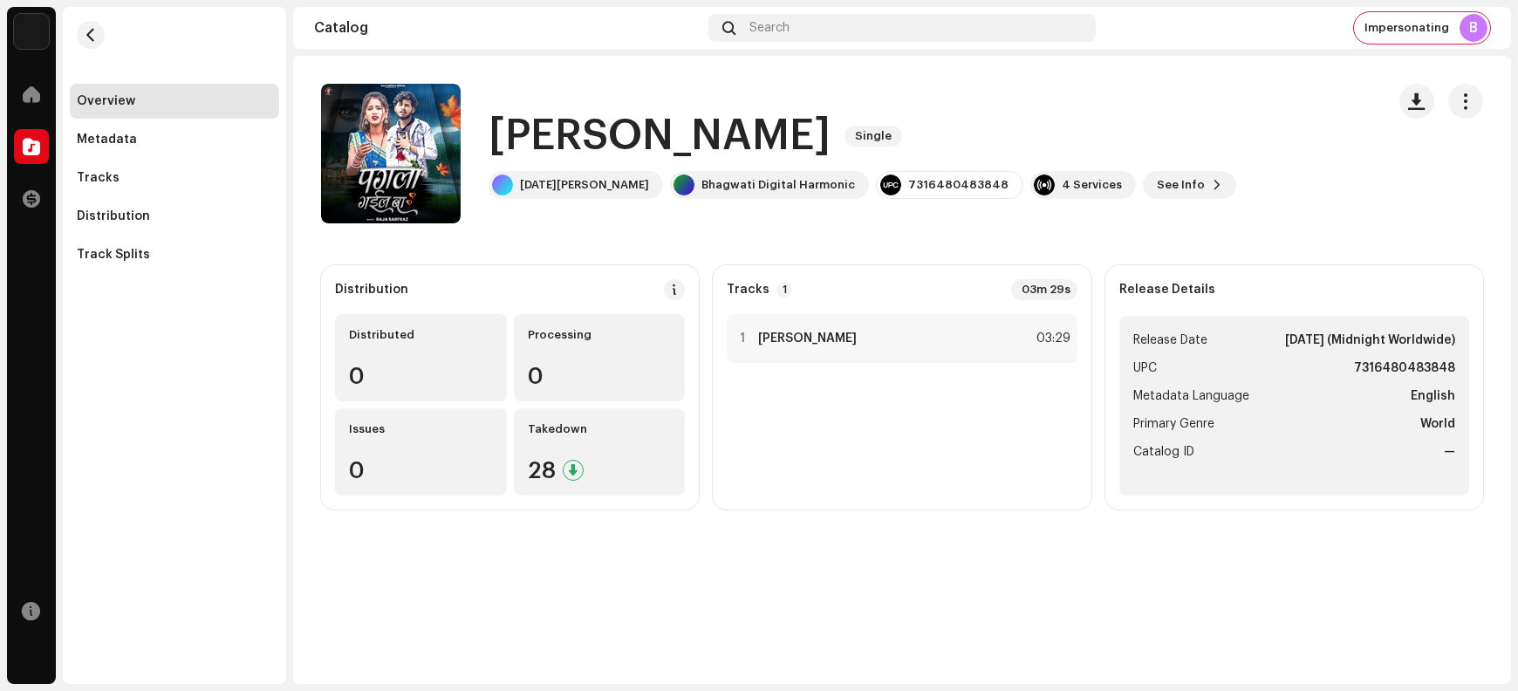
click at [562, 129] on h1 "[PERSON_NAME]" at bounding box center [660, 136] width 342 height 56
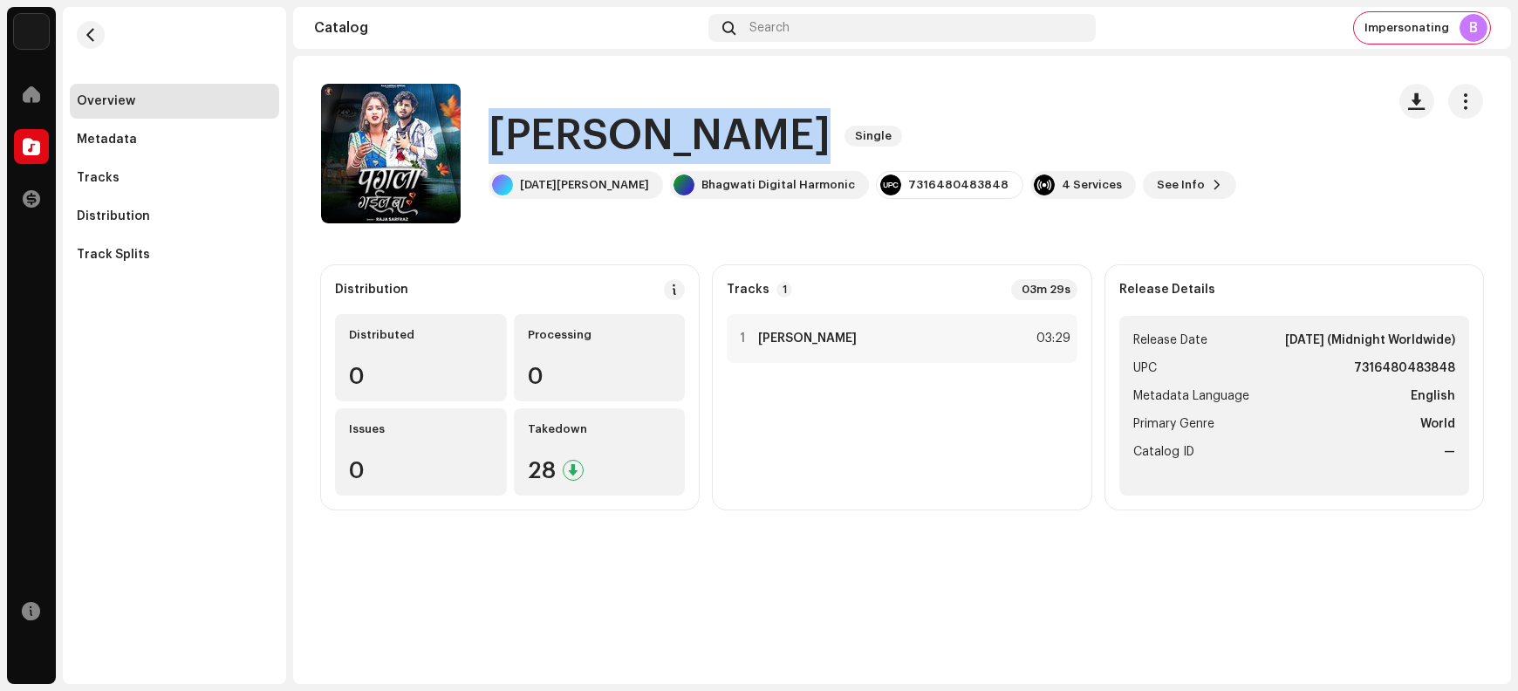
click at [562, 129] on h1 "[PERSON_NAME]" at bounding box center [660, 136] width 342 height 56
copy div "[PERSON_NAME] Ba Single"
click at [387, 151] on span "button" at bounding box center [391, 154] width 13 height 14
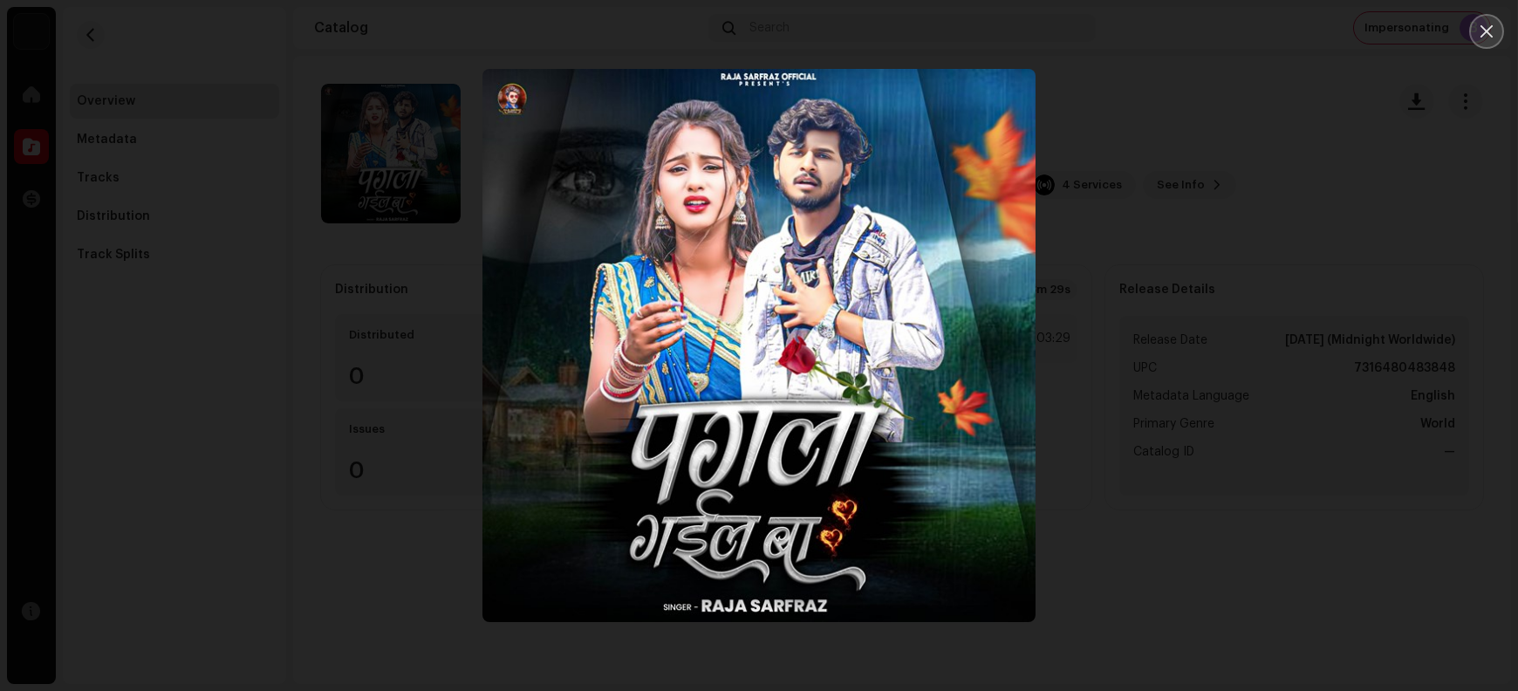
click at [1214, 33] on icon "Close" at bounding box center [1487, 32] width 16 height 16
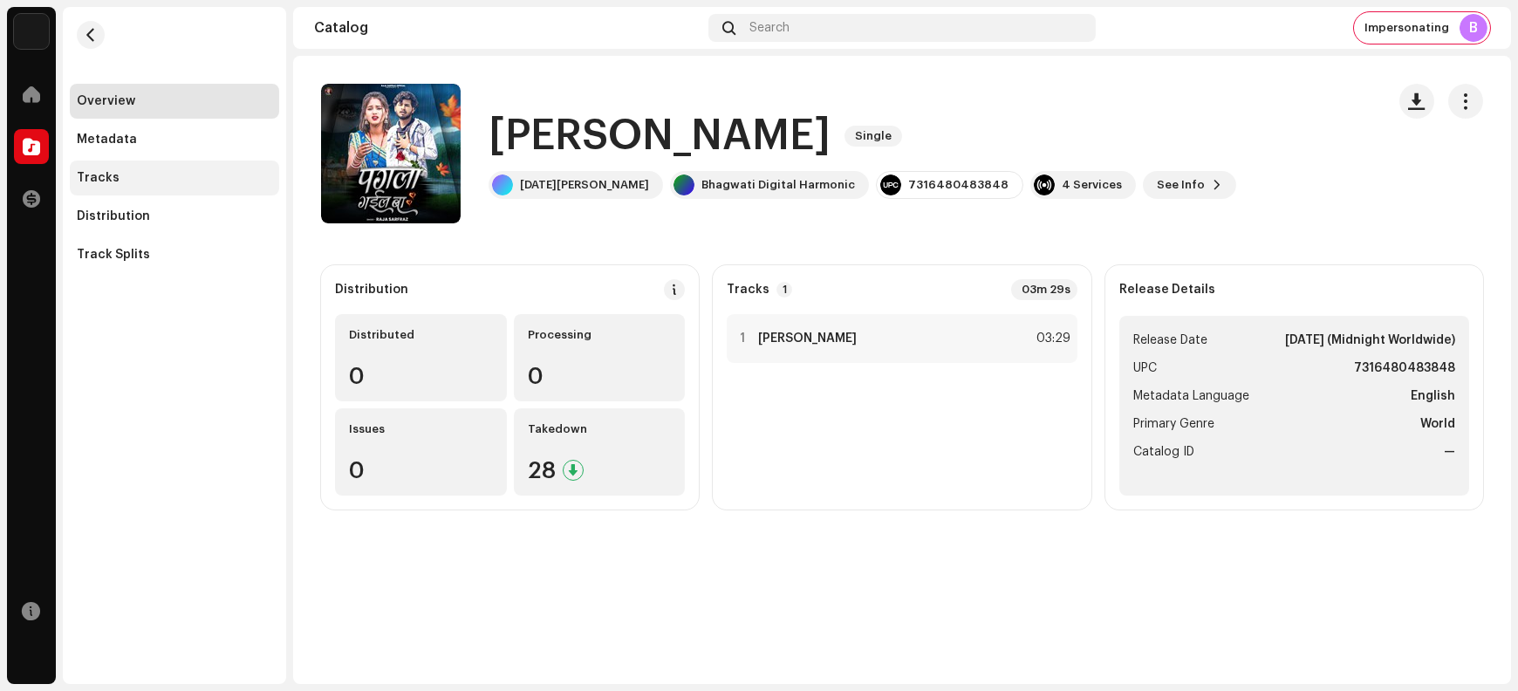
click at [123, 183] on div "Tracks" at bounding box center [174, 178] width 195 height 14
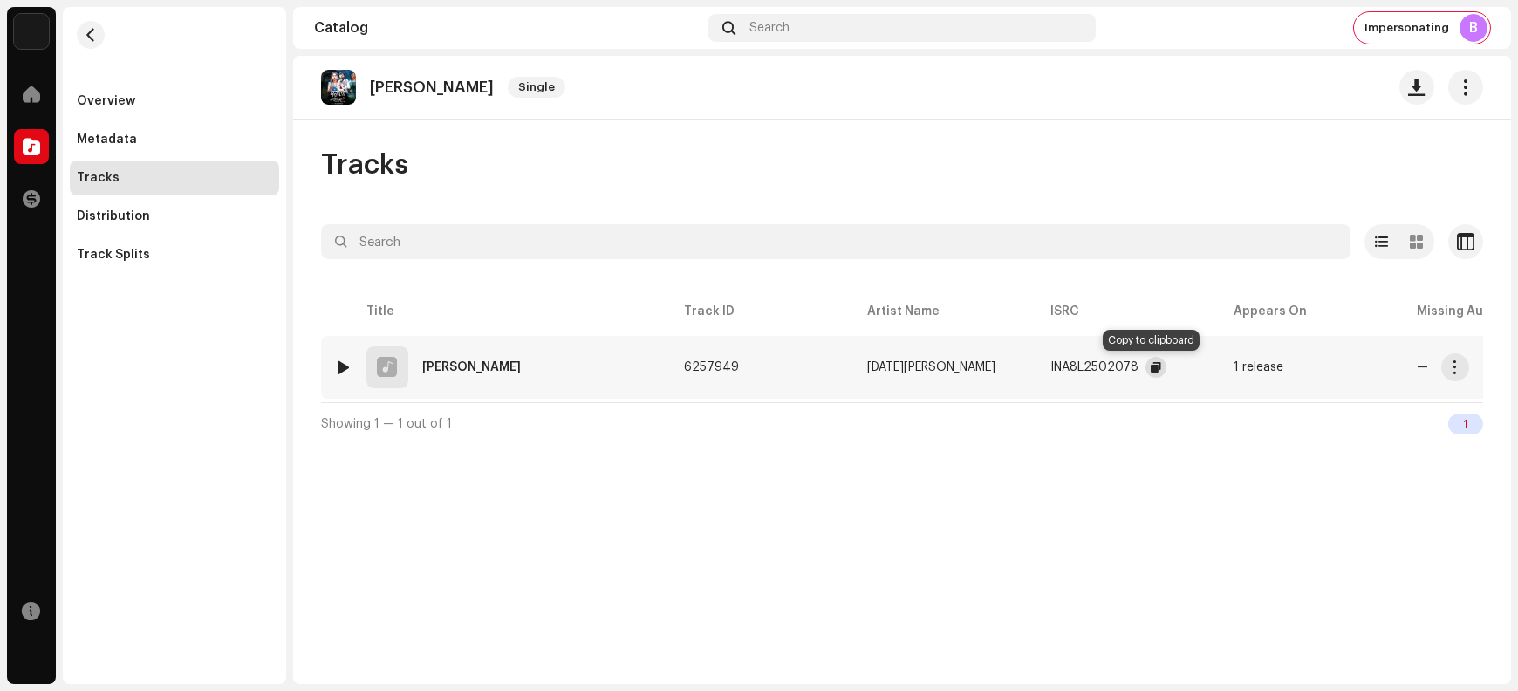
click at [1151, 365] on span "button" at bounding box center [1156, 367] width 10 height 14
click at [1214, 369] on span "button" at bounding box center [1455, 367] width 13 height 14
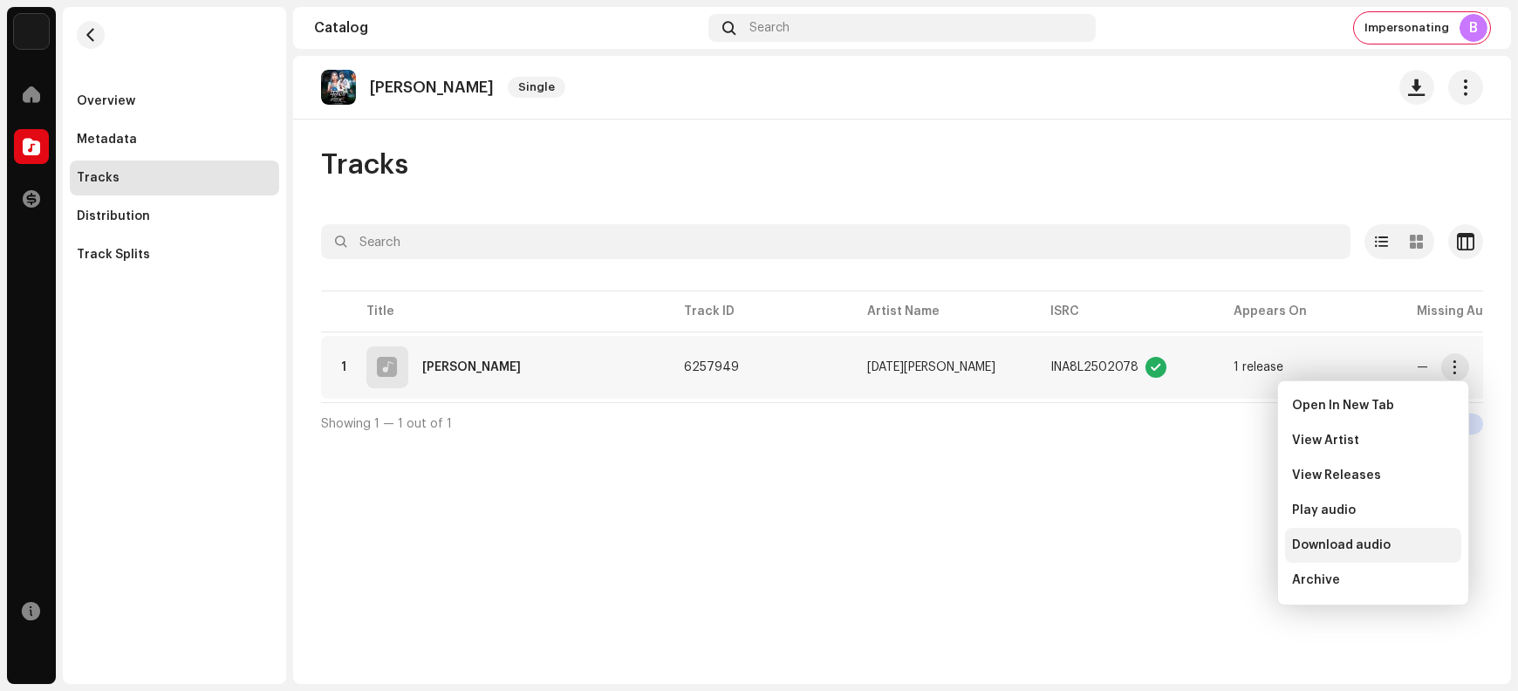
click at [1214, 545] on span "Download audio" at bounding box center [1341, 545] width 99 height 14
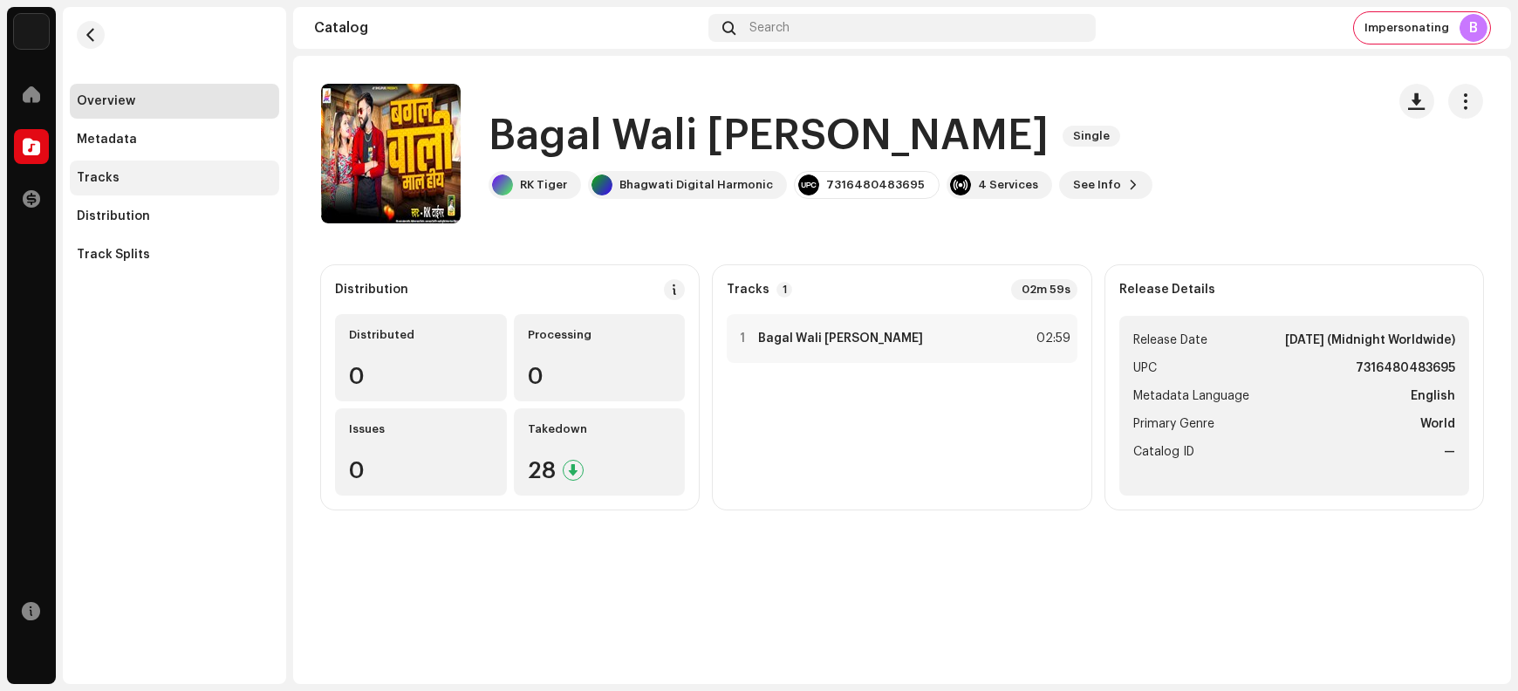
click at [115, 183] on div "Tracks" at bounding box center [174, 178] width 195 height 14
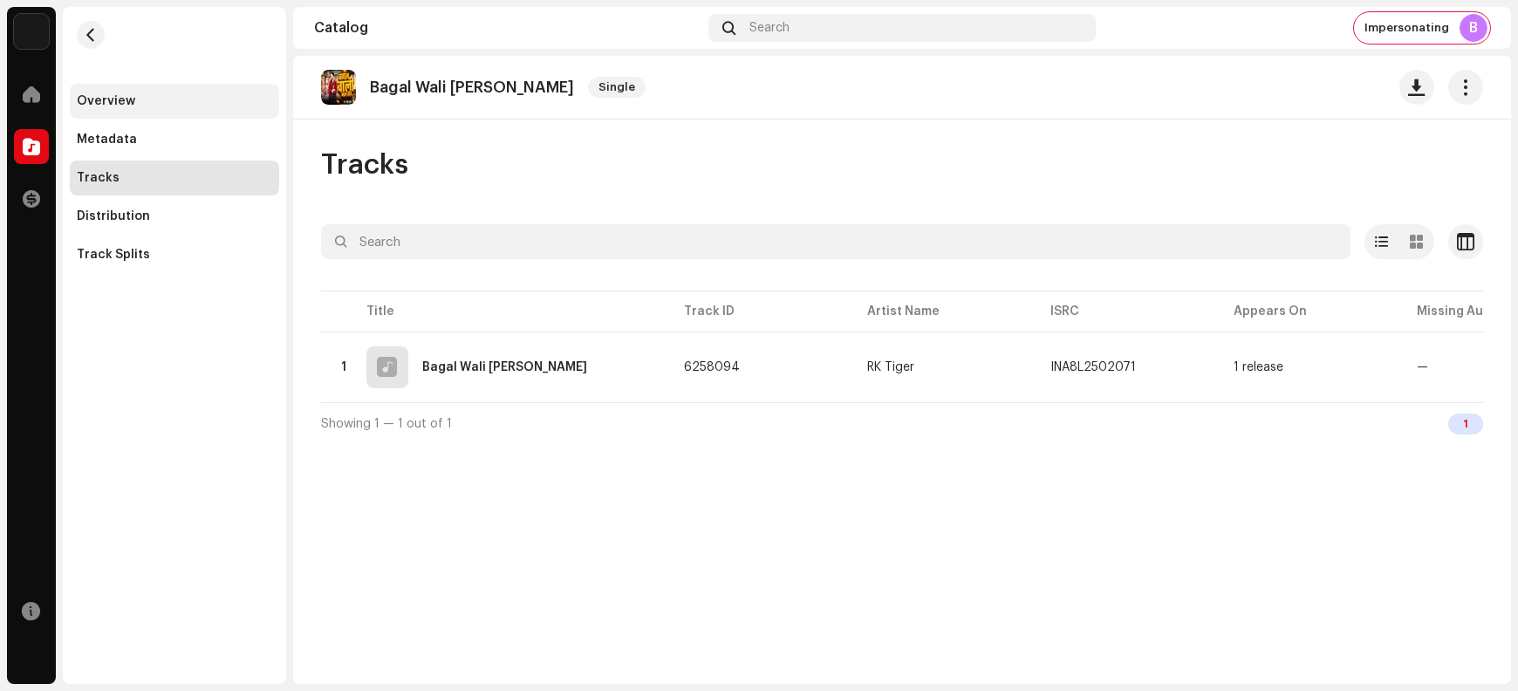
click at [173, 105] on div "Overview" at bounding box center [174, 101] width 195 height 14
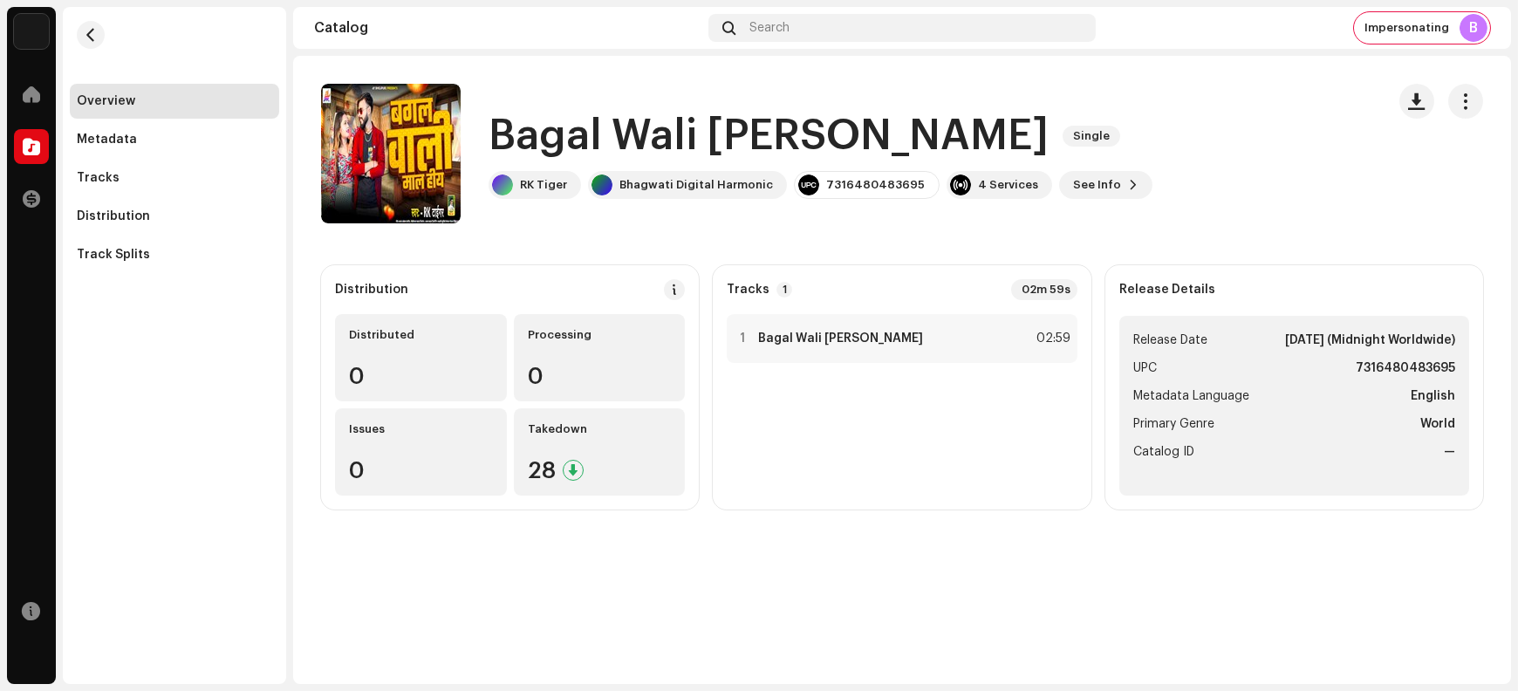
click at [557, 140] on h1 "Bagal Wali Maal Hiya" at bounding box center [769, 136] width 560 height 56
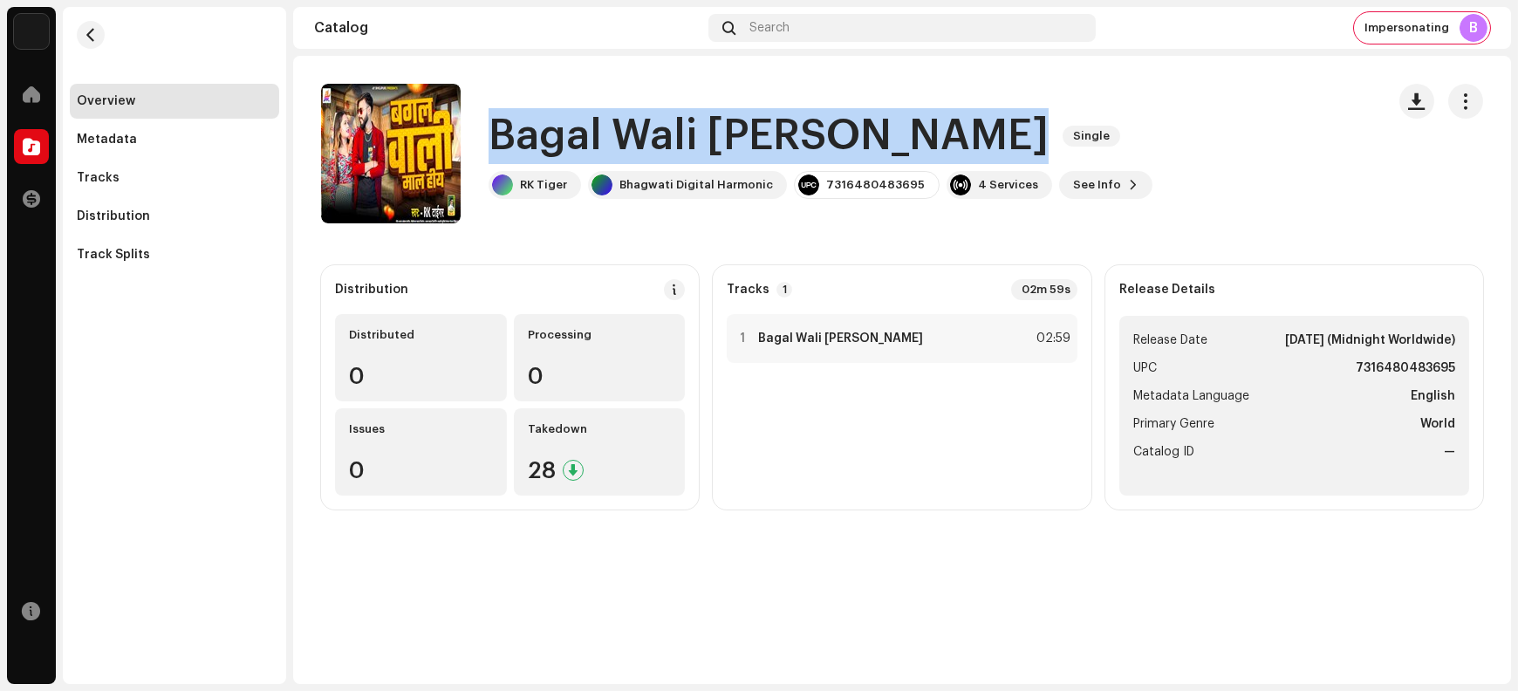
click at [557, 140] on h1 "Bagal Wali Maal Hiya" at bounding box center [769, 136] width 560 height 56
copy div "Bagal Wali Maal Hiya Single"
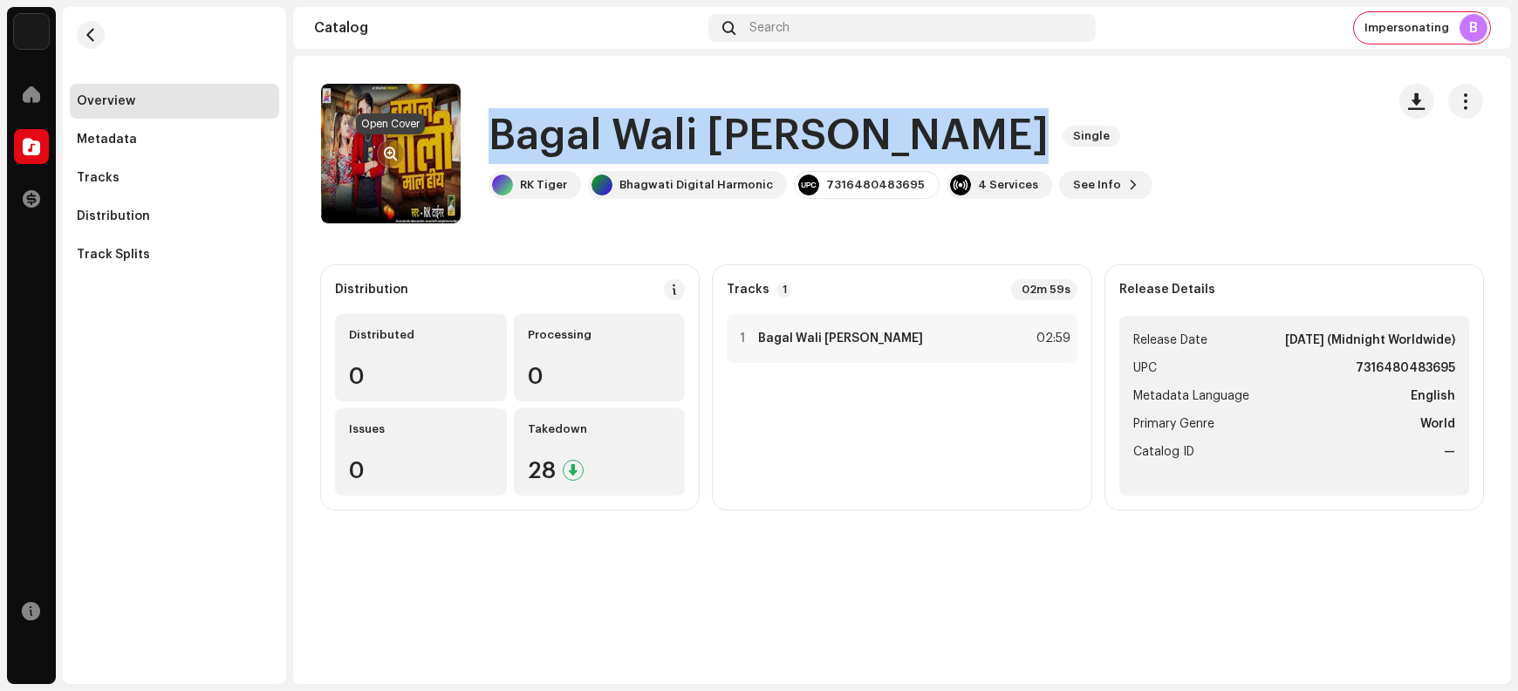
click at [388, 149] on span "button" at bounding box center [391, 154] width 13 height 14
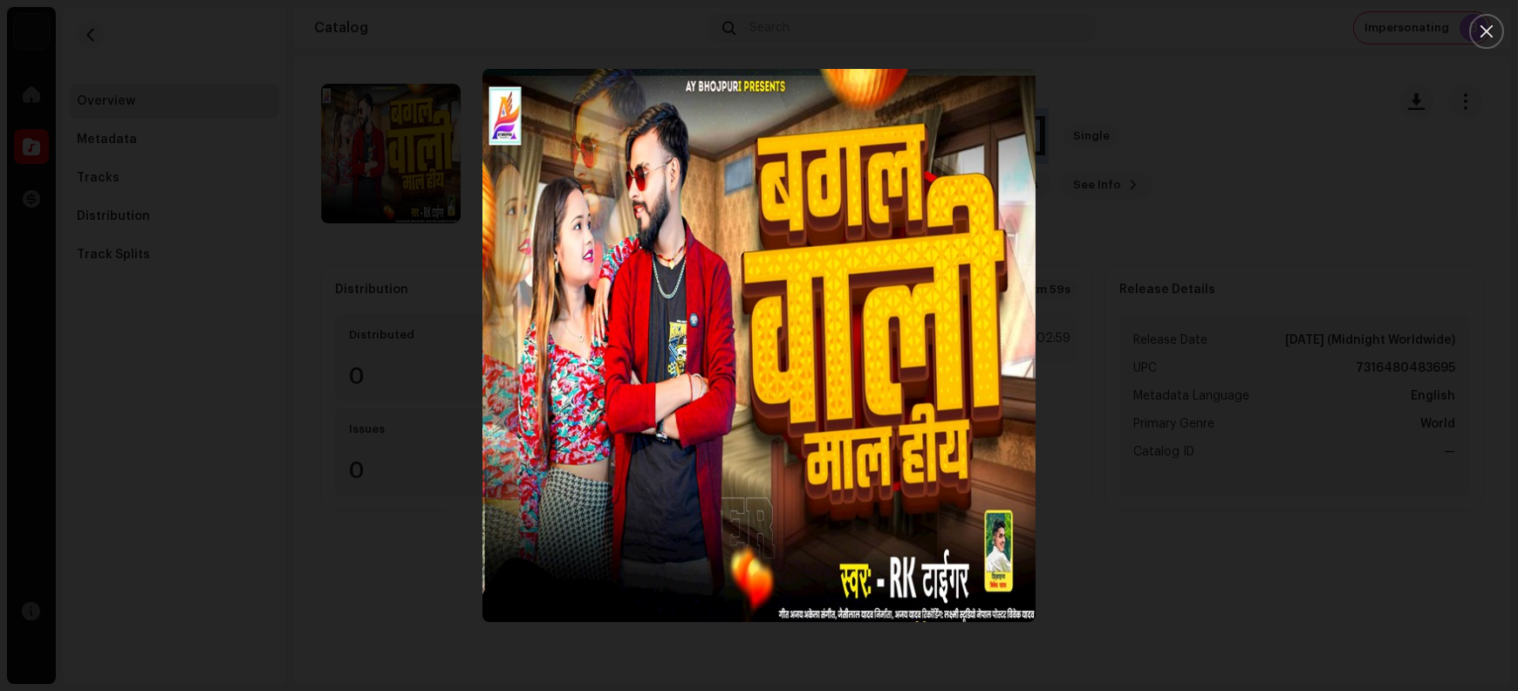
click at [1491, 39] on button "Close" at bounding box center [1487, 31] width 35 height 35
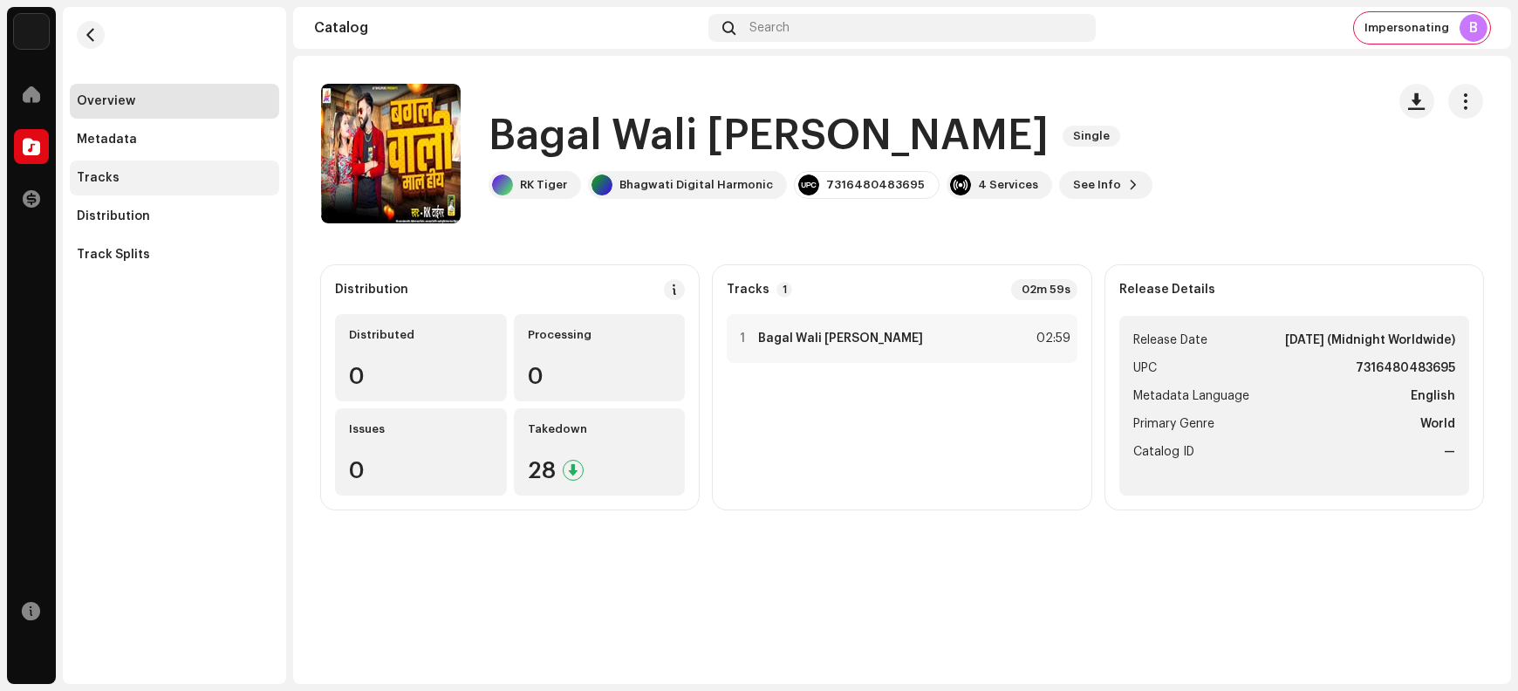
click at [190, 184] on div "Tracks" at bounding box center [174, 178] width 195 height 14
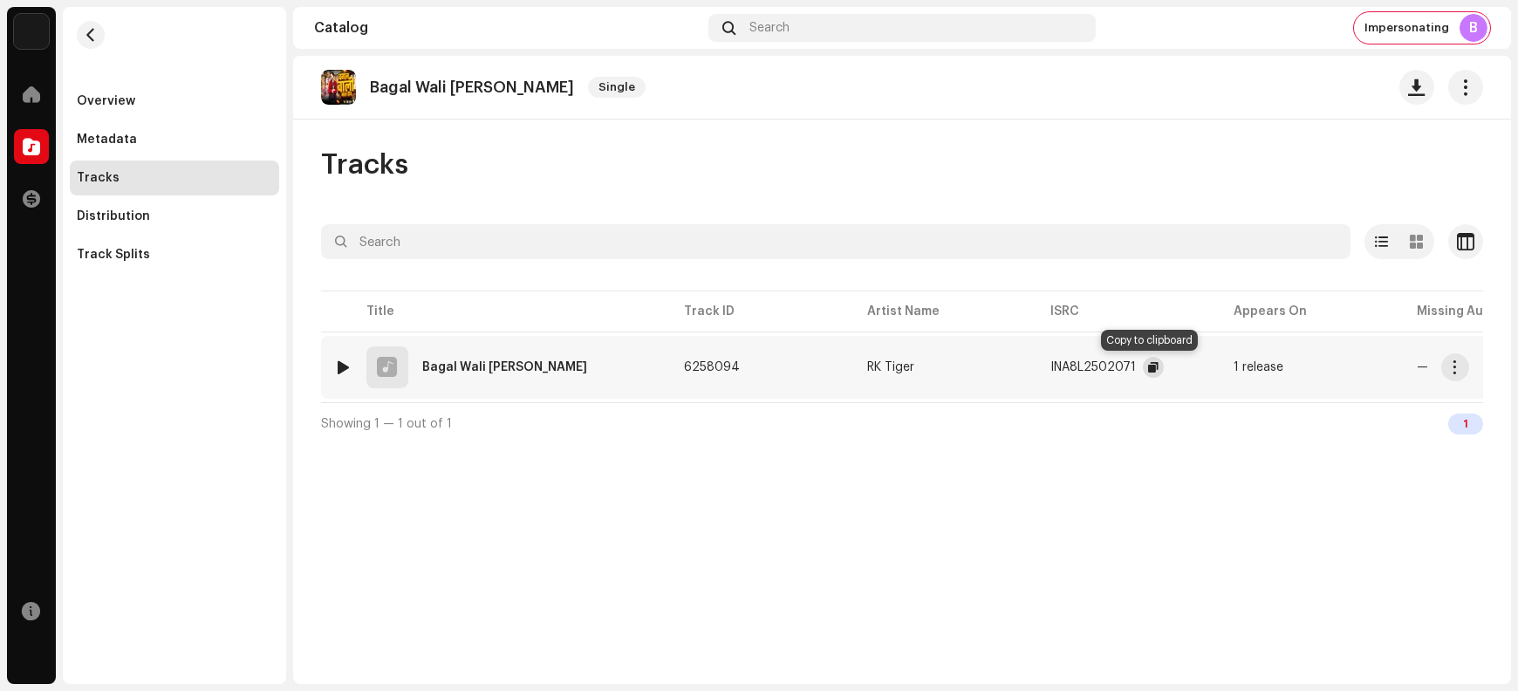
click at [1149, 369] on span "button" at bounding box center [1153, 367] width 10 height 14
click at [1453, 367] on span "button" at bounding box center [1455, 367] width 13 height 14
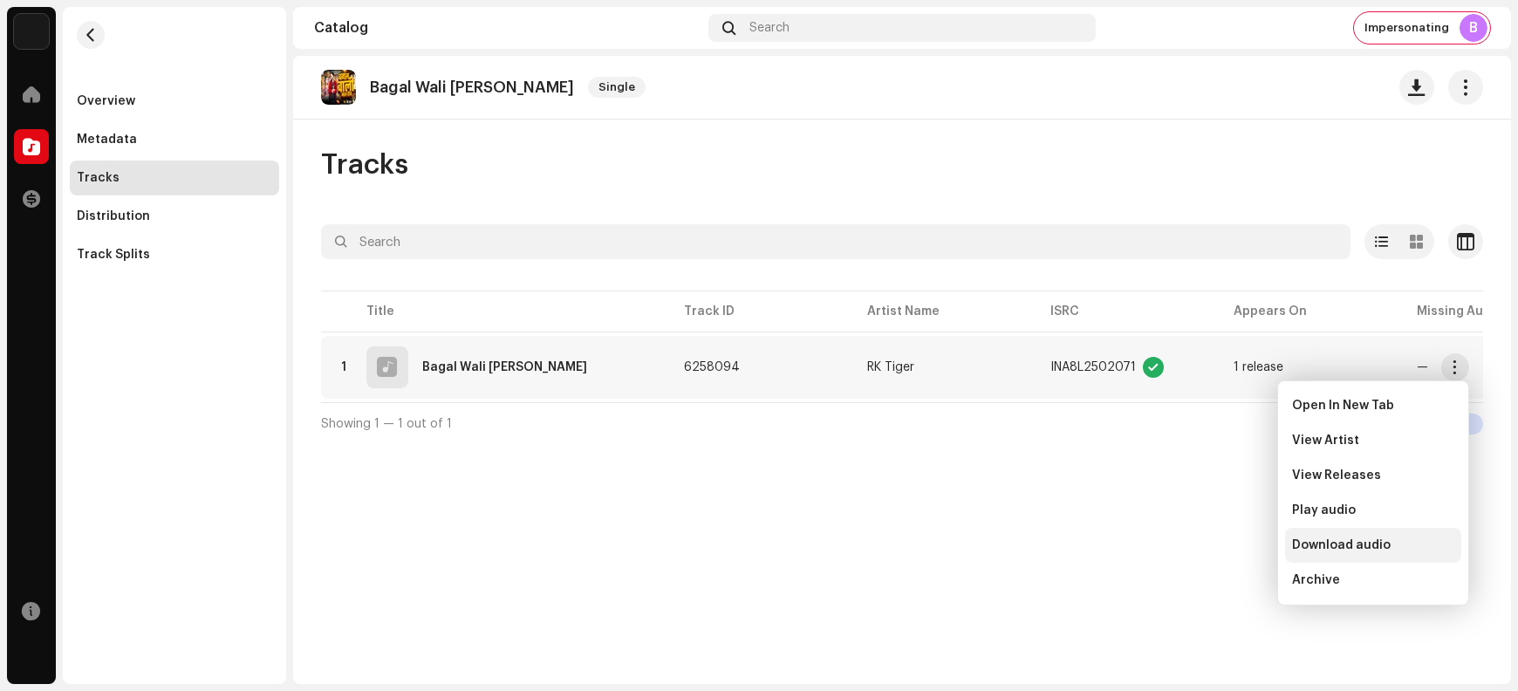
click at [1359, 543] on span "Download audio" at bounding box center [1341, 545] width 99 height 14
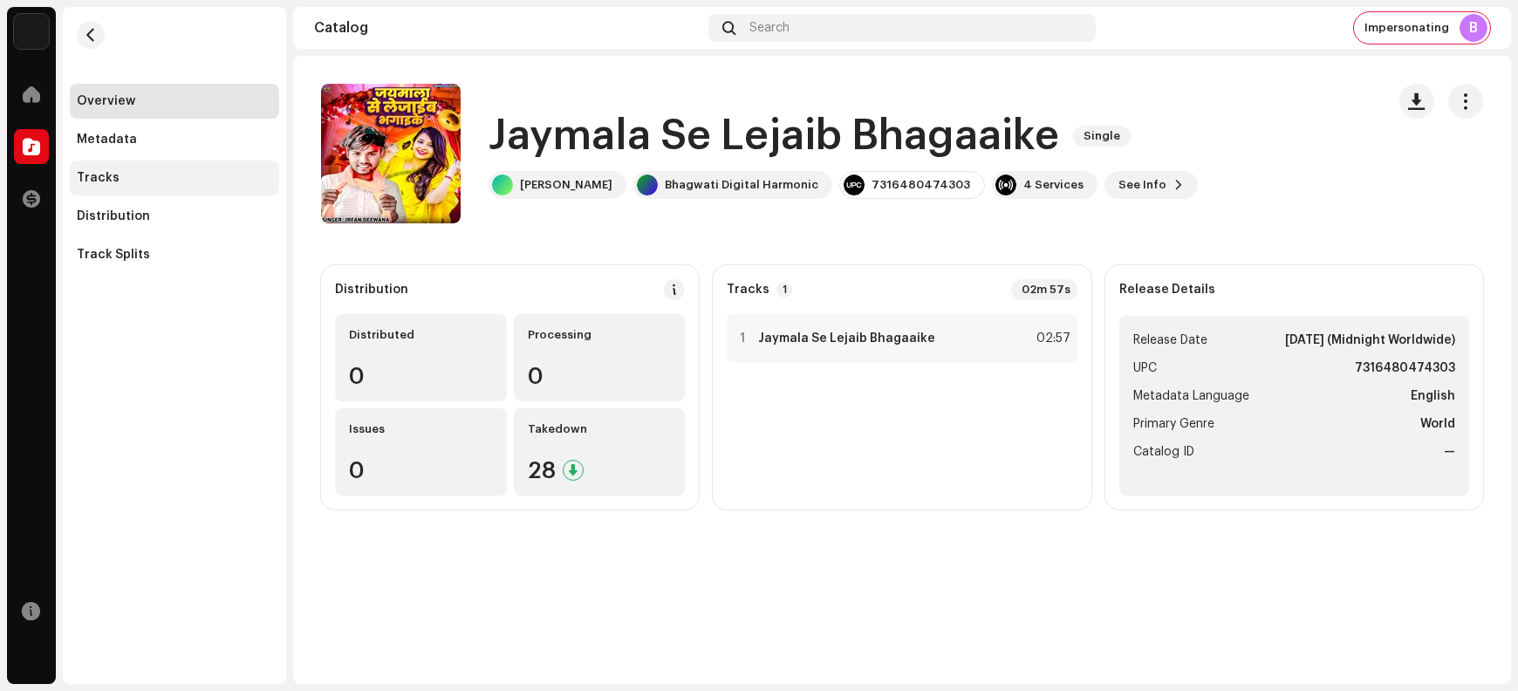
click at [162, 175] on div "Tracks" at bounding box center [174, 178] width 195 height 14
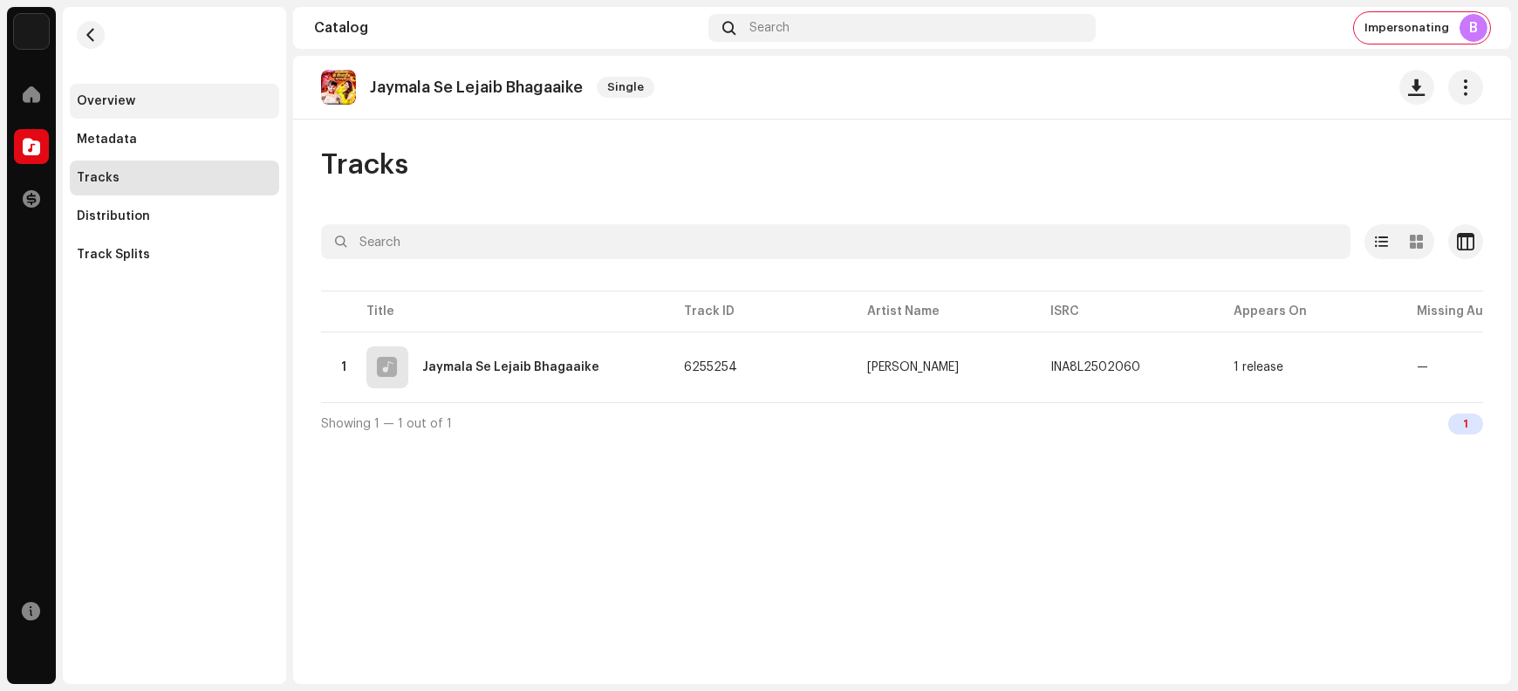
click at [209, 114] on div "Overview" at bounding box center [174, 101] width 209 height 35
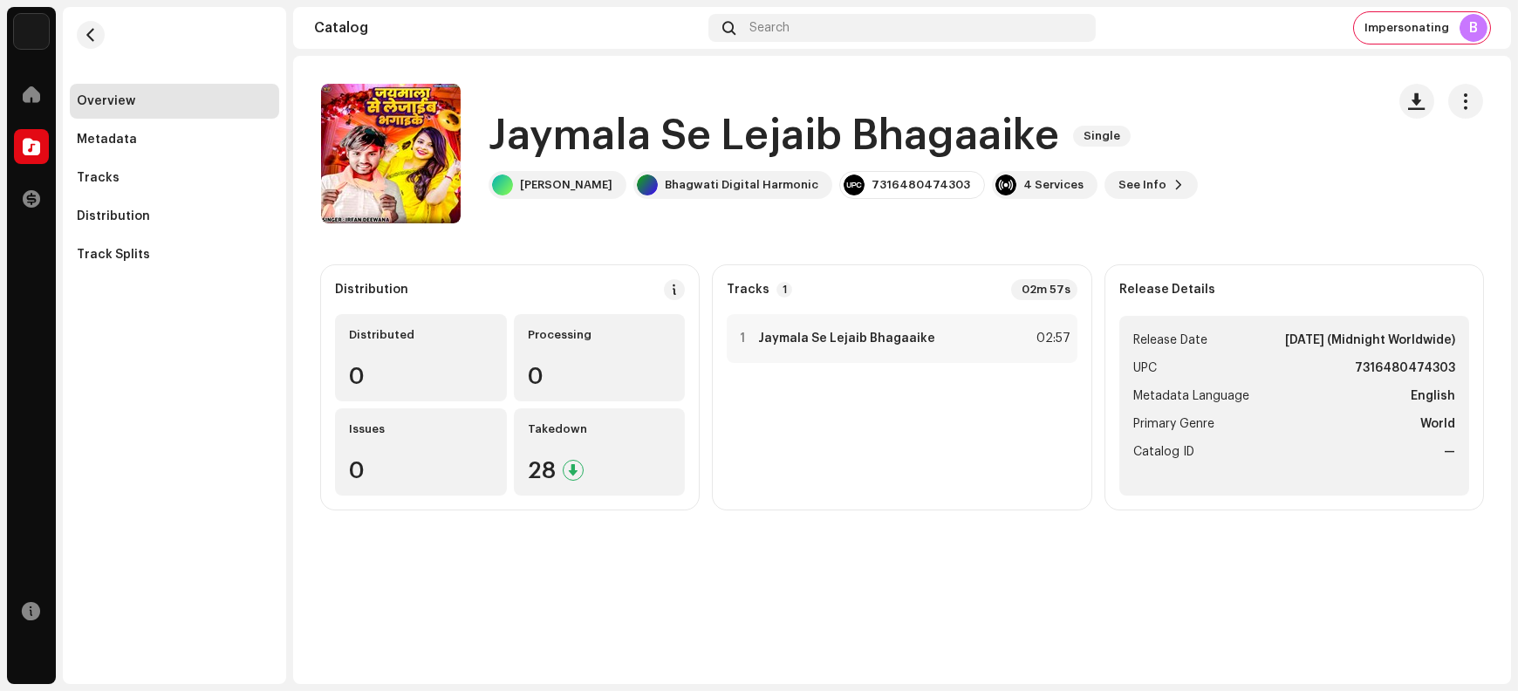
click at [535, 142] on h1 "Jaymala Se Lejaib Bhagaaike" at bounding box center [774, 136] width 571 height 56
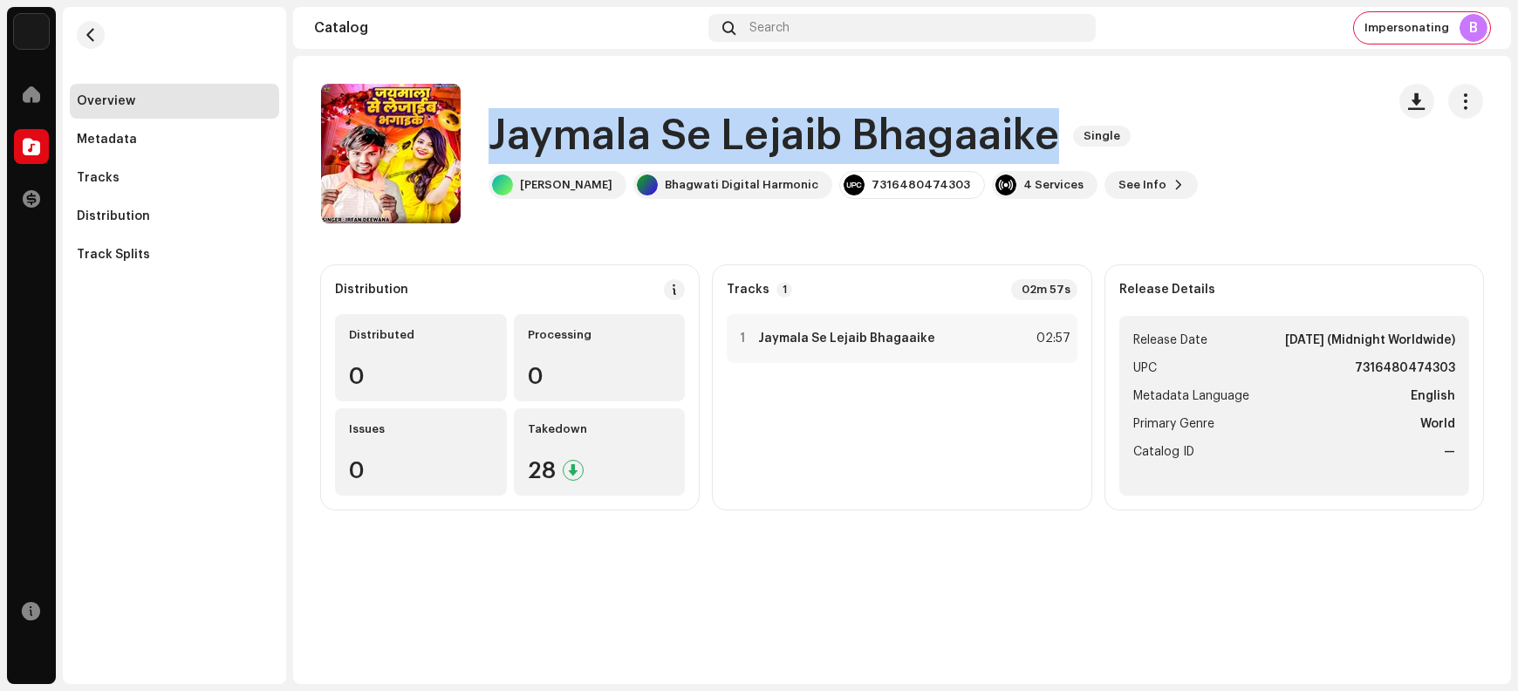
click at [535, 142] on h1 "Jaymala Se Lejaib Bhagaaike" at bounding box center [774, 136] width 571 height 56
copy div "Jaymala Se Lejaib Bhagaaike Single"
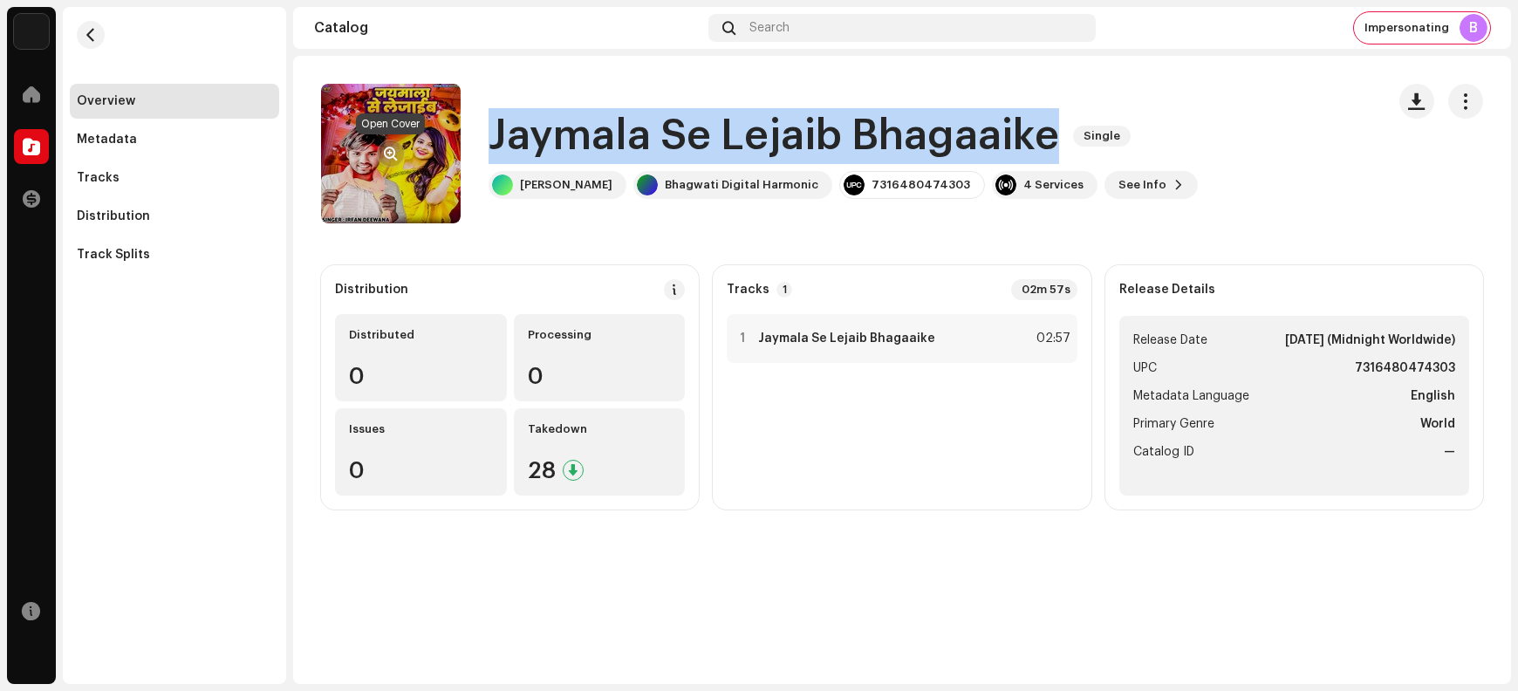
click at [385, 154] on span "button" at bounding box center [391, 154] width 13 height 14
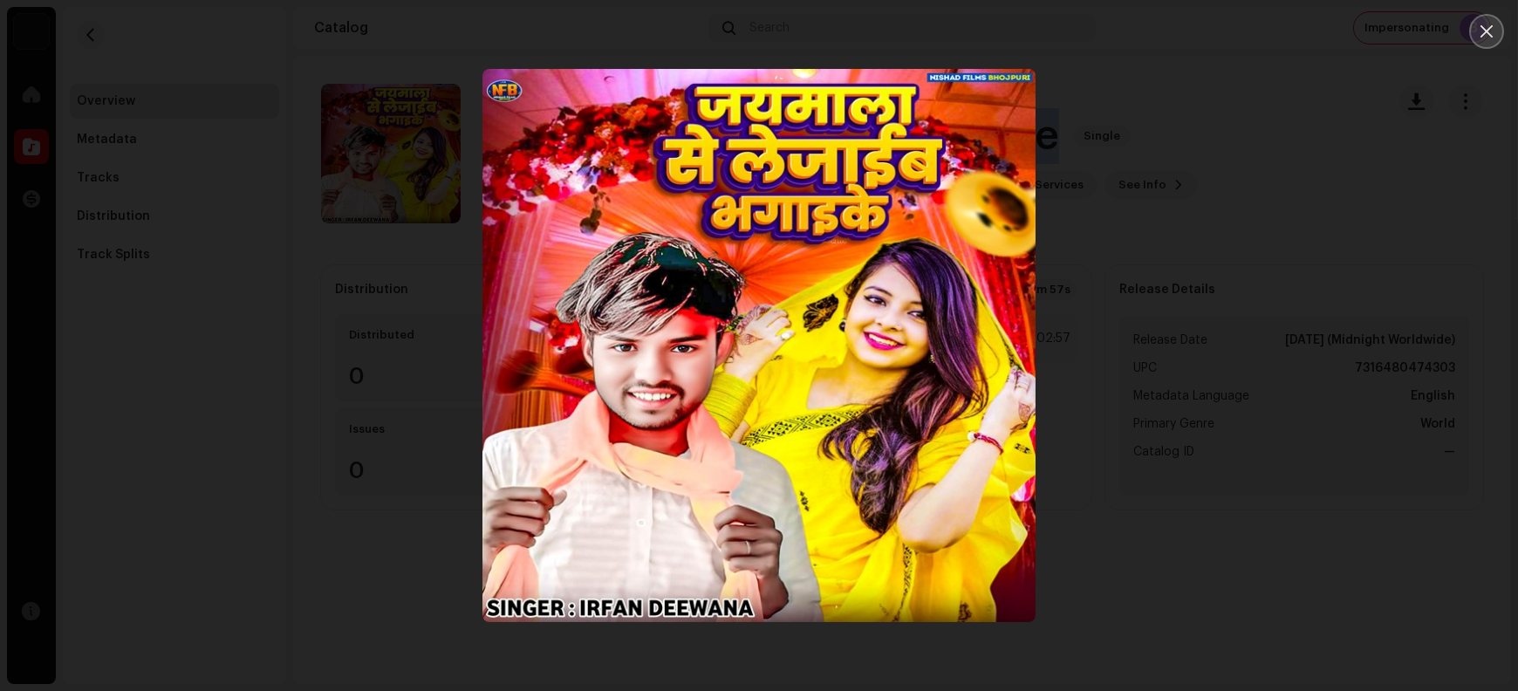
click at [1487, 34] on icon "Close" at bounding box center [1487, 32] width 16 height 16
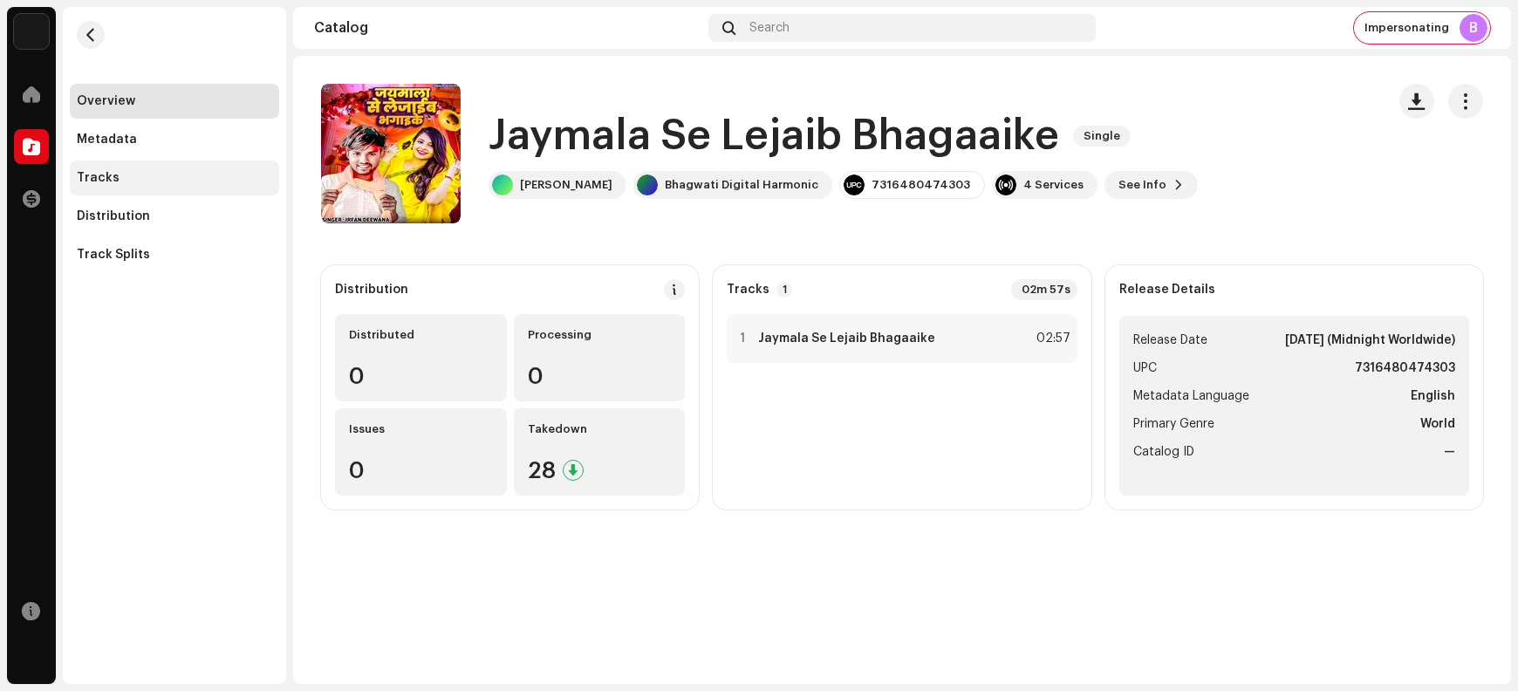
click at [129, 183] on div "Tracks" at bounding box center [174, 178] width 195 height 14
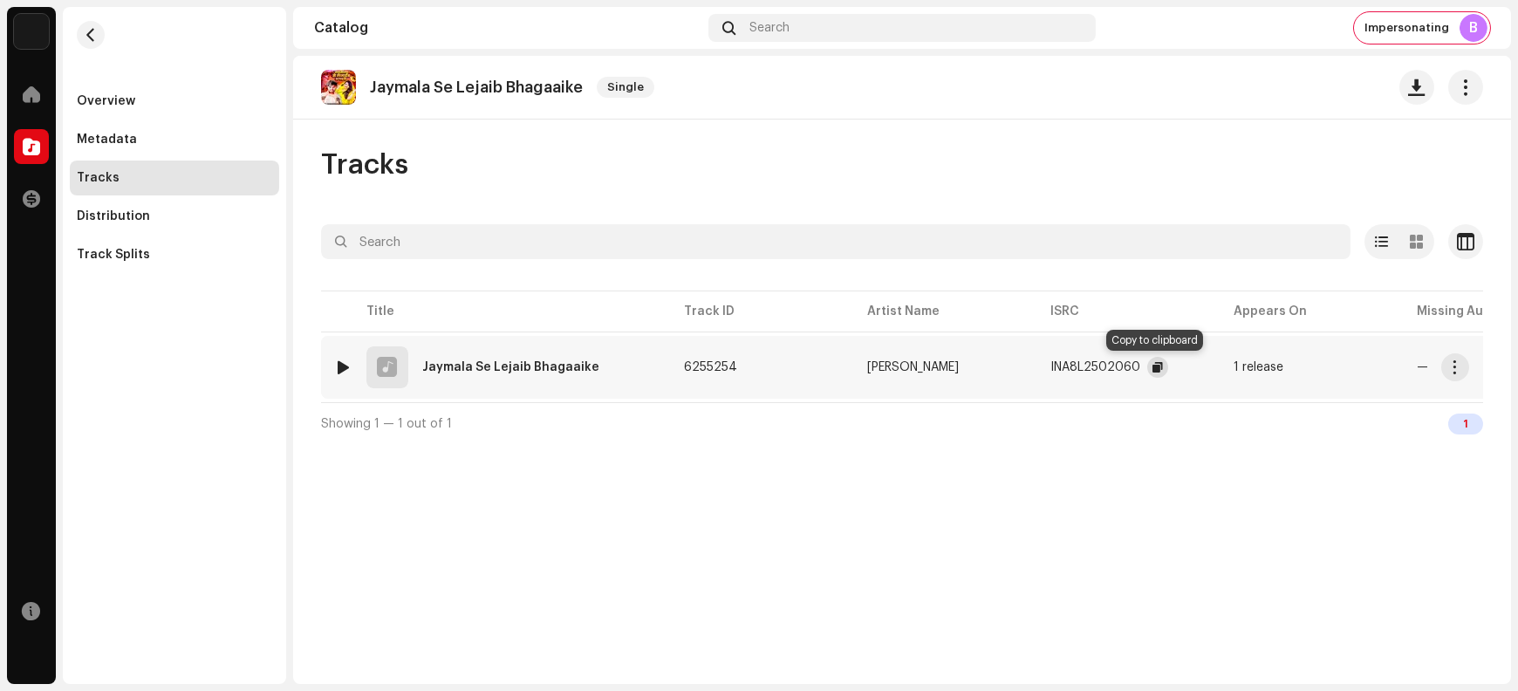
click at [1153, 369] on span "button" at bounding box center [1158, 367] width 10 height 14
click at [1453, 370] on span "button" at bounding box center [1455, 367] width 13 height 14
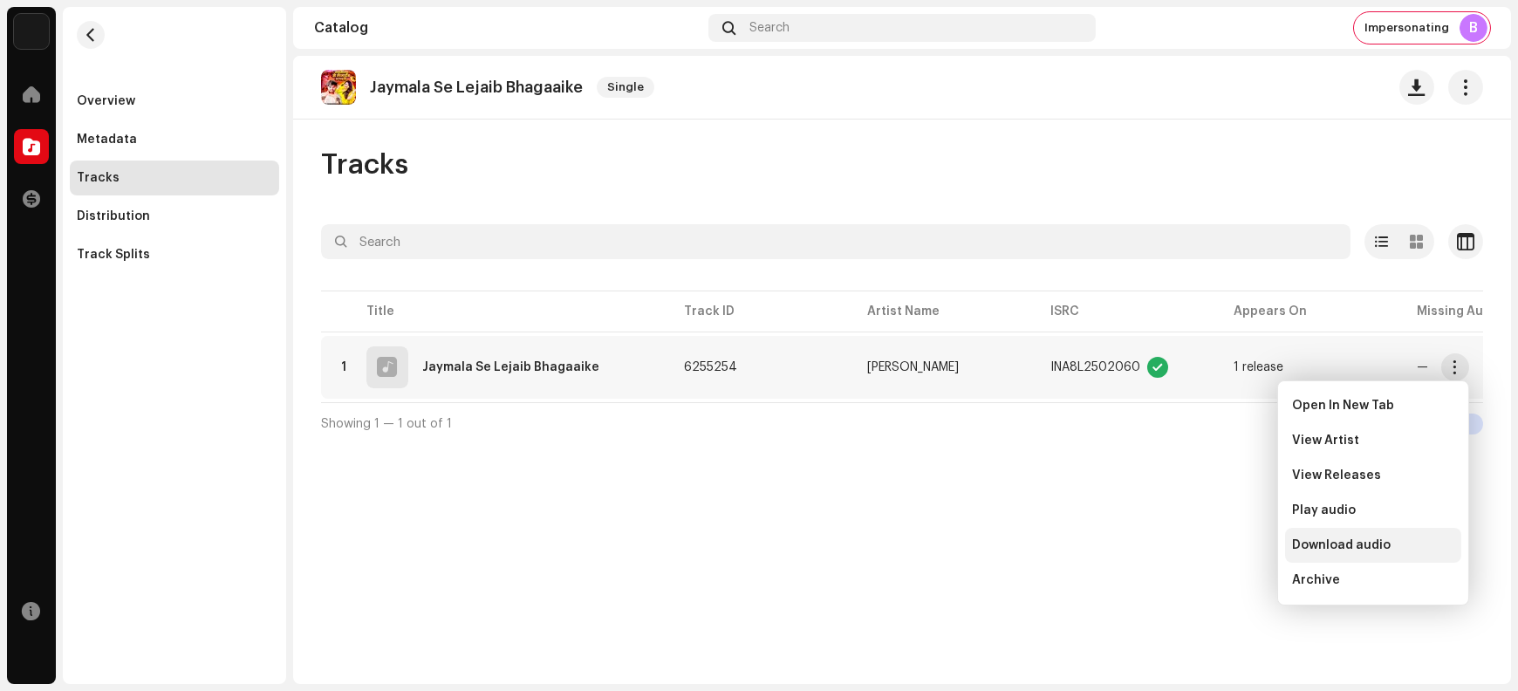
click at [1375, 543] on span "Download audio" at bounding box center [1341, 545] width 99 height 14
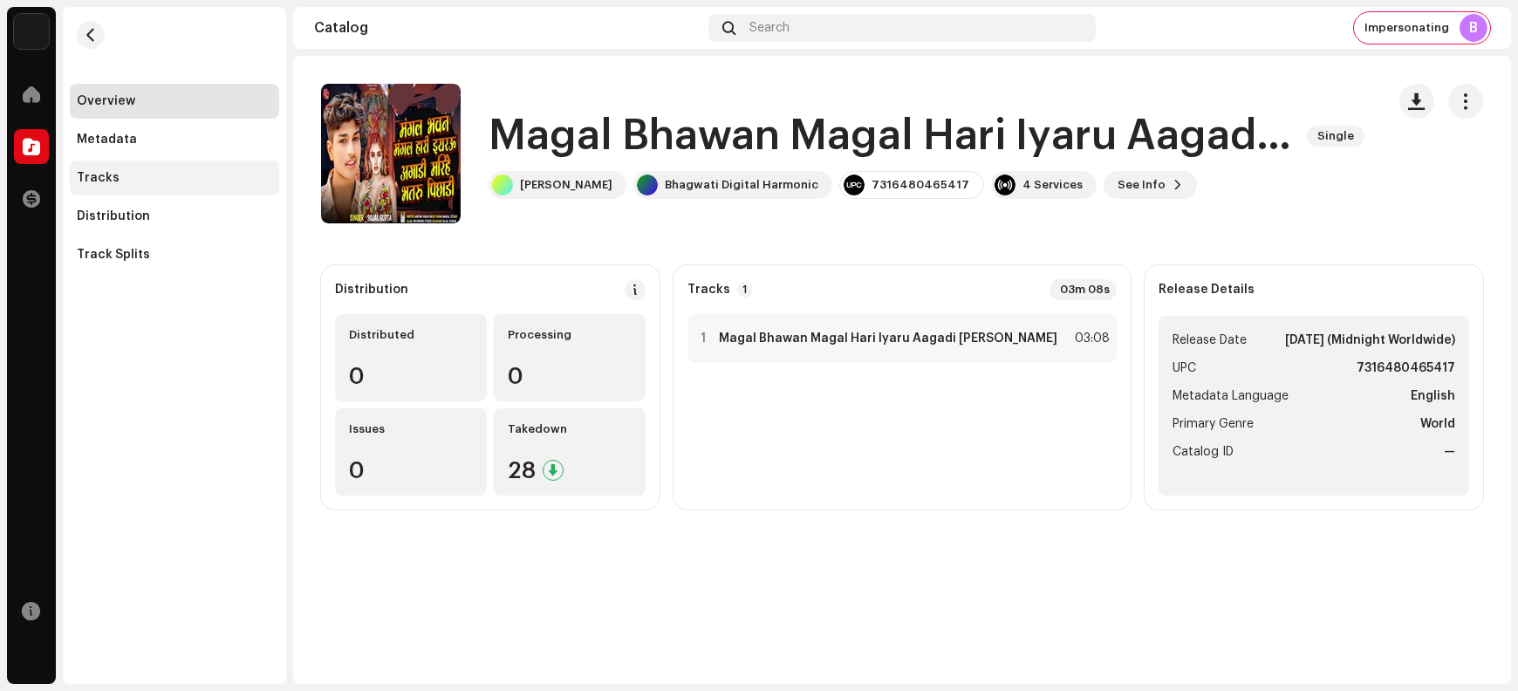
click at [126, 175] on div "Tracks" at bounding box center [174, 178] width 195 height 14
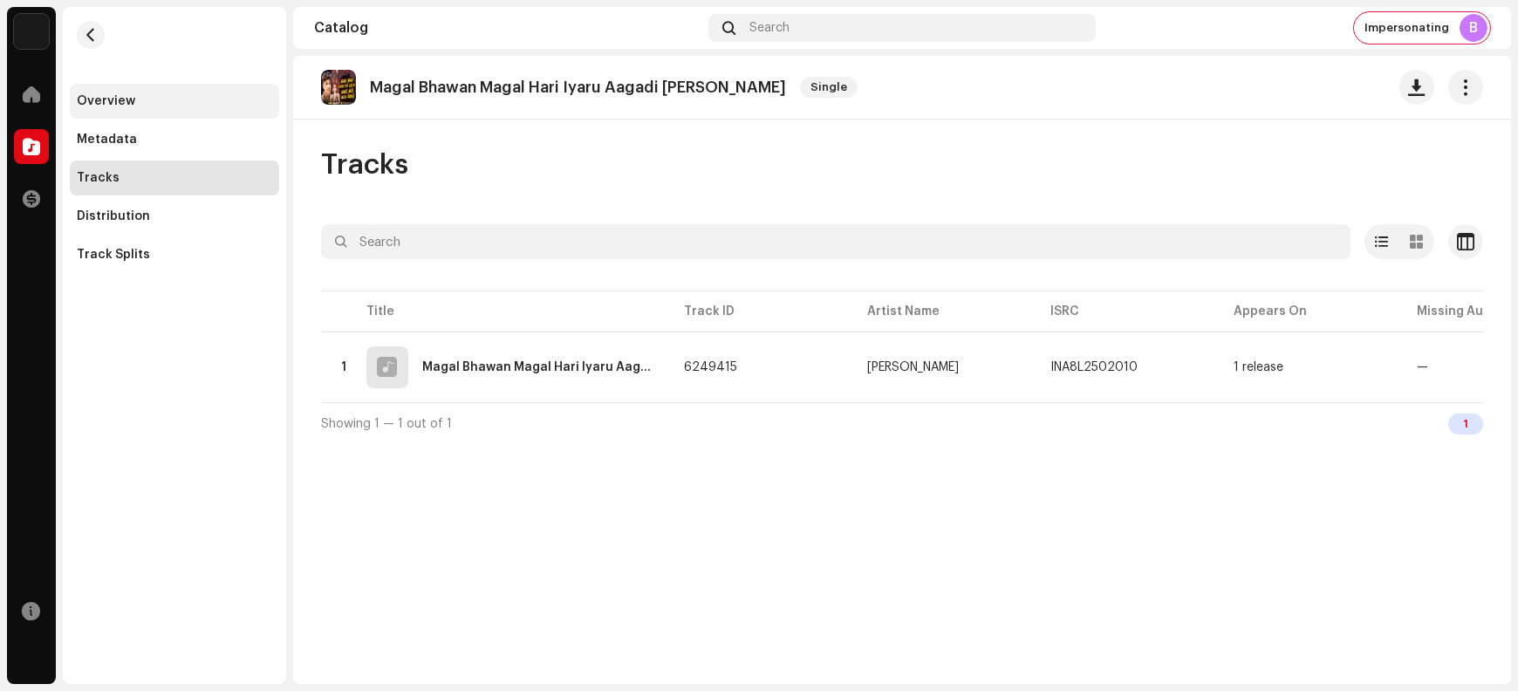
click at [149, 99] on div "Overview" at bounding box center [174, 101] width 195 height 14
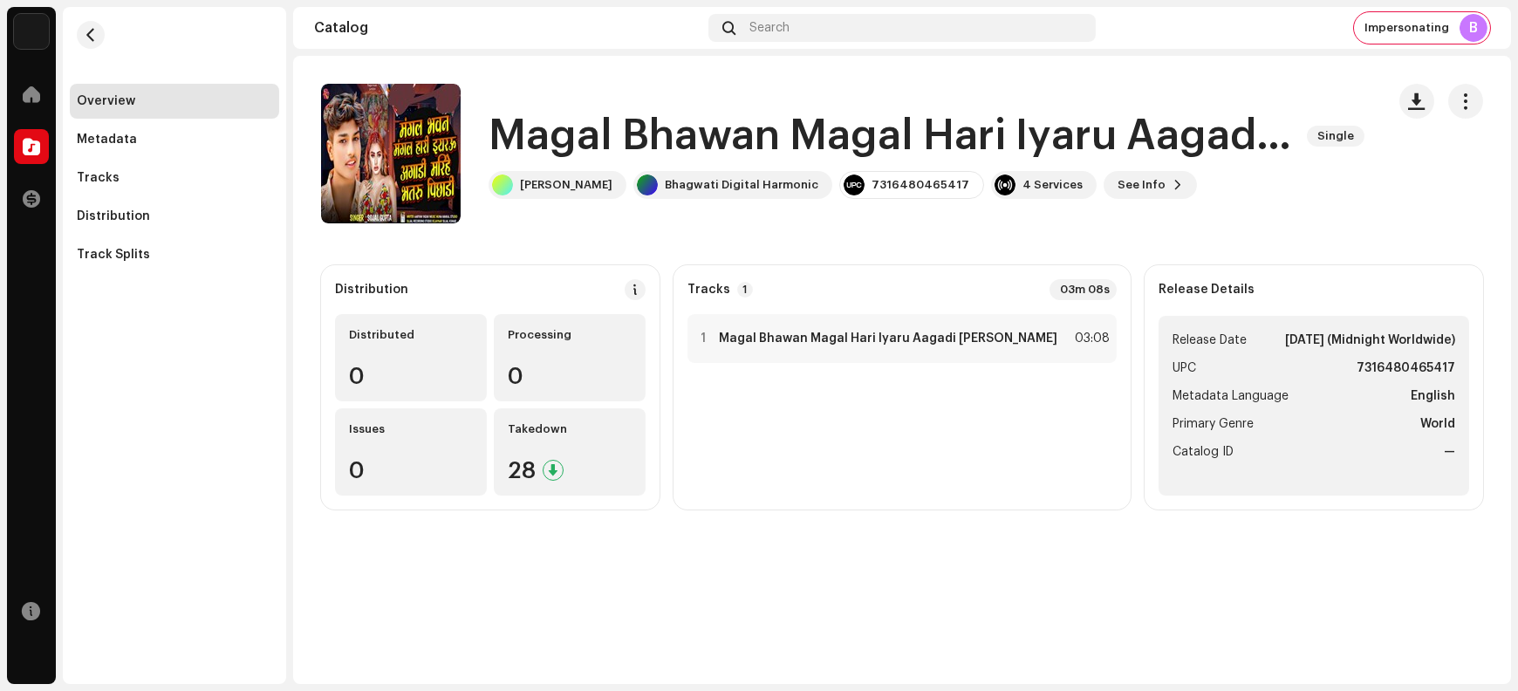
click at [562, 136] on h1 "Magal Bhawan Magal Hari Iyaru Aagadi Marihe Bhataru Pichadi" at bounding box center [891, 136] width 805 height 56
click at [171, 172] on div "Tracks" at bounding box center [174, 178] width 195 height 14
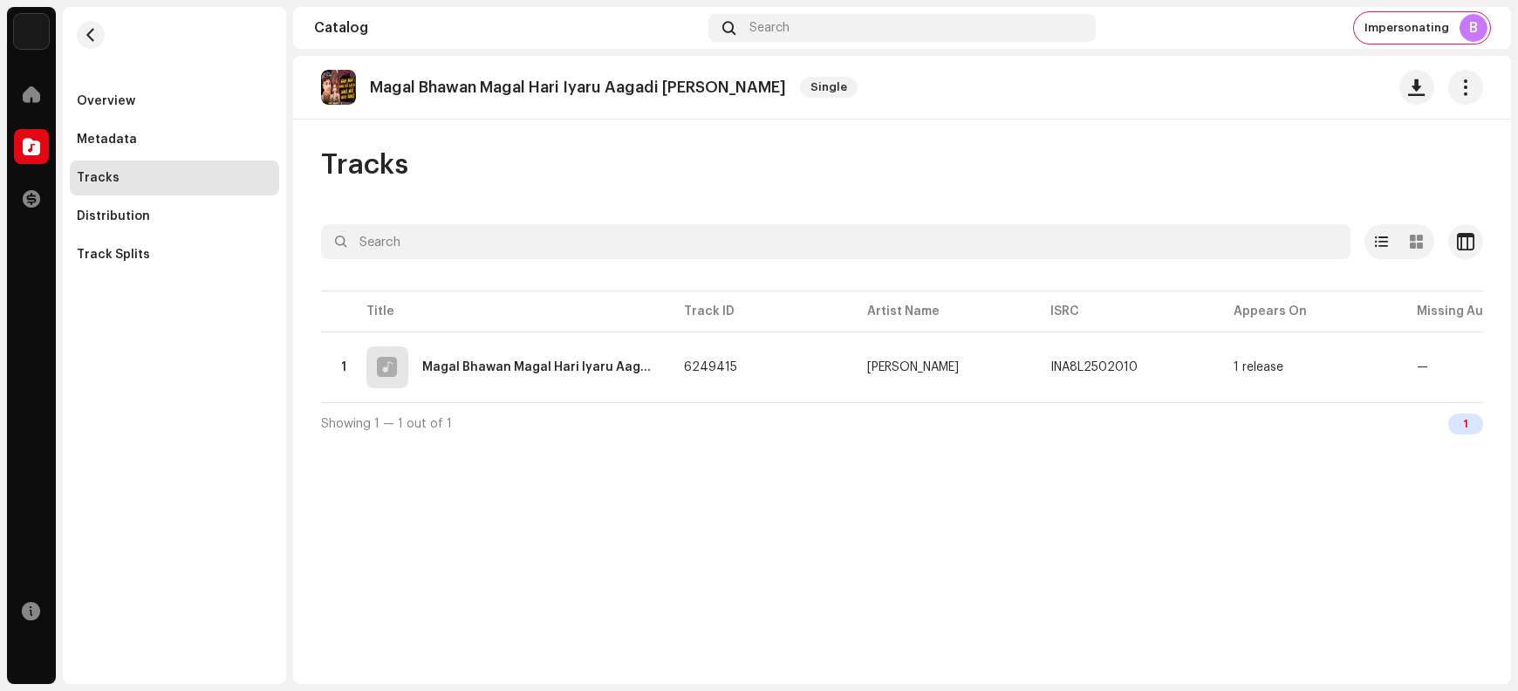
click at [392, 88] on p "Magal Bhawan Magal Hari Iyaru Aagadi Marihe Bhataru Pichadi" at bounding box center [578, 88] width 416 height 18
copy re-o-release-hero "Magal Bhawan Magal Hari Iyaru Aagadi Marihe Bhataru Pichadi Single"
click at [124, 101] on div "Overview" at bounding box center [106, 101] width 58 height 14
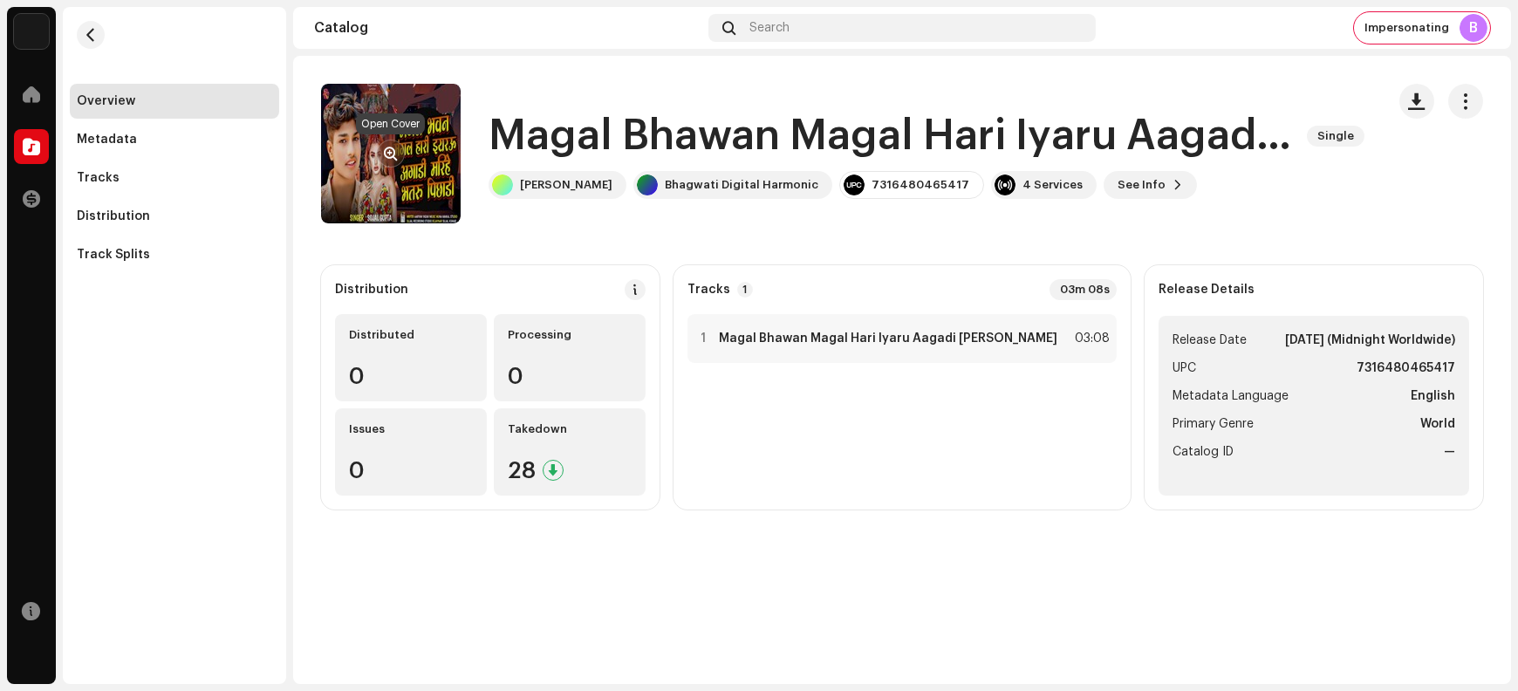
click at [389, 152] on span "button" at bounding box center [391, 154] width 13 height 14
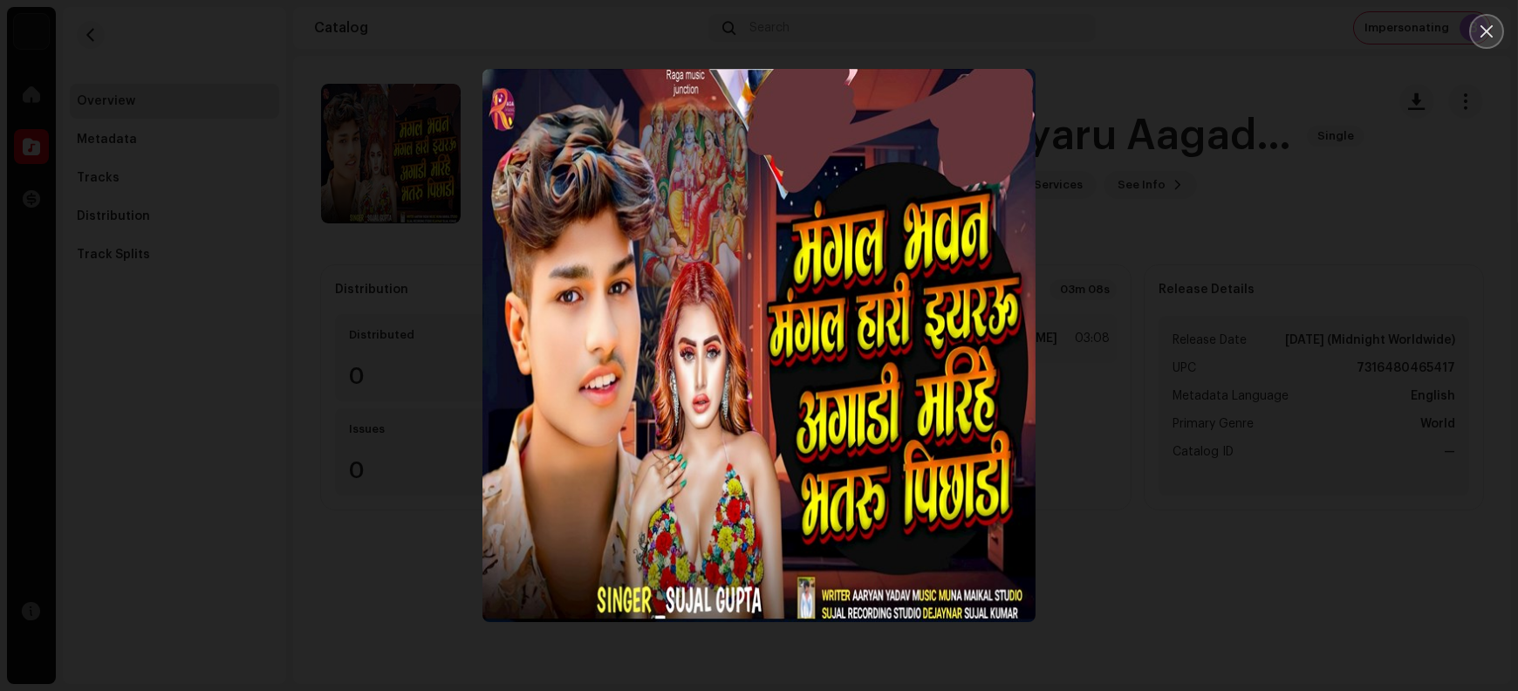
drag, startPoint x: 1484, startPoint y: 33, endPoint x: 1476, endPoint y: 38, distance: 10.2
click at [1484, 33] on icon "Close" at bounding box center [1487, 31] width 12 height 12
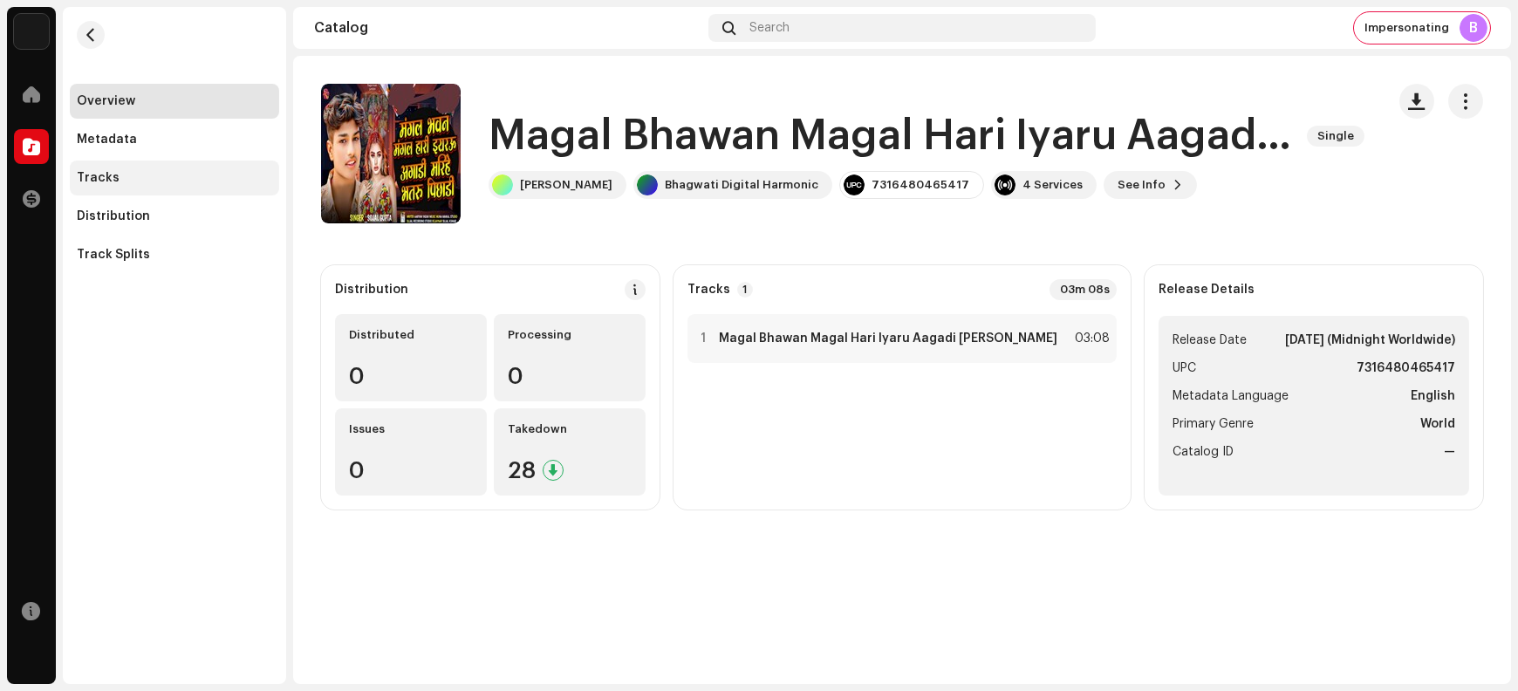
click at [156, 188] on div "Tracks" at bounding box center [174, 178] width 209 height 35
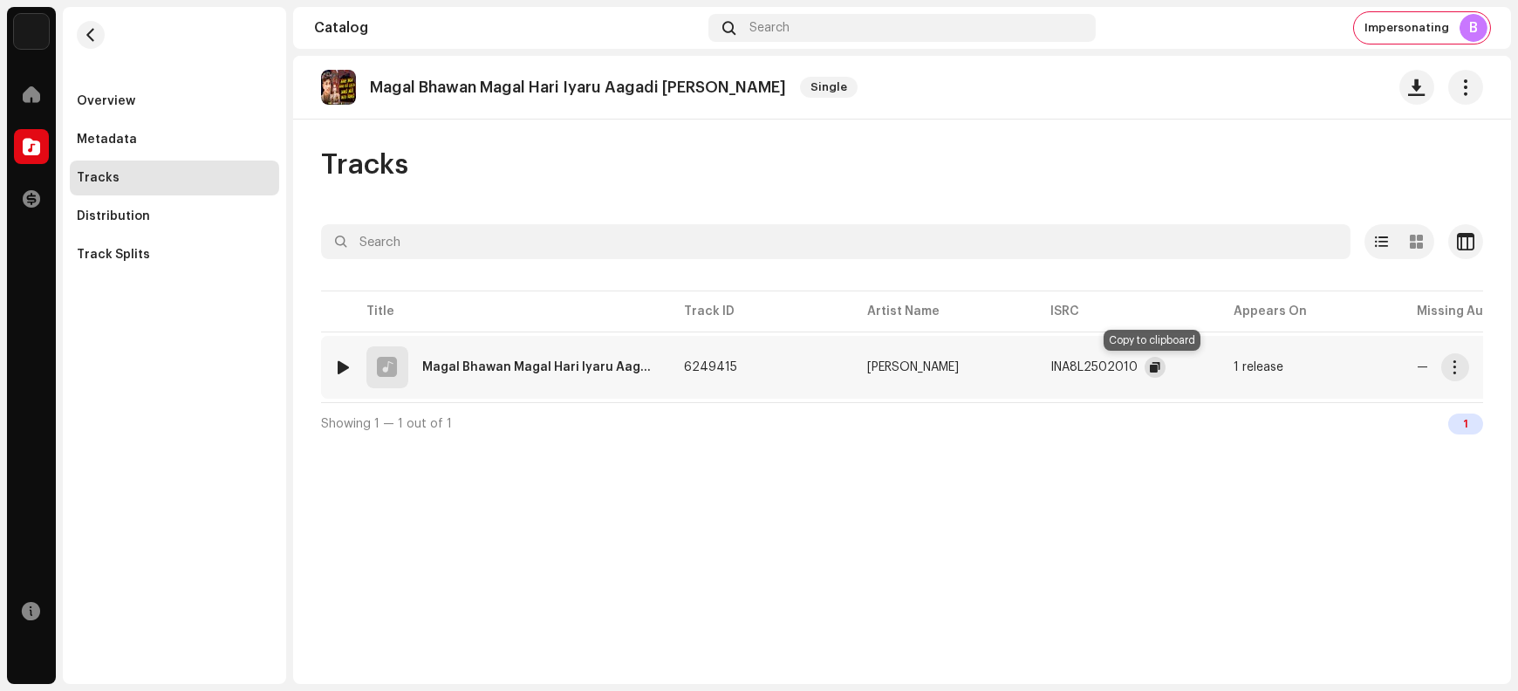
click at [1152, 367] on span "button" at bounding box center [1155, 367] width 10 height 14
click at [1467, 367] on button "button" at bounding box center [1456, 367] width 28 height 28
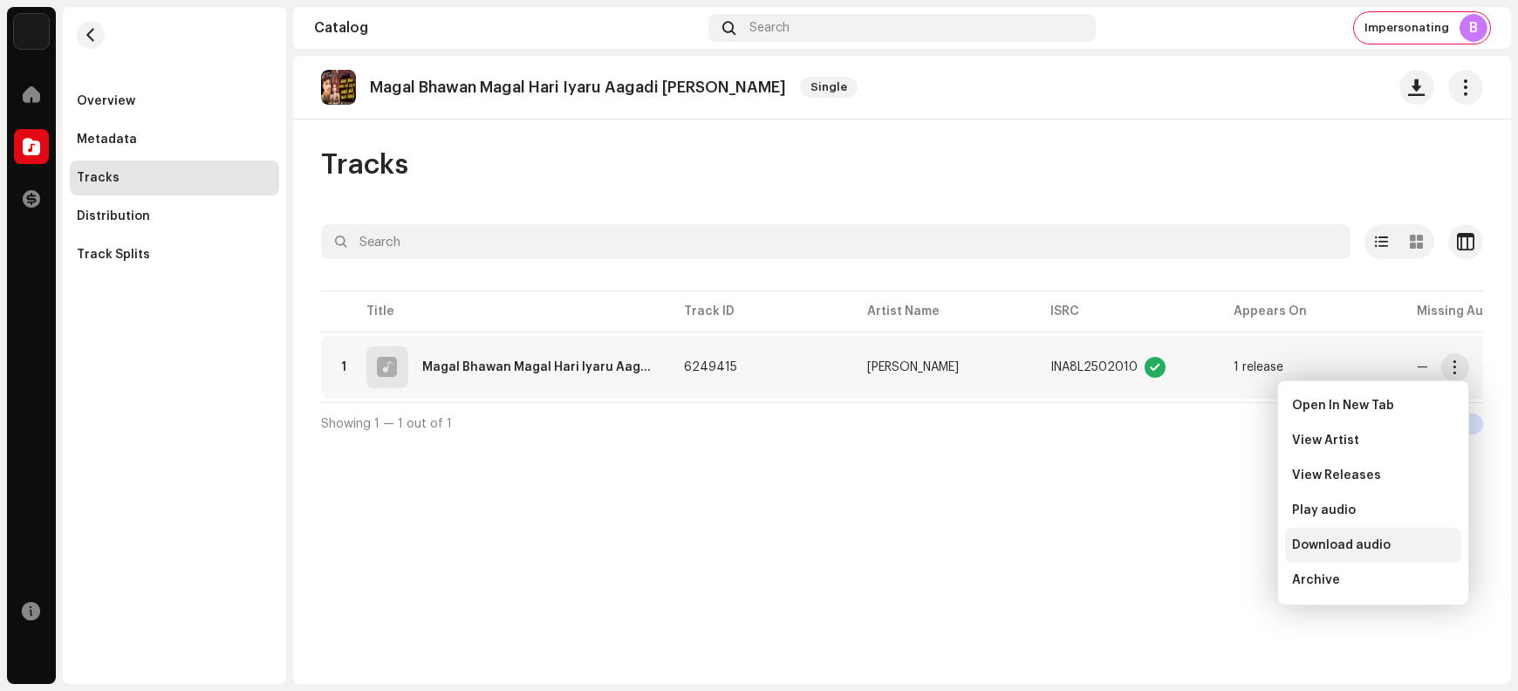
click at [1361, 547] on span "Download audio" at bounding box center [1341, 545] width 99 height 14
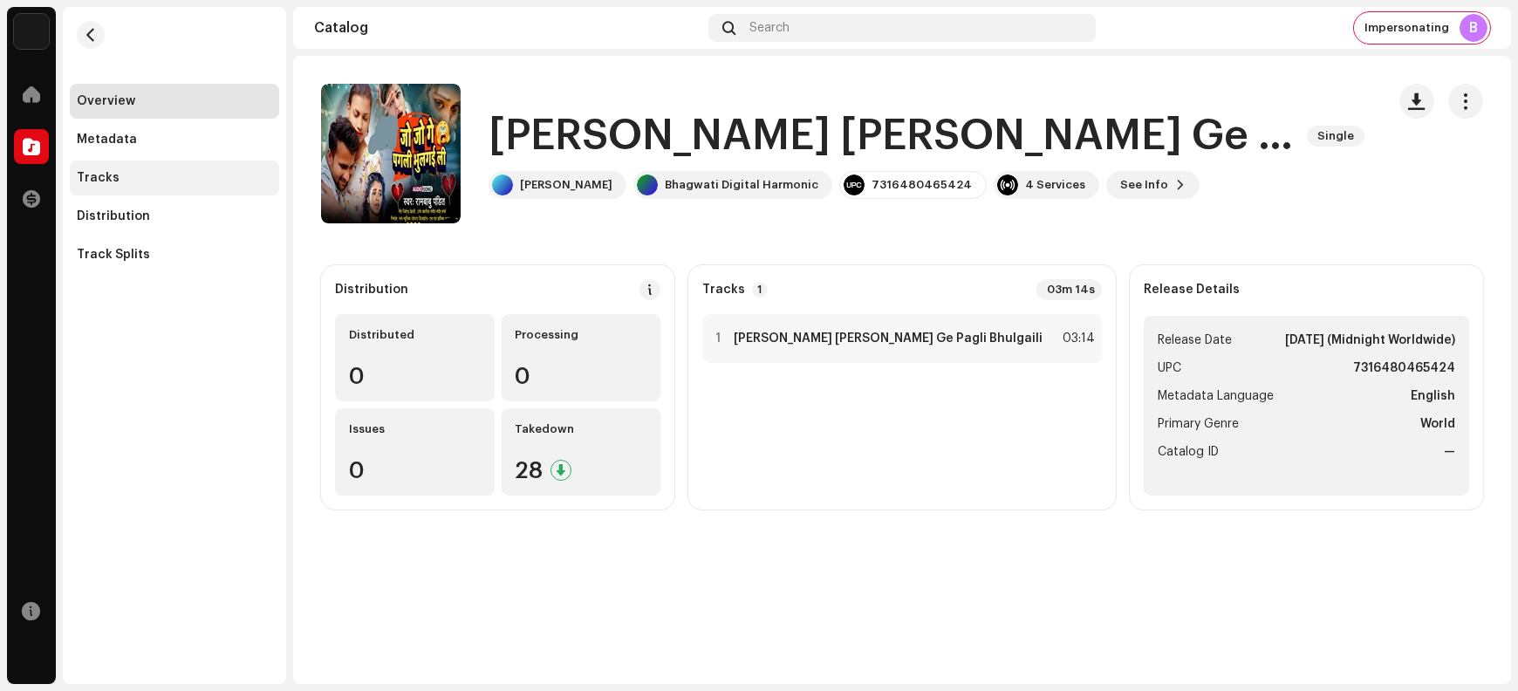
click at [168, 174] on div "Tracks" at bounding box center [174, 178] width 195 height 14
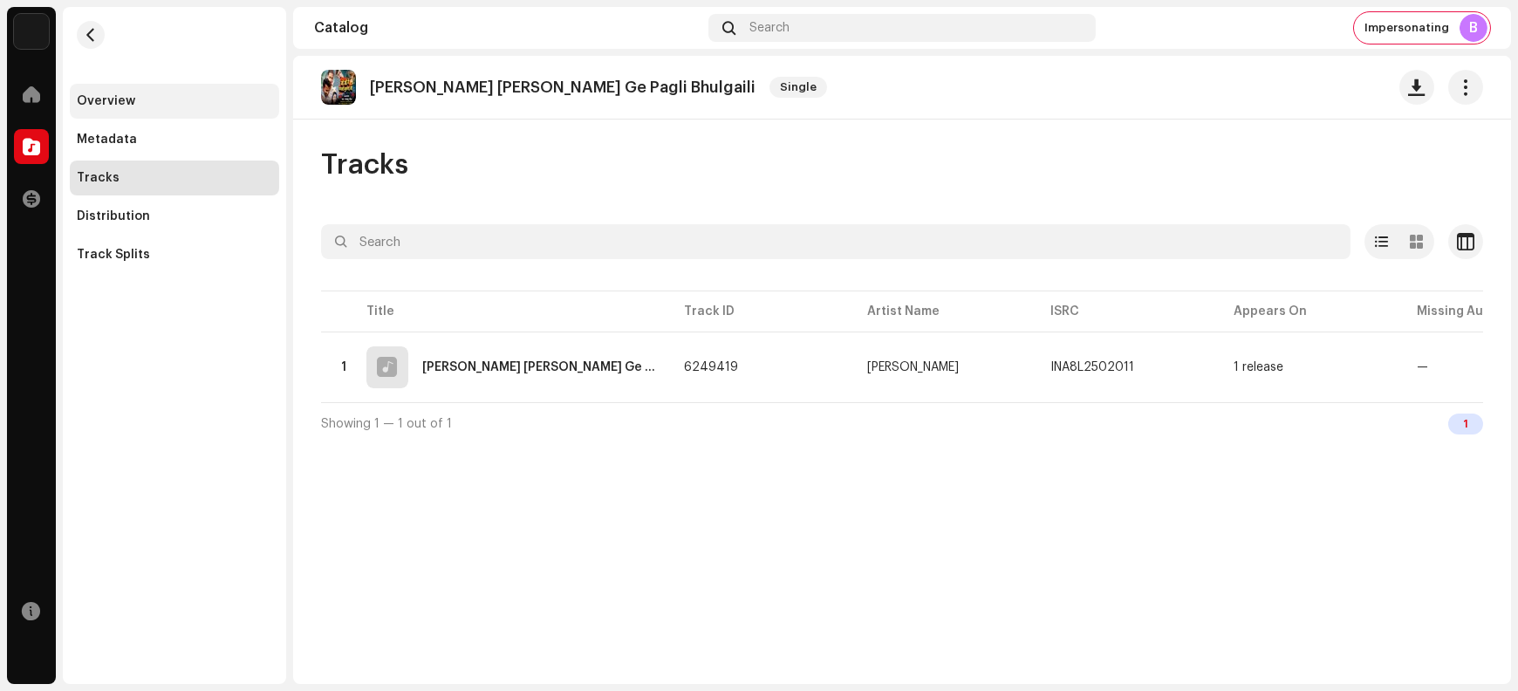
click at [185, 102] on div "Overview" at bounding box center [174, 101] width 195 height 14
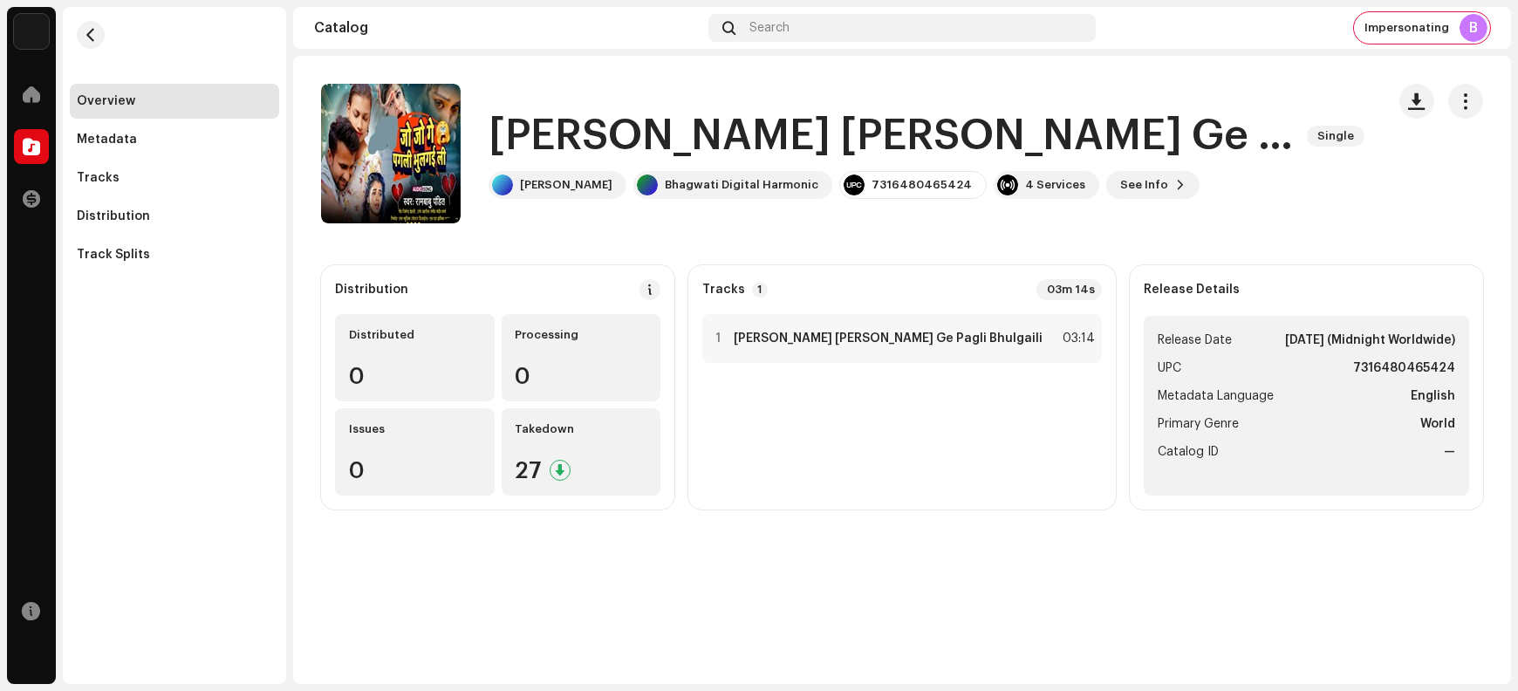
click at [519, 137] on h1 "[PERSON_NAME] [PERSON_NAME] Ge Pagli Bhulgaili" at bounding box center [891, 136] width 805 height 56
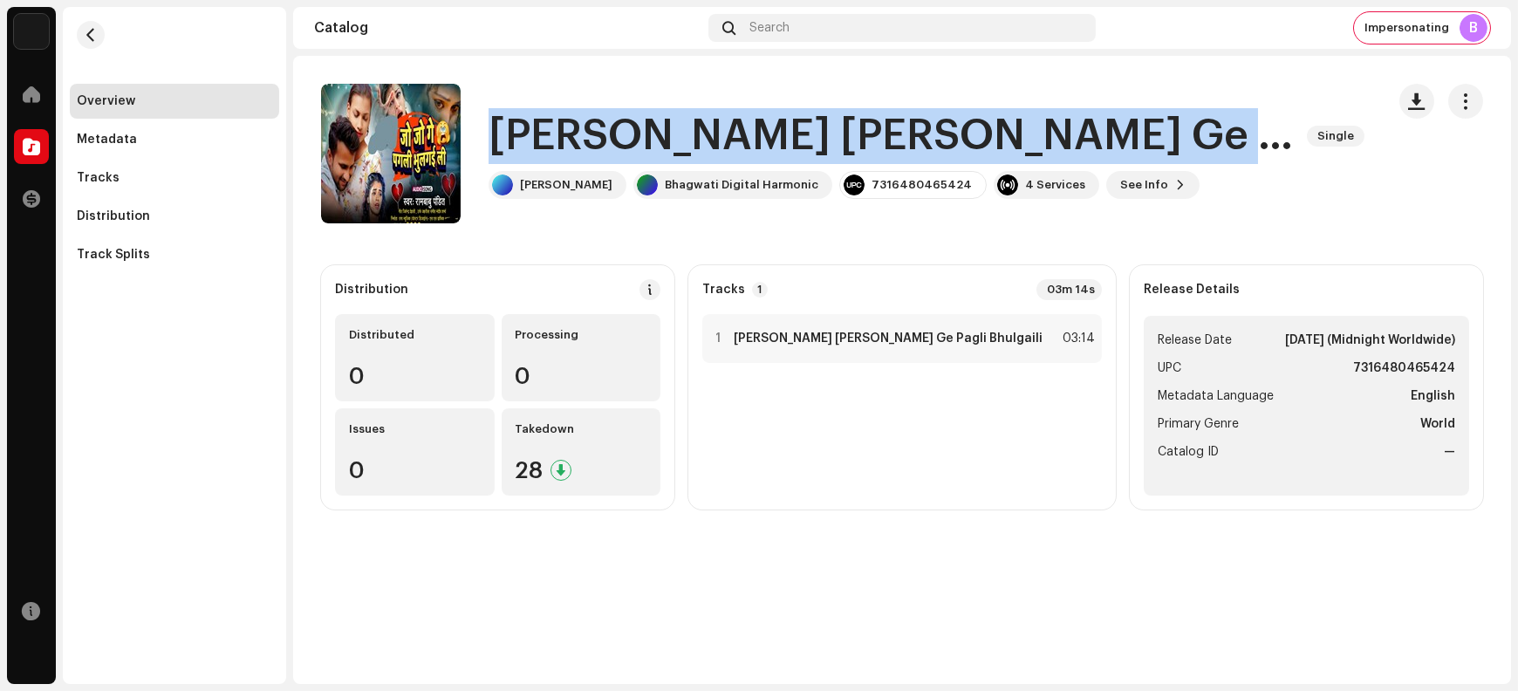
click at [519, 137] on h1 "[PERSON_NAME] [PERSON_NAME] Ge Pagli Bhulgaili" at bounding box center [891, 136] width 805 height 56
copy div "[PERSON_NAME] [PERSON_NAME] Ge Pagli Bhulgaili Single"
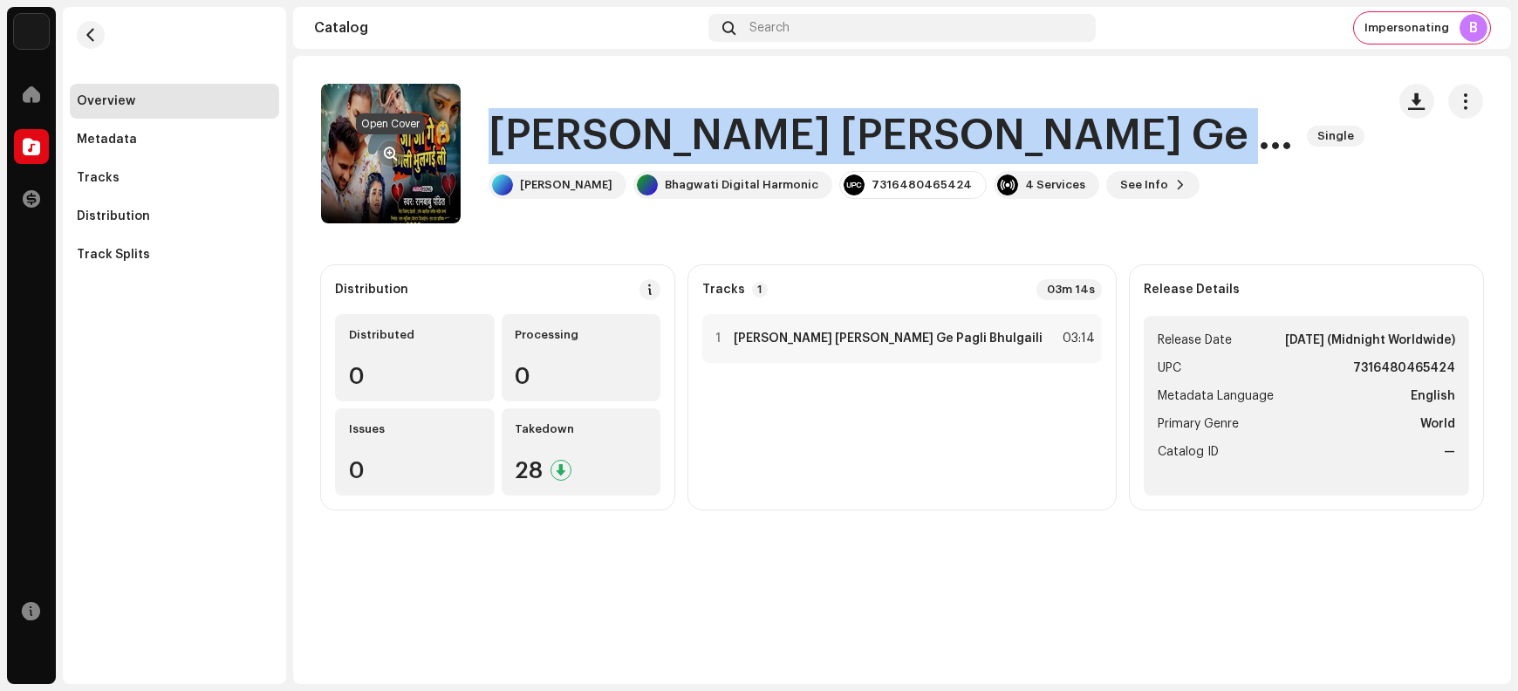
click at [394, 152] on span "button" at bounding box center [391, 154] width 13 height 14
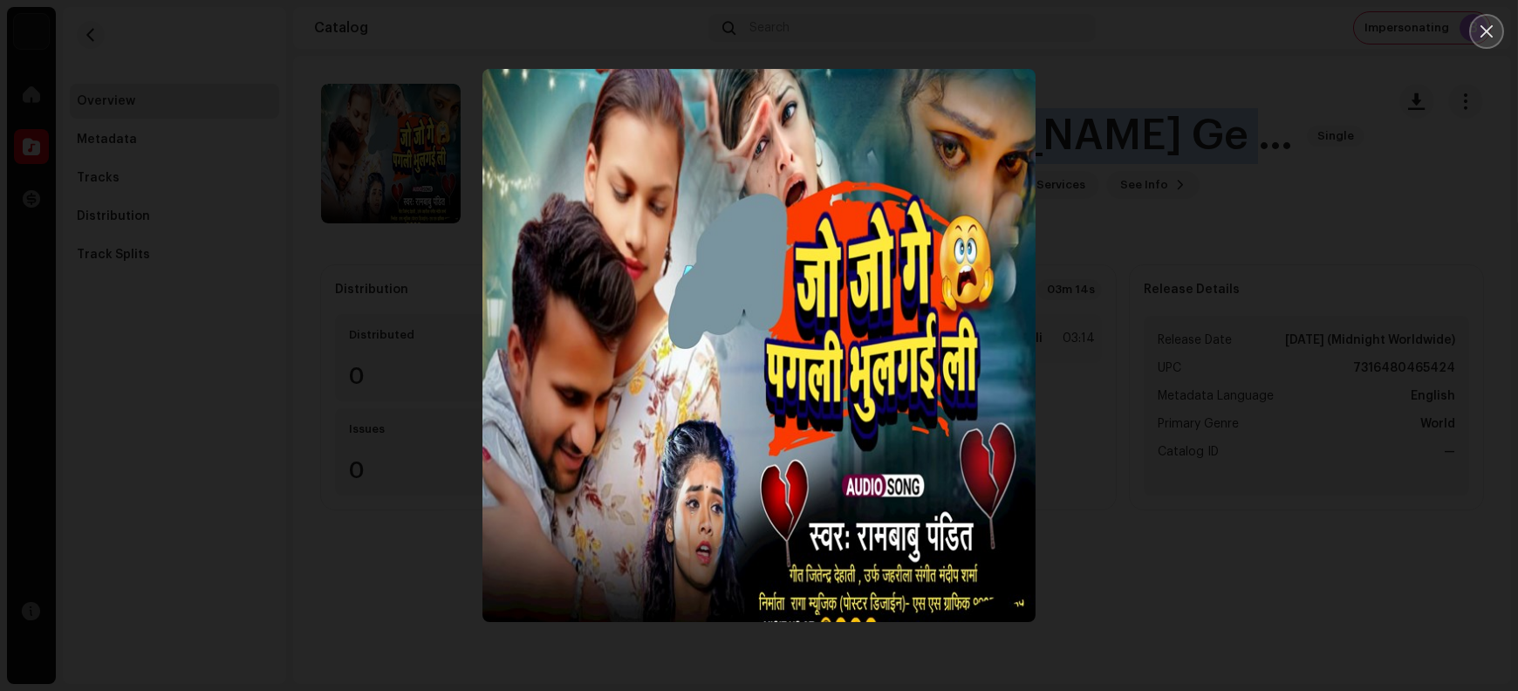
click at [1481, 38] on icon "Close" at bounding box center [1487, 32] width 16 height 16
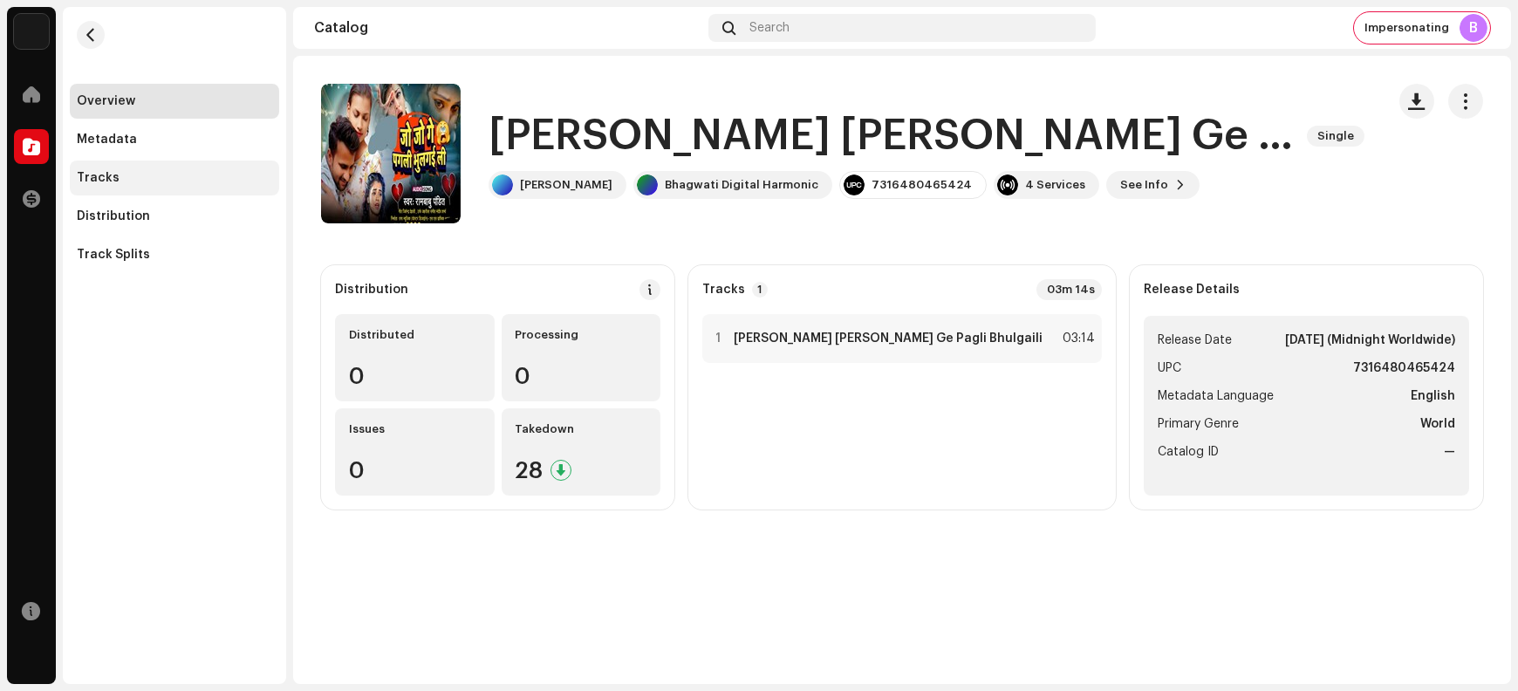
click at [124, 177] on div "Tracks" at bounding box center [174, 178] width 195 height 14
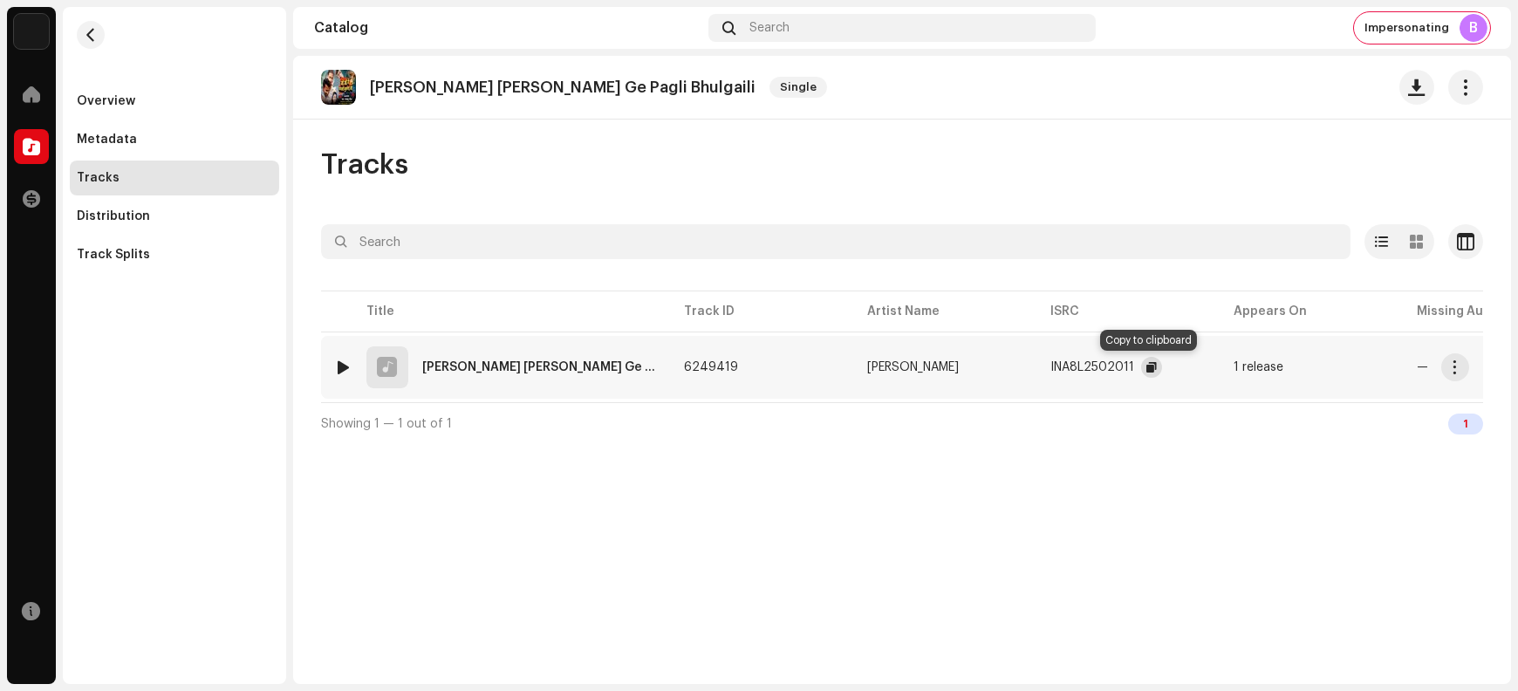
click at [1148, 365] on span "button" at bounding box center [1152, 367] width 10 height 14
click at [1456, 367] on span "button" at bounding box center [1455, 367] width 13 height 14
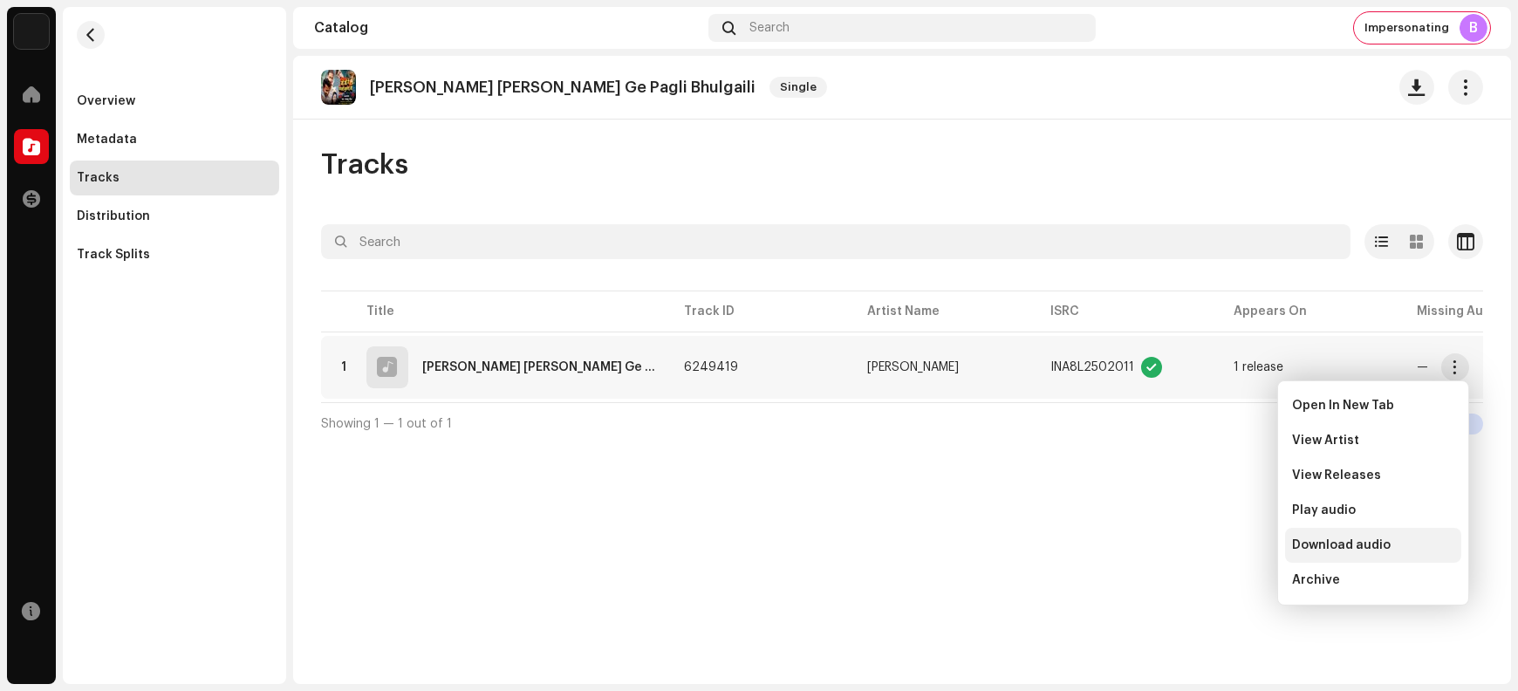
click at [1378, 549] on span "Download audio" at bounding box center [1341, 545] width 99 height 14
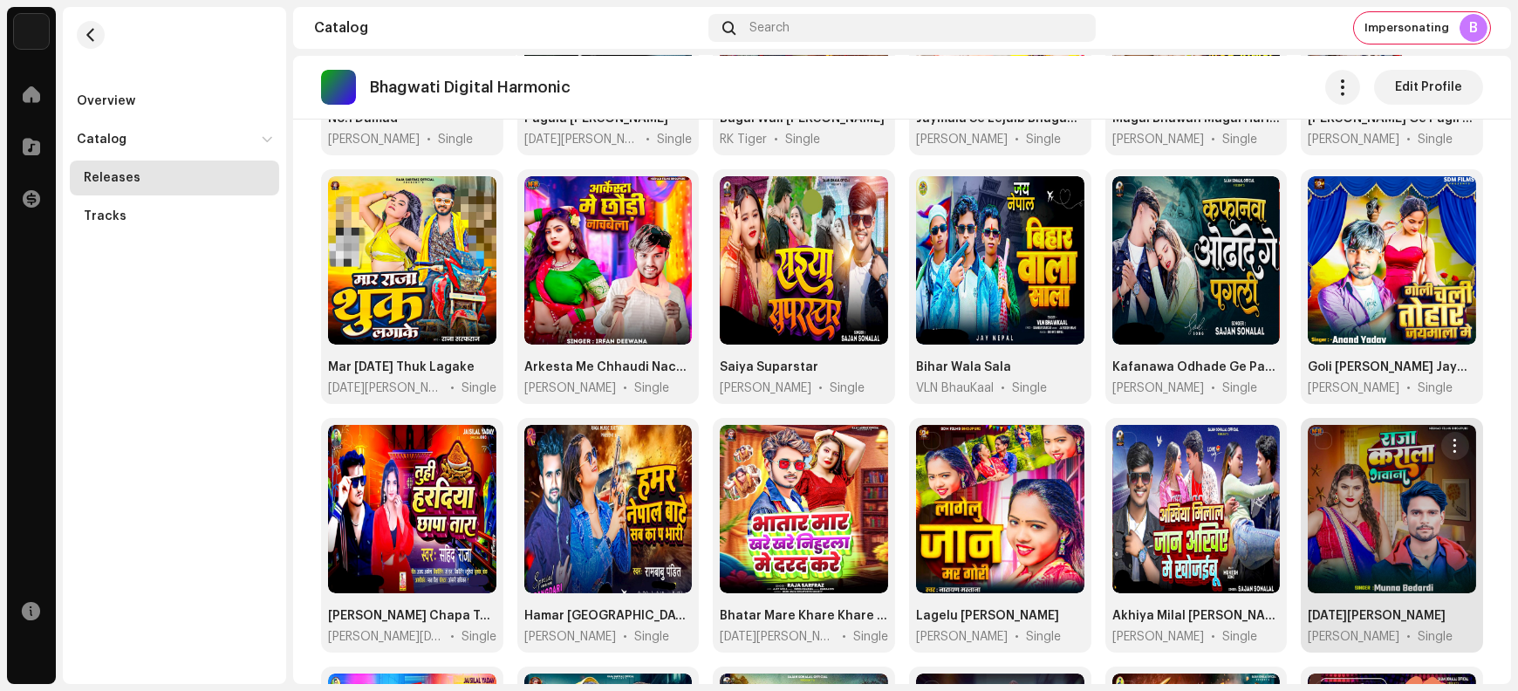
scroll to position [2119, 0]
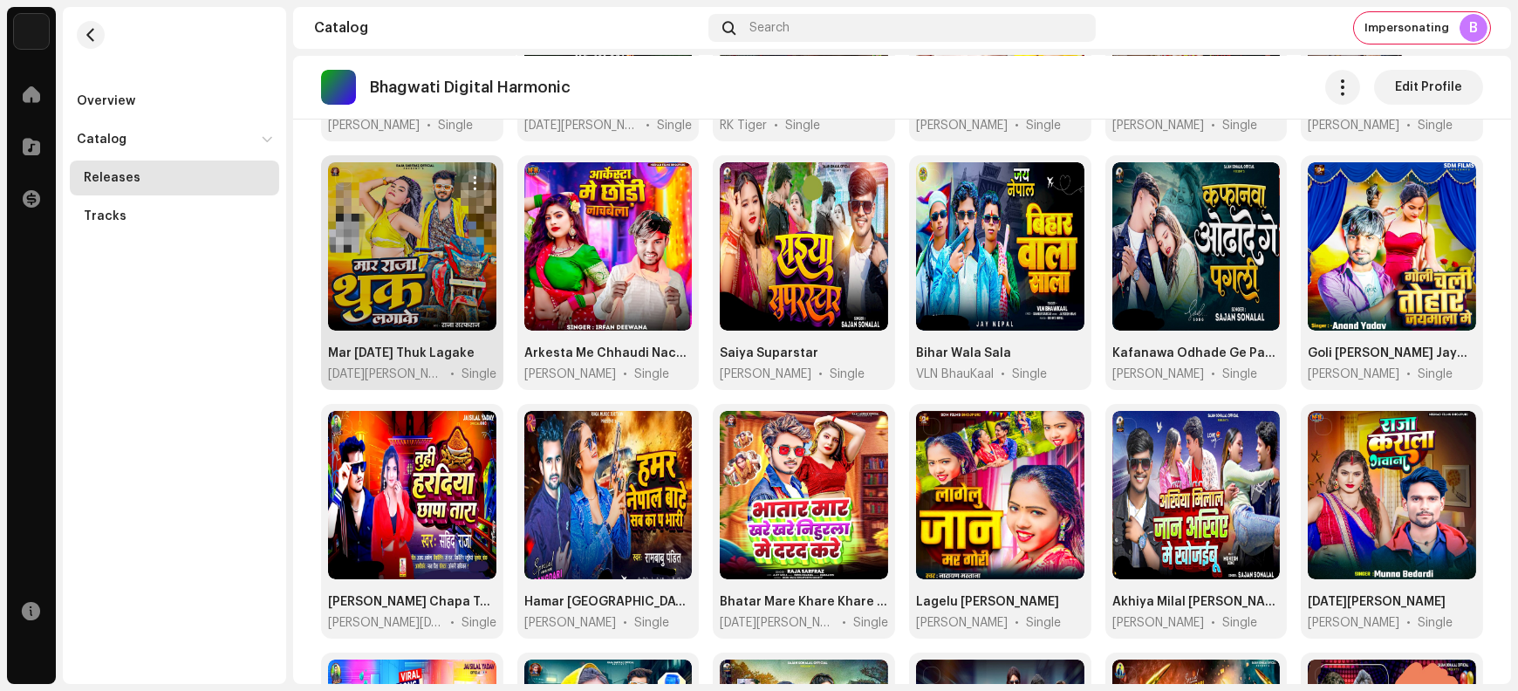
click at [471, 176] on span "button" at bounding box center [475, 183] width 13 height 14
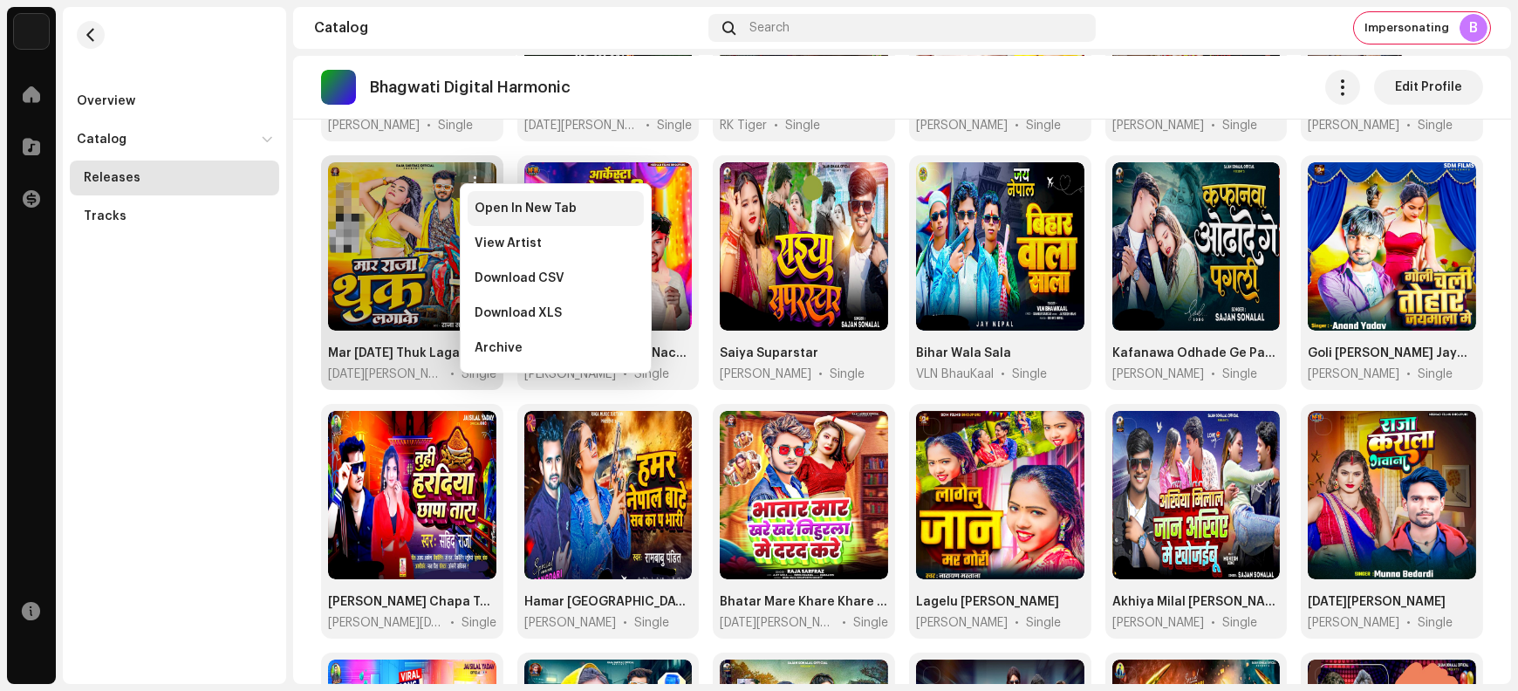
click at [504, 209] on span "Open In New Tab" at bounding box center [526, 209] width 102 height 14
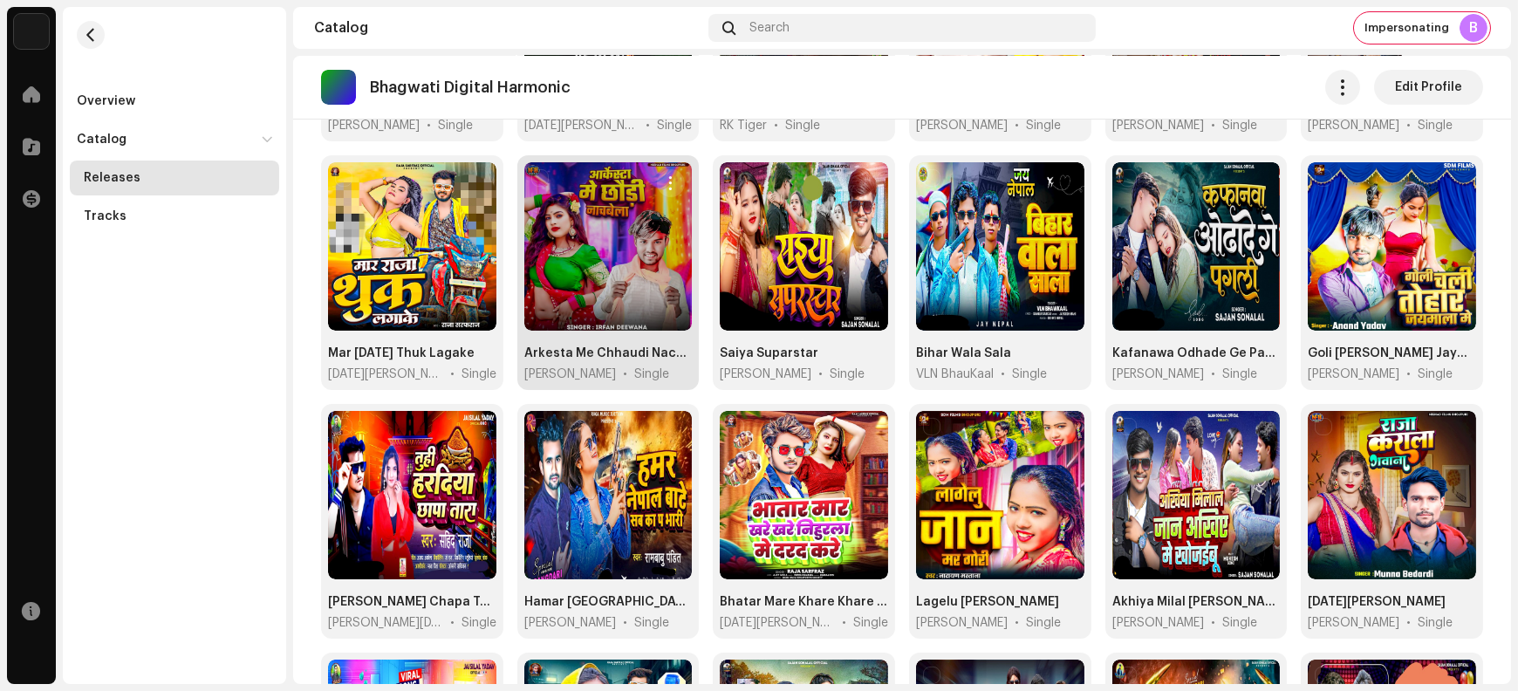
click at [667, 176] on span "button" at bounding box center [671, 183] width 13 height 14
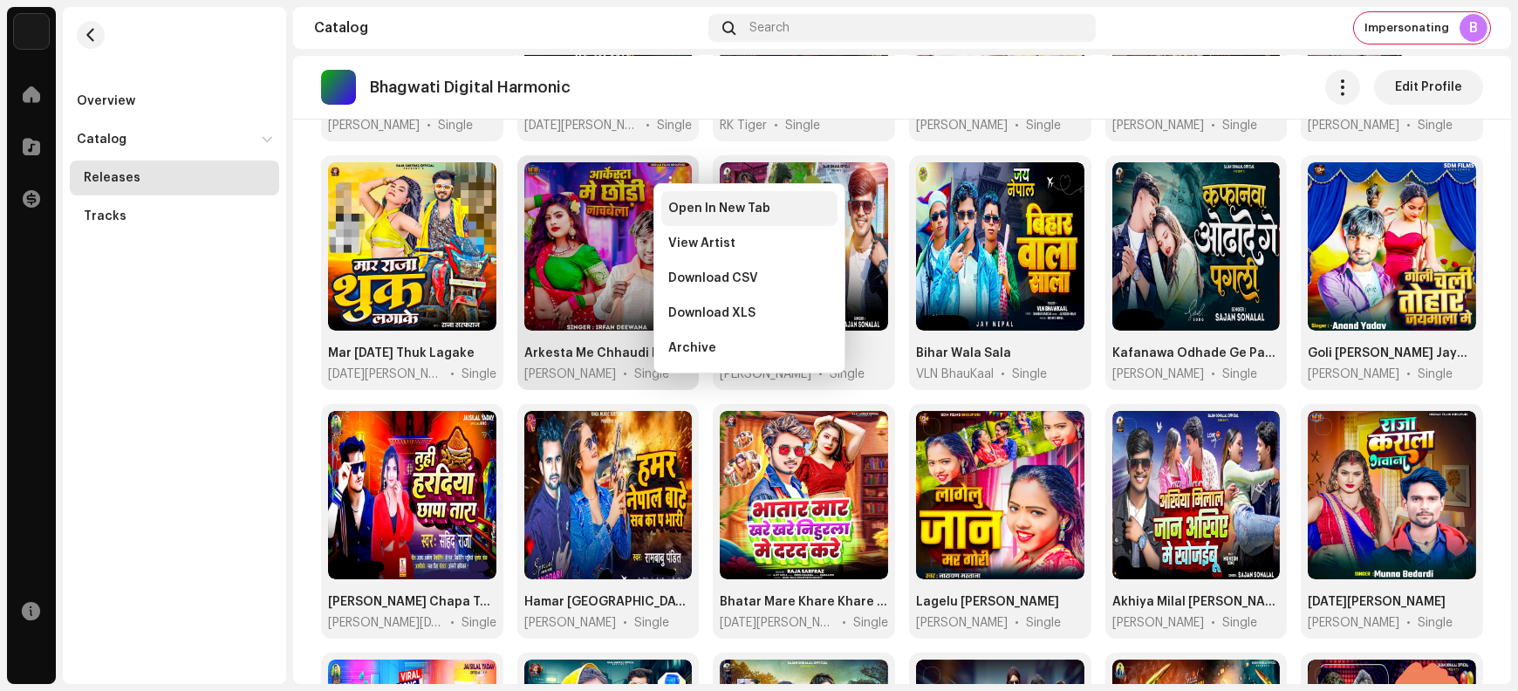
click at [687, 211] on span "Open In New Tab" at bounding box center [719, 209] width 102 height 14
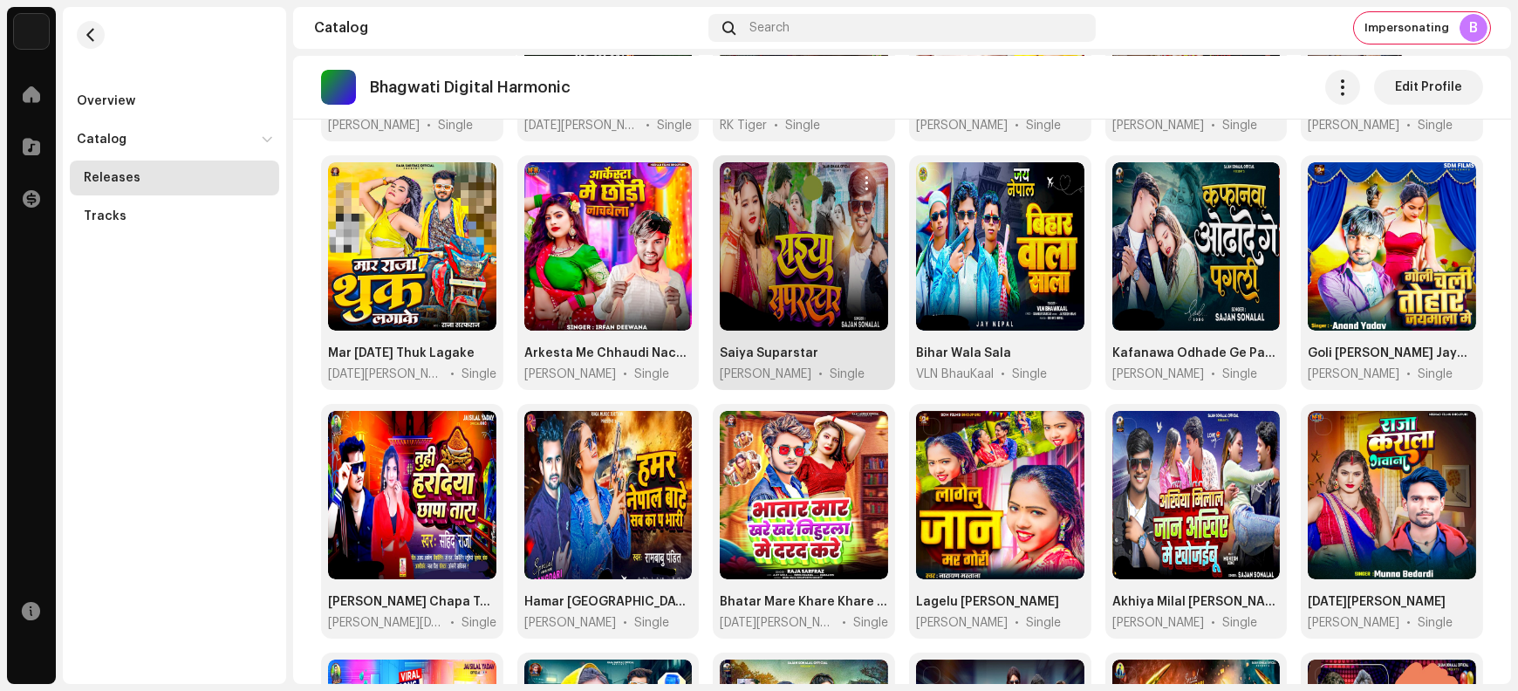
click at [863, 176] on span "button" at bounding box center [866, 183] width 13 height 14
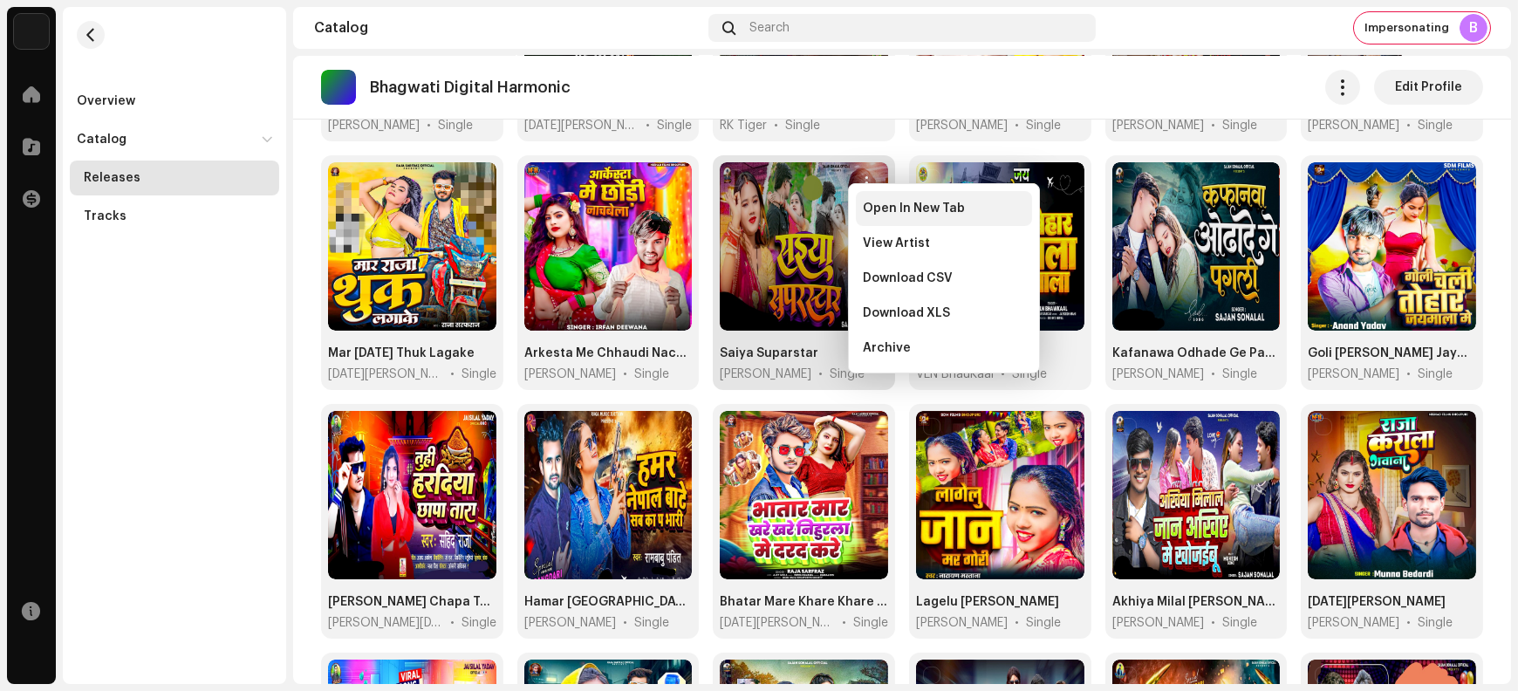
click at [877, 216] on div "Open In New Tab" at bounding box center [944, 208] width 176 height 35
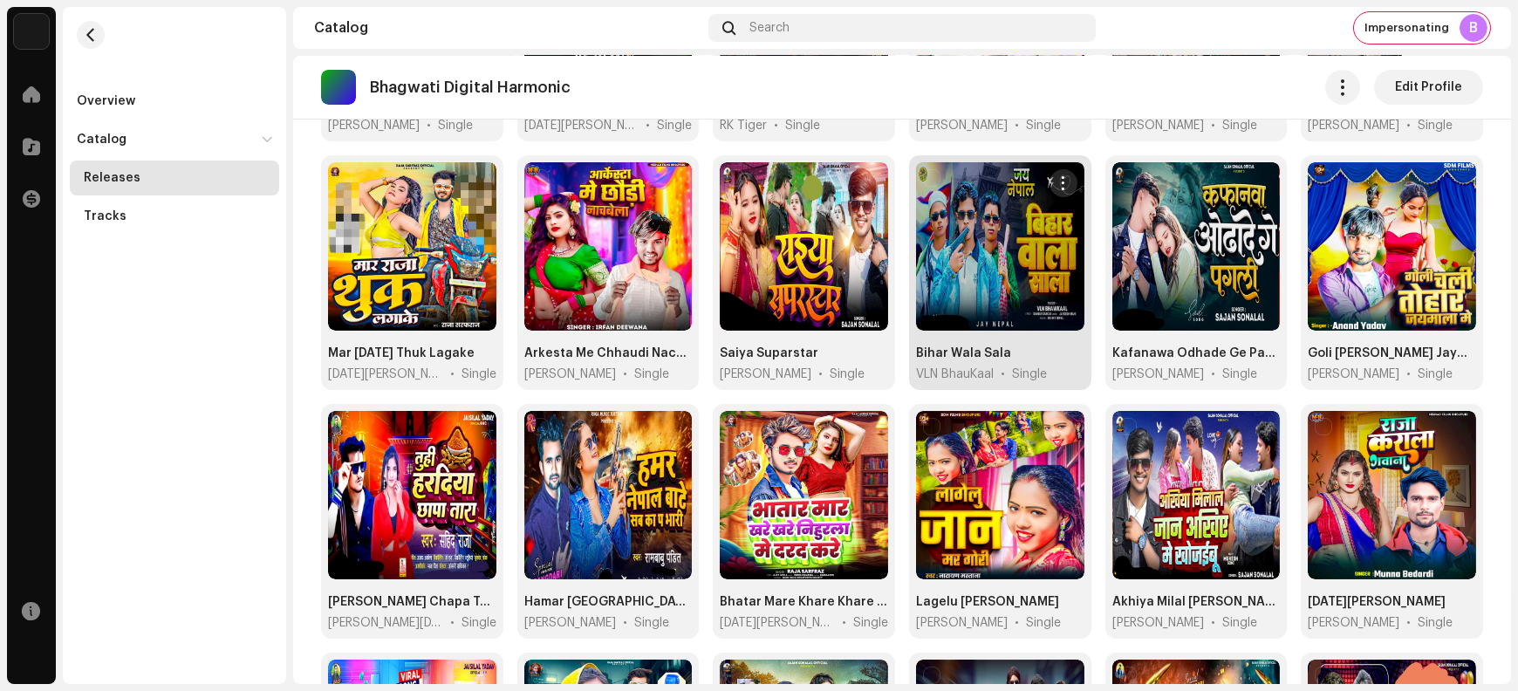
click at [1059, 176] on span "button" at bounding box center [1063, 183] width 13 height 14
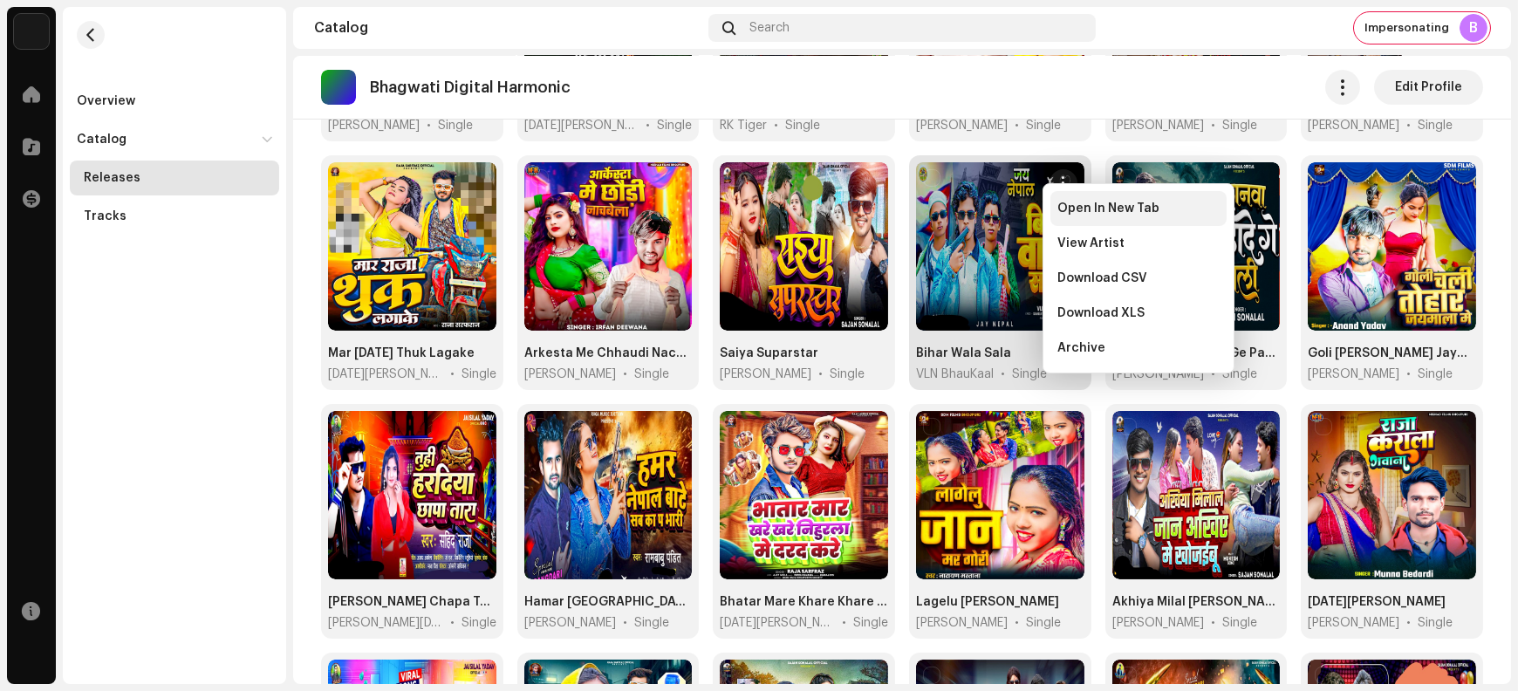
click at [1077, 213] on span "Open In New Tab" at bounding box center [1109, 209] width 102 height 14
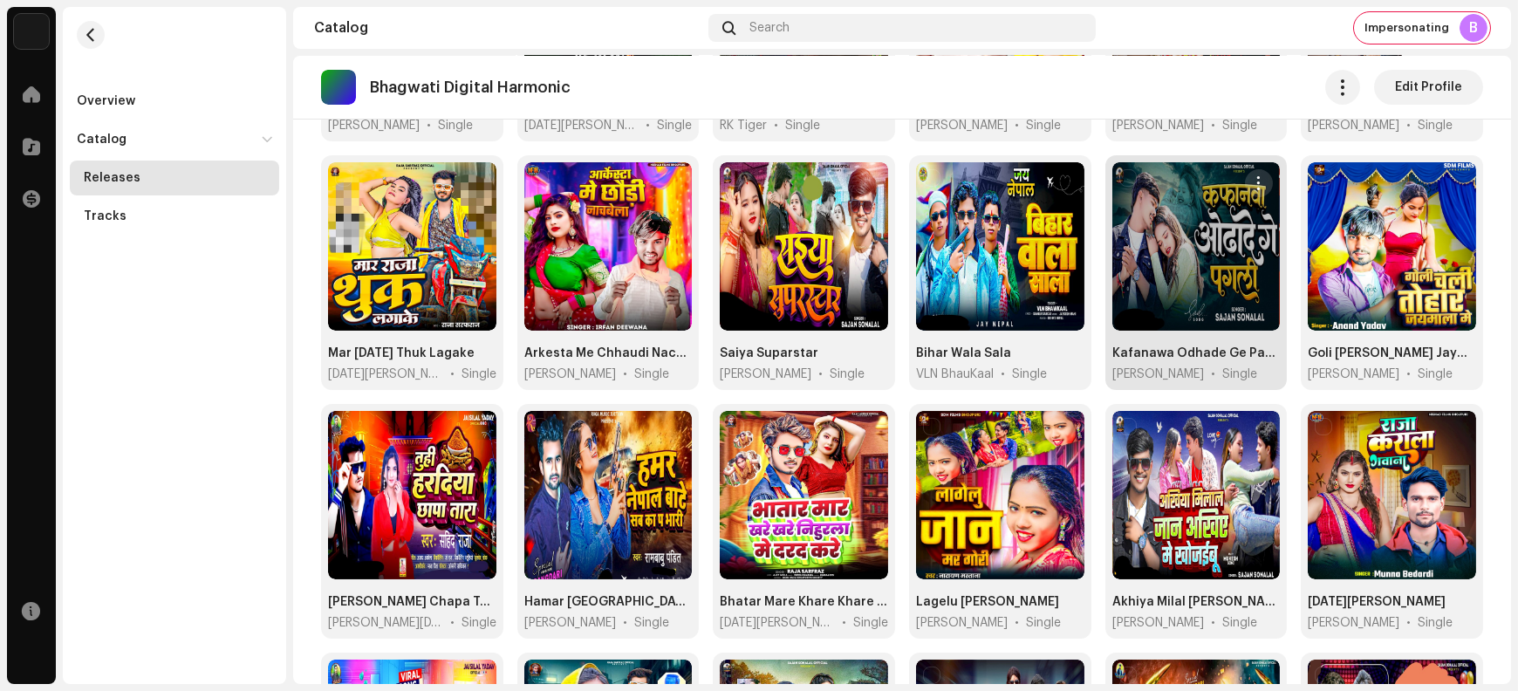
click at [1254, 176] on span "button" at bounding box center [1259, 183] width 13 height 14
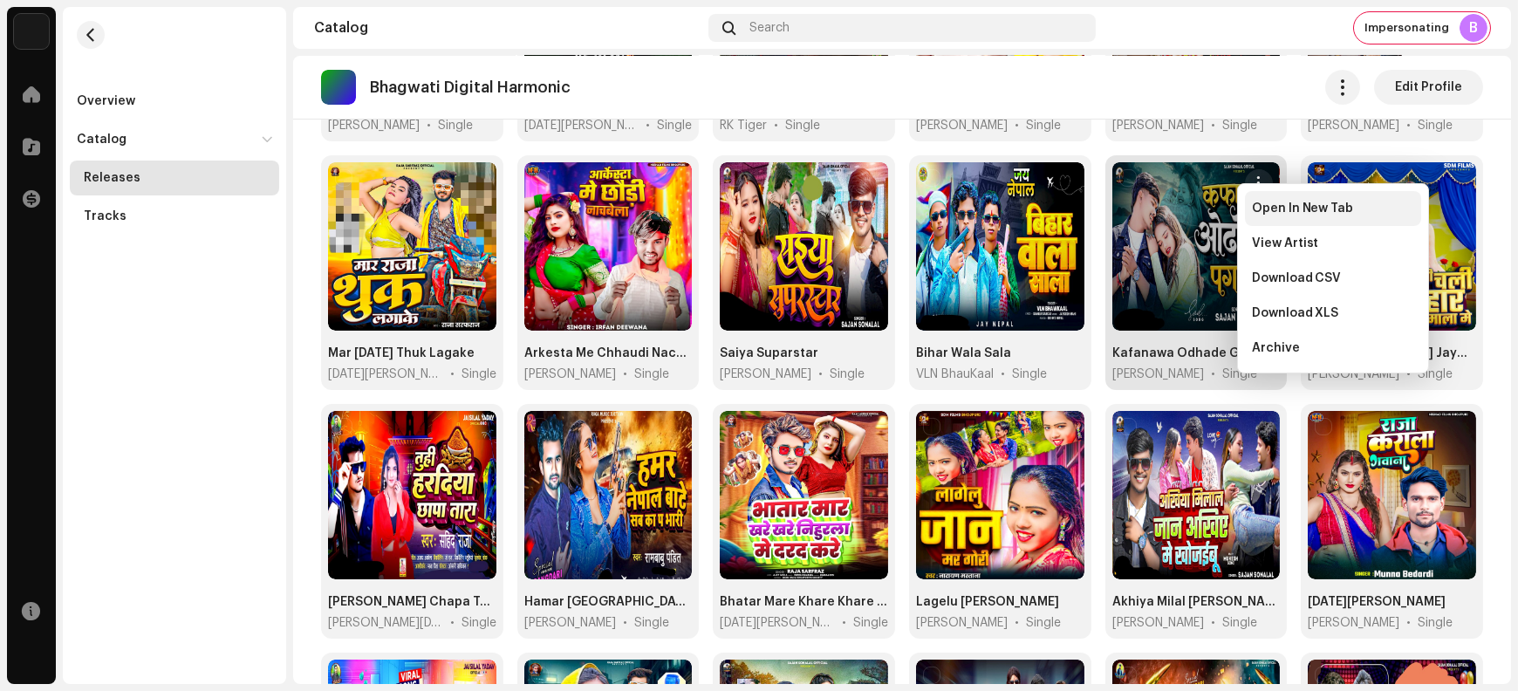
click at [1268, 210] on span "Open In New Tab" at bounding box center [1303, 209] width 102 height 14
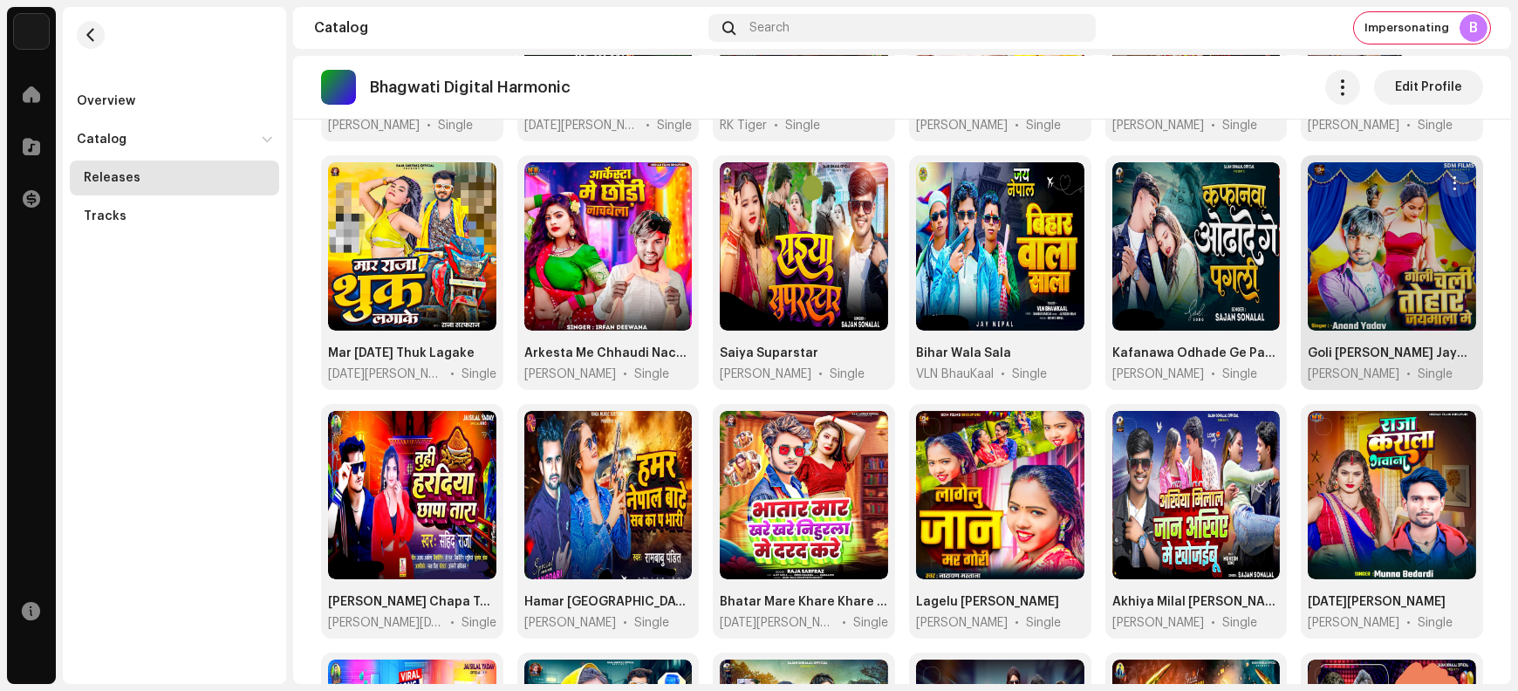
click at [1449, 176] on span "button" at bounding box center [1455, 183] width 13 height 14
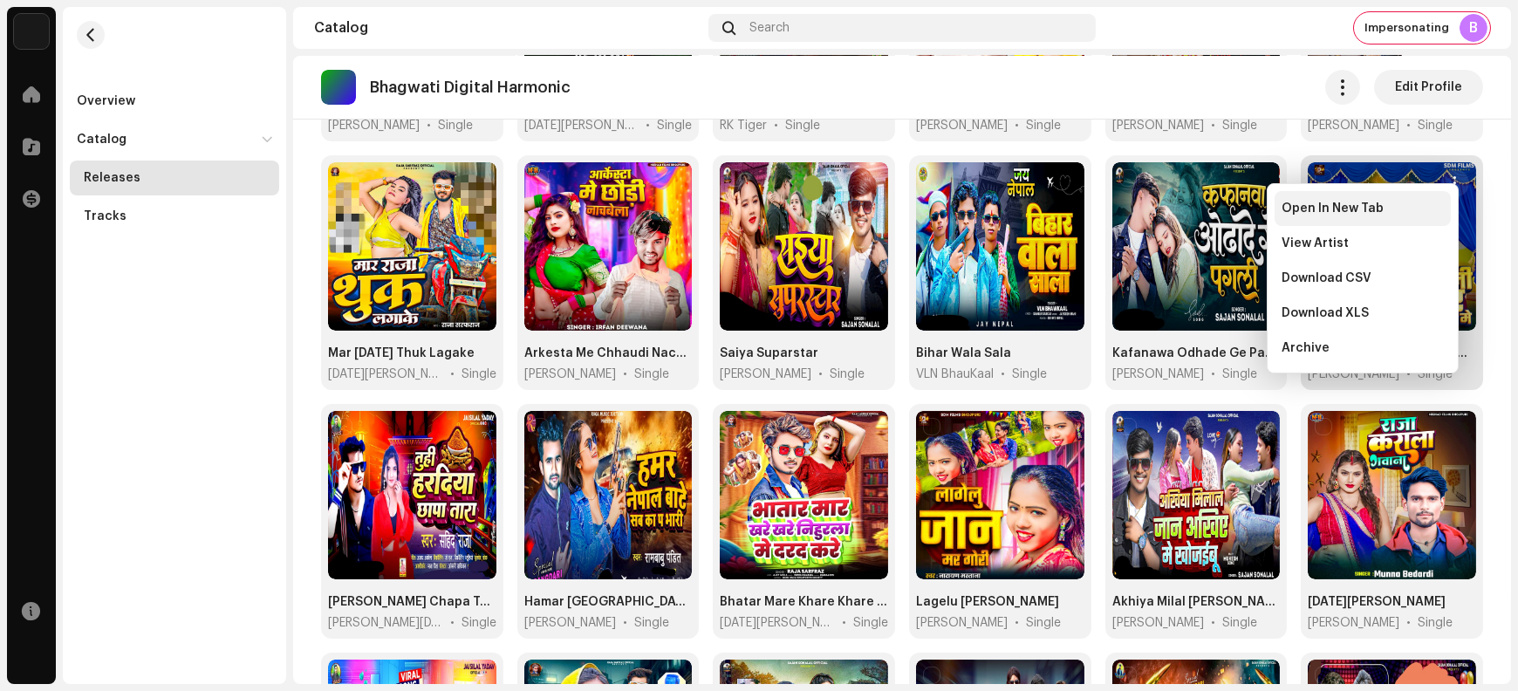
click at [1374, 219] on div "Open In New Tab" at bounding box center [1363, 208] width 176 height 35
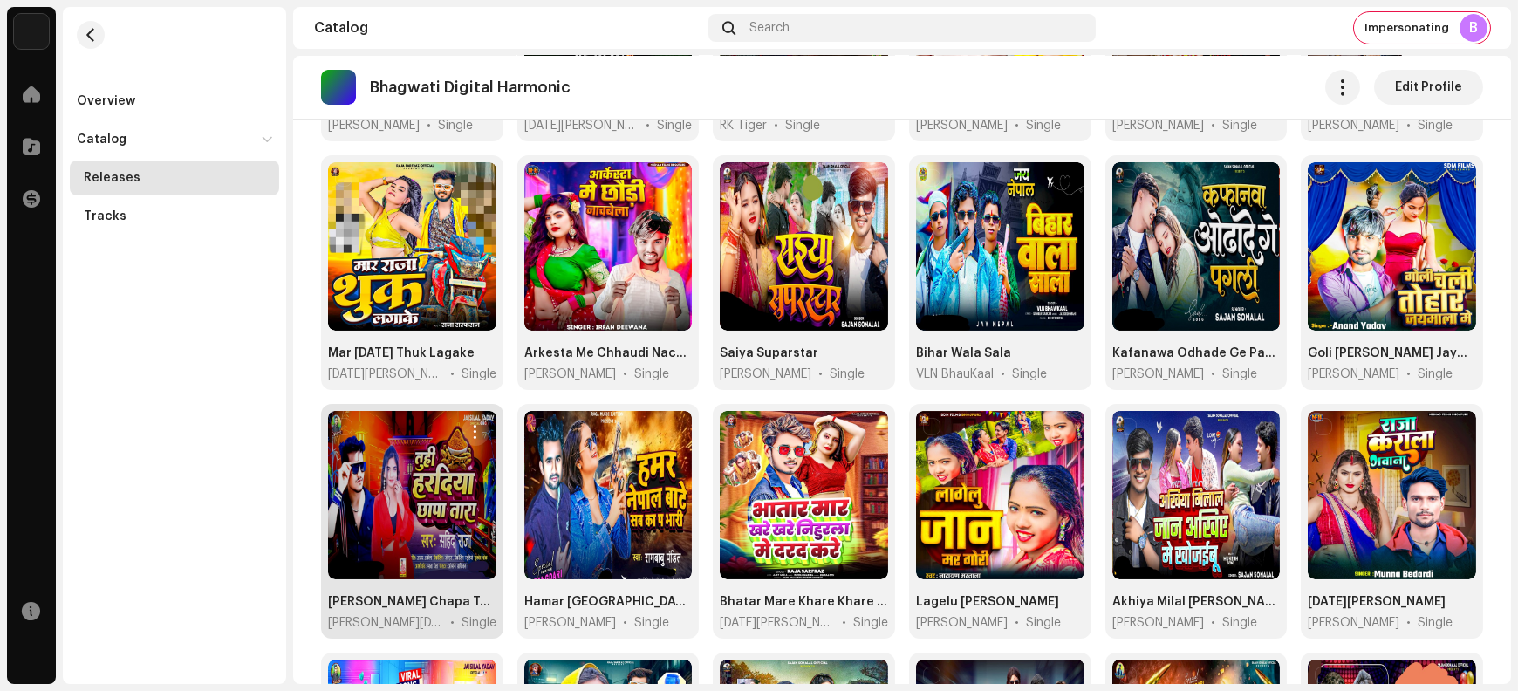
click at [477, 425] on span "button" at bounding box center [475, 432] width 13 height 14
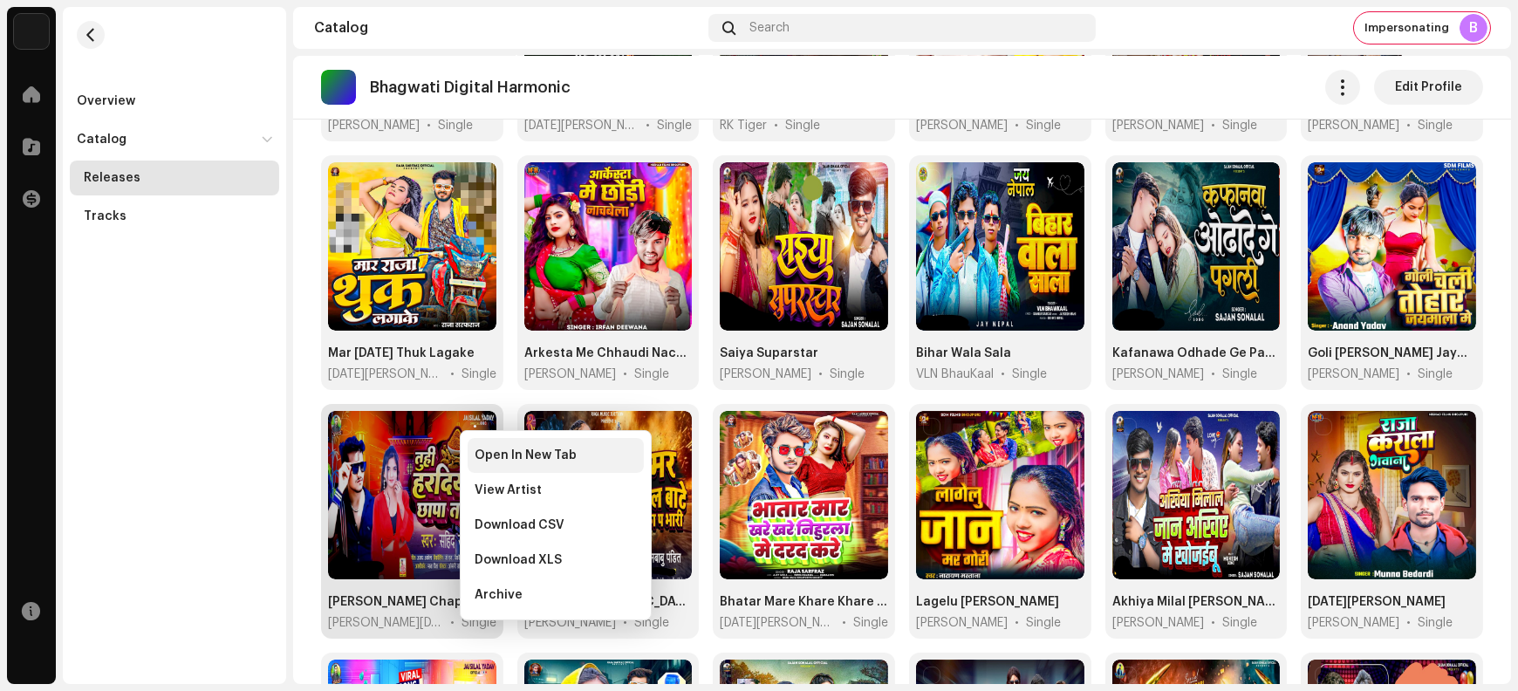
click at [497, 458] on span "Open In New Tab" at bounding box center [526, 456] width 102 height 14
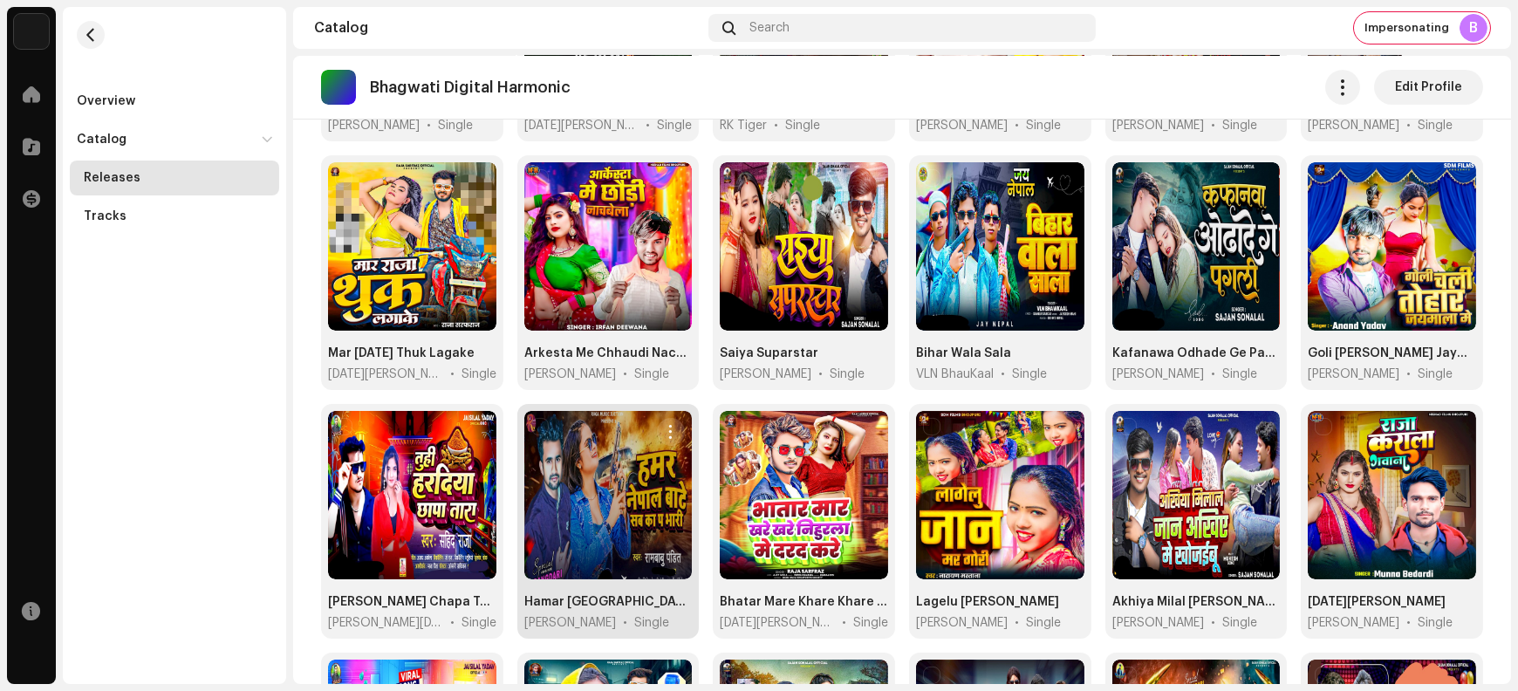
click at [668, 425] on span "button" at bounding box center [671, 432] width 13 height 14
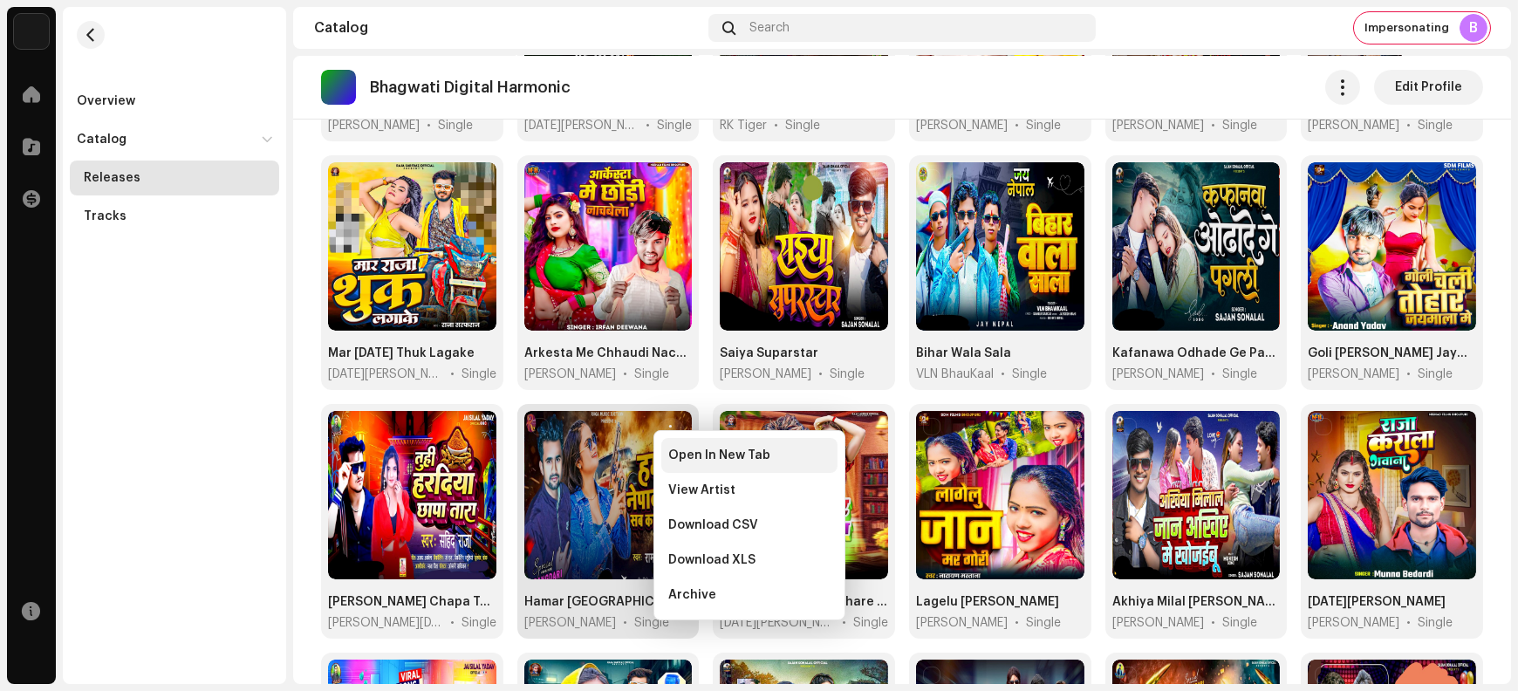
click at [682, 461] on span "Open In New Tab" at bounding box center [719, 456] width 102 height 14
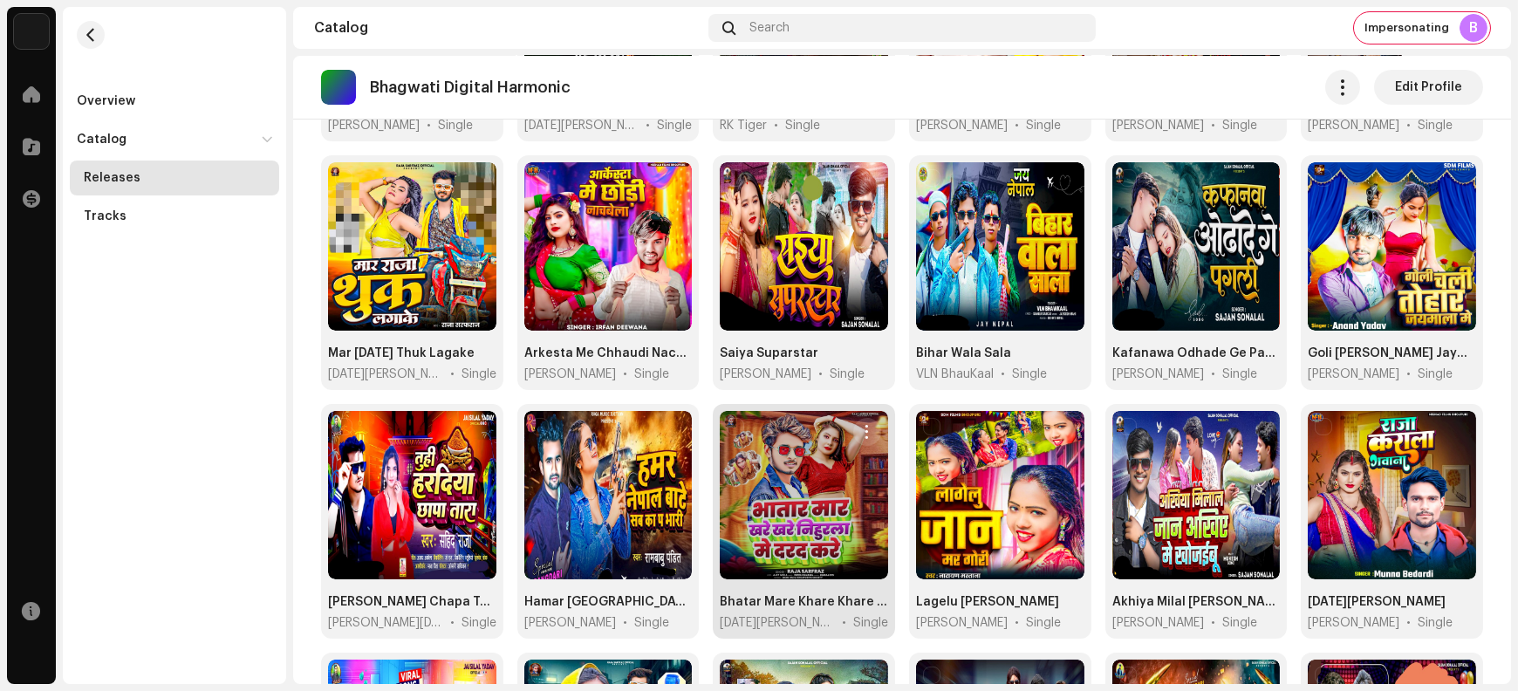
click at [866, 425] on span "button" at bounding box center [866, 432] width 13 height 14
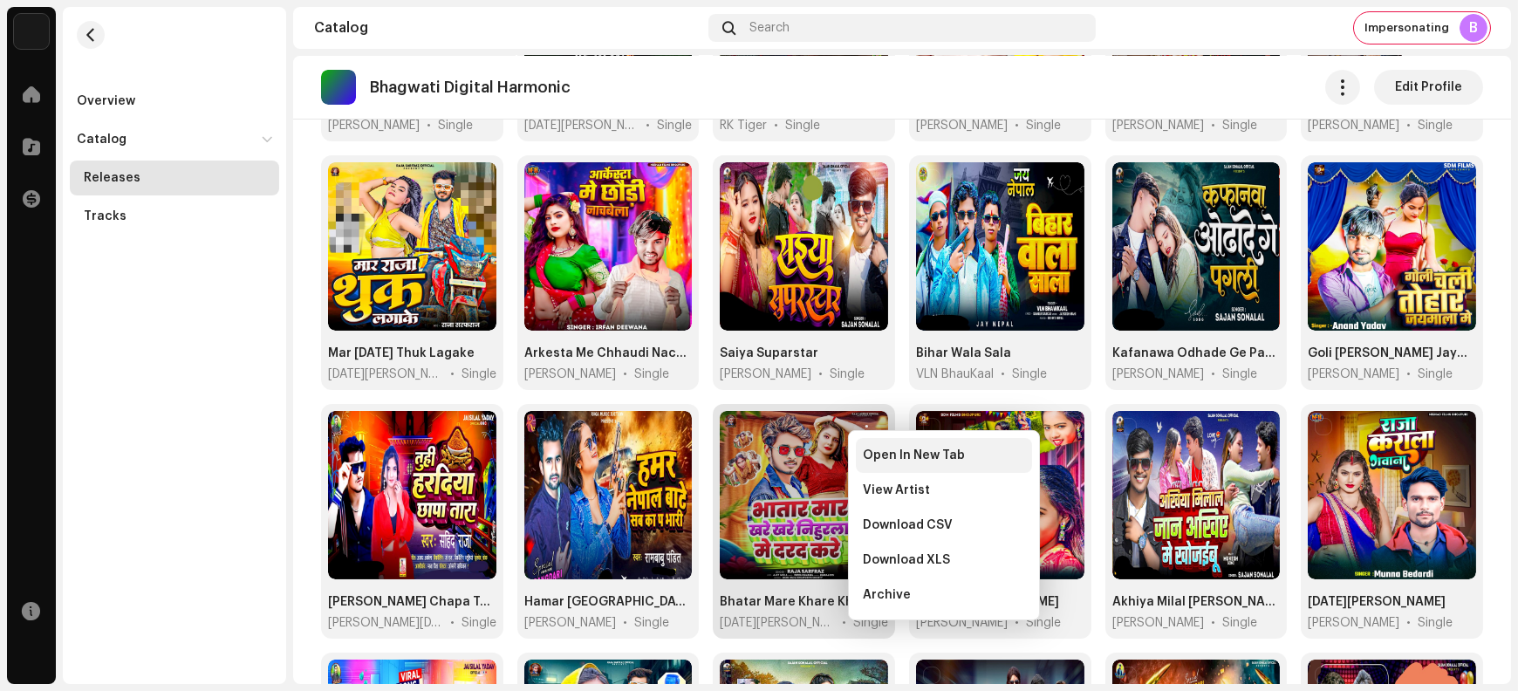
click at [886, 461] on span "Open In New Tab" at bounding box center [914, 456] width 102 height 14
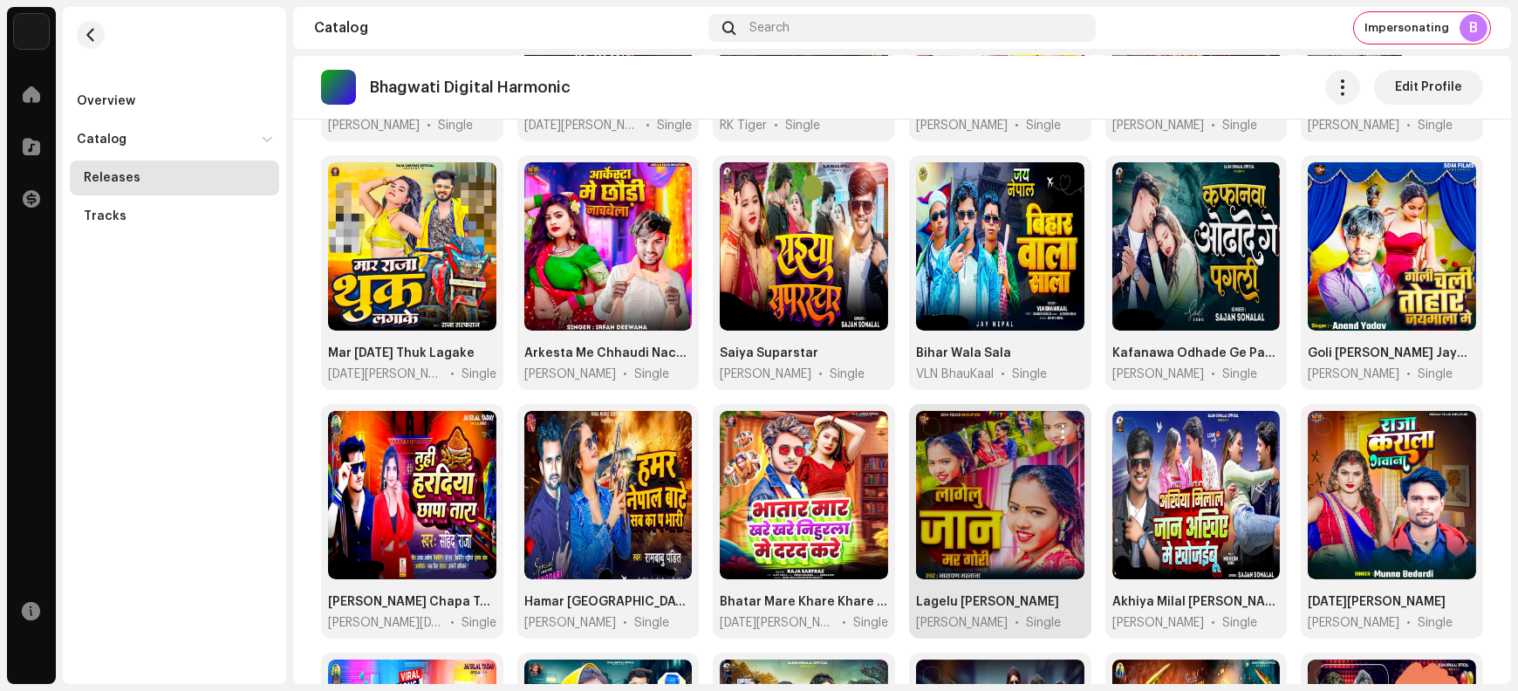
click at [1057, 425] on span "button" at bounding box center [1063, 432] width 13 height 14
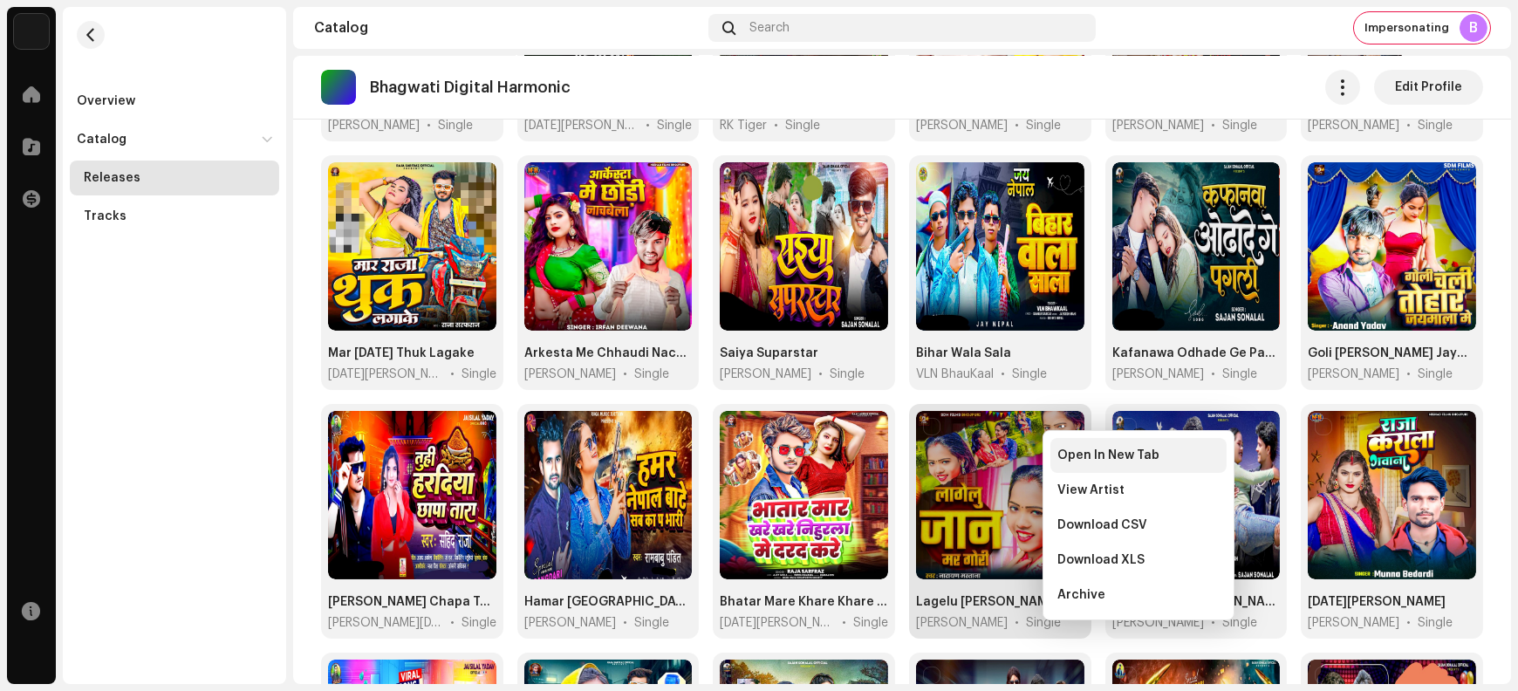
click at [1078, 465] on div "Open In New Tab" at bounding box center [1139, 455] width 176 height 35
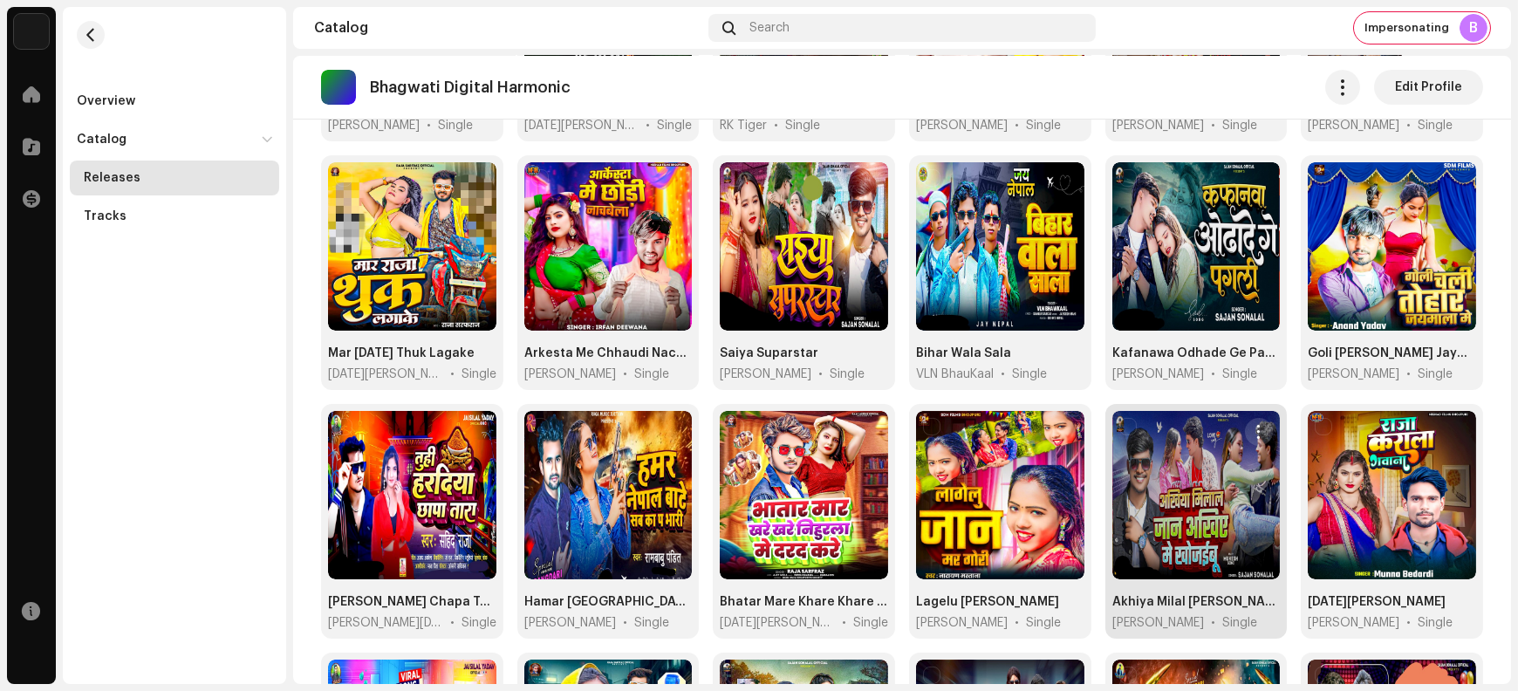
click at [1255, 425] on span "button" at bounding box center [1259, 432] width 13 height 14
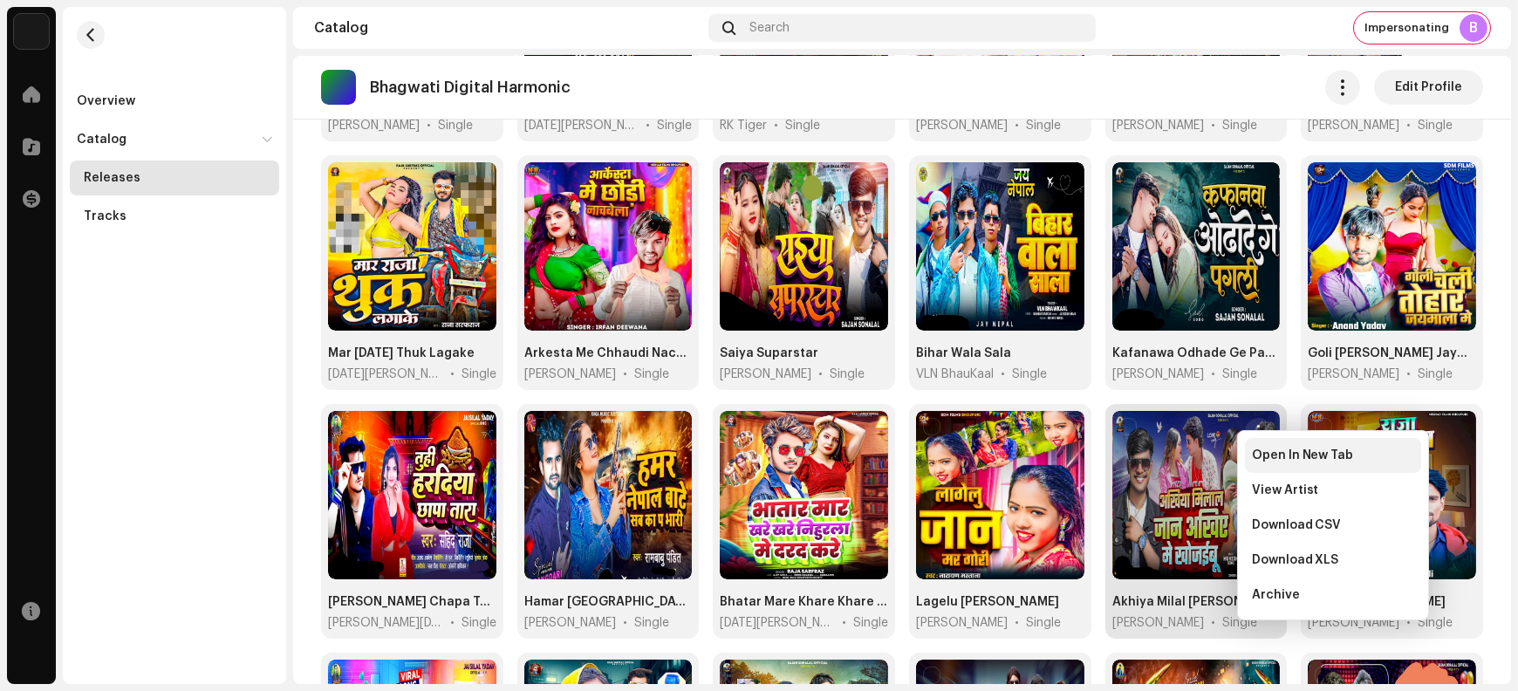
click at [1258, 463] on div "Open In New Tab" at bounding box center [1333, 455] width 176 height 35
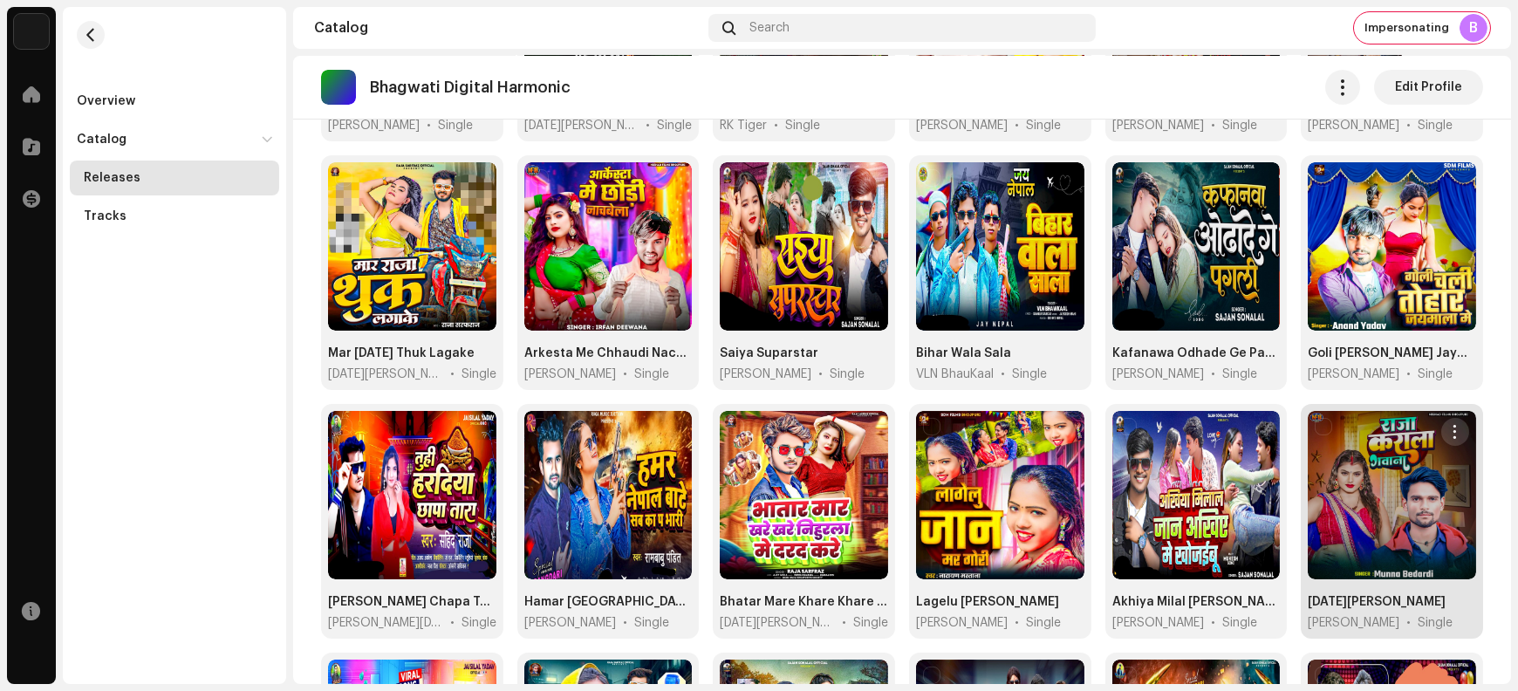
click at [1449, 425] on span "button" at bounding box center [1455, 432] width 13 height 14
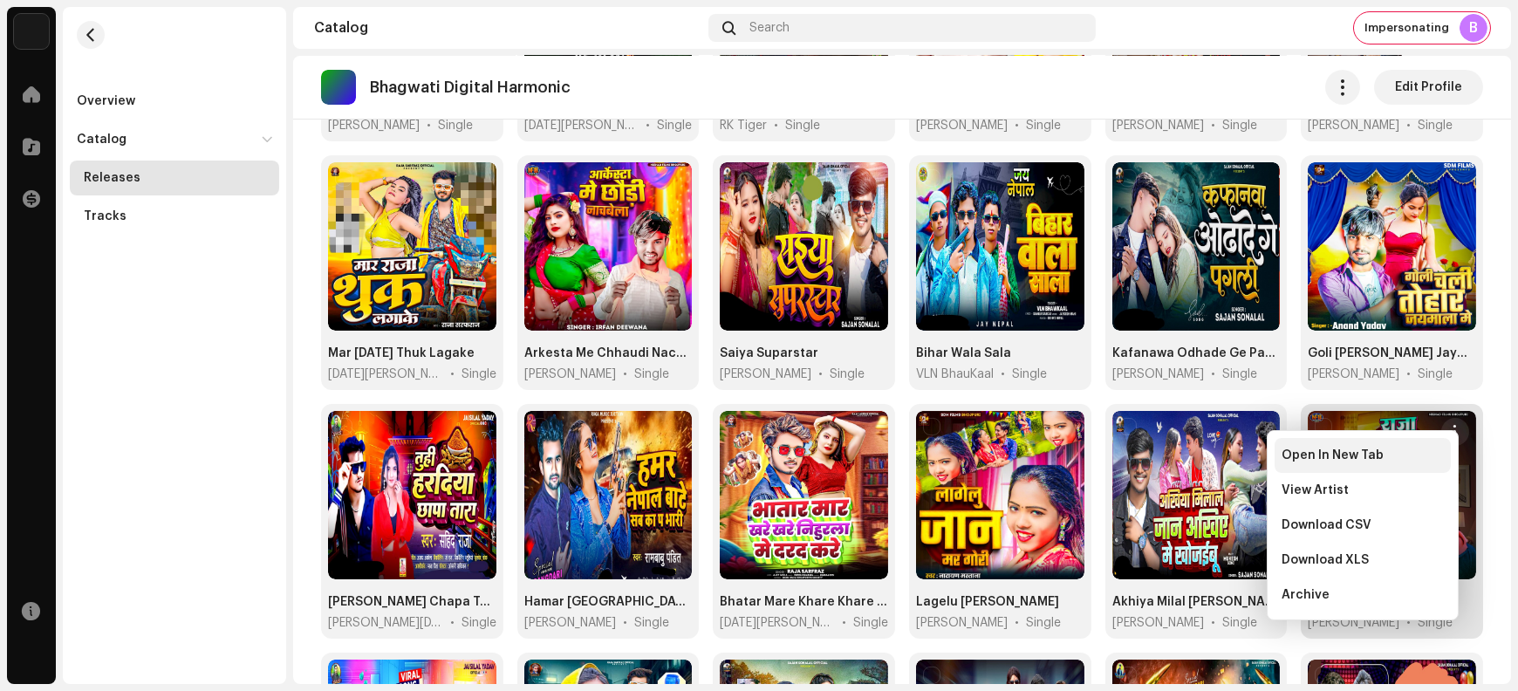
click at [1341, 463] on div "Open In New Tab" at bounding box center [1363, 455] width 176 height 35
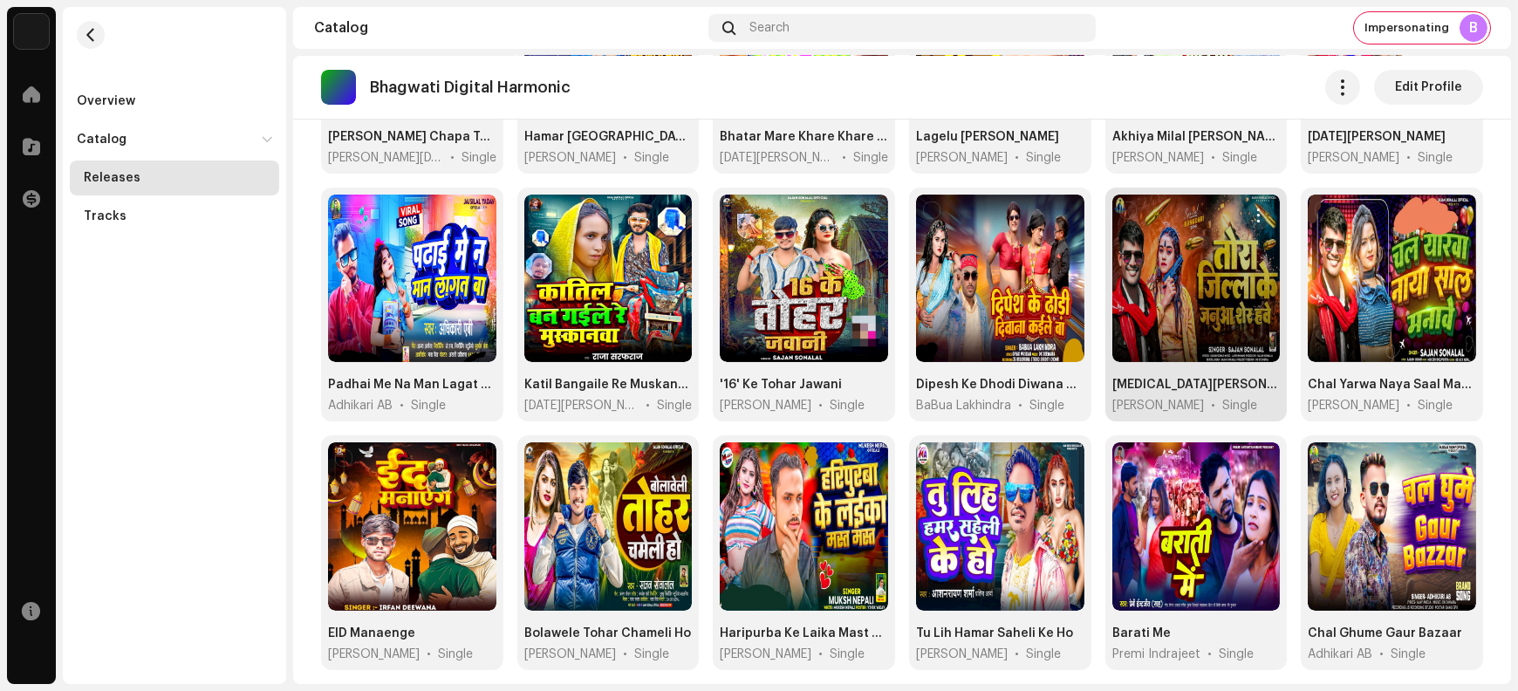
scroll to position [2592, 0]
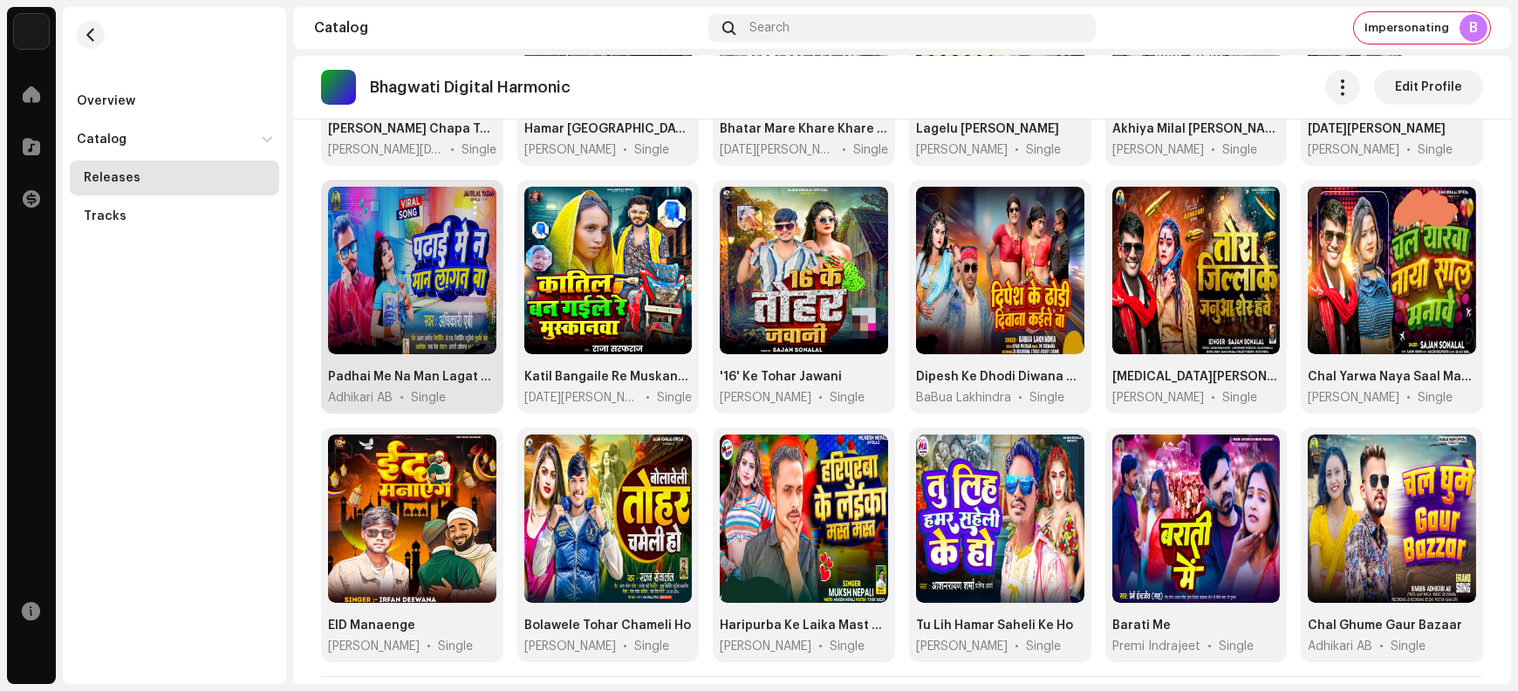
click at [475, 201] on span "button" at bounding box center [475, 208] width 13 height 14
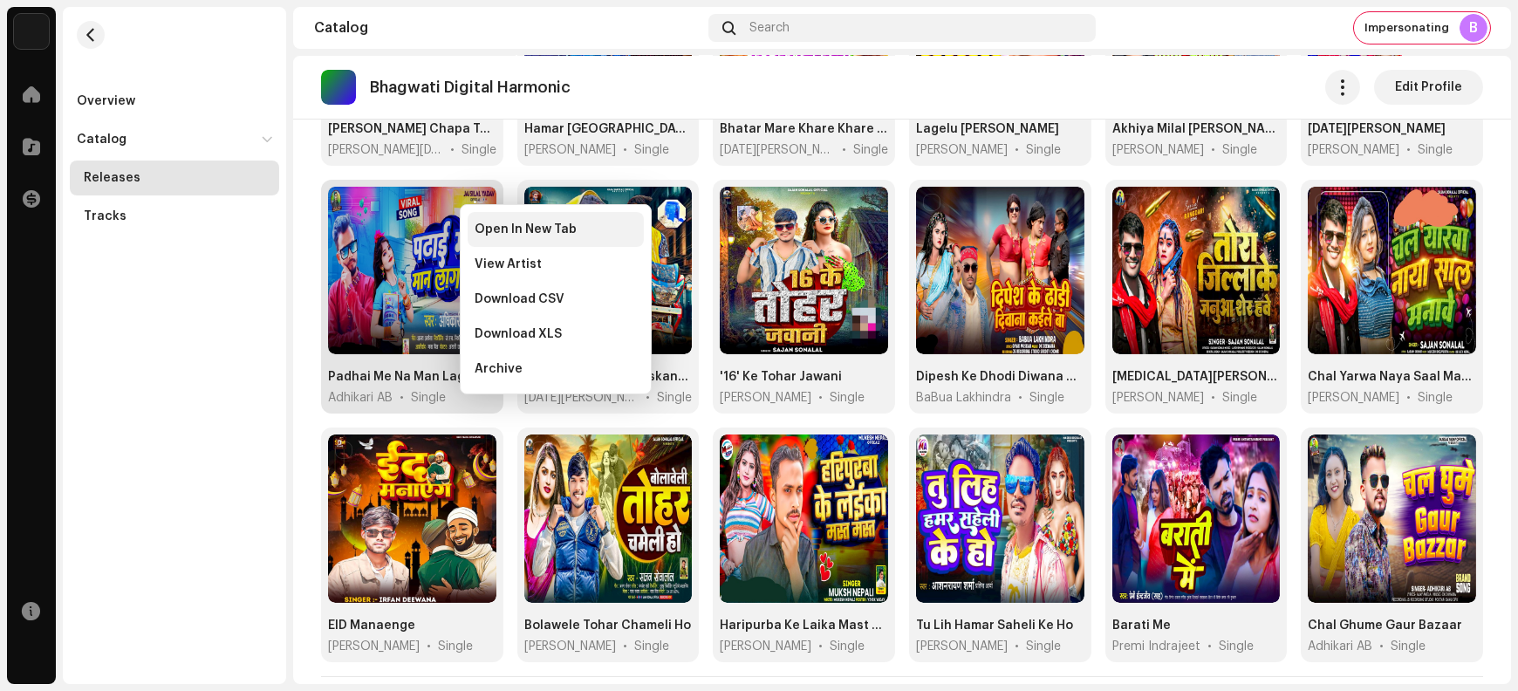
click at [493, 231] on span "Open In New Tab" at bounding box center [526, 230] width 102 height 14
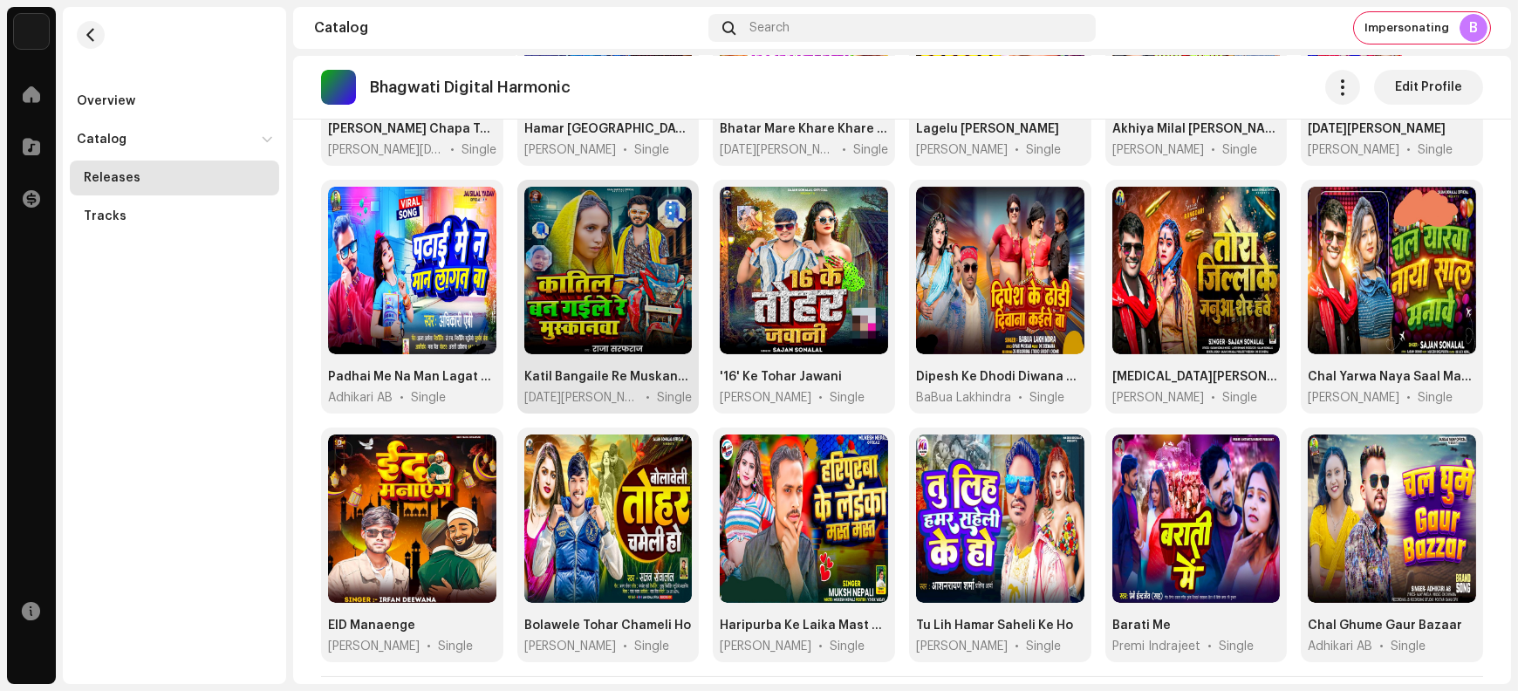
click at [675, 194] on button "button" at bounding box center [671, 208] width 28 height 28
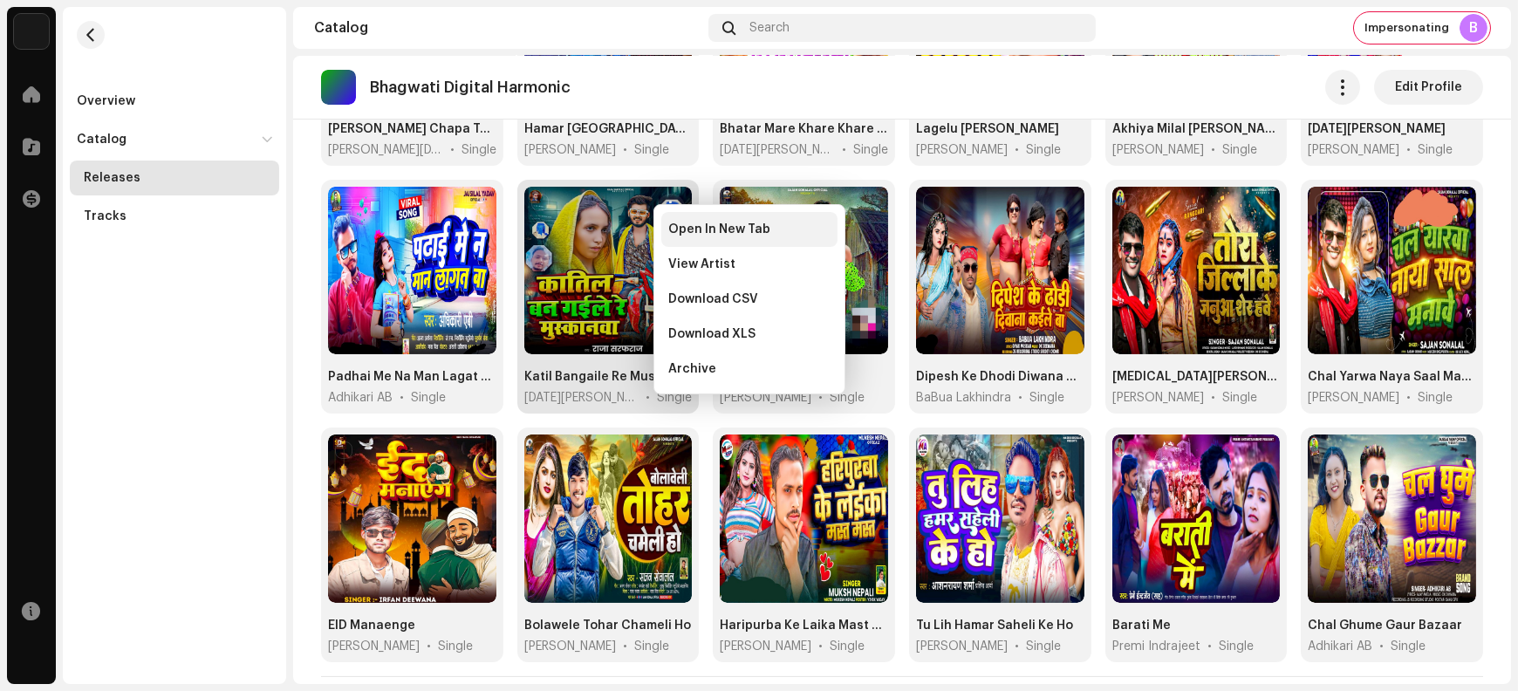
click at [684, 234] on span "Open In New Tab" at bounding box center [719, 230] width 102 height 14
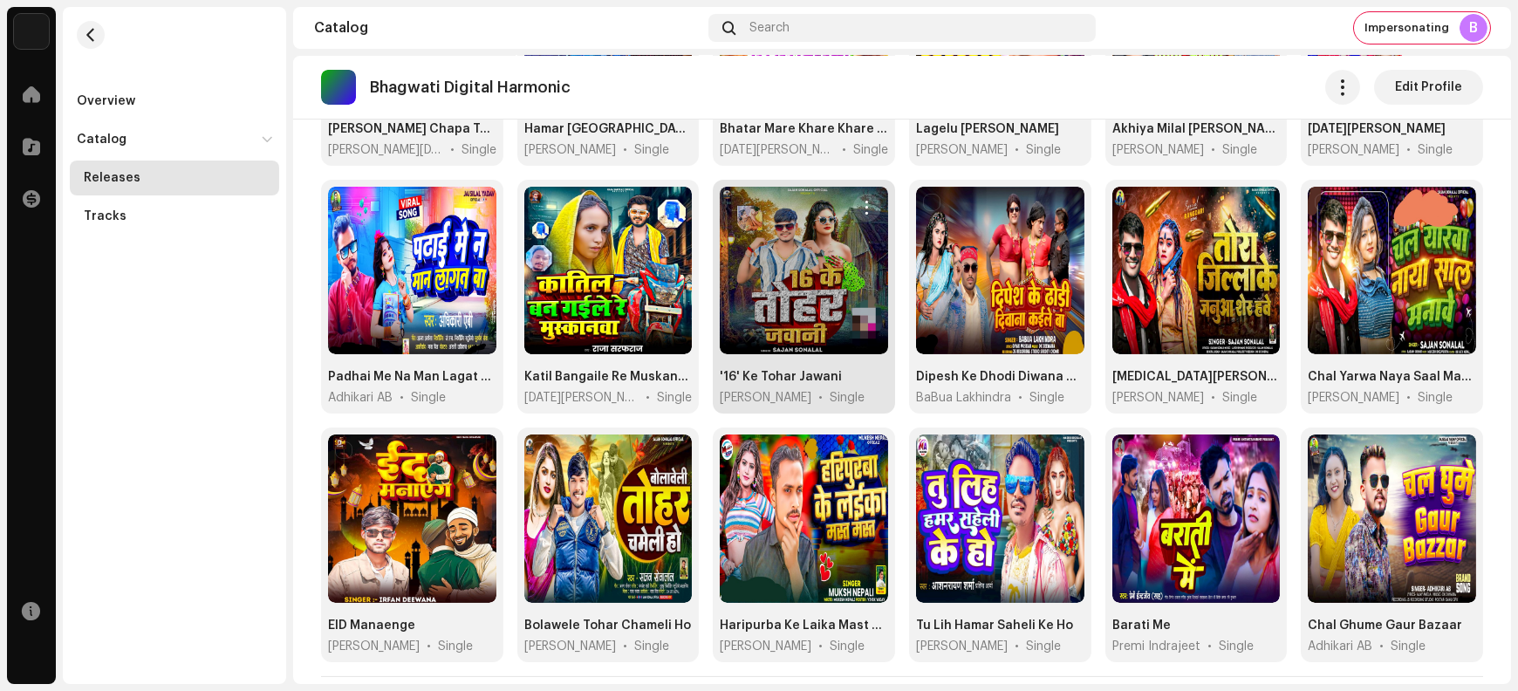
click at [862, 201] on span "button" at bounding box center [866, 208] width 13 height 14
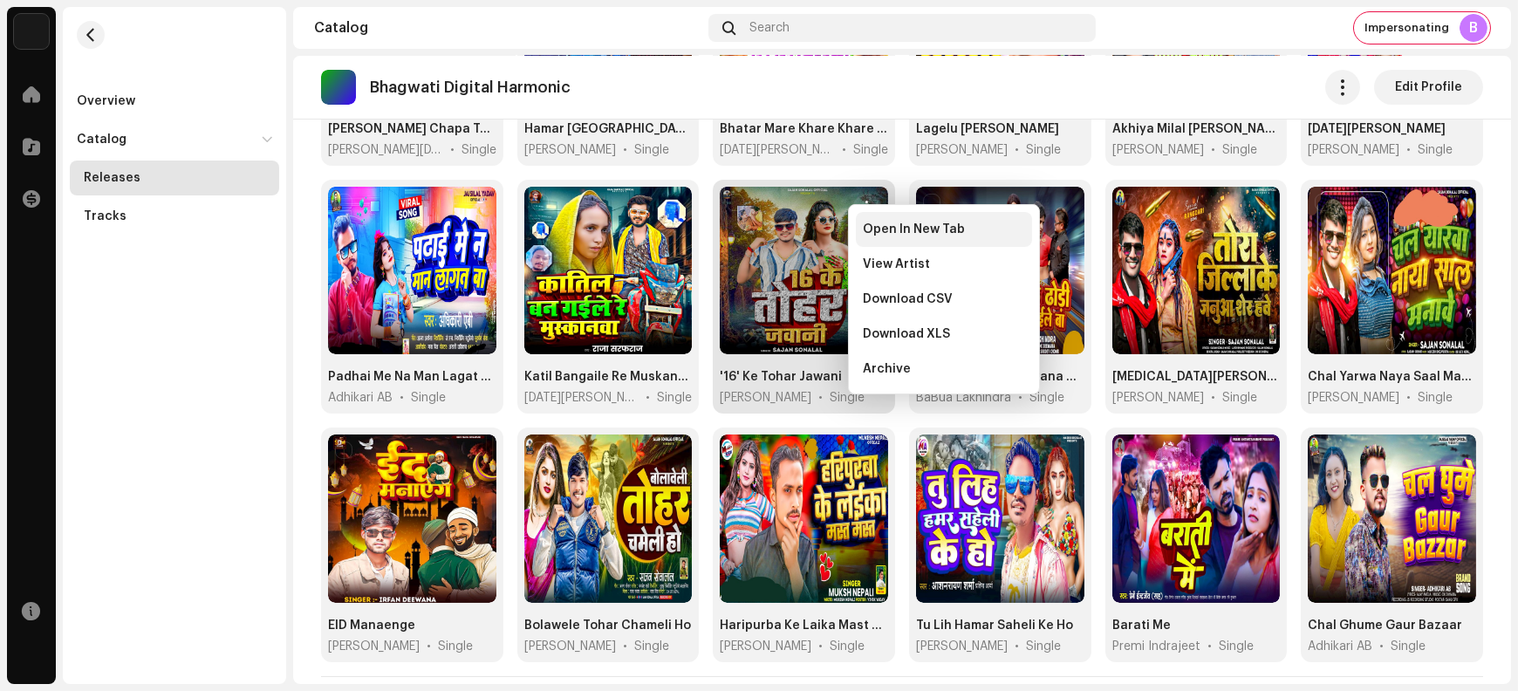
click at [880, 235] on span "Open In New Tab" at bounding box center [914, 230] width 102 height 14
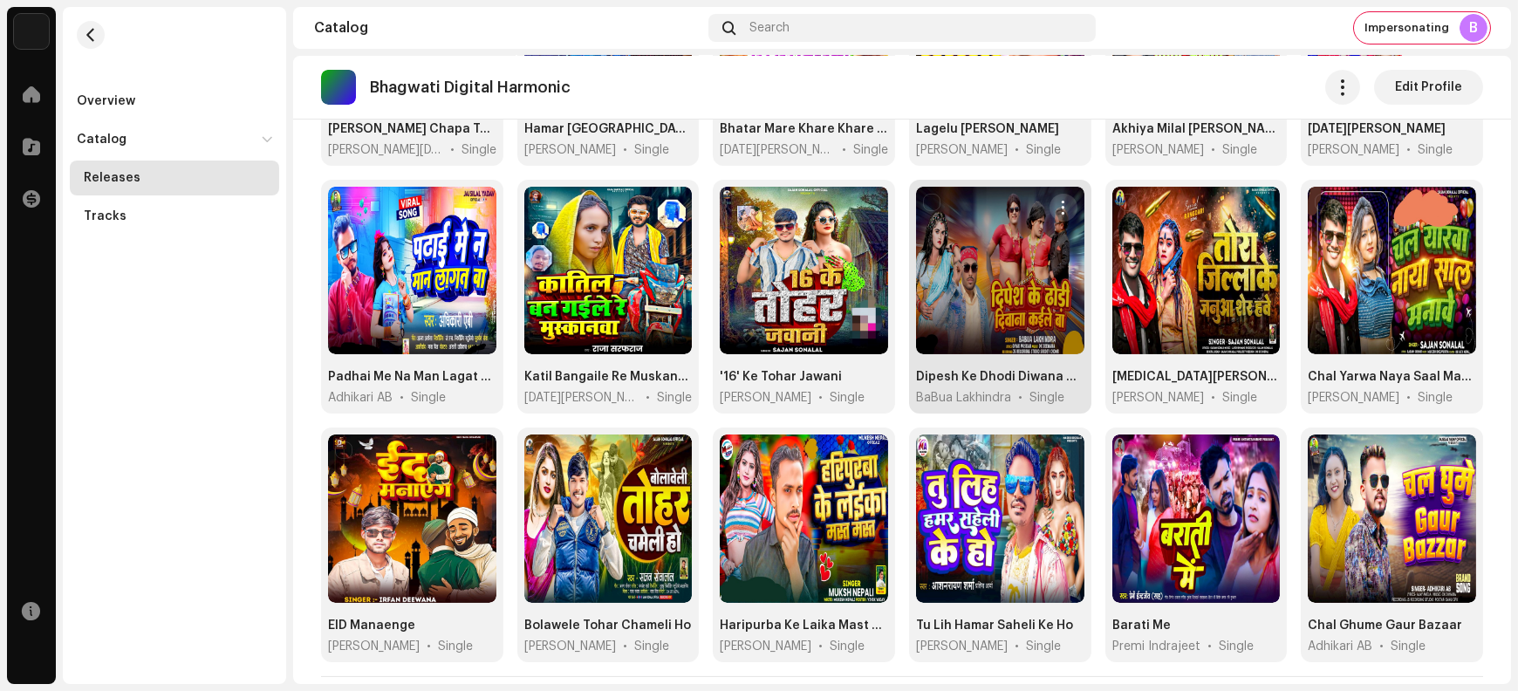
click at [1060, 201] on span "button" at bounding box center [1063, 208] width 13 height 14
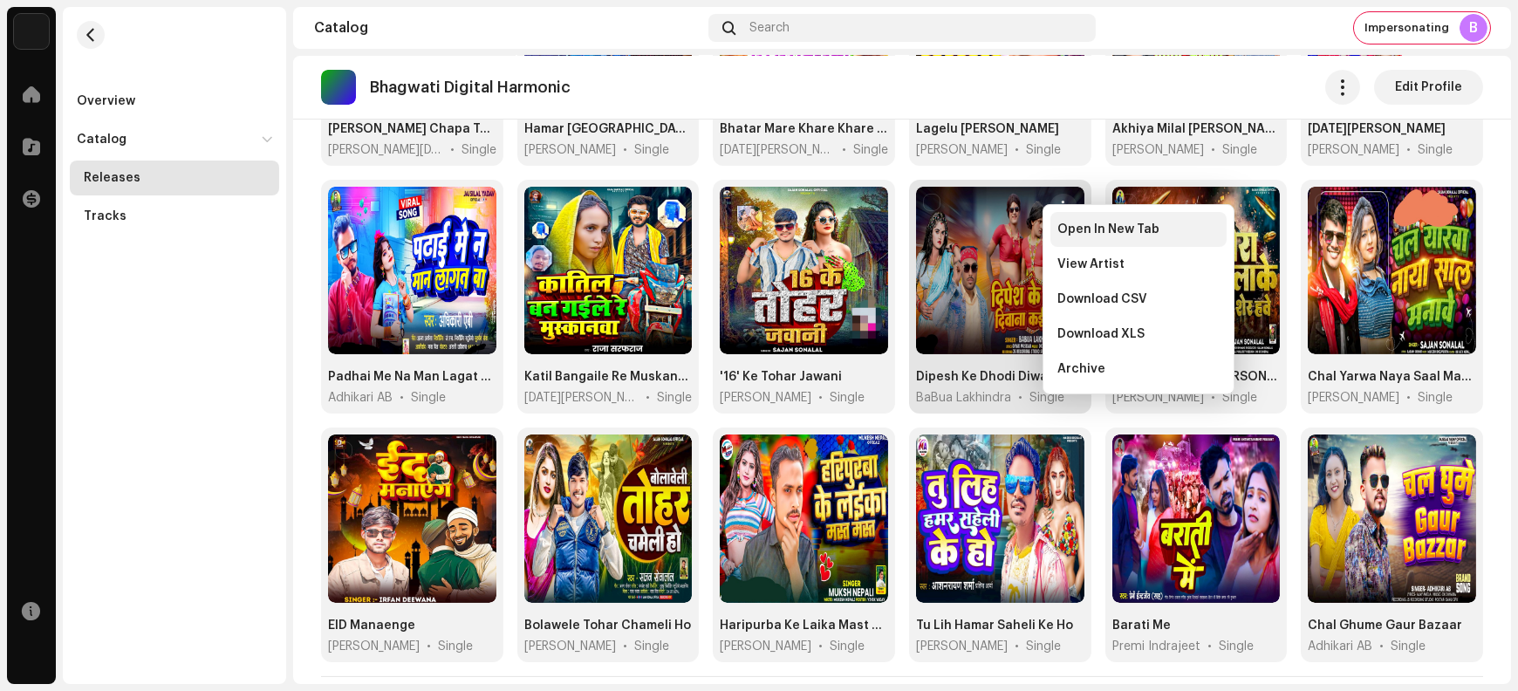
click at [1069, 235] on span "Open In New Tab" at bounding box center [1109, 230] width 102 height 14
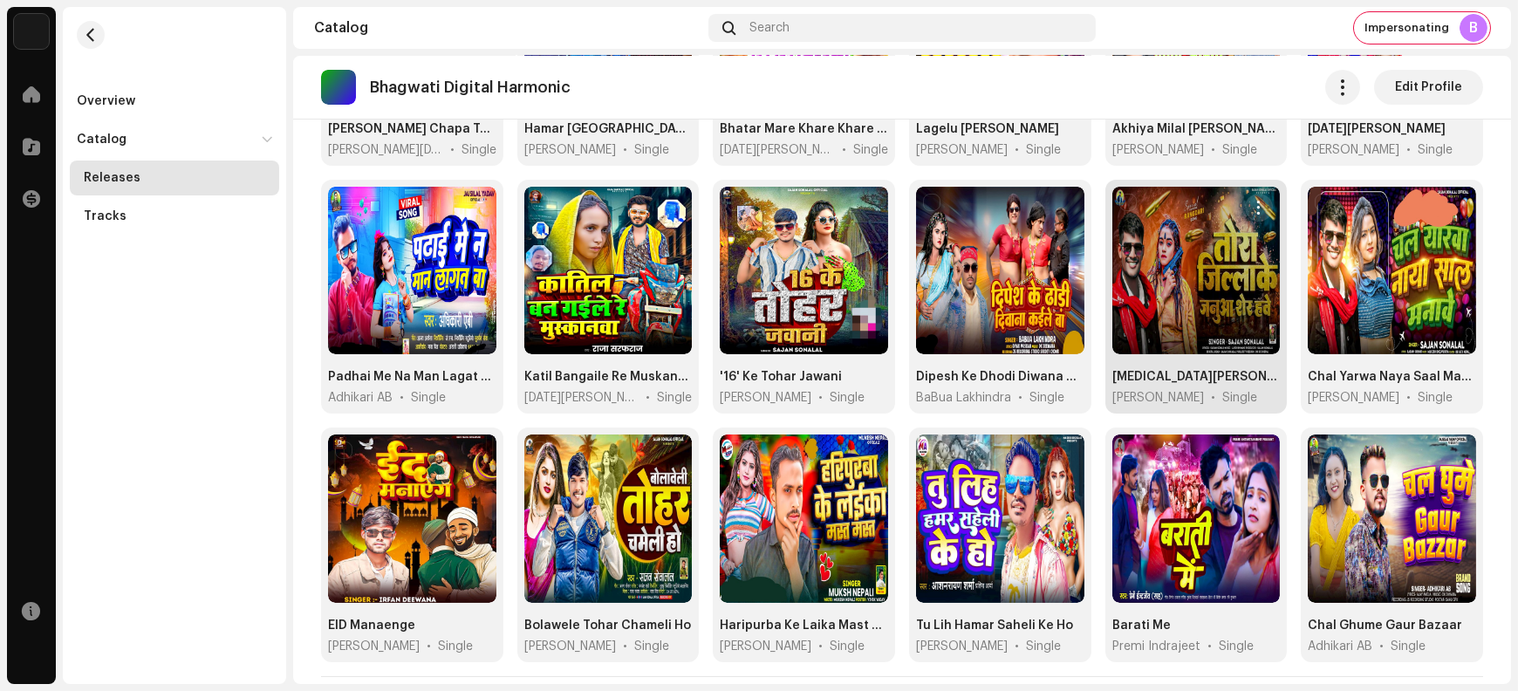
click at [1255, 201] on span "button" at bounding box center [1259, 208] width 13 height 14
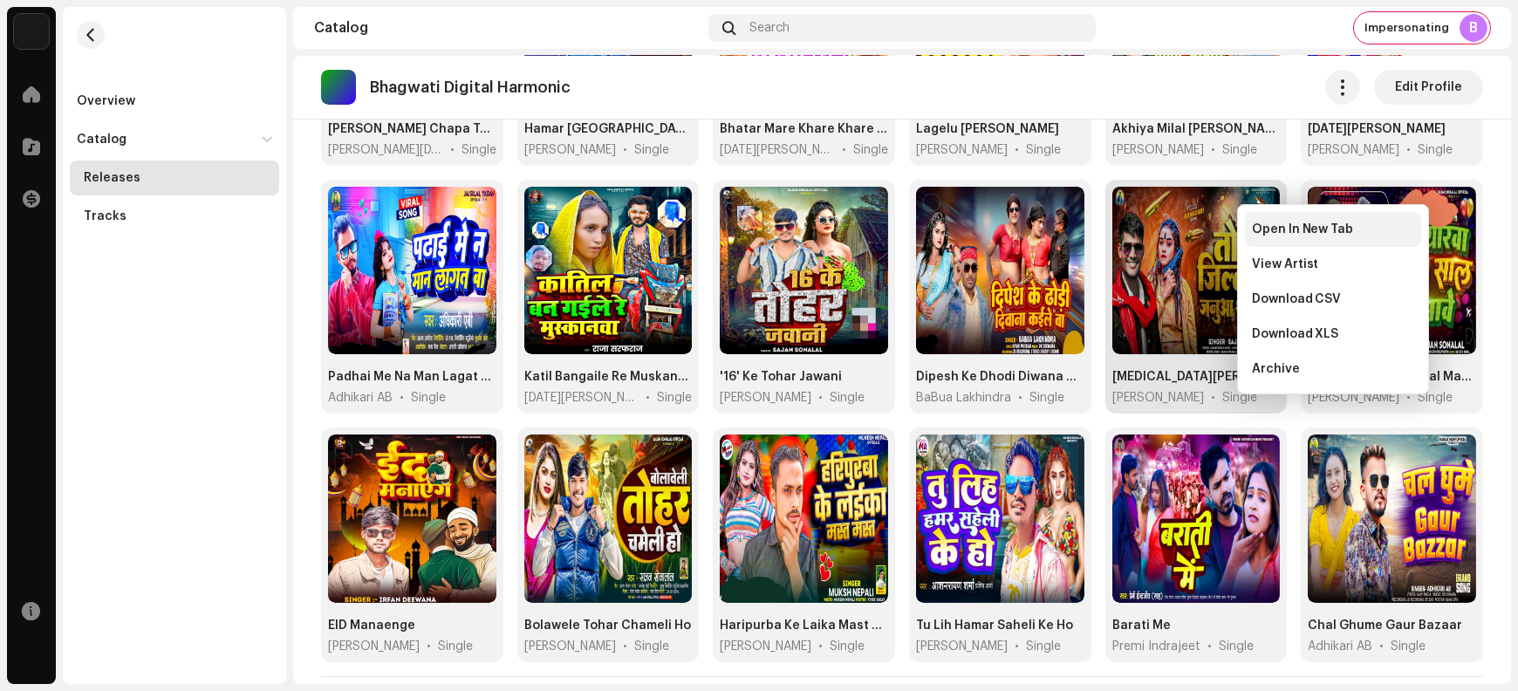
click at [1264, 235] on span "Open In New Tab" at bounding box center [1303, 230] width 102 height 14
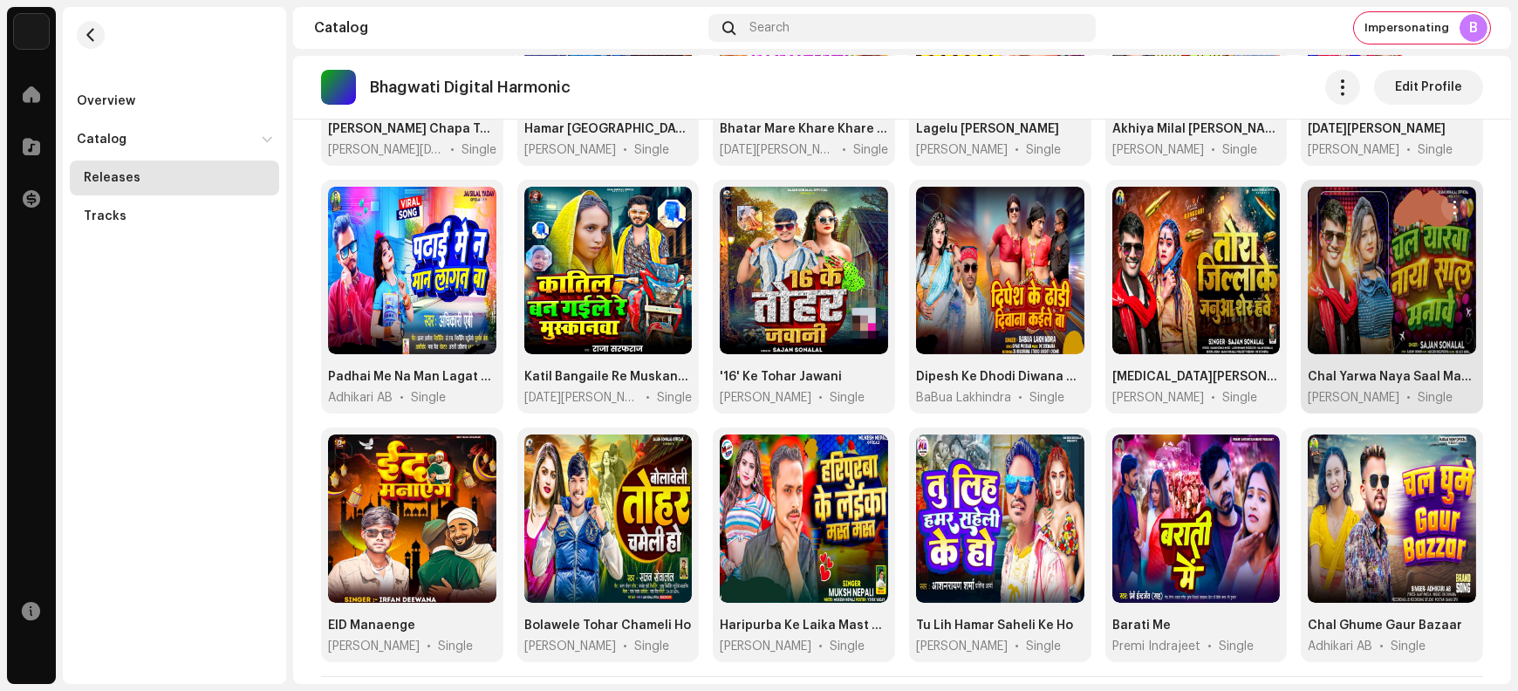
click at [1449, 201] on span "button" at bounding box center [1455, 208] width 13 height 14
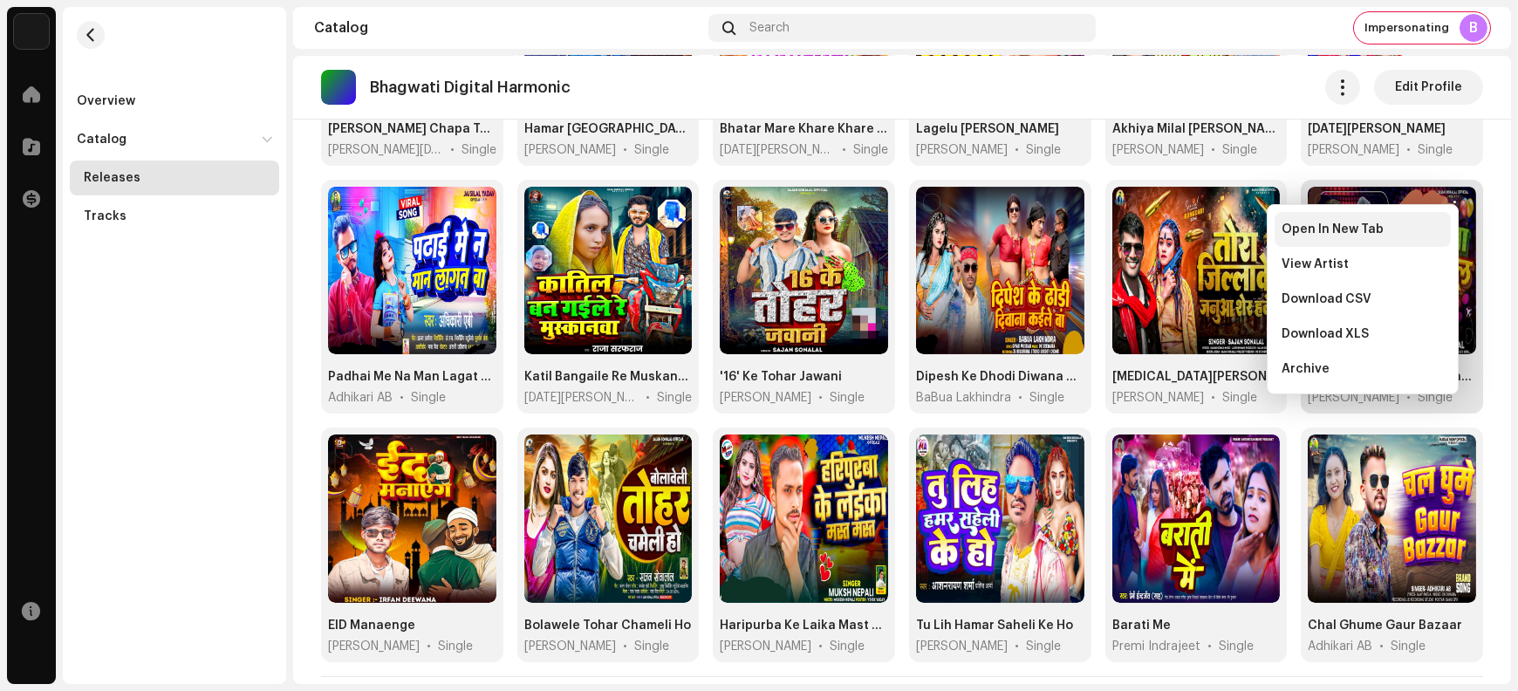
click at [1369, 232] on span "Open In New Tab" at bounding box center [1333, 230] width 102 height 14
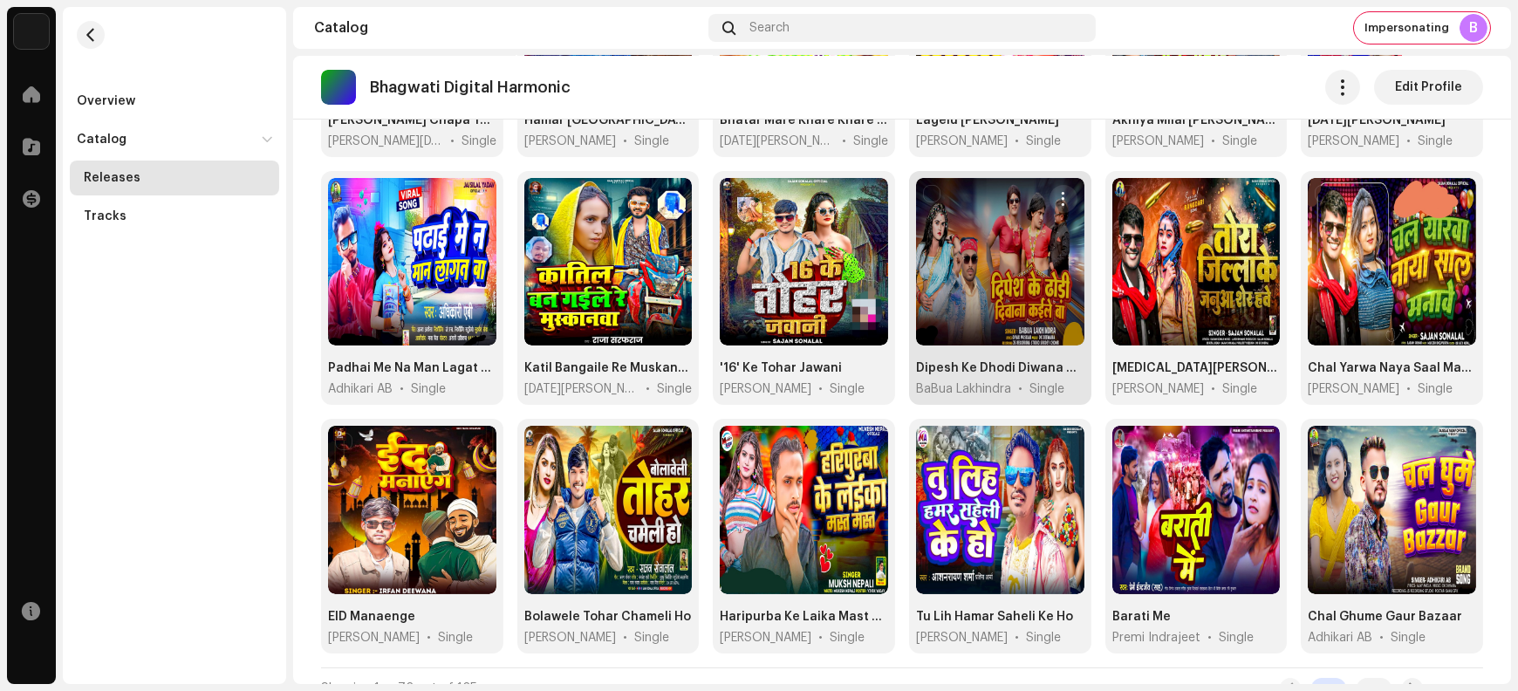
scroll to position [2605, 0]
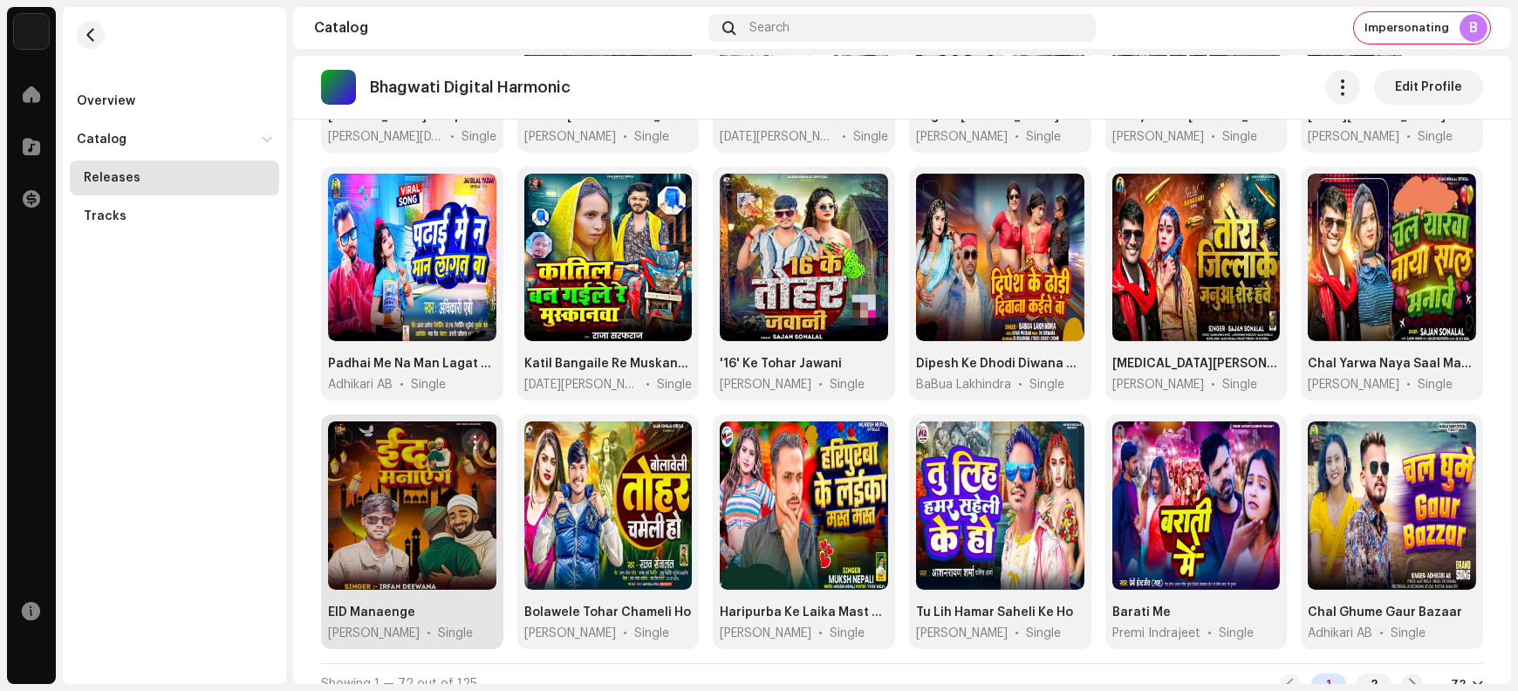
click at [469, 435] on span "button" at bounding box center [475, 442] width 13 height 14
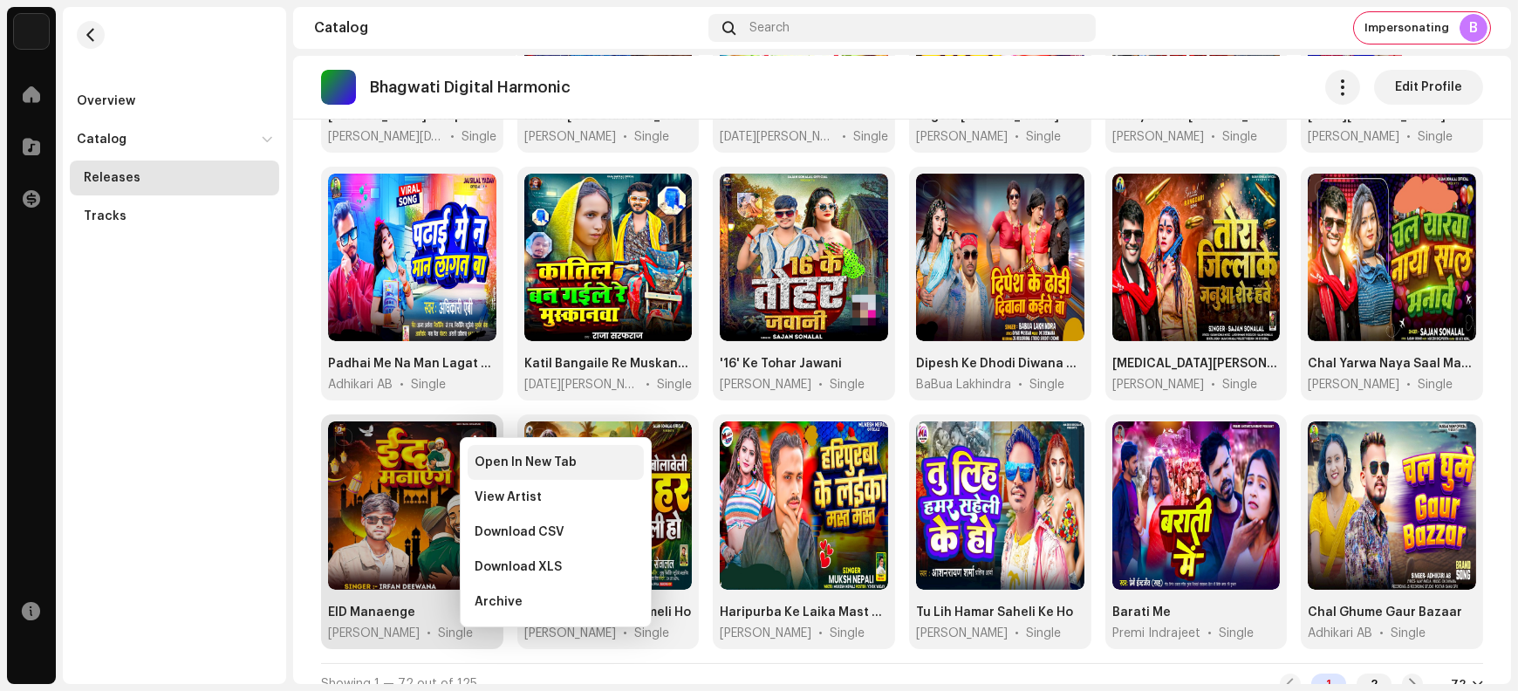
click at [486, 461] on span "Open In New Tab" at bounding box center [526, 463] width 102 height 14
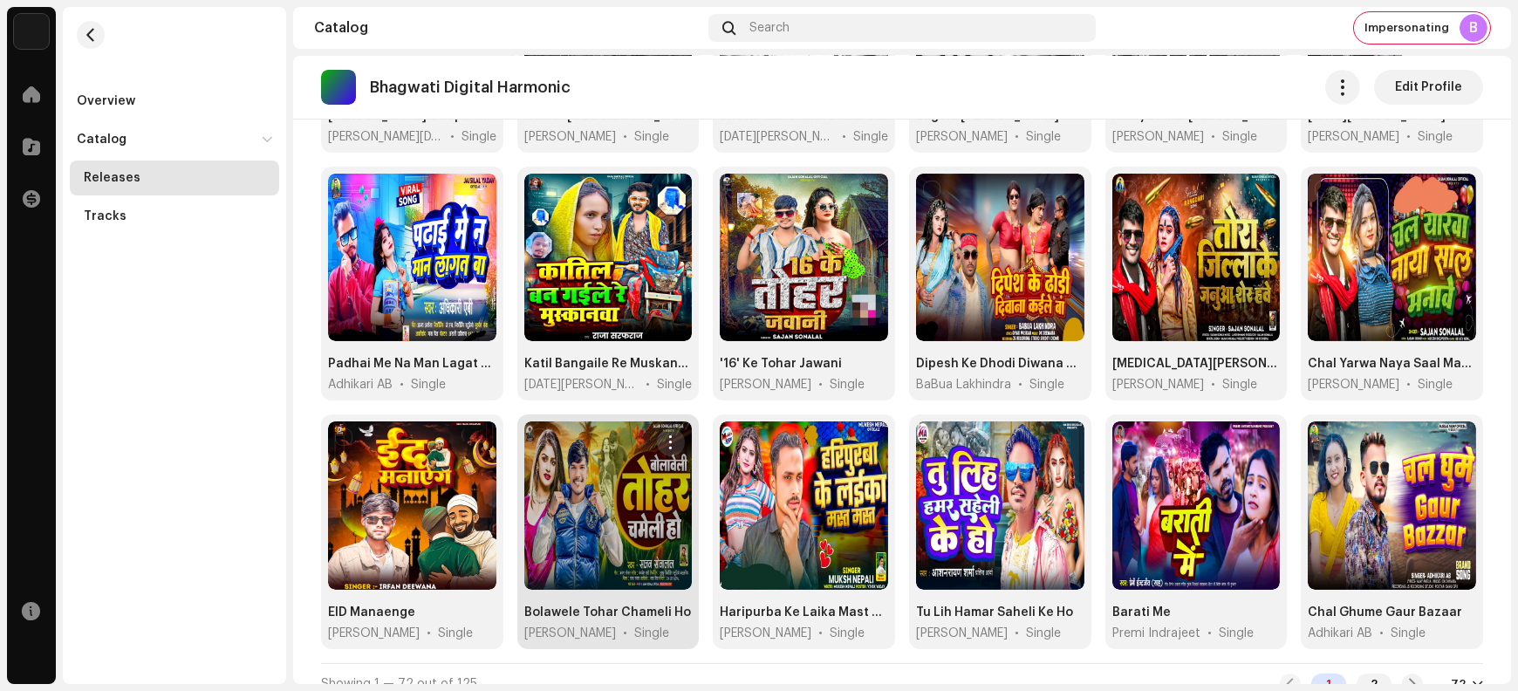
click at [665, 435] on span "button" at bounding box center [671, 442] width 13 height 14
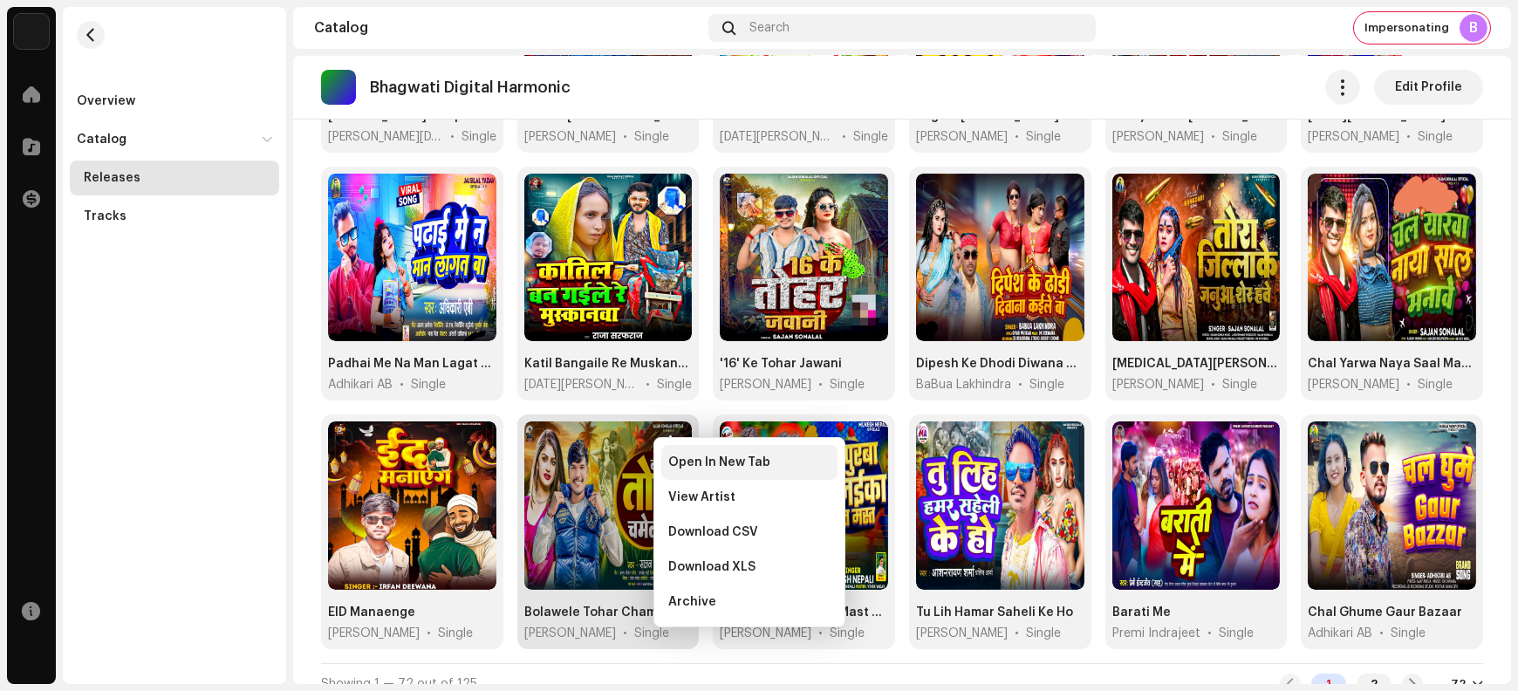
click at [682, 465] on span "Open In New Tab" at bounding box center [719, 463] width 102 height 14
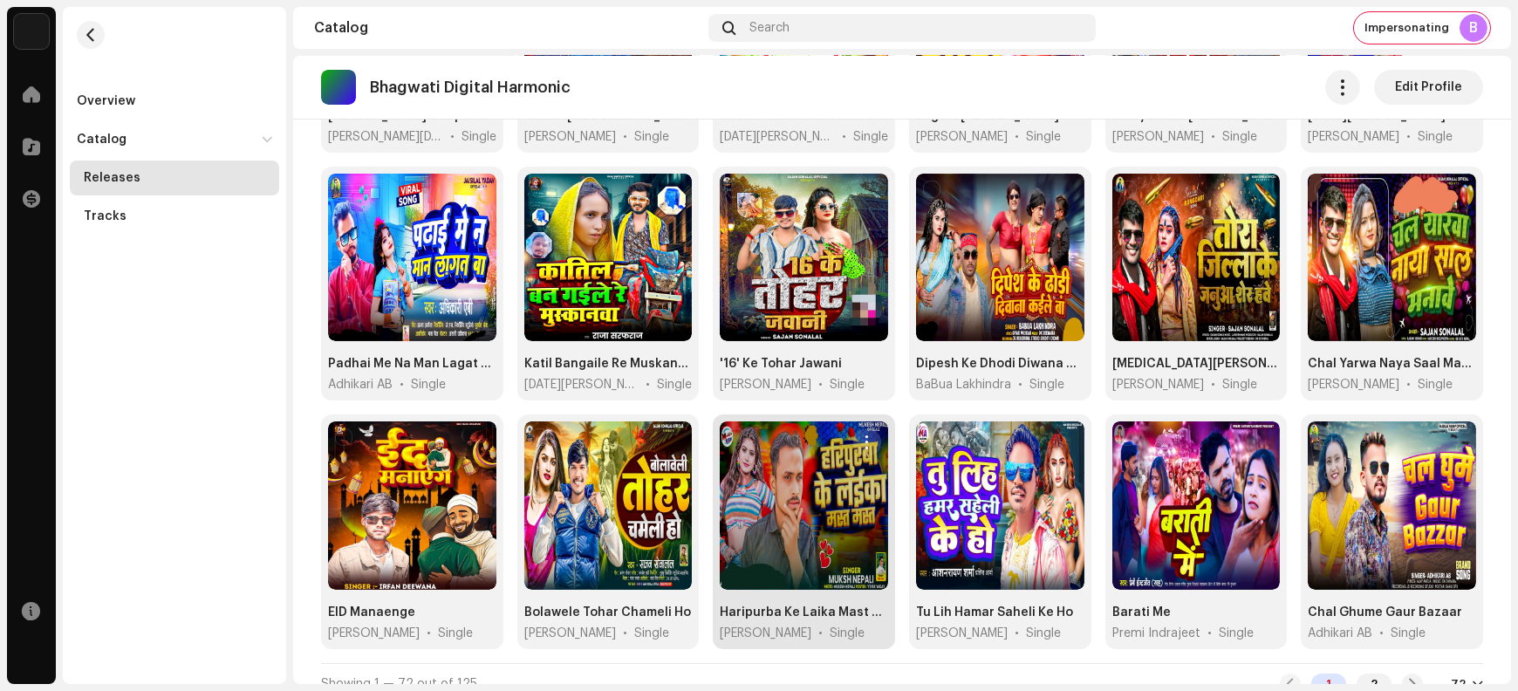
click at [860, 435] on span "button" at bounding box center [866, 442] width 13 height 14
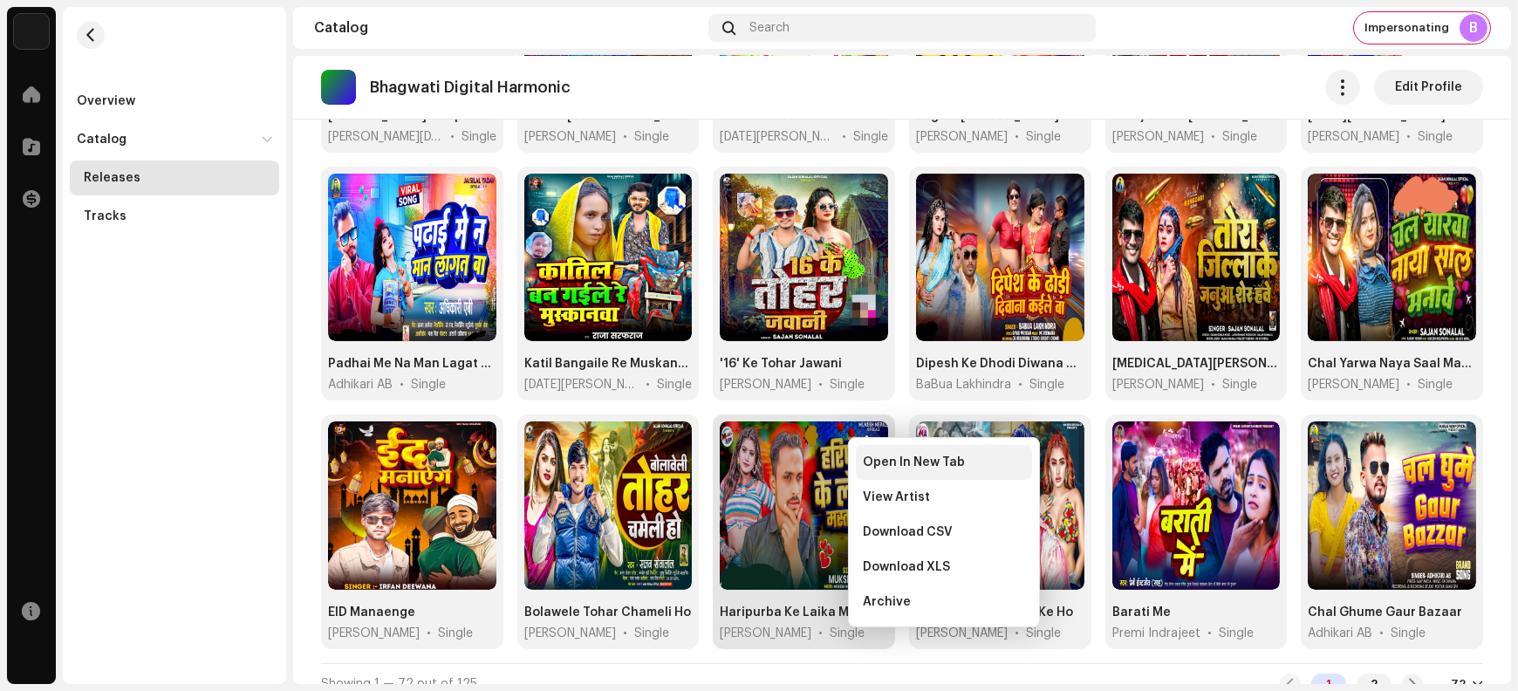
click at [880, 470] on div "Open In New Tab" at bounding box center [944, 462] width 176 height 35
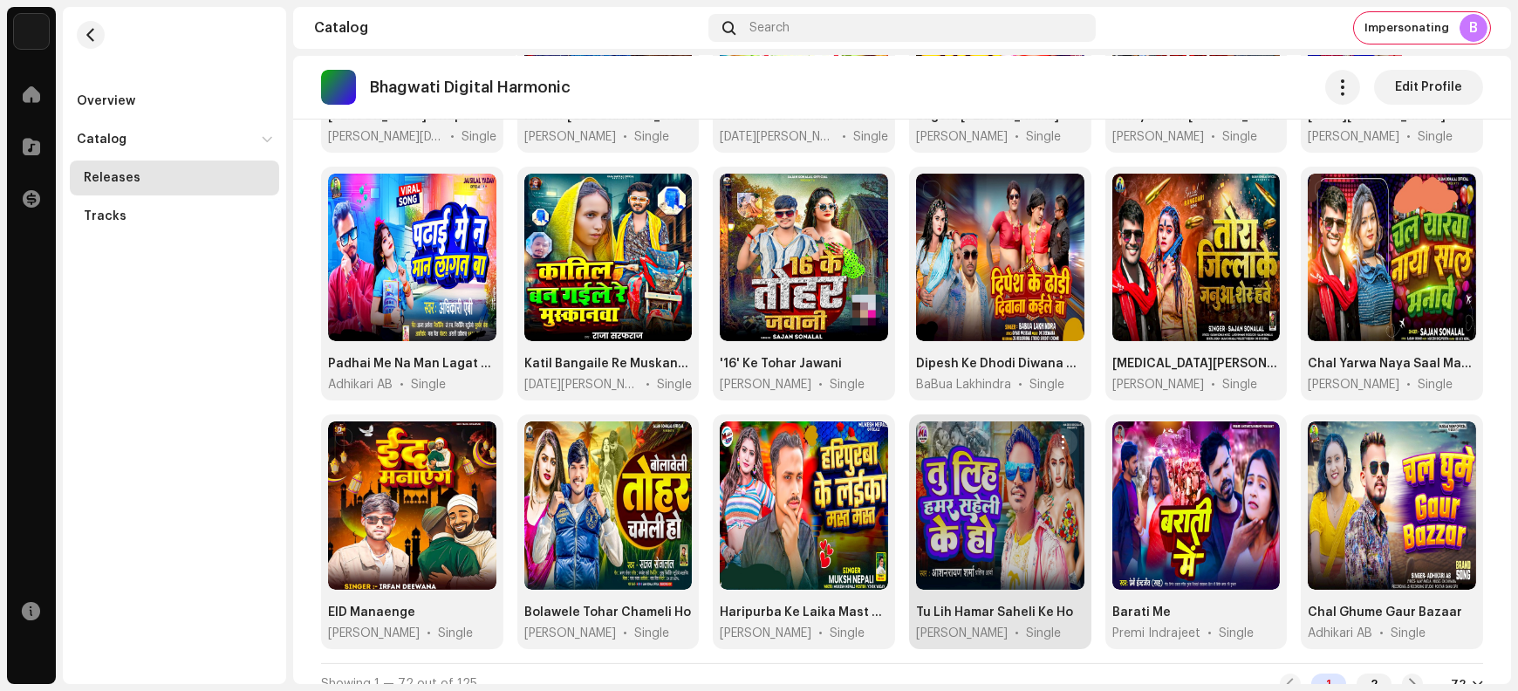
click at [1058, 435] on span "button" at bounding box center [1063, 442] width 13 height 14
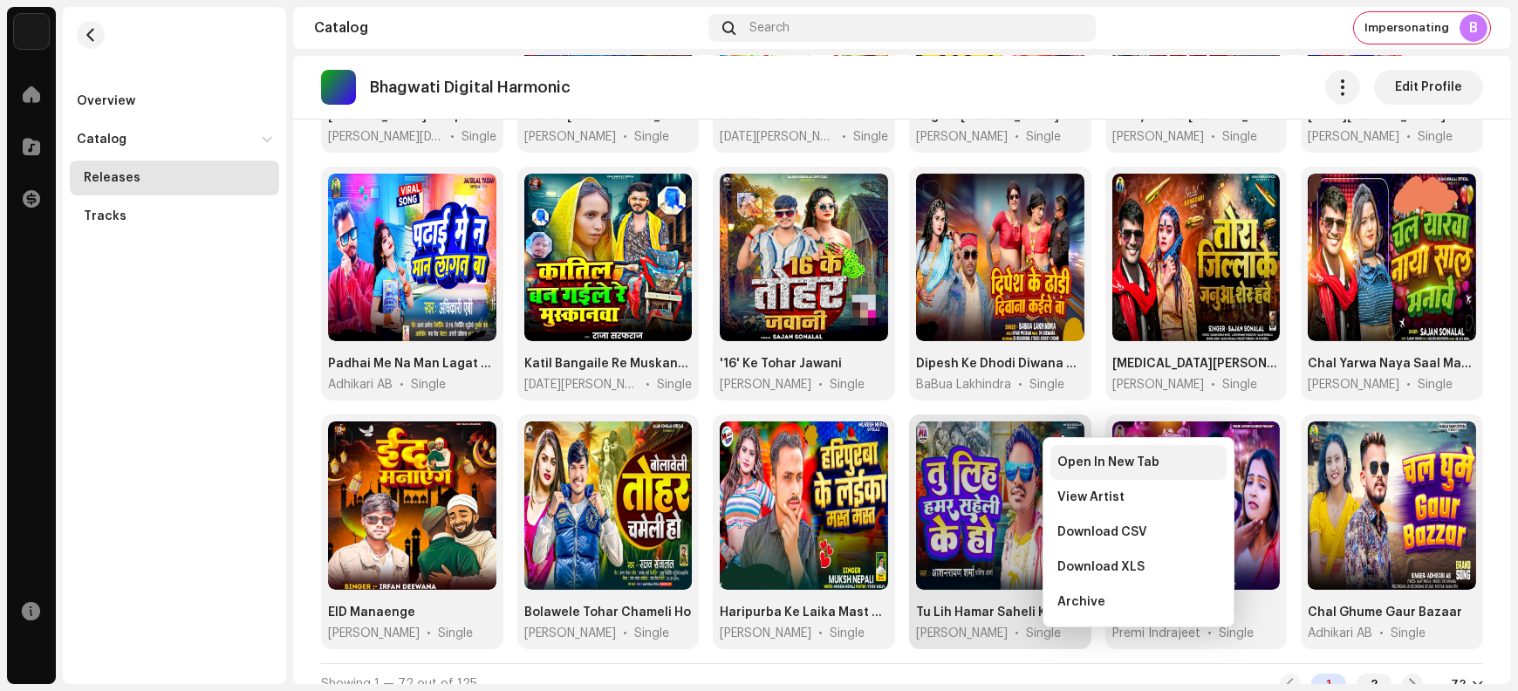
click at [1067, 463] on span "Open In New Tab" at bounding box center [1109, 463] width 102 height 14
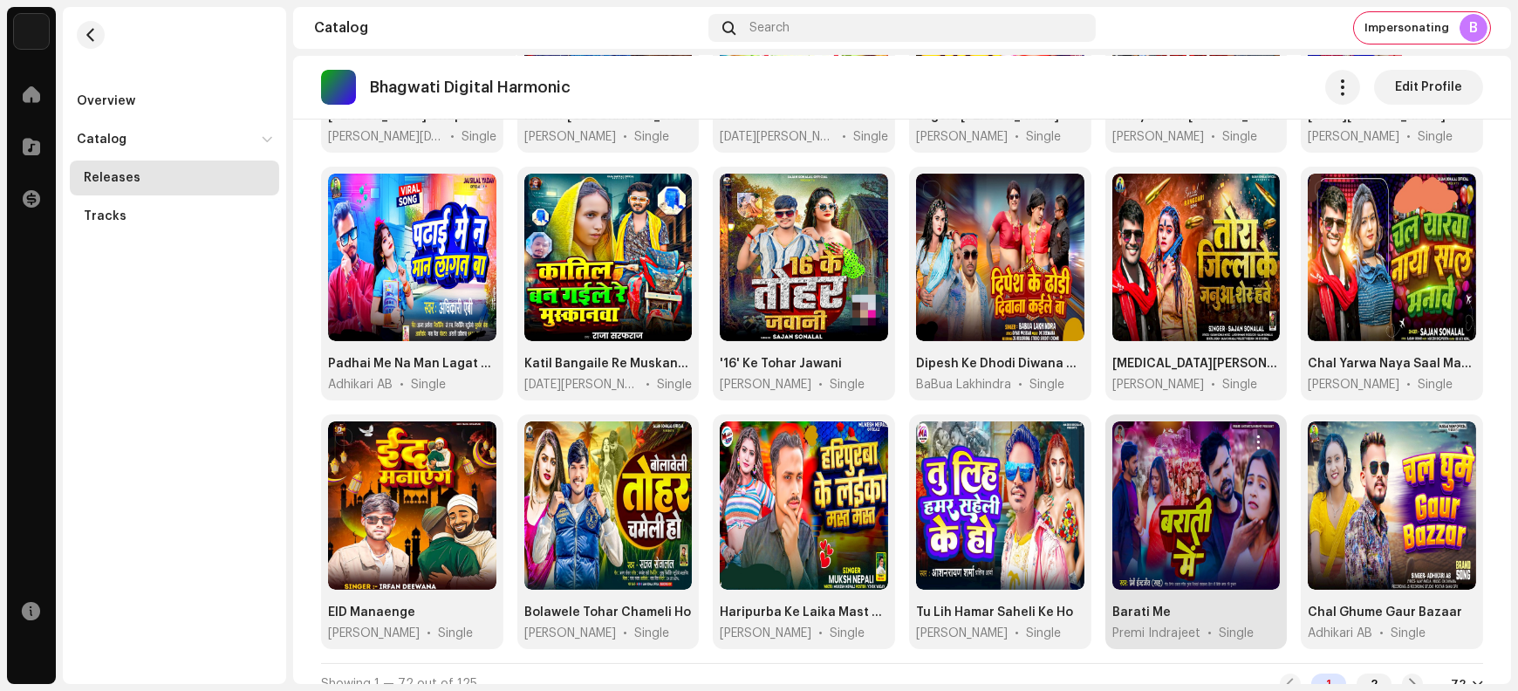
click at [1253, 435] on span "button" at bounding box center [1259, 442] width 13 height 14
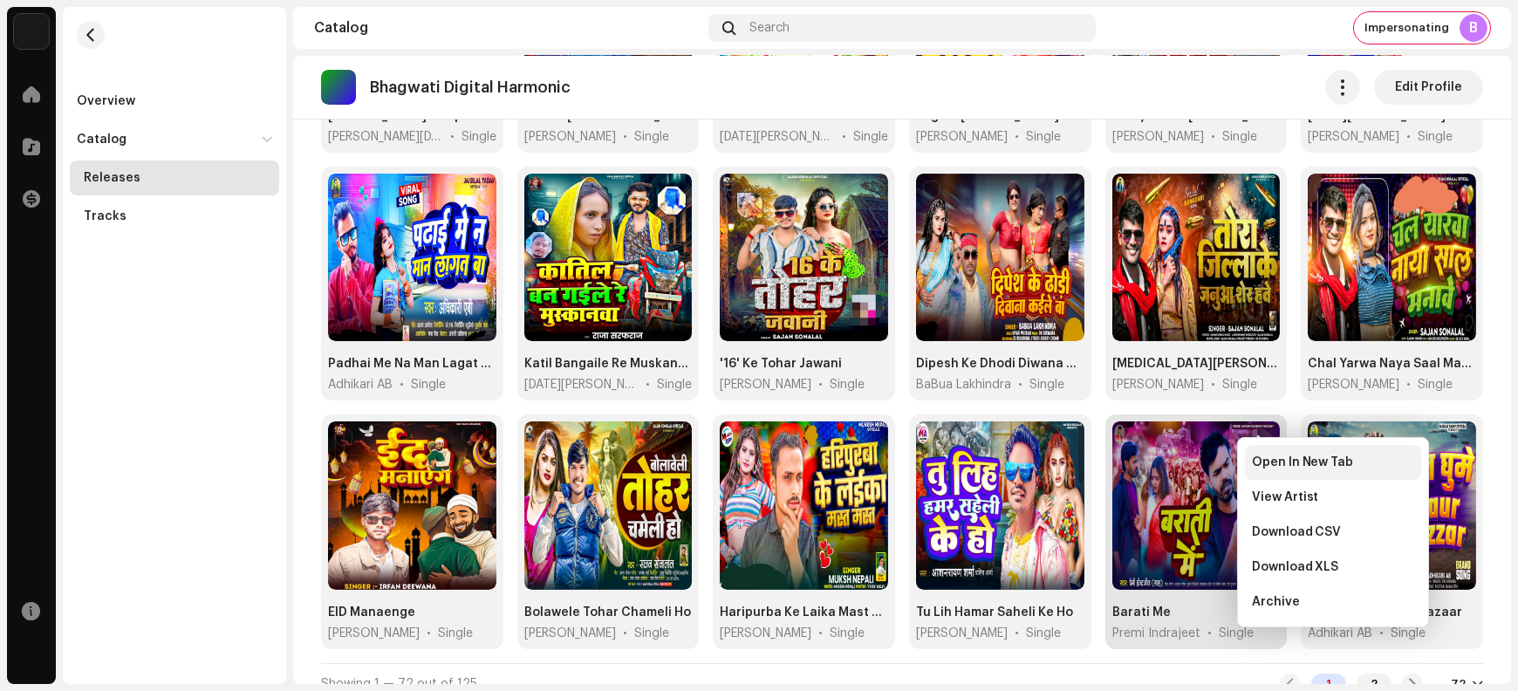
click at [1268, 463] on span "Open In New Tab" at bounding box center [1303, 463] width 102 height 14
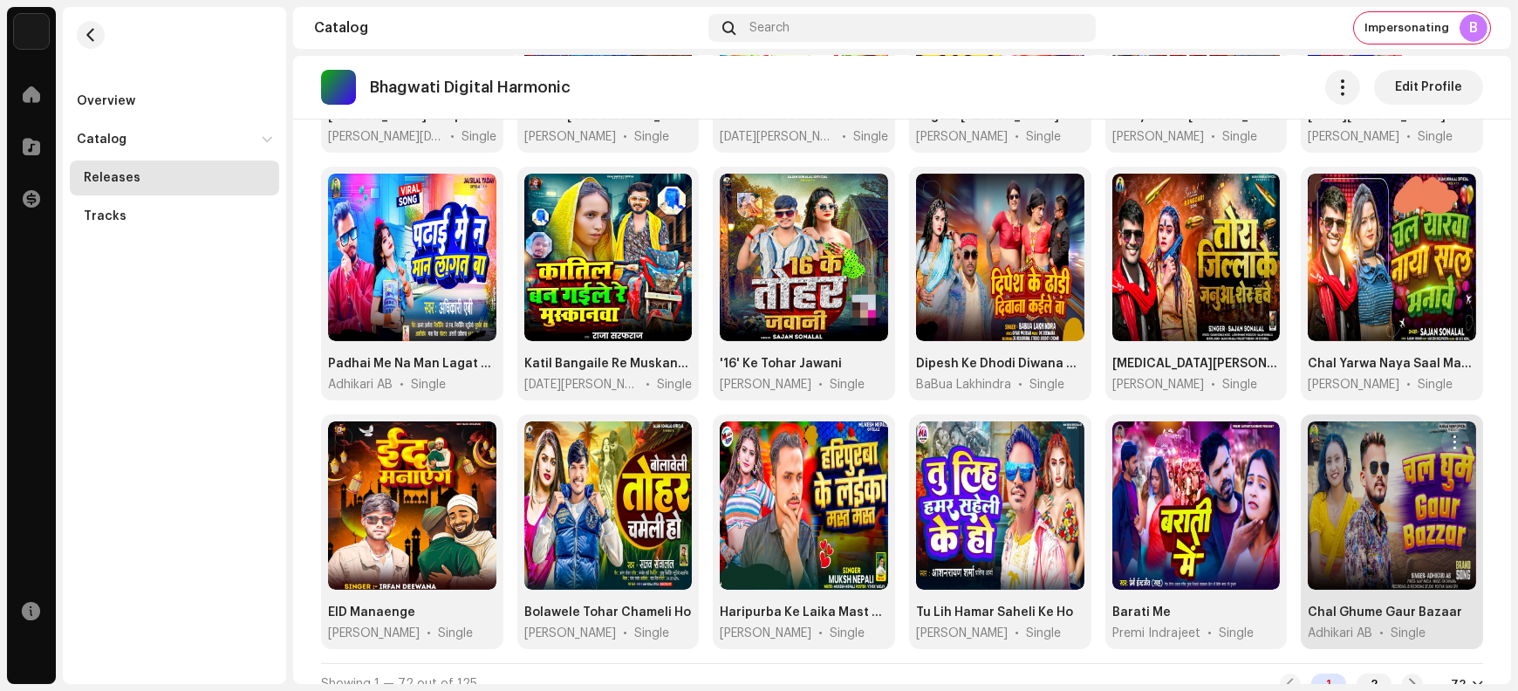
click at [1449, 435] on span "button" at bounding box center [1455, 442] width 13 height 14
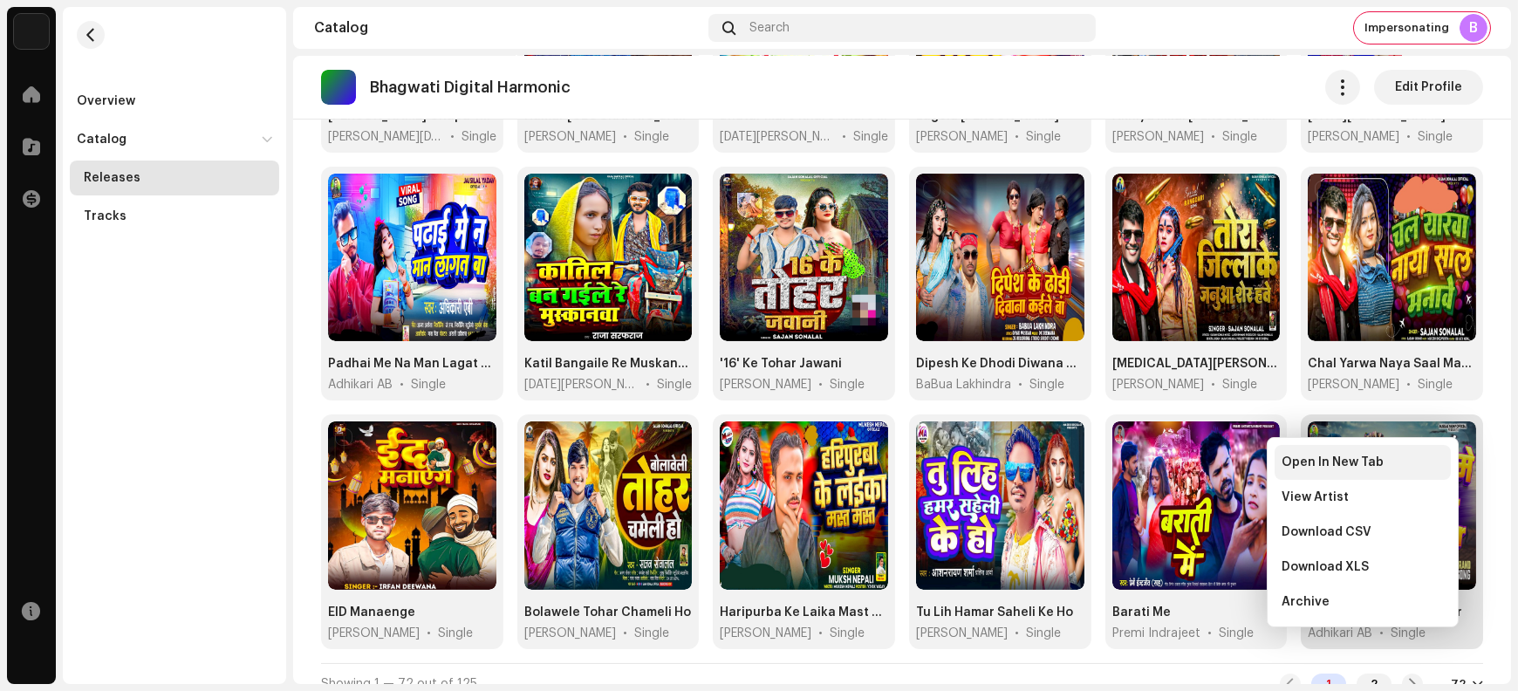
click at [1415, 460] on div "Open In New Tab" at bounding box center [1363, 463] width 162 height 14
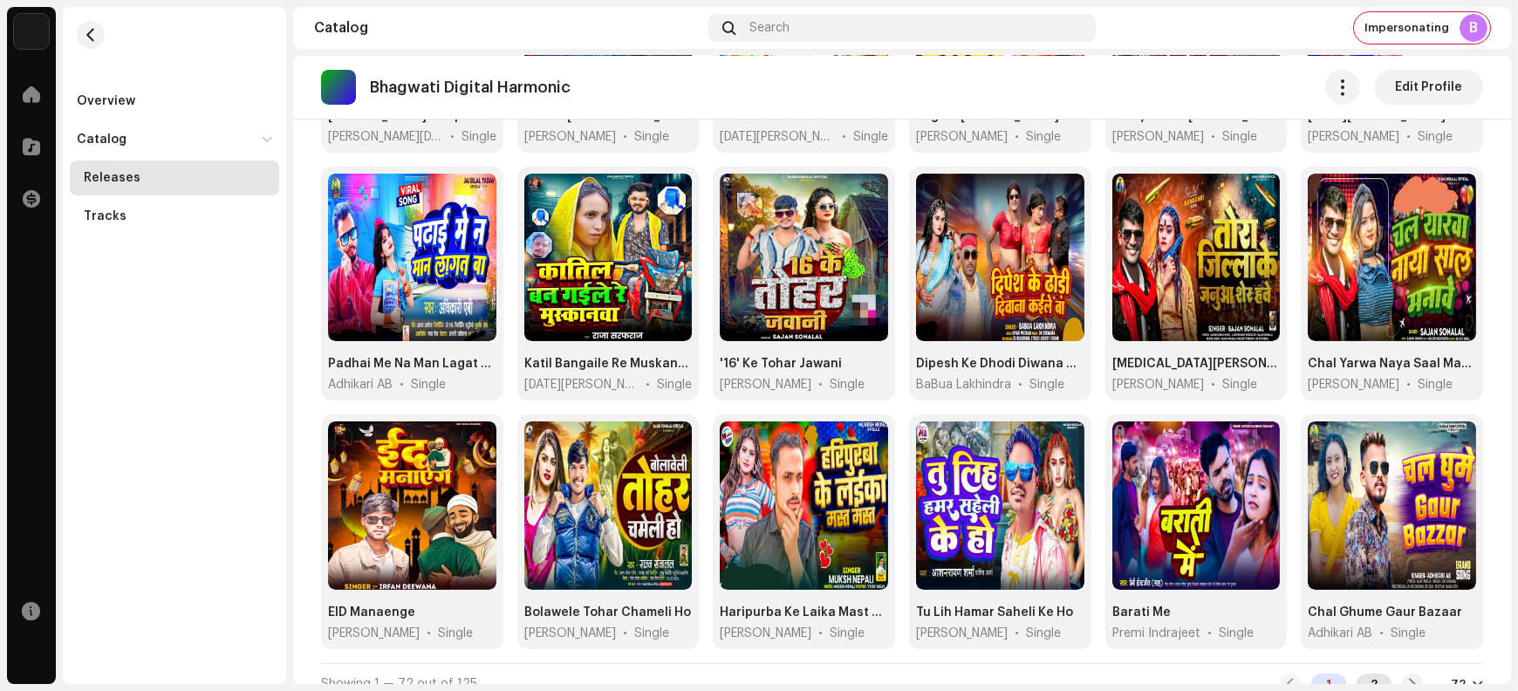
click at [1365, 674] on div "2" at bounding box center [1374, 684] width 35 height 21
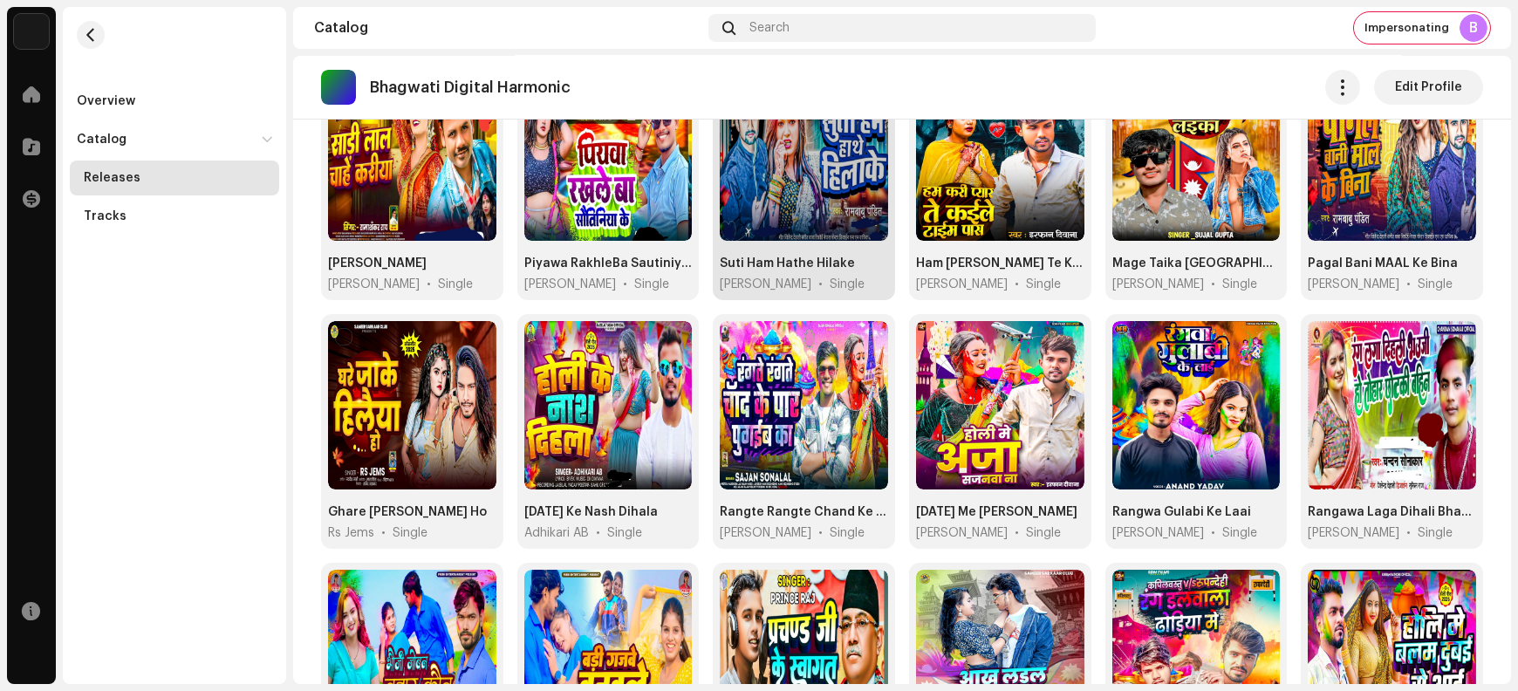
scroll to position [509, 0]
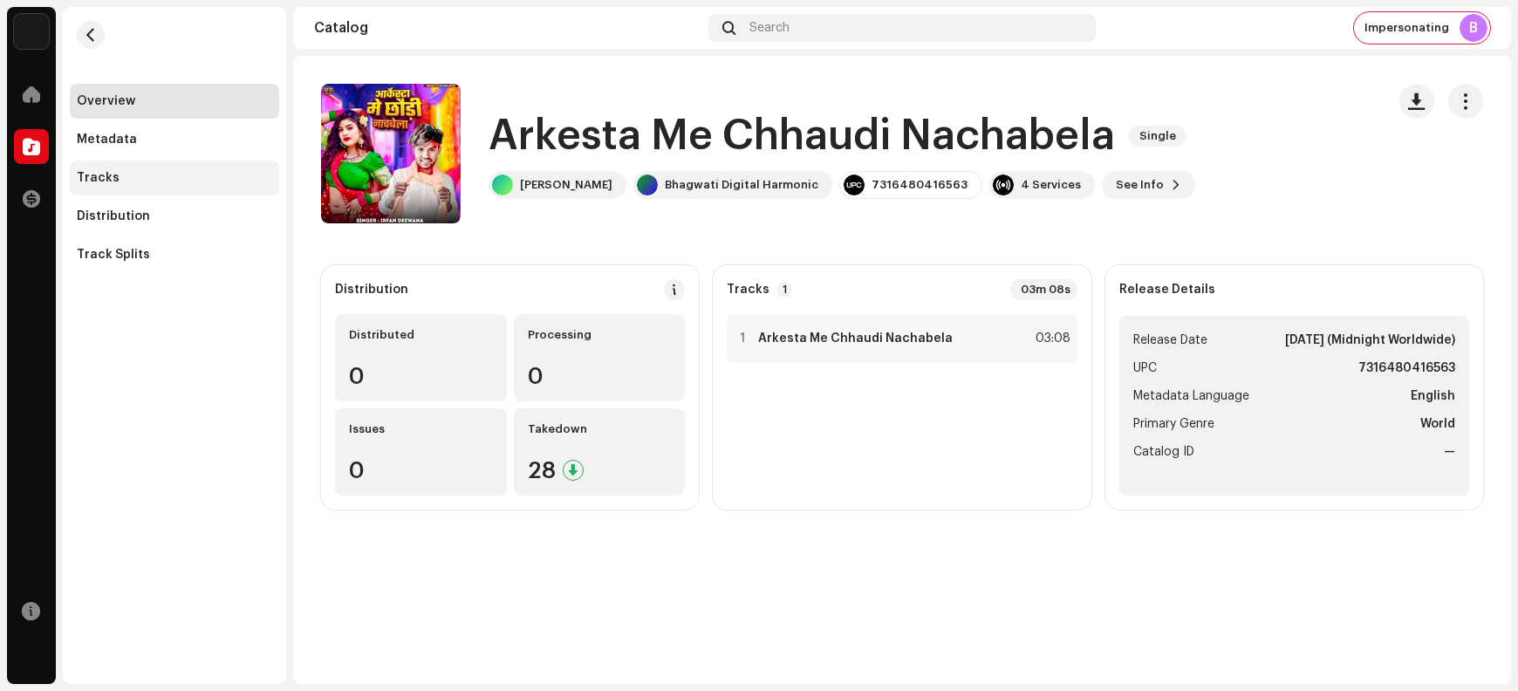
click at [136, 178] on div "Tracks" at bounding box center [174, 178] width 195 height 14
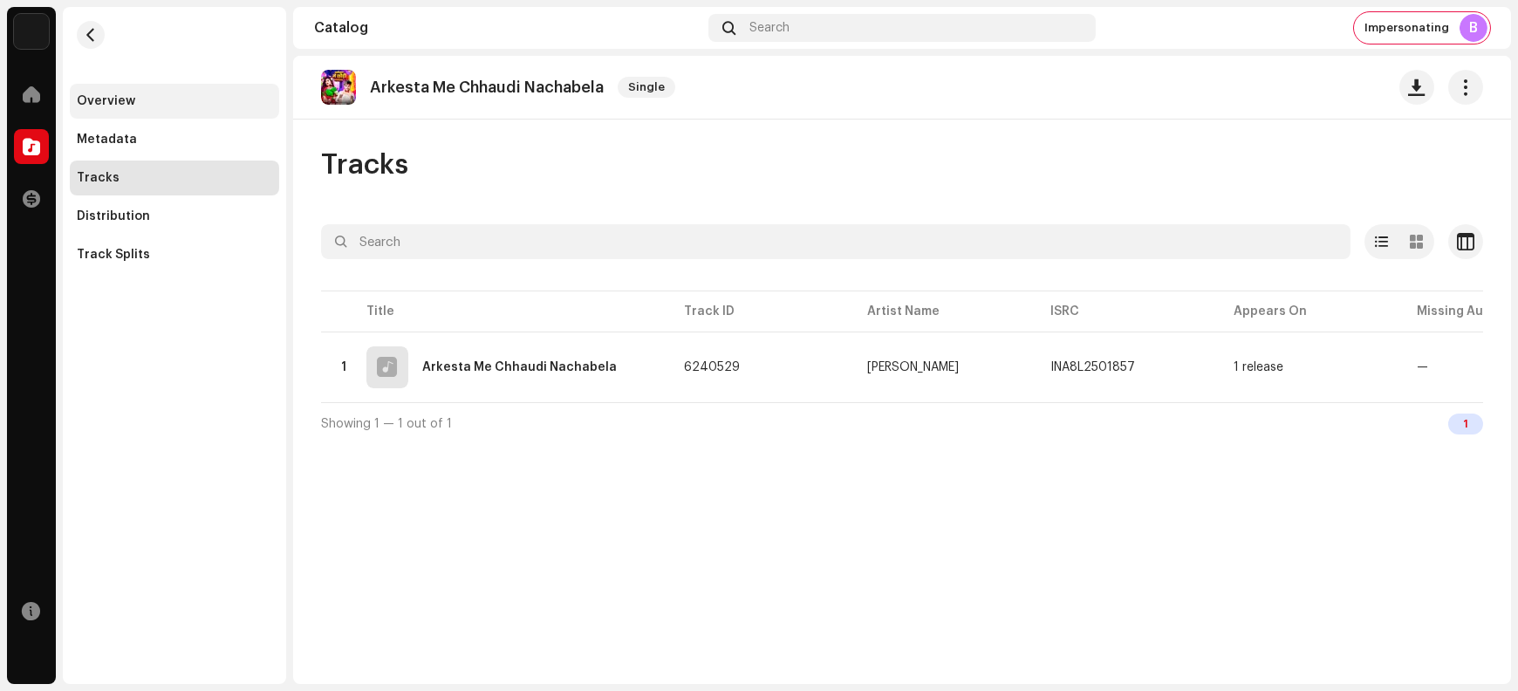
click at [144, 105] on div "Overview" at bounding box center [174, 101] width 195 height 14
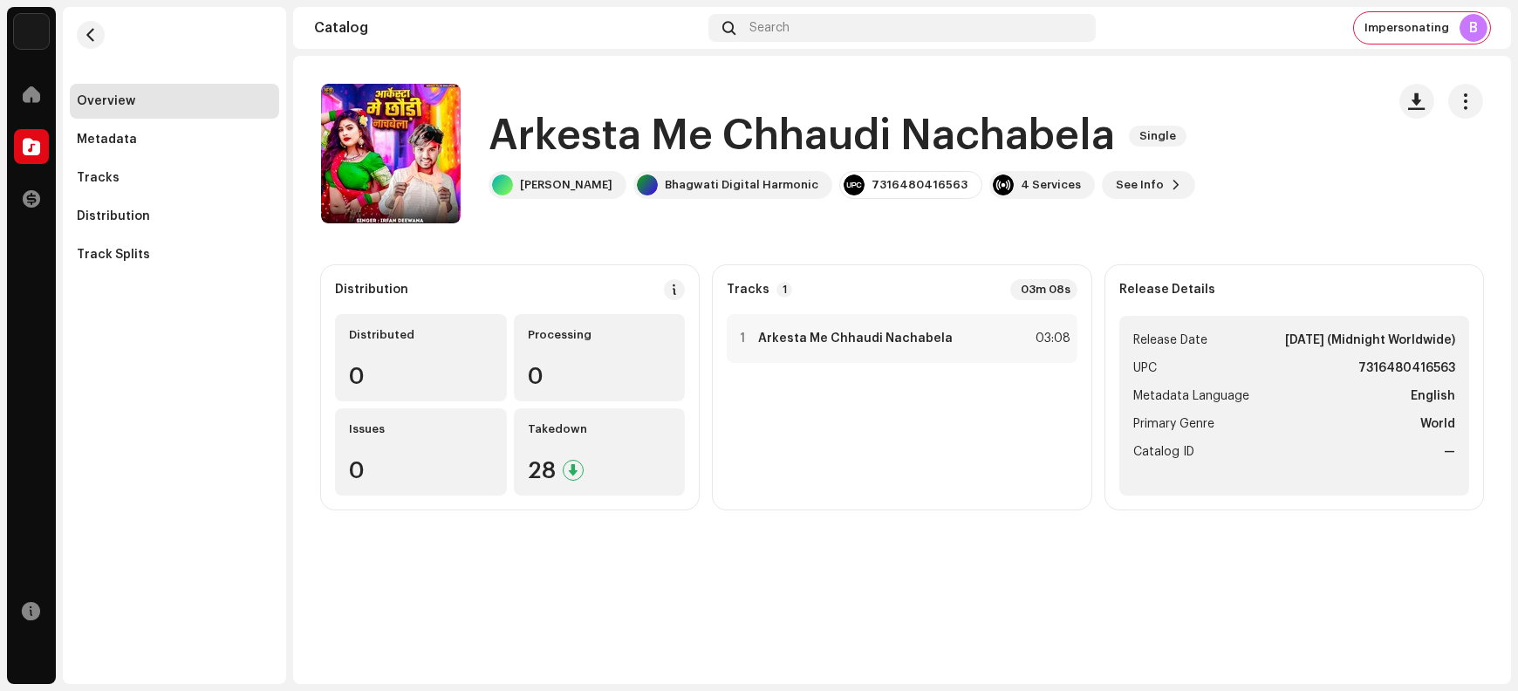
click at [576, 135] on h1 "Arkesta Me Chhaudi Nachabela" at bounding box center [802, 136] width 627 height 56
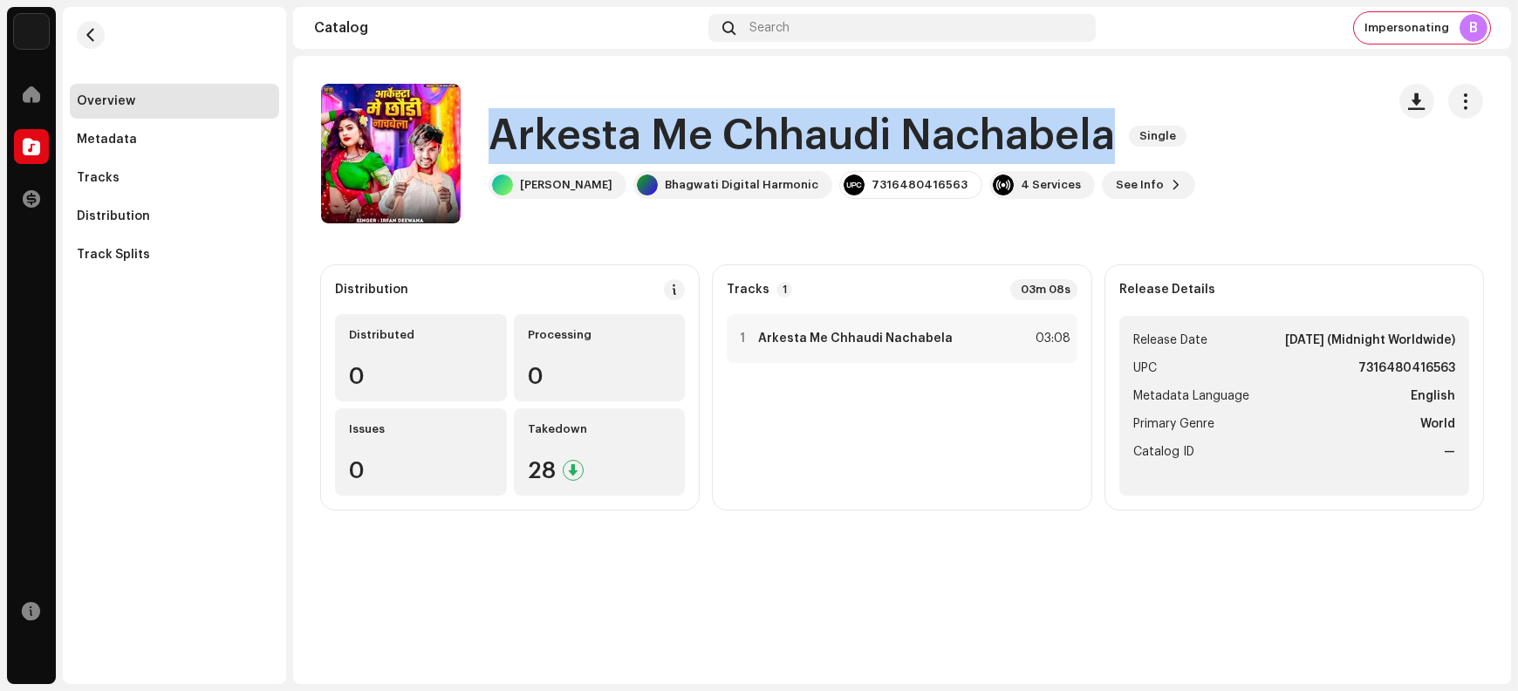
click at [576, 135] on h1 "Arkesta Me Chhaudi Nachabela" at bounding box center [802, 136] width 627 height 56
copy div "Arkesta Me Chhaudi Nachabela Single"
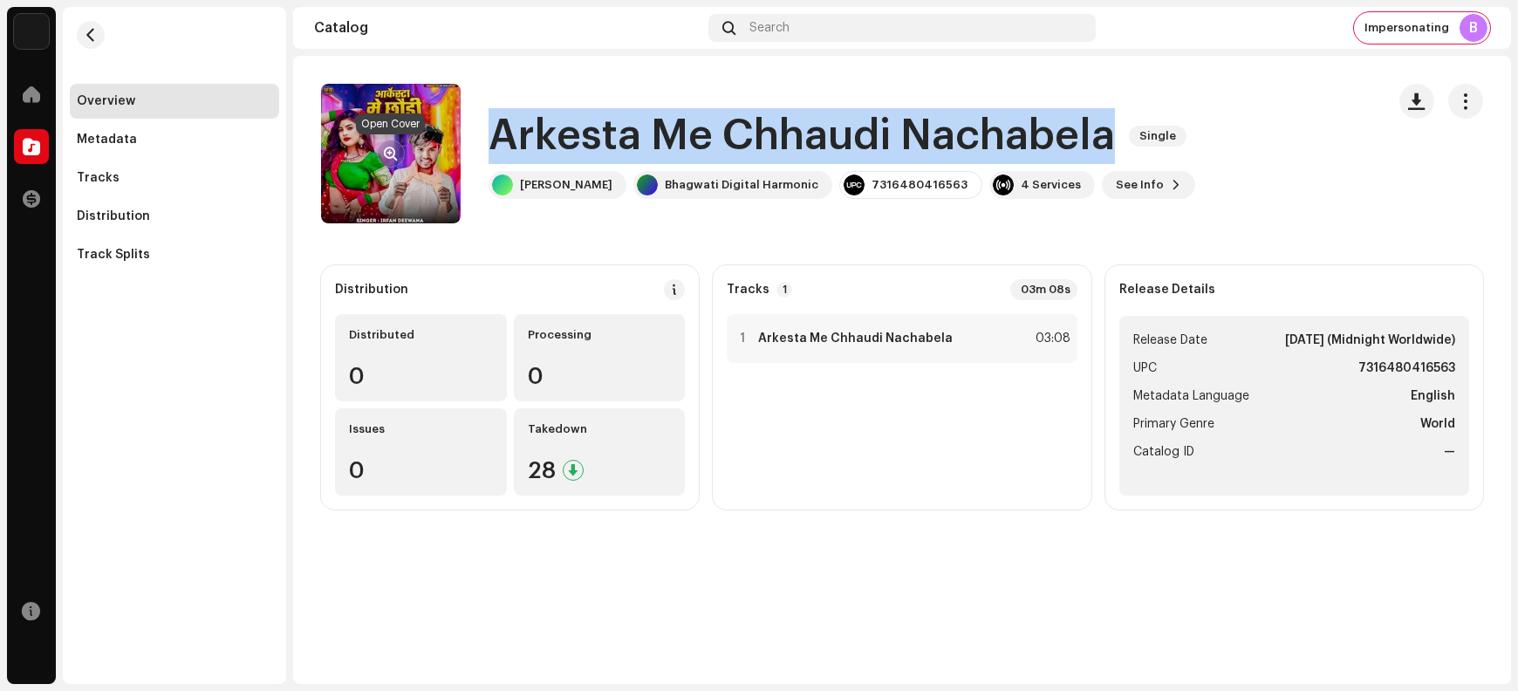
click at [392, 157] on span "button" at bounding box center [391, 154] width 13 height 14
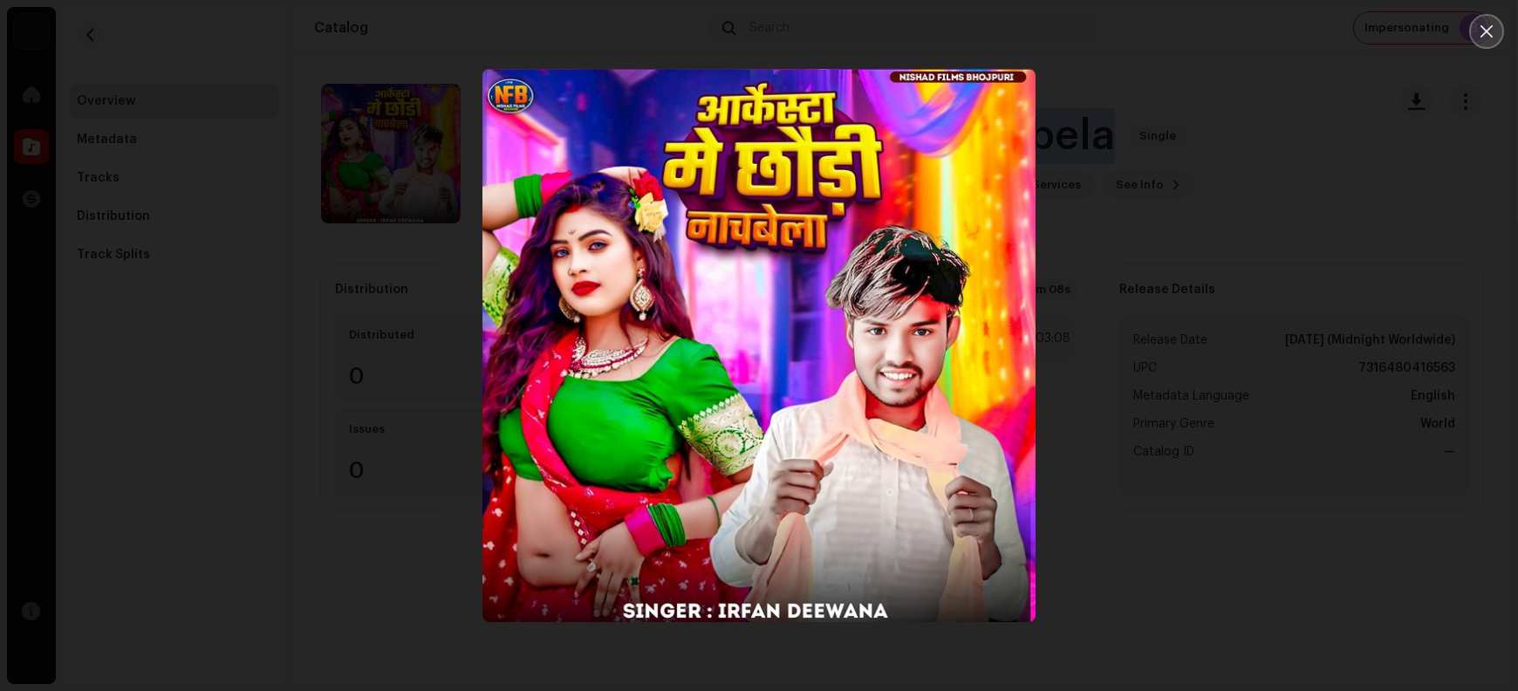
click at [1214, 46] on button "Close" at bounding box center [1487, 31] width 35 height 35
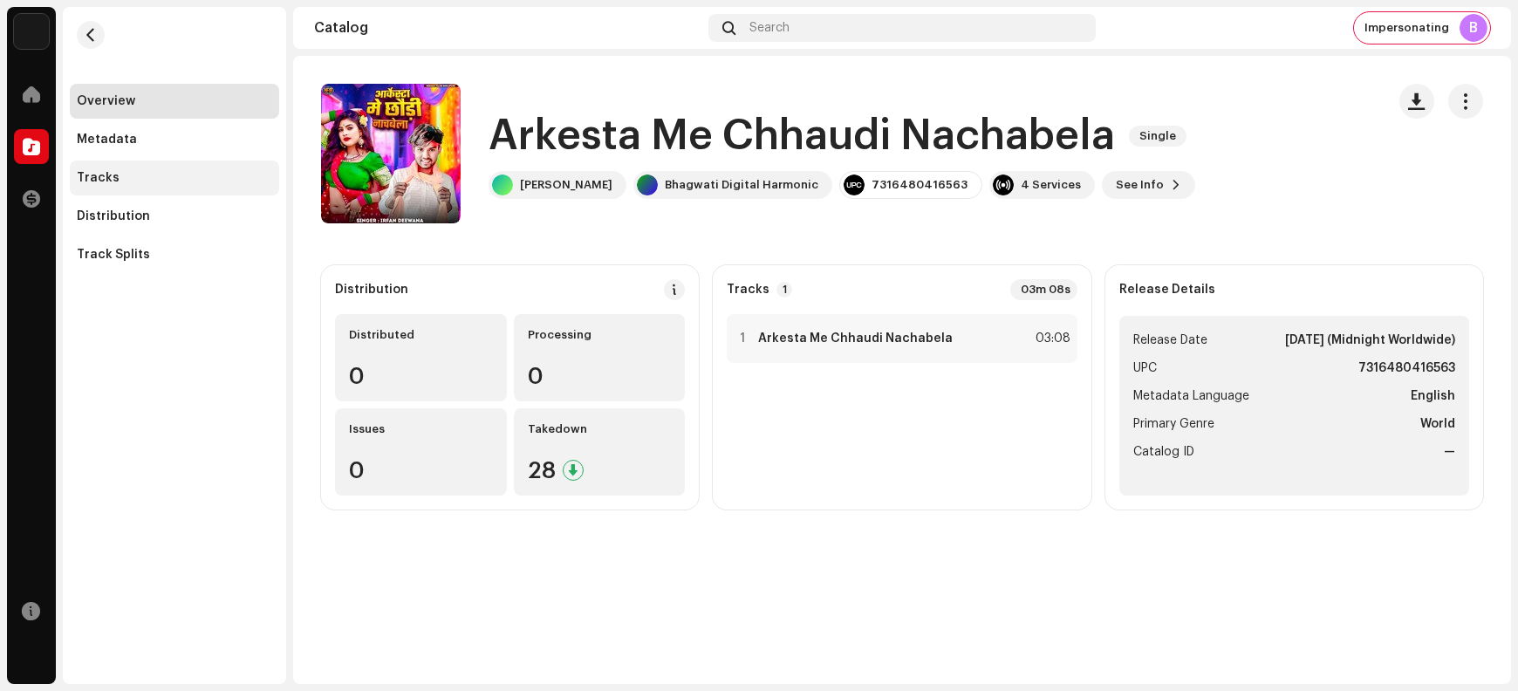
click at [159, 186] on div "Tracks" at bounding box center [174, 178] width 209 height 35
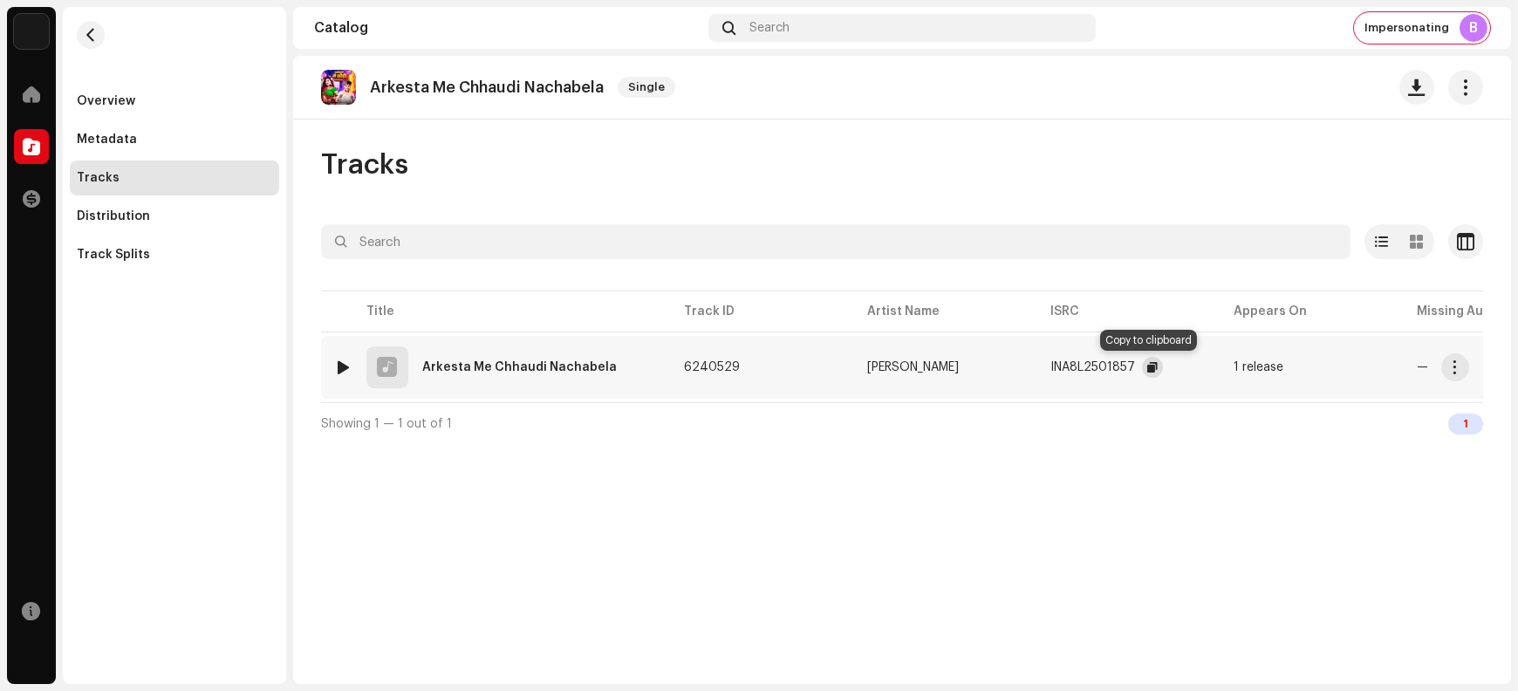
click at [1148, 368] on span "button" at bounding box center [1153, 367] width 10 height 14
click at [1214, 371] on span "button" at bounding box center [1455, 367] width 13 height 14
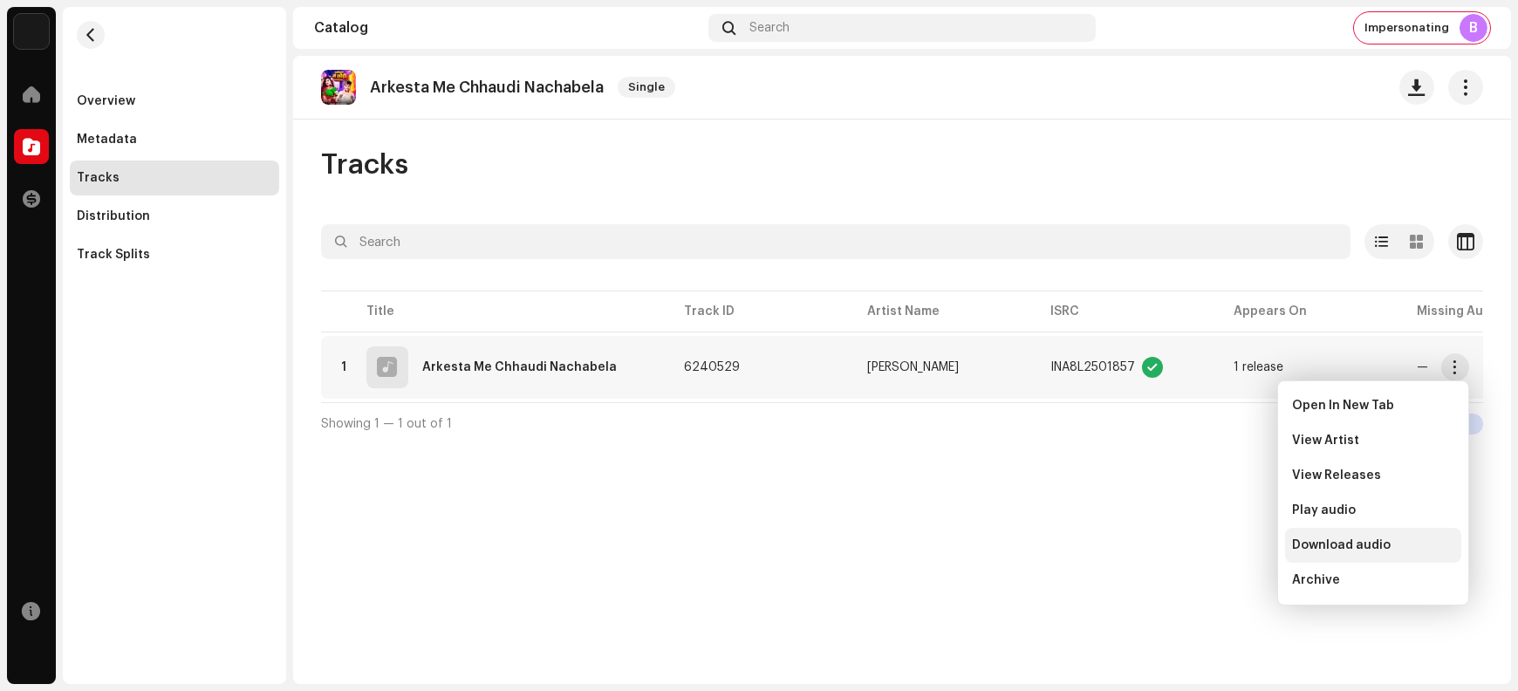
click at [1214, 552] on span "Download audio" at bounding box center [1341, 545] width 99 height 14
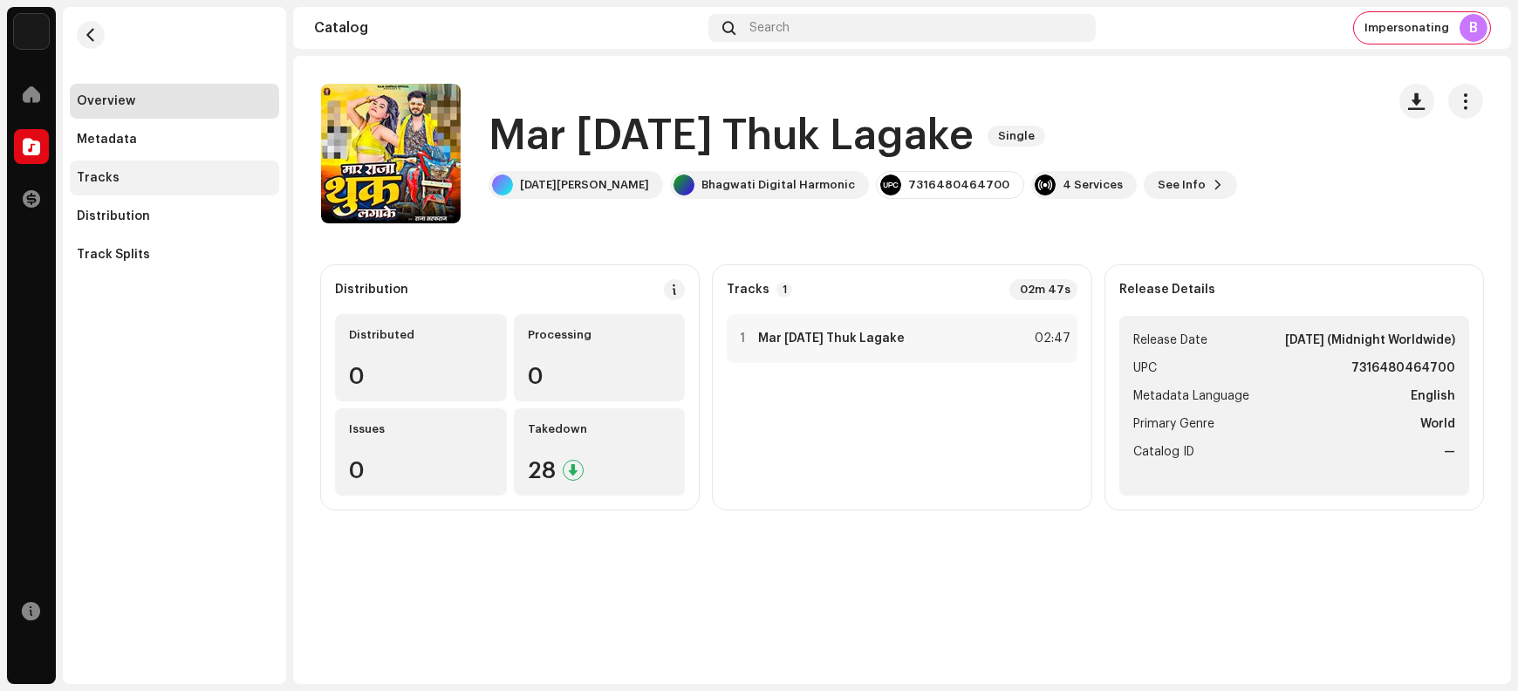
click at [208, 177] on div "Tracks" at bounding box center [174, 178] width 195 height 14
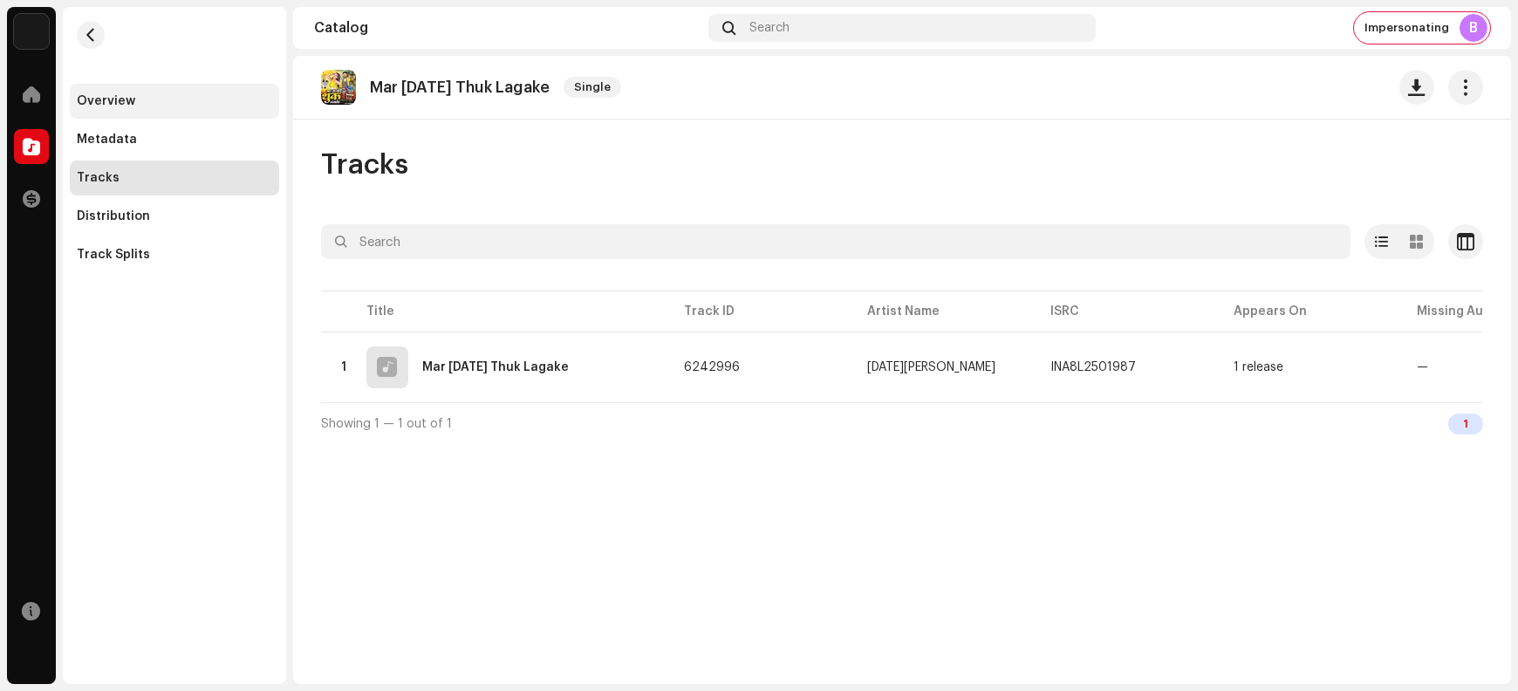
click at [154, 106] on div "Overview" at bounding box center [174, 101] width 195 height 14
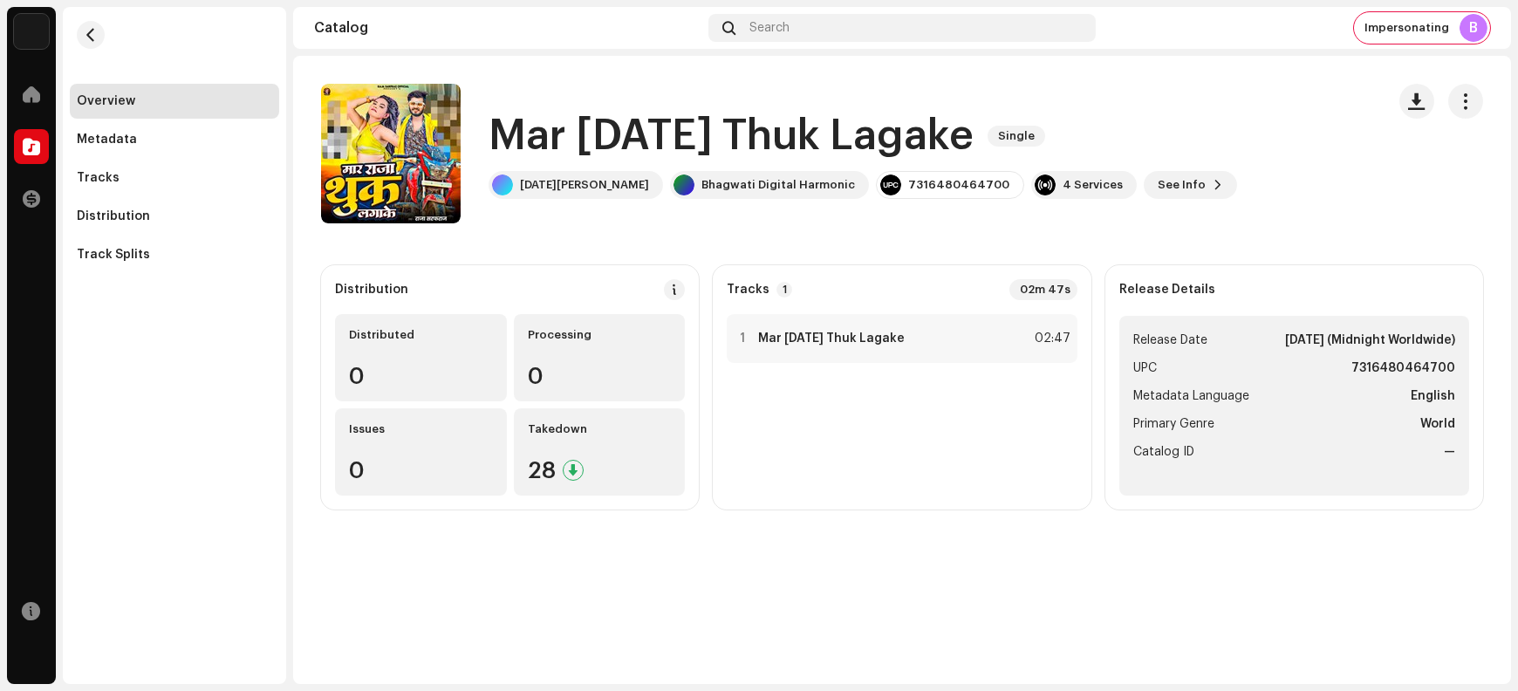
click at [514, 138] on h1 "Mar Raja Thuk Lagake" at bounding box center [731, 136] width 485 height 56
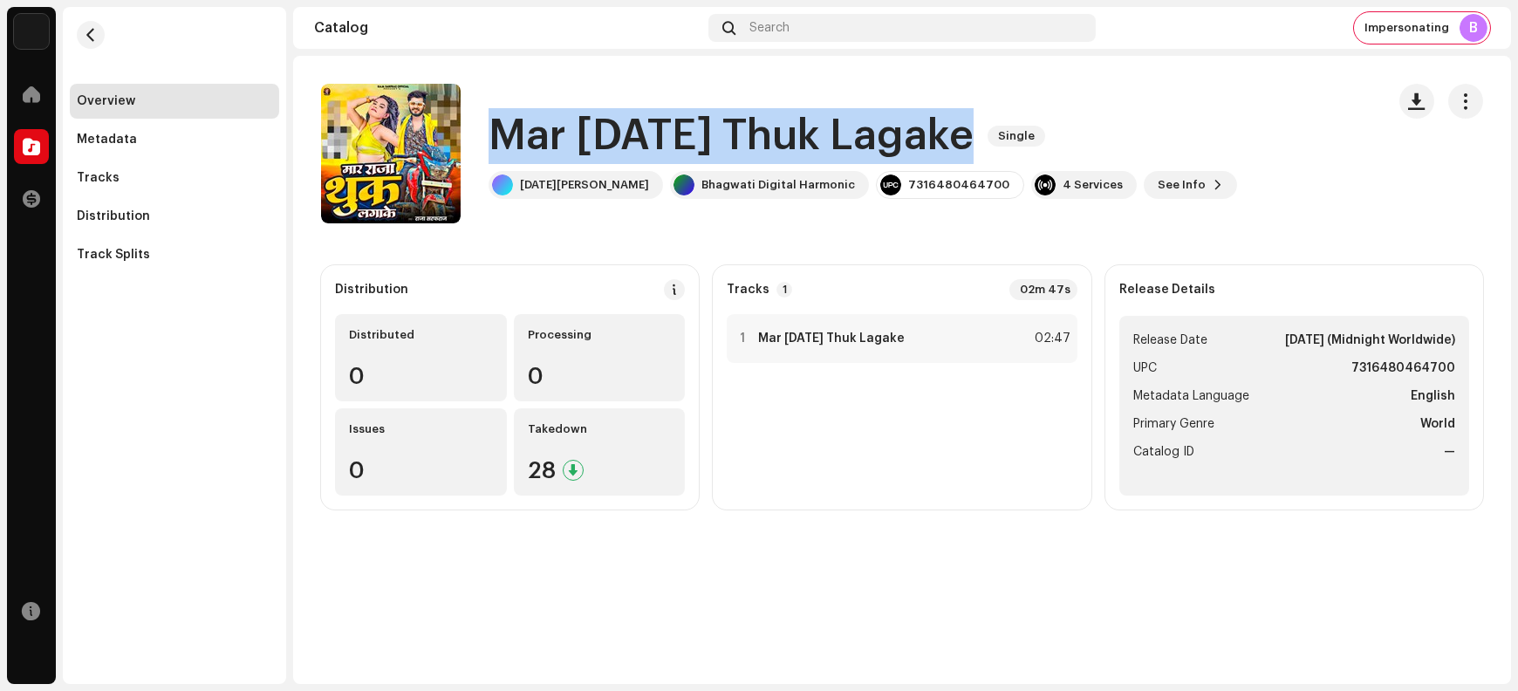
click at [514, 138] on h1 "Mar Raja Thuk Lagake" at bounding box center [731, 136] width 485 height 56
copy div "Mar Raja Thuk Lagake Single"
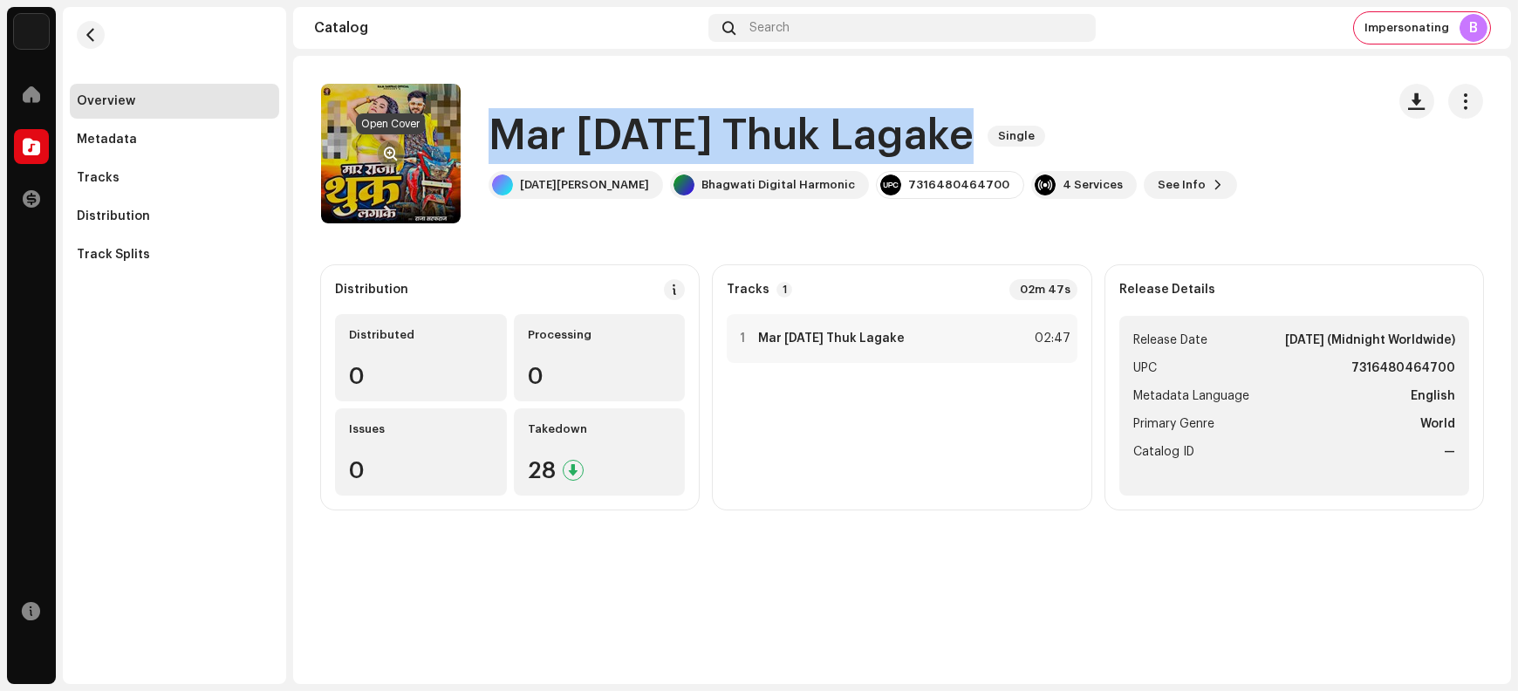
click at [386, 155] on span "button" at bounding box center [391, 154] width 13 height 14
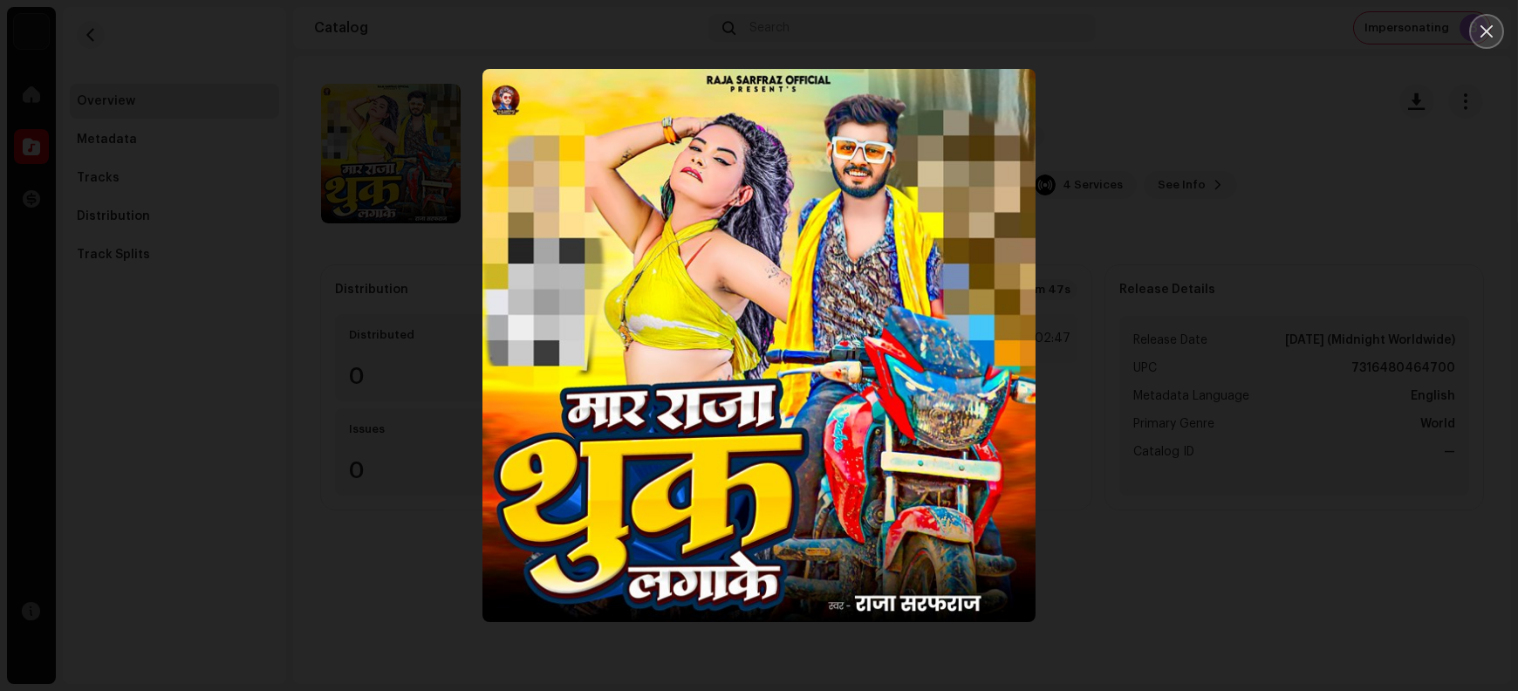
click at [1214, 38] on icon "Close" at bounding box center [1487, 32] width 16 height 16
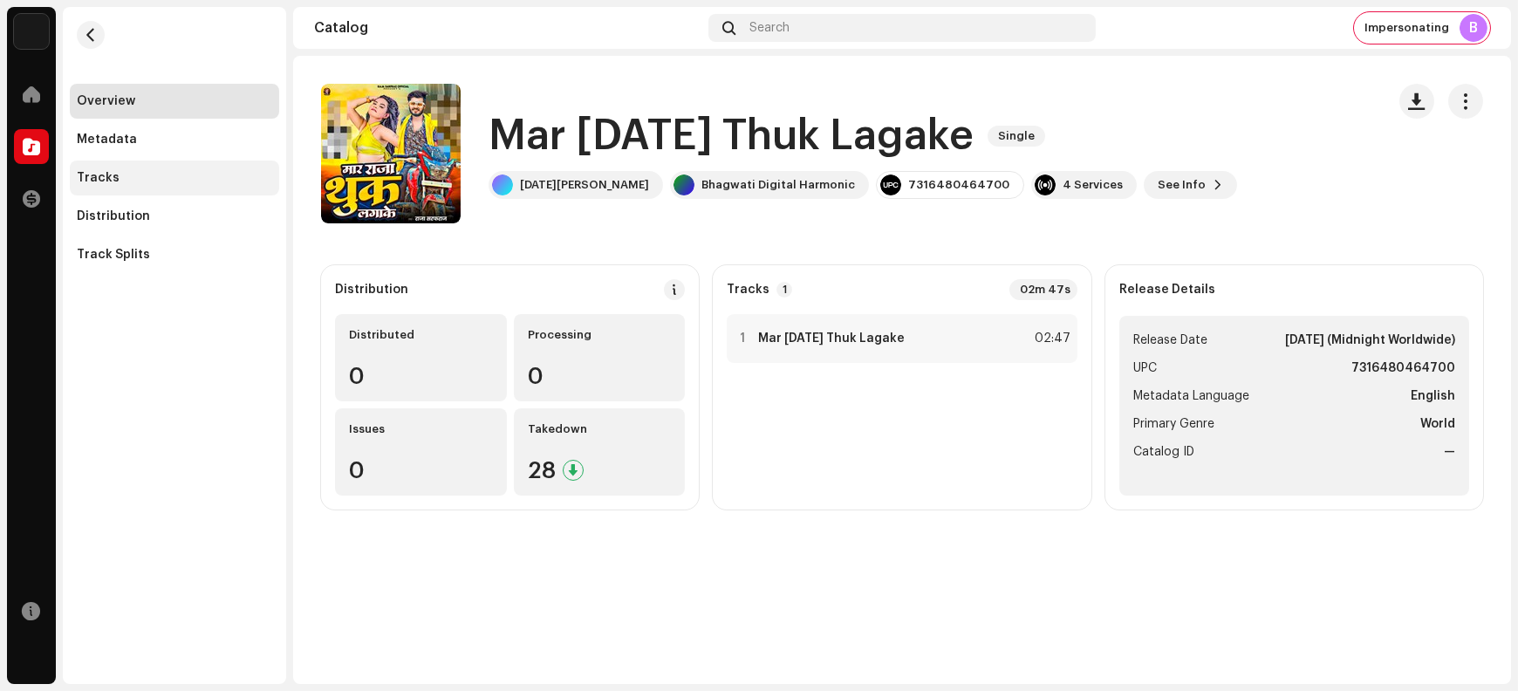
click at [147, 184] on div "Tracks" at bounding box center [174, 178] width 209 height 35
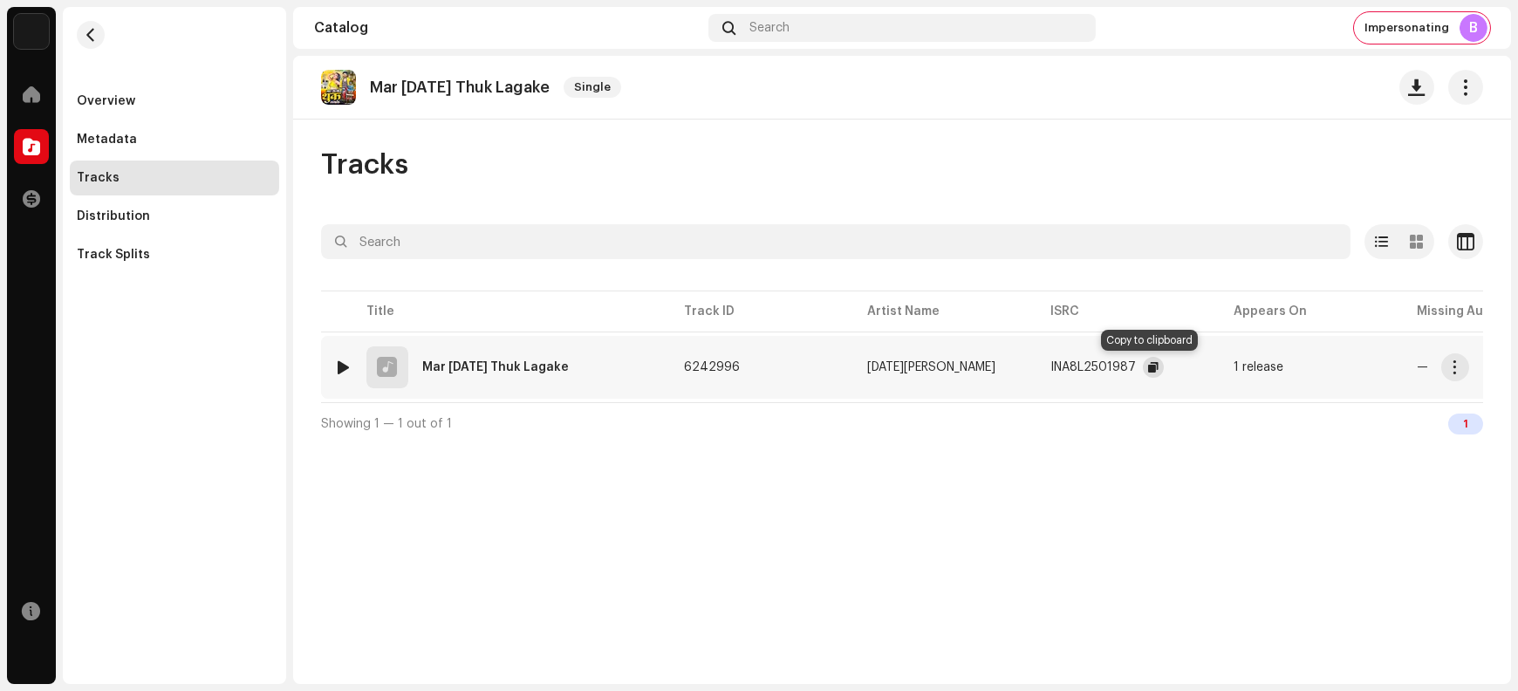
click at [1148, 366] on span "button" at bounding box center [1153, 367] width 10 height 14
click at [1214, 369] on button "button" at bounding box center [1456, 367] width 28 height 28
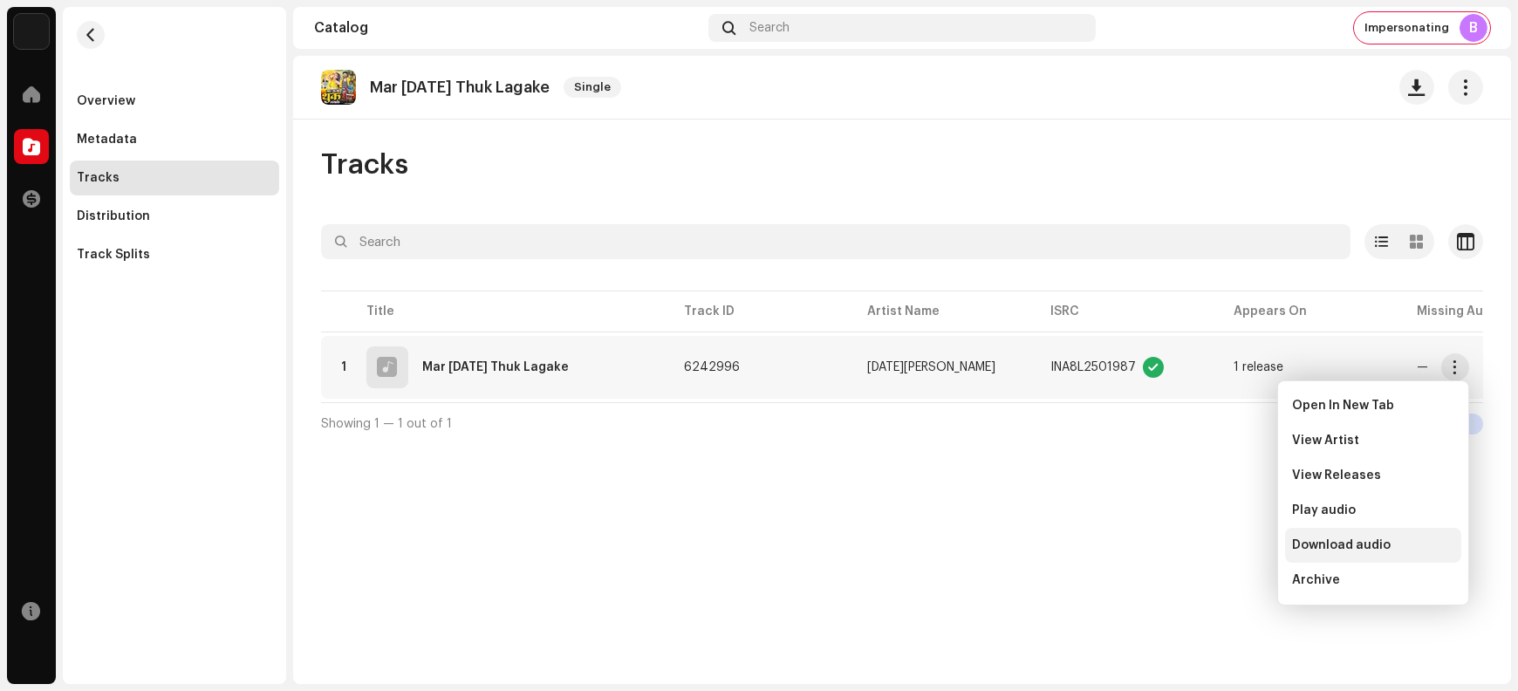
click at [1214, 547] on span "Download audio" at bounding box center [1341, 545] width 99 height 14
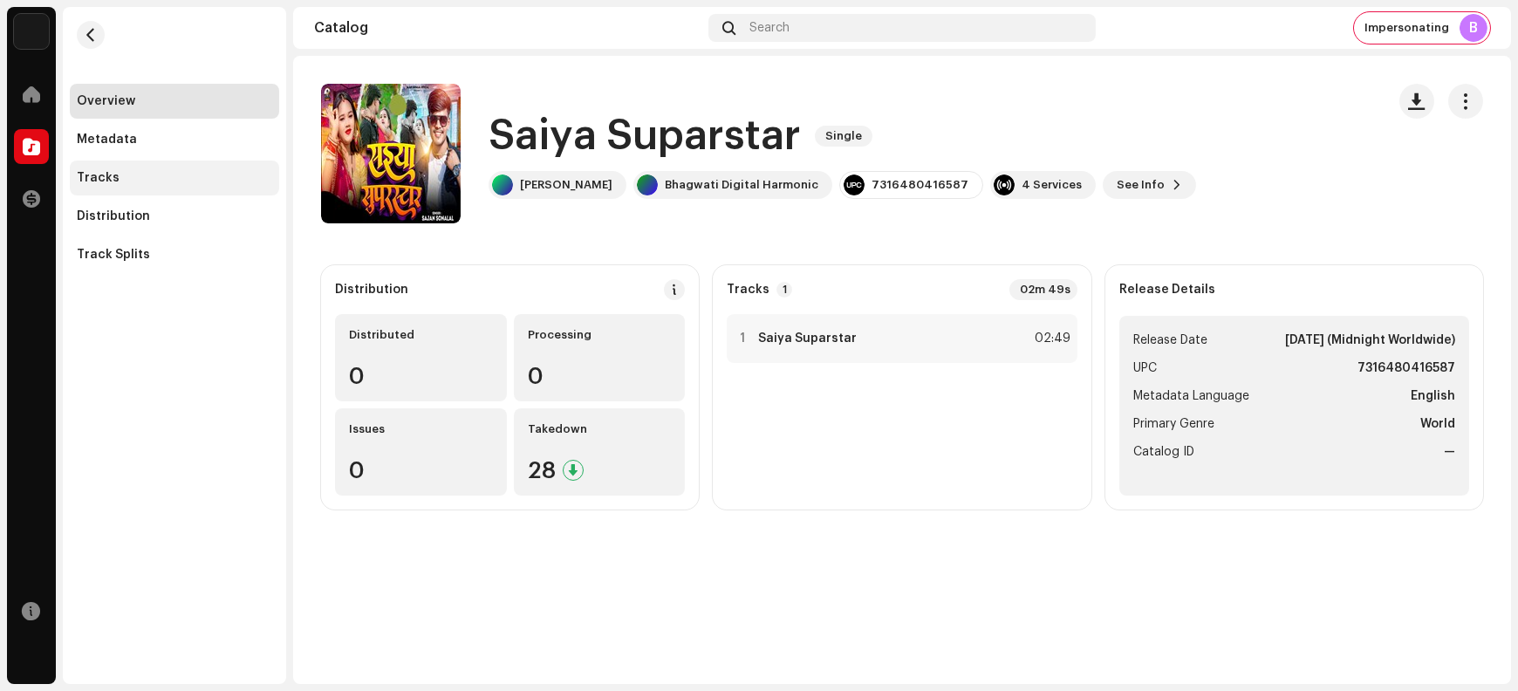
click at [138, 177] on div "Tracks" at bounding box center [174, 178] width 195 height 14
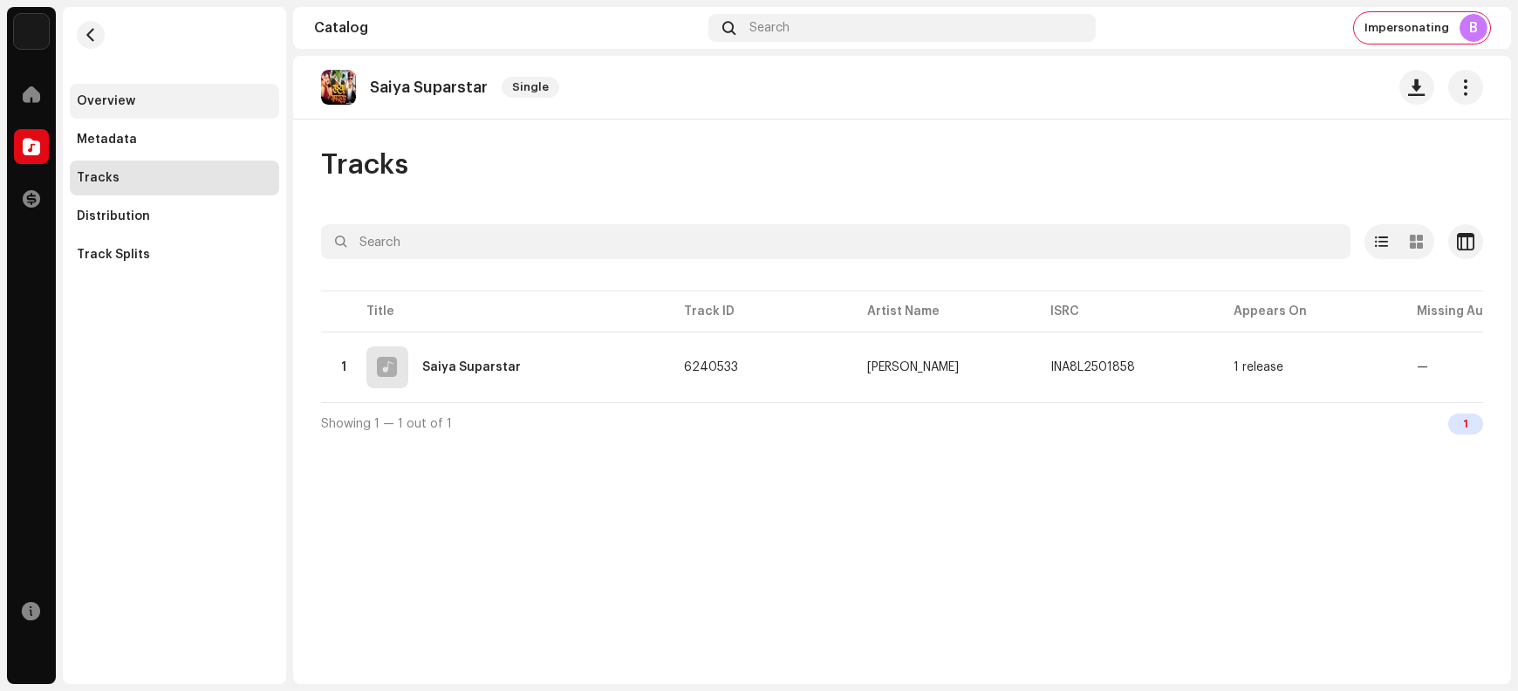
click at [149, 103] on div "Overview" at bounding box center [174, 101] width 195 height 14
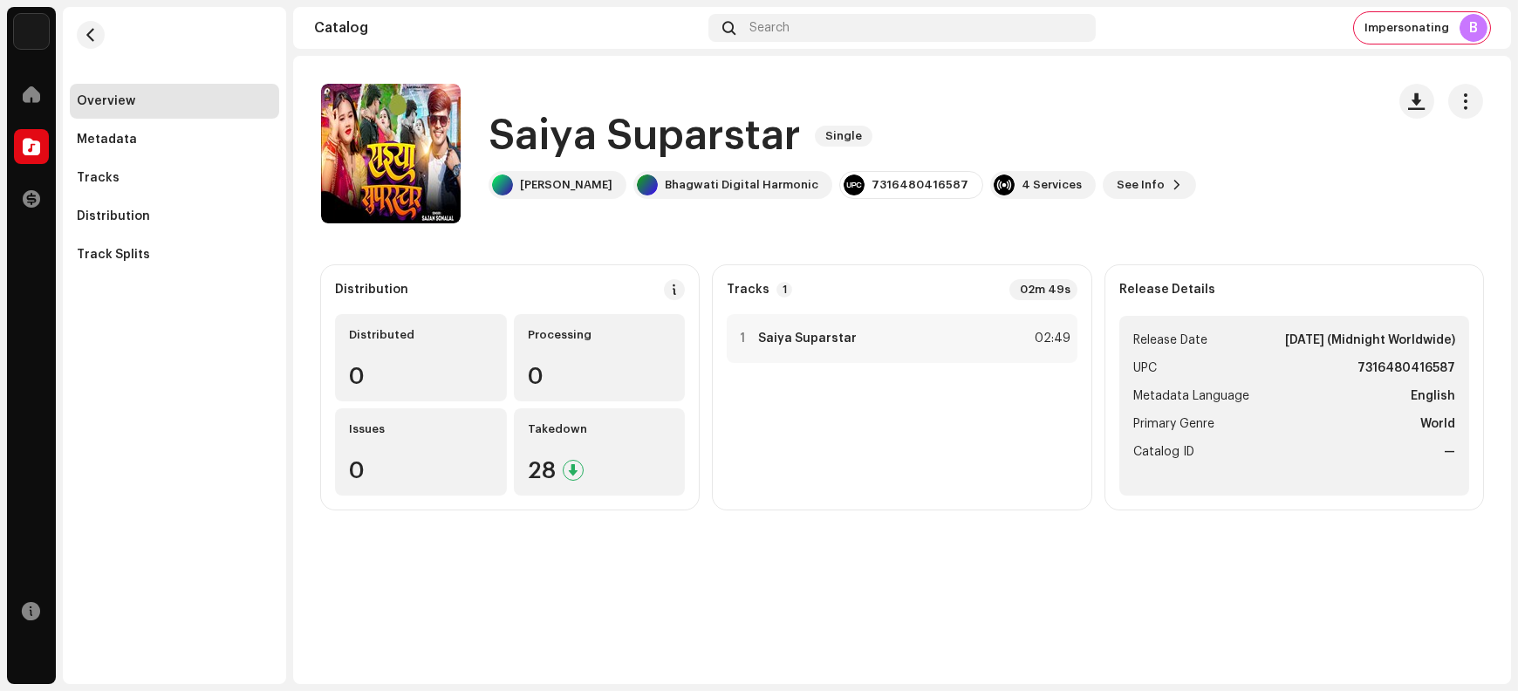
click at [544, 132] on h1 "Saiya Suparstar" at bounding box center [645, 136] width 312 height 56
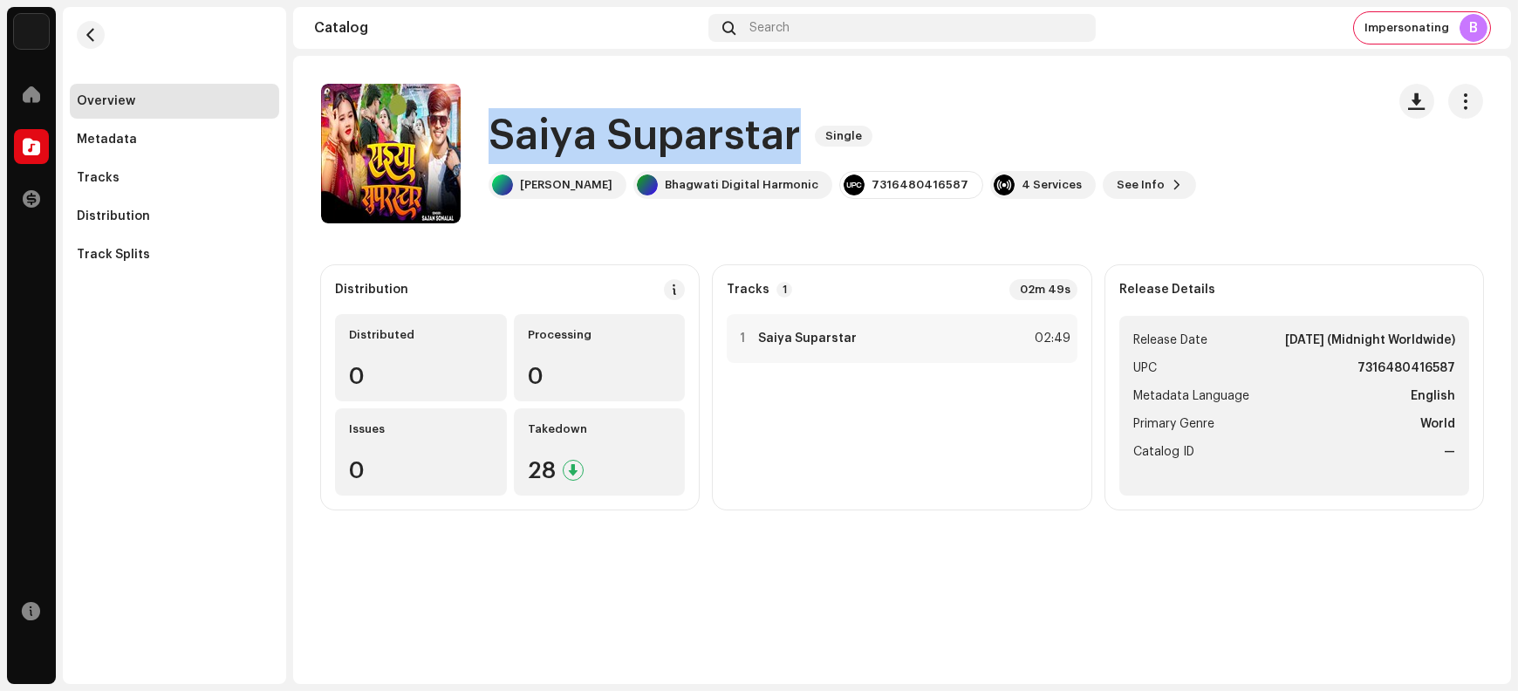
click at [544, 132] on h1 "Saiya Suparstar" at bounding box center [645, 136] width 312 height 56
copy div "Saiya Suparstar Single"
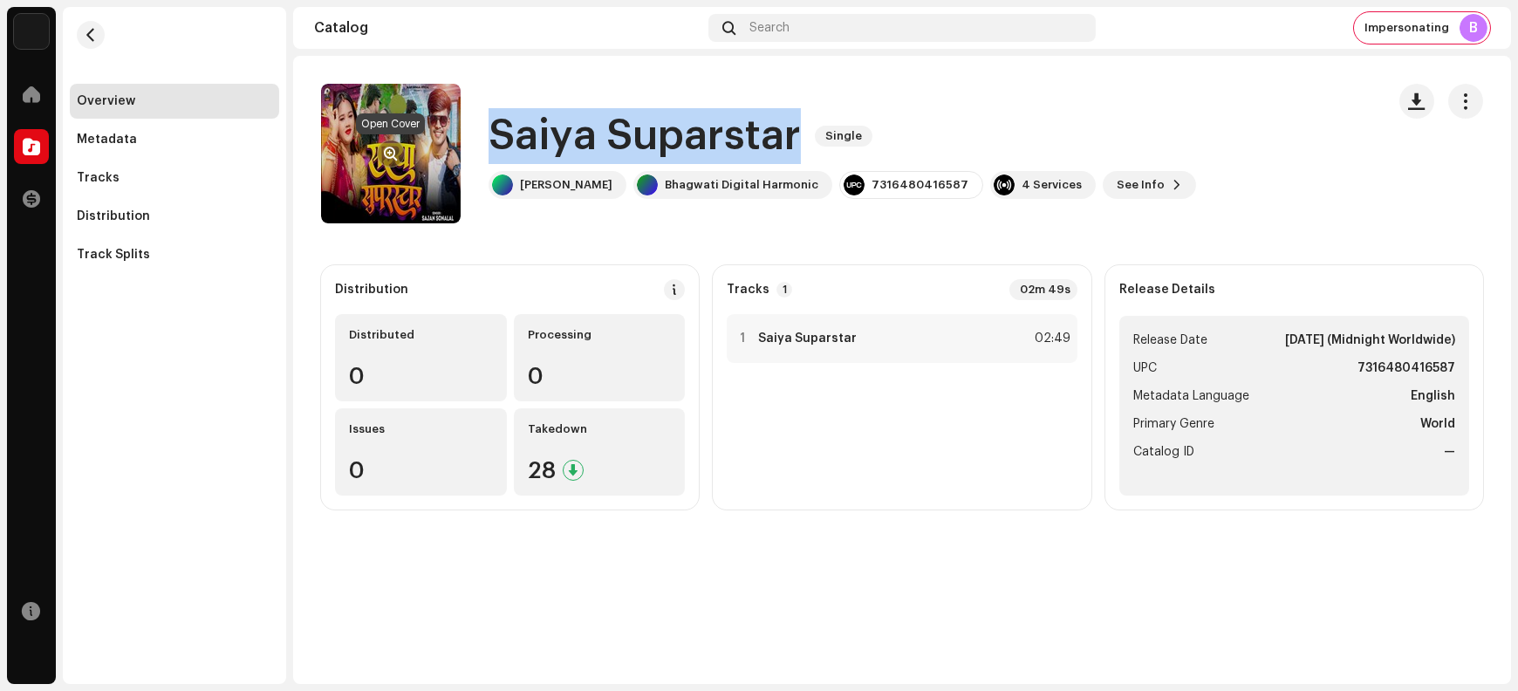
click at [387, 153] on span "button" at bounding box center [391, 154] width 13 height 14
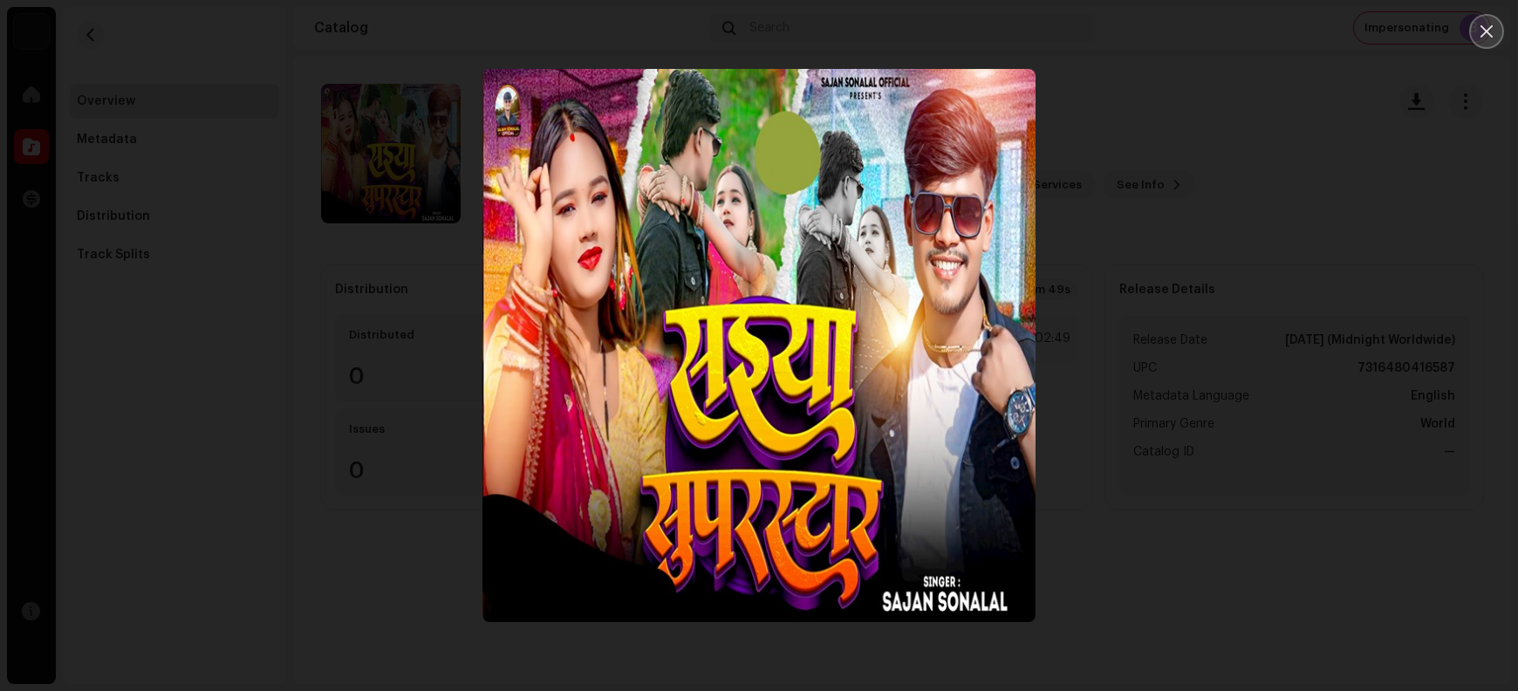
click at [1214, 33] on icon "Close" at bounding box center [1487, 32] width 16 height 16
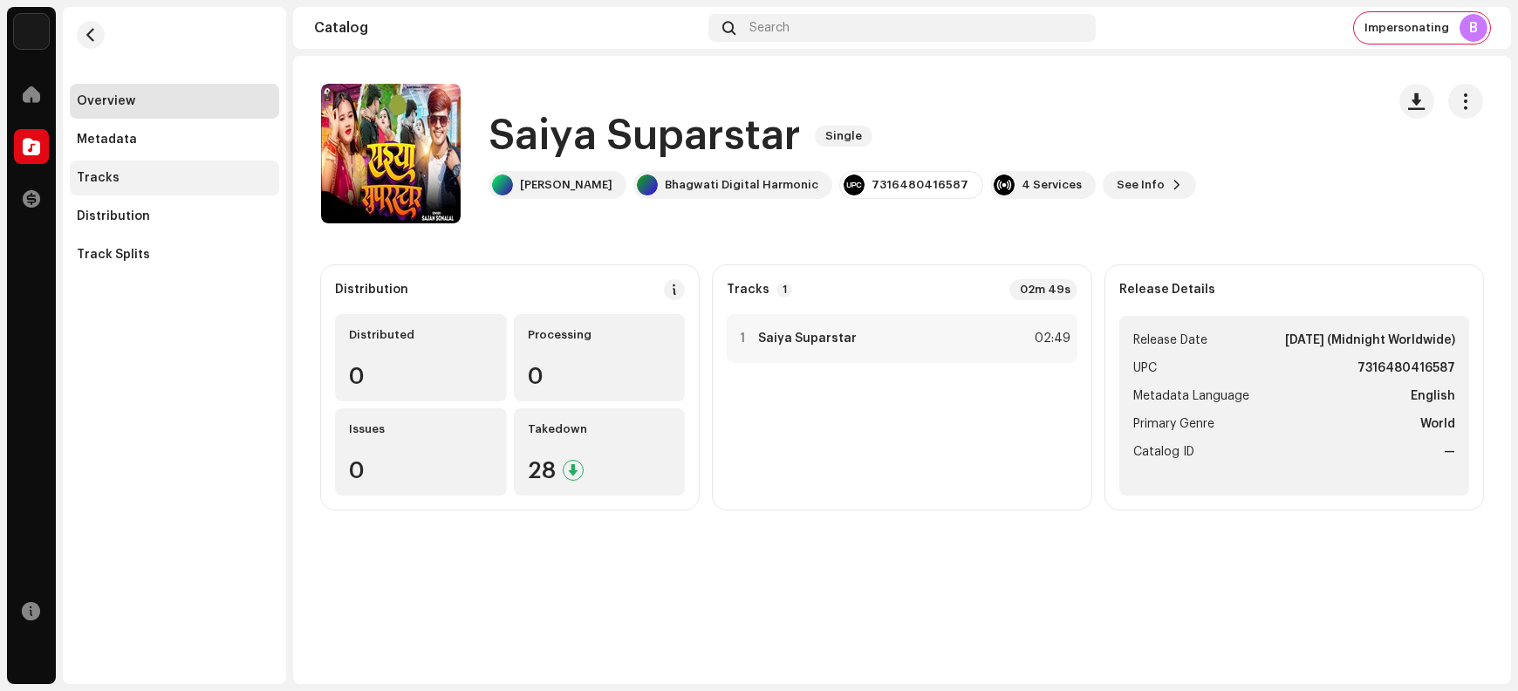
click at [154, 186] on div "Tracks" at bounding box center [174, 178] width 209 height 35
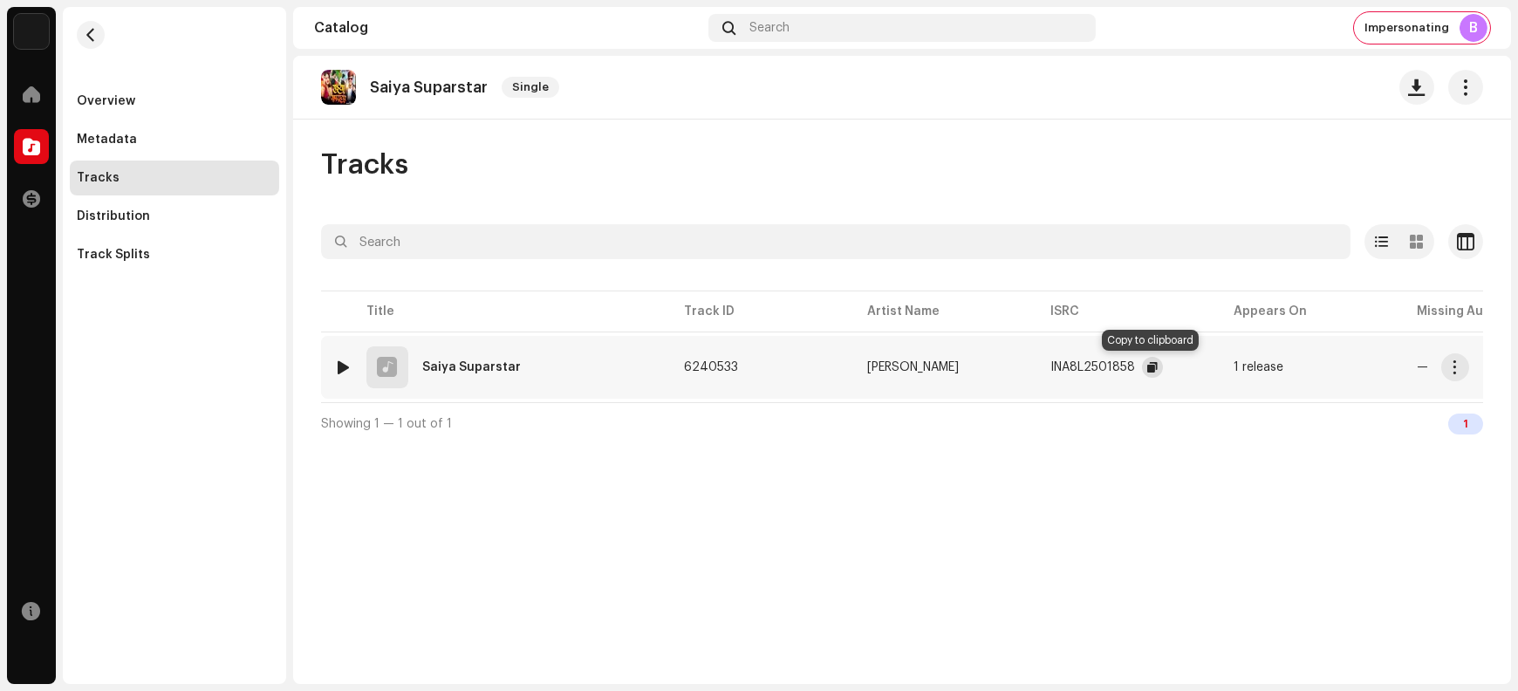
click at [1148, 367] on span "button" at bounding box center [1153, 367] width 10 height 14
click at [1214, 369] on span "button" at bounding box center [1455, 367] width 13 height 14
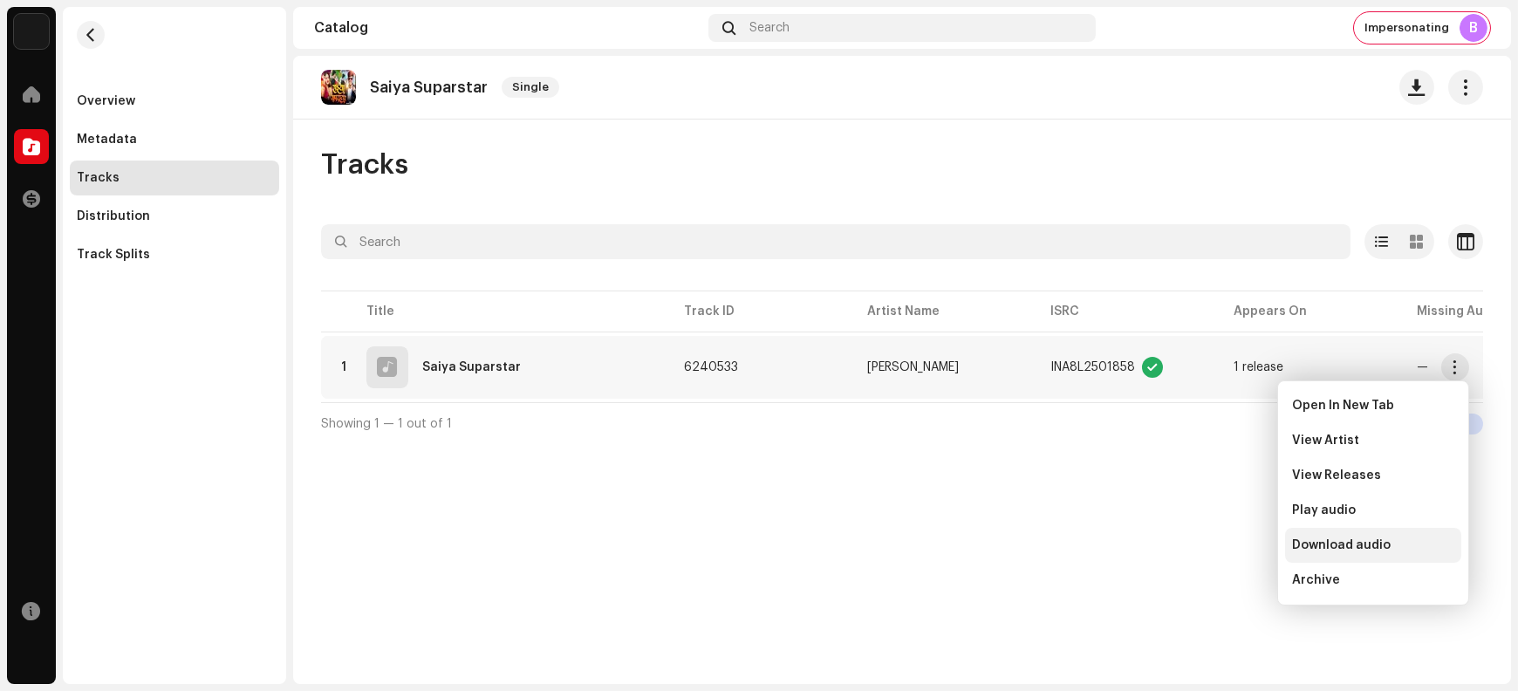
click at [1214, 543] on span "Download audio" at bounding box center [1341, 545] width 99 height 14
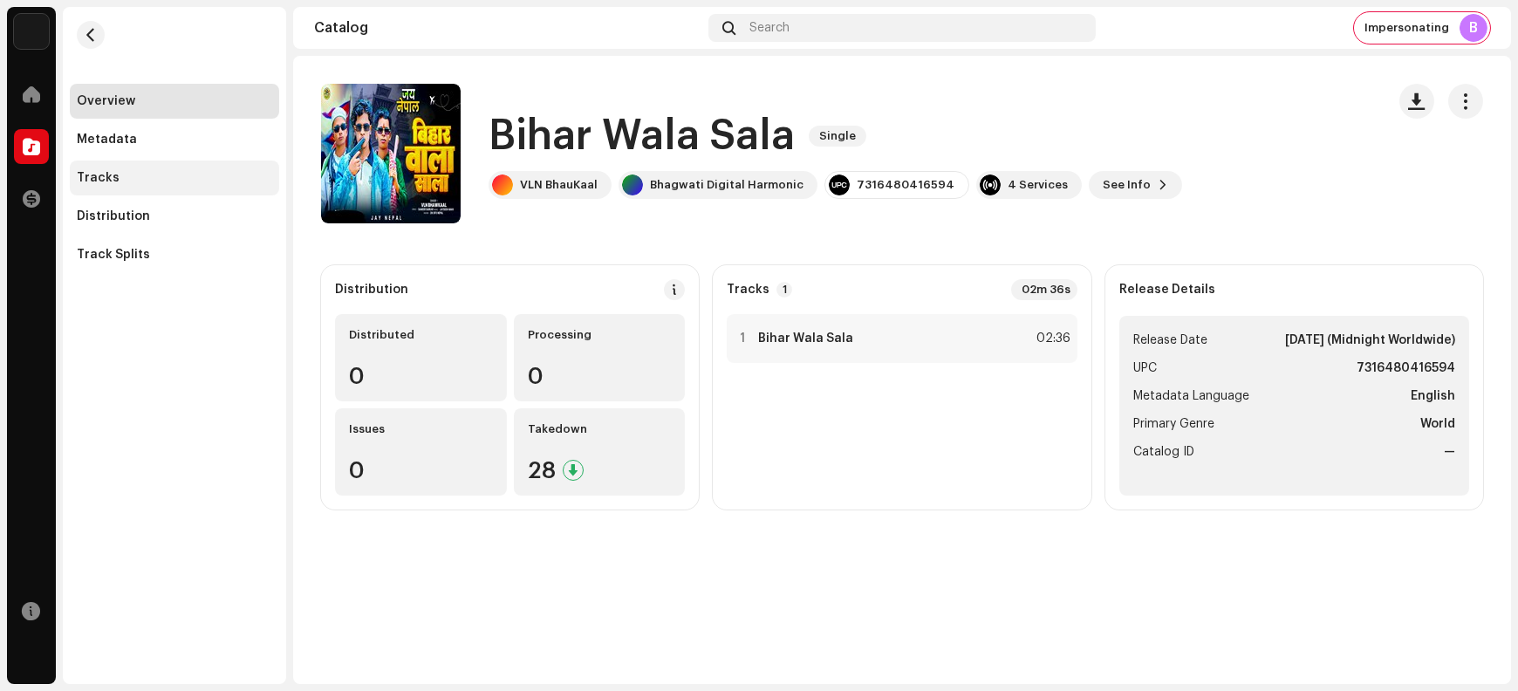
click at [134, 179] on div "Tracks" at bounding box center [174, 178] width 195 height 14
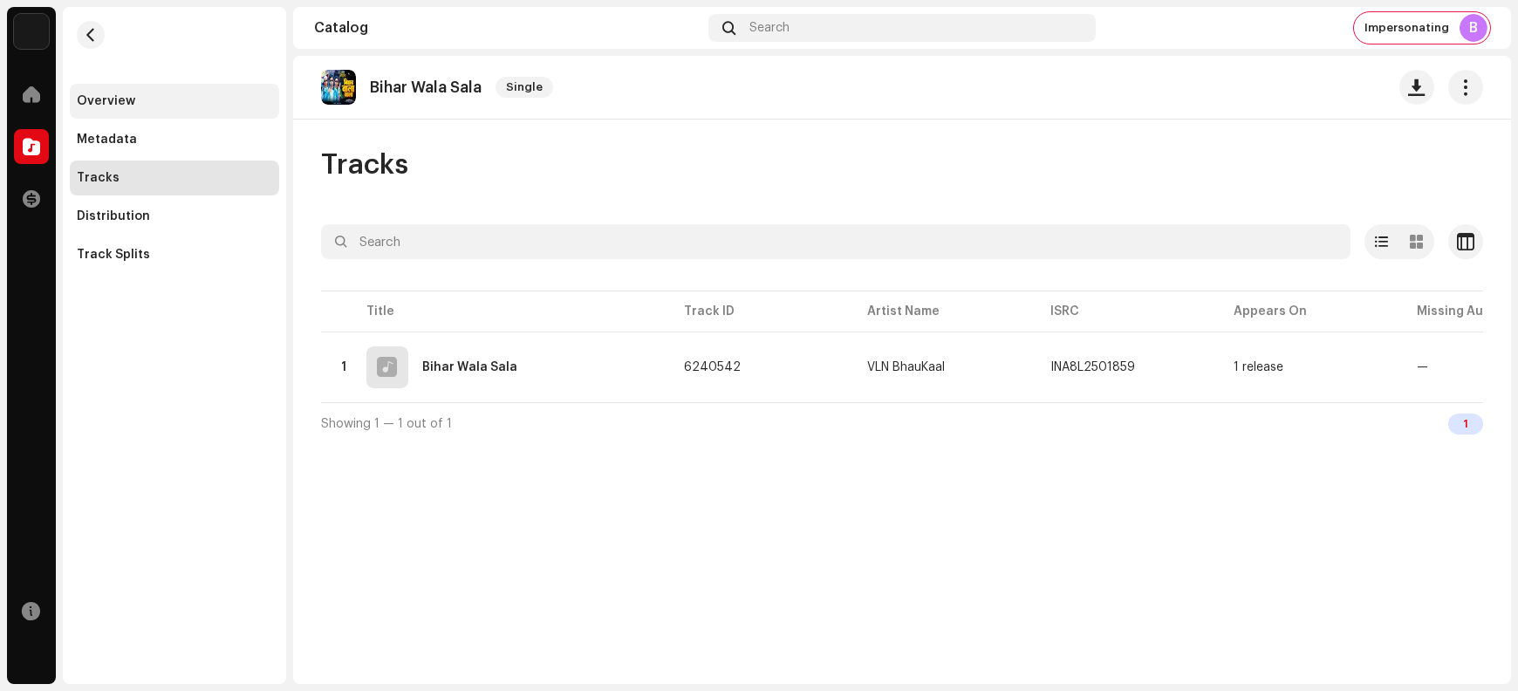
click at [147, 94] on div "Overview" at bounding box center [174, 101] width 195 height 14
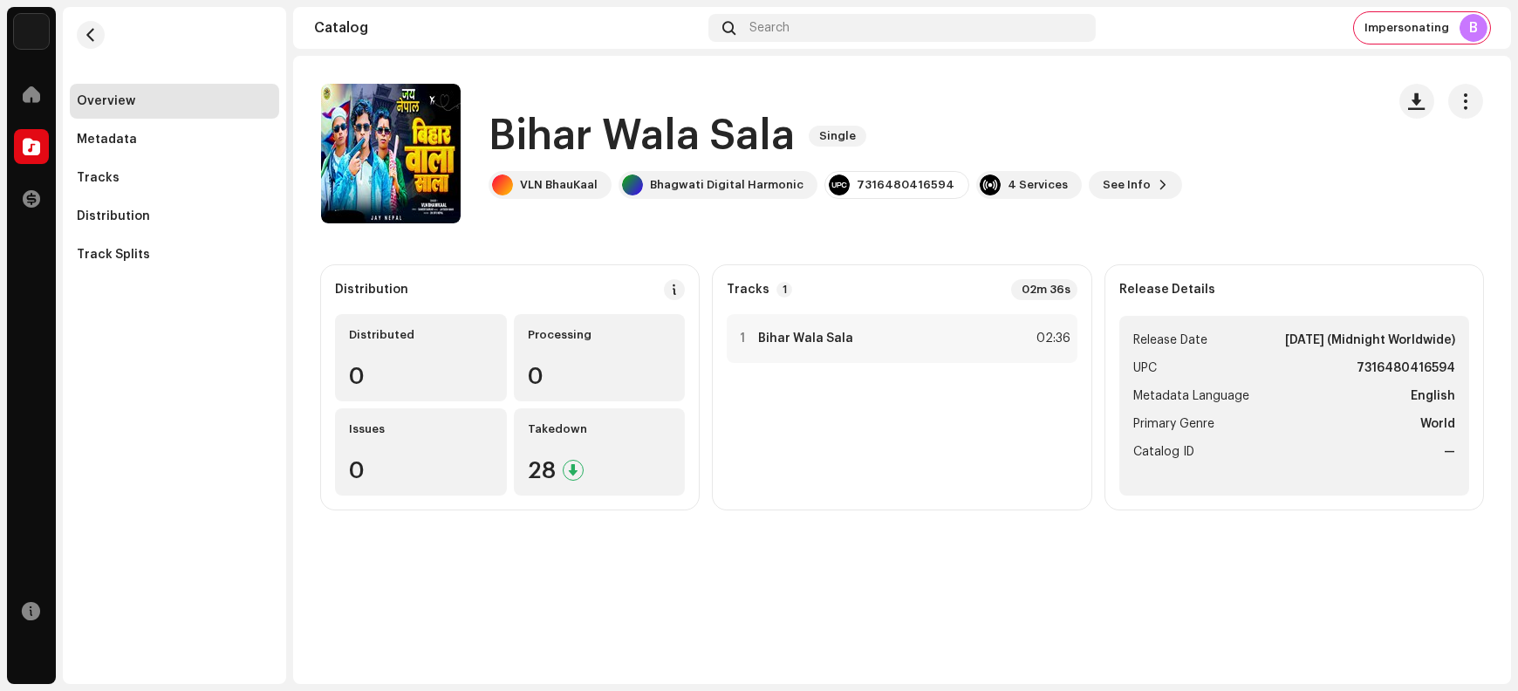
click at [552, 134] on h1 "Bihar Wala Sala" at bounding box center [642, 136] width 306 height 56
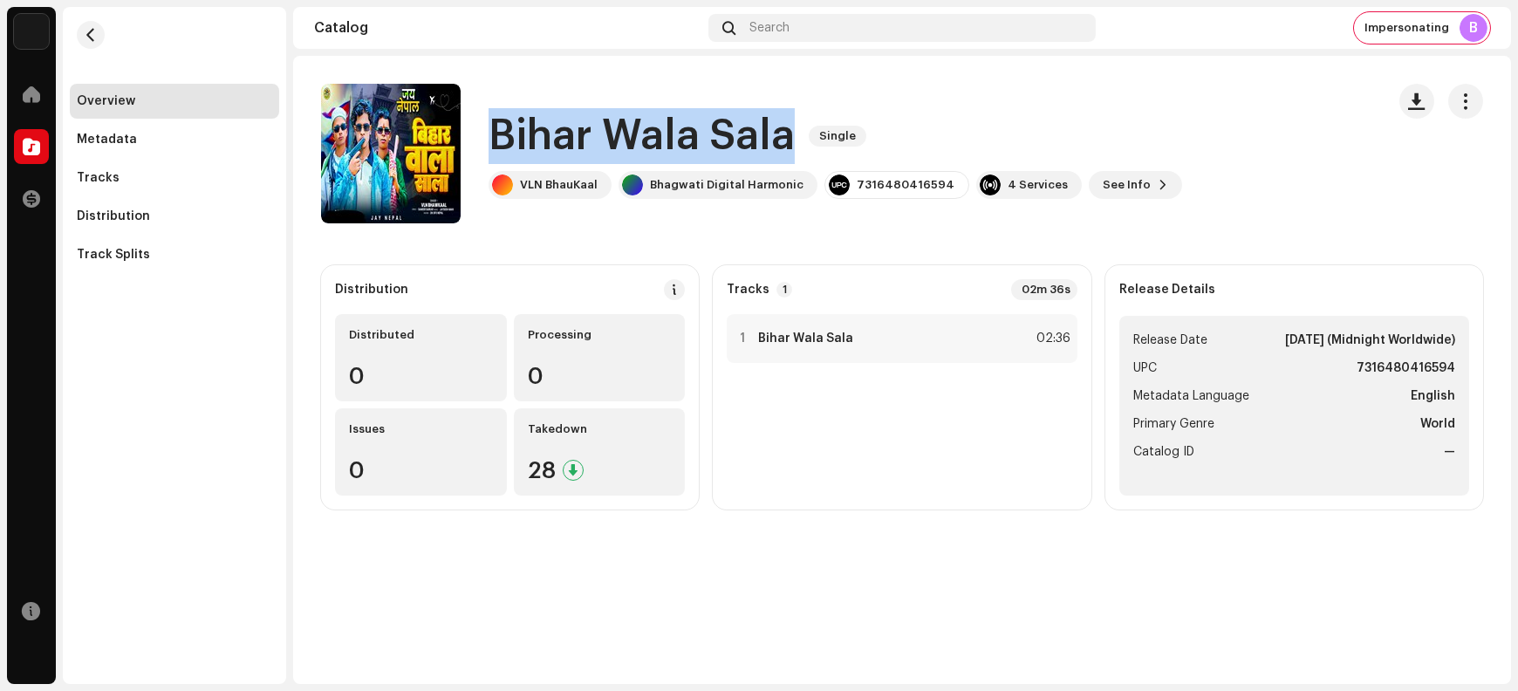
click at [552, 134] on h1 "Bihar Wala Sala" at bounding box center [642, 136] width 306 height 56
copy div "Bihar Wala Sala Single"
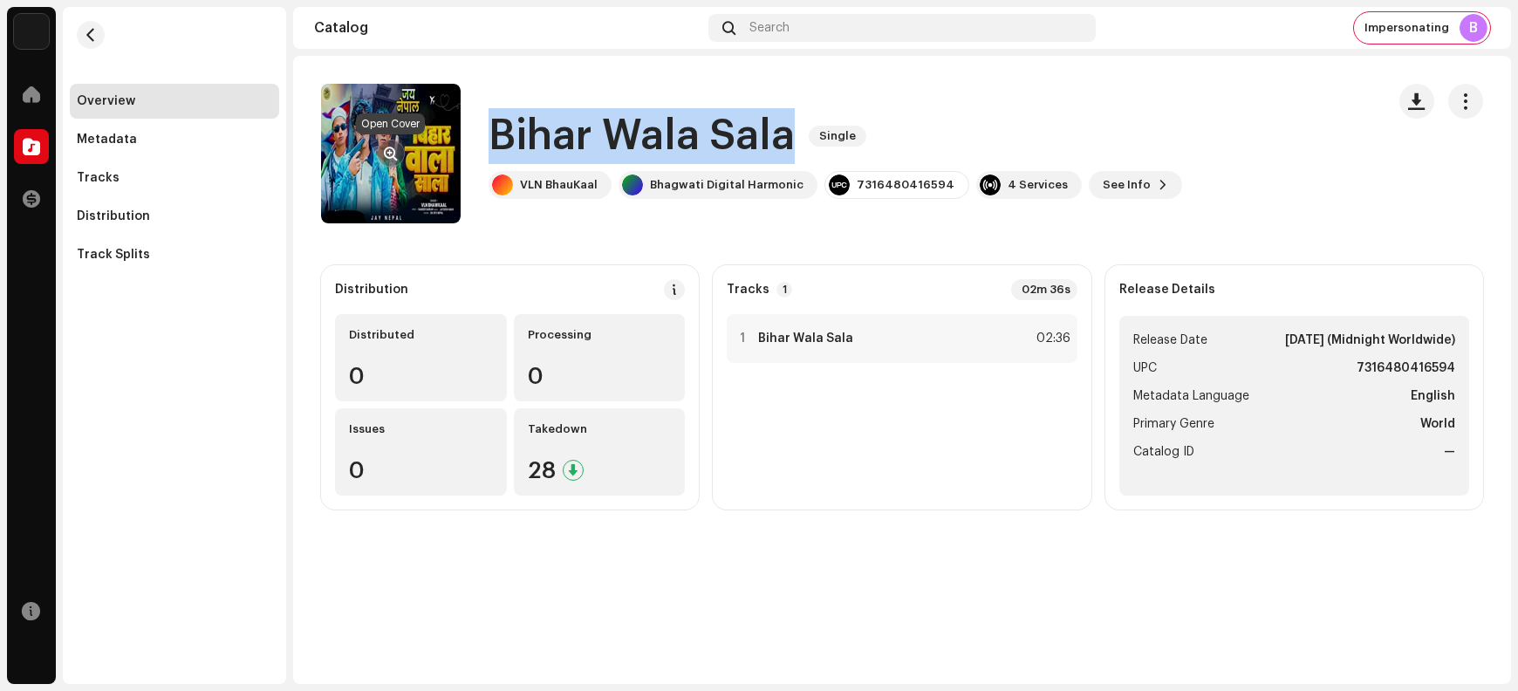
click at [394, 154] on span "button" at bounding box center [391, 154] width 13 height 14
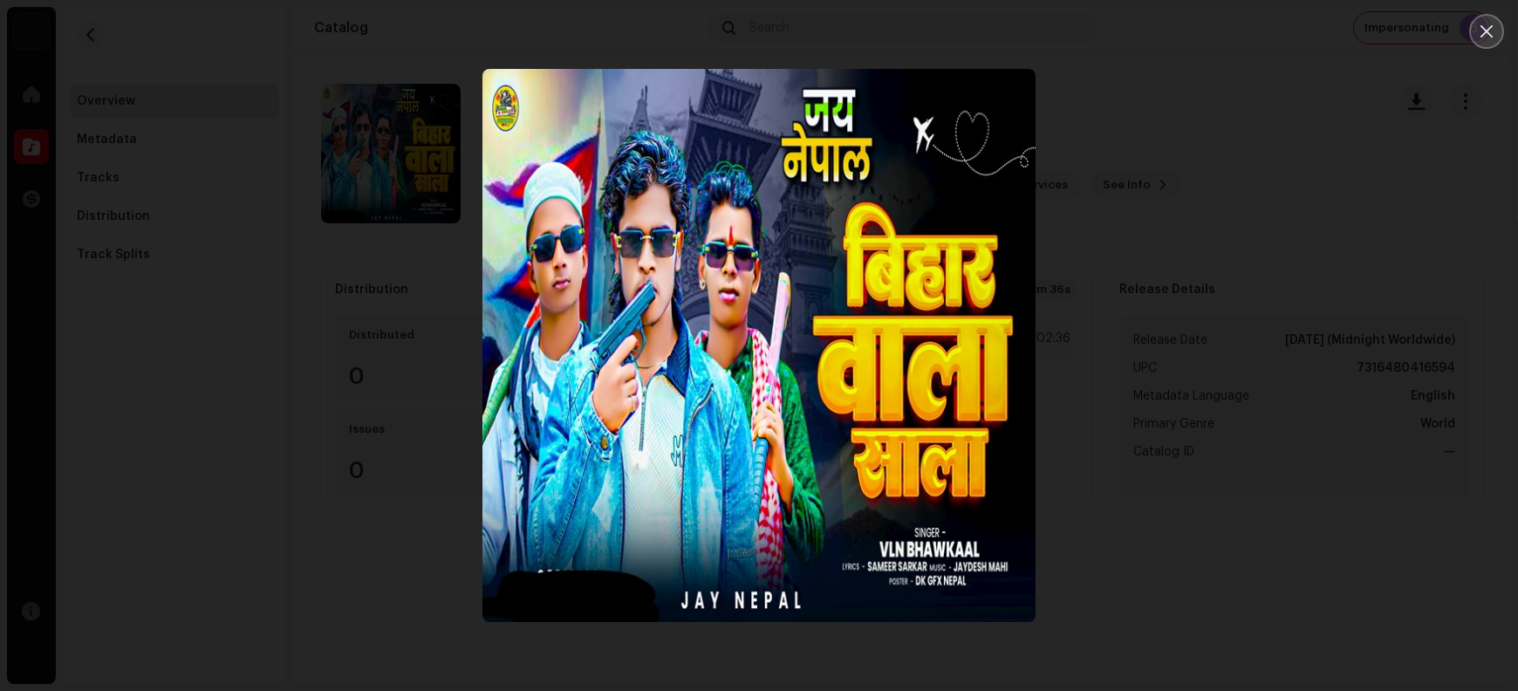
click at [1214, 43] on button "Close" at bounding box center [1487, 31] width 35 height 35
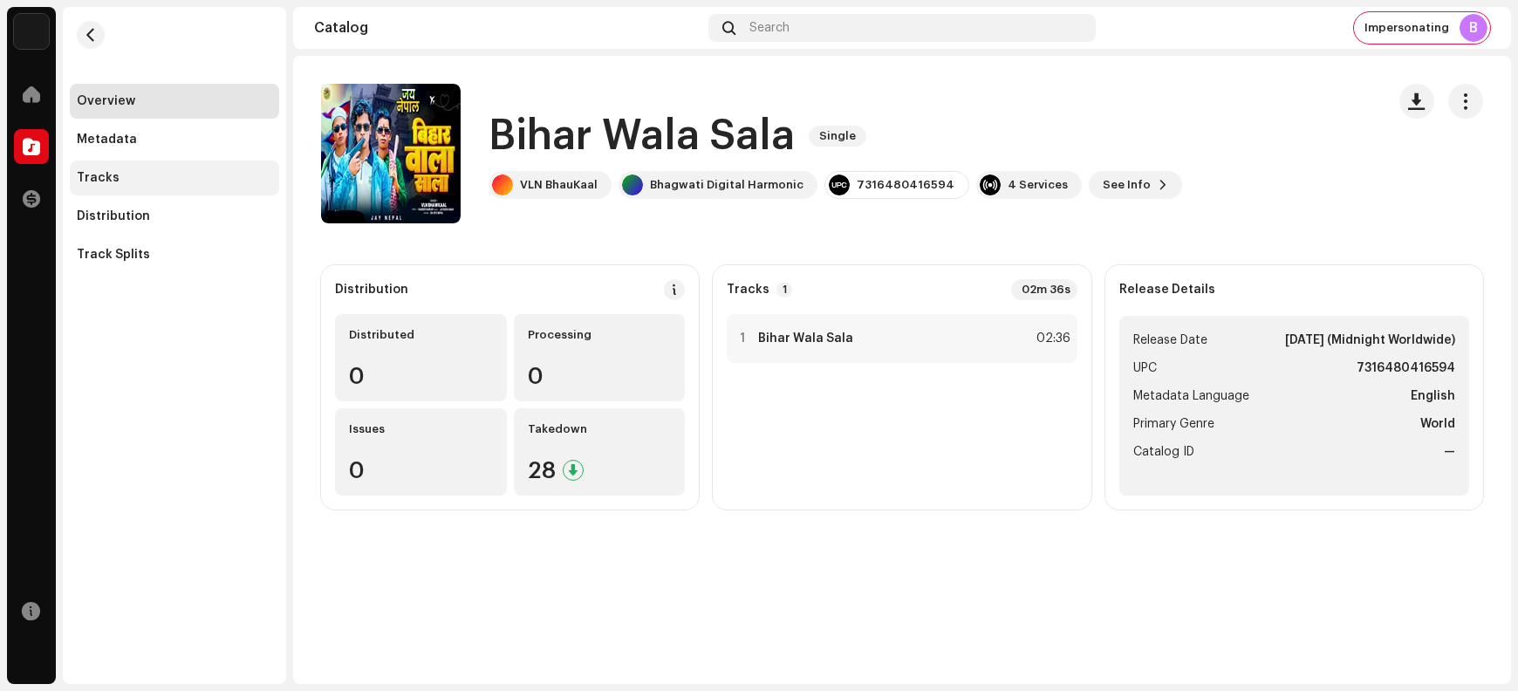
click at [159, 183] on div "Tracks" at bounding box center [174, 178] width 195 height 14
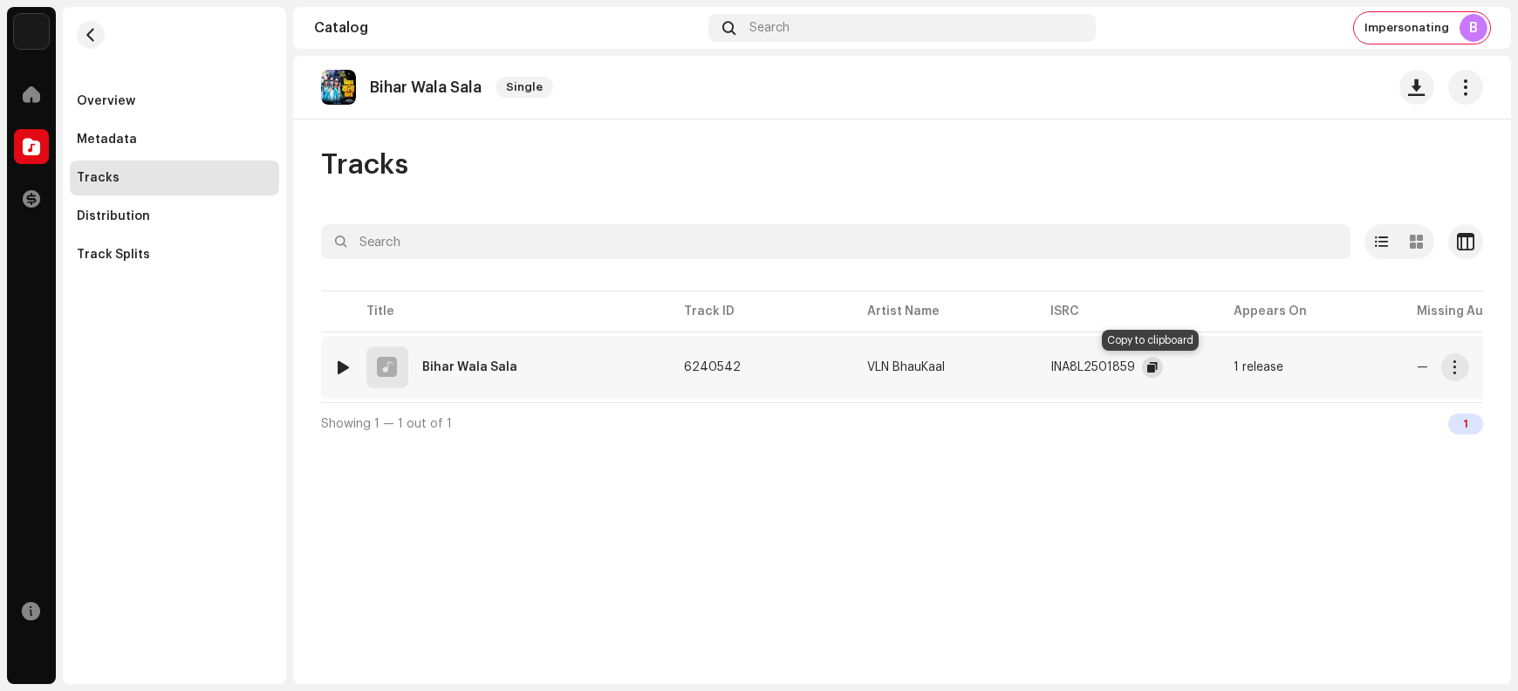
click at [1149, 367] on span "button" at bounding box center [1153, 367] width 10 height 14
click at [1214, 369] on span "button" at bounding box center [1455, 367] width 13 height 14
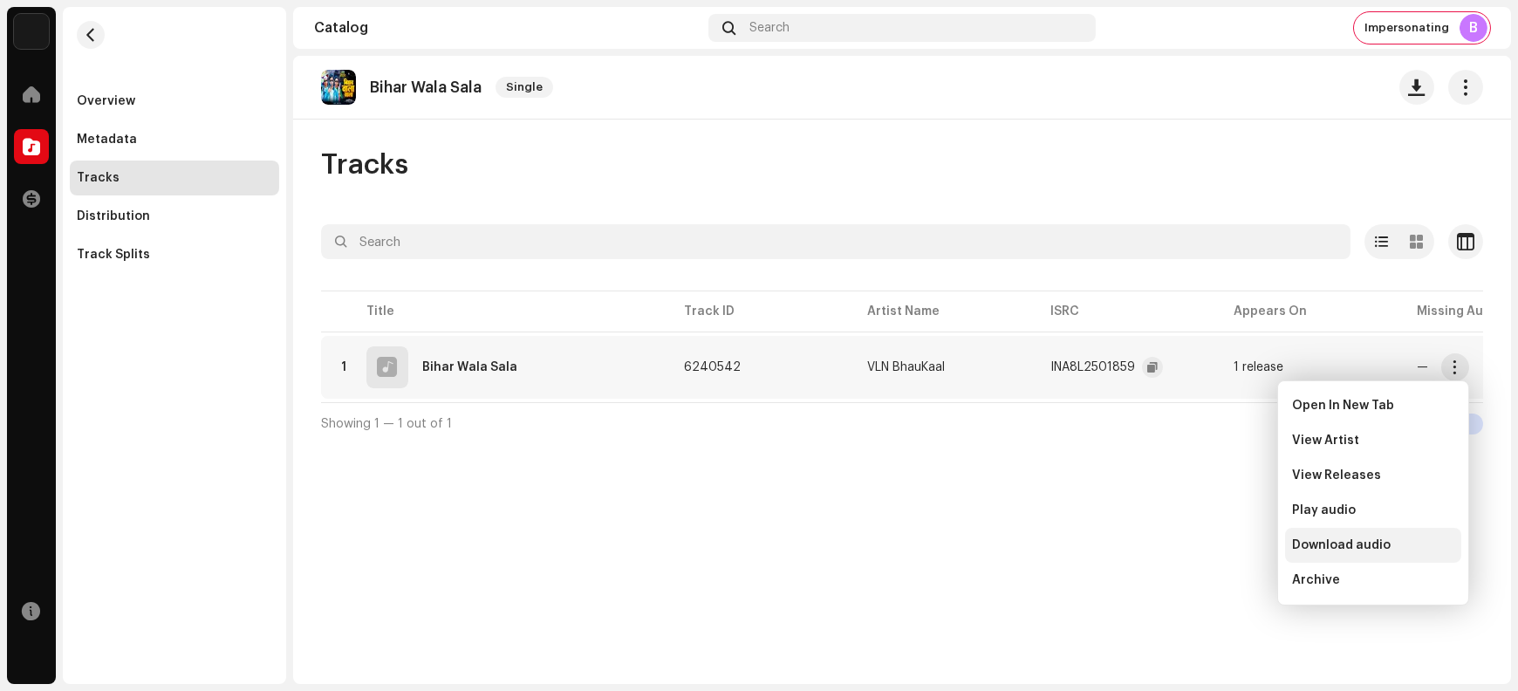
click at [1214, 552] on div "Download audio" at bounding box center [1373, 545] width 176 height 35
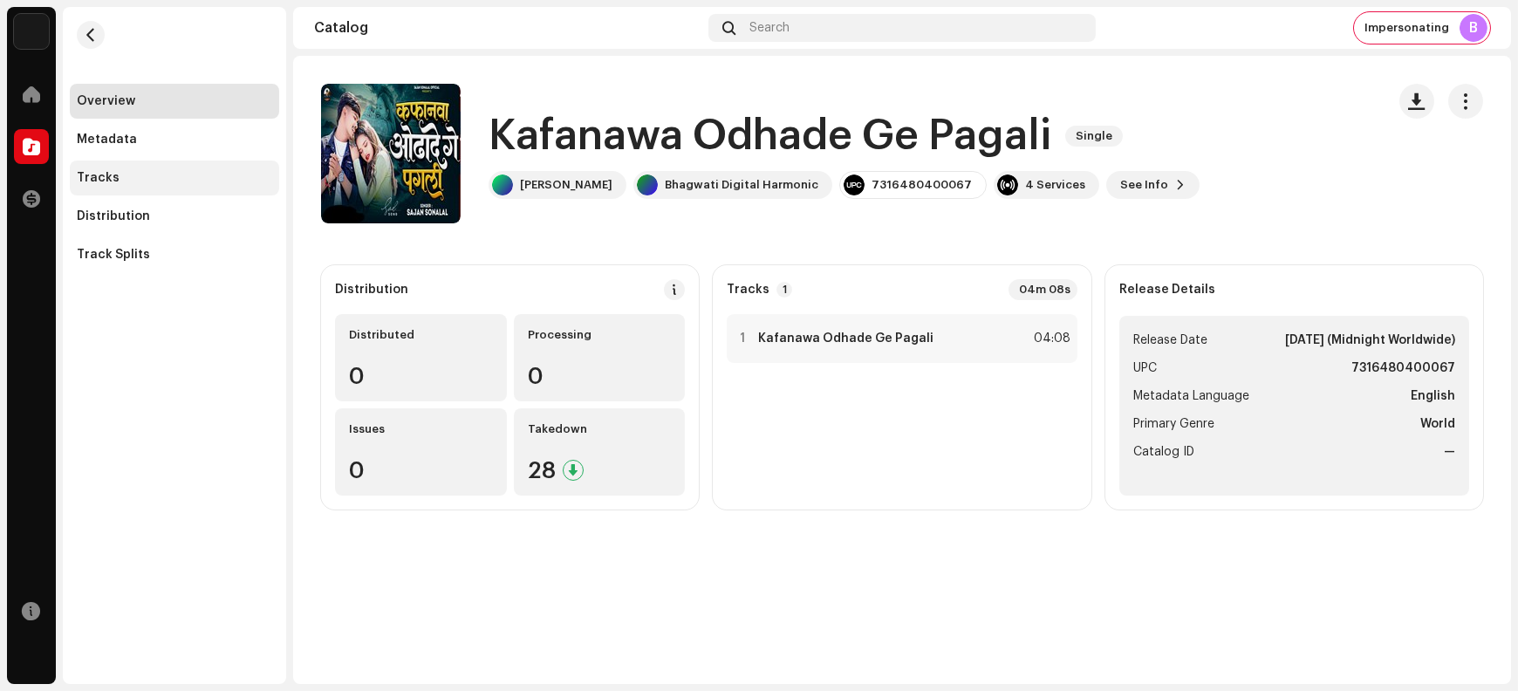
click at [157, 169] on div "Tracks" at bounding box center [174, 178] width 209 height 35
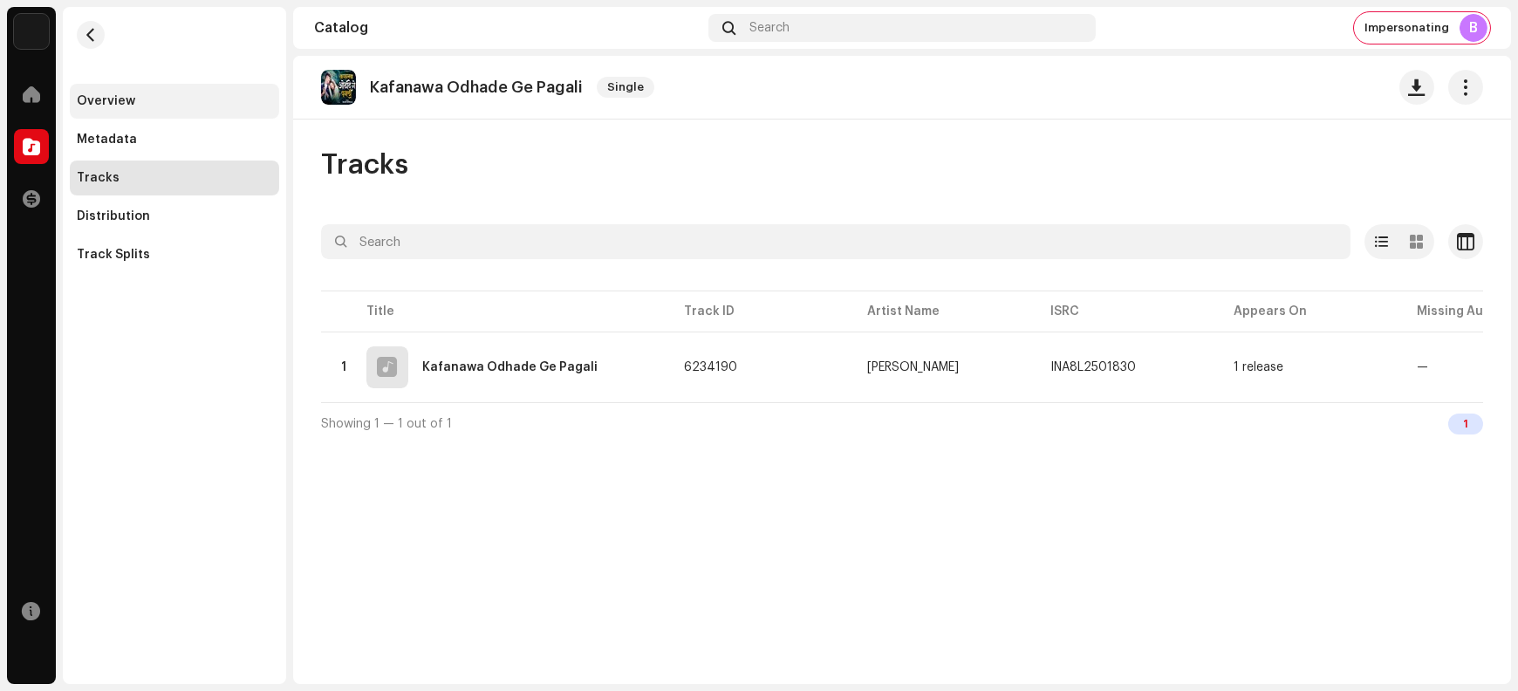
click at [143, 105] on div "Overview" at bounding box center [174, 101] width 195 height 14
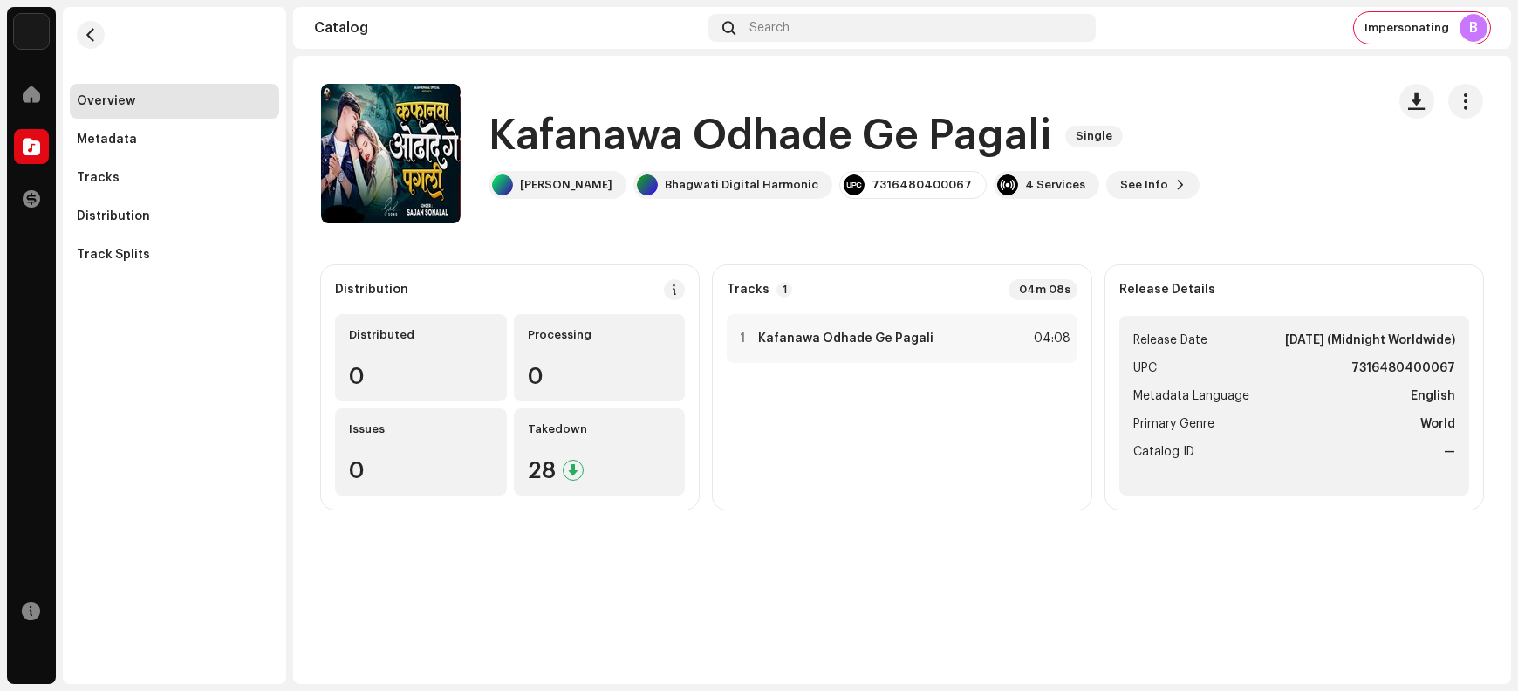
click at [567, 117] on h1 "Kafanawa Odhade Ge Pagali" at bounding box center [770, 136] width 563 height 56
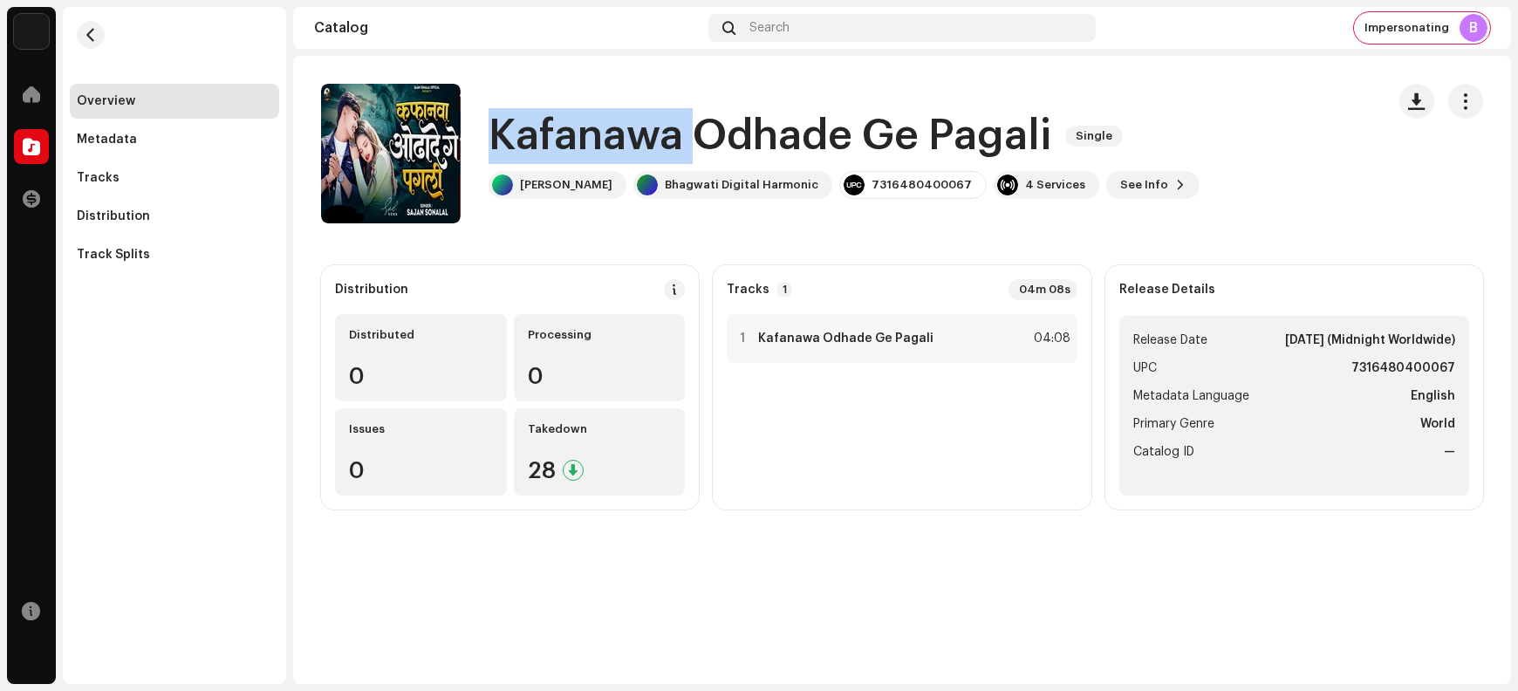
click at [567, 117] on h1 "Kafanawa Odhade Ge Pagali" at bounding box center [770, 136] width 563 height 56
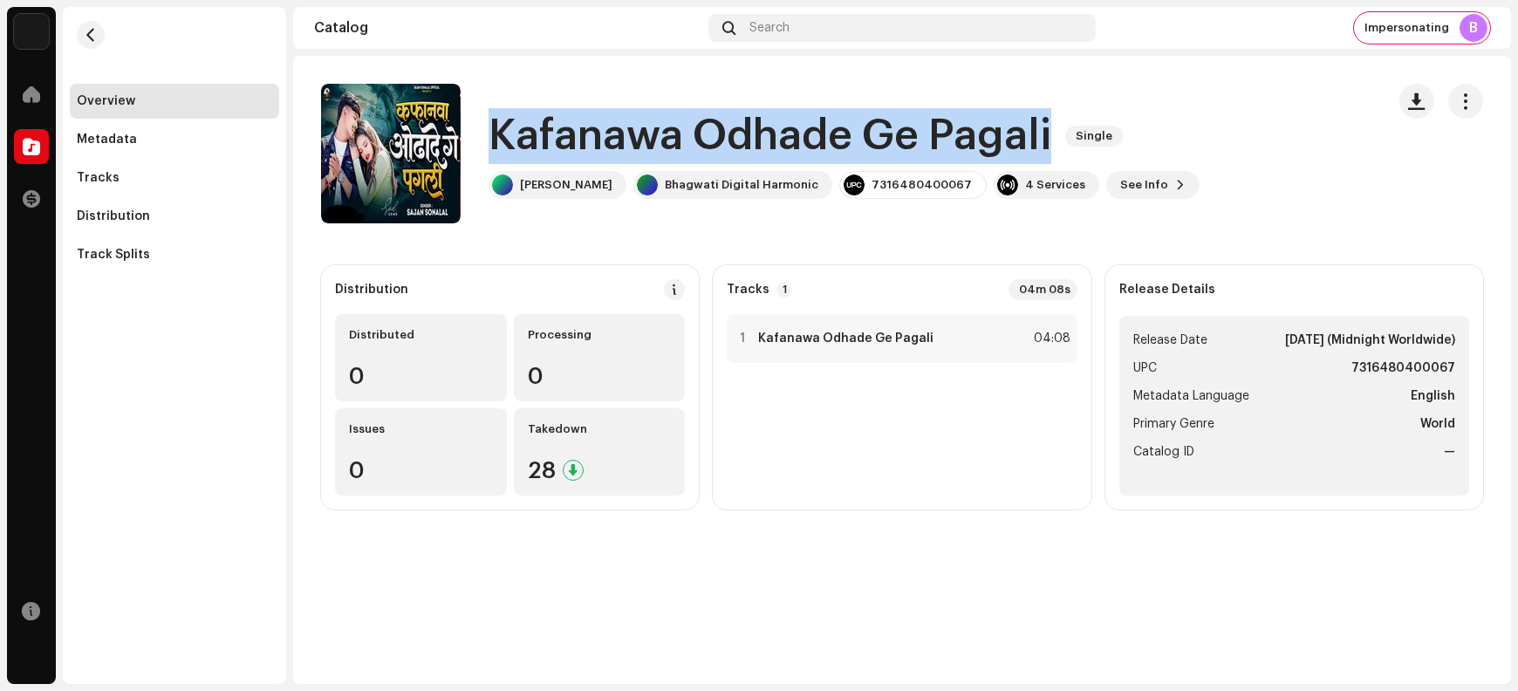
click at [567, 117] on h1 "Kafanawa Odhade Ge Pagali" at bounding box center [770, 136] width 563 height 56
copy div "Kafanawa Odhade Ge Pagali Single"
click at [392, 147] on span "button" at bounding box center [391, 154] width 13 height 14
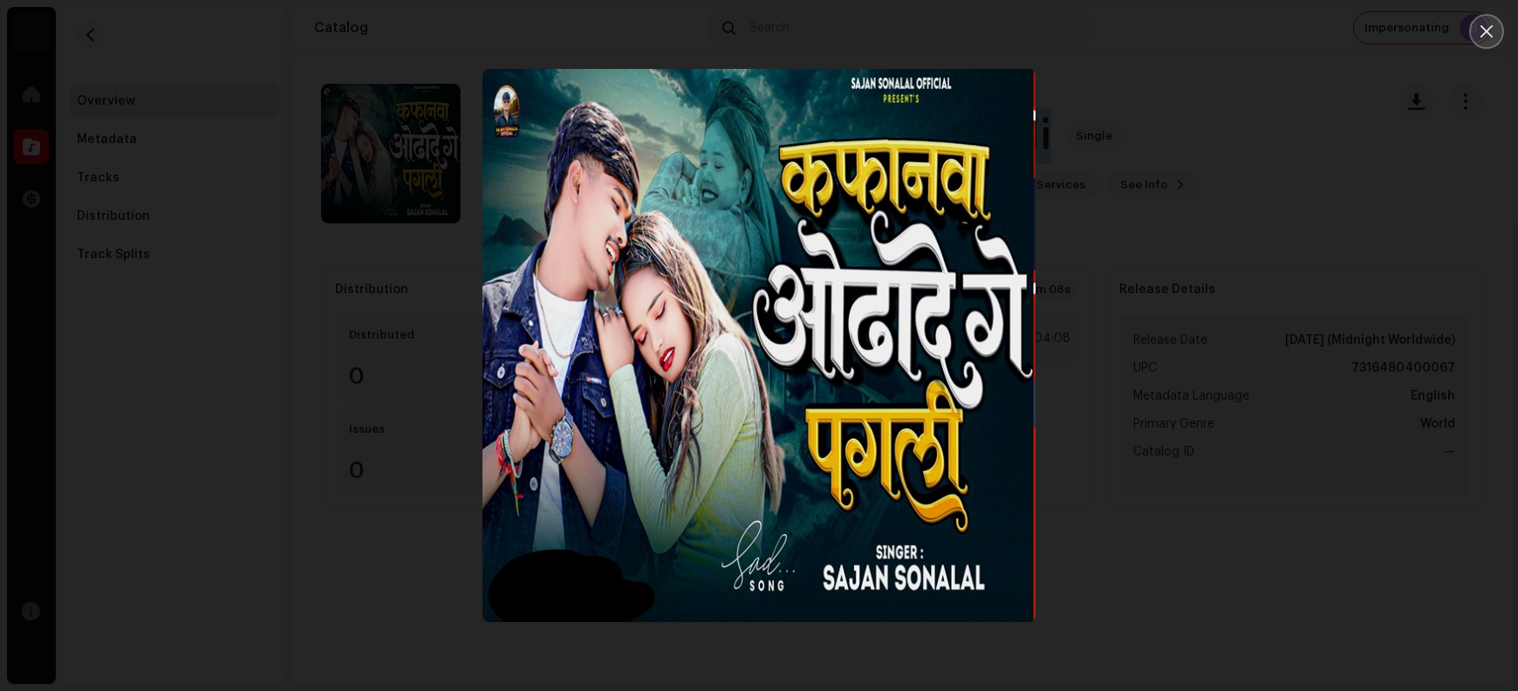
click at [1214, 35] on icon "Close" at bounding box center [1487, 32] width 16 height 16
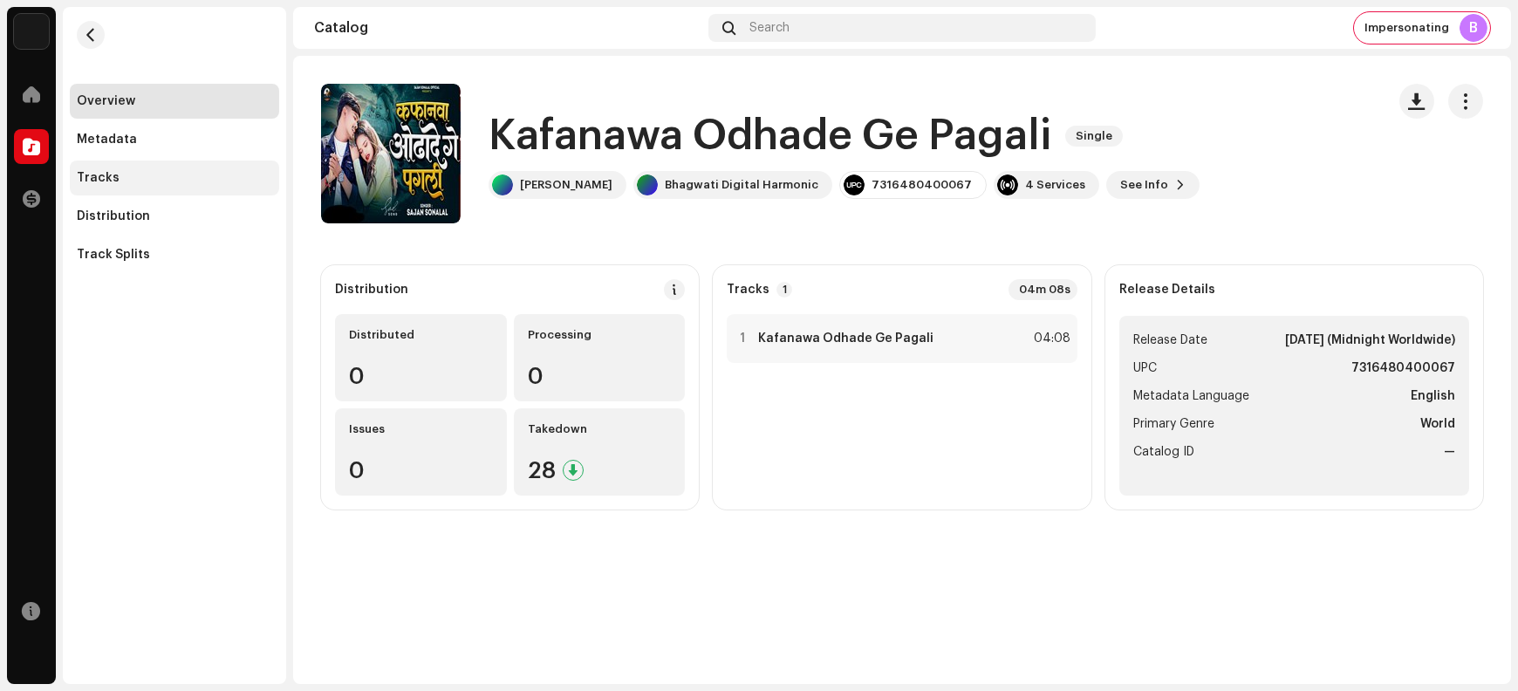
click at [141, 181] on div "Tracks" at bounding box center [174, 178] width 195 height 14
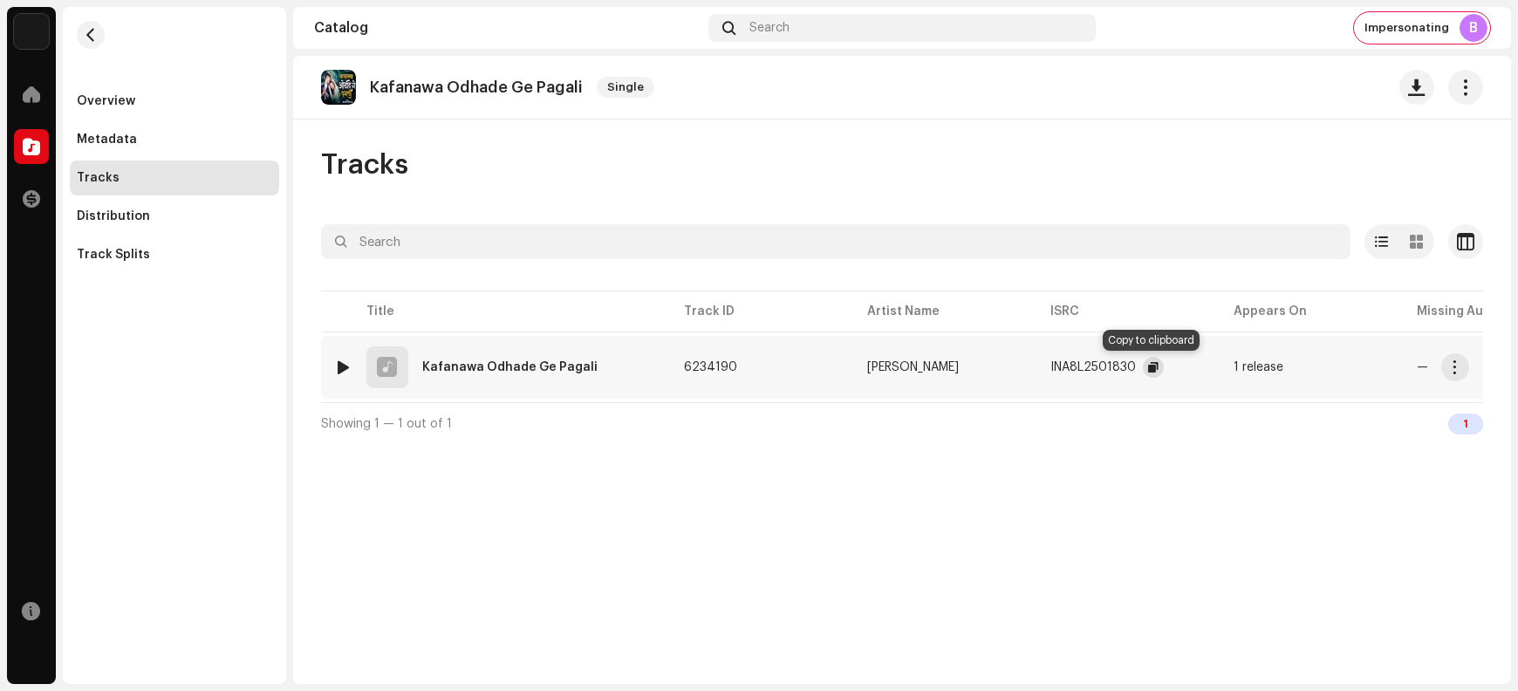
click at [1144, 369] on button "button" at bounding box center [1153, 367] width 21 height 21
click at [1214, 369] on span "button" at bounding box center [1455, 367] width 13 height 14
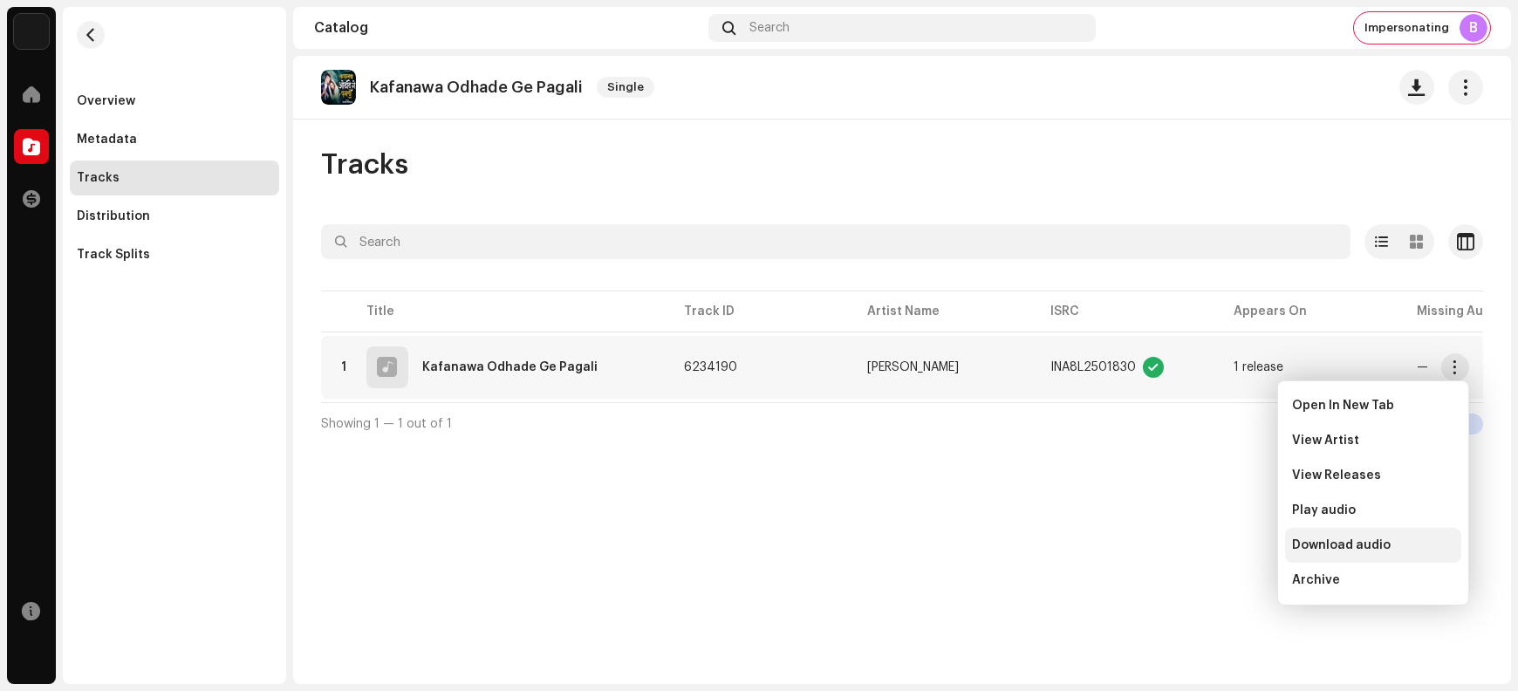
click at [1214, 547] on div "Download audio" at bounding box center [1373, 545] width 162 height 14
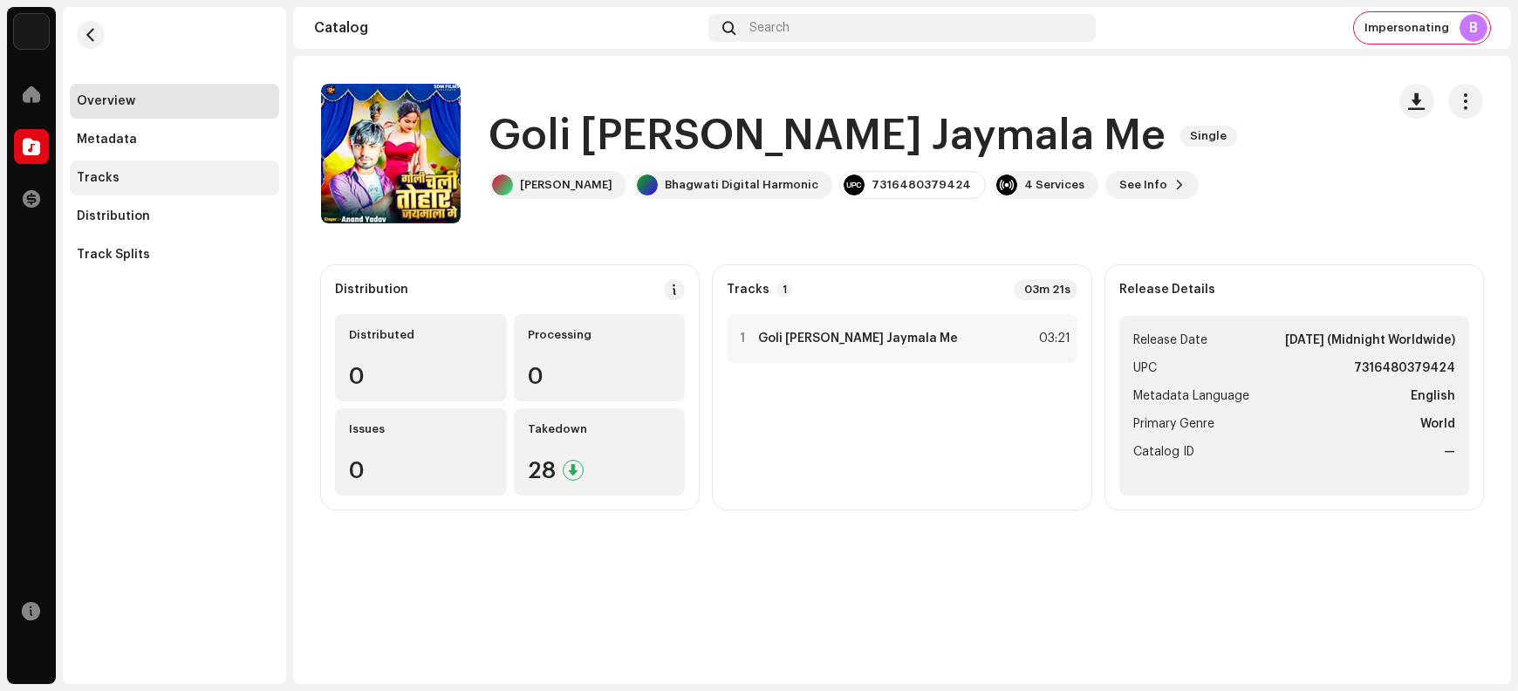
click at [134, 180] on div "Tracks" at bounding box center [174, 178] width 195 height 14
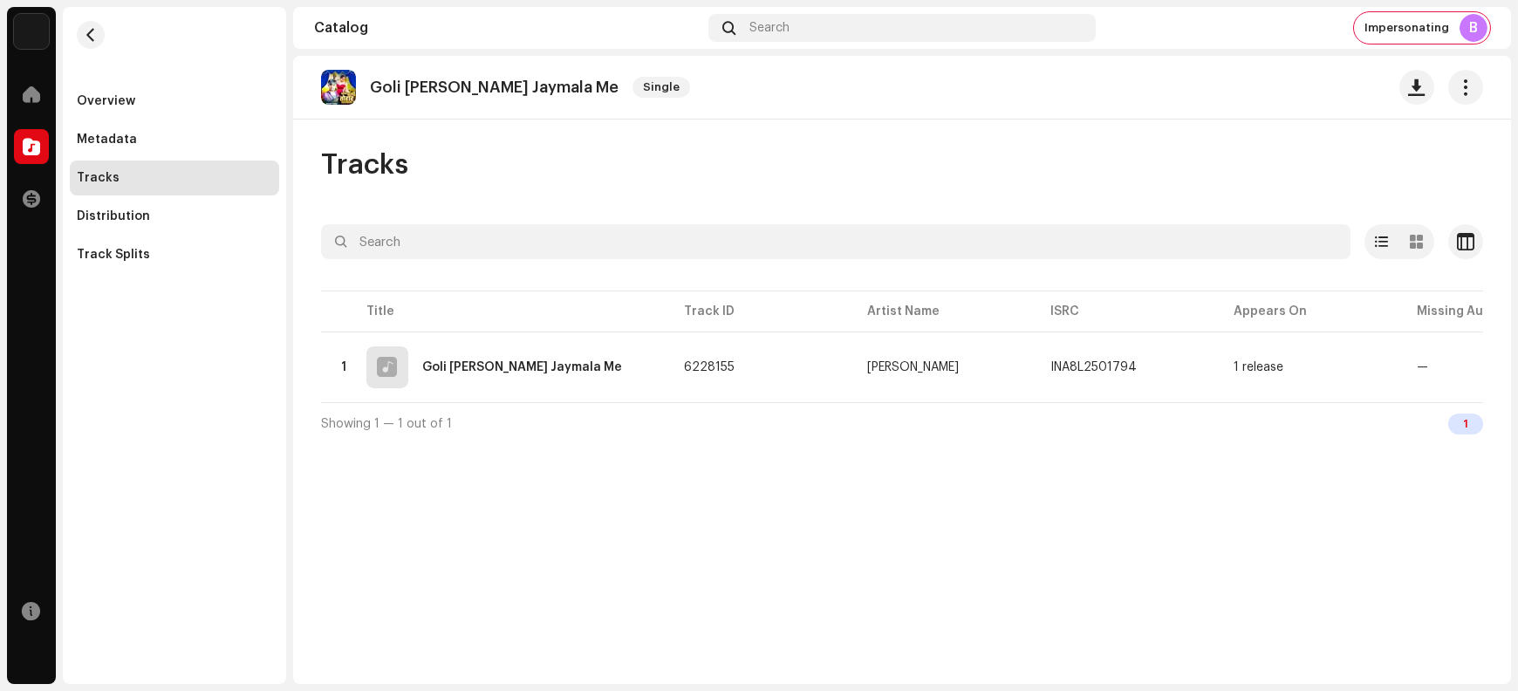
click at [378, 79] on p "Goli Chali Tohar Jaymala Me" at bounding box center [494, 88] width 249 height 18
copy re-o-release-hero "Goli Chali Tohar Jaymala Me Single"
click at [142, 100] on div "Overview" at bounding box center [174, 101] width 195 height 14
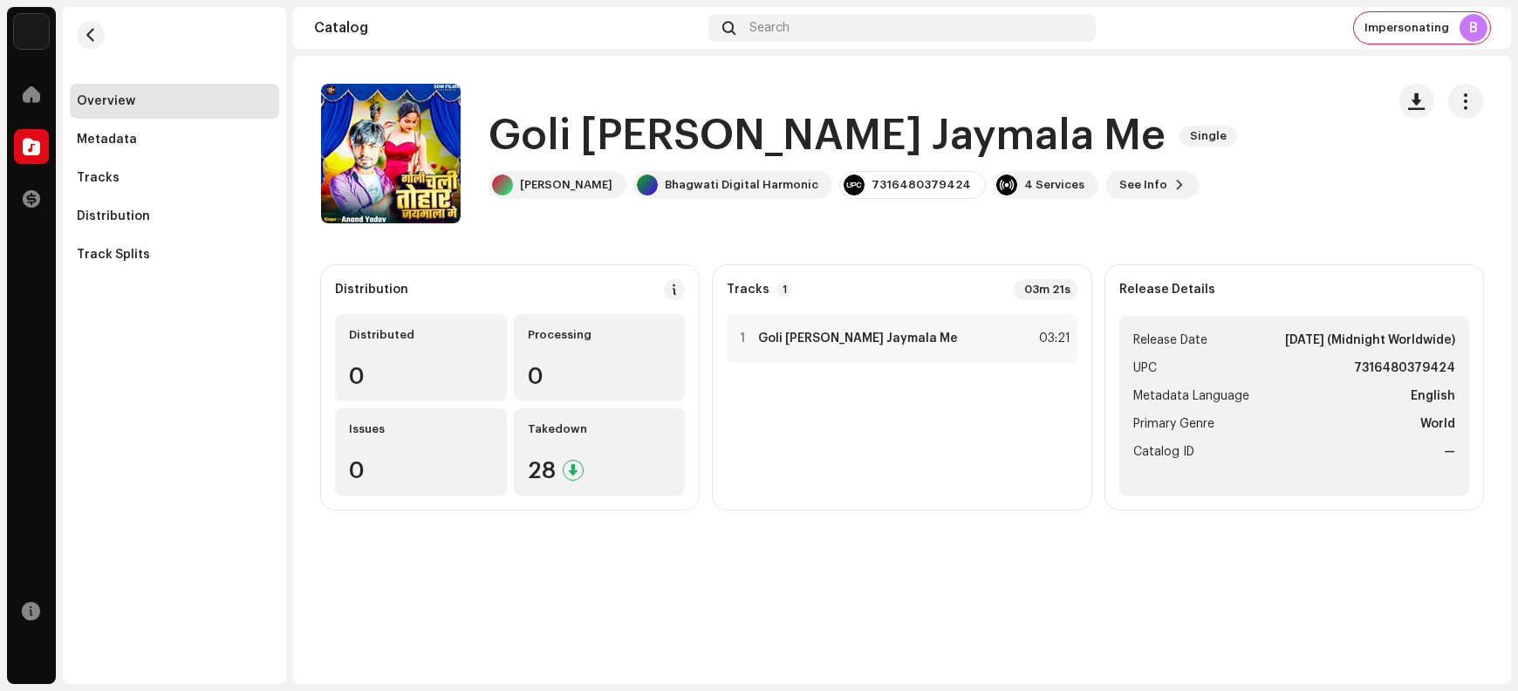
click at [522, 119] on h1 "Goli Chali Tohar Jaymala Me" at bounding box center [827, 136] width 677 height 56
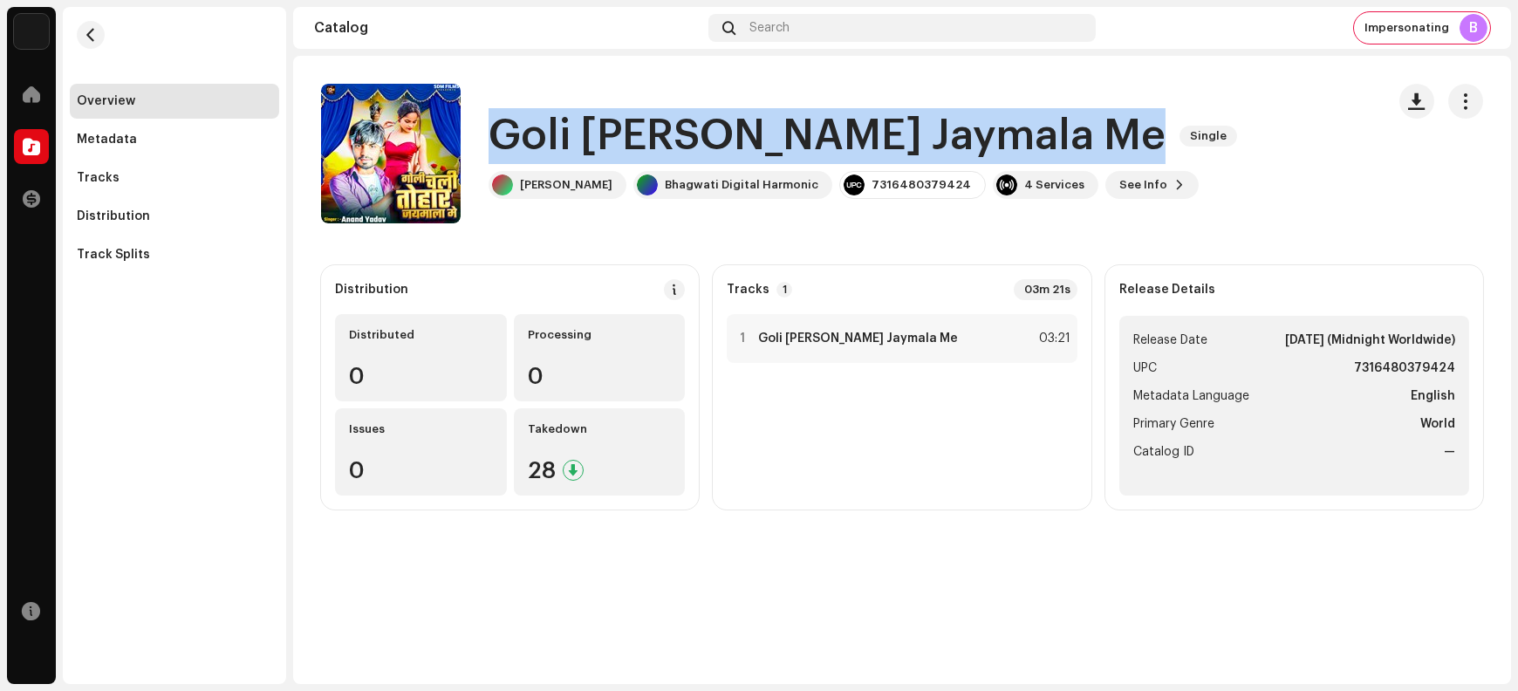
click at [522, 119] on h1 "Goli Chali Tohar Jaymala Me" at bounding box center [827, 136] width 677 height 56
copy div "Goli Chali Tohar Jaymala Me Single"
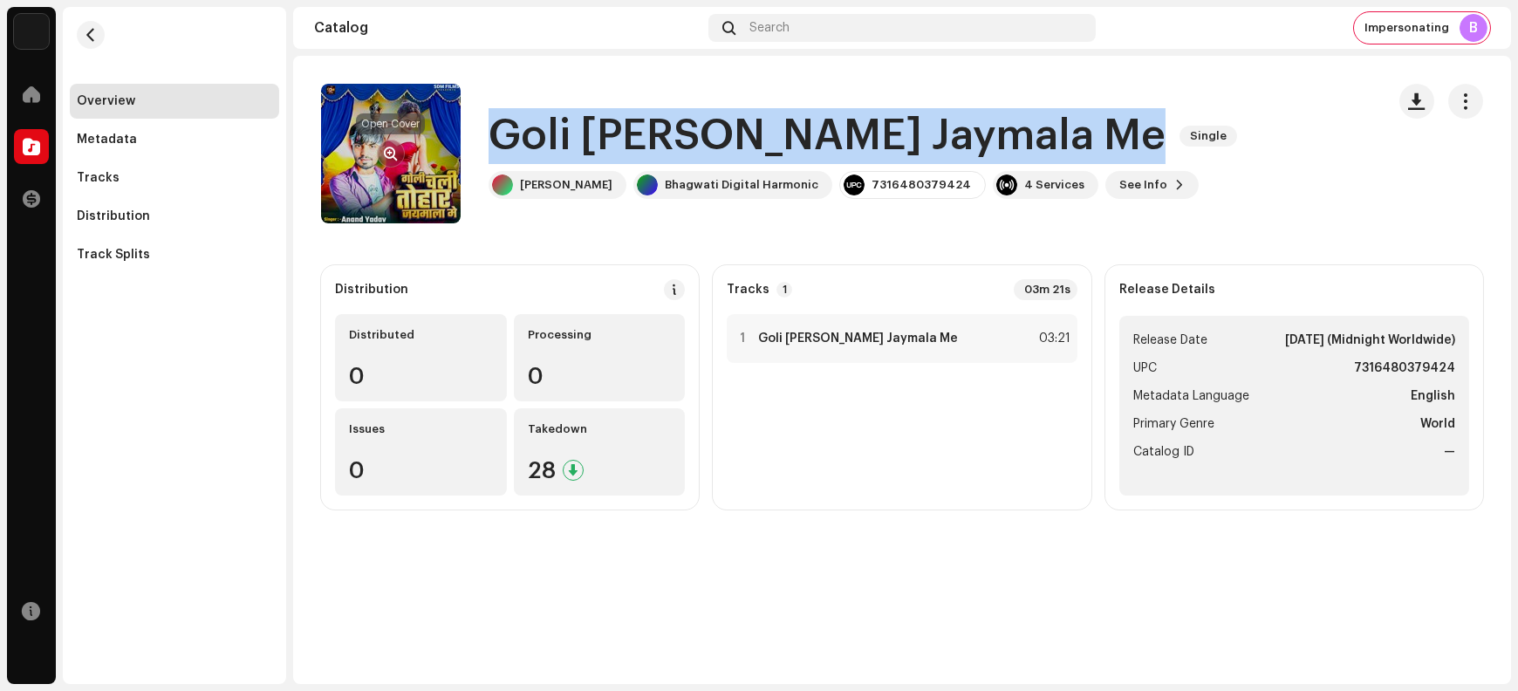
click at [387, 154] on span "button" at bounding box center [391, 154] width 13 height 14
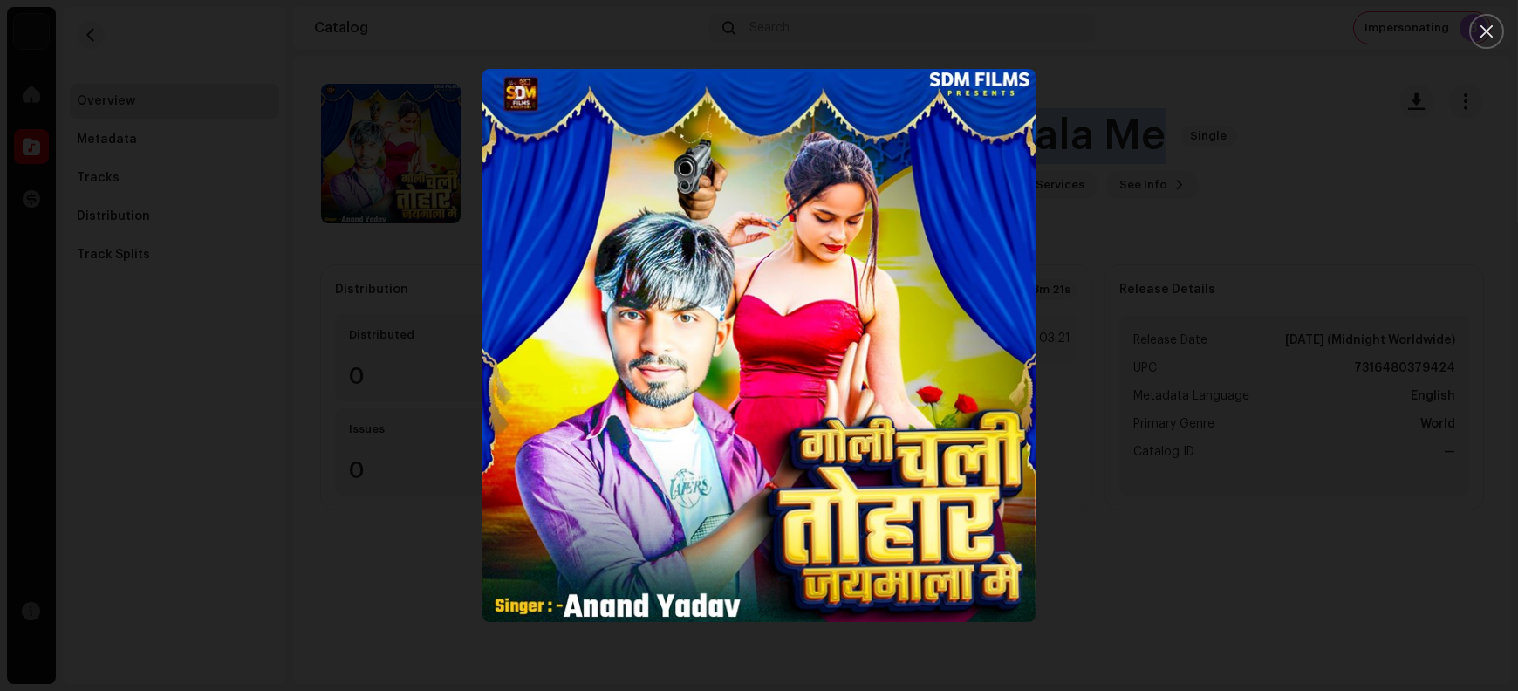
click at [1214, 48] on button "Close" at bounding box center [1487, 31] width 35 height 35
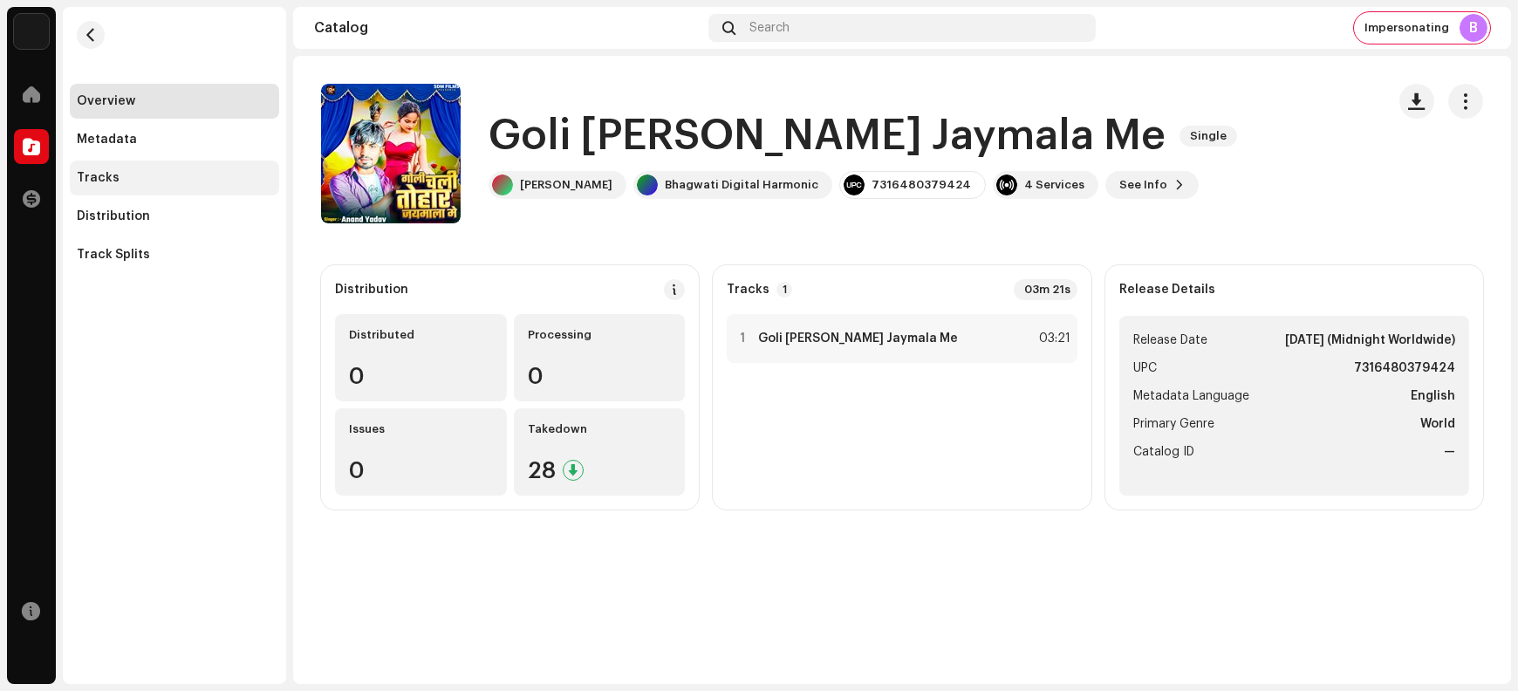
click at [120, 181] on div "Tracks" at bounding box center [174, 178] width 195 height 14
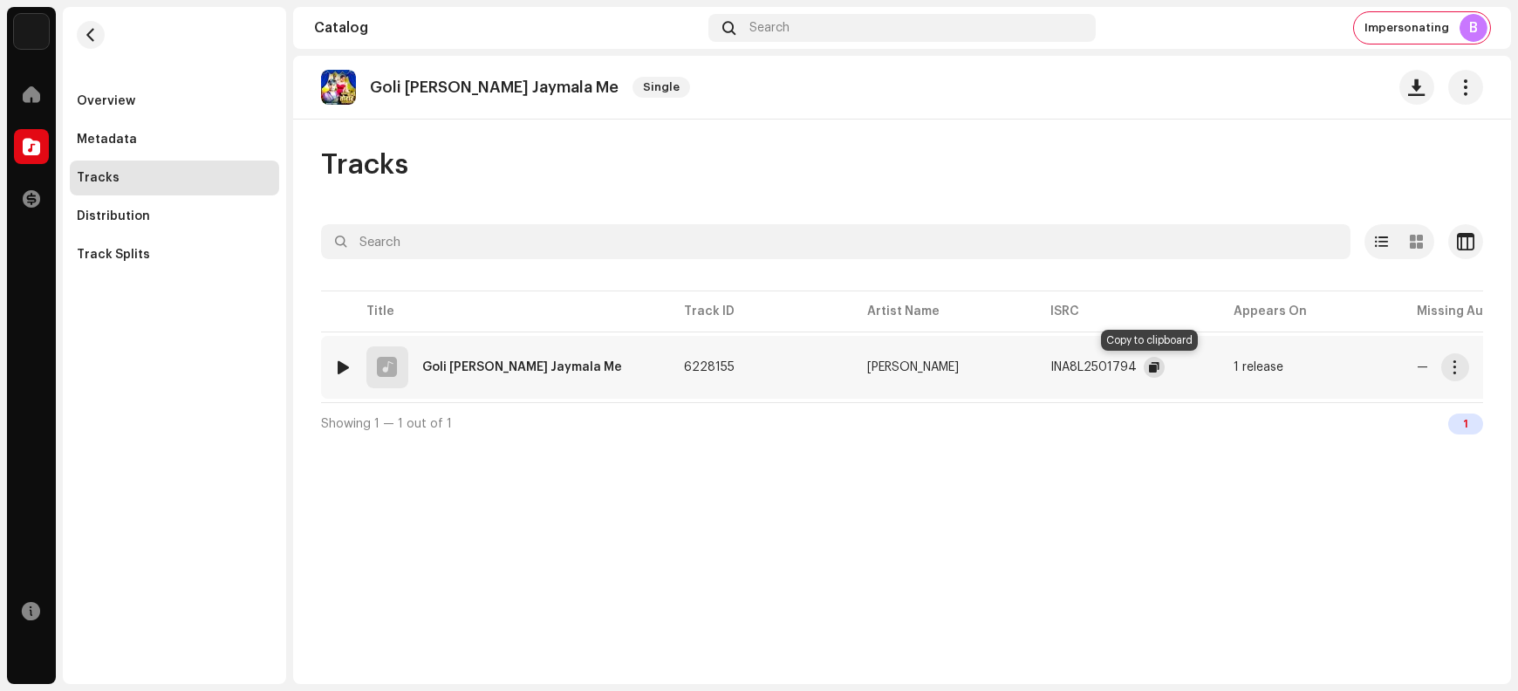
click at [1144, 367] on button "button" at bounding box center [1154, 367] width 21 height 21
click at [1214, 370] on span "button" at bounding box center [1455, 367] width 13 height 14
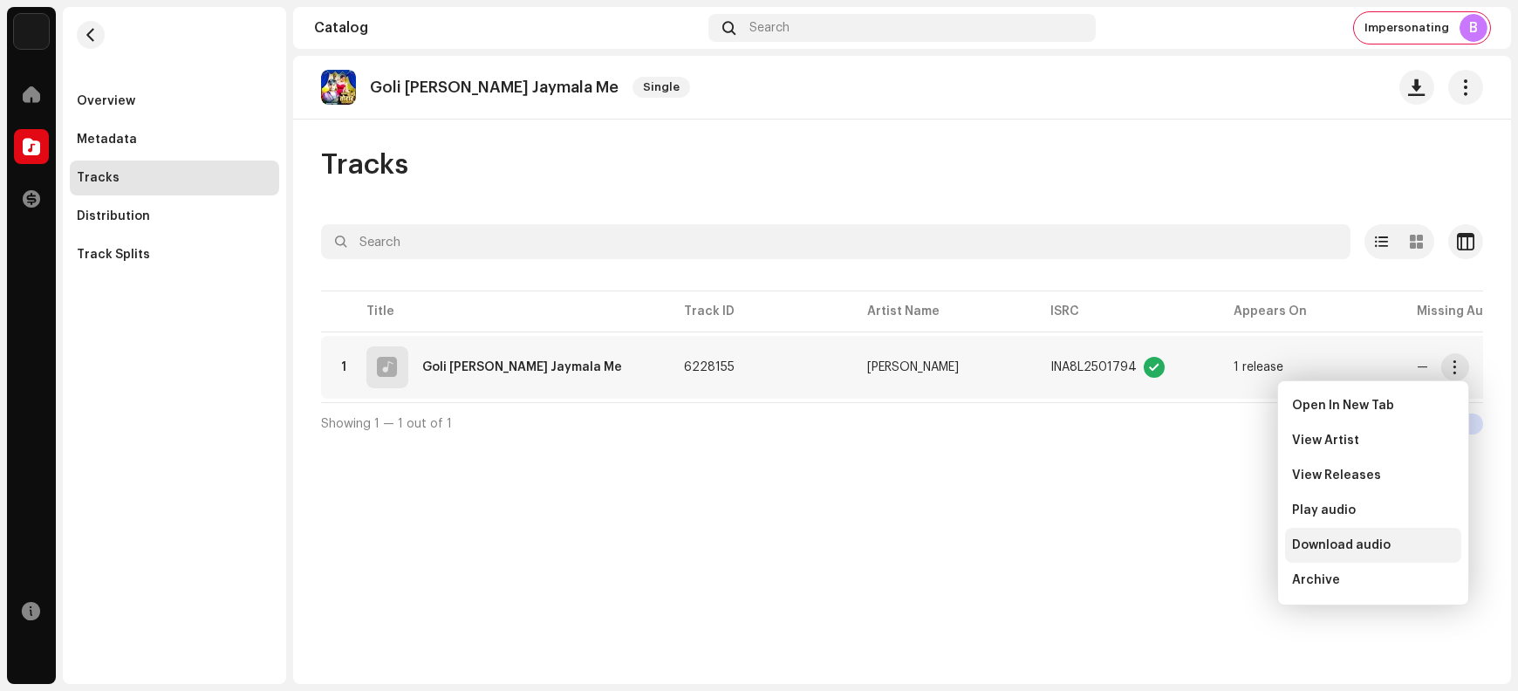
click at [1214, 549] on span "Download audio" at bounding box center [1341, 545] width 99 height 14
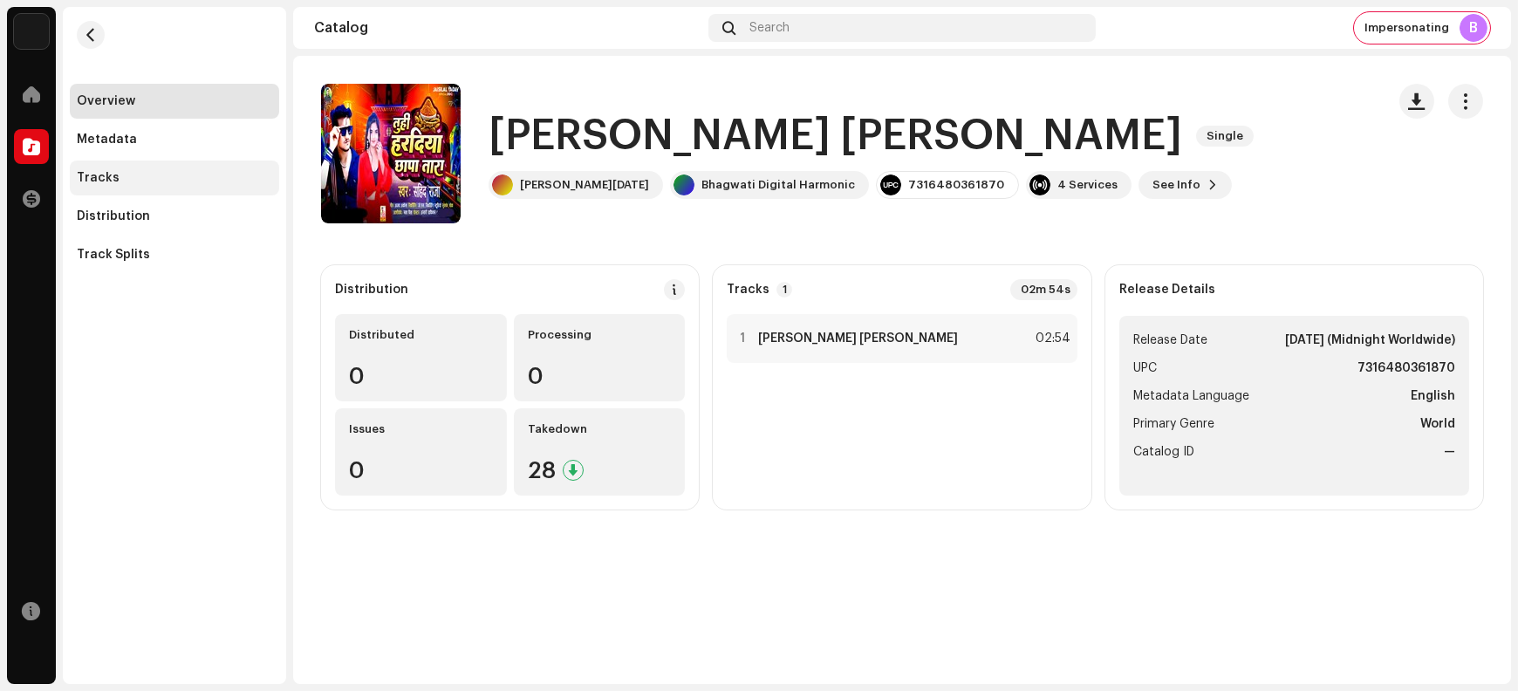
click at [208, 174] on div "Tracks" at bounding box center [174, 178] width 195 height 14
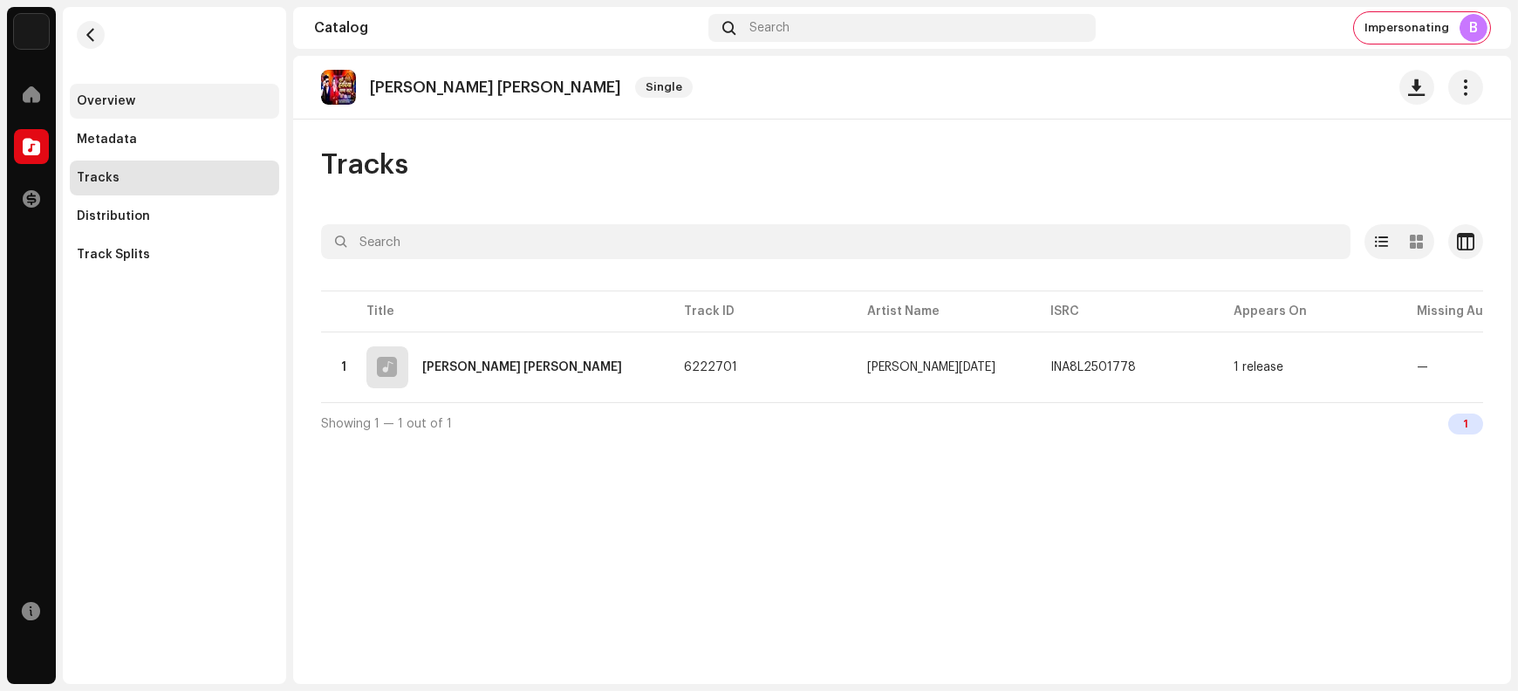
click at [169, 105] on div "Overview" at bounding box center [174, 101] width 195 height 14
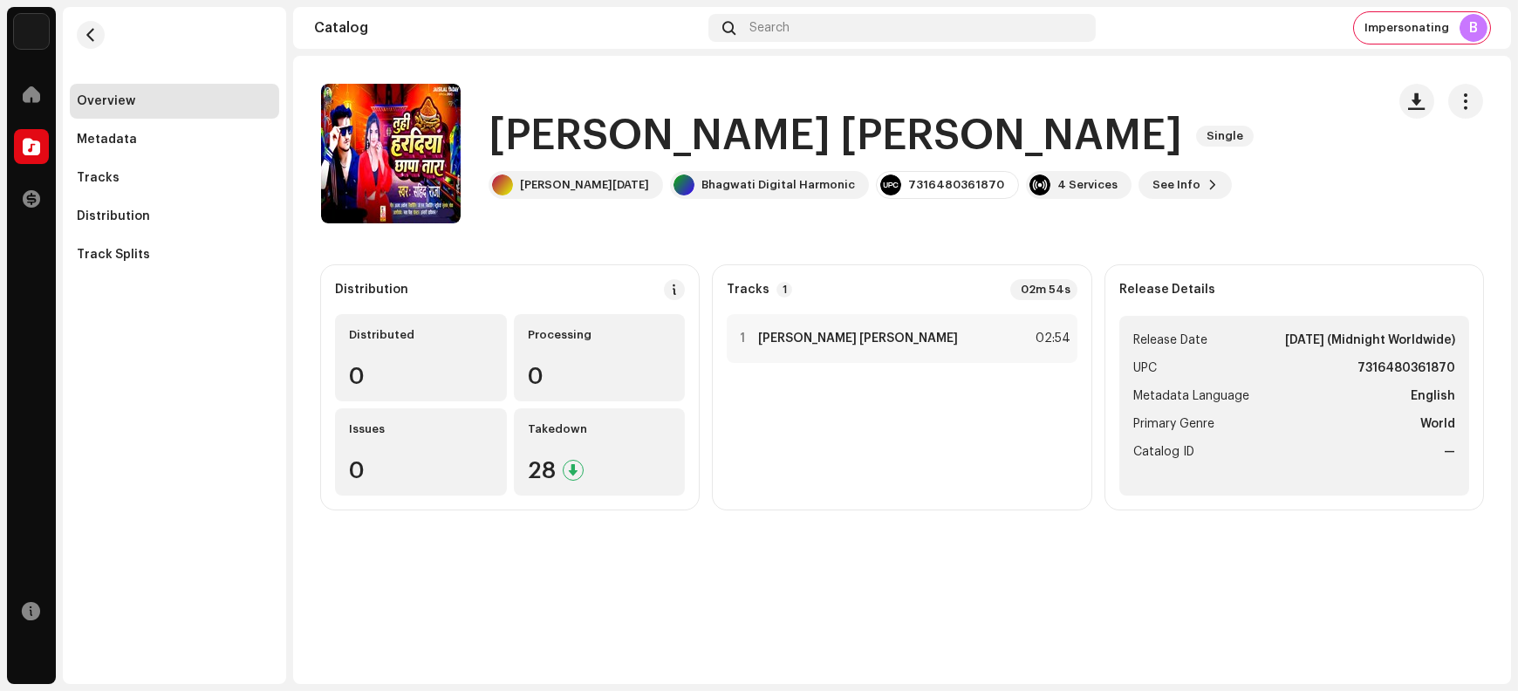
click at [530, 132] on h1 "Tuhi Hardiya Chapa Tara" at bounding box center [836, 136] width 694 height 56
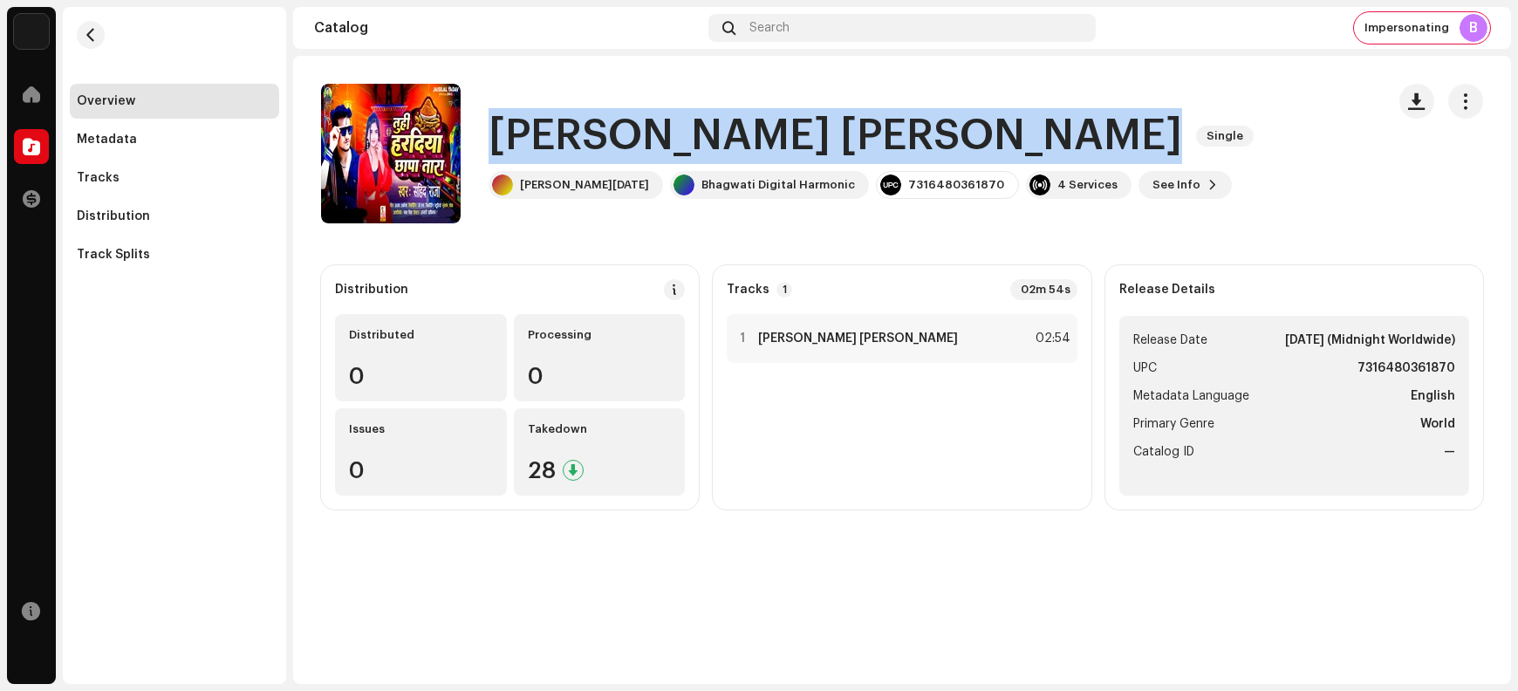
click at [530, 132] on h1 "Tuhi Hardiya Chapa Tara" at bounding box center [836, 136] width 694 height 56
copy div "Tuhi Hardiya Chapa Tara Single"
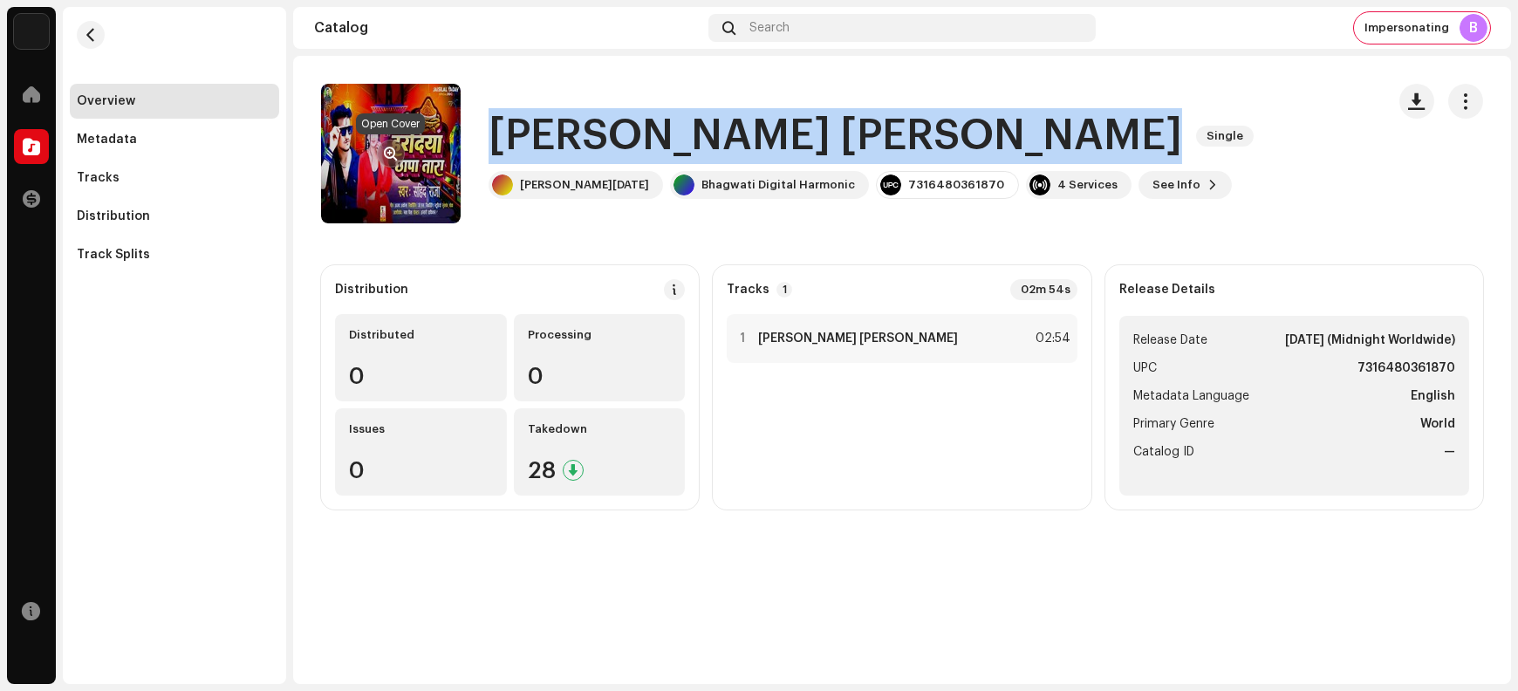
click at [387, 152] on span "button" at bounding box center [391, 154] width 13 height 14
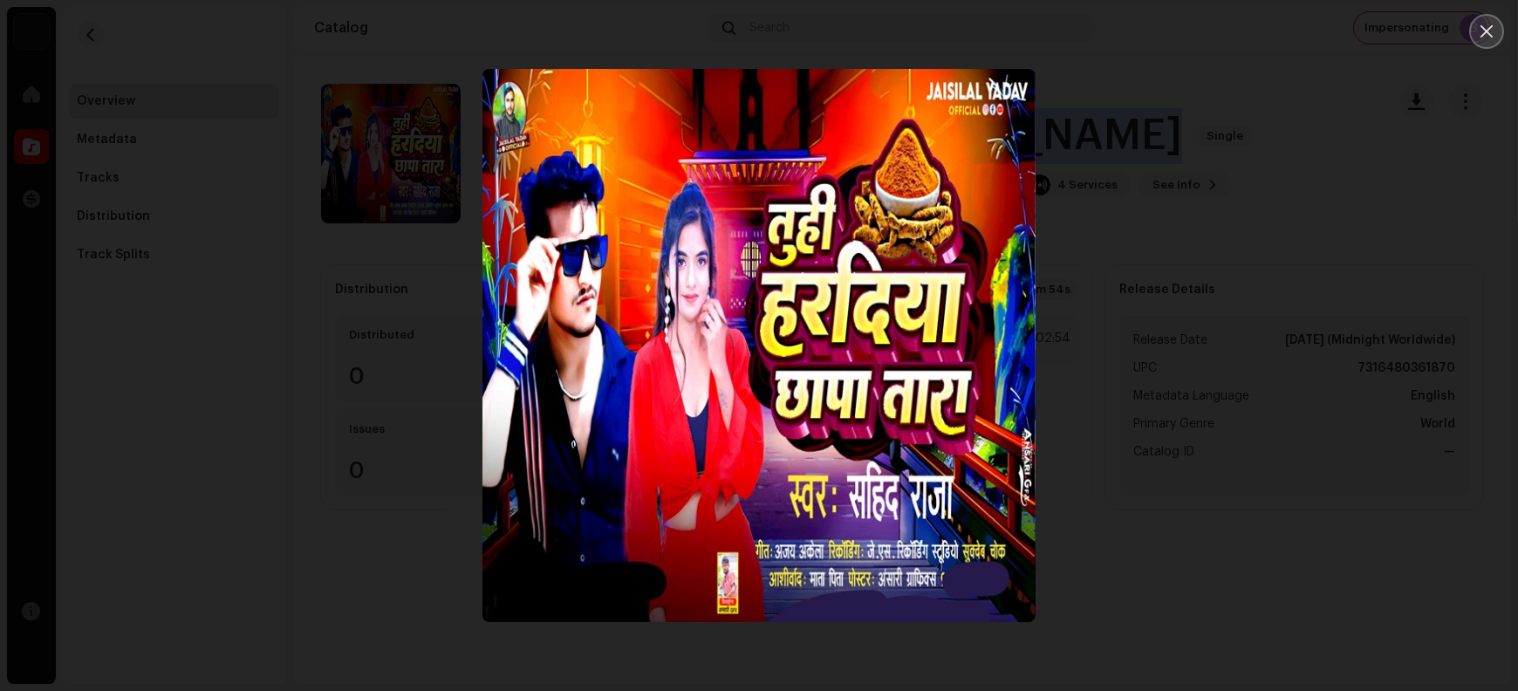
click at [1214, 40] on button "Close" at bounding box center [1487, 31] width 35 height 35
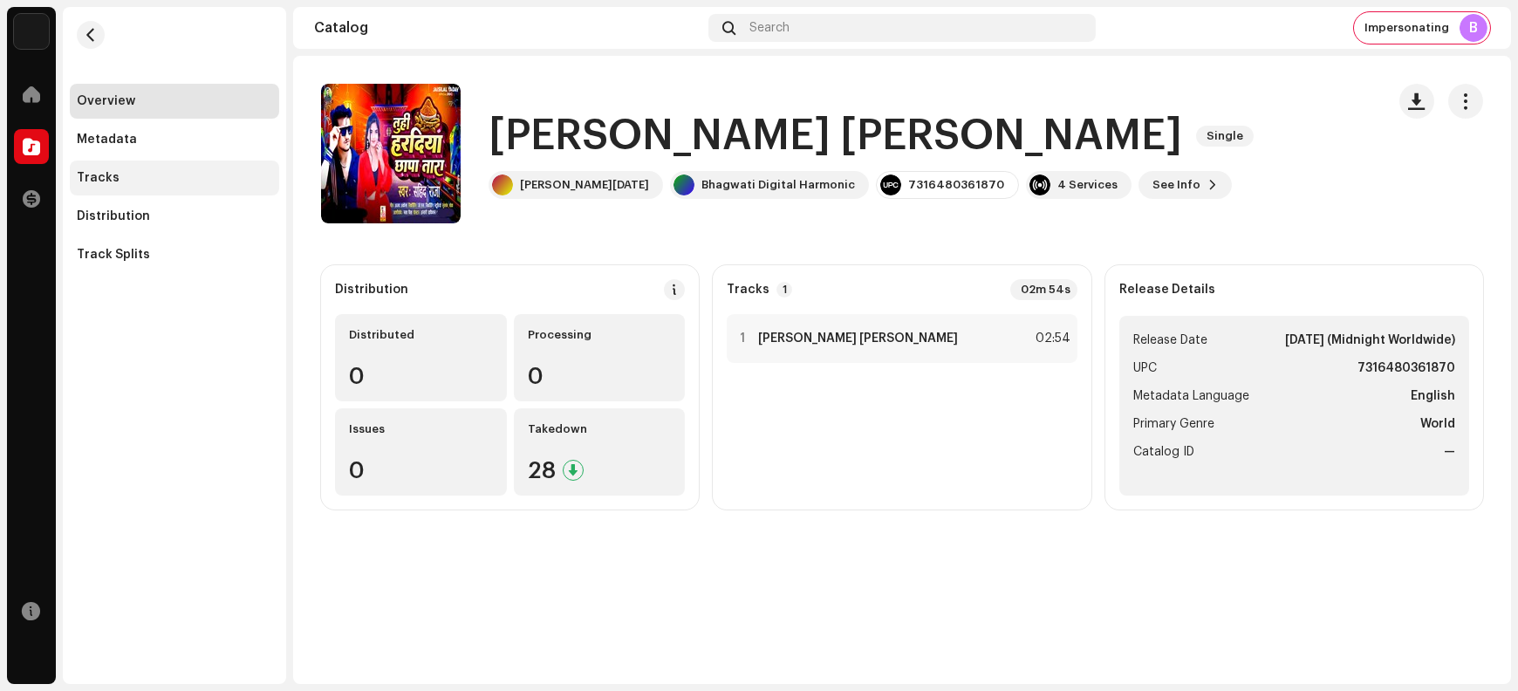
click at [139, 181] on div "Tracks" at bounding box center [174, 178] width 195 height 14
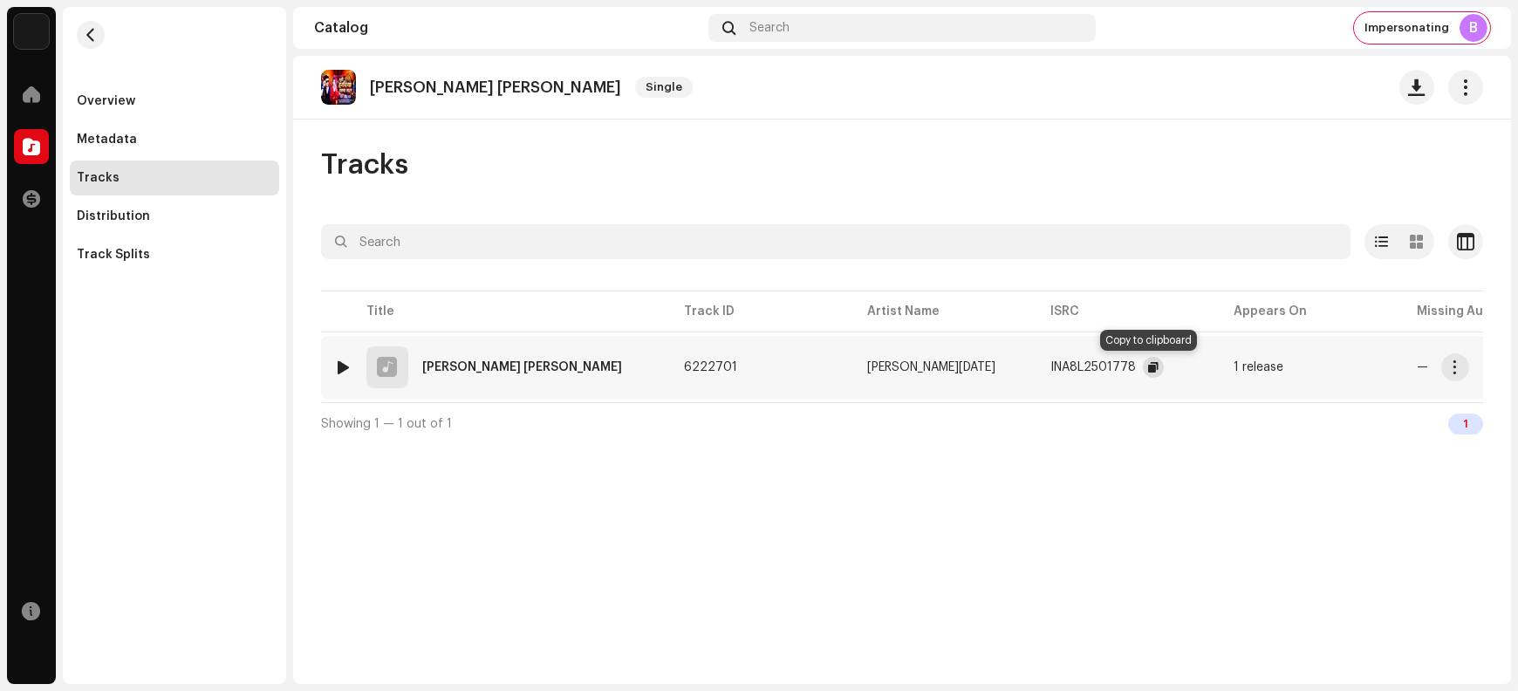
click at [1148, 368] on span "button" at bounding box center [1153, 367] width 10 height 14
click at [1148, 366] on span "button" at bounding box center [1153, 367] width 10 height 14
click at [1214, 372] on span "button" at bounding box center [1455, 367] width 13 height 14
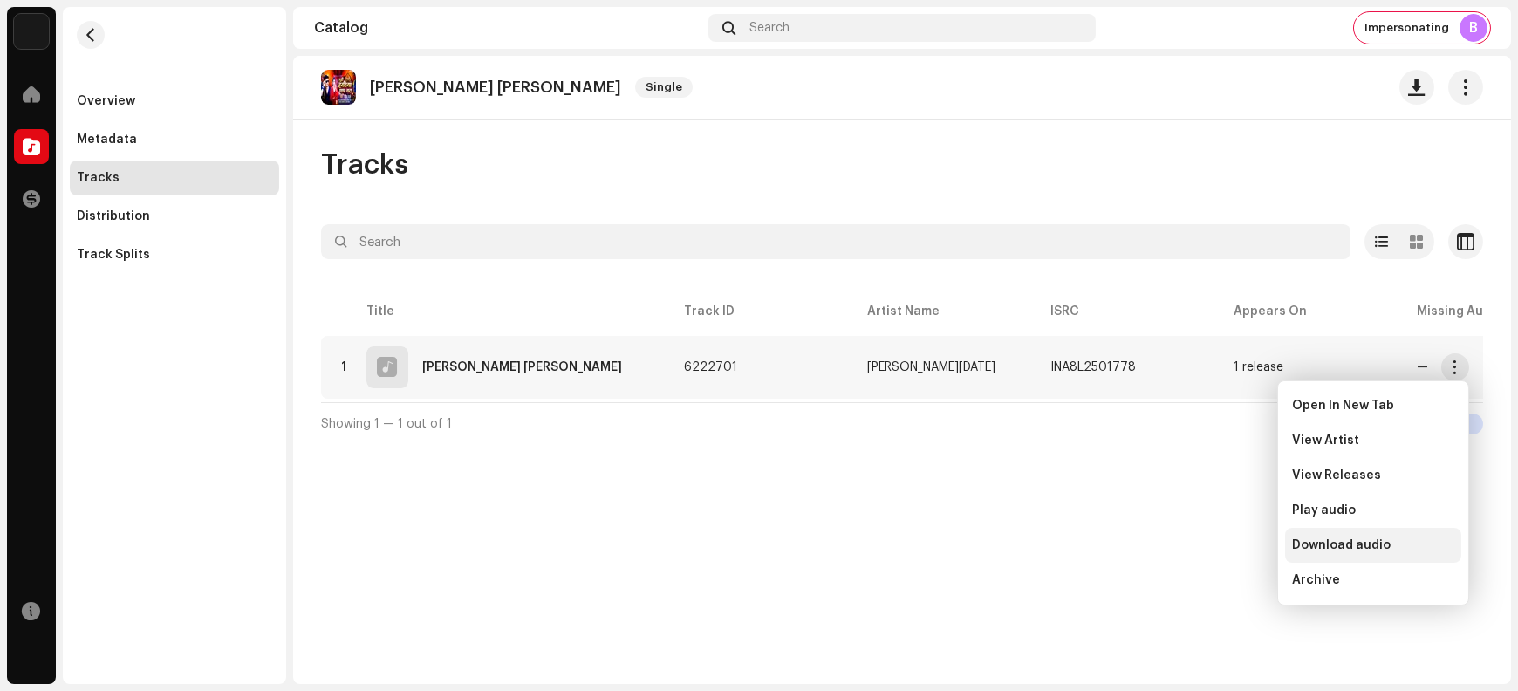
click at [1214, 550] on span "Download audio" at bounding box center [1341, 545] width 99 height 14
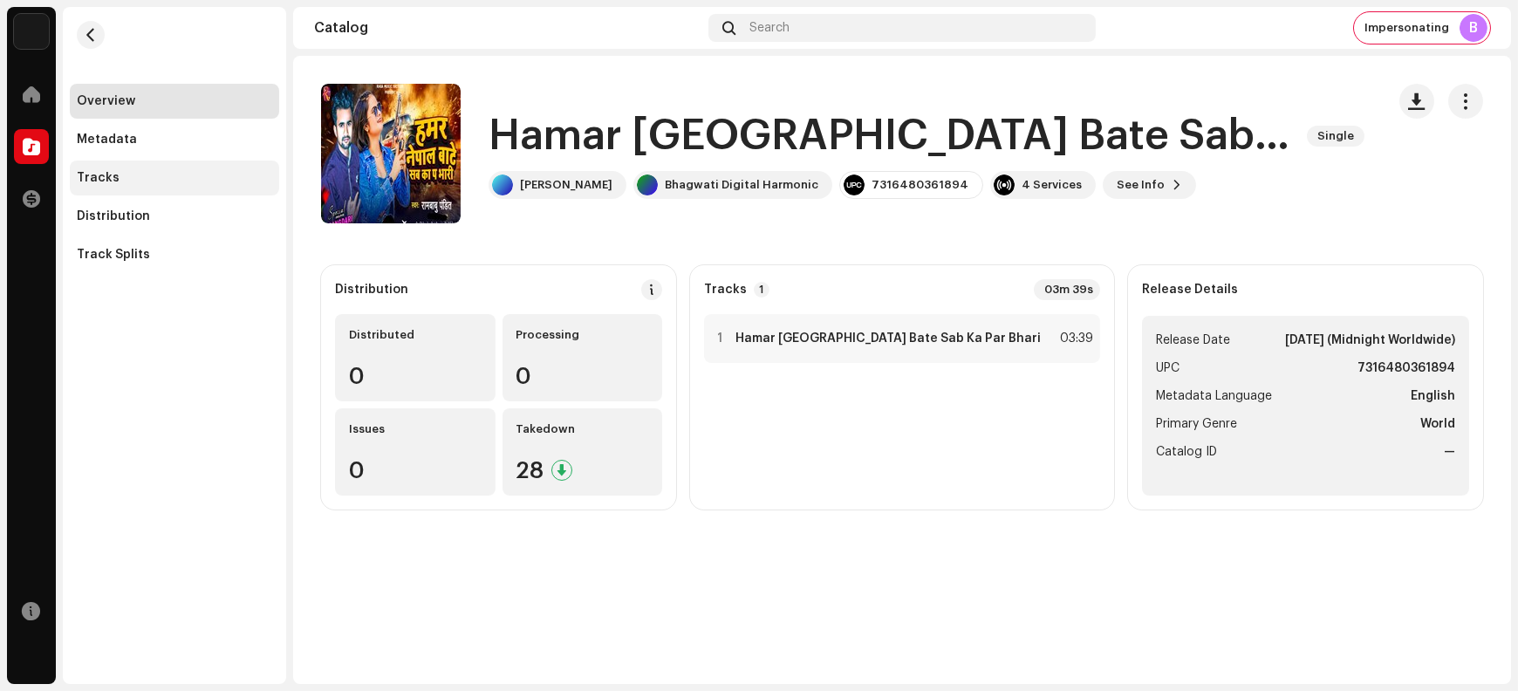
click at [149, 174] on div "Tracks" at bounding box center [174, 178] width 195 height 14
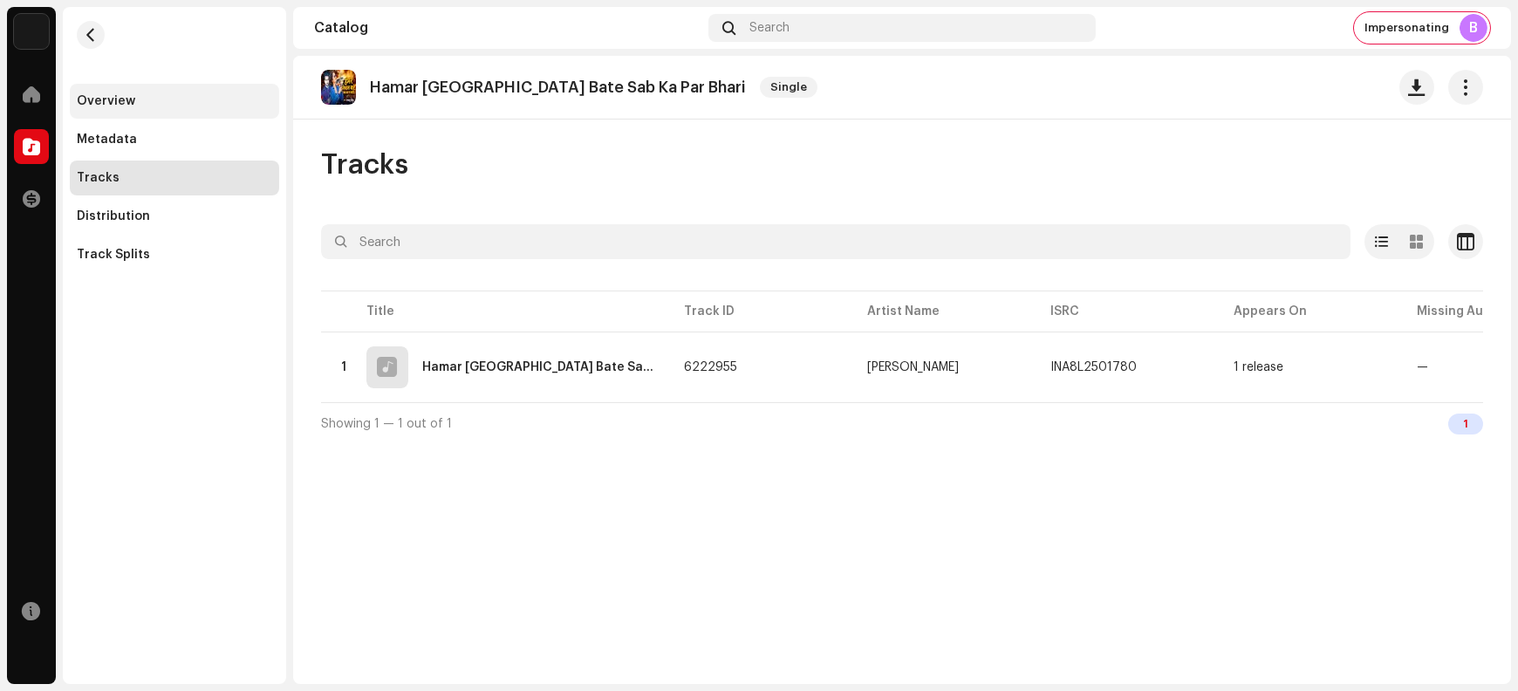
click at [175, 96] on div "Overview" at bounding box center [174, 101] width 195 height 14
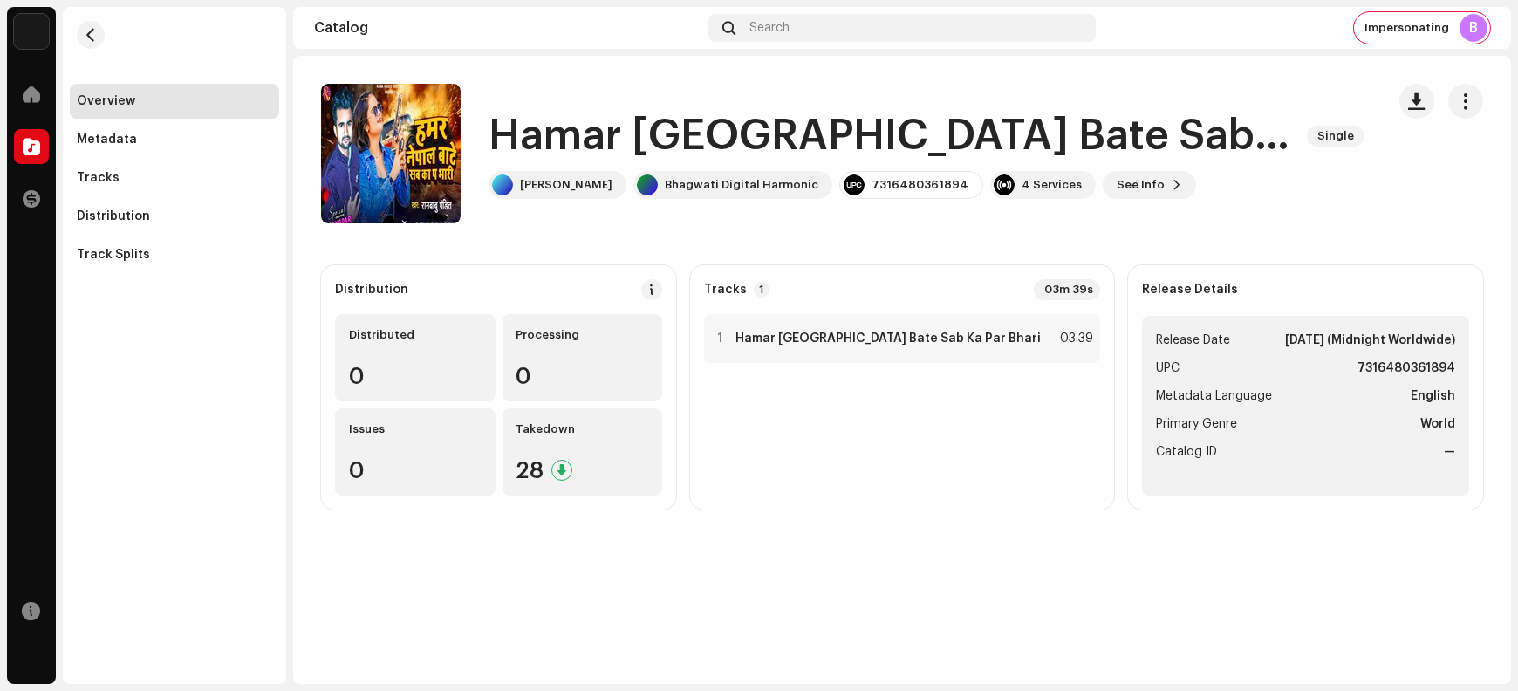
click at [560, 123] on h1 "Hamar [GEOGRAPHIC_DATA] Bate Sab Ka Par Bhari" at bounding box center [891, 136] width 805 height 56
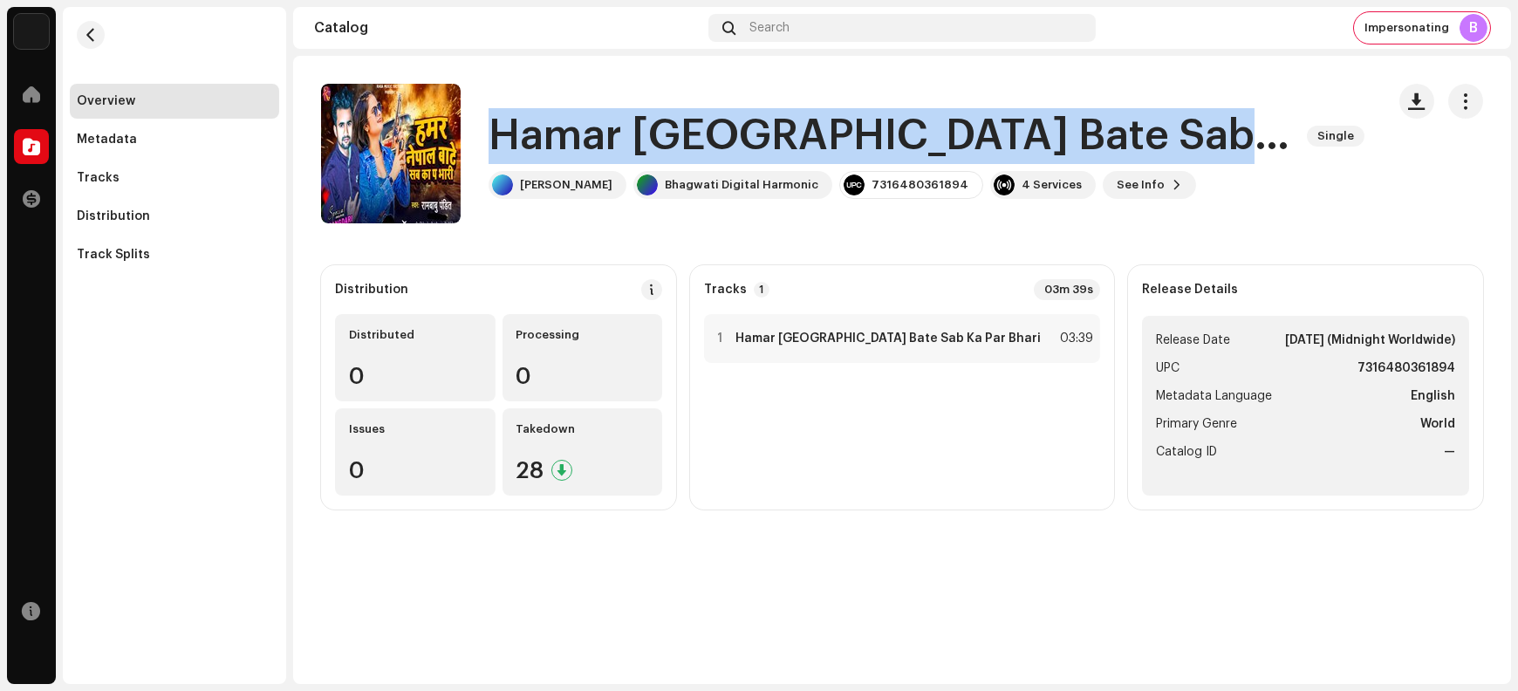
click at [560, 123] on h1 "Hamar [GEOGRAPHIC_DATA] Bate Sab Ka Par Bhari" at bounding box center [891, 136] width 805 height 56
copy div "Hamar [GEOGRAPHIC_DATA] Bate Sab Ka Par Bhari Single"
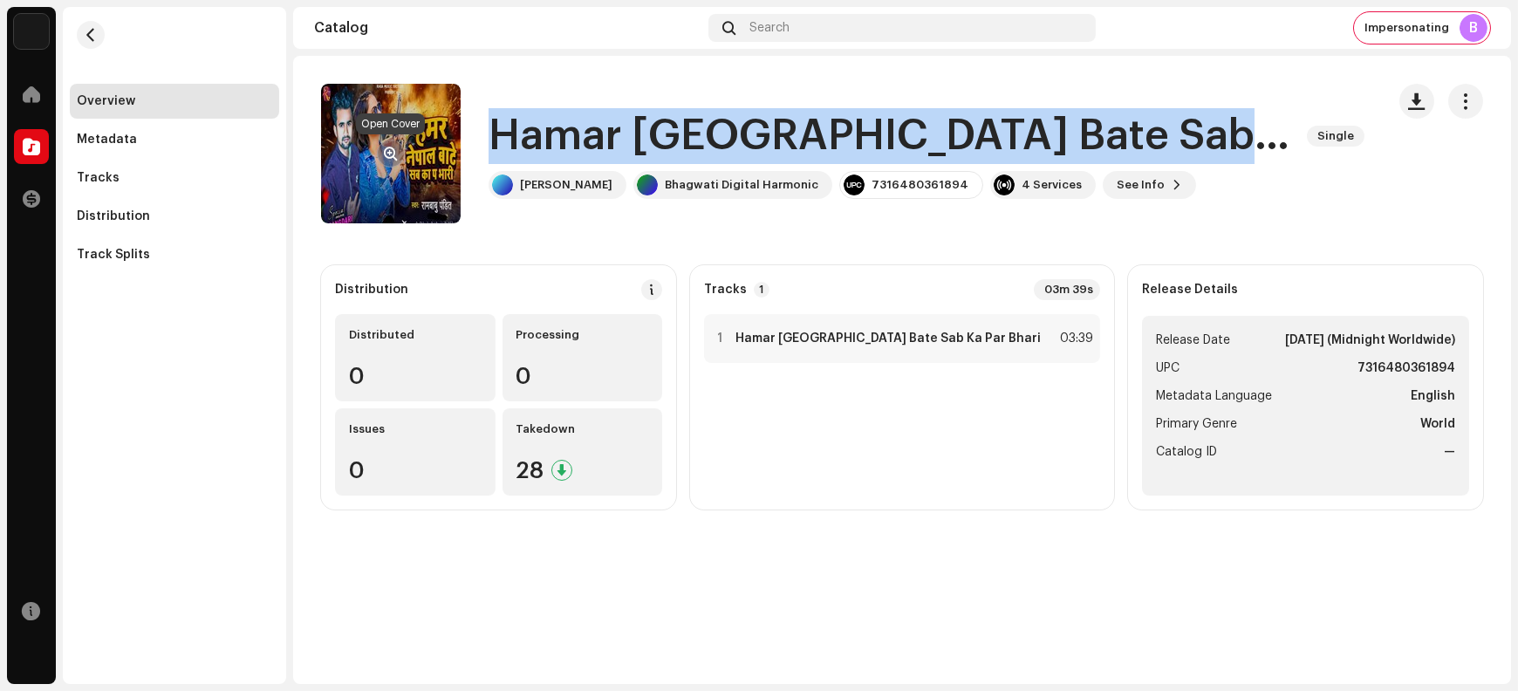
click at [390, 148] on span "button" at bounding box center [391, 154] width 13 height 14
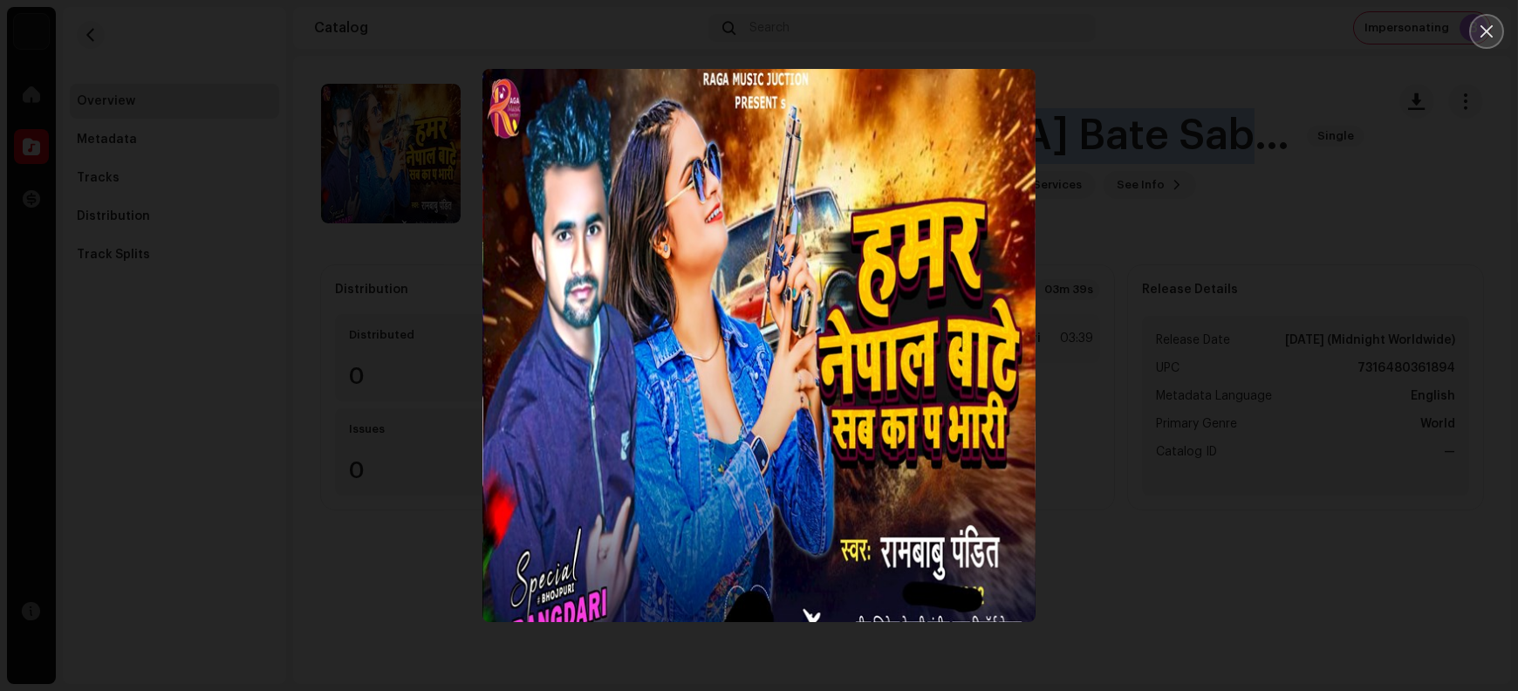
click at [1214, 31] on icon "Close" at bounding box center [1487, 32] width 16 height 16
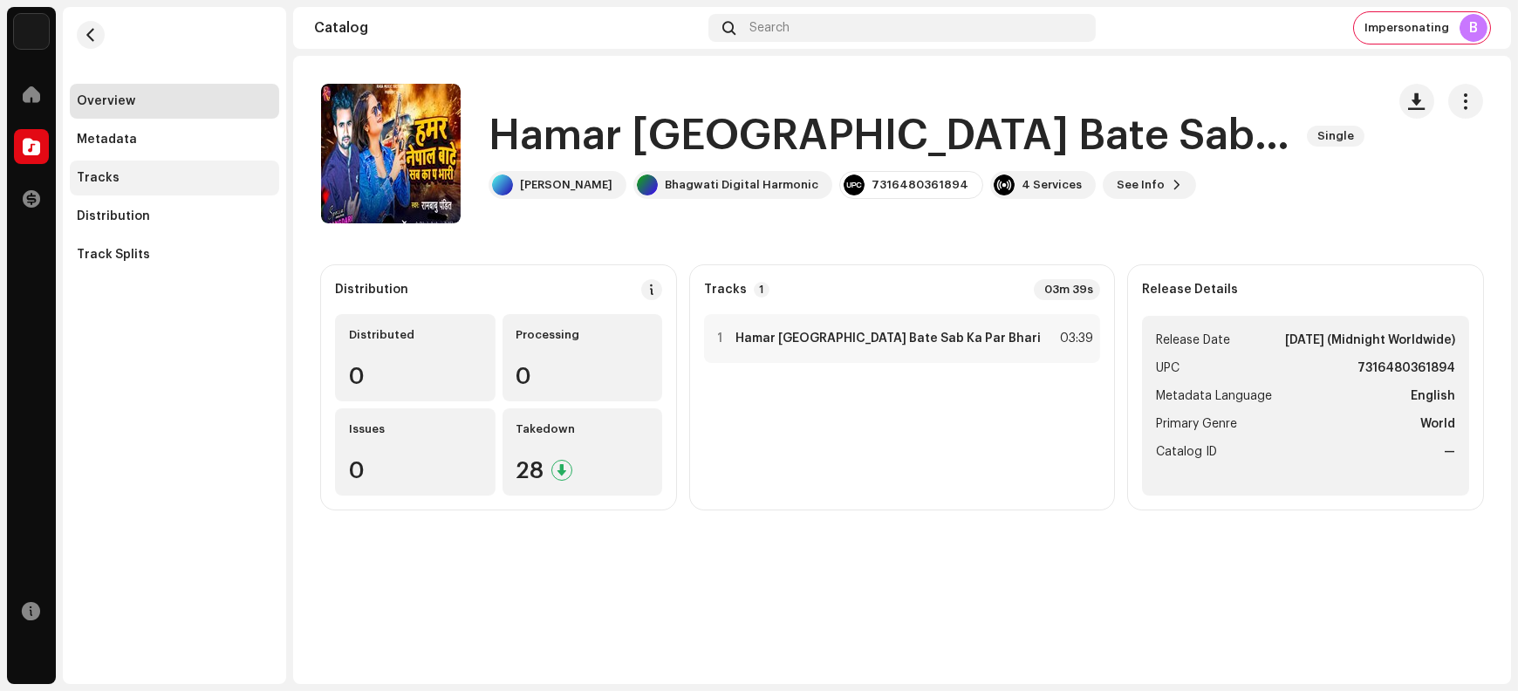
click at [140, 186] on div "Tracks" at bounding box center [174, 178] width 209 height 35
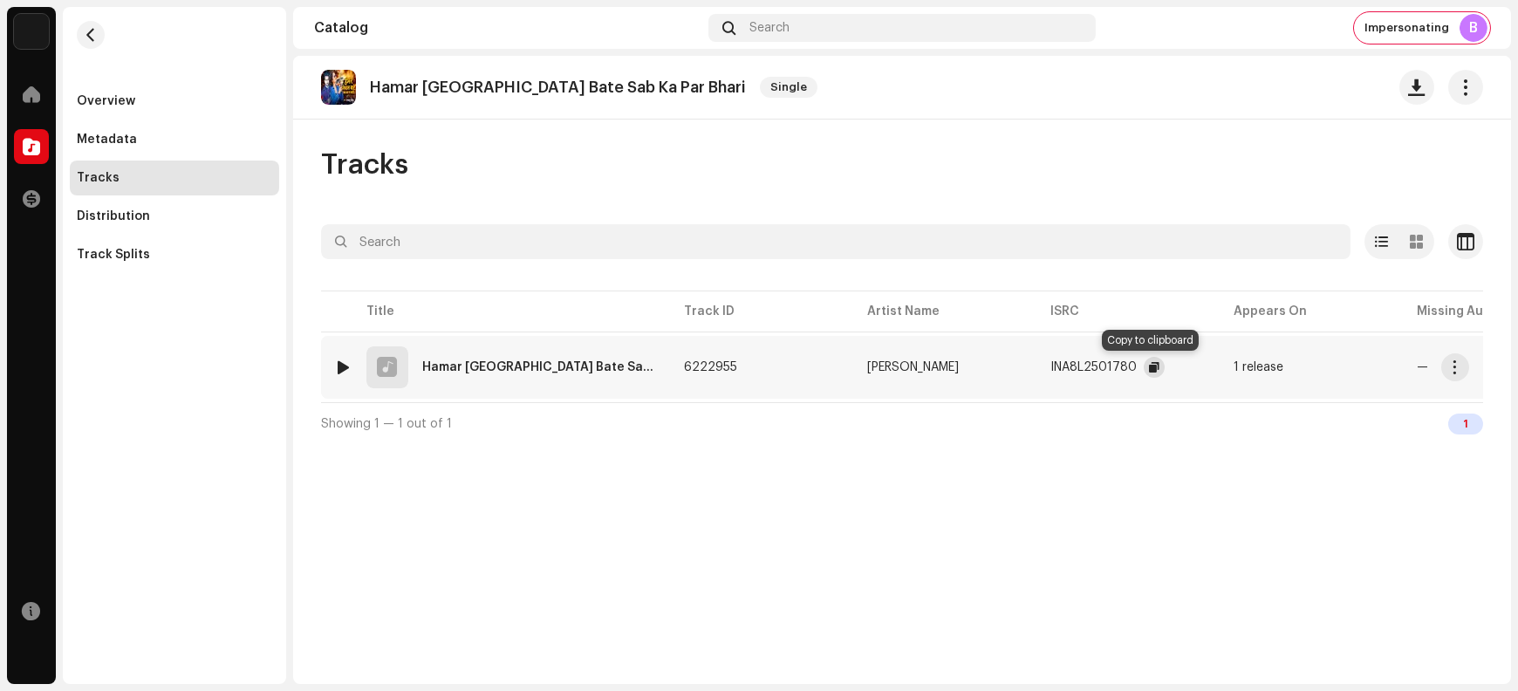
click at [1149, 372] on span "button" at bounding box center [1154, 367] width 10 height 14
click at [1214, 364] on span "button" at bounding box center [1455, 367] width 13 height 14
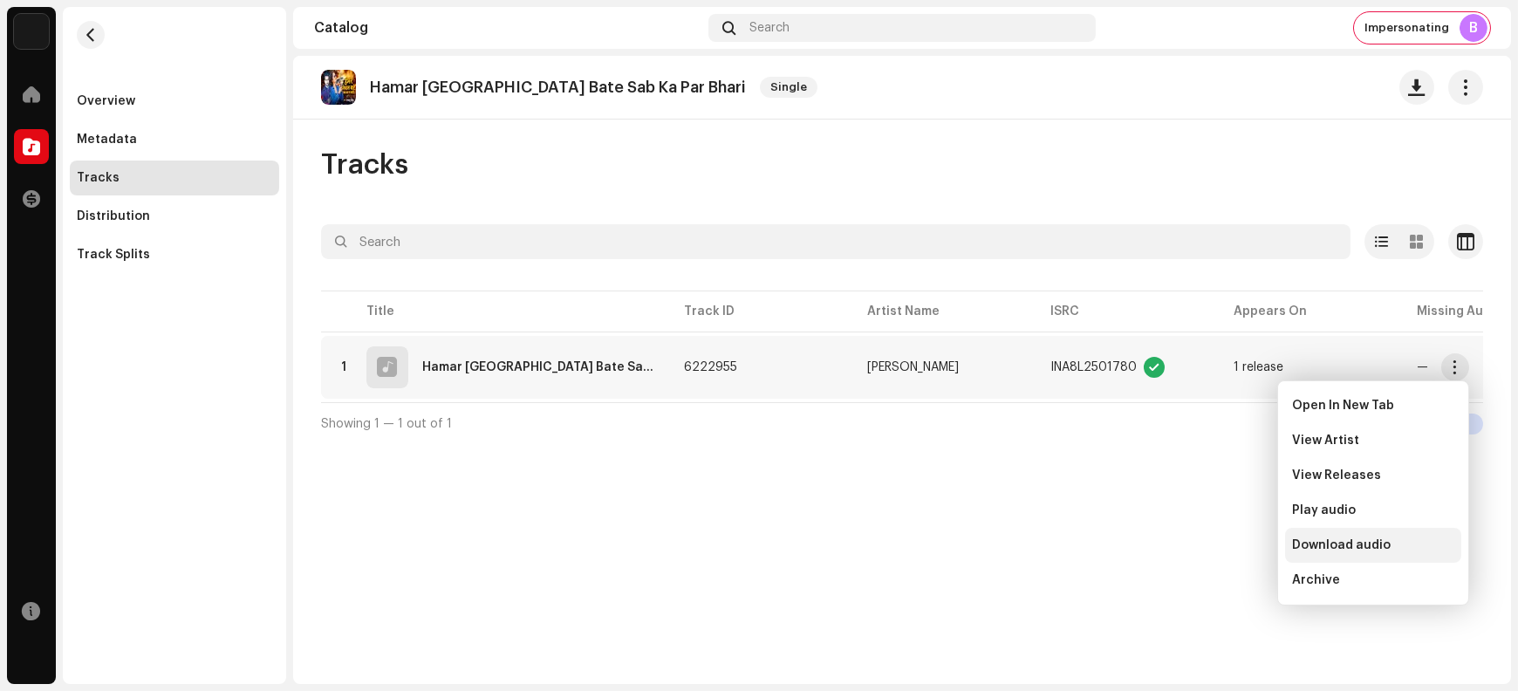
click at [1214, 546] on span "Download audio" at bounding box center [1341, 545] width 99 height 14
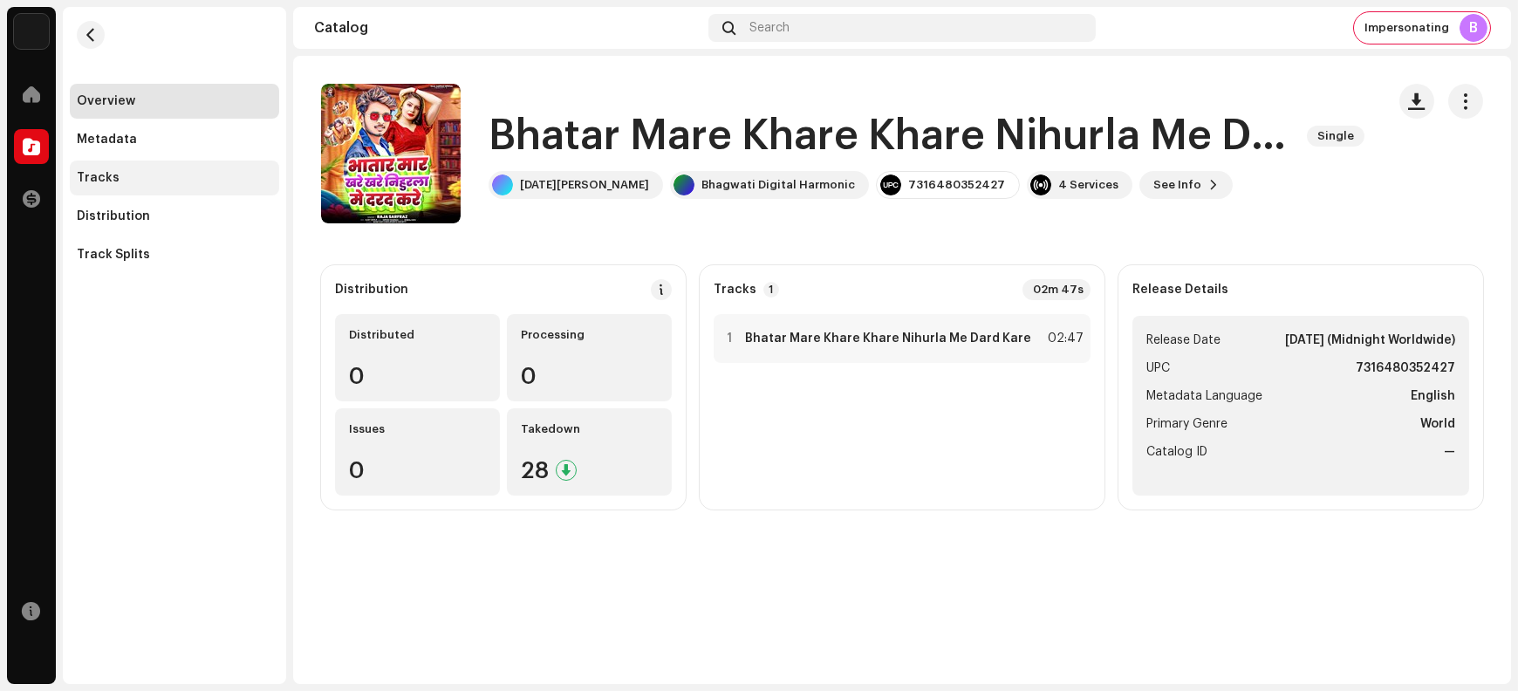
click at [127, 180] on div "Tracks" at bounding box center [174, 178] width 195 height 14
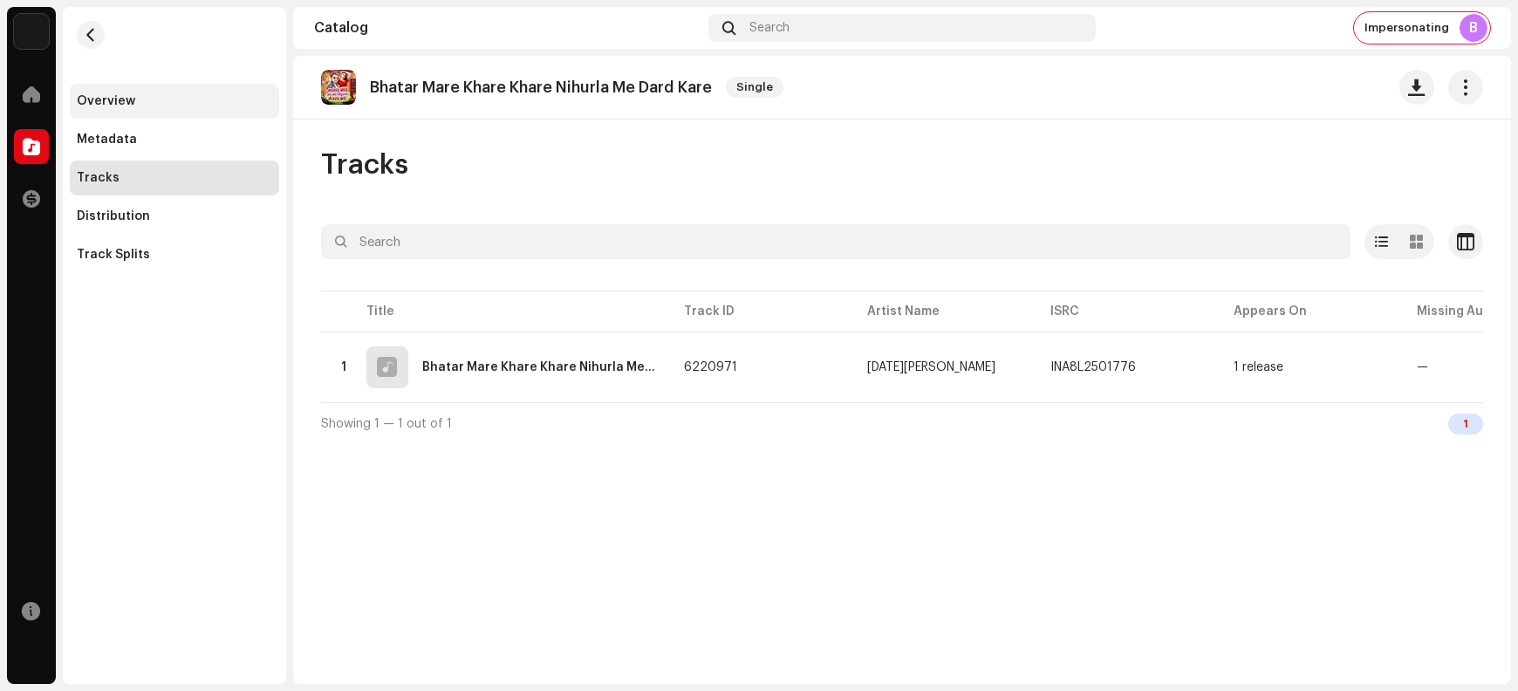
click at [155, 100] on div "Overview" at bounding box center [174, 101] width 195 height 14
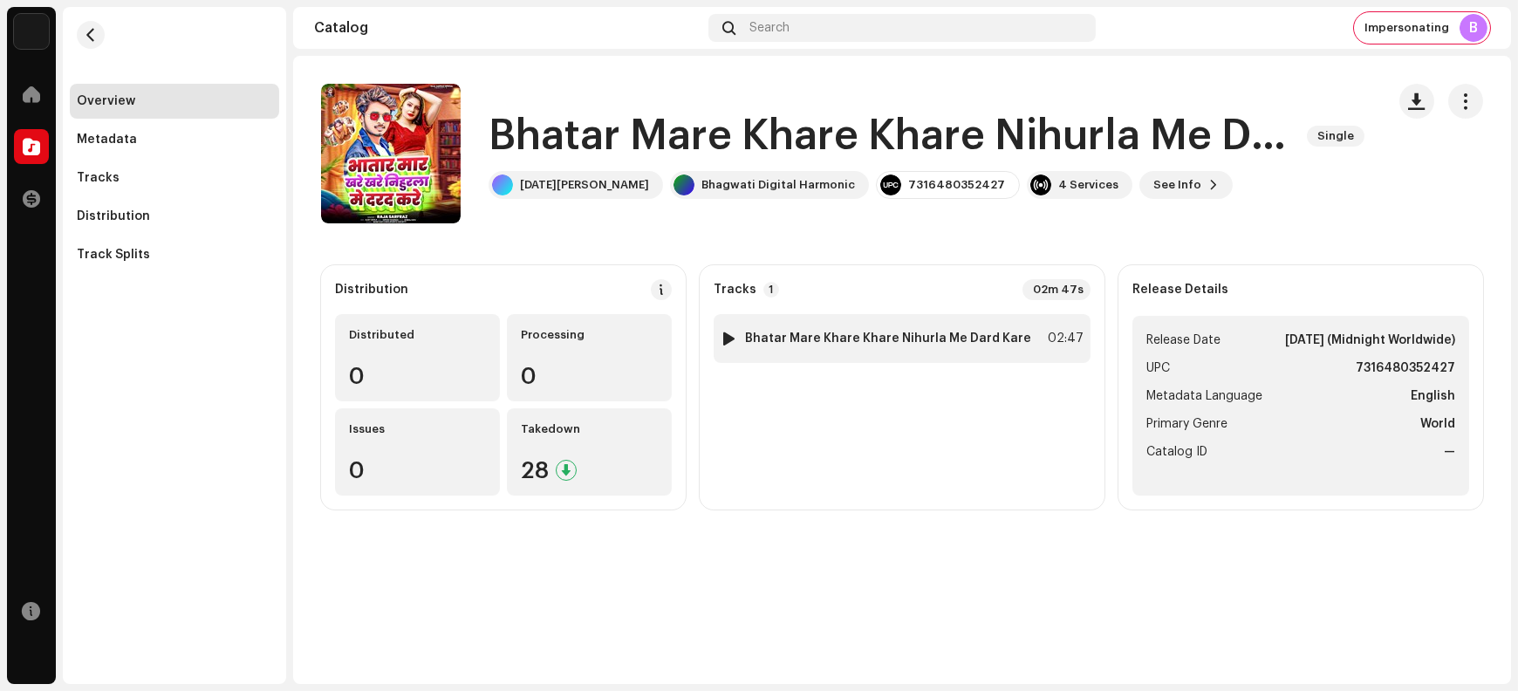
click at [800, 334] on strong "Bhatar Mare Khare Khare Nihurla Me Dard Kare" at bounding box center [888, 339] width 286 height 14
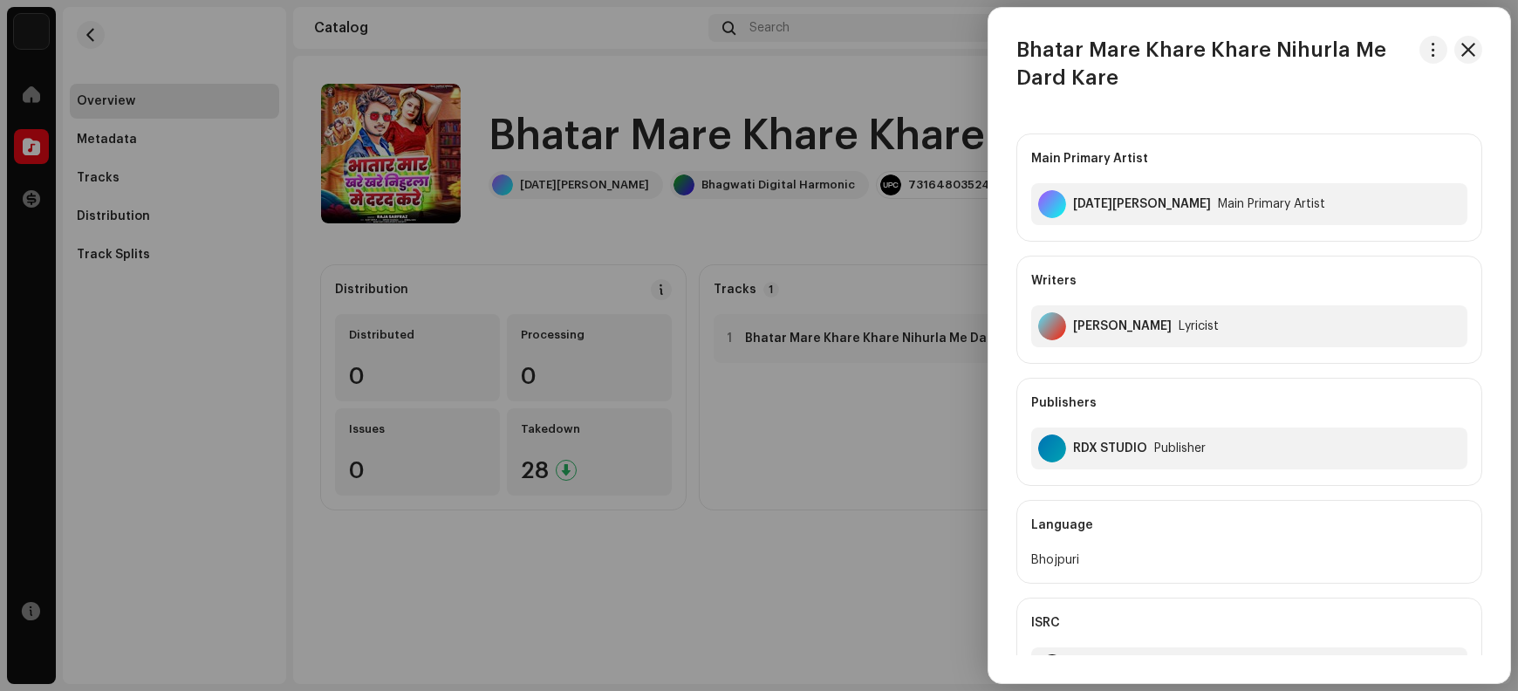
click at [1045, 47] on h3 "Bhatar Mare Khare Khare Nihurla Me Dard Kare" at bounding box center [1215, 64] width 396 height 56
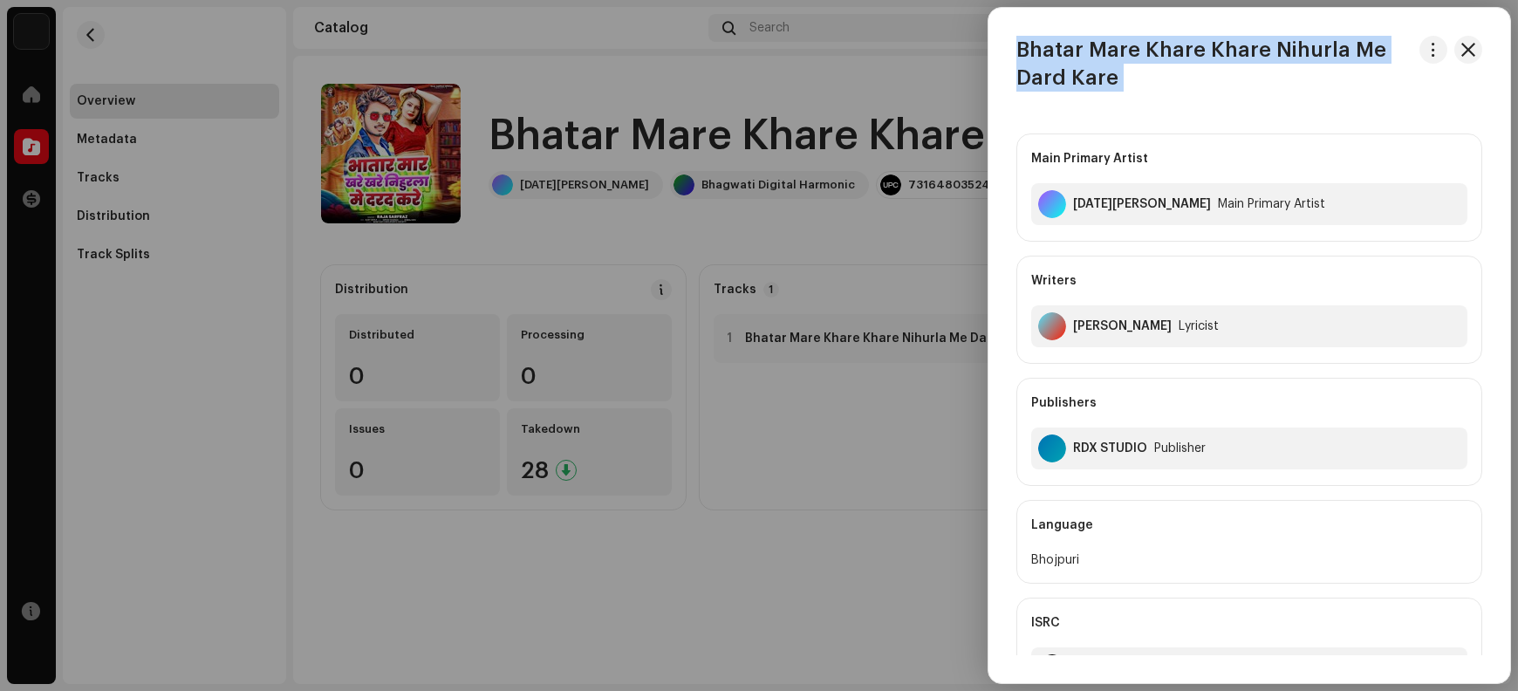
click at [1045, 47] on h3 "Bhatar Mare Khare Khare Nihurla Me Dard Kare" at bounding box center [1215, 64] width 396 height 56
copy div "Bhatar Mare Khare Khare Nihurla Me Dard Kare"
click at [1214, 52] on span "button" at bounding box center [1469, 50] width 14 height 14
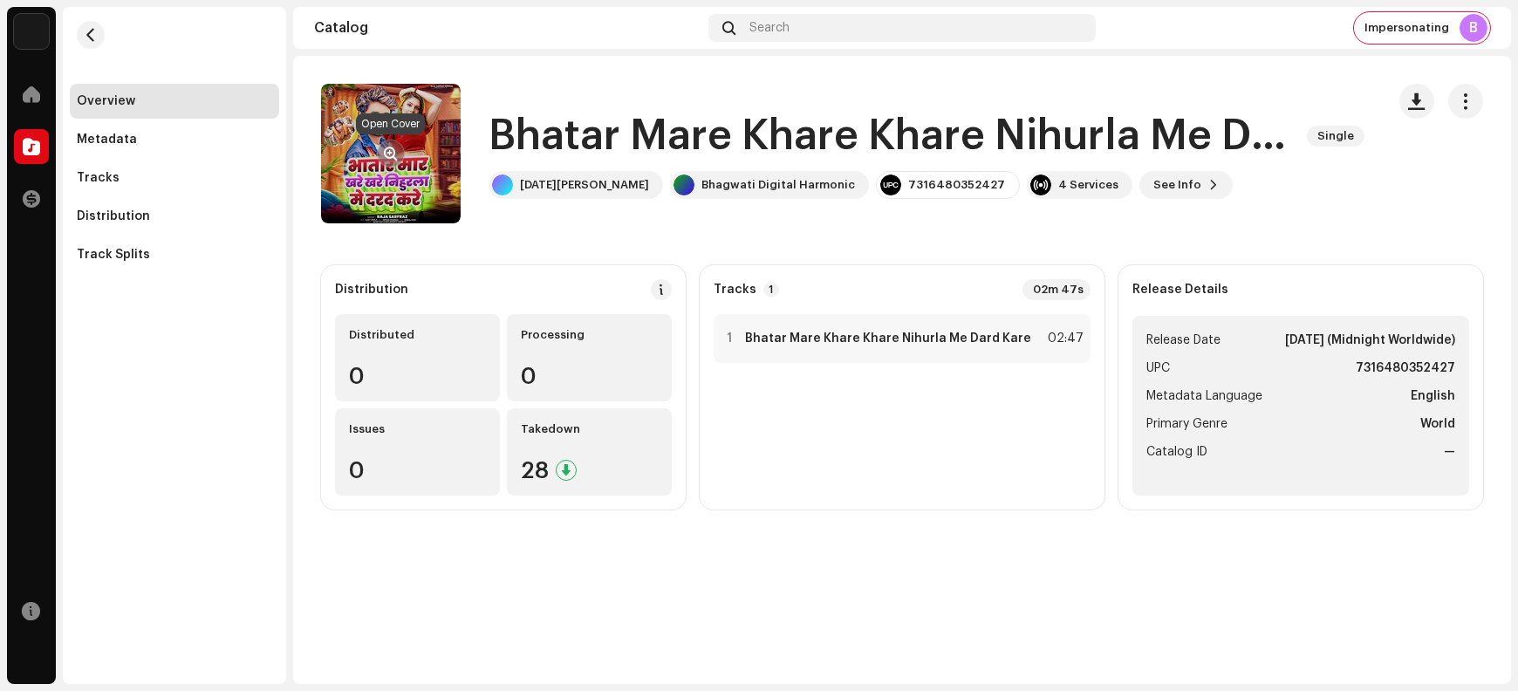
click at [387, 148] on span "button" at bounding box center [391, 154] width 13 height 14
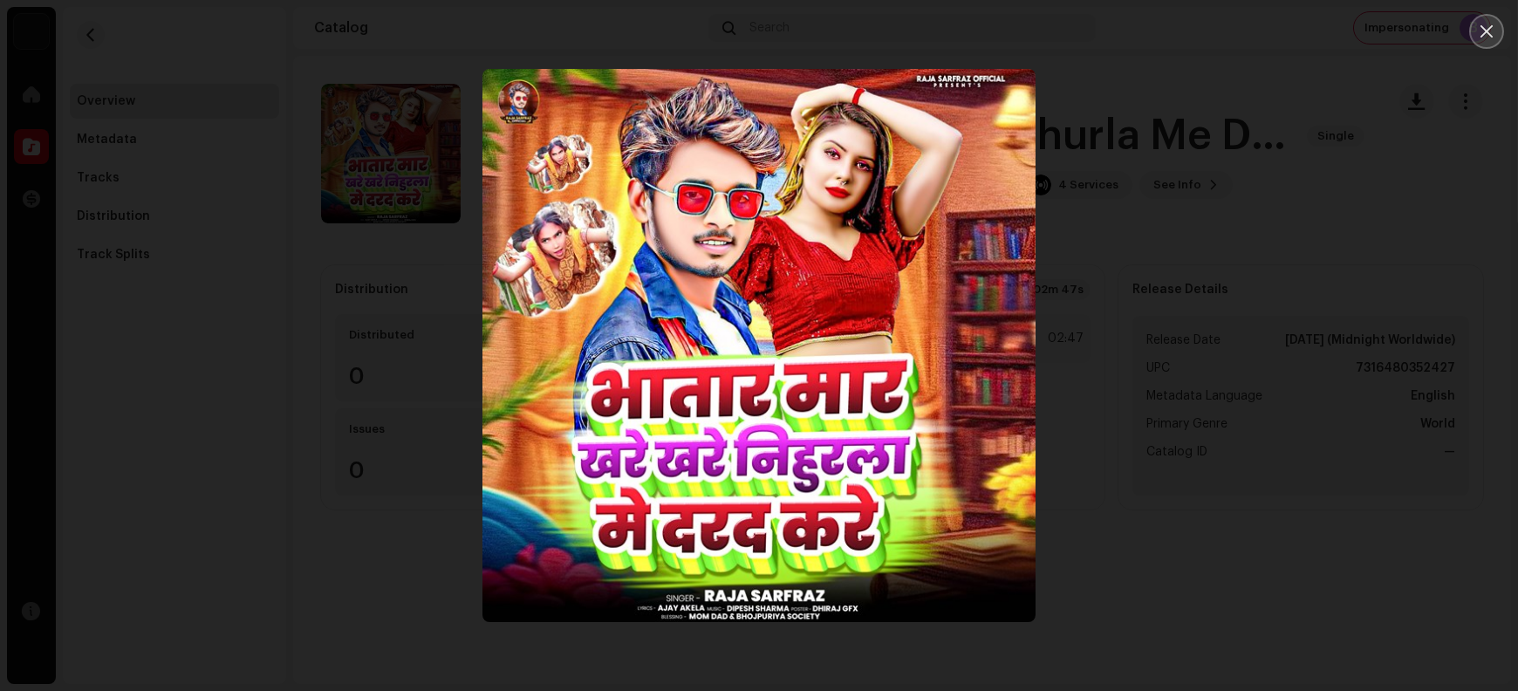
click at [1214, 34] on icon "Close" at bounding box center [1487, 32] width 16 height 16
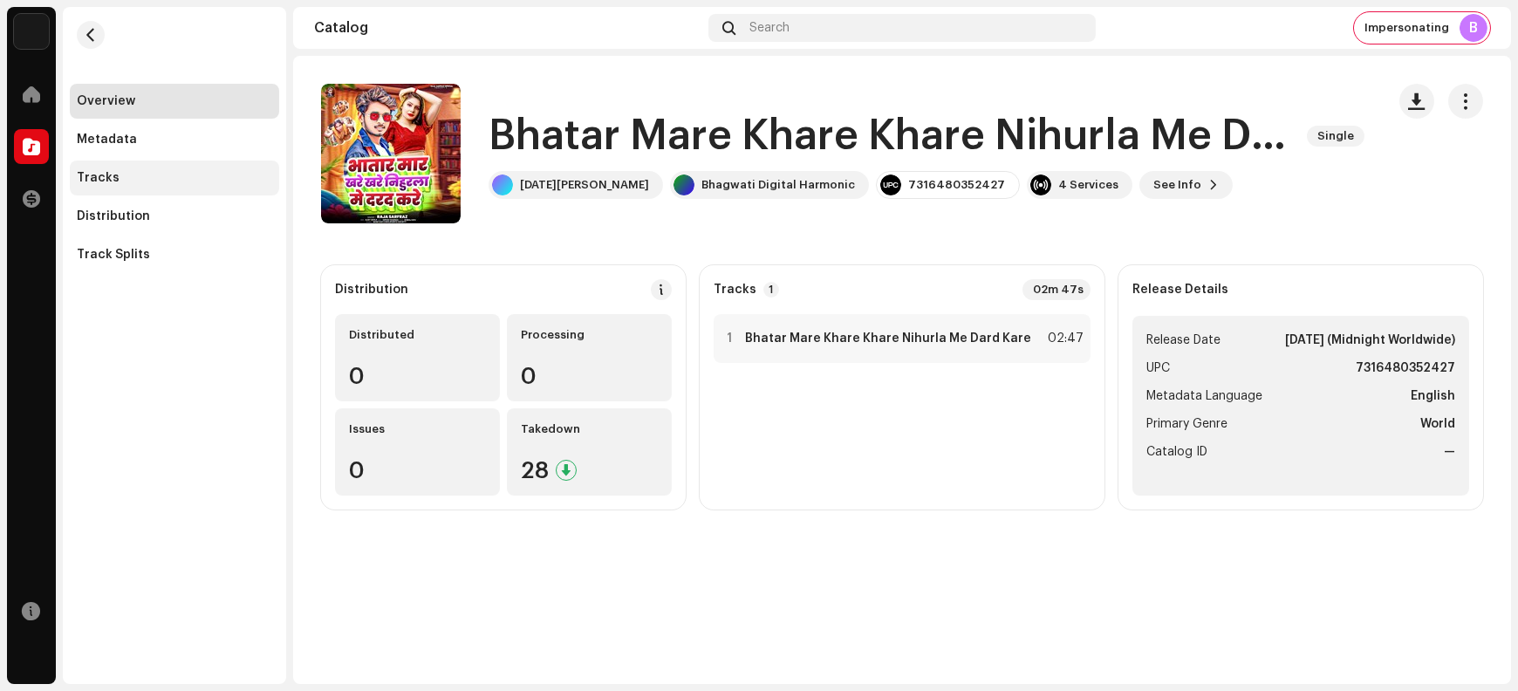
click at [155, 175] on div "Tracks" at bounding box center [174, 178] width 195 height 14
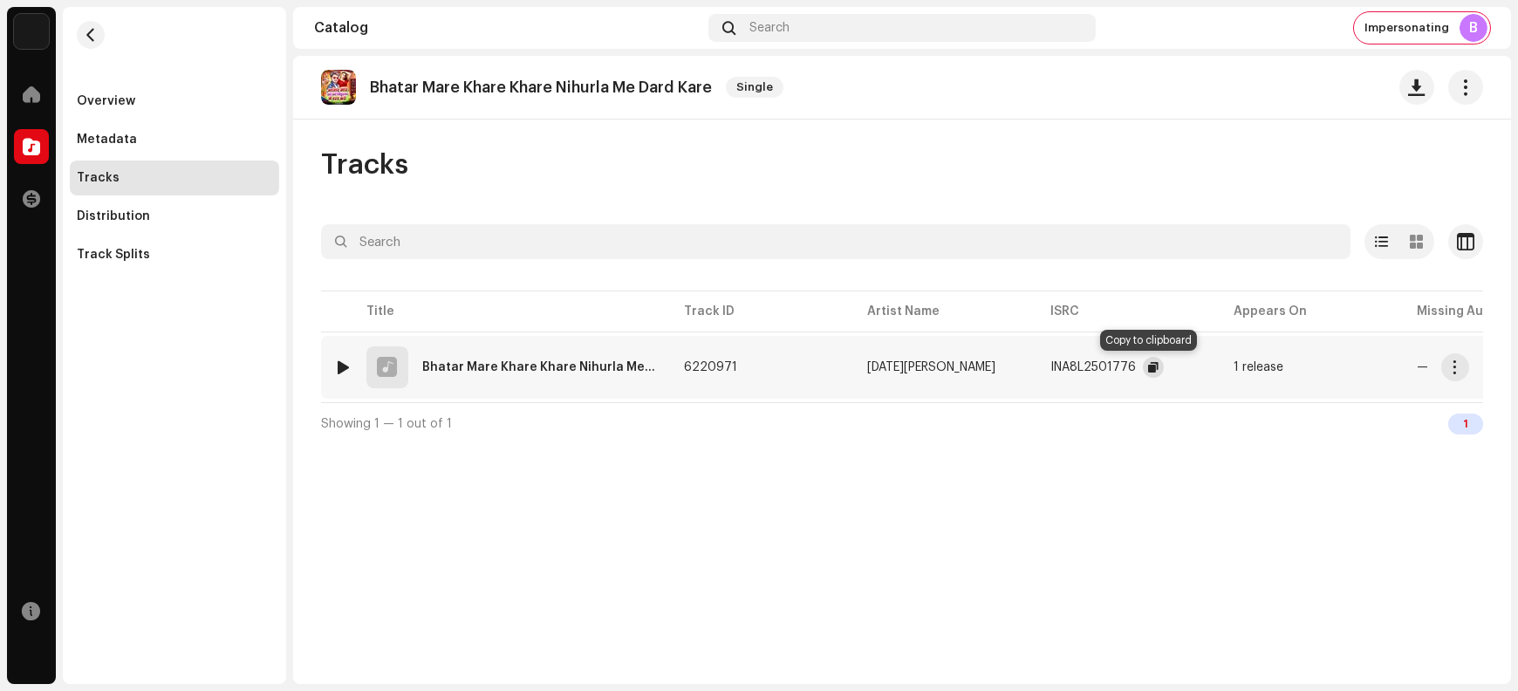
click at [1149, 363] on span "button" at bounding box center [1153, 367] width 10 height 14
click at [1214, 372] on span "button" at bounding box center [1455, 367] width 13 height 14
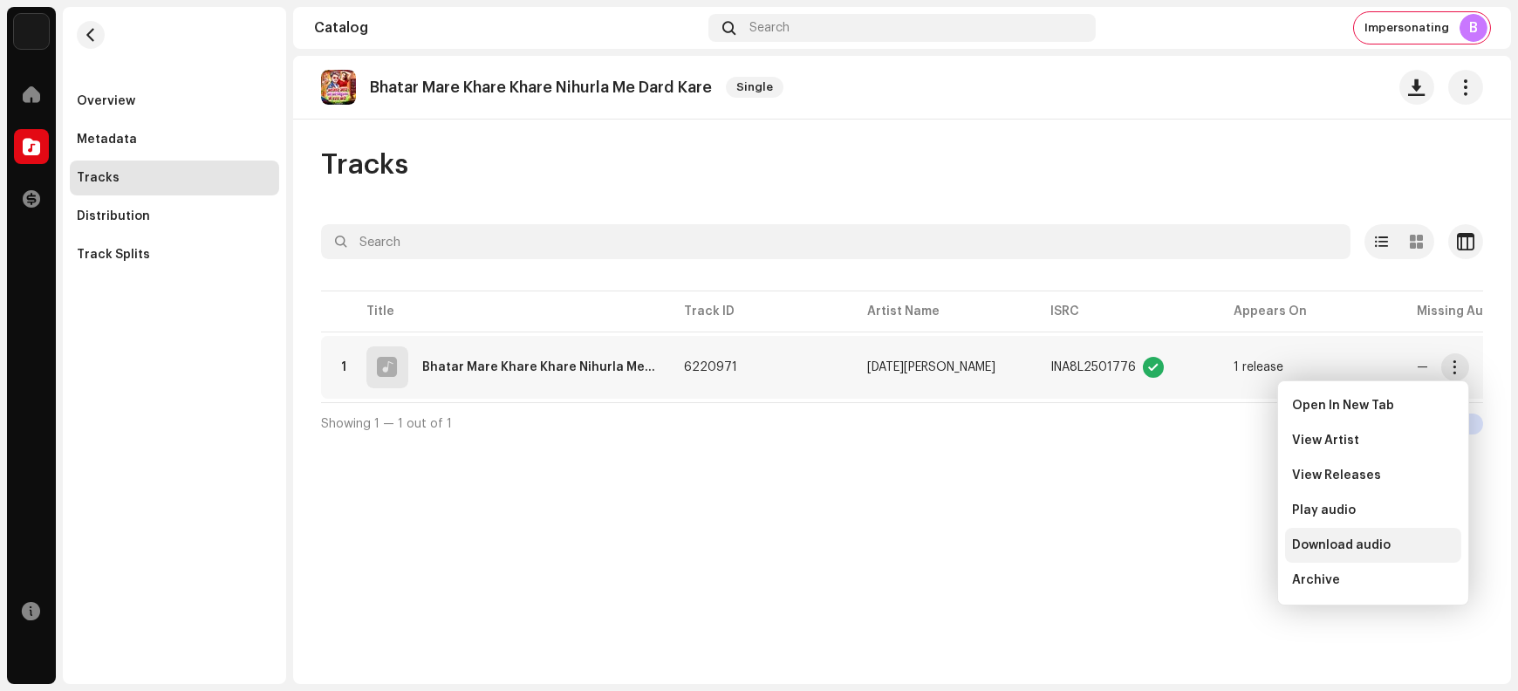
click at [1214, 552] on div "Download audio" at bounding box center [1373, 545] width 176 height 35
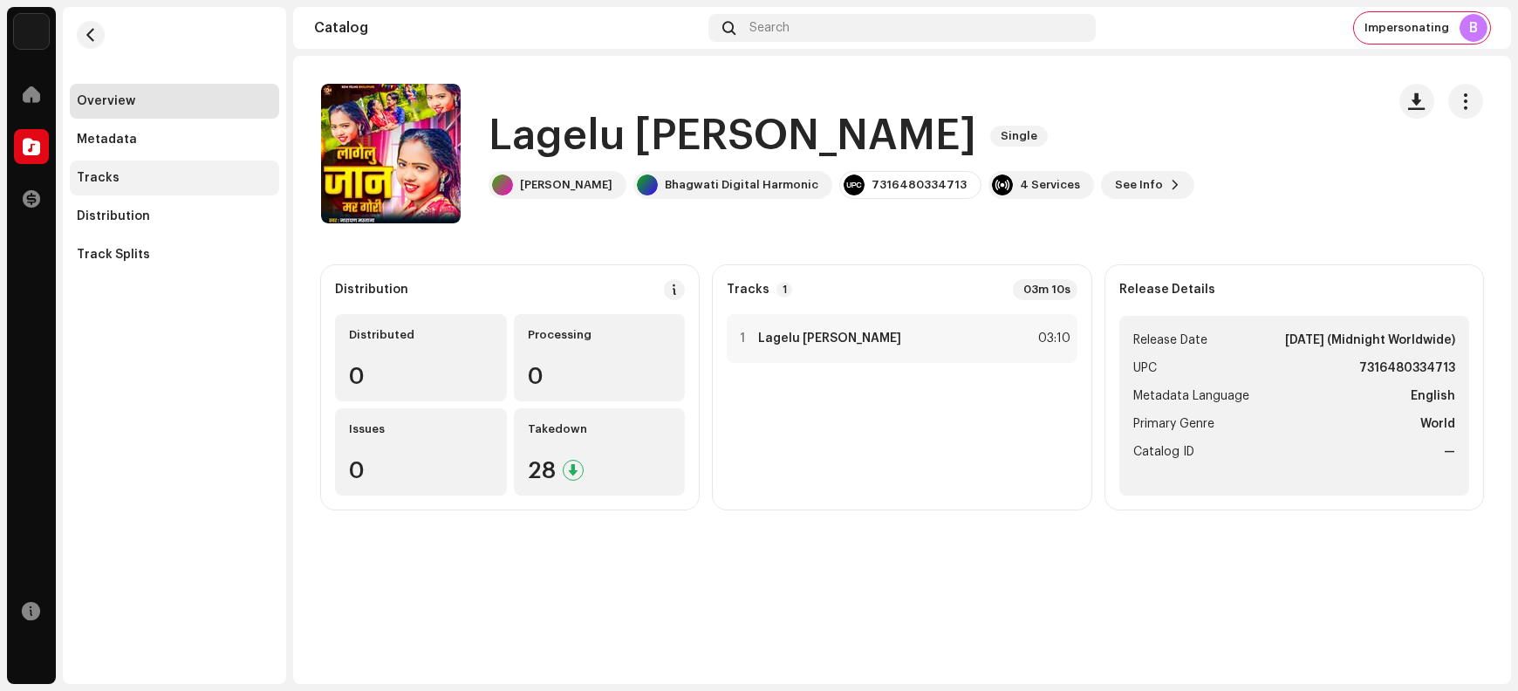
click at [158, 185] on div "Tracks" at bounding box center [174, 178] width 209 height 35
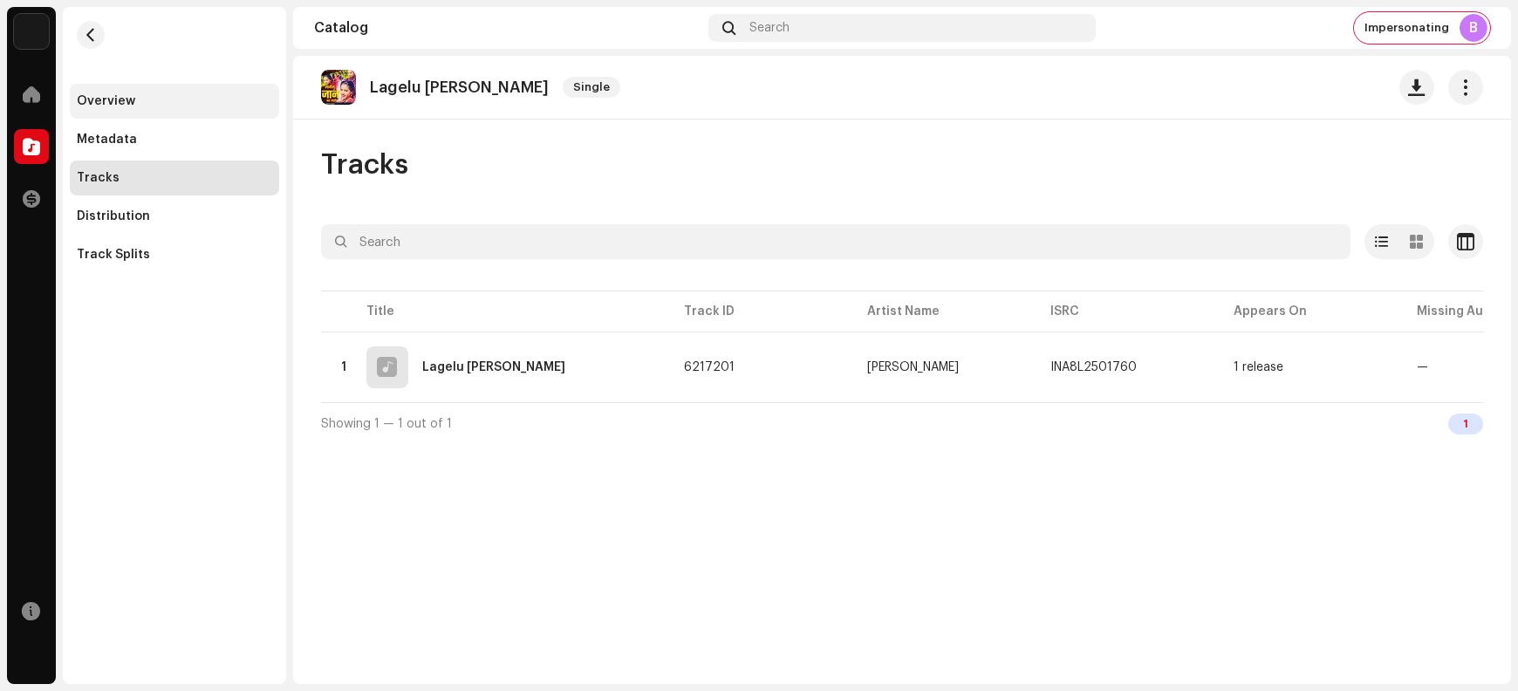
click at [117, 100] on div "Overview" at bounding box center [106, 101] width 58 height 14
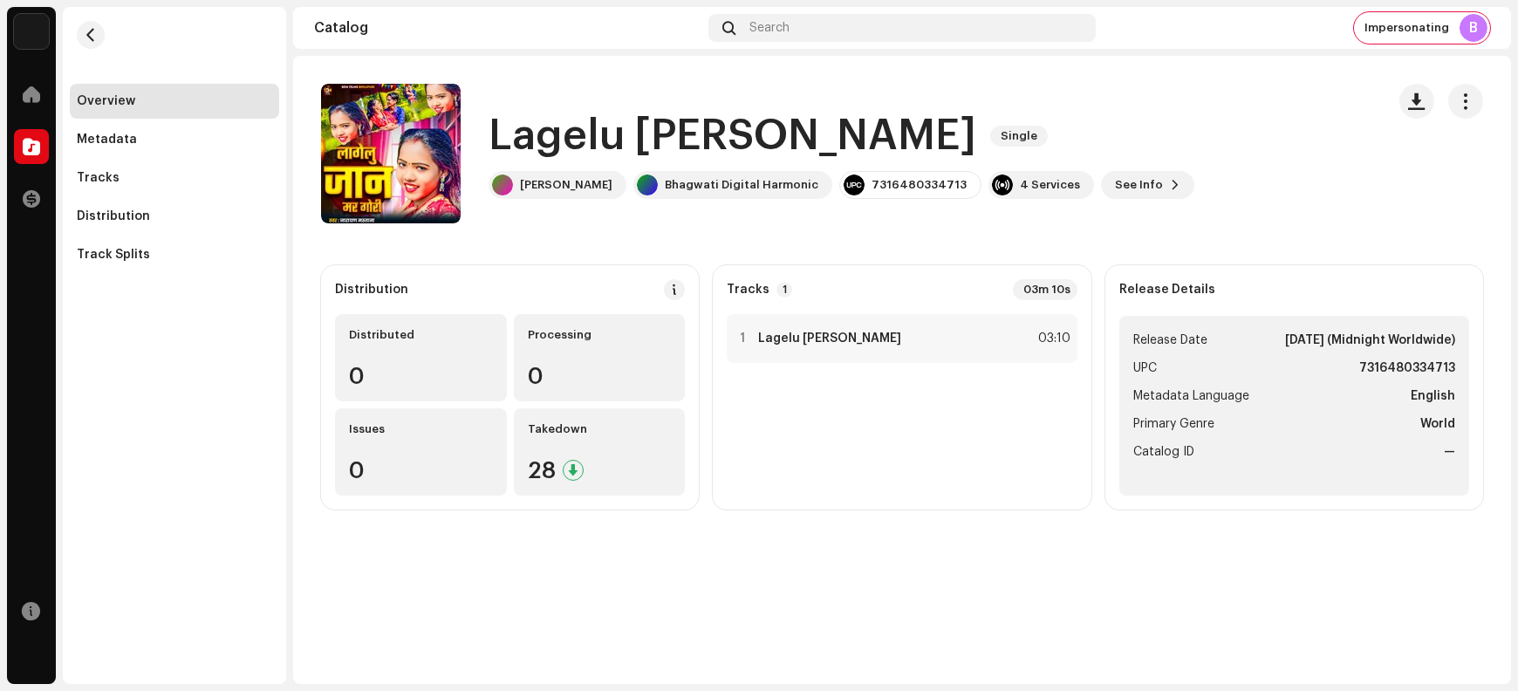
click at [531, 134] on h1 "Lagelu [PERSON_NAME]" at bounding box center [733, 136] width 488 height 56
click at [531, 134] on h1 "Lagelu Jaan Mar Gori" at bounding box center [733, 136] width 488 height 56
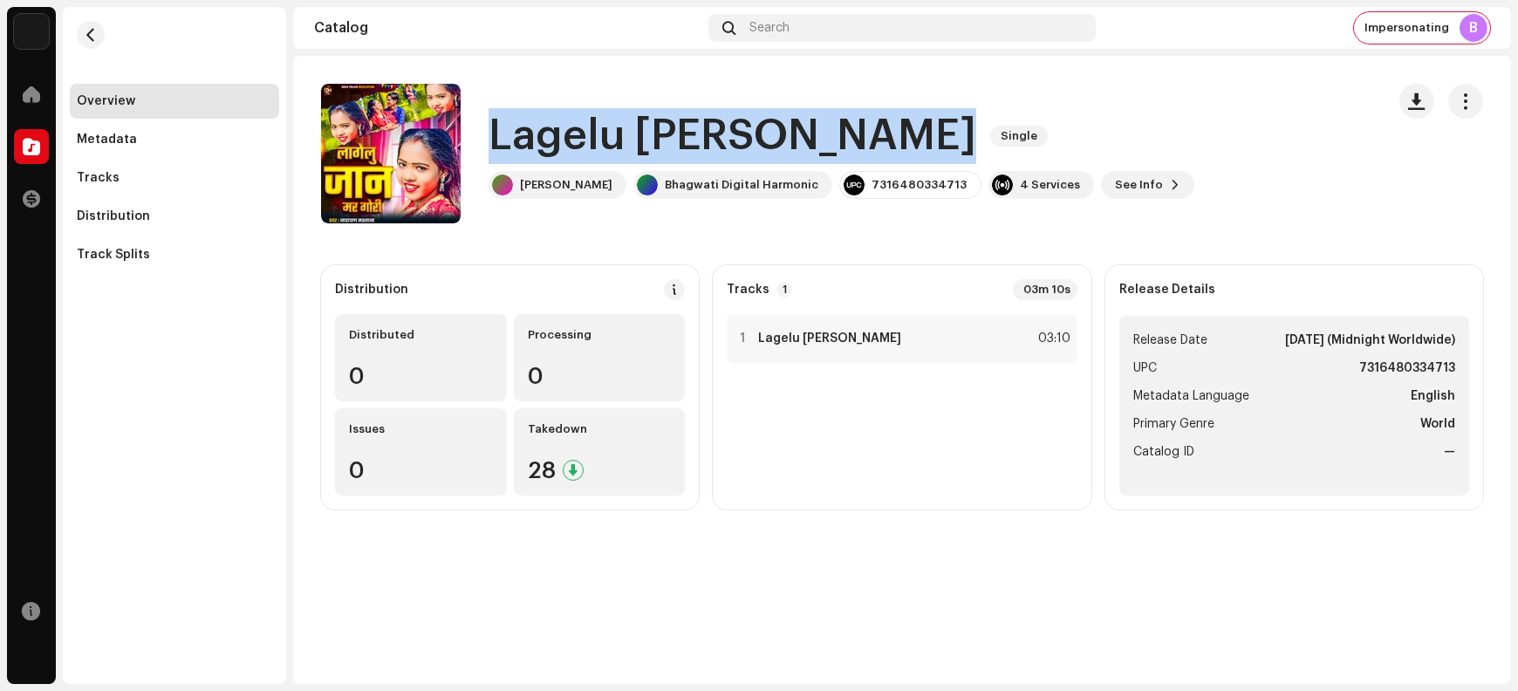
click at [531, 134] on h1 "Lagelu Jaan Mar Gori" at bounding box center [733, 136] width 488 height 56
copy div "Lagelu Jaan Mar Gori Single"
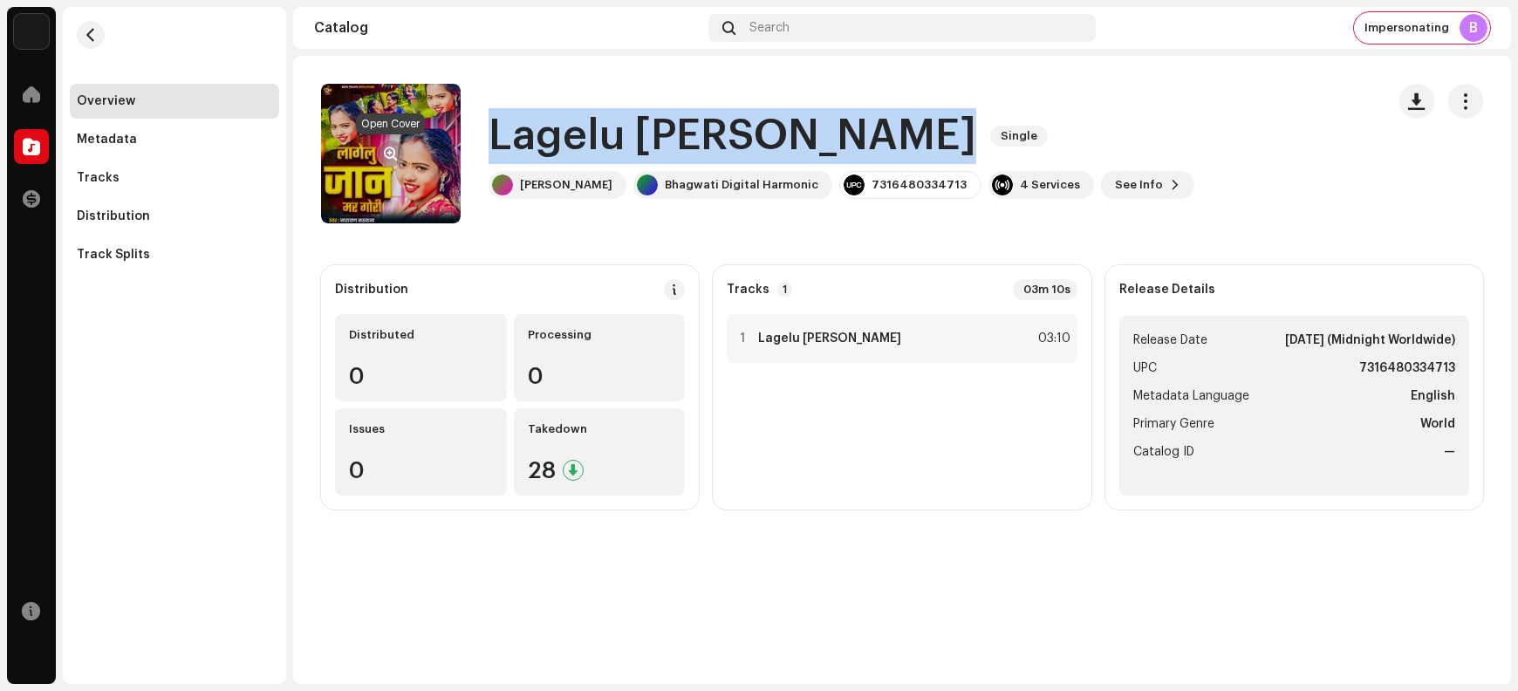
click at [387, 151] on span "button" at bounding box center [391, 154] width 13 height 14
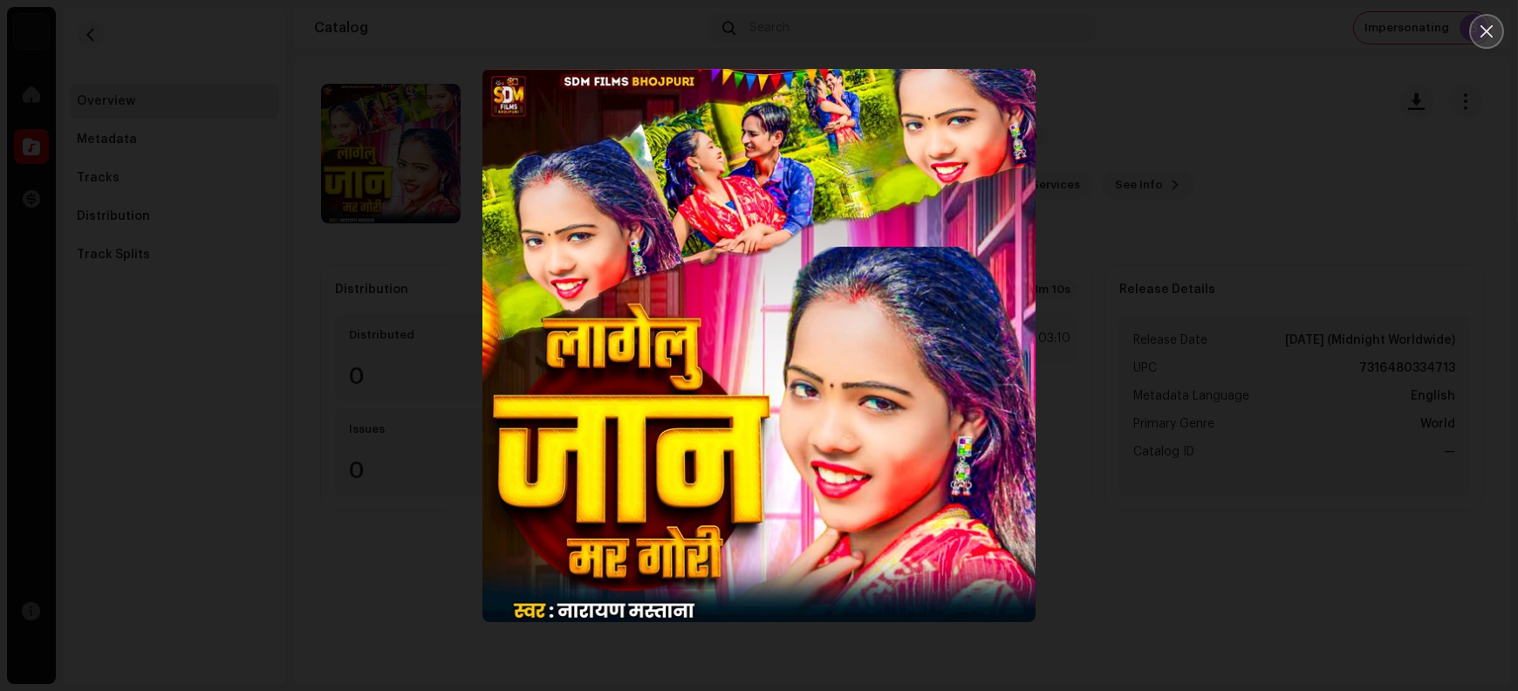
click at [1214, 36] on icon "Close" at bounding box center [1487, 32] width 16 height 16
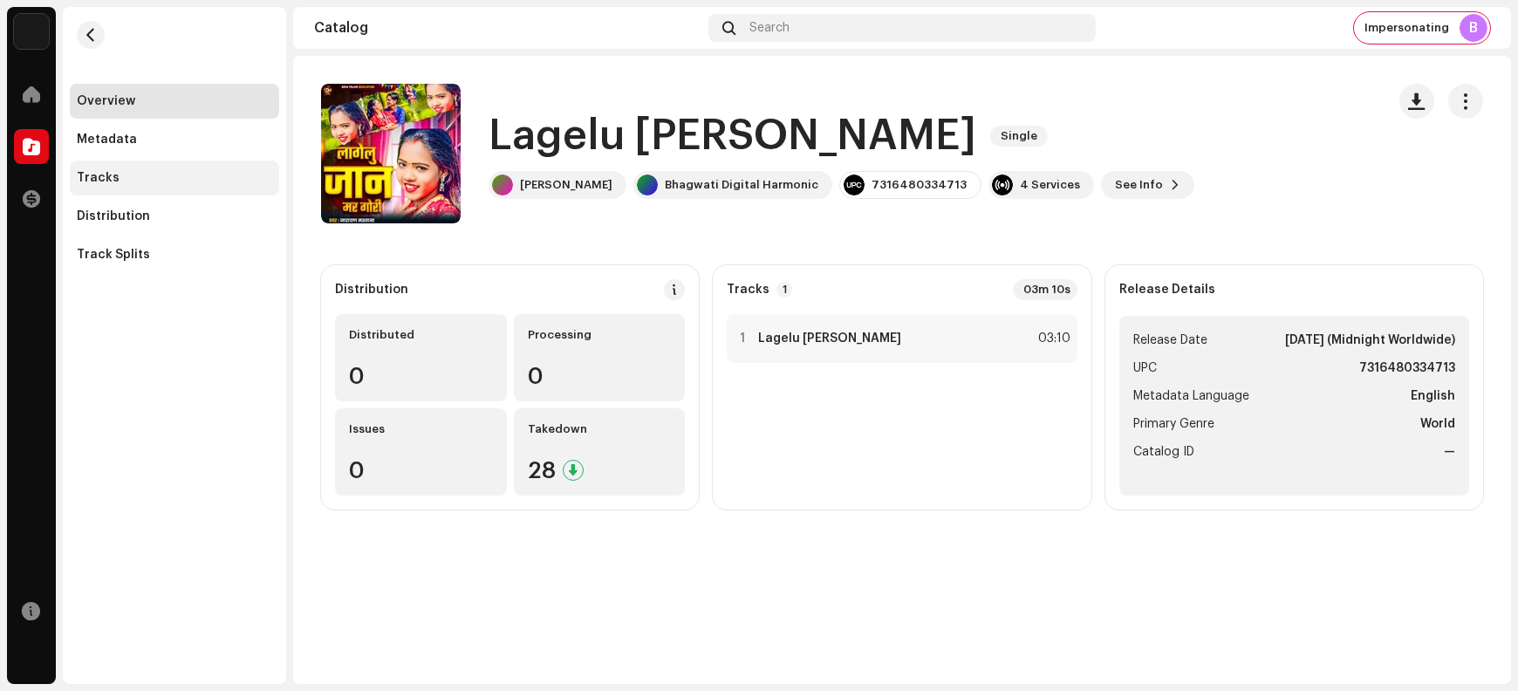
click at [161, 179] on div "Tracks" at bounding box center [174, 178] width 195 height 14
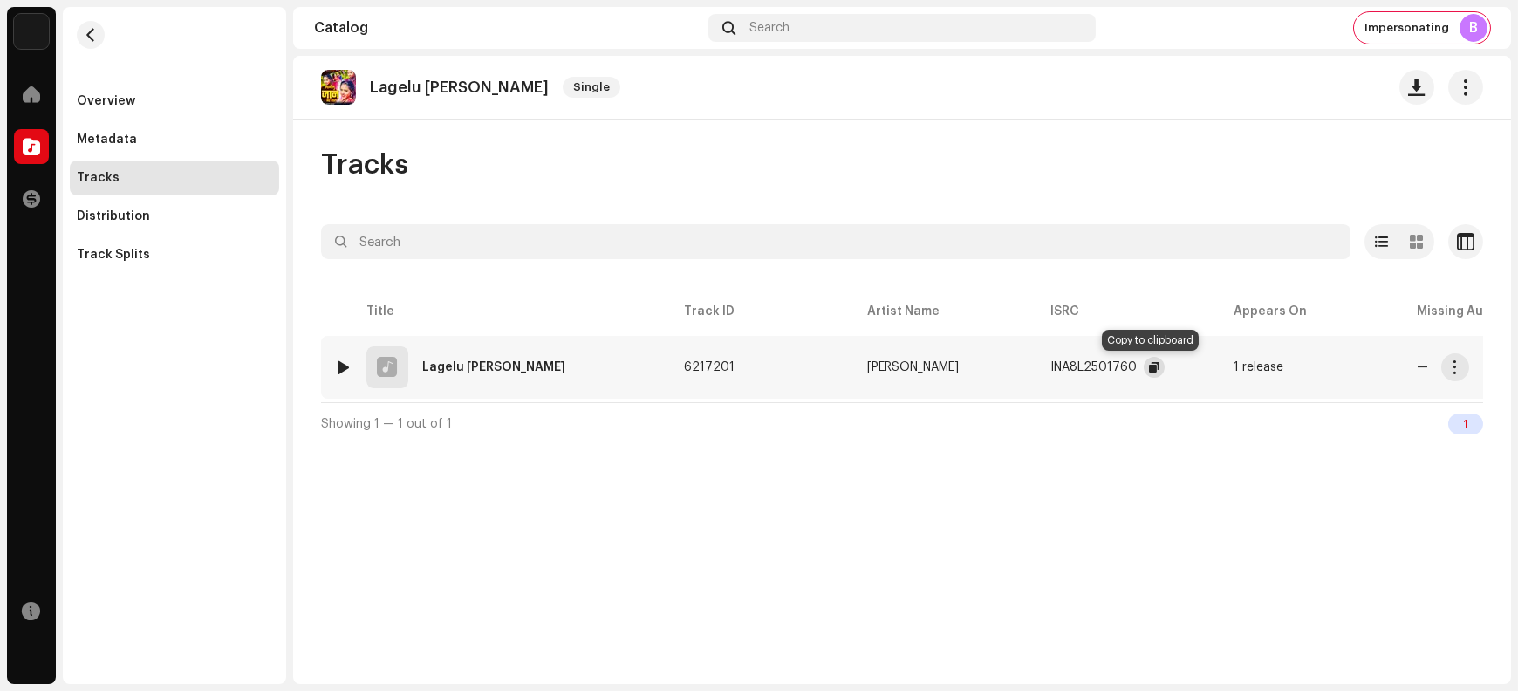
click at [1154, 367] on span "button" at bounding box center [1154, 367] width 10 height 14
click at [1214, 370] on span "button" at bounding box center [1455, 367] width 13 height 14
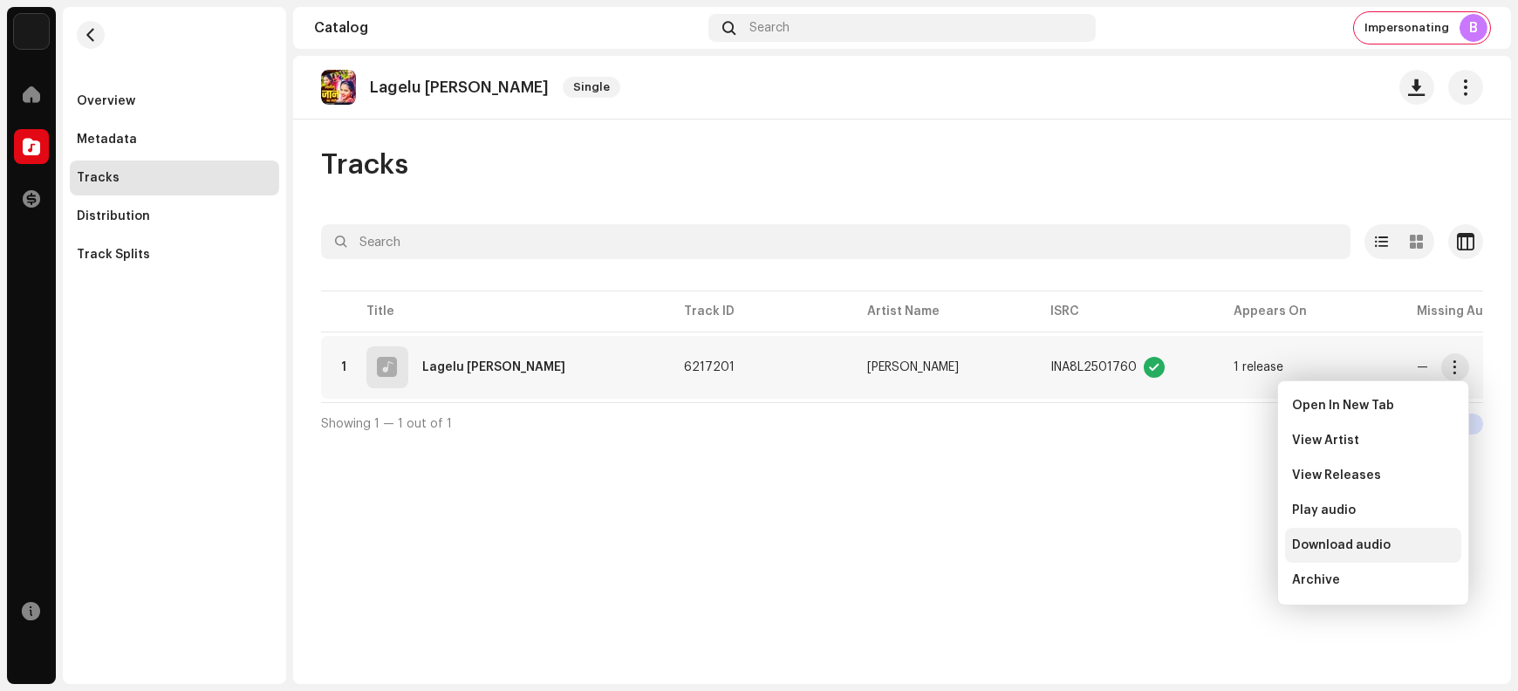
click at [1214, 547] on div "Download audio" at bounding box center [1373, 545] width 162 height 14
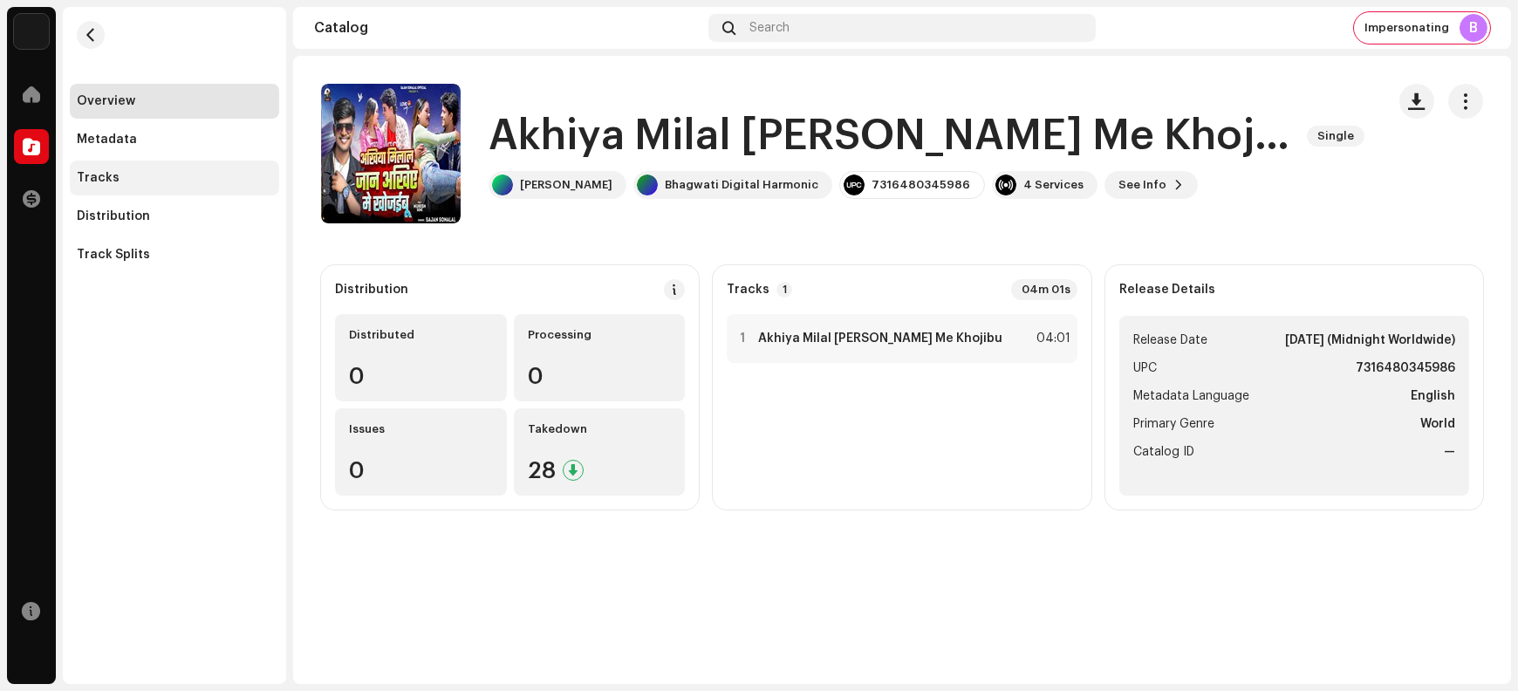
click at [117, 171] on div "Tracks" at bounding box center [174, 178] width 195 height 14
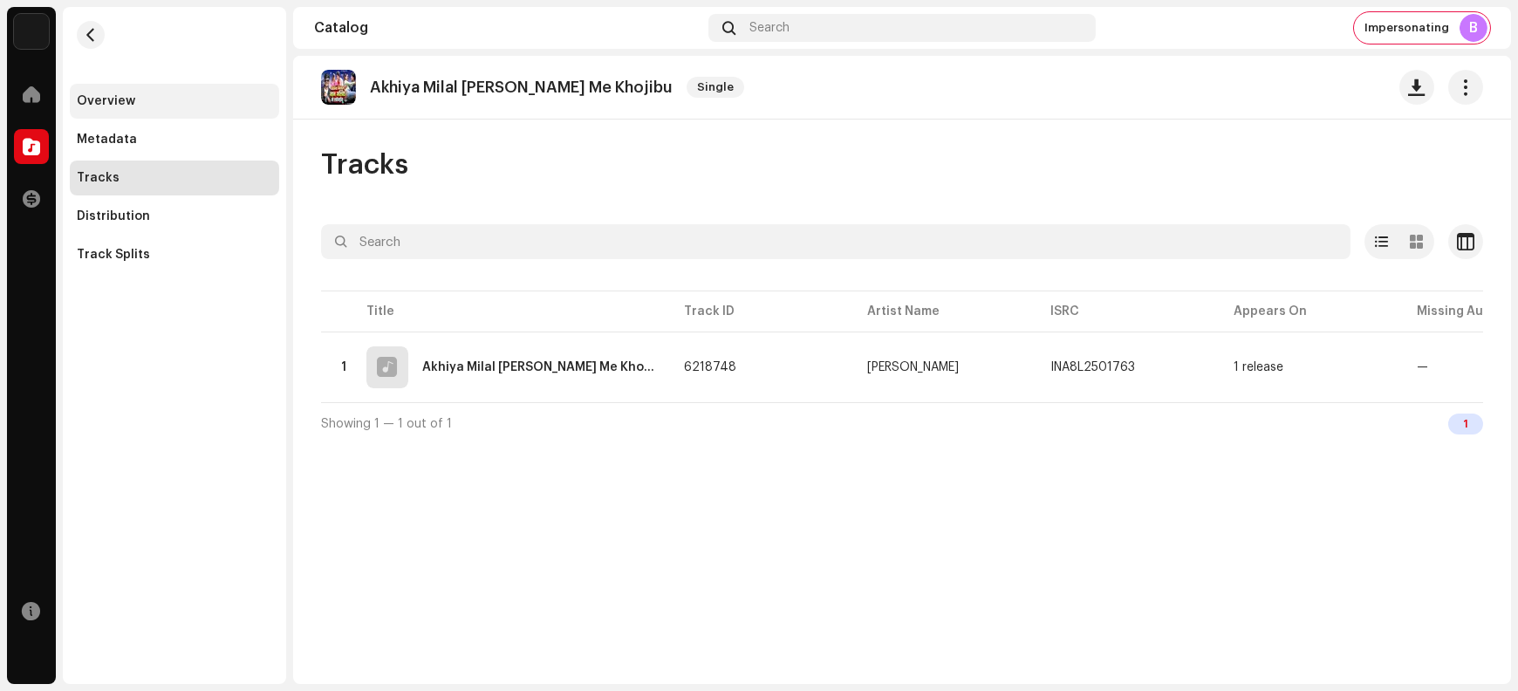
click at [134, 100] on div "Overview" at bounding box center [174, 101] width 195 height 14
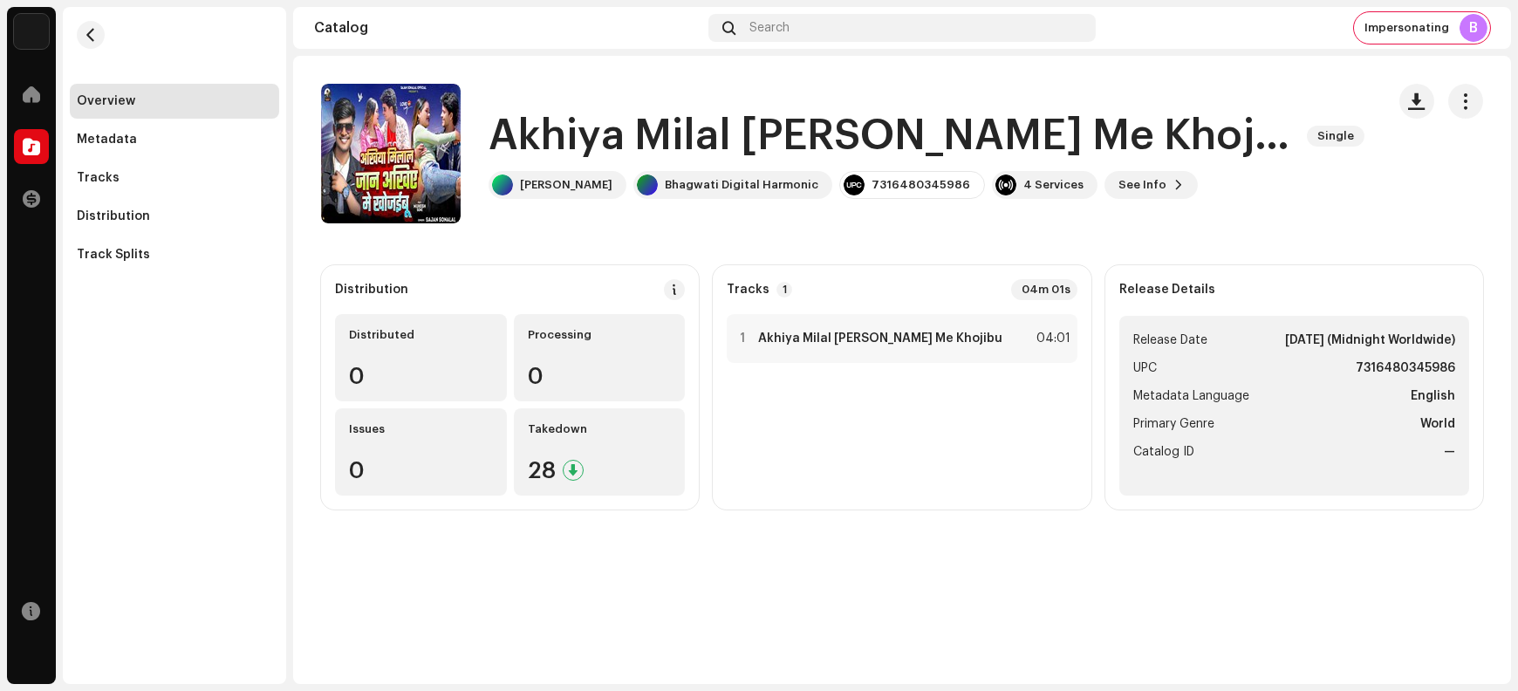
click at [567, 126] on h1 "Akhiya Milal [PERSON_NAME] Me Khojibu" at bounding box center [891, 136] width 805 height 56
click at [567, 126] on h1 "Akhiya Milal Jaan Akhiye Me Khojibu" at bounding box center [891, 136] width 805 height 56
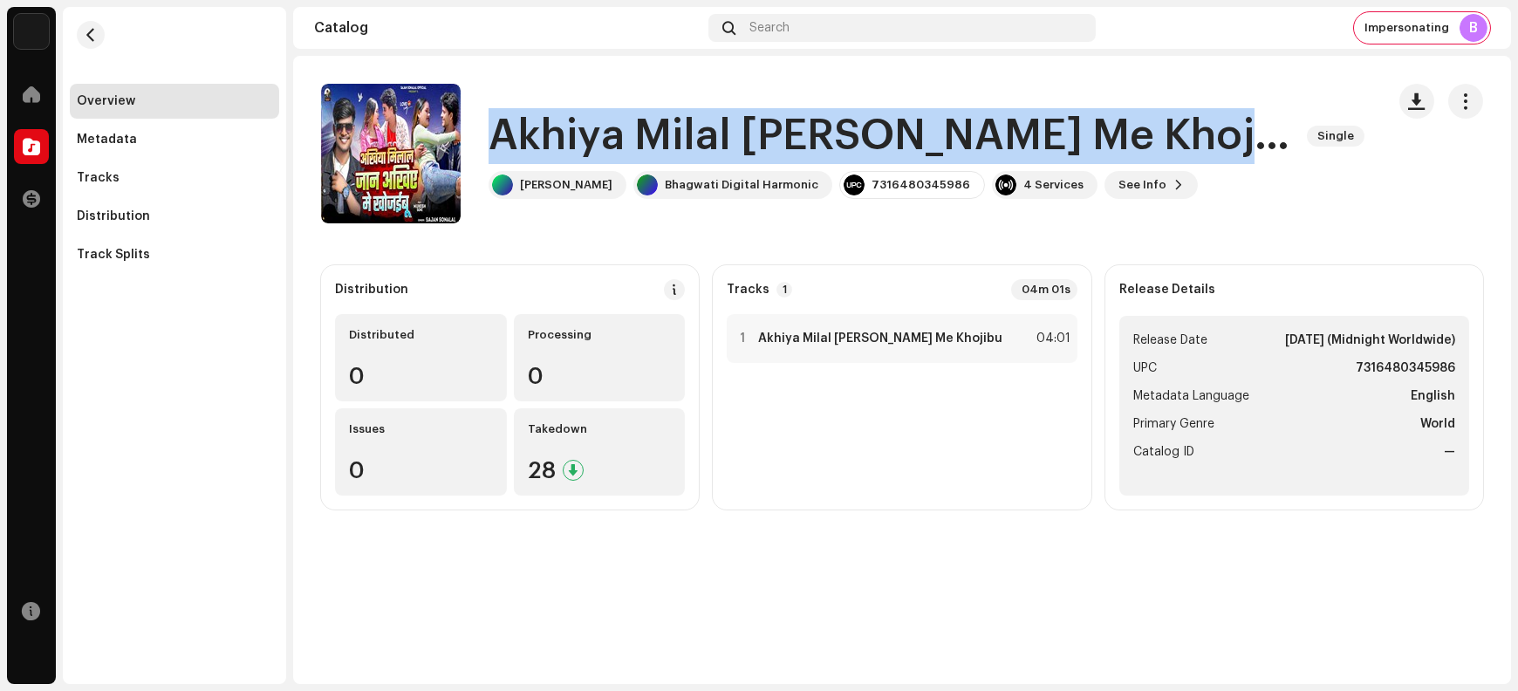
click at [567, 126] on h1 "Akhiya Milal Jaan Akhiye Me Khojibu" at bounding box center [891, 136] width 805 height 56
copy div "Akhiya Milal Jaan Akhiye Me Khojibu Single"
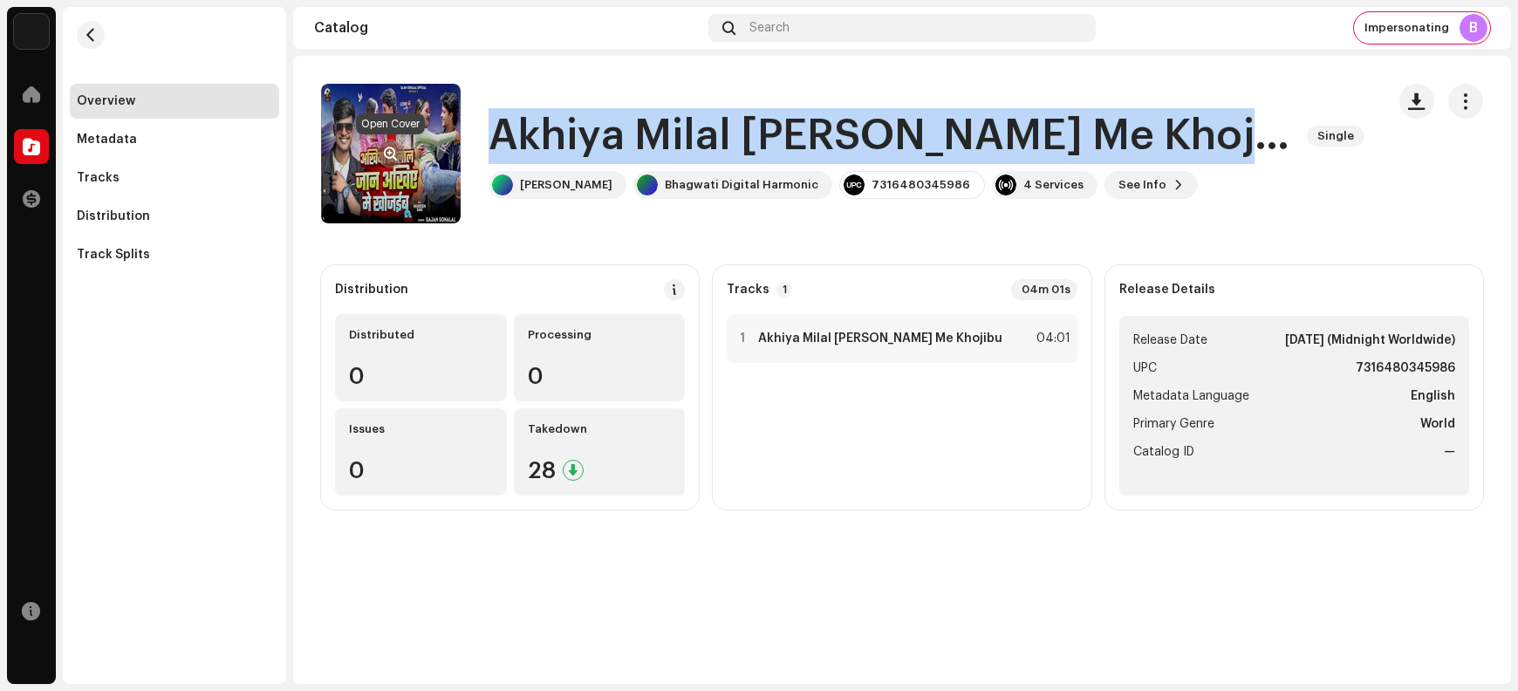
click at [394, 157] on span "button" at bounding box center [391, 154] width 13 height 14
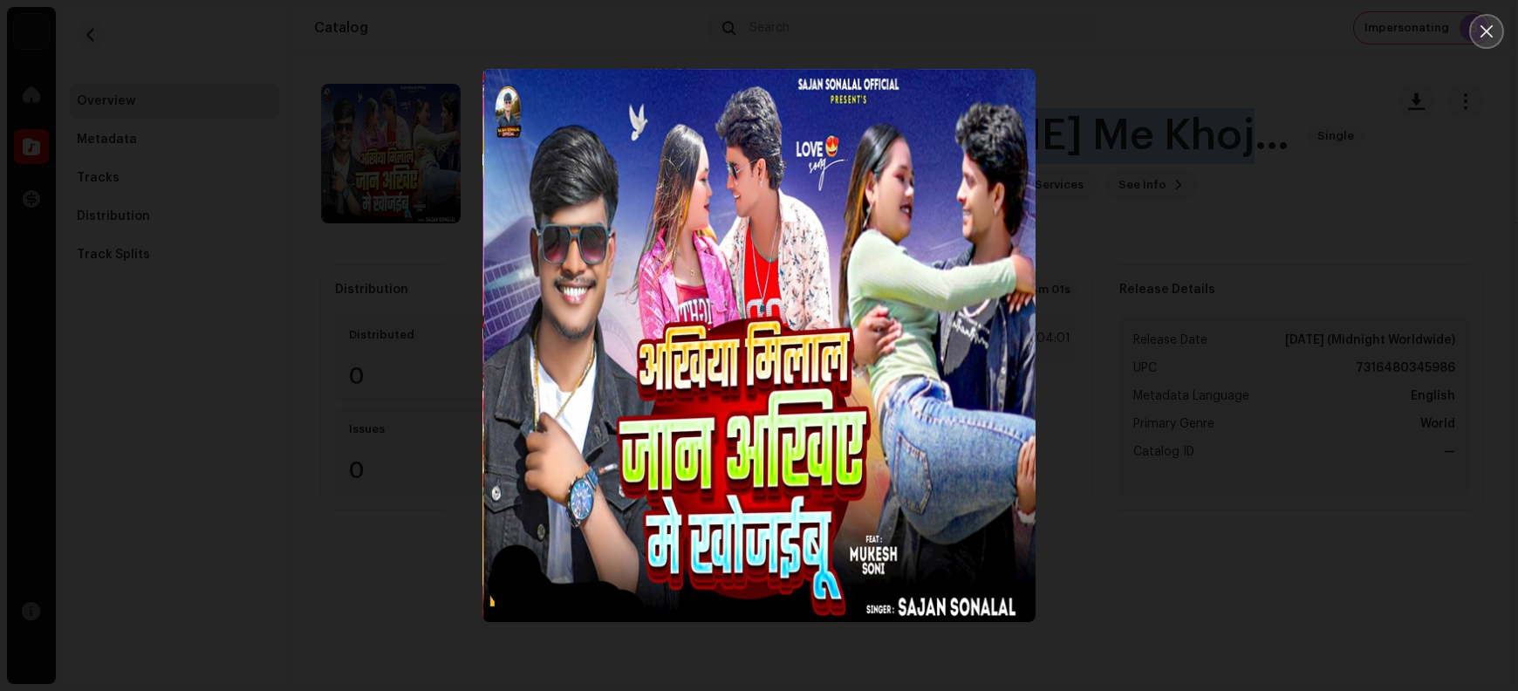
click at [1214, 40] on button "Close" at bounding box center [1487, 31] width 35 height 35
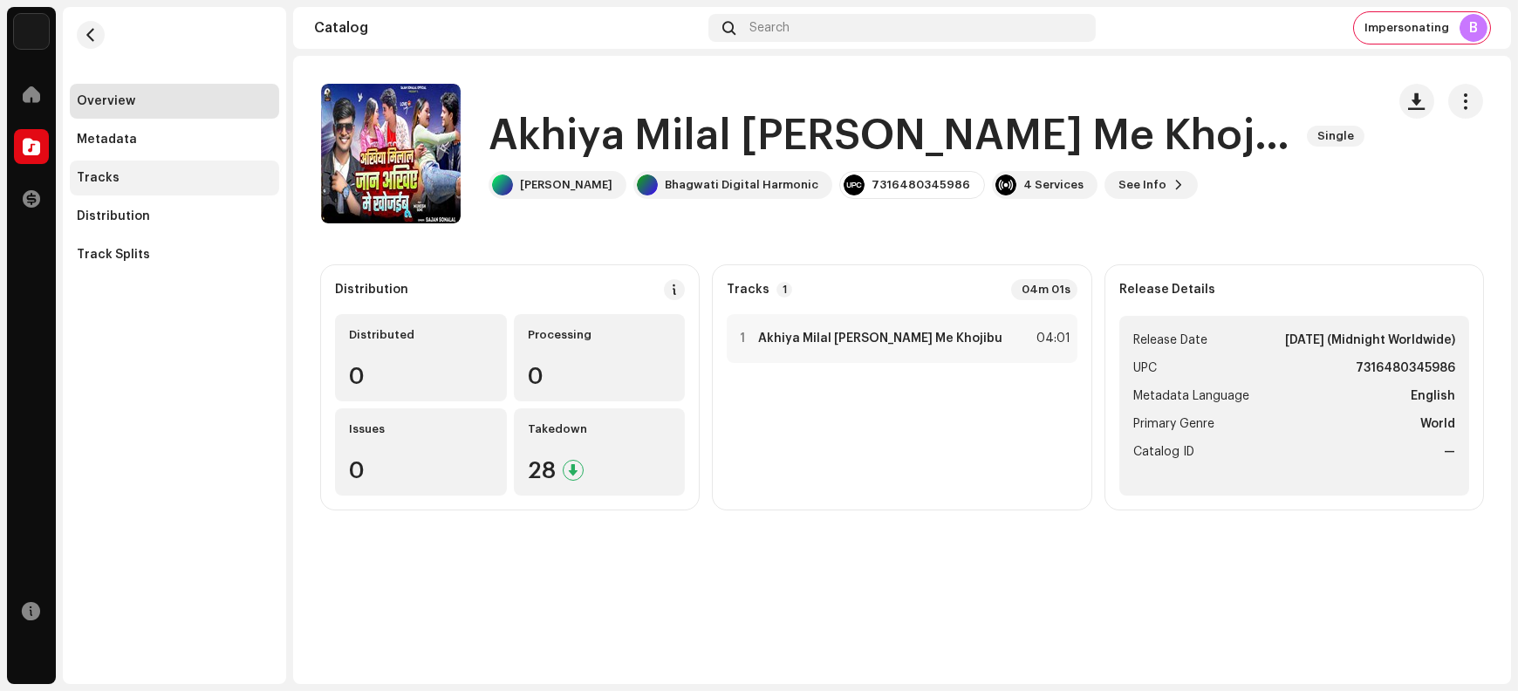
click at [175, 176] on div "Tracks" at bounding box center [174, 178] width 195 height 14
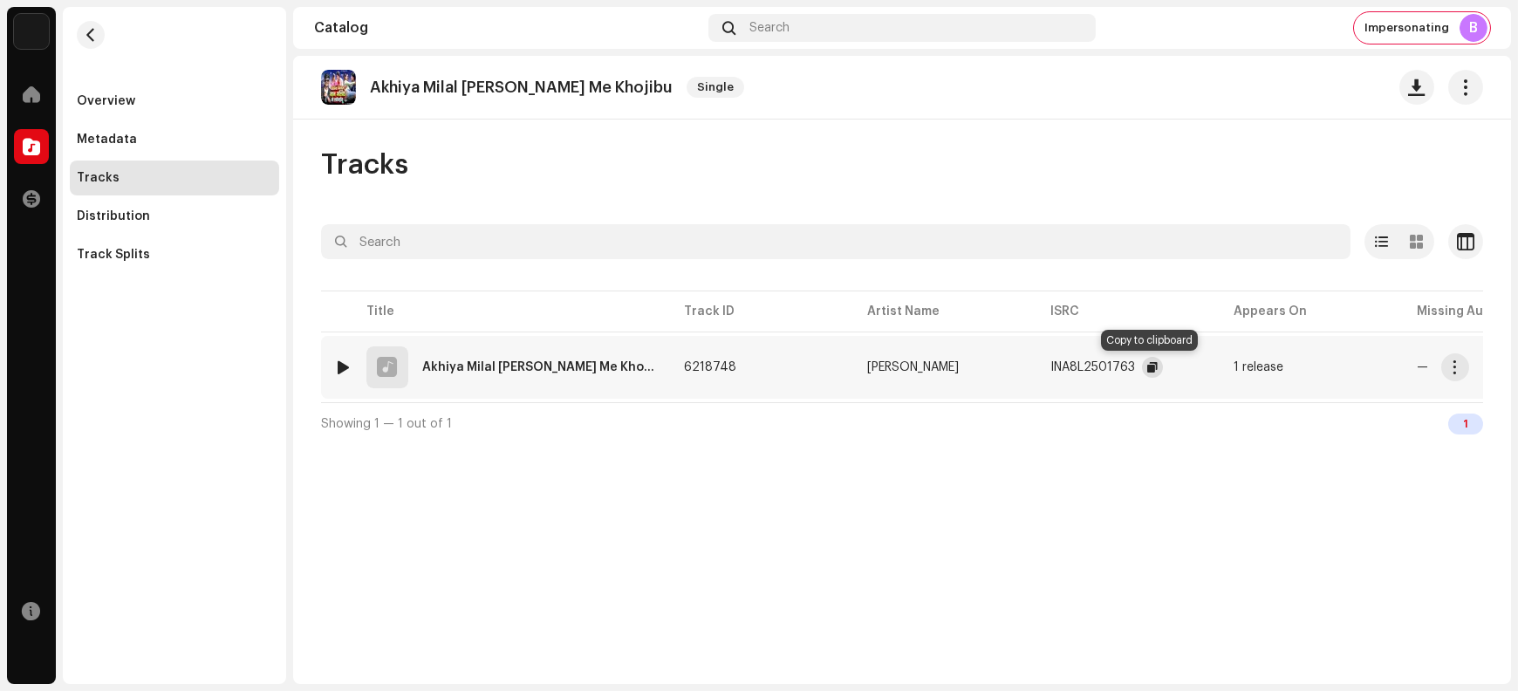
click at [1150, 368] on span "button" at bounding box center [1153, 367] width 10 height 14
click at [1214, 369] on button "button" at bounding box center [1456, 367] width 28 height 28
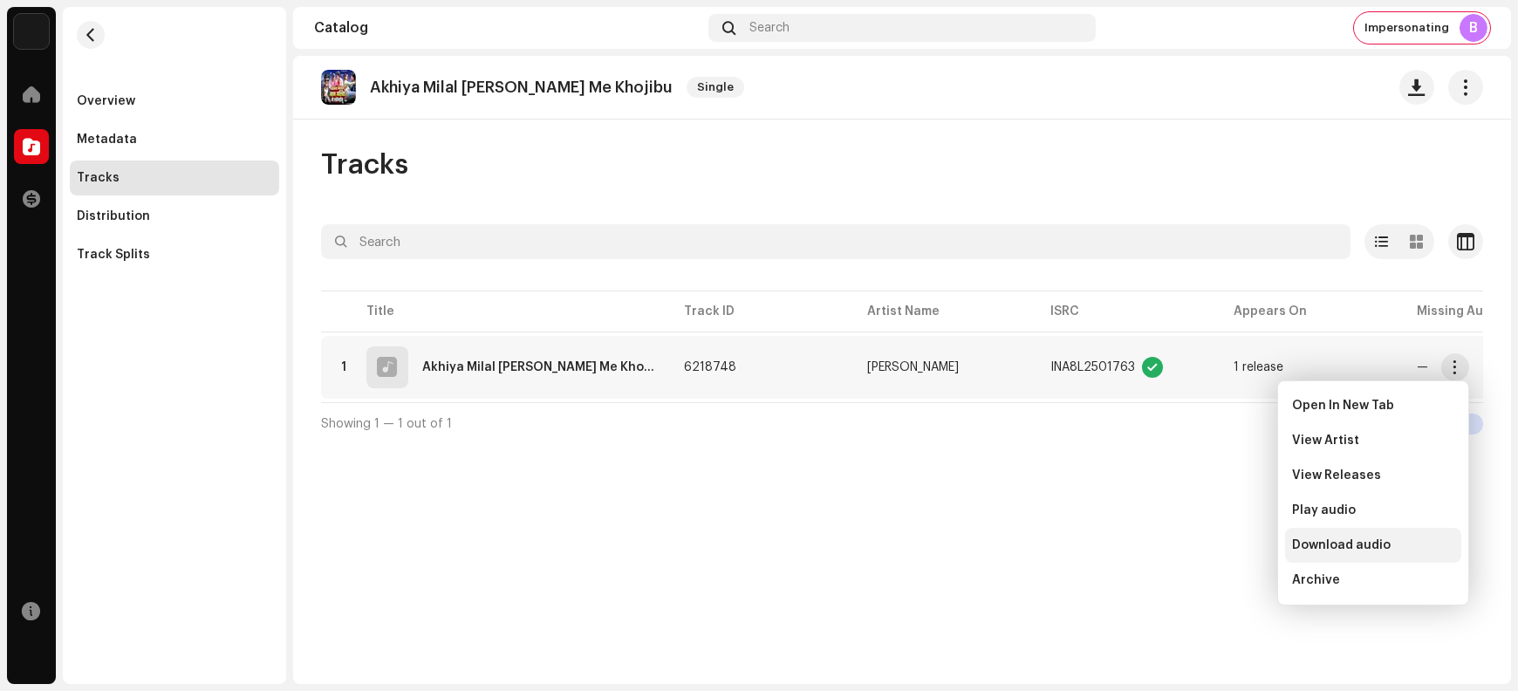
click at [1214, 545] on span "Download audio" at bounding box center [1341, 545] width 99 height 14
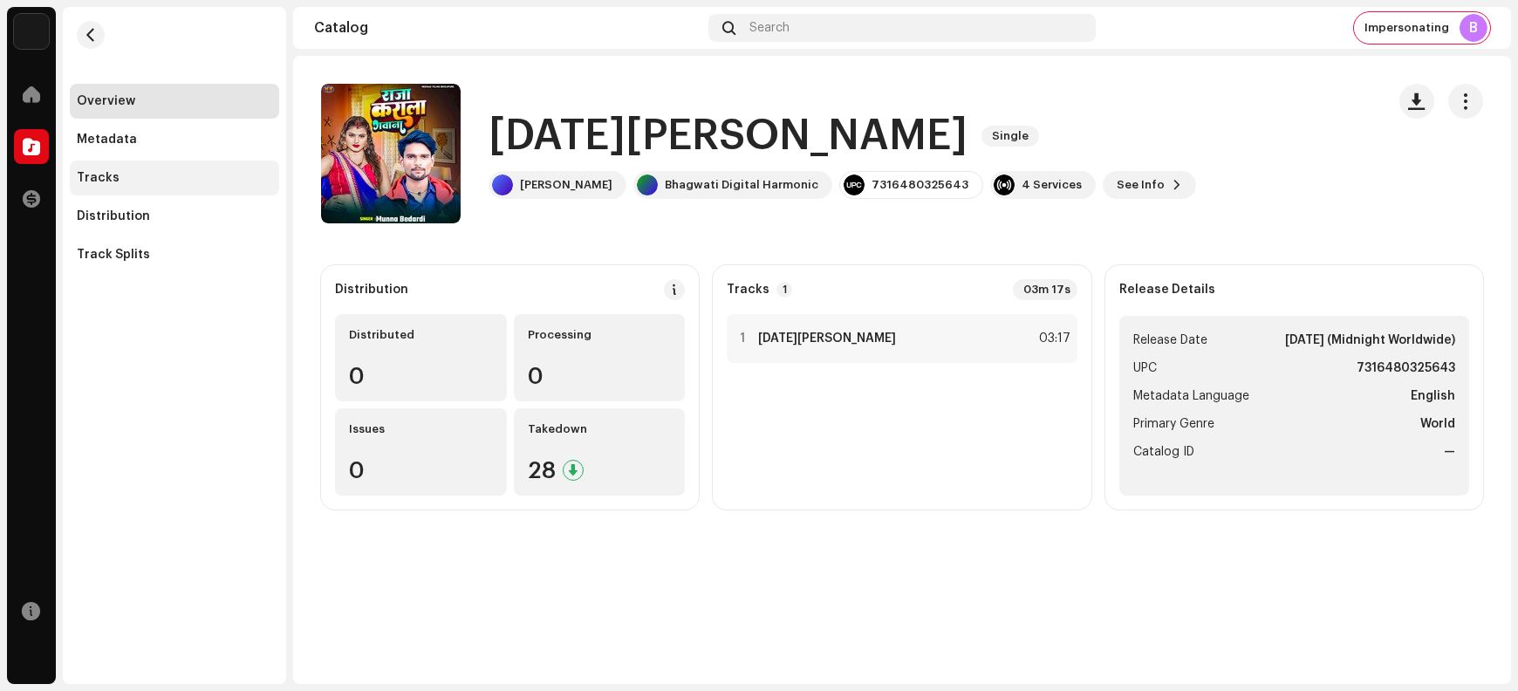
click at [125, 175] on div "Tracks" at bounding box center [174, 178] width 195 height 14
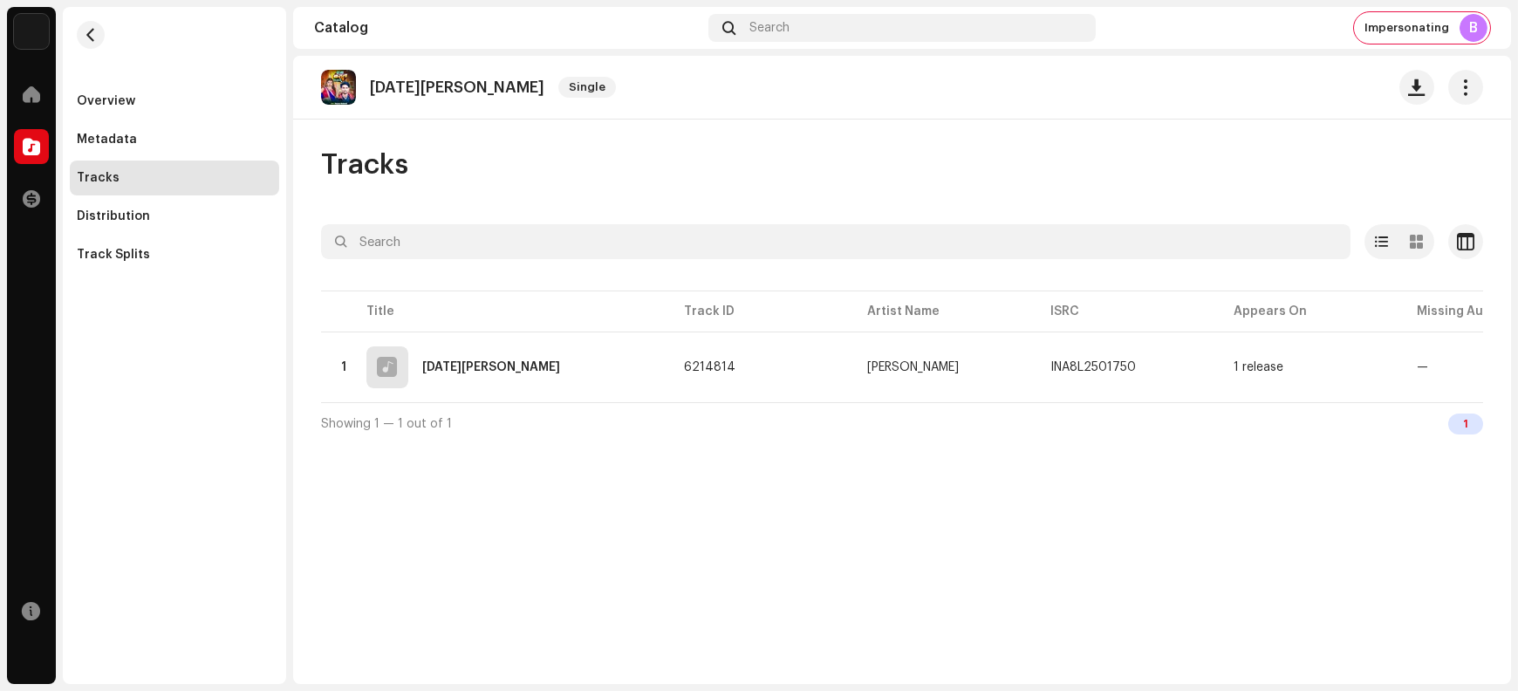
click at [386, 82] on p "[DATE][PERSON_NAME]" at bounding box center [457, 88] width 175 height 18
copy re-o-release-hero "[DATE][PERSON_NAME] Gawana Single"
click at [140, 101] on div "Overview" at bounding box center [174, 101] width 195 height 14
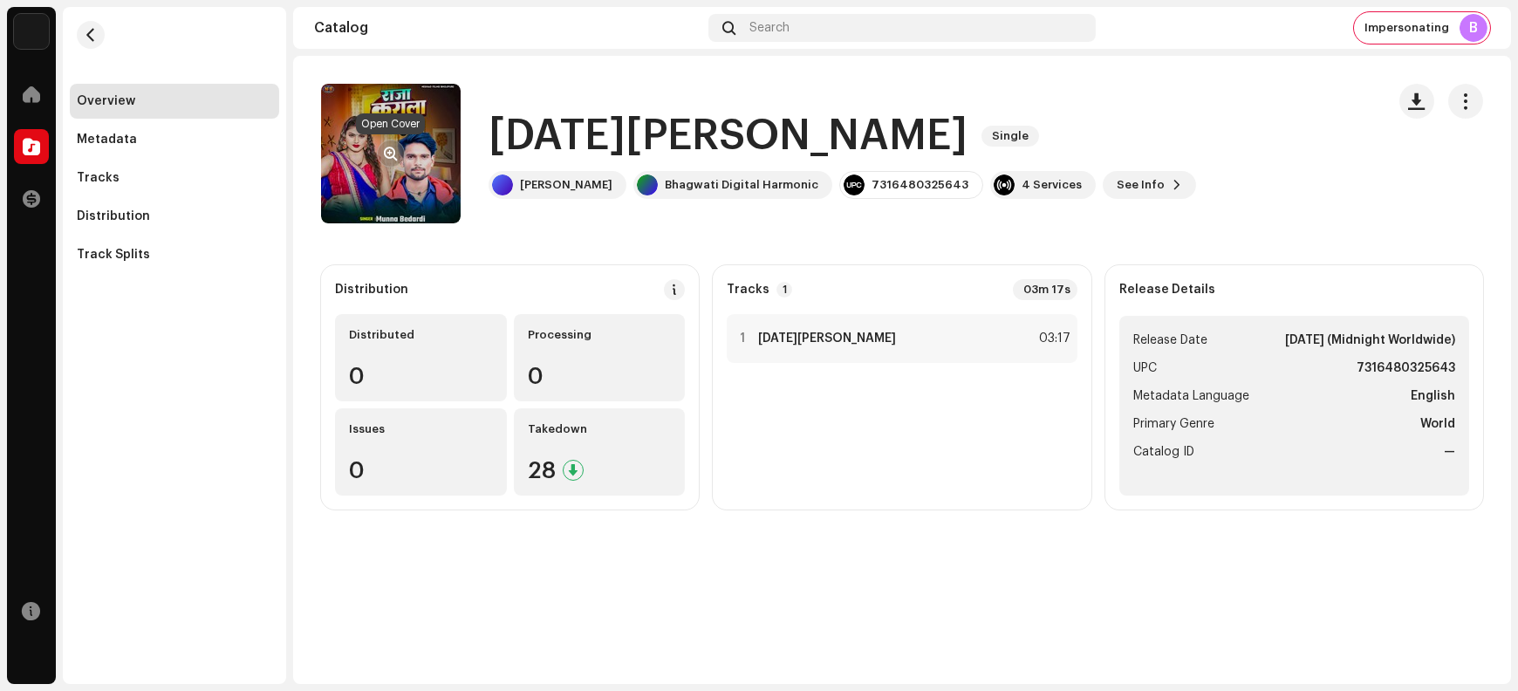
click at [392, 151] on span "button" at bounding box center [391, 154] width 13 height 14
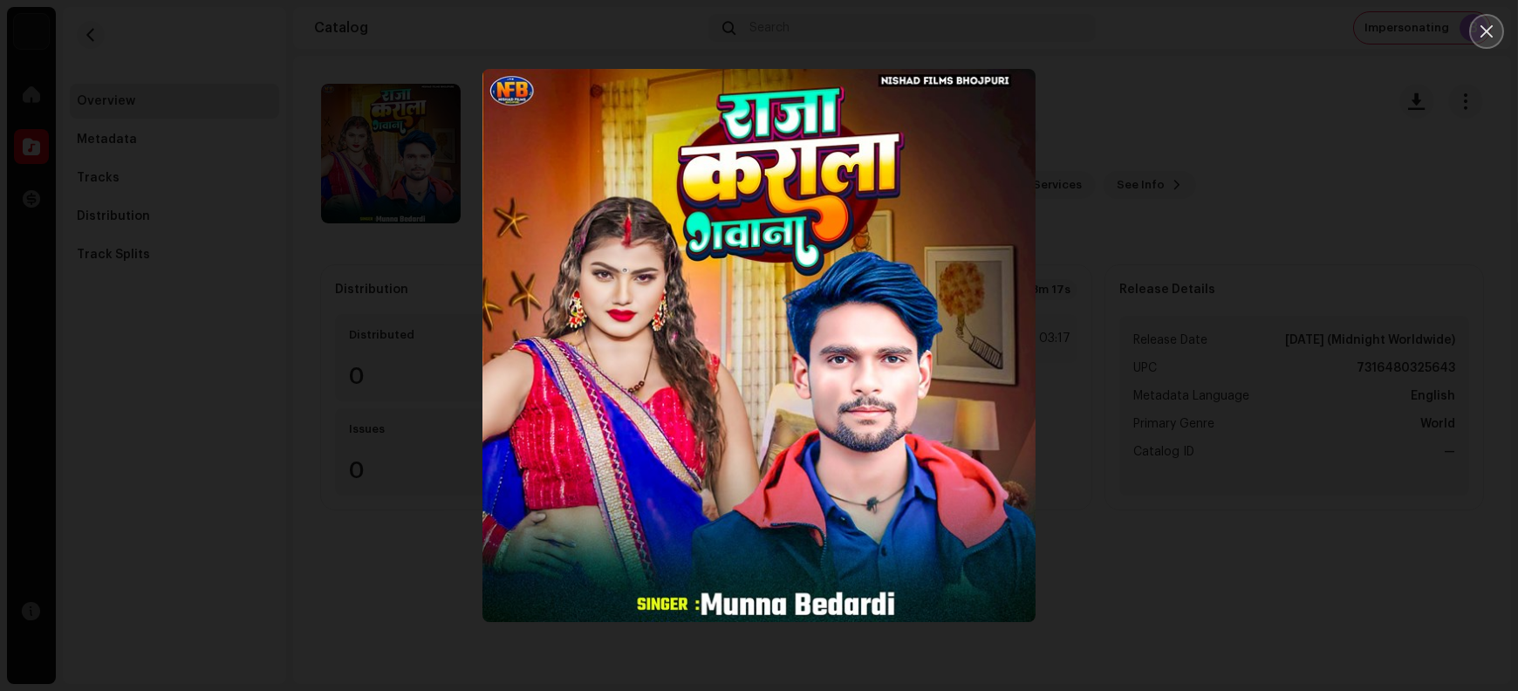
click at [1214, 40] on button "Close" at bounding box center [1487, 31] width 35 height 35
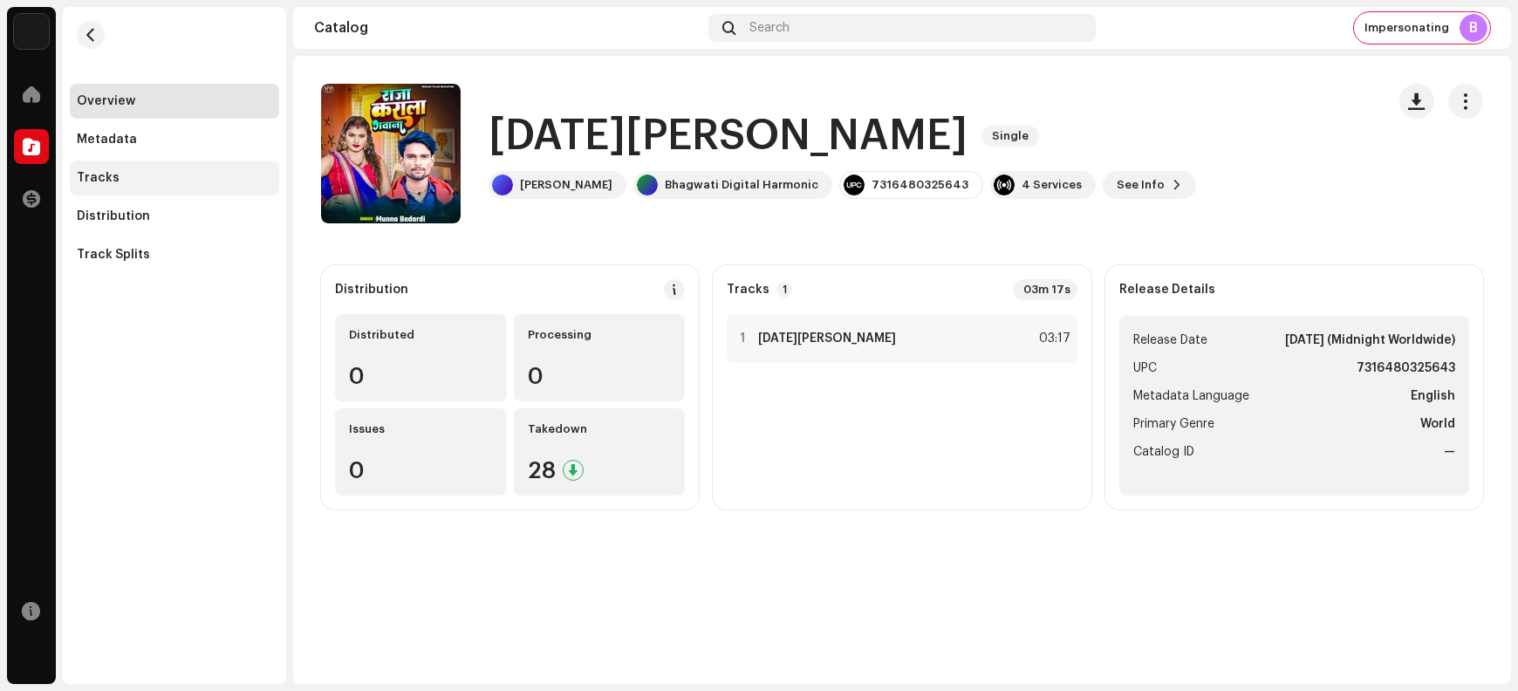
click at [134, 181] on div "Tracks" at bounding box center [174, 178] width 195 height 14
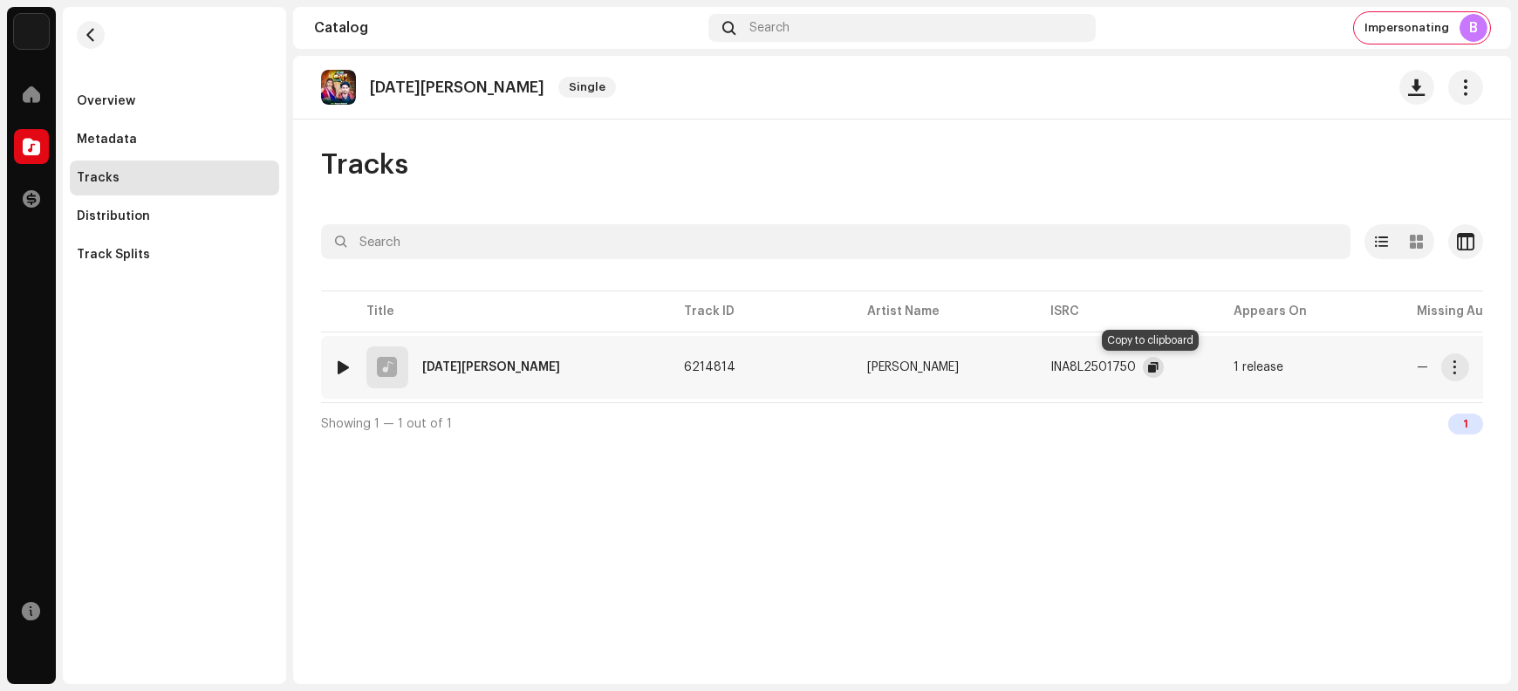
click at [1149, 367] on span "button" at bounding box center [1153, 367] width 10 height 14
click at [1214, 364] on span "button" at bounding box center [1455, 367] width 13 height 14
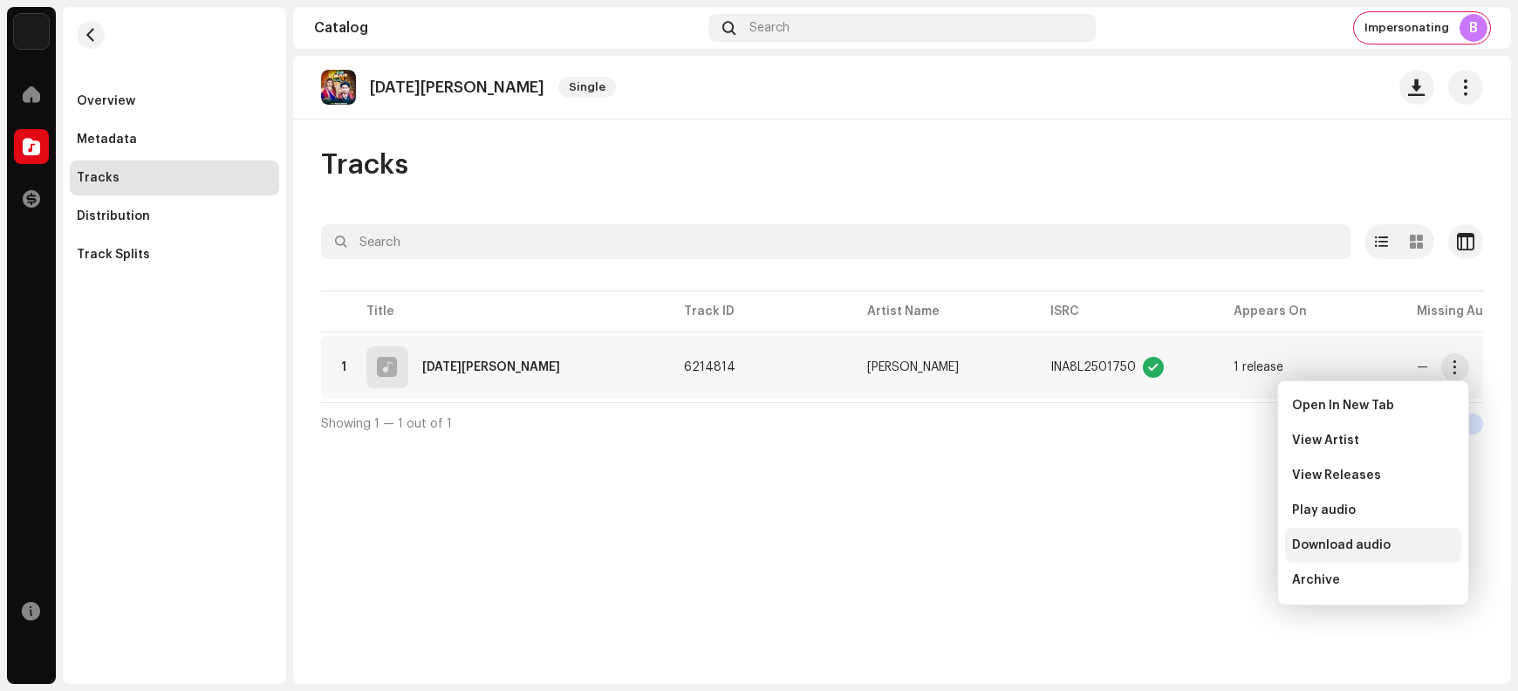
click at [1214, 552] on div "Download audio" at bounding box center [1373, 545] width 176 height 35
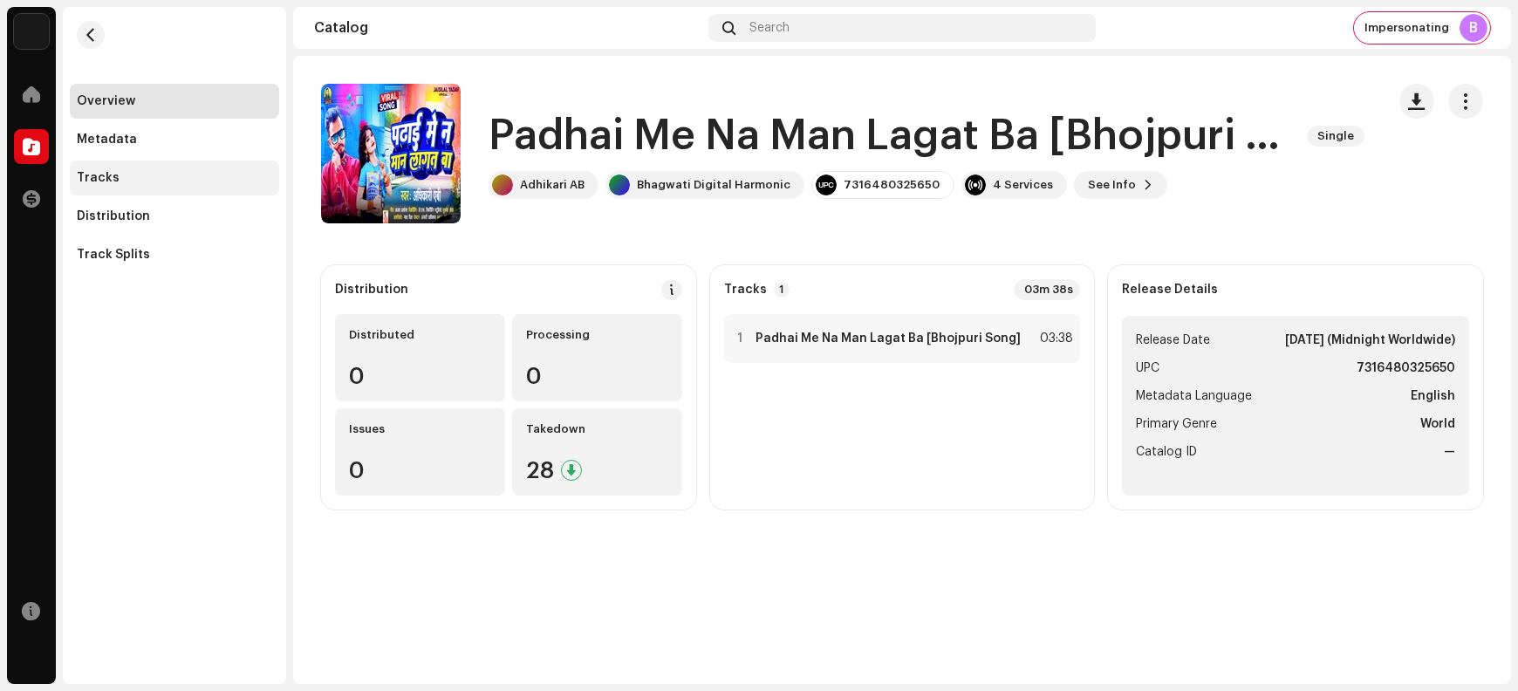
click at [108, 179] on div "Tracks" at bounding box center [98, 178] width 43 height 14
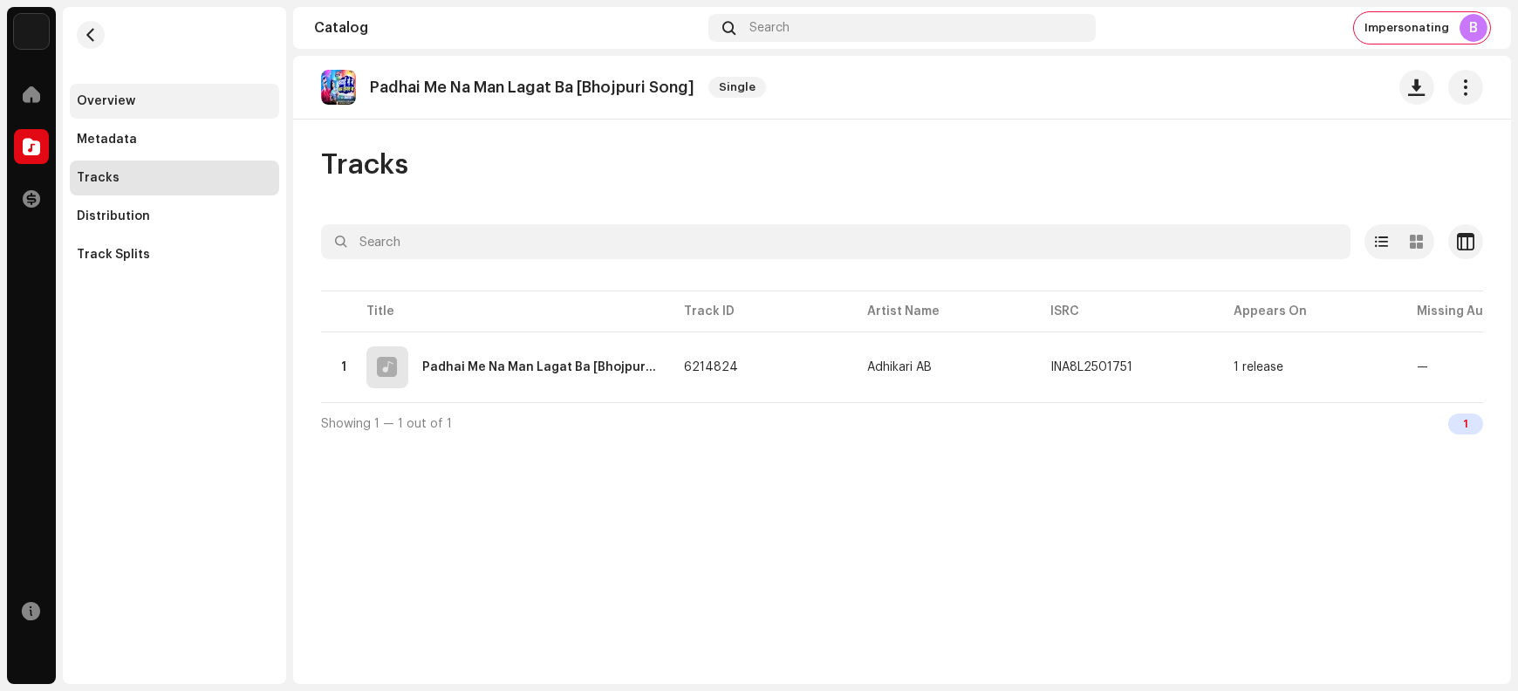
click at [144, 98] on div "Overview" at bounding box center [174, 101] width 195 height 14
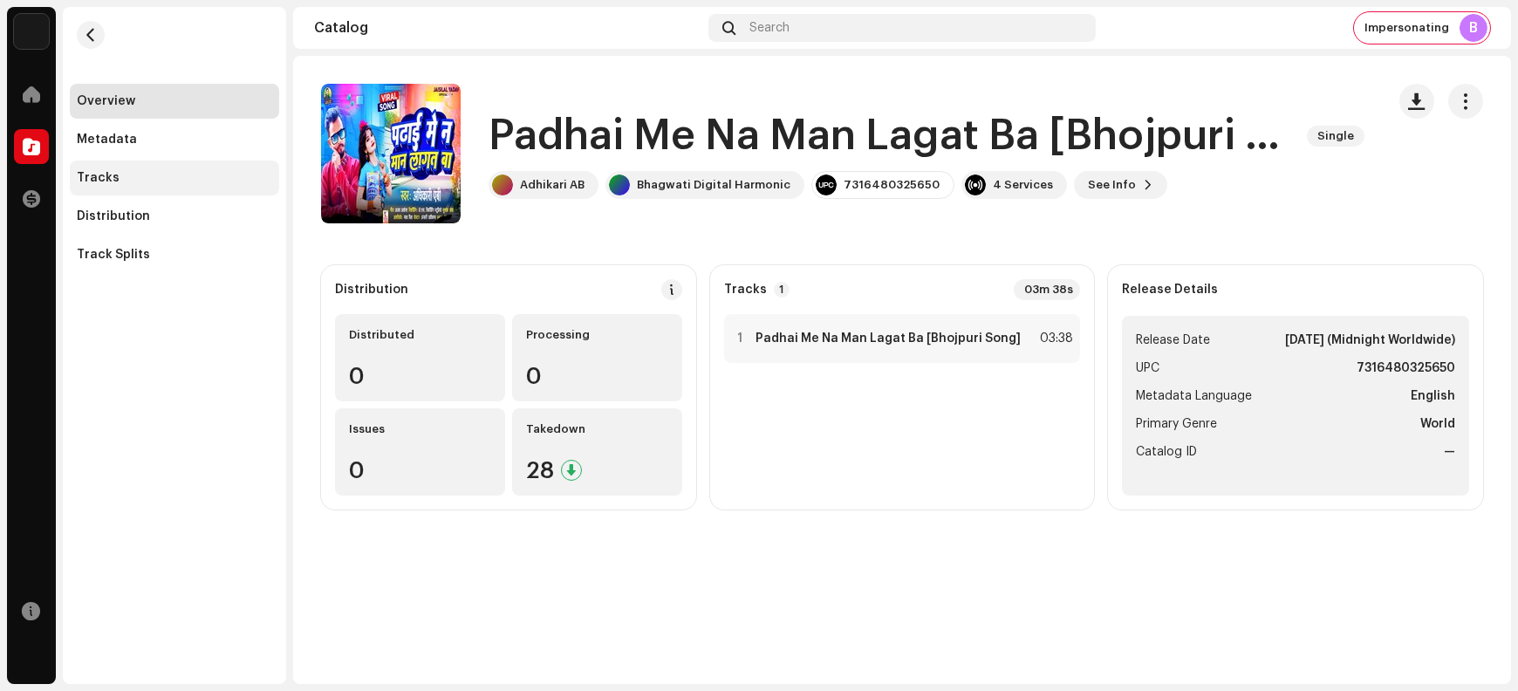
click at [120, 175] on div "Tracks" at bounding box center [174, 178] width 195 height 14
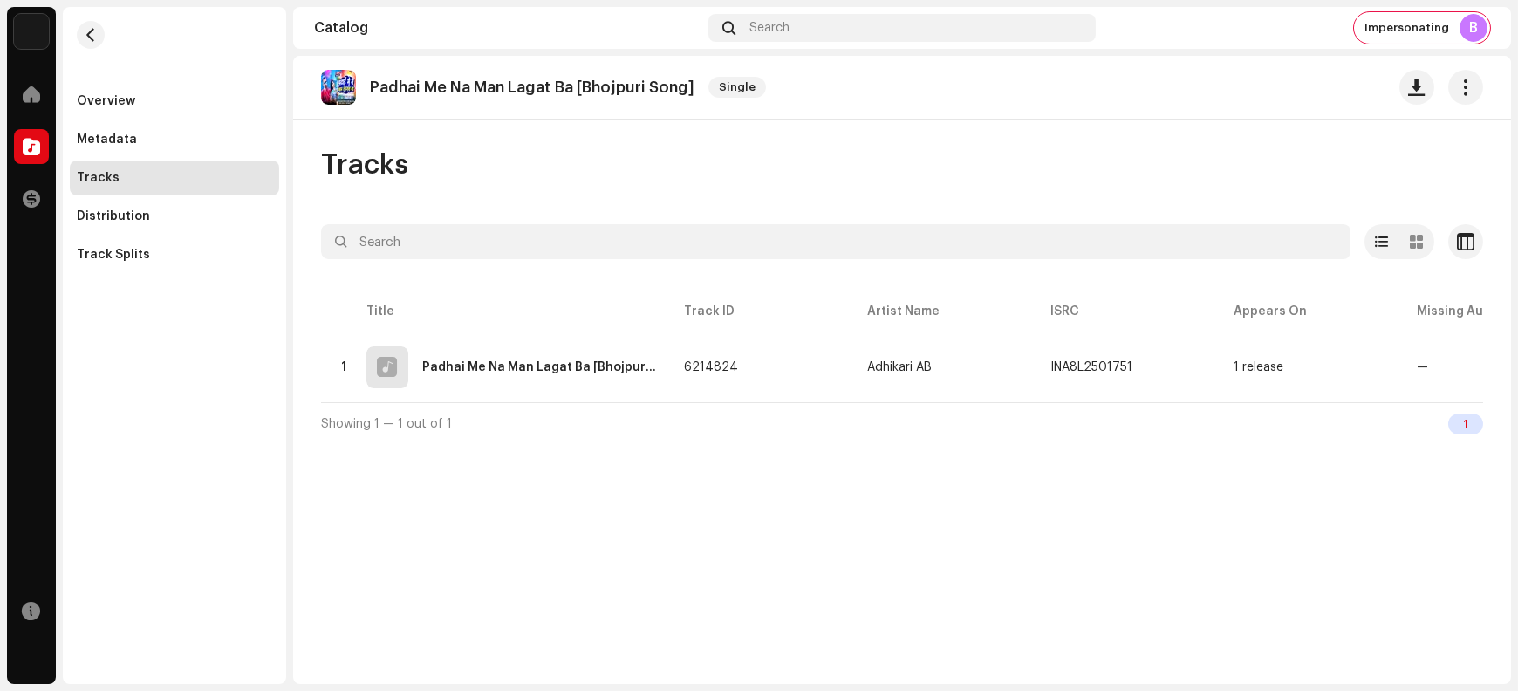
click at [395, 89] on p "Padhai Me Na Man Lagat Ba [Bhojpuri Song]" at bounding box center [532, 88] width 325 height 18
copy re-o-release-hero "Padhai Me Na Man Lagat Ba [Bhojpuri Song] Single"
click at [113, 101] on div "Overview" at bounding box center [106, 101] width 58 height 14
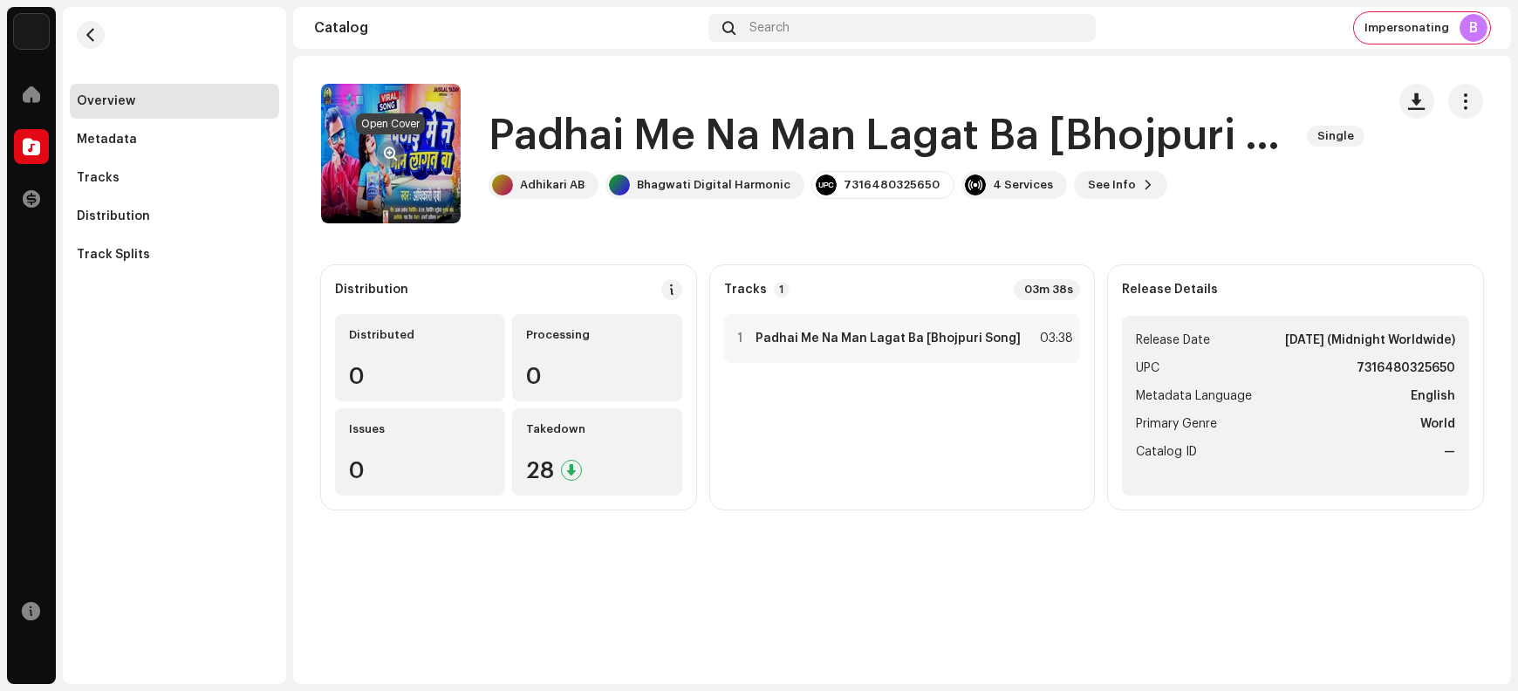
click at [386, 150] on span "button" at bounding box center [391, 154] width 13 height 14
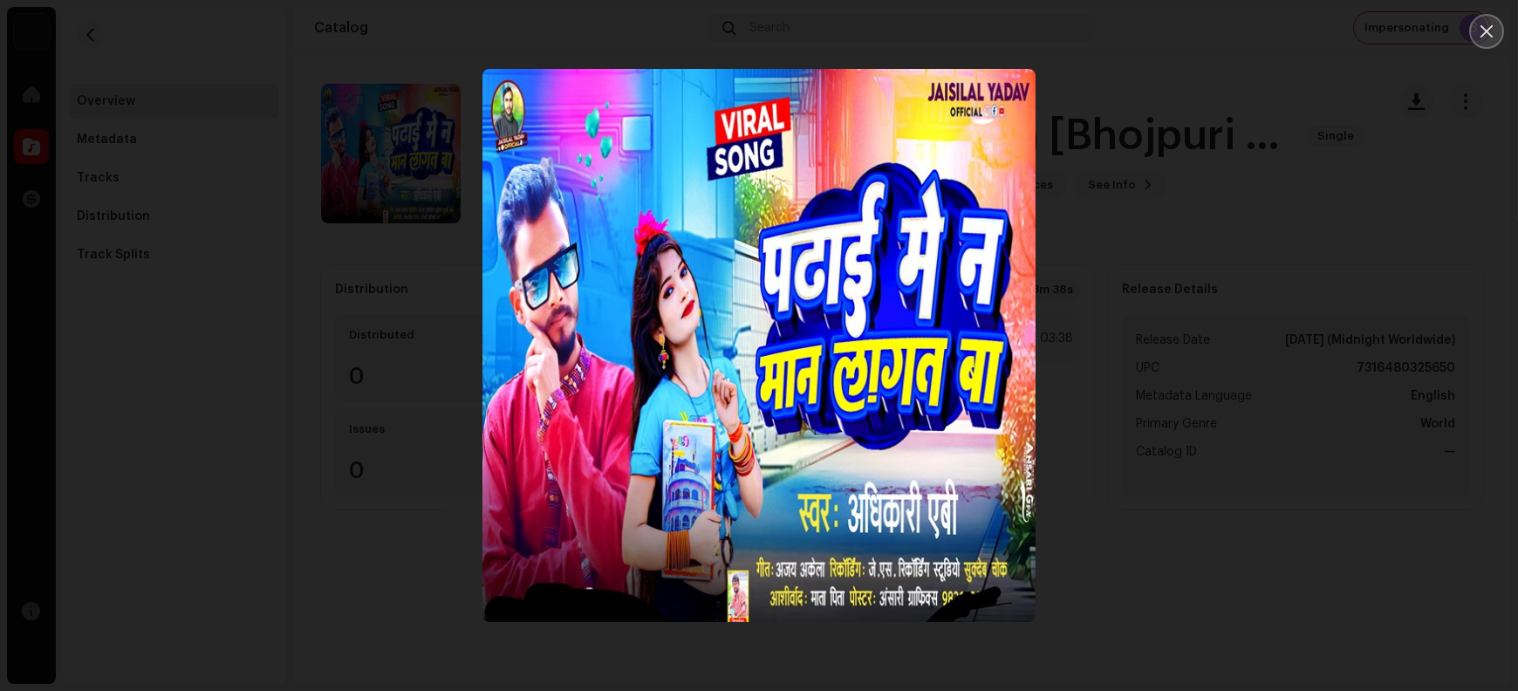
click at [1214, 35] on icon "Close" at bounding box center [1487, 32] width 16 height 16
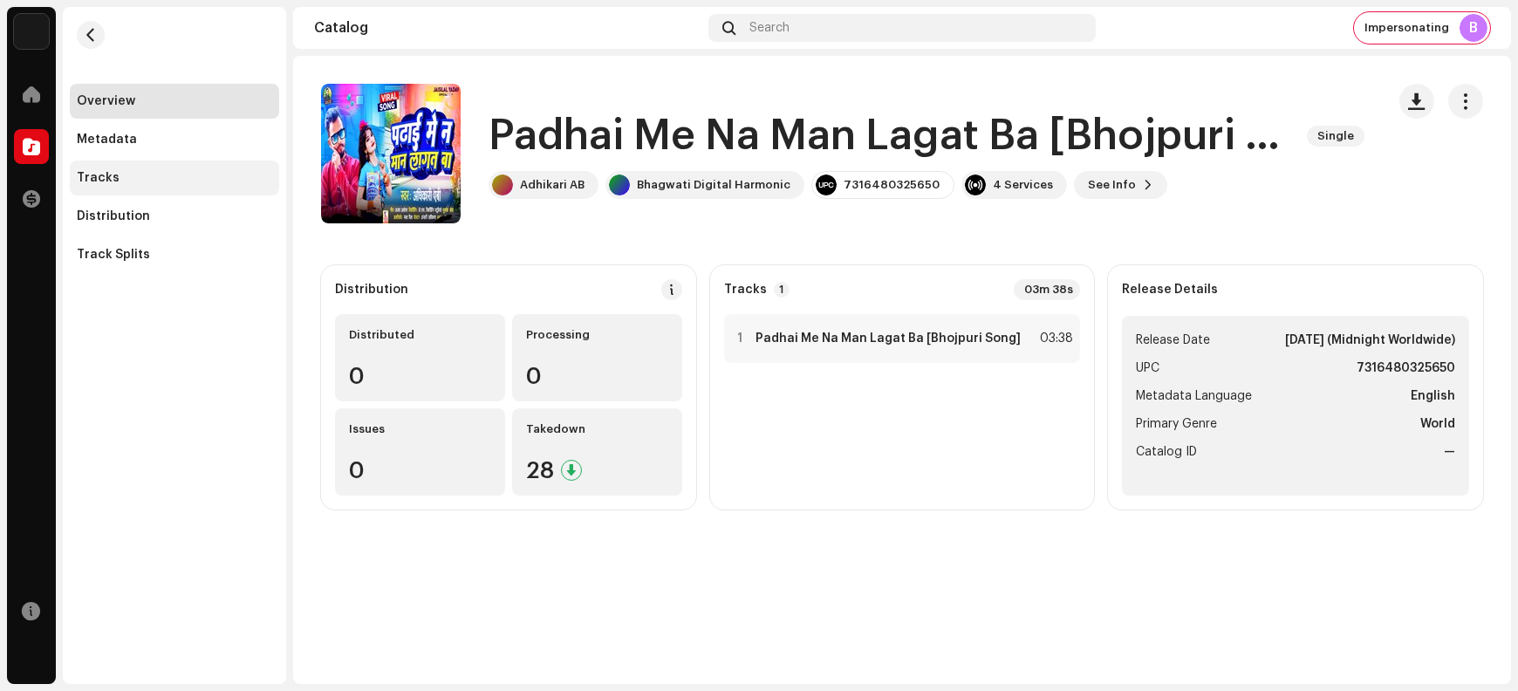
click at [171, 181] on div "Tracks" at bounding box center [174, 178] width 195 height 14
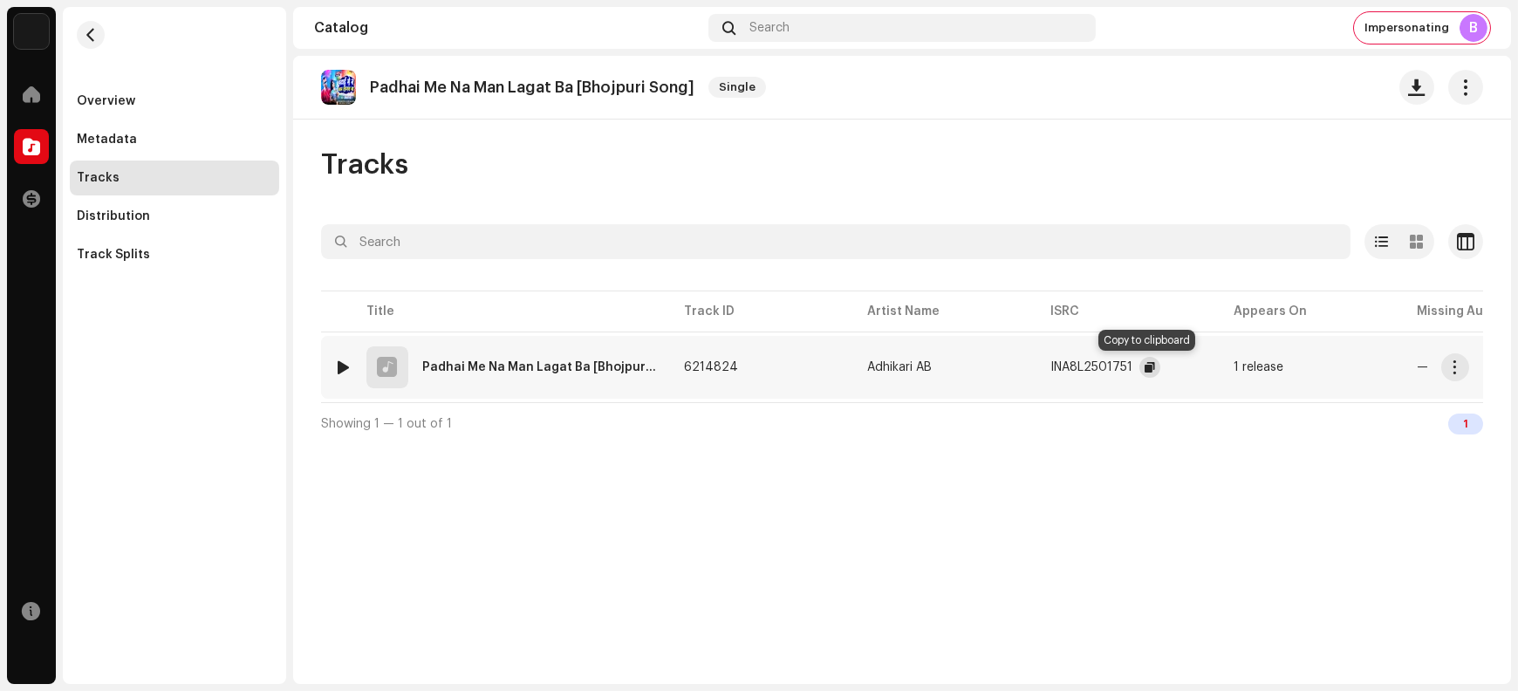
click at [1145, 367] on span "button" at bounding box center [1150, 367] width 10 height 14
click at [1214, 369] on span "button" at bounding box center [1455, 367] width 13 height 14
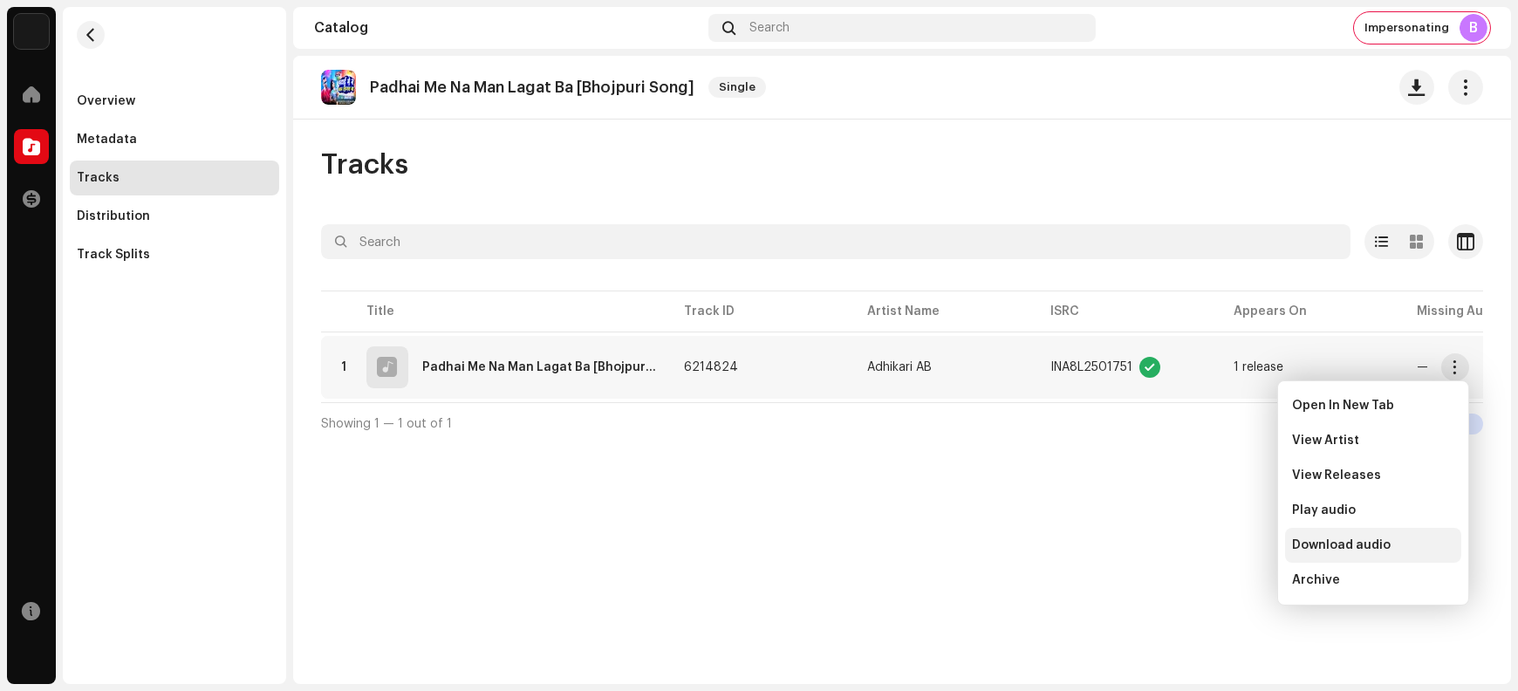
click at [1214, 549] on span "Download audio" at bounding box center [1341, 545] width 99 height 14
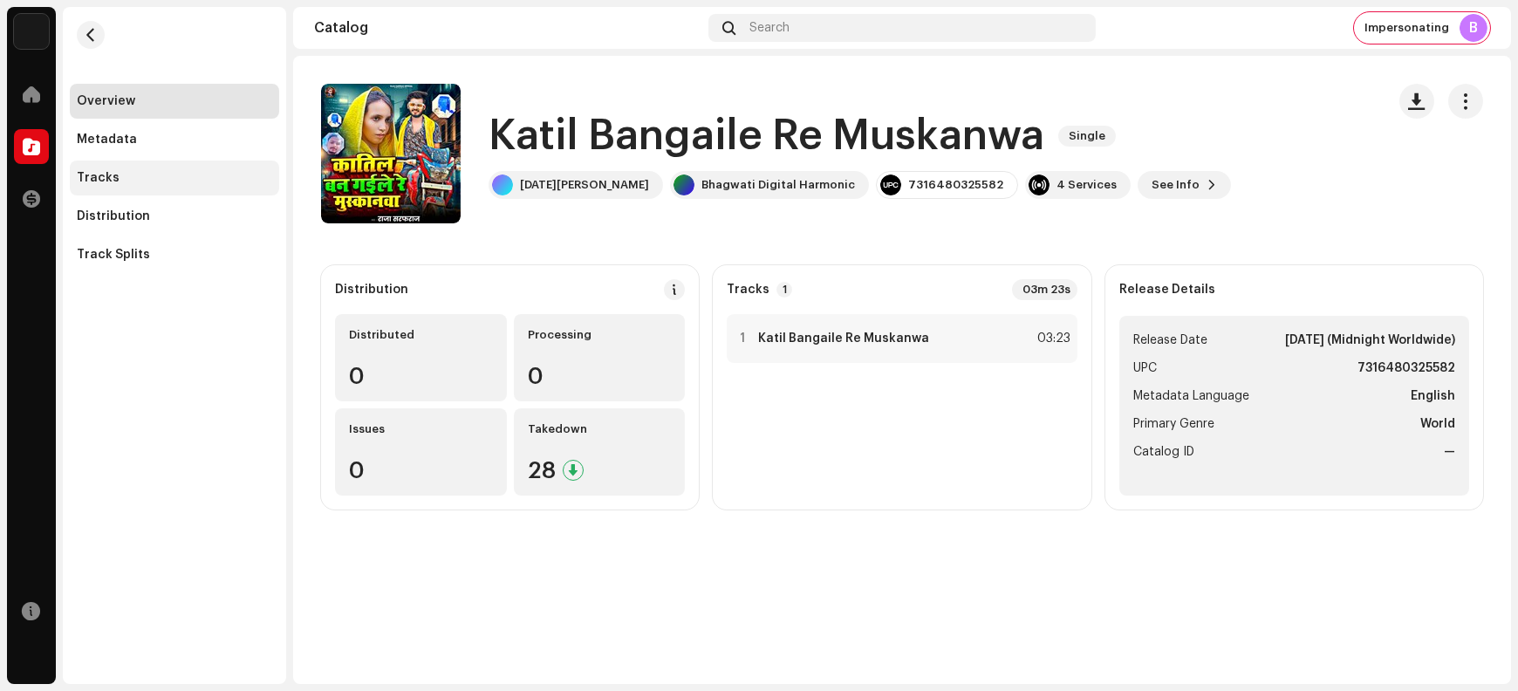
click at [111, 175] on div "Tracks" at bounding box center [98, 178] width 43 height 14
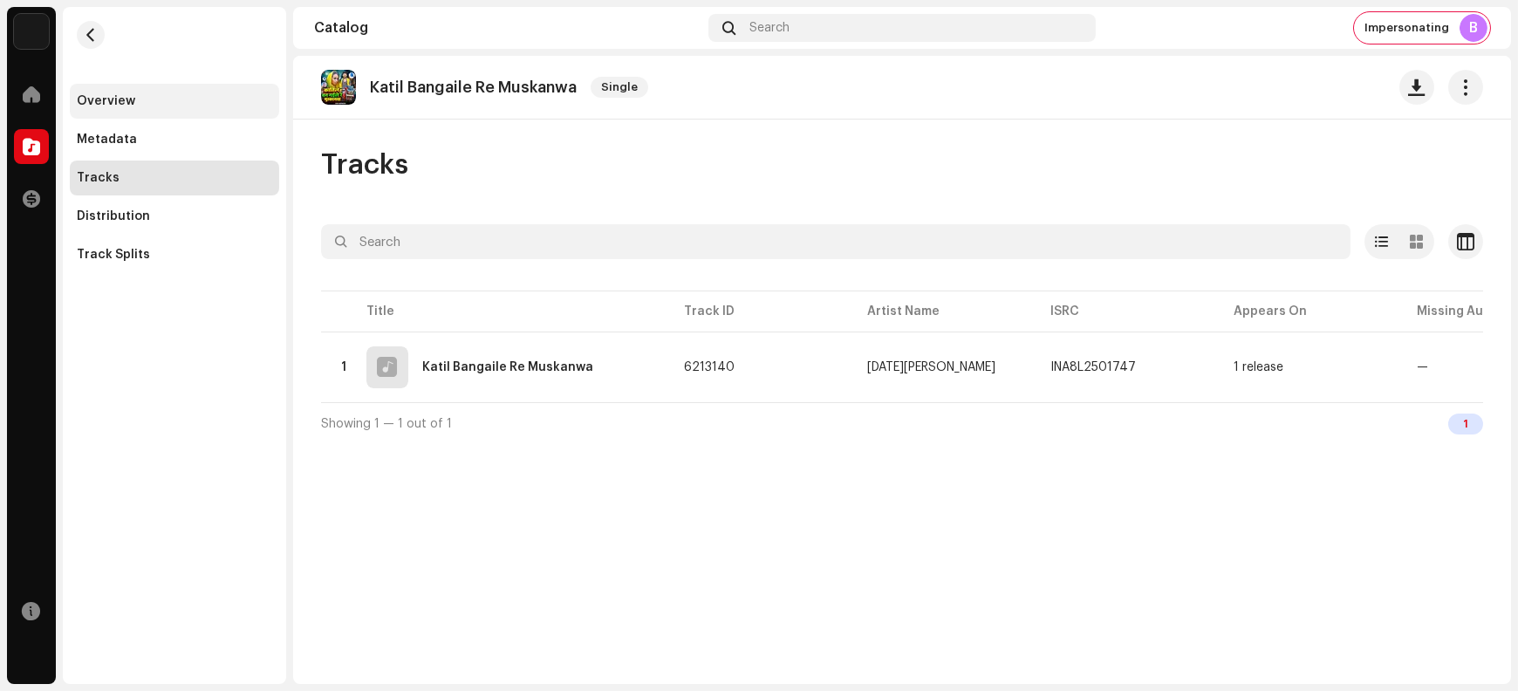
click at [135, 102] on div "Overview" at bounding box center [174, 101] width 195 height 14
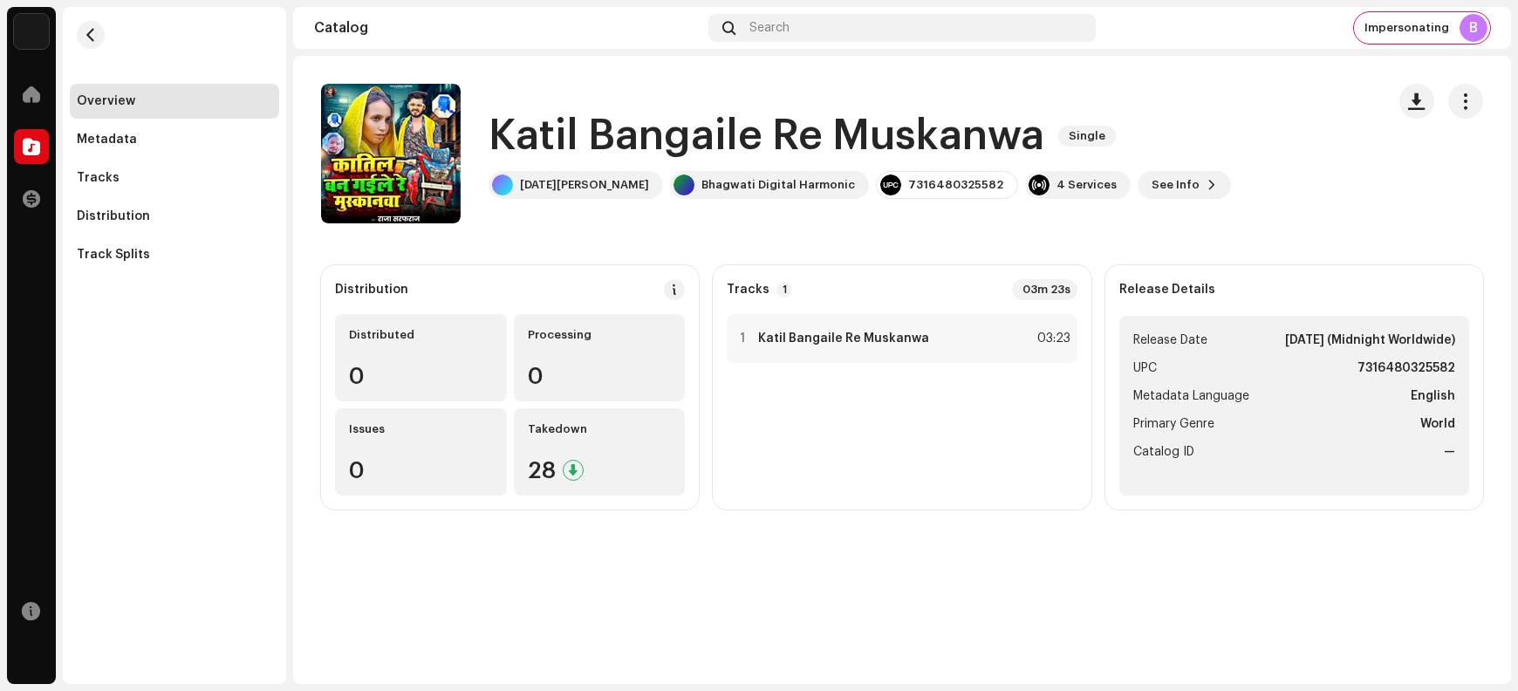
click at [583, 128] on h1 "Katil Bangaile Re Muskanwa" at bounding box center [767, 136] width 556 height 56
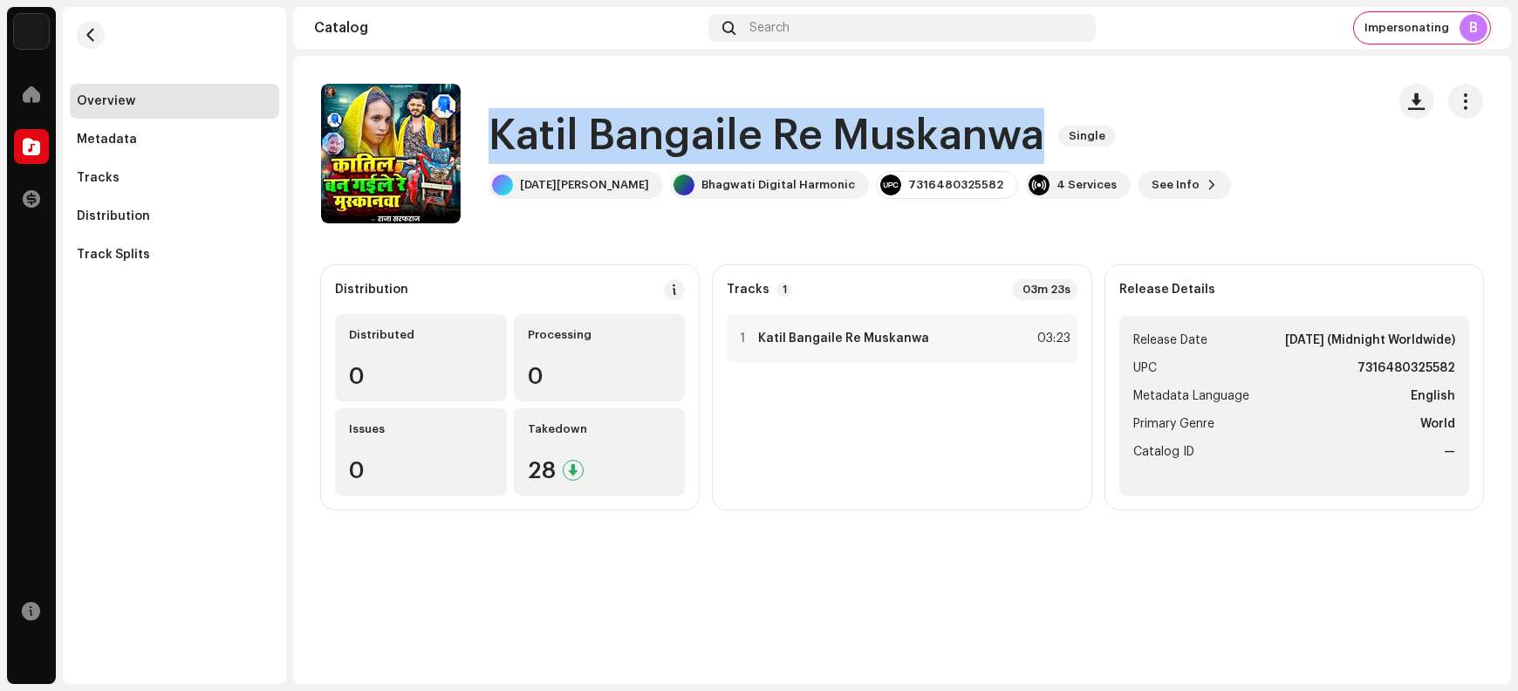
click at [583, 128] on h1 "Katil Bangaile Re Muskanwa" at bounding box center [767, 136] width 556 height 56
copy div "Katil Bangaile Re Muskanwa Single"
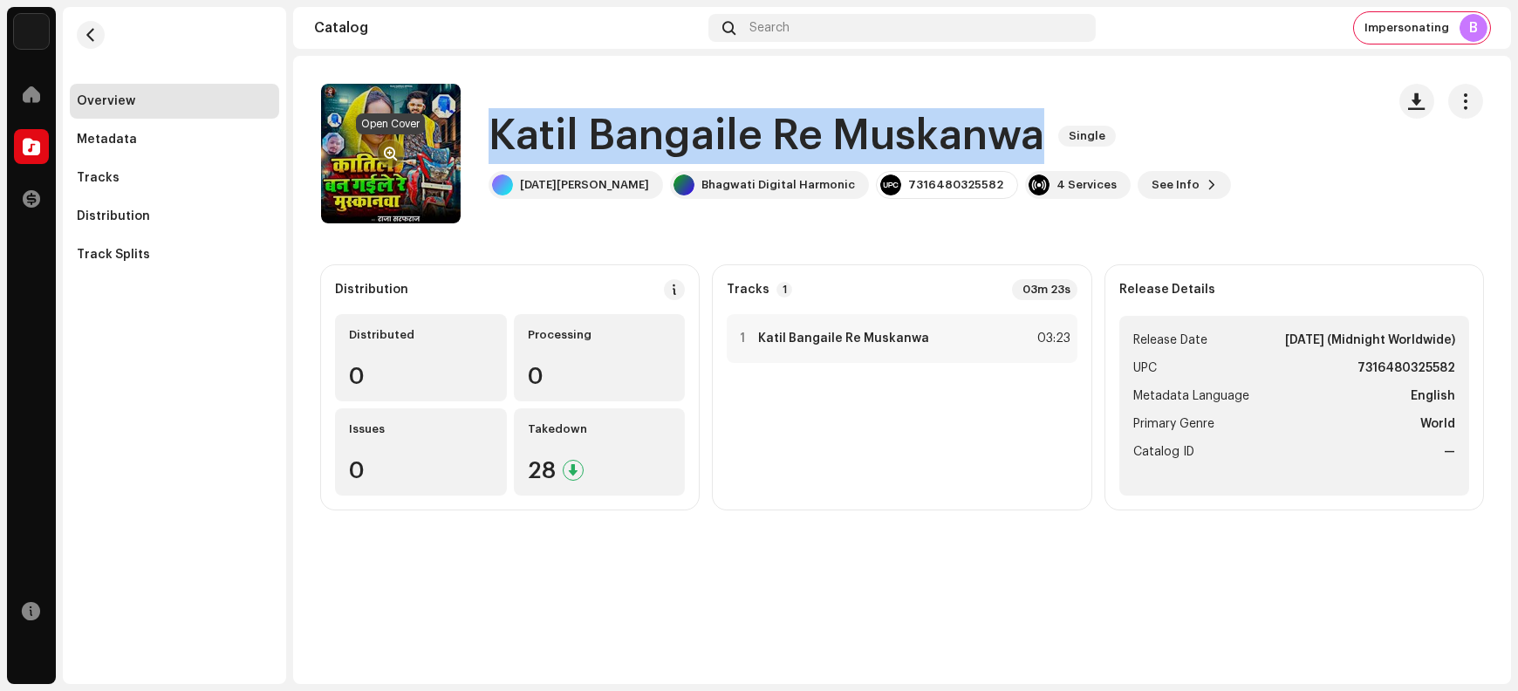
click at [385, 149] on span "button" at bounding box center [391, 154] width 13 height 14
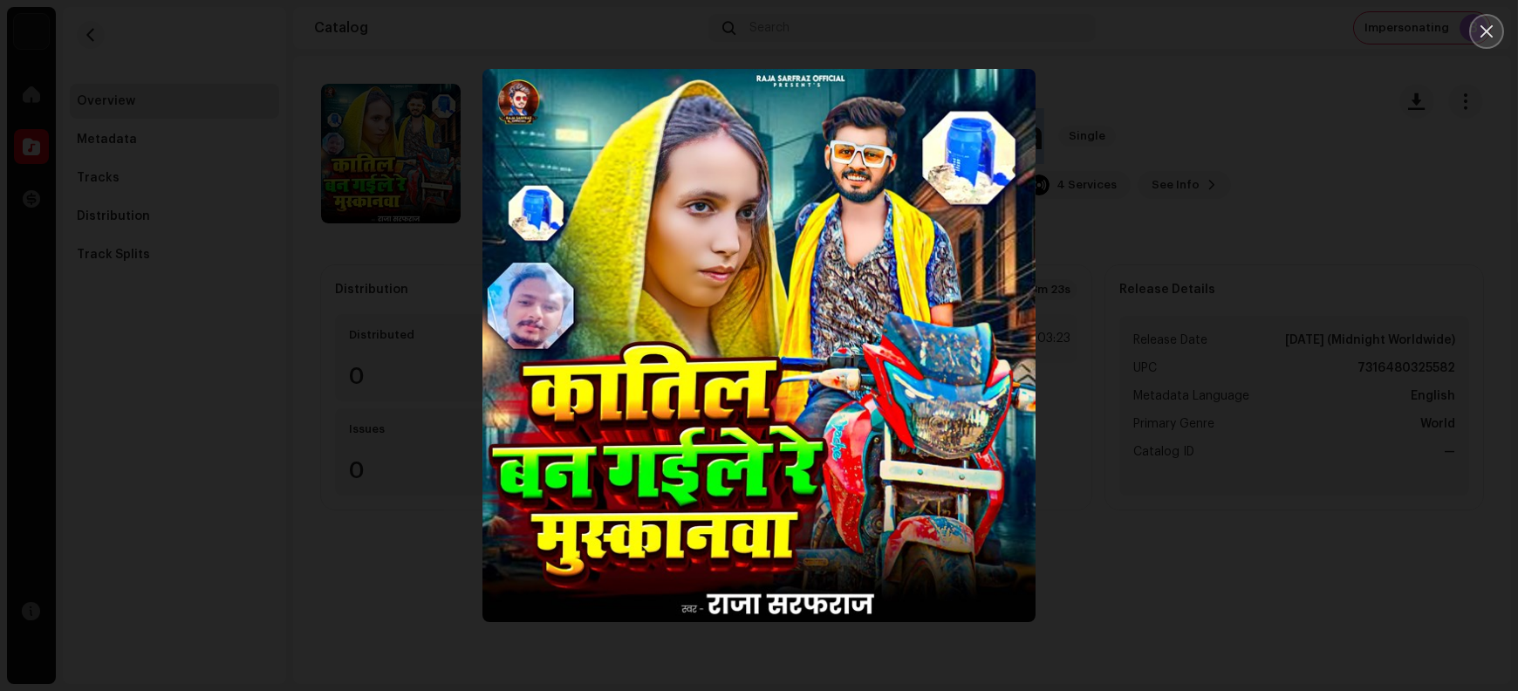
click at [1214, 34] on icon "Close" at bounding box center [1487, 32] width 16 height 16
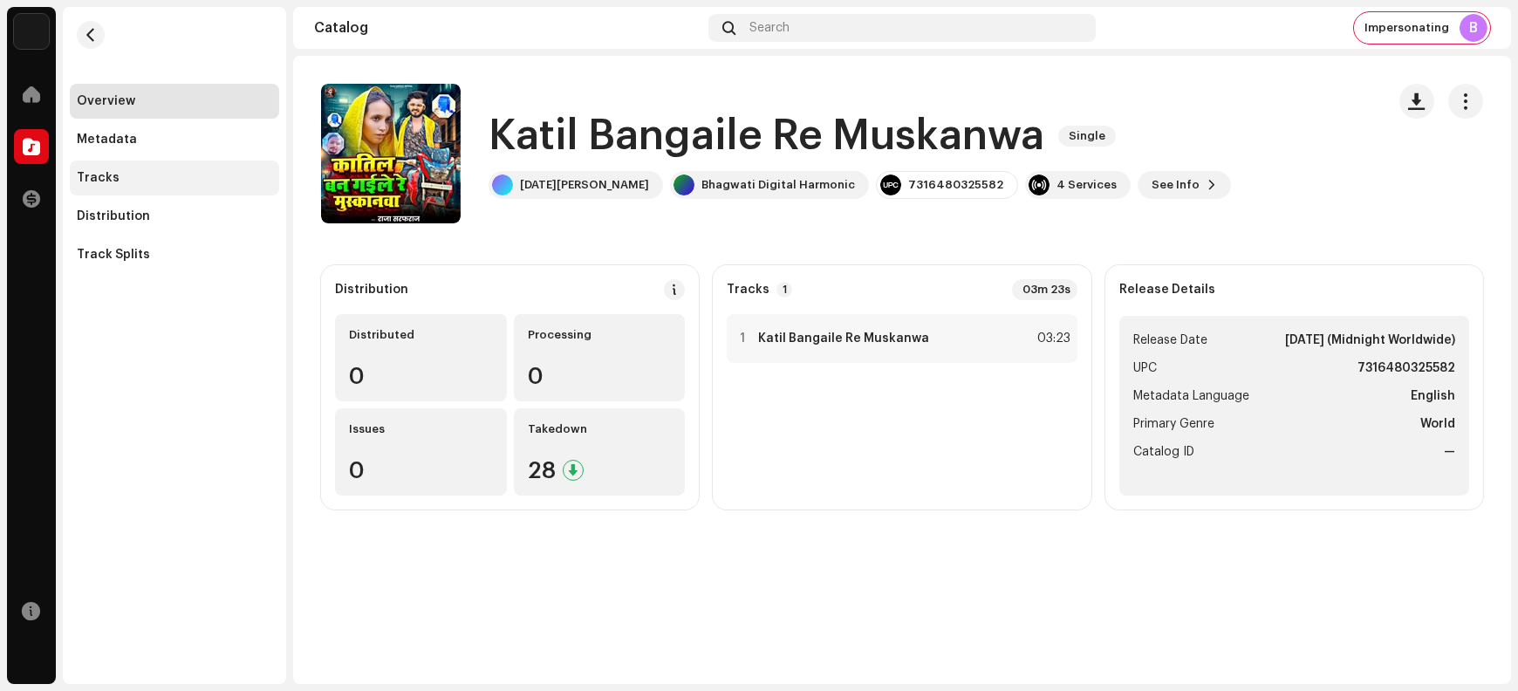
click at [118, 174] on div "Tracks" at bounding box center [174, 178] width 195 height 14
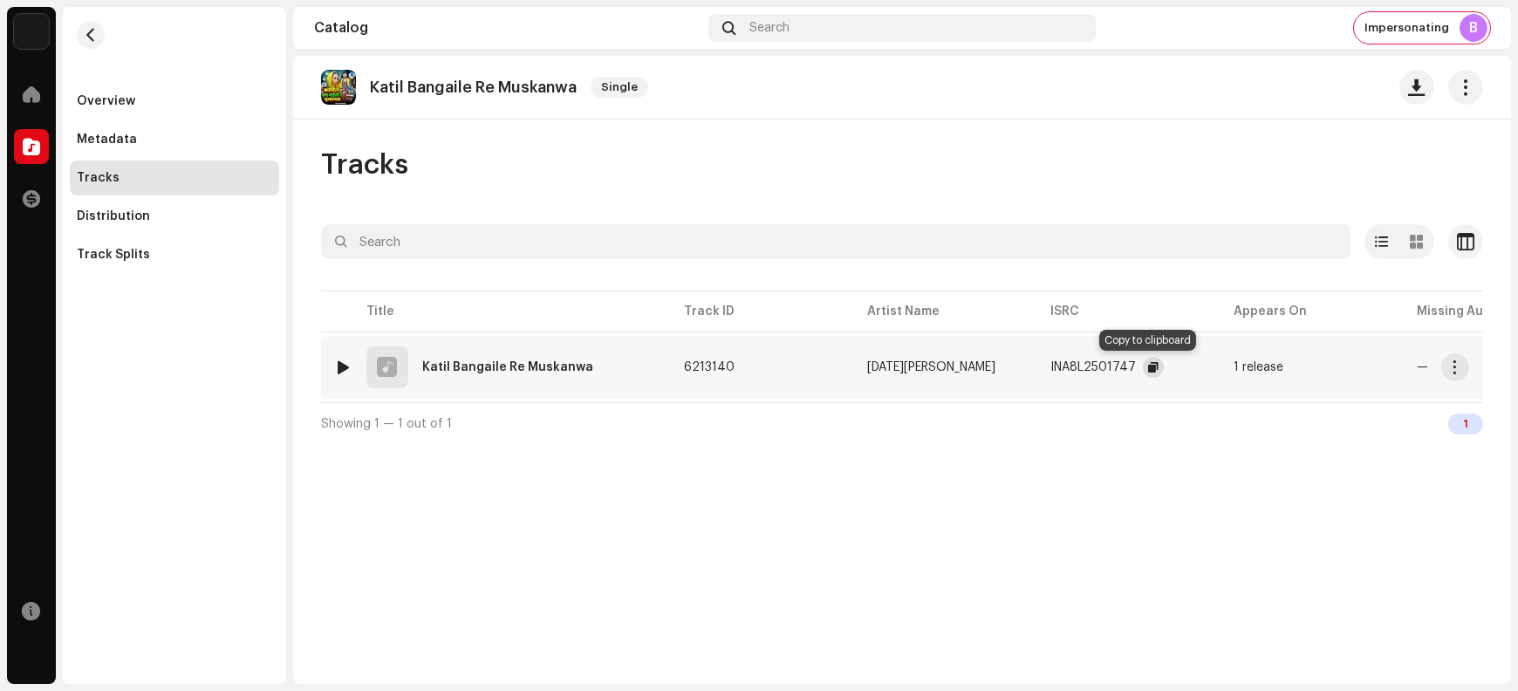
click at [1148, 369] on span "button" at bounding box center [1153, 367] width 10 height 14
click at [1214, 364] on button "button" at bounding box center [1456, 367] width 28 height 28
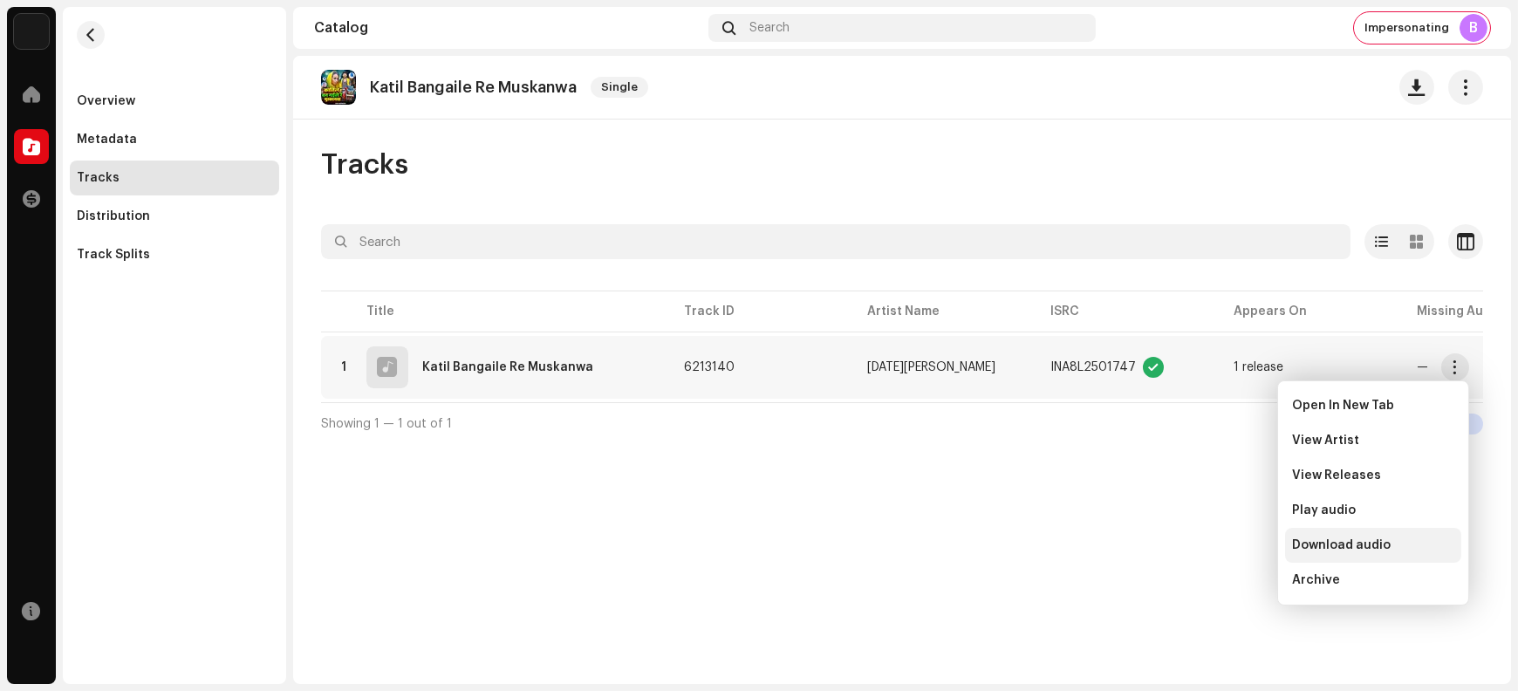
click at [1214, 552] on div "Download audio" at bounding box center [1373, 545] width 176 height 35
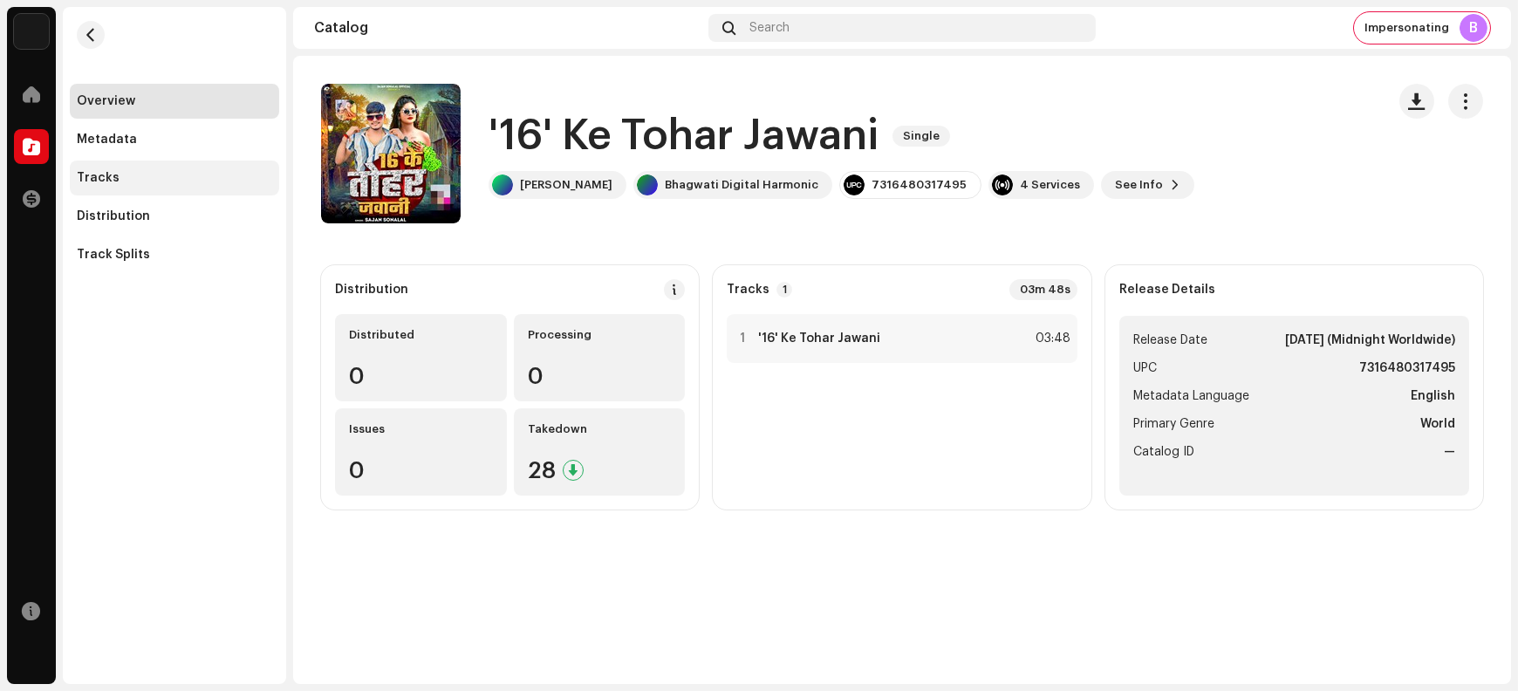
click at [167, 177] on div "Tracks" at bounding box center [174, 178] width 195 height 14
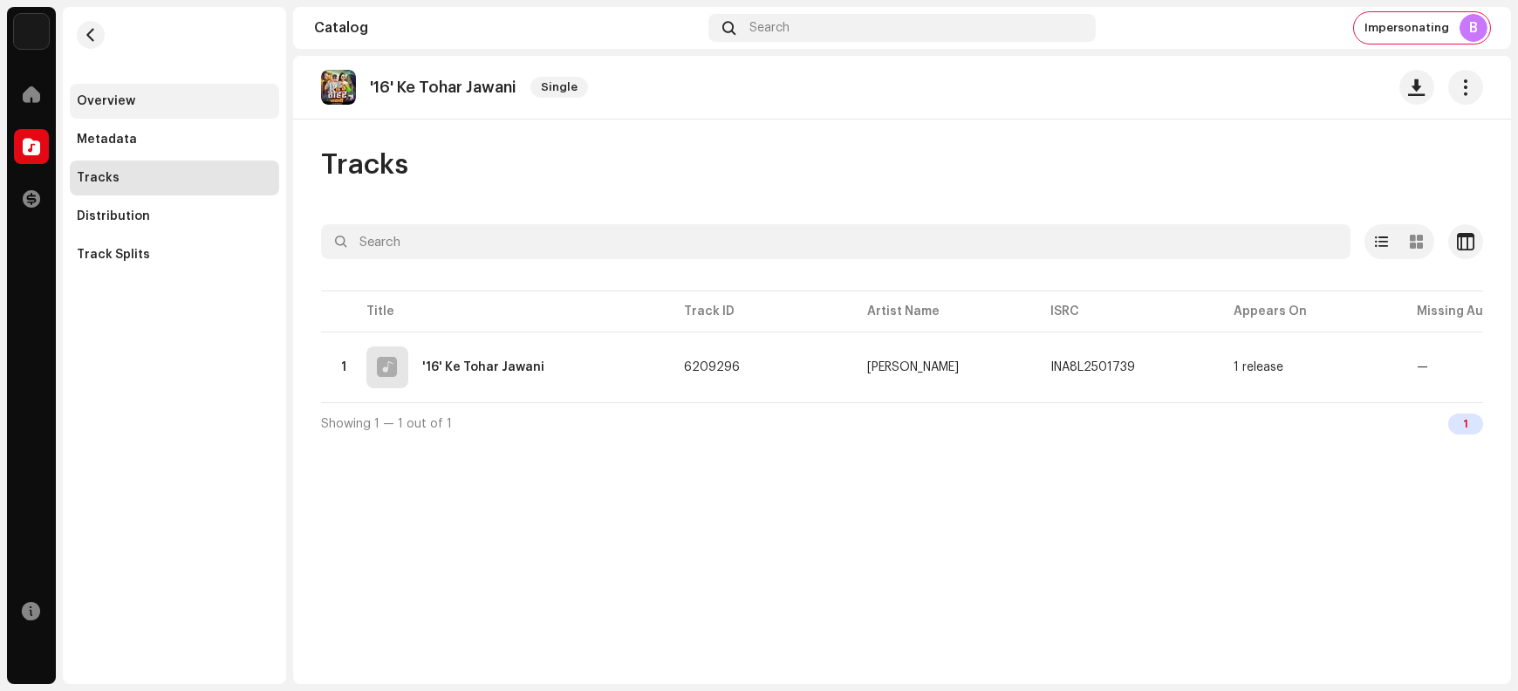
click at [179, 92] on div "Overview" at bounding box center [174, 101] width 209 height 35
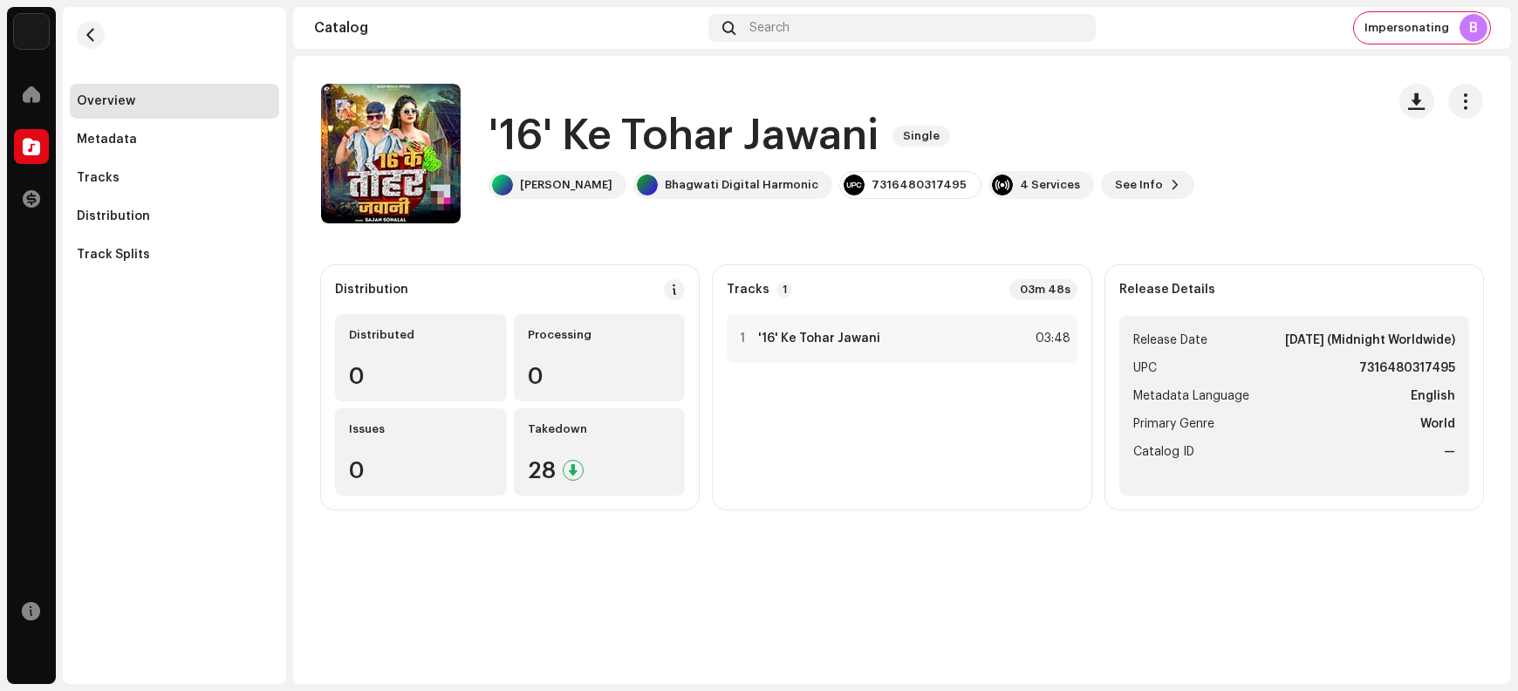
click at [661, 120] on h1 "'16' Ke Tohar Jawani" at bounding box center [684, 136] width 390 height 56
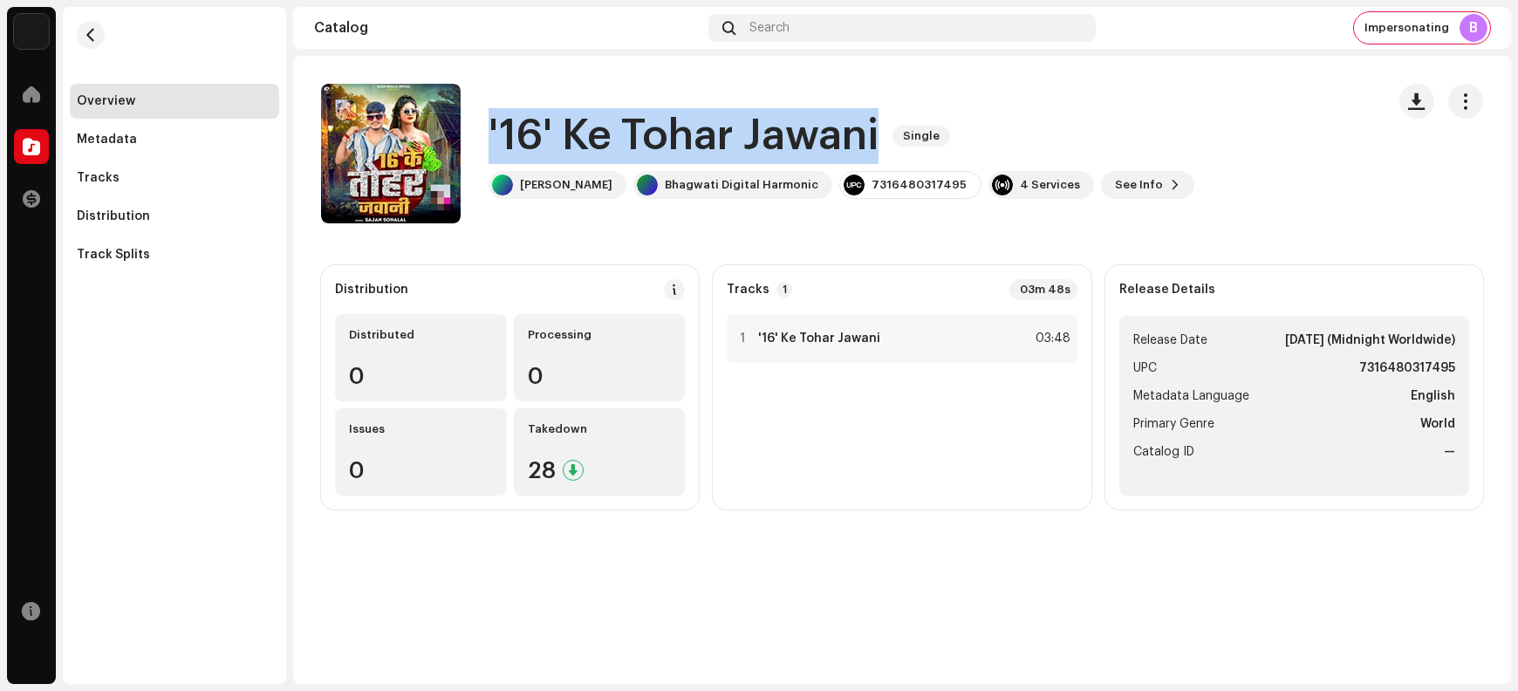
click at [661, 120] on h1 "'16' Ke Tohar Jawani" at bounding box center [684, 136] width 390 height 56
copy div "'16' Ke Tohar Jawani Single"
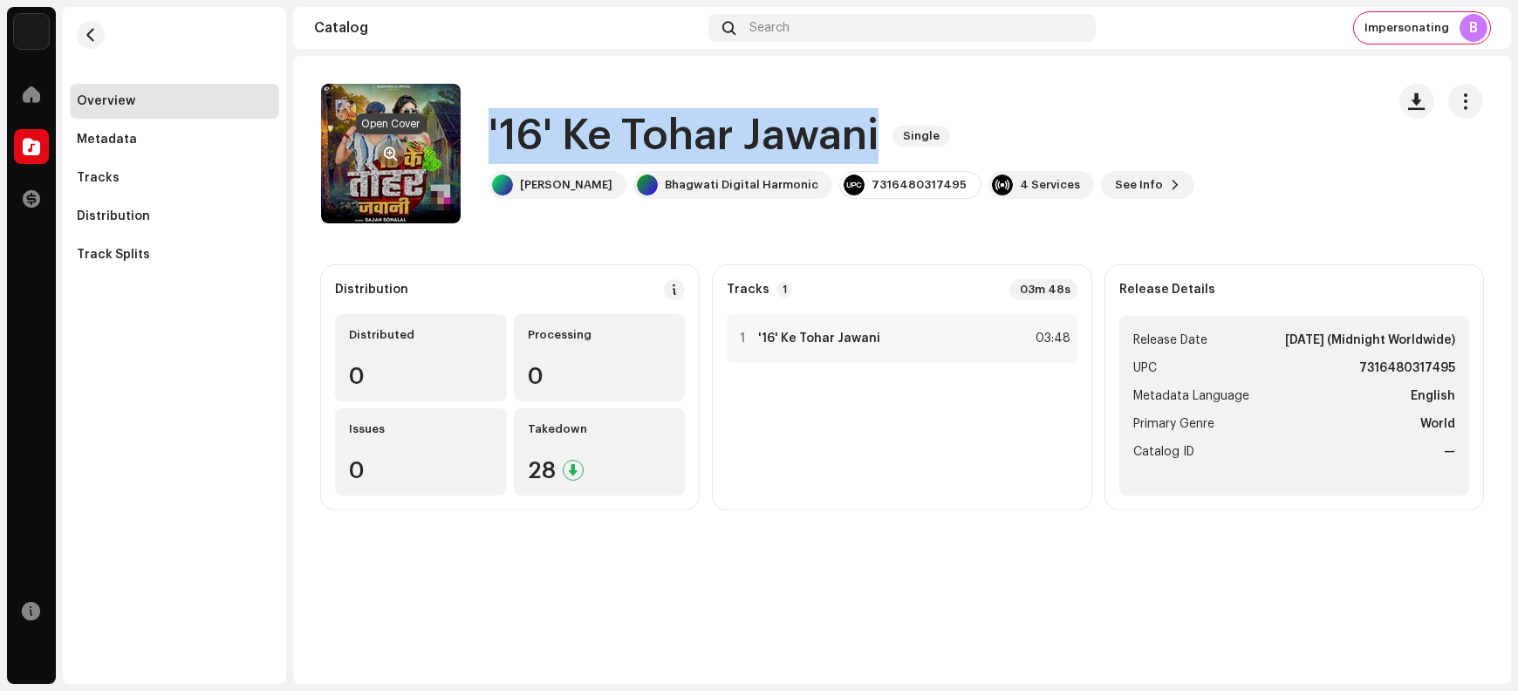
click at [388, 148] on span "button" at bounding box center [391, 154] width 13 height 14
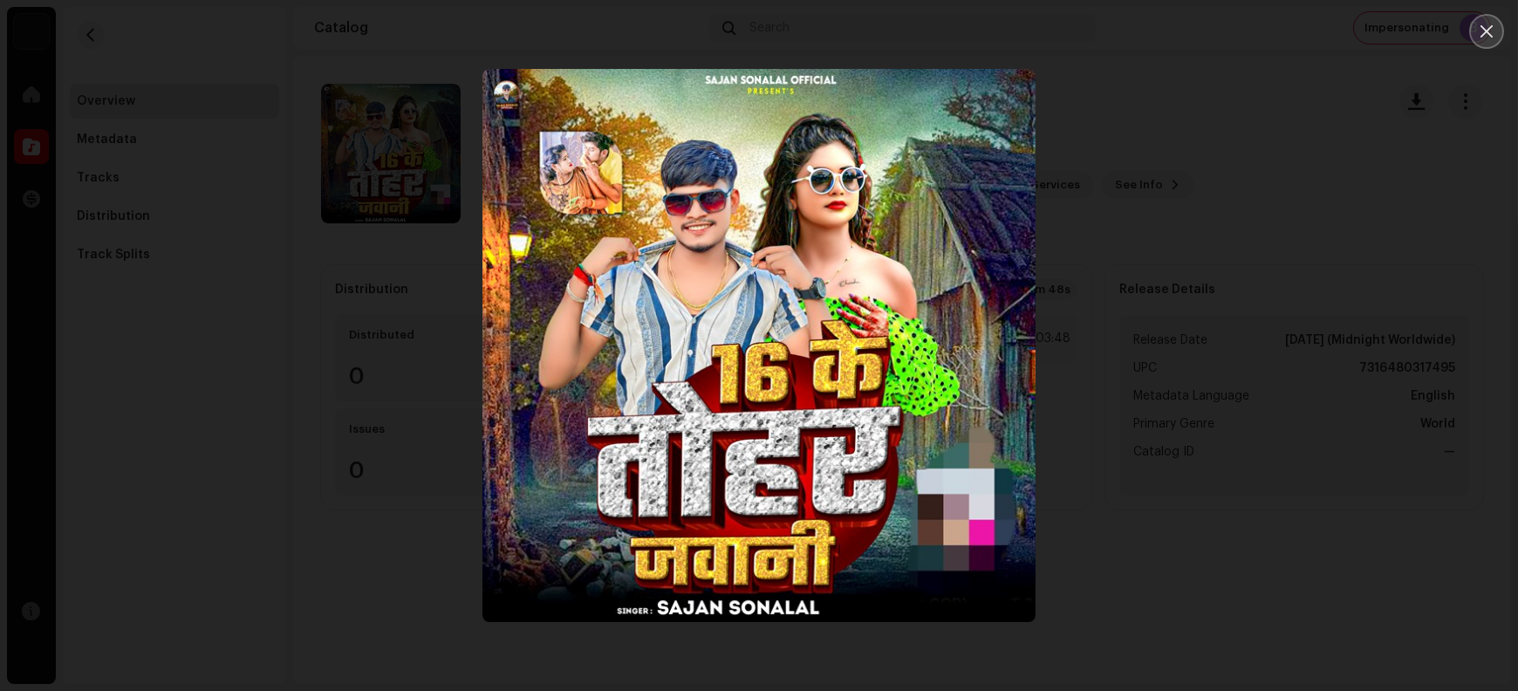
click at [1214, 31] on icon "Close" at bounding box center [1487, 32] width 16 height 16
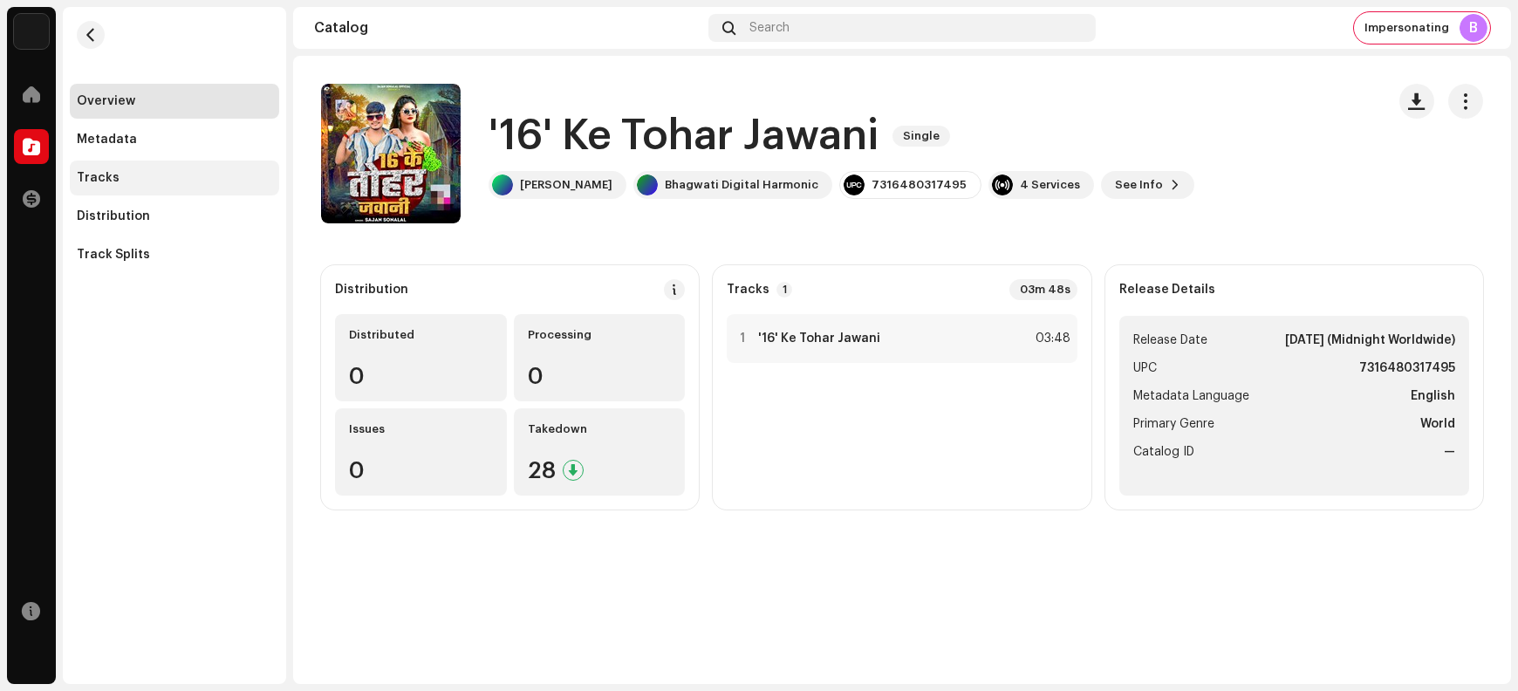
click at [215, 188] on div "Tracks" at bounding box center [174, 178] width 209 height 35
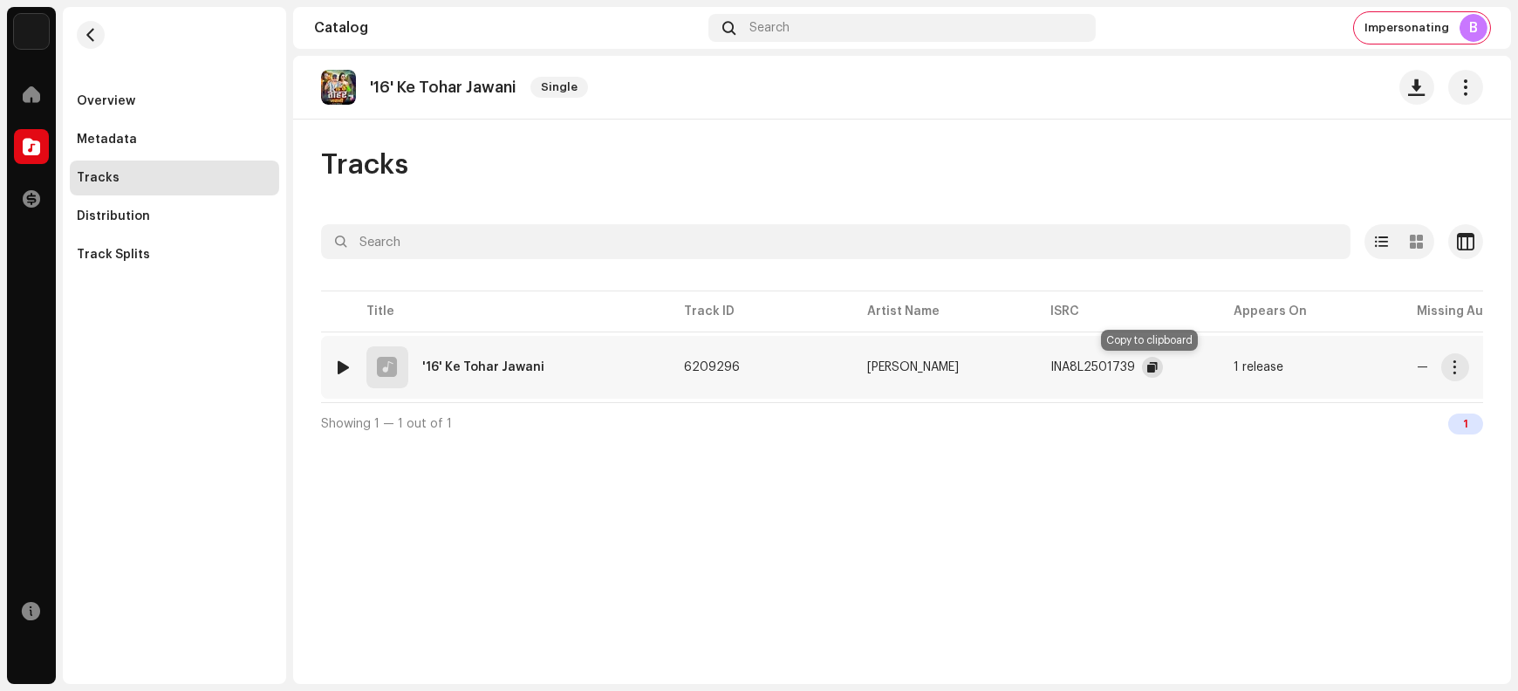
click at [1148, 365] on span "button" at bounding box center [1153, 367] width 10 height 14
click at [1214, 360] on span "button" at bounding box center [1455, 367] width 13 height 14
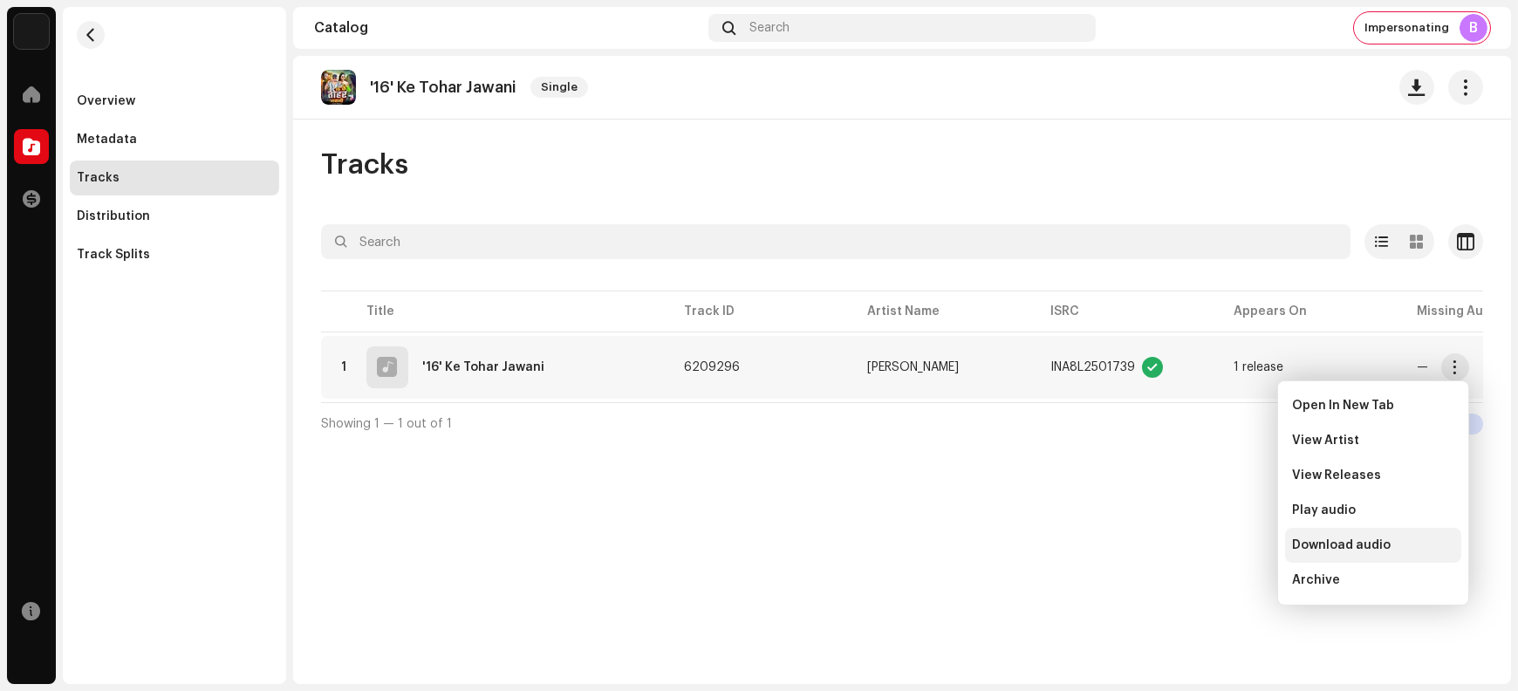
click at [1214, 545] on div "Download audio" at bounding box center [1373, 545] width 162 height 14
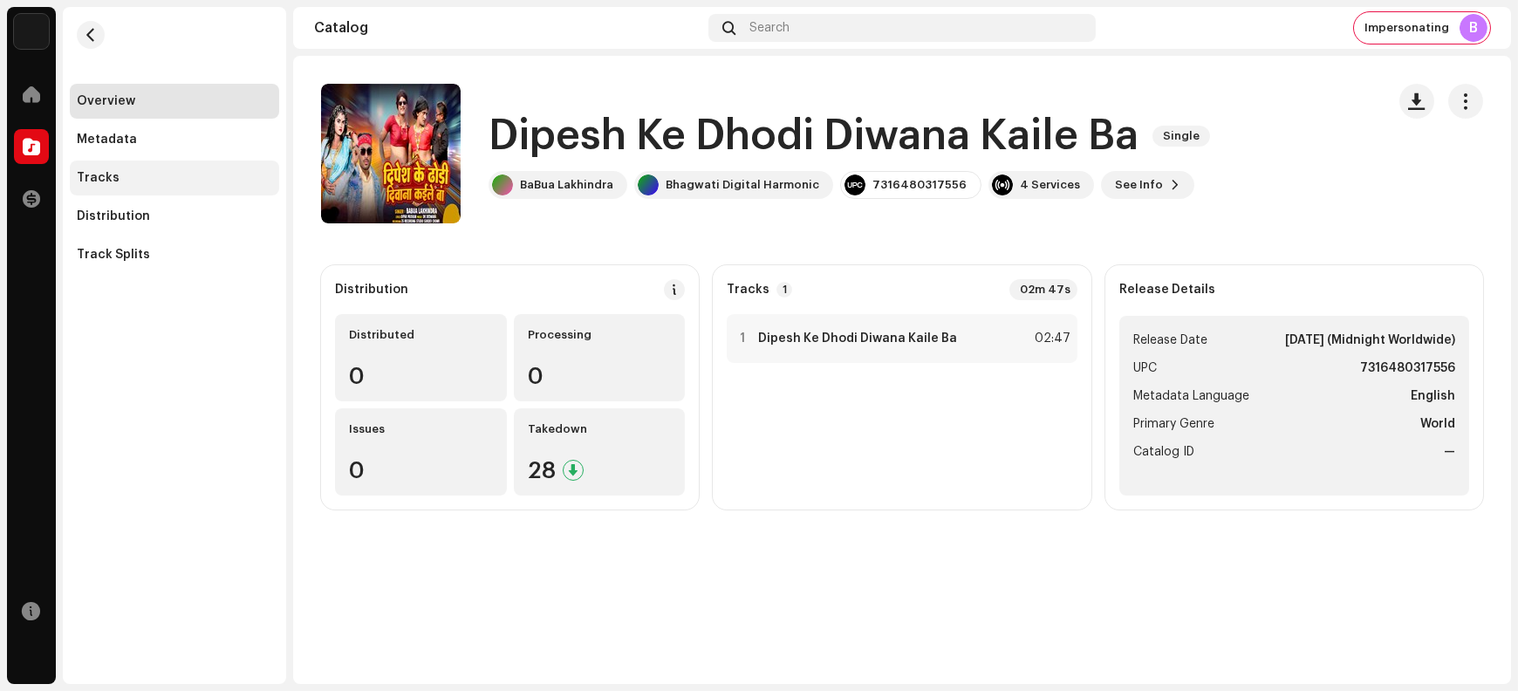
click at [186, 176] on div "Tracks" at bounding box center [174, 178] width 195 height 14
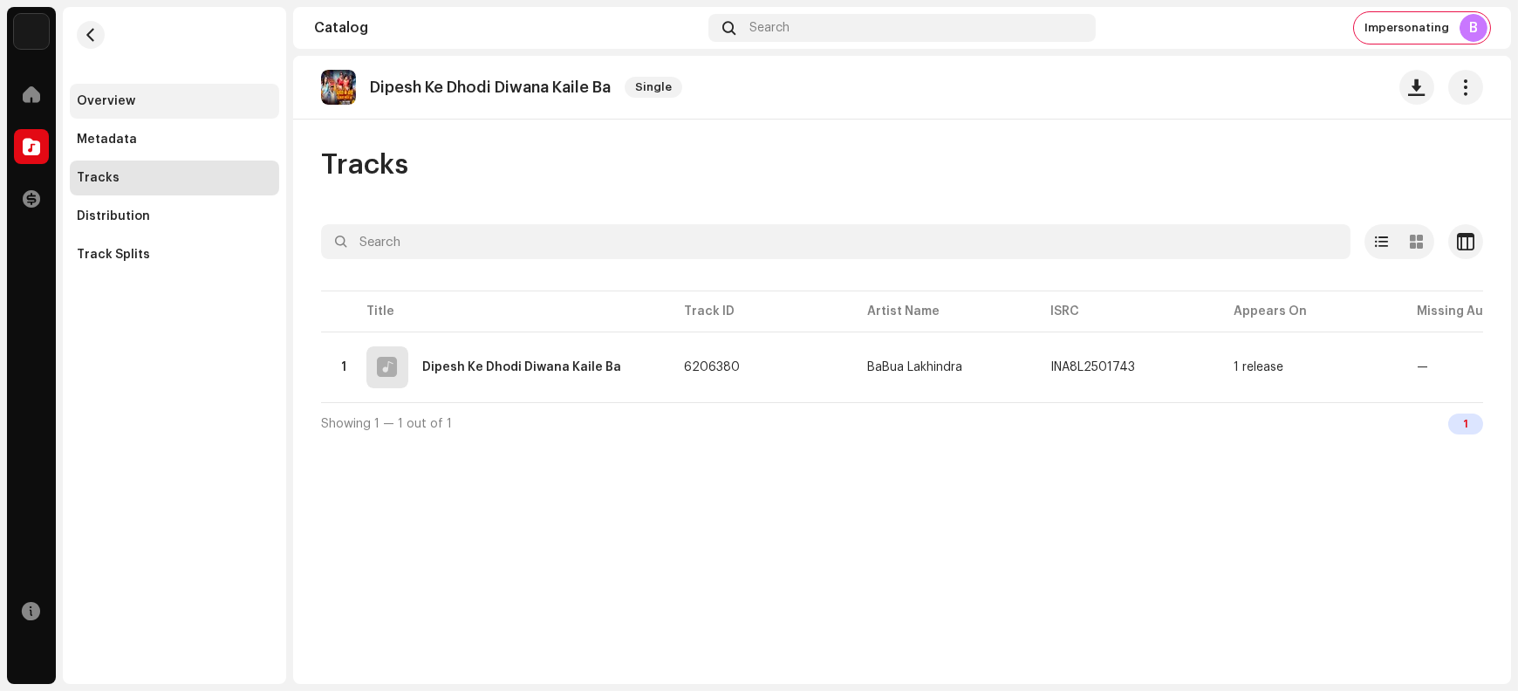
click at [193, 100] on div "Overview" at bounding box center [174, 101] width 195 height 14
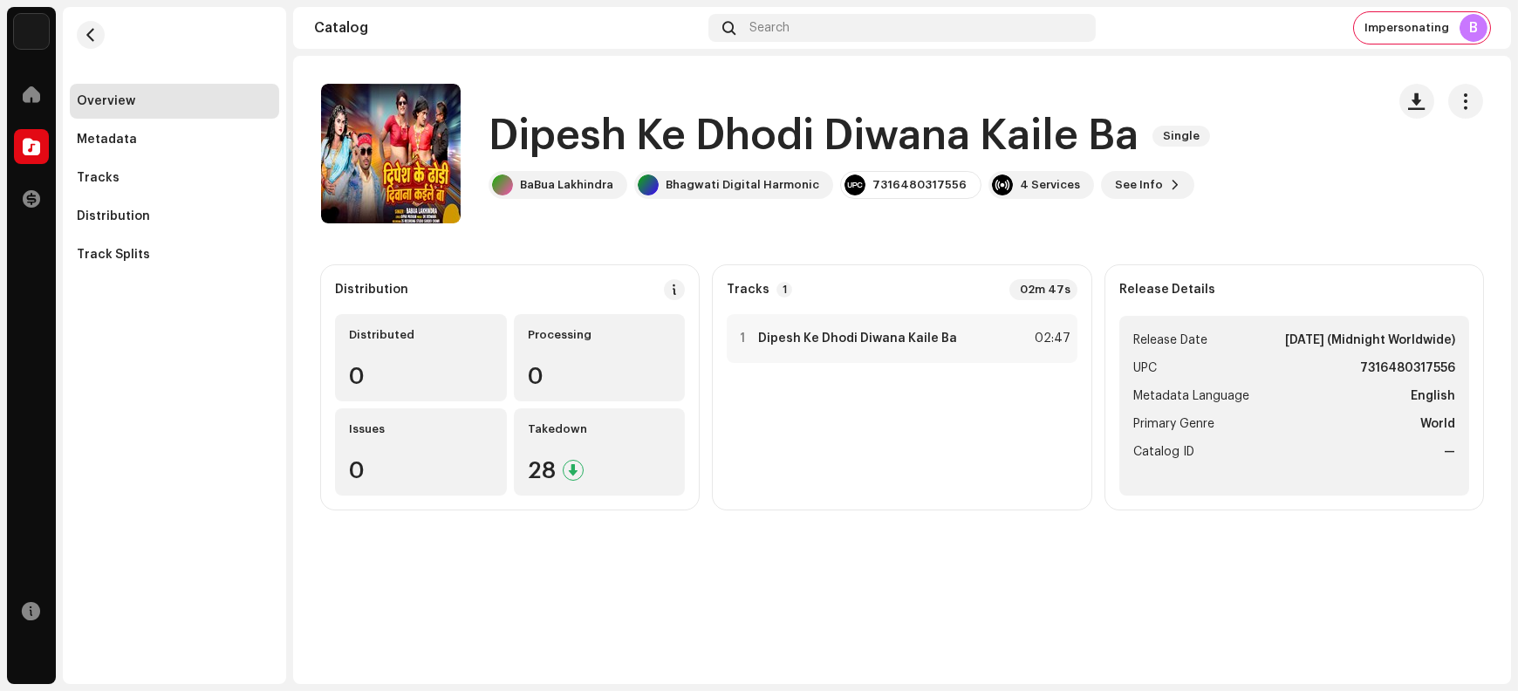
click at [565, 130] on h1 "Dipesh Ke Dhodi Diwana Kaile Ba" at bounding box center [814, 136] width 650 height 56
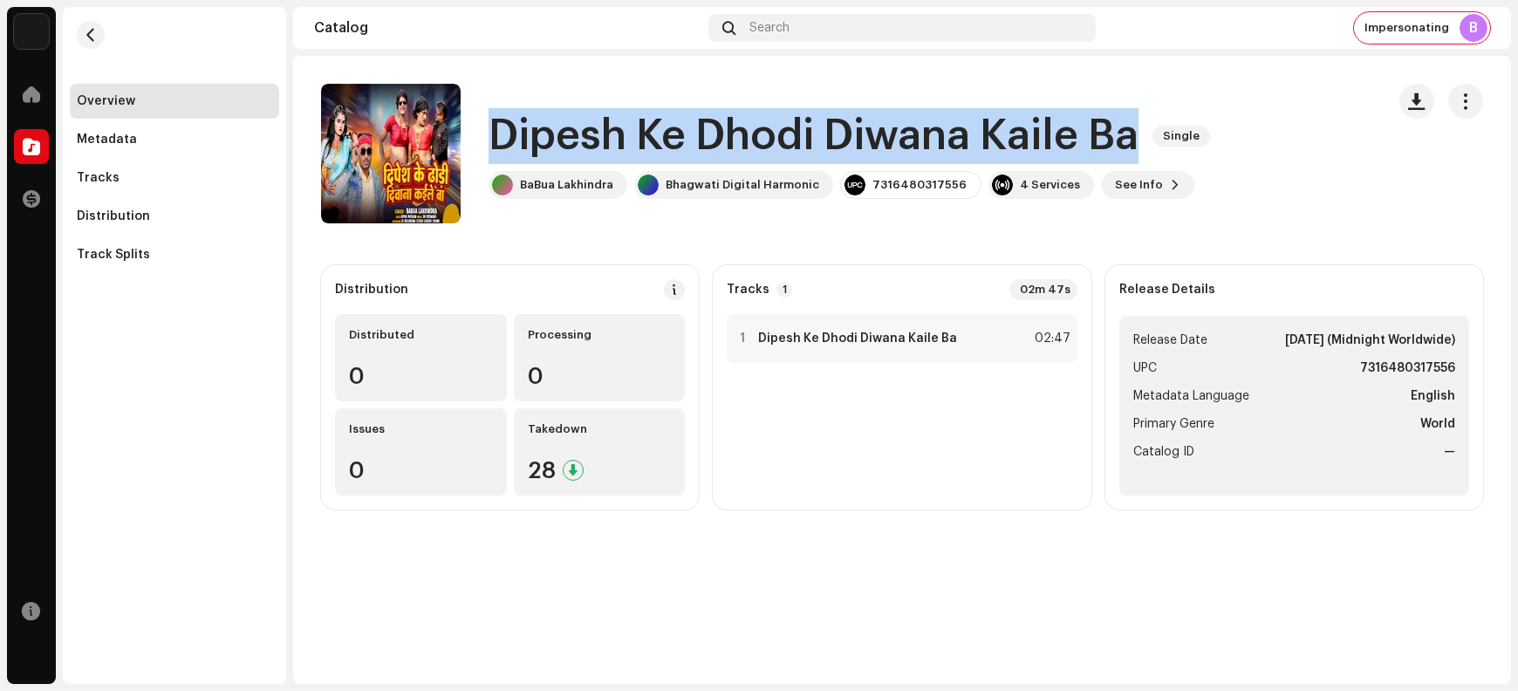
click at [565, 130] on h1 "Dipesh Ke Dhodi Diwana Kaile Ba" at bounding box center [814, 136] width 650 height 56
copy div "Dipesh Ke Dhodi Diwana Kaile Ba Single"
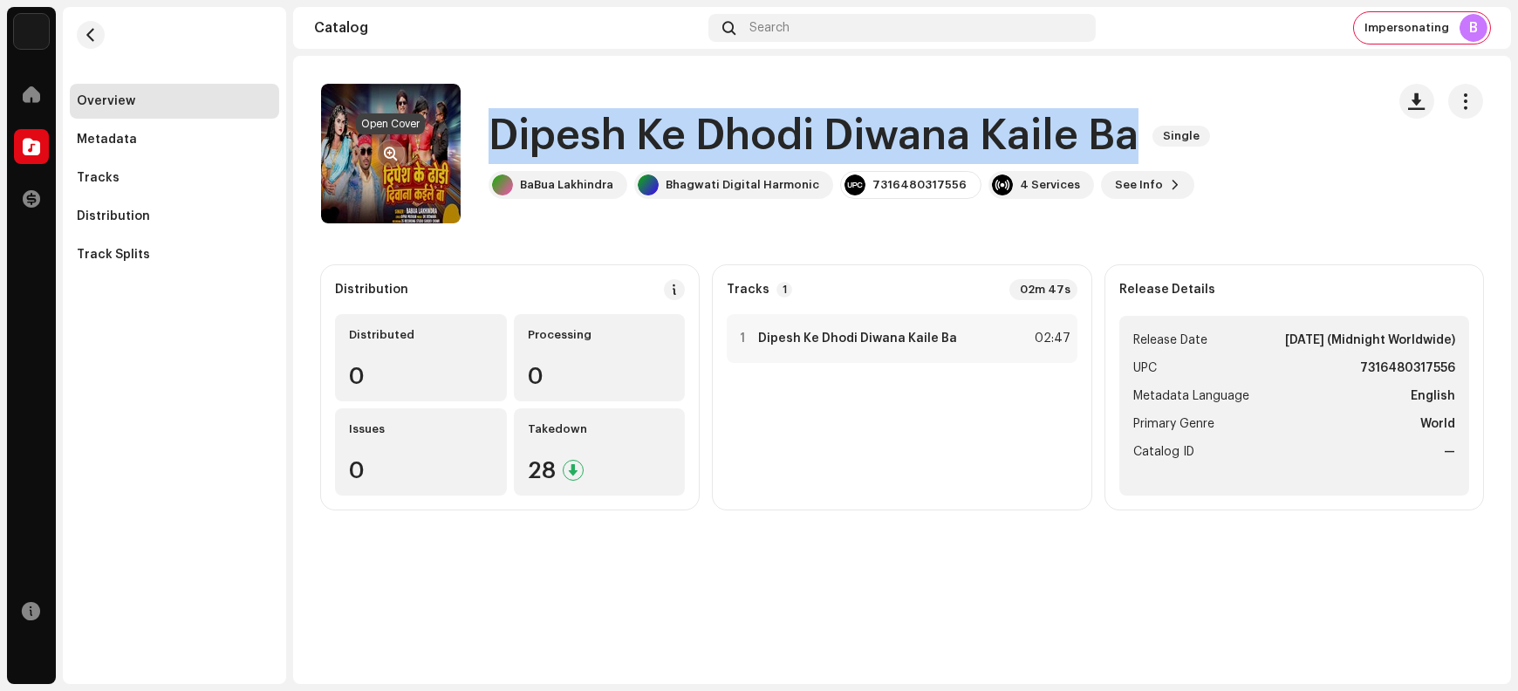
click at [387, 152] on span "button" at bounding box center [391, 154] width 13 height 14
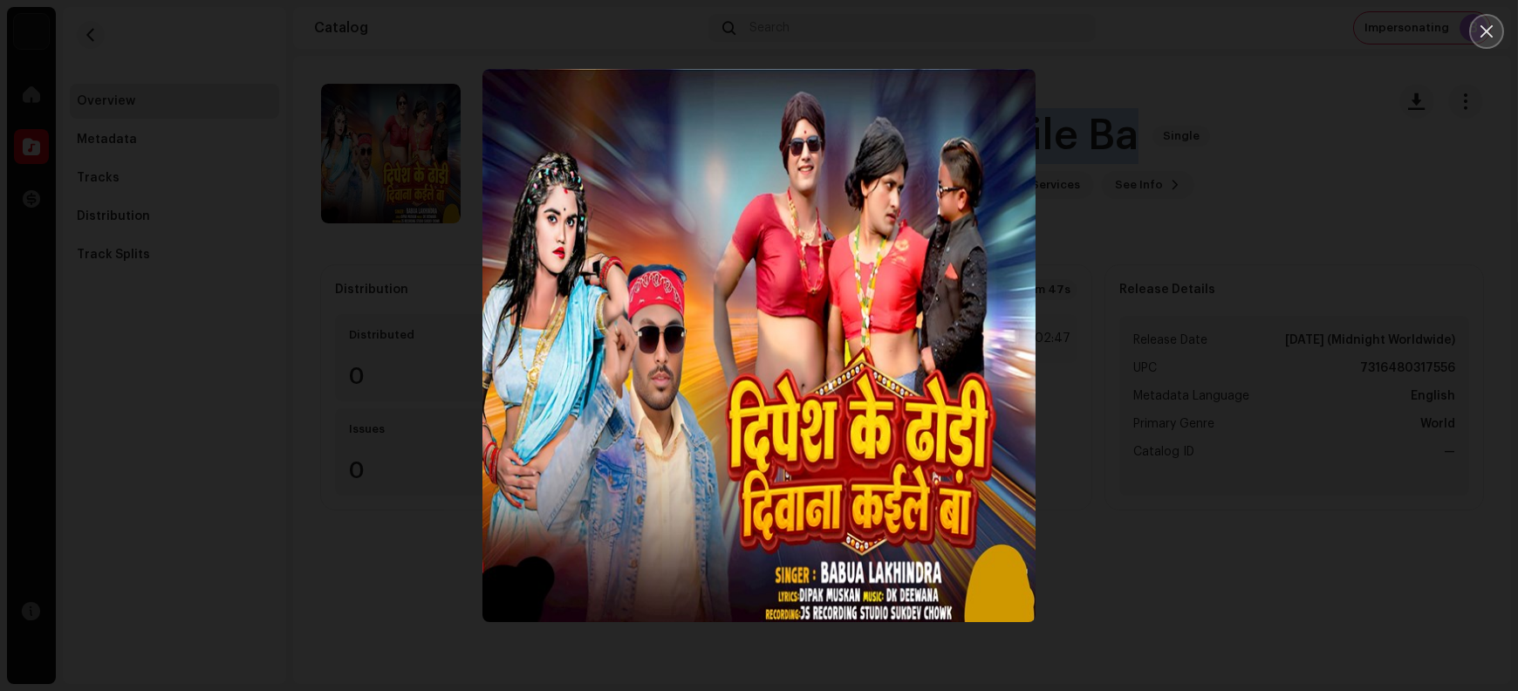
click at [1214, 32] on button "Close" at bounding box center [1487, 31] width 35 height 35
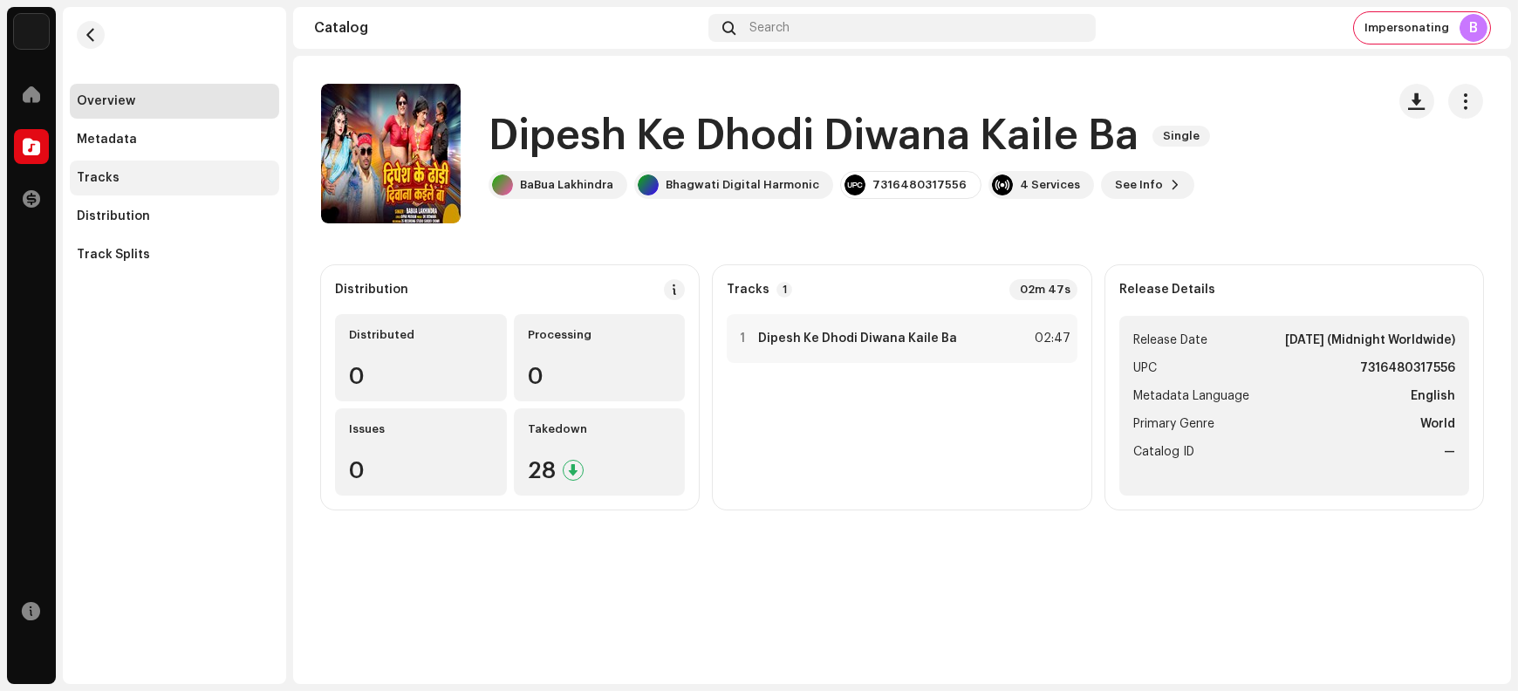
click at [104, 175] on div "Tracks" at bounding box center [98, 178] width 43 height 14
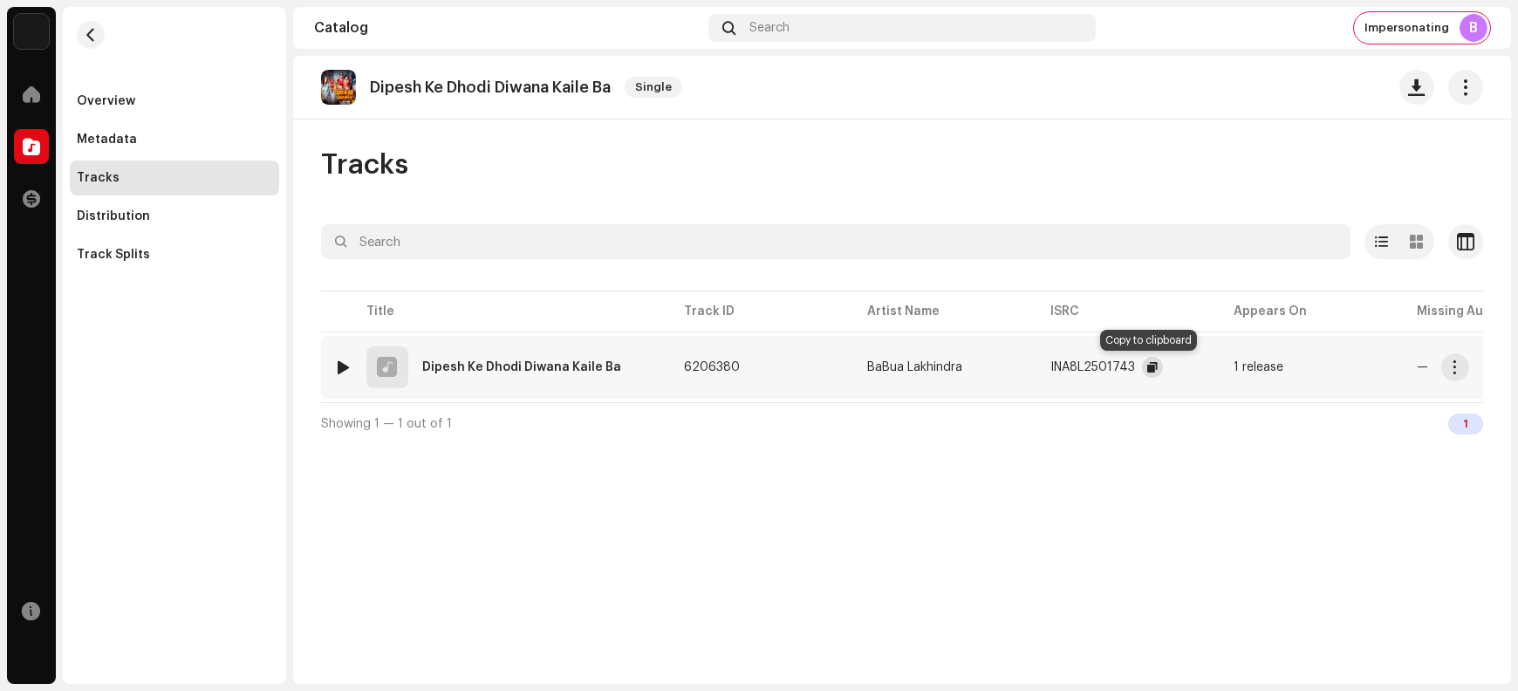
click at [1148, 369] on span "button" at bounding box center [1153, 367] width 10 height 14
click at [1214, 368] on span "button" at bounding box center [1455, 367] width 13 height 14
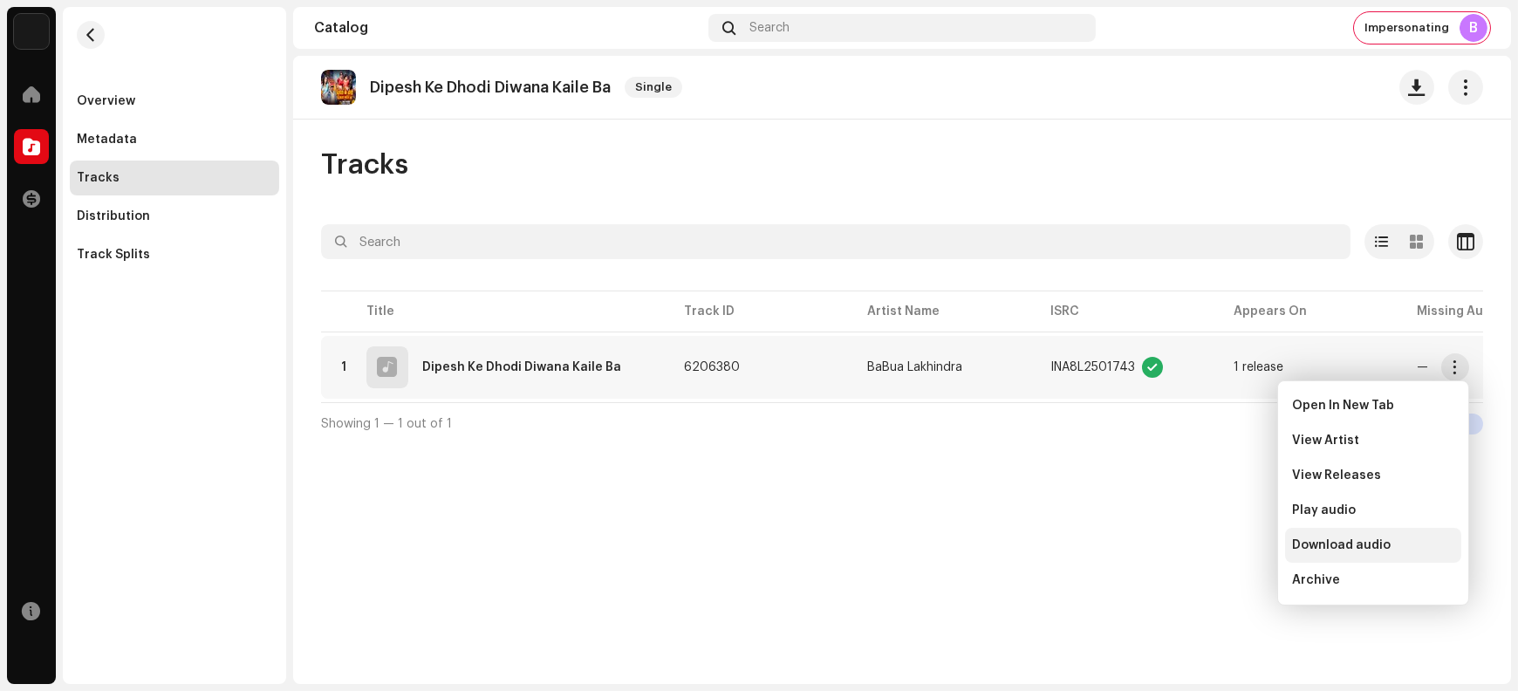
click at [1214, 548] on span "Download audio" at bounding box center [1341, 545] width 99 height 14
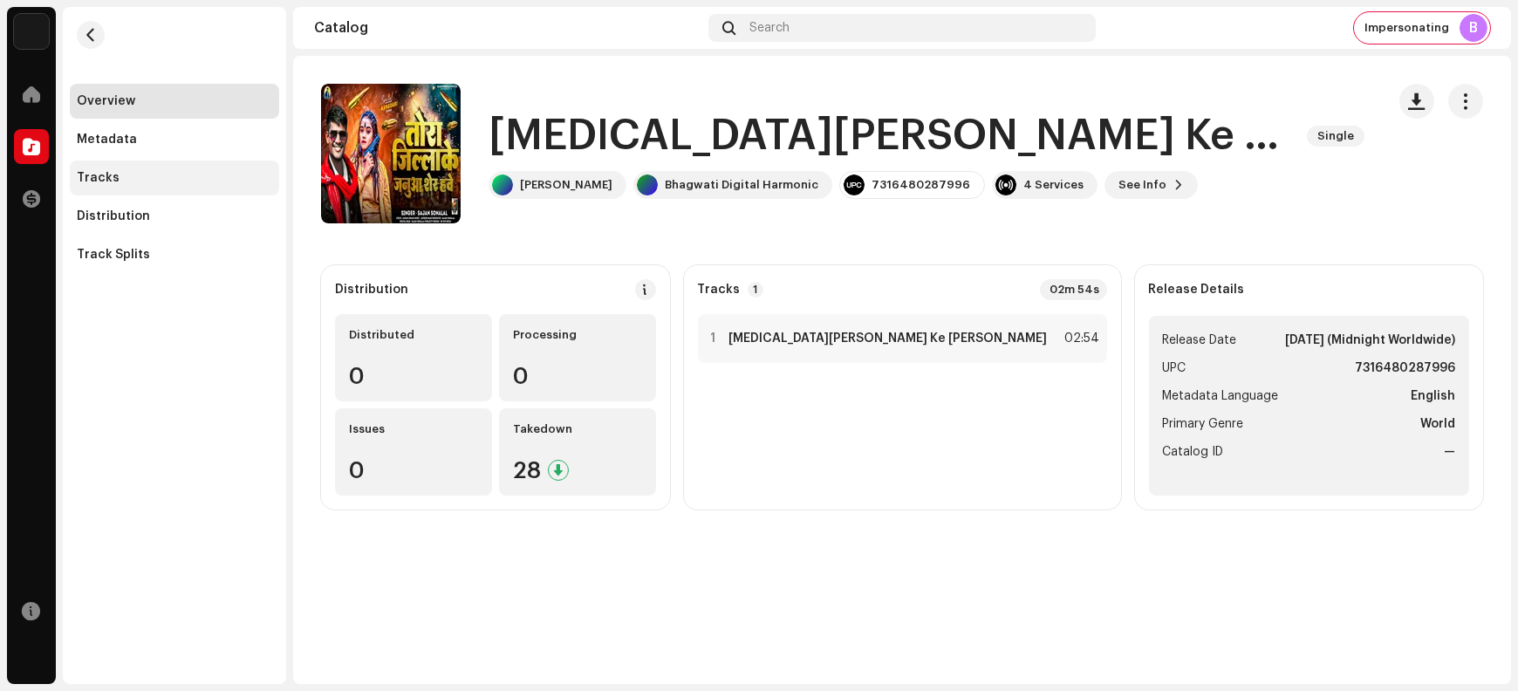
click at [129, 190] on div "Tracks" at bounding box center [174, 178] width 209 height 35
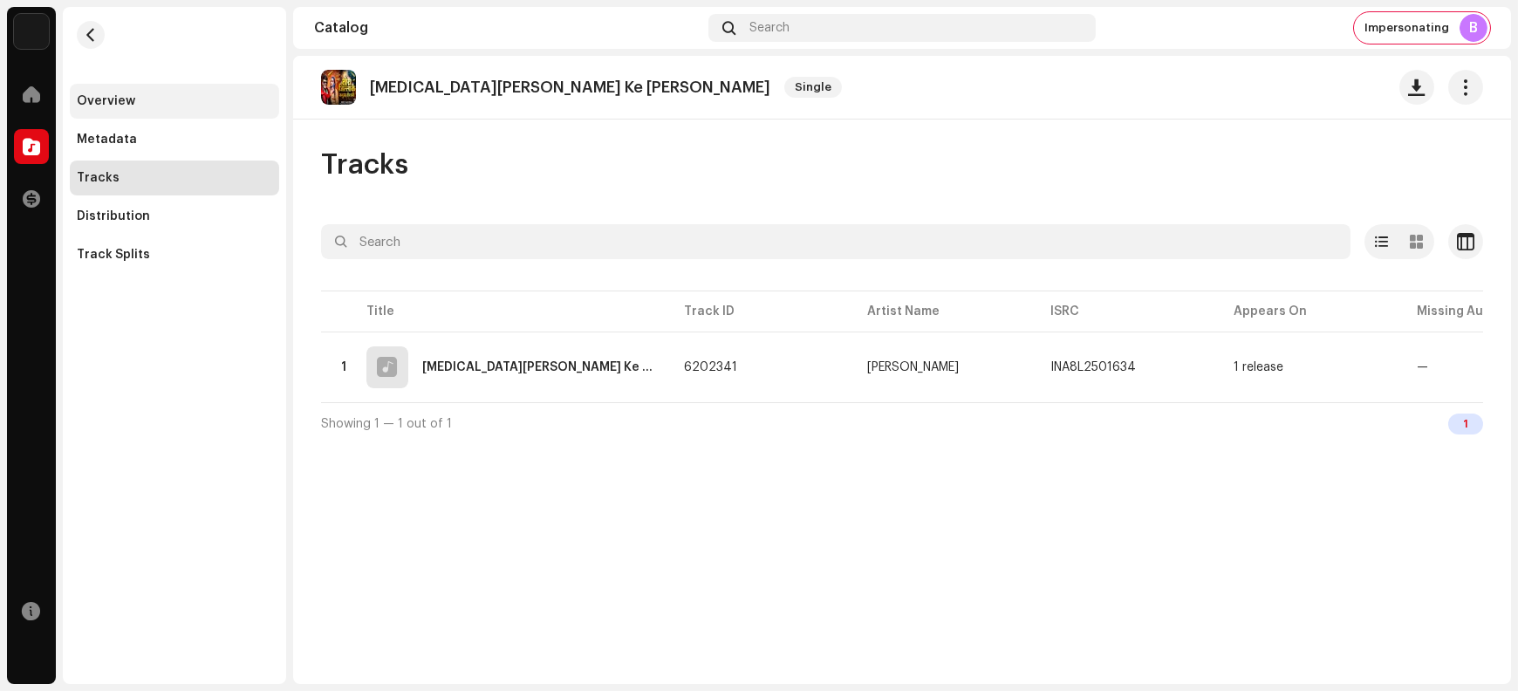
click at [163, 107] on div "Overview" at bounding box center [174, 101] width 195 height 14
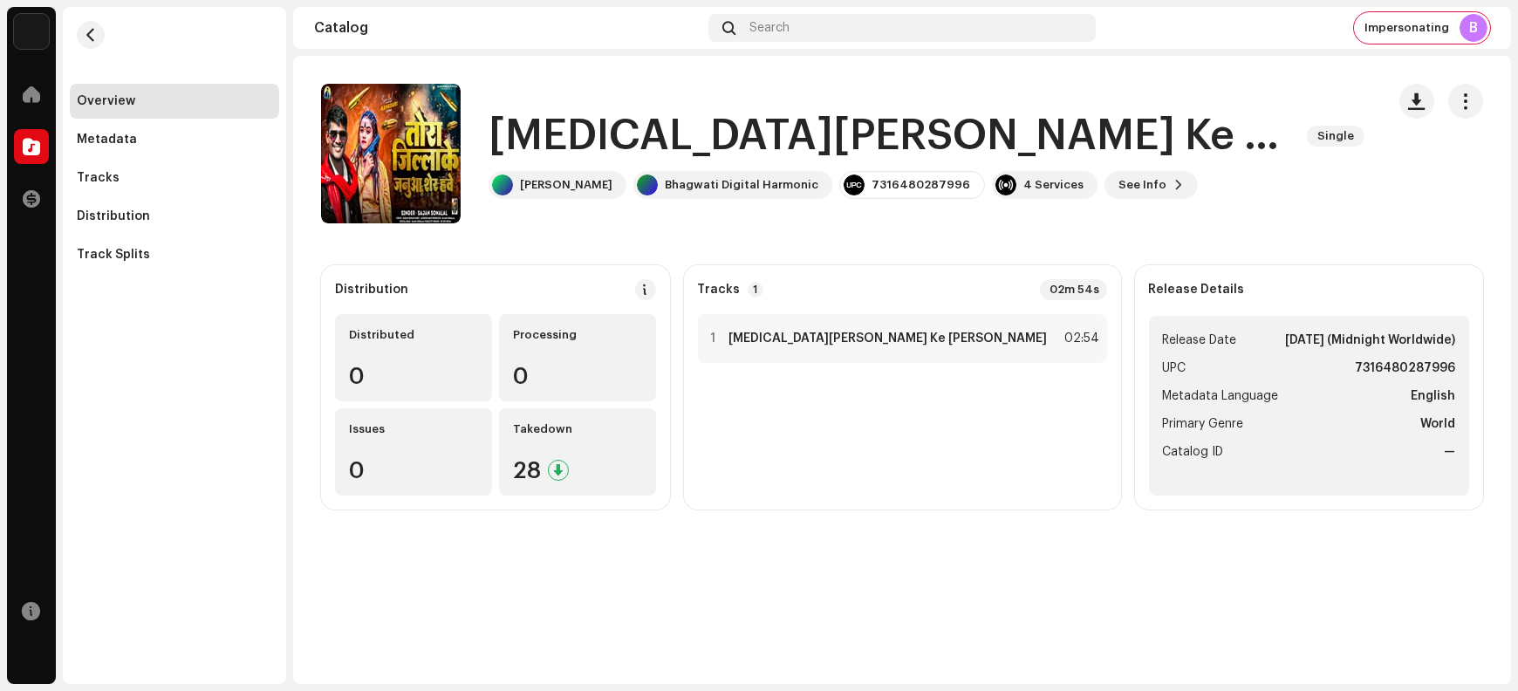
click at [541, 133] on h1 "[MEDICAL_DATA][PERSON_NAME] Ke [PERSON_NAME]" at bounding box center [891, 136] width 805 height 56
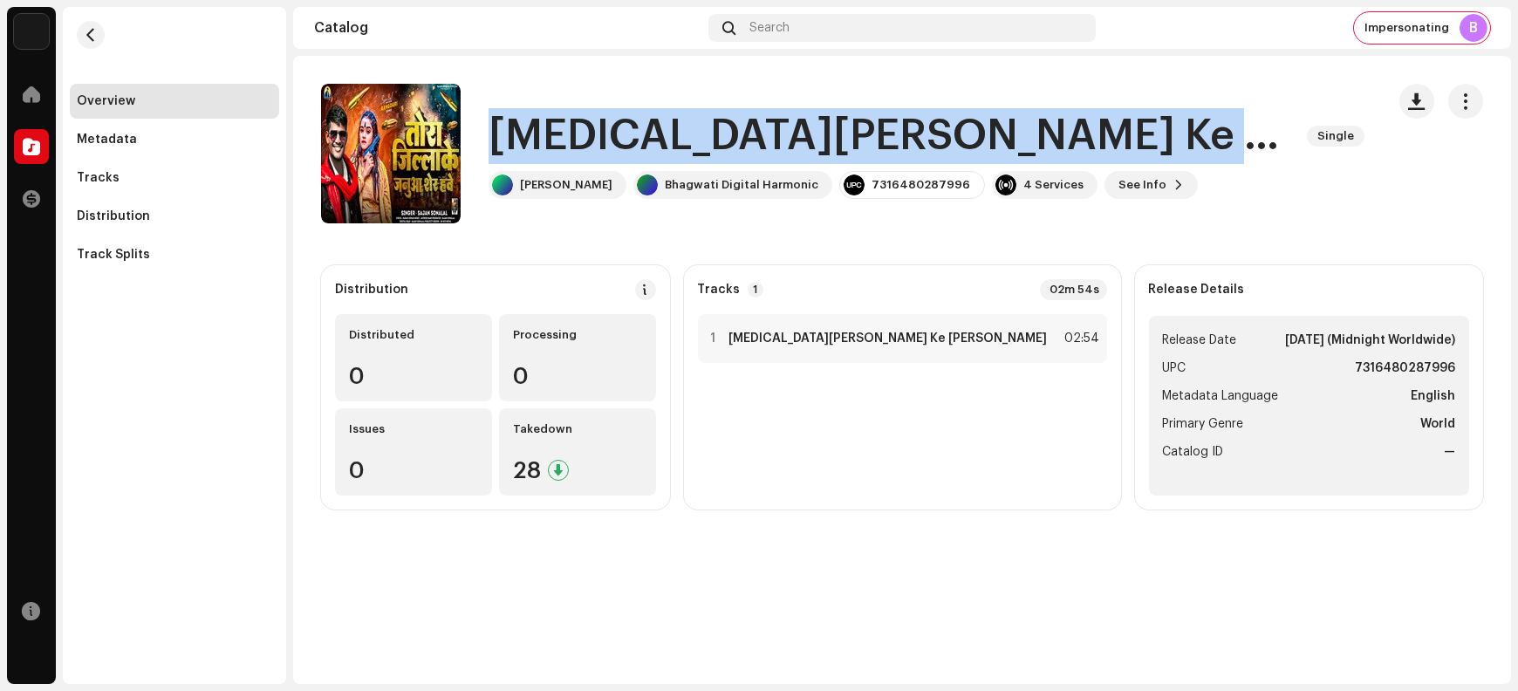
click at [541, 133] on h1 "[MEDICAL_DATA][PERSON_NAME] Ke [PERSON_NAME]" at bounding box center [891, 136] width 805 height 56
copy div "[MEDICAL_DATA][PERSON_NAME] Ke [PERSON_NAME] Single"
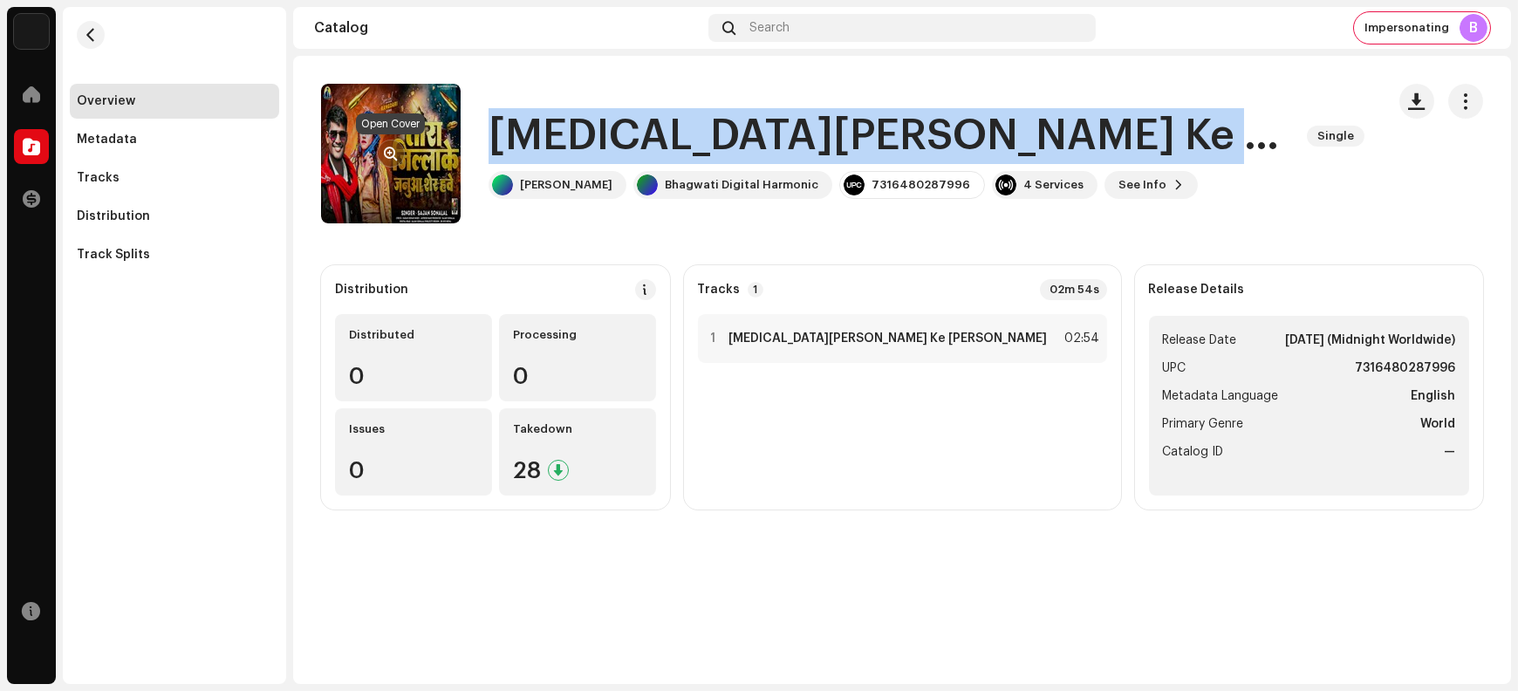
click at [387, 151] on span "button" at bounding box center [391, 154] width 13 height 14
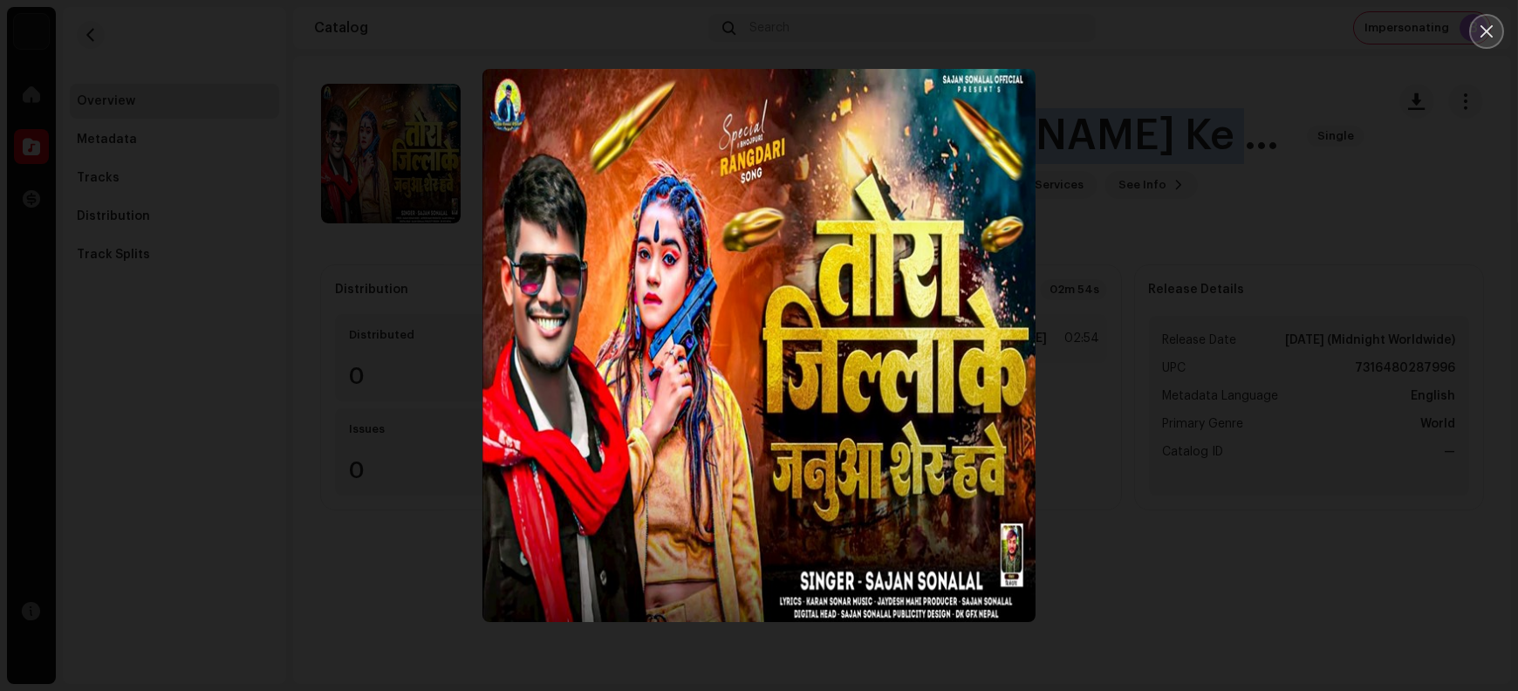
click at [1214, 37] on icon "Close" at bounding box center [1487, 31] width 12 height 12
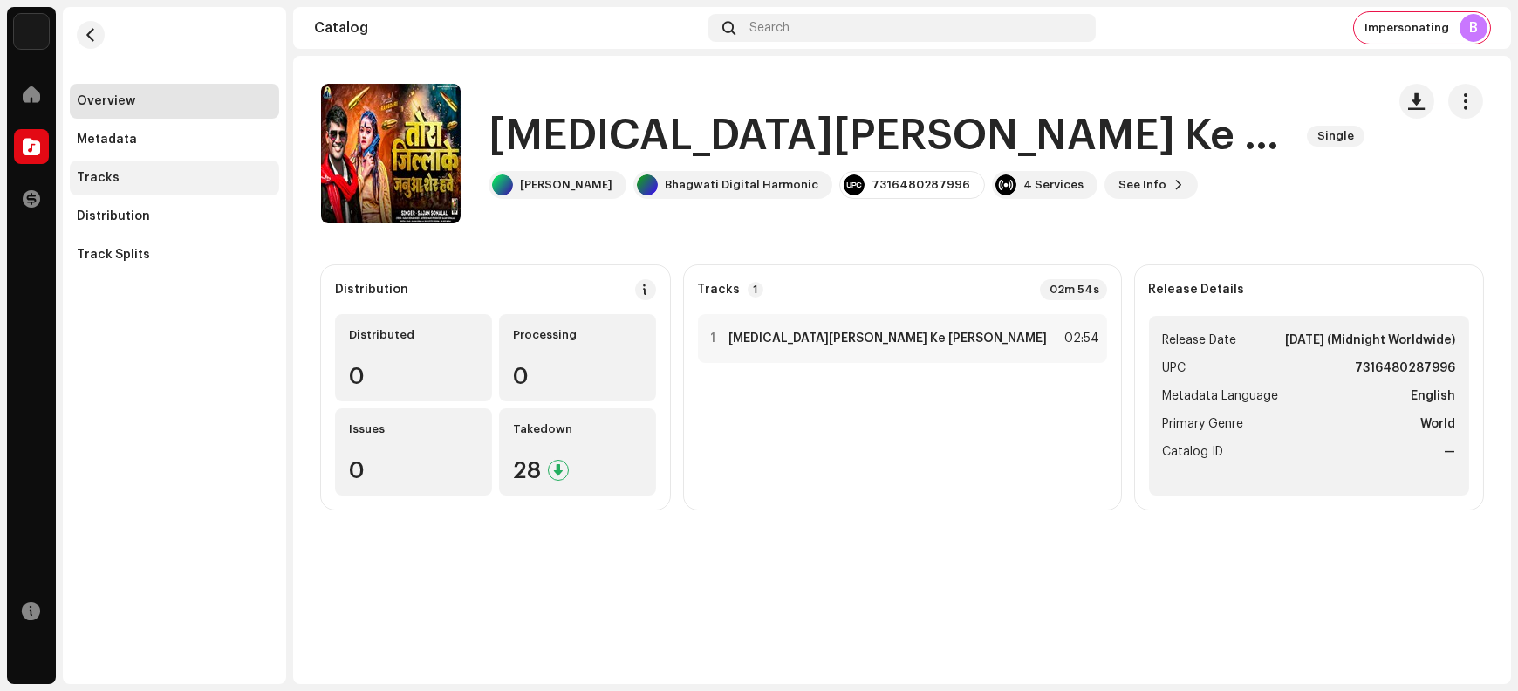
click at [154, 184] on div "Tracks" at bounding box center [174, 178] width 195 height 14
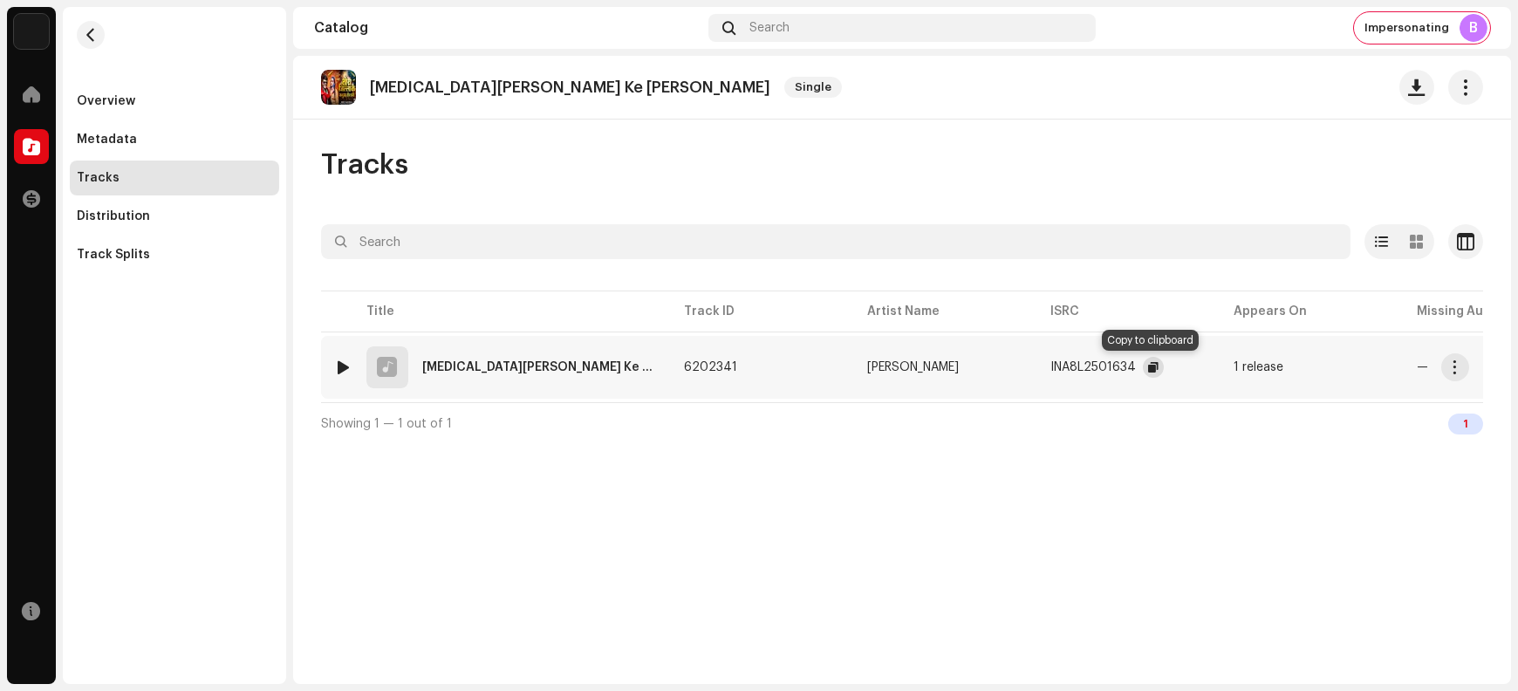
click at [1145, 367] on button "button" at bounding box center [1153, 367] width 21 height 21
click at [1214, 371] on span "button" at bounding box center [1455, 367] width 13 height 14
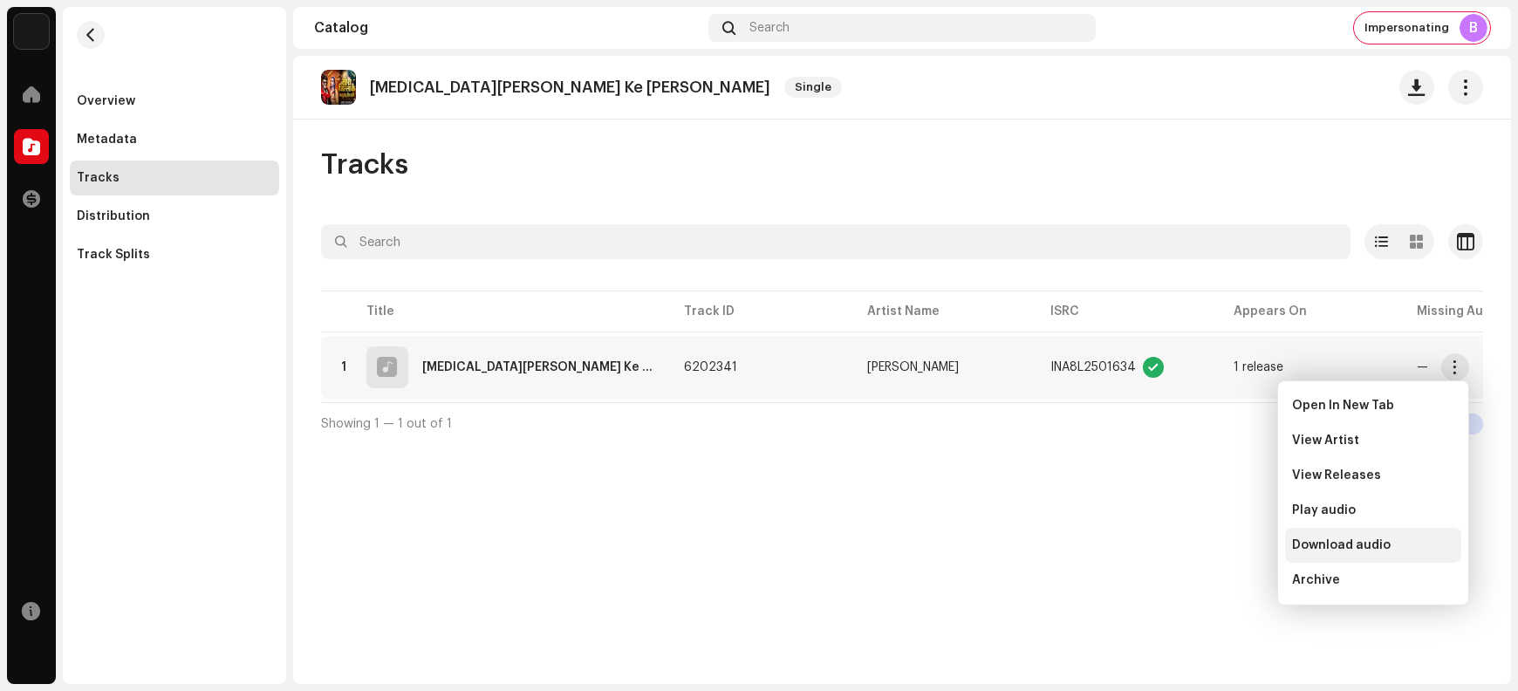
click at [1214, 545] on span "Download audio" at bounding box center [1341, 545] width 99 height 14
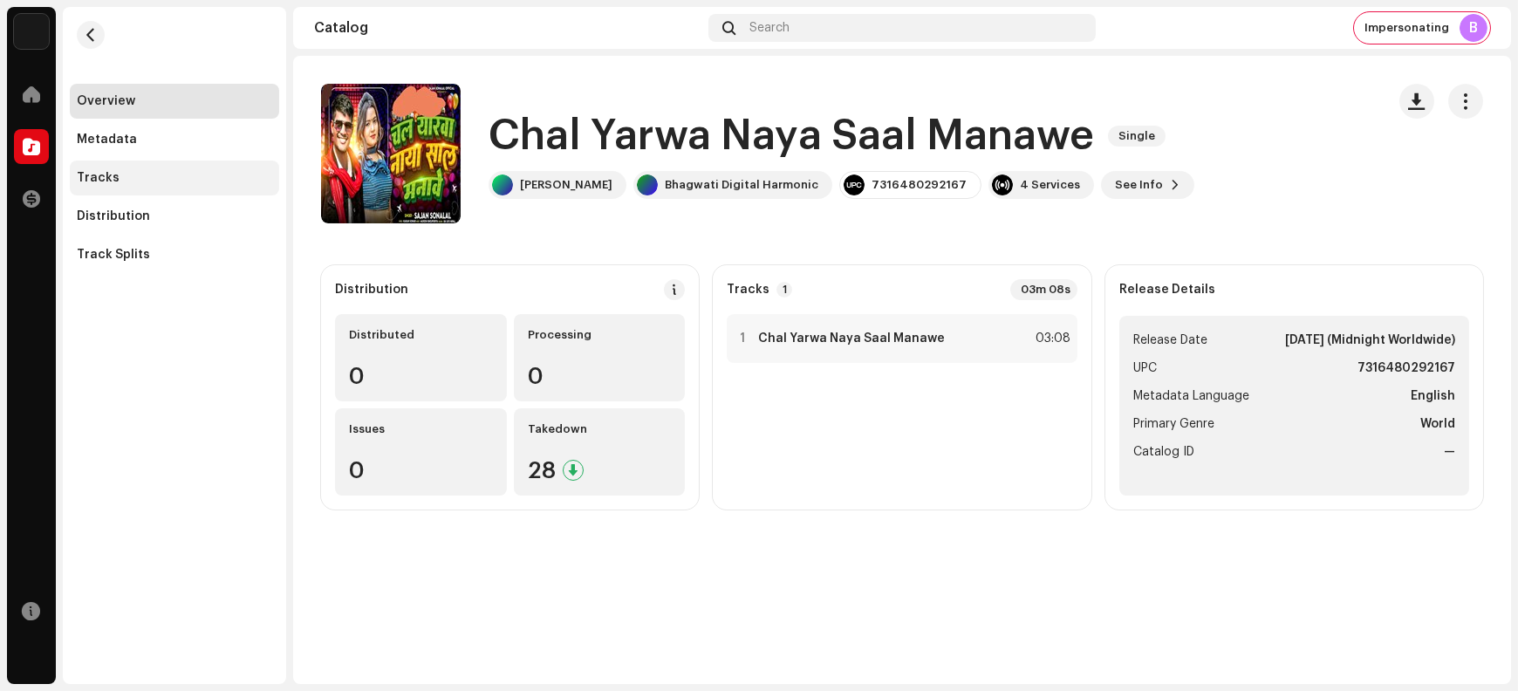
click at [172, 181] on div "Tracks" at bounding box center [174, 178] width 195 height 14
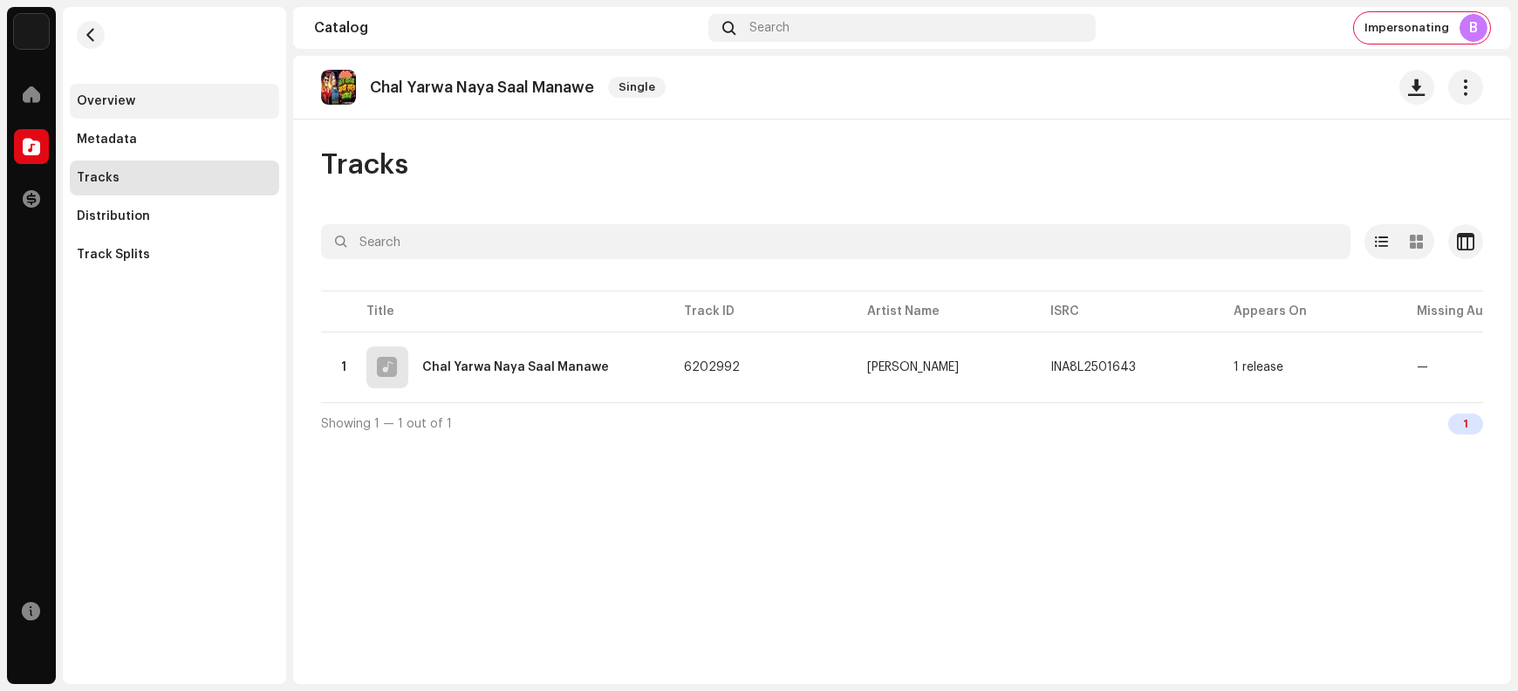
click at [223, 102] on div "Overview" at bounding box center [174, 101] width 195 height 14
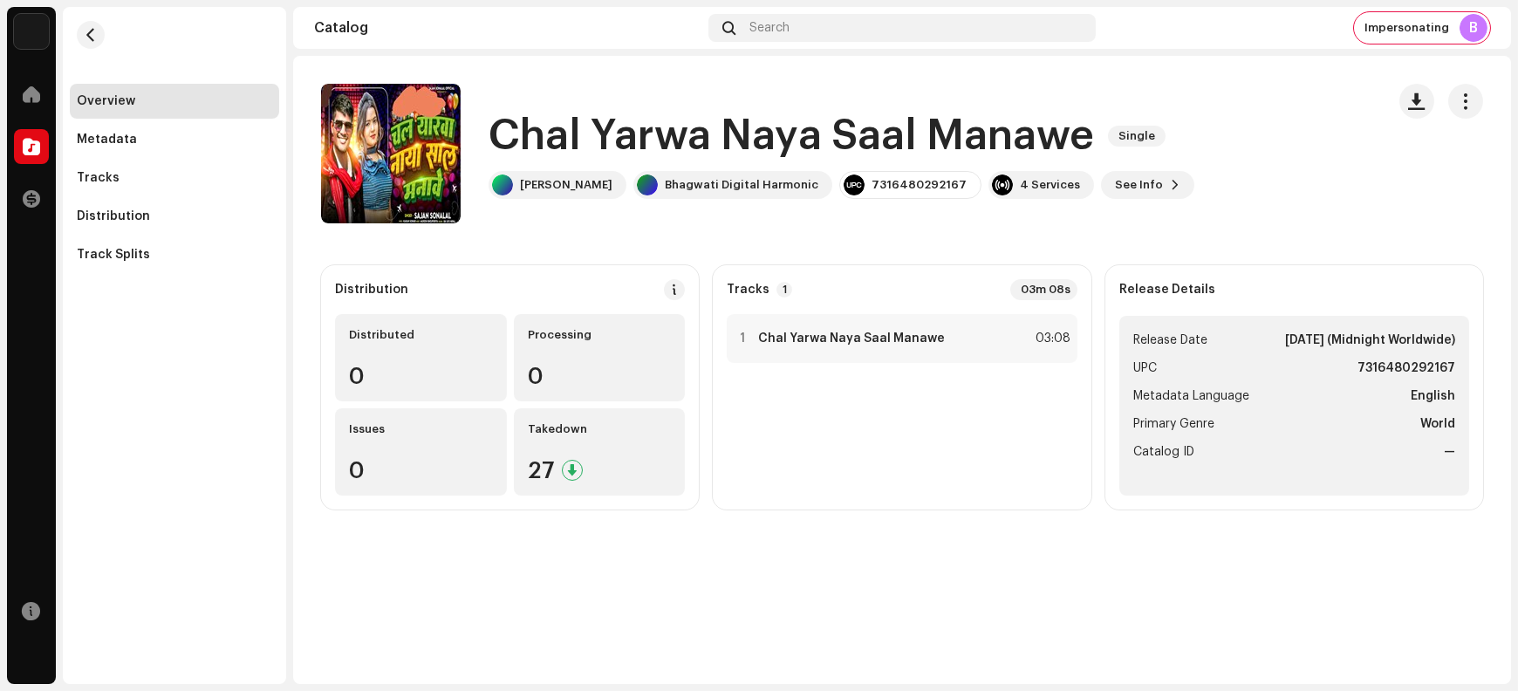
click at [532, 137] on h1 "Chal Yarwa Naya Saal Manawe" at bounding box center [792, 136] width 606 height 56
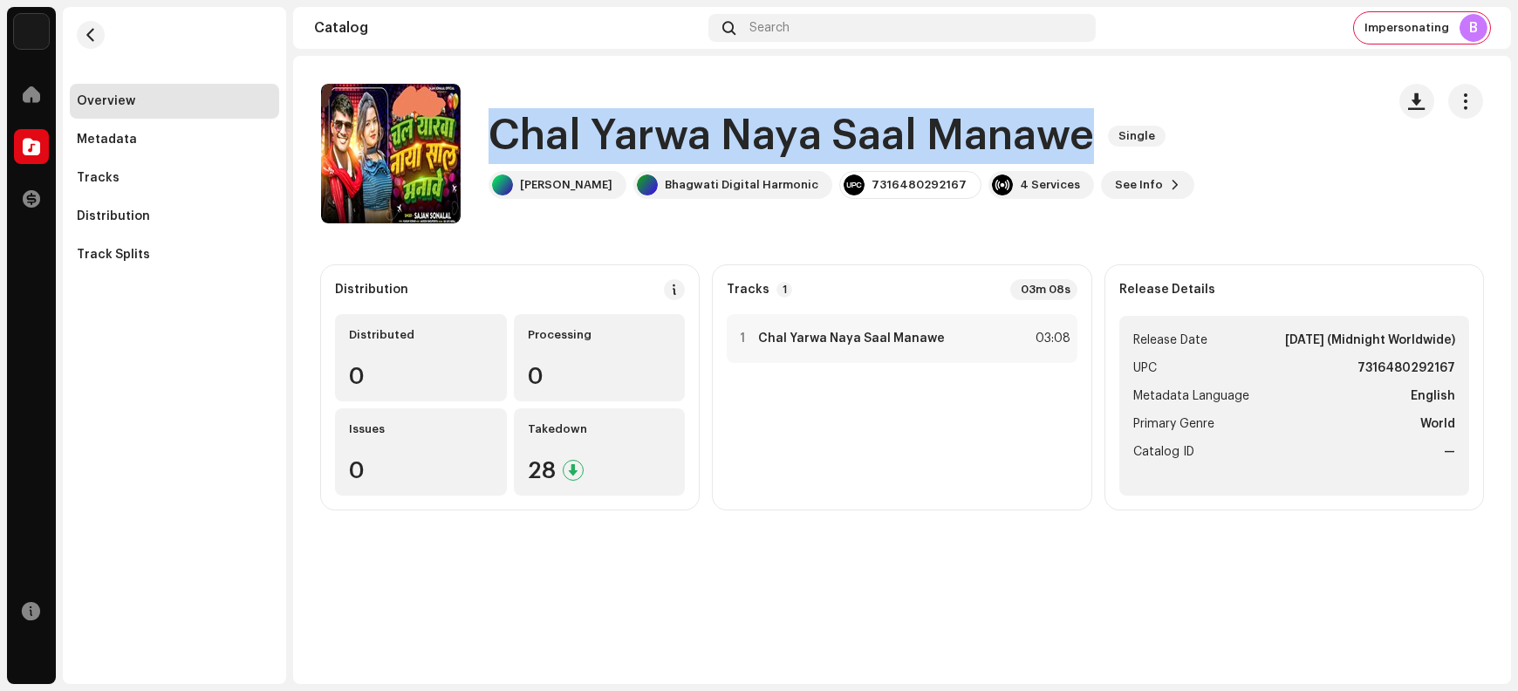
click at [532, 137] on h1 "Chal Yarwa Naya Saal Manawe" at bounding box center [792, 136] width 606 height 56
copy div "Chal Yarwa Naya Saal Manawe Single"
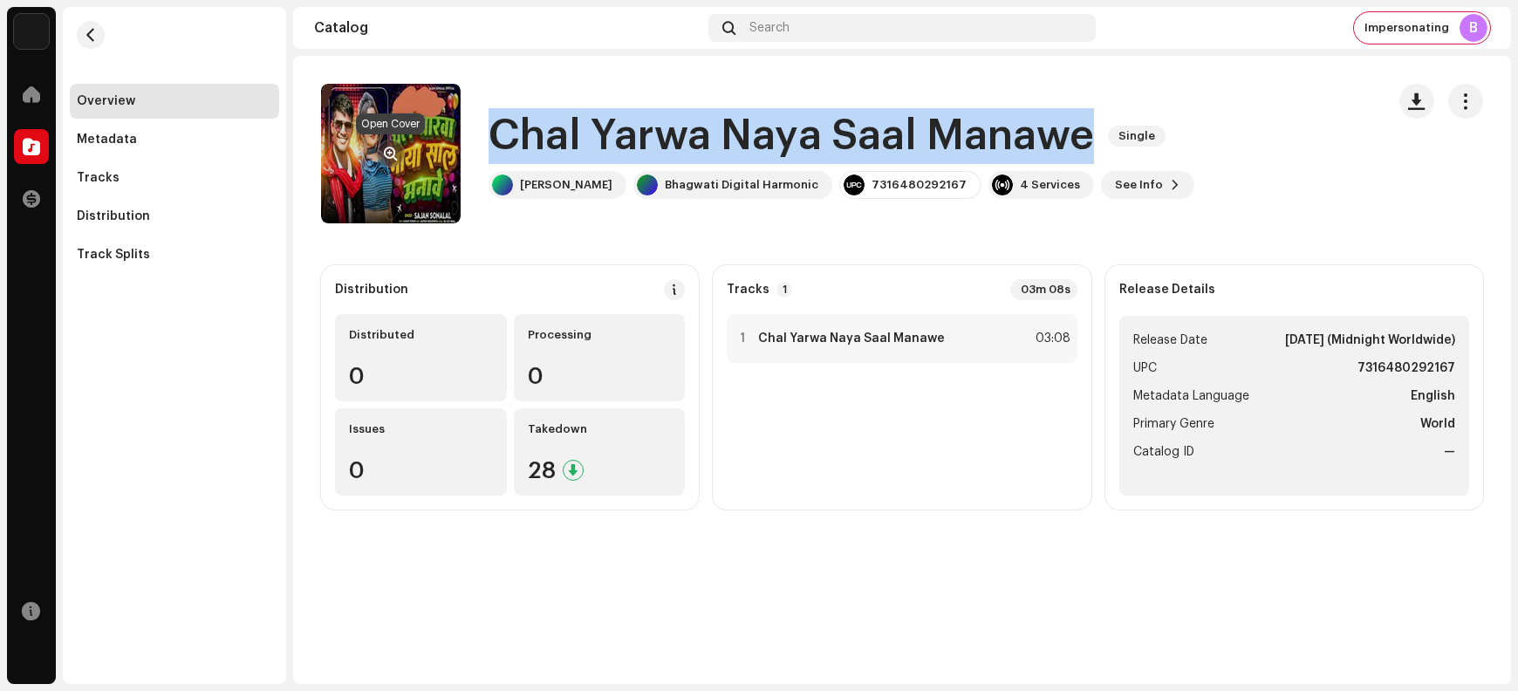
click at [391, 150] on span "button" at bounding box center [391, 154] width 13 height 14
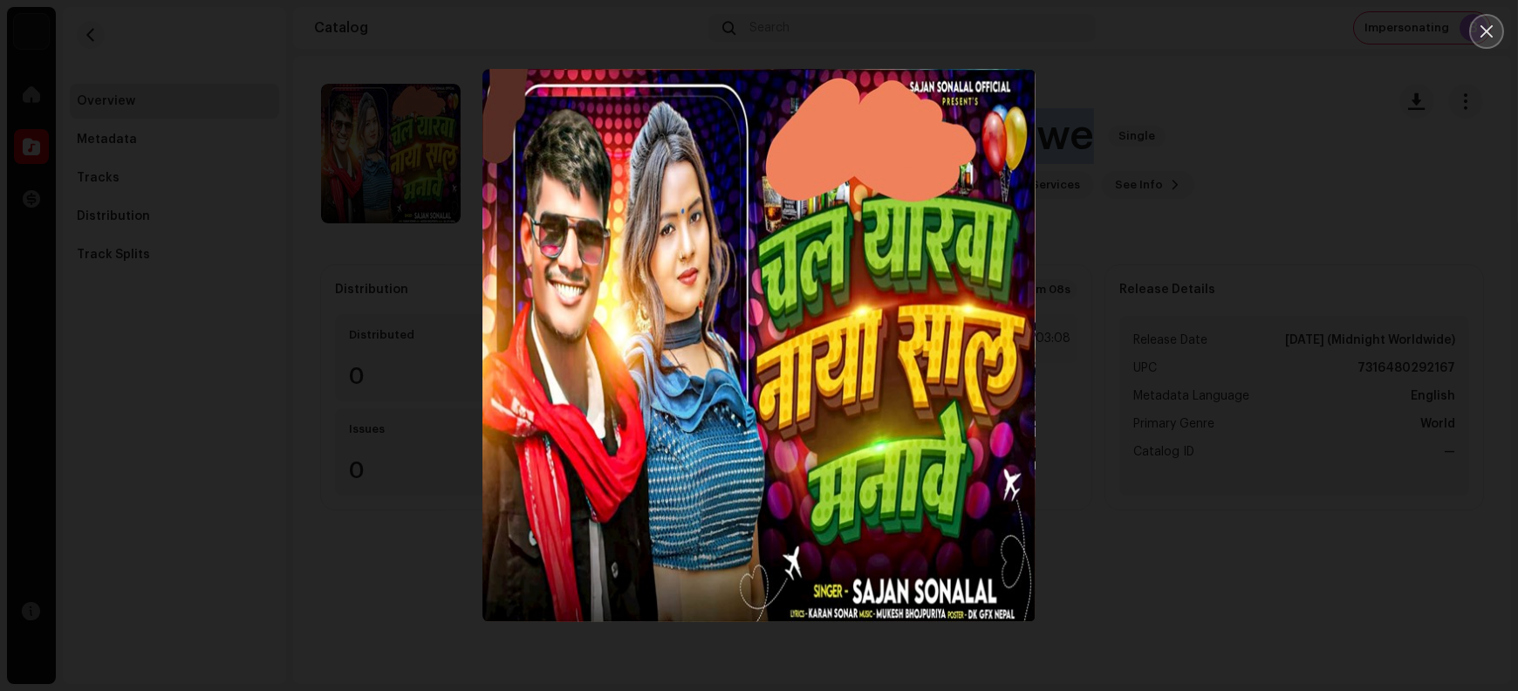
click at [1214, 37] on icon "Close" at bounding box center [1487, 32] width 16 height 16
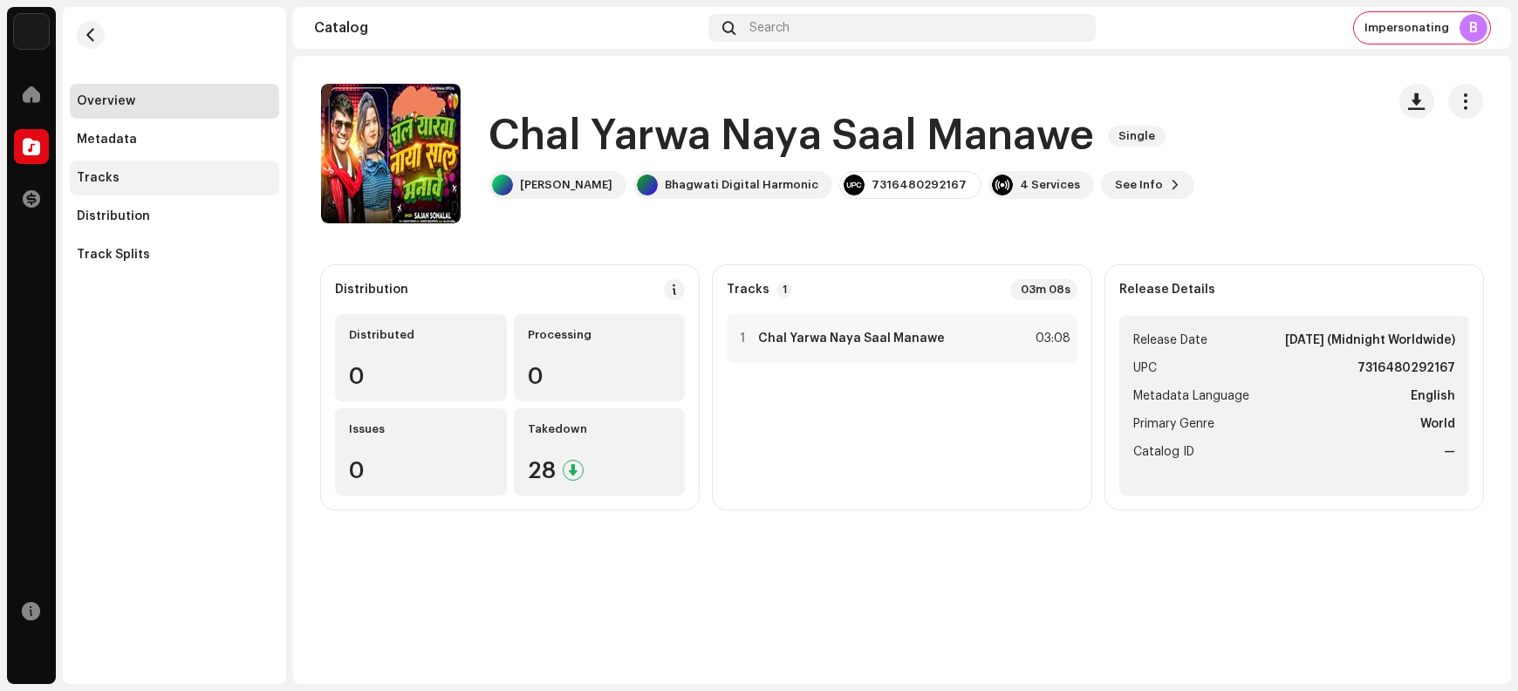
click at [159, 182] on div "Tracks" at bounding box center [174, 178] width 195 height 14
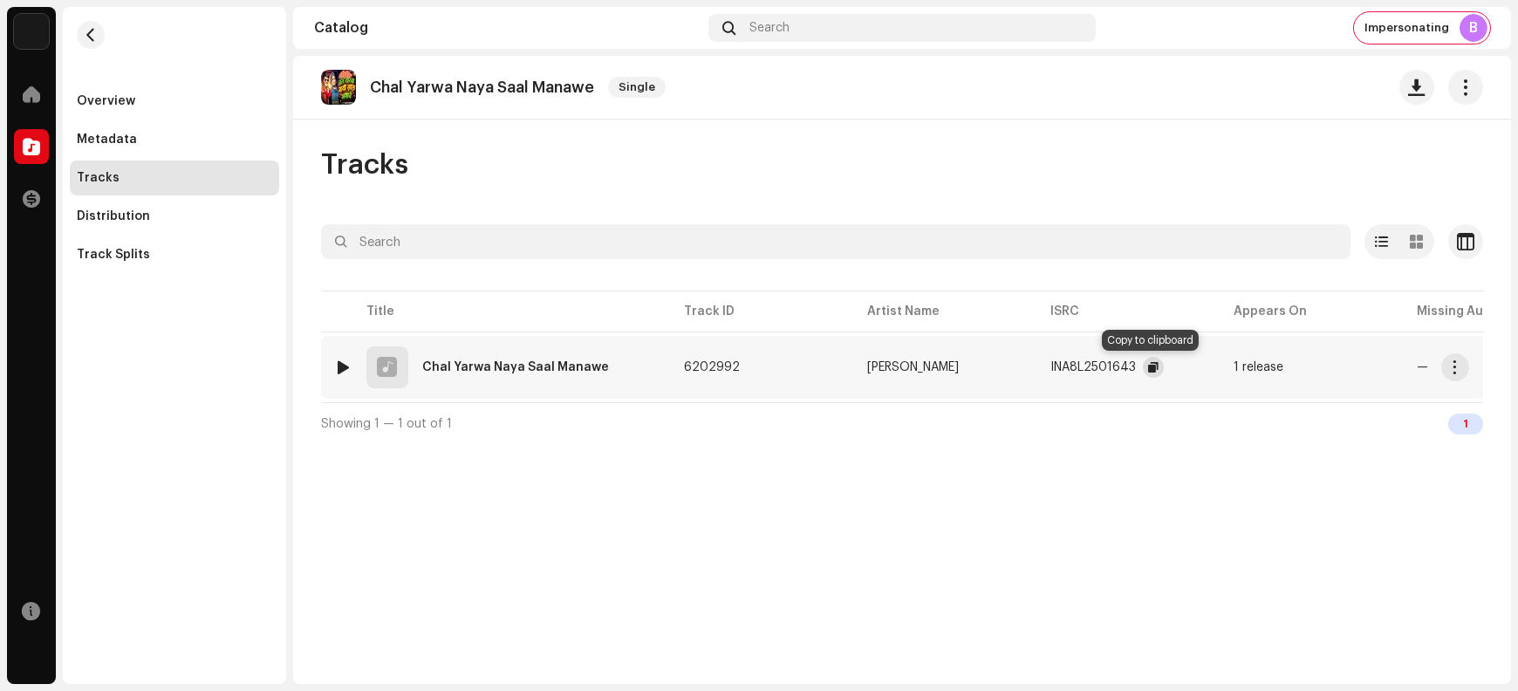
click at [1153, 367] on span "button" at bounding box center [1153, 367] width 10 height 14
click at [1214, 364] on button "button" at bounding box center [1456, 367] width 28 height 28
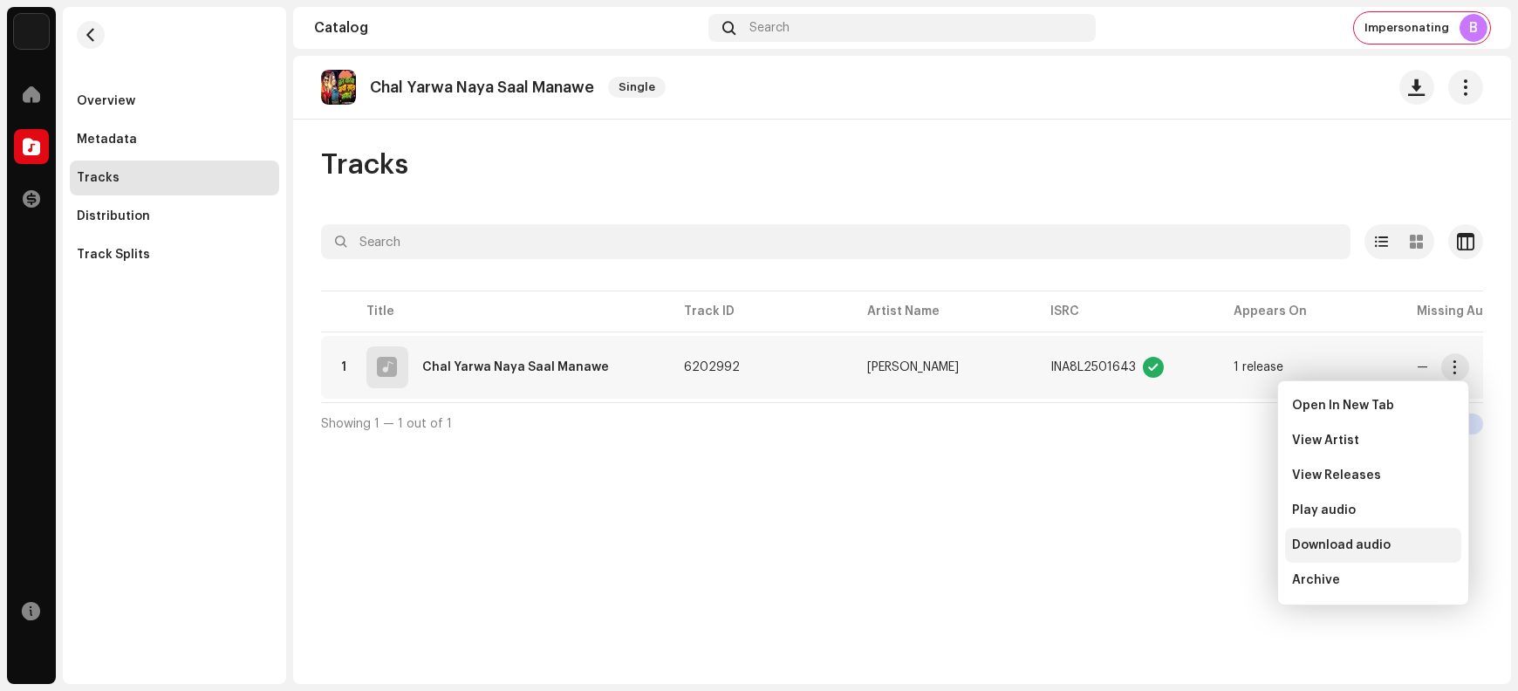
click at [1214, 552] on div "Download audio" at bounding box center [1373, 545] width 176 height 35
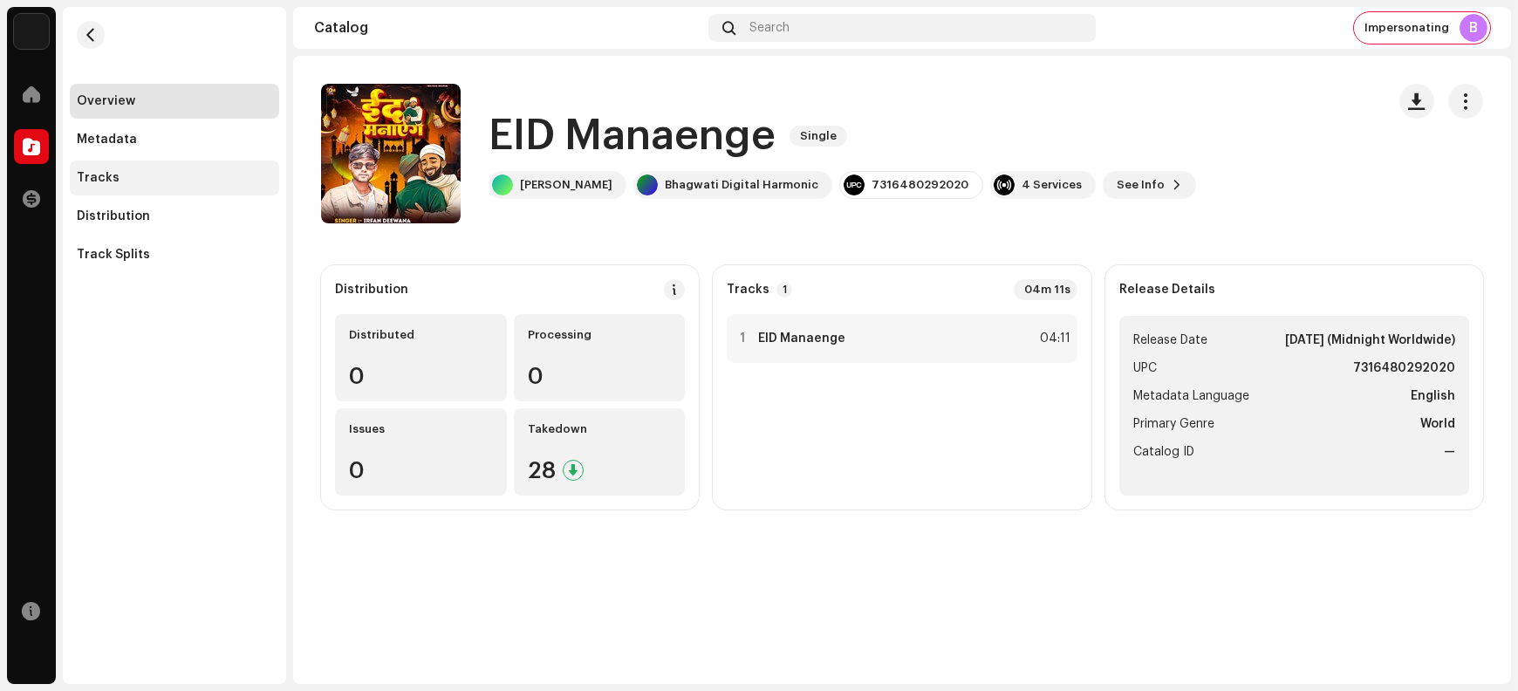
click at [185, 171] on div "Tracks" at bounding box center [174, 178] width 195 height 14
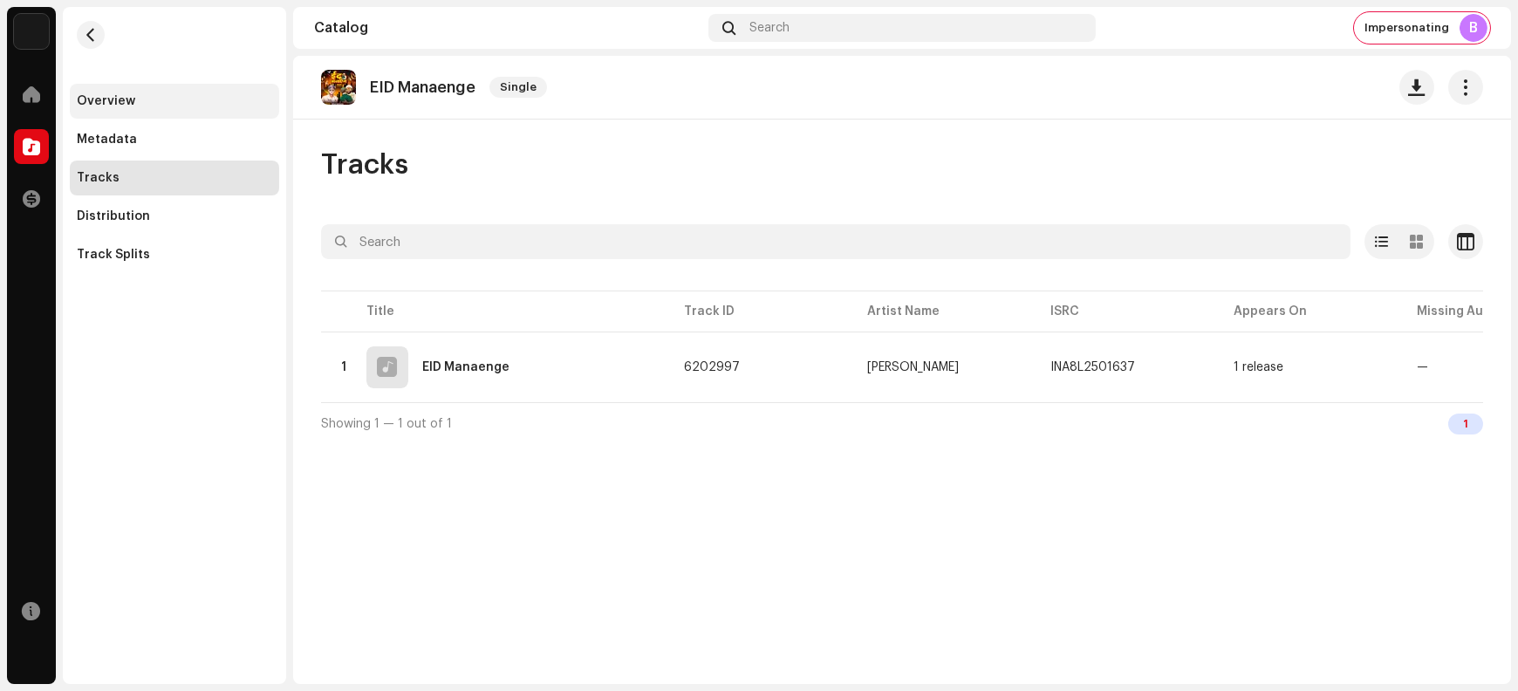
click at [190, 106] on div "Overview" at bounding box center [174, 101] width 195 height 14
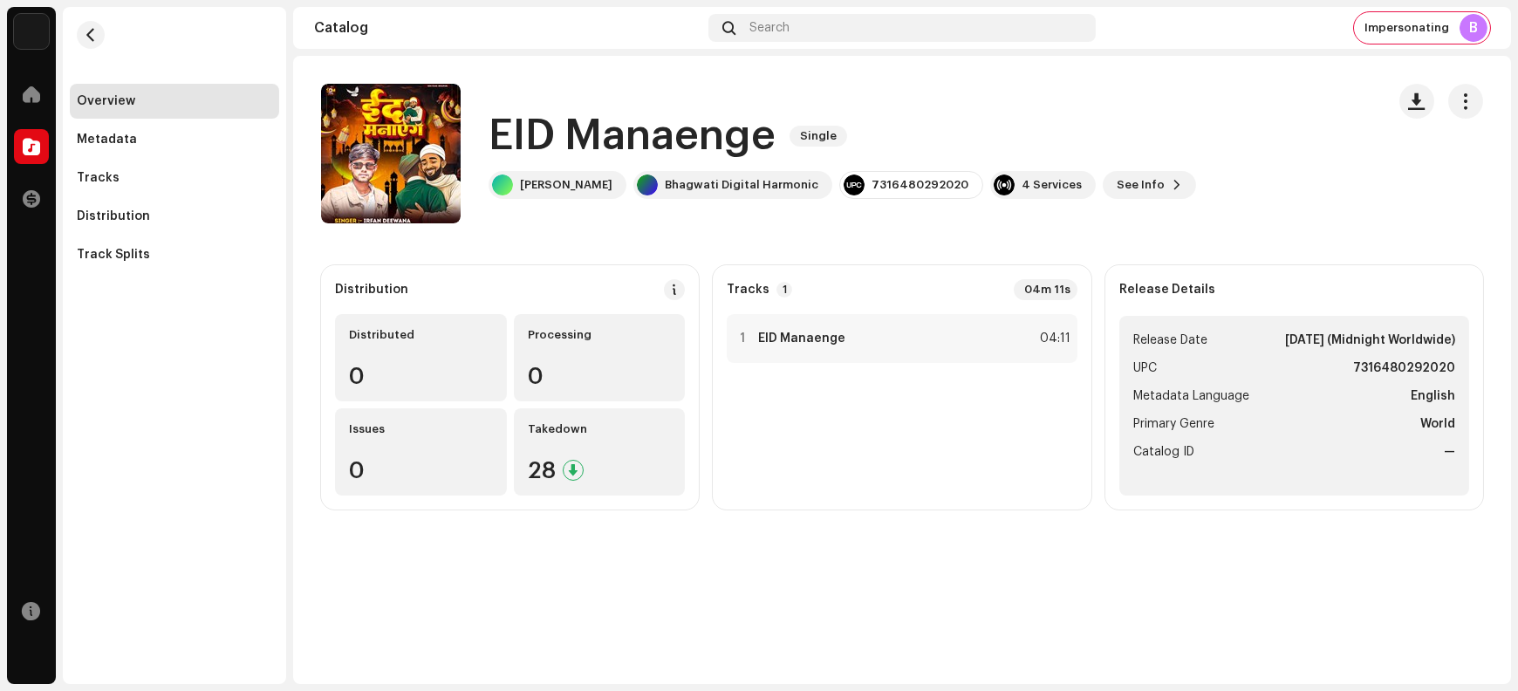
click at [531, 147] on h1 "EID Manaenge" at bounding box center [632, 136] width 287 height 56
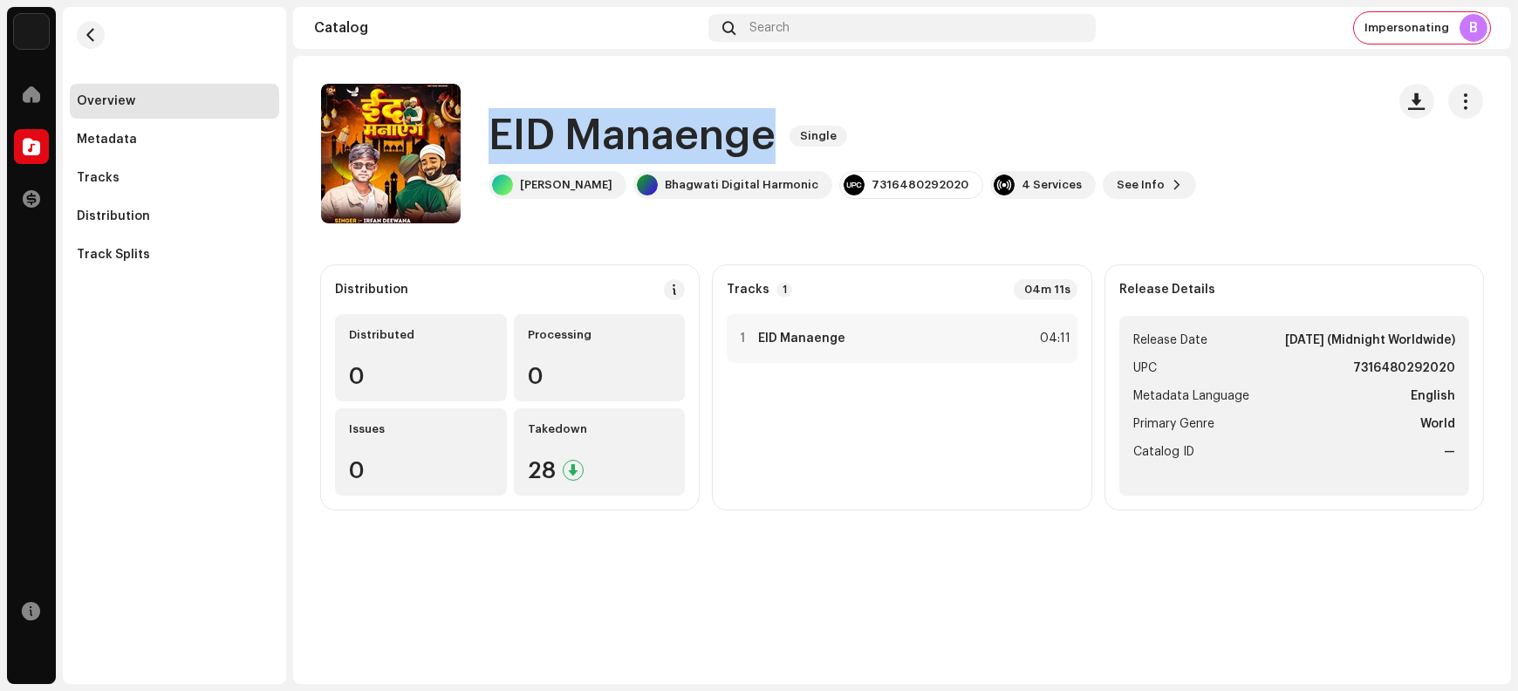
click at [531, 147] on h1 "EID Manaenge" at bounding box center [632, 136] width 287 height 56
copy div "EID Manaenge Single"
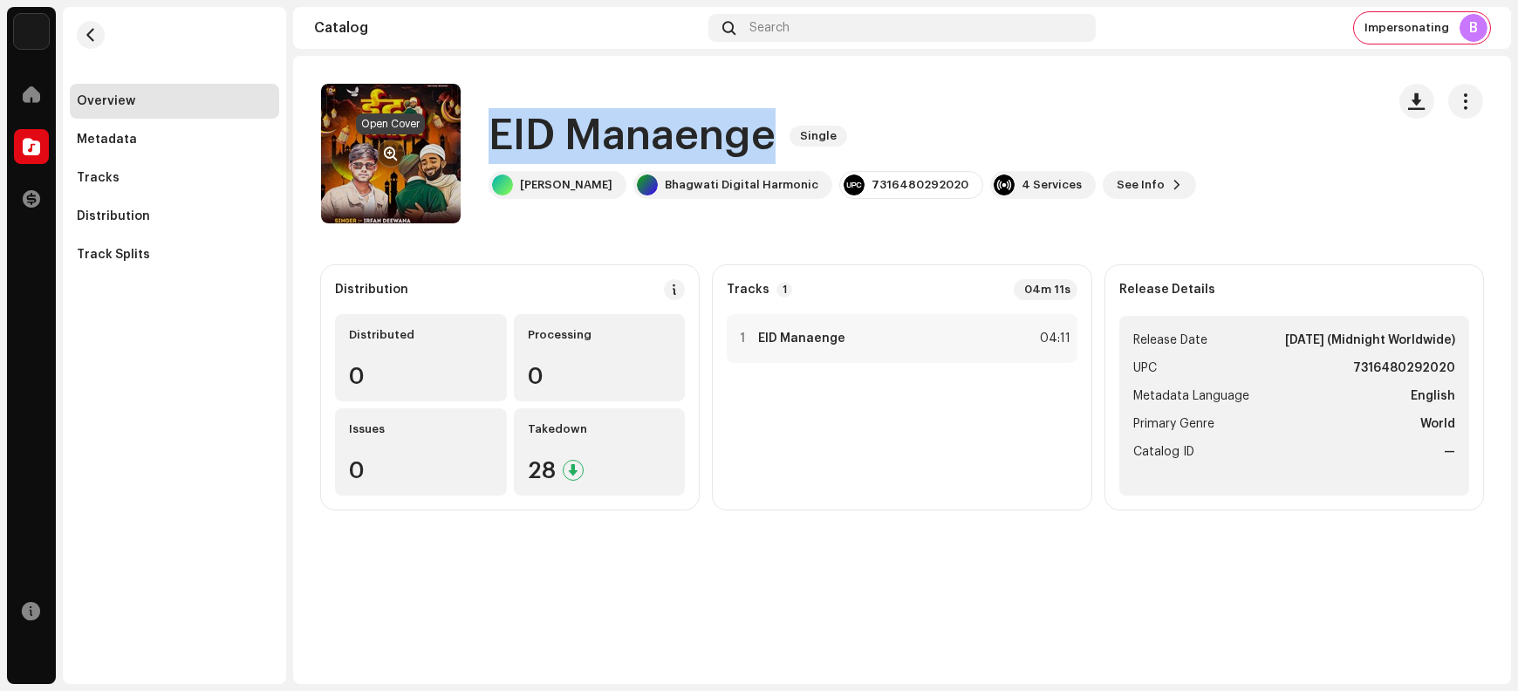
click at [389, 147] on span "button" at bounding box center [391, 154] width 13 height 14
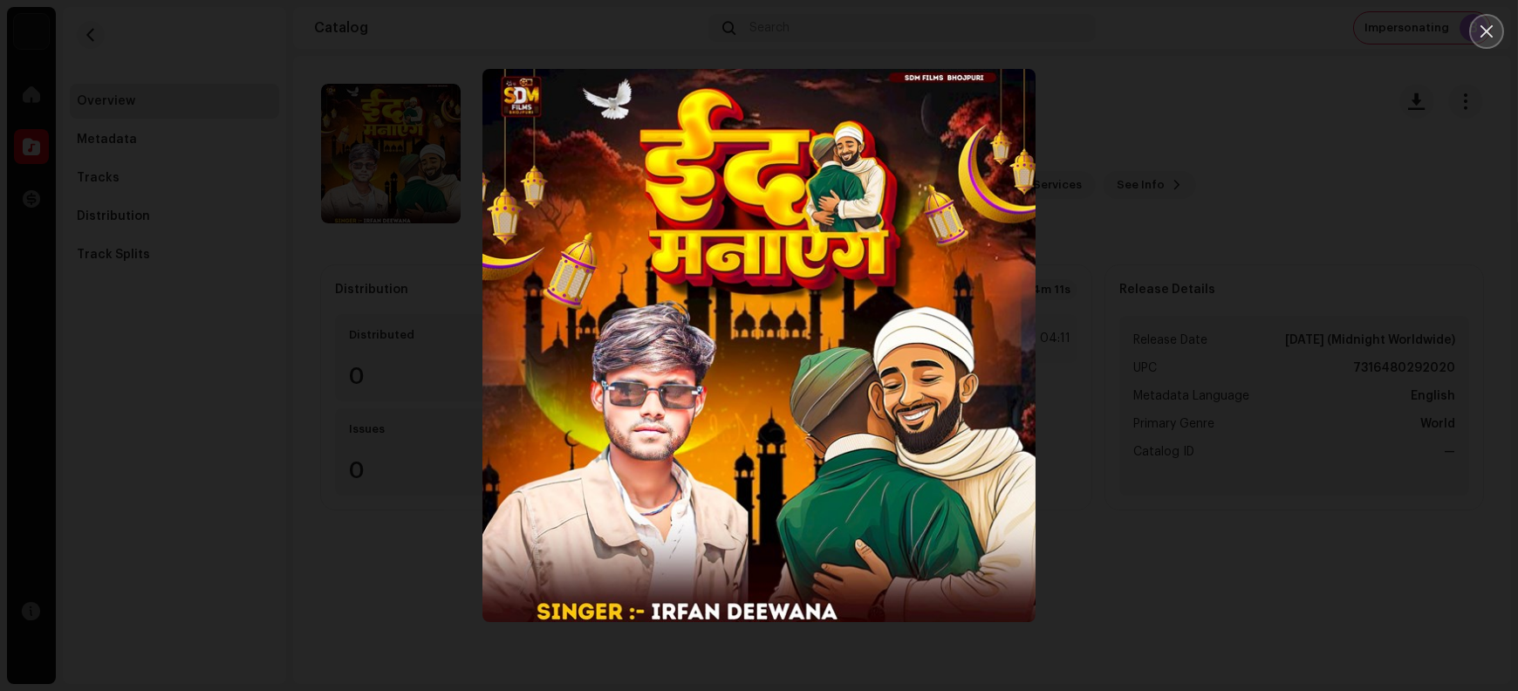
click at [1214, 38] on icon "Close" at bounding box center [1487, 32] width 16 height 16
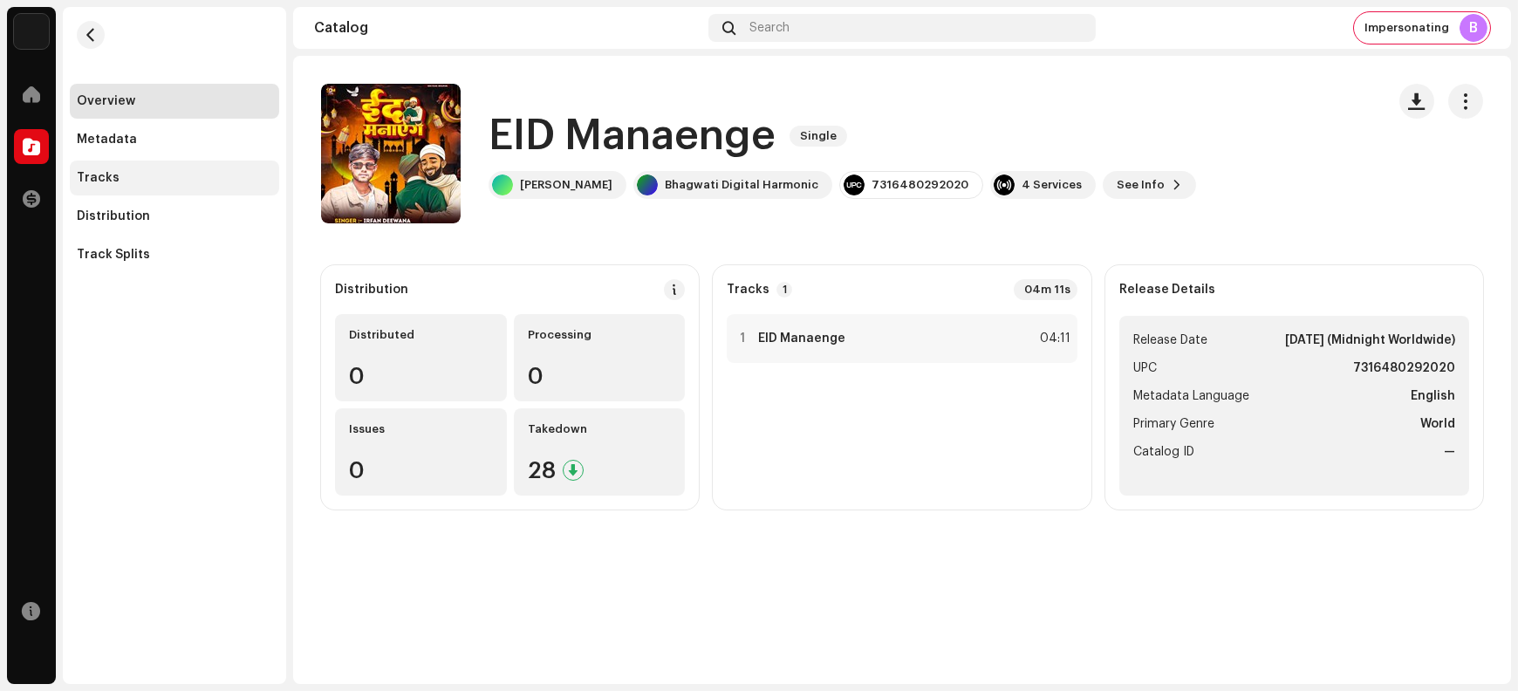
click at [142, 181] on div "Tracks" at bounding box center [174, 178] width 195 height 14
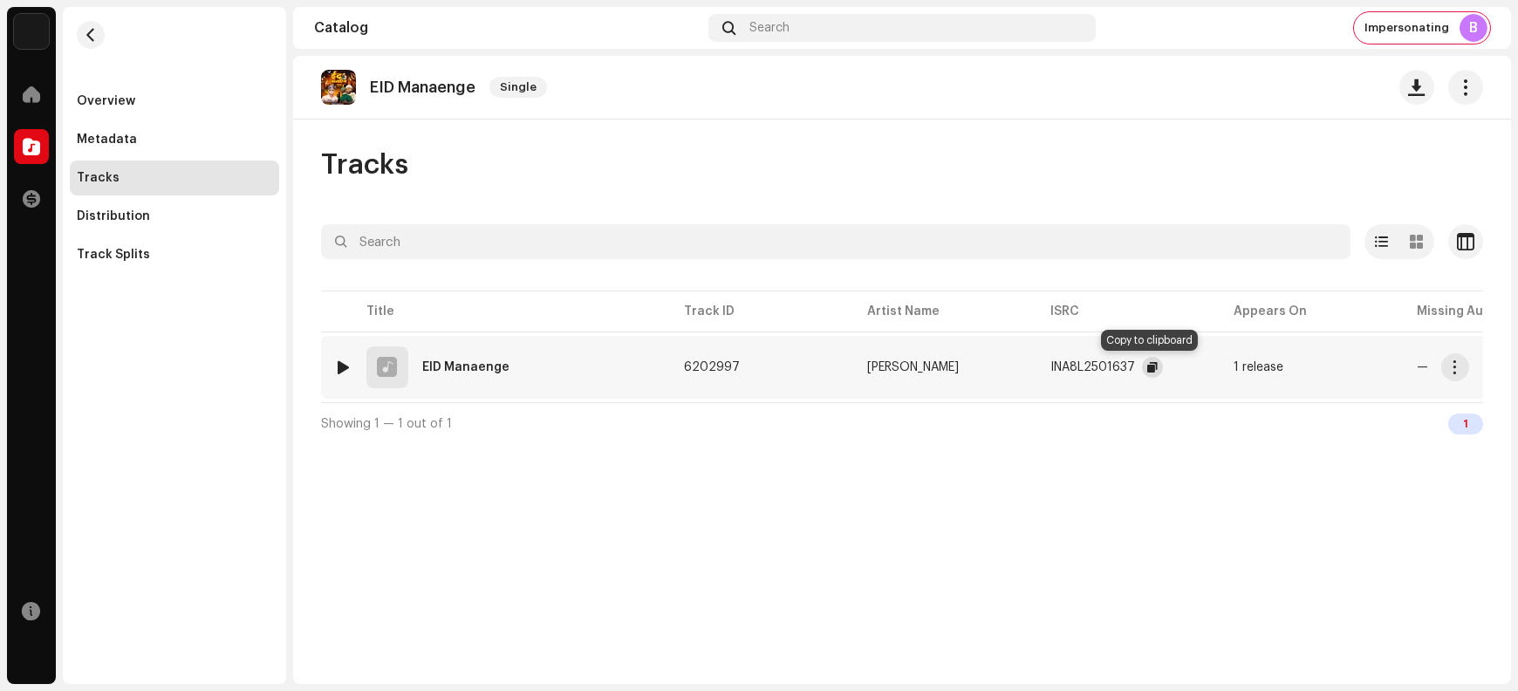
click at [1148, 369] on span "button" at bounding box center [1153, 367] width 10 height 14
click at [1214, 366] on span "button" at bounding box center [1455, 367] width 13 height 14
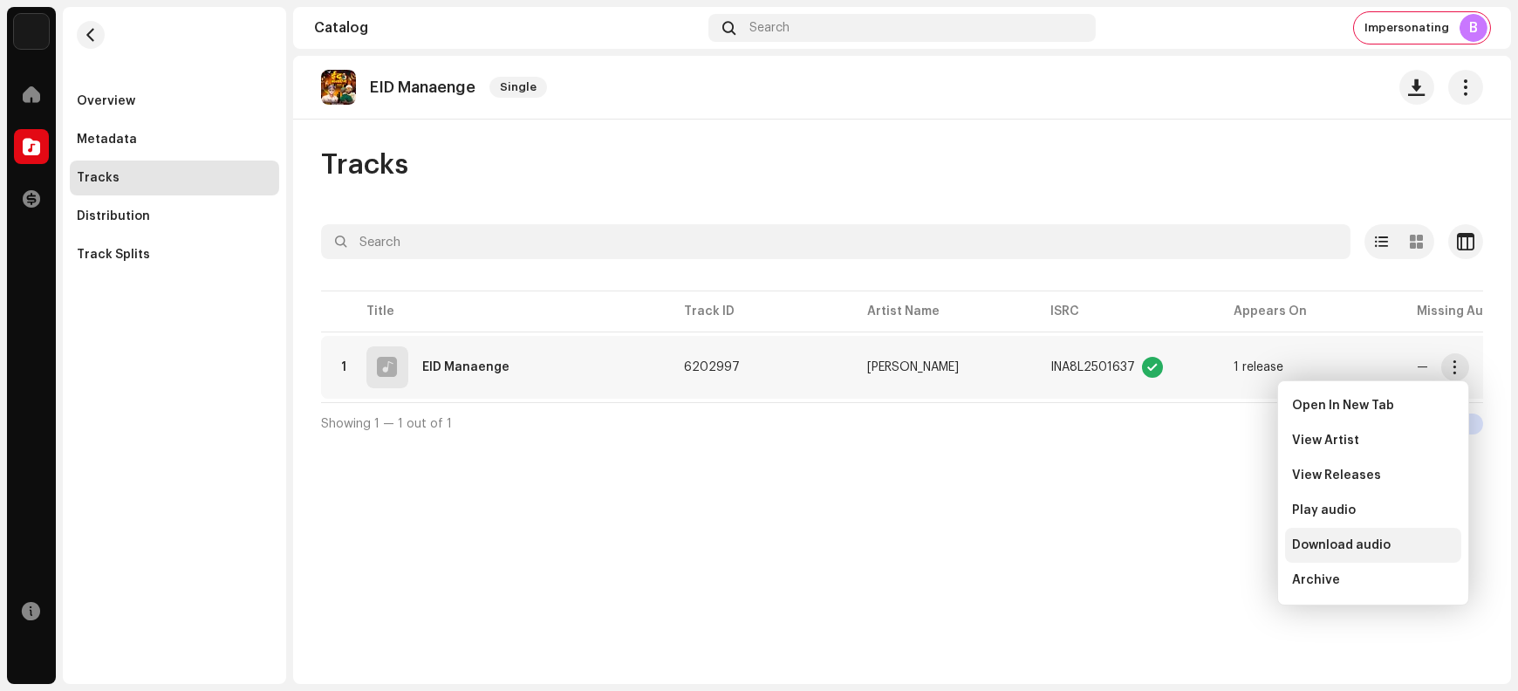
click at [1214, 548] on span "Download audio" at bounding box center [1341, 545] width 99 height 14
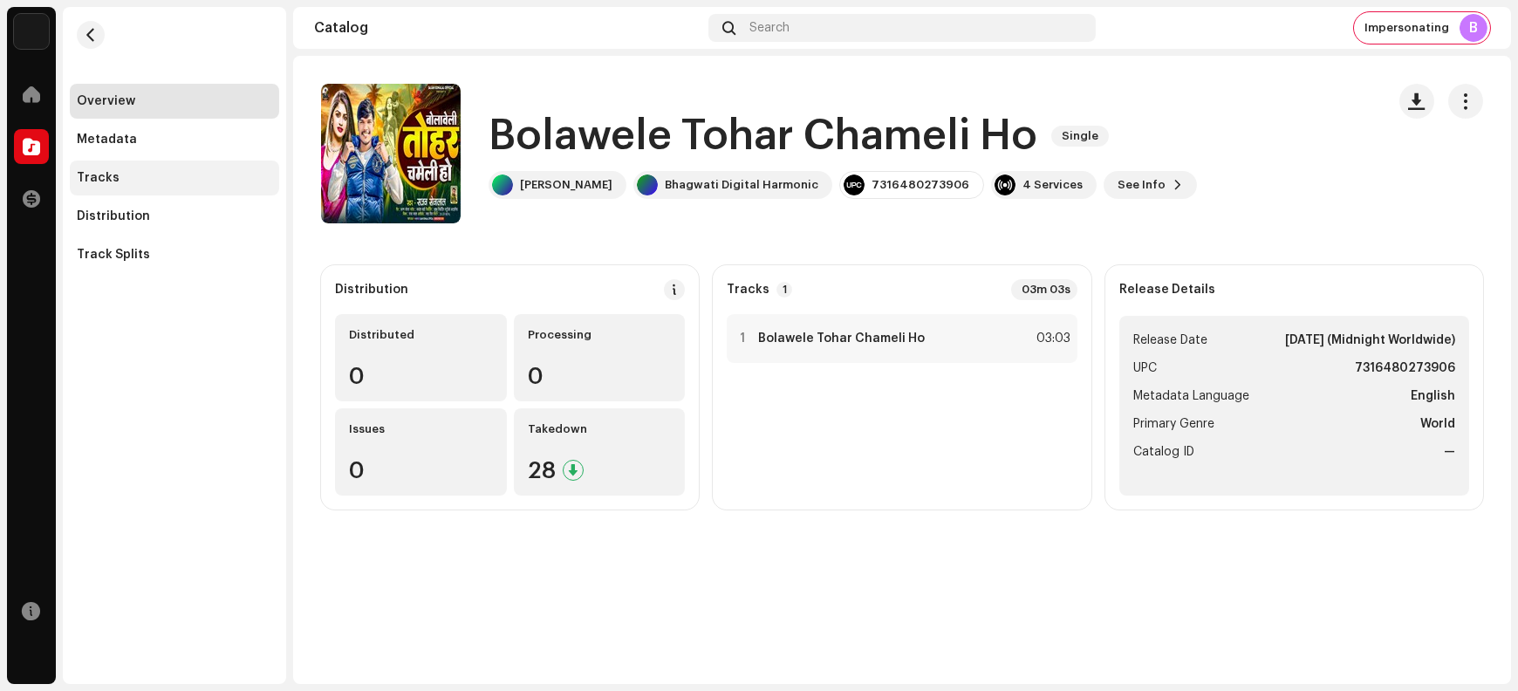
click at [159, 181] on div "Tracks" at bounding box center [174, 178] width 195 height 14
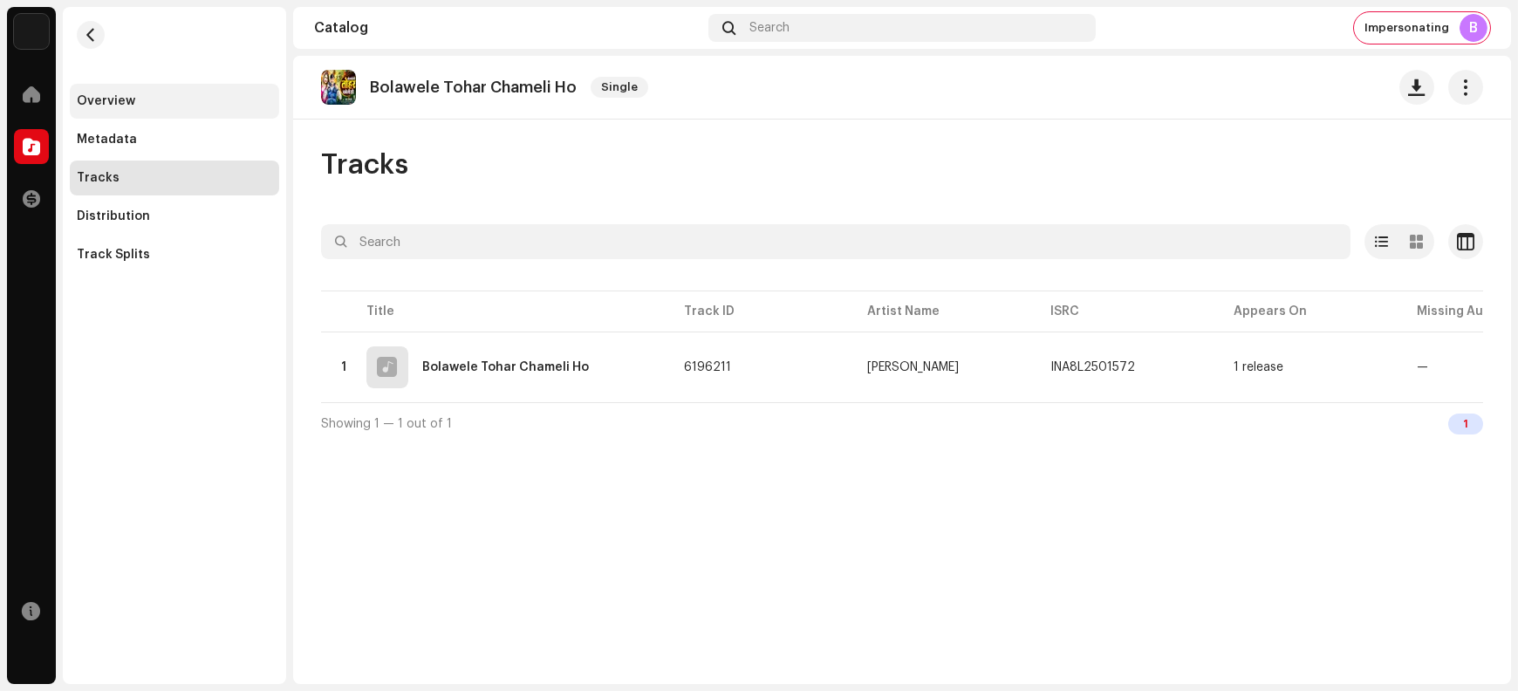
click at [159, 100] on div "Overview" at bounding box center [174, 101] width 195 height 14
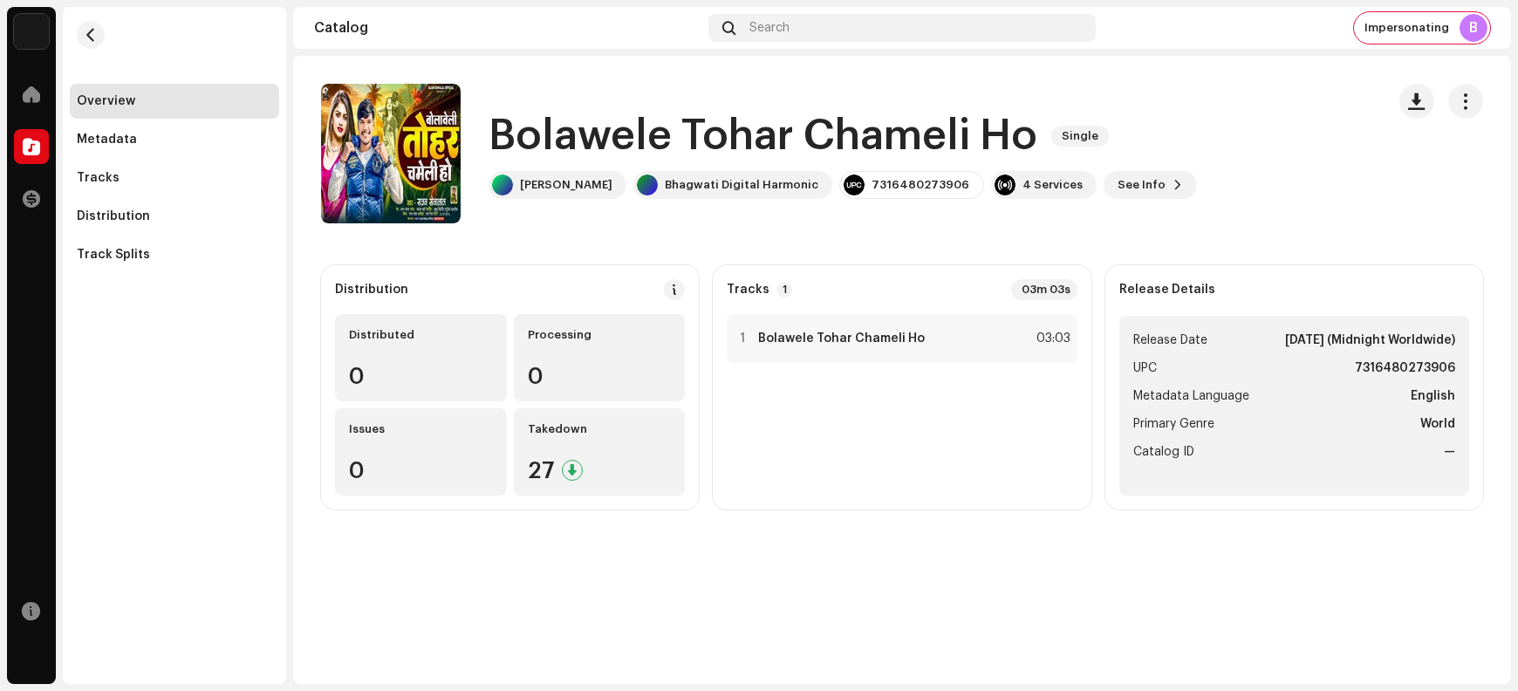
click at [528, 129] on h1 "Bolawele Tohar Chameli Ho" at bounding box center [763, 136] width 549 height 56
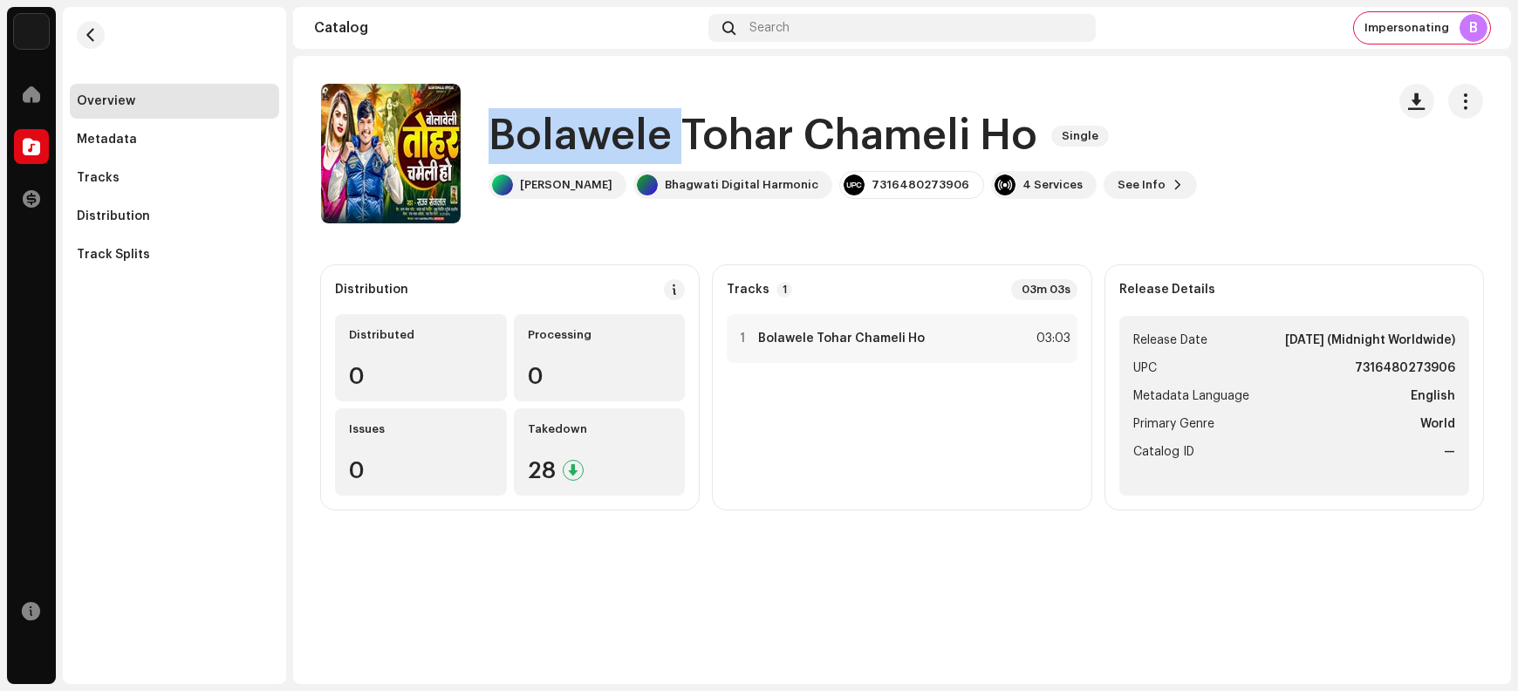
click at [528, 129] on h1 "Bolawele Tohar Chameli Ho" at bounding box center [763, 136] width 549 height 56
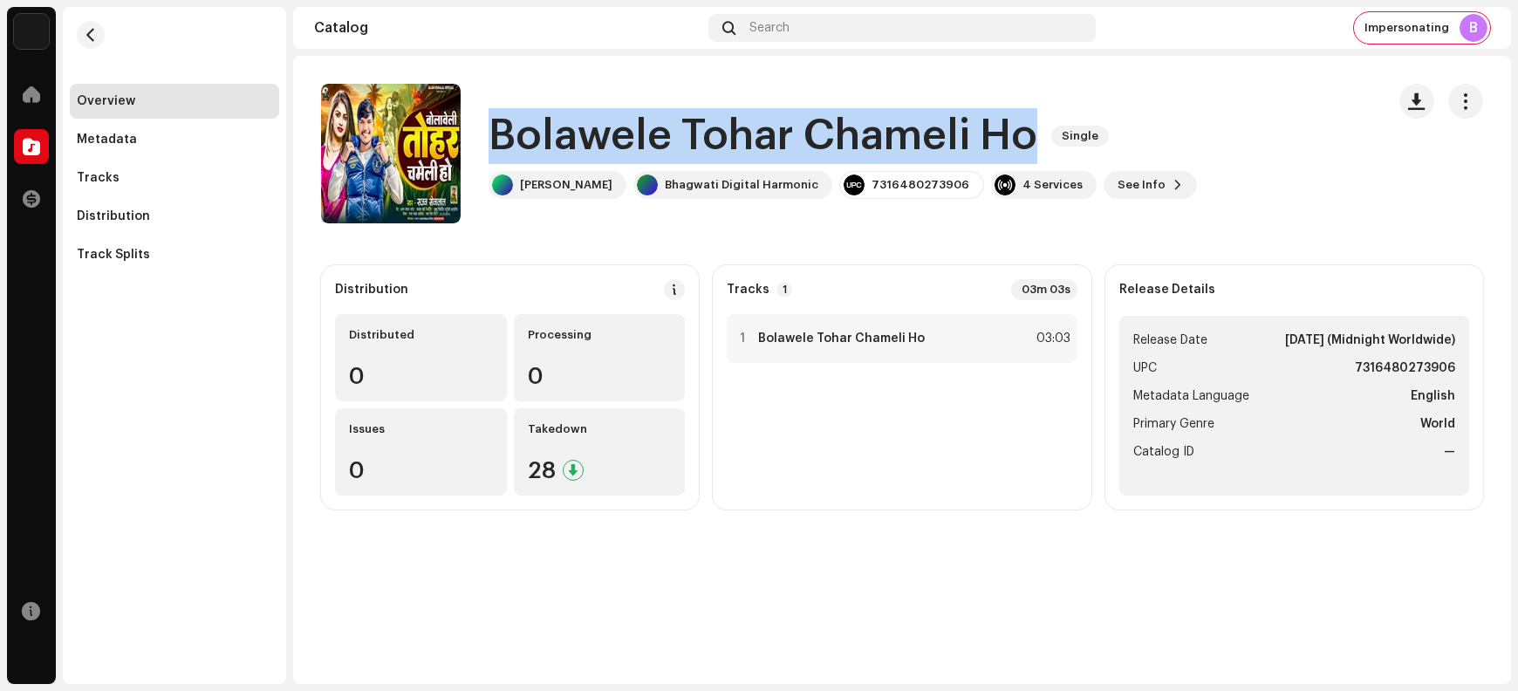
click at [528, 129] on h1 "Bolawele Tohar Chameli Ho" at bounding box center [763, 136] width 549 height 56
copy div "Bolawele Tohar Chameli Ho Single"
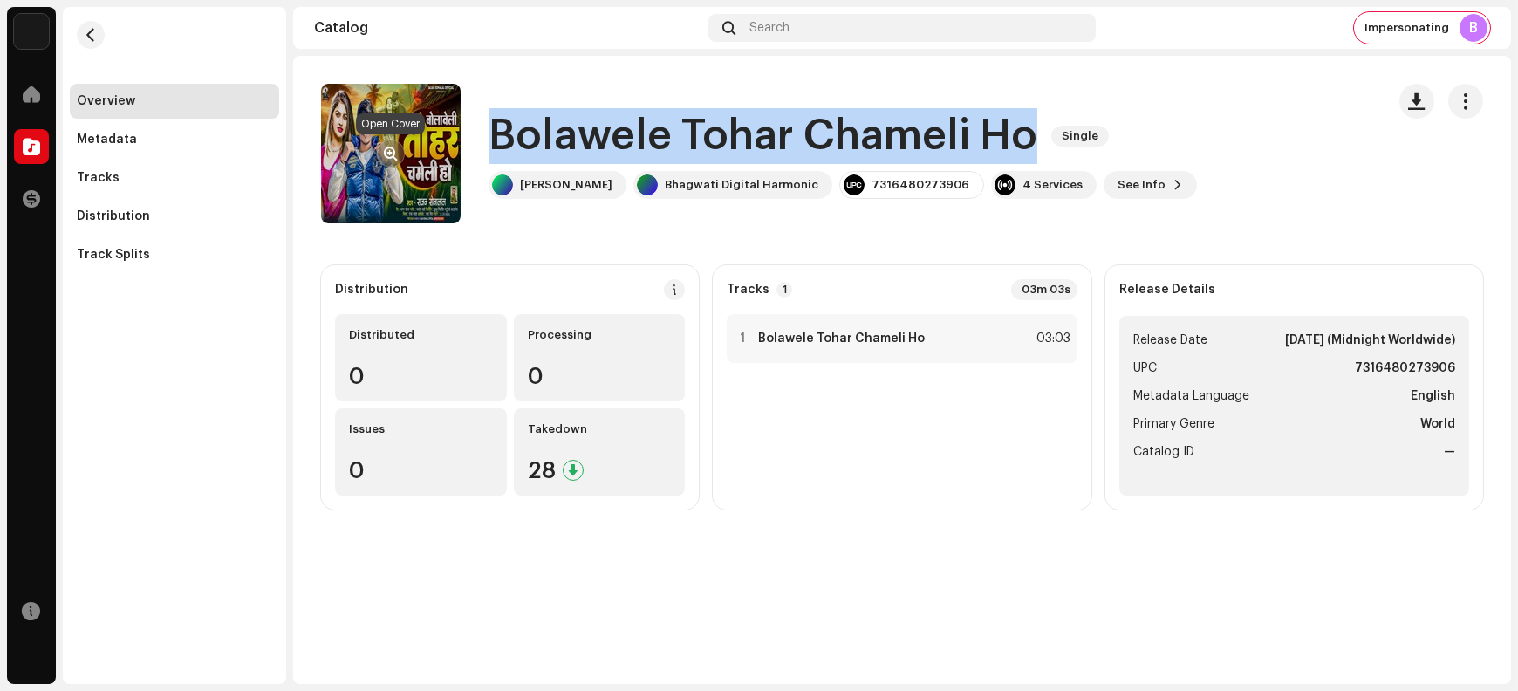
click at [387, 152] on span "button" at bounding box center [391, 154] width 13 height 14
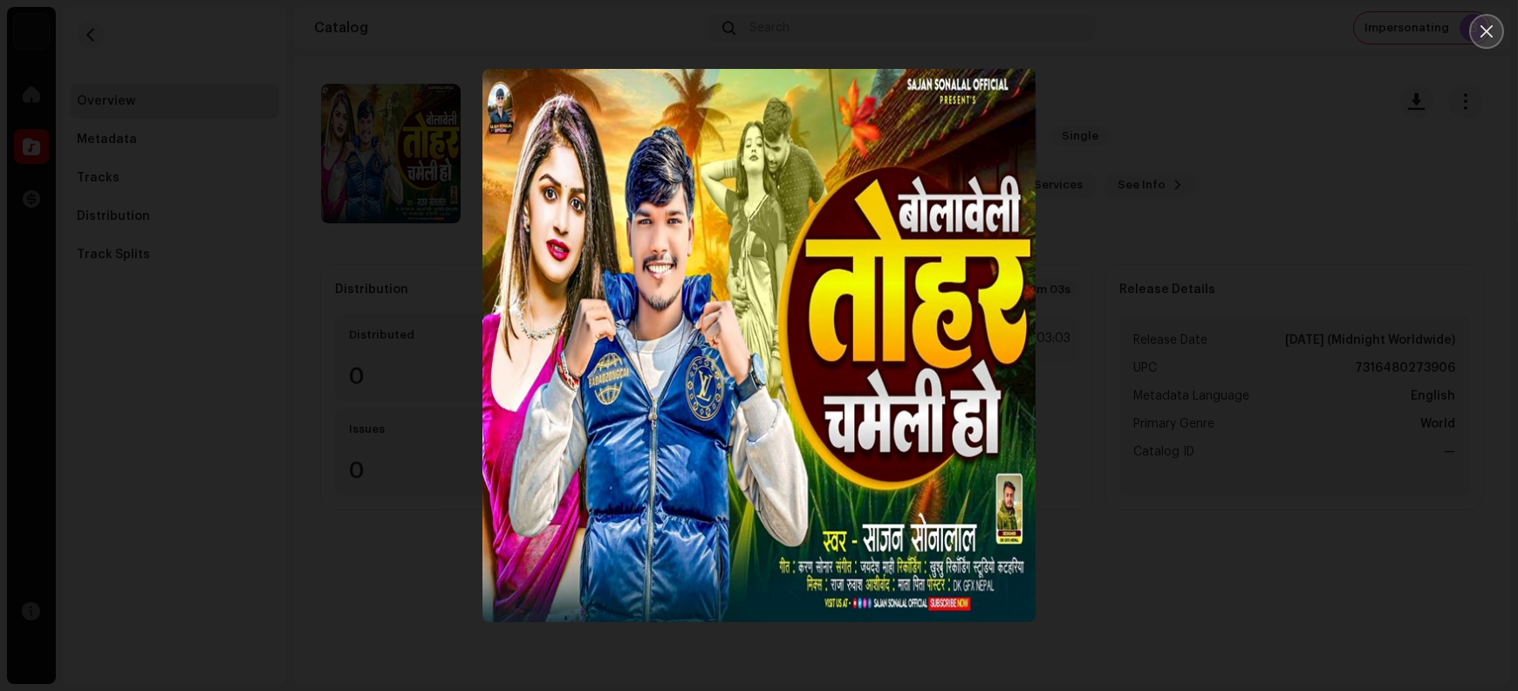
click at [1214, 31] on button "Close" at bounding box center [1487, 31] width 35 height 35
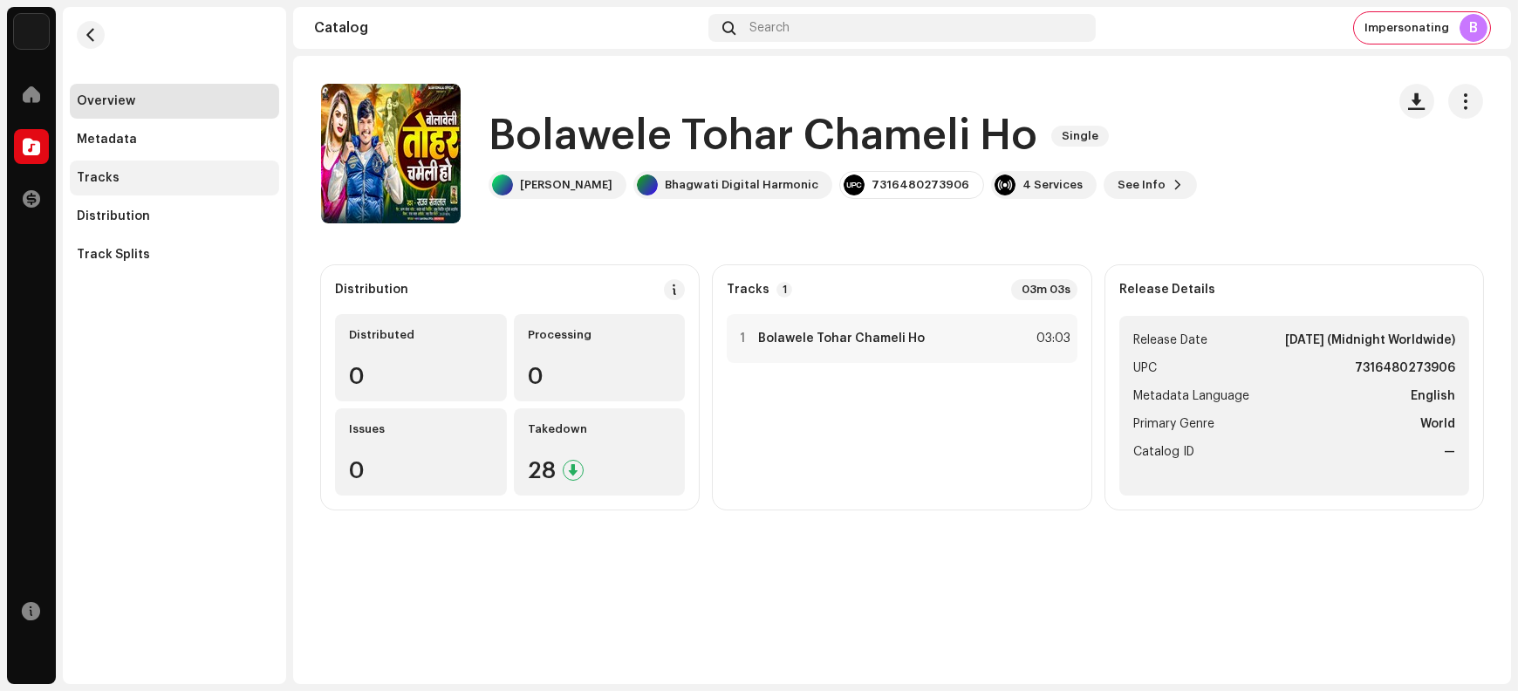
click at [223, 182] on div "Tracks" at bounding box center [174, 178] width 195 height 14
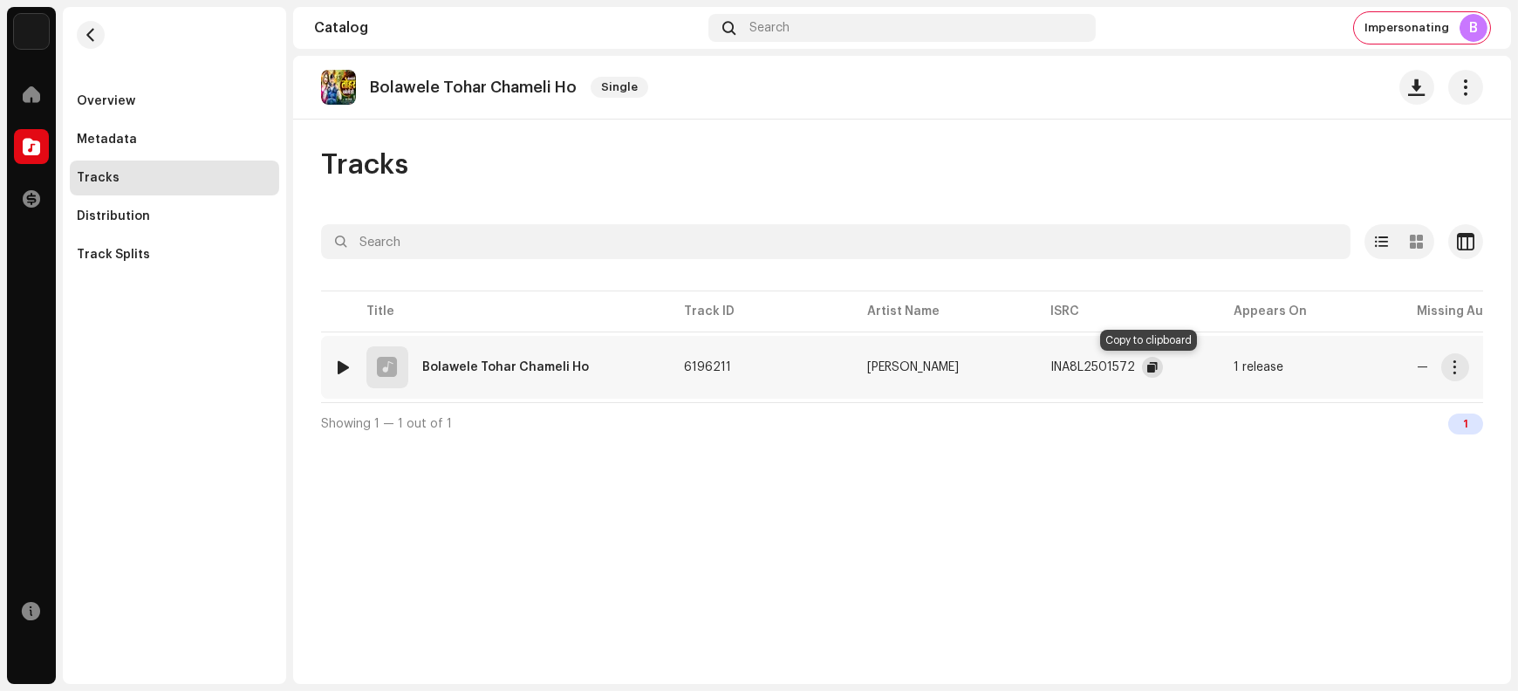
click at [1148, 368] on span "button" at bounding box center [1153, 367] width 10 height 14
click at [1214, 369] on span "button" at bounding box center [1455, 367] width 13 height 14
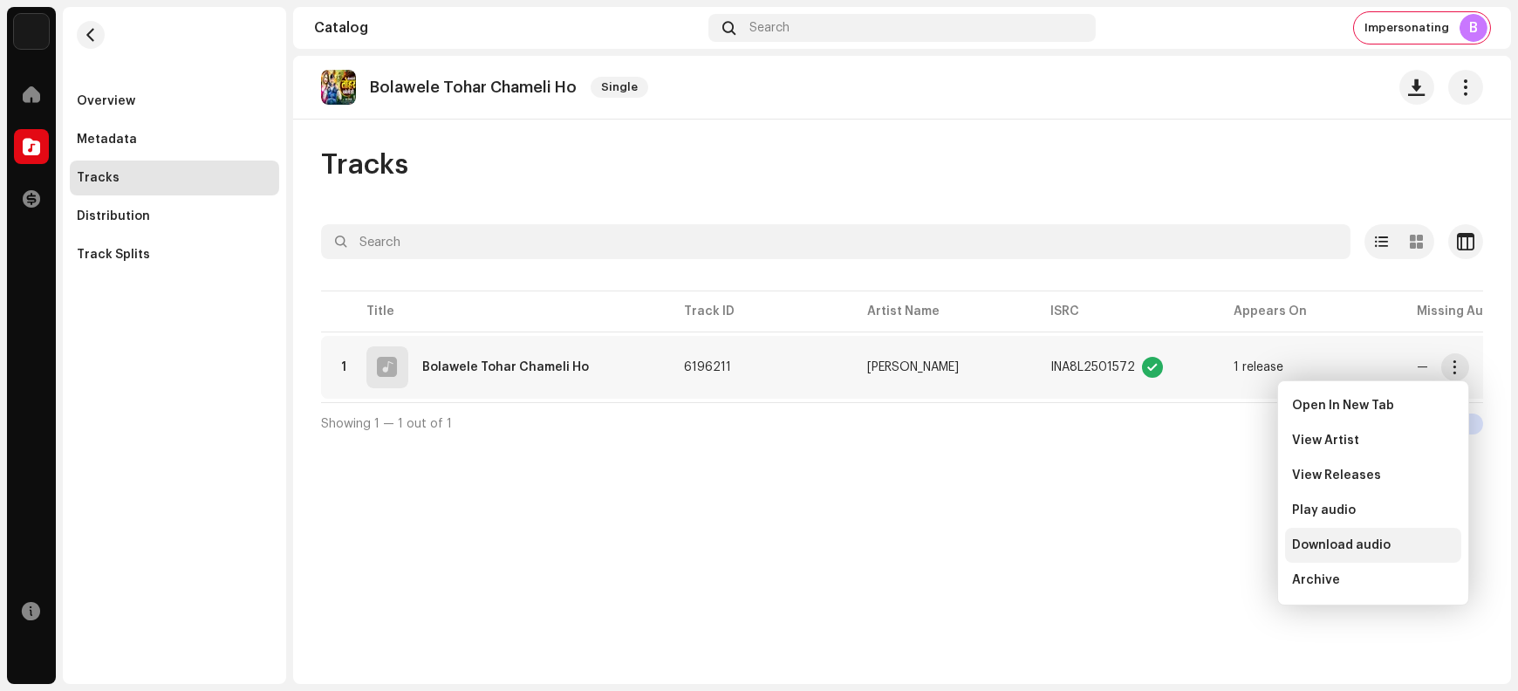
click at [1214, 548] on div "Download audio" at bounding box center [1373, 545] width 162 height 14
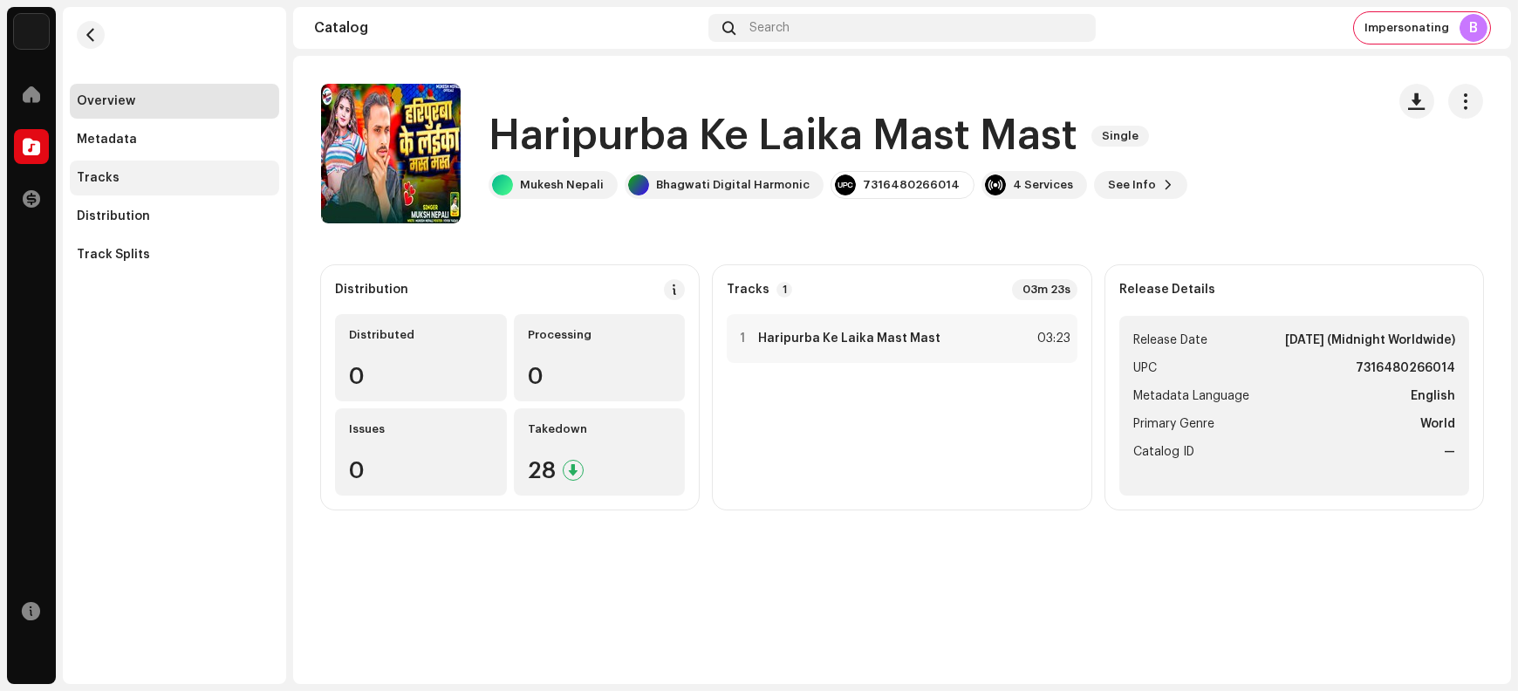
click at [144, 175] on div "Tracks" at bounding box center [174, 178] width 195 height 14
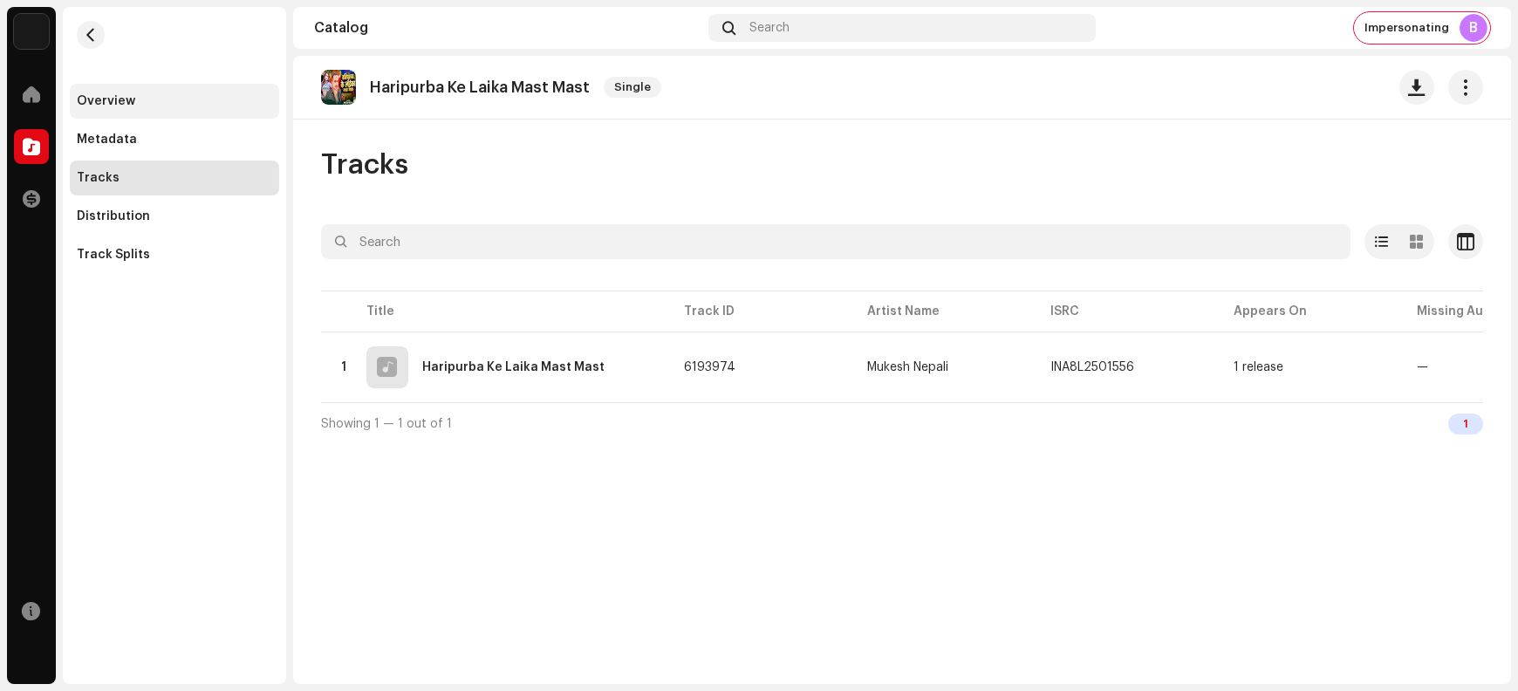
click at [169, 98] on div "Overview" at bounding box center [174, 101] width 195 height 14
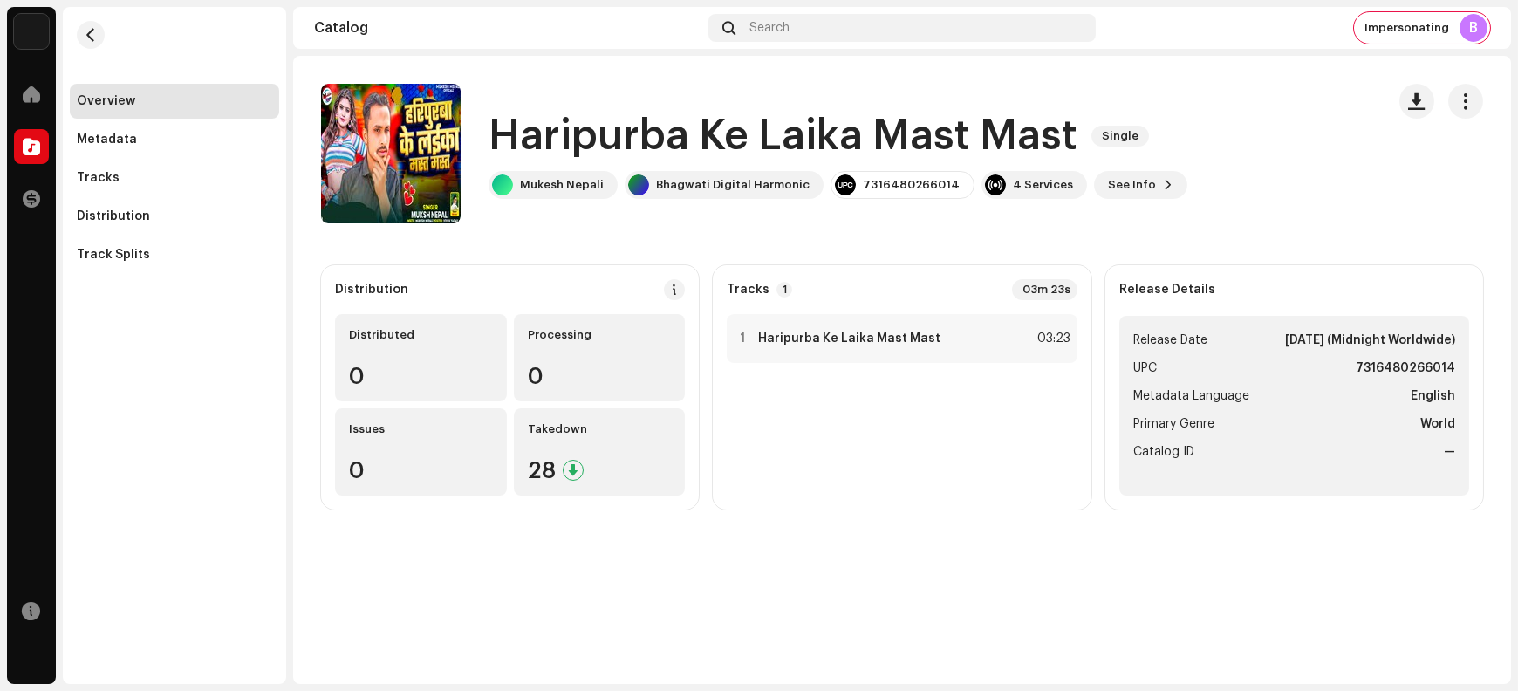
click at [620, 136] on h1 "Haripurba Ke Laika Mast Mast" at bounding box center [783, 136] width 589 height 56
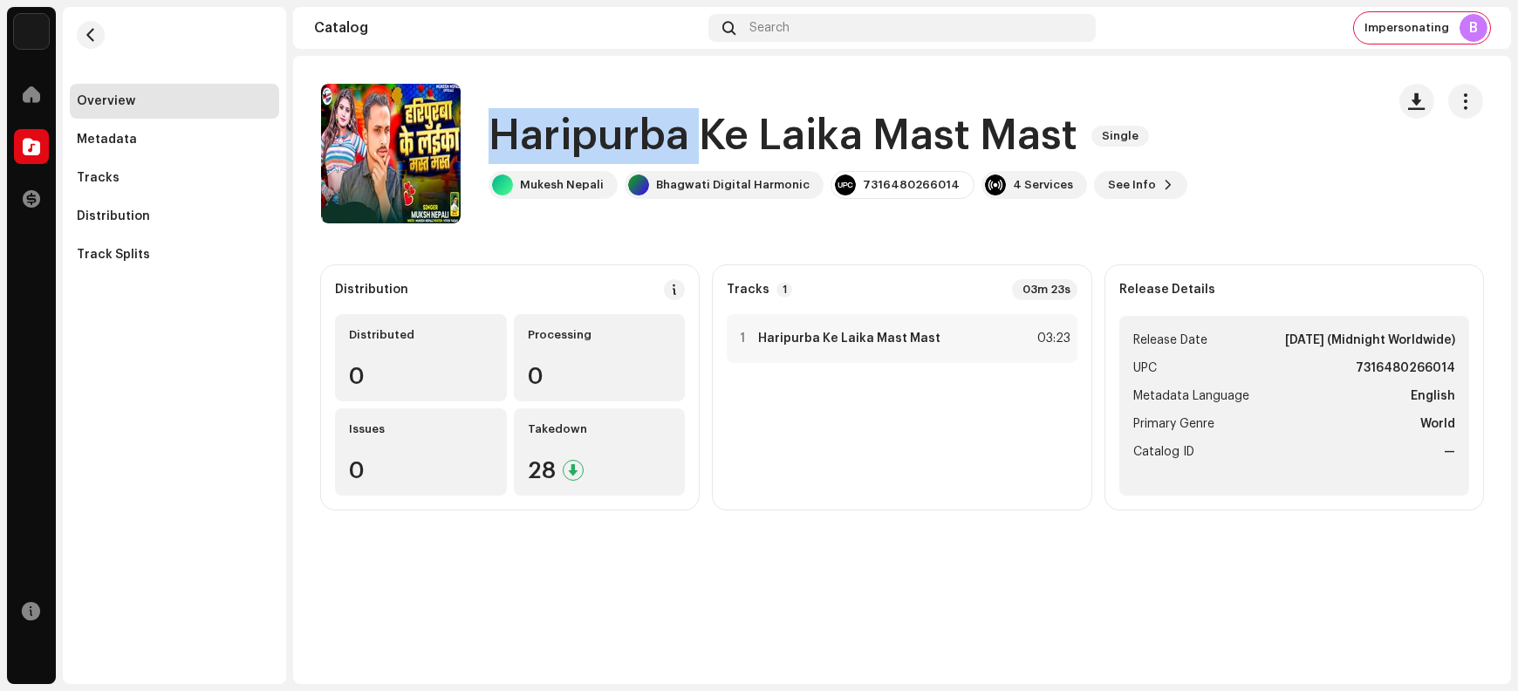
click at [620, 136] on h1 "Haripurba Ke Laika Mast Mast" at bounding box center [783, 136] width 589 height 56
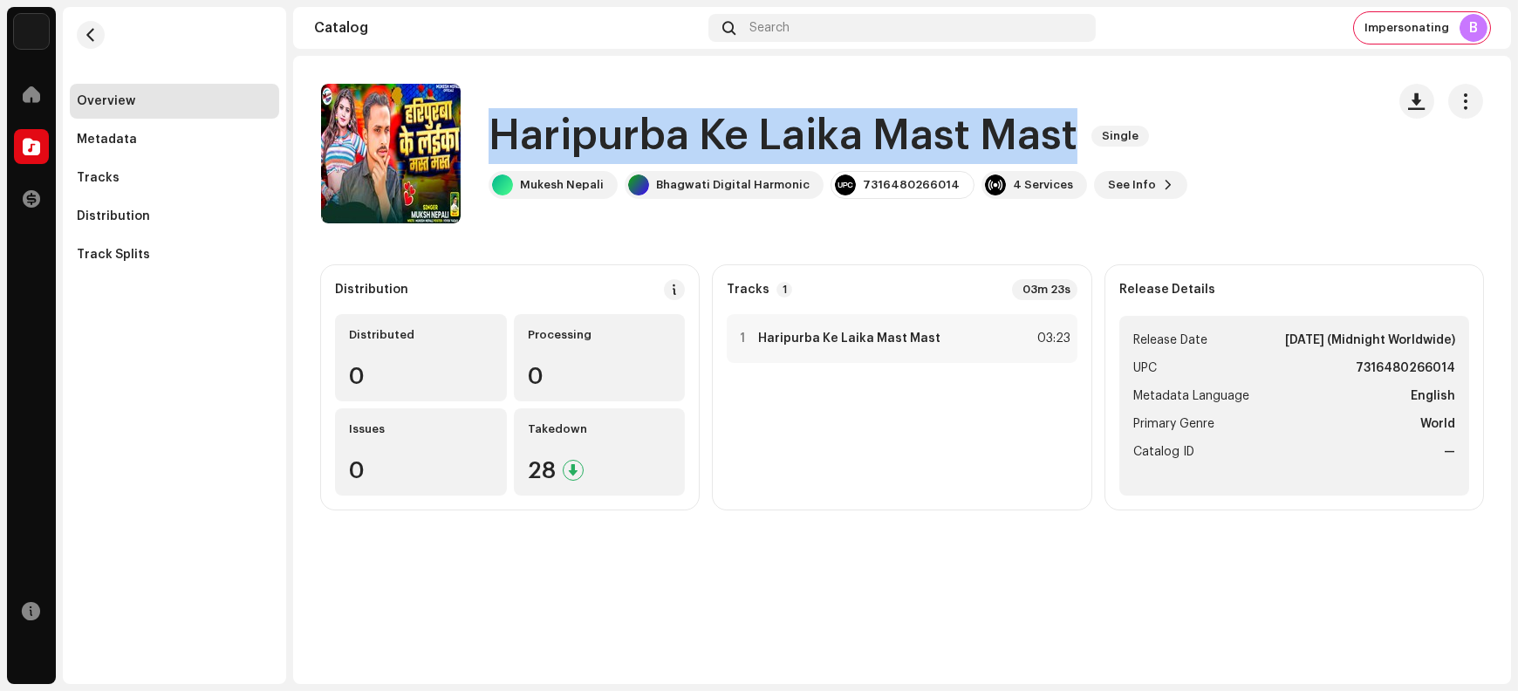
click at [620, 136] on h1 "Haripurba Ke Laika Mast Mast" at bounding box center [783, 136] width 589 height 56
copy div "Haripurba Ke Laika Mast Mast Single"
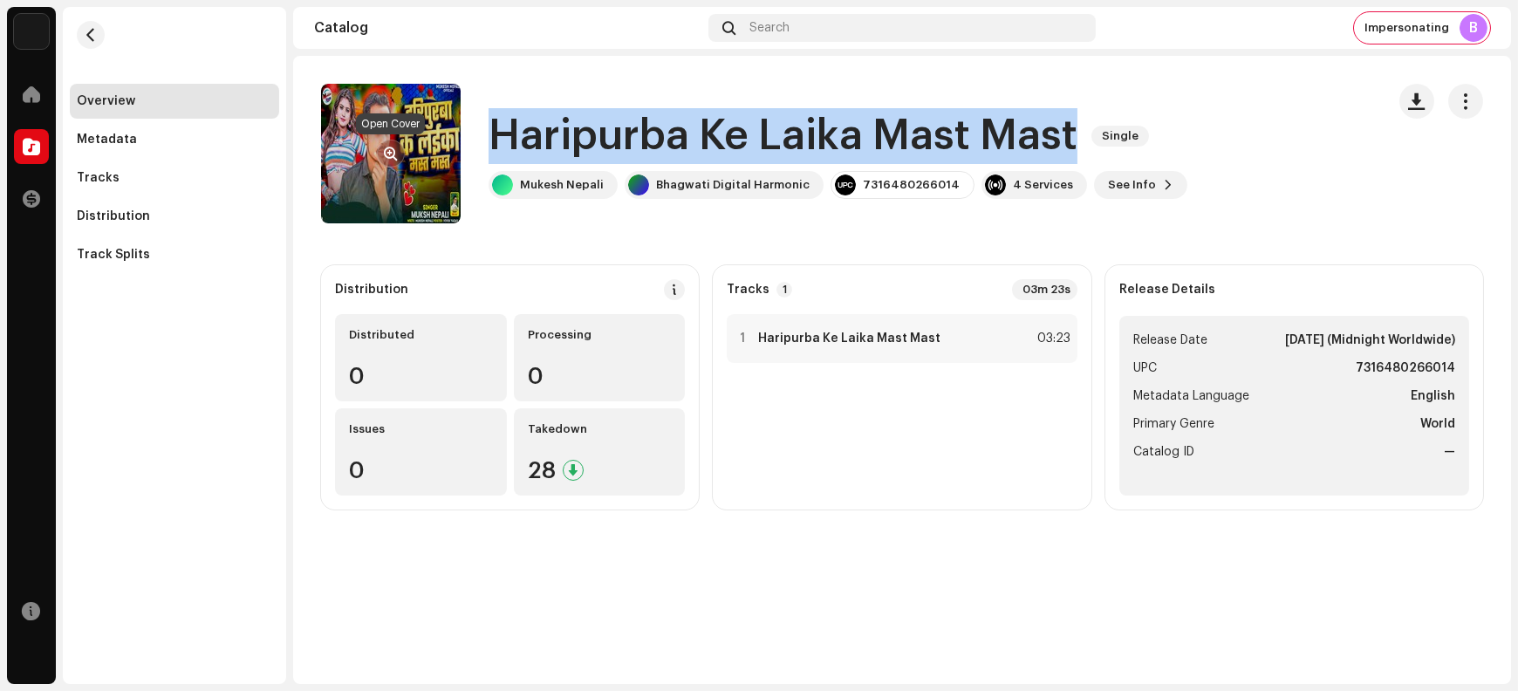
click at [392, 150] on span "button" at bounding box center [391, 154] width 13 height 14
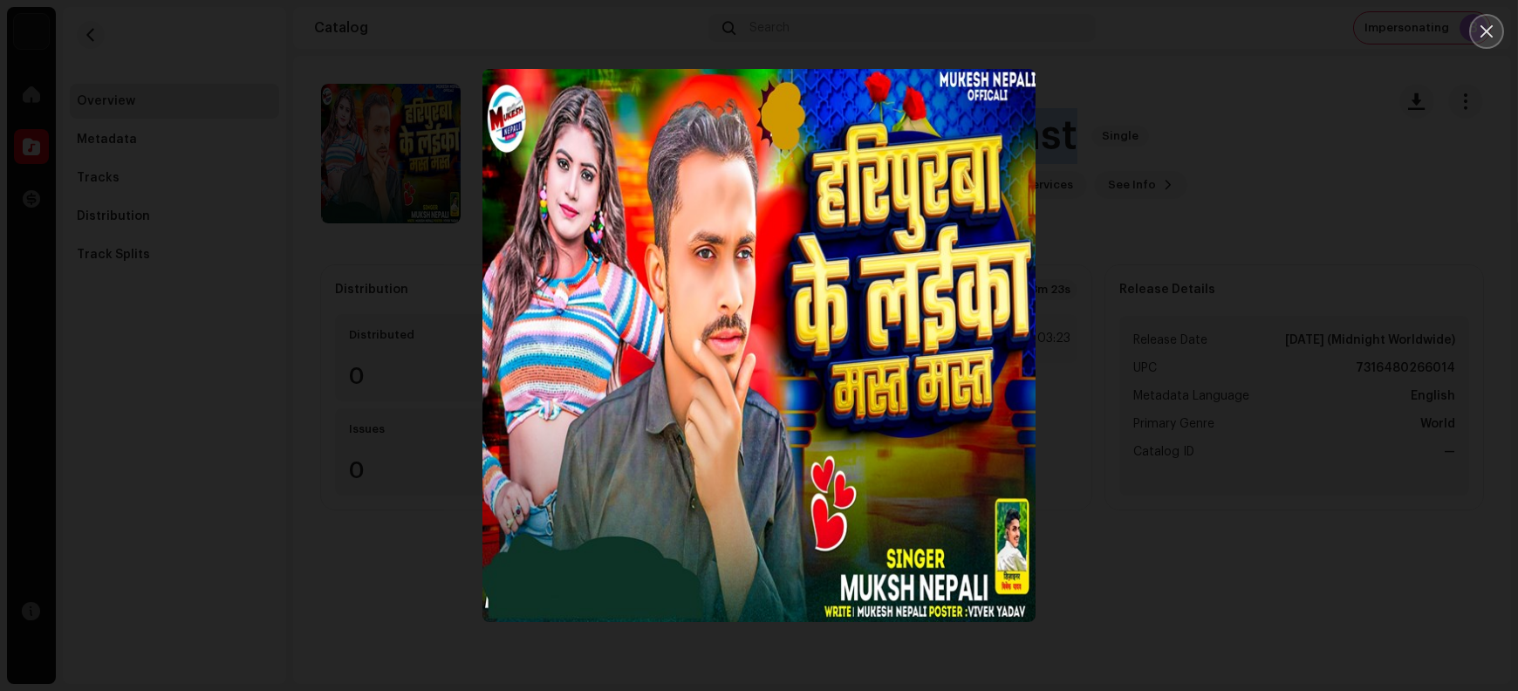
click at [1214, 36] on button "Close" at bounding box center [1487, 31] width 35 height 35
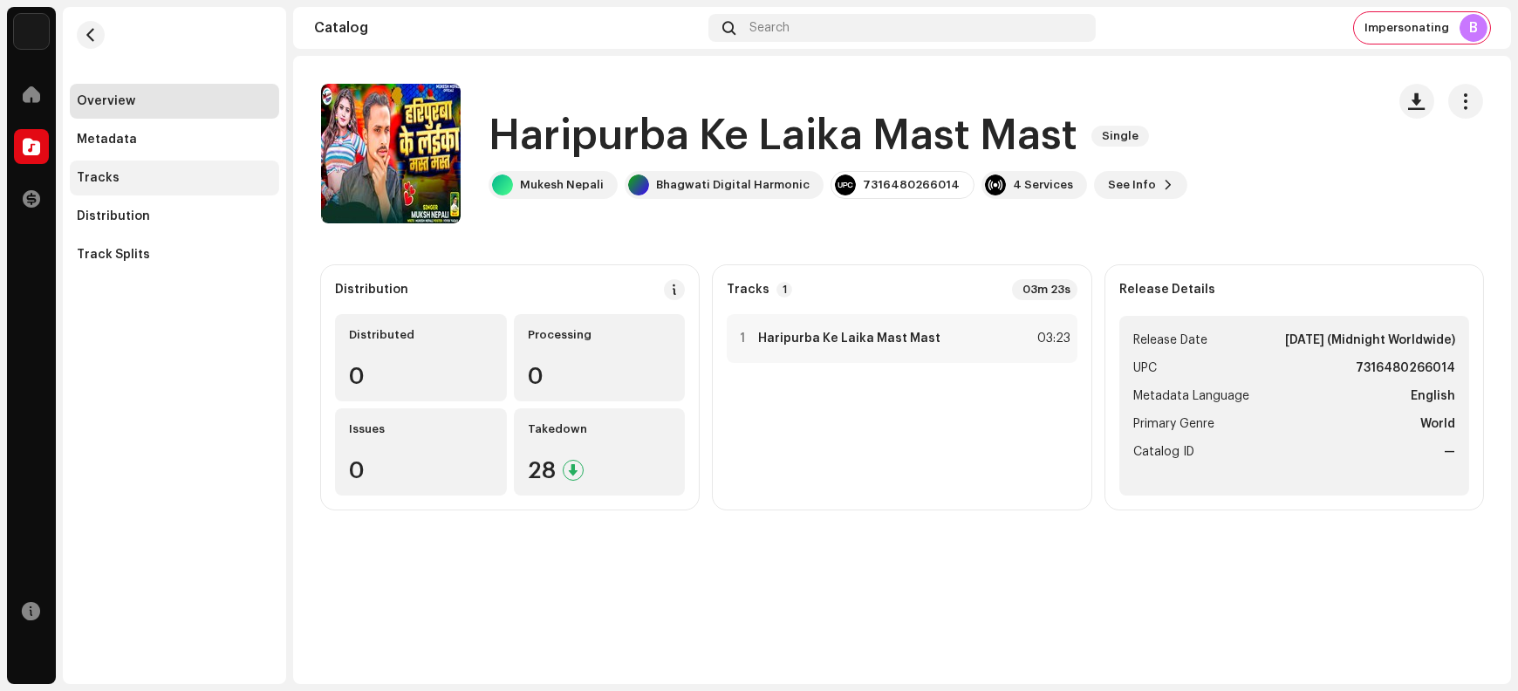
click at [132, 175] on div "Tracks" at bounding box center [174, 178] width 195 height 14
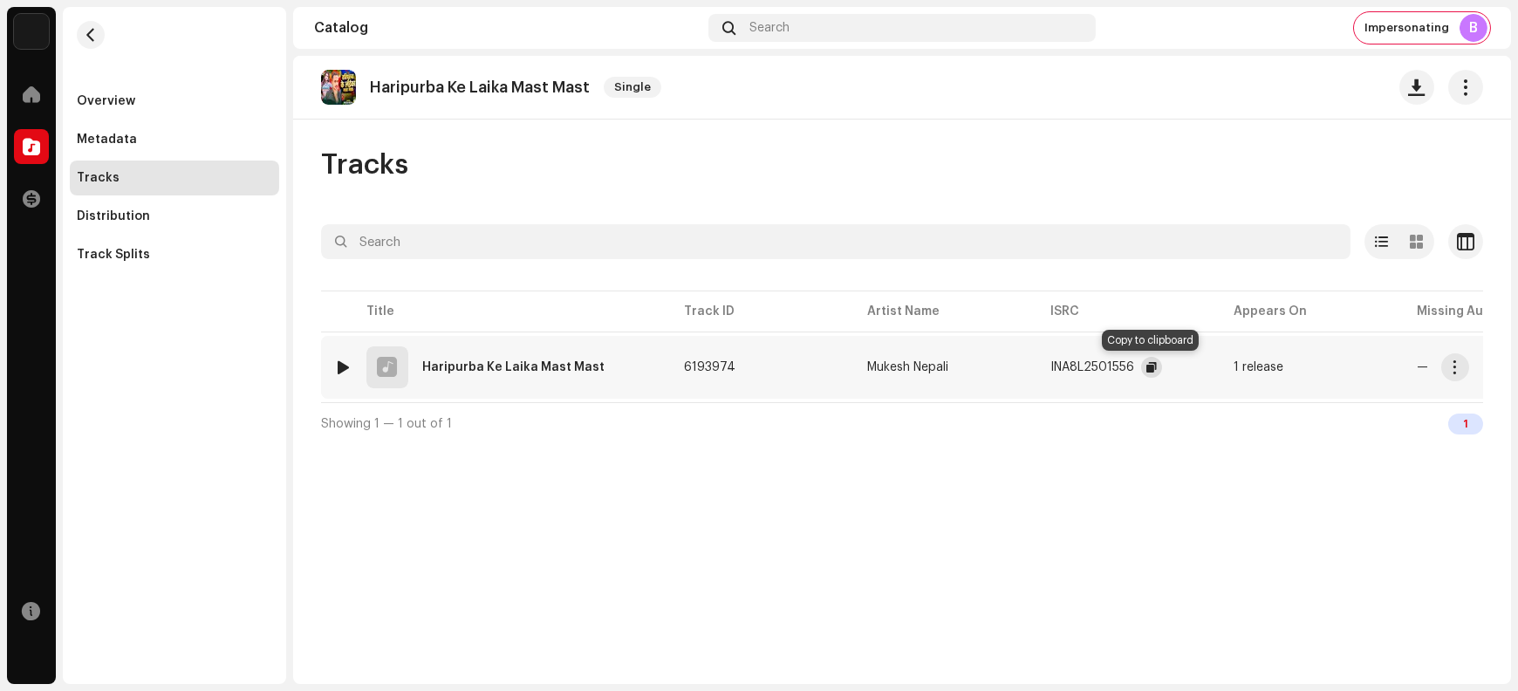
click at [1148, 369] on span "button" at bounding box center [1152, 367] width 10 height 14
click at [1214, 369] on span "button" at bounding box center [1455, 367] width 13 height 14
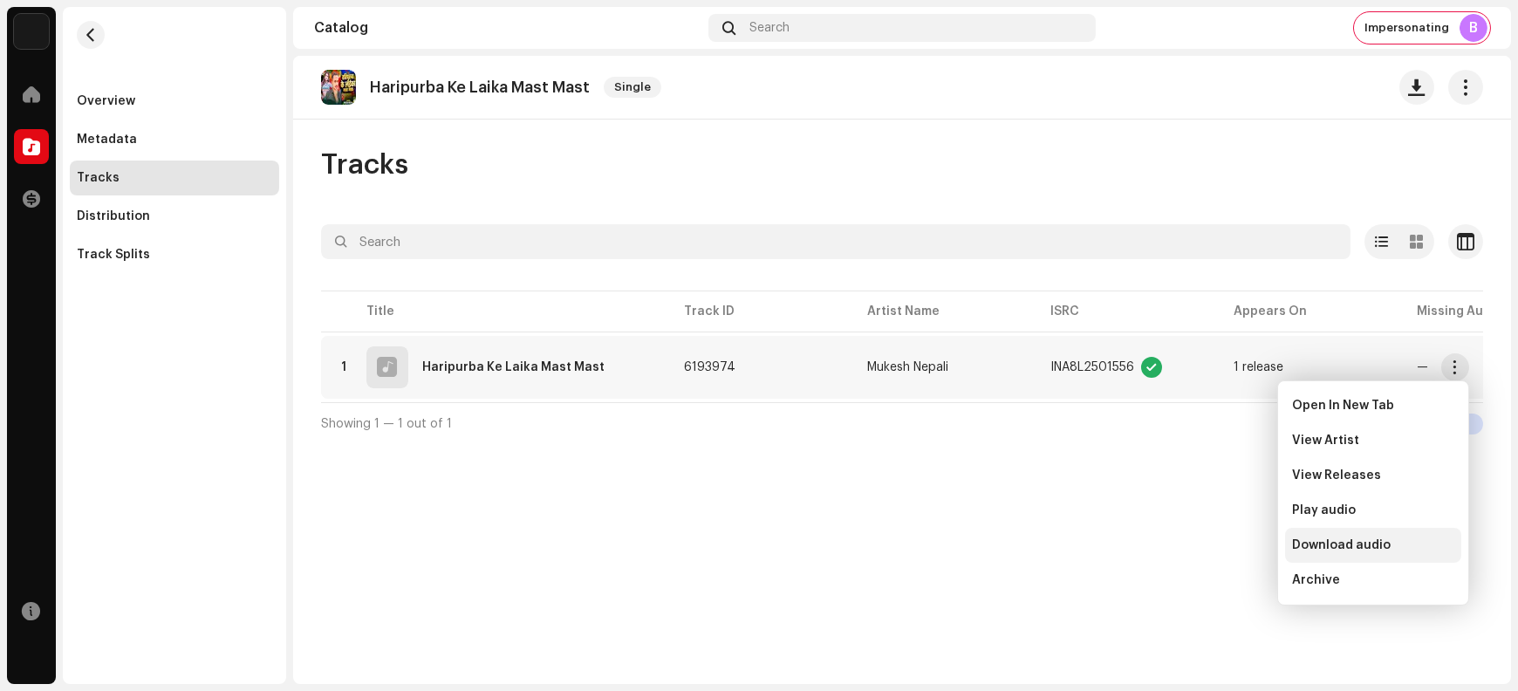
click at [1214, 543] on span "Download audio" at bounding box center [1341, 545] width 99 height 14
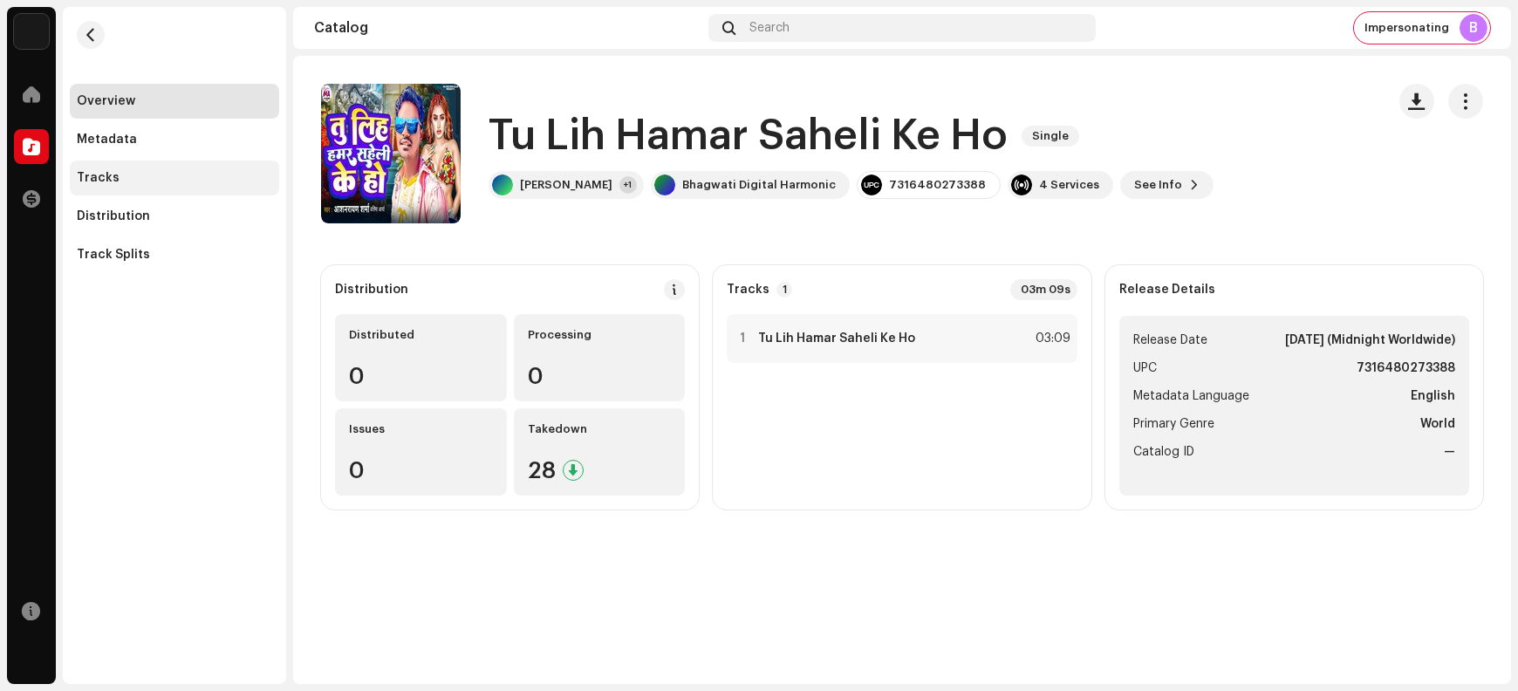
click at [174, 179] on div "Tracks" at bounding box center [174, 178] width 195 height 14
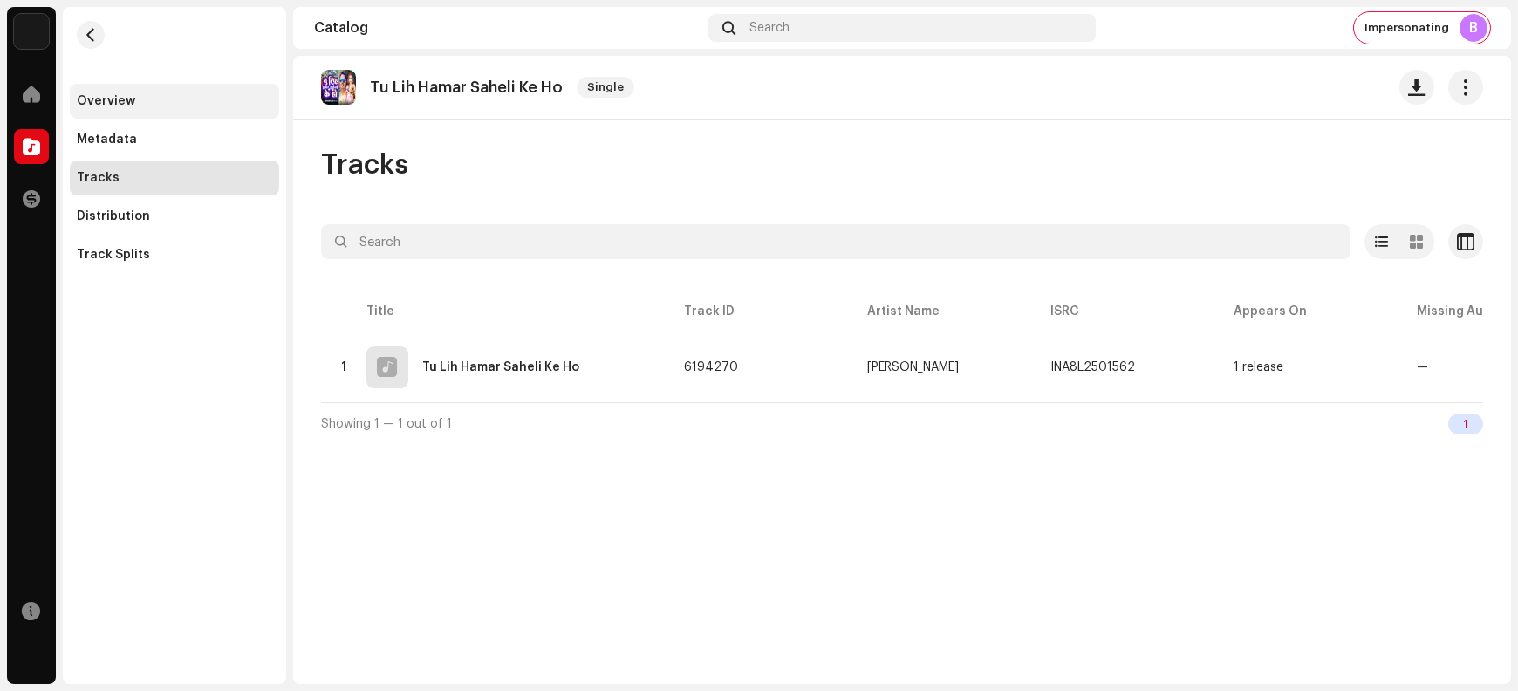
click at [181, 105] on div "Overview" at bounding box center [174, 101] width 195 height 14
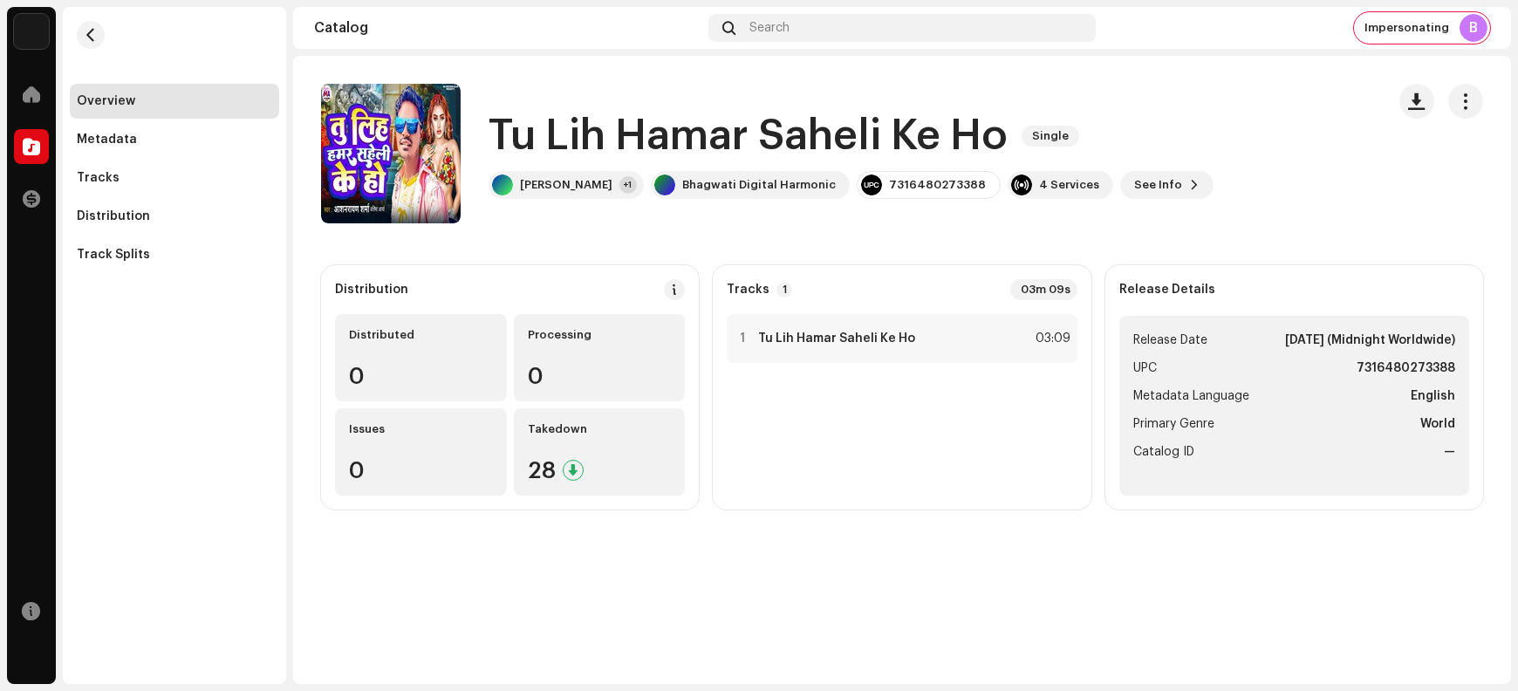
click at [514, 134] on h1 "Tu Lih Hamar Saheli Ke Ho" at bounding box center [748, 136] width 519 height 56
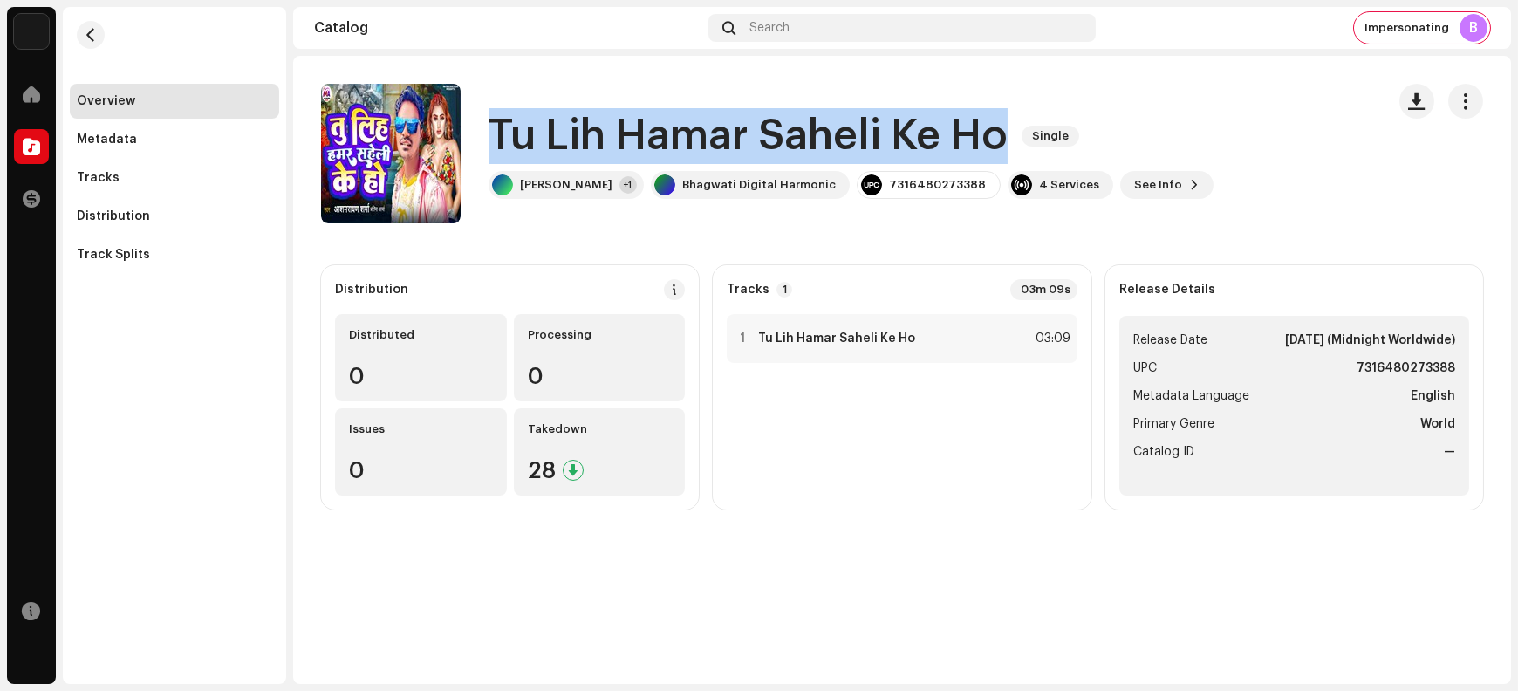
click at [514, 134] on h1 "Tu Lih Hamar Saheli Ke Ho" at bounding box center [748, 136] width 519 height 56
copy div "Tu Lih Hamar Saheli Ke Ho Single"
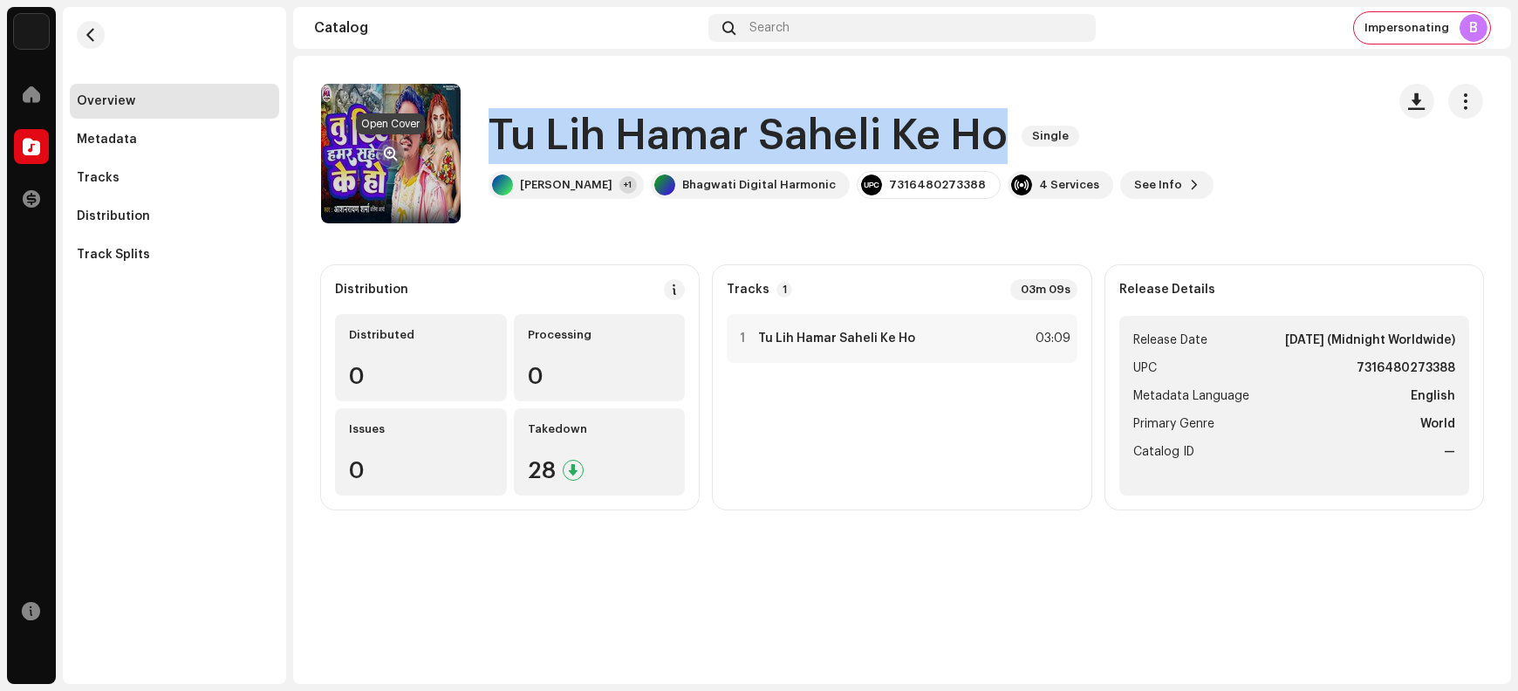
click at [386, 151] on span "button" at bounding box center [391, 154] width 13 height 14
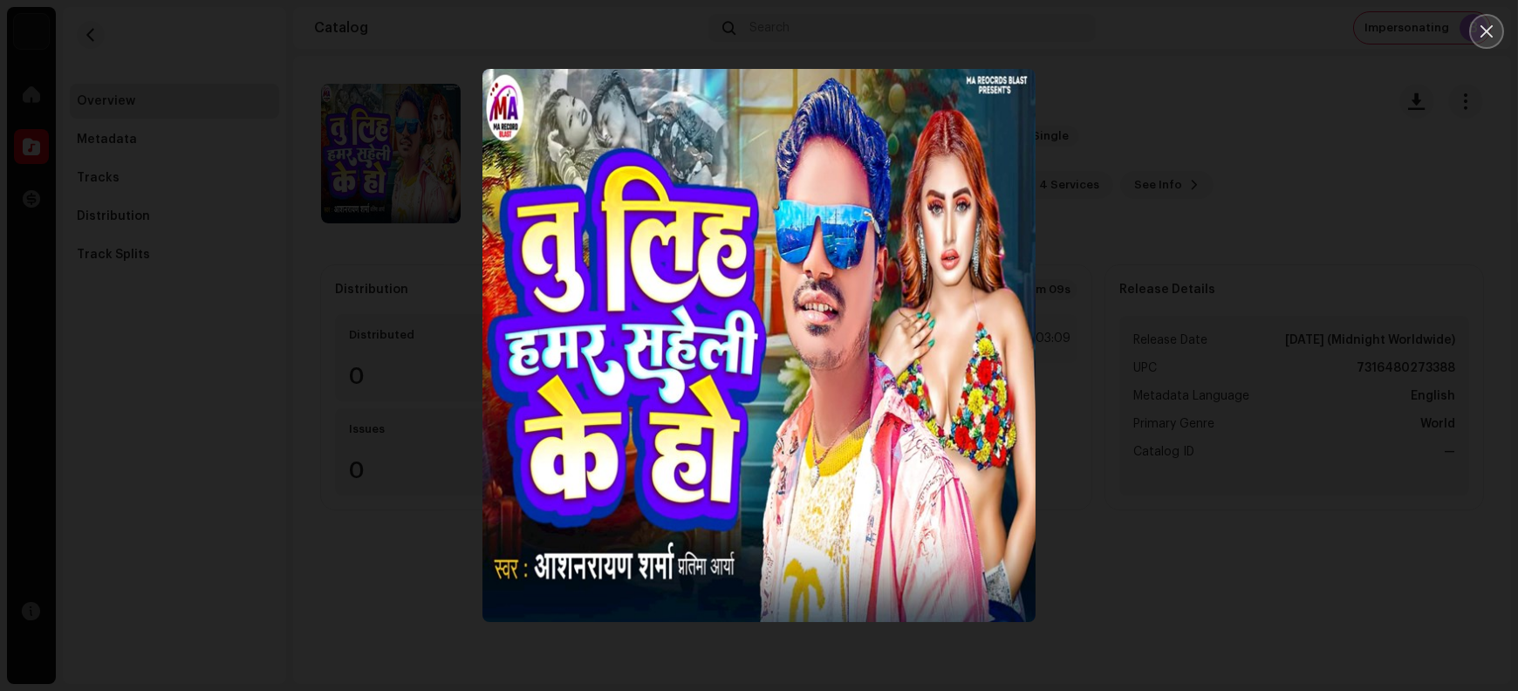
click at [1214, 41] on button "Close" at bounding box center [1487, 31] width 35 height 35
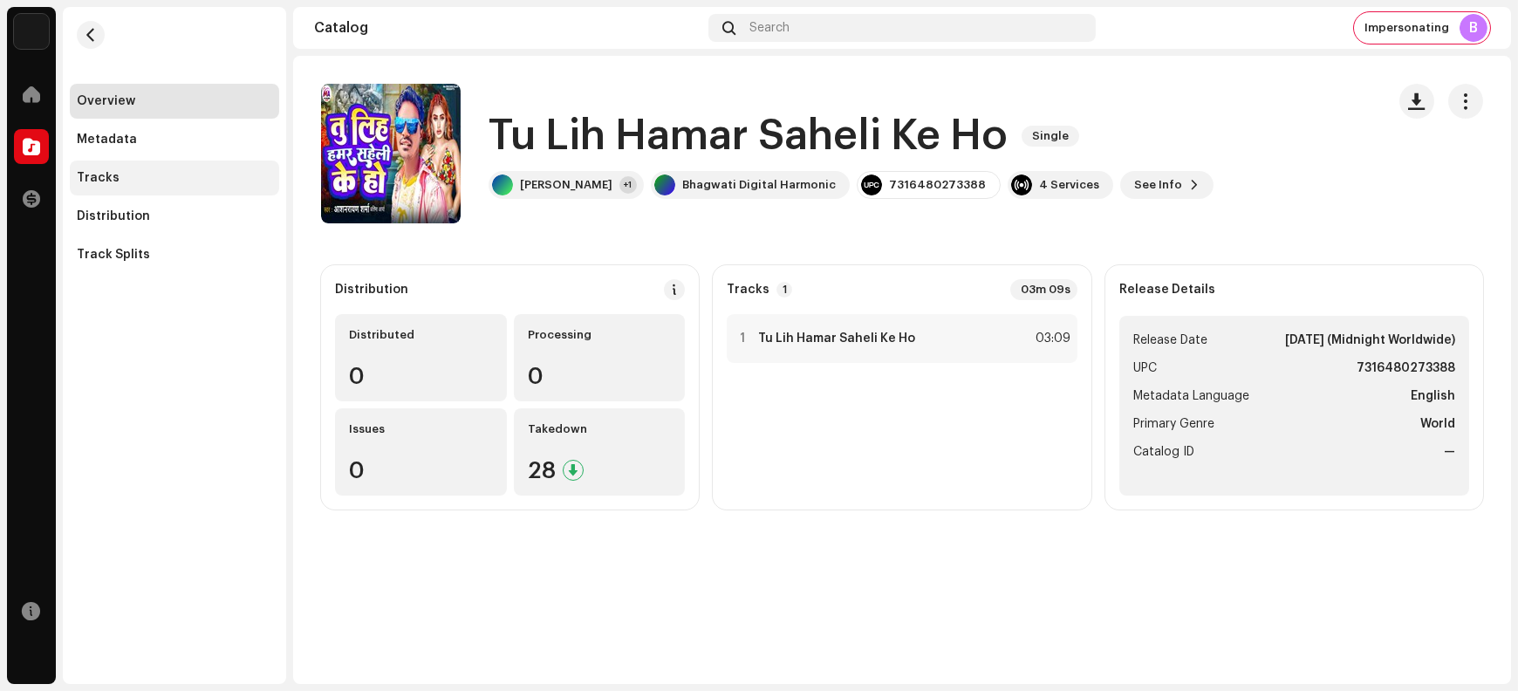
click at [171, 176] on div "Tracks" at bounding box center [174, 178] width 195 height 14
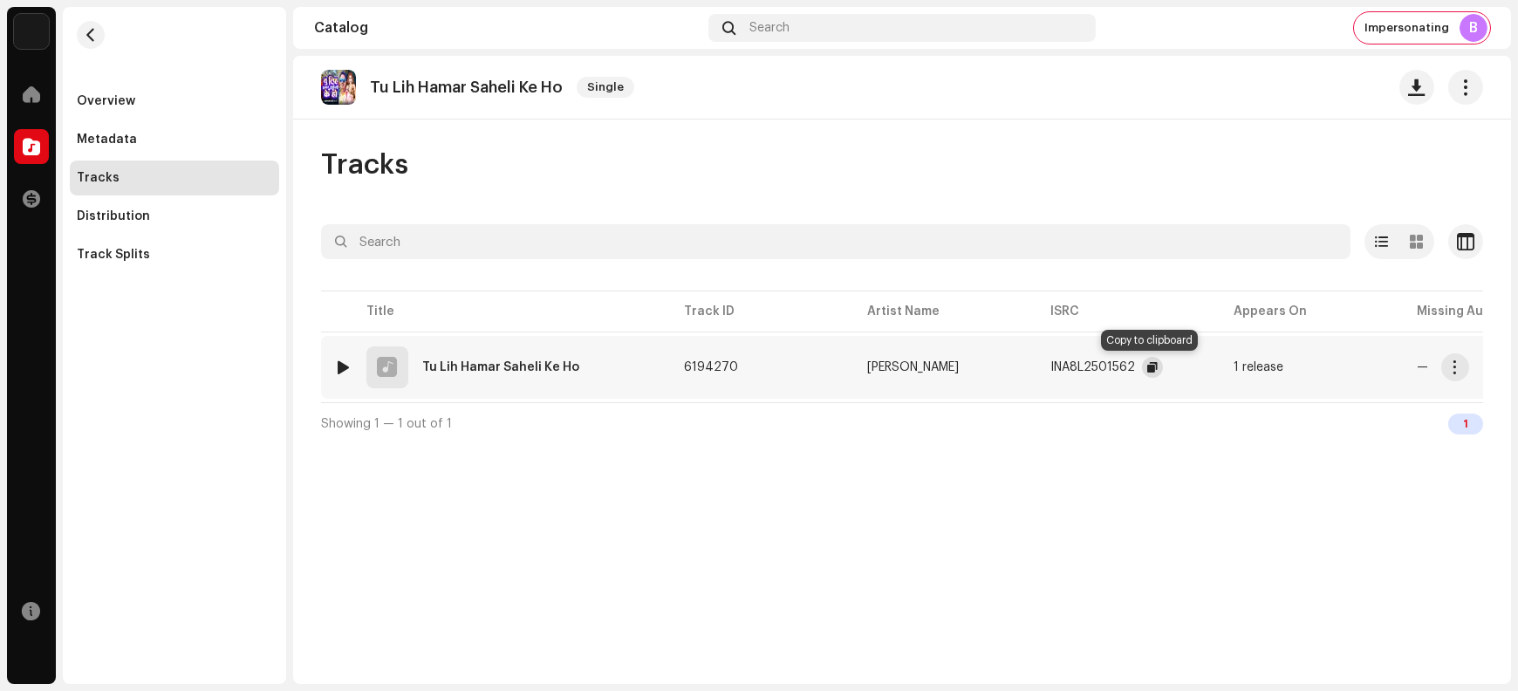
click at [1148, 363] on span "button" at bounding box center [1153, 367] width 10 height 14
click at [1214, 361] on button "button" at bounding box center [1456, 367] width 28 height 28
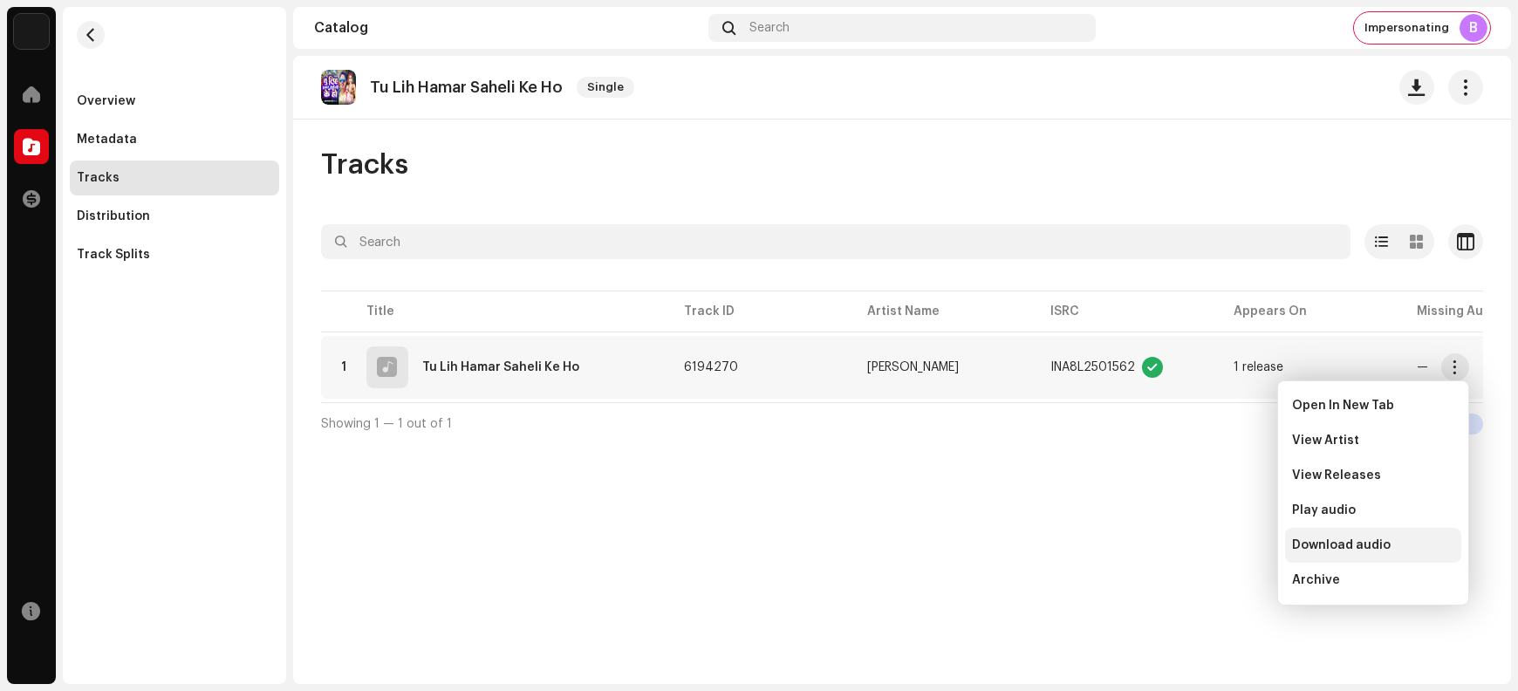
click at [1214, 552] on div "Download audio" at bounding box center [1373, 545] width 176 height 35
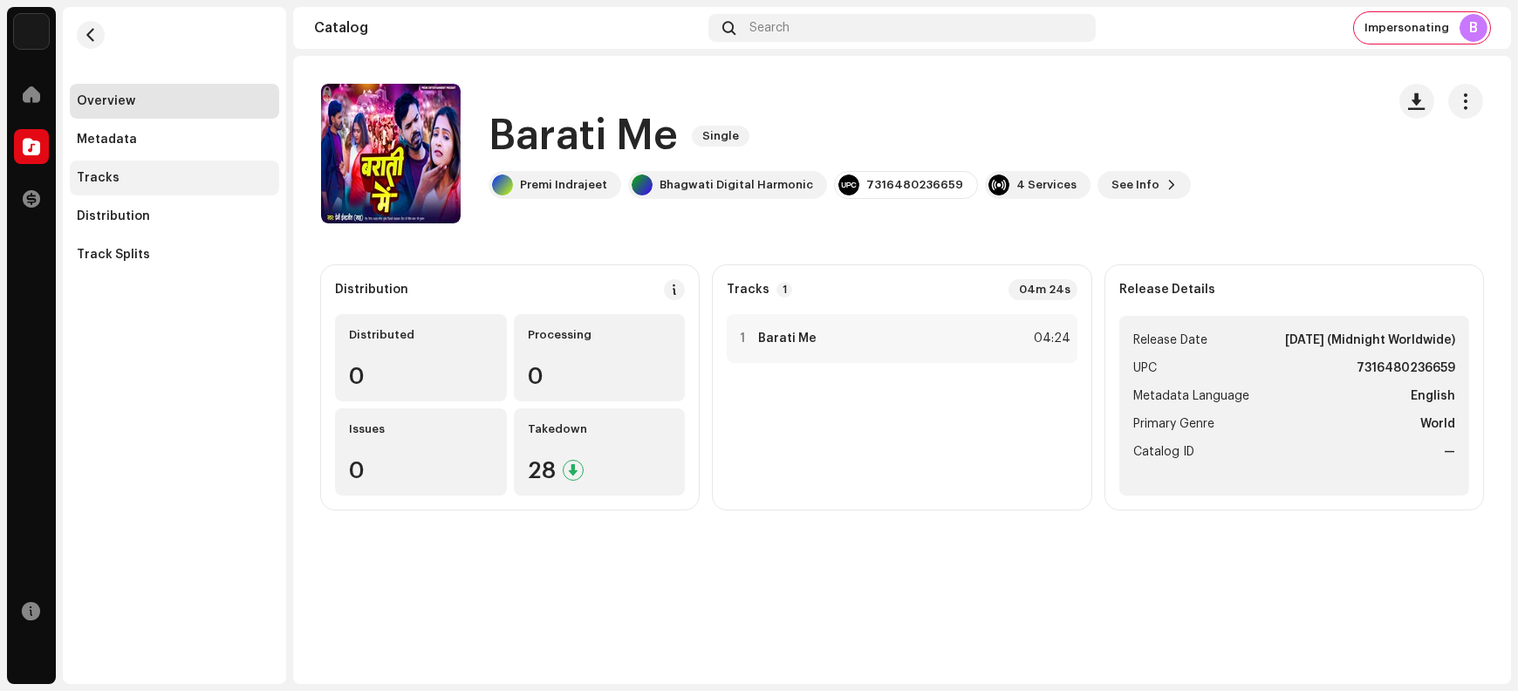
click at [197, 182] on div "Tracks" at bounding box center [174, 178] width 195 height 14
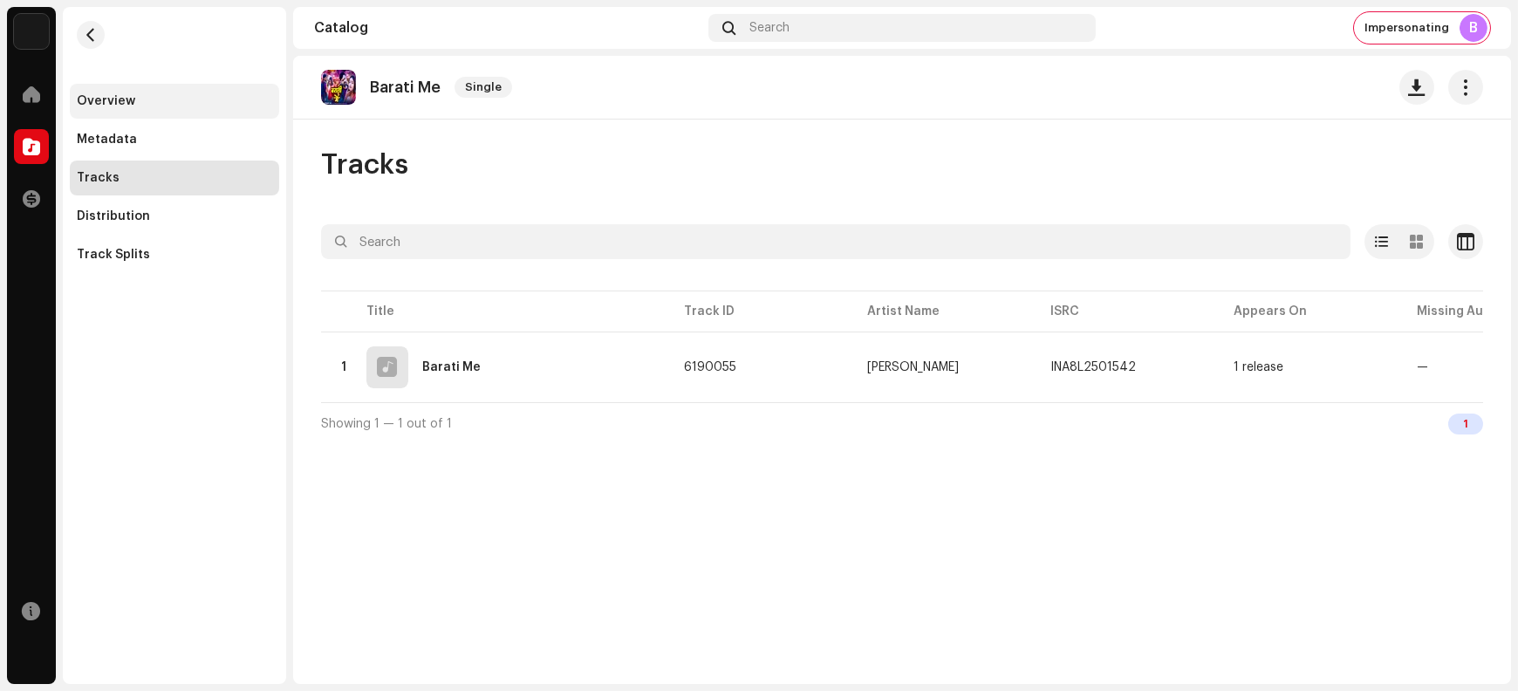
click at [184, 101] on div "Overview" at bounding box center [174, 101] width 195 height 14
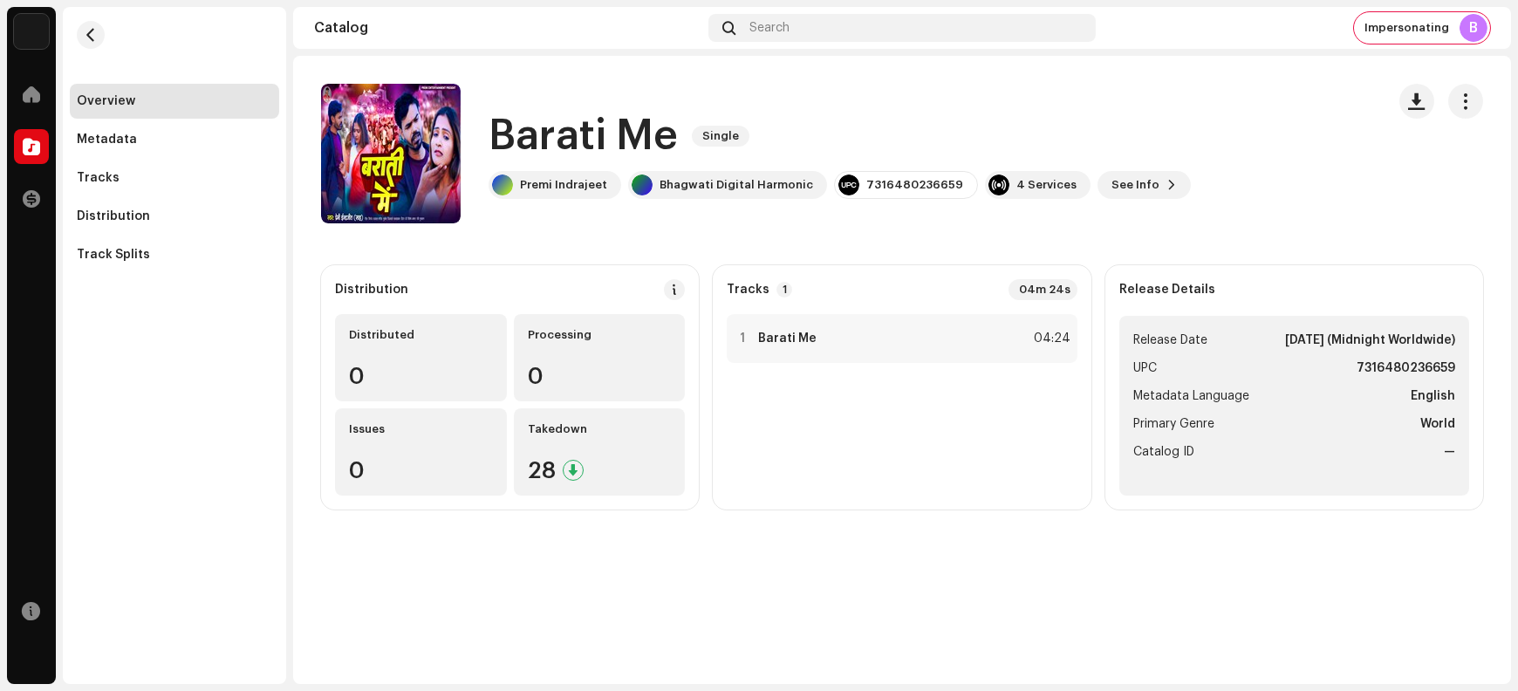
click at [574, 127] on h1 "Barati Me" at bounding box center [583, 136] width 189 height 56
copy div "Barati Me Single"
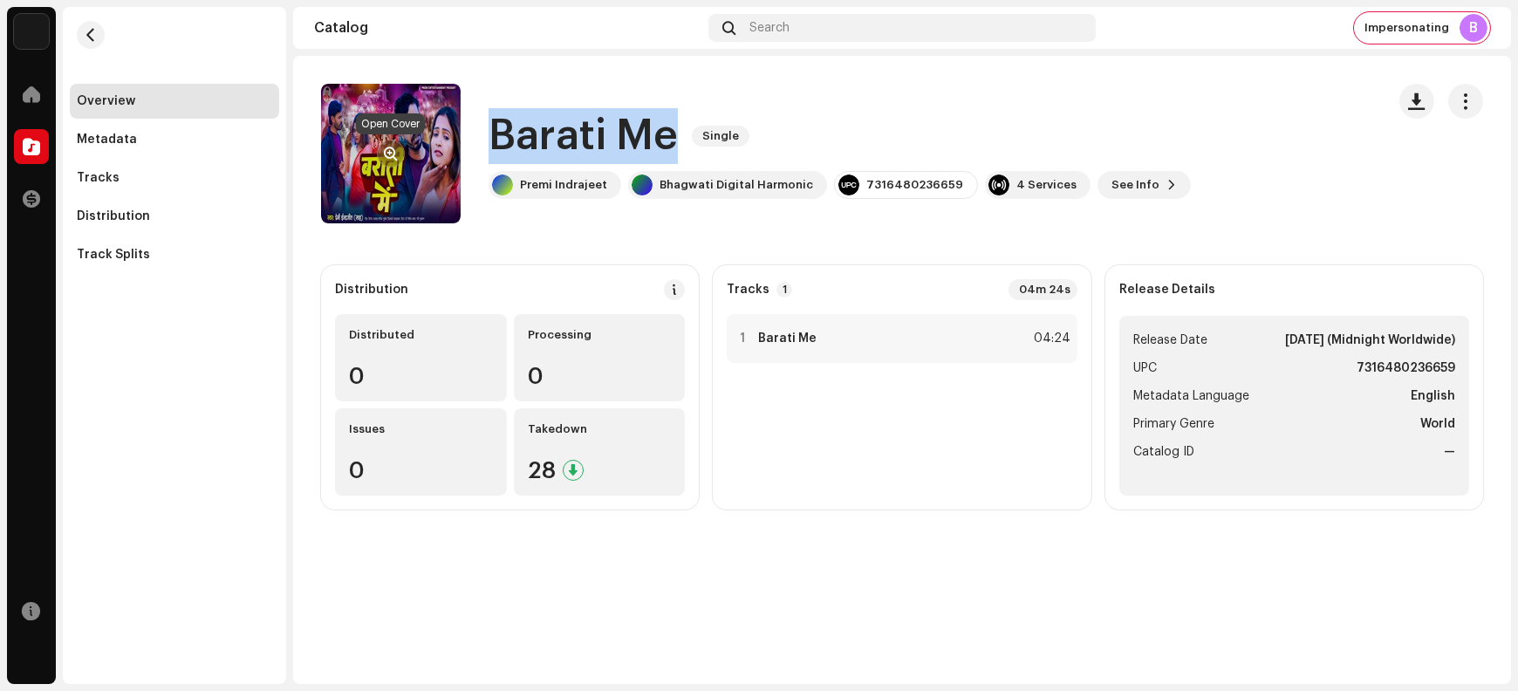
click at [391, 153] on span "button" at bounding box center [391, 154] width 13 height 14
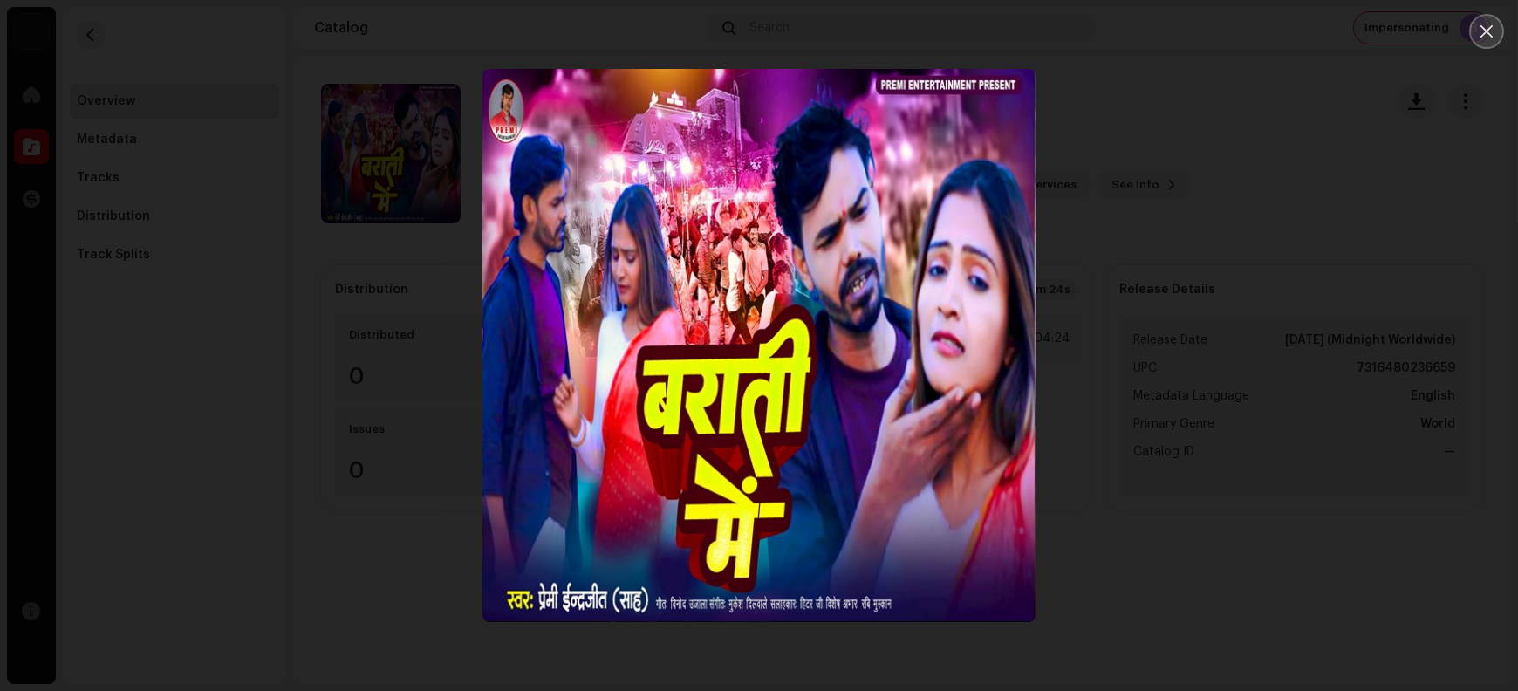
click at [1214, 25] on icon "Close" at bounding box center [1487, 32] width 16 height 16
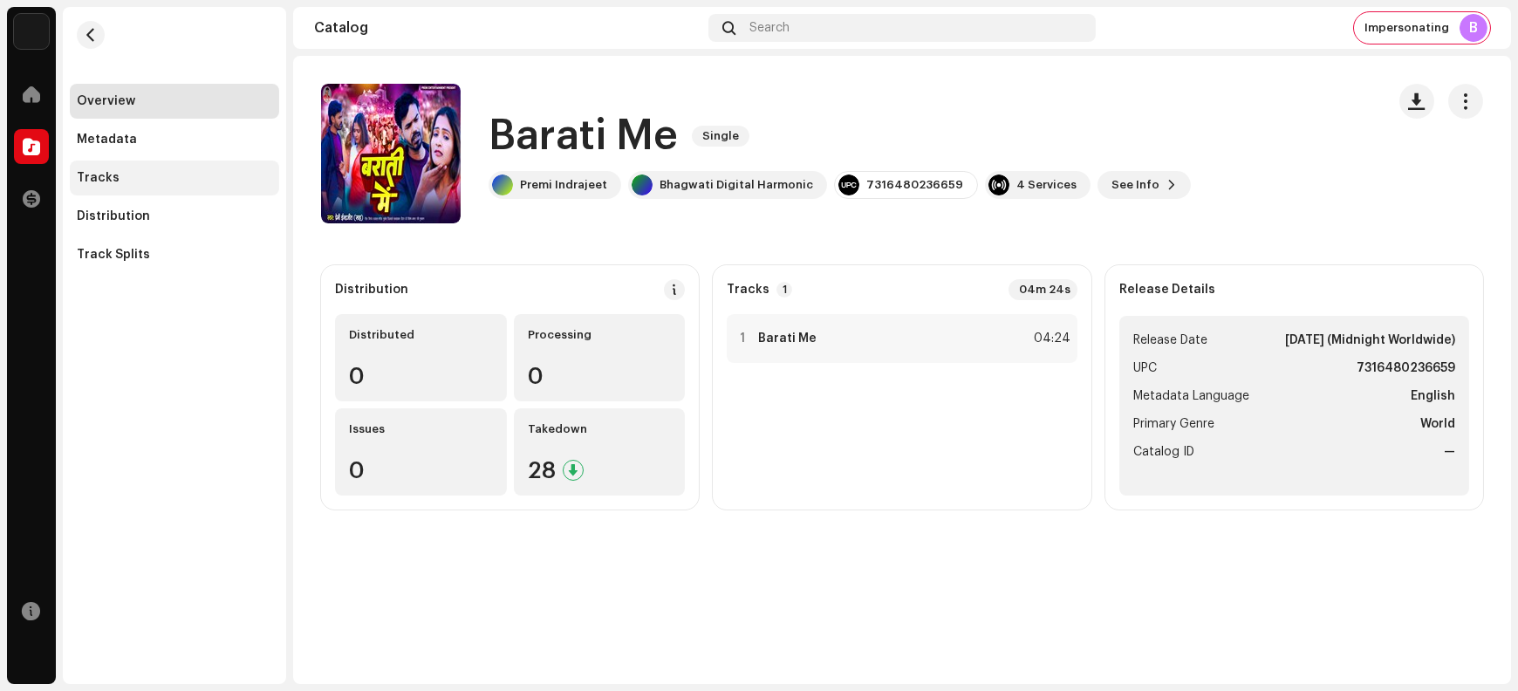
click at [183, 176] on div "Tracks" at bounding box center [174, 178] width 195 height 14
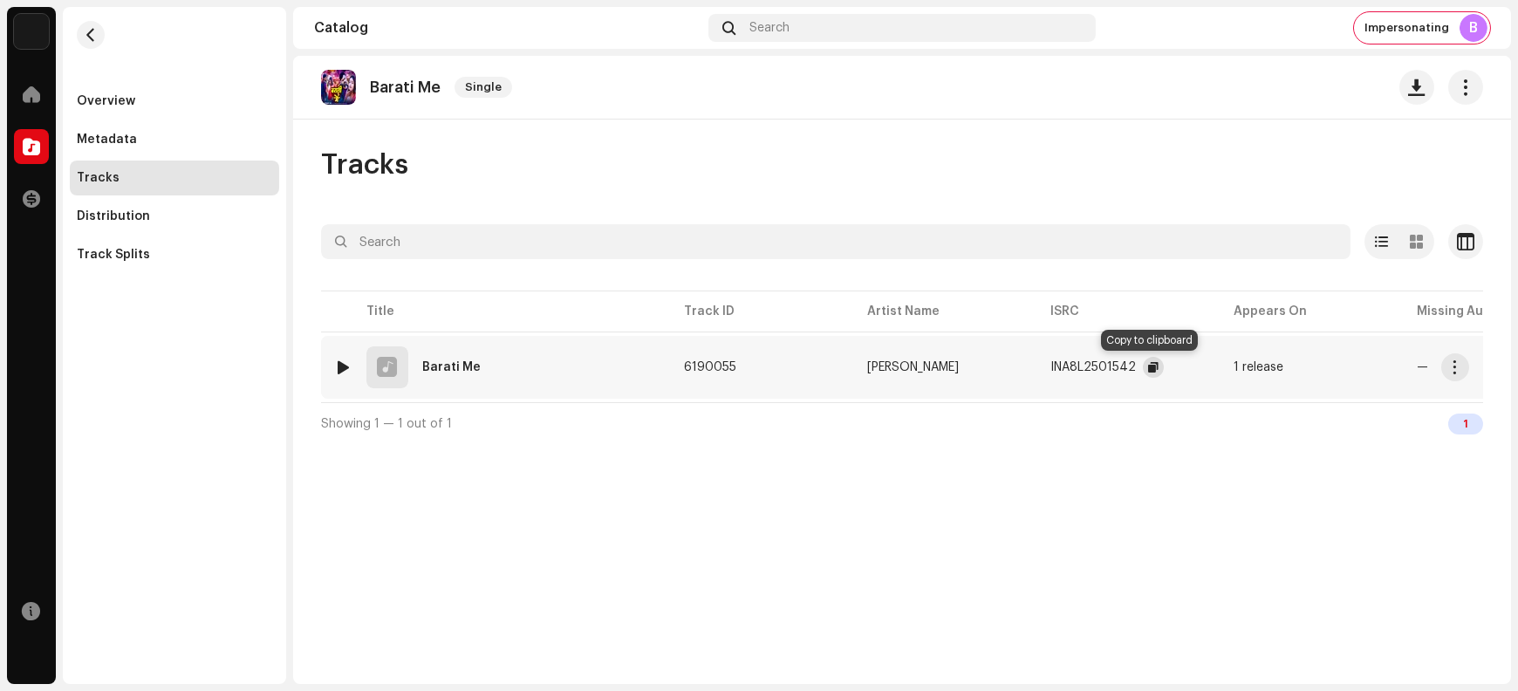
click at [1155, 363] on span "button" at bounding box center [1153, 367] width 10 height 14
click at [1214, 367] on span "button" at bounding box center [1455, 367] width 13 height 14
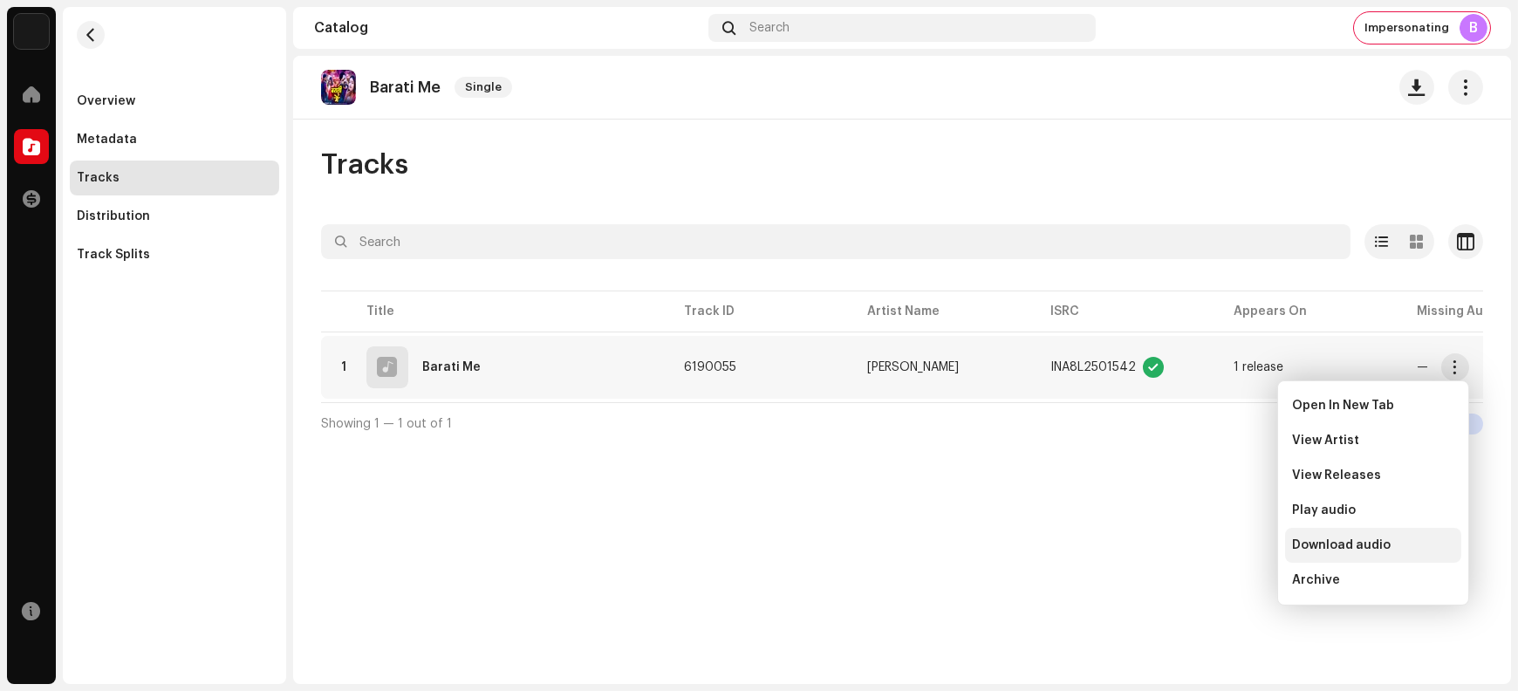
click at [1214, 544] on span "Download audio" at bounding box center [1341, 545] width 99 height 14
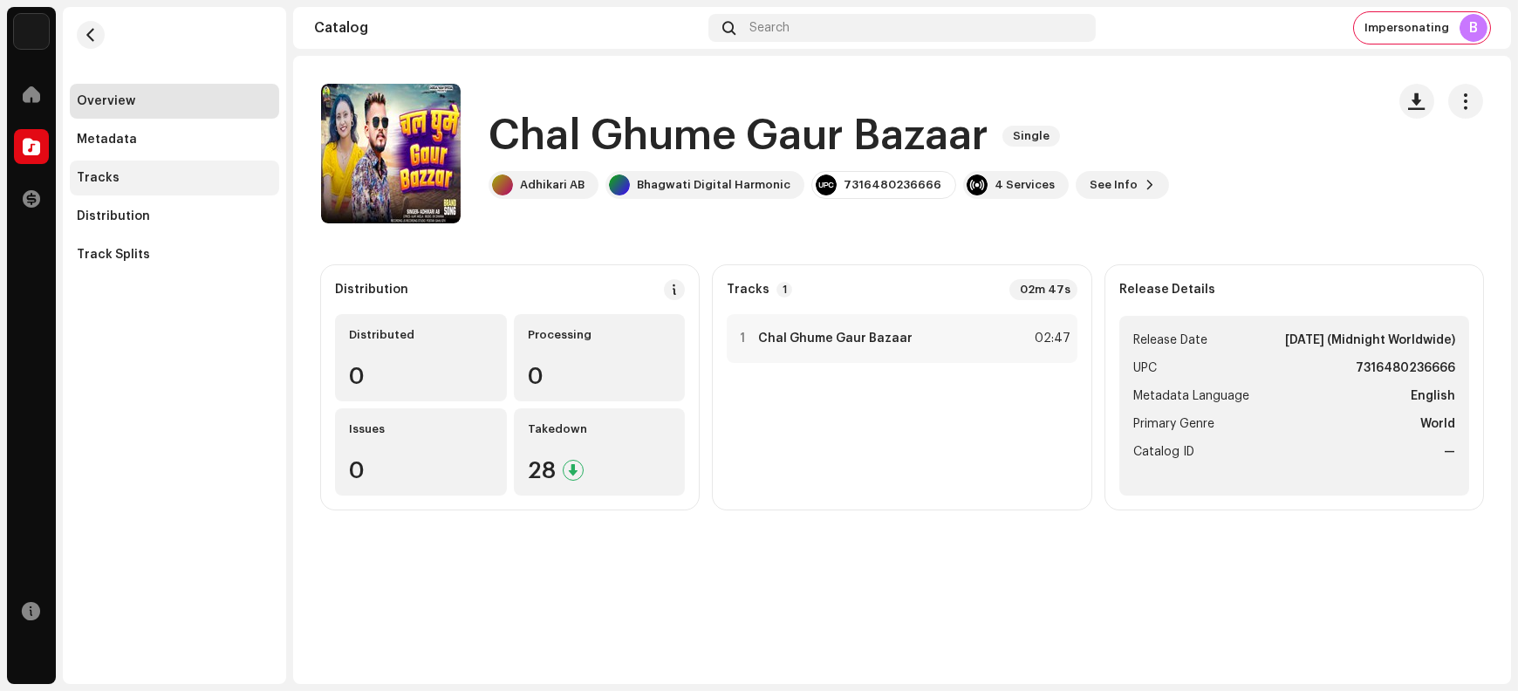
click at [168, 176] on div "Tracks" at bounding box center [174, 178] width 195 height 14
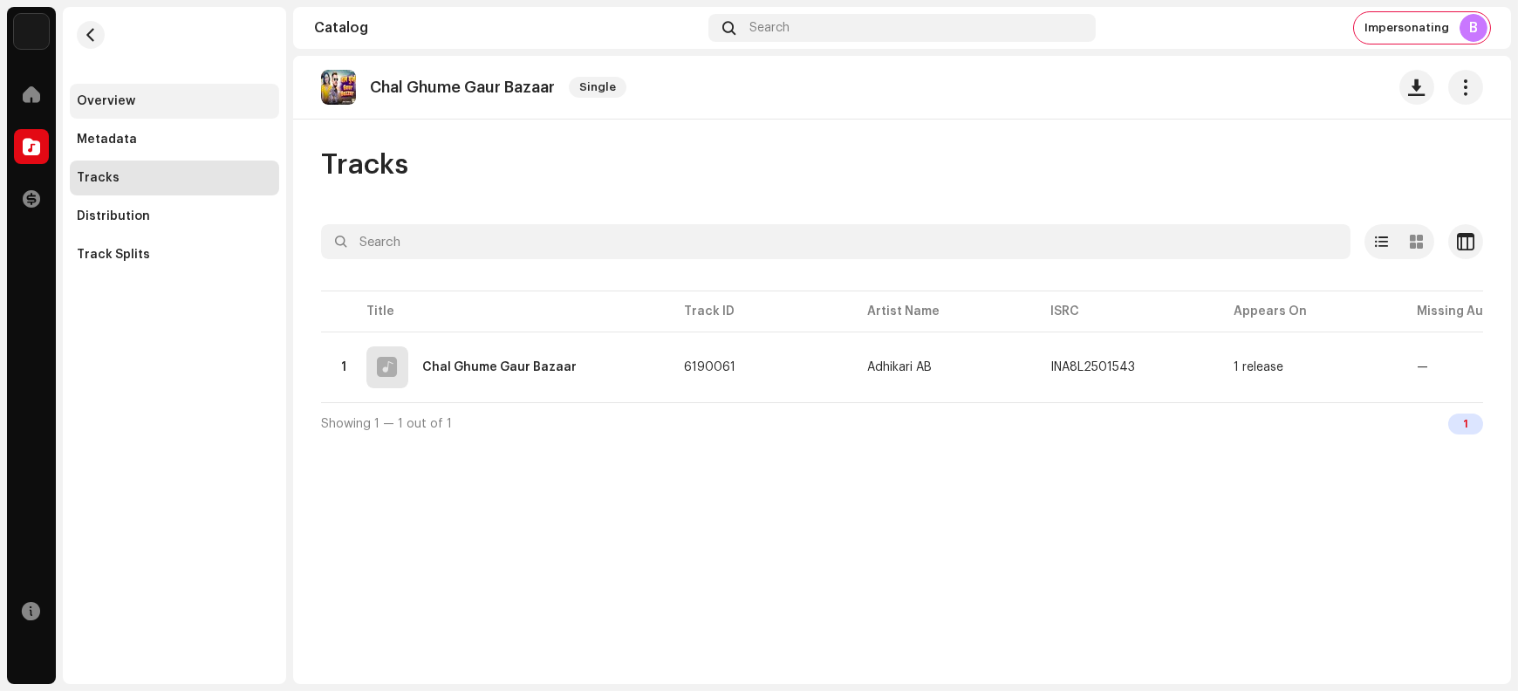
click at [153, 102] on div "Overview" at bounding box center [174, 101] width 195 height 14
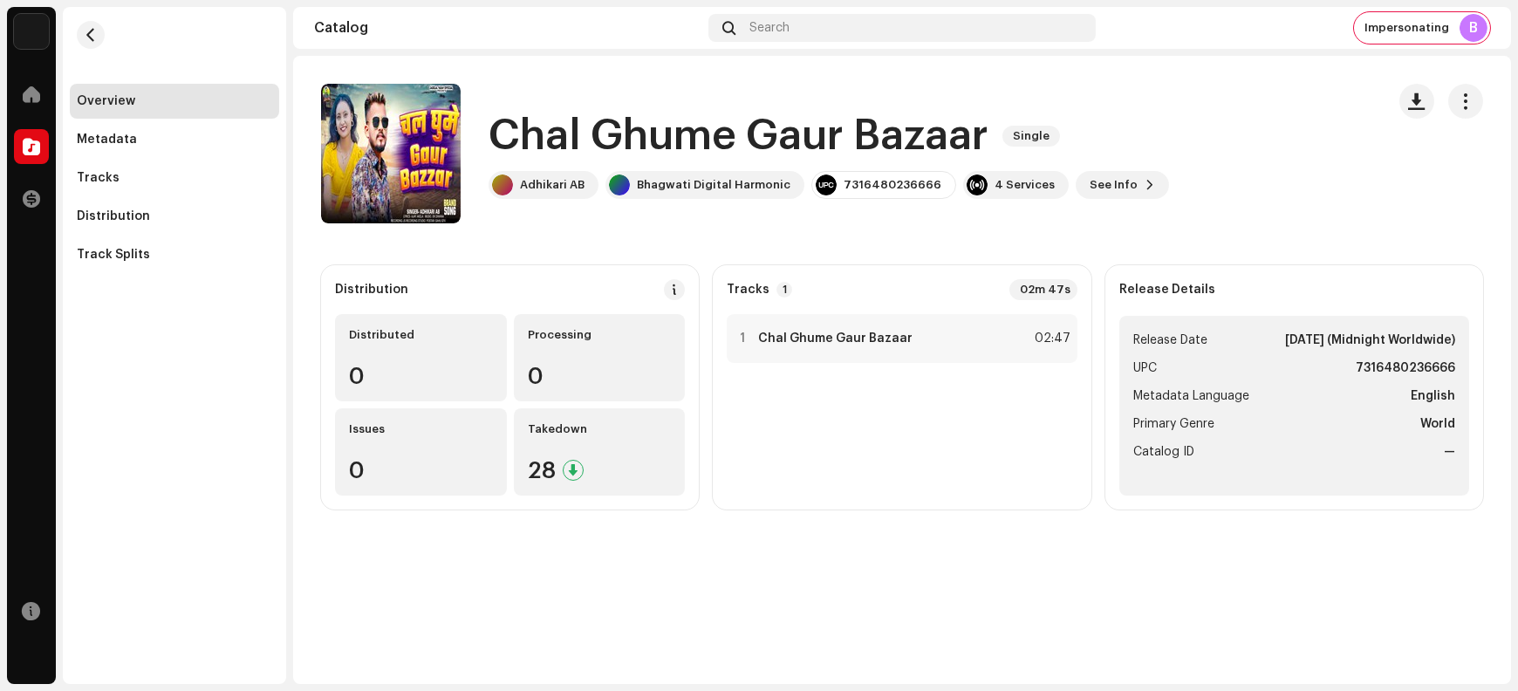
click at [544, 134] on h1 "Chal Ghume Gaur Bazaar" at bounding box center [739, 136] width 500 height 56
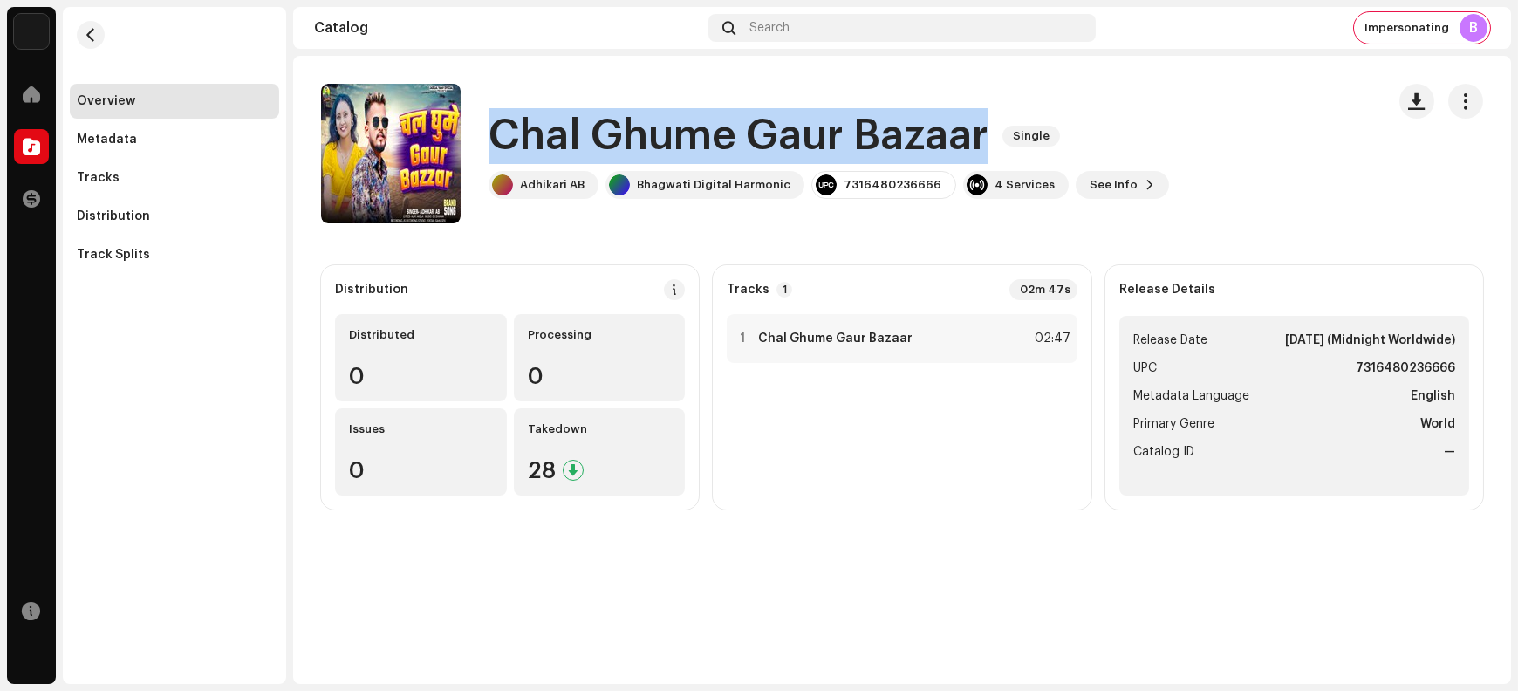
click at [544, 134] on h1 "Chal Ghume Gaur Bazaar" at bounding box center [739, 136] width 500 height 56
copy div "Chal Ghume Gaur Bazaar Single"
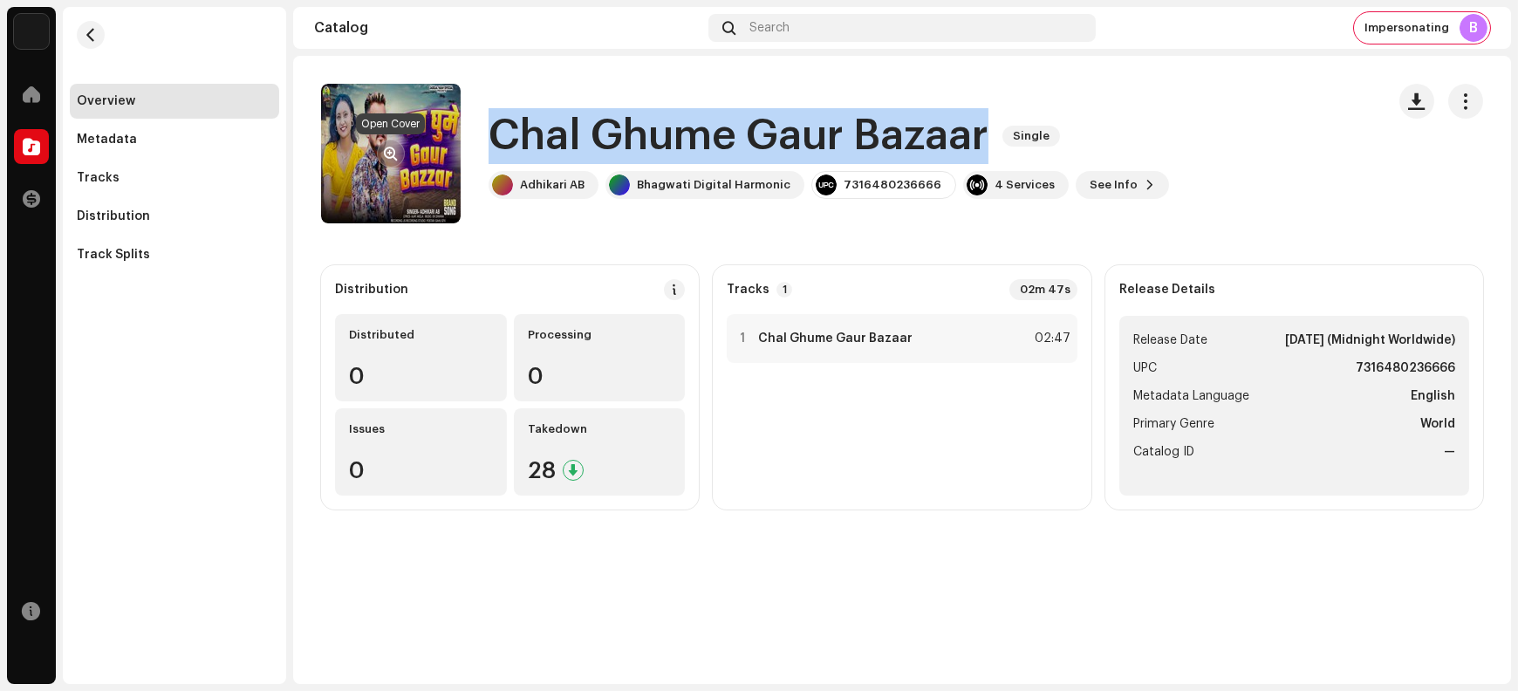
click at [388, 152] on span "button" at bounding box center [391, 154] width 13 height 14
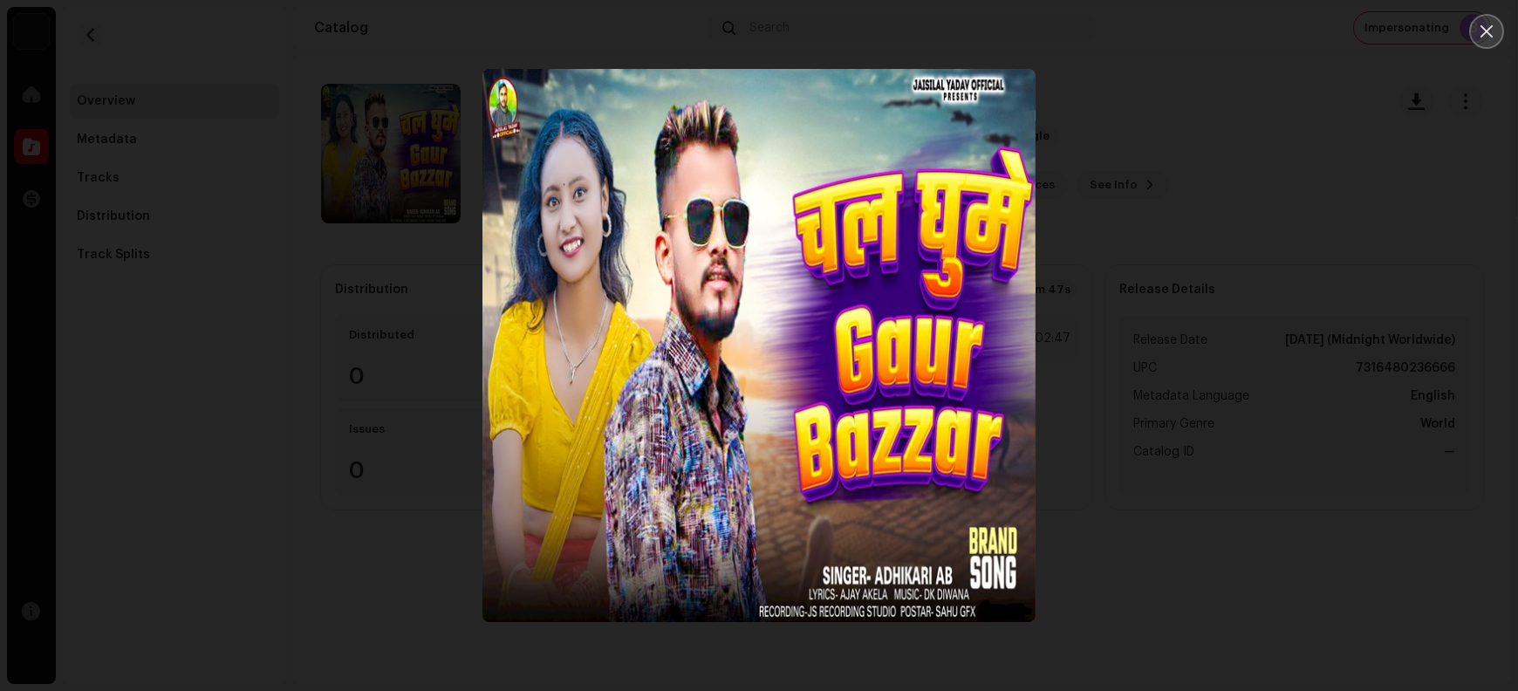
click at [1214, 33] on icon "Close" at bounding box center [1487, 31] width 12 height 12
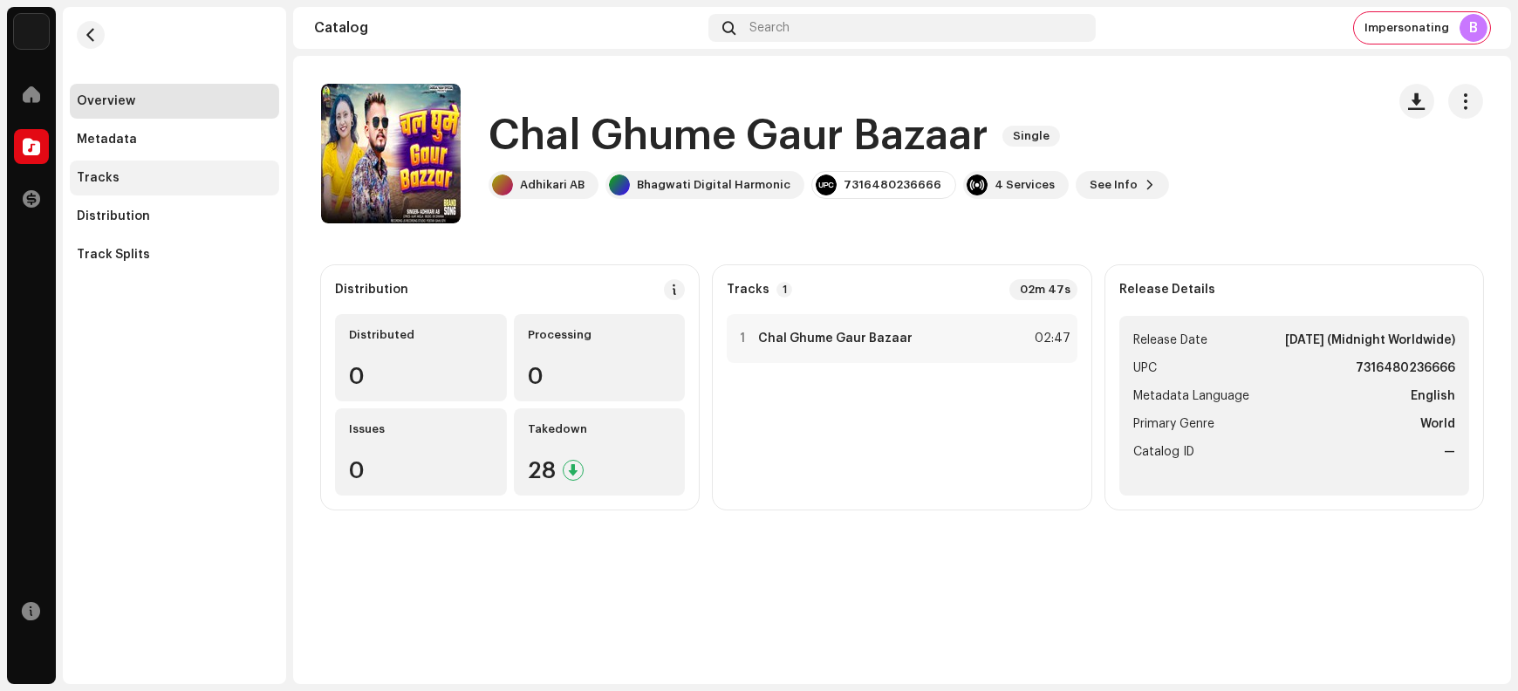
click at [122, 184] on div "Tracks" at bounding box center [174, 178] width 195 height 14
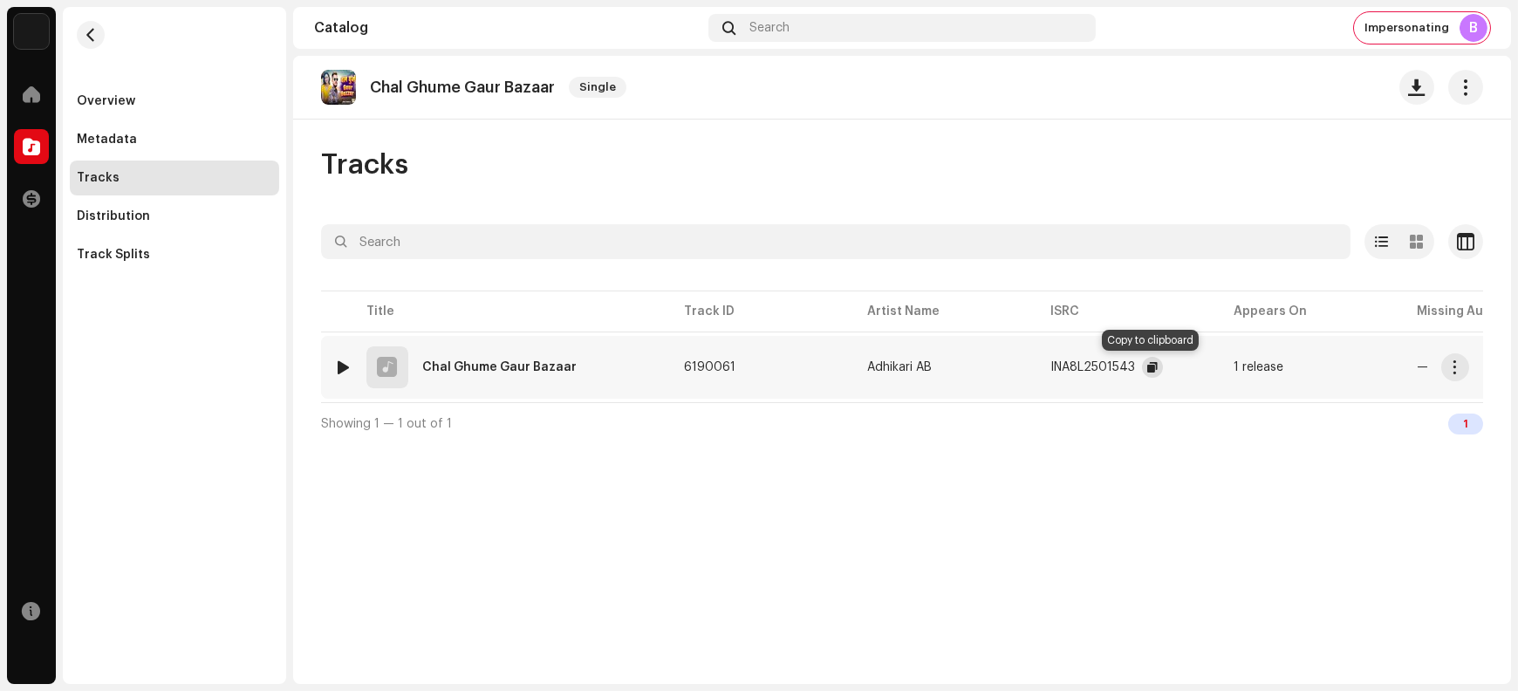
click at [1160, 361] on button "button" at bounding box center [1152, 367] width 21 height 21
click at [1214, 373] on span "button" at bounding box center [1455, 367] width 13 height 14
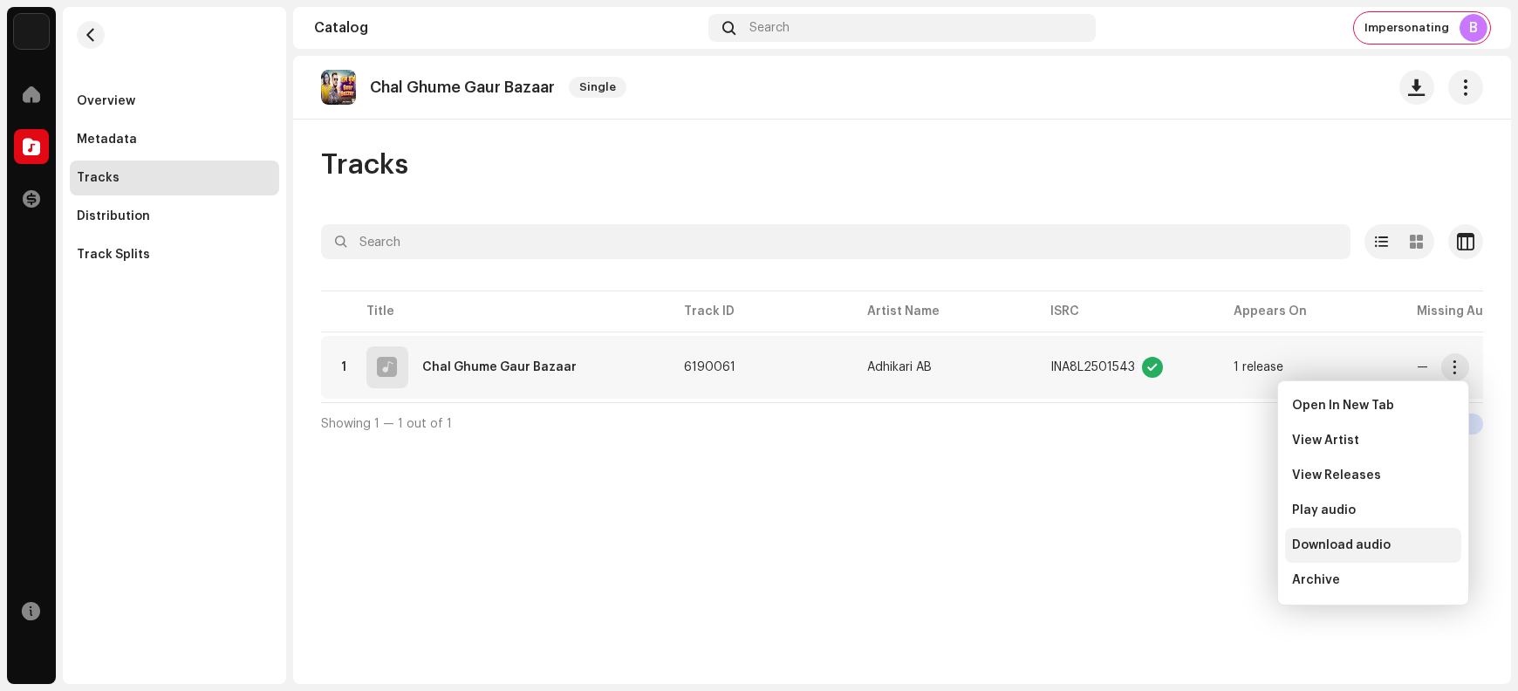
click at [1214, 543] on span "Download audio" at bounding box center [1341, 545] width 99 height 14
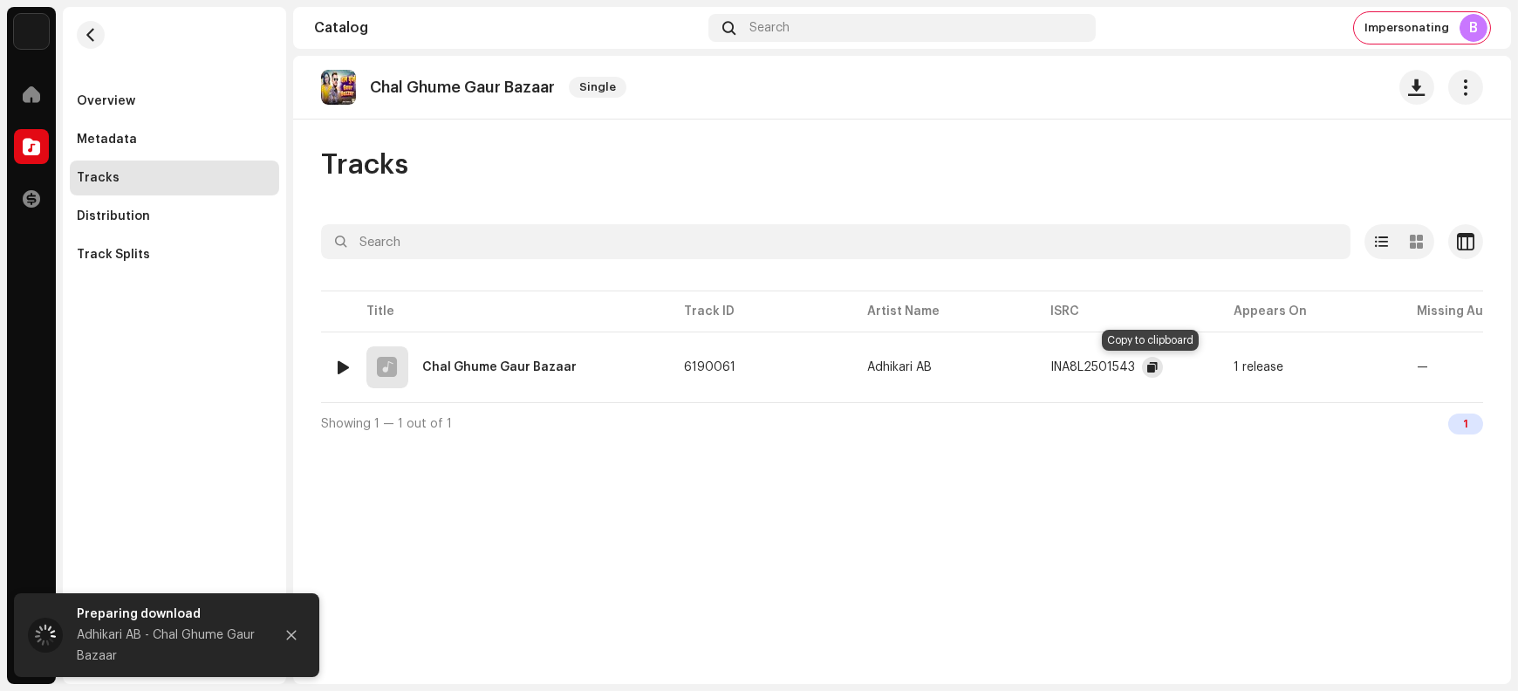
click at [1148, 367] on span "button" at bounding box center [1153, 367] width 10 height 14
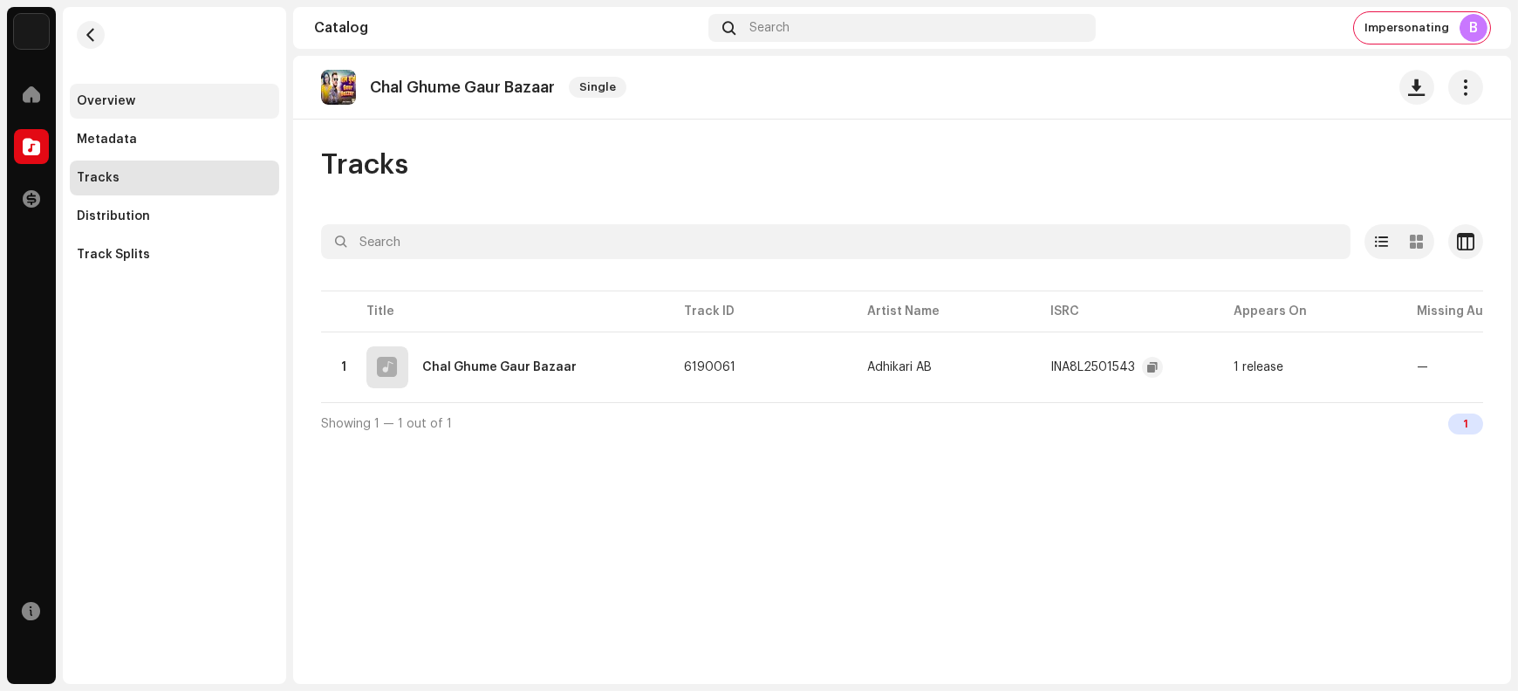
click at [116, 92] on div "Overview" at bounding box center [174, 101] width 209 height 35
